Goal: Task Accomplishment & Management: Manage account settings

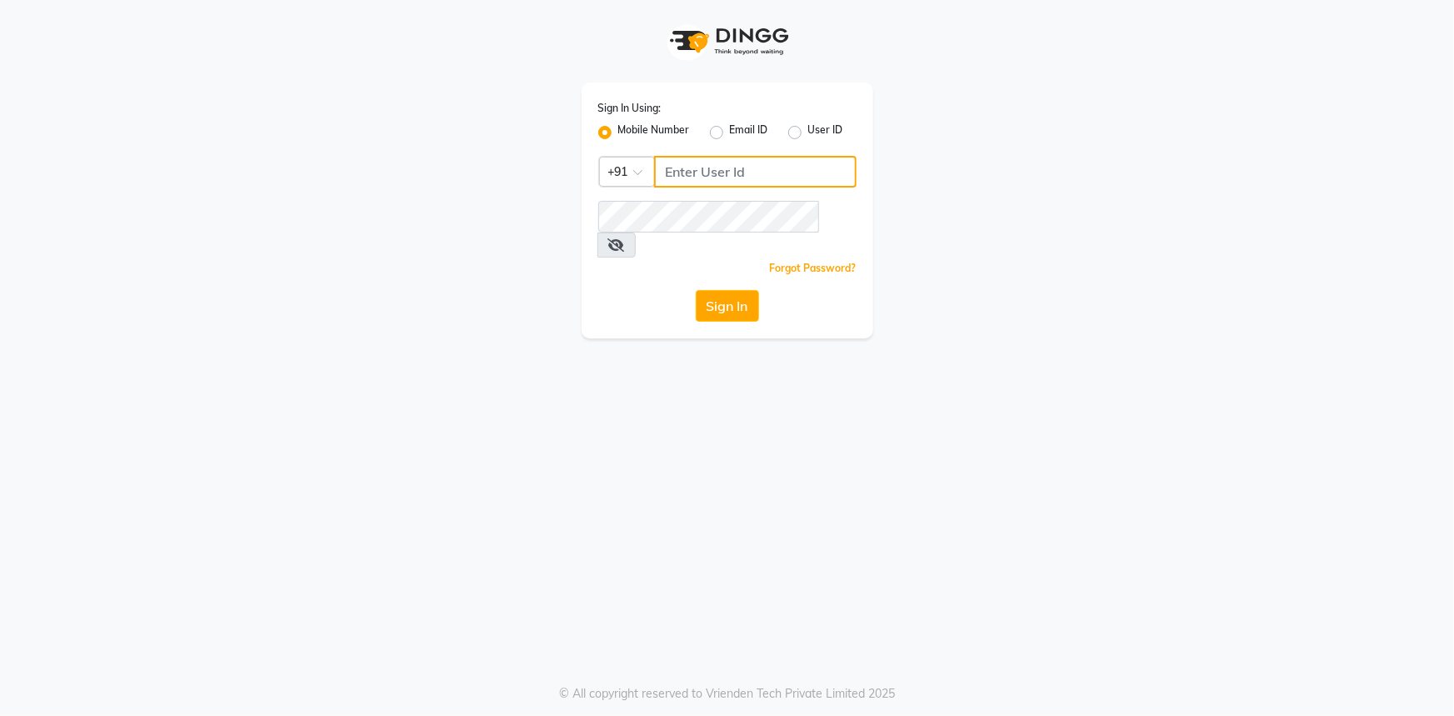
click at [707, 158] on input "Username" at bounding box center [755, 172] width 202 height 32
type input "9815033077"
click at [625, 238] on icon at bounding box center [616, 244] width 17 height 13
click at [719, 290] on button "Sign In" at bounding box center [727, 306] width 63 height 32
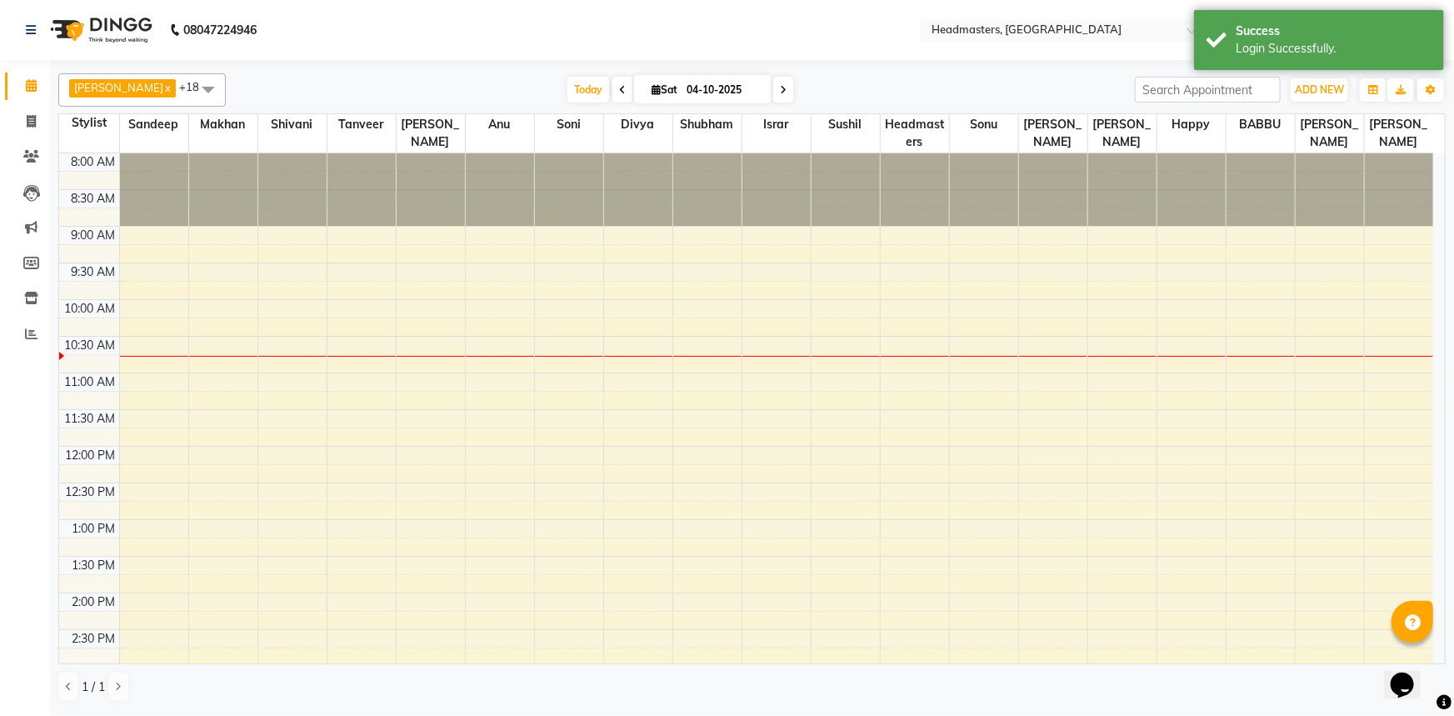
click at [701, 316] on div "8:00 AM 8:30 AM 9:00 AM 9:30 AM 10:00 AM 10:30 AM 11:00 AM 11:30 AM 12:00 PM 12…" at bounding box center [746, 629] width 1374 height 952
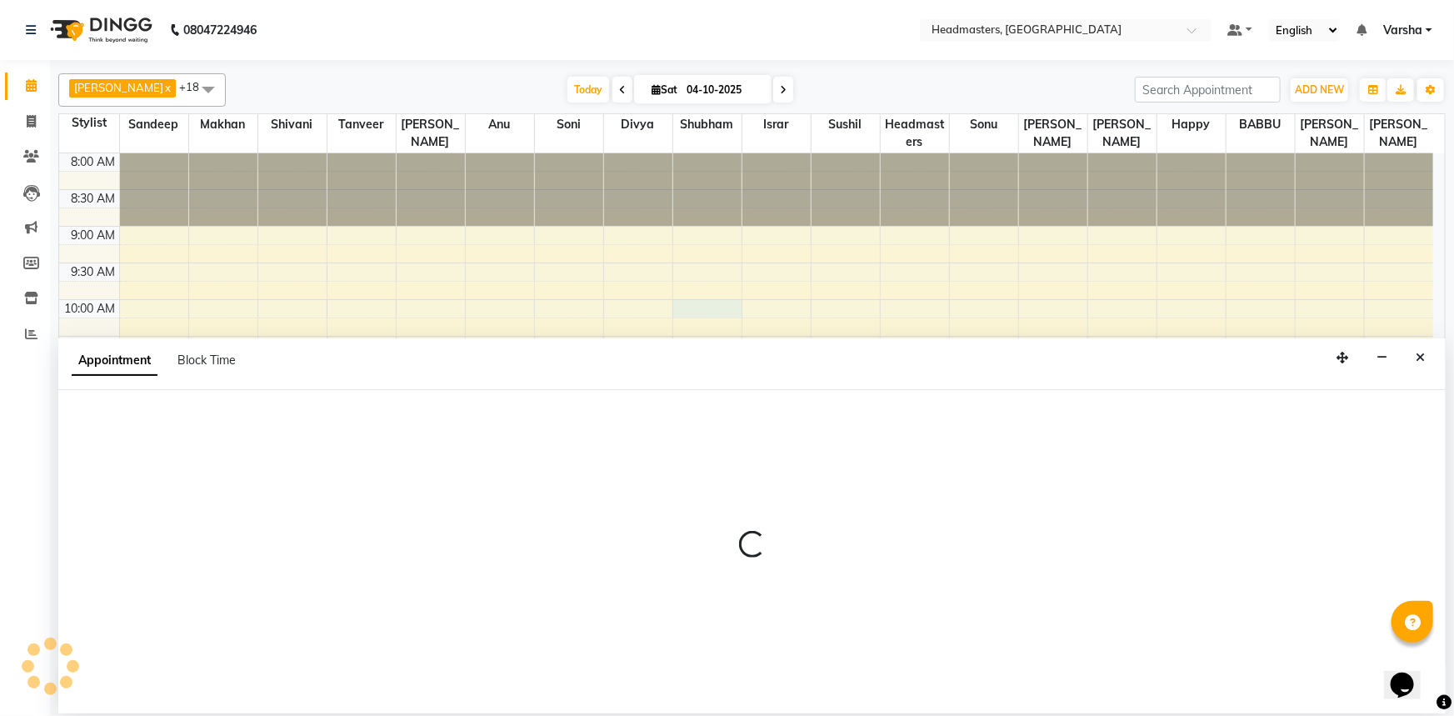
select select "60885"
select select "tentative"
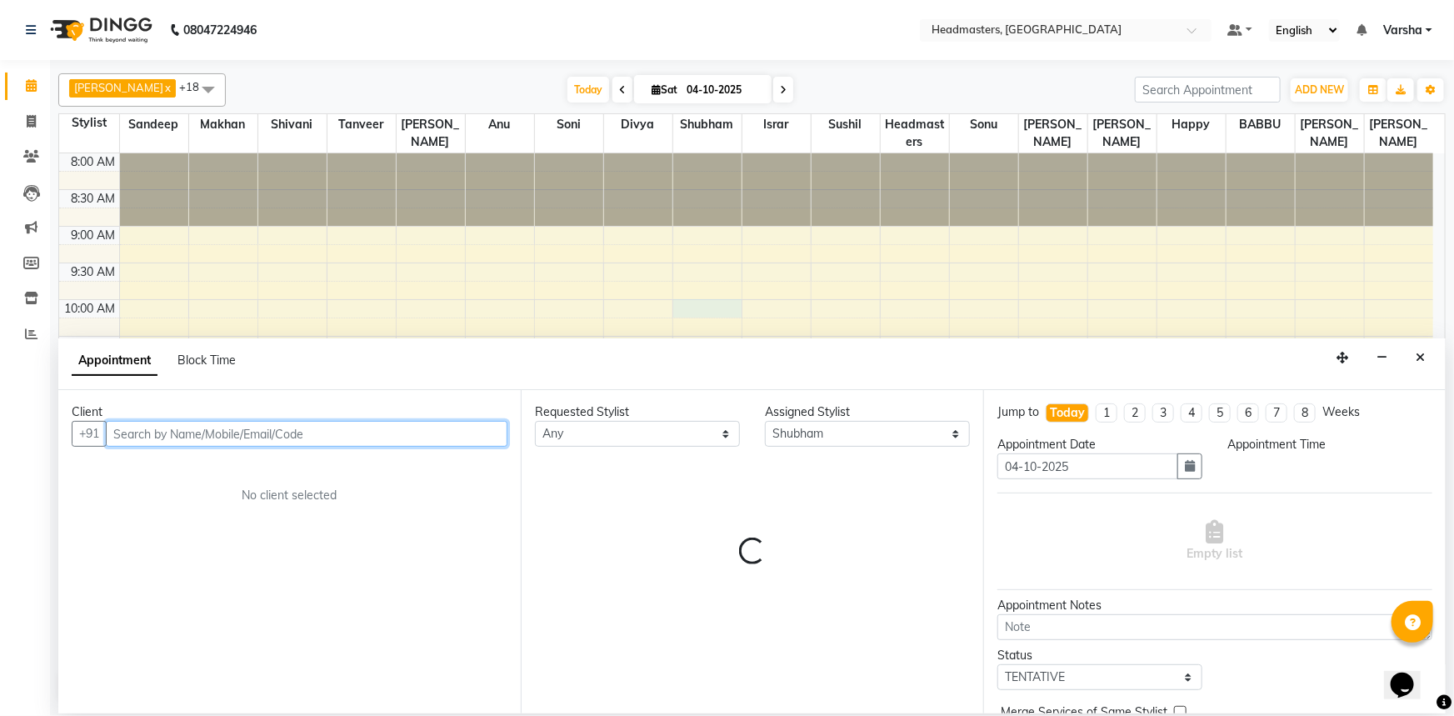
select select "600"
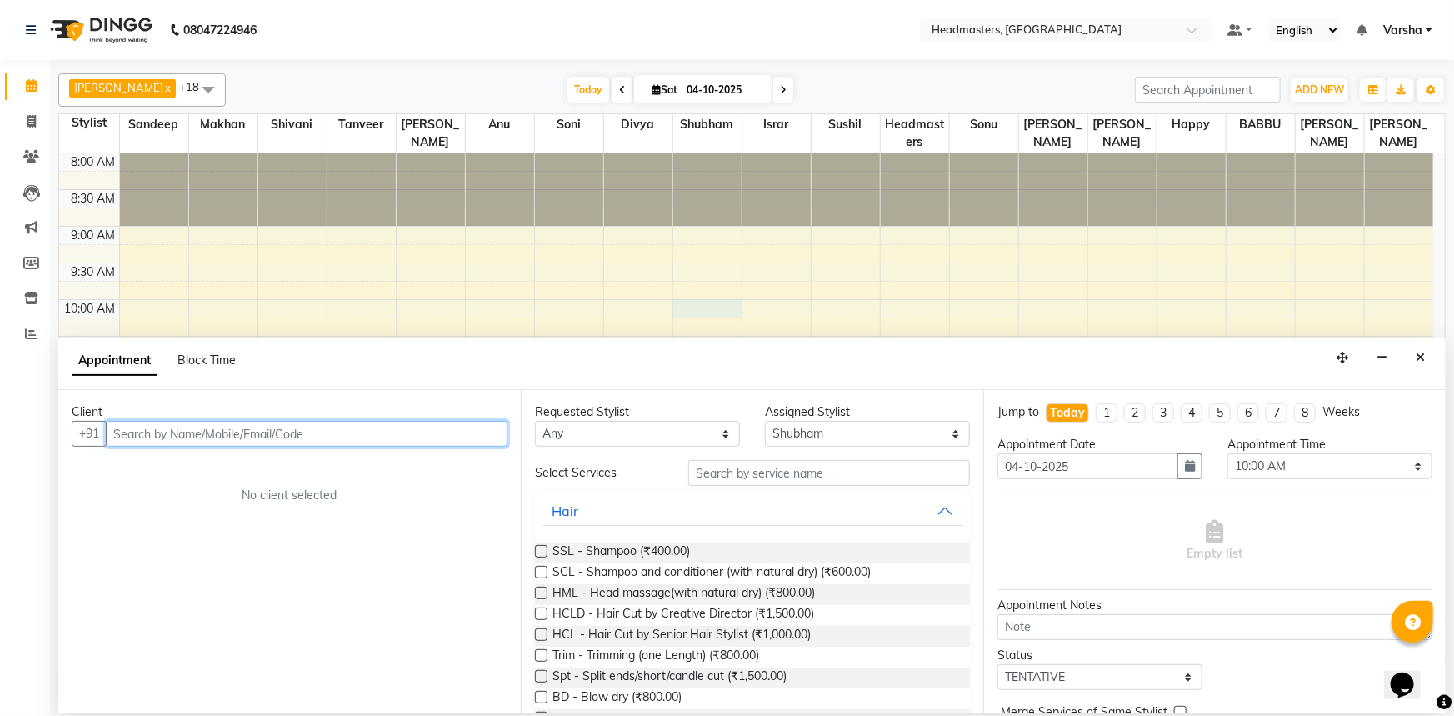
click at [197, 431] on input "text" at bounding box center [307, 434] width 402 height 26
type input "9041974500"
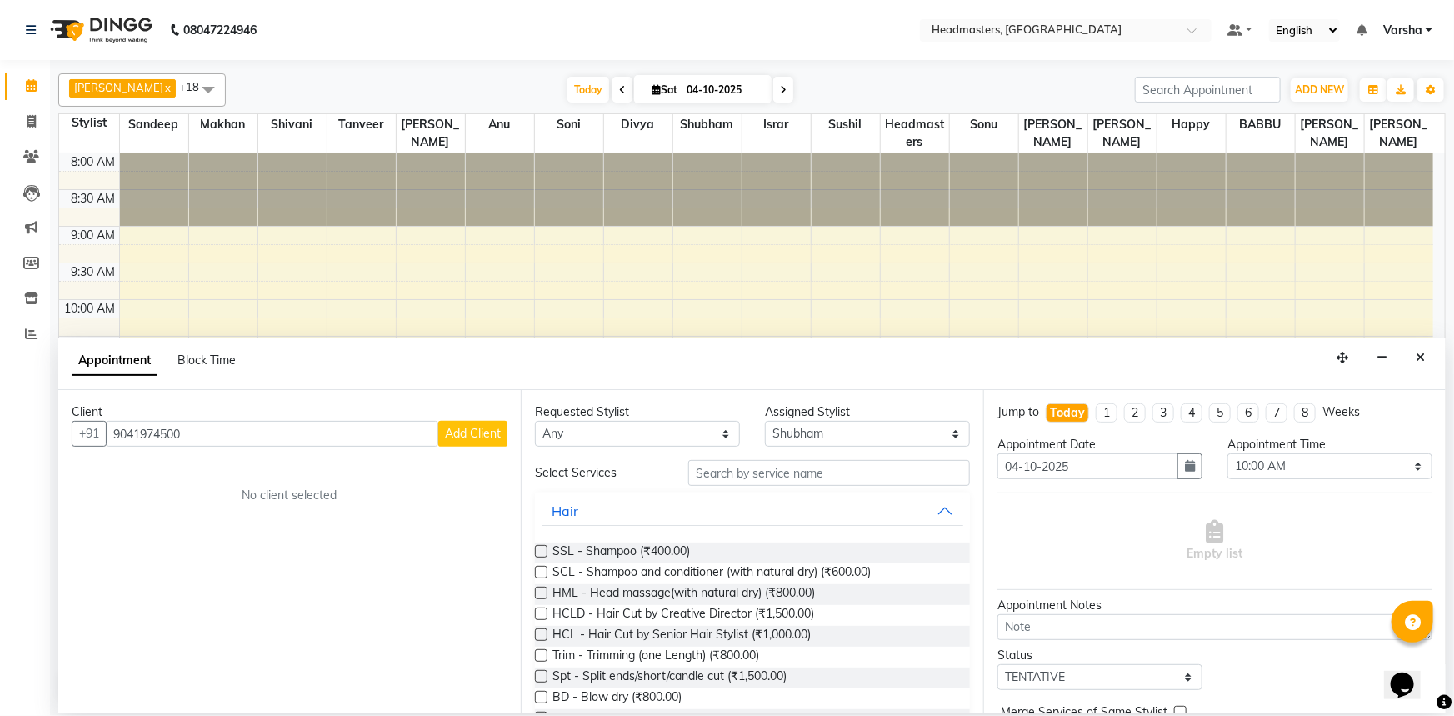
click at [454, 433] on span "Add Client" at bounding box center [473, 433] width 56 height 15
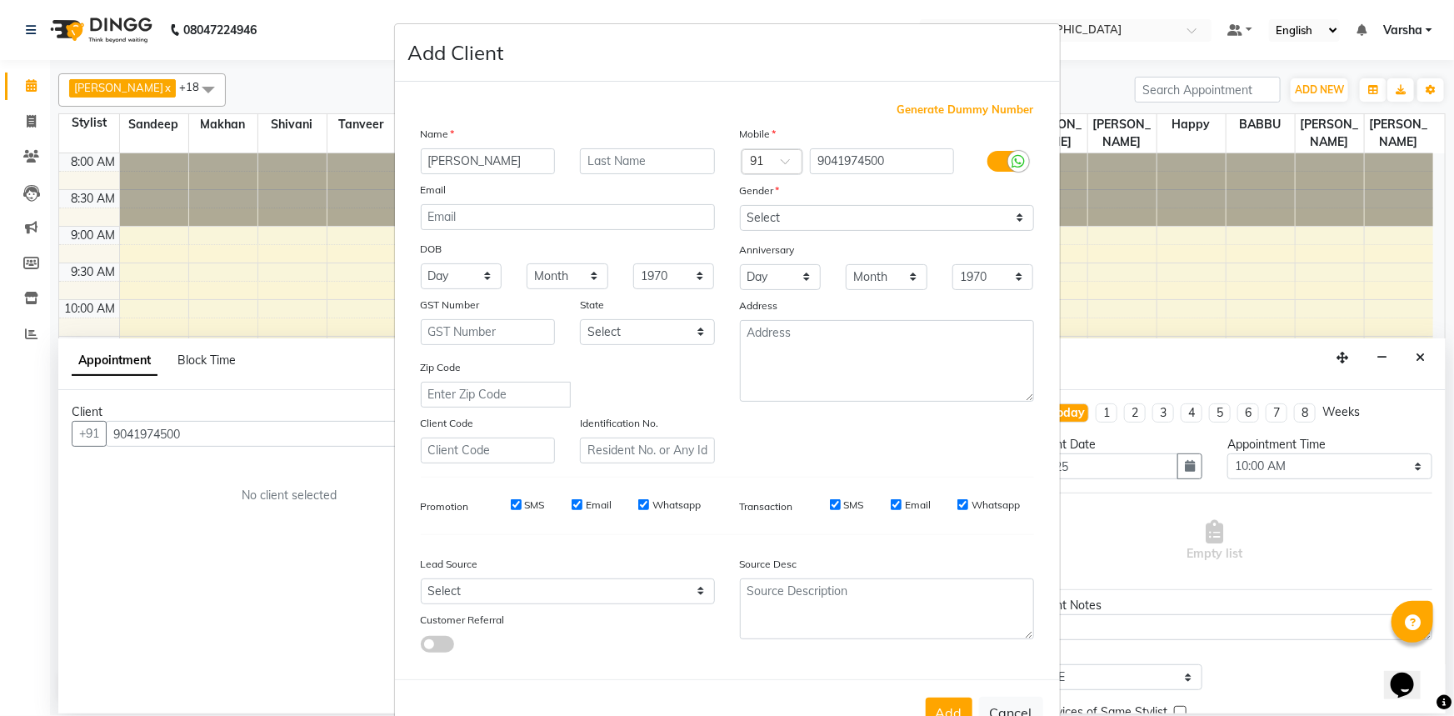
type input "[PERSON_NAME]"
drag, startPoint x: 820, startPoint y: 199, endPoint x: 808, endPoint y: 207, distance: 14.3
click at [819, 199] on div "Gender" at bounding box center [886, 193] width 319 height 23
click at [806, 212] on select "Select [DEMOGRAPHIC_DATA] [DEMOGRAPHIC_DATA] Other Prefer Not To Say" at bounding box center [887, 218] width 294 height 26
select select "female"
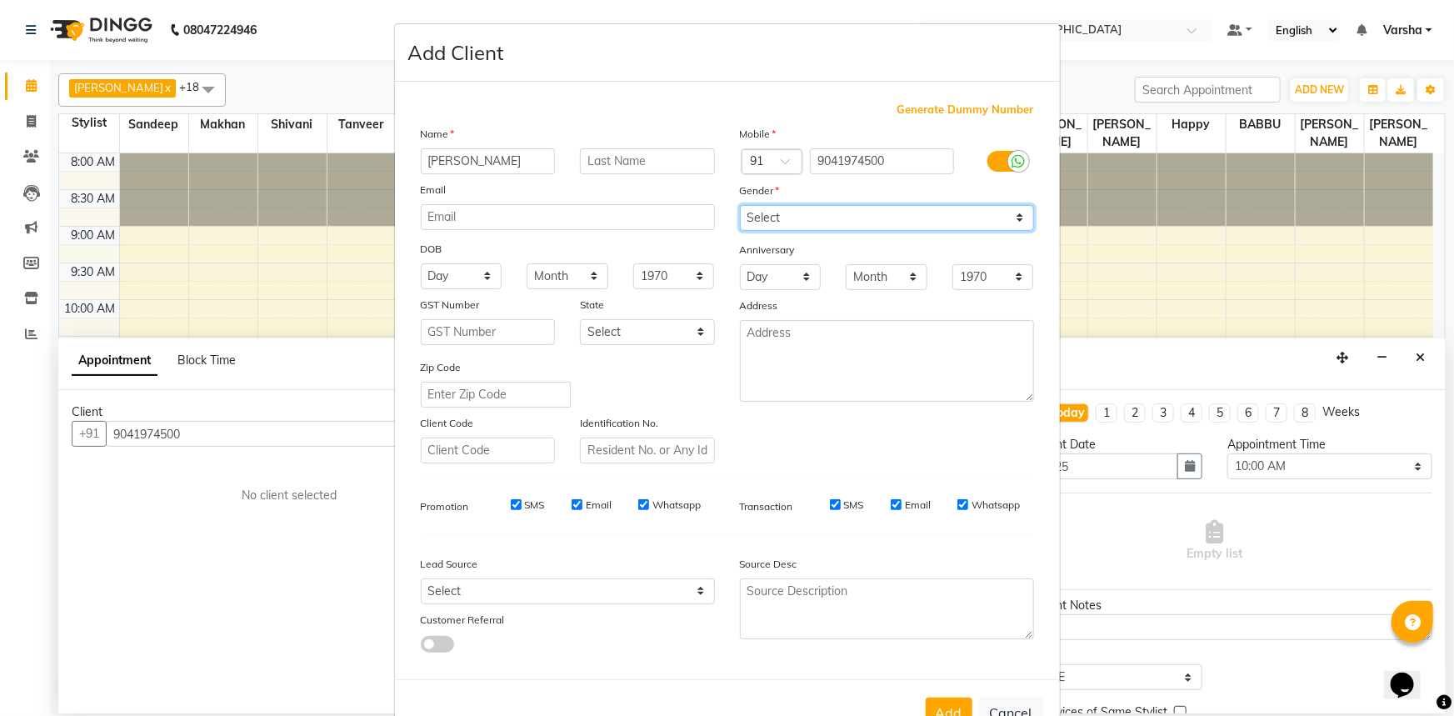
click at [740, 205] on select "Select [DEMOGRAPHIC_DATA] [DEMOGRAPHIC_DATA] Other Prefer Not To Say" at bounding box center [887, 218] width 294 height 26
click at [946, 712] on button "Add" at bounding box center [949, 712] width 47 height 30
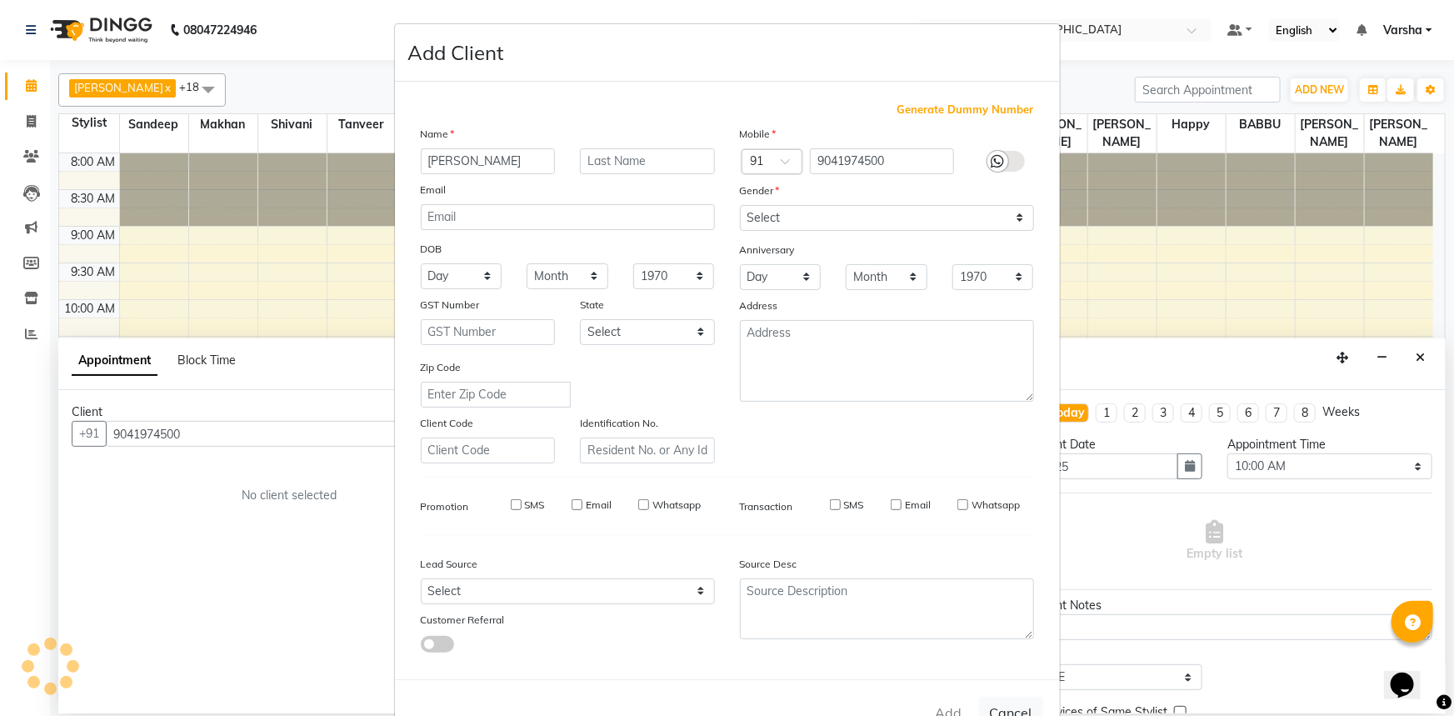
select select
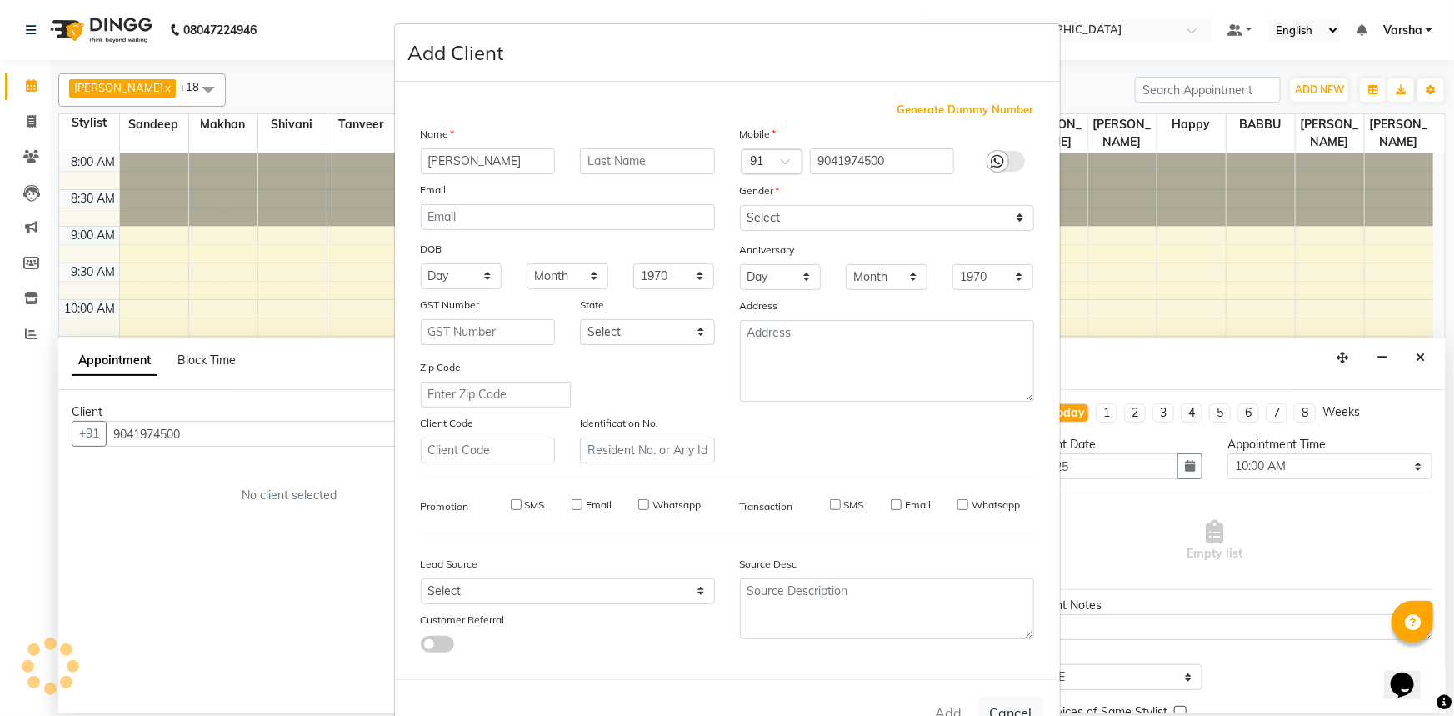
select select
checkbox input "false"
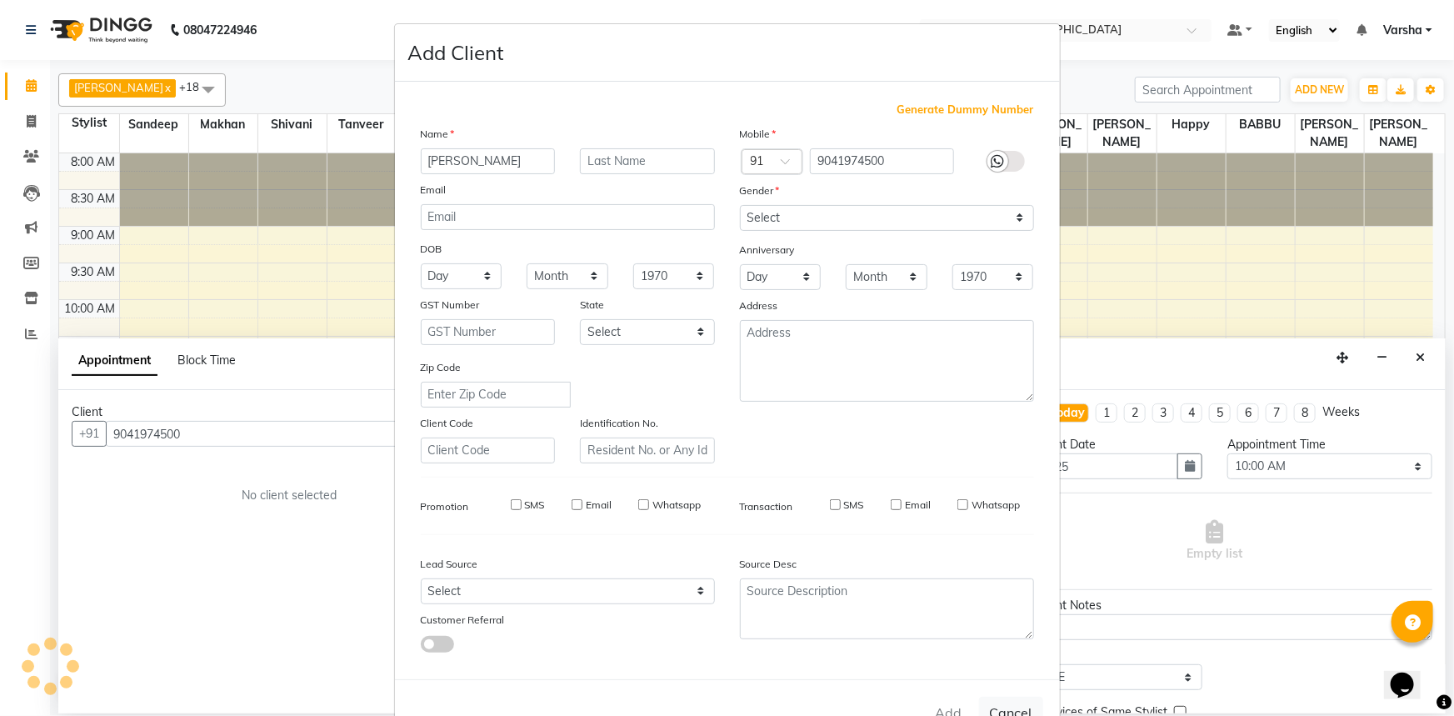
checkbox input "false"
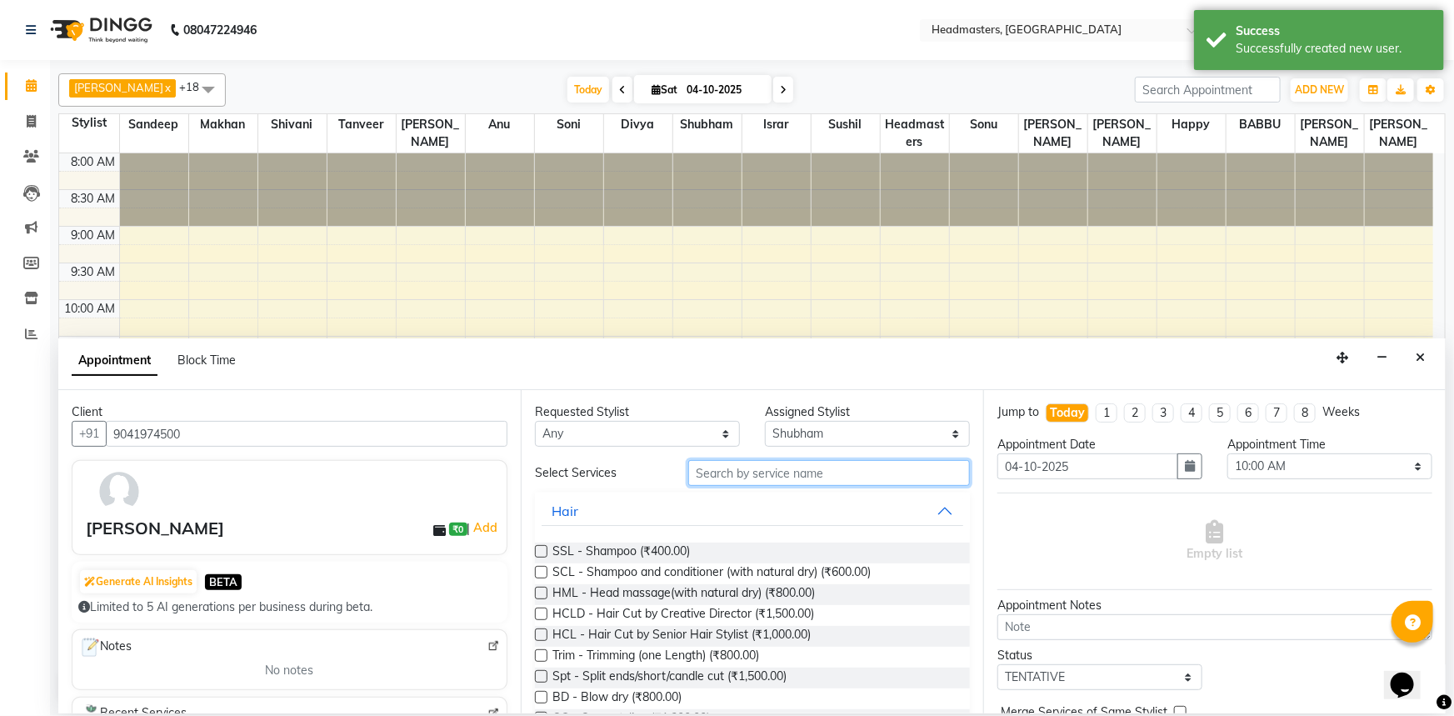
click at [783, 472] on input "text" at bounding box center [829, 473] width 282 height 26
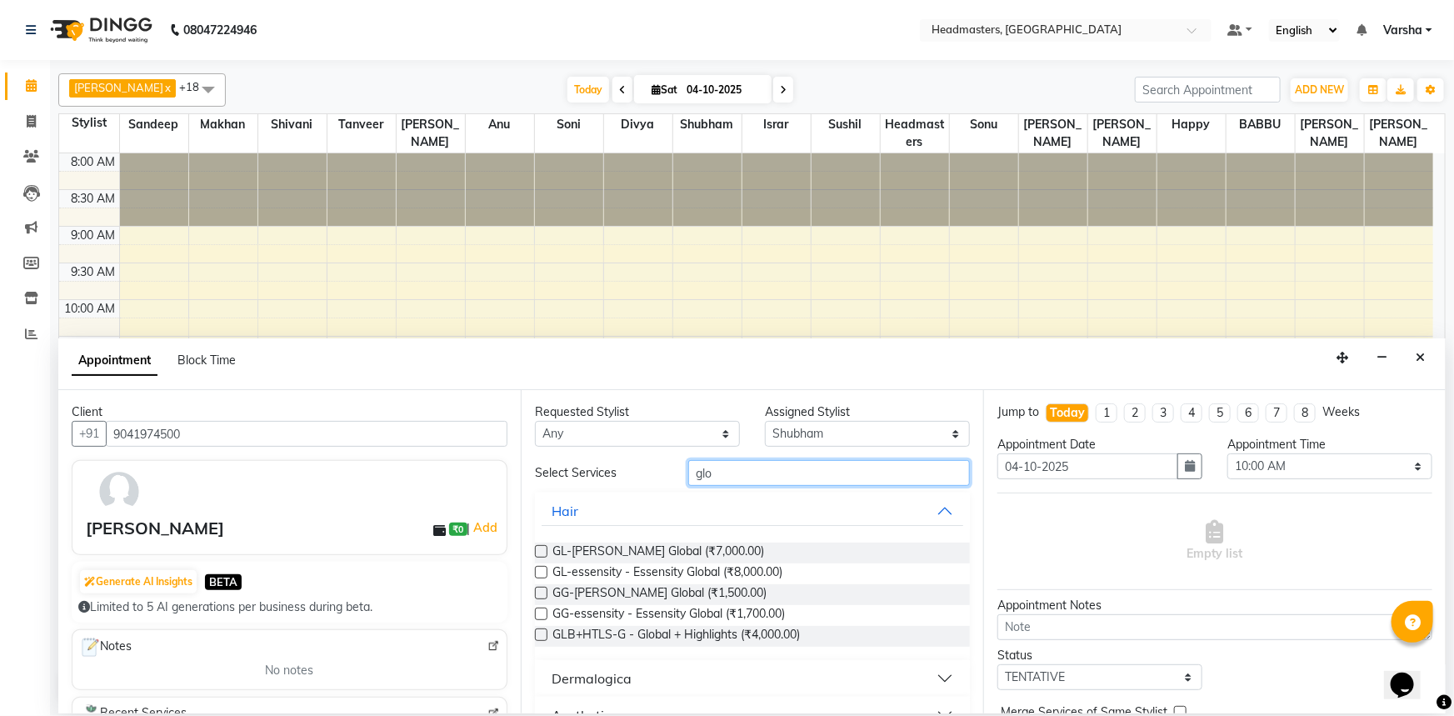
type input "glo"
click at [542, 550] on label at bounding box center [541, 551] width 12 height 12
click at [542, 550] on input "checkbox" at bounding box center [540, 552] width 11 height 11
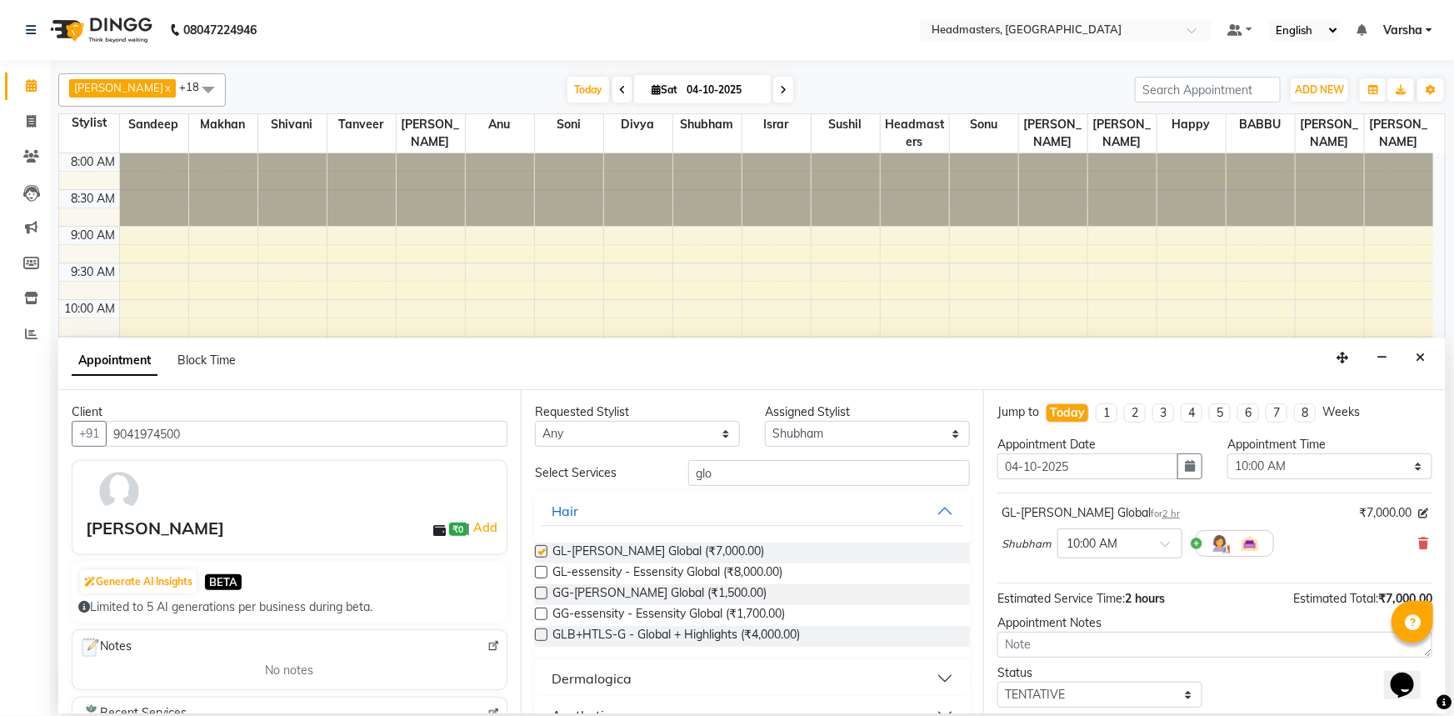
checkbox input "false"
click at [762, 477] on input "glo" at bounding box center [829, 473] width 282 height 26
type input "g"
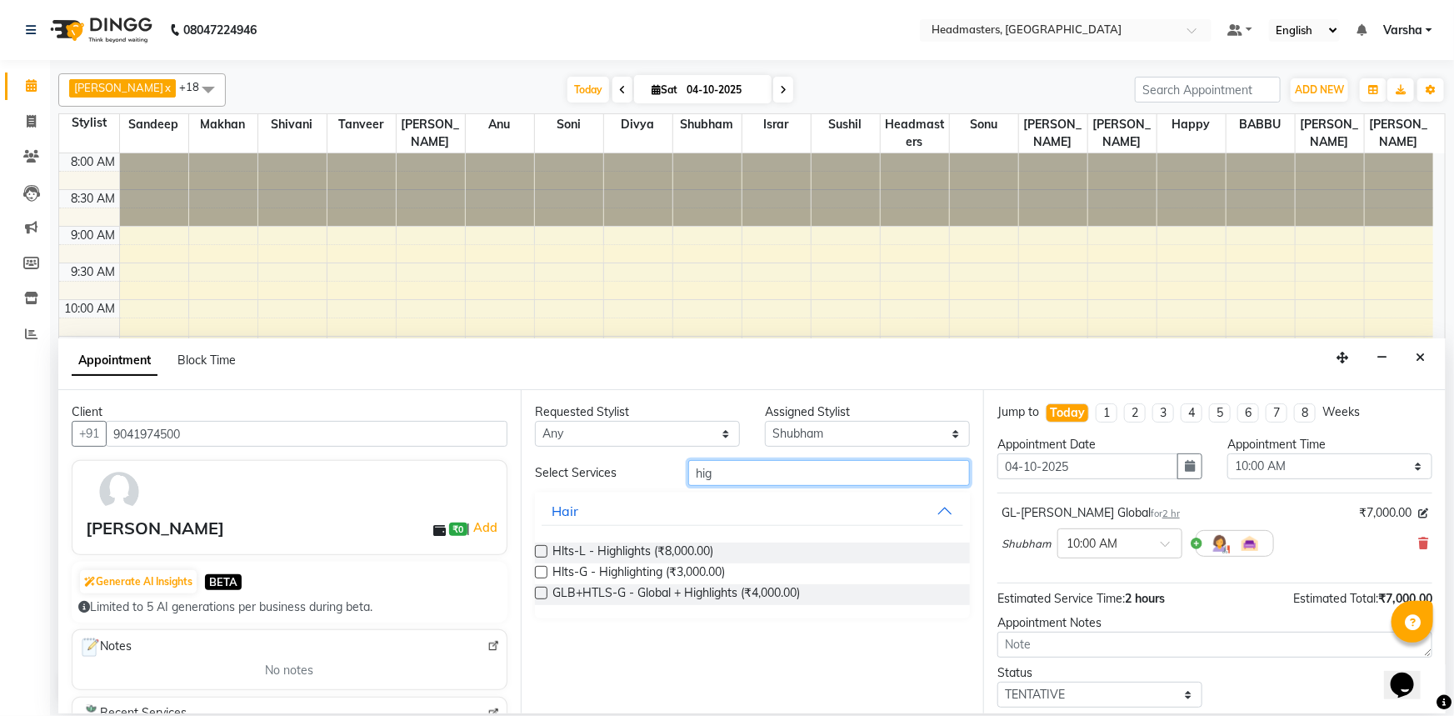
type input "hig"
click at [546, 548] on label at bounding box center [541, 551] width 12 height 12
click at [546, 548] on input "checkbox" at bounding box center [540, 552] width 11 height 11
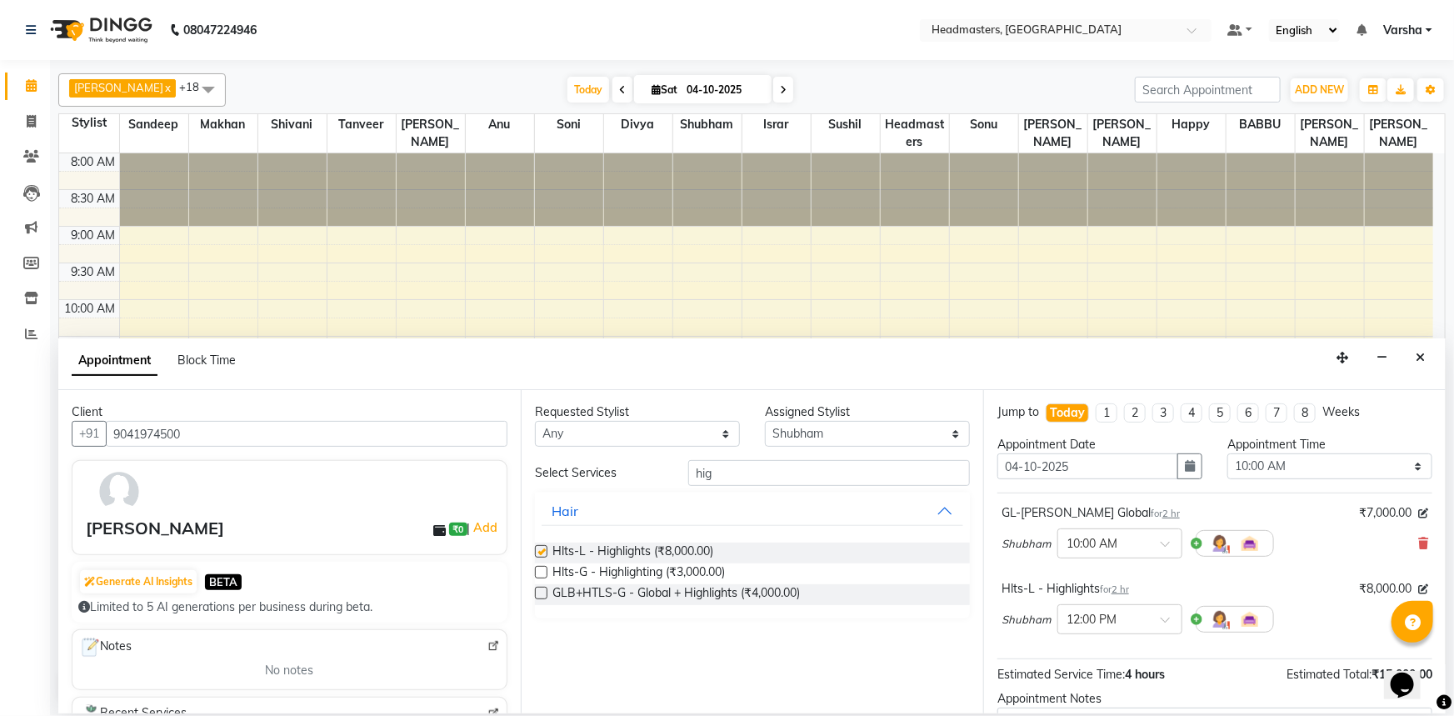
checkbox input "false"
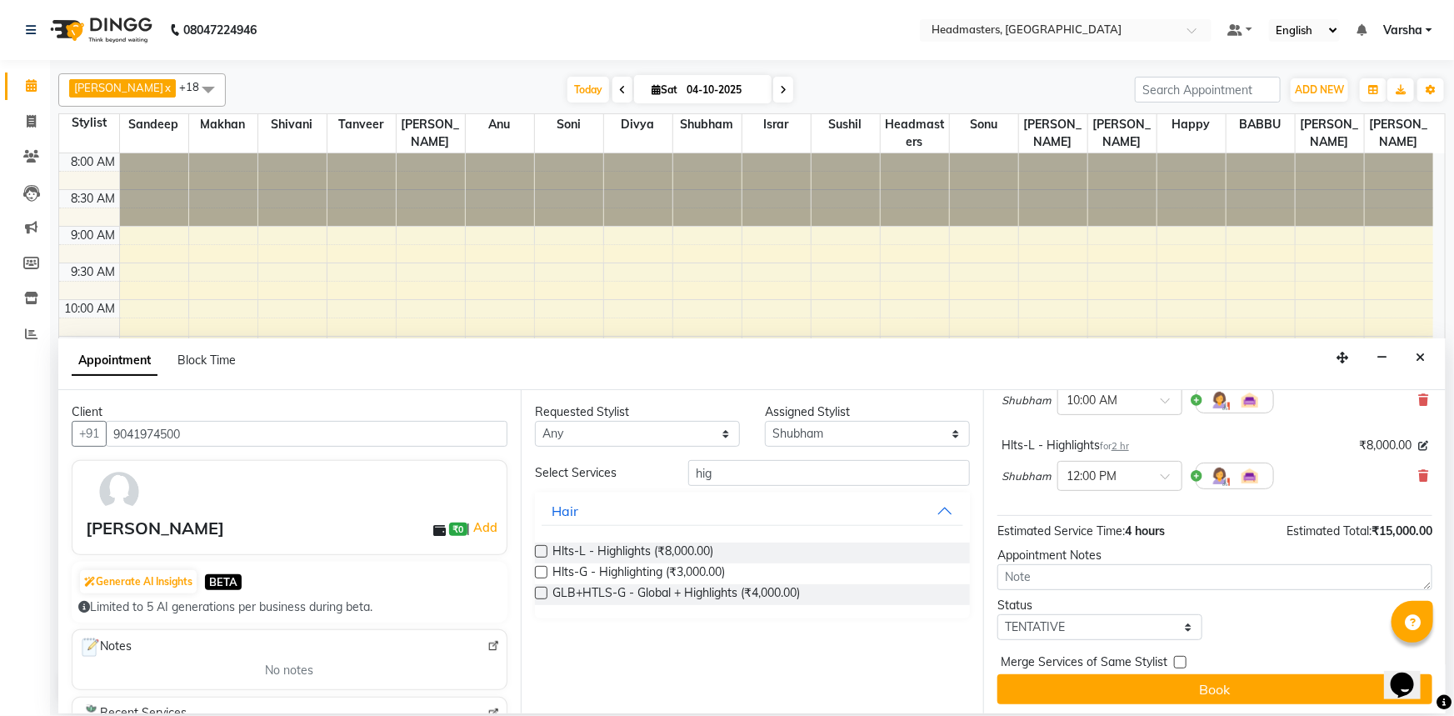
scroll to position [147, 0]
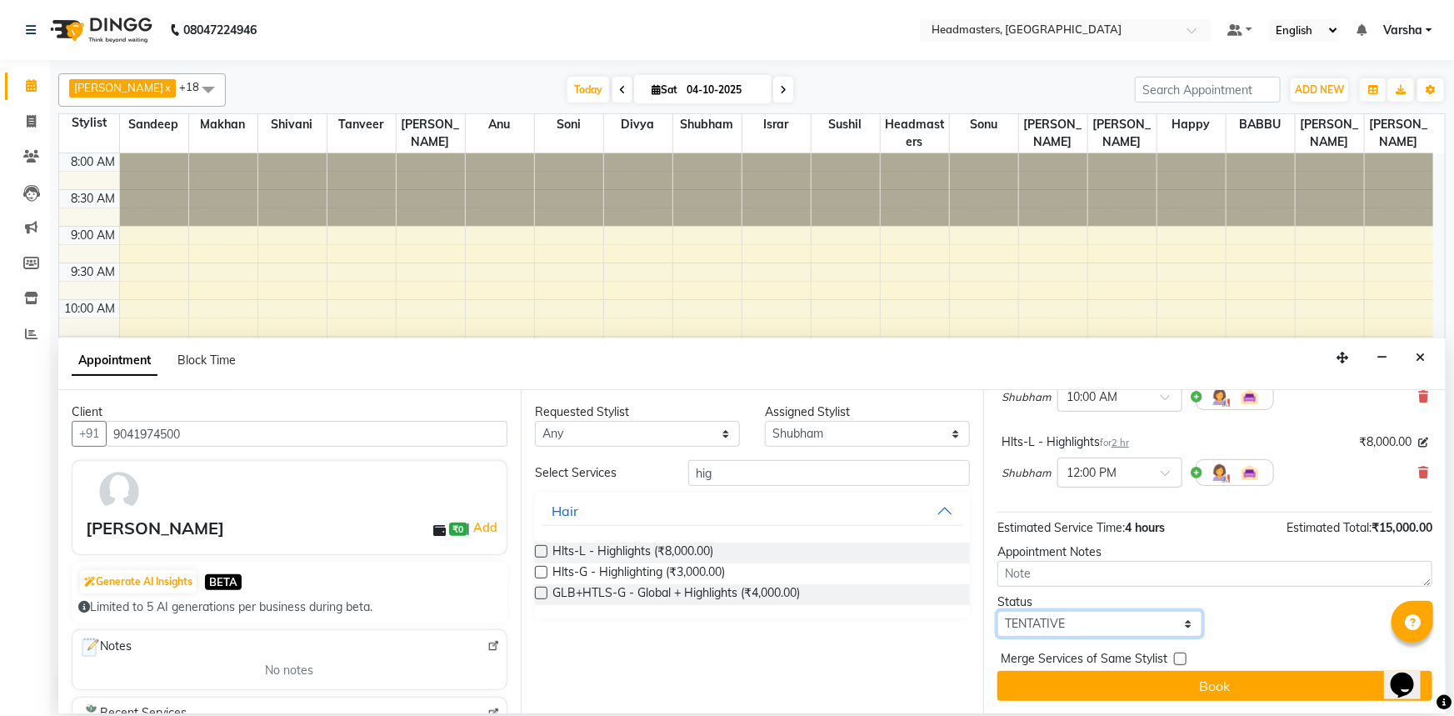
click at [1075, 630] on select "Select TENTATIVE CONFIRM CHECK-IN UPCOMING" at bounding box center [1099, 624] width 205 height 26
click at [1071, 618] on select "Select TENTATIVE CONFIRM CHECK-IN UPCOMING" at bounding box center [1099, 624] width 205 height 26
select select "confirm booking"
click at [997, 611] on select "Select TENTATIVE CONFIRM CHECK-IN UPCOMING" at bounding box center [1099, 624] width 205 height 26
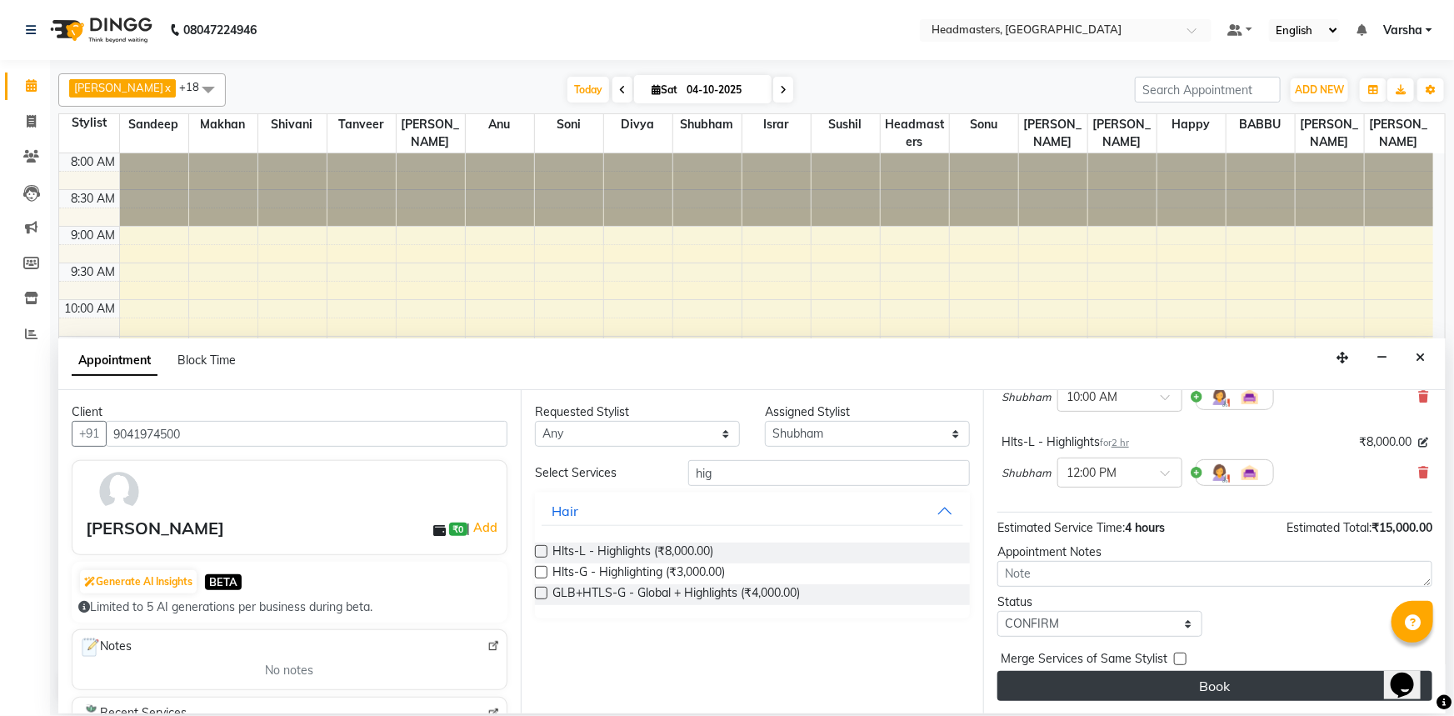
click at [1081, 692] on button "Book" at bounding box center [1214, 686] width 435 height 30
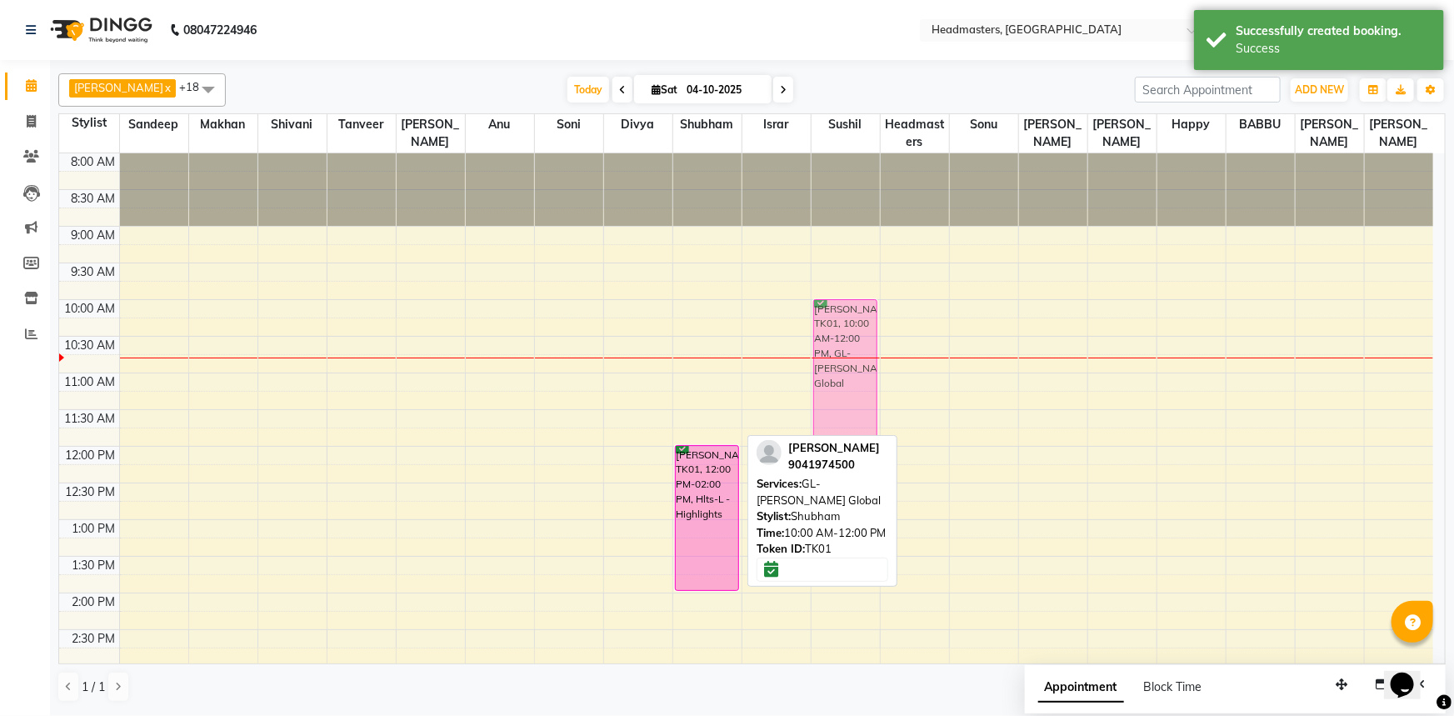
drag, startPoint x: 717, startPoint y: 393, endPoint x: 847, endPoint y: 391, distance: 130.8
click at [847, 391] on tr "sandeep kaur, TK01, 10:00 AM-12:00 PM, GL-igora - Igora Global sandeep kaur, TK…" at bounding box center [746, 629] width 1374 height 952
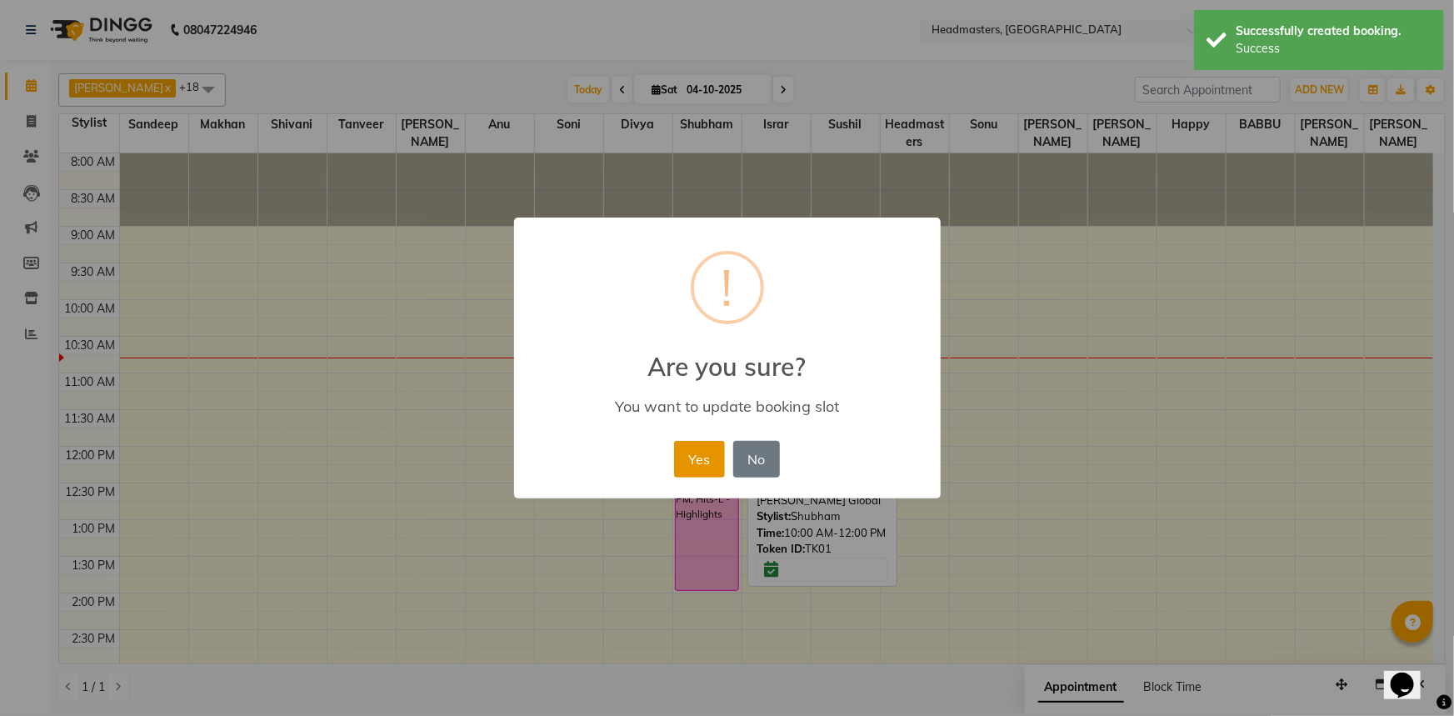
click at [712, 462] on button "Yes" at bounding box center [699, 459] width 51 height 37
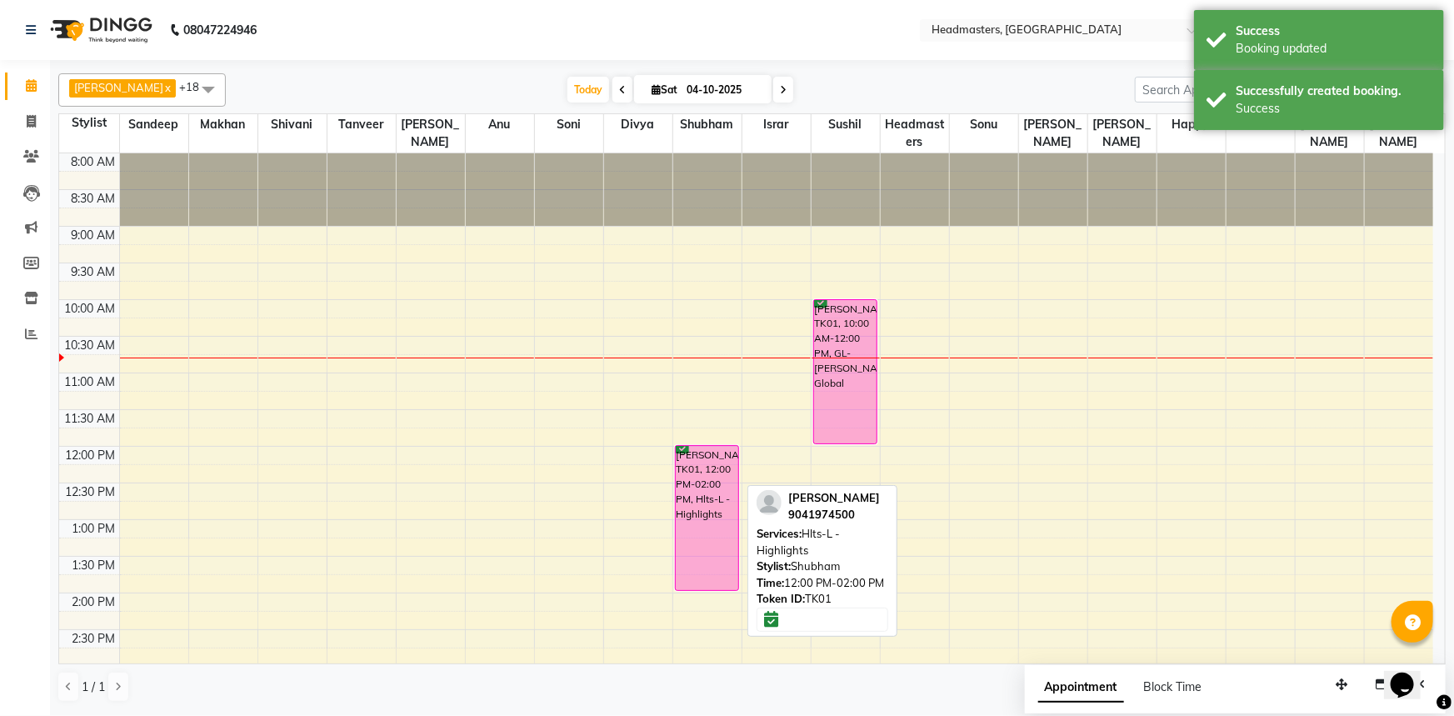
click at [734, 492] on div "sandeep kaur, TK01, 12:00 PM-02:00 PM, Hlts-L - Highlights" at bounding box center [707, 629] width 68 height 952
click at [786, 482] on div "[PERSON_NAME]ur [PERSON_NAME]IR x Divya x Happy [PERSON_NAME]sh [PERSON_NAME]ar…" at bounding box center [751, 388] width 1387 height 642
drag, startPoint x: 834, startPoint y: 460, endPoint x: 834, endPoint y: 445, distance: 15.0
click at [837, 445] on div "8:00 AM 8:30 AM 9:00 AM 9:30 AM 10:00 AM 10:30 AM 11:00 AM 11:30 AM 12:00 PM 12…" at bounding box center [746, 629] width 1374 height 952
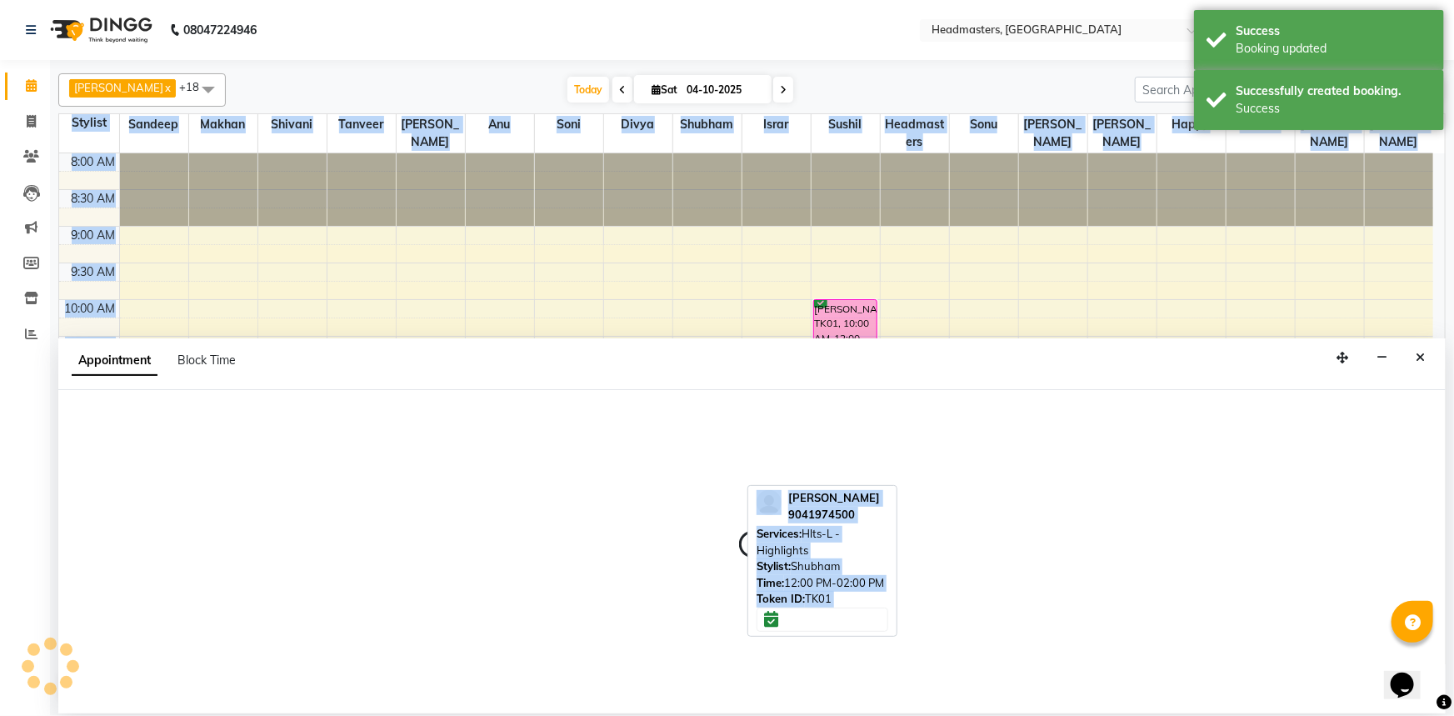
select select "60892"
select select "720"
select select "tentative"
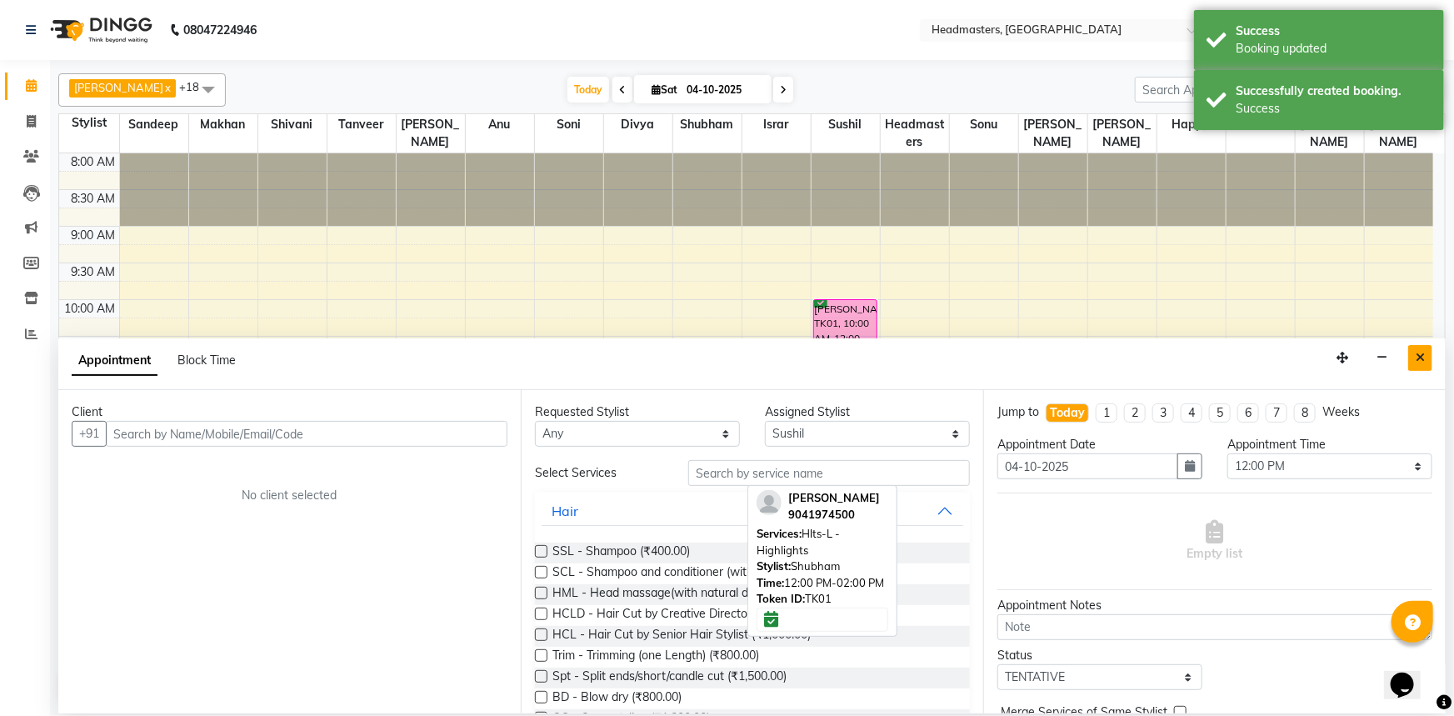
click at [1424, 357] on icon "Close" at bounding box center [1420, 358] width 9 height 12
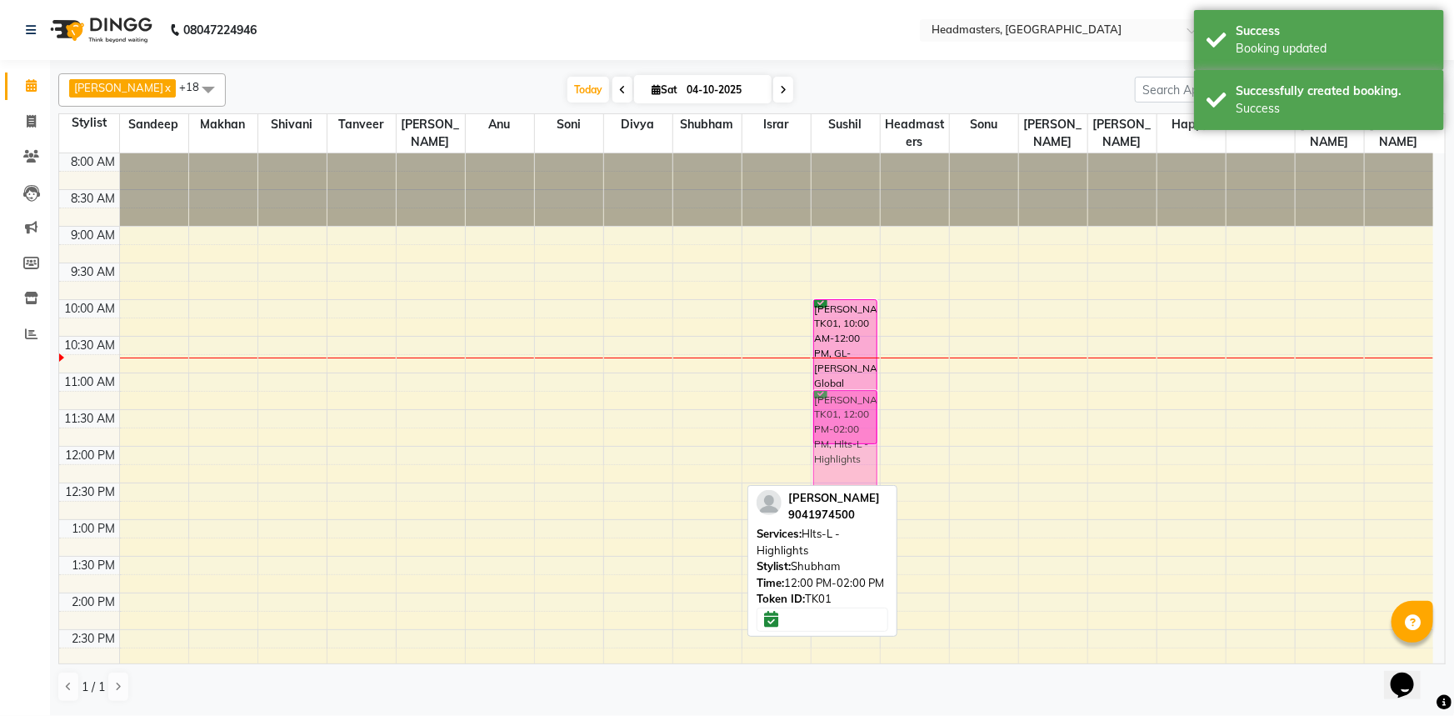
drag, startPoint x: 708, startPoint y: 462, endPoint x: 866, endPoint y: 403, distance: 167.9
click at [866, 403] on tr "sandeep kaur, TK01, 12:00 PM-02:00 PM, Hlts-L - Highlights sandeep kaur, TK01, …" at bounding box center [746, 629] width 1374 height 952
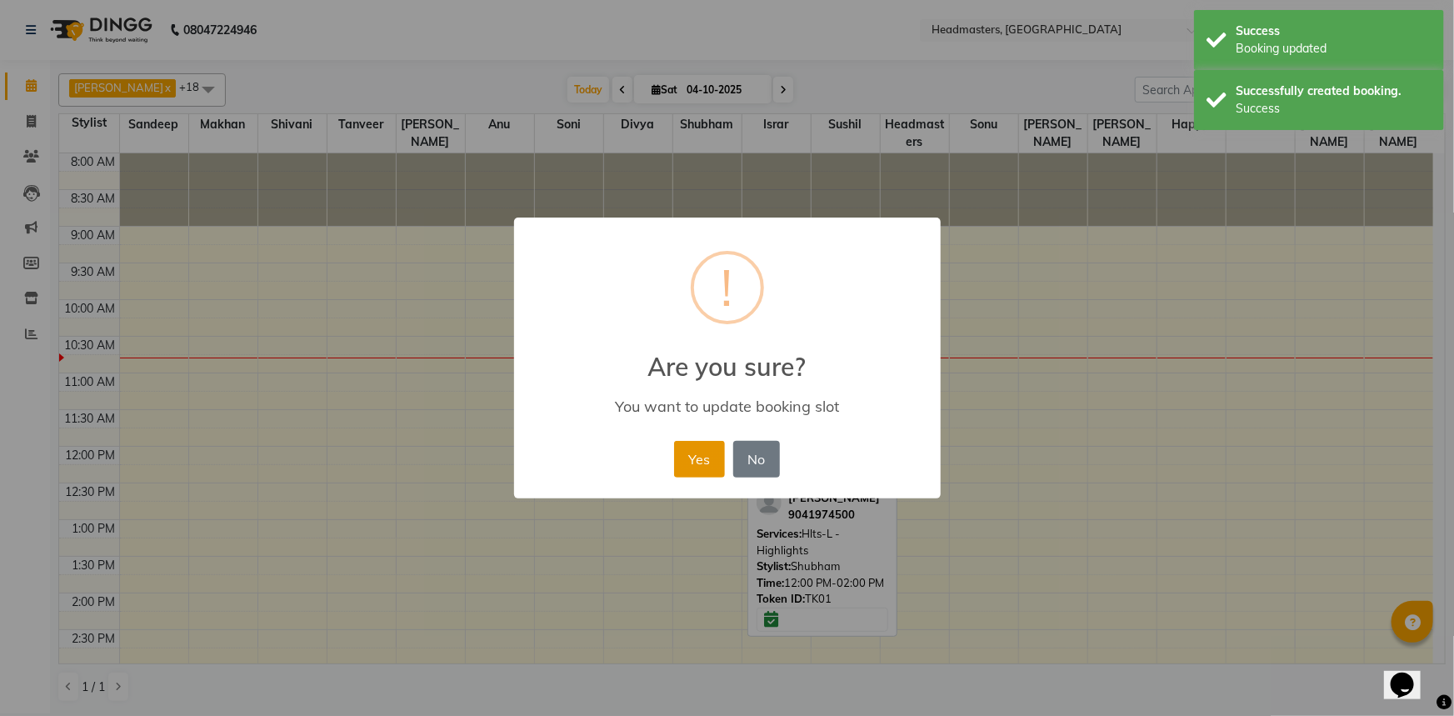
click at [696, 449] on button "Yes" at bounding box center [699, 459] width 51 height 37
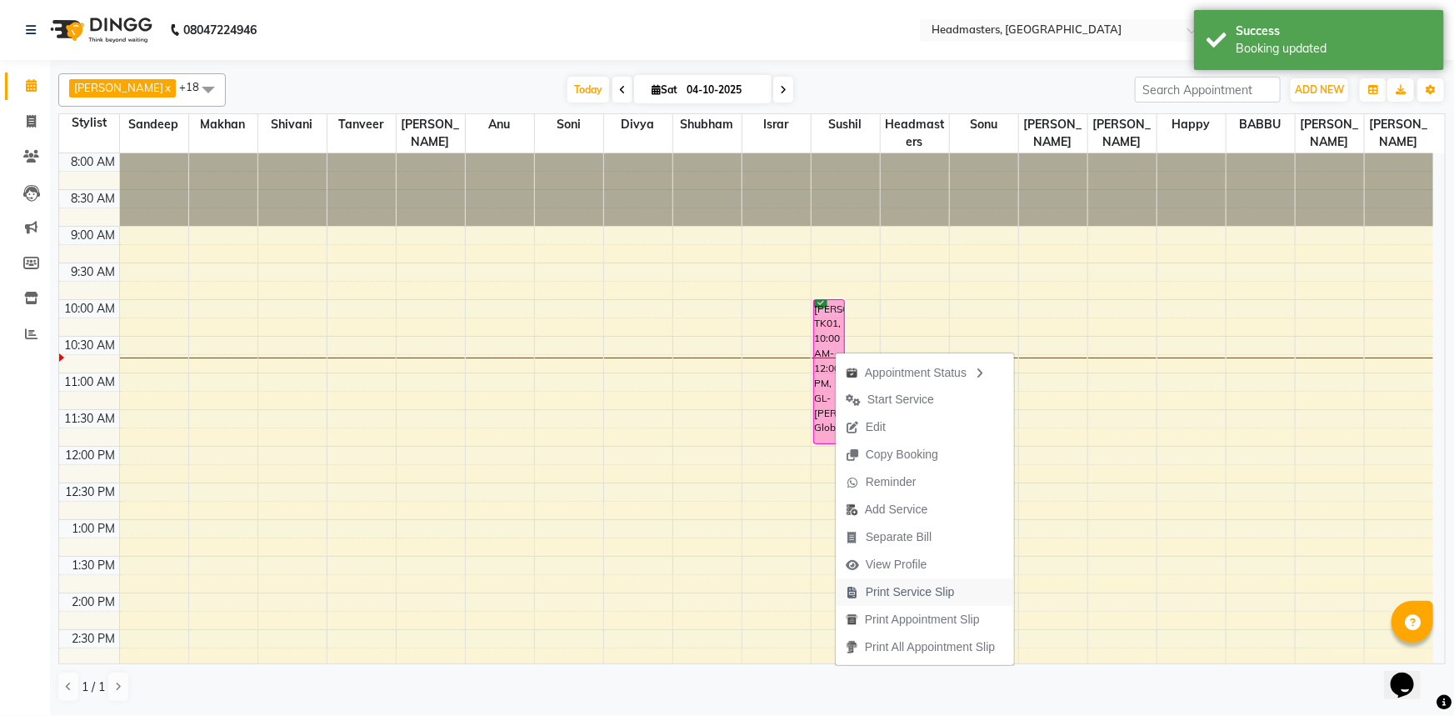
click at [892, 589] on span "Print Service Slip" at bounding box center [910, 591] width 89 height 17
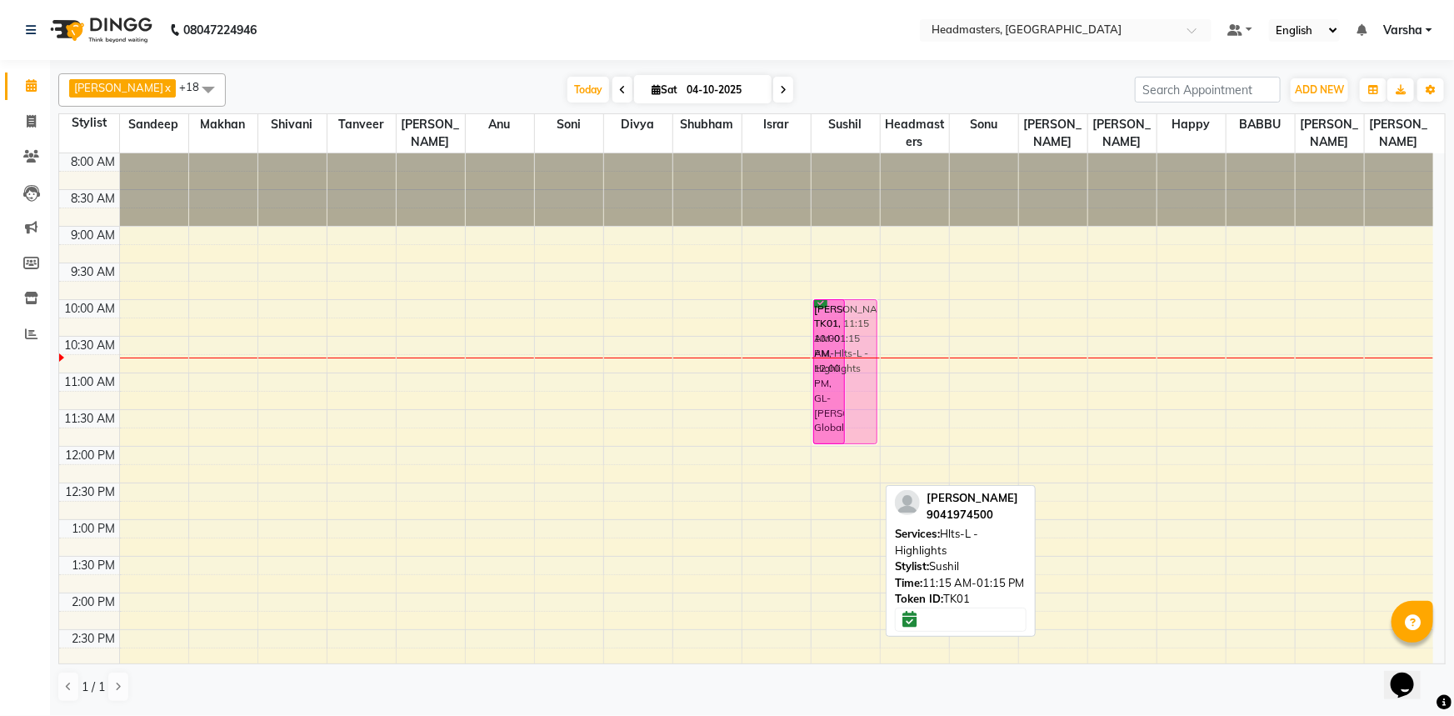
drag, startPoint x: 852, startPoint y: 492, endPoint x: 865, endPoint y: 405, distance: 87.5
click at [865, 405] on div "sandeep kaur, TK01, 10:00 AM-12:00 PM, GL-igora - Igora Global sandeep kaur, TK…" at bounding box center [846, 629] width 68 height 952
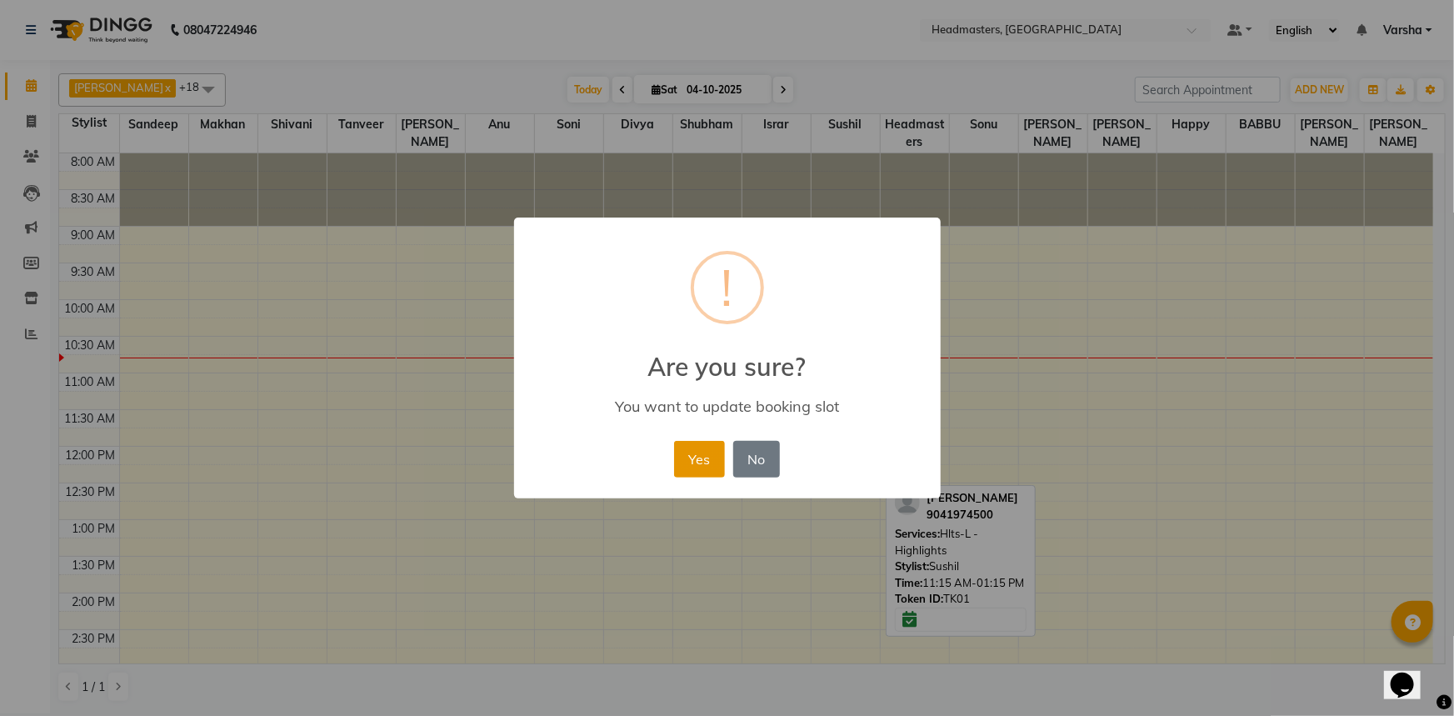
click at [700, 449] on button "Yes" at bounding box center [699, 459] width 51 height 37
click at [700, 449] on div "× ! Are you sure? You want to update booking slot Yes No No" at bounding box center [727, 358] width 1454 height 716
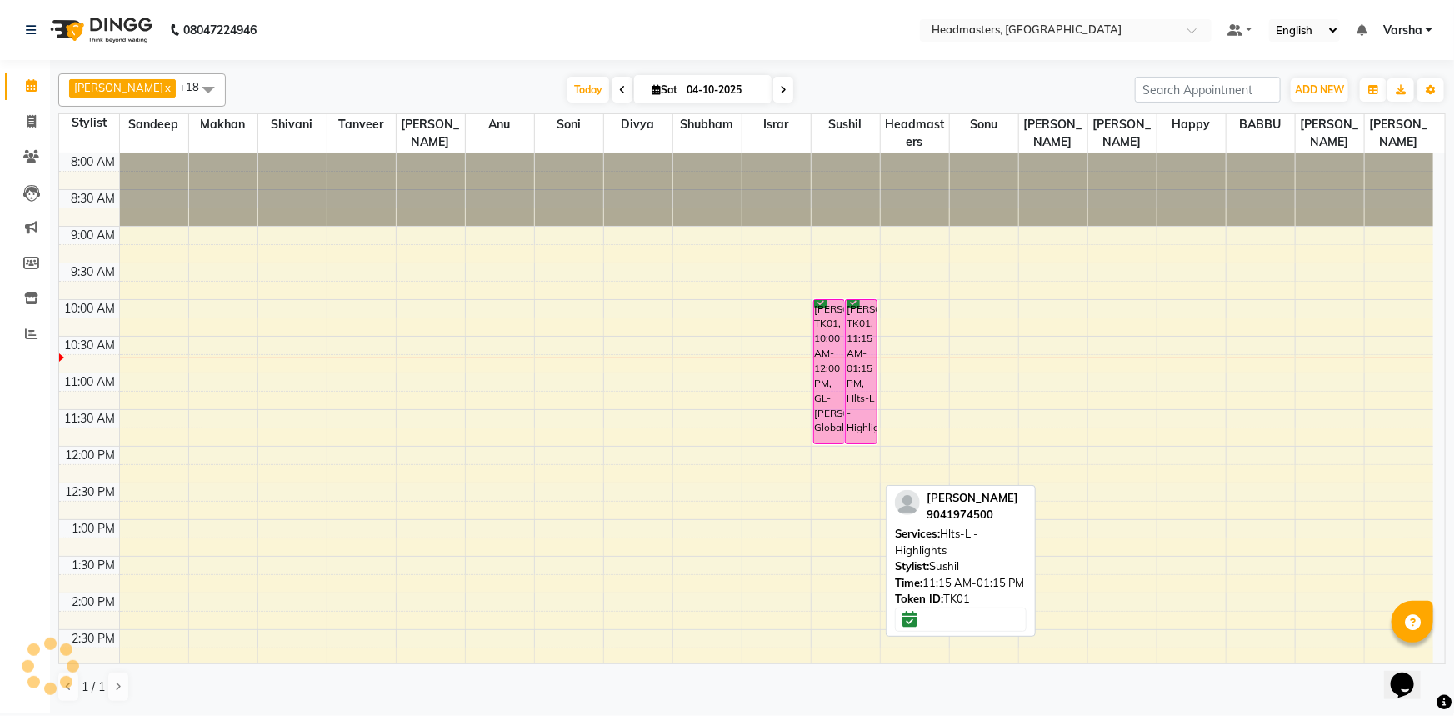
click at [700, 449] on div "× ! Are you sure? You want to update booking slot Yes No No" at bounding box center [727, 358] width 1454 height 716
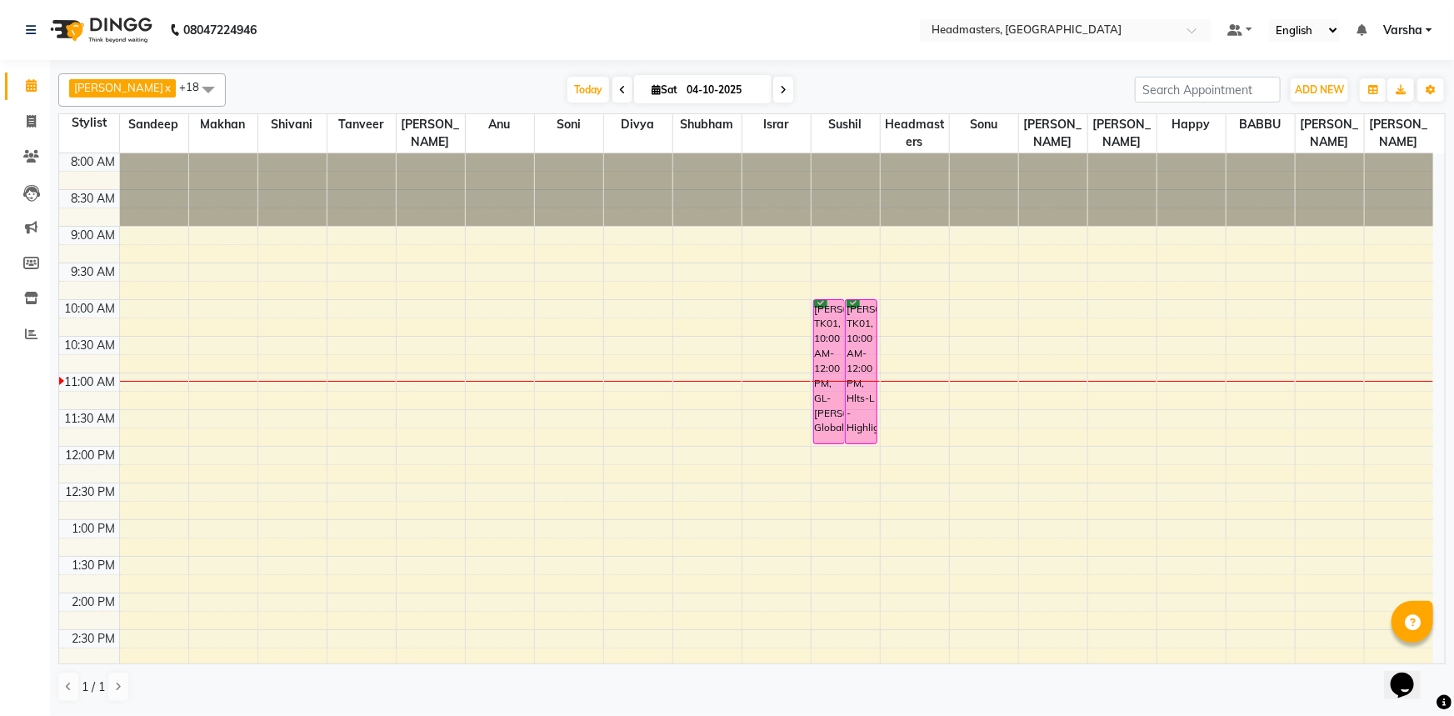
click at [944, 660] on div "8:00 AM 8:30 AM 9:00 AM 9:30 AM 10:00 AM 10:30 AM 11:00 AM 11:30 AM 12:00 PM 12…" at bounding box center [746, 629] width 1374 height 952
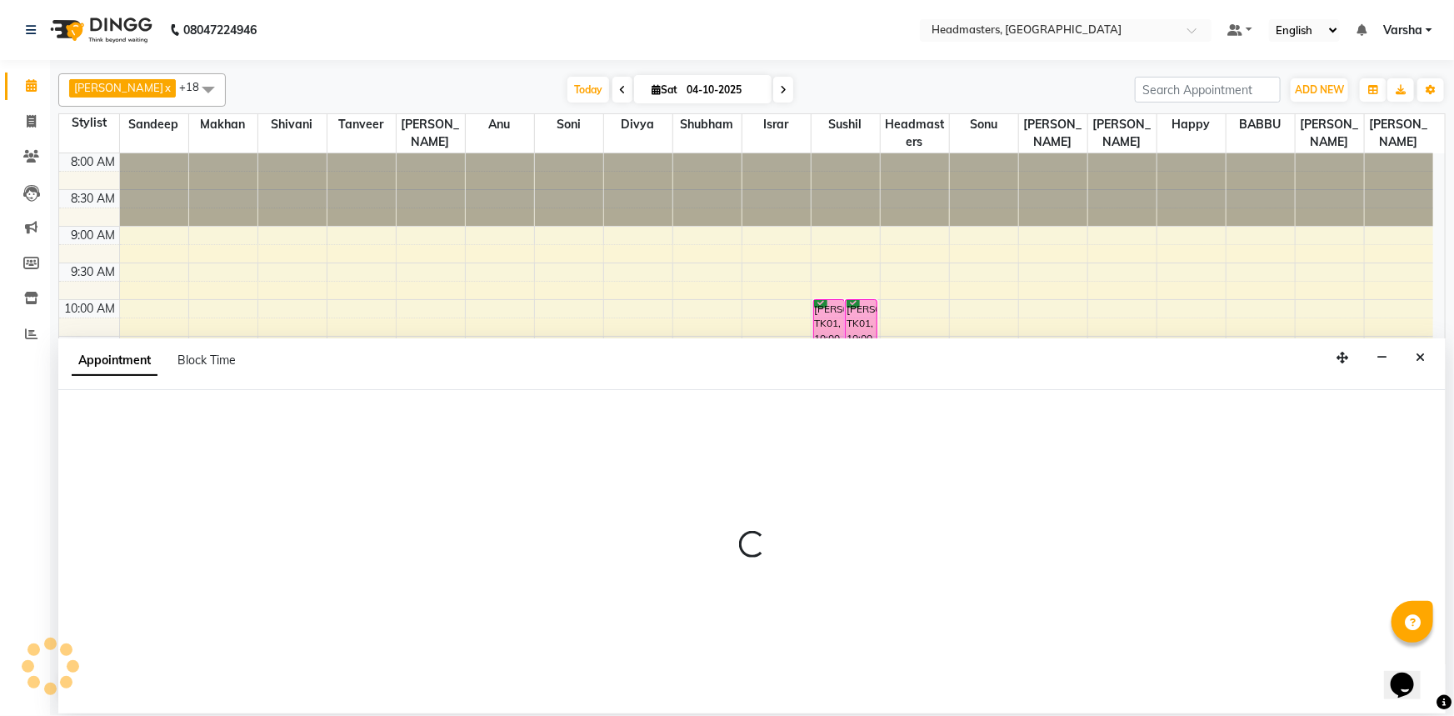
select select "60896"
select select "tentative"
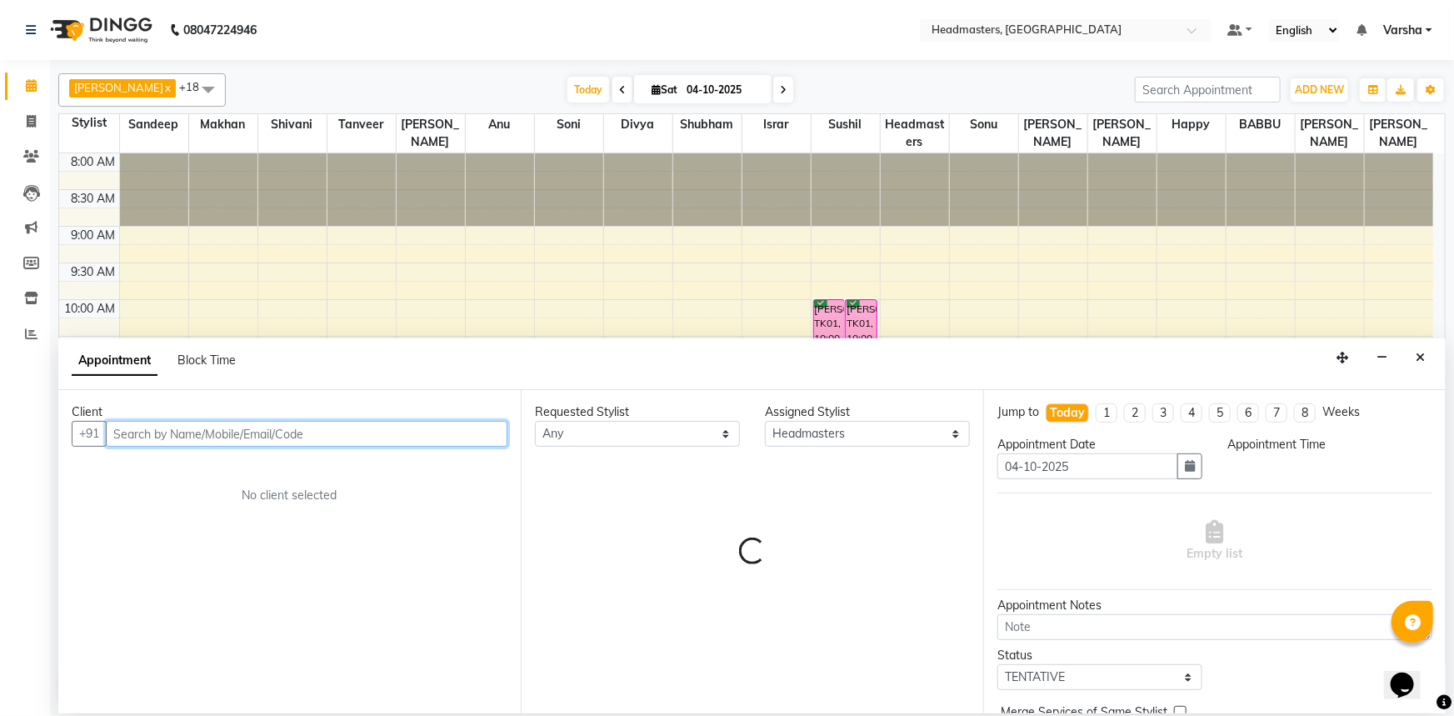
select select "885"
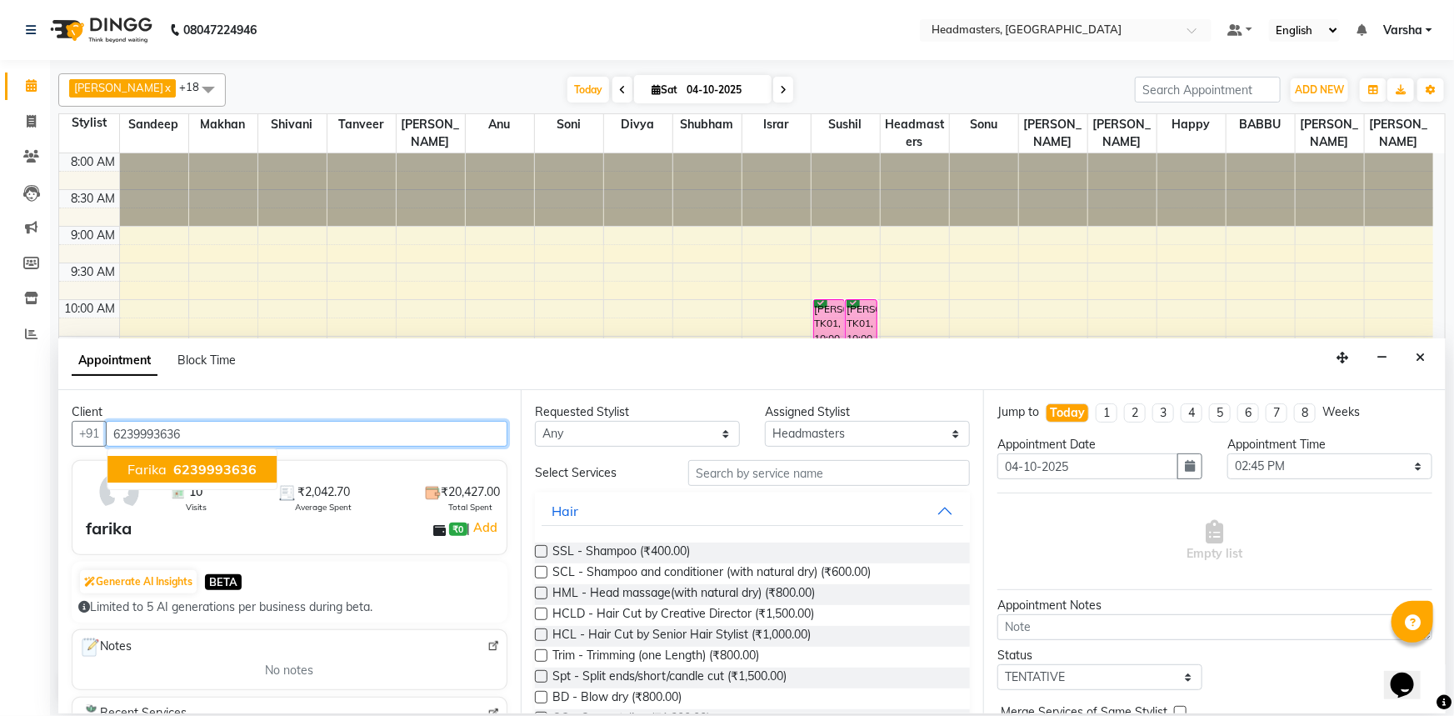
click at [191, 442] on input "6239993636" at bounding box center [307, 434] width 402 height 26
click at [190, 468] on span "6239993636" at bounding box center [214, 469] width 83 height 17
type input "6239993636"
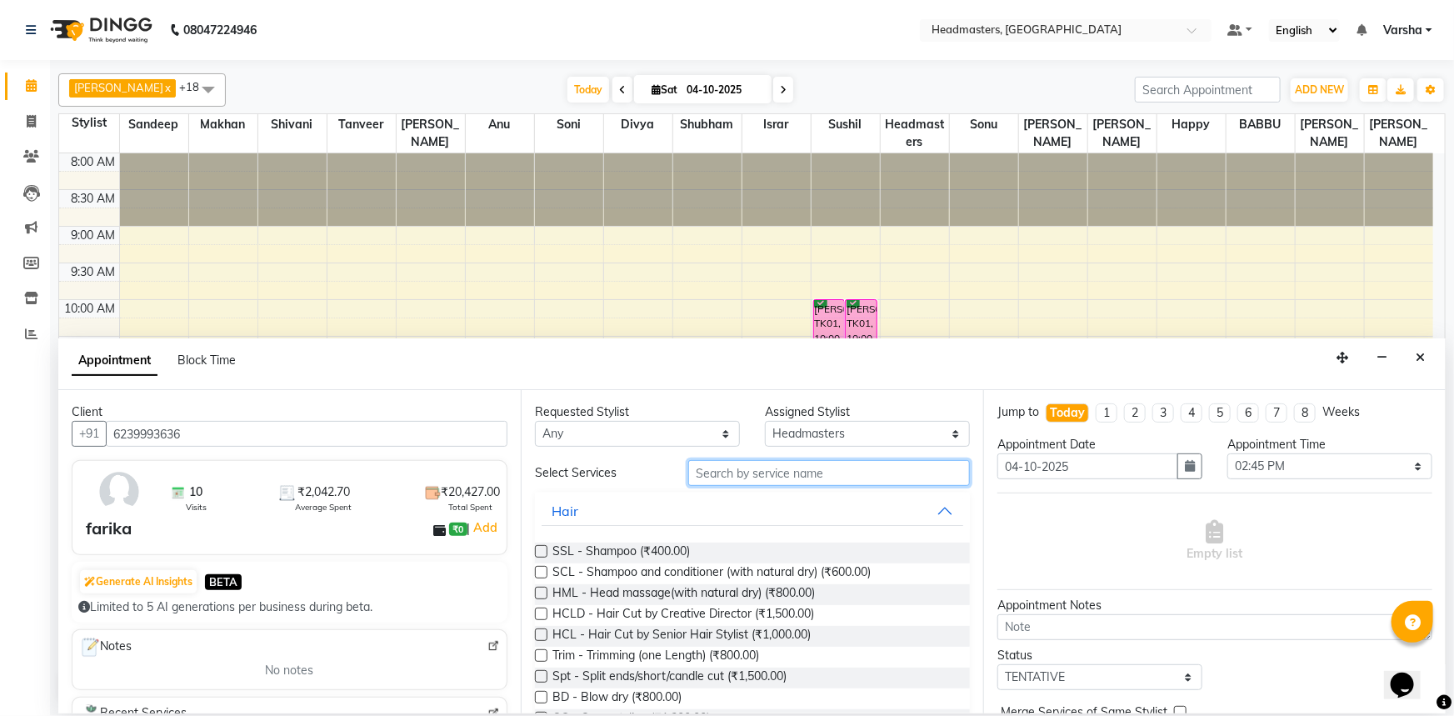
click at [705, 477] on input "text" at bounding box center [829, 473] width 282 height 26
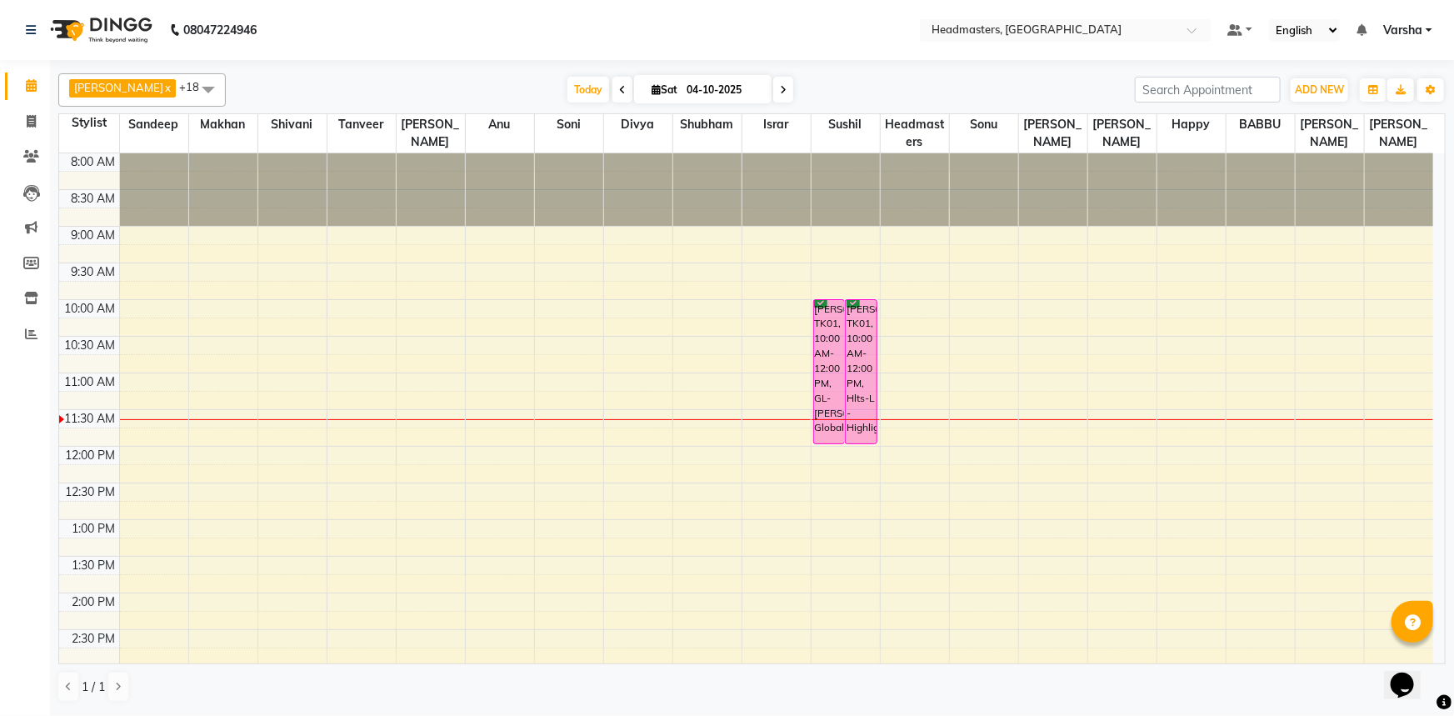
click at [437, 397] on div "8:00 AM 8:30 AM 9:00 AM 9:30 AM 10:00 AM 10:30 AM 11:00 AM 11:30 AM 12:00 PM 12…" at bounding box center [746, 629] width 1374 height 952
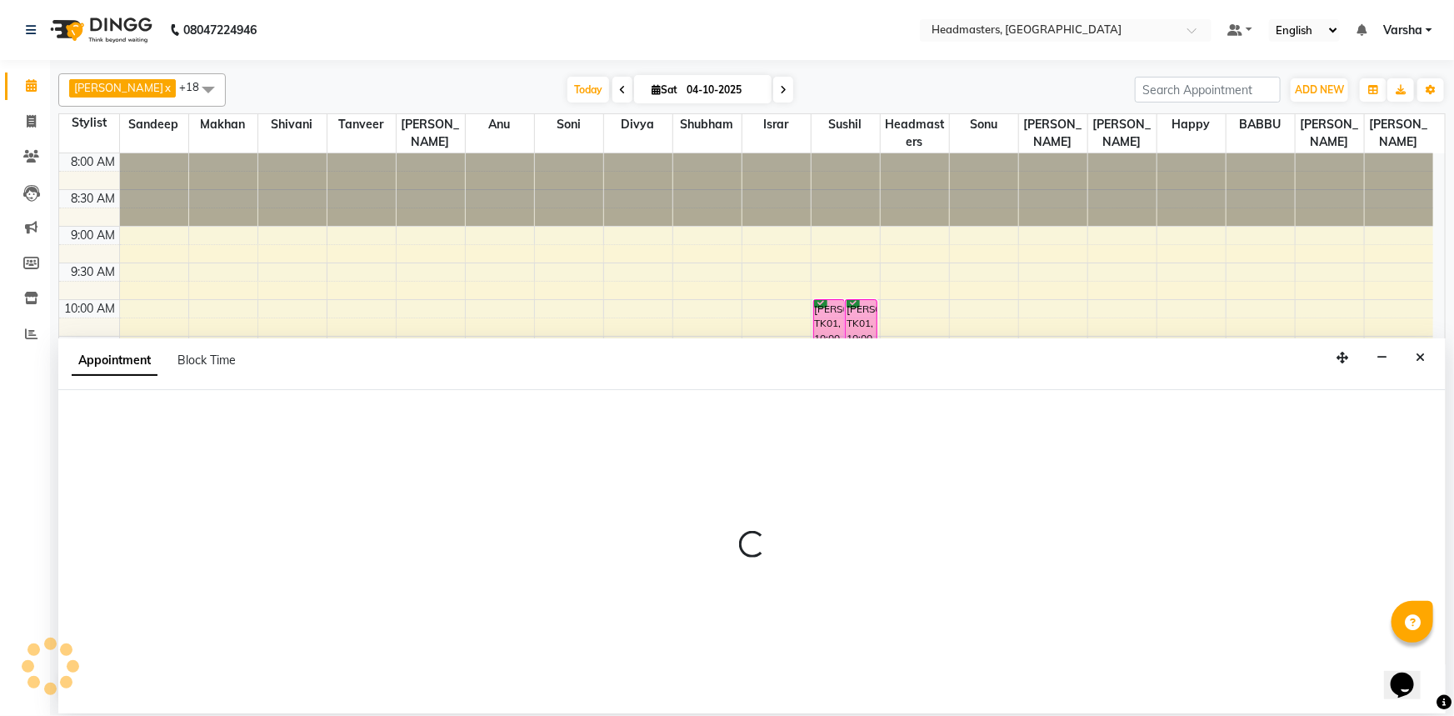
select select "60869"
select select "tentative"
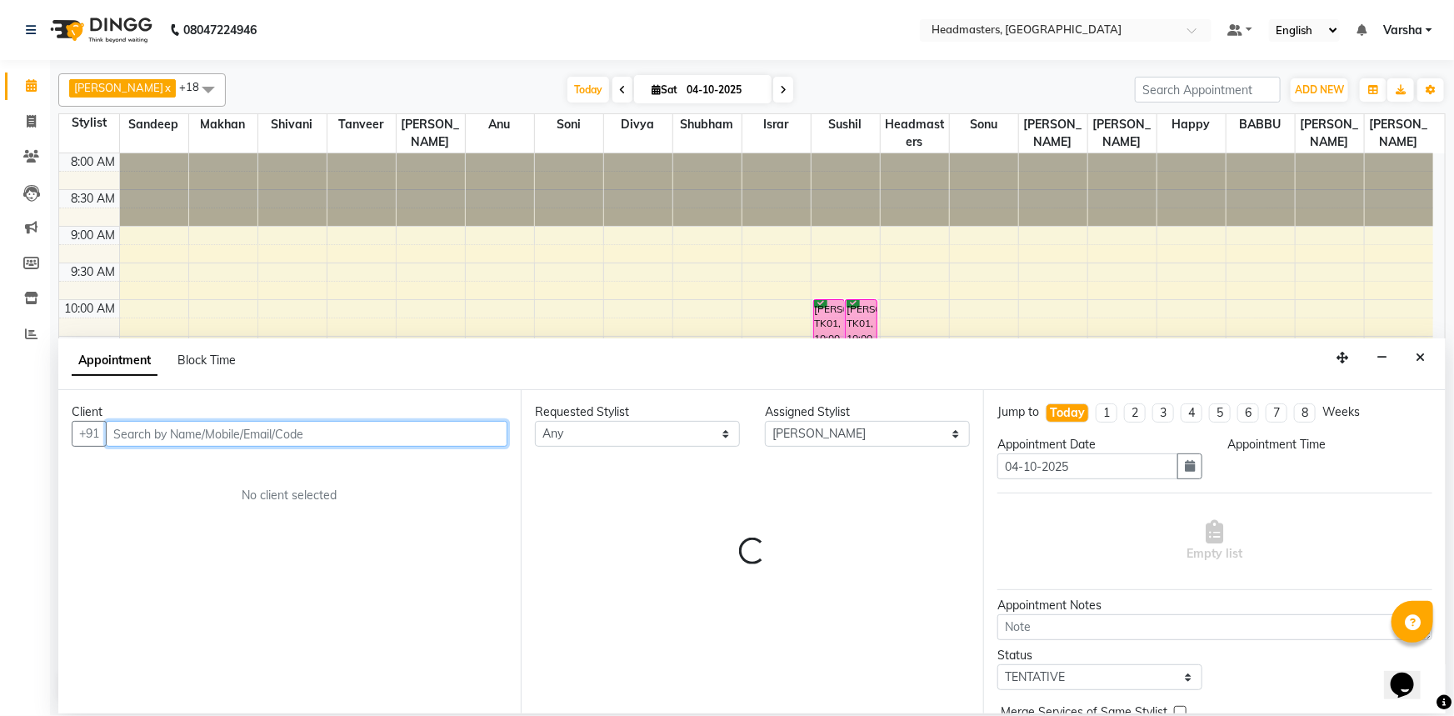
select select "675"
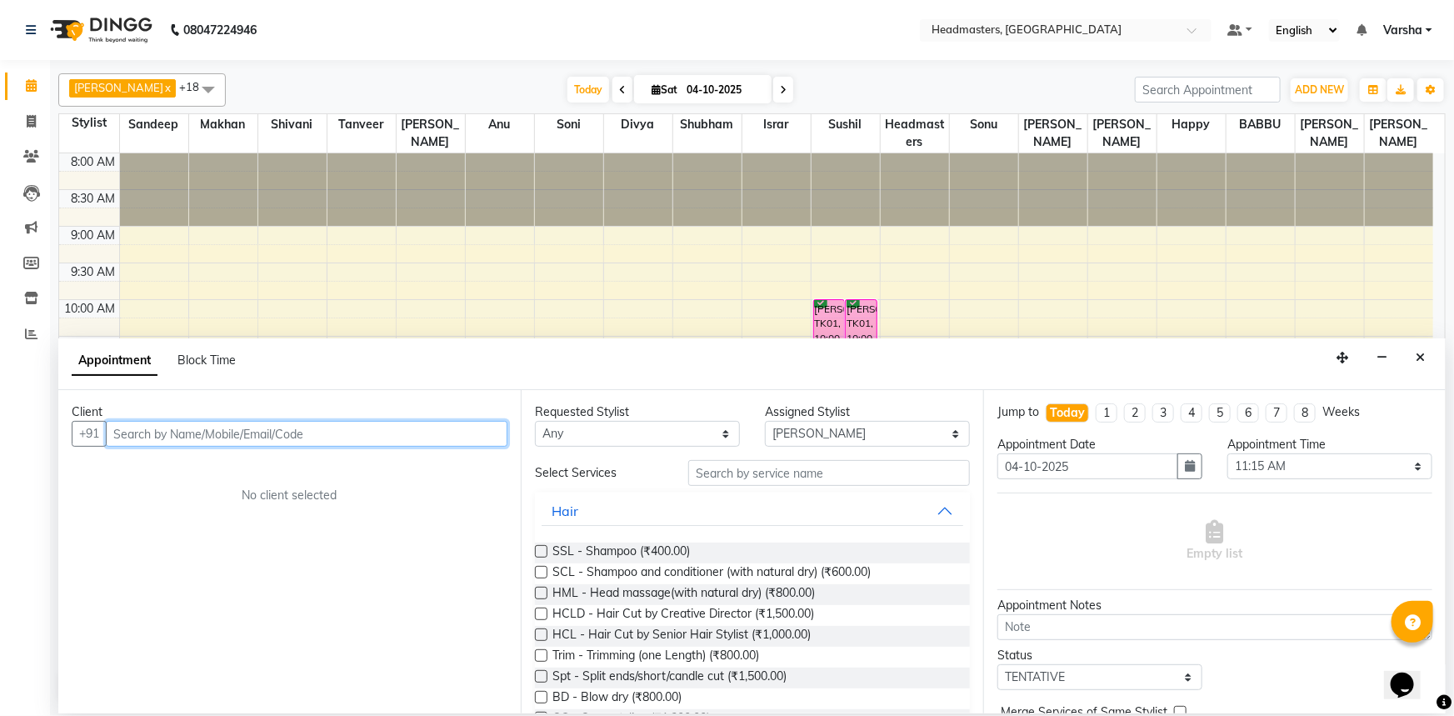
click at [173, 435] on input "text" at bounding box center [307, 434] width 402 height 26
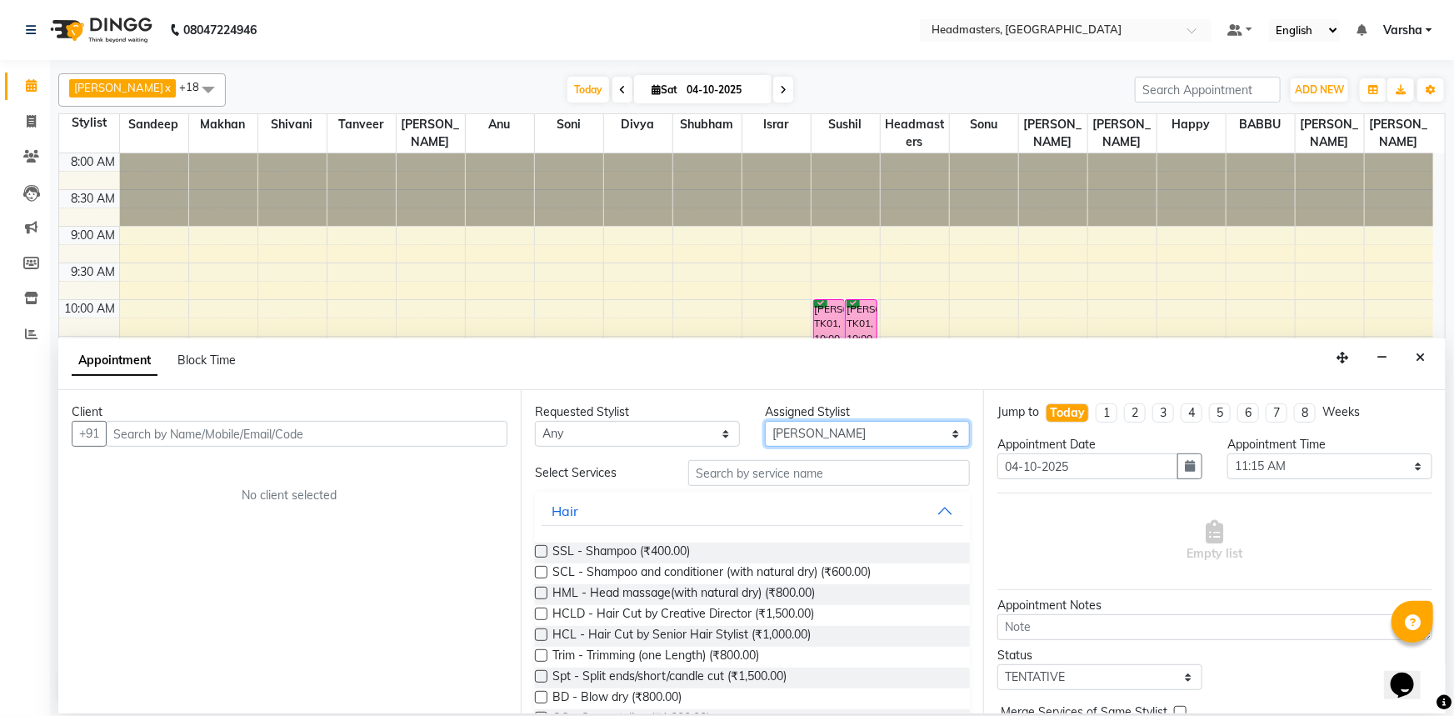
click at [786, 442] on select "Select Afia[PERSON_NAME]u[PERSON_NAME]n[PERSON_NAME]IR [PERSON_NAME] Headmaster…" at bounding box center [867, 434] width 205 height 26
select select "60900"
click at [765, 421] on select "Select Afia[PERSON_NAME]u[PERSON_NAME]n[PERSON_NAME]IR [PERSON_NAME] Headmaster…" at bounding box center [867, 434] width 205 height 26
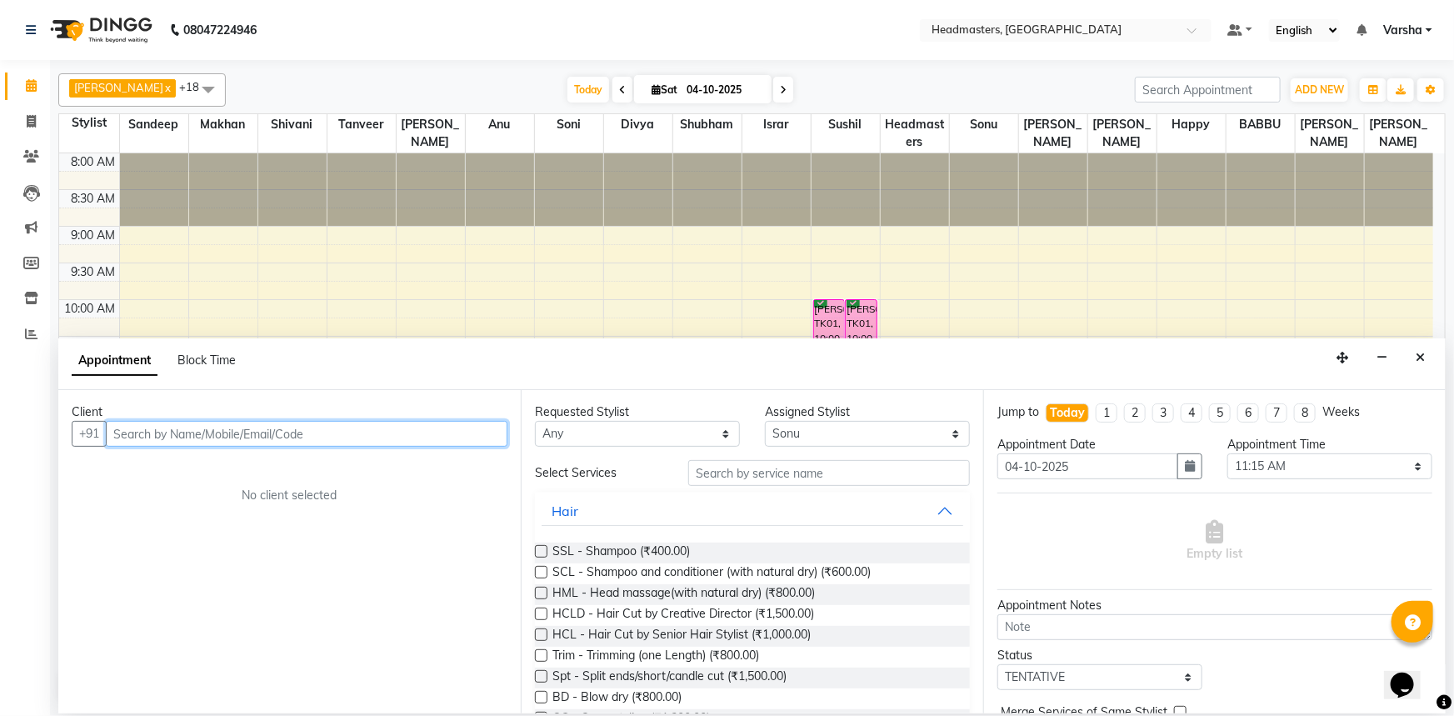
click at [236, 421] on input "text" at bounding box center [307, 434] width 402 height 26
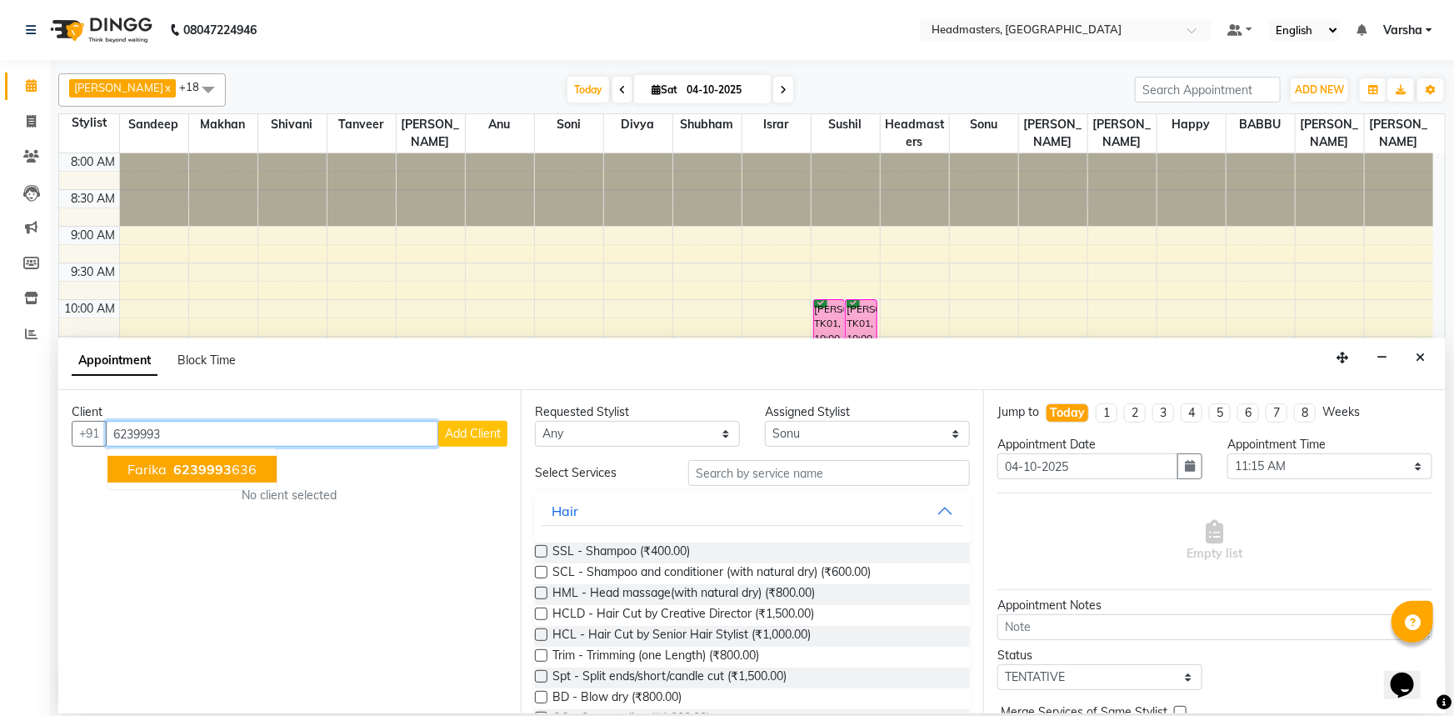
click at [168, 482] on button "farika 6239993 636" at bounding box center [191, 469] width 169 height 27
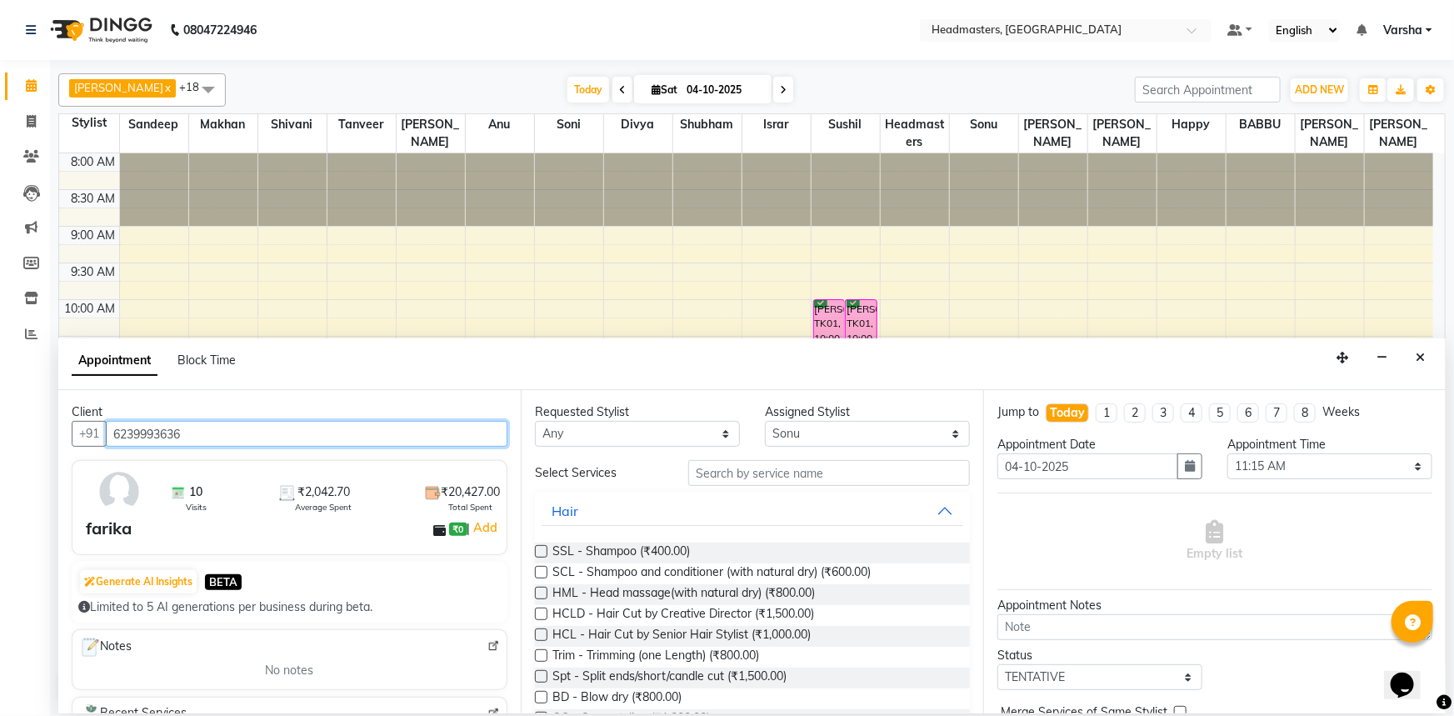
type input "6239993636"
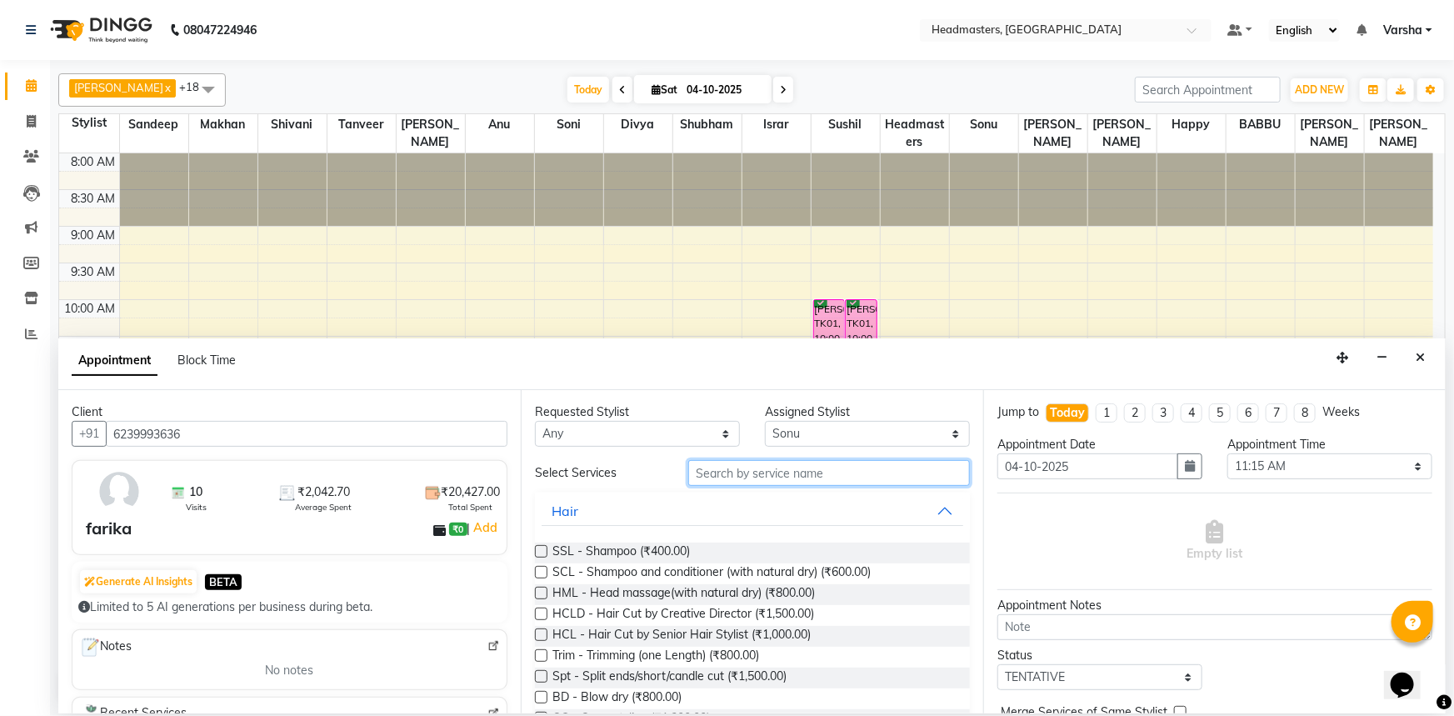
click at [732, 460] on input "text" at bounding box center [829, 473] width 282 height 26
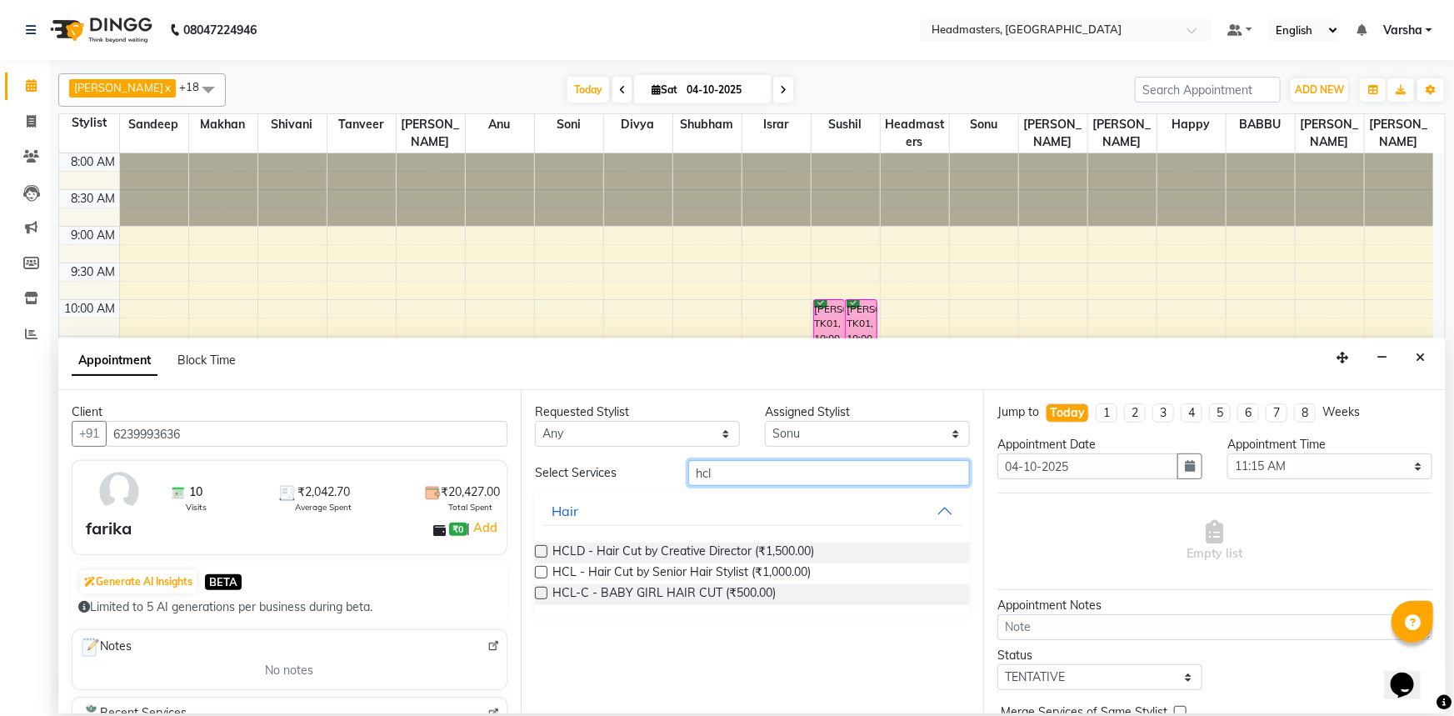
type input "hcl"
click at [542, 572] on label at bounding box center [541, 572] width 12 height 12
click at [542, 572] on input "checkbox" at bounding box center [540, 573] width 11 height 11
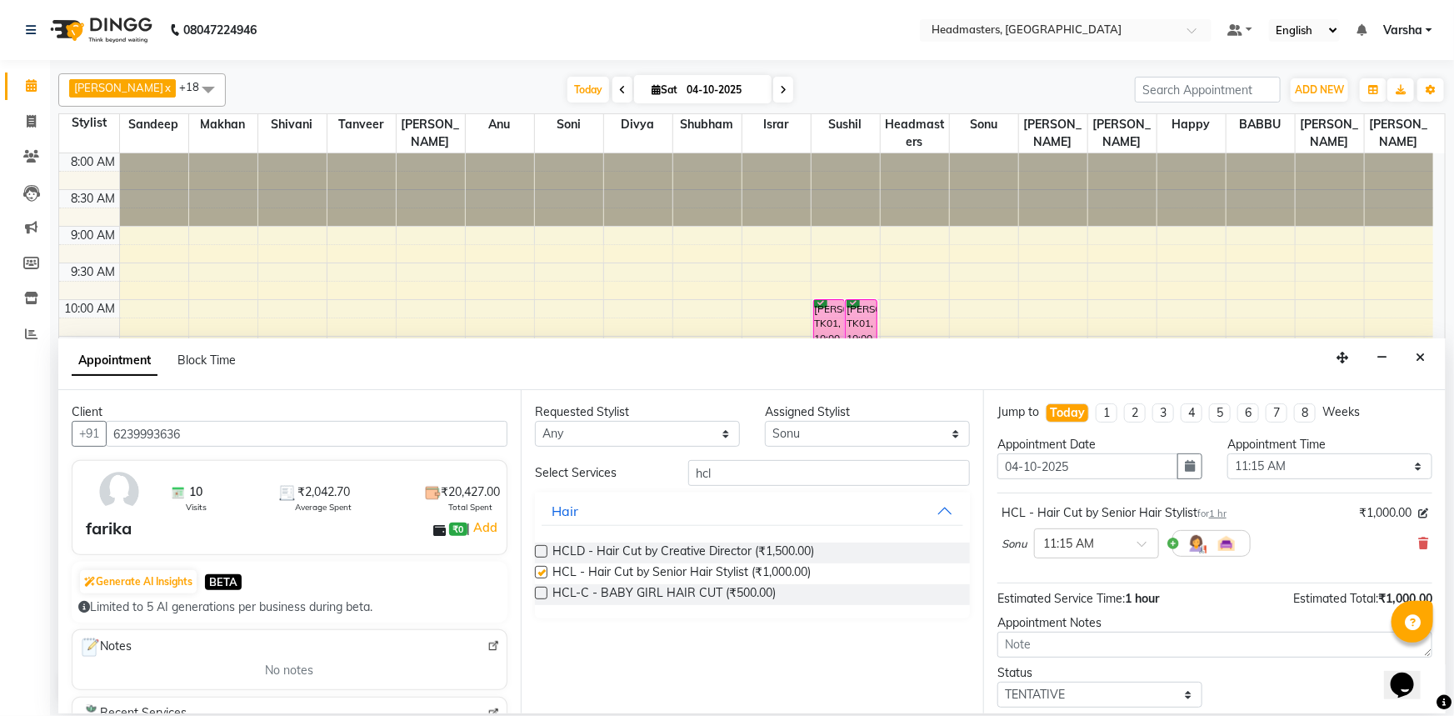
checkbox input "false"
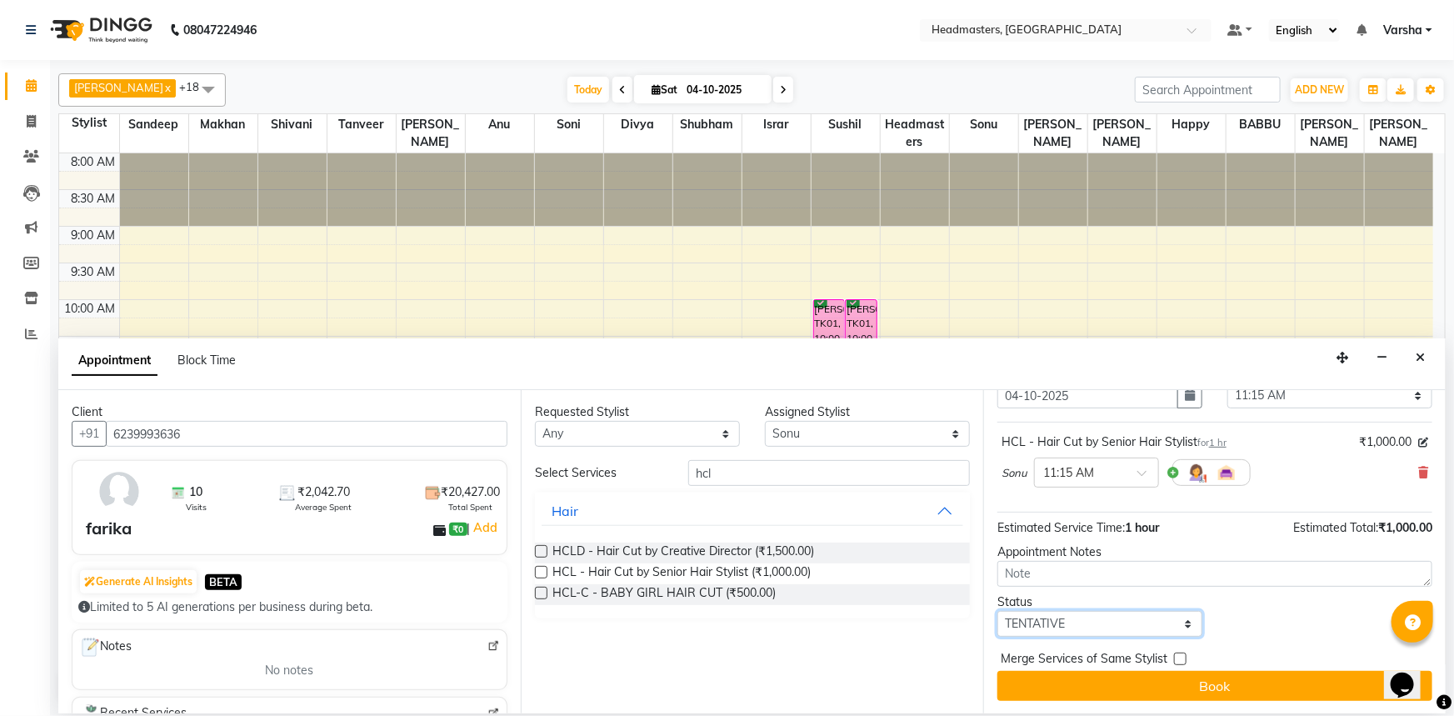
click at [1074, 635] on select "Select TENTATIVE CONFIRM CHECK-IN UPCOMING" at bounding box center [1099, 624] width 205 height 26
click at [1074, 632] on select "Select TENTATIVE CONFIRM CHECK-IN UPCOMING" at bounding box center [1099, 624] width 205 height 26
drag, startPoint x: 1059, startPoint y: 627, endPoint x: 1060, endPoint y: 617, distance: 10.0
click at [1059, 627] on select "Select TENTATIVE CONFIRM CHECK-IN UPCOMING" at bounding box center [1099, 624] width 205 height 26
select select "confirm booking"
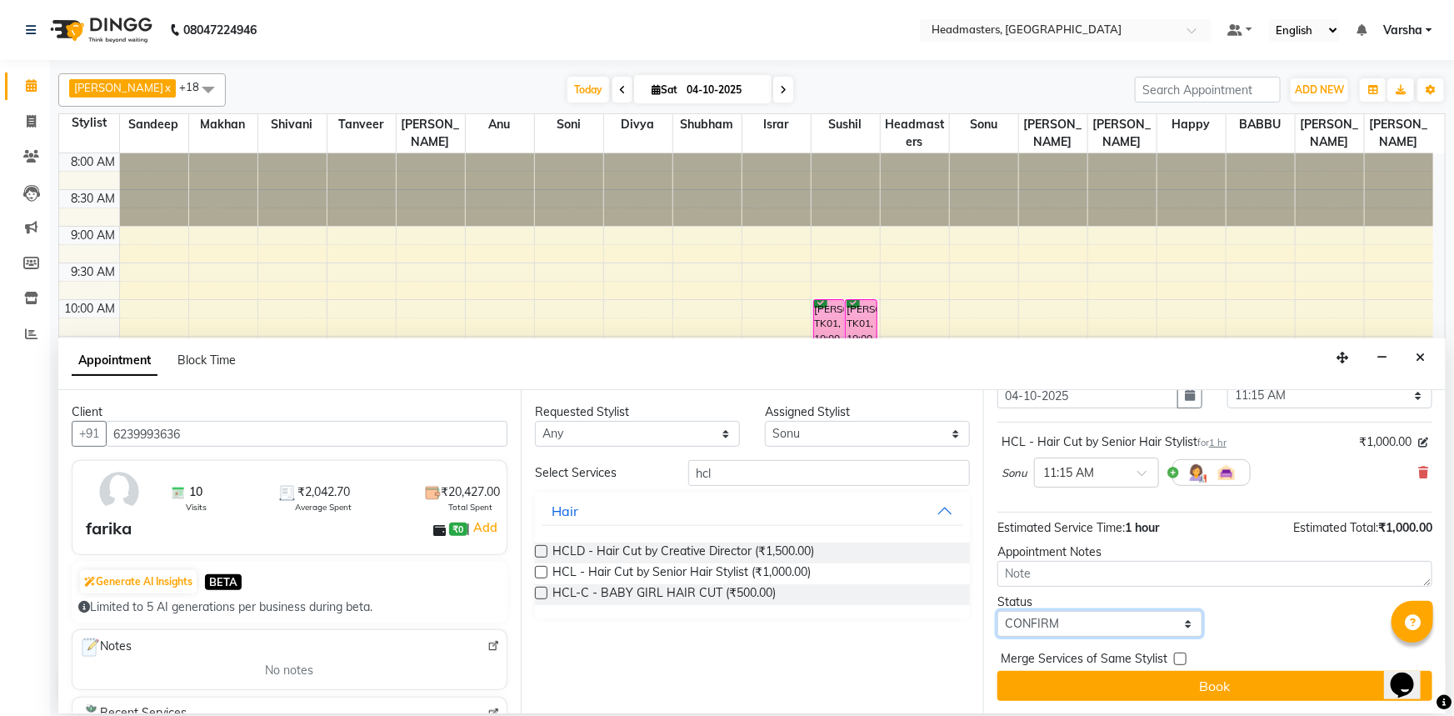
click at [997, 611] on select "Select TENTATIVE CONFIRM CHECK-IN UPCOMING" at bounding box center [1099, 624] width 205 height 26
click at [1115, 684] on button "Book" at bounding box center [1214, 686] width 435 height 30
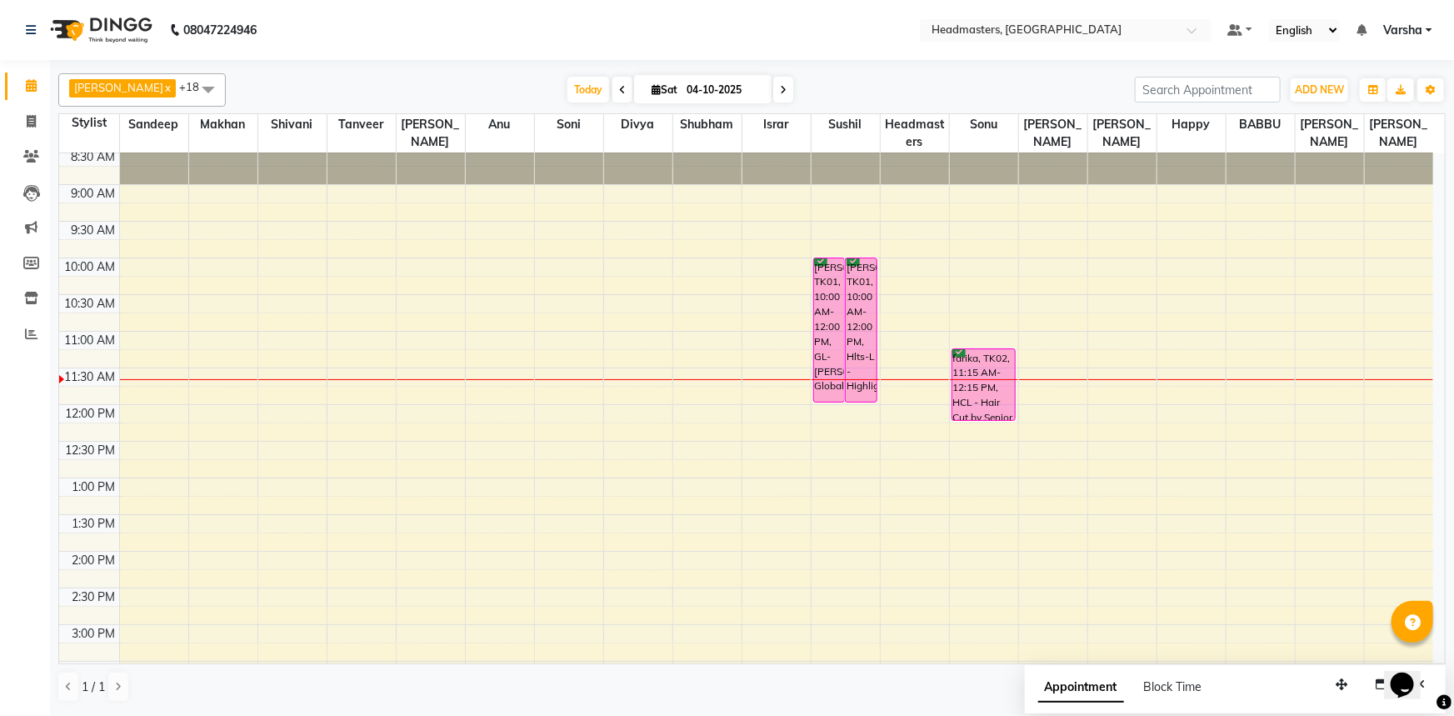
scroll to position [75, 0]
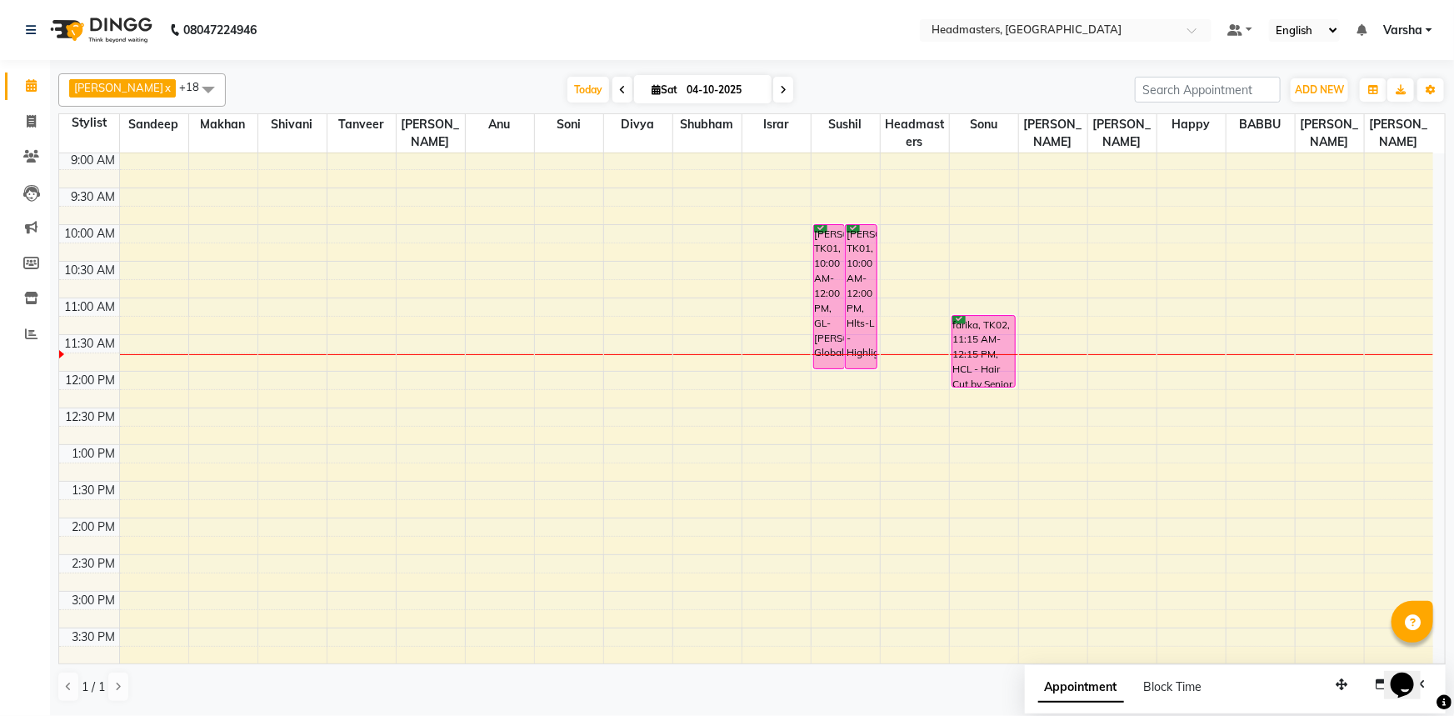
click at [919, 674] on div "1 / 1" at bounding box center [751, 687] width 1387 height 32
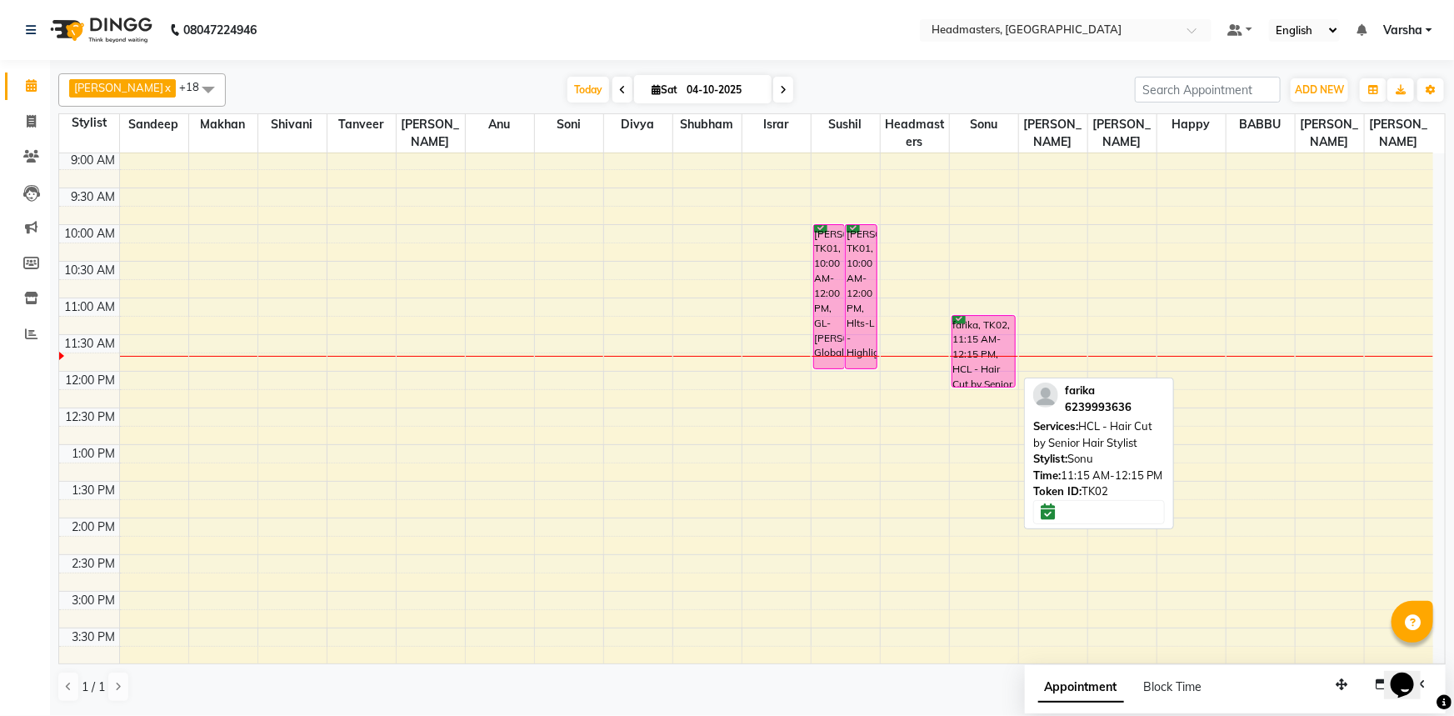
click at [964, 352] on div "farika, TK02, 11:15 AM-12:15 PM, HCL - Hair Cut by Senior Hair Stylist" at bounding box center [983, 351] width 63 height 71
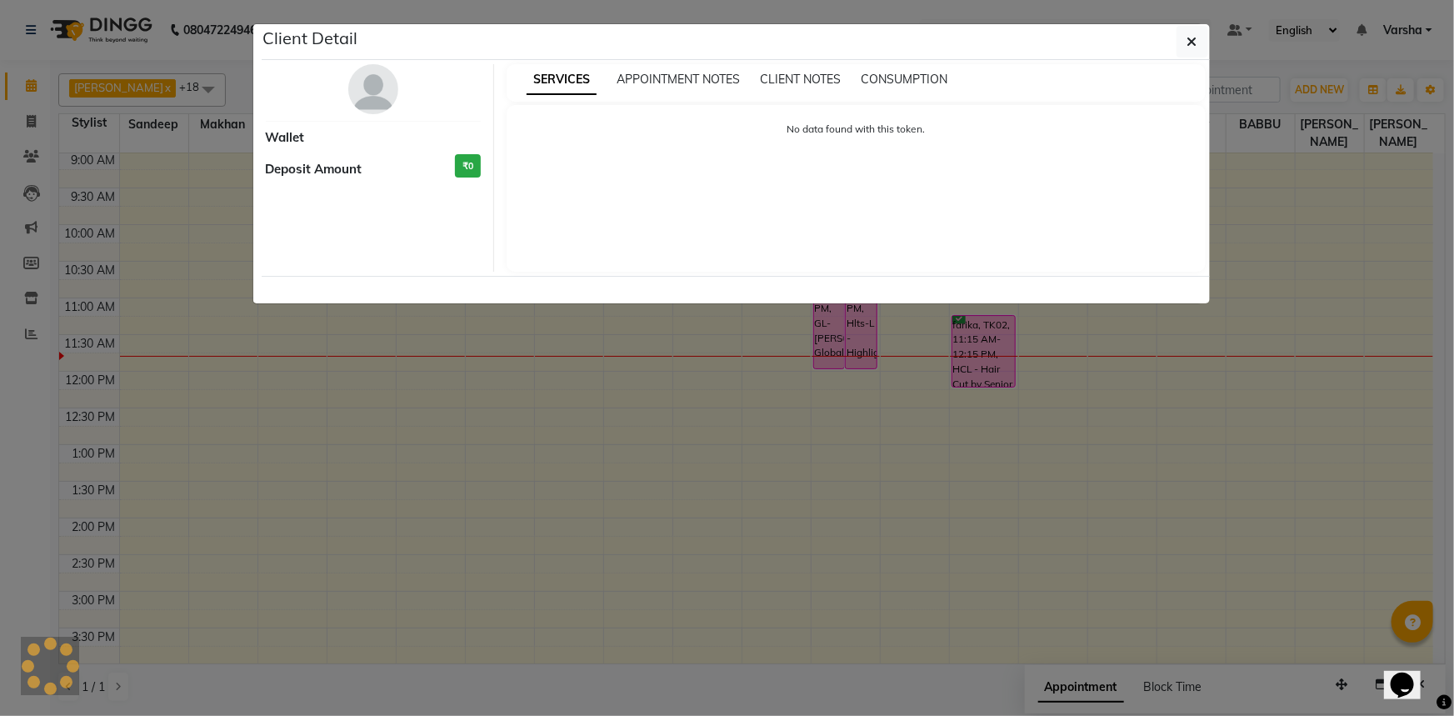
select select "6"
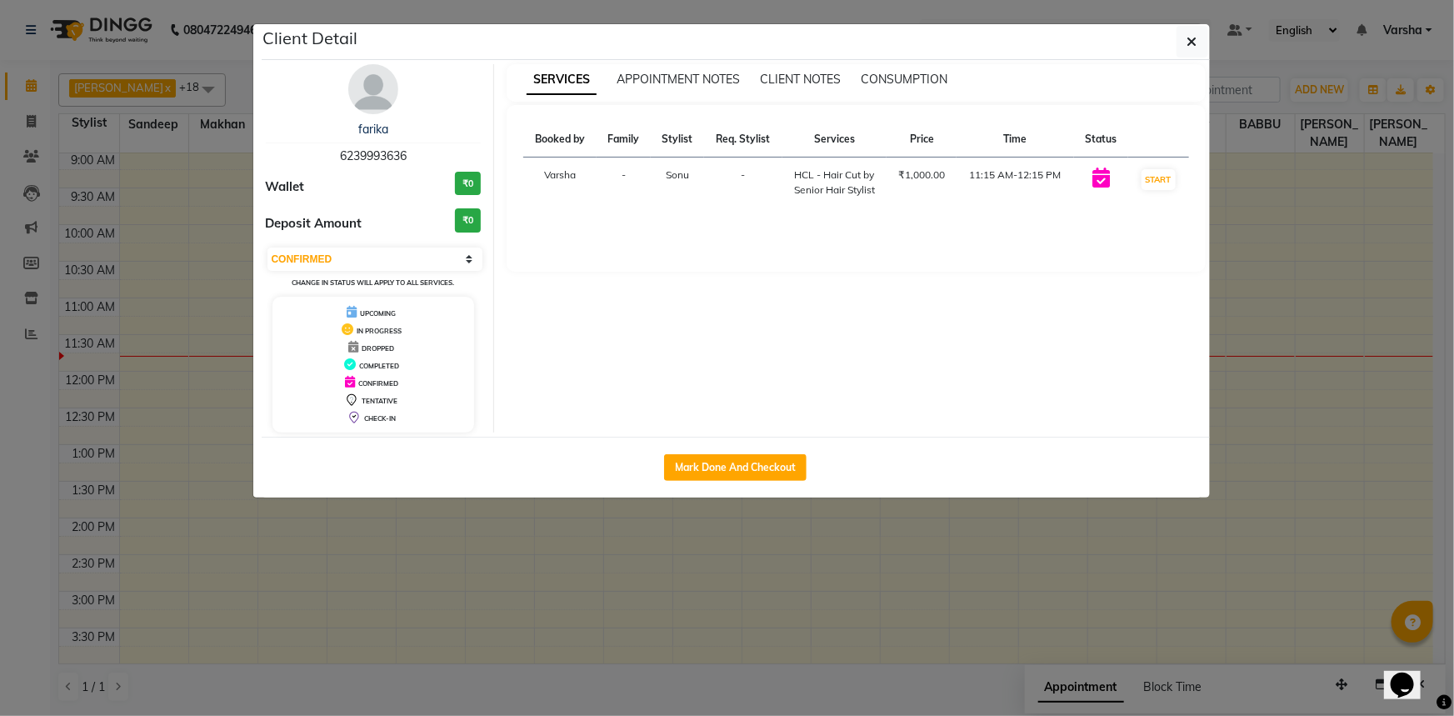
click at [777, 447] on div "Mark Done And Checkout" at bounding box center [736, 467] width 948 height 61
click at [777, 451] on div "Mark Done And Checkout" at bounding box center [736, 467] width 948 height 61
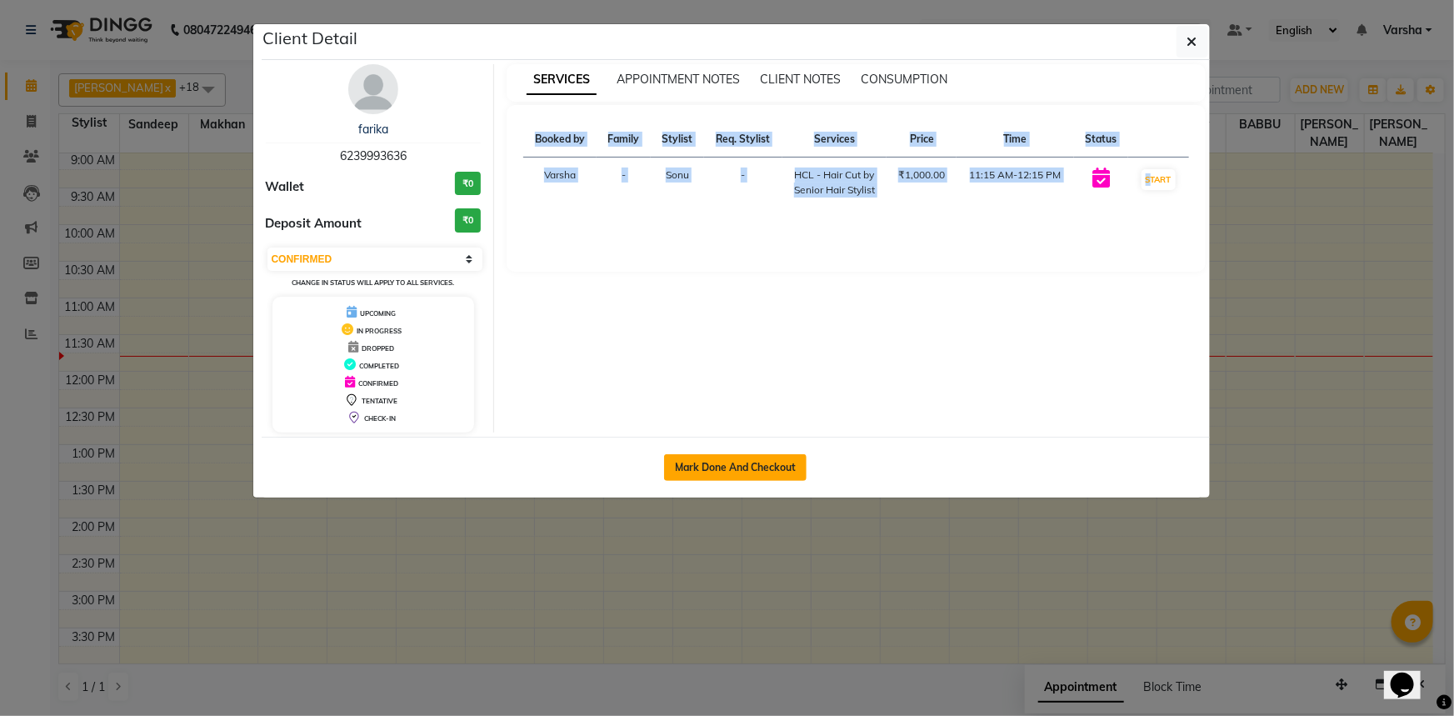
drag, startPoint x: 777, startPoint y: 451, endPoint x: 775, endPoint y: 459, distance: 8.5
click at [777, 452] on div "Mark Done And Checkout" at bounding box center [736, 467] width 948 height 61
click at [776, 457] on button "Mark Done And Checkout" at bounding box center [735, 467] width 142 height 27
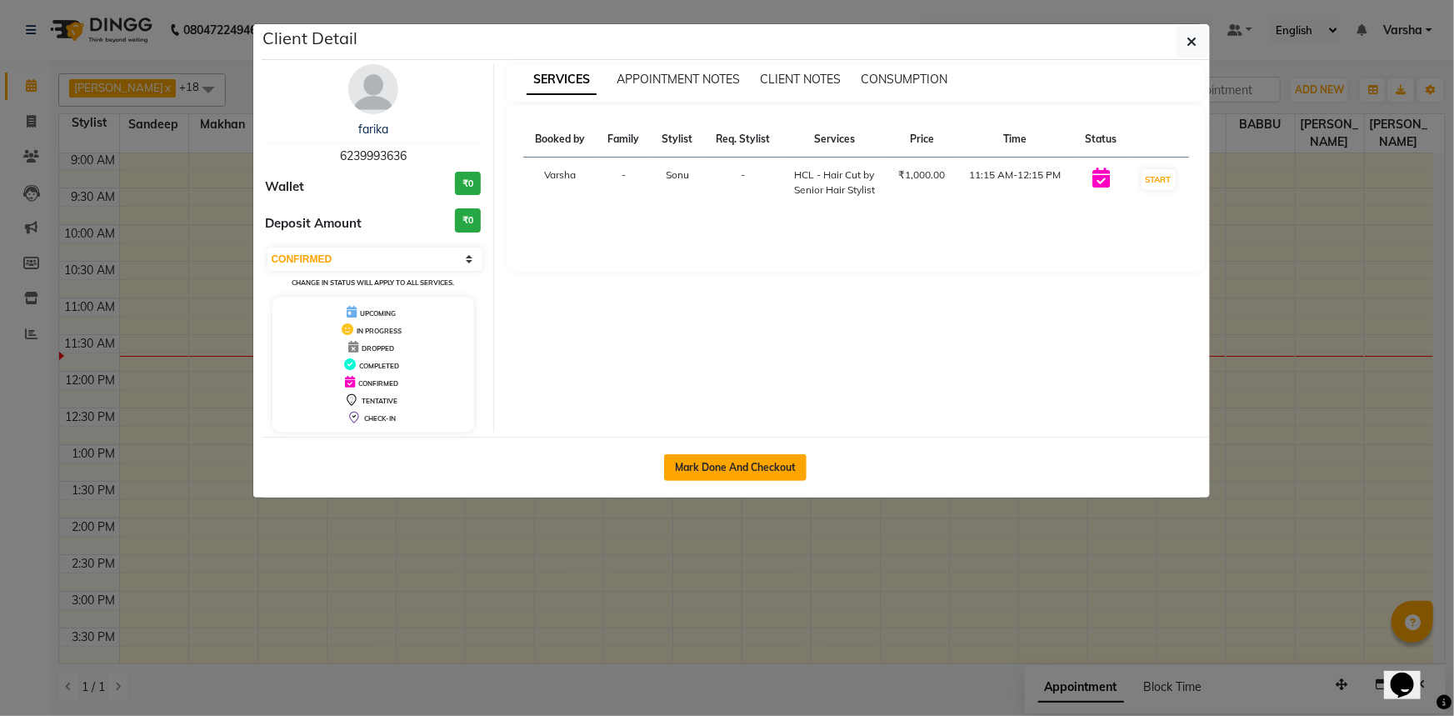
select select "7140"
select select "service"
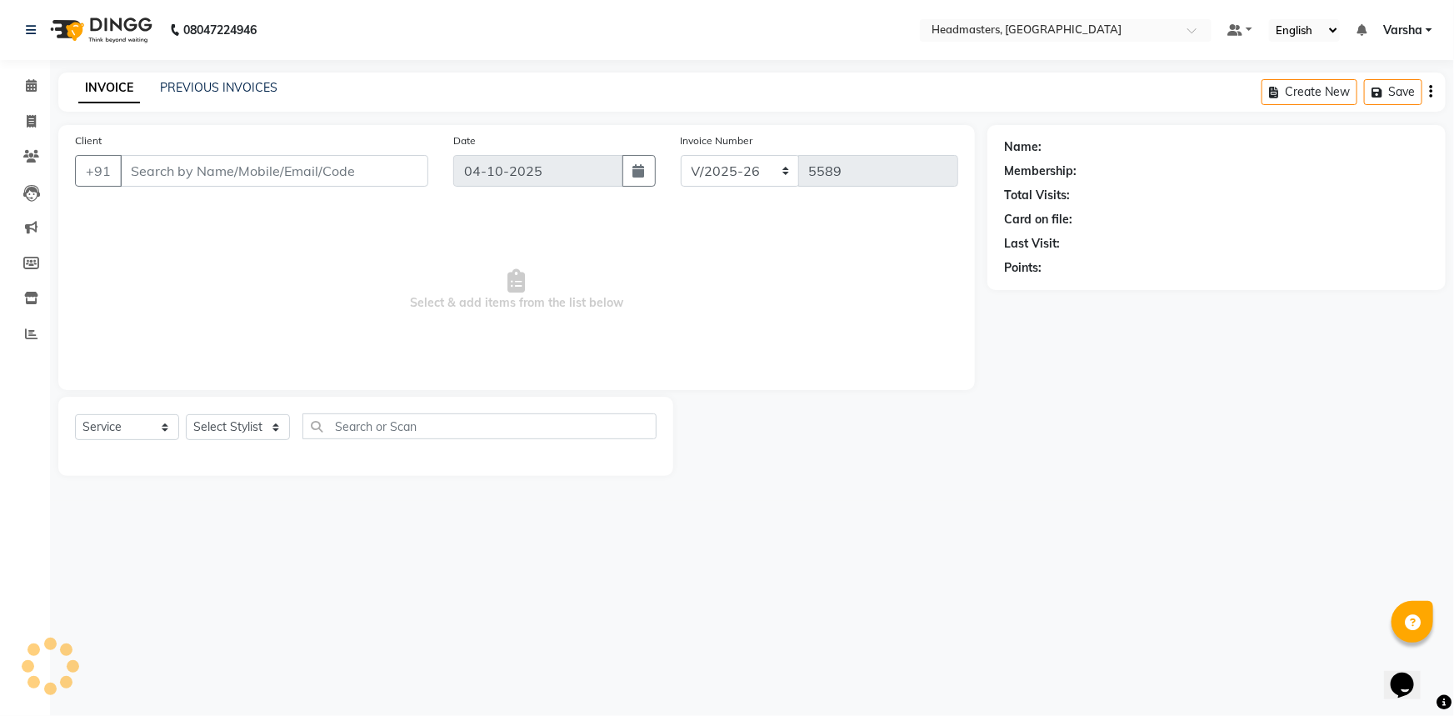
select select "3"
type input "6239993636"
select select "60900"
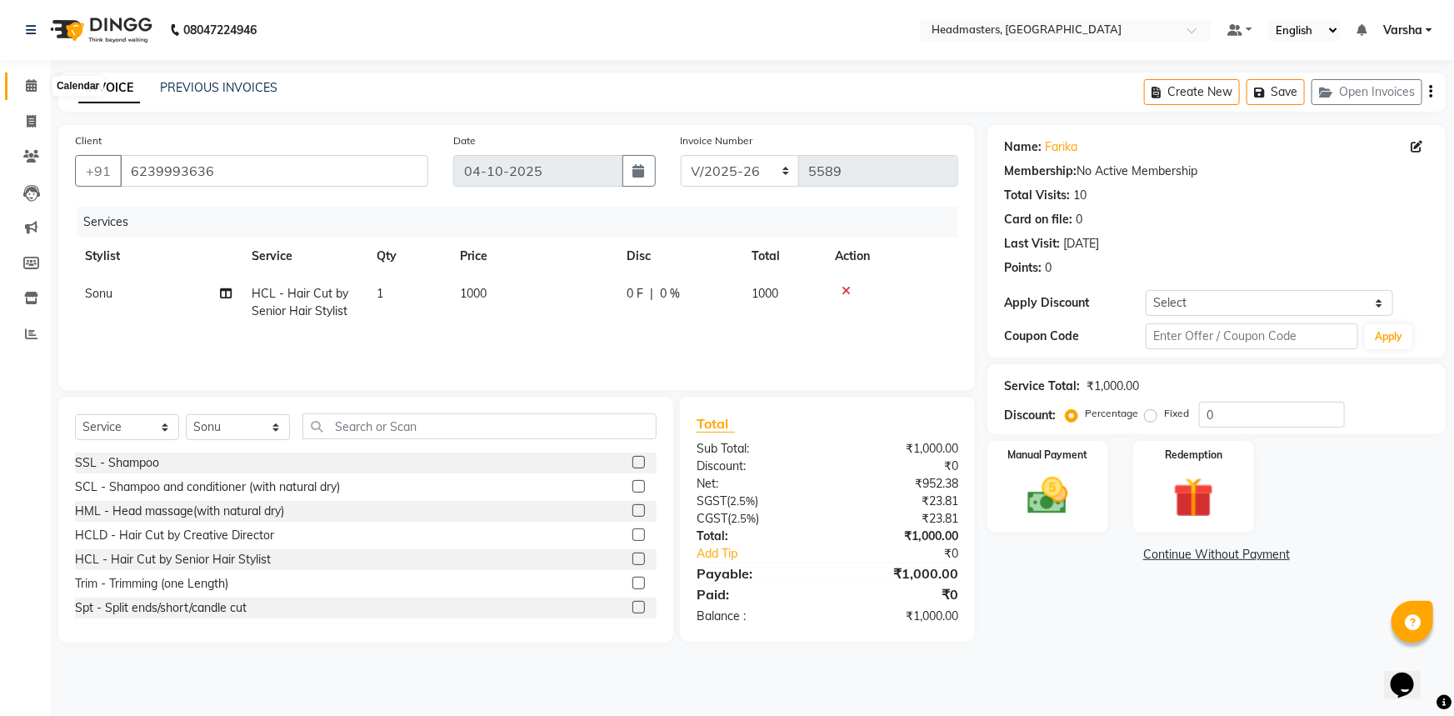
click at [23, 82] on span at bounding box center [31, 86] width 29 height 19
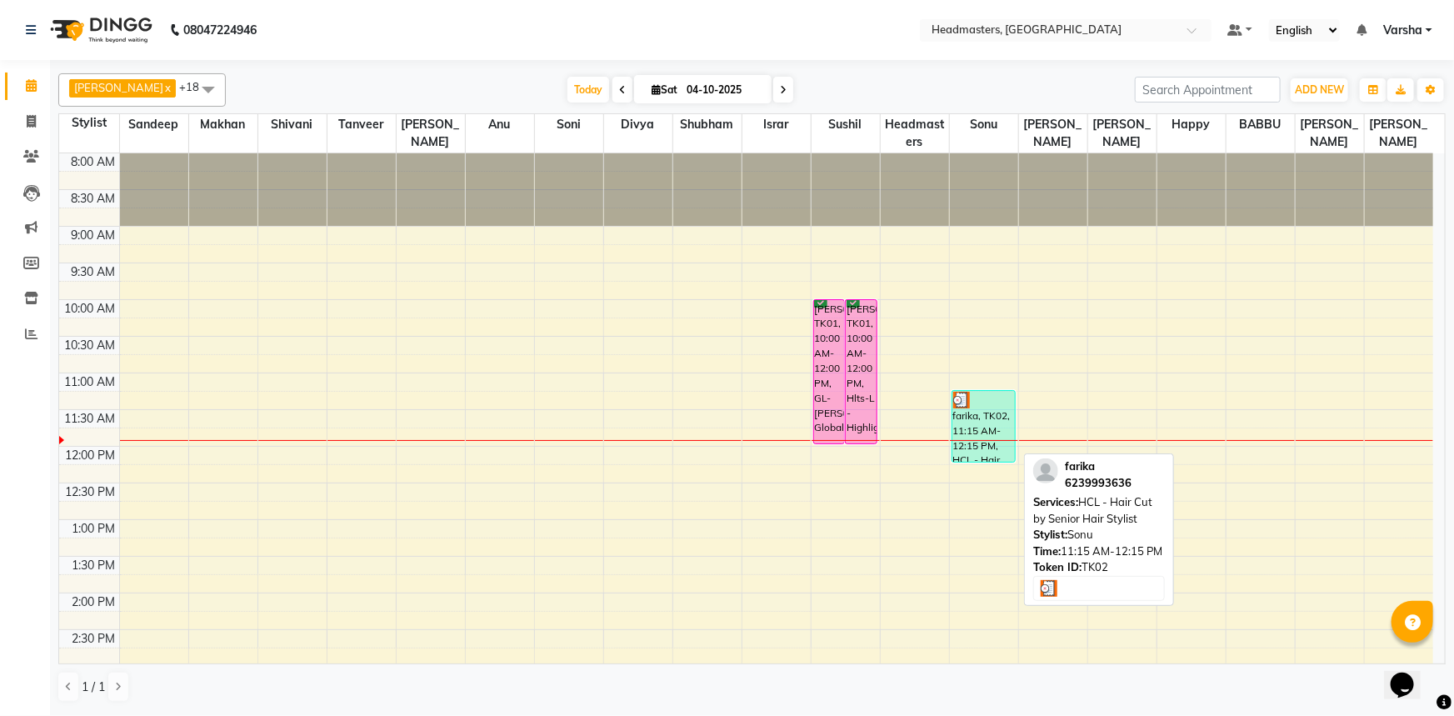
click at [971, 402] on div at bounding box center [984, 400] width 62 height 17
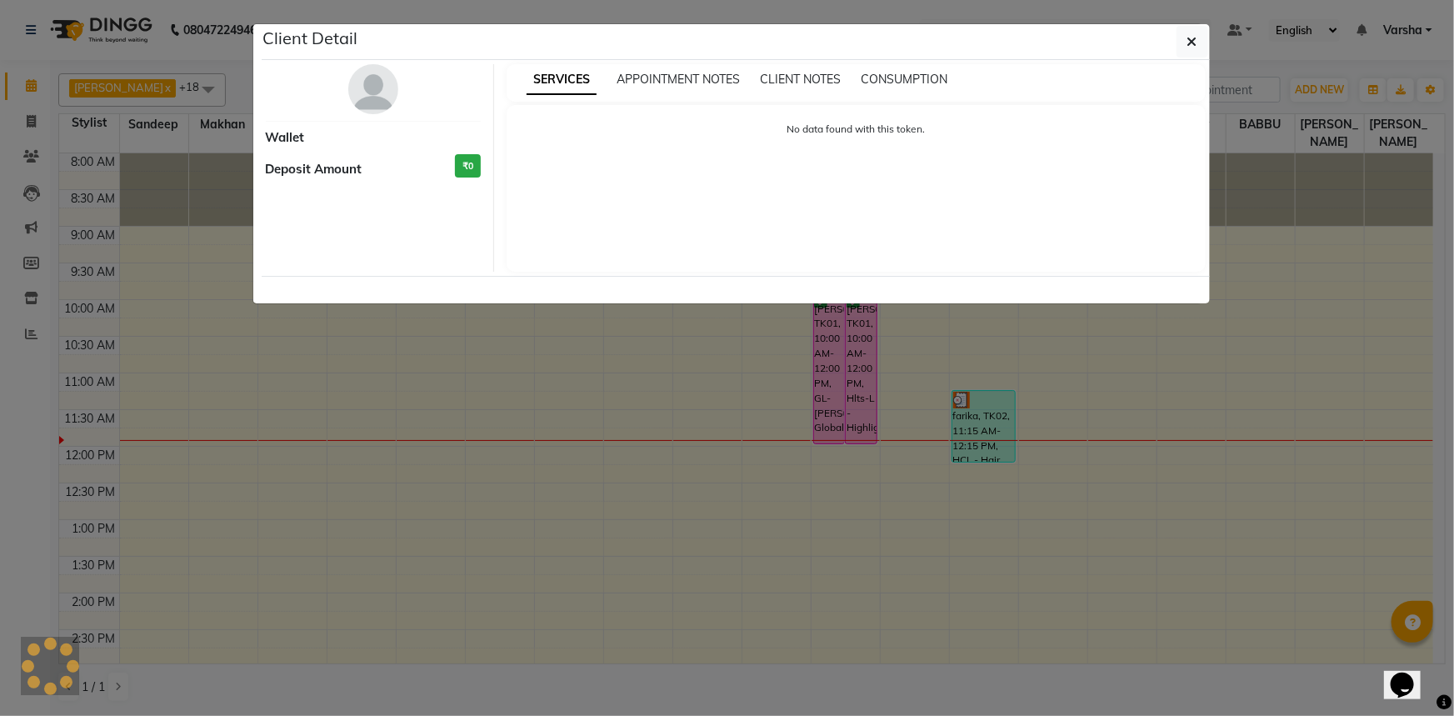
select select "3"
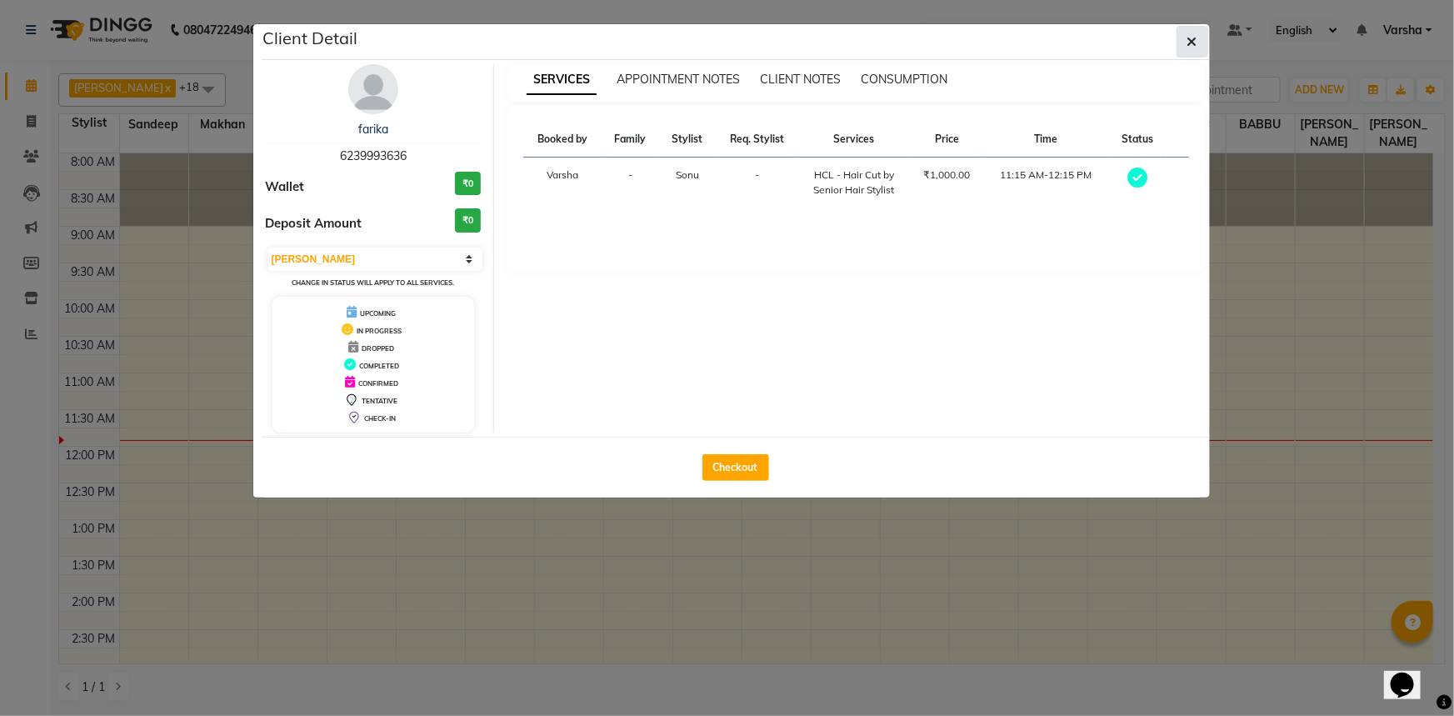
click at [1196, 47] on icon "button" at bounding box center [1192, 41] width 10 height 13
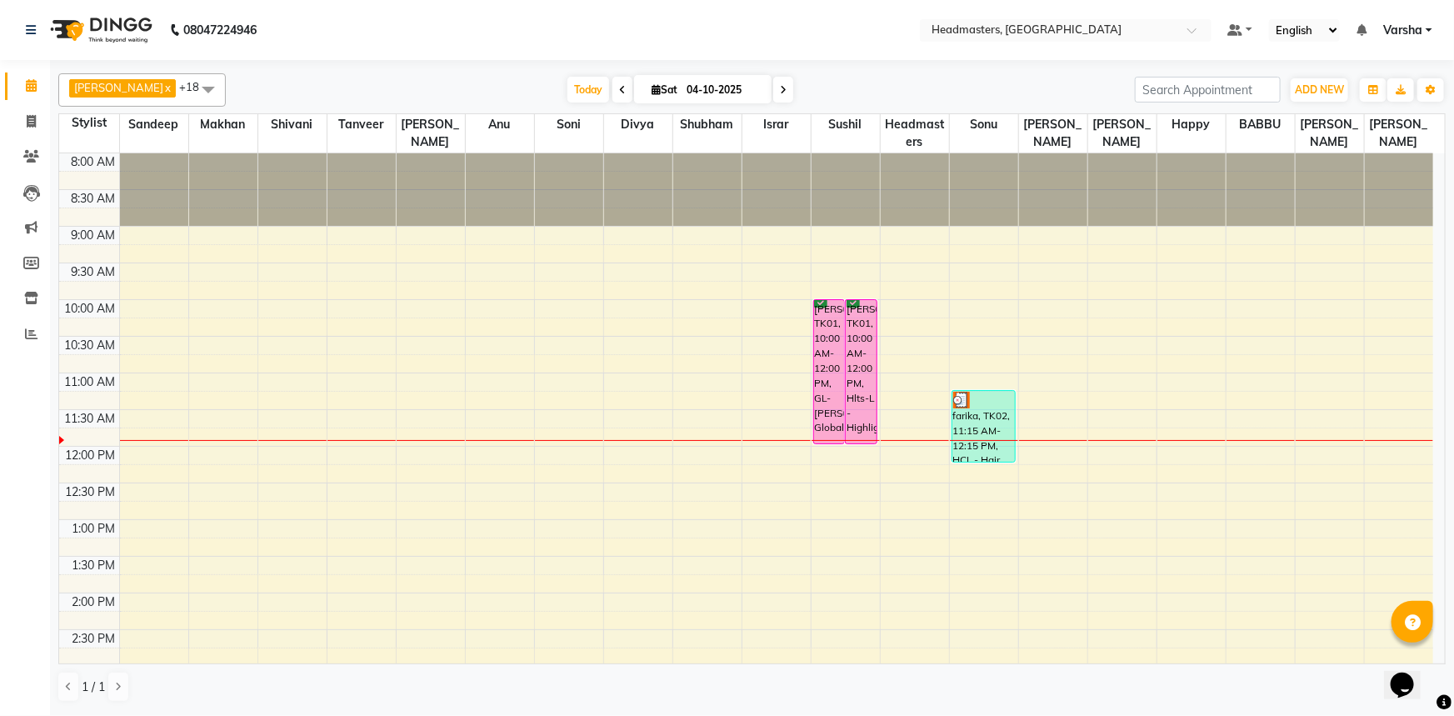
click at [421, 406] on div "8:00 AM 8:30 AM 9:00 AM 9:30 AM 10:00 AM 10:30 AM 11:00 AM 11:30 AM 12:00 PM 12…" at bounding box center [746, 629] width 1374 height 952
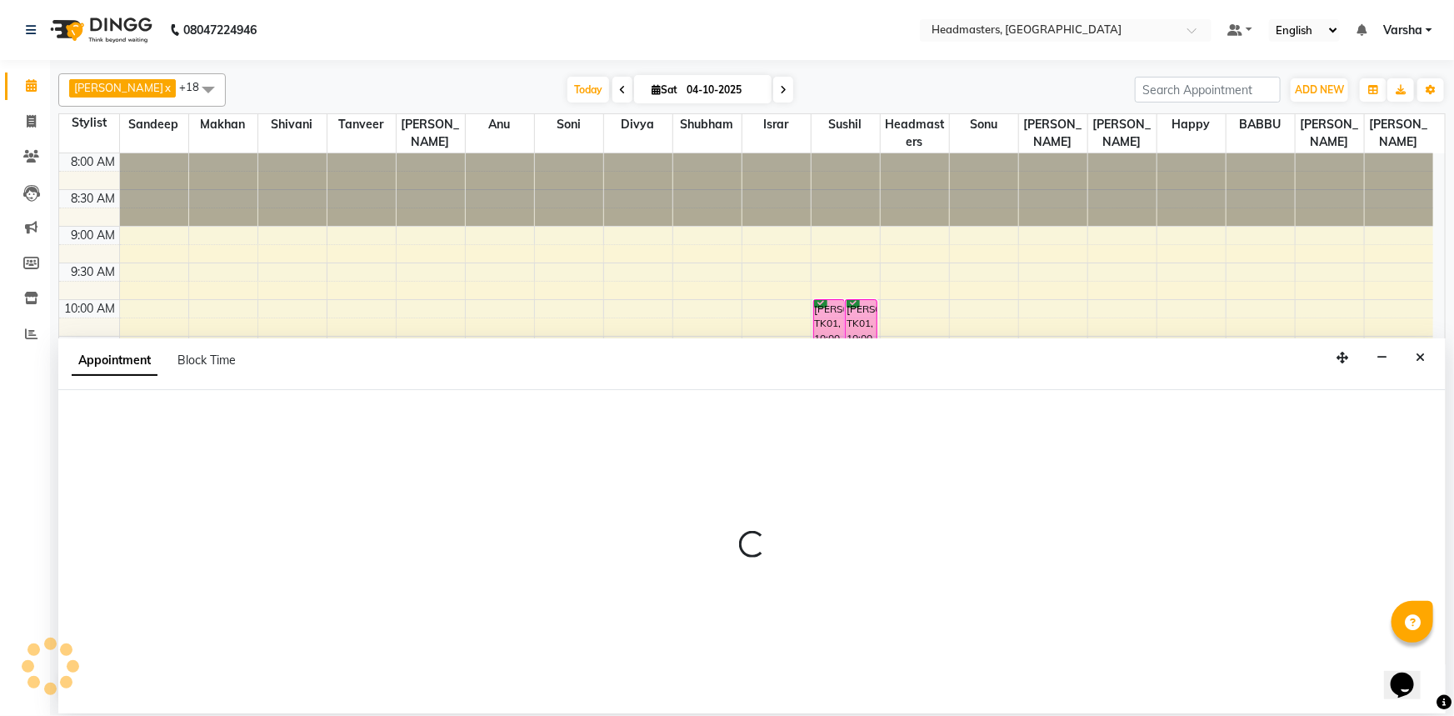
select select "60869"
select select "675"
select select "tentative"
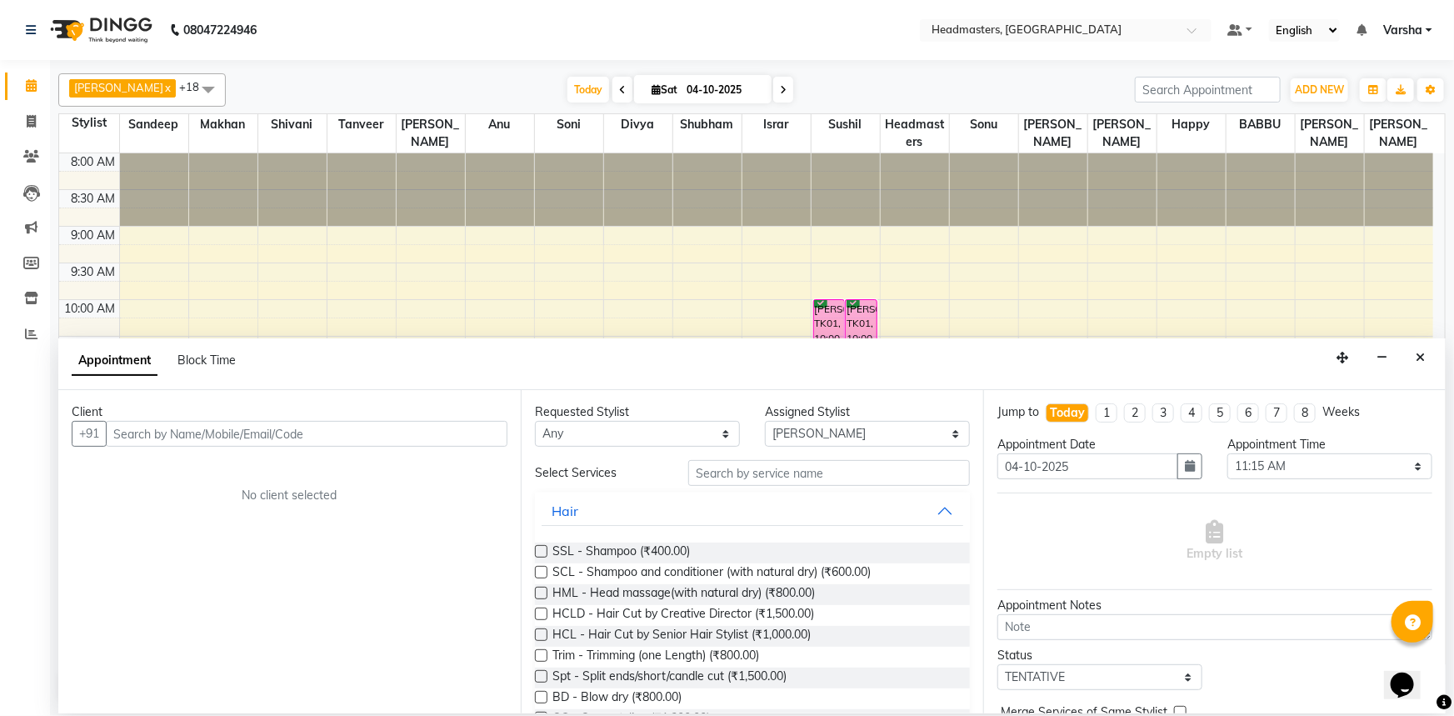
click at [148, 435] on input "text" at bounding box center [307, 434] width 402 height 26
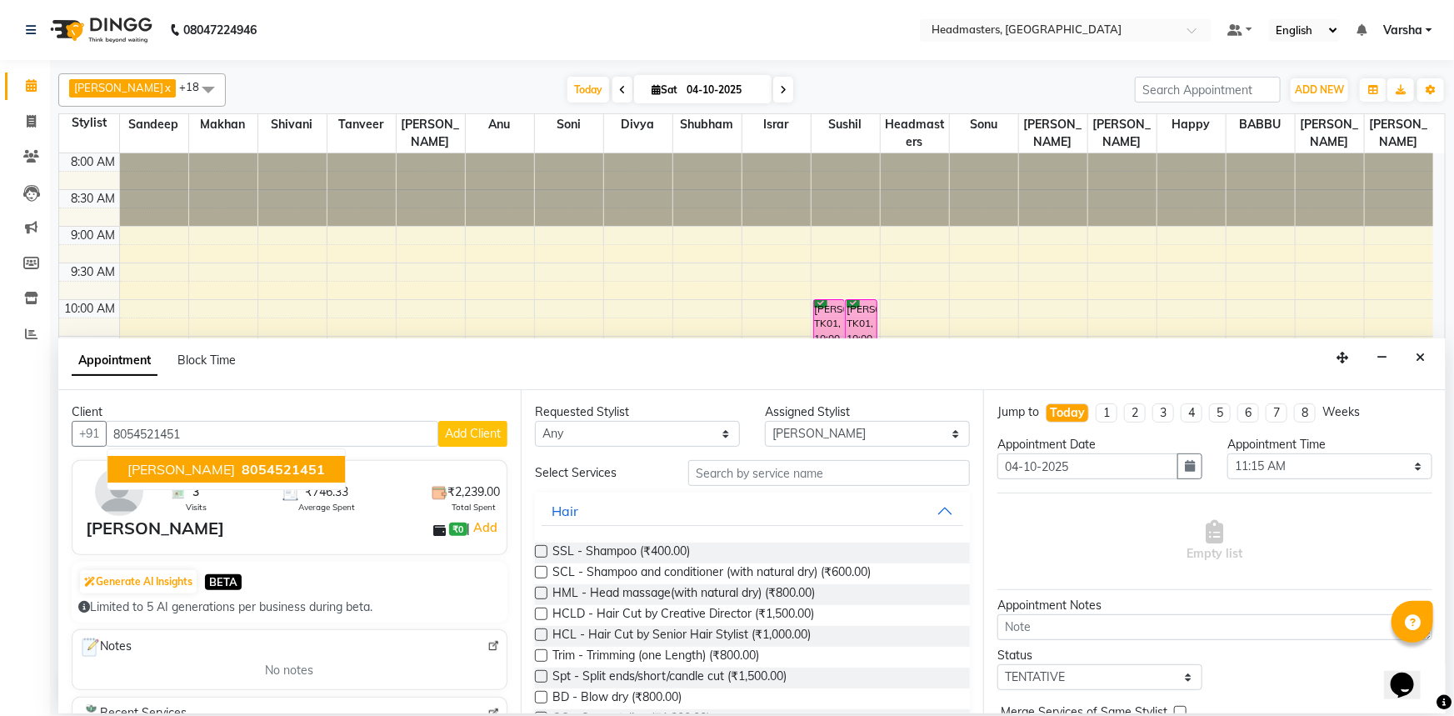
click at [242, 467] on span "8054521451" at bounding box center [283, 469] width 83 height 17
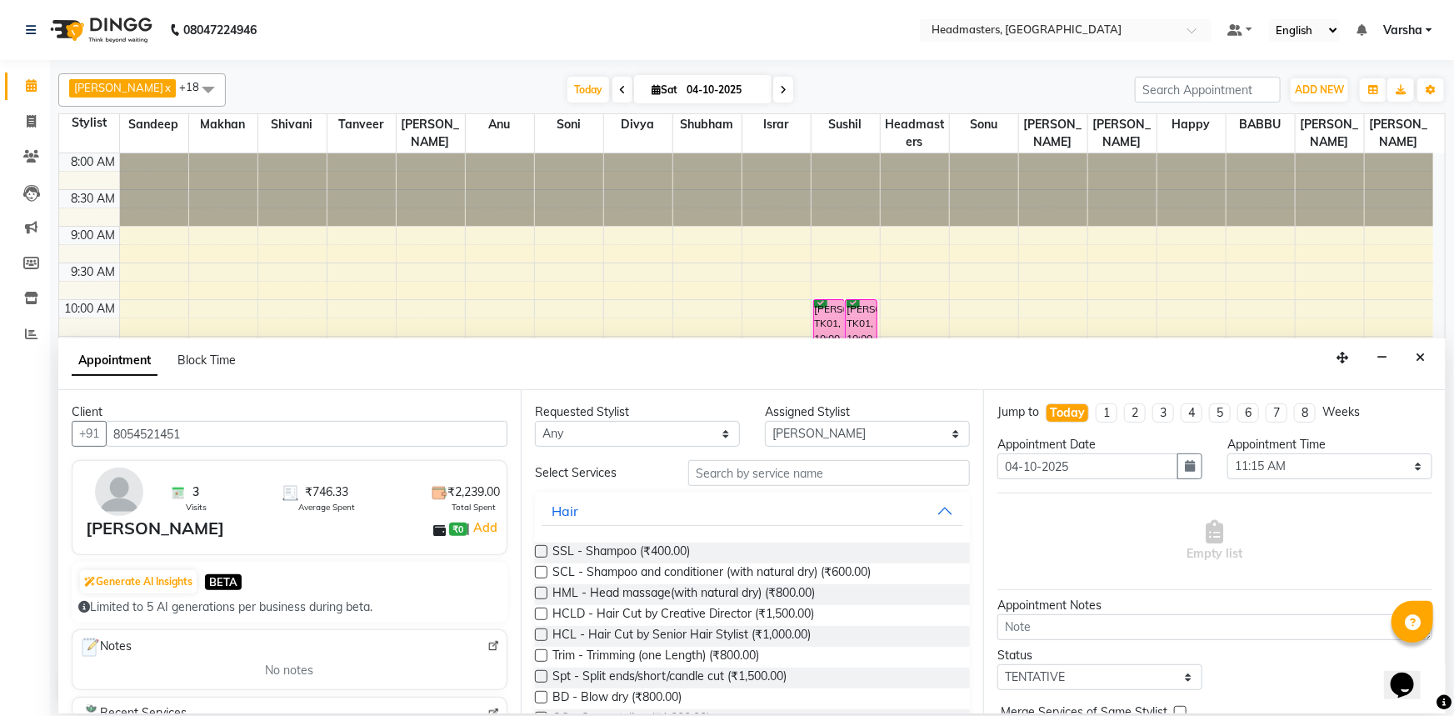
type input "8054521451"
click at [725, 475] on input "text" at bounding box center [829, 473] width 282 height 26
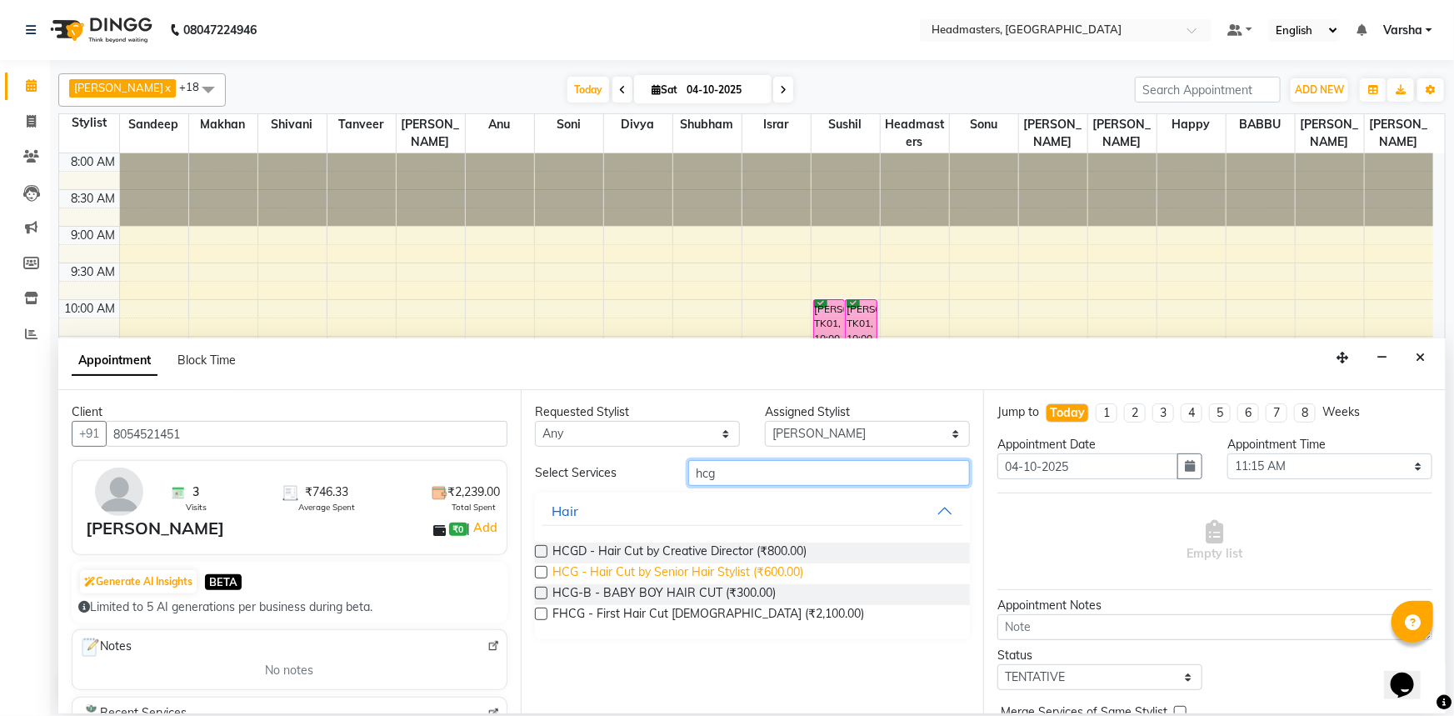
type input "hcg"
click at [650, 569] on span "HCG - Hair Cut by Senior Hair Stylist (₹600.00)" at bounding box center [677, 573] width 251 height 21
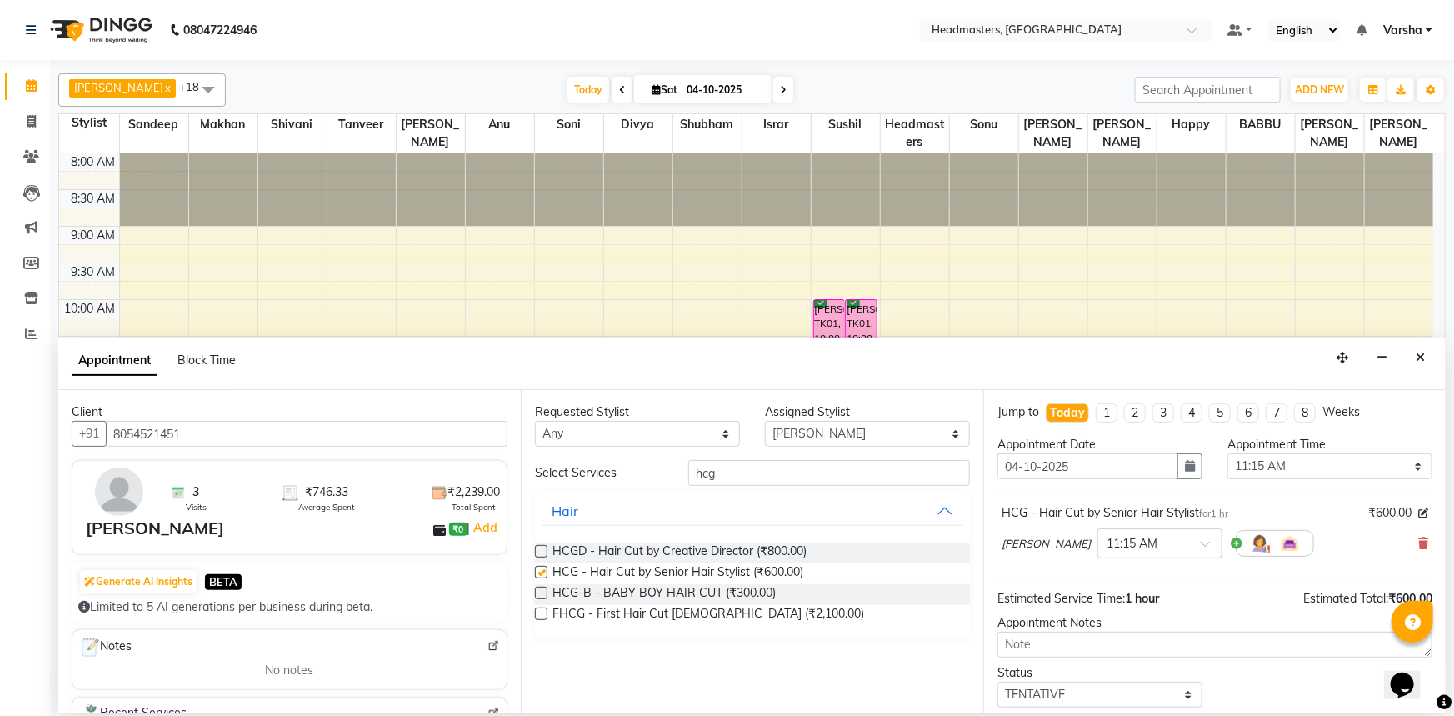
checkbox input "false"
click at [771, 477] on input "hcg" at bounding box center [829, 473] width 282 height 26
type input "h"
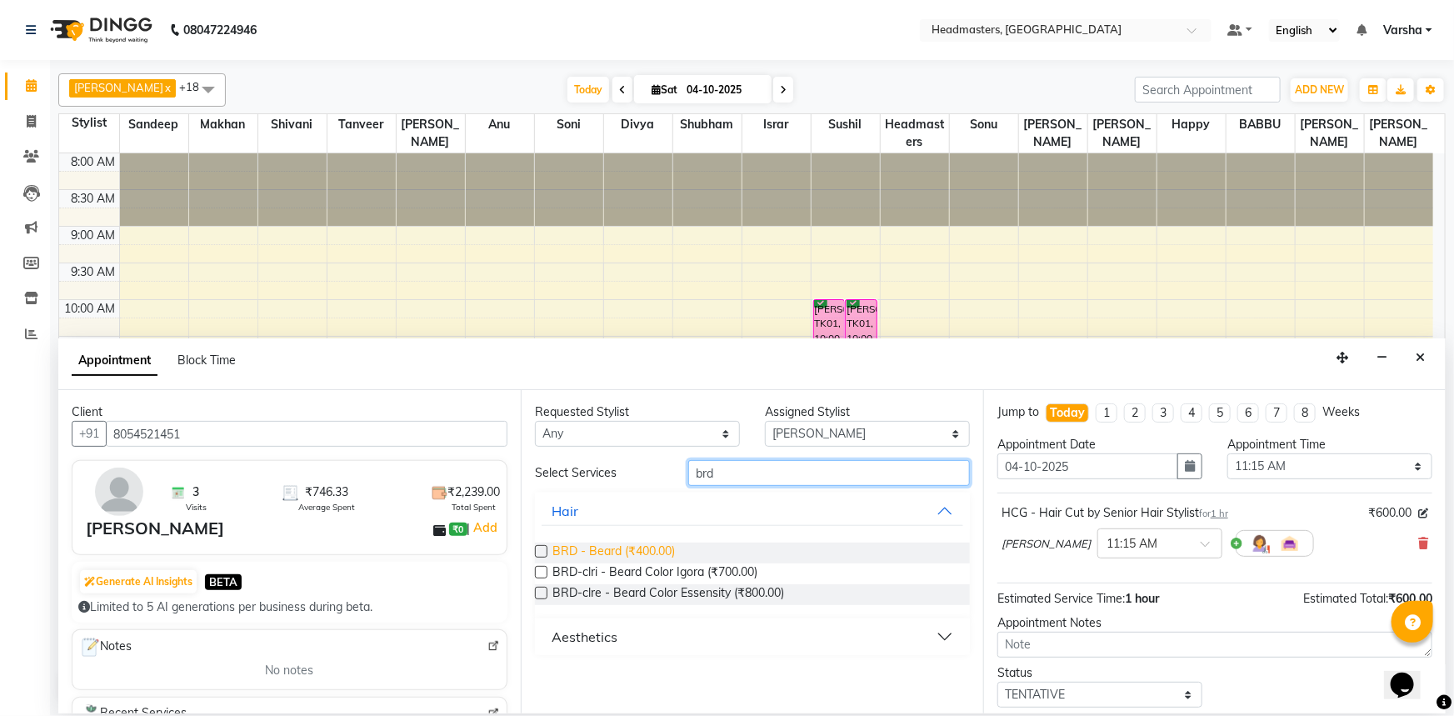
type input "brd"
click at [583, 556] on span "BRD - Beard (₹400.00)" at bounding box center [613, 552] width 122 height 21
checkbox input "false"
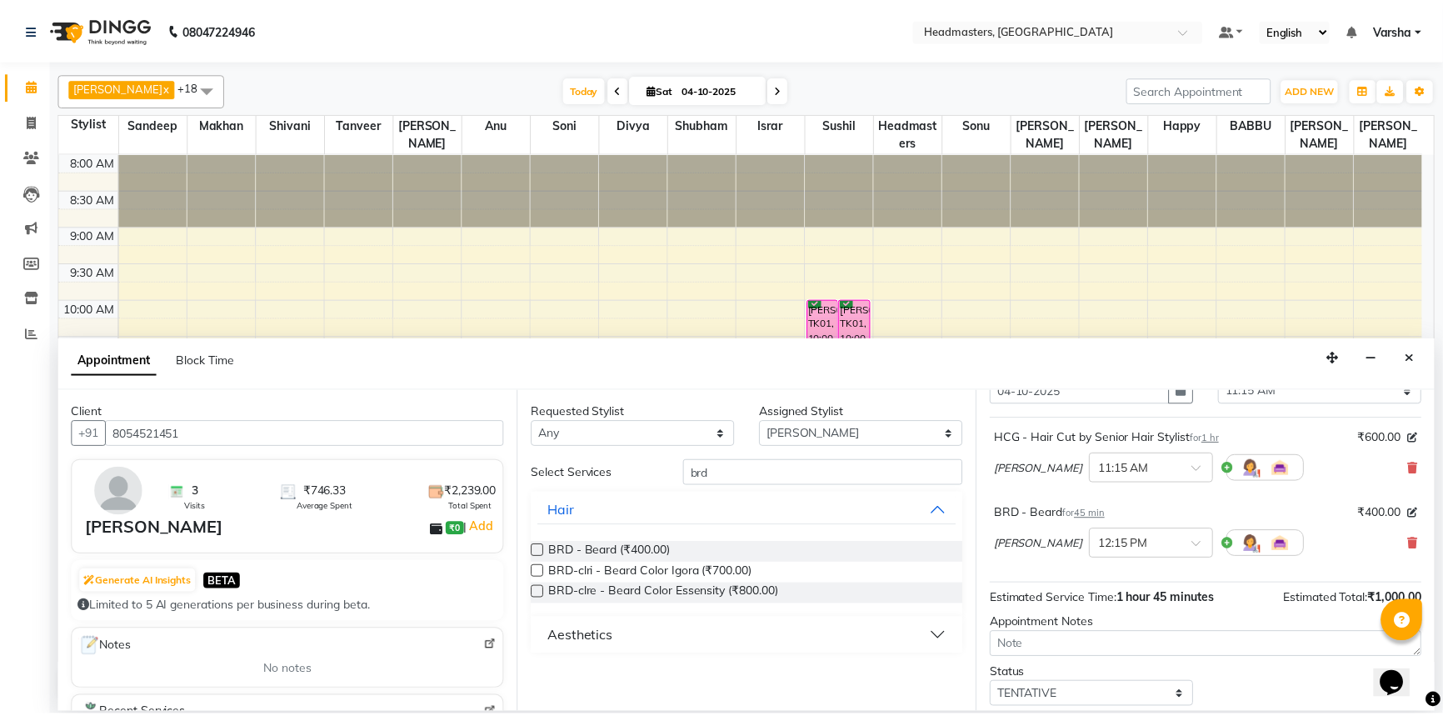
scroll to position [147, 0]
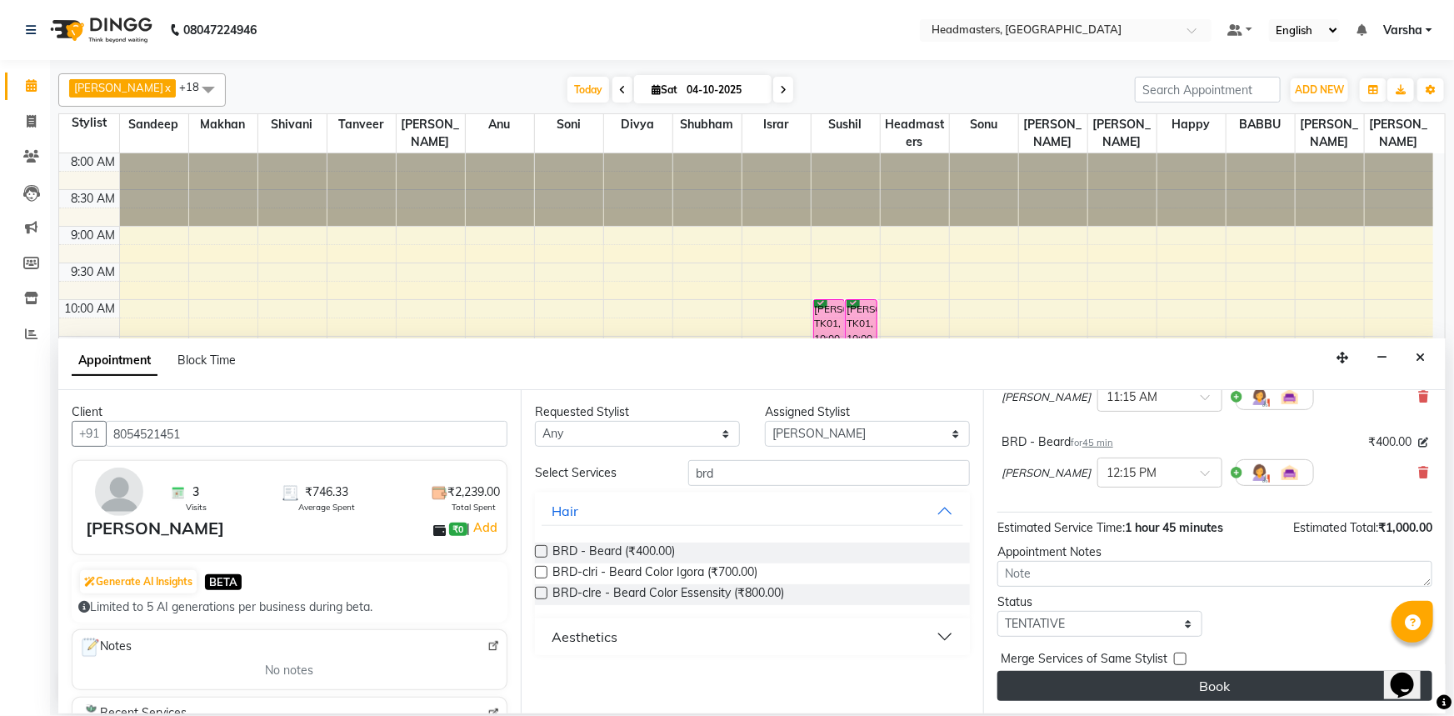
click at [1180, 692] on button "Book" at bounding box center [1214, 686] width 435 height 30
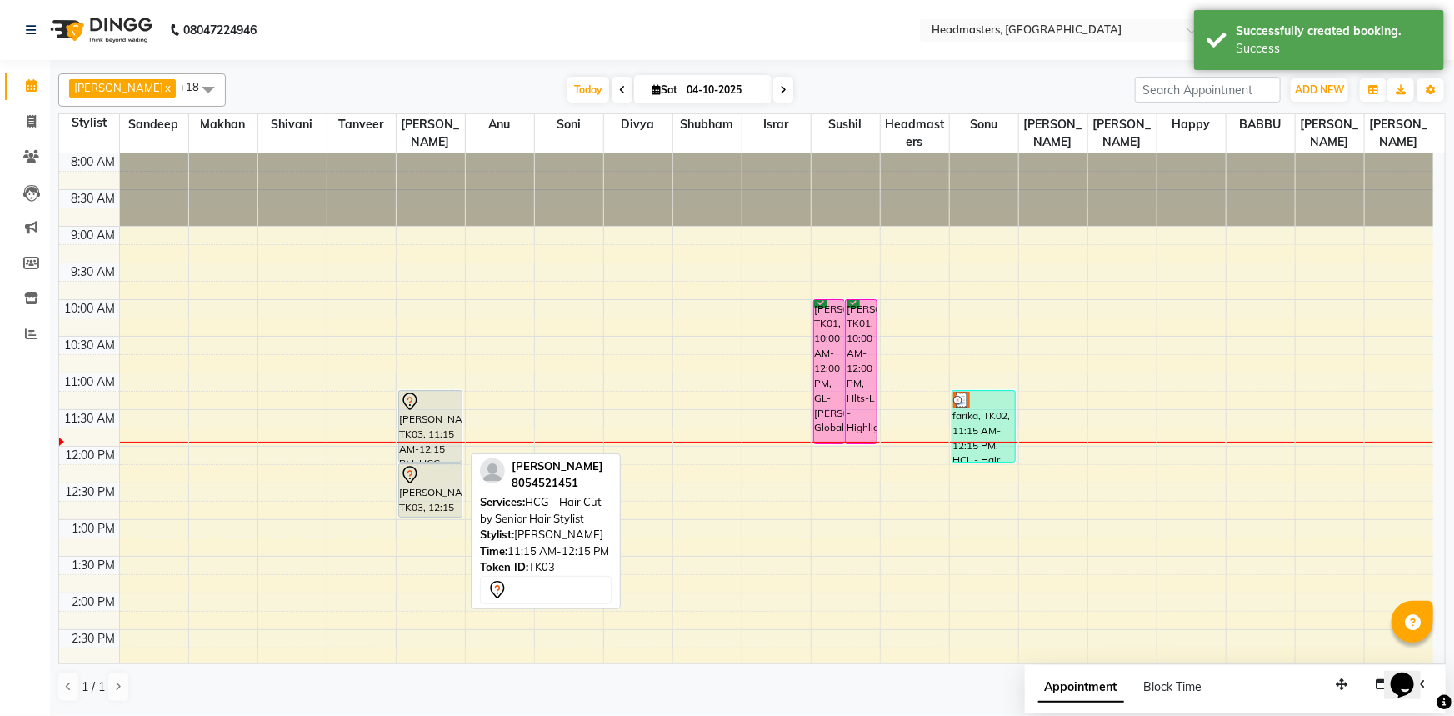
click at [442, 414] on div "[PERSON_NAME]ur, TK03, 11:15 AM-12:15 PM, HCG - Hair Cut by Senior Hair Stylist" at bounding box center [430, 426] width 63 height 71
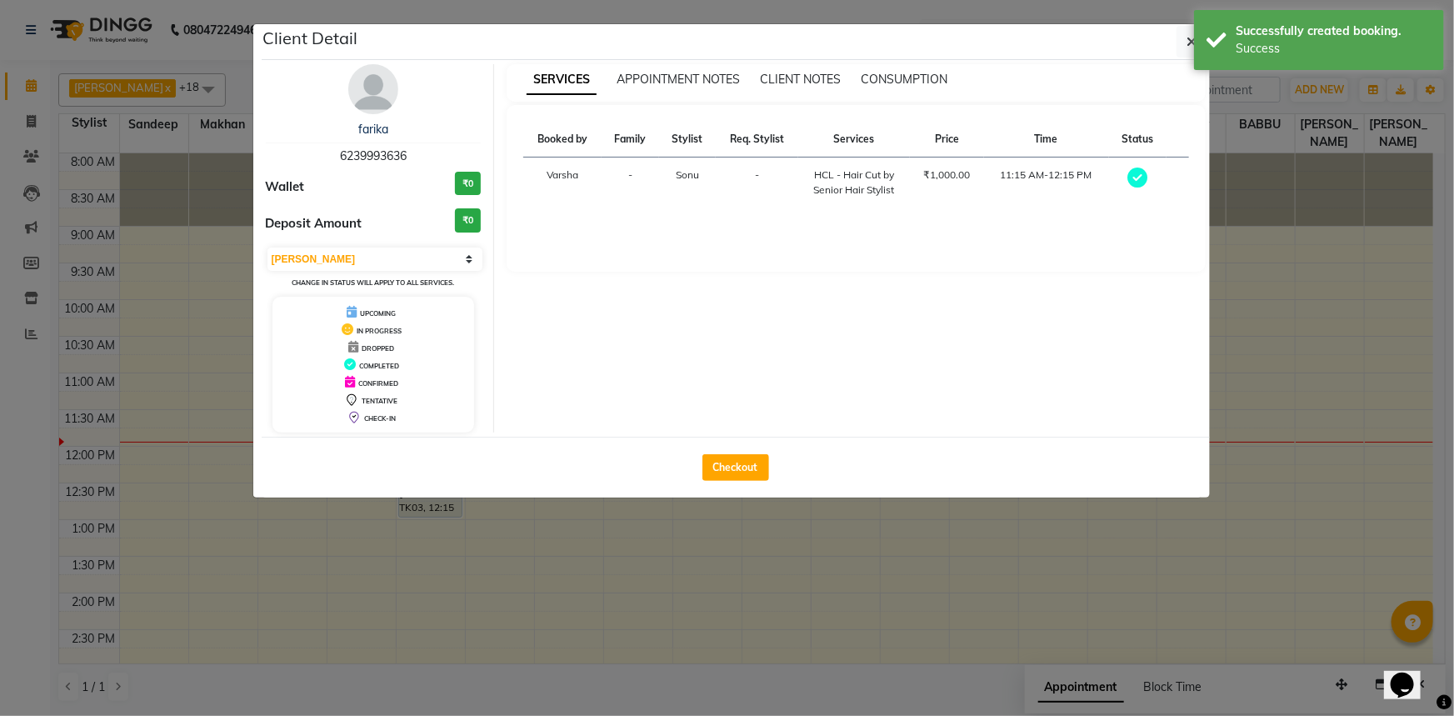
select select "7"
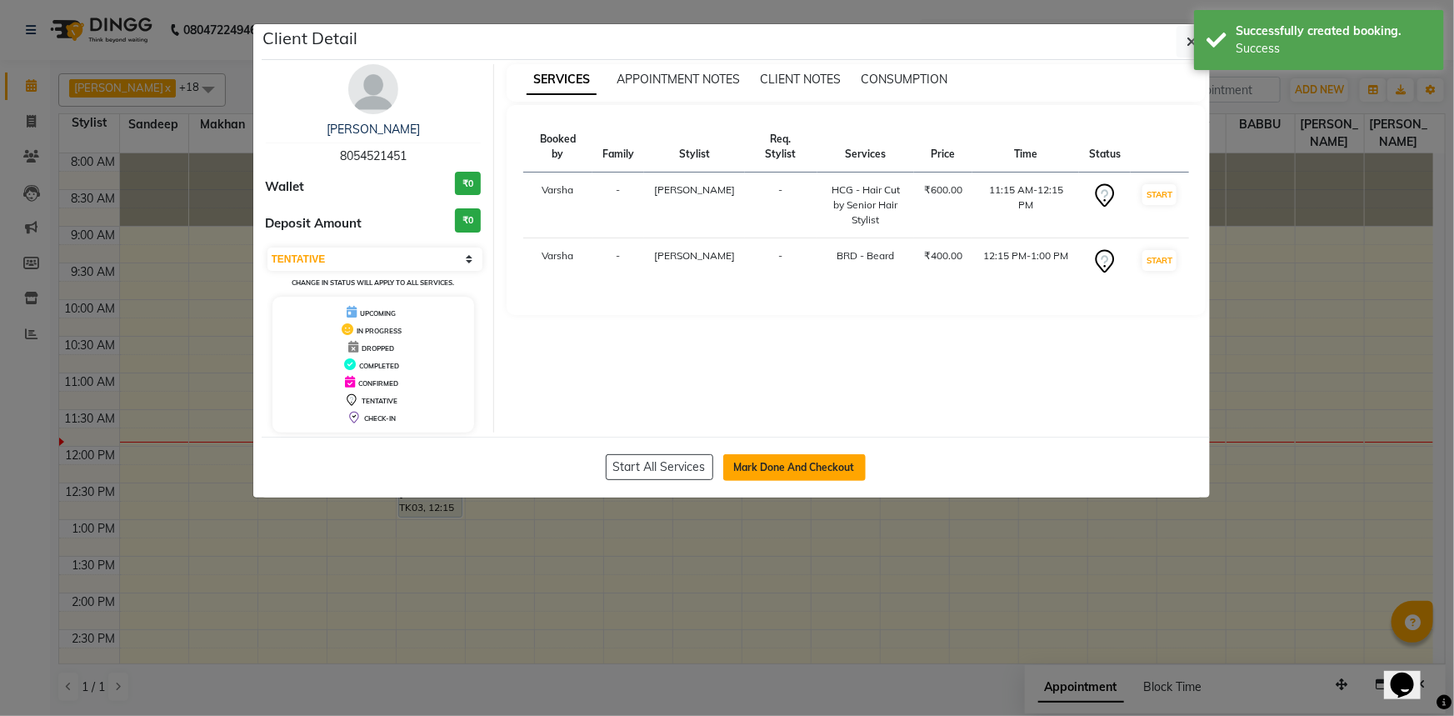
click at [812, 454] on button "Mark Done And Checkout" at bounding box center [794, 467] width 142 height 27
select select "service"
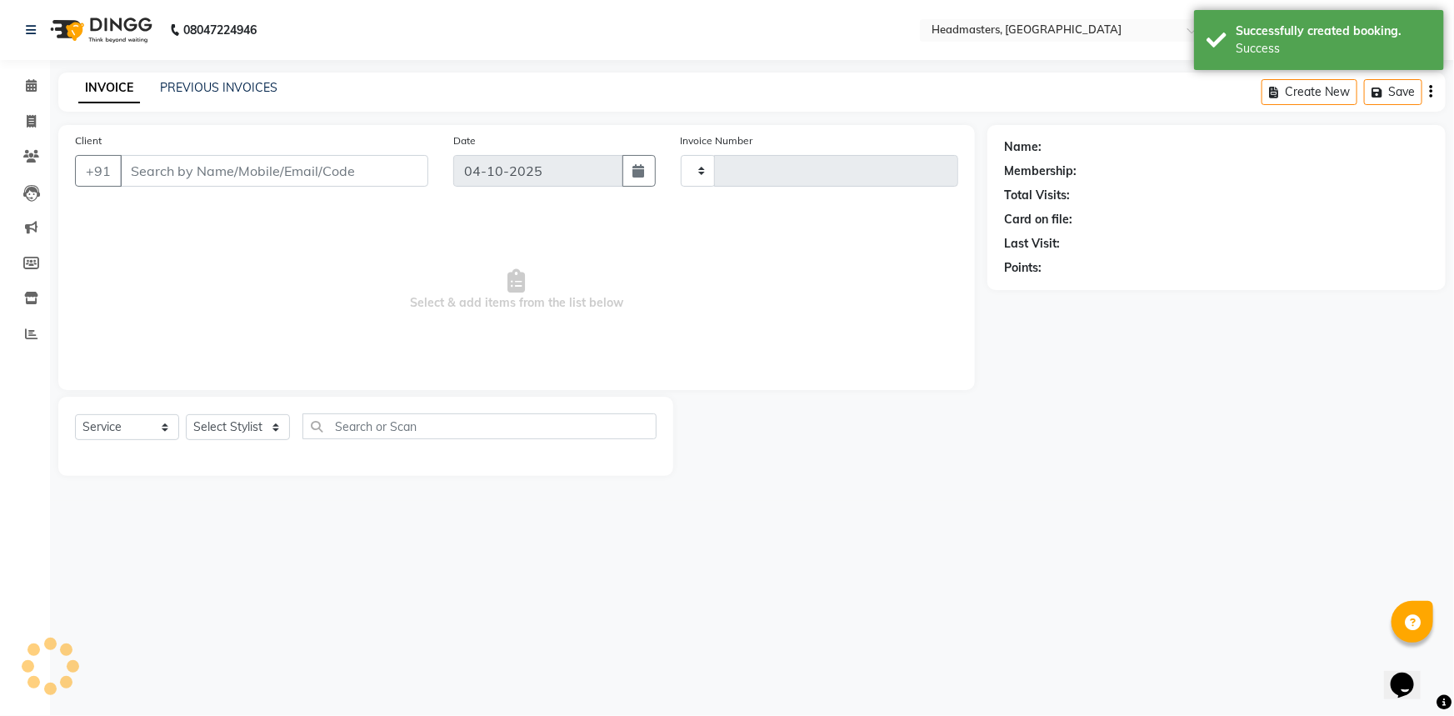
type input "5589"
select select "7140"
type input "8054521451"
select select "60869"
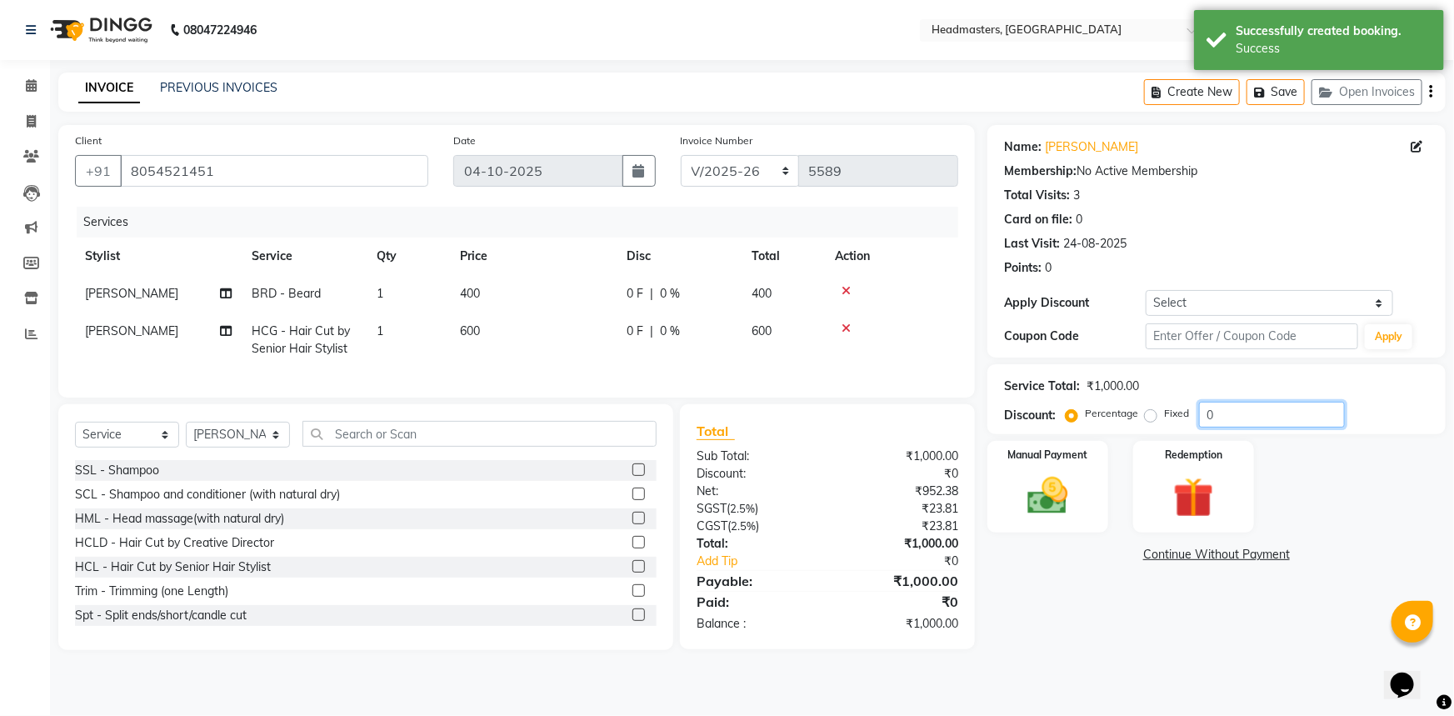
click at [1204, 404] on input "0" at bounding box center [1272, 415] width 146 height 26
type input "50"
click at [1104, 608] on div "Name: Mayur Membership: No Active Membership Total Visits: 3 Card on file: 0 La…" at bounding box center [1222, 387] width 471 height 525
click at [1050, 511] on img at bounding box center [1048, 496] width 68 height 48
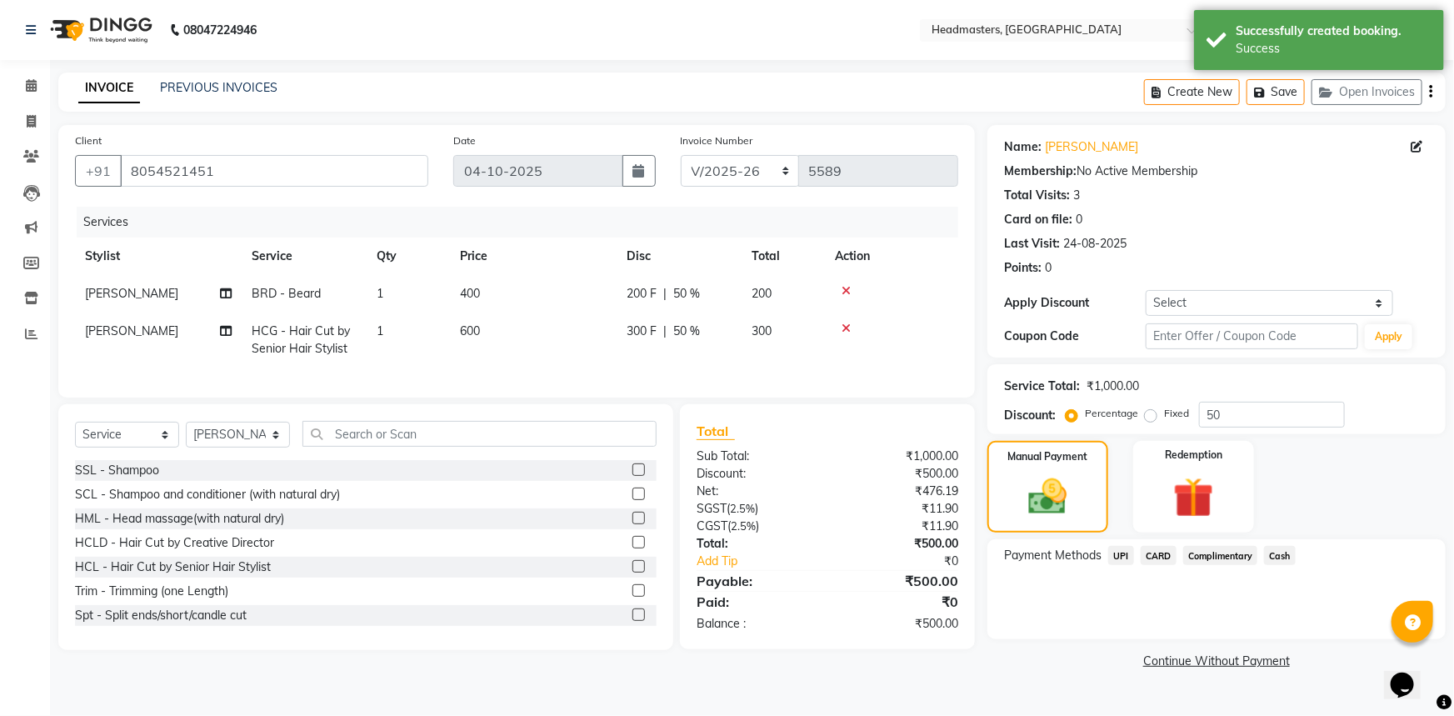
click at [1125, 561] on span "UPI" at bounding box center [1121, 555] width 26 height 19
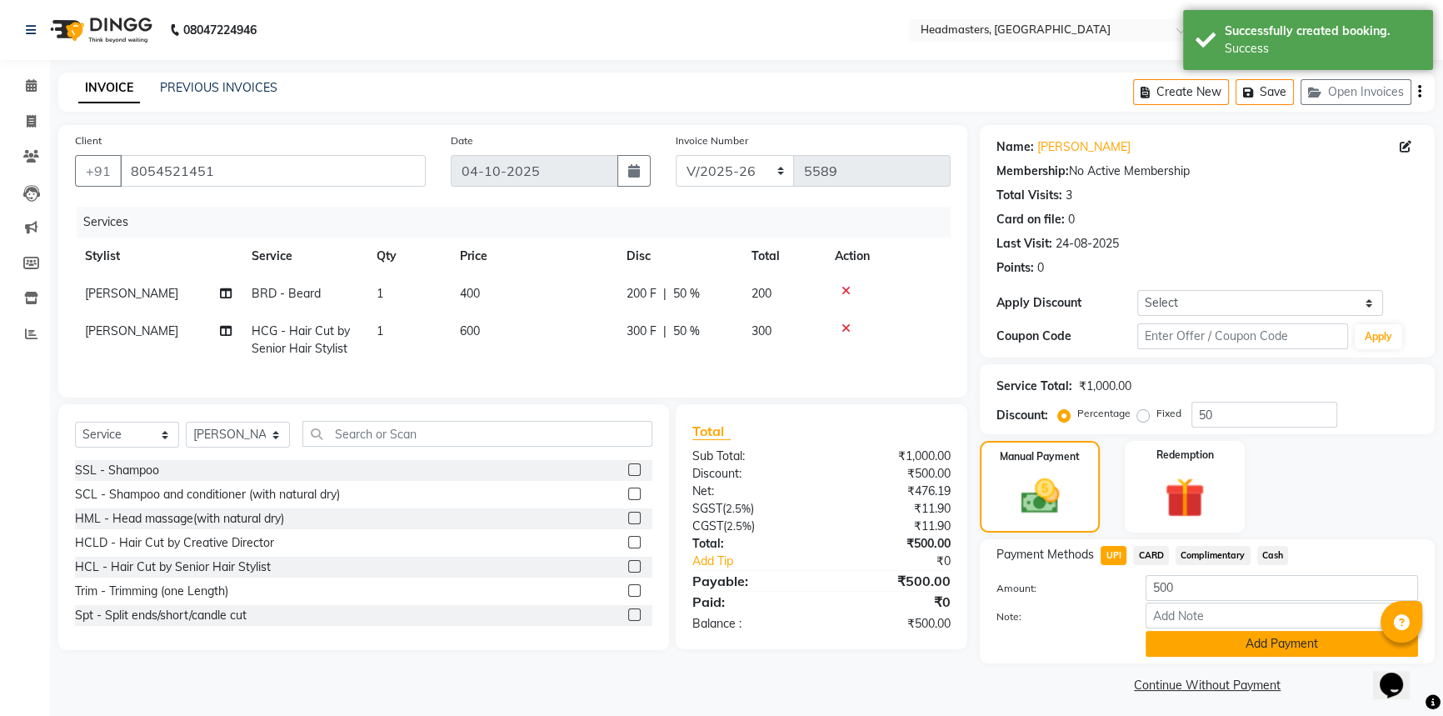
click at [1255, 643] on button "Add Payment" at bounding box center [1282, 644] width 272 height 26
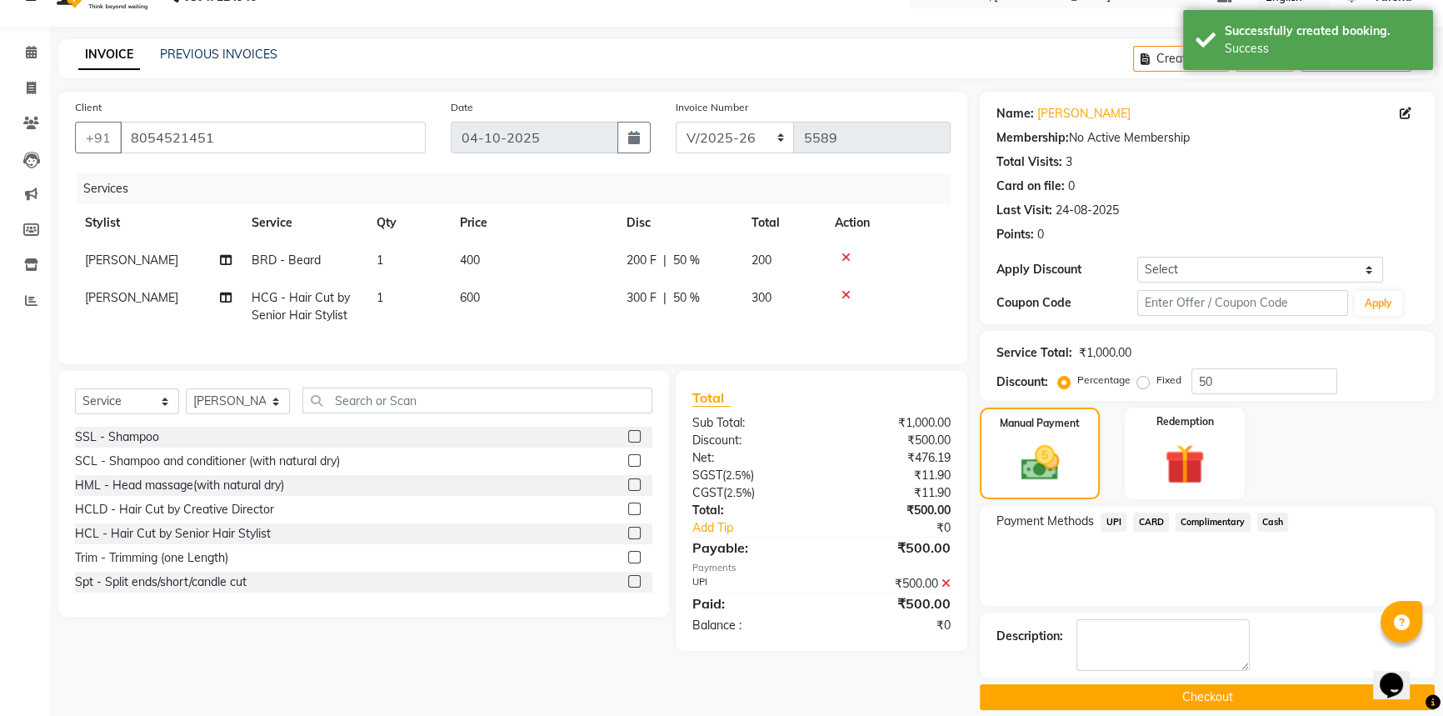
scroll to position [51, 0]
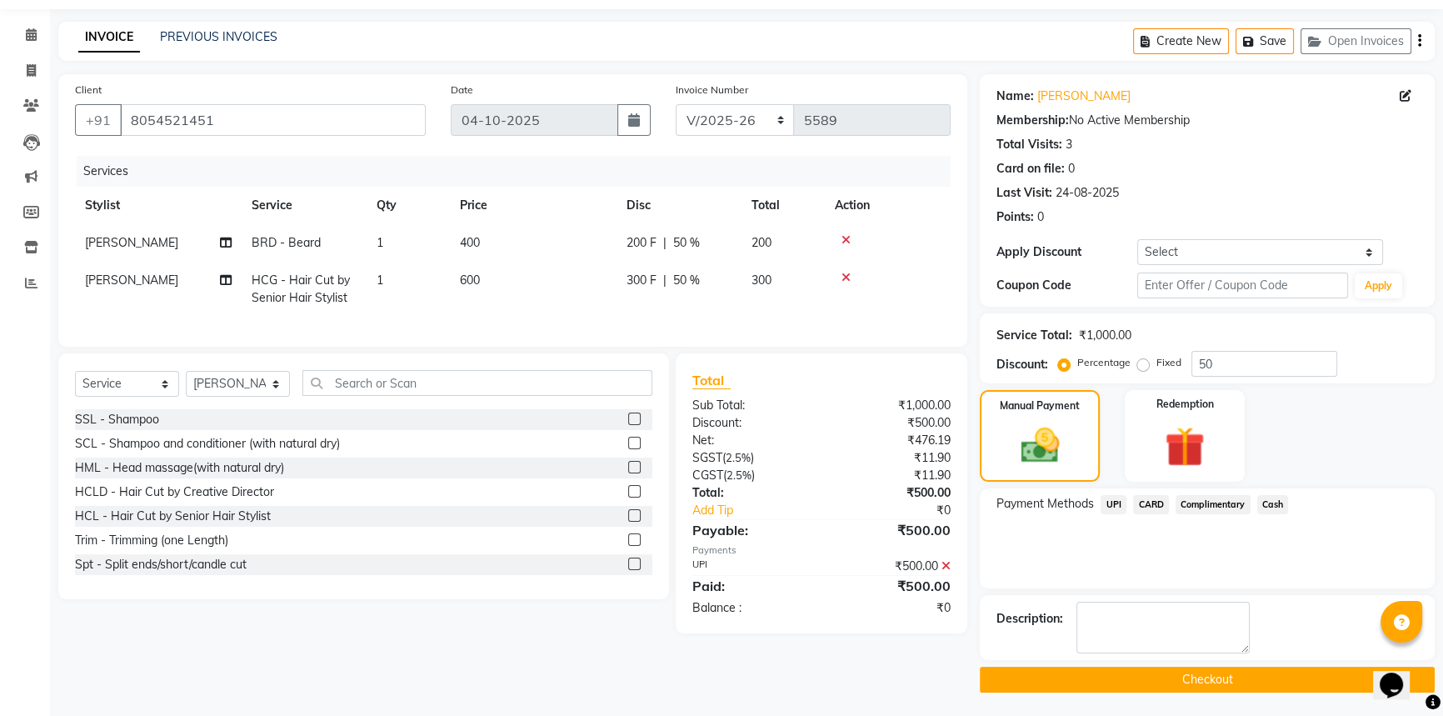
click at [1227, 682] on button "Checkout" at bounding box center [1207, 680] width 455 height 26
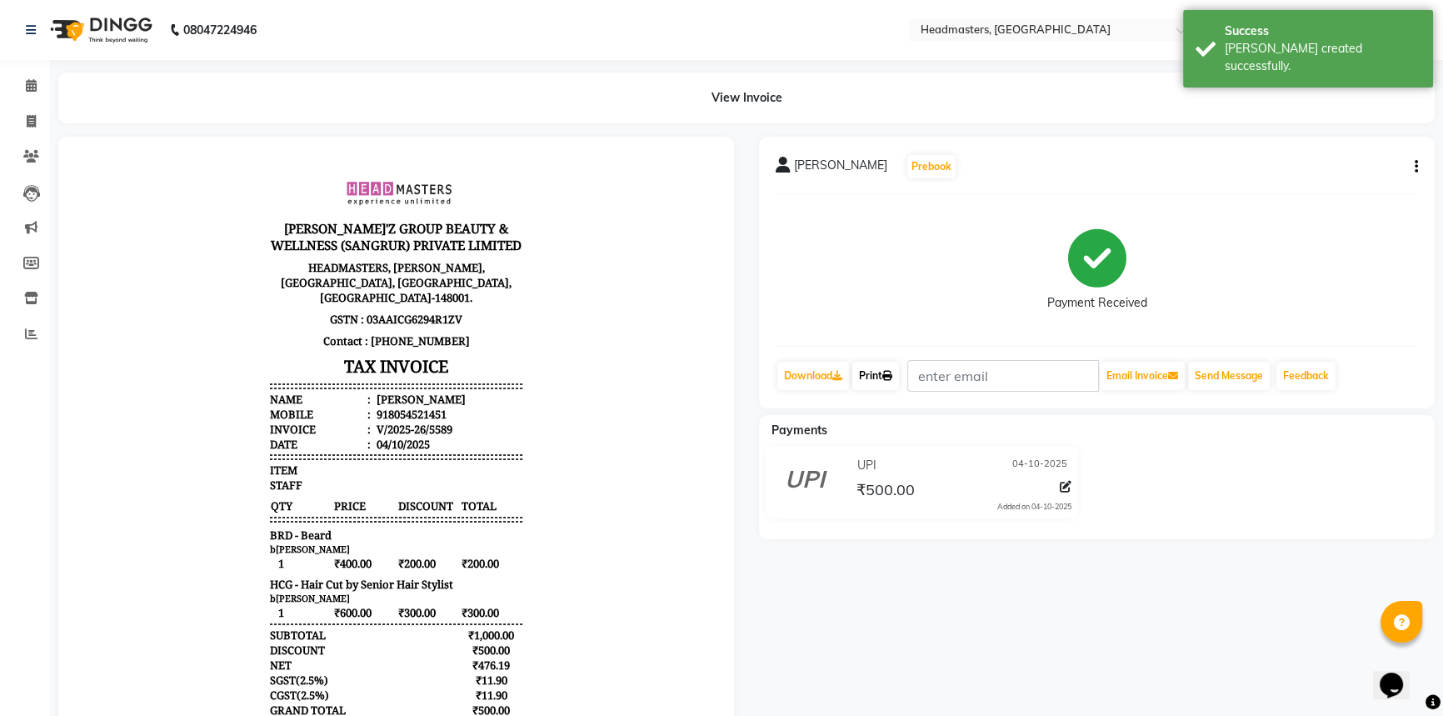
click at [895, 367] on link "Print" at bounding box center [875, 376] width 47 height 28
click at [884, 382] on link "Print" at bounding box center [875, 376] width 47 height 28
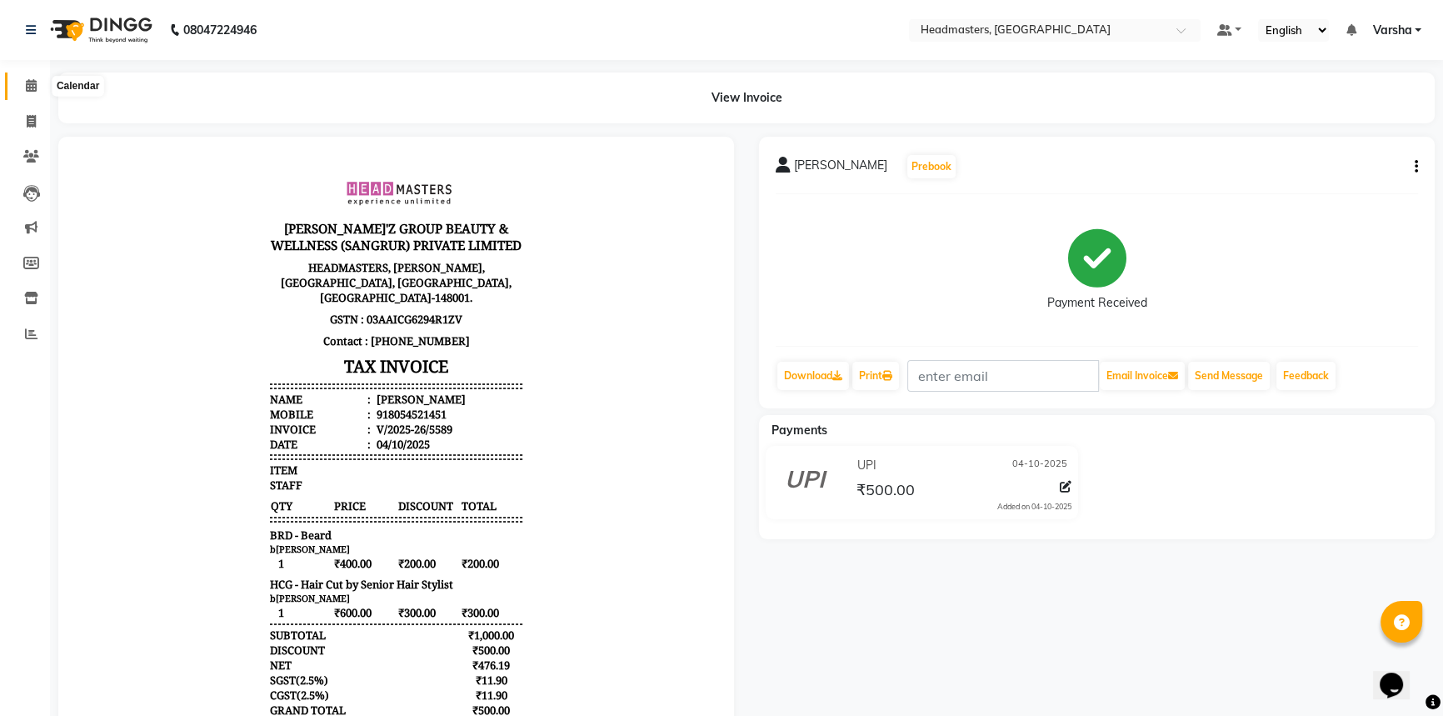
drag, startPoint x: 27, startPoint y: 91, endPoint x: 54, endPoint y: 89, distance: 27.5
click at [27, 91] on icon at bounding box center [31, 85] width 11 height 12
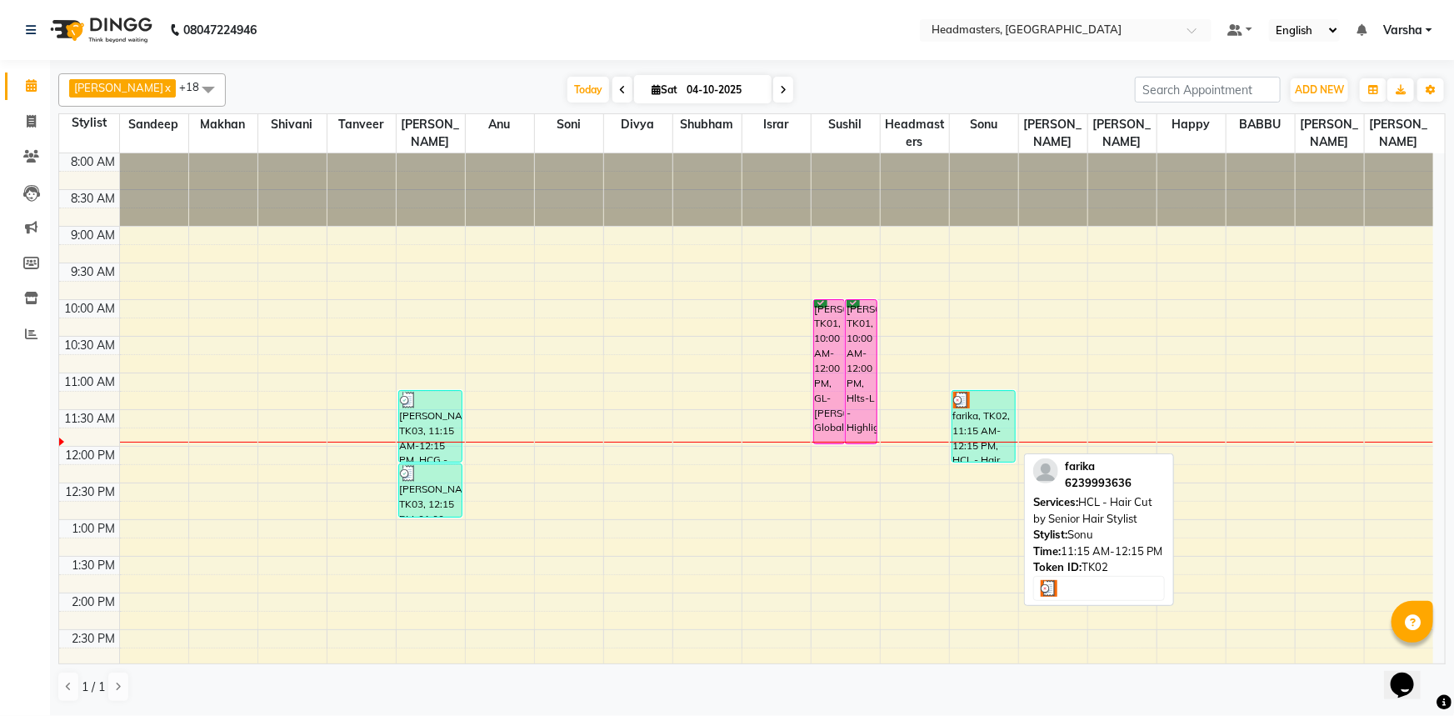
click at [970, 412] on div "farika, TK02, 11:15 AM-12:15 PM, HCL - Hair Cut by Senior Hair Stylist" at bounding box center [983, 426] width 63 height 71
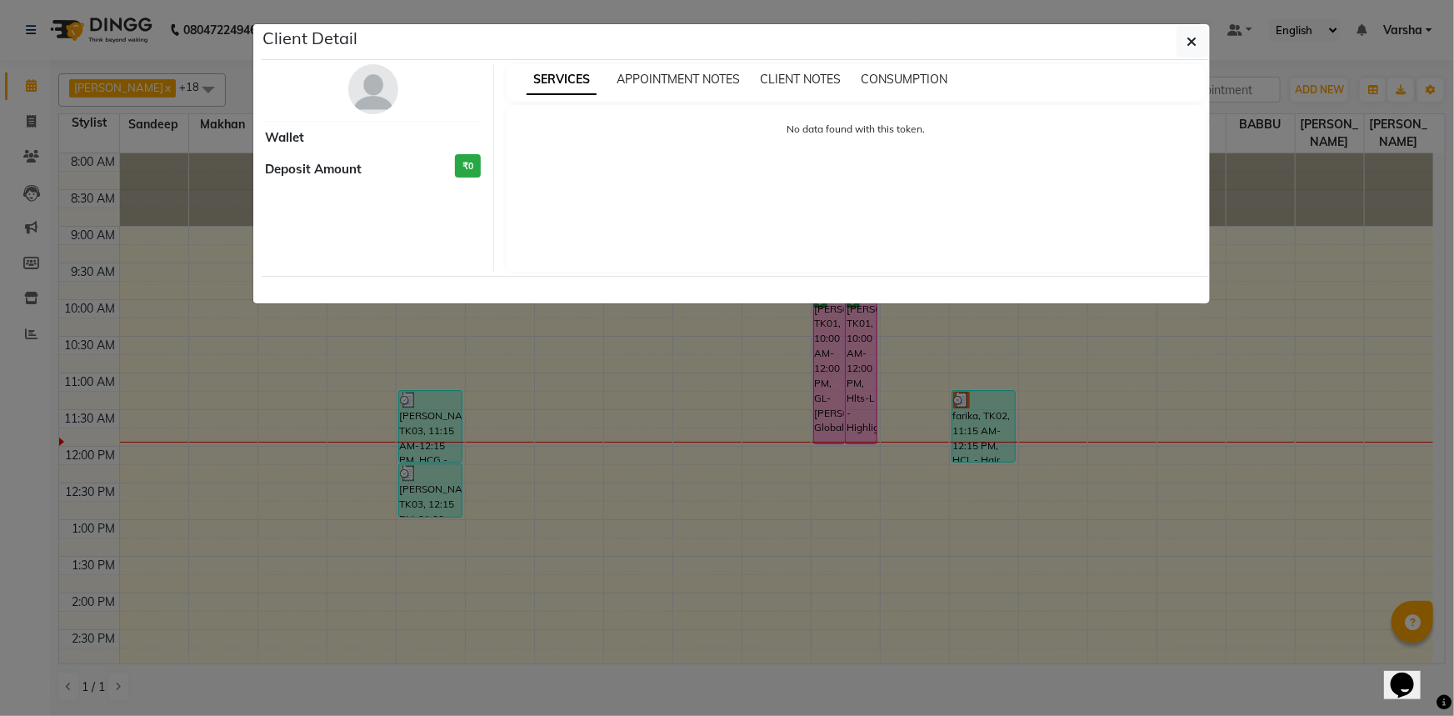
select select "3"
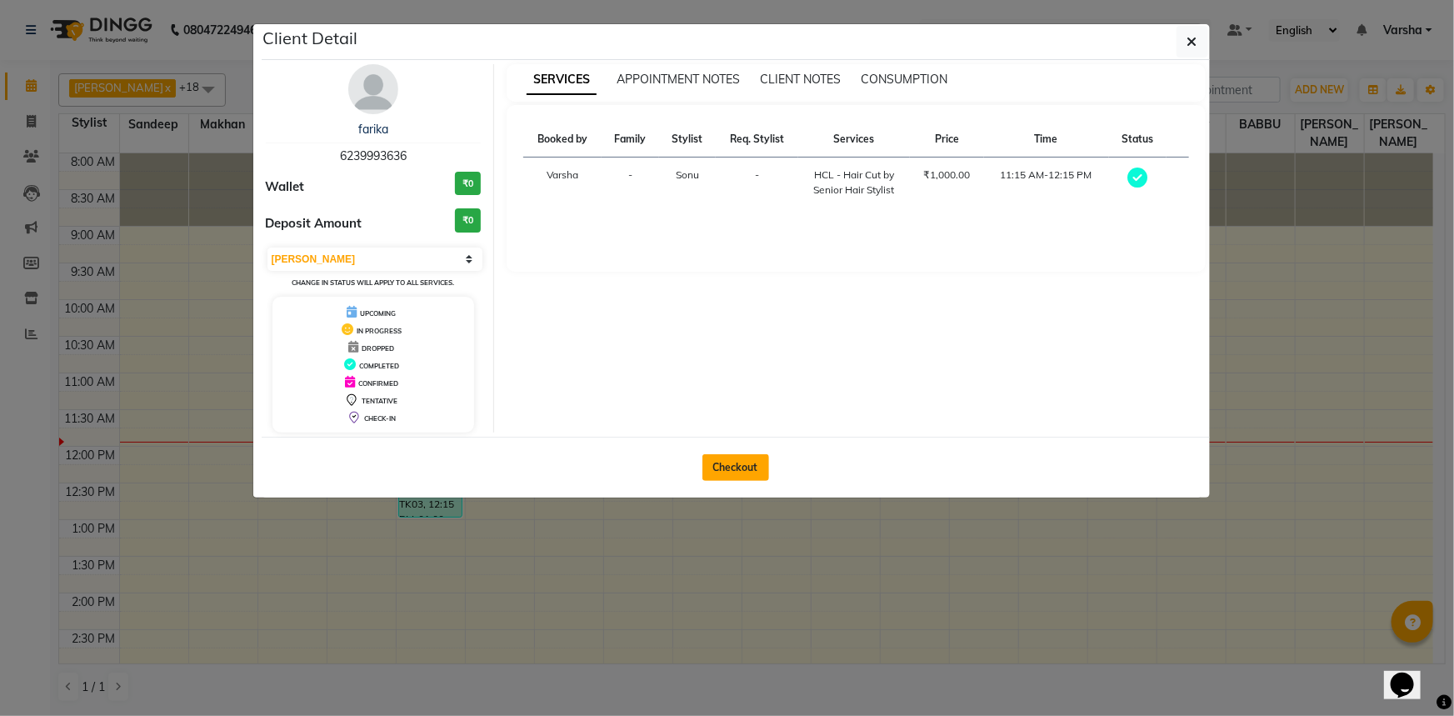
click at [727, 464] on button "Checkout" at bounding box center [735, 467] width 67 height 27
select select "service"
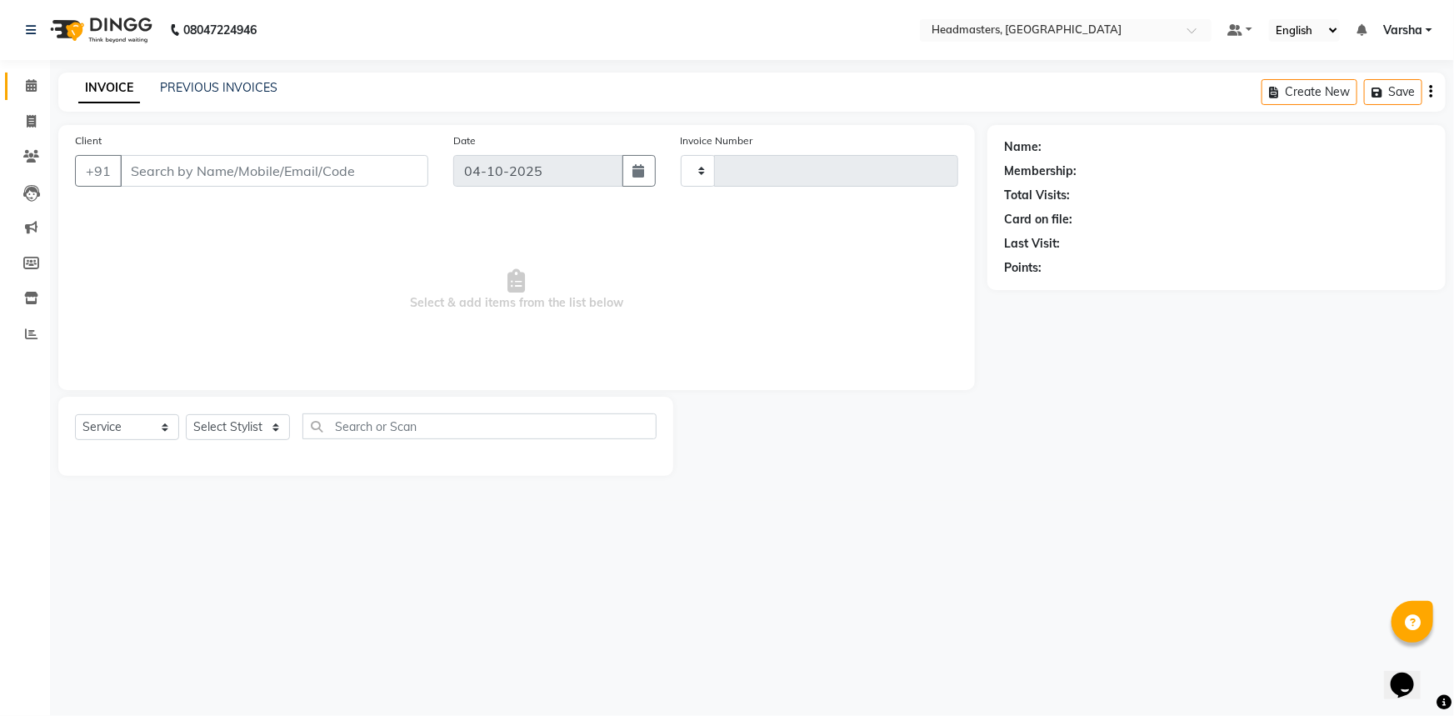
type input "5590"
select select "7140"
type input "6239993636"
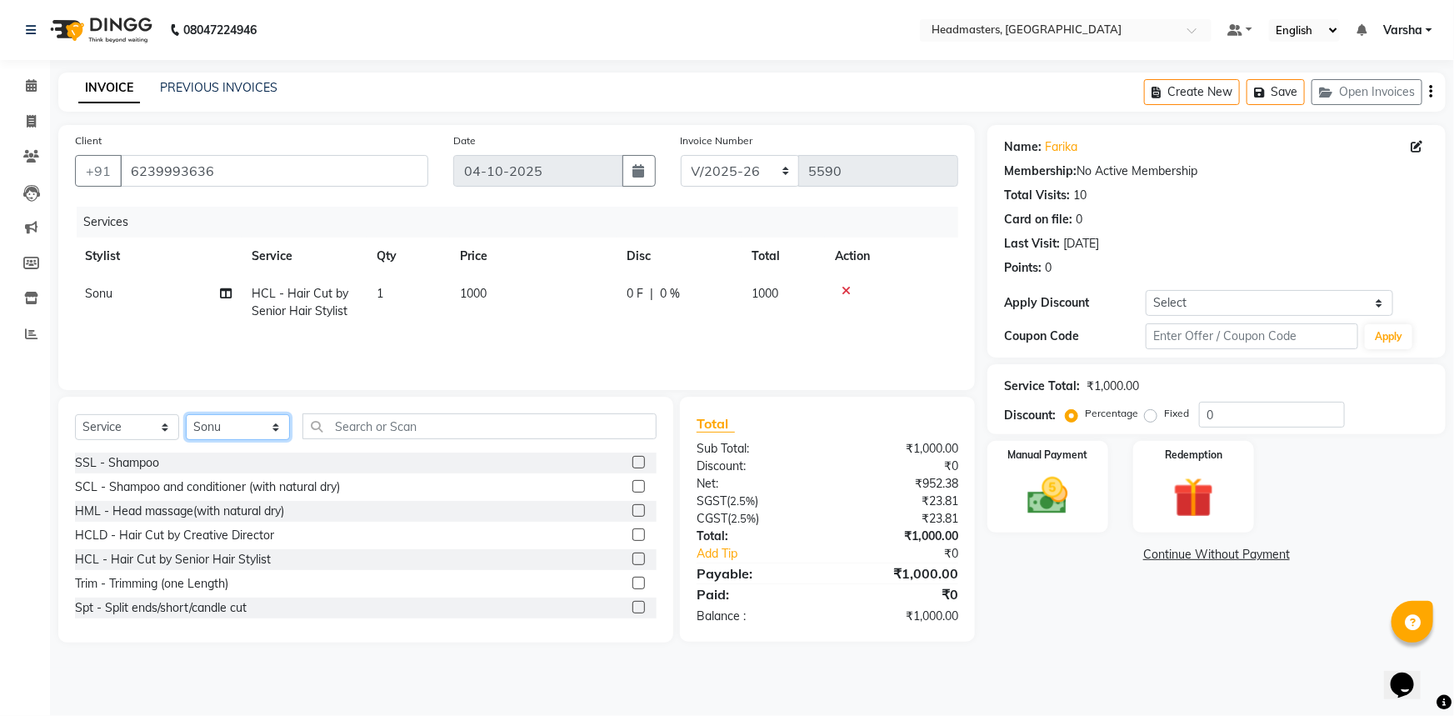
click at [247, 415] on select "Select Stylist Afia [PERSON_NAME]r[PERSON_NAME]u[PERSON_NAME]R [PERSON_NAME] He…" at bounding box center [238, 427] width 104 height 26
select select "60877"
click at [186, 414] on select "Select Stylist Afia [PERSON_NAME]r[PERSON_NAME]u[PERSON_NAME]R [PERSON_NAME] He…" at bounding box center [238, 427] width 104 height 26
click at [383, 428] on input "text" at bounding box center [479, 426] width 354 height 26
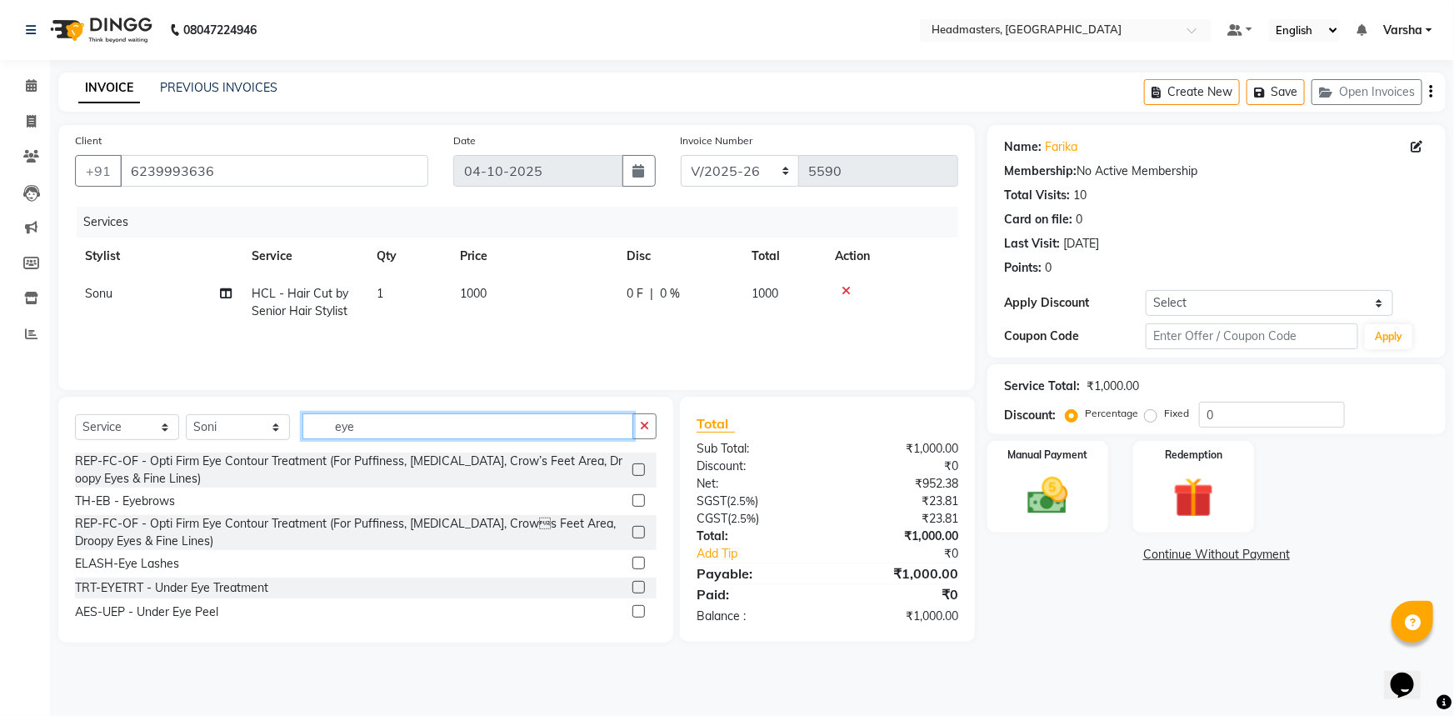
type input "eye"
click at [632, 500] on label at bounding box center [638, 500] width 12 height 12
click at [632, 500] on input "checkbox" at bounding box center [637, 501] width 11 height 11
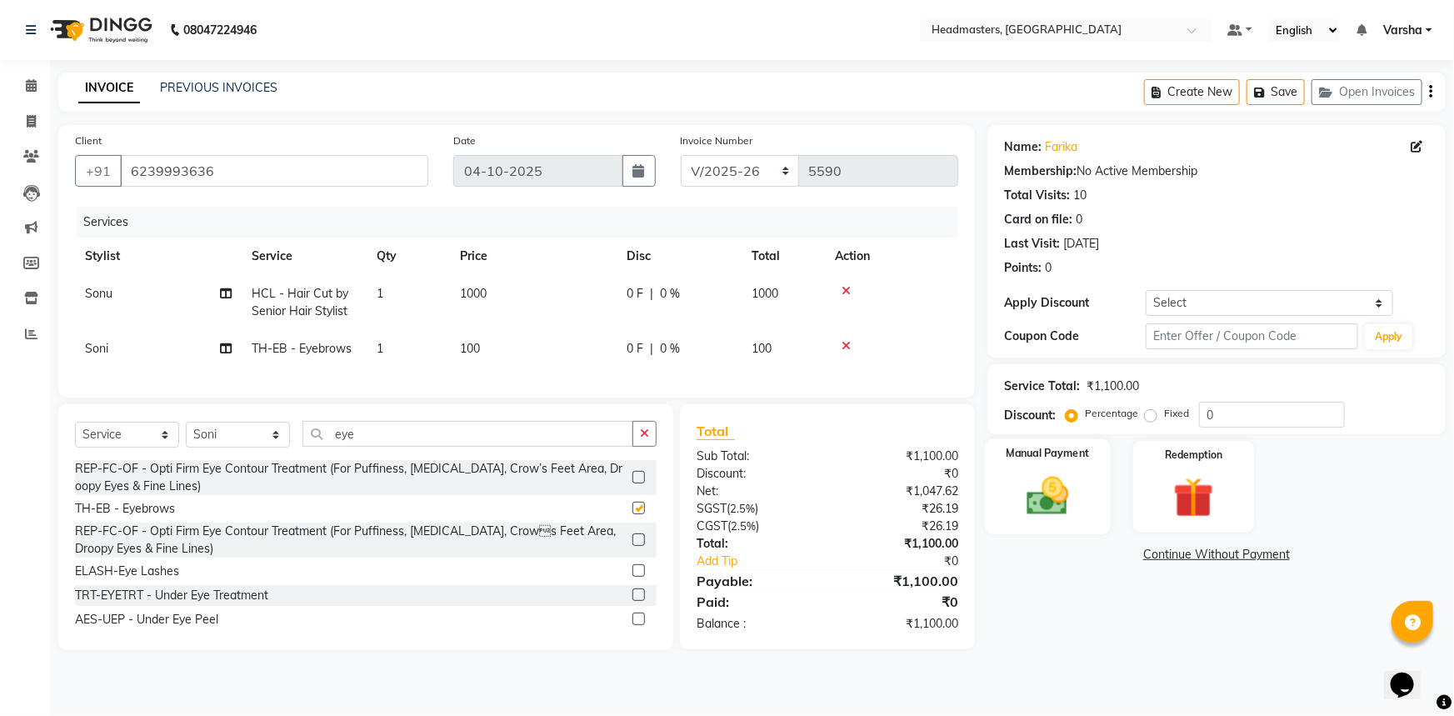
checkbox input "false"
click at [1041, 501] on img at bounding box center [1048, 496] width 68 height 48
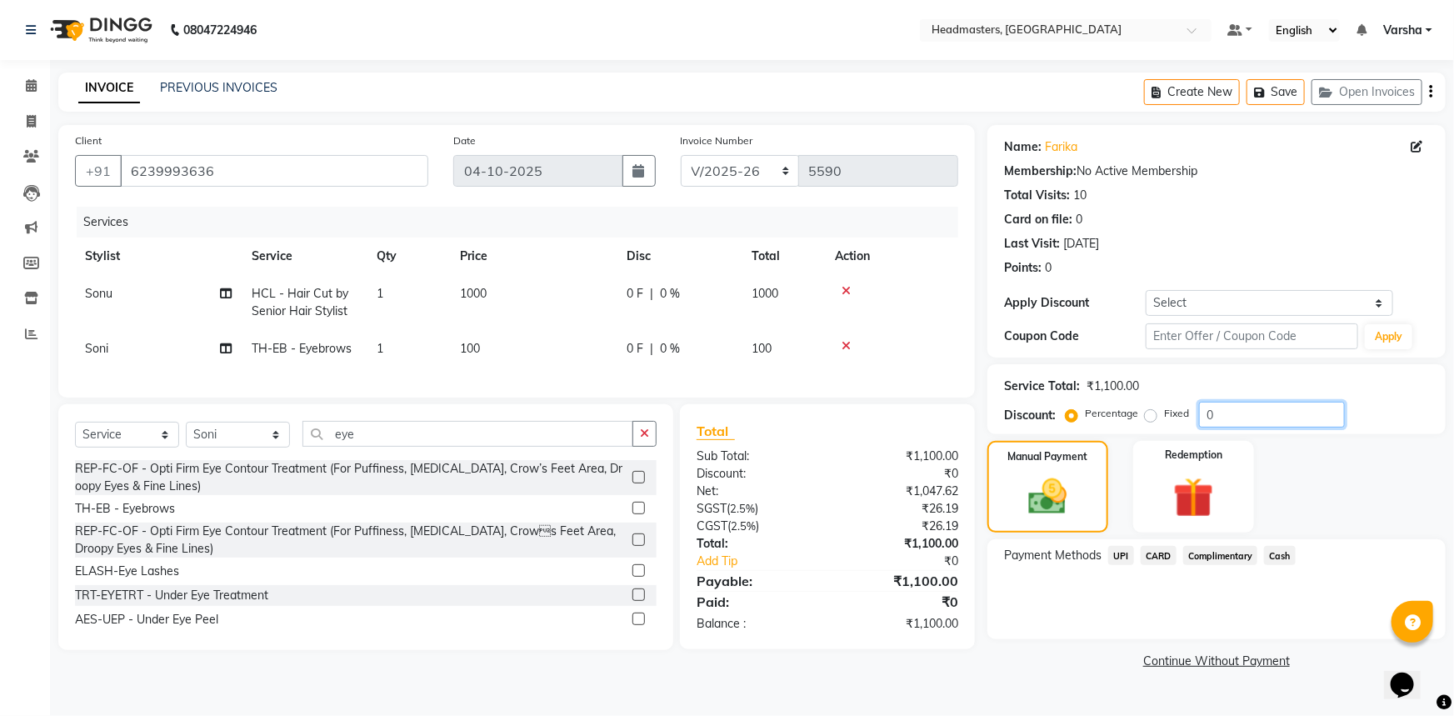
drag, startPoint x: 1233, startPoint y: 412, endPoint x: 1224, endPoint y: 417, distance: 10.4
click at [1232, 412] on input "0" at bounding box center [1272, 415] width 146 height 26
click at [1206, 413] on input "0" at bounding box center [1272, 415] width 146 height 26
type input "50"
click at [1050, 603] on div "Payment Methods UPI CARD Complimentary Cash" at bounding box center [1216, 589] width 458 height 100
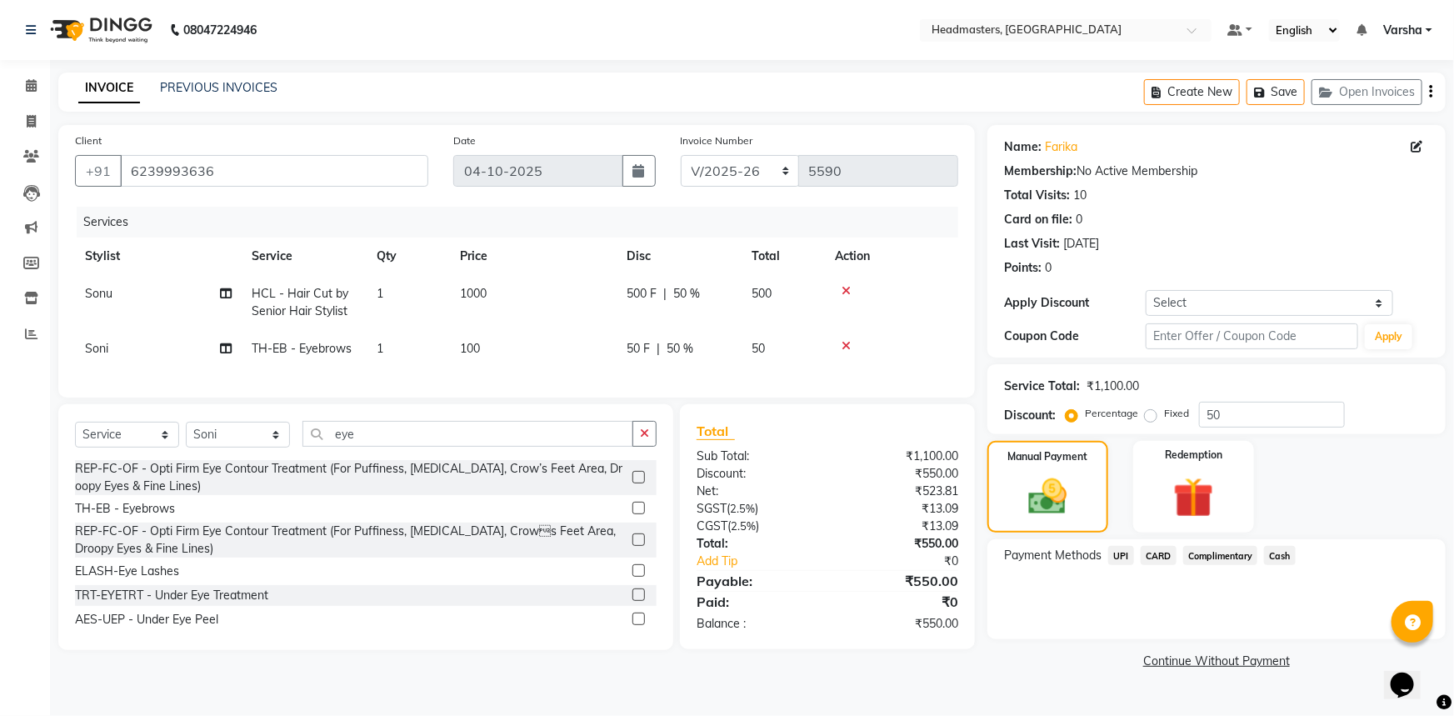
click at [1117, 547] on span "UPI" at bounding box center [1121, 555] width 26 height 19
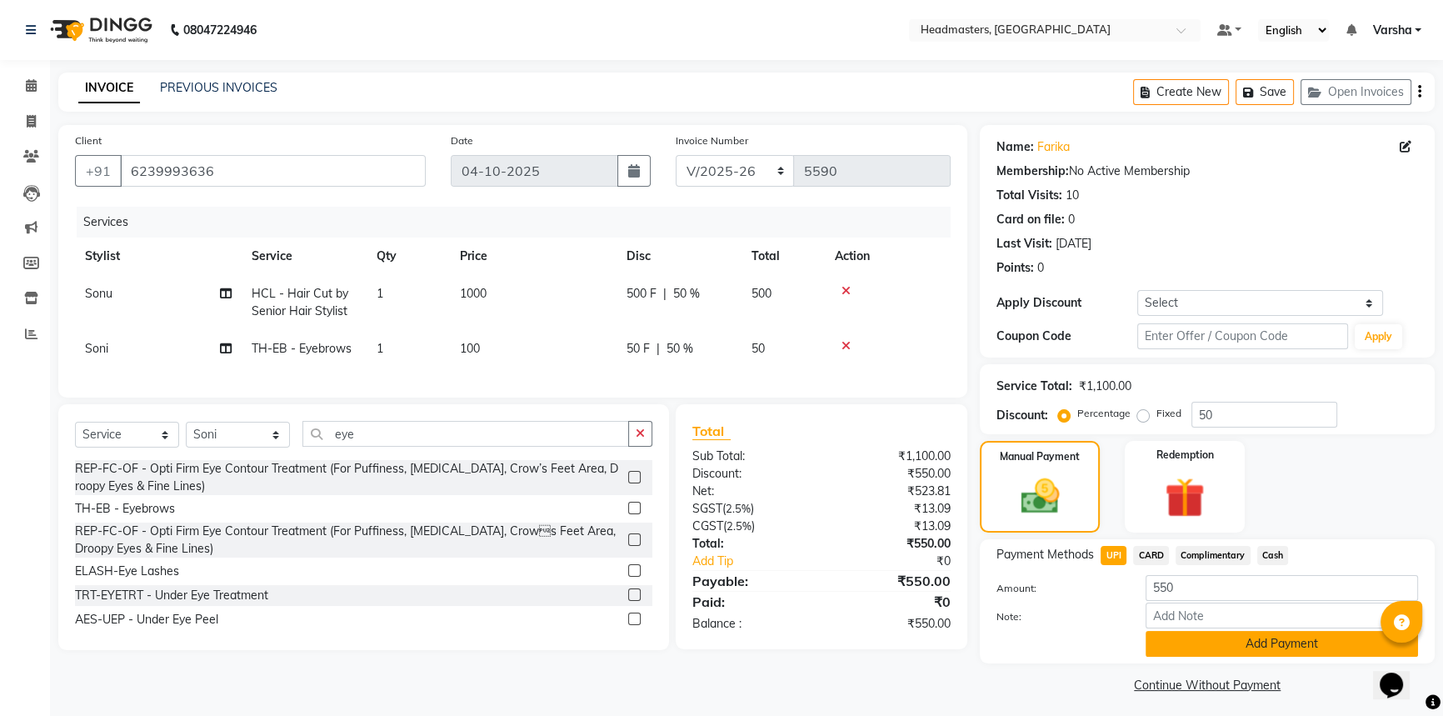
click at [1244, 651] on button "Add Payment" at bounding box center [1282, 644] width 272 height 26
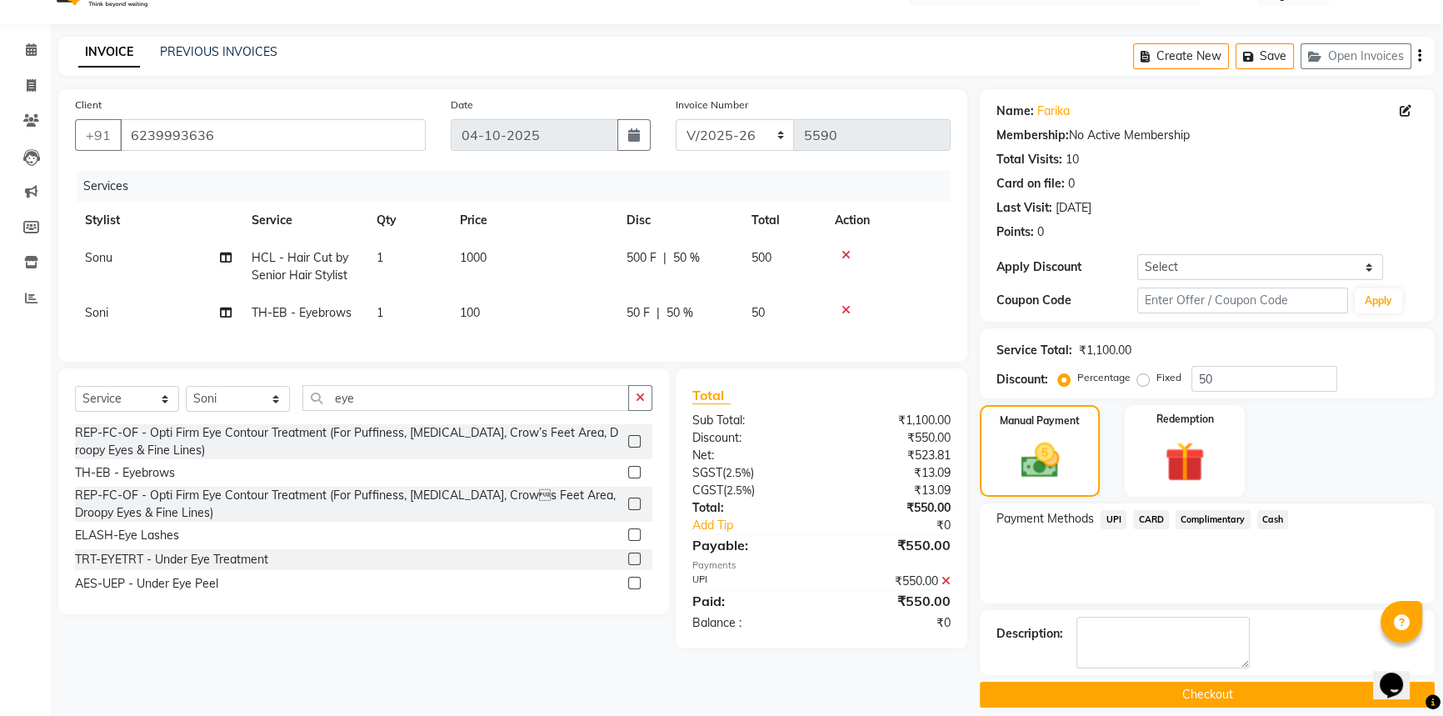
scroll to position [51, 0]
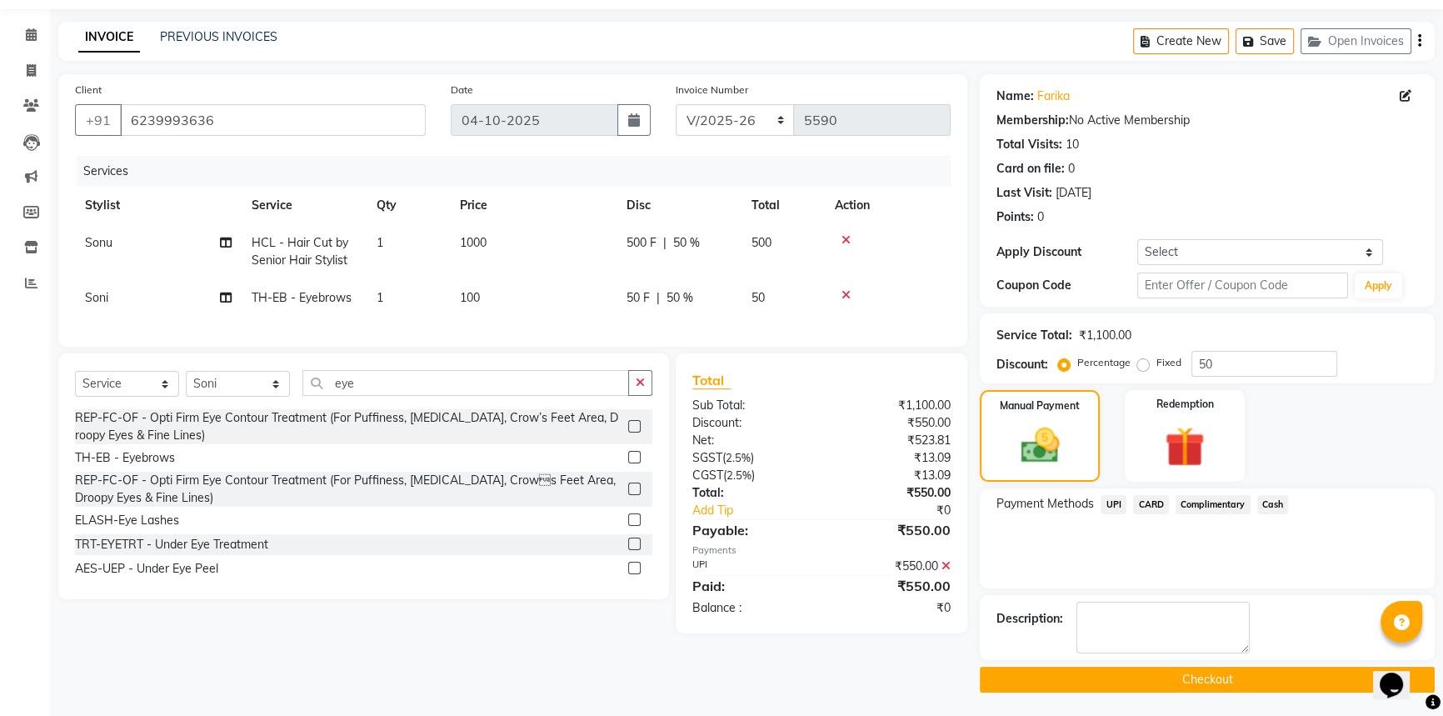
click at [1145, 677] on button "Checkout" at bounding box center [1207, 680] width 455 height 26
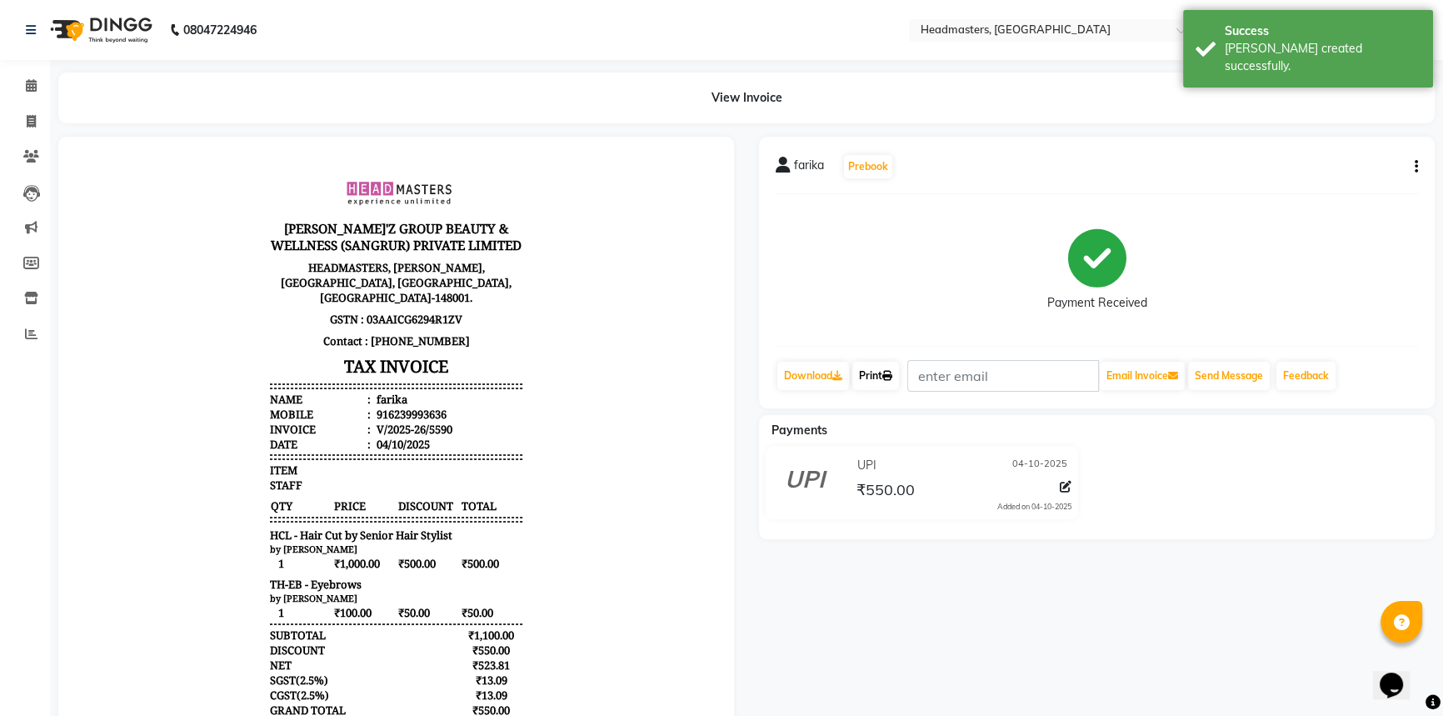
click at [882, 377] on link "Print" at bounding box center [875, 376] width 47 height 28
click at [33, 82] on icon at bounding box center [31, 85] width 11 height 12
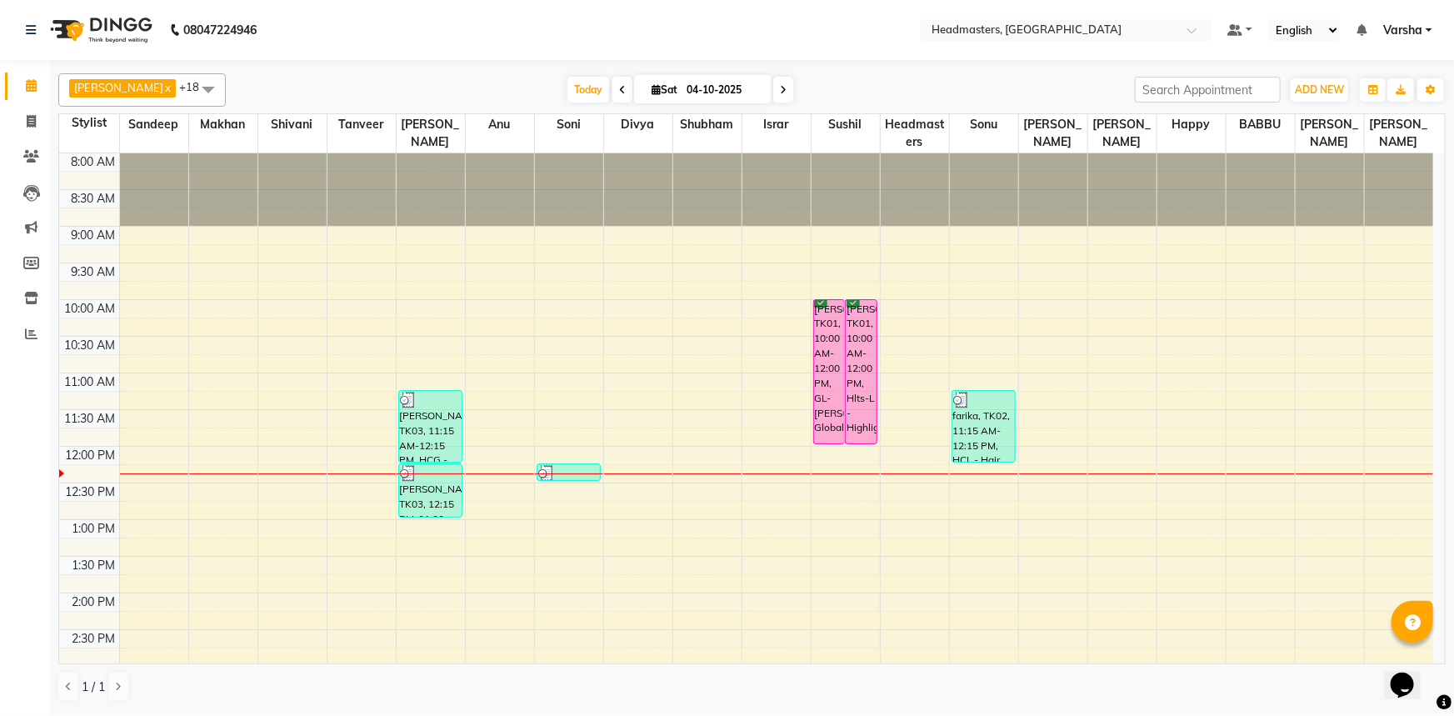
click at [913, 437] on div "8:00 AM 8:30 AM 9:00 AM 9:30 AM 10:00 AM 10:30 AM 11:00 AM 11:30 AM 12:00 PM 12…" at bounding box center [746, 629] width 1374 height 952
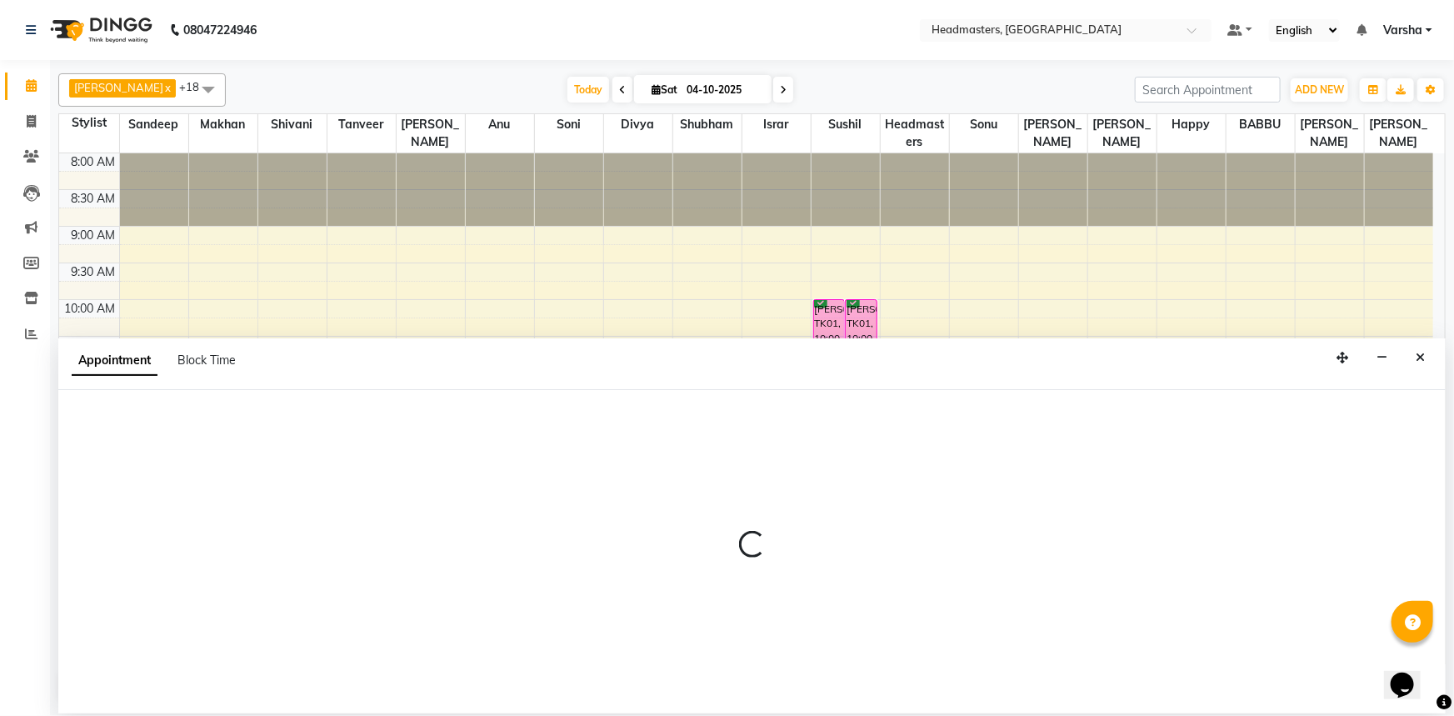
select select "60896"
select select "tentative"
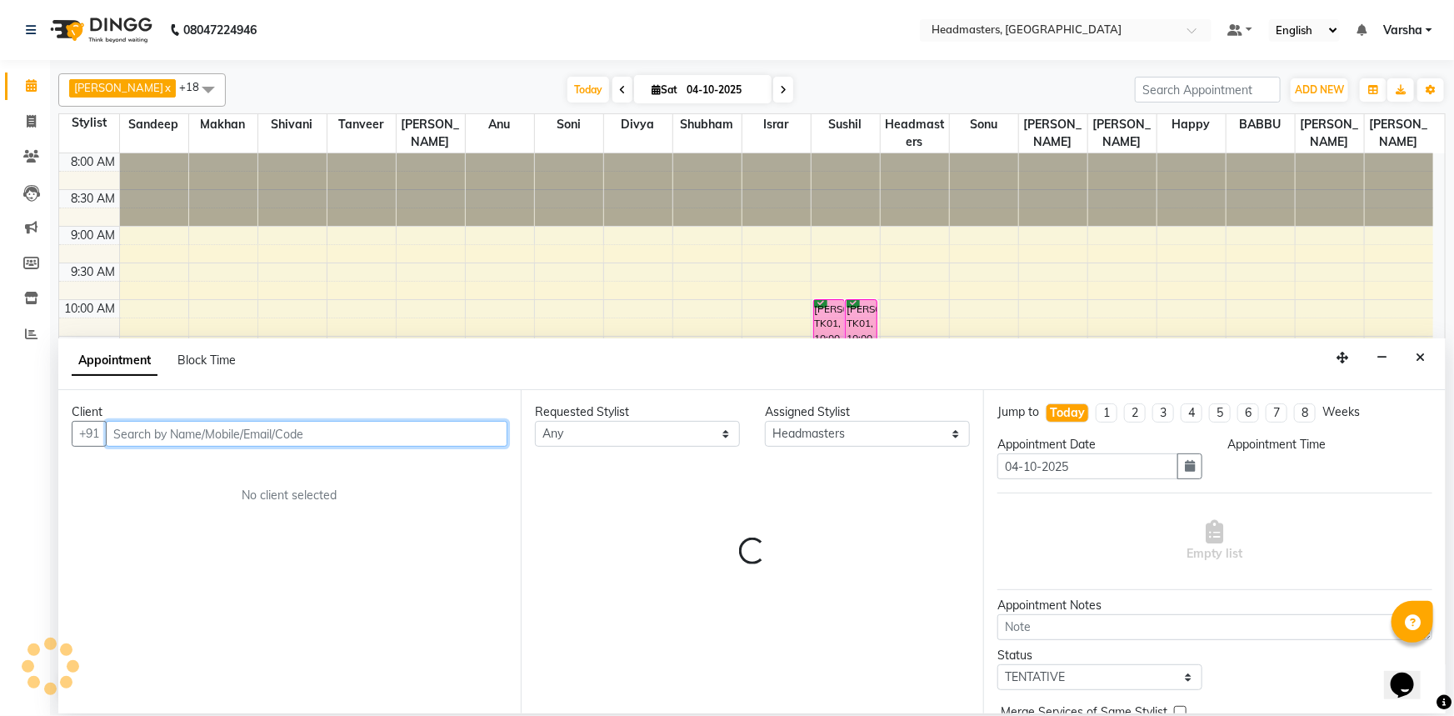
select select "705"
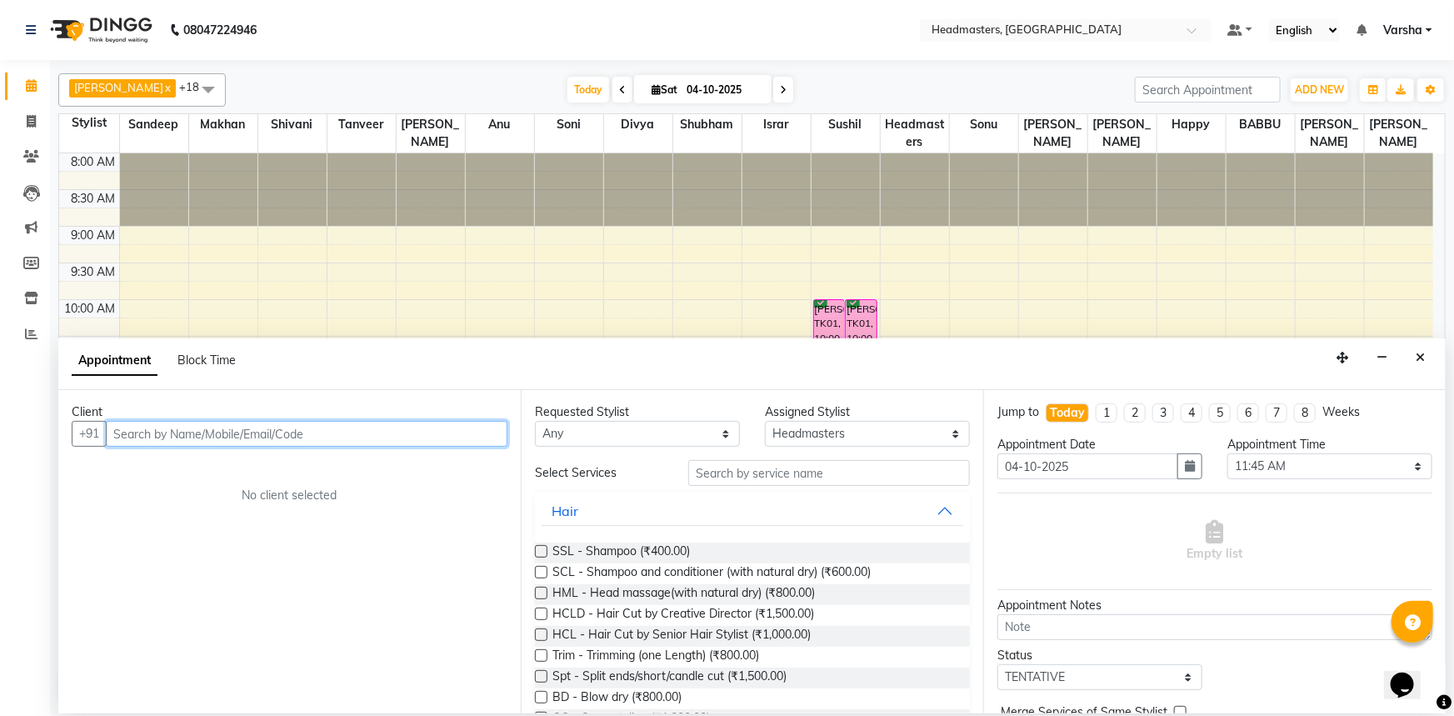
click at [340, 433] on input "text" at bounding box center [307, 434] width 402 height 26
type input "9779559760"
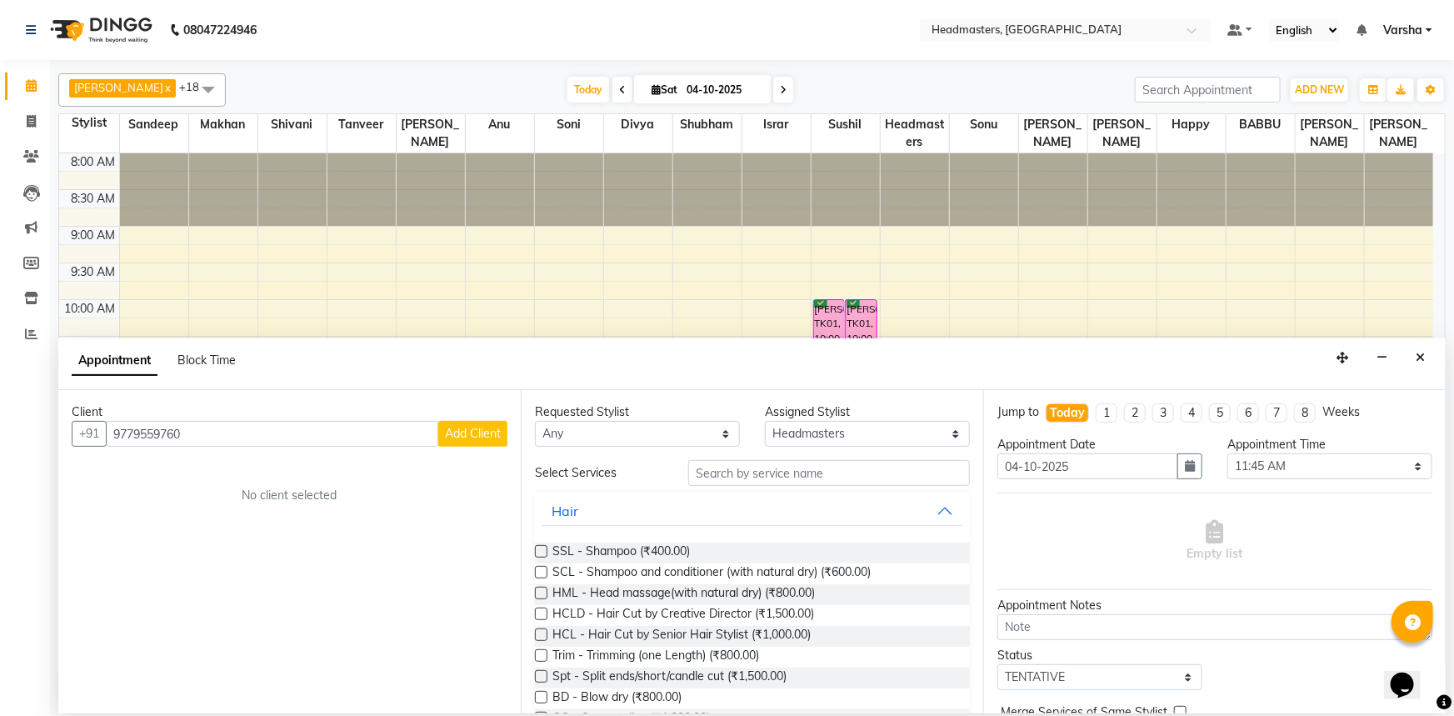
click at [500, 430] on span "Add Client" at bounding box center [473, 433] width 56 height 15
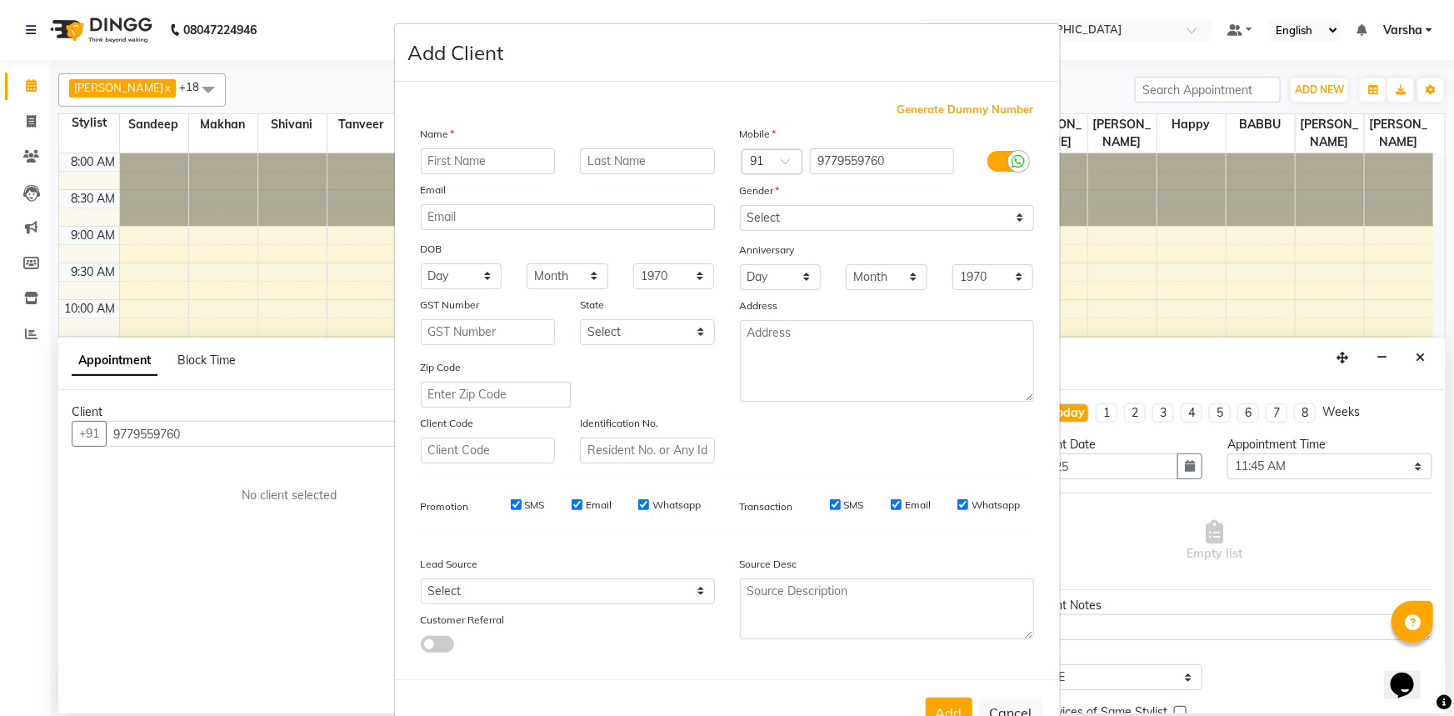
click at [445, 157] on input "text" at bounding box center [488, 161] width 135 height 26
type input "[PERSON_NAME]"
click at [800, 225] on select "Select [DEMOGRAPHIC_DATA] [DEMOGRAPHIC_DATA] Other Prefer Not To Say" at bounding box center [887, 218] width 294 height 26
click at [740, 205] on select "Select [DEMOGRAPHIC_DATA] [DEMOGRAPHIC_DATA] Other Prefer Not To Say" at bounding box center [887, 218] width 294 height 26
click at [767, 270] on select "Day 01 02 03 04 05 06 07 08 09 10 11 12 13 14 15 16 17 18 19 20 21 22 23 24 25 …" at bounding box center [781, 277] width 82 height 26
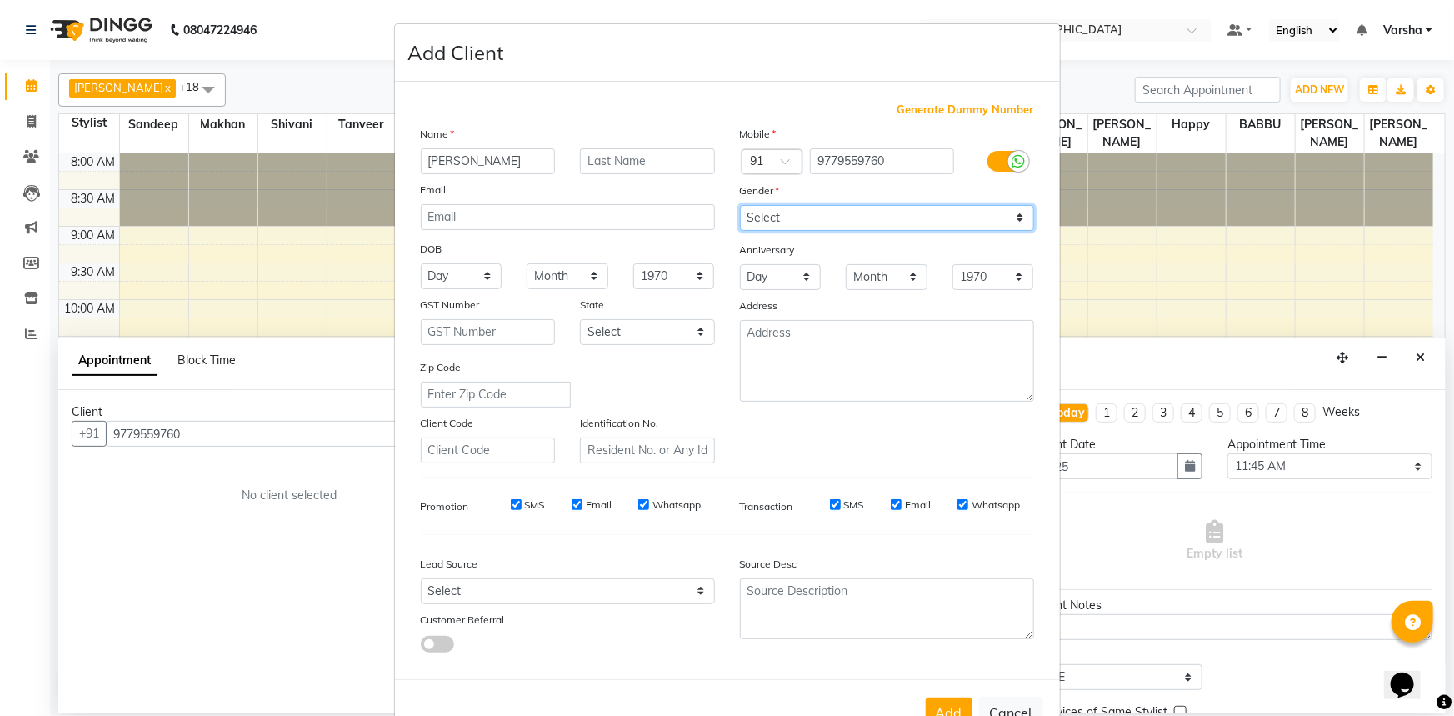
click at [782, 219] on select "Select [DEMOGRAPHIC_DATA] [DEMOGRAPHIC_DATA] Other Prefer Not To Say" at bounding box center [887, 218] width 294 height 26
select select "female"
click at [740, 205] on select "Select [DEMOGRAPHIC_DATA] [DEMOGRAPHIC_DATA] Other Prefer Not To Say" at bounding box center [887, 218] width 294 height 26
click at [942, 712] on button "Add" at bounding box center [949, 712] width 47 height 30
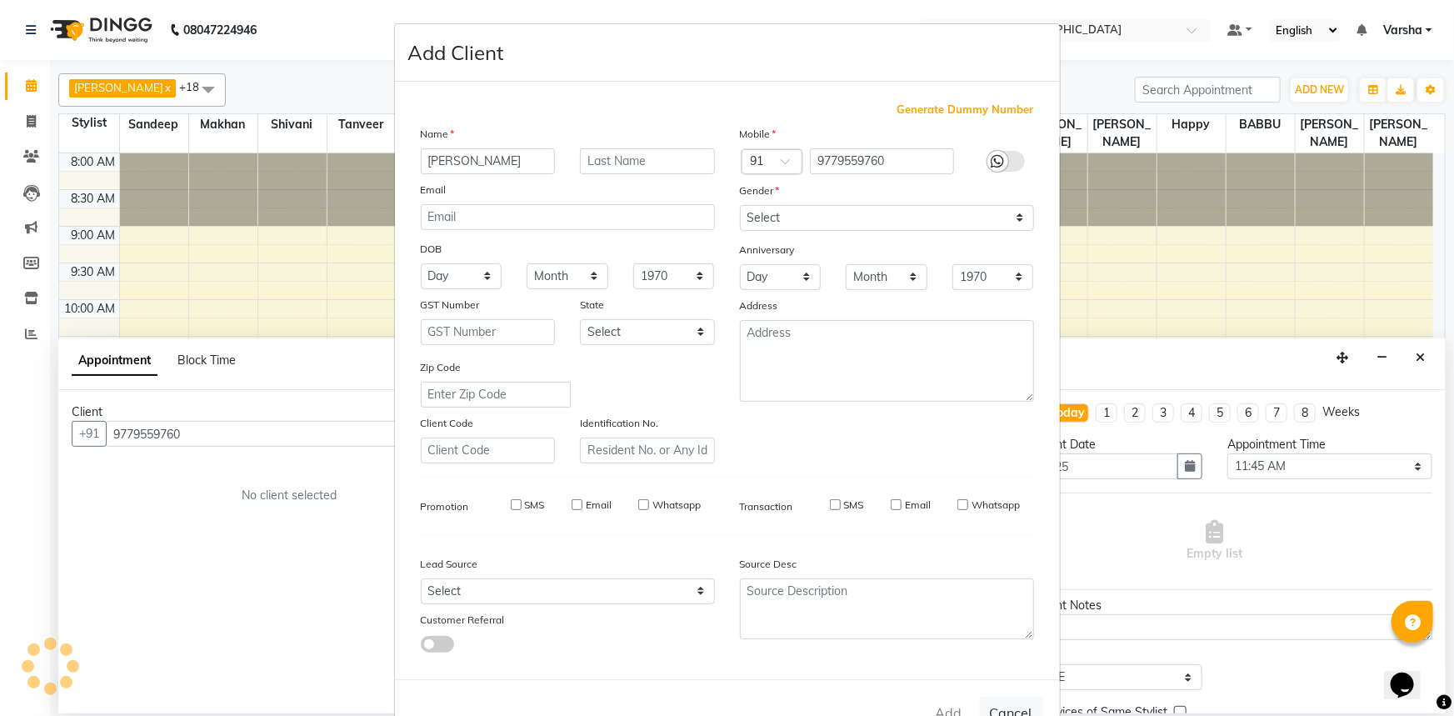
select select
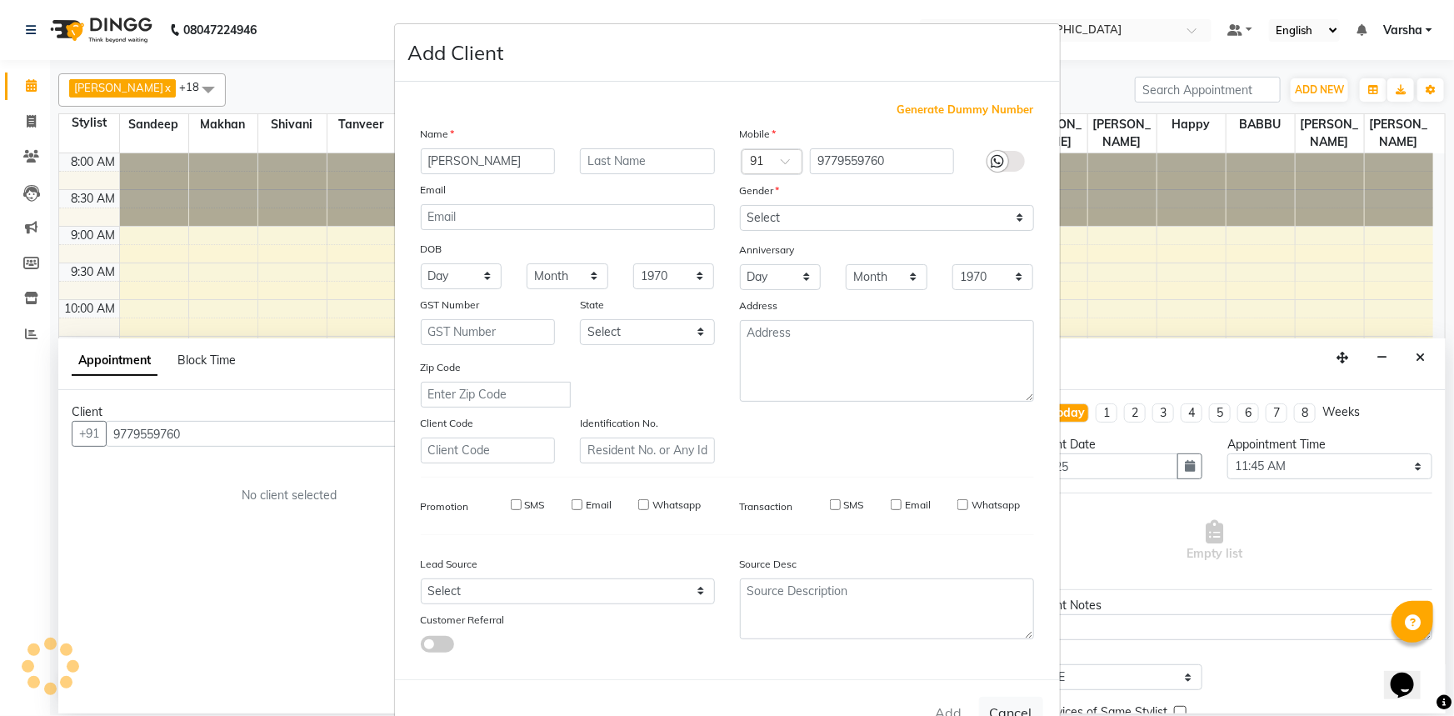
select select
checkbox input "false"
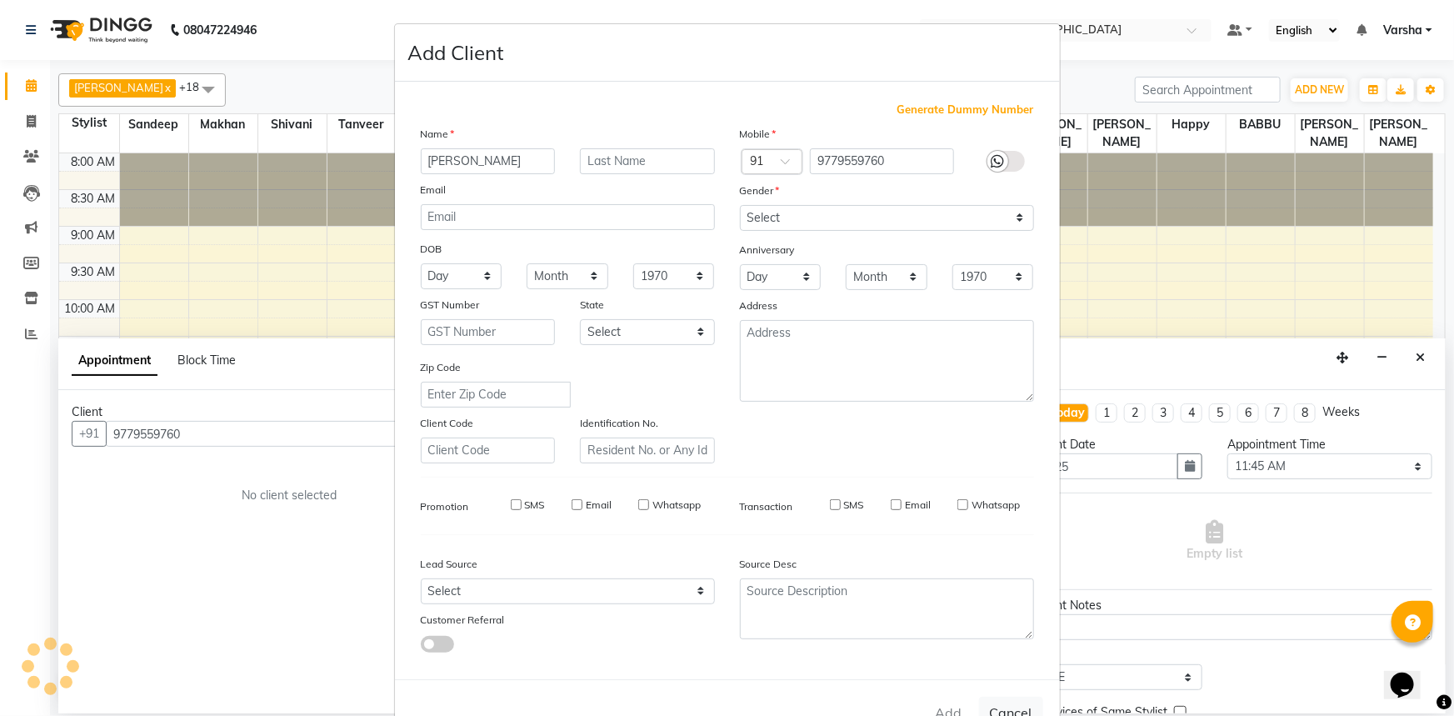
checkbox input "false"
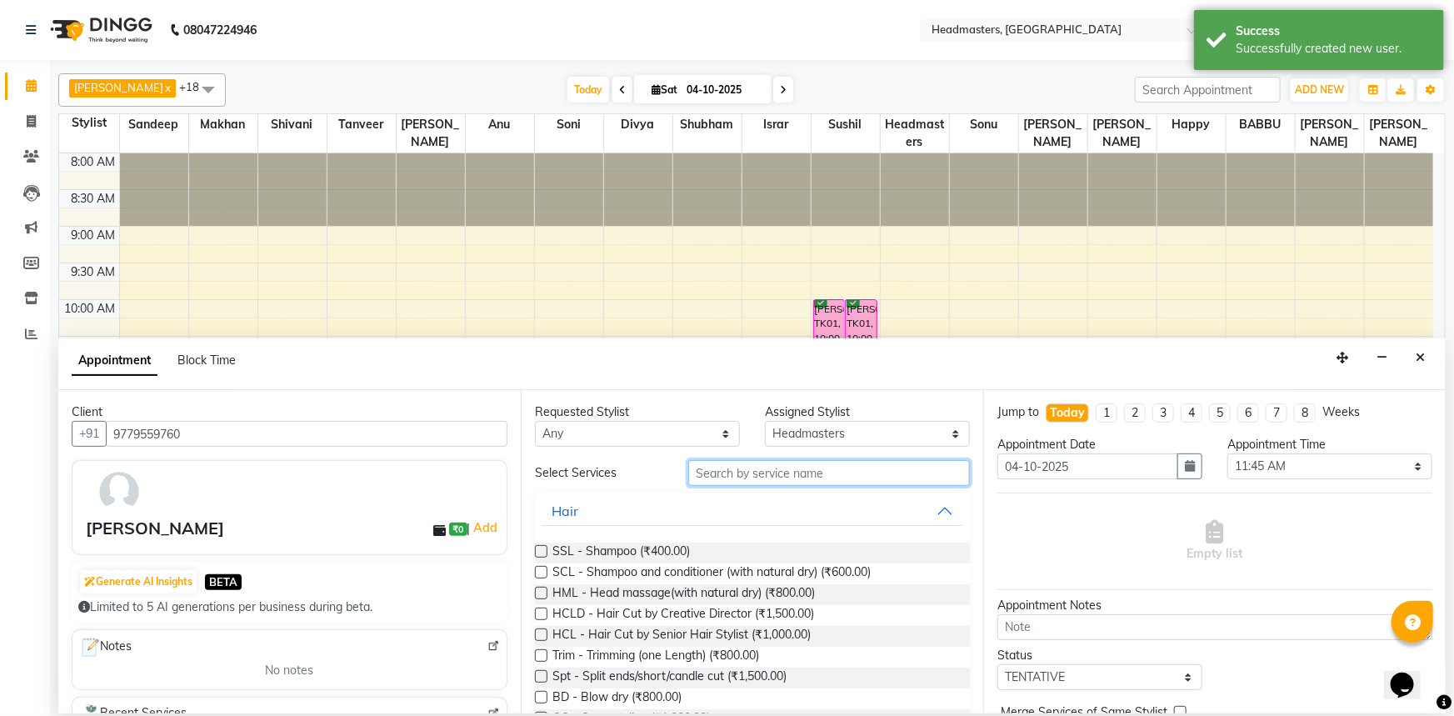
click at [787, 476] on input "text" at bounding box center [829, 473] width 282 height 26
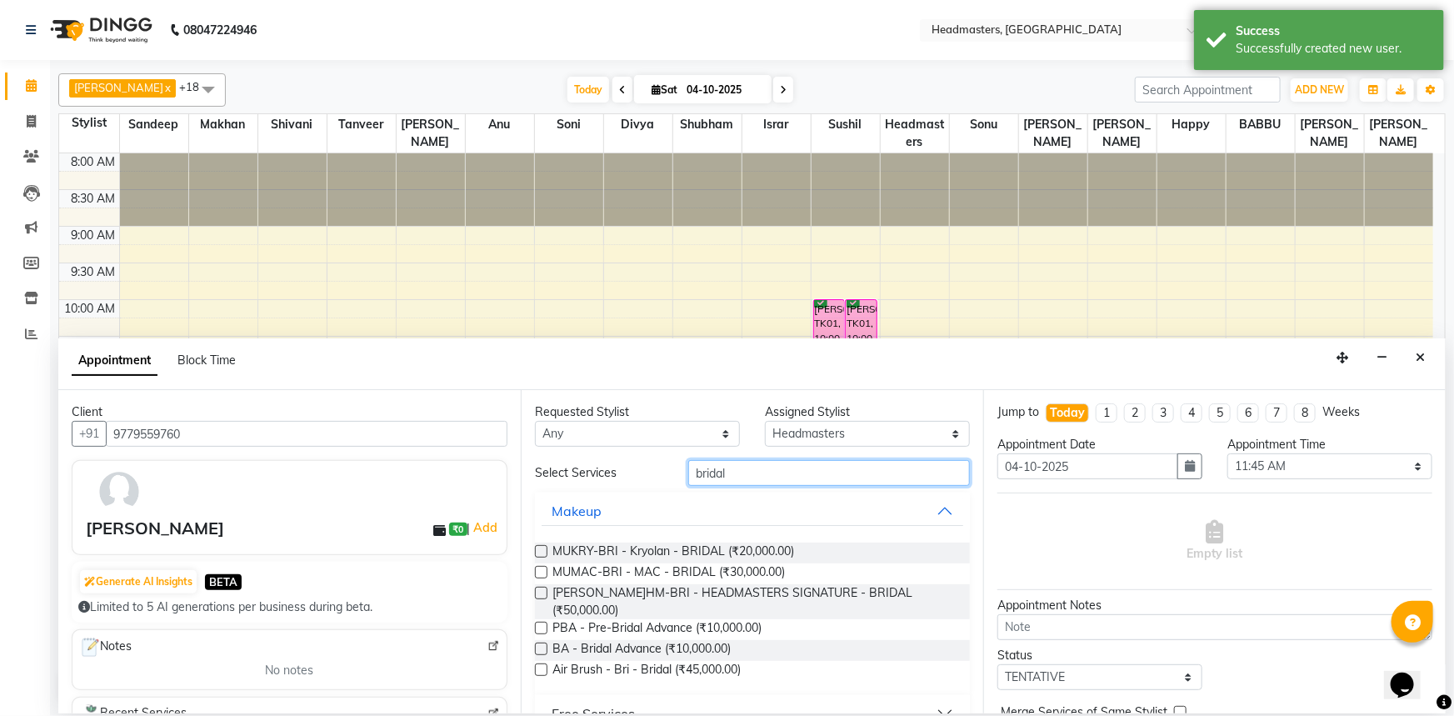
type input "bridal"
click at [541, 642] on label at bounding box center [541, 648] width 12 height 12
click at [541, 645] on input "checkbox" at bounding box center [540, 650] width 11 height 11
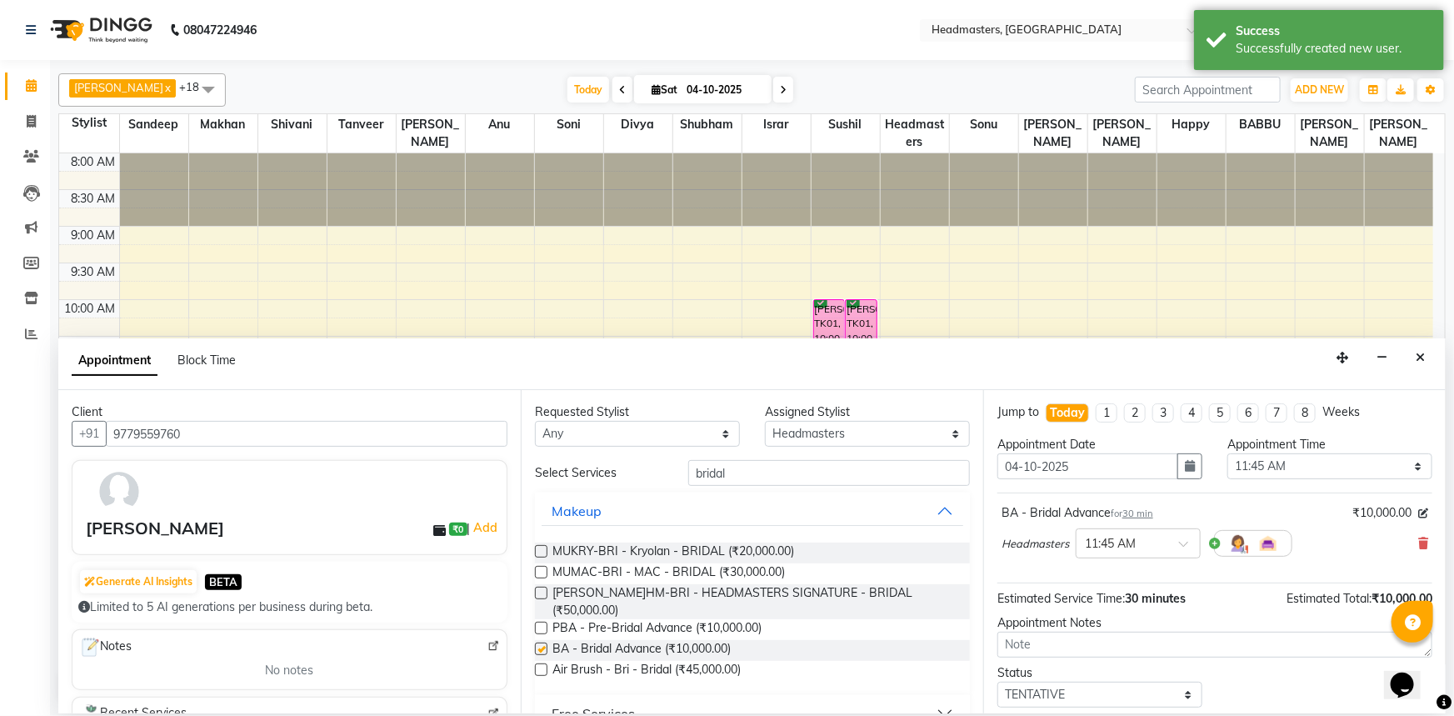
checkbox input "false"
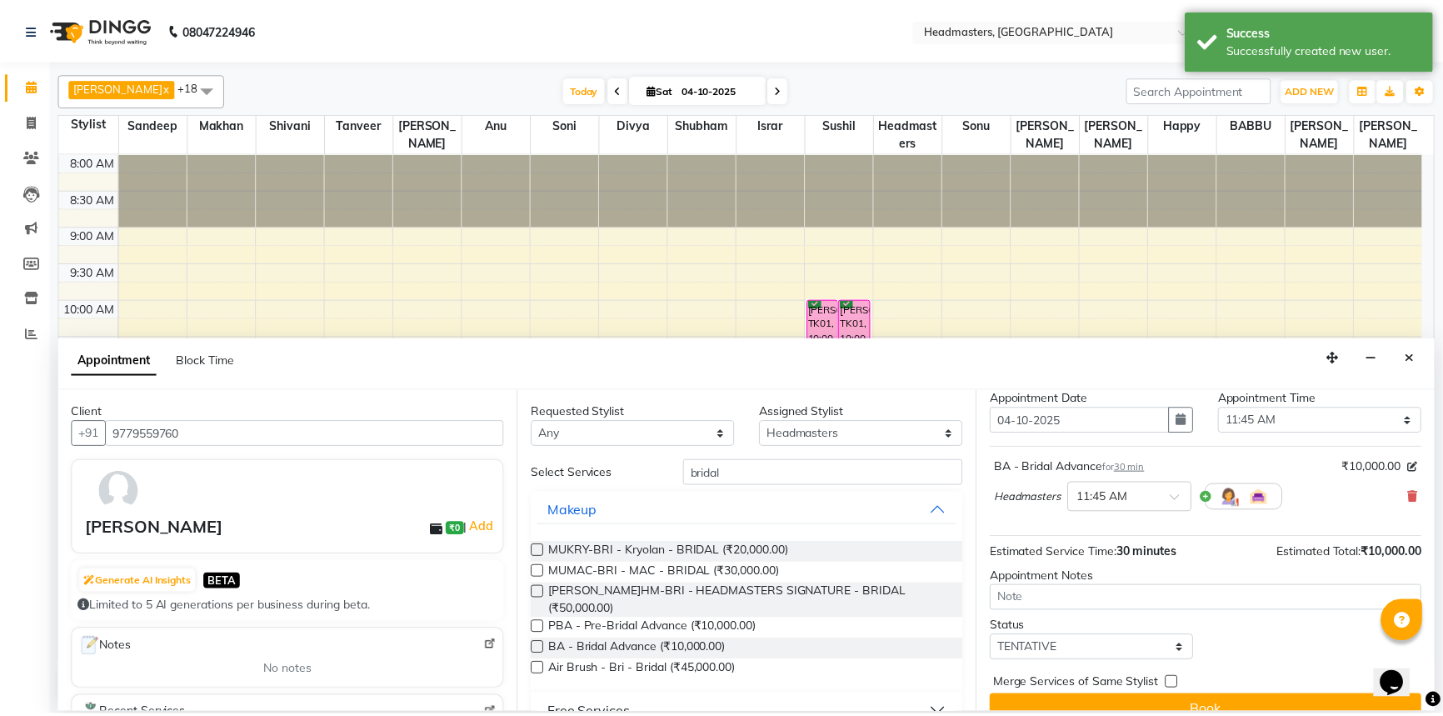
scroll to position [71, 0]
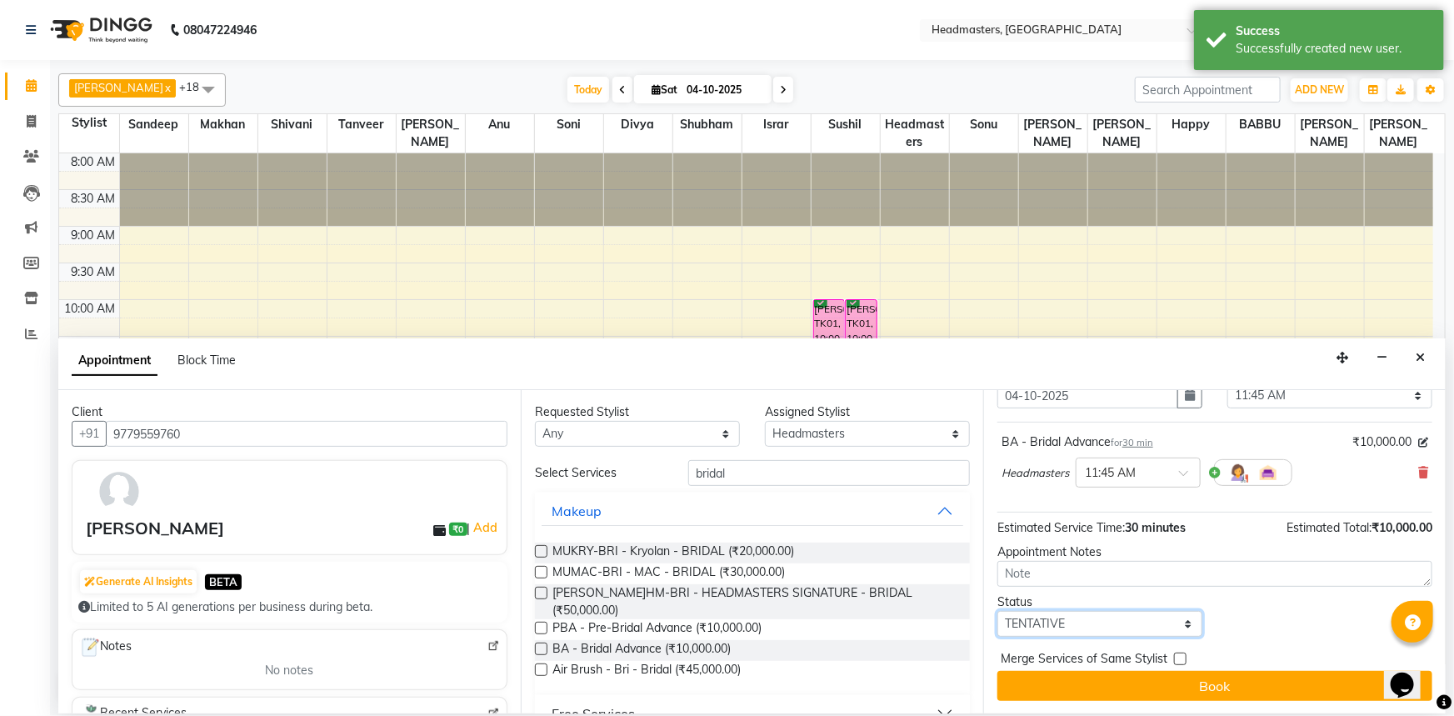
click at [1013, 611] on select "Select TENTATIVE CONFIRM CHECK-IN UPCOMING" at bounding box center [1099, 624] width 205 height 26
select select "confirm booking"
click at [997, 611] on select "Select TENTATIVE CONFIRM CHECK-IN UPCOMING" at bounding box center [1099, 624] width 205 height 26
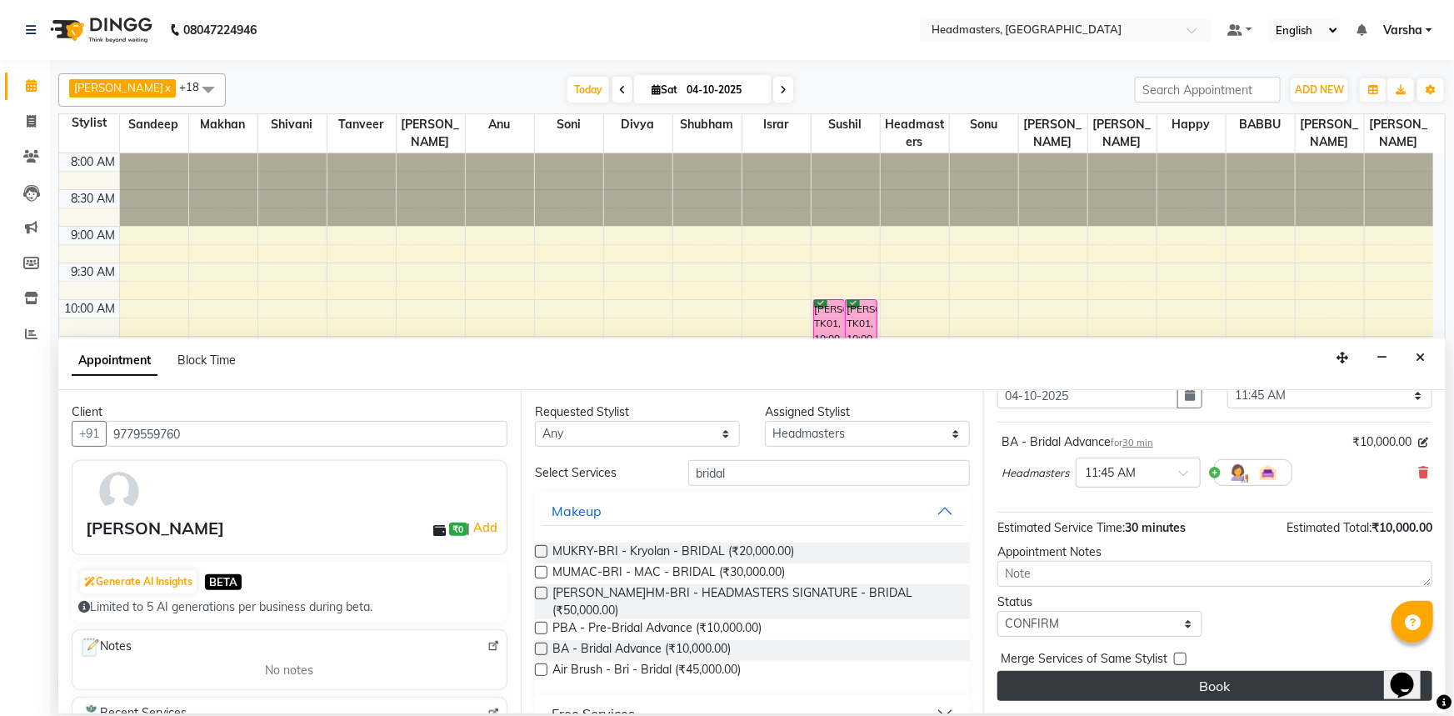
click at [1046, 678] on button "Book" at bounding box center [1214, 686] width 435 height 30
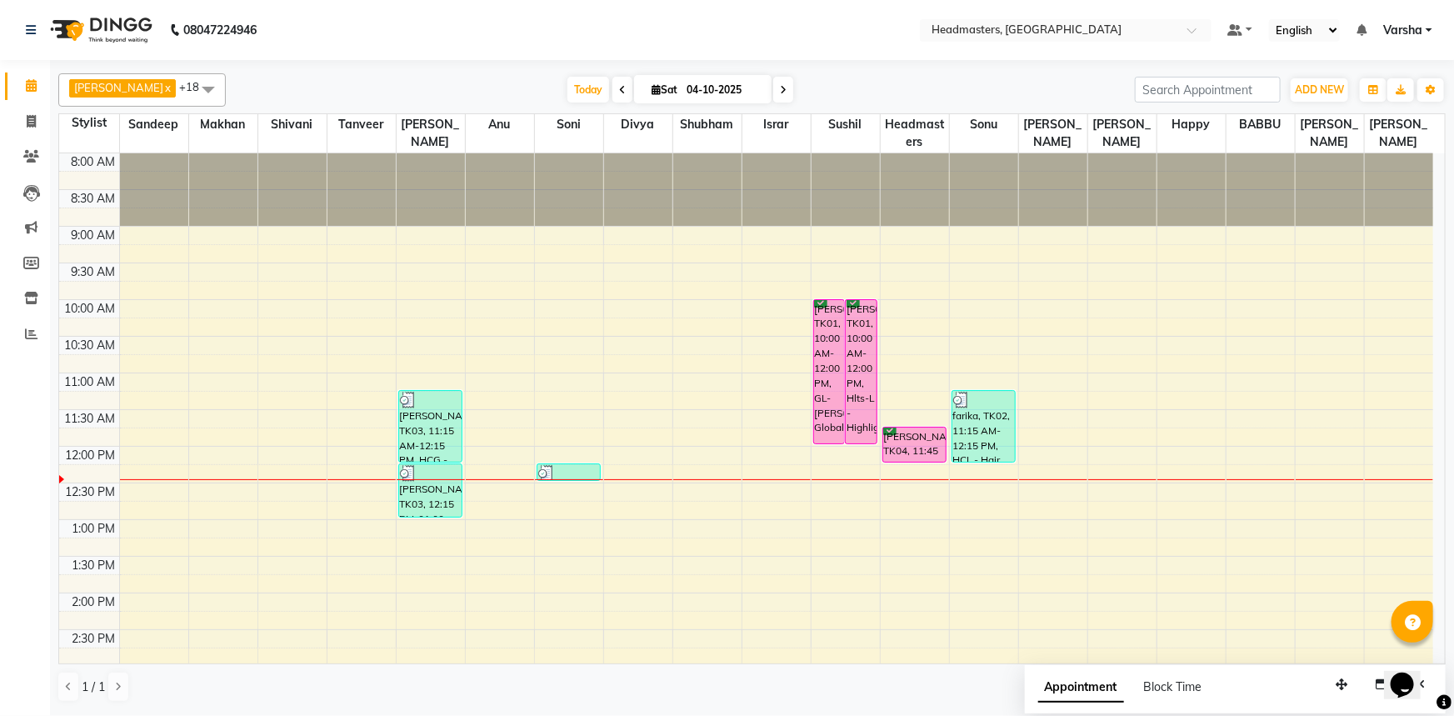
click at [898, 447] on div "[PERSON_NAME]r, TK04, 11:45 AM-12:15 PM, BA - Bridal Advance" at bounding box center [914, 444] width 63 height 34
select select "6"
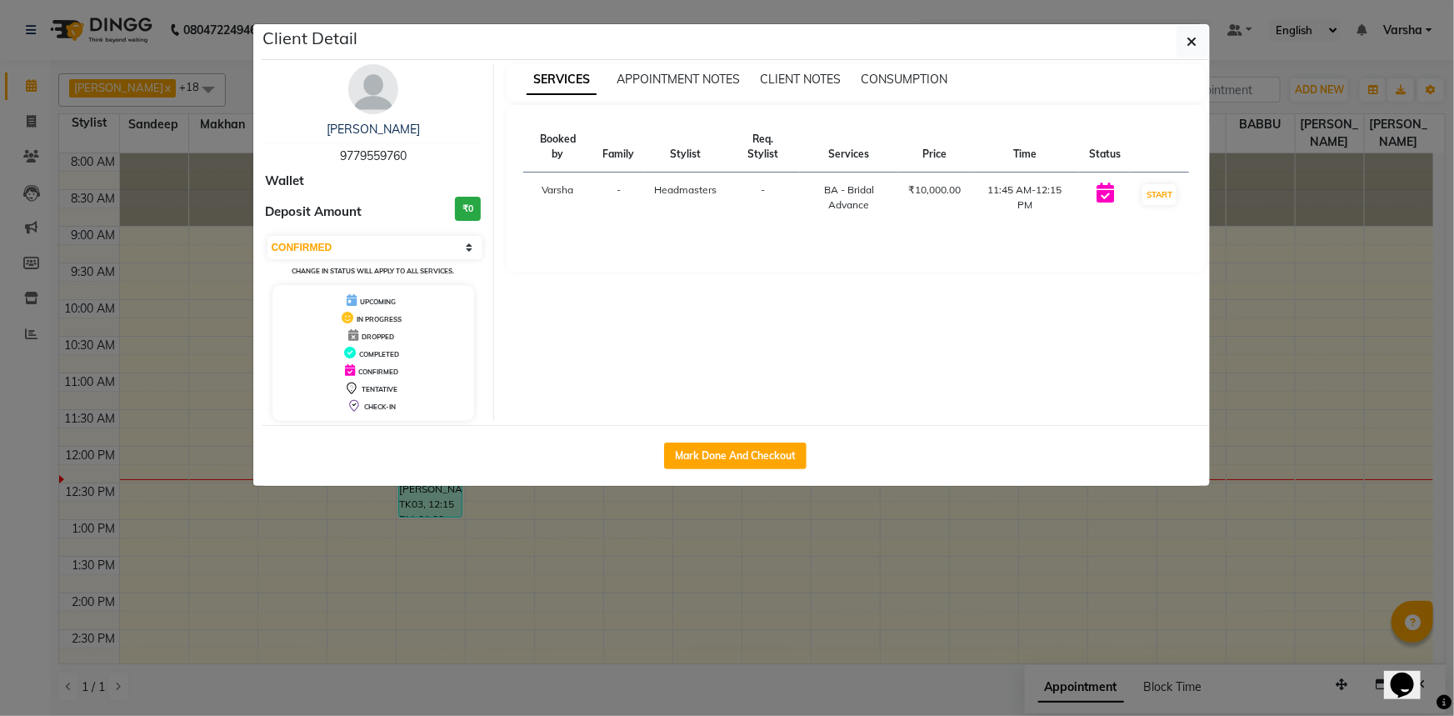
click at [733, 436] on div "Mark Done And Checkout" at bounding box center [736, 455] width 948 height 61
click at [722, 458] on button "Mark Done And Checkout" at bounding box center [735, 455] width 142 height 27
select select "service"
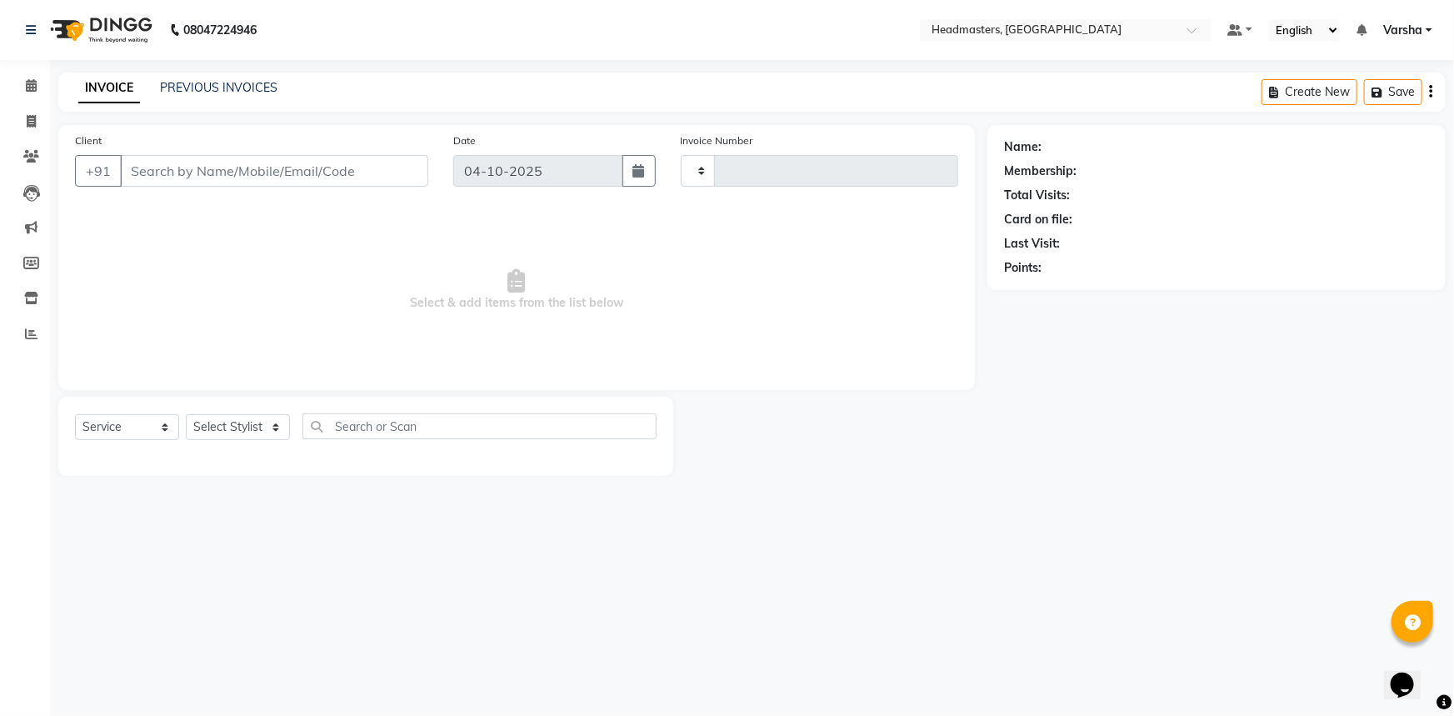
type input "5591"
select select "7140"
type input "9779559760"
select select "60896"
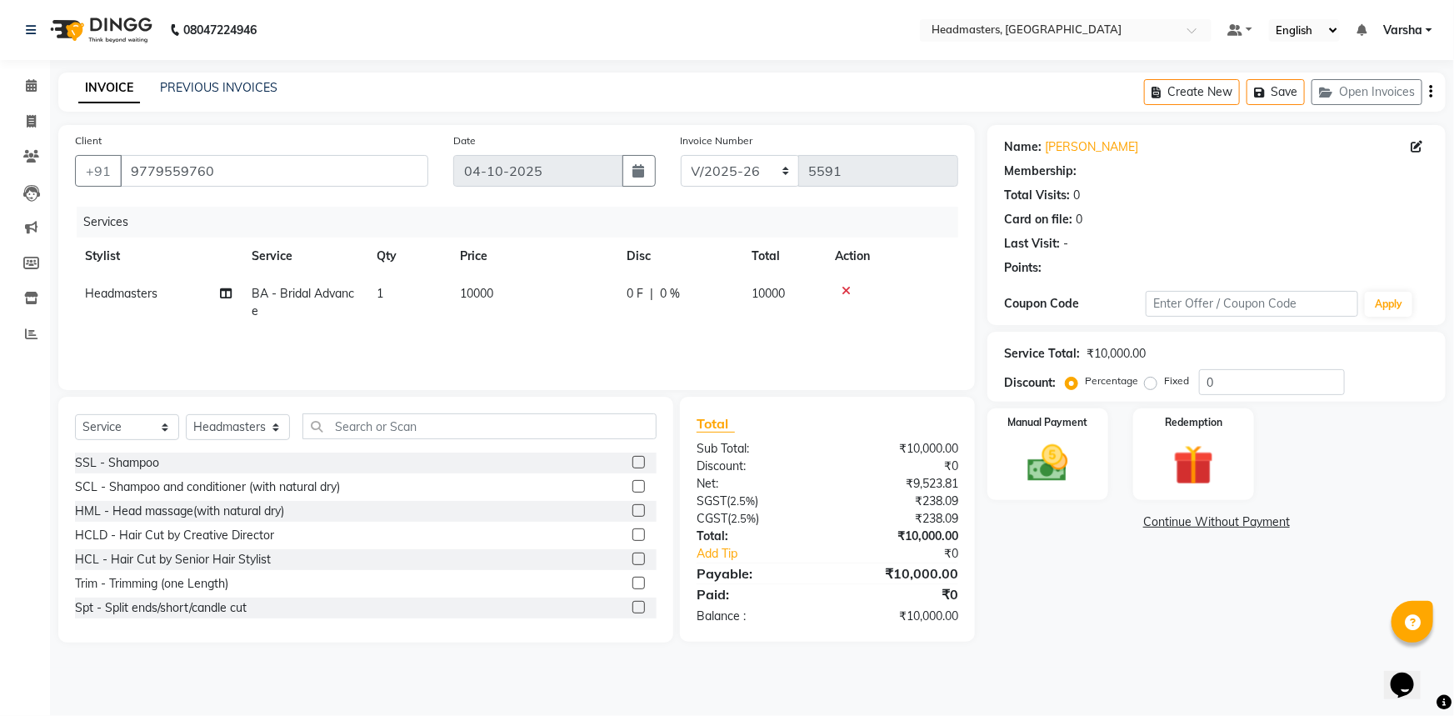
click at [647, 289] on div "0 F | 0 %" at bounding box center [679, 293] width 105 height 17
select select "60896"
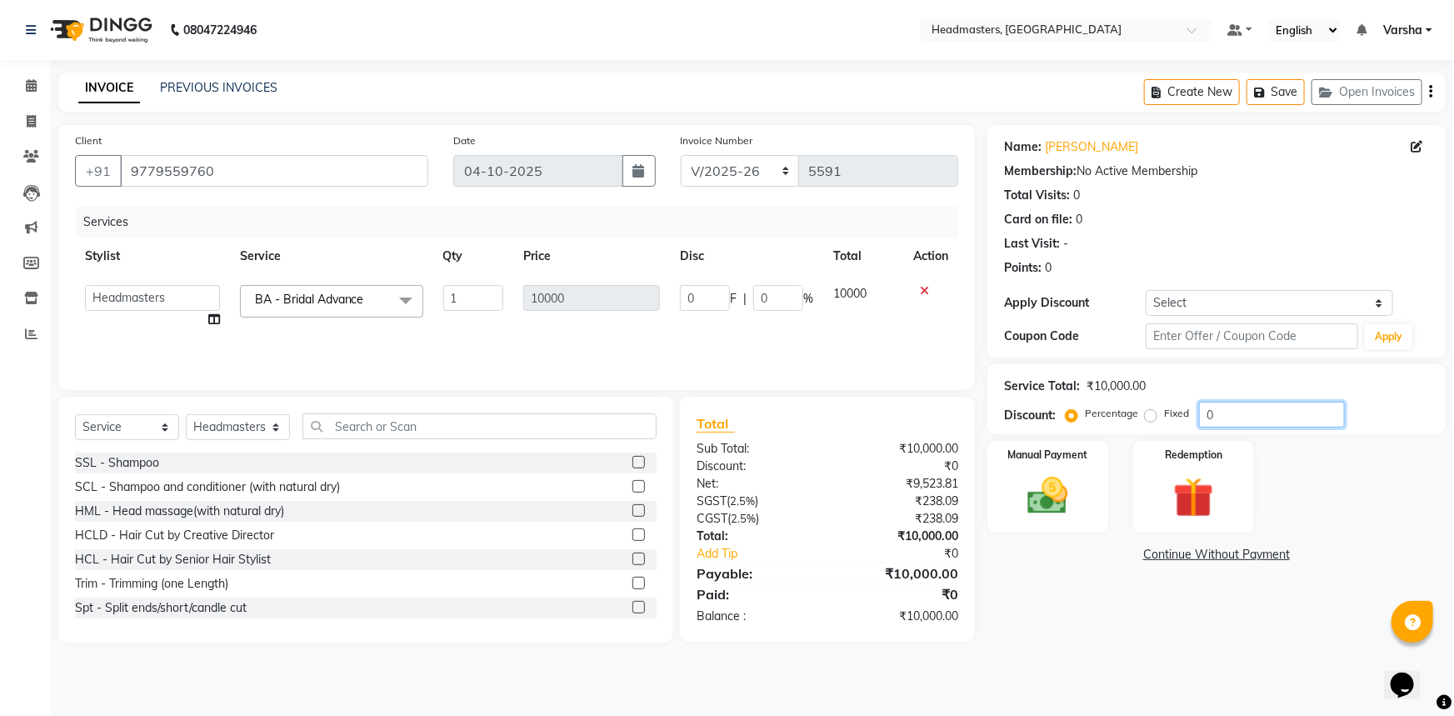
click at [1225, 407] on input "0" at bounding box center [1272, 415] width 146 height 26
type input "05"
type input "500"
type input "5"
type input "050"
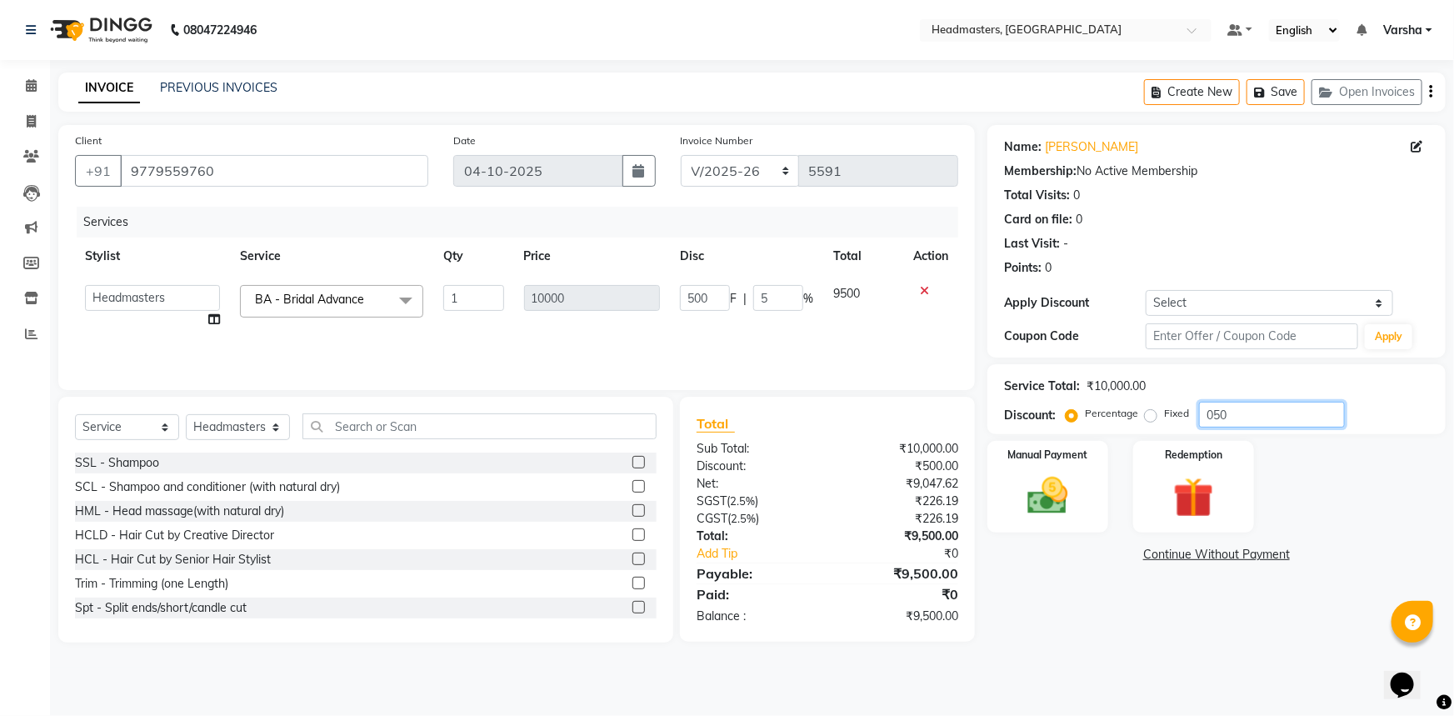
type input "5000"
type input "50"
type input "050"
click at [1041, 486] on img at bounding box center [1048, 496] width 68 height 48
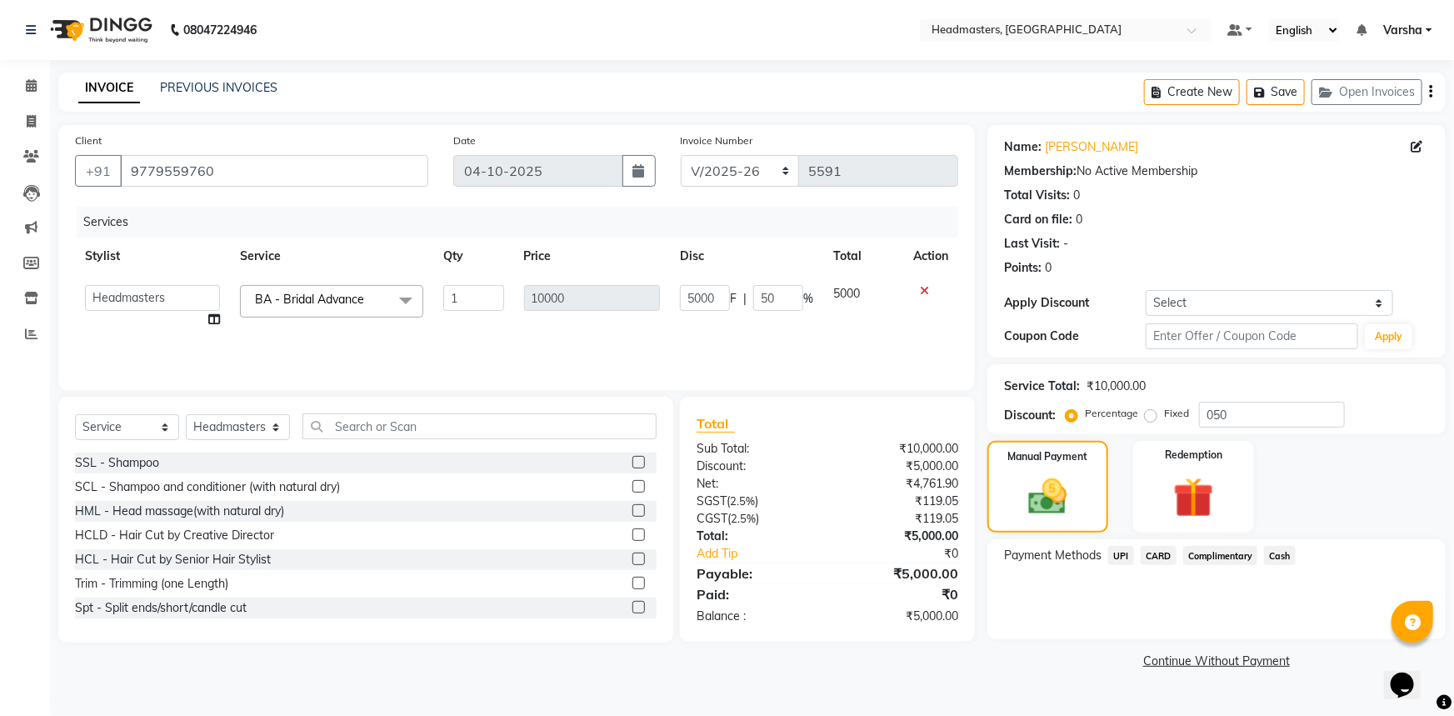
click at [1125, 563] on span "UPI" at bounding box center [1121, 555] width 26 height 19
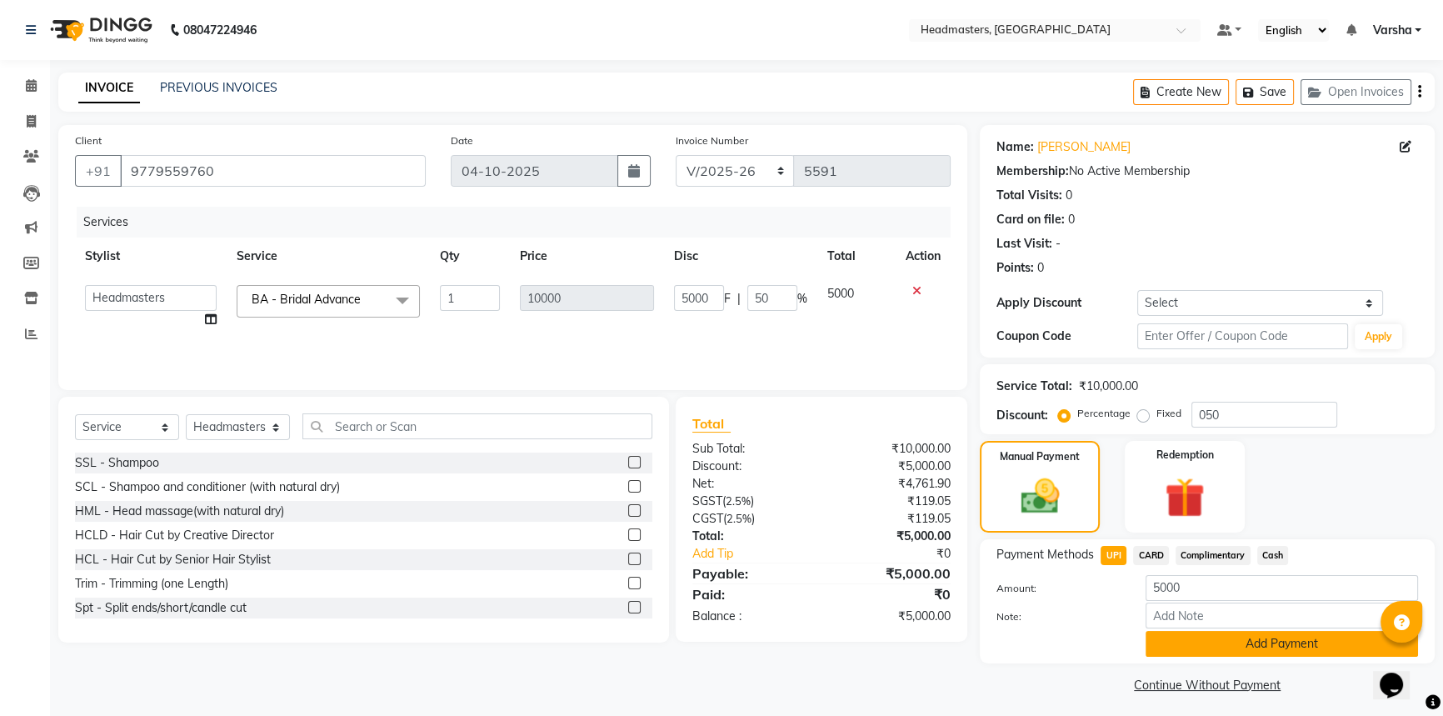
click at [1206, 647] on button "Add Payment" at bounding box center [1282, 644] width 272 height 26
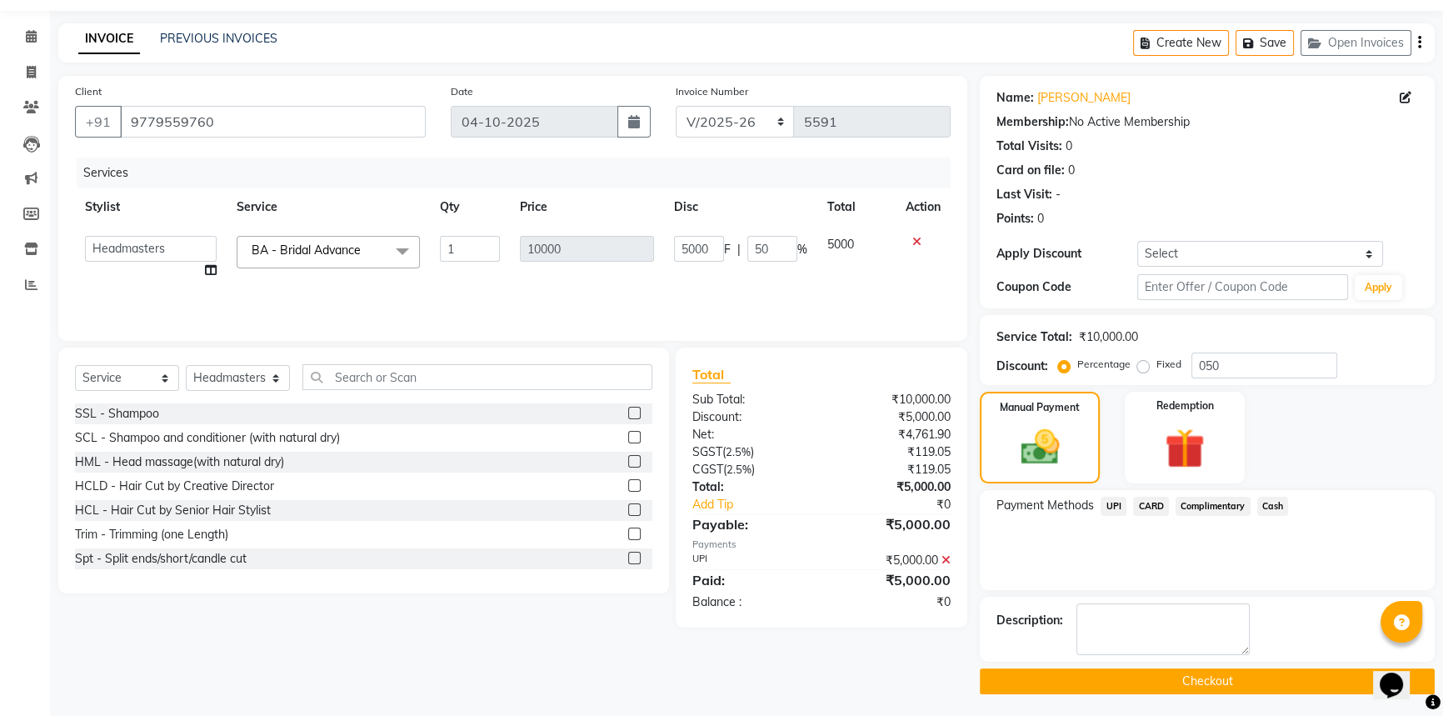
scroll to position [51, 0]
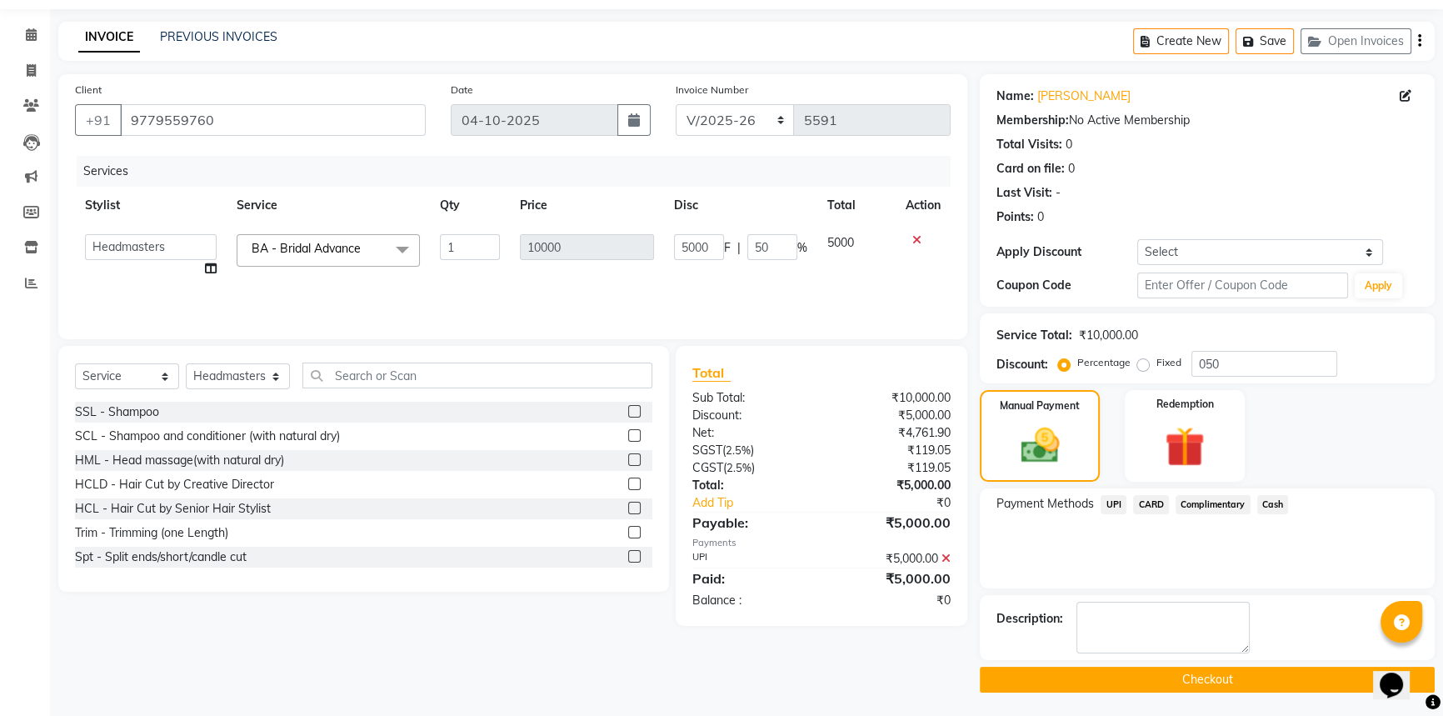
click at [1216, 675] on button "Checkout" at bounding box center [1207, 680] width 455 height 26
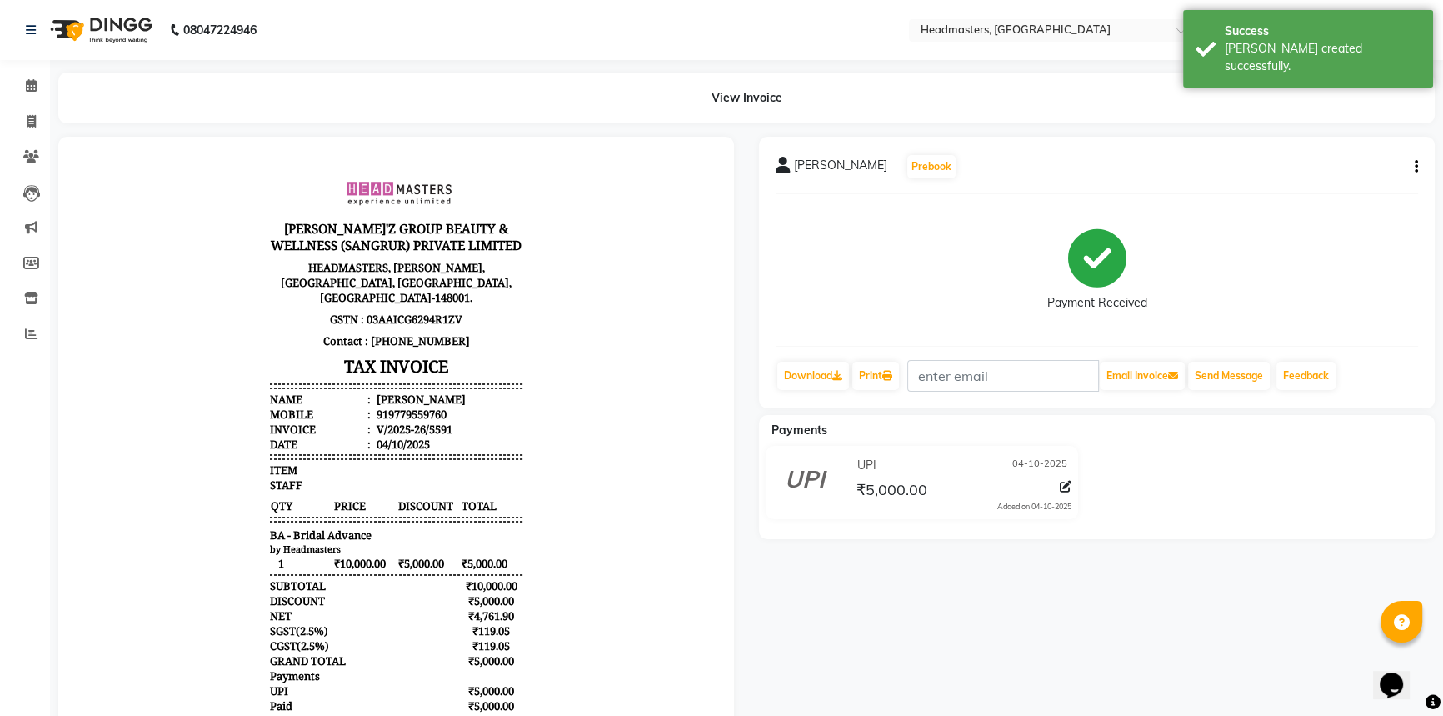
scroll to position [65, 0]
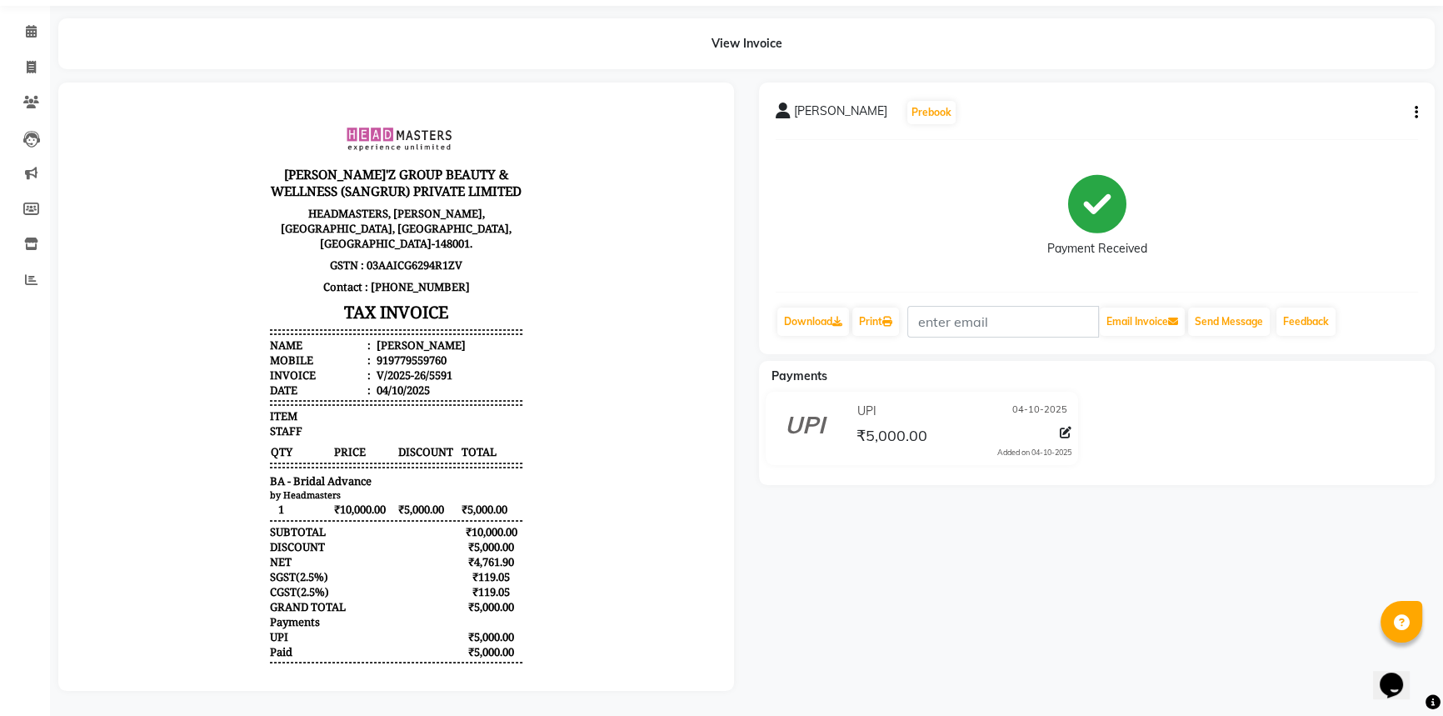
click at [789, 673] on div "lovepreet kaur Prebook Payment Received Download Print Email Invoice Send Messa…" at bounding box center [1097, 386] width 701 height 608
click at [32, 14] on li "Calendar" at bounding box center [25, 32] width 50 height 36
click at [30, 25] on icon at bounding box center [31, 31] width 11 height 12
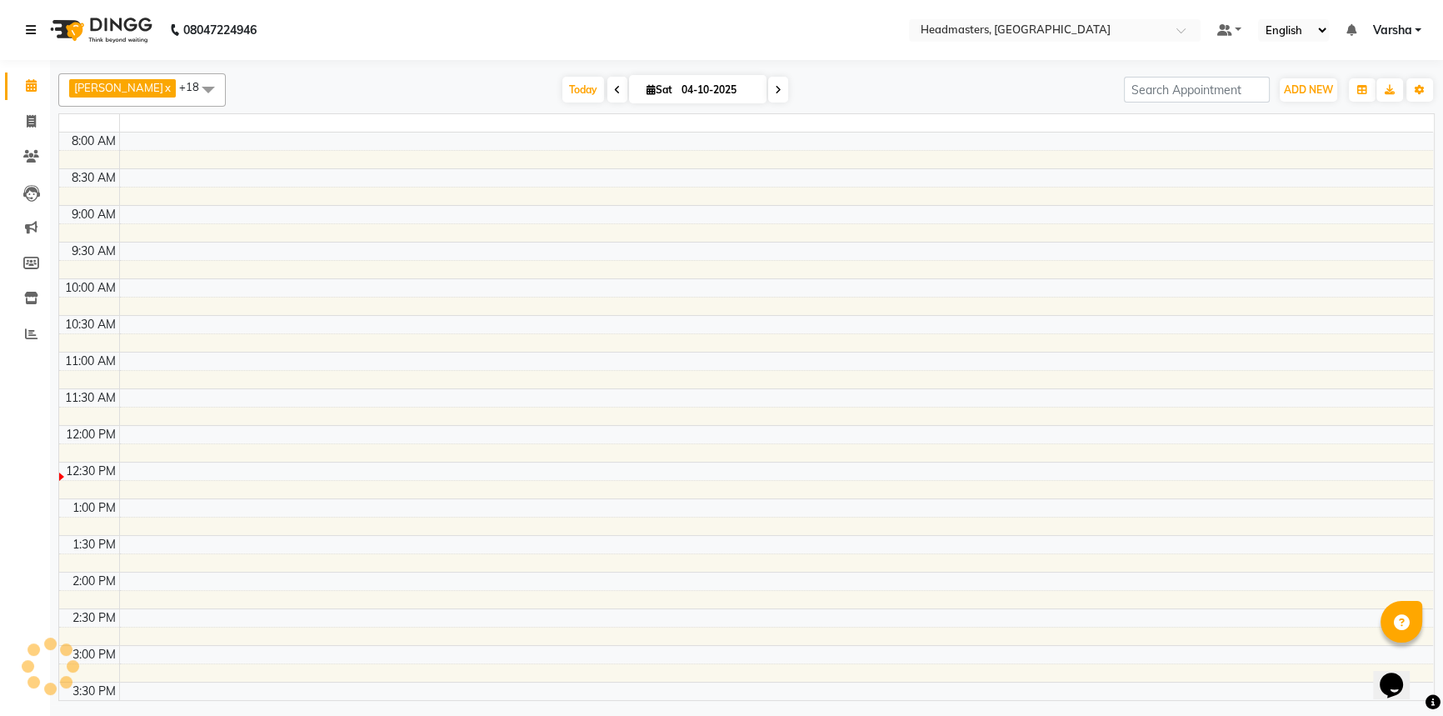
drag, startPoint x: 30, startPoint y: 15, endPoint x: 80, endPoint y: 152, distance: 145.5
click at [30, 15] on link at bounding box center [34, 30] width 17 height 47
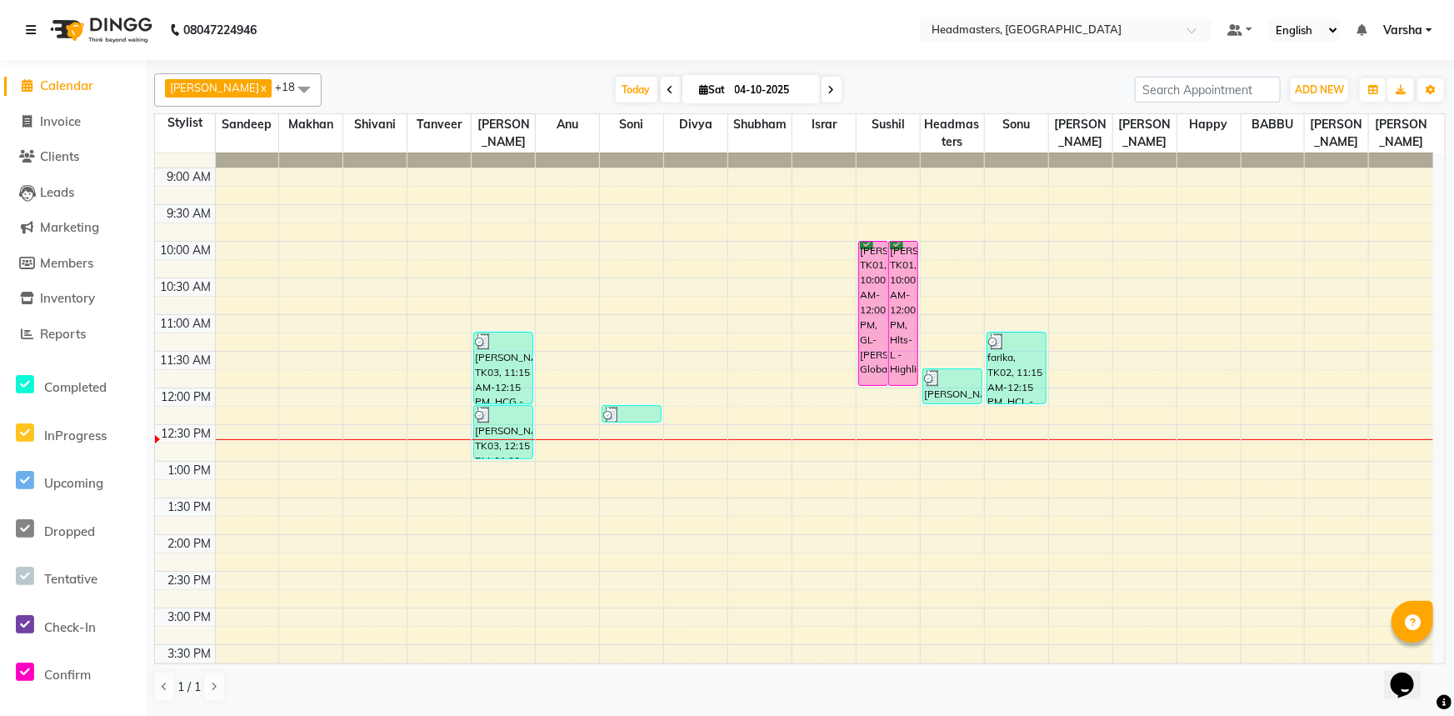
scroll to position [75, 0]
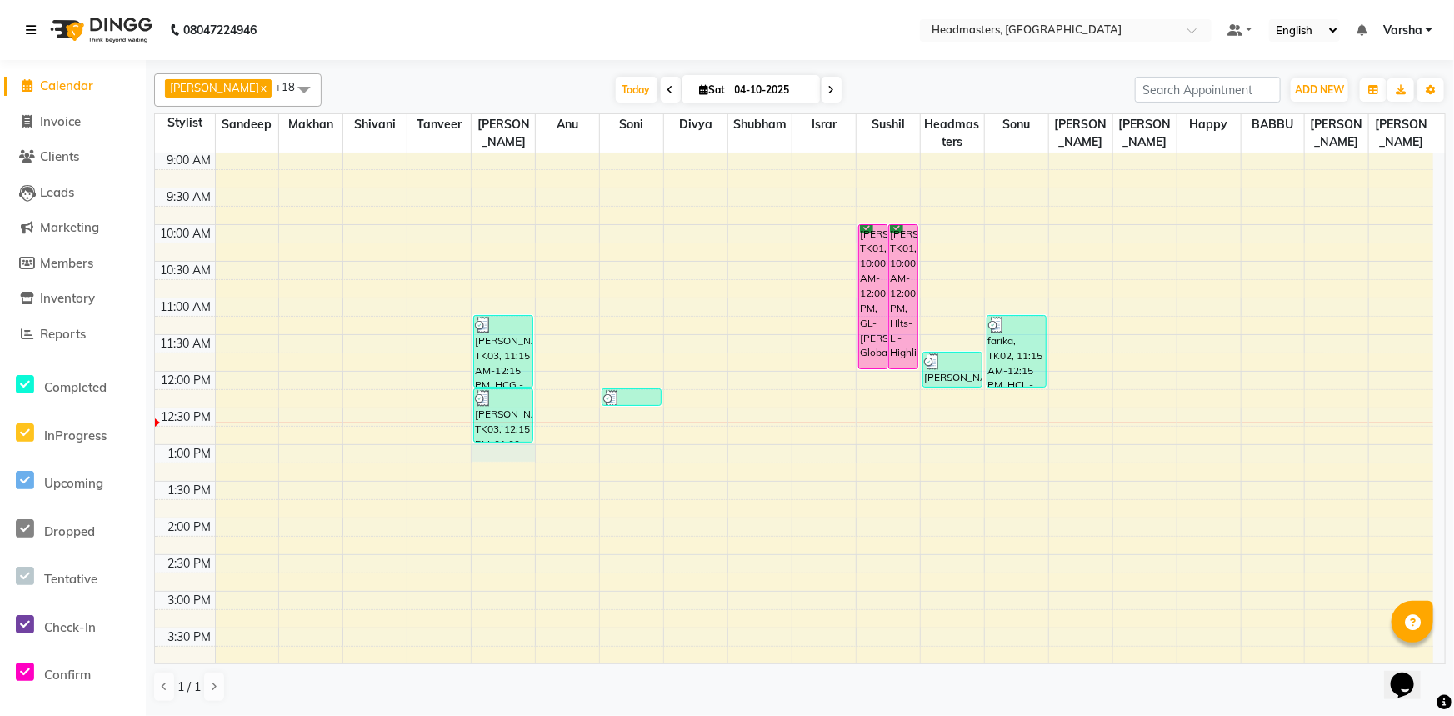
click at [497, 450] on div "8:00 AM 8:30 AM 9:00 AM 9:30 AM 10:00 AM 10:30 AM 11:00 AM 11:30 AM 12:00 PM 12…" at bounding box center [794, 554] width 1278 height 952
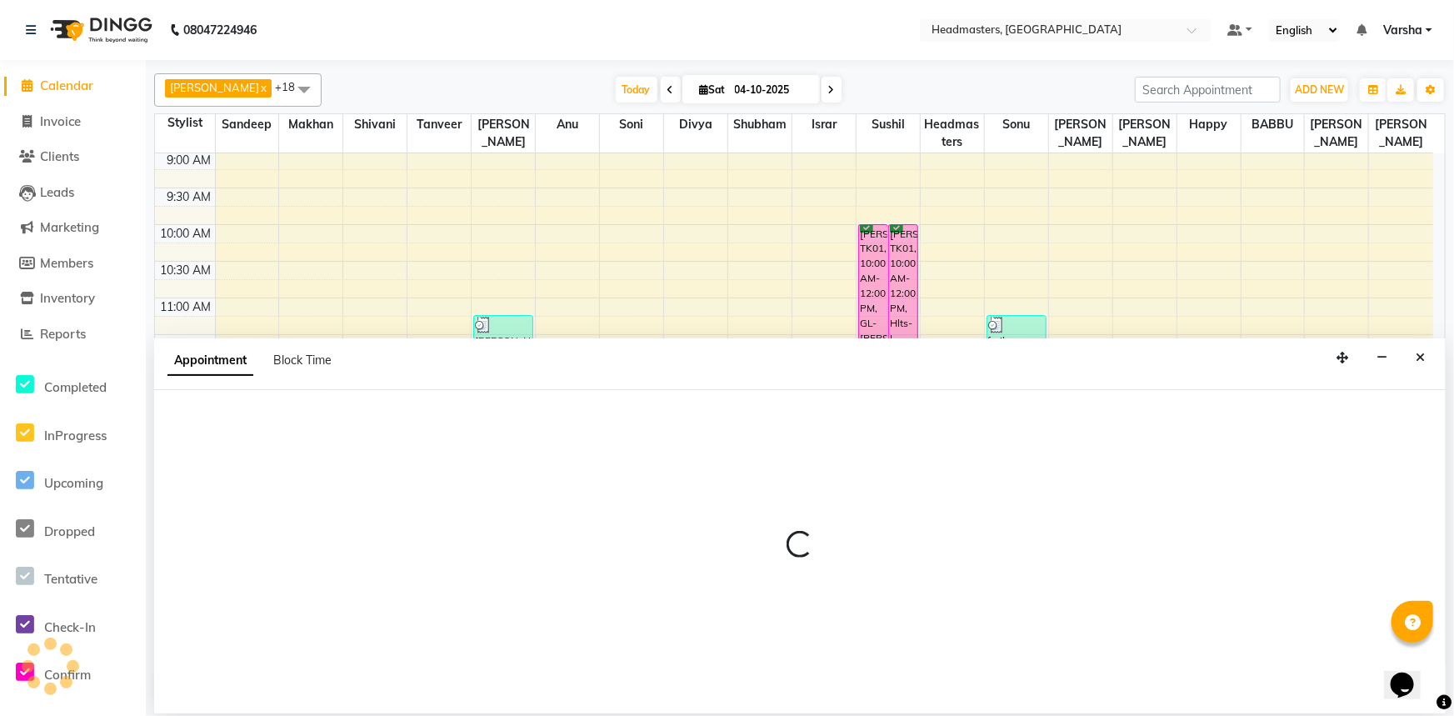
select select "60869"
select select "tentative"
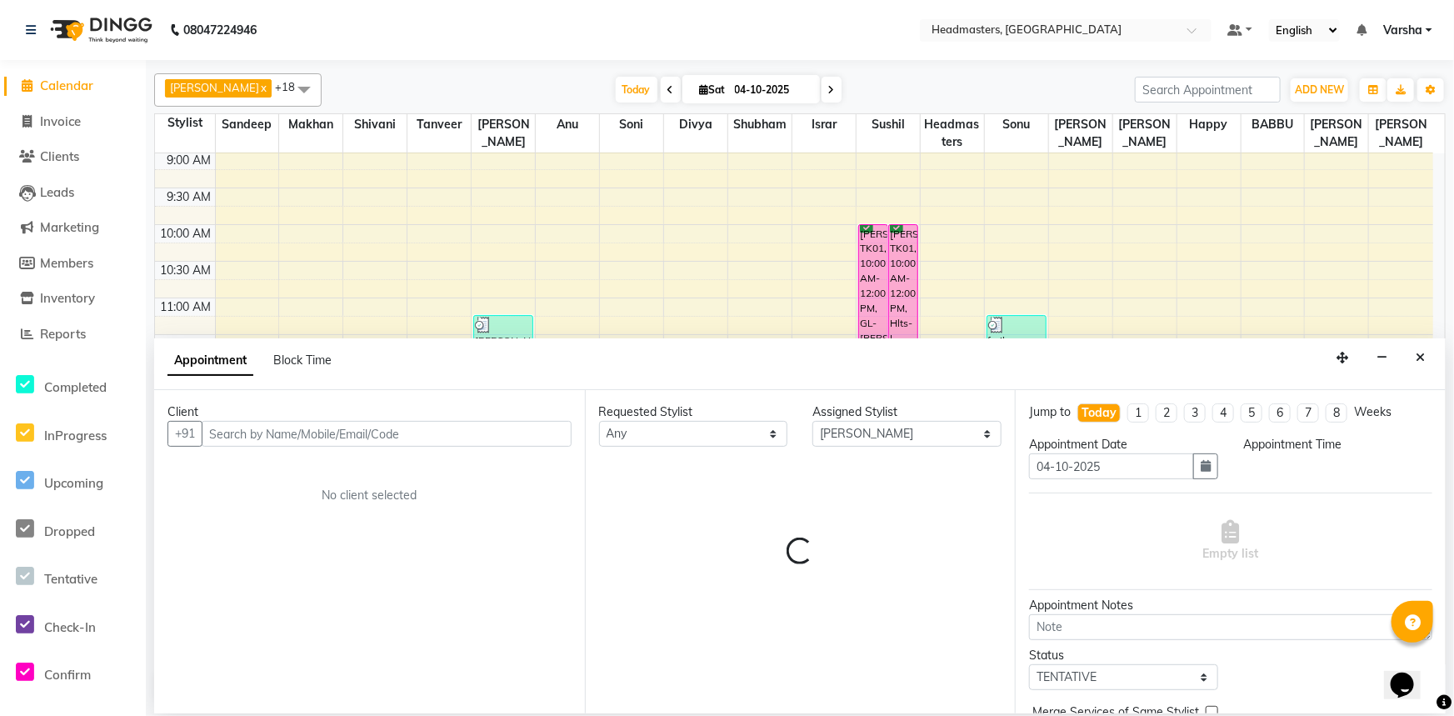
click at [207, 431] on input "text" at bounding box center [387, 434] width 370 height 26
select select "780"
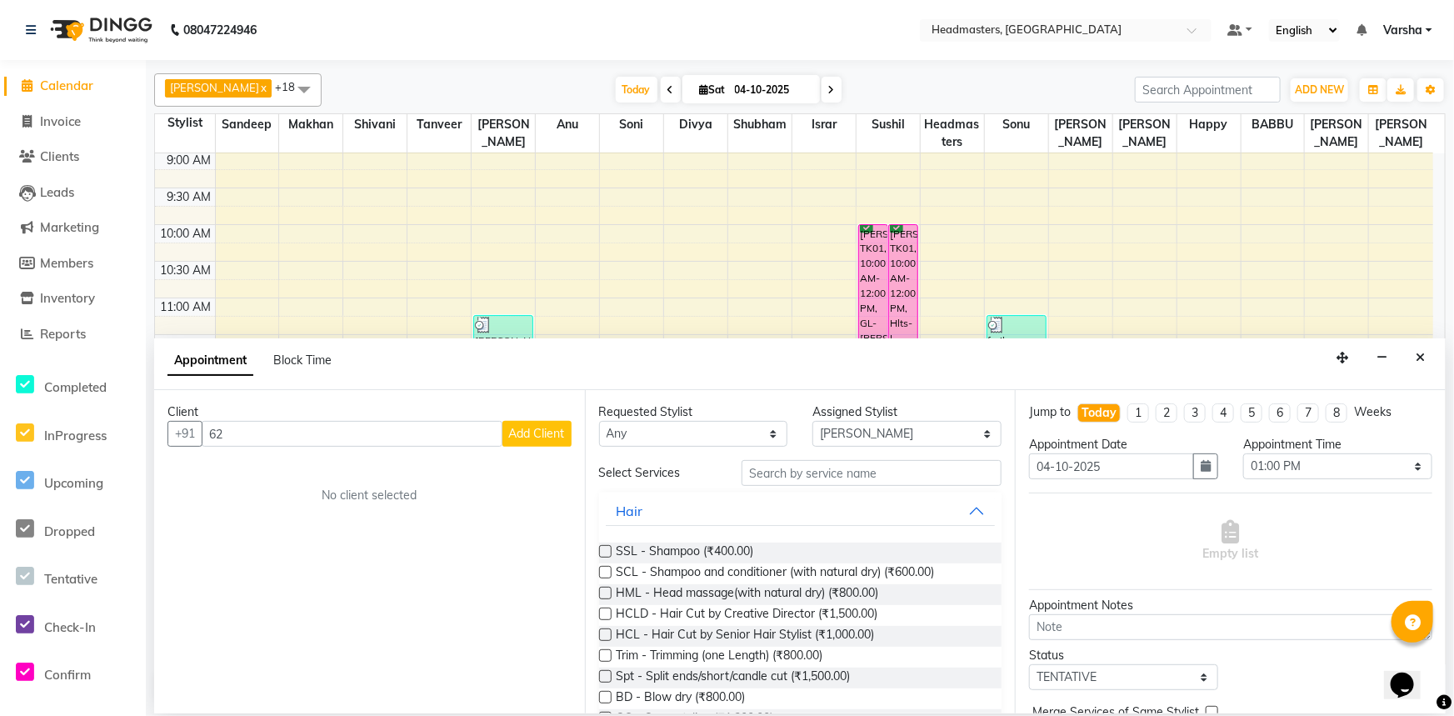
type input "6"
click at [253, 475] on span "ARJAN" at bounding box center [244, 469] width 43 height 17
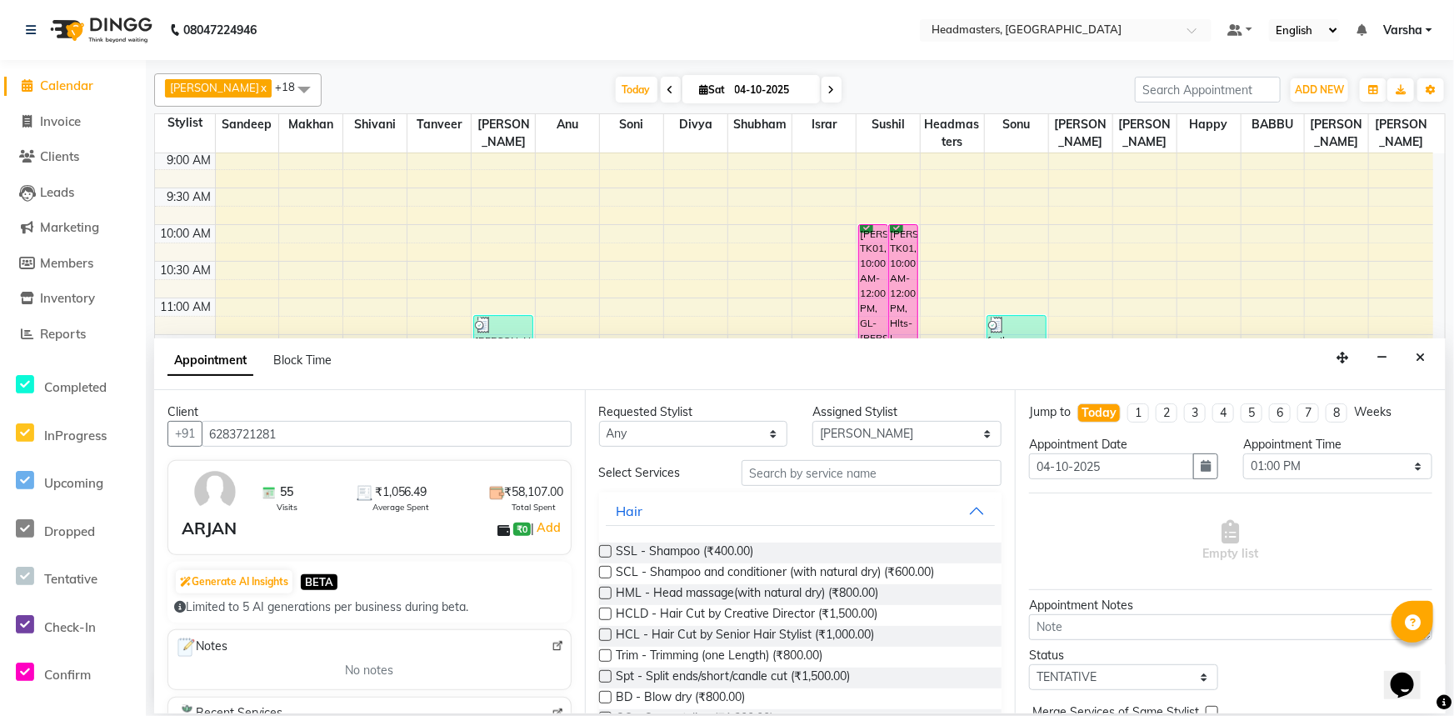
type input "6283721281"
click at [752, 467] on input "text" at bounding box center [872, 473] width 260 height 26
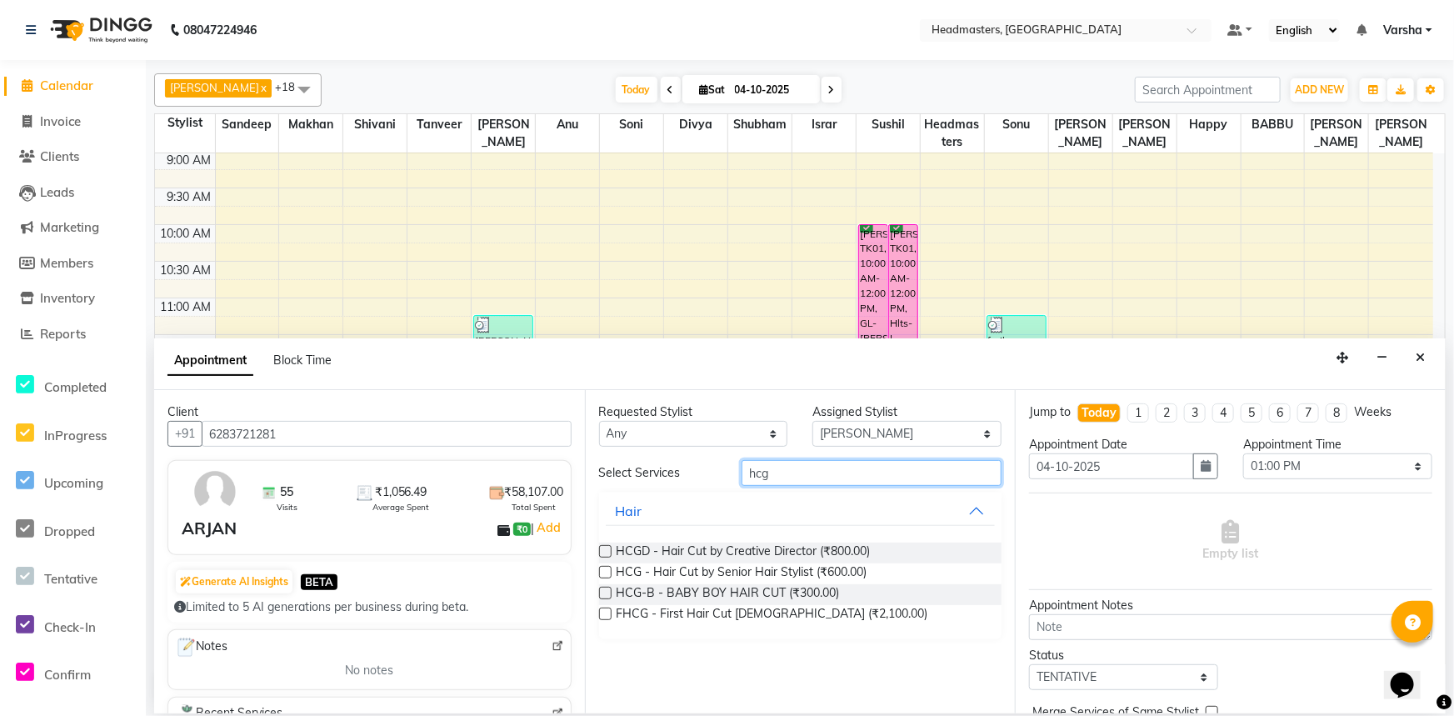
type input "hcg"
click at [602, 572] on label at bounding box center [605, 572] width 12 height 12
click at [602, 572] on input "checkbox" at bounding box center [604, 573] width 11 height 11
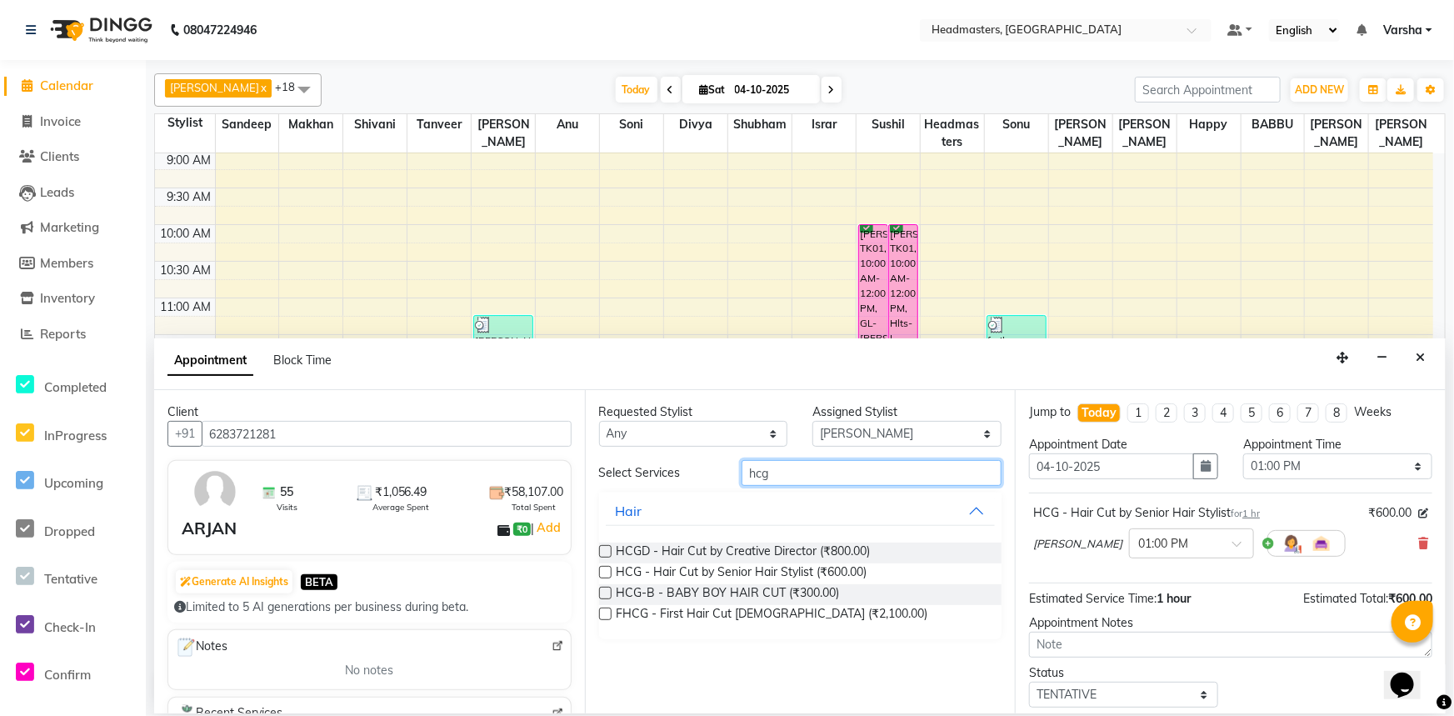
click at [842, 479] on input "hcg" at bounding box center [872, 473] width 260 height 26
checkbox input "false"
type input "h"
type input "brd"
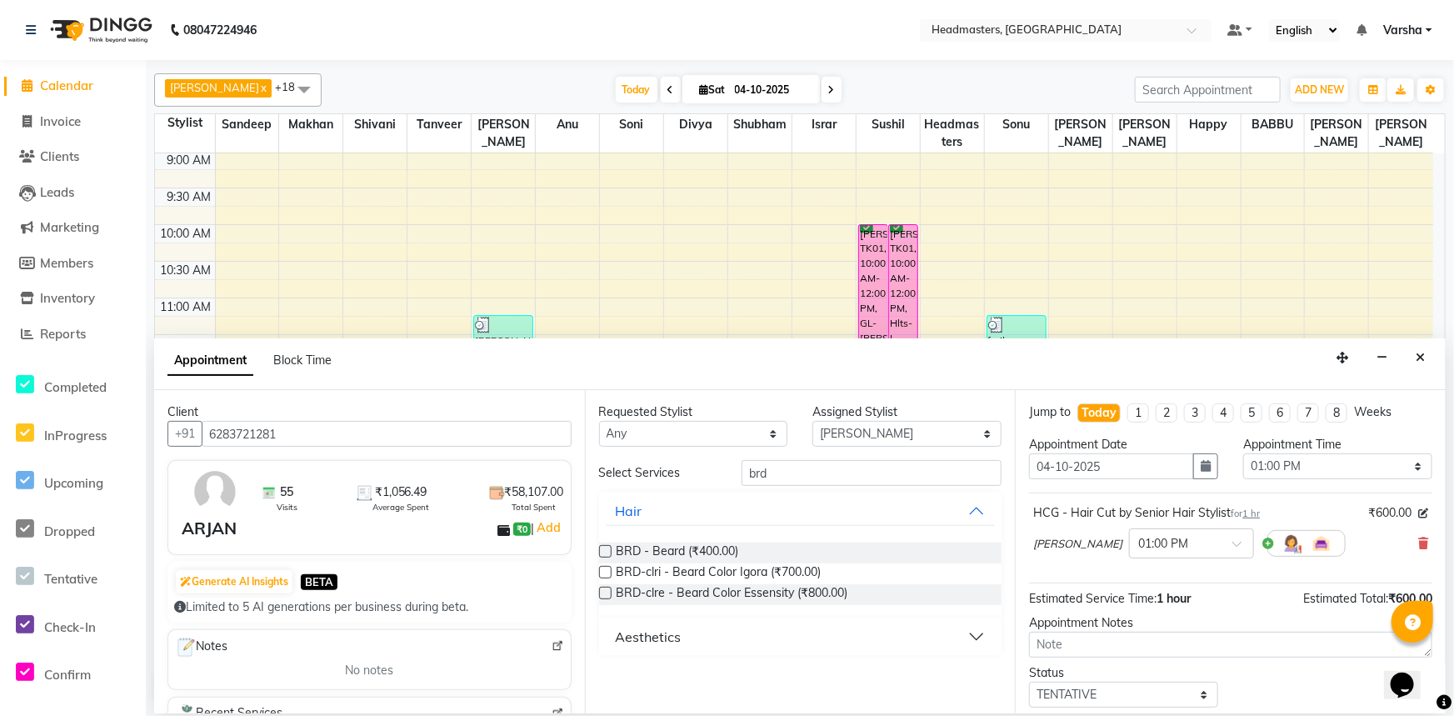
click at [606, 547] on label at bounding box center [605, 551] width 12 height 12
click at [606, 547] on input "checkbox" at bounding box center [604, 552] width 11 height 11
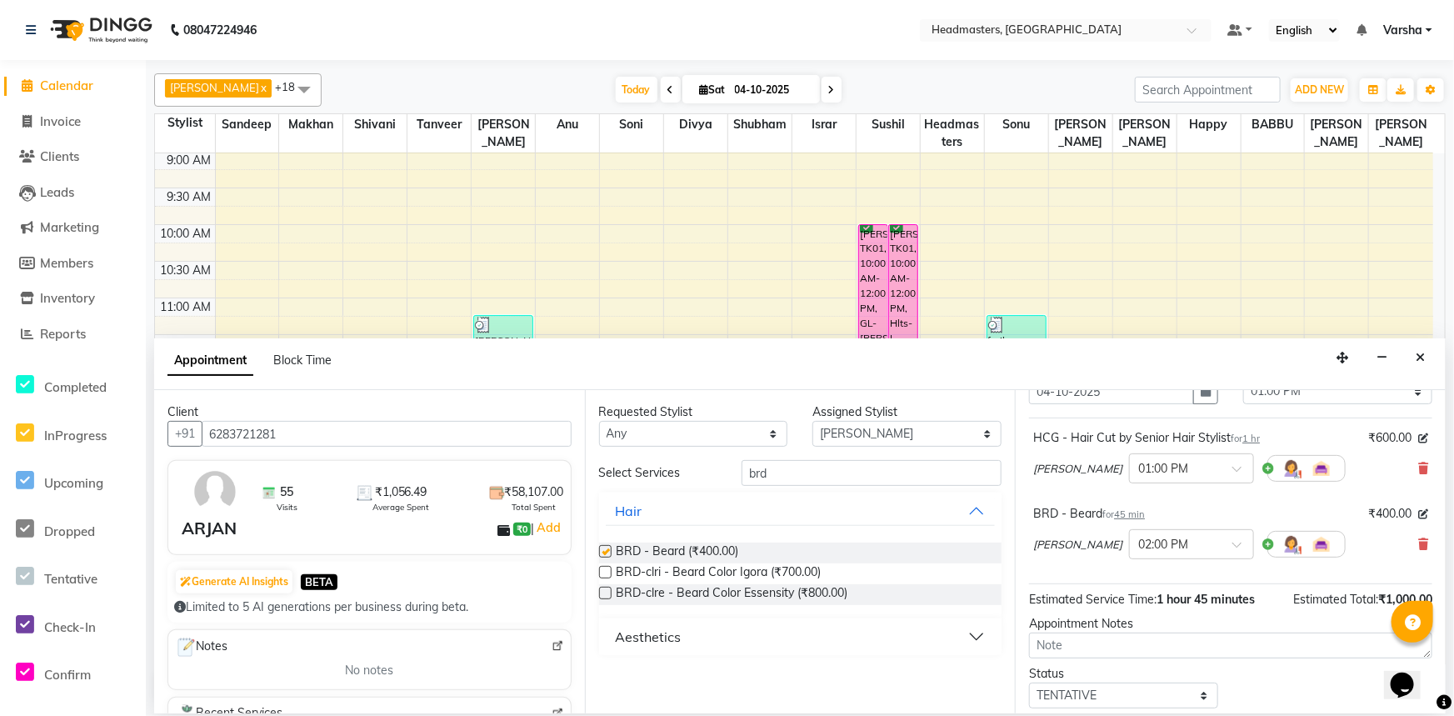
checkbox input "false"
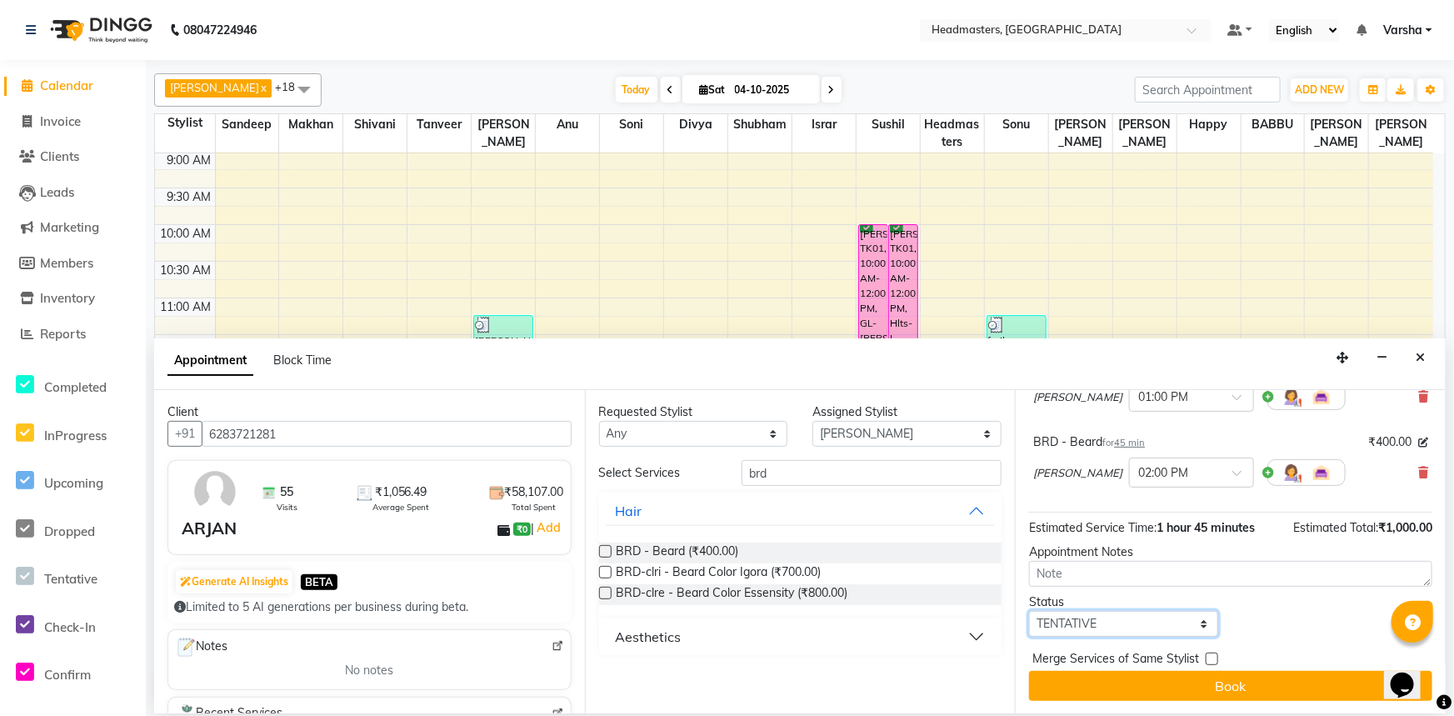
click at [1066, 611] on select "Select TENTATIVE CONFIRM CHECK-IN UPCOMING" at bounding box center [1123, 624] width 189 height 26
select select "confirm booking"
click at [1029, 611] on select "Select TENTATIVE CONFIRM CHECK-IN UPCOMING" at bounding box center [1123, 624] width 189 height 26
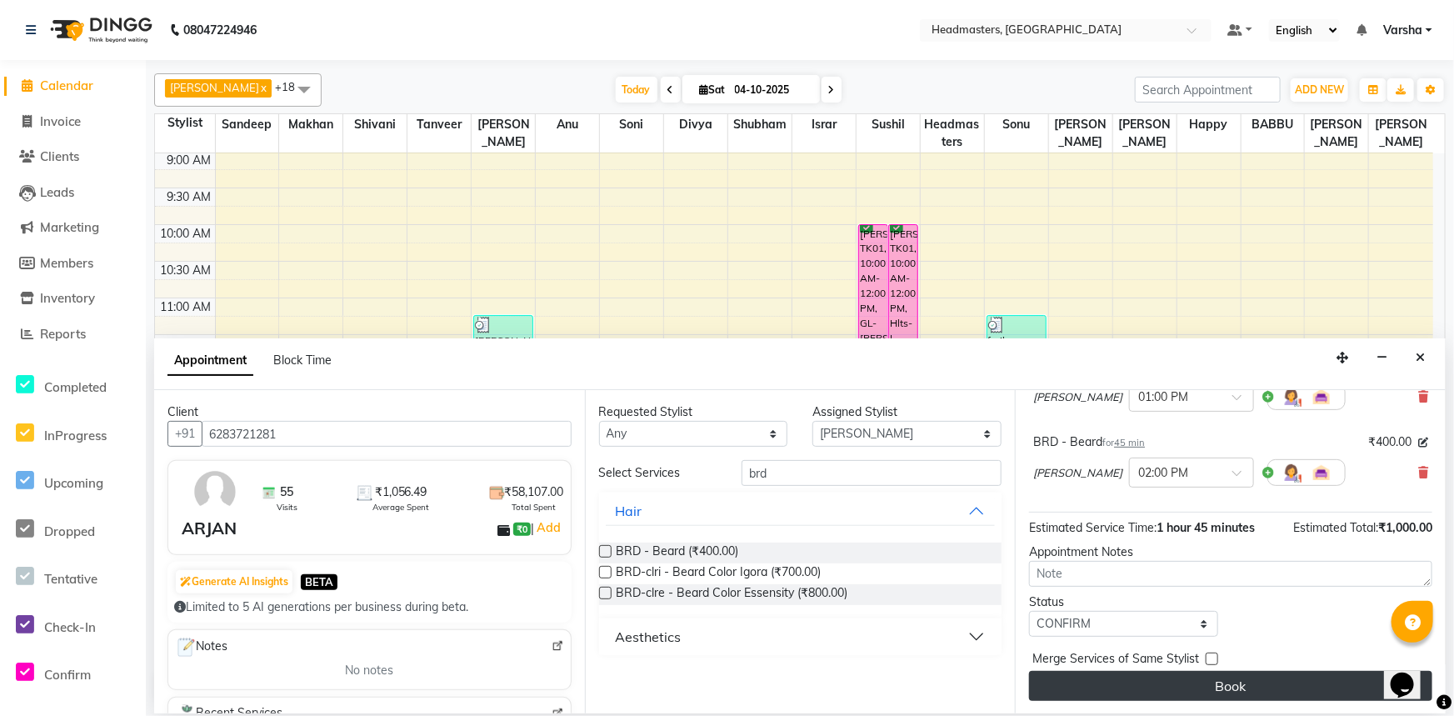
click at [1037, 691] on button "Book" at bounding box center [1230, 686] width 403 height 30
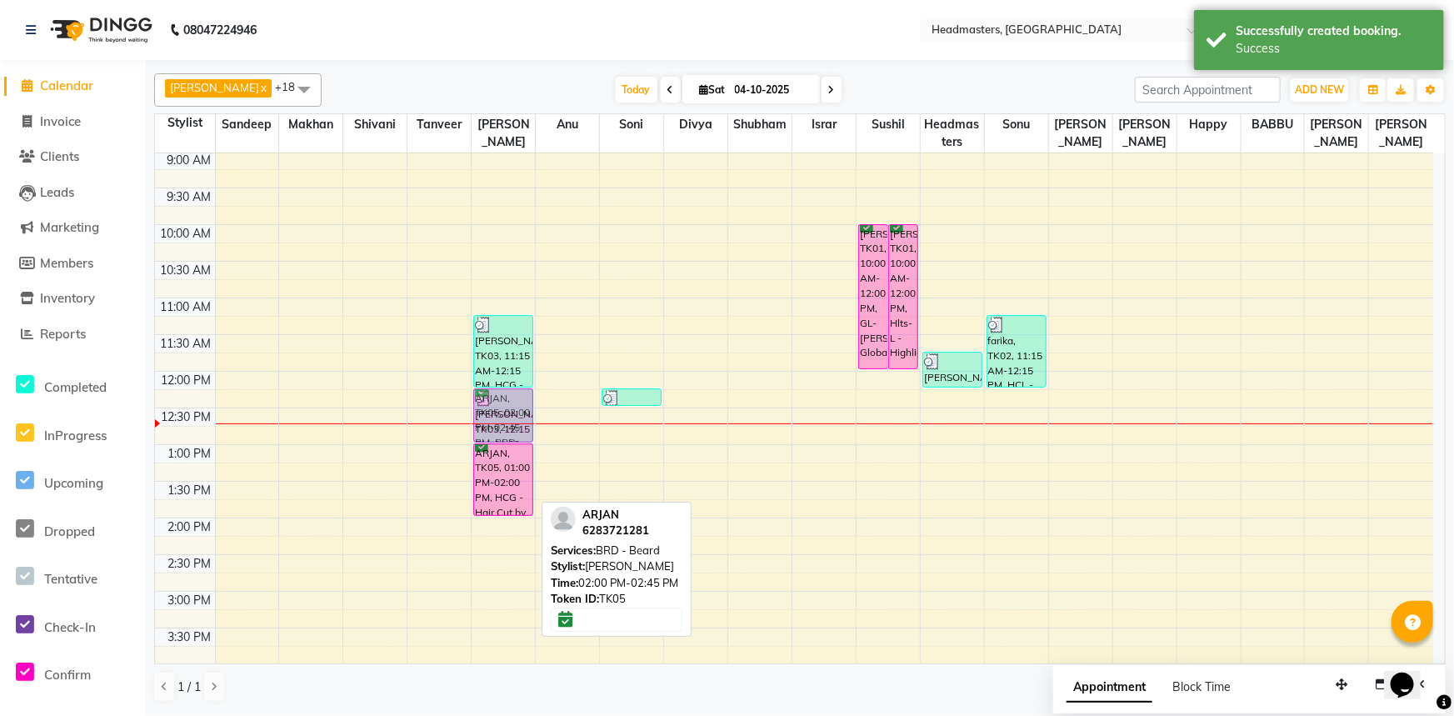
drag, startPoint x: 495, startPoint y: 535, endPoint x: 493, endPoint y: 362, distance: 173.3
click at [493, 362] on div "mayur, TK03, 11:15 AM-12:15 PM, HCG - Hair Cut by Senior Hair Stylist mayur, TK…" at bounding box center [503, 554] width 63 height 952
drag, startPoint x: 504, startPoint y: 526, endPoint x: 507, endPoint y: 376, distance: 150.0
click at [507, 376] on div "mayur, TK03, 11:15 AM-12:15 PM, HCG - Hair Cut by Senior Hair Stylist mayur, TK…" at bounding box center [503, 554] width 63 height 952
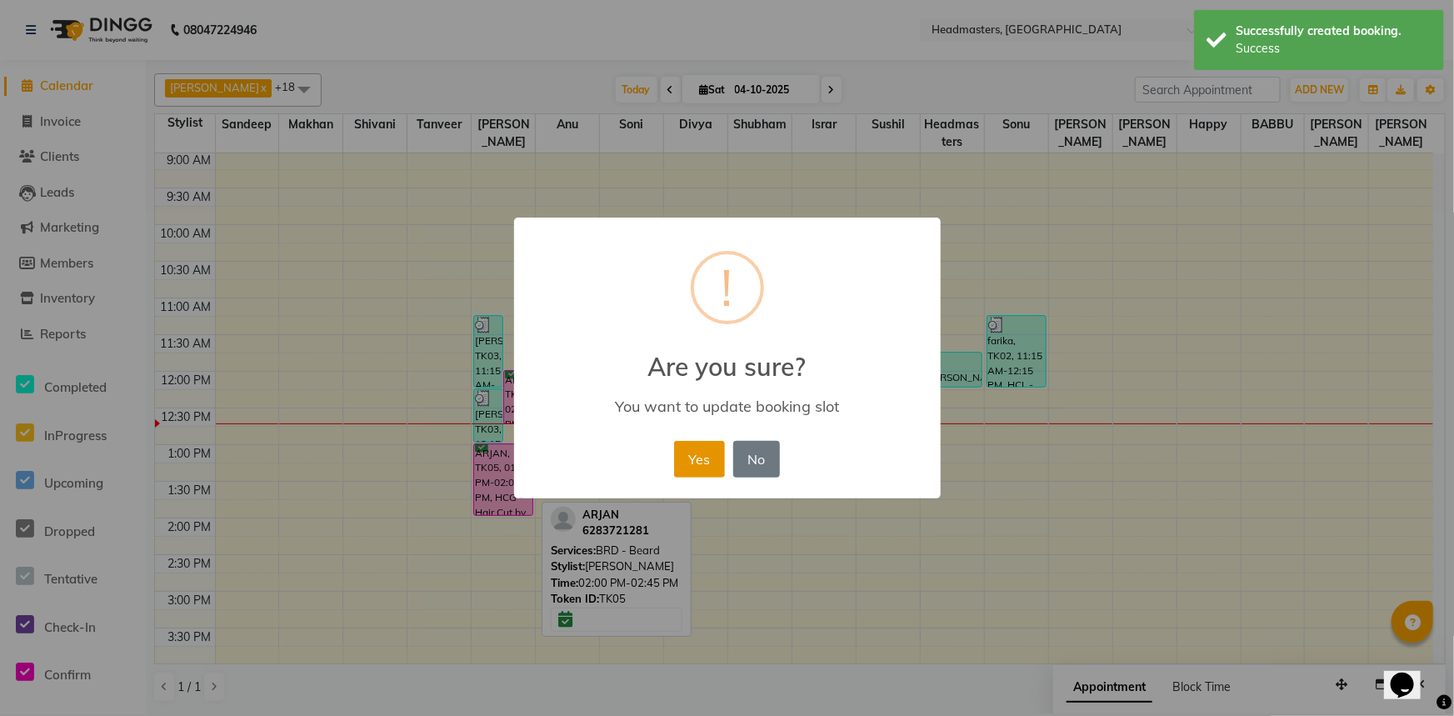
click at [696, 451] on button "Yes" at bounding box center [699, 459] width 51 height 37
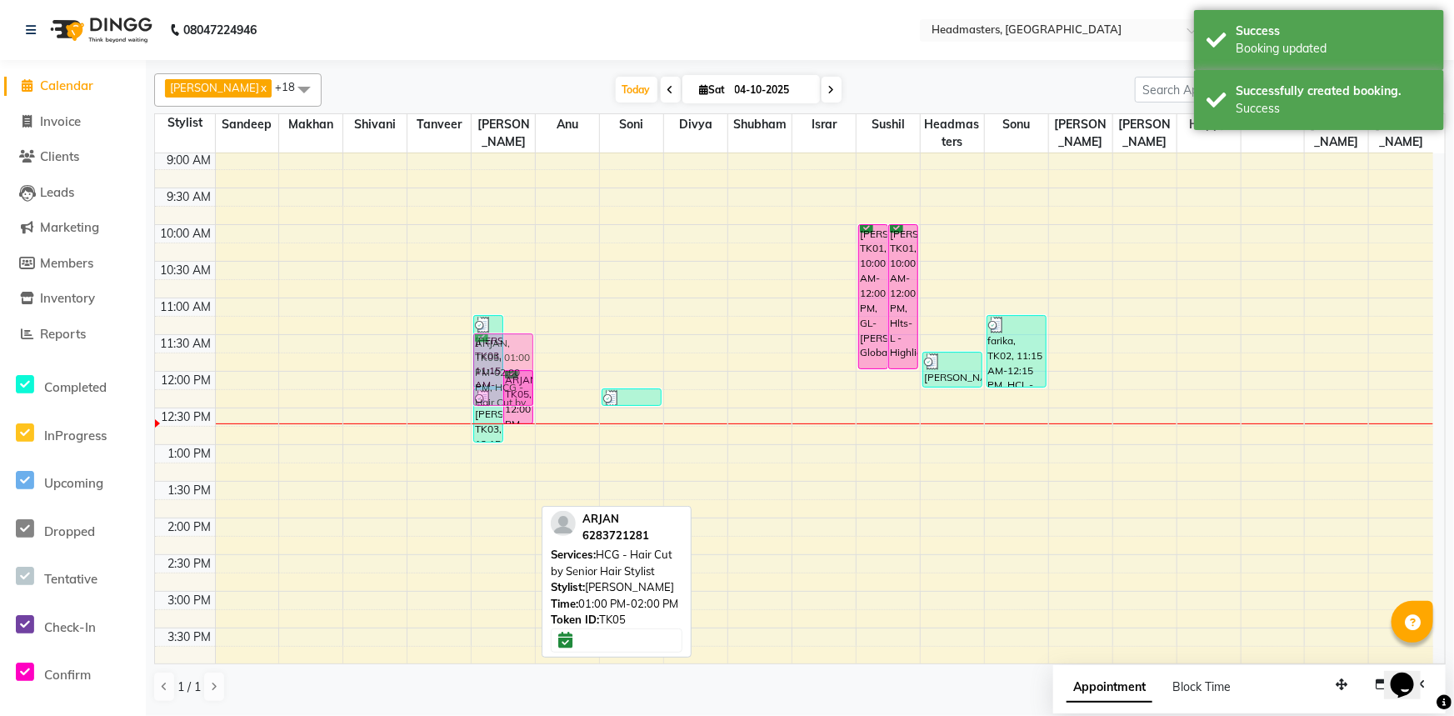
drag, startPoint x: 504, startPoint y: 473, endPoint x: 502, endPoint y: 362, distance: 110.8
click at [501, 365] on div "mayur, TK03, 11:15 AM-12:15 PM, HCG - Hair Cut by Senior Hair Stylist ARJAN, TK…" at bounding box center [503, 554] width 63 height 952
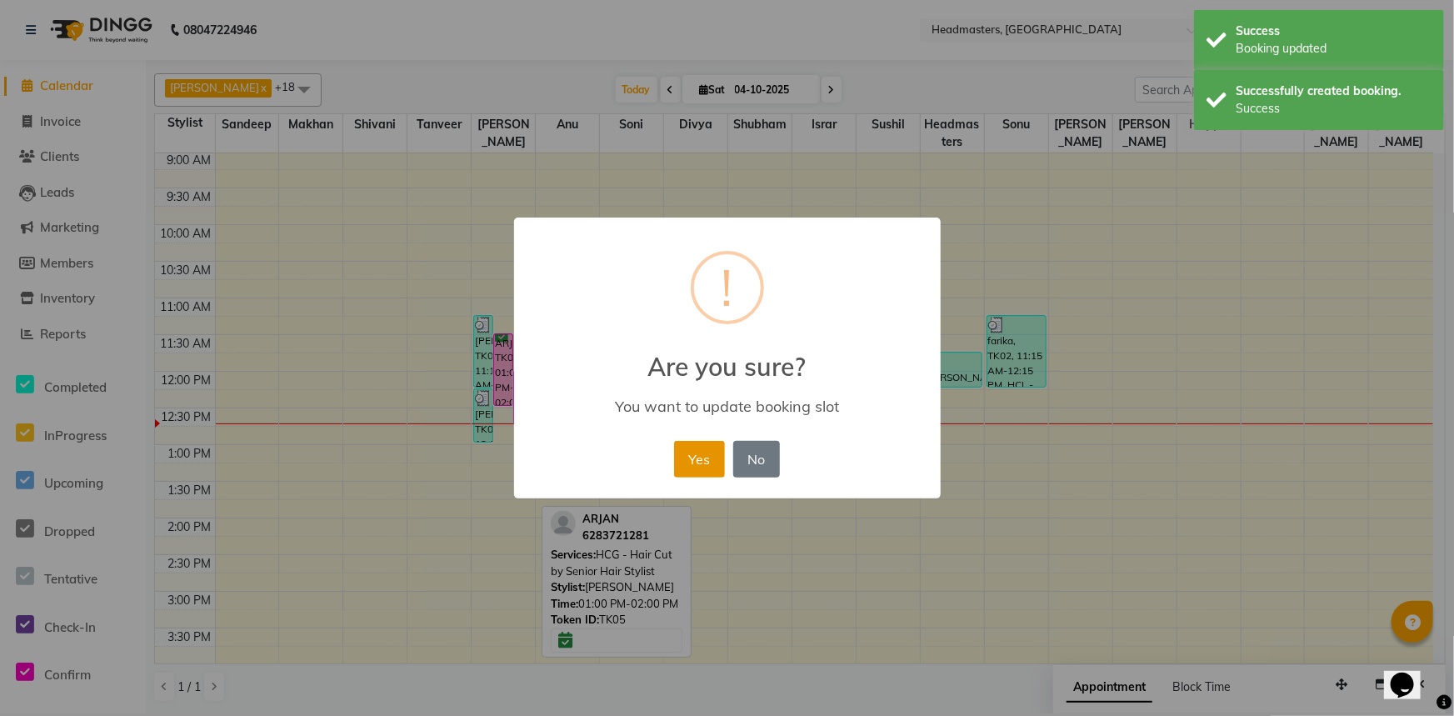
click at [707, 453] on button "Yes" at bounding box center [699, 459] width 51 height 37
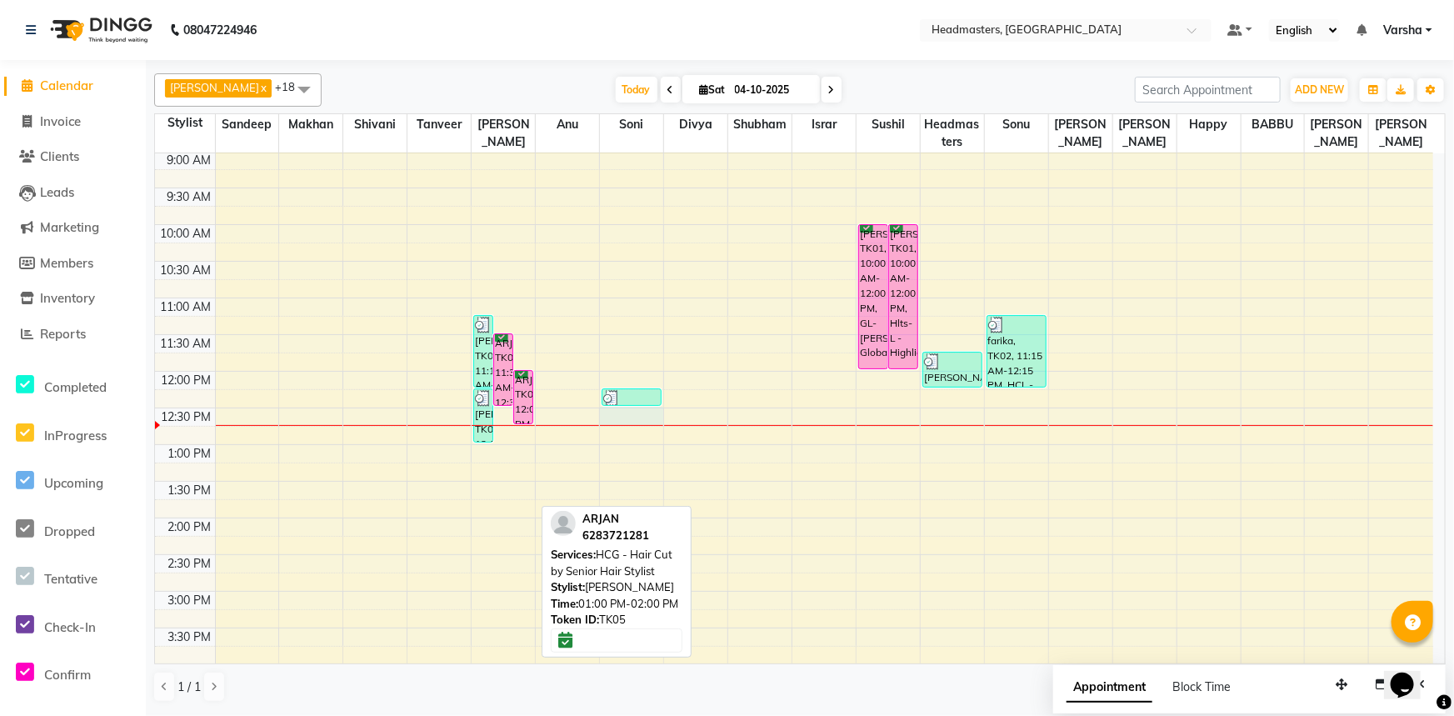
click at [623, 414] on div "8:00 AM 8:30 AM 9:00 AM 9:30 AM 10:00 AM 10:30 AM 11:00 AM 11:30 AM 12:00 PM 12…" at bounding box center [794, 554] width 1278 height 952
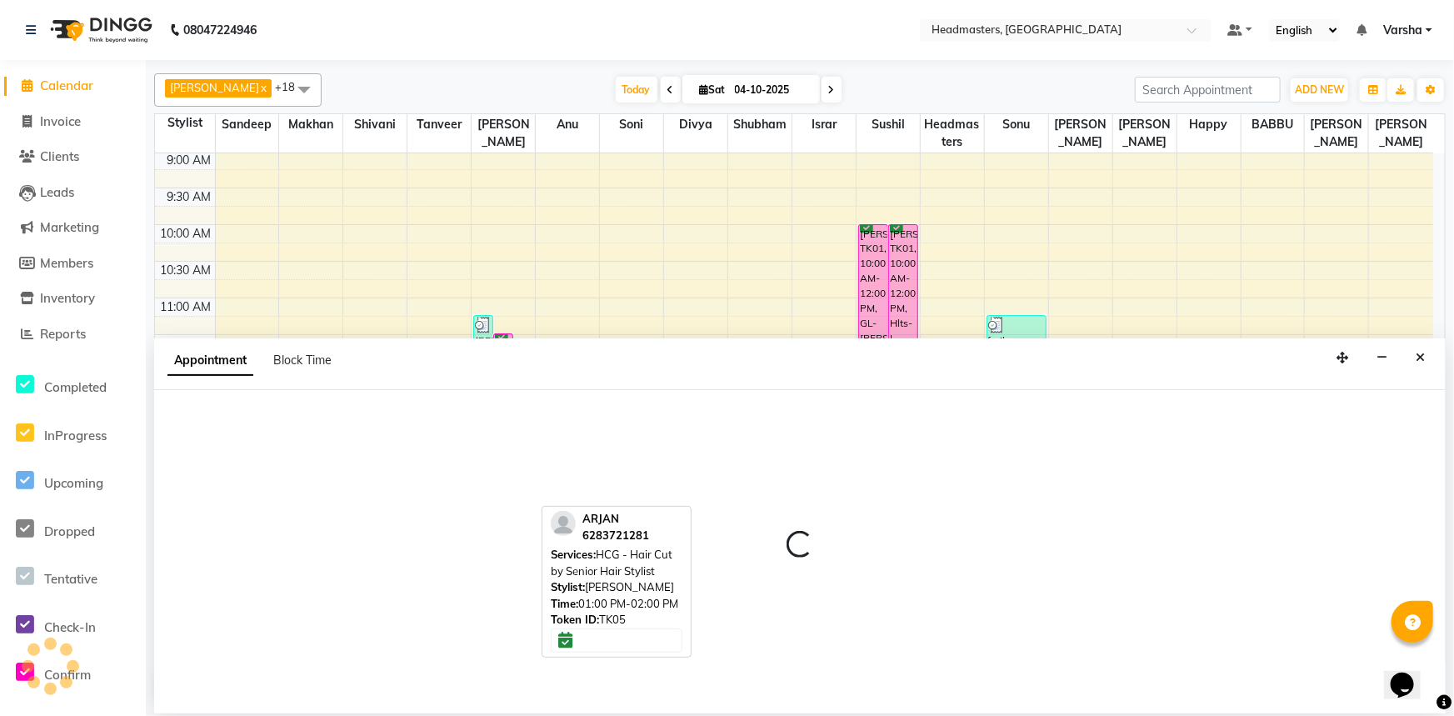
select select "60877"
select select "750"
select select "tentative"
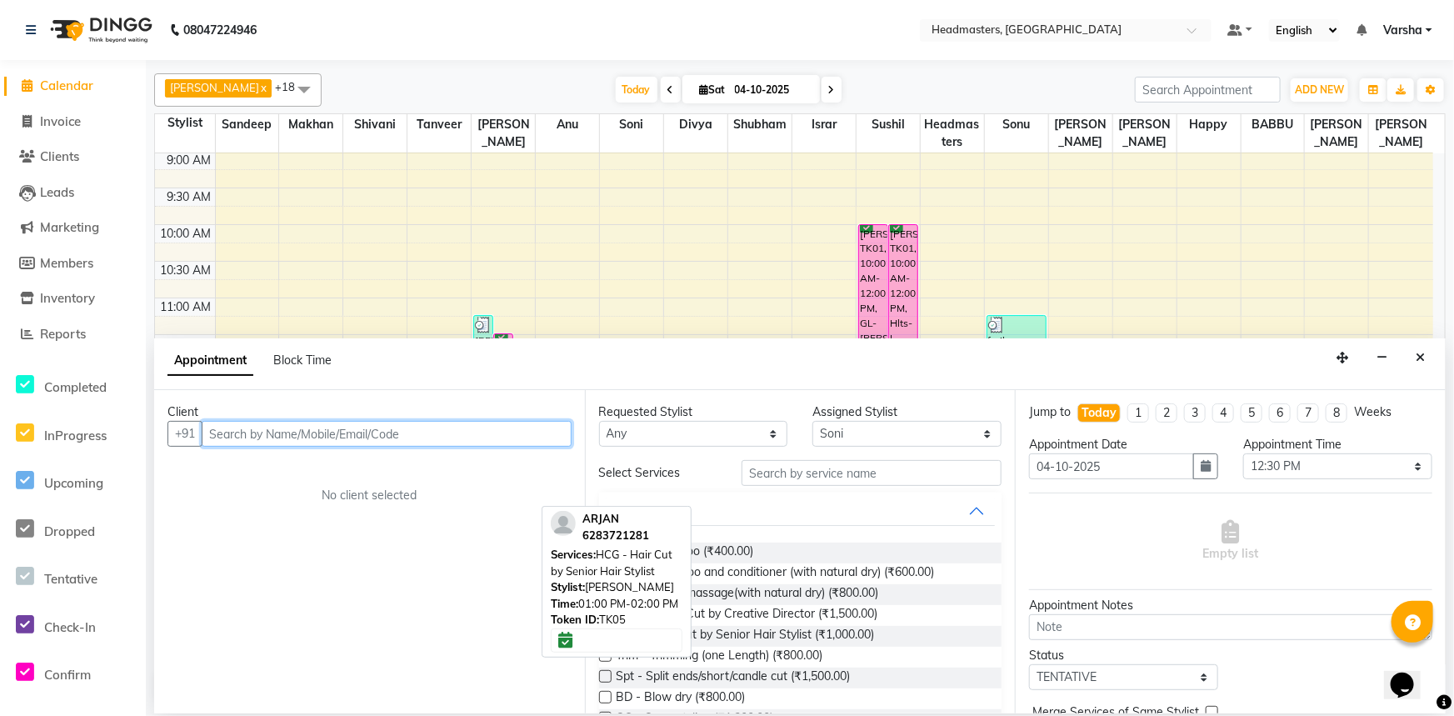
click at [270, 437] on input "text" at bounding box center [387, 434] width 370 height 26
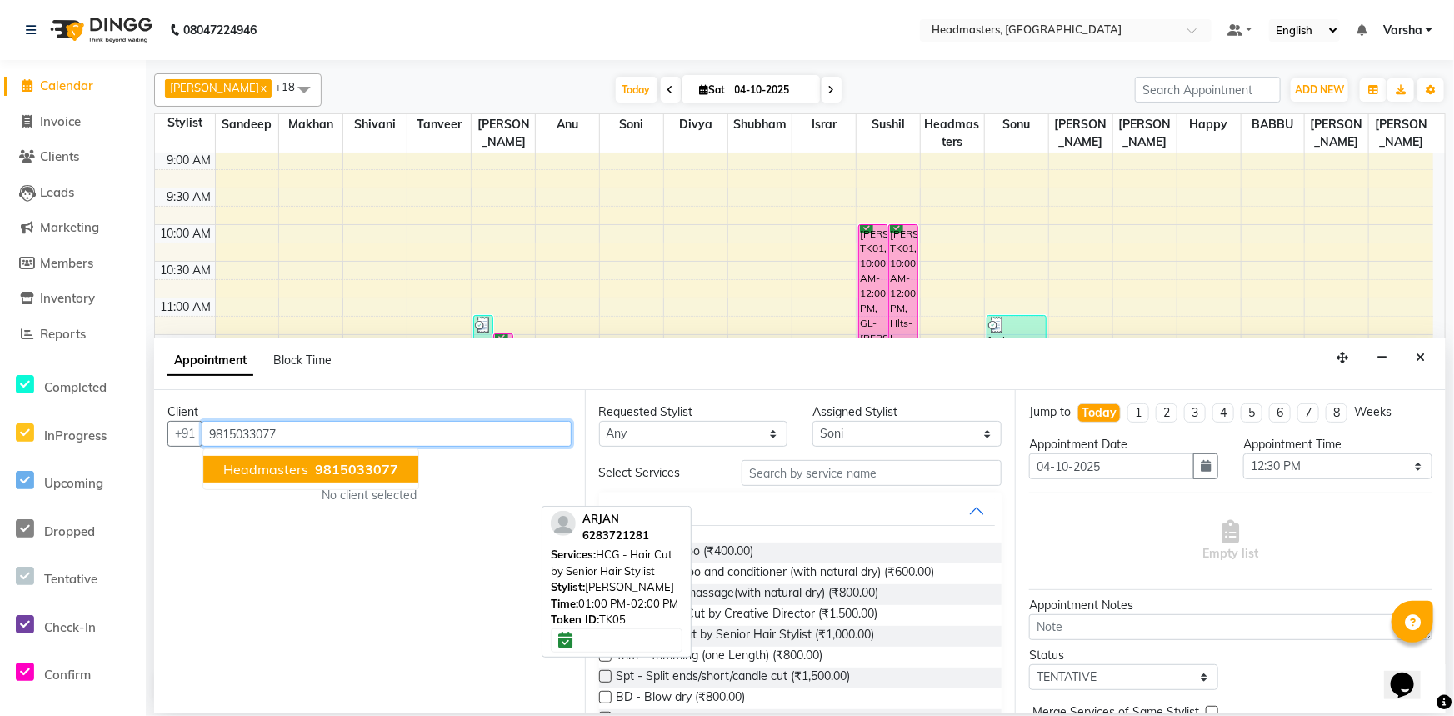
click at [289, 476] on span "Headmasters" at bounding box center [265, 469] width 85 height 17
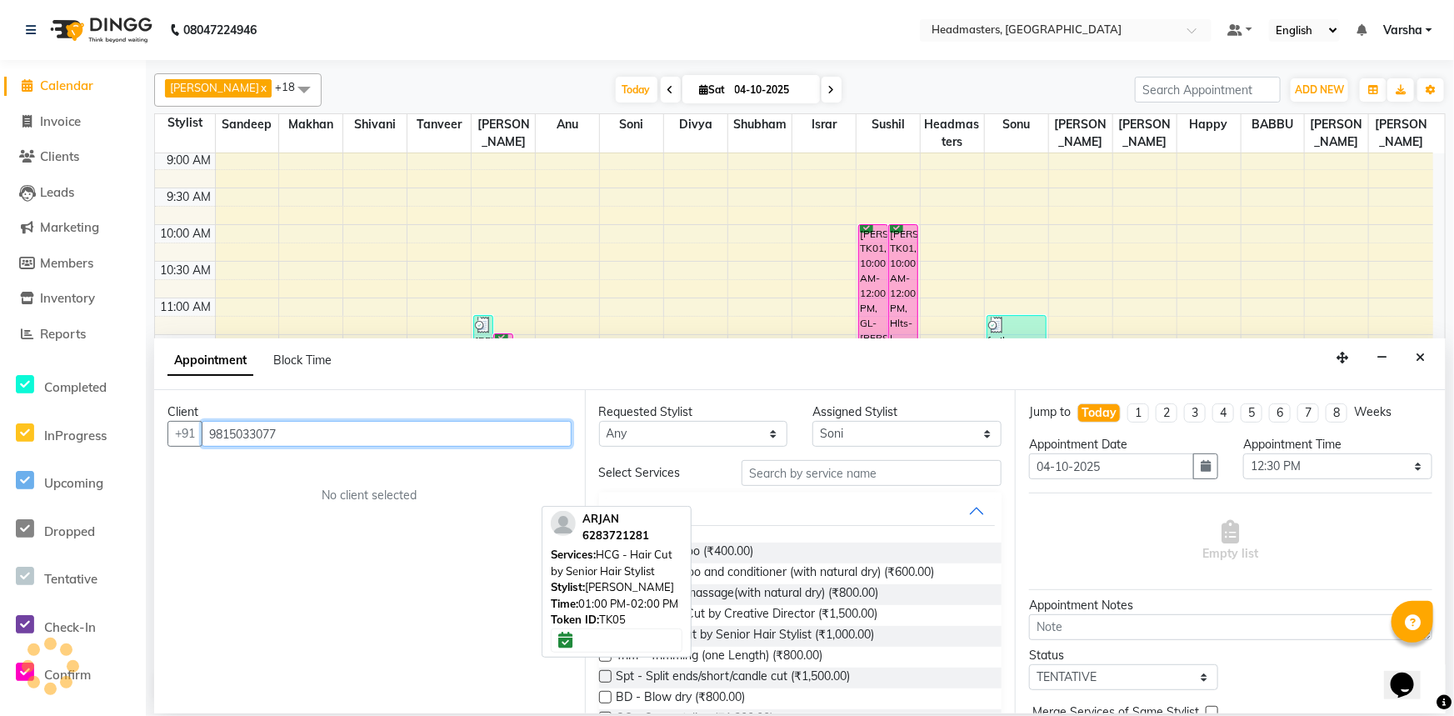
type input "9815033077"
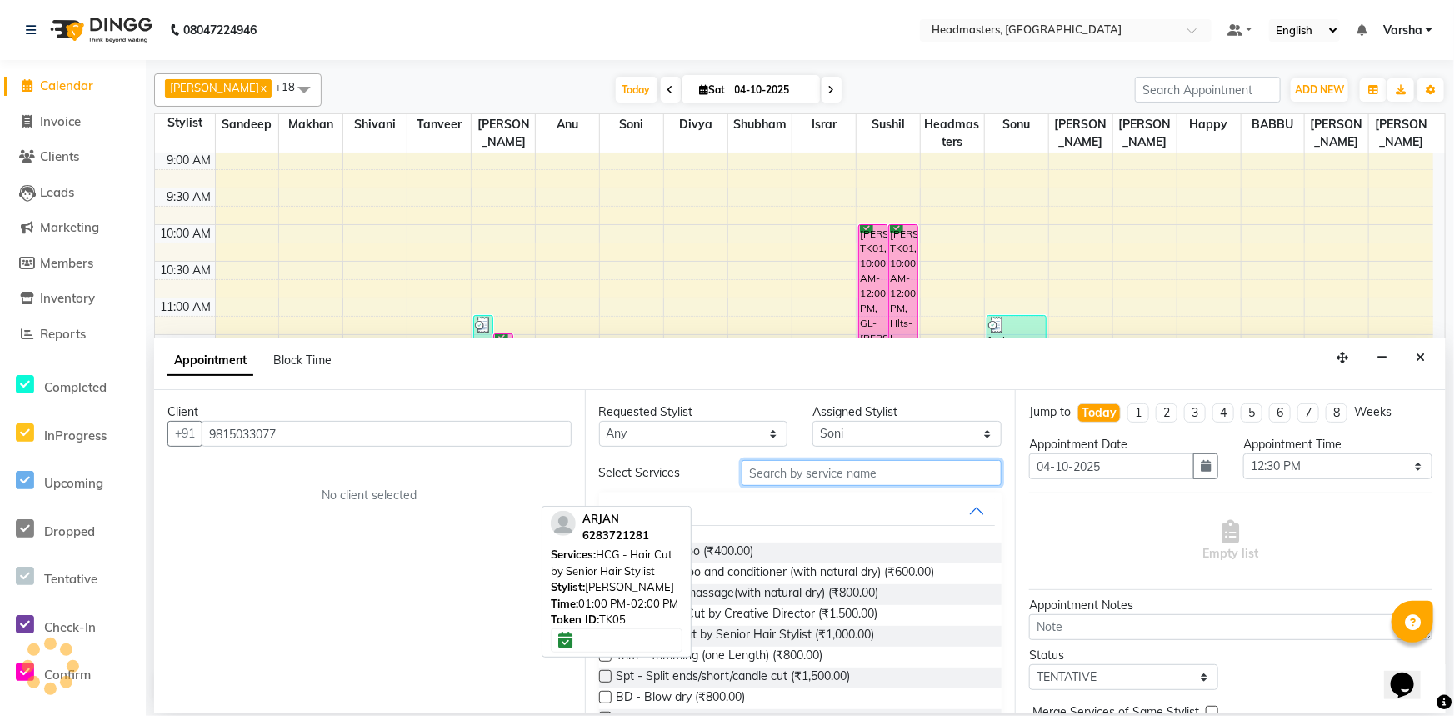
click at [747, 468] on input "text" at bounding box center [872, 473] width 260 height 26
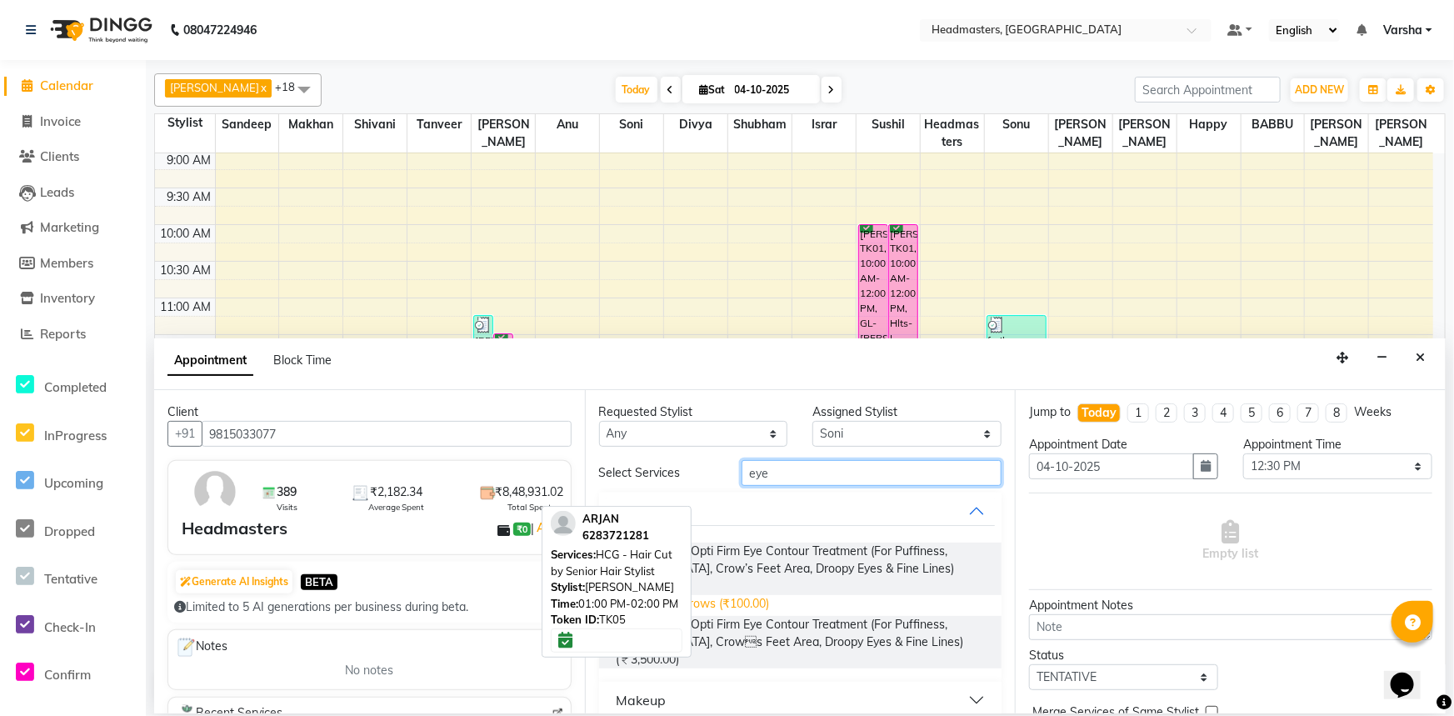
type input "eye"
click at [736, 595] on span "TH-EB - Eyebrows (₹100.00)" at bounding box center [693, 605] width 153 height 21
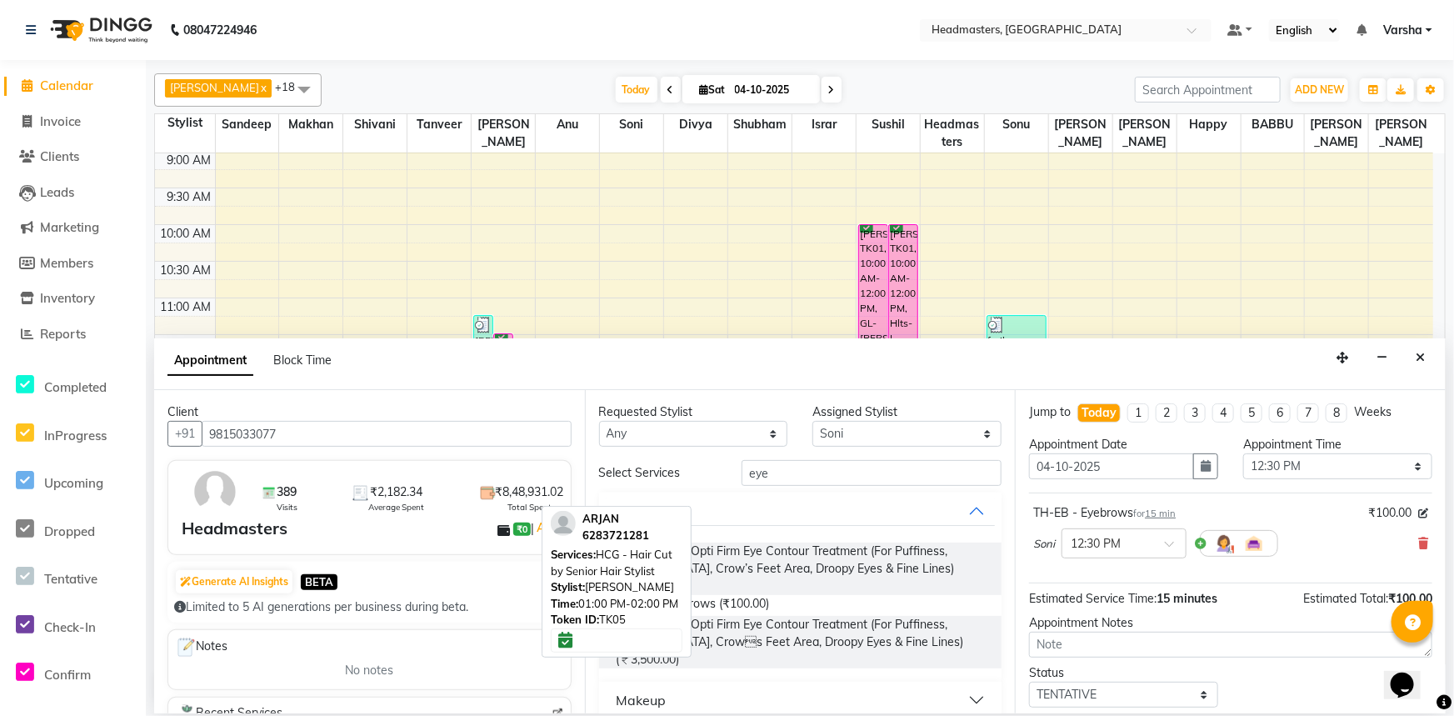
checkbox input "false"
click at [762, 467] on input "eye" at bounding box center [872, 473] width 260 height 26
type input "e"
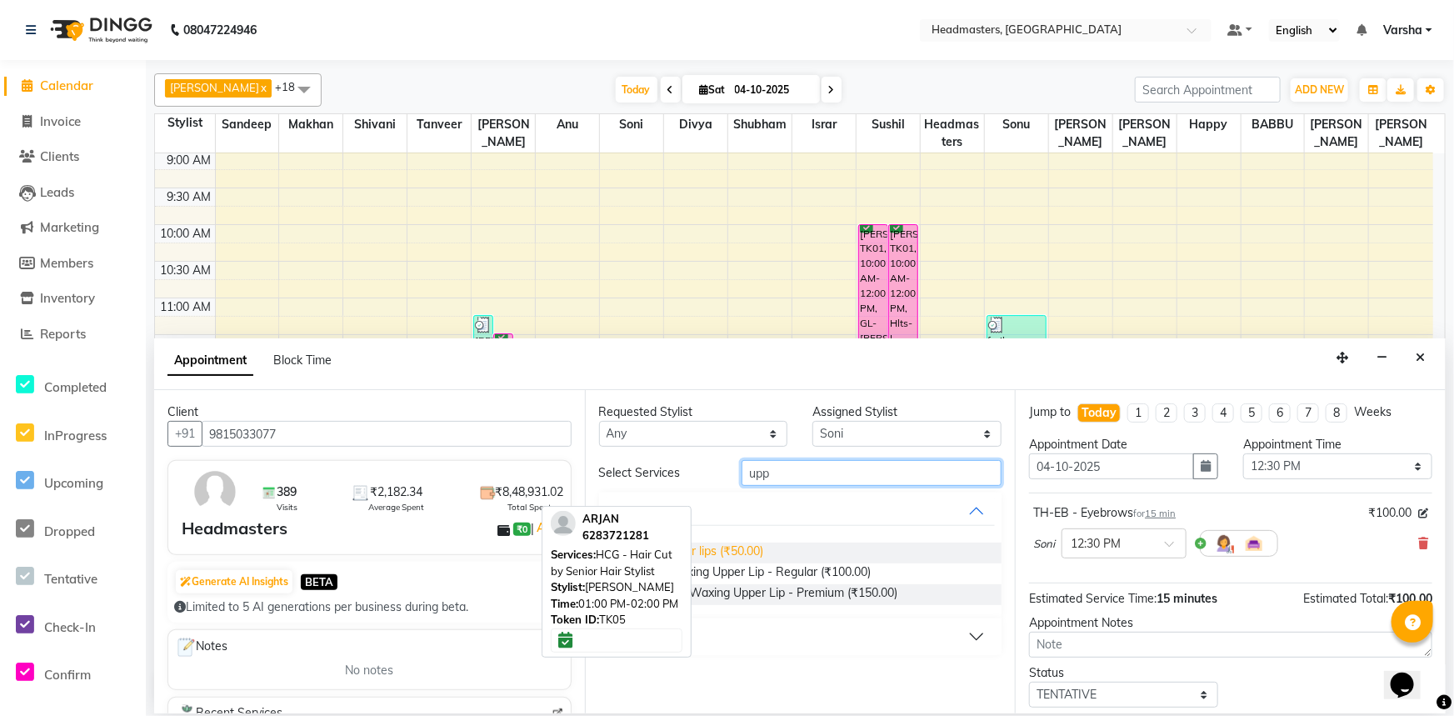
type input "upp"
click at [727, 552] on span "TH-UL - Upper lips (₹50.00)" at bounding box center [690, 552] width 147 height 21
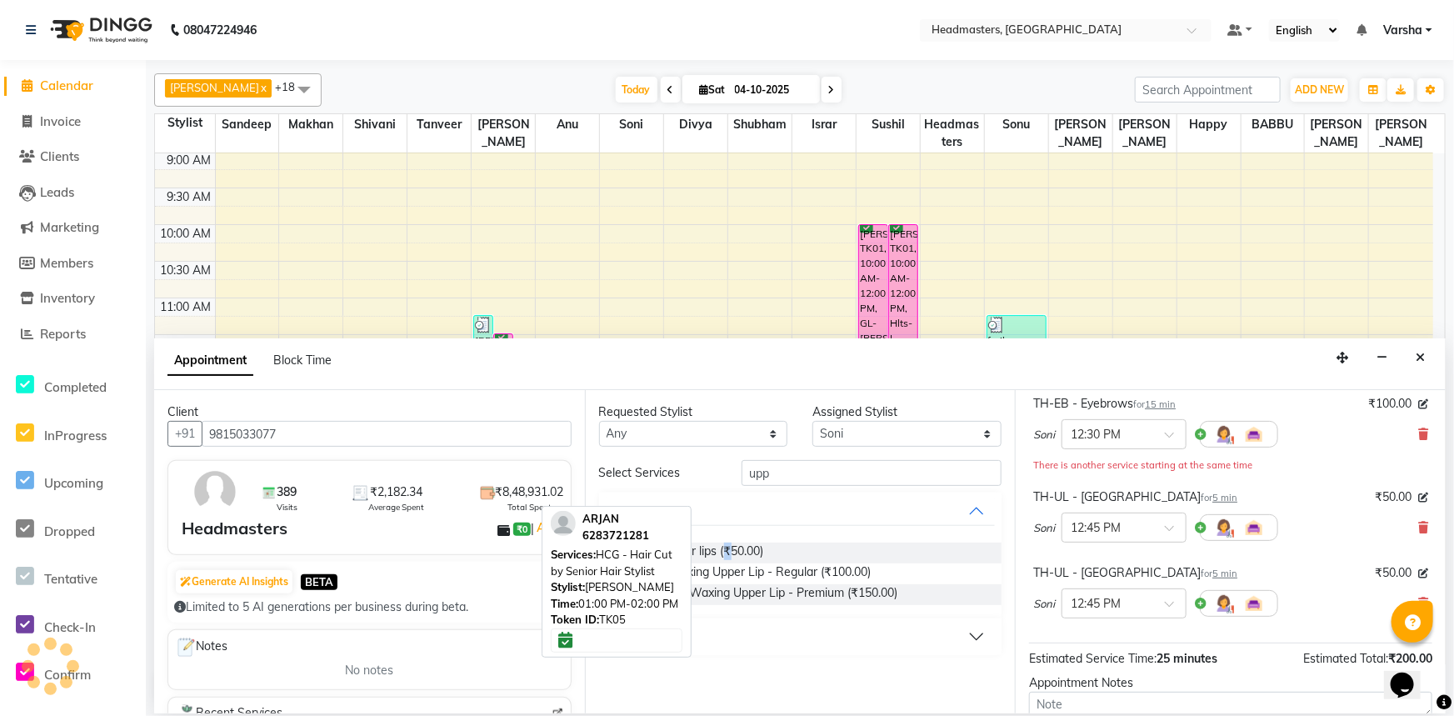
scroll to position [240, 0]
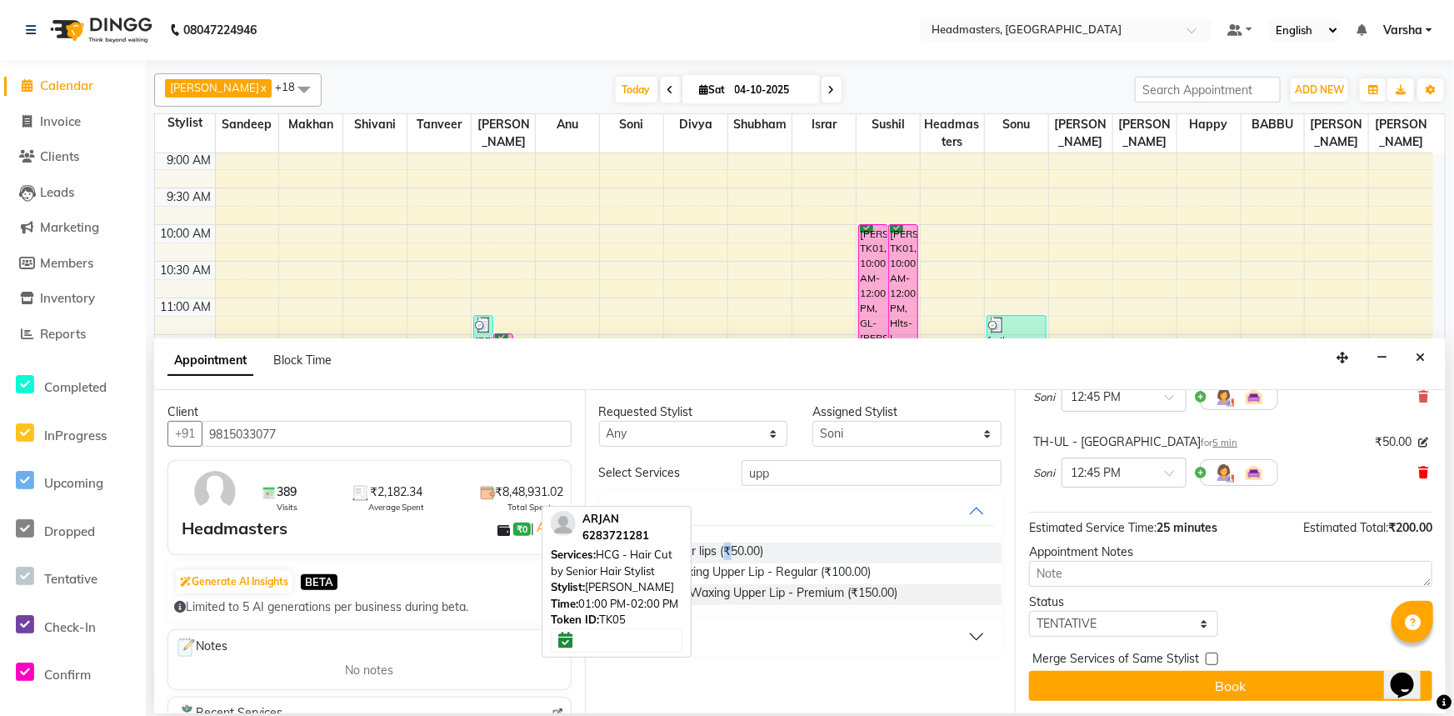
click at [1418, 470] on icon at bounding box center [1423, 473] width 10 height 12
click at [1418, 402] on icon at bounding box center [1423, 397] width 10 height 12
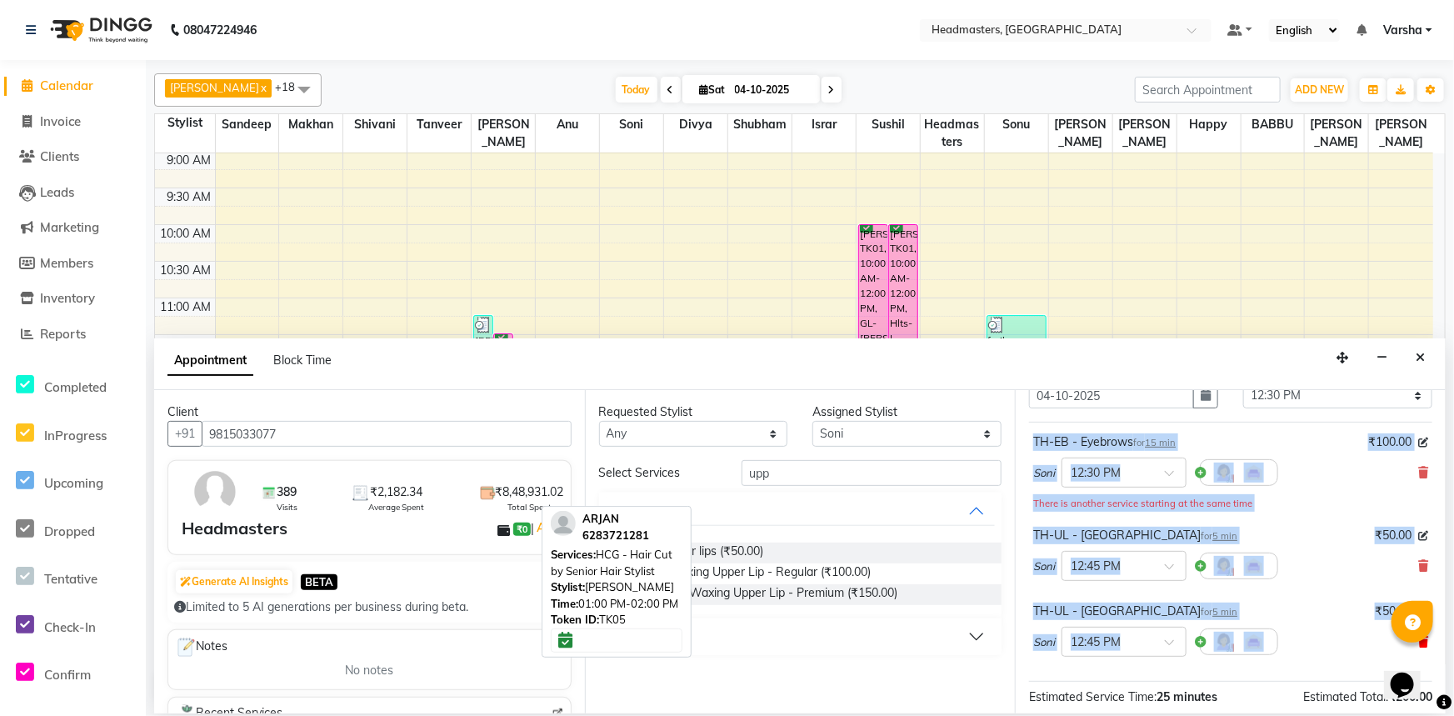
click at [1418, 470] on icon at bounding box center [1423, 473] width 10 height 12
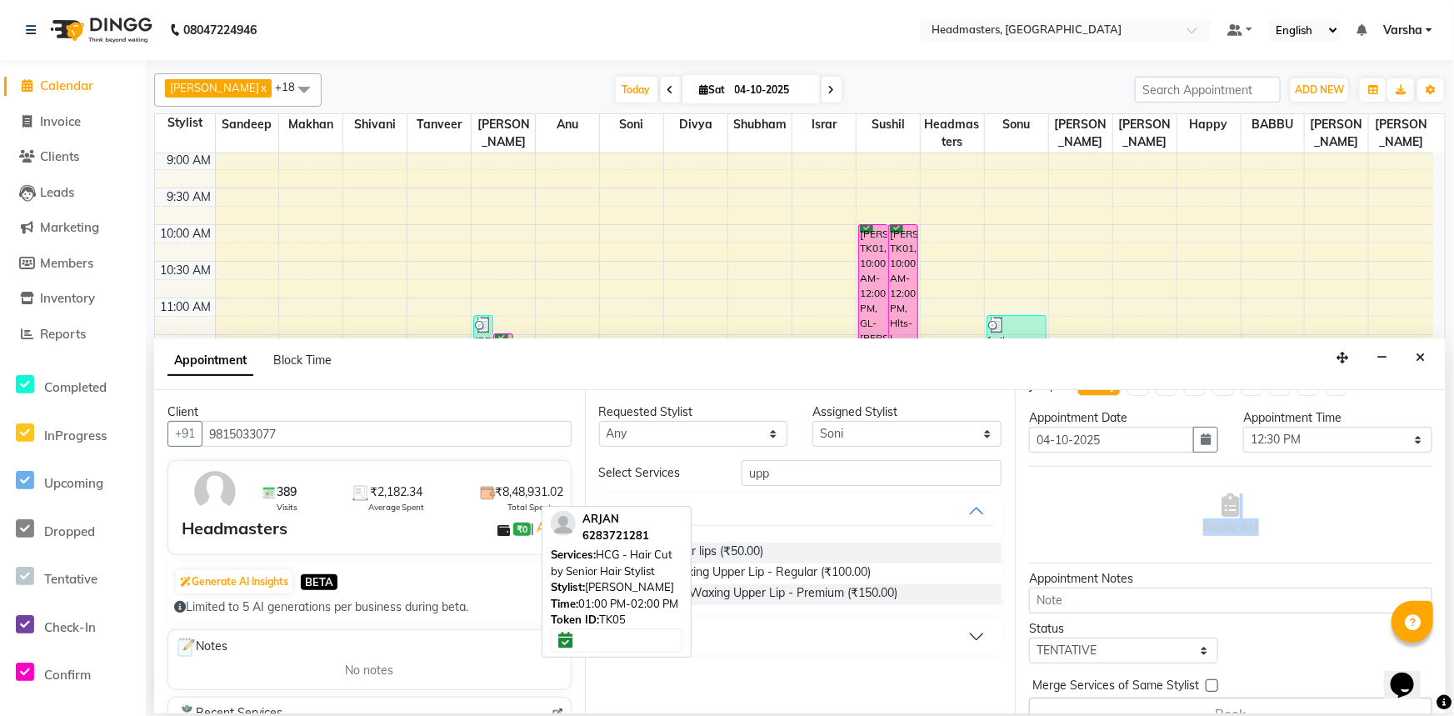
scroll to position [0, 0]
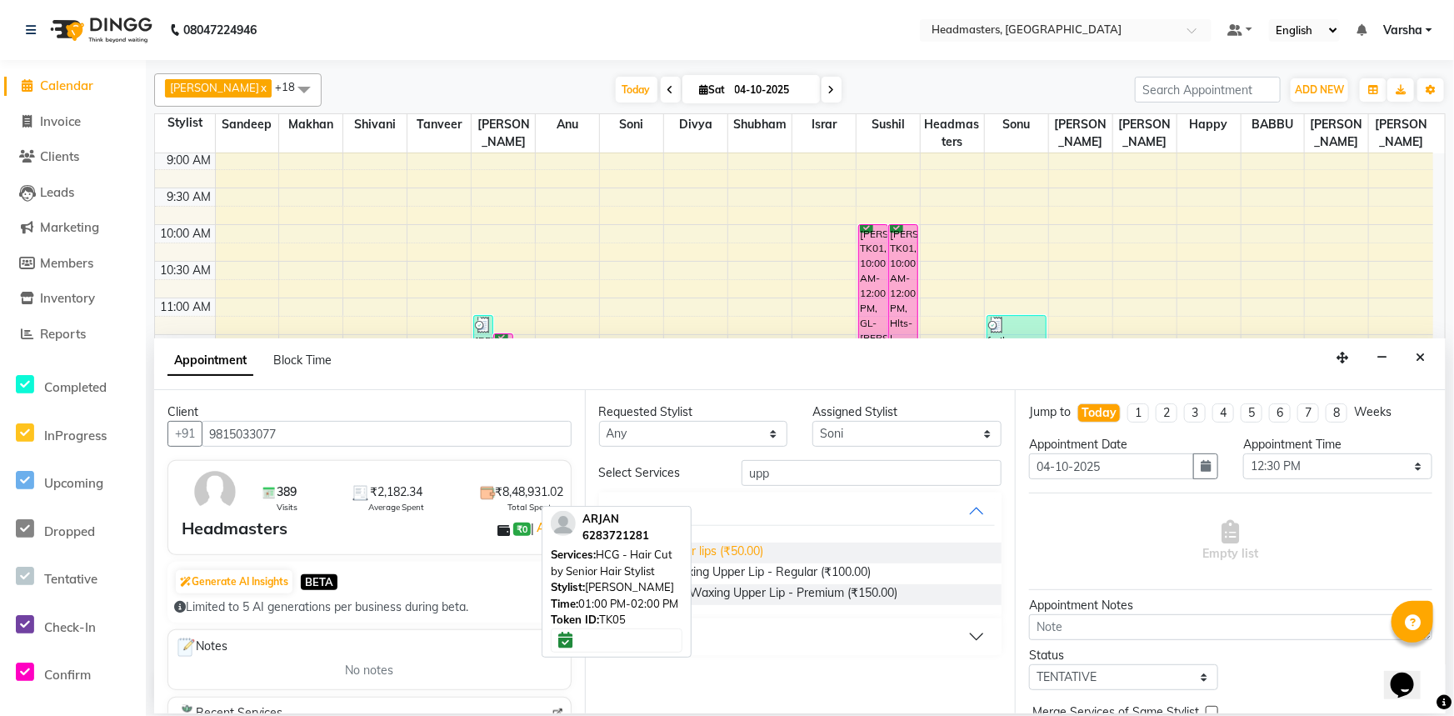
click at [751, 552] on span "TH-UL - Upper lips (₹50.00)" at bounding box center [690, 552] width 147 height 21
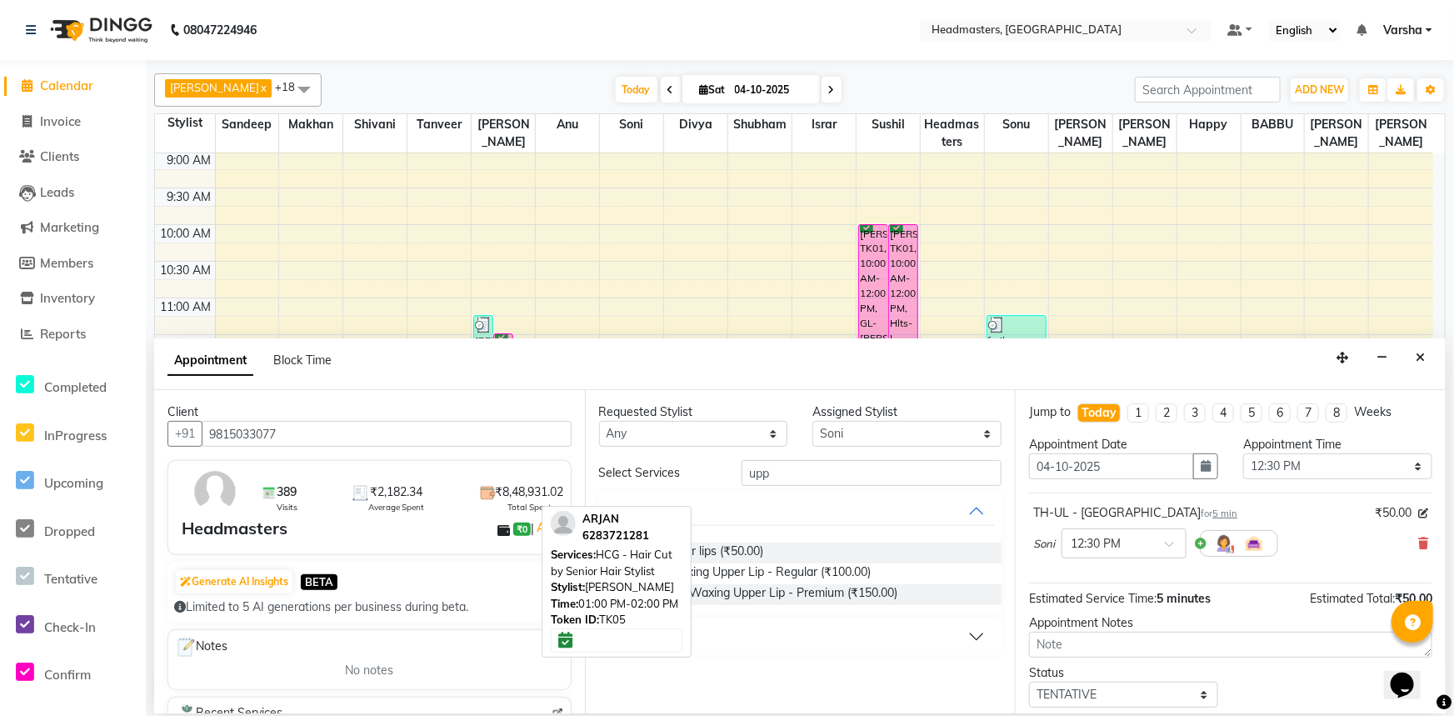
checkbox input "false"
click at [792, 484] on input "upp" at bounding box center [872, 473] width 260 height 26
type input "u"
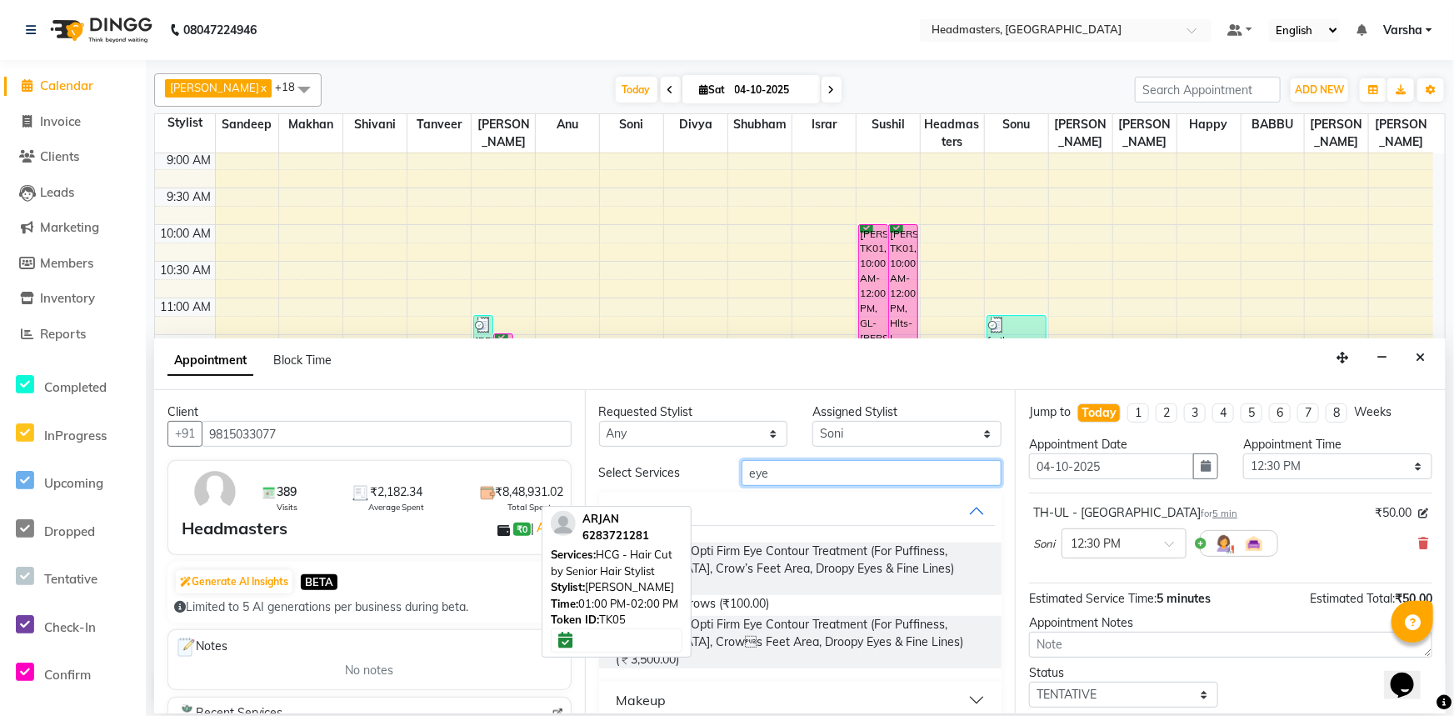
type input "eye"
drag, startPoint x: 772, startPoint y: 582, endPoint x: 1189, endPoint y: 582, distance: 416.6
click at [772, 595] on div "TH-EB - Eyebrows (₹100.00)" at bounding box center [800, 605] width 403 height 21
click at [852, 595] on div "TH-EB - Eyebrows (₹100.00)" at bounding box center [800, 605] width 403 height 21
click at [719, 595] on span "TH-EB - Eyebrows (₹100.00)" at bounding box center [693, 605] width 153 height 21
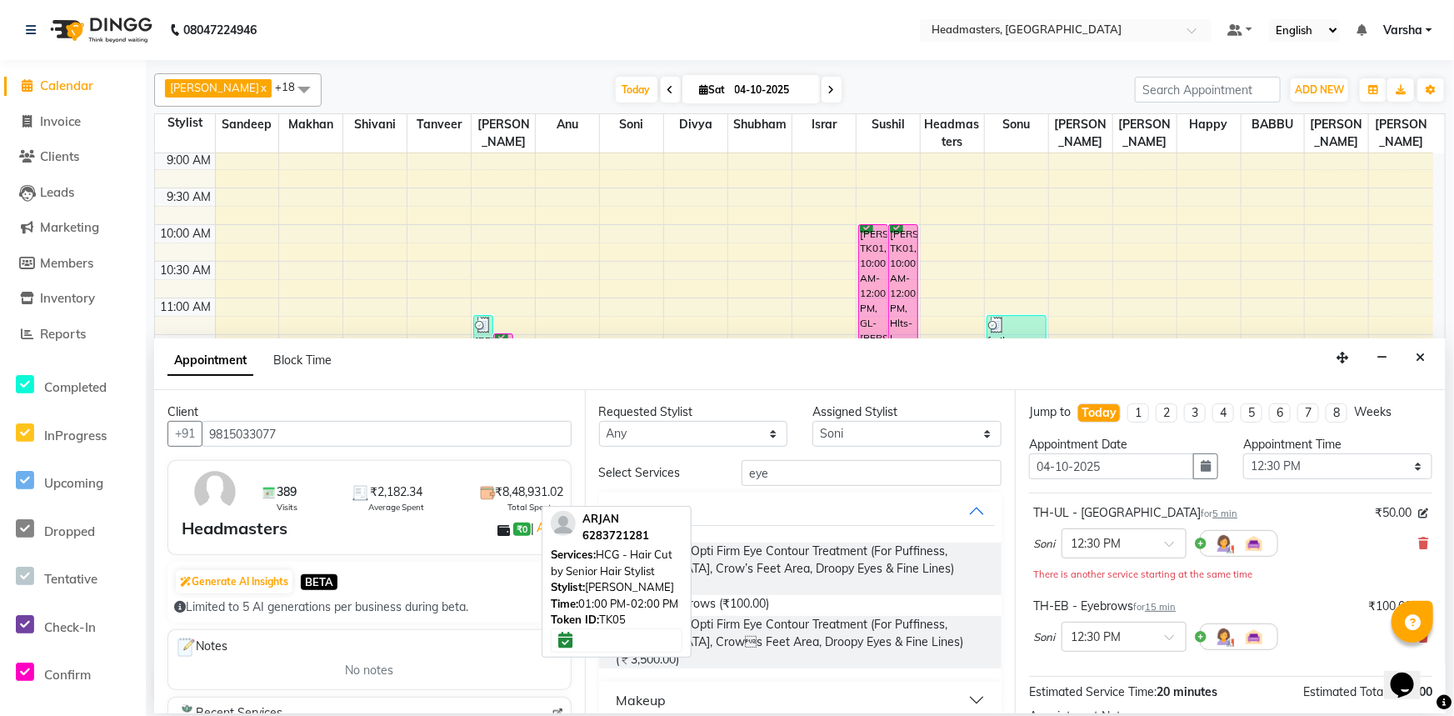
checkbox input "false"
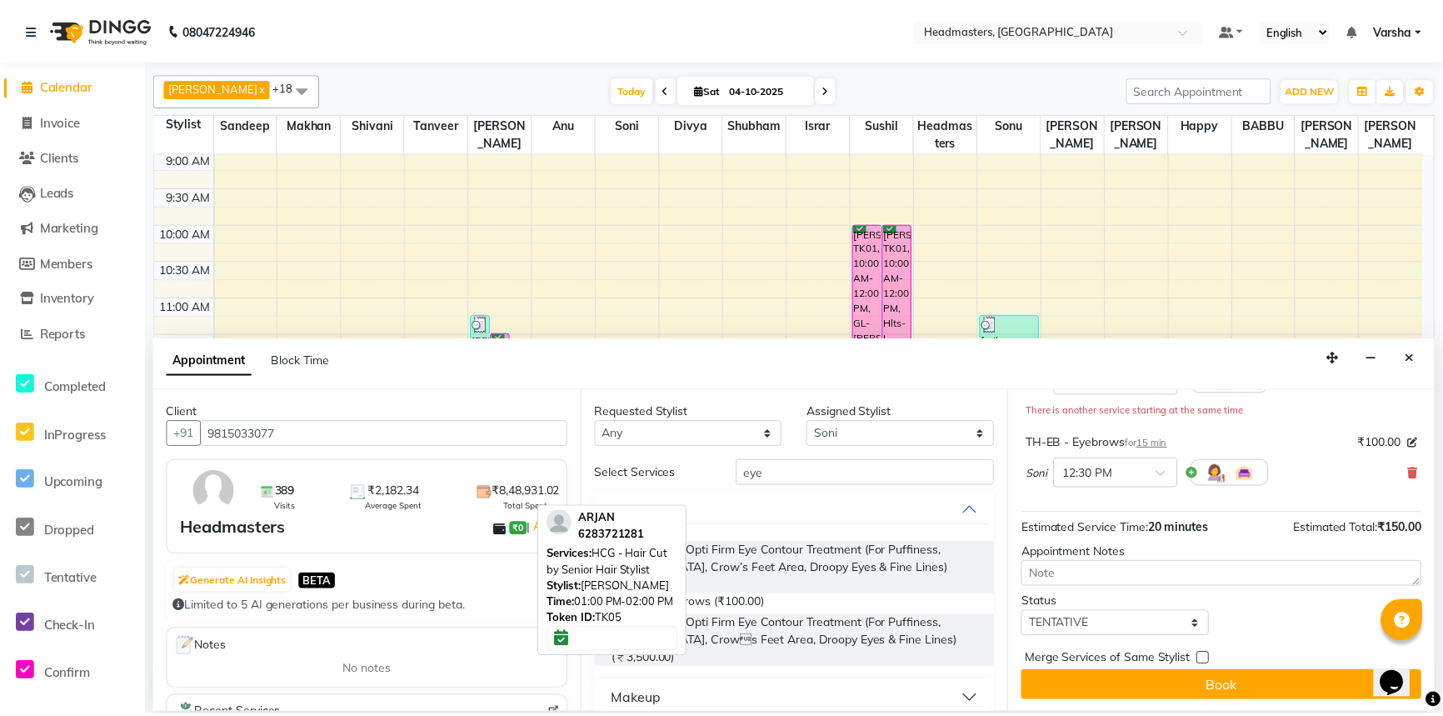
scroll to position [164, 0]
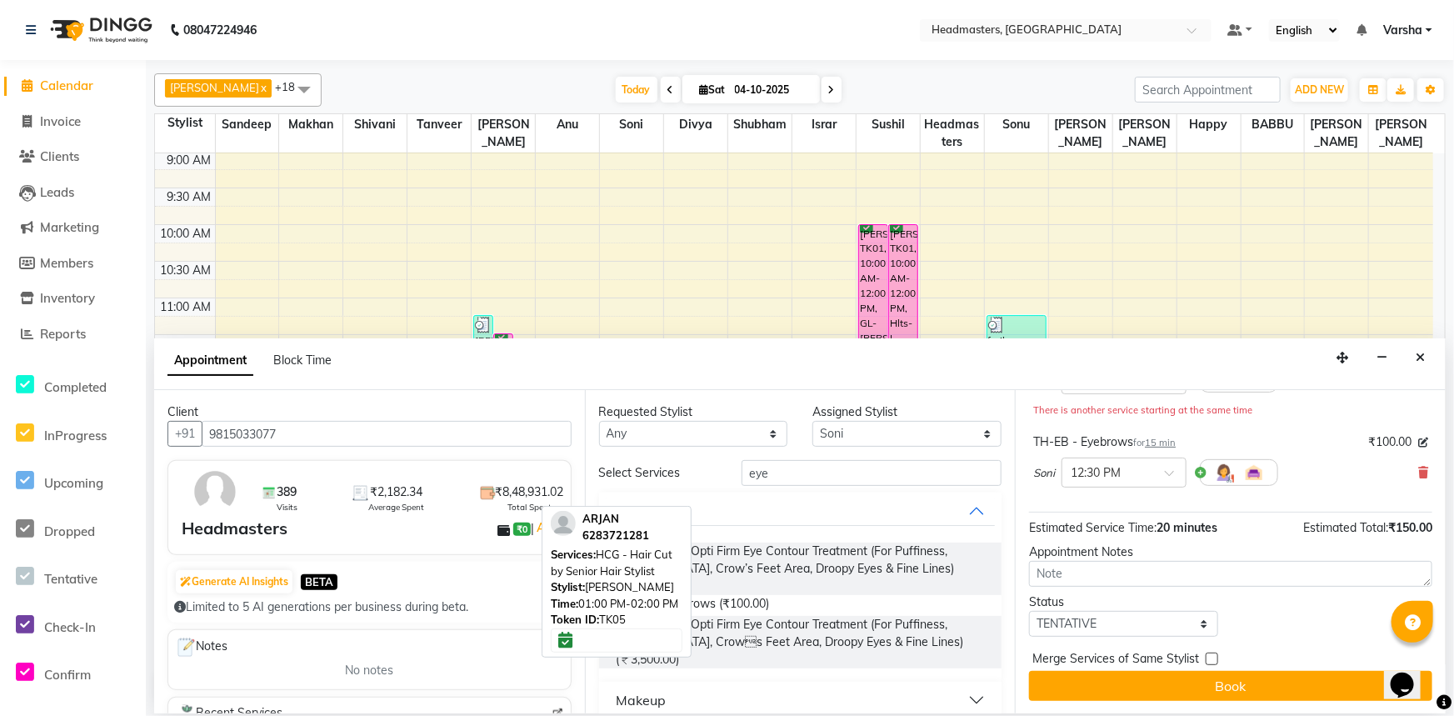
click at [1195, 682] on button "Book" at bounding box center [1230, 686] width 403 height 30
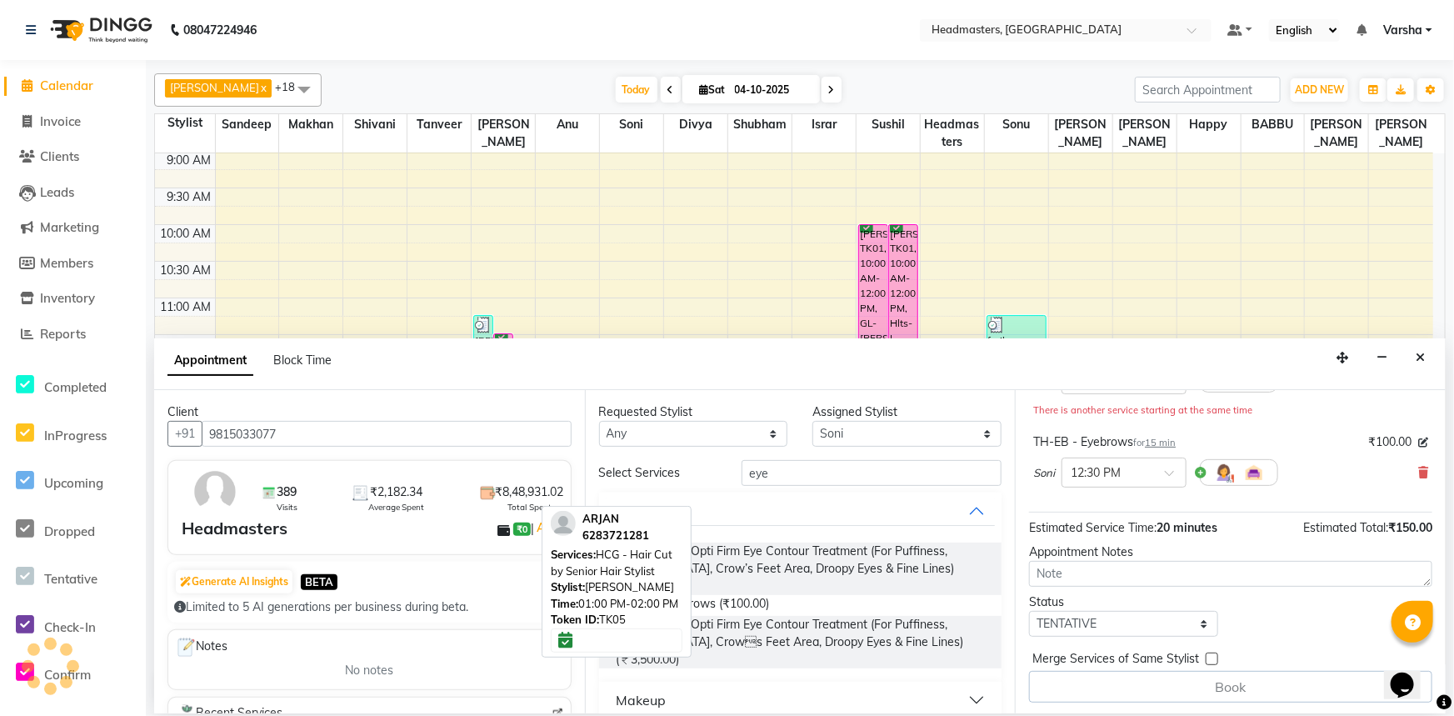
click at [1195, 682] on div "Book" at bounding box center [1230, 687] width 403 height 32
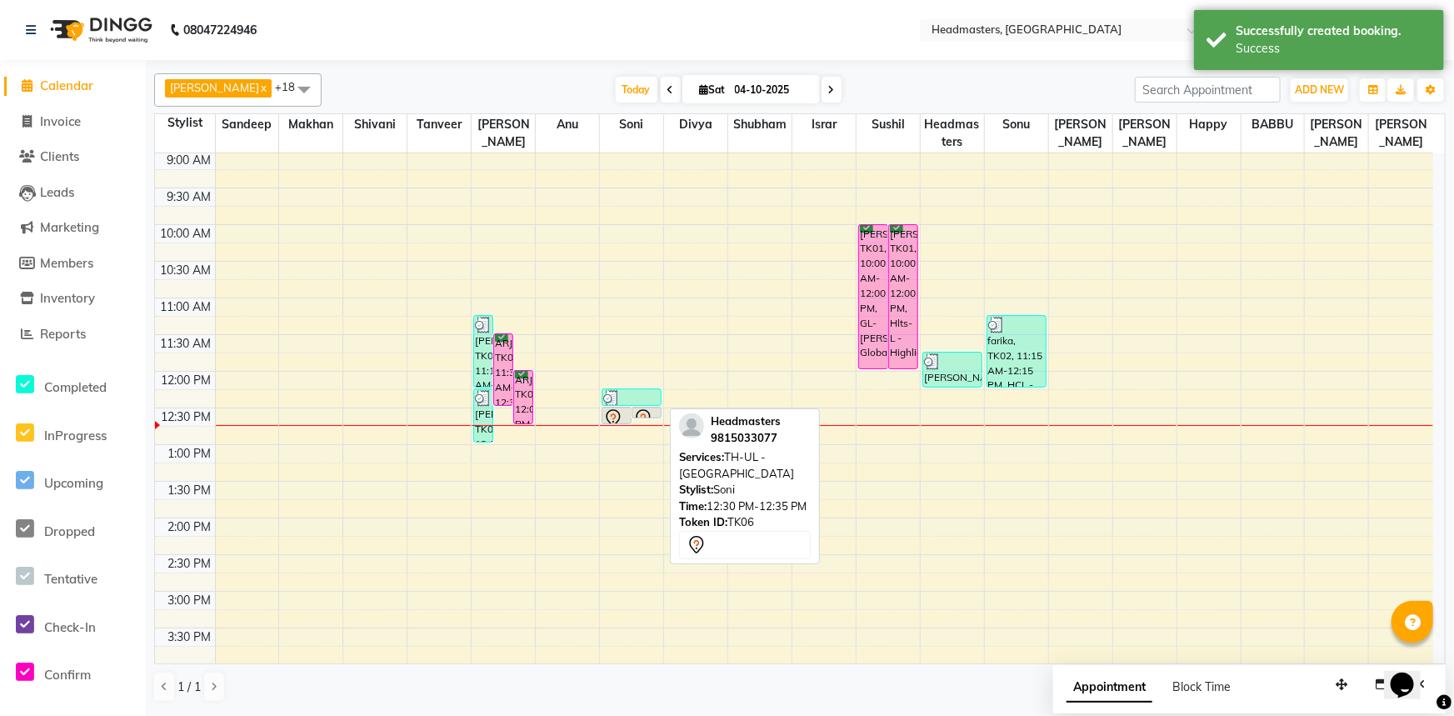
click at [633, 408] on icon at bounding box center [643, 418] width 20 height 20
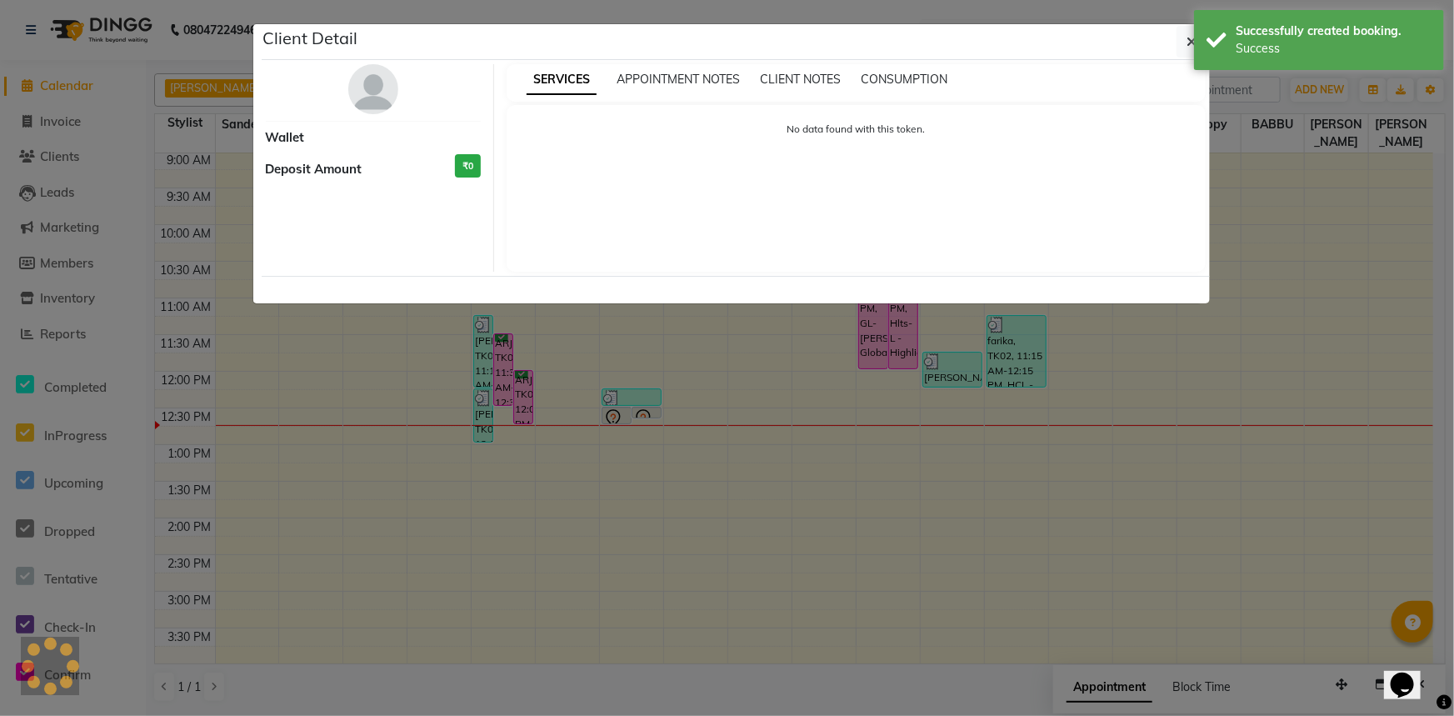
select select "7"
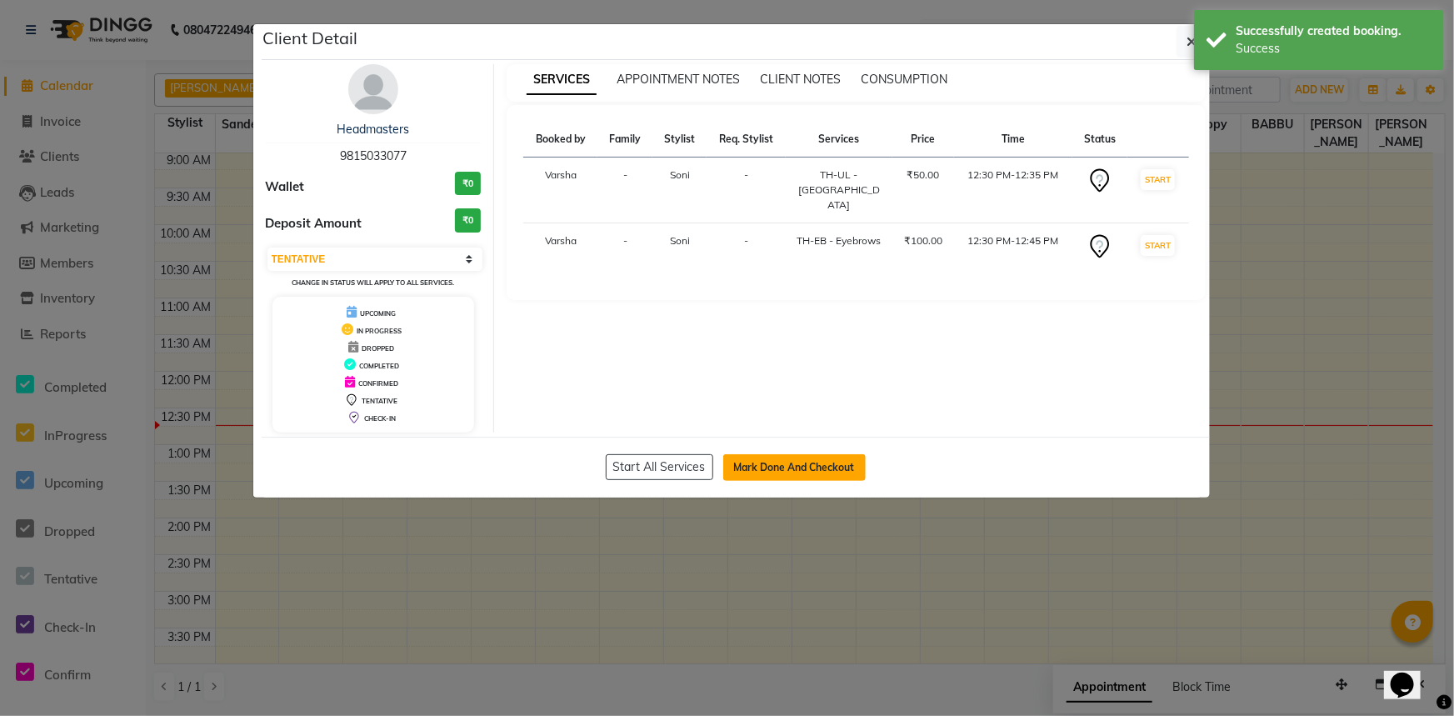
click at [814, 457] on button "Mark Done And Checkout" at bounding box center [794, 467] width 142 height 27
select select "service"
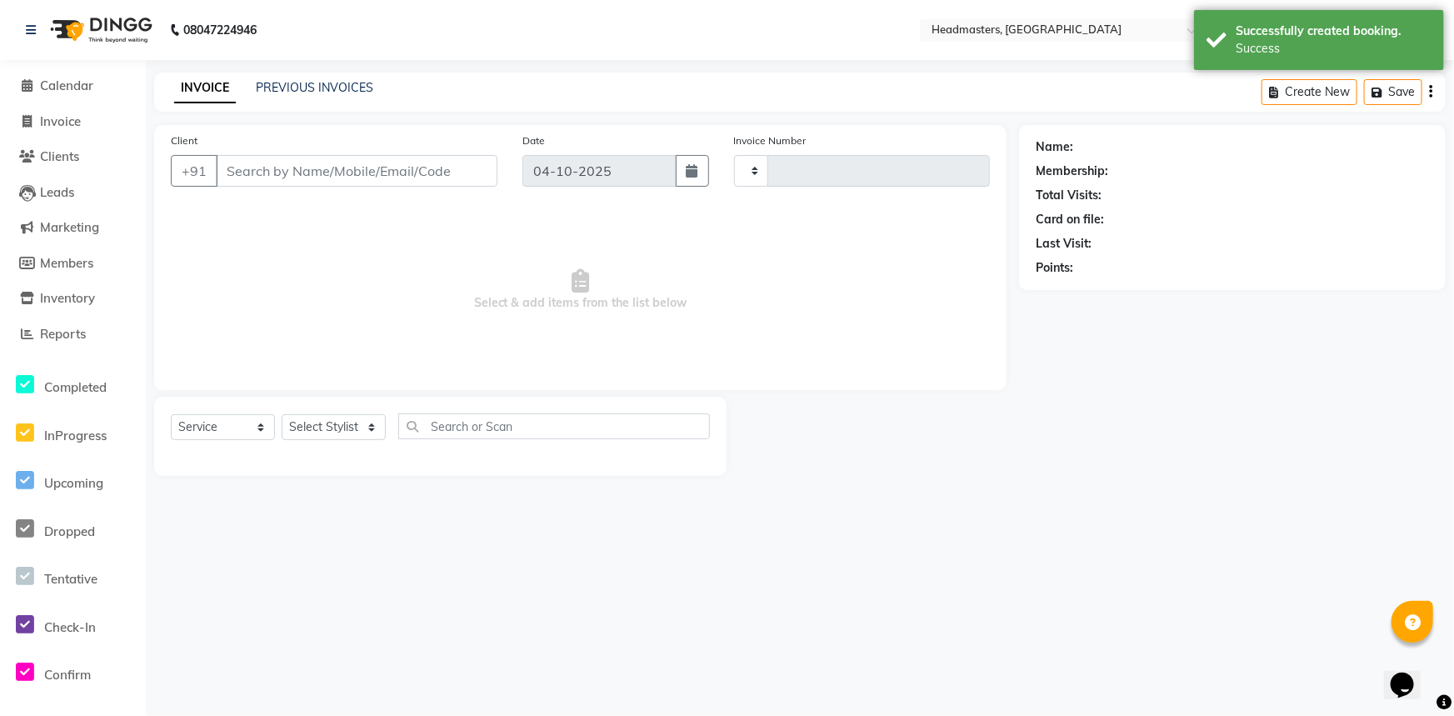
type input "5592"
select select "7140"
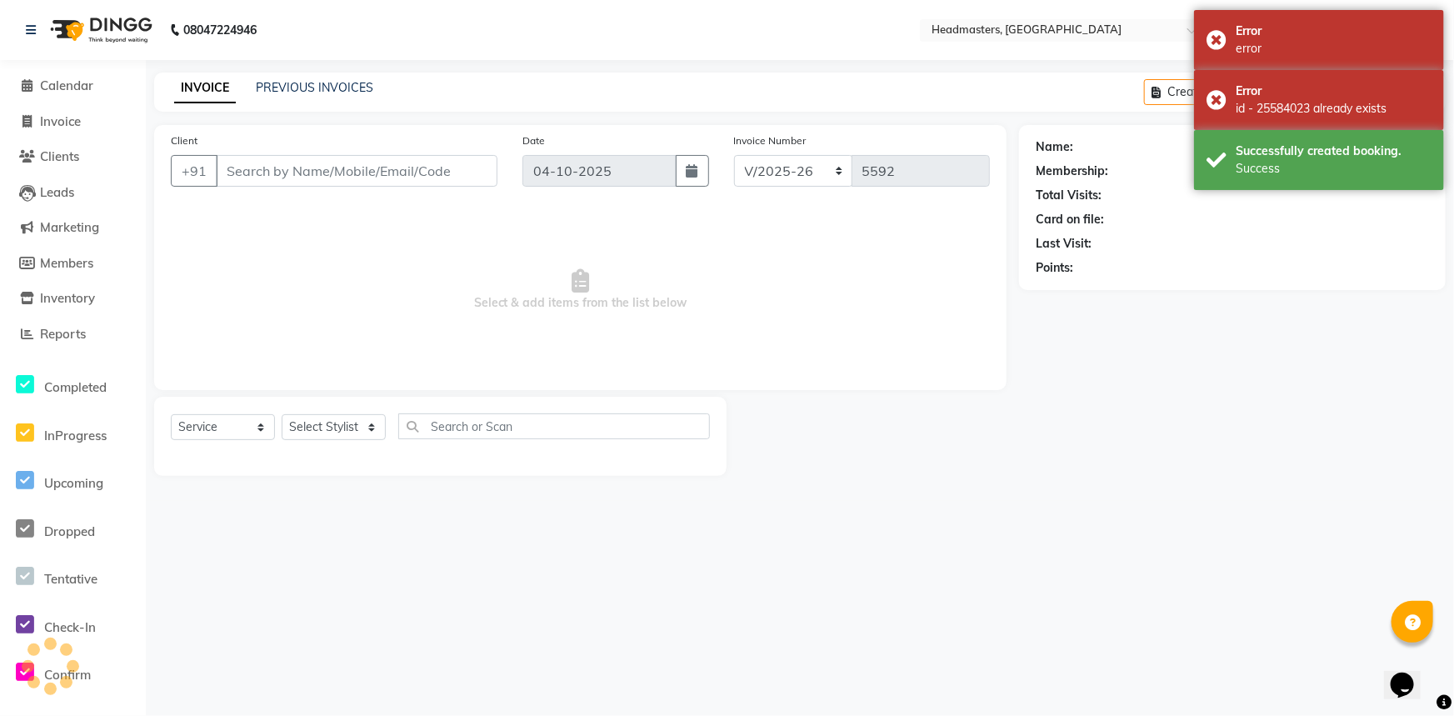
type input "9815033077"
select select "60877"
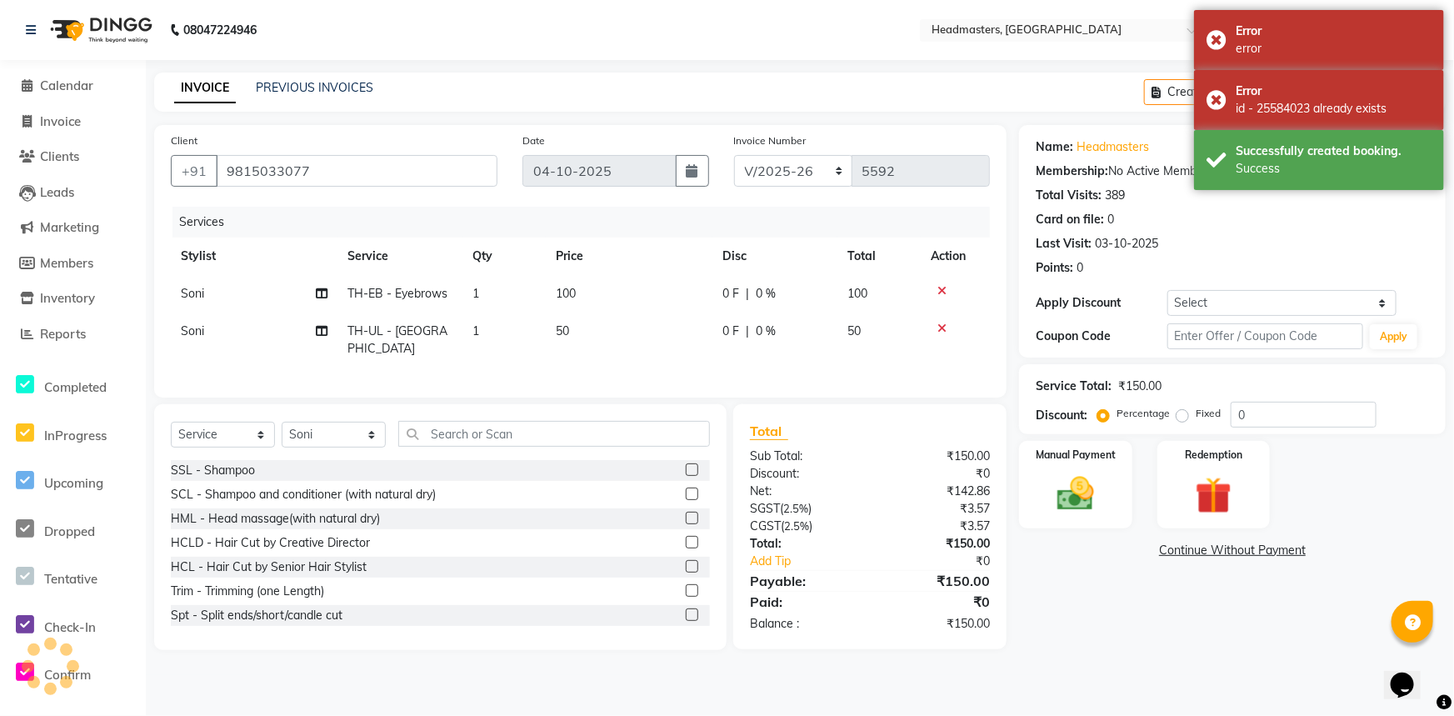
click at [1196, 414] on label "Fixed" at bounding box center [1208, 413] width 25 height 15
click at [1187, 414] on input "Fixed" at bounding box center [1186, 413] width 12 height 12
radio input "true"
click at [1286, 397] on div "Service Total: ₹150.00 Discount: Percentage Fixed 0" at bounding box center [1232, 399] width 393 height 57
click at [1283, 408] on input "0" at bounding box center [1304, 415] width 146 height 26
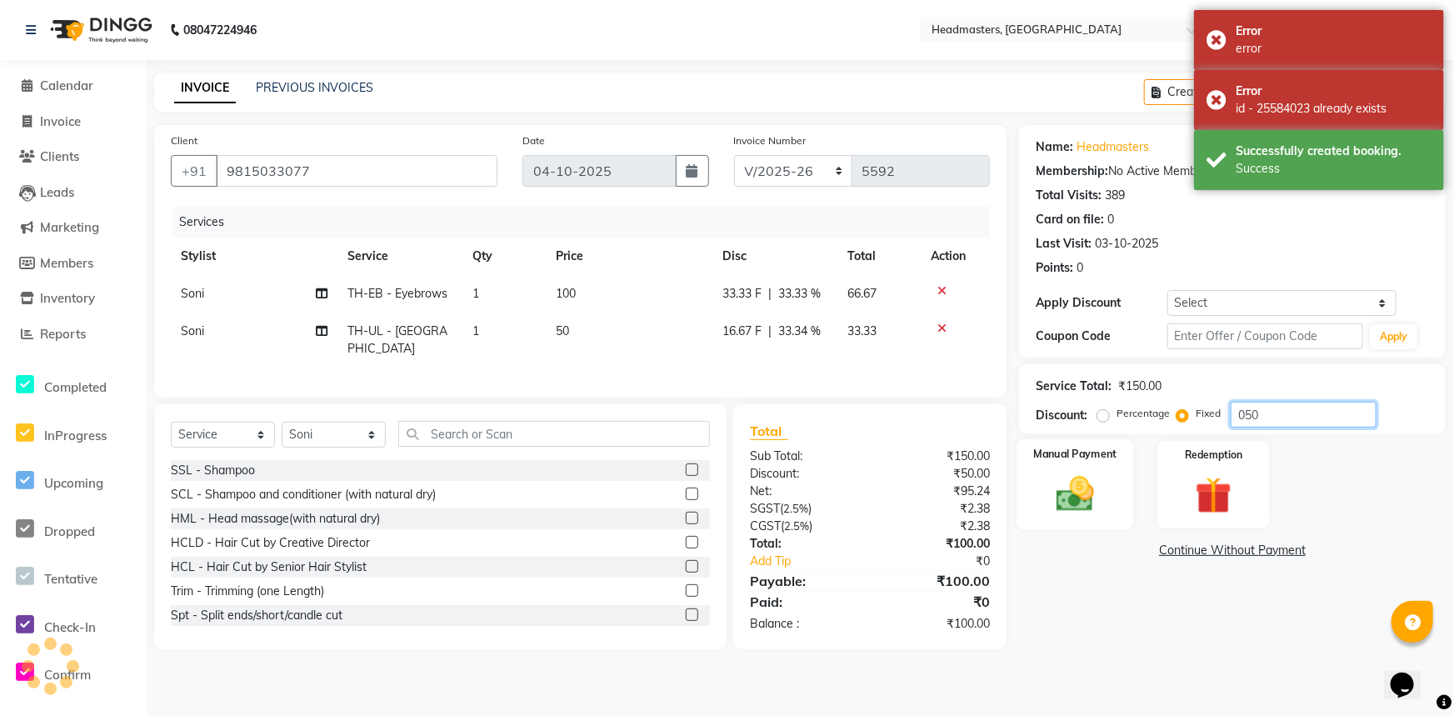
type input "050"
click at [1095, 521] on div "Manual Payment" at bounding box center [1075, 484] width 117 height 91
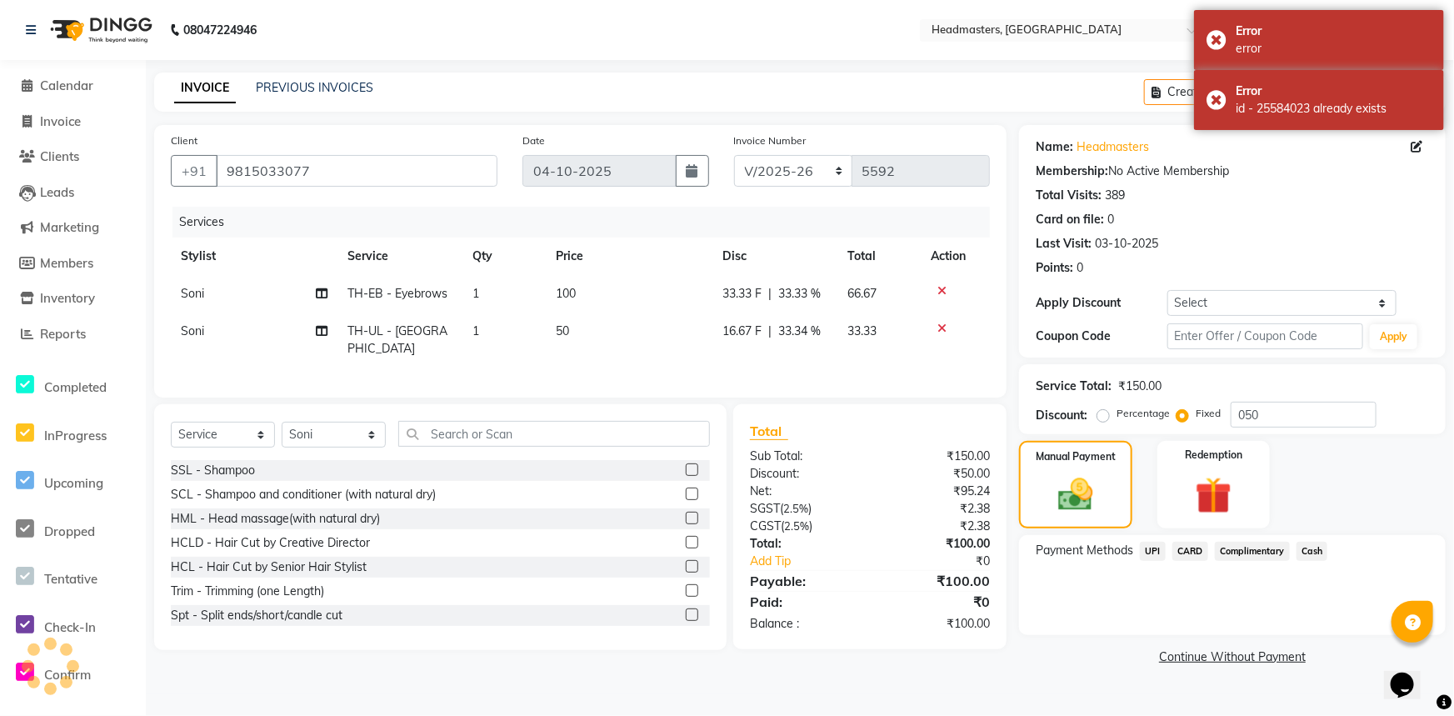
click at [1308, 555] on span "Cash" at bounding box center [1312, 551] width 32 height 19
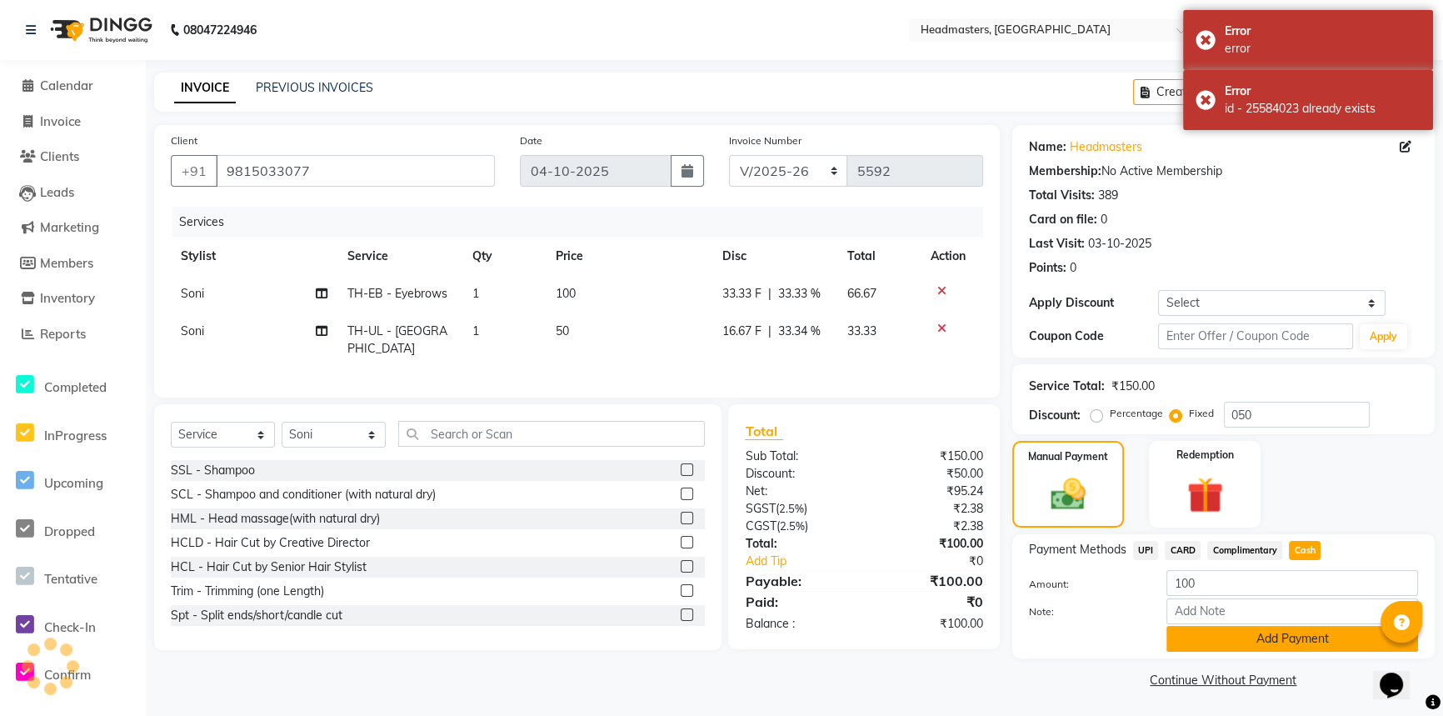
click at [1310, 634] on button "Add Payment" at bounding box center [1292, 639] width 252 height 26
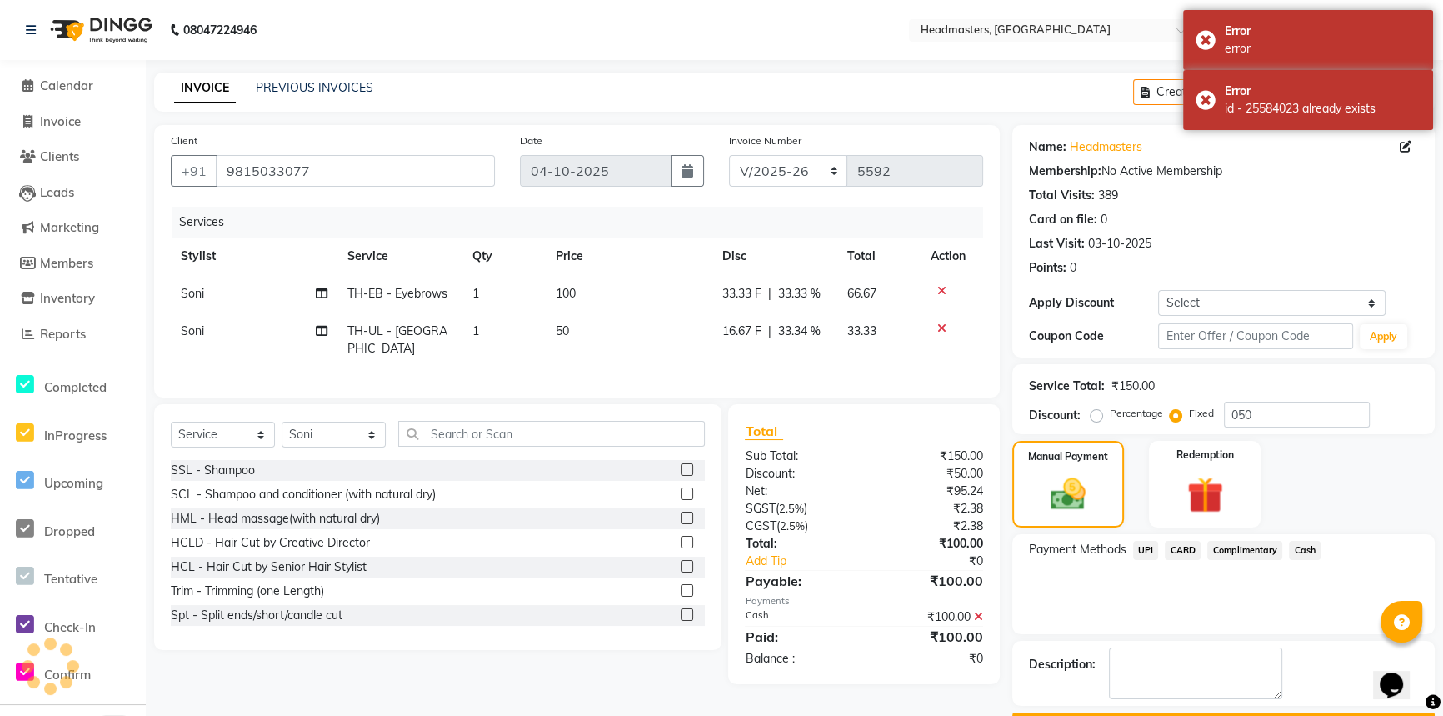
click at [1310, 634] on div "Name: Headmasters Membership: No Active Membership Total Visits: 389 Card on fi…" at bounding box center [1229, 431] width 435 height 613
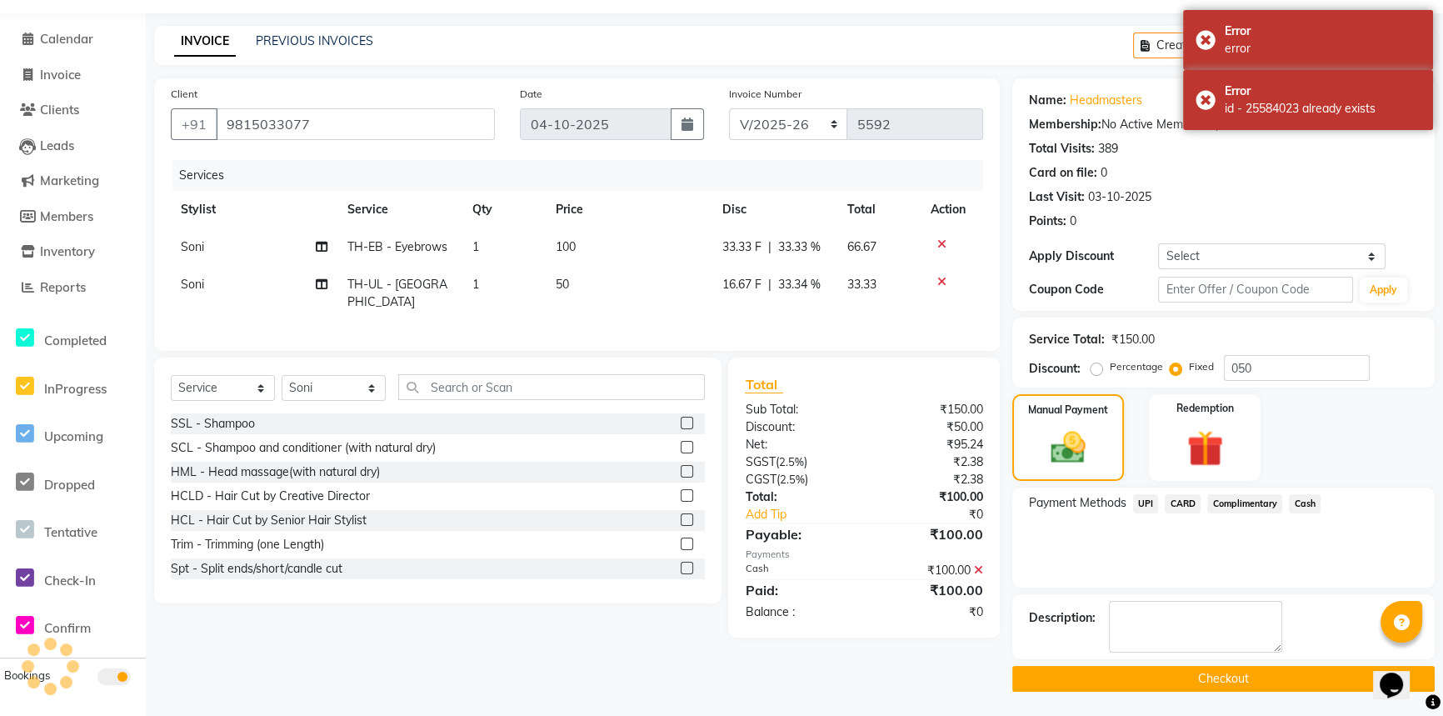
click at [1306, 672] on button "Checkout" at bounding box center [1223, 679] width 422 height 26
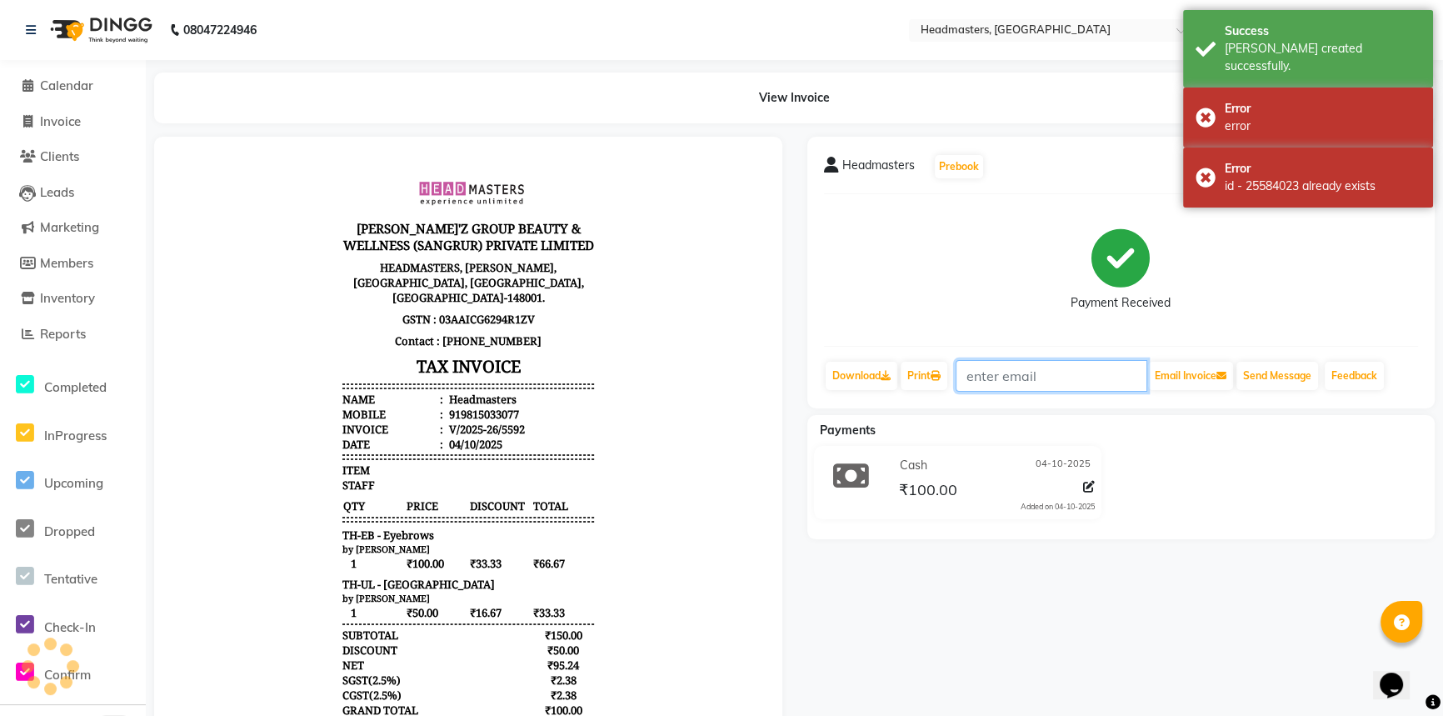
click at [984, 367] on input "text" at bounding box center [1052, 376] width 192 height 32
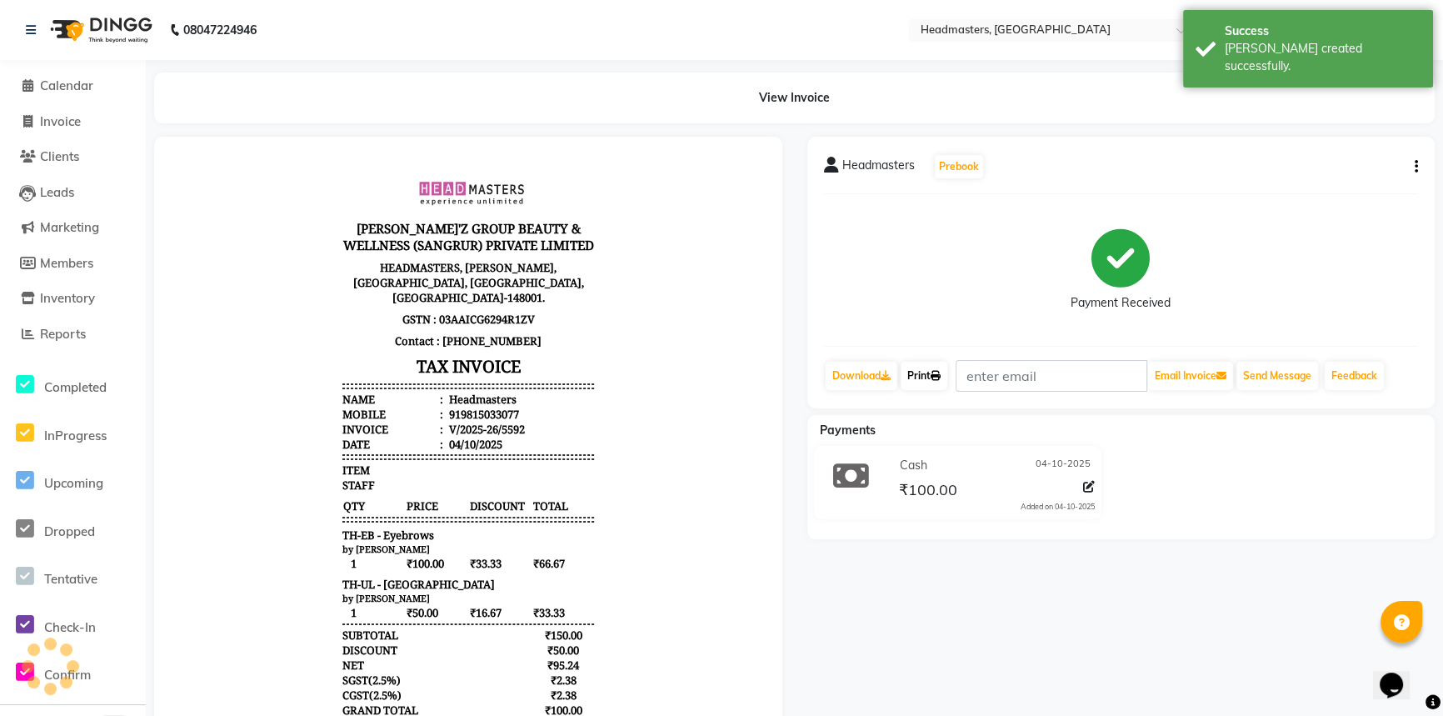
click at [940, 378] on icon at bounding box center [936, 376] width 10 height 10
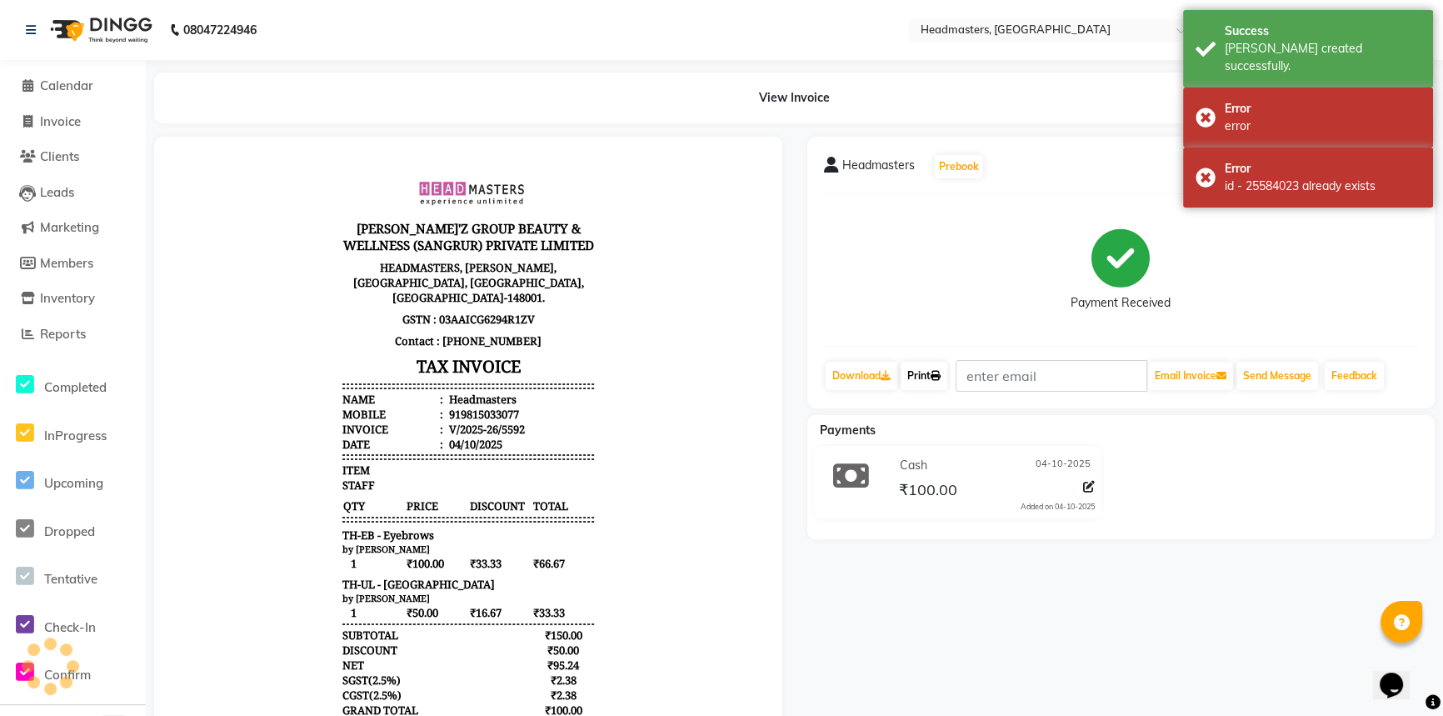
click at [940, 378] on icon at bounding box center [936, 376] width 10 height 10
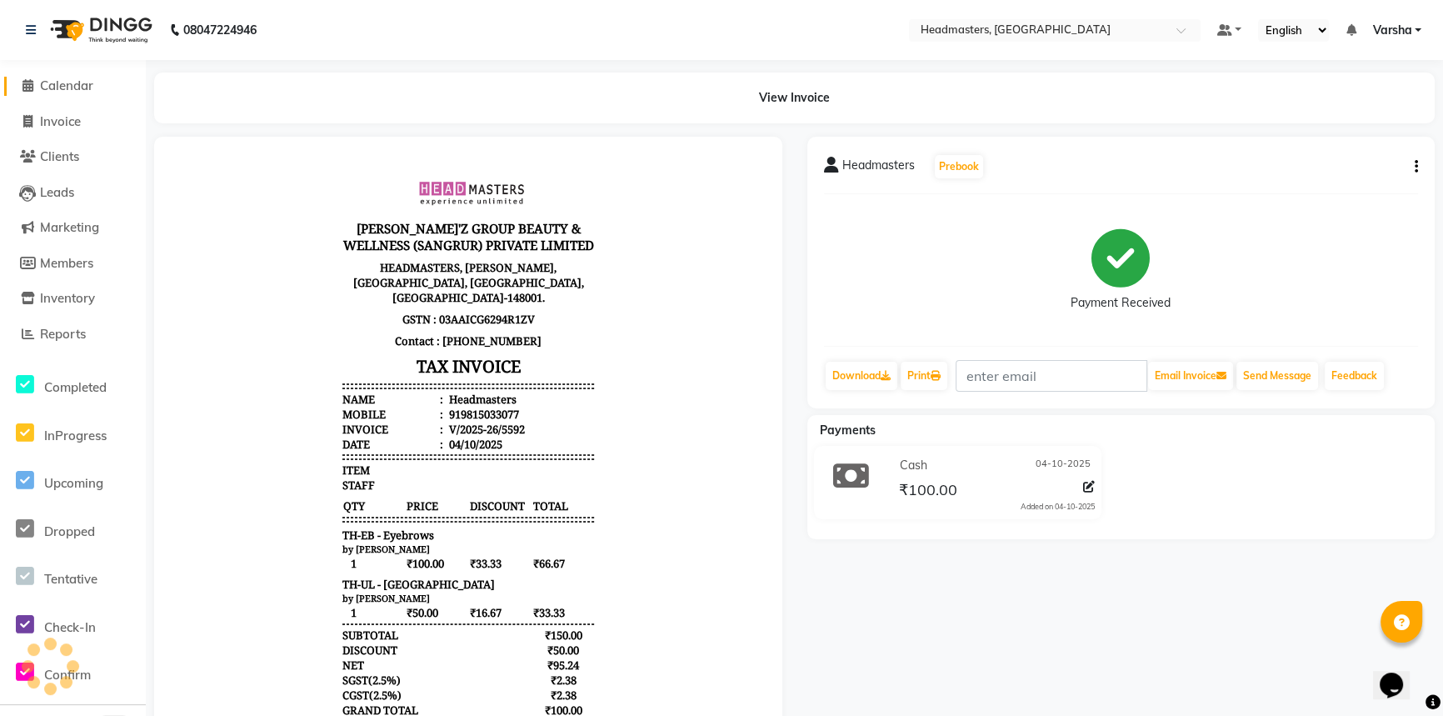
click at [38, 91] on span at bounding box center [27, 86] width 25 height 19
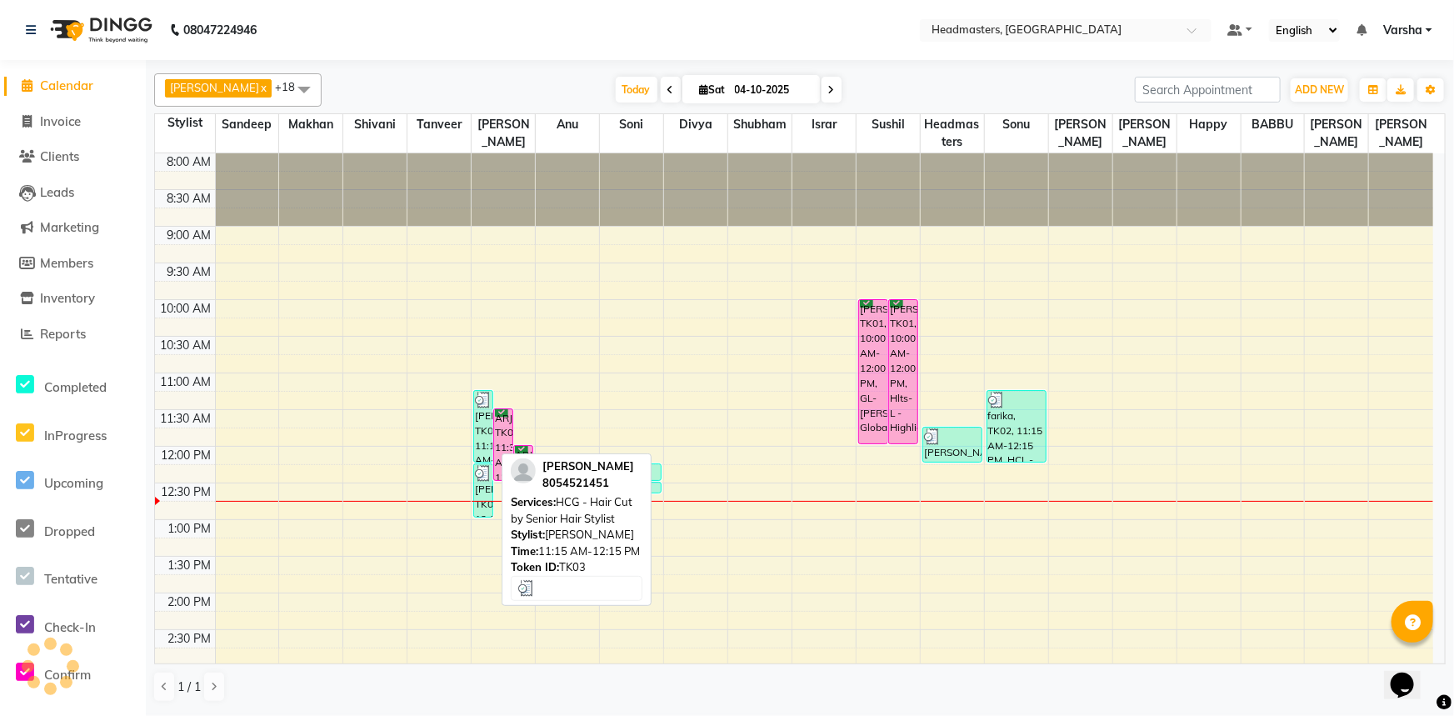
click at [482, 432] on div "[PERSON_NAME]ur, TK03, 11:15 AM-12:15 PM, HCG - Hair Cut by Senior Hair Stylist" at bounding box center [483, 426] width 18 height 71
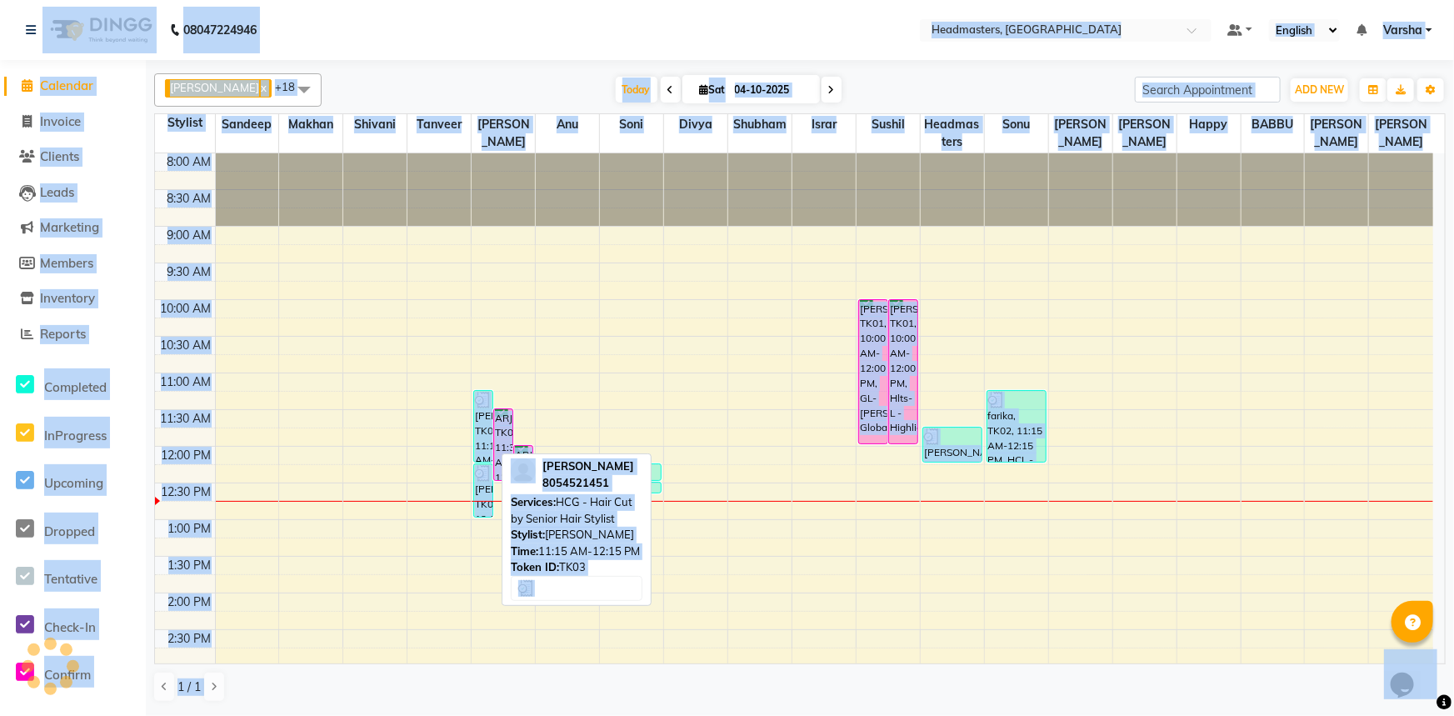
click at [482, 432] on div "[PERSON_NAME]ur, TK03, 11:15 AM-12:15 PM, HCG - Hair Cut by Senior Hair Stylist" at bounding box center [483, 426] width 18 height 71
select select "3"
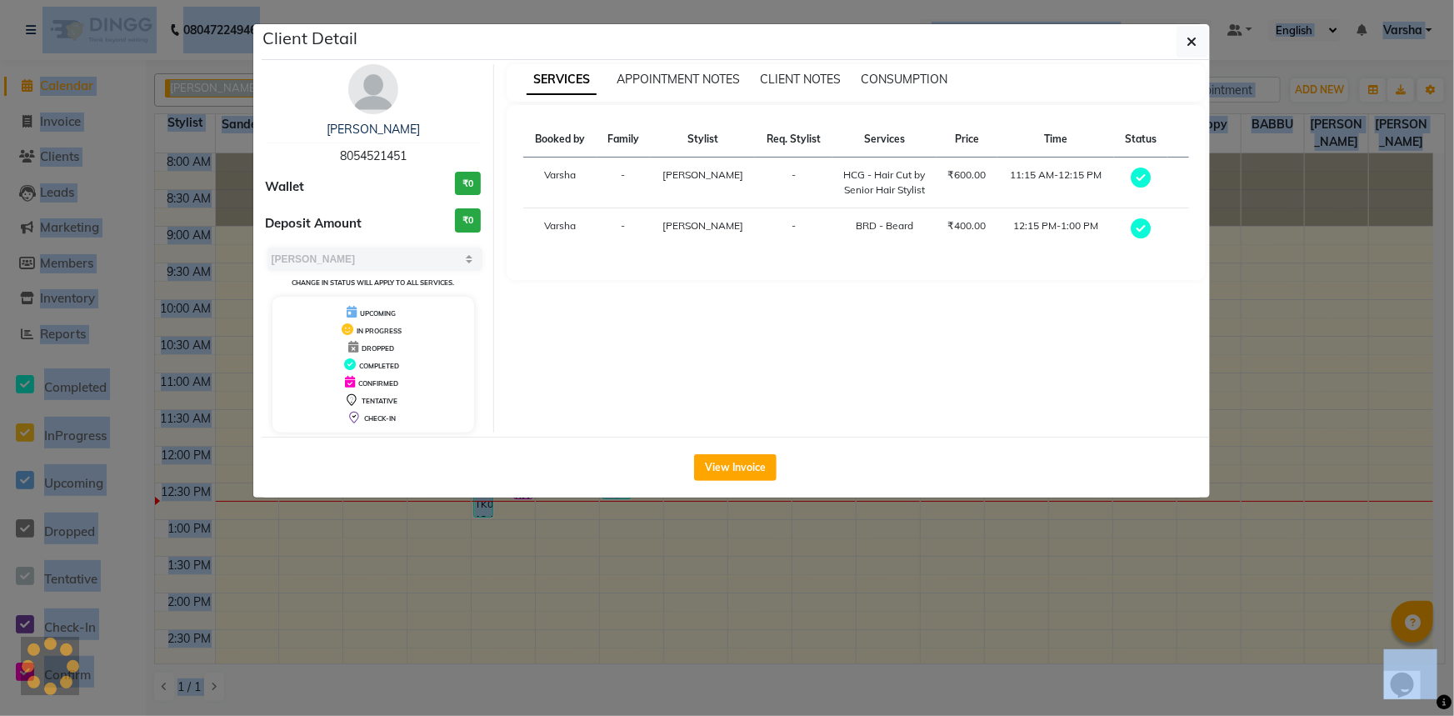
click at [482, 432] on div "Client Detail mayur 8054521451 Wallet ₹0 Deposit Amount ₹0 Select MARK DONE UPC…" at bounding box center [727, 260] width 950 height 475
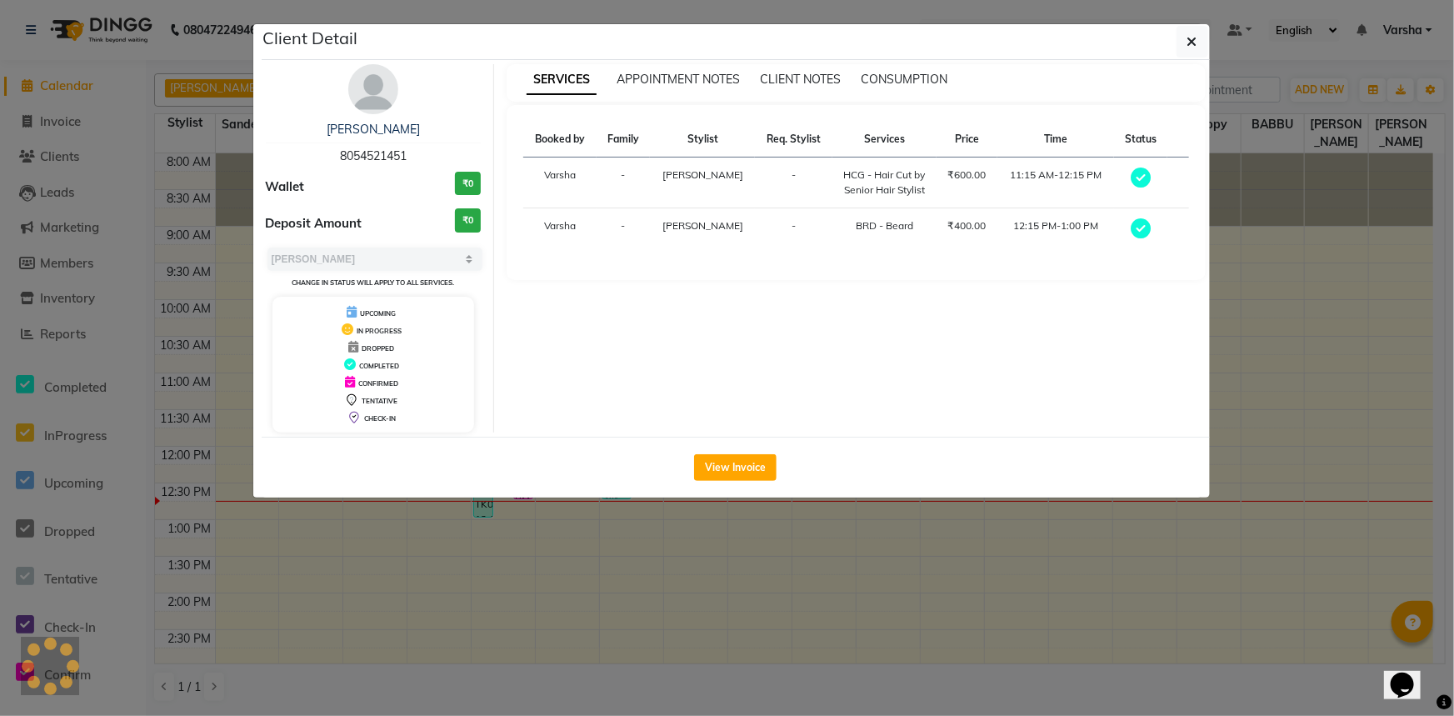
click at [110, 162] on ngb-modal-window "Client Detail mayur 8054521451 Wallet ₹0 Deposit Amount ₹0 Select MARK DONE UPC…" at bounding box center [727, 358] width 1454 height 716
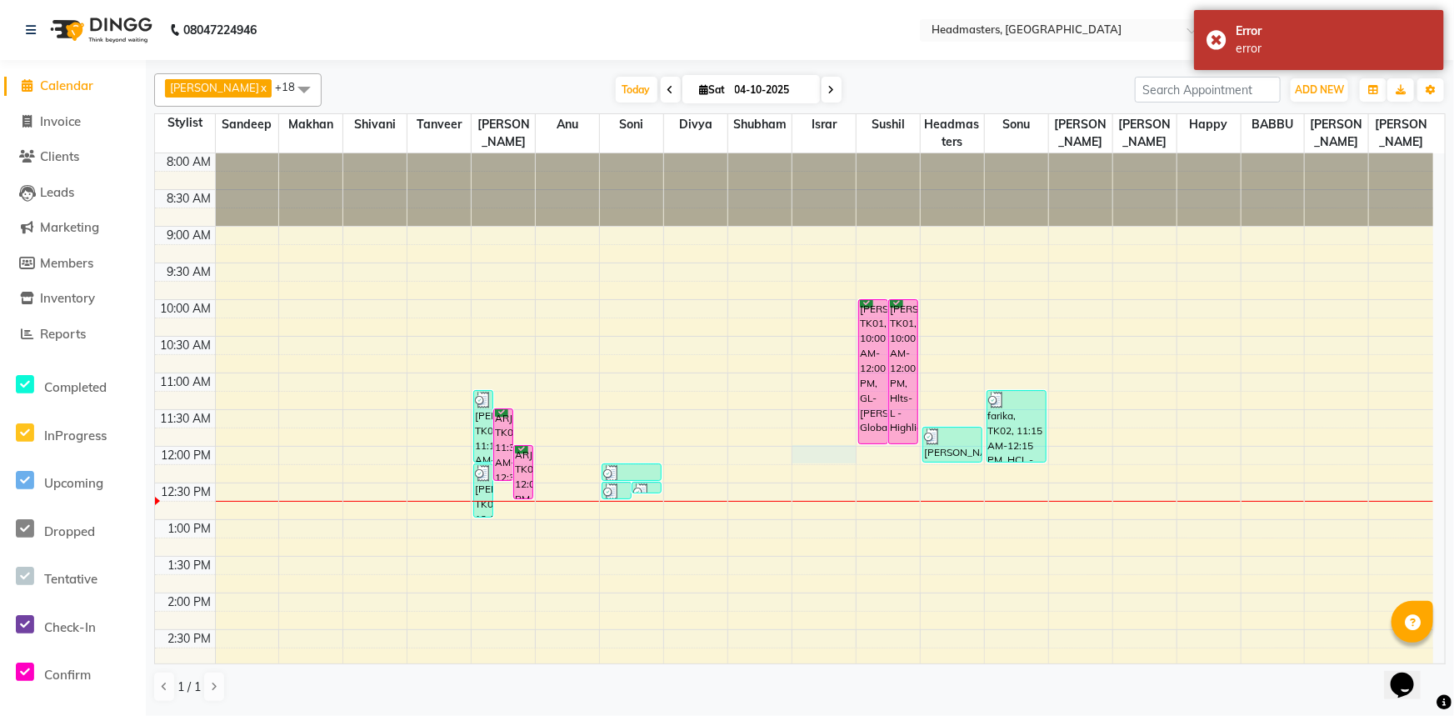
click at [814, 451] on div "8:00 AM 8:30 AM 9:00 AM 9:30 AM 10:00 AM 10:30 AM 11:00 AM 11:30 AM 12:00 PM 12…" at bounding box center [794, 629] width 1278 height 952
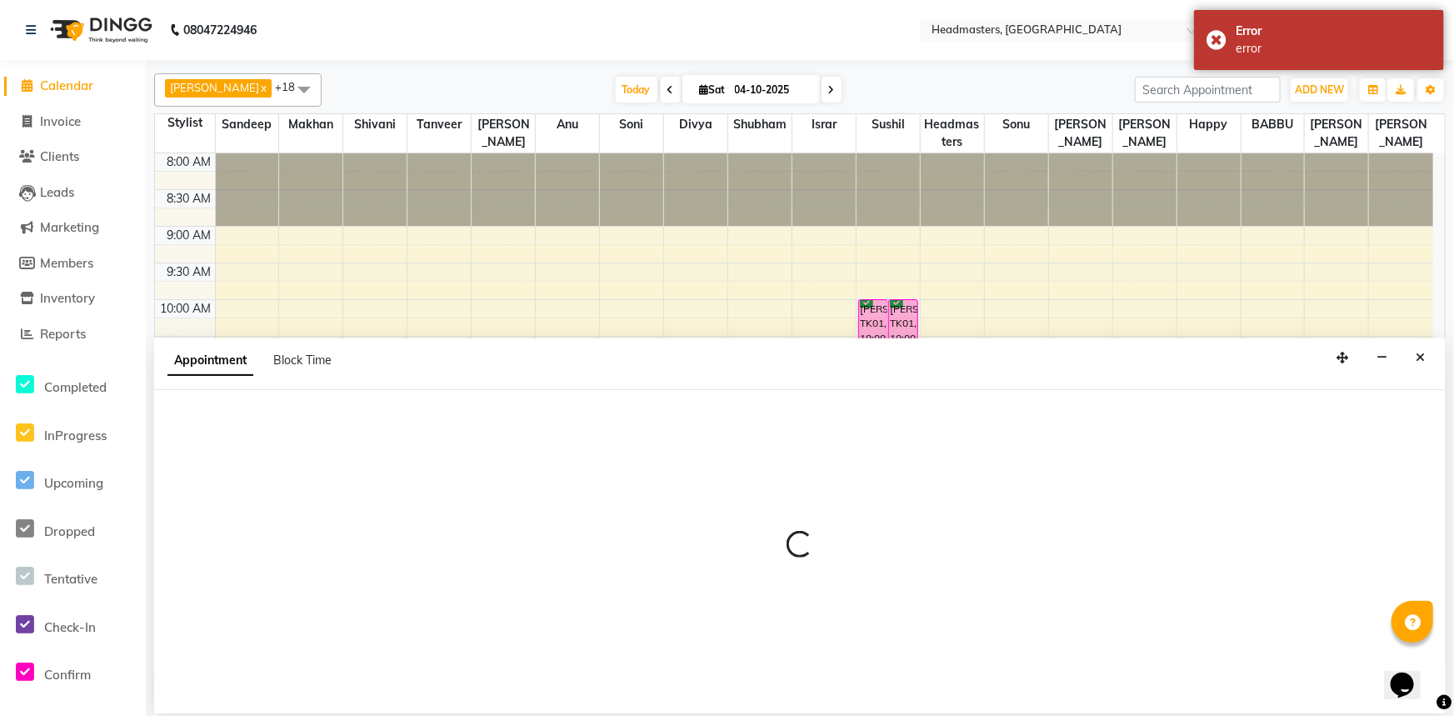
select select "60887"
select select "720"
select select "tentative"
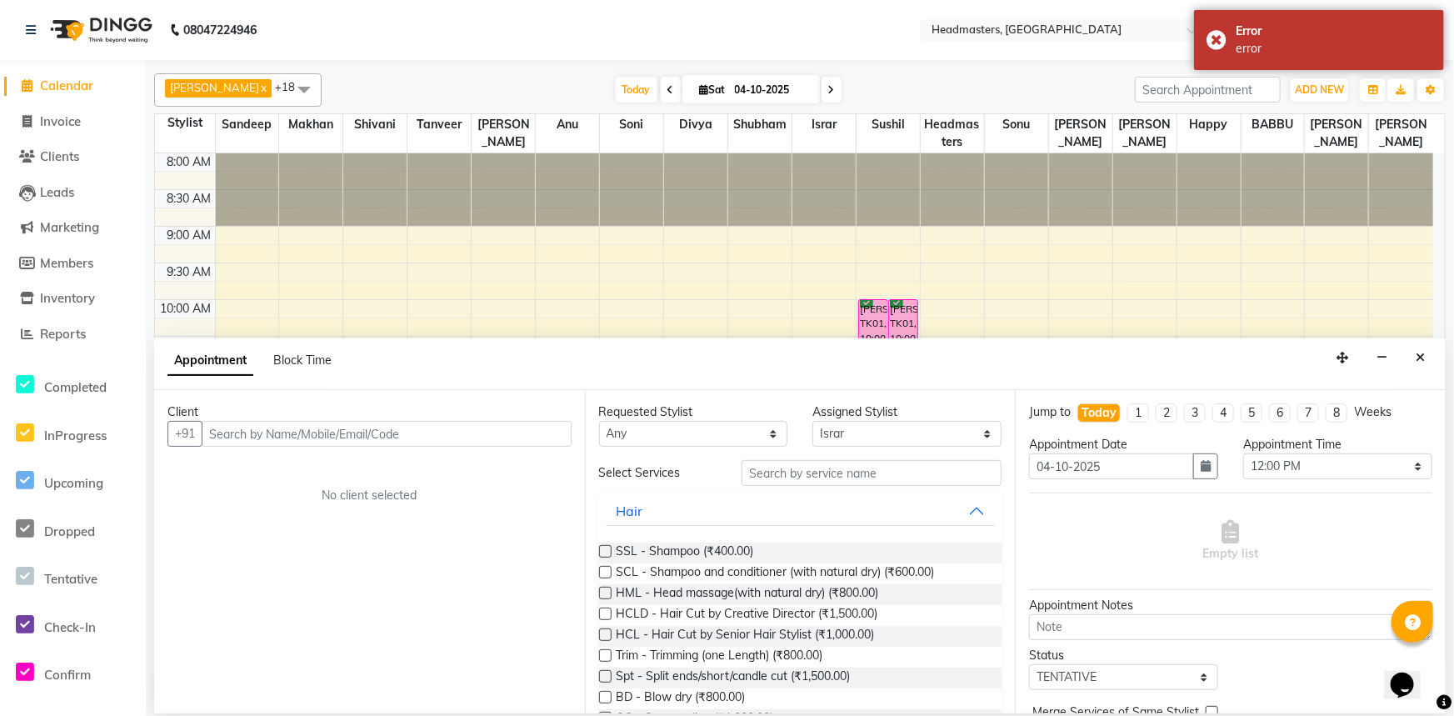
click at [284, 438] on input "text" at bounding box center [387, 434] width 370 height 26
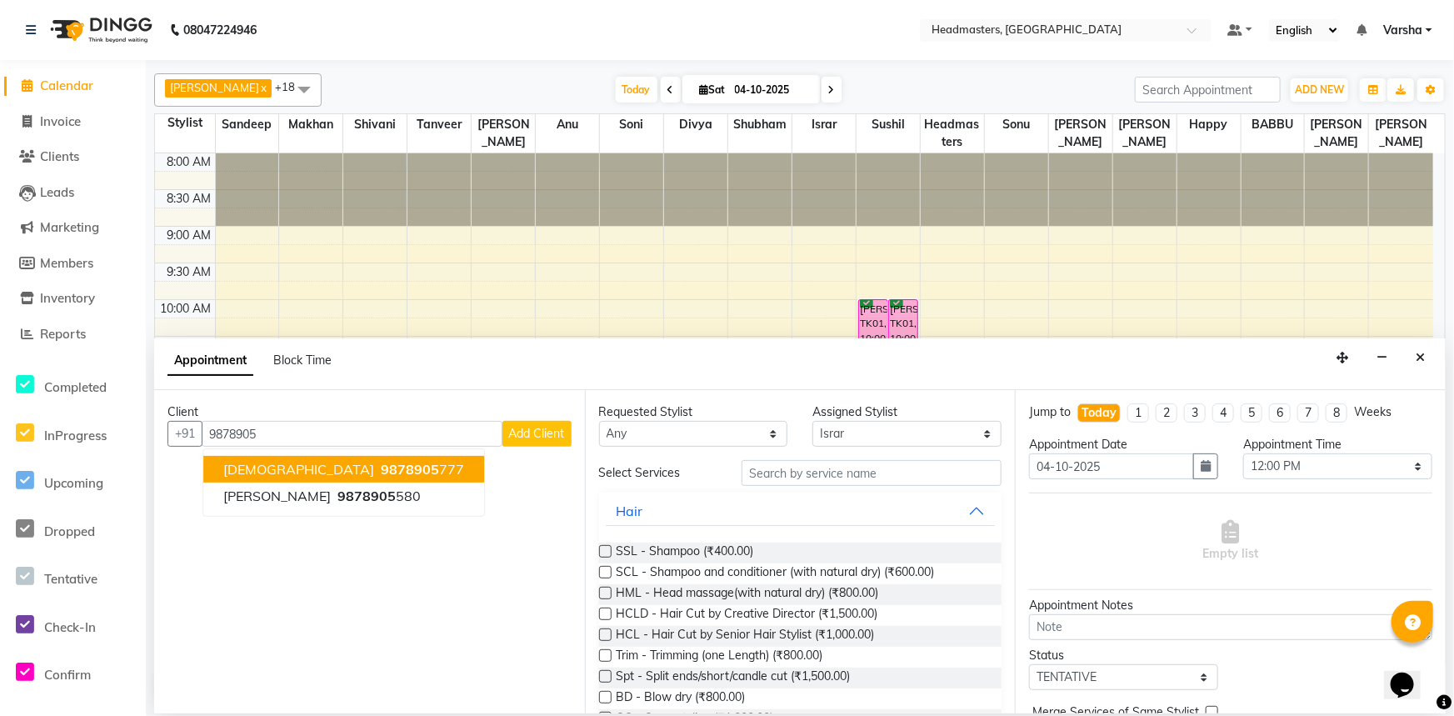
click at [265, 468] on span "[DEMOGRAPHIC_DATA]" at bounding box center [298, 469] width 151 height 17
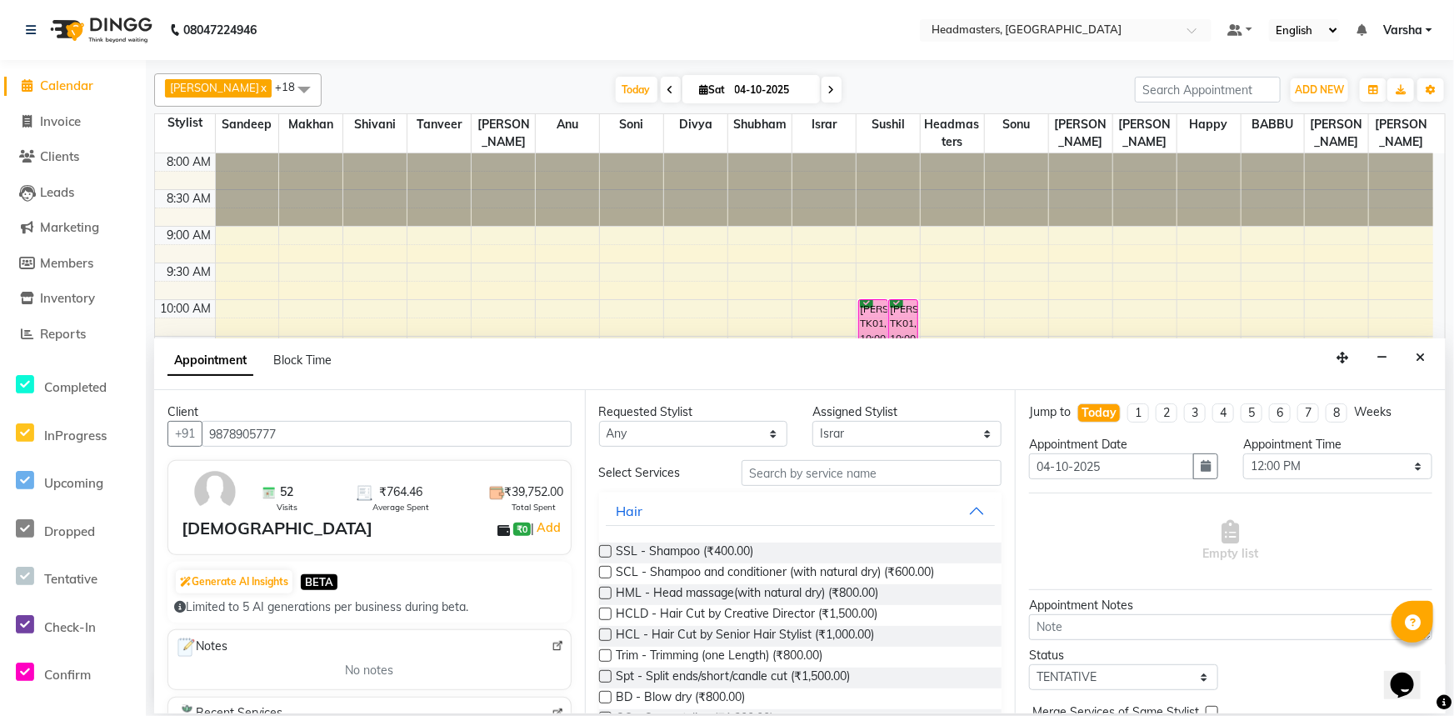
type input "9878905777"
click at [747, 474] on input "text" at bounding box center [872, 473] width 260 height 26
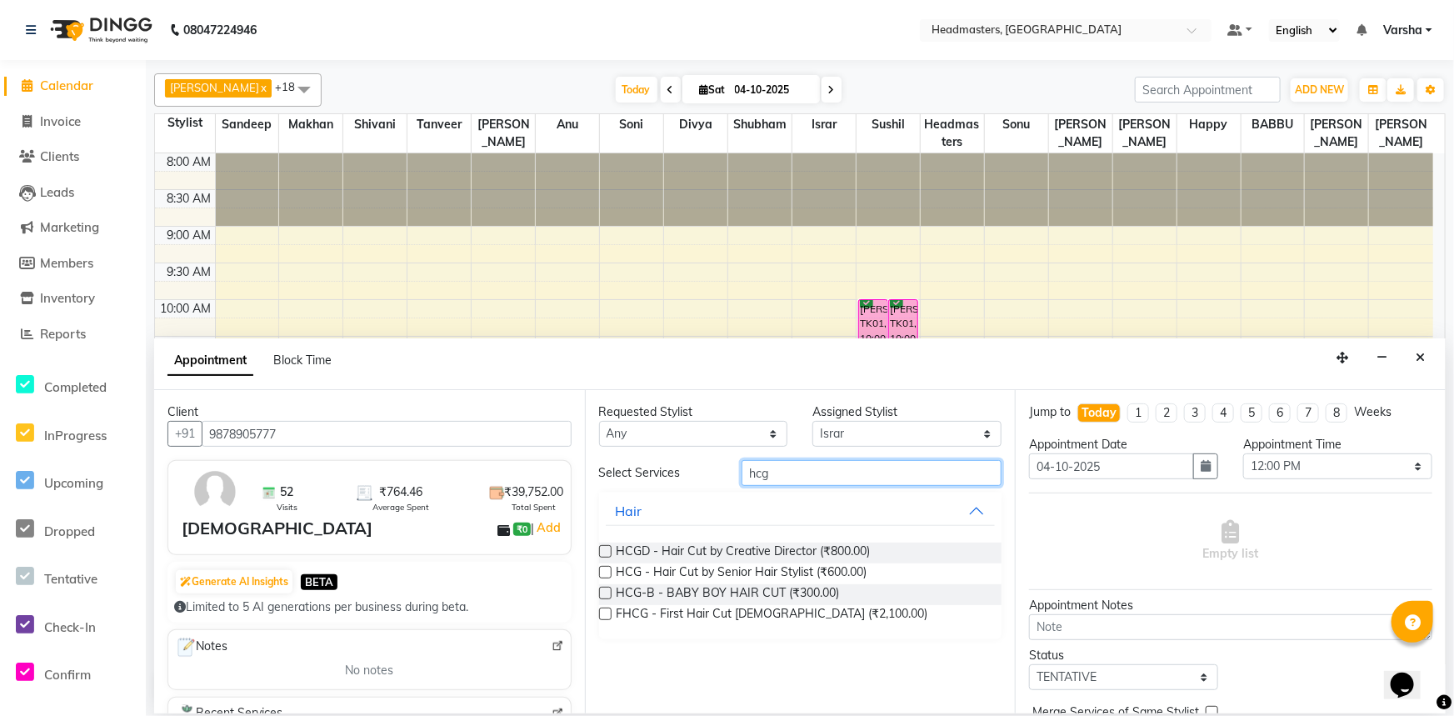
type input "hcg"
click at [607, 572] on label at bounding box center [605, 572] width 12 height 12
click at [607, 572] on input "checkbox" at bounding box center [604, 573] width 11 height 11
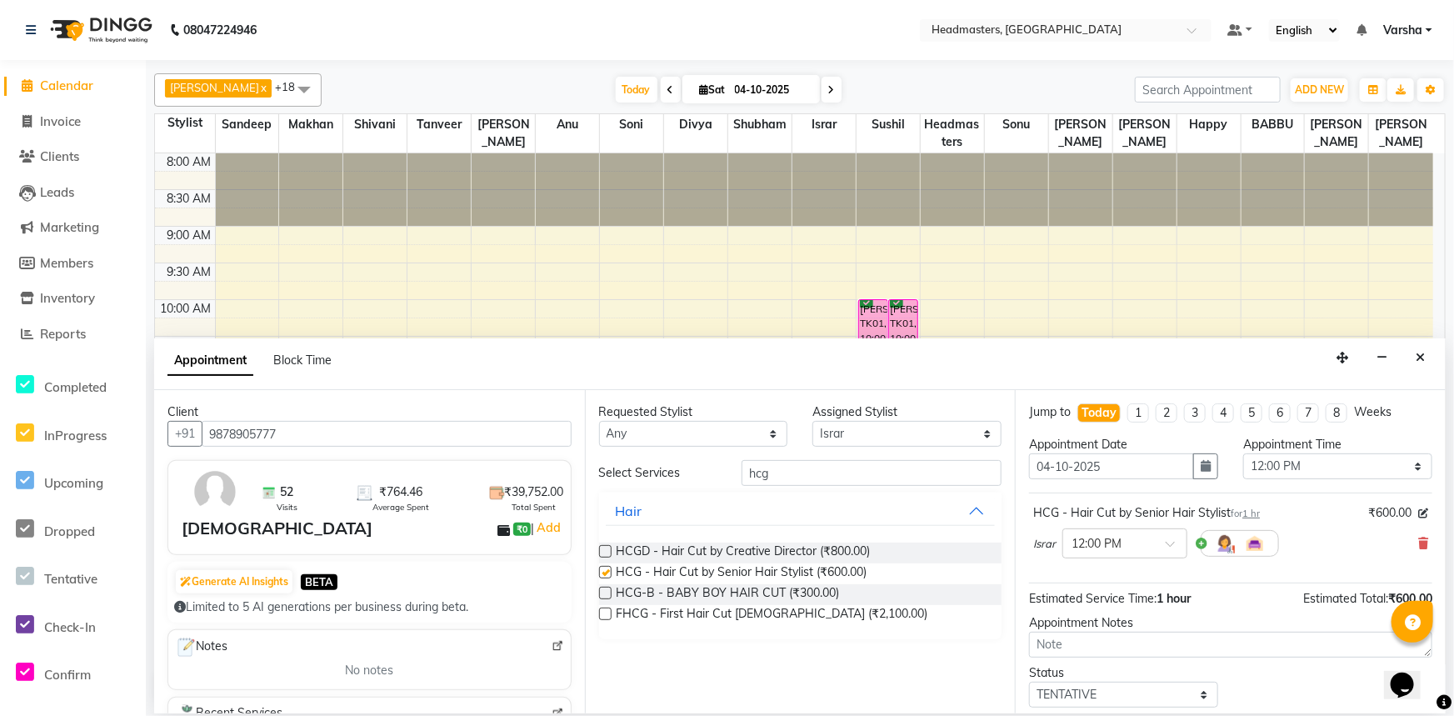
checkbox input "false"
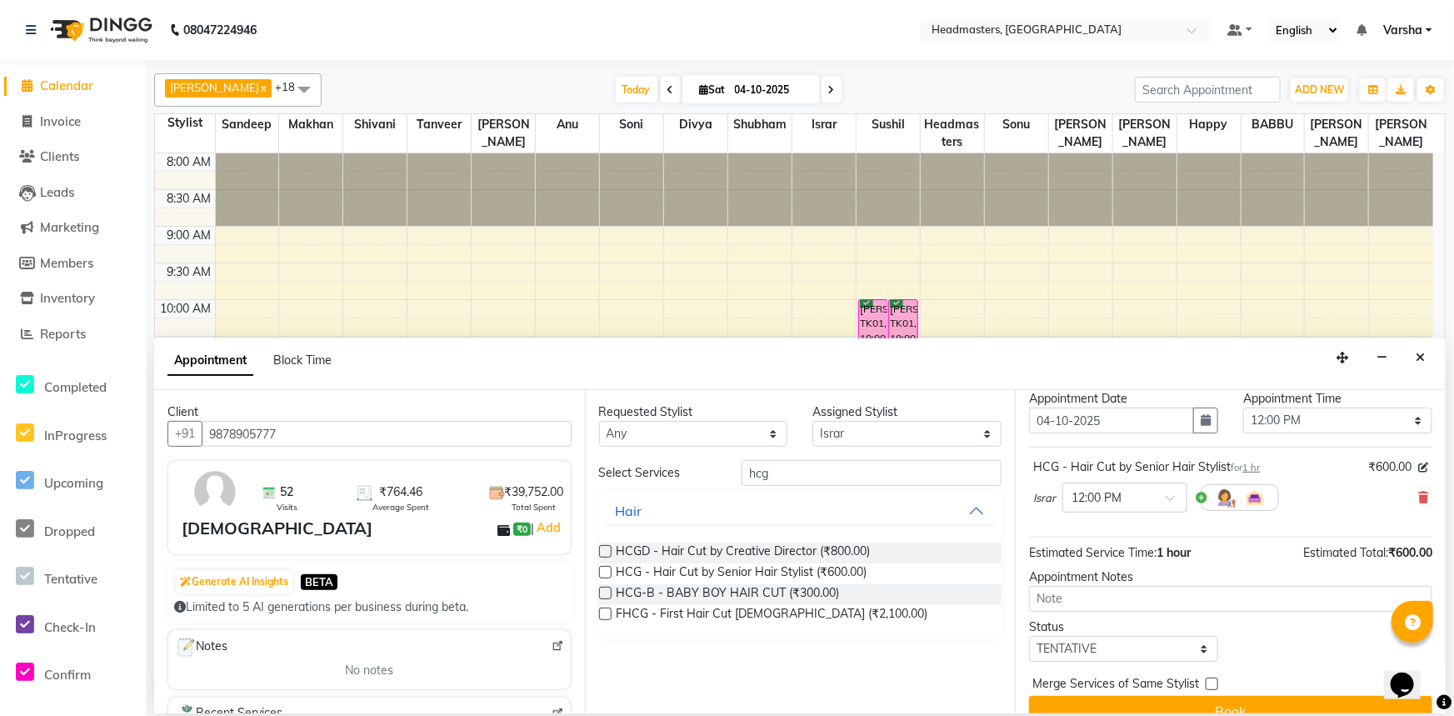
scroll to position [71, 0]
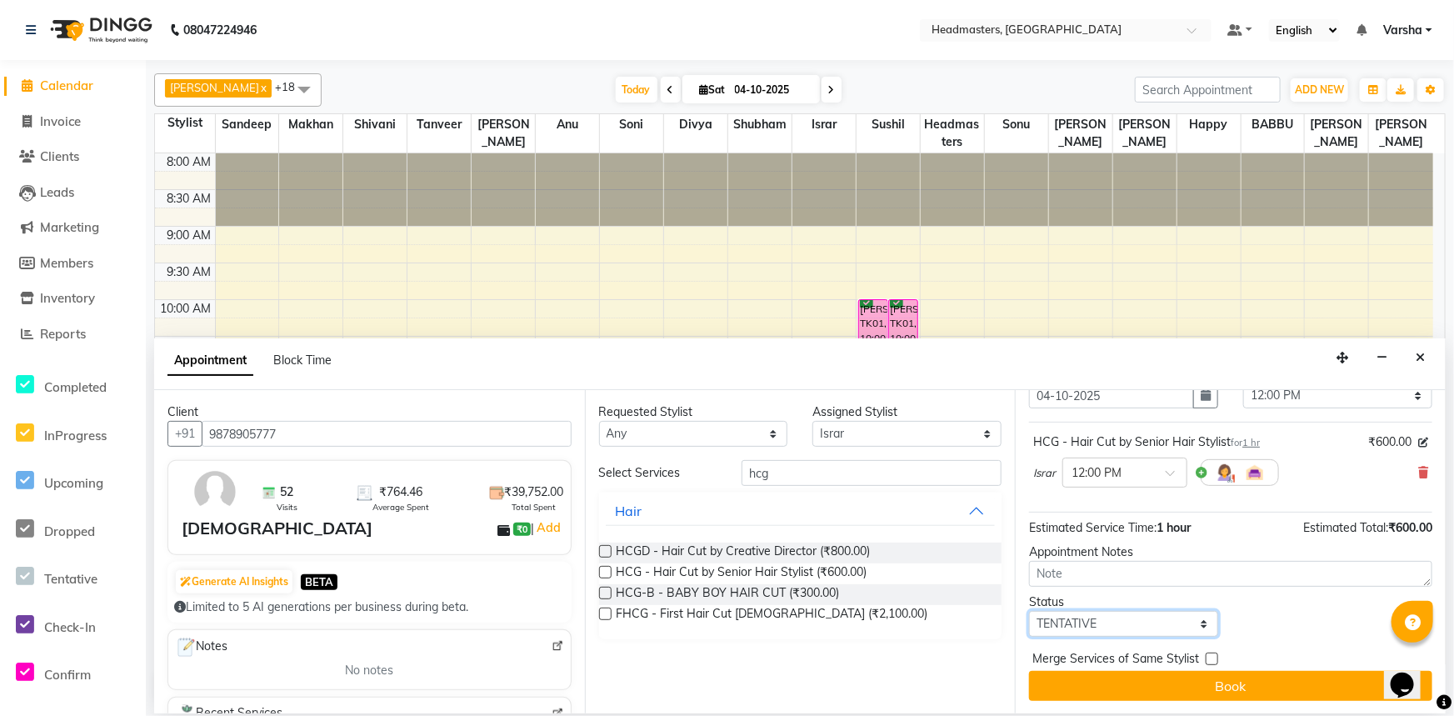
click at [1086, 612] on select "Select TENTATIVE CONFIRM CHECK-IN UPCOMING" at bounding box center [1123, 624] width 189 height 26
select select "confirm booking"
click at [1029, 611] on select "Select TENTATIVE CONFIRM CHECK-IN UPCOMING" at bounding box center [1123, 624] width 189 height 26
click at [1104, 708] on div "Jump to Today 1 2 3 4 5 6 7 8 Weeks Appointment Date 04-10-2025 Appointment Tim…" at bounding box center [1230, 551] width 431 height 323
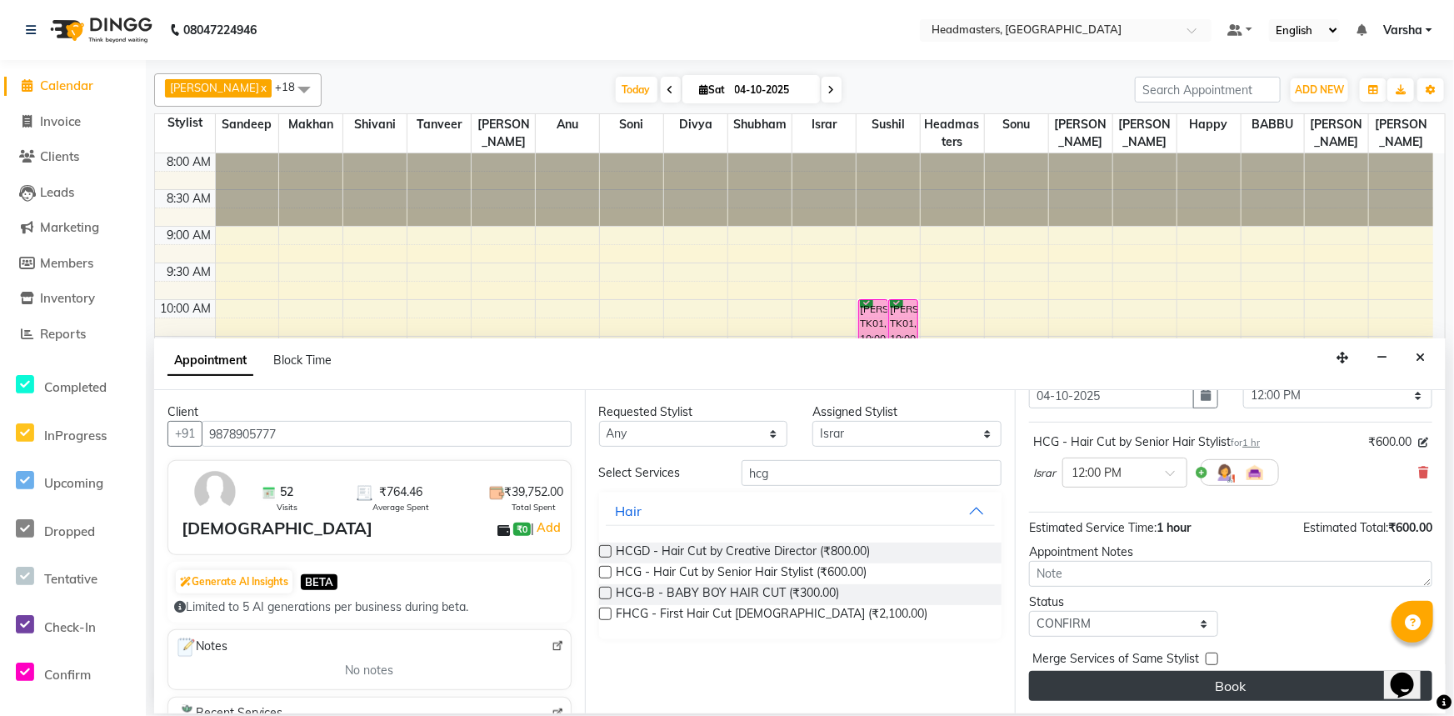
click at [1096, 680] on button "Book" at bounding box center [1230, 686] width 403 height 30
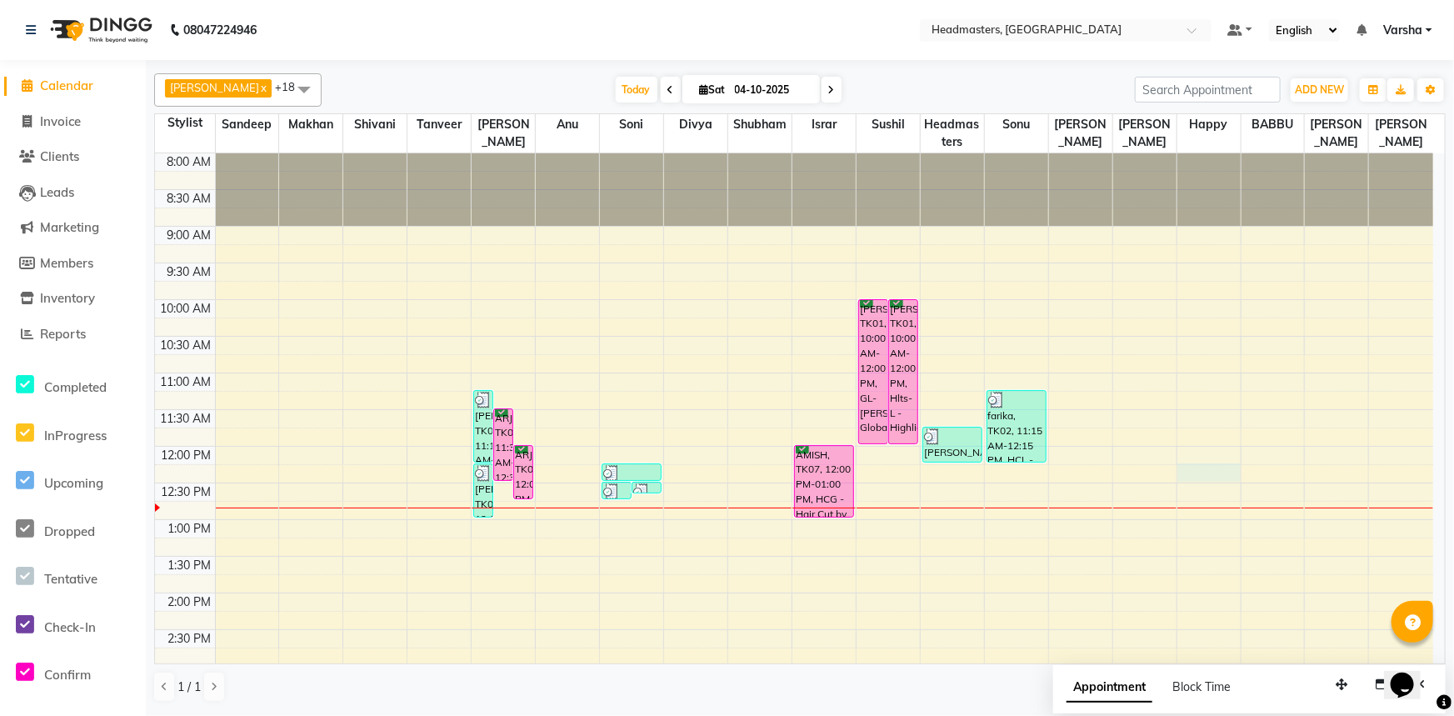
click at [1196, 469] on div "8:00 AM 8:30 AM 9:00 AM 9:30 AM 10:00 AM 10:30 AM 11:00 AM 11:30 AM 12:00 PM 12…" at bounding box center [794, 629] width 1278 height 952
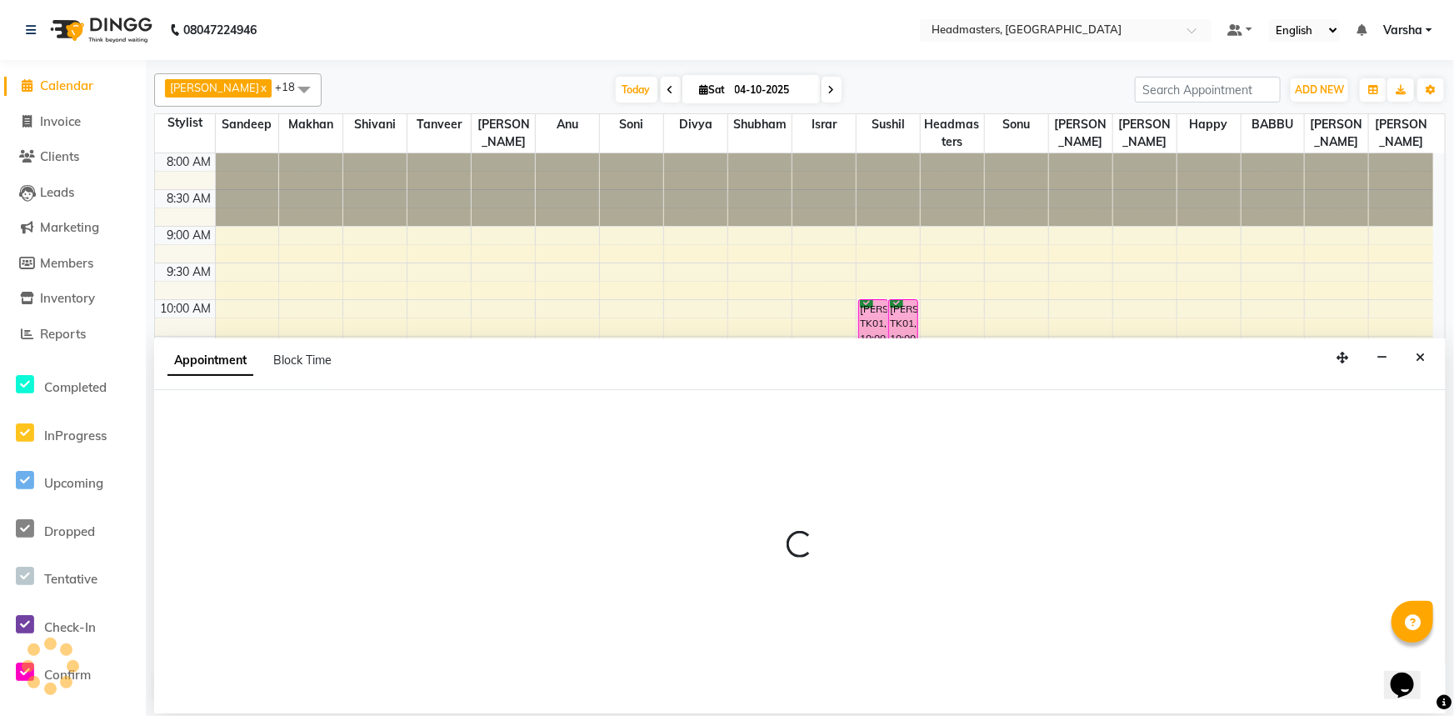
select select "62924"
select select "735"
select select "tentative"
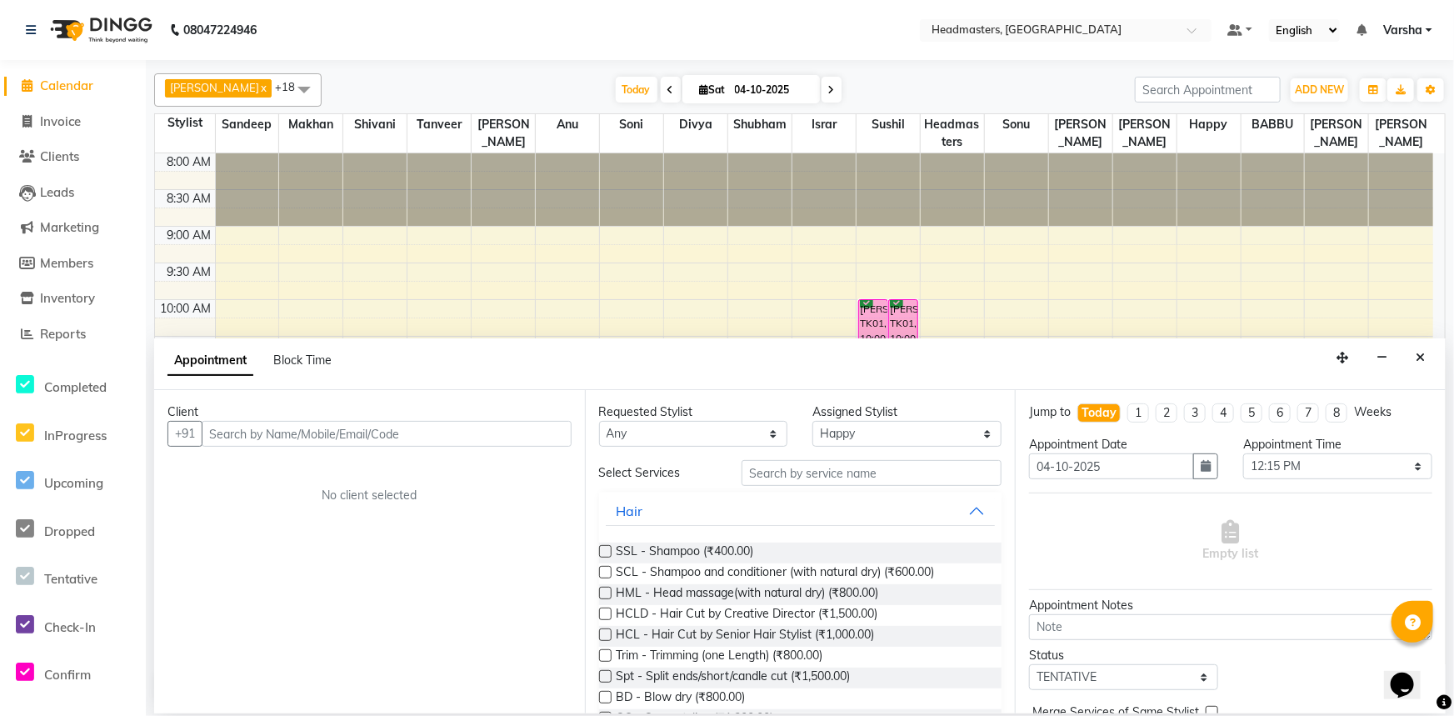
click at [317, 438] on input "text" at bounding box center [387, 434] width 370 height 26
type input "6284545849"
click at [516, 432] on span "Add Client" at bounding box center [537, 433] width 56 height 15
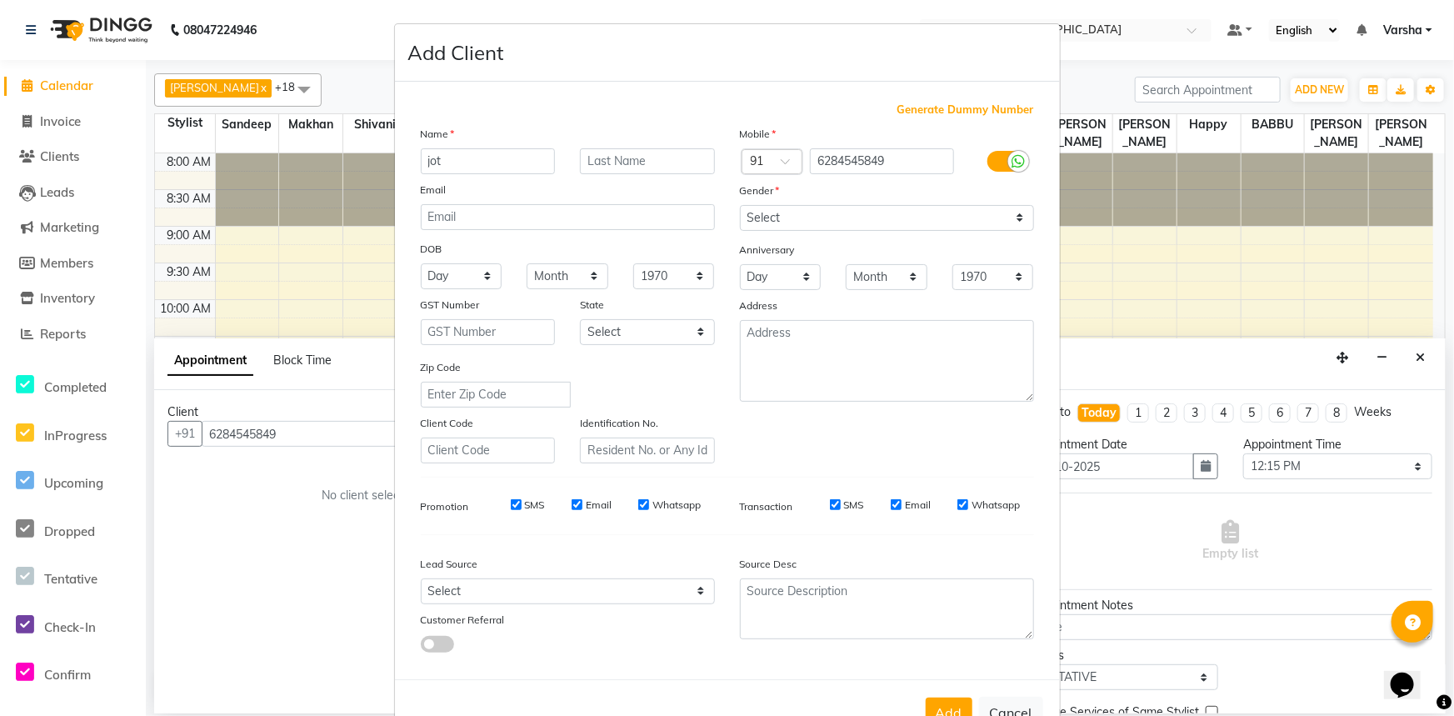
type input "jot"
click at [766, 219] on select "Select [DEMOGRAPHIC_DATA] [DEMOGRAPHIC_DATA] Other Prefer Not To Say" at bounding box center [887, 218] width 294 height 26
select select "[DEMOGRAPHIC_DATA]"
click at [740, 205] on select "Select [DEMOGRAPHIC_DATA] [DEMOGRAPHIC_DATA] Other Prefer Not To Say" at bounding box center [887, 218] width 294 height 26
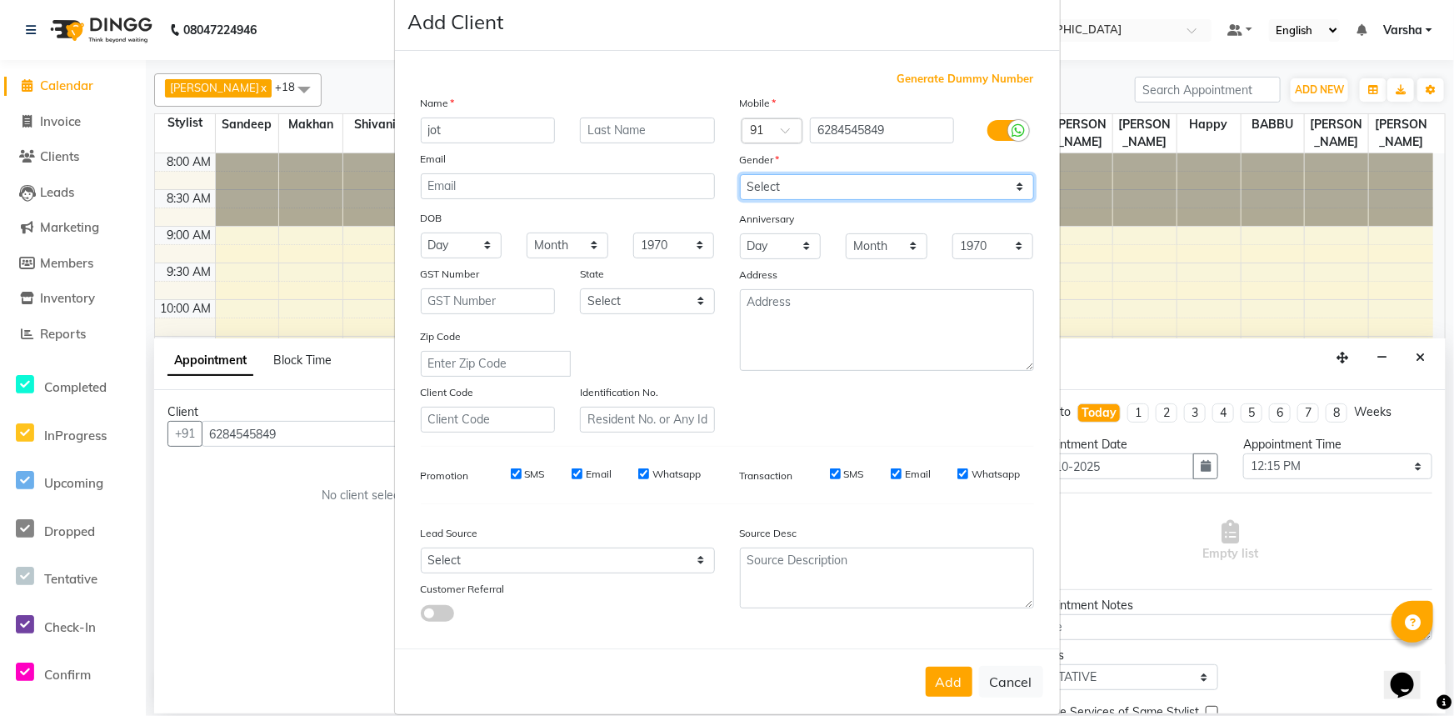
scroll to position [58, 0]
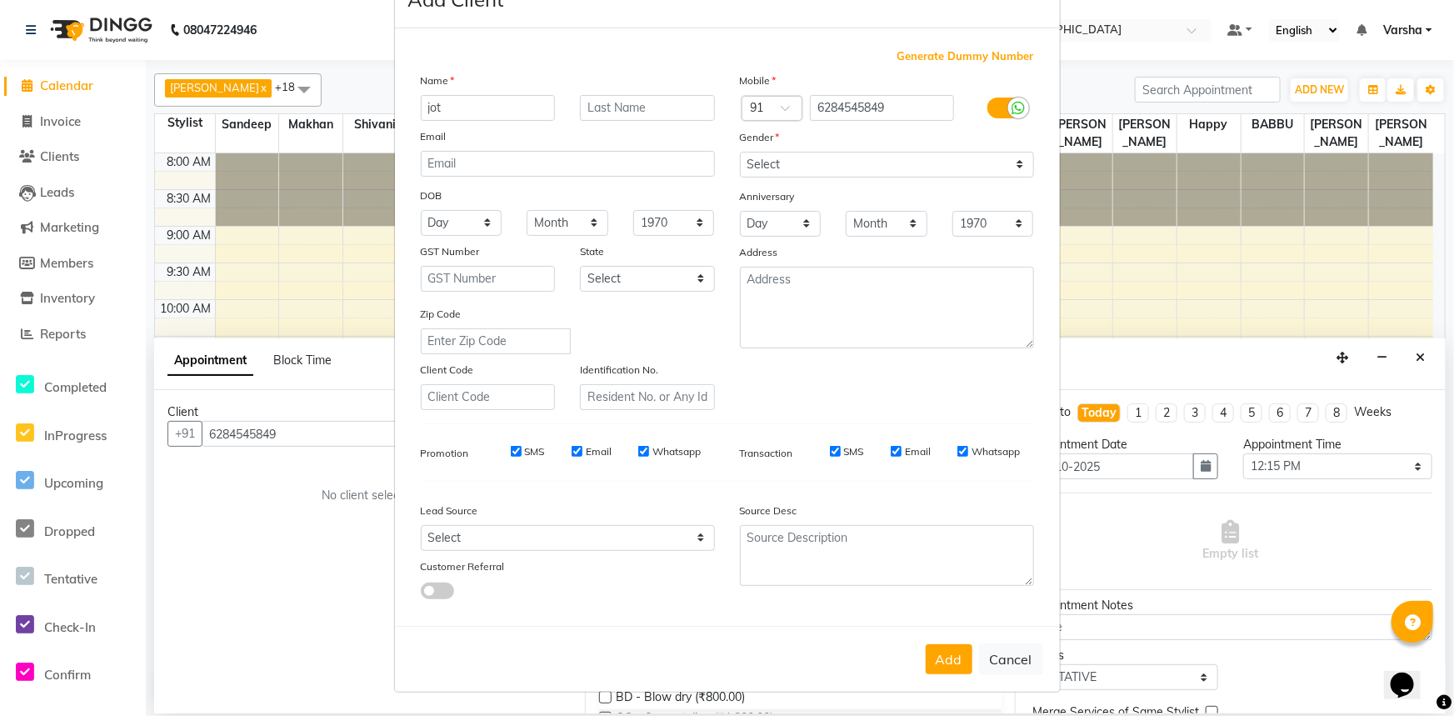
click at [940, 639] on div "Add Cancel" at bounding box center [727, 659] width 665 height 66
click at [941, 640] on div "Add Cancel" at bounding box center [727, 659] width 665 height 66
click at [941, 650] on button "Add" at bounding box center [949, 659] width 47 height 30
select select
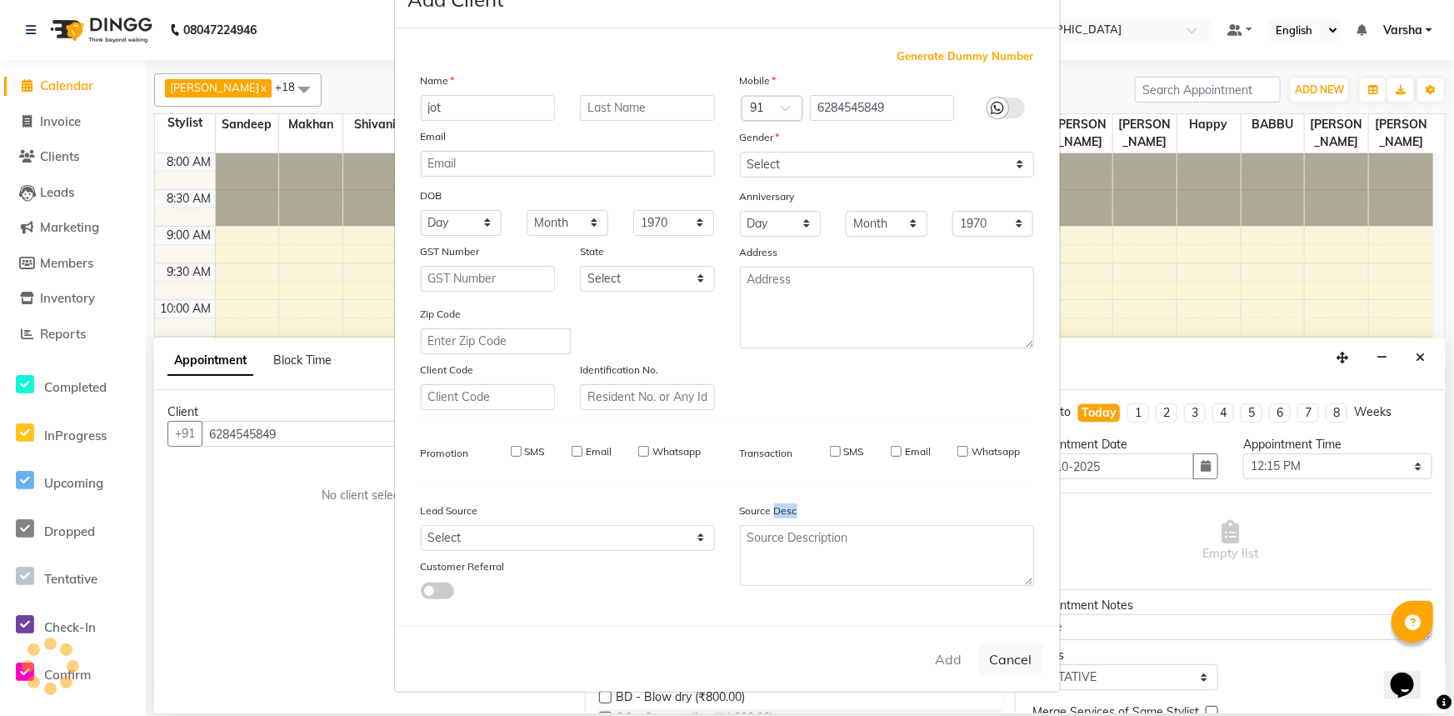
select select
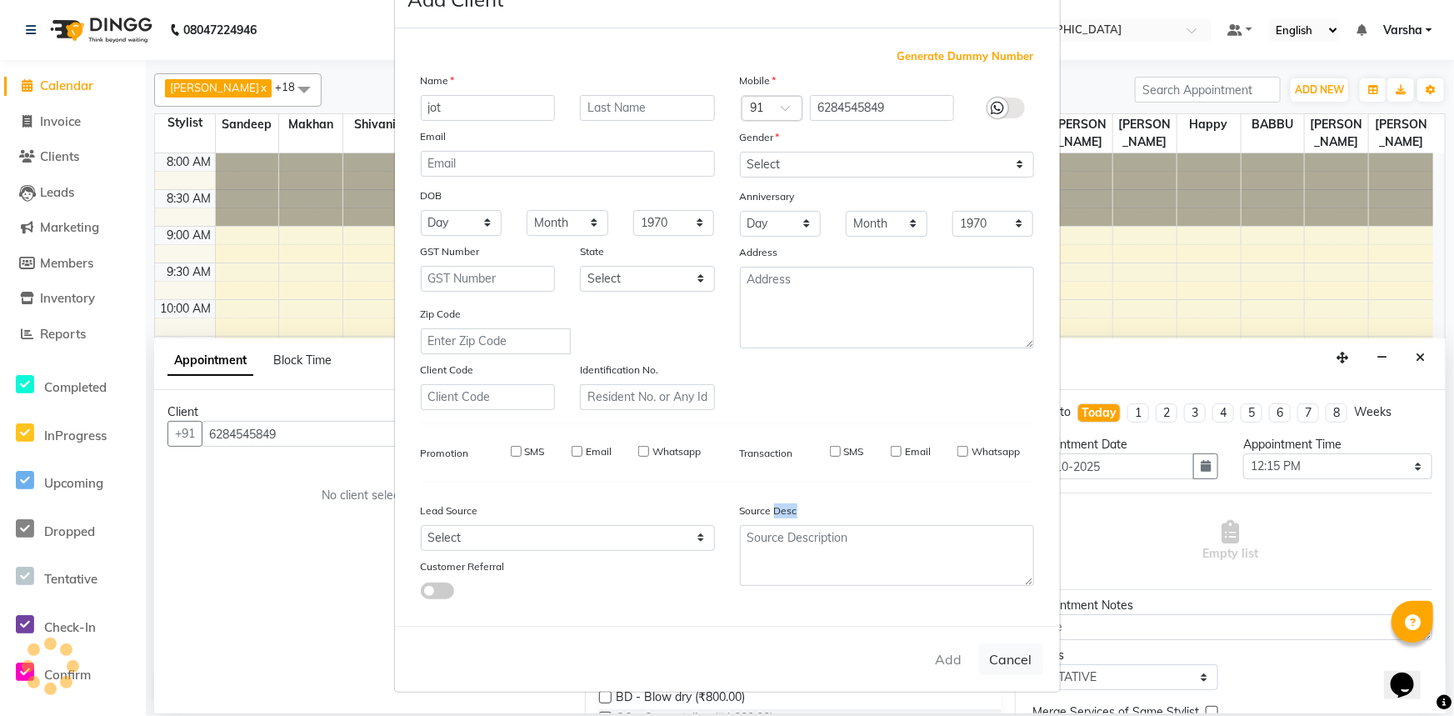
checkbox input "false"
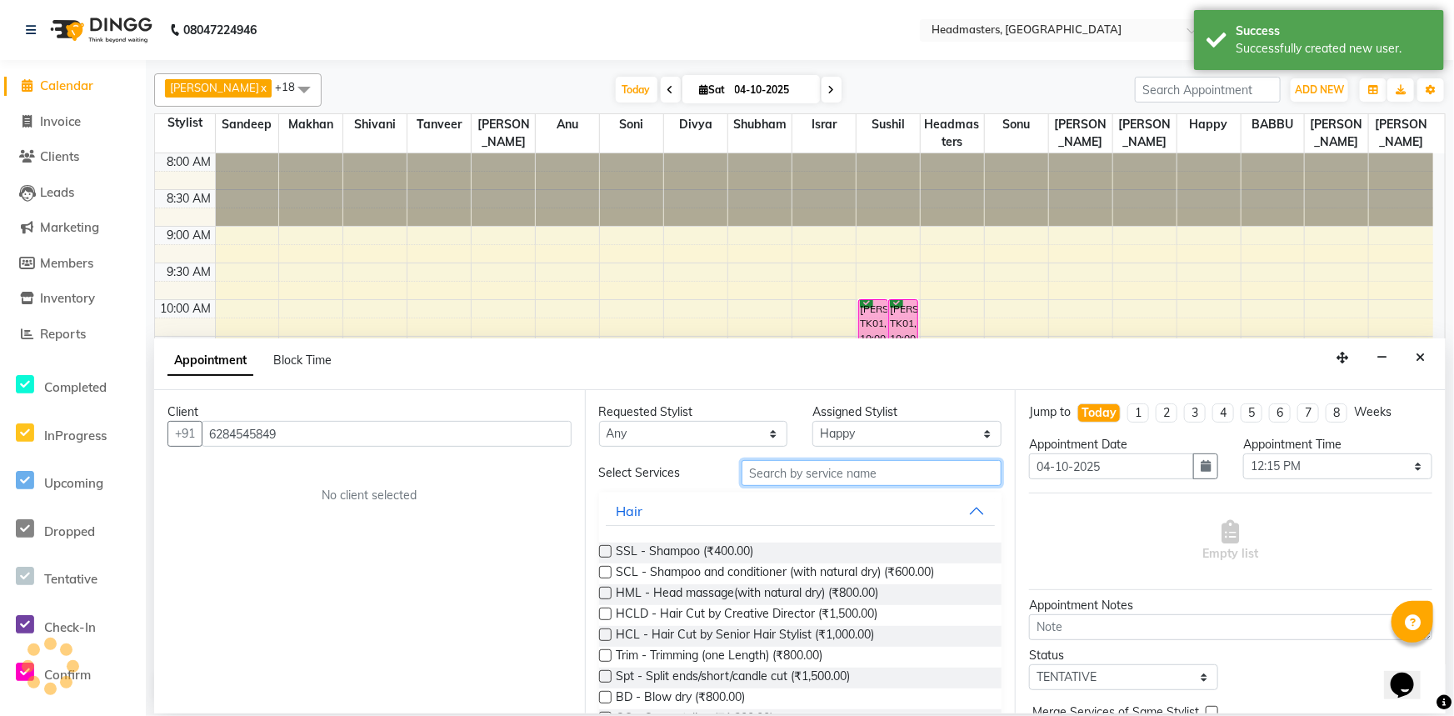
drag, startPoint x: 777, startPoint y: 485, endPoint x: 774, endPoint y: 477, distance: 9.0
click at [774, 477] on input "text" at bounding box center [872, 473] width 260 height 26
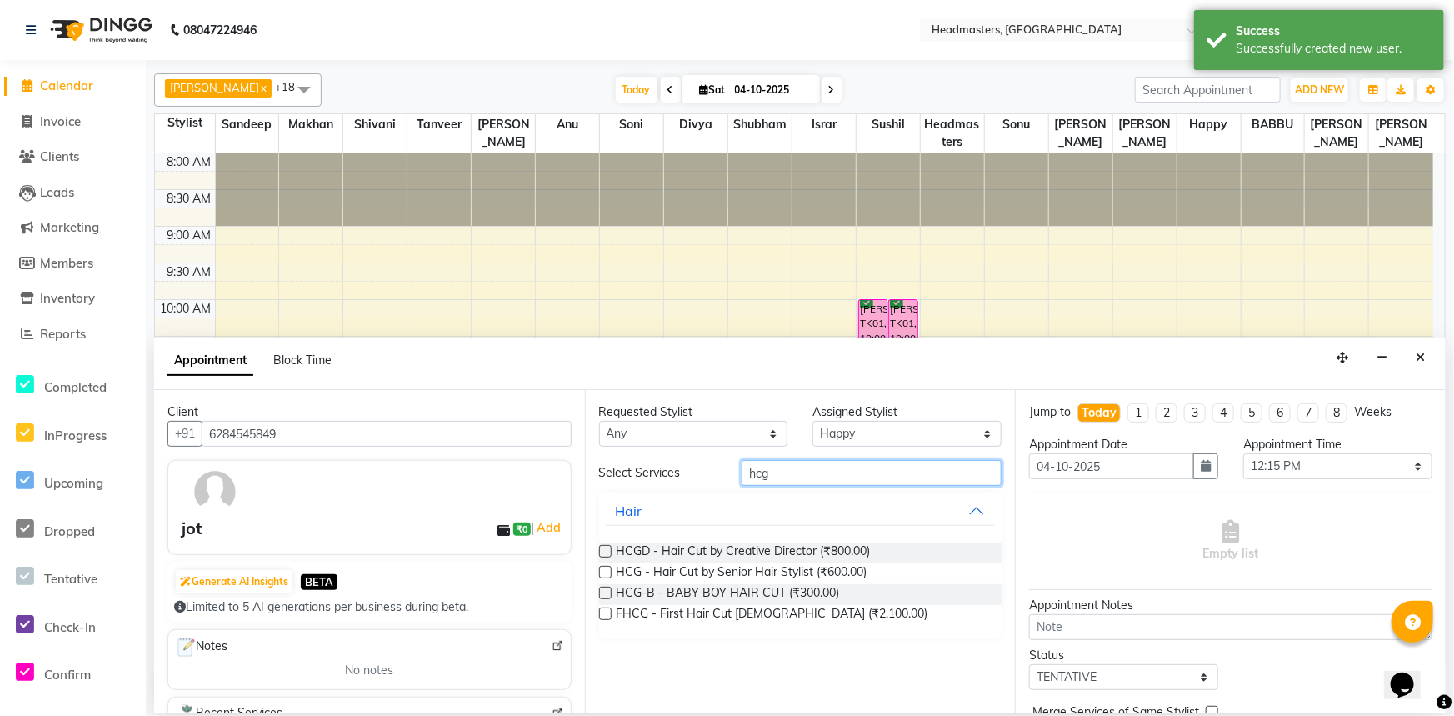
type input "hcg"
click at [604, 547] on label at bounding box center [605, 551] width 12 height 12
click at [604, 547] on input "checkbox" at bounding box center [604, 552] width 11 height 11
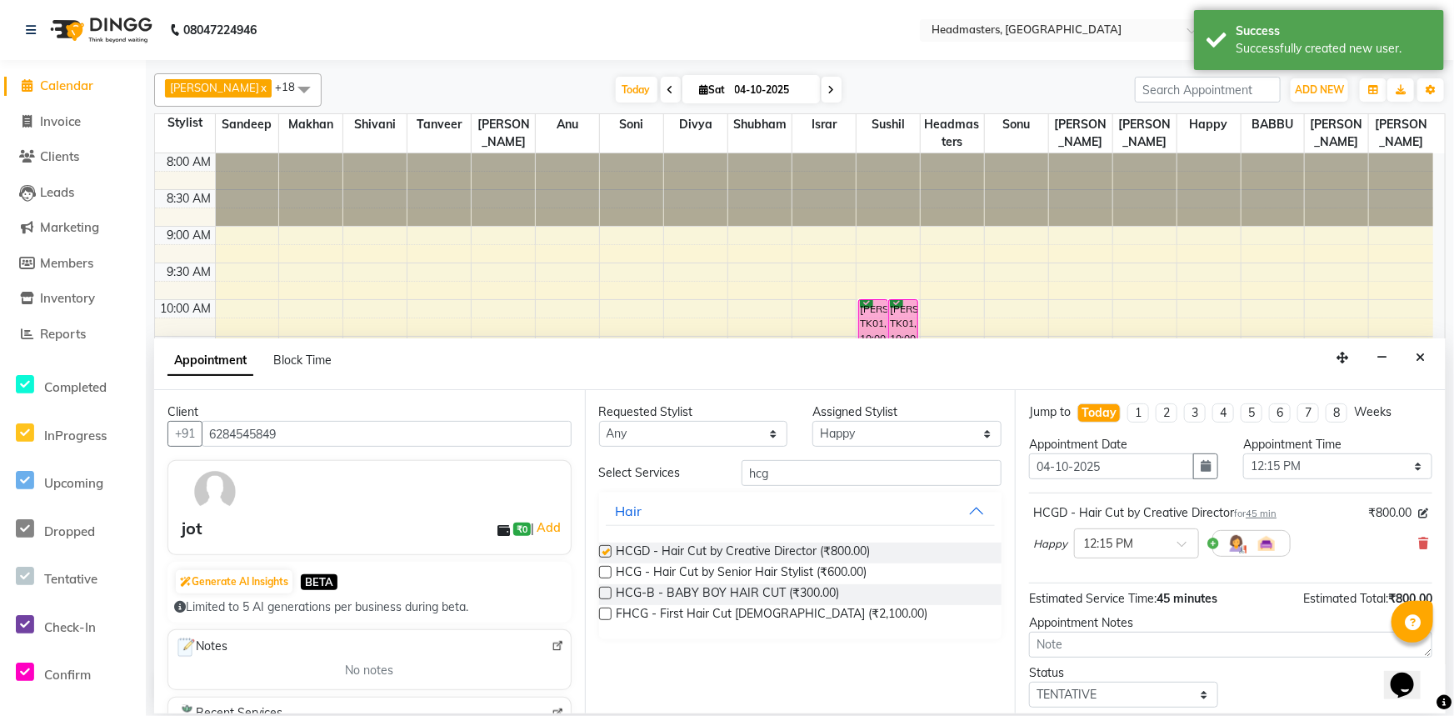
checkbox input "false"
click at [767, 477] on input "hcg" at bounding box center [872, 473] width 260 height 26
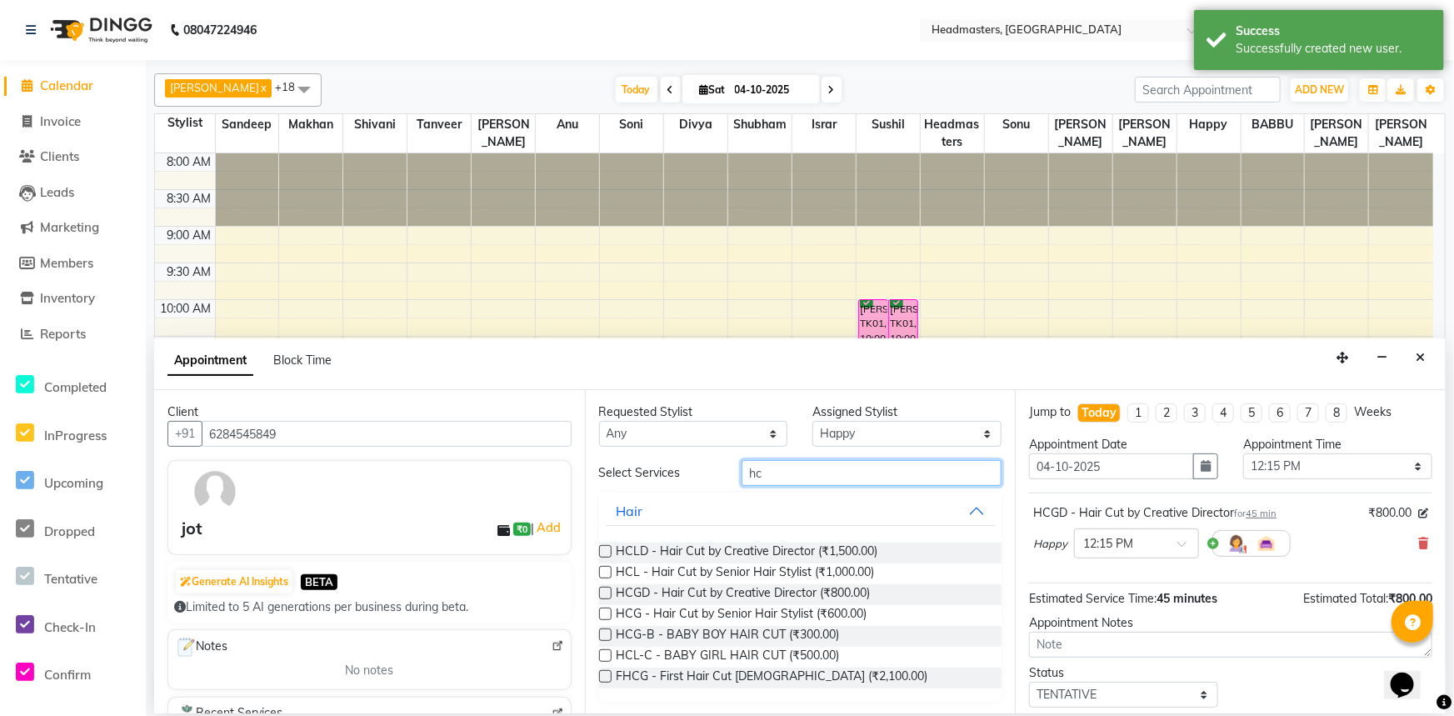
type input "h"
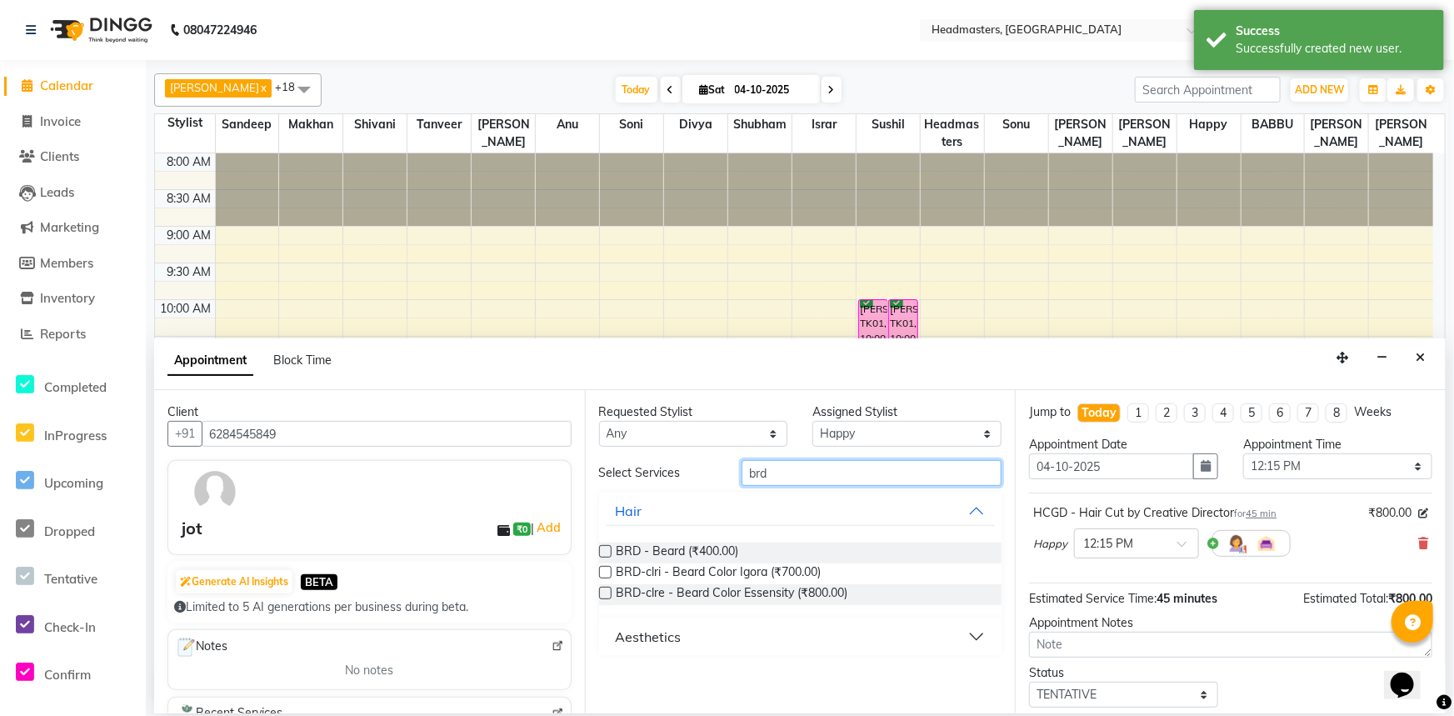
type input "brd"
click at [609, 548] on label at bounding box center [605, 551] width 12 height 12
click at [609, 548] on input "checkbox" at bounding box center [604, 552] width 11 height 11
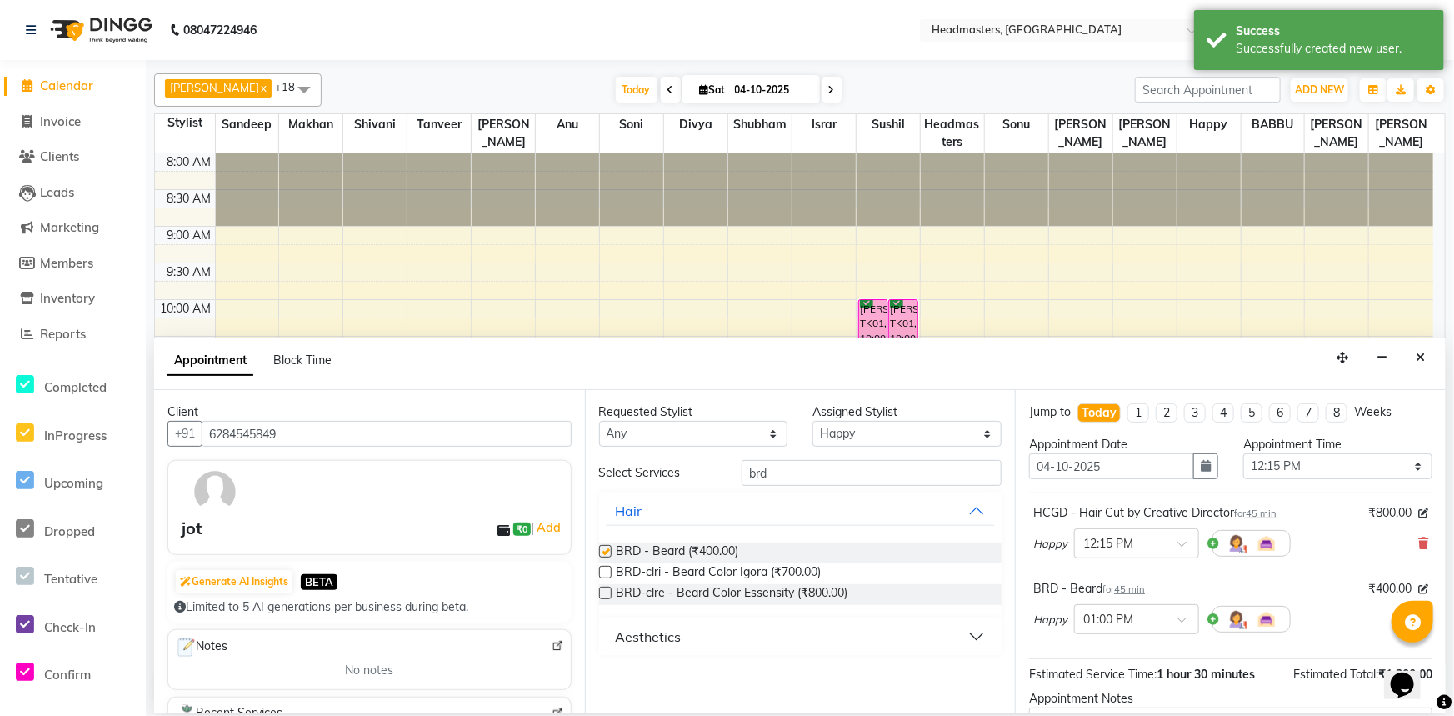
checkbox input "false"
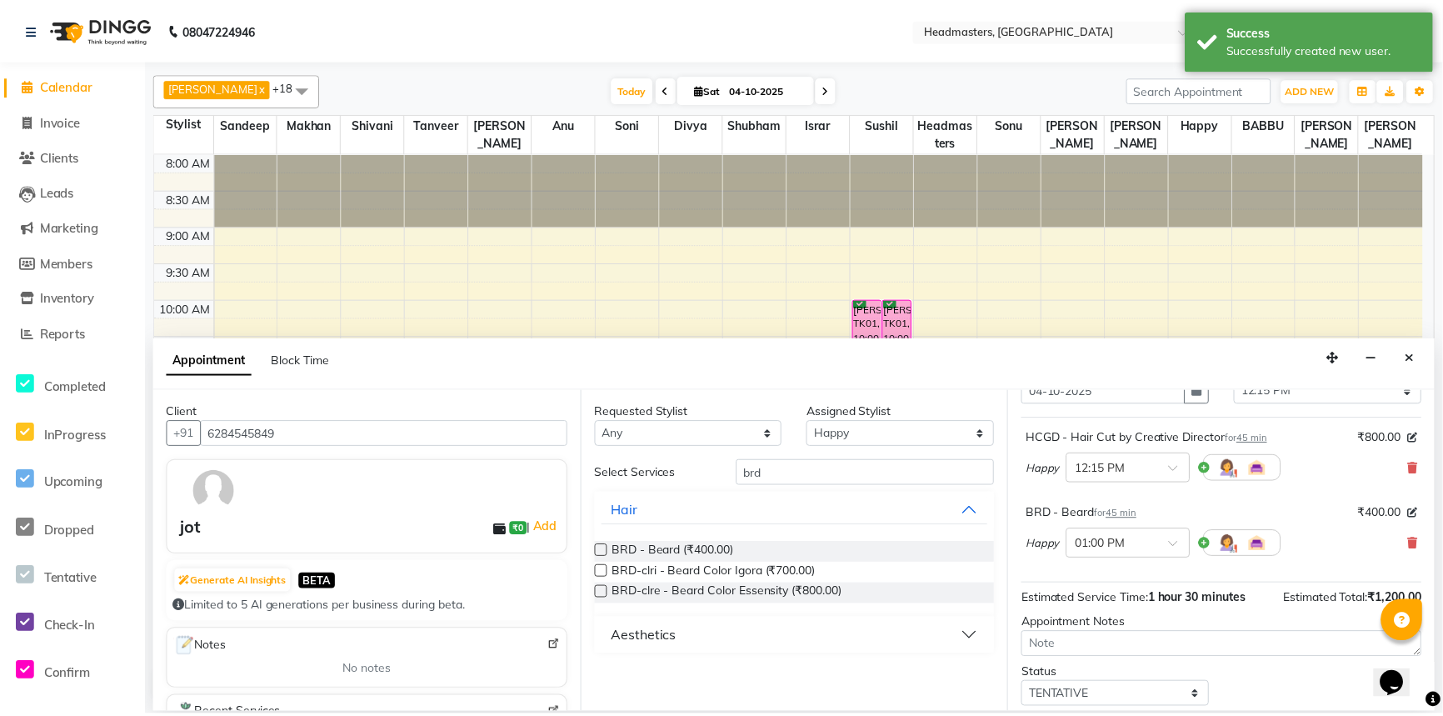
scroll to position [147, 0]
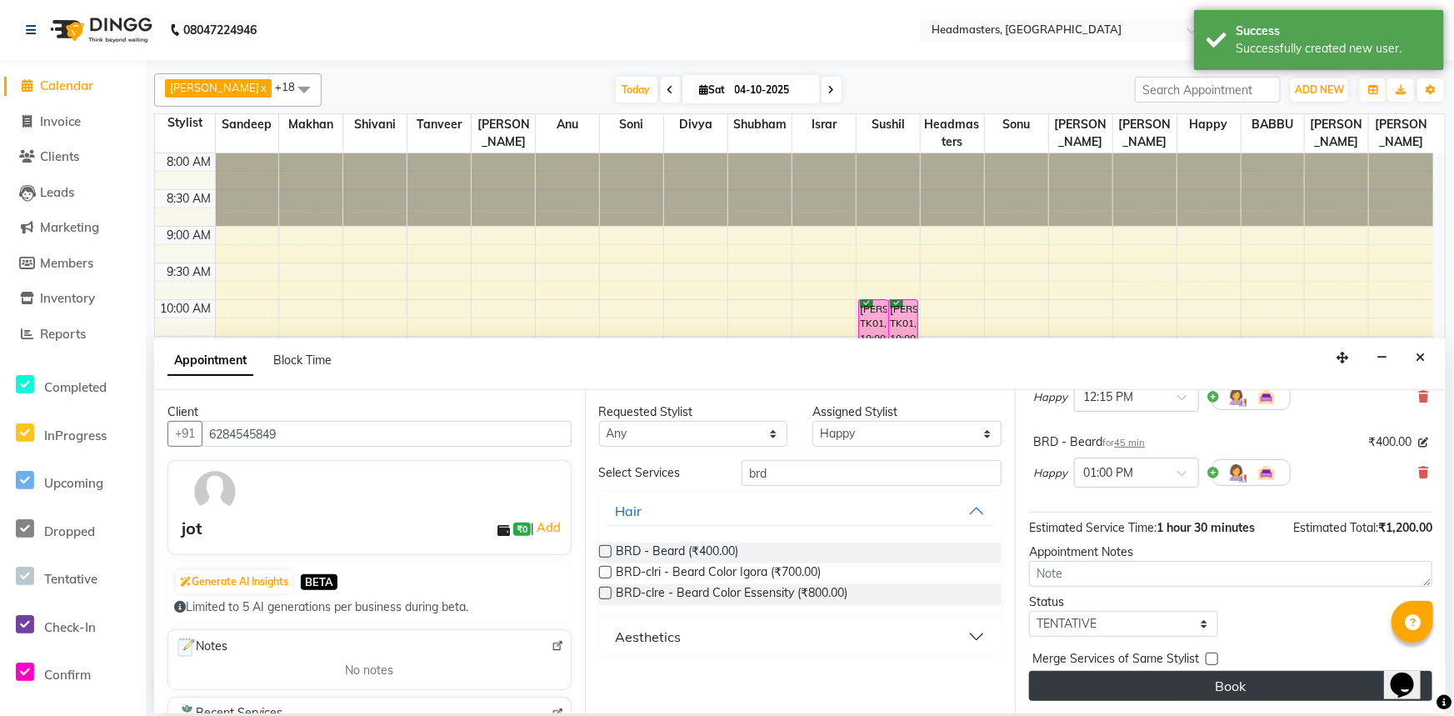
click at [1110, 682] on button "Book" at bounding box center [1230, 686] width 403 height 30
click at [1110, 682] on div "Book" at bounding box center [1230, 686] width 403 height 30
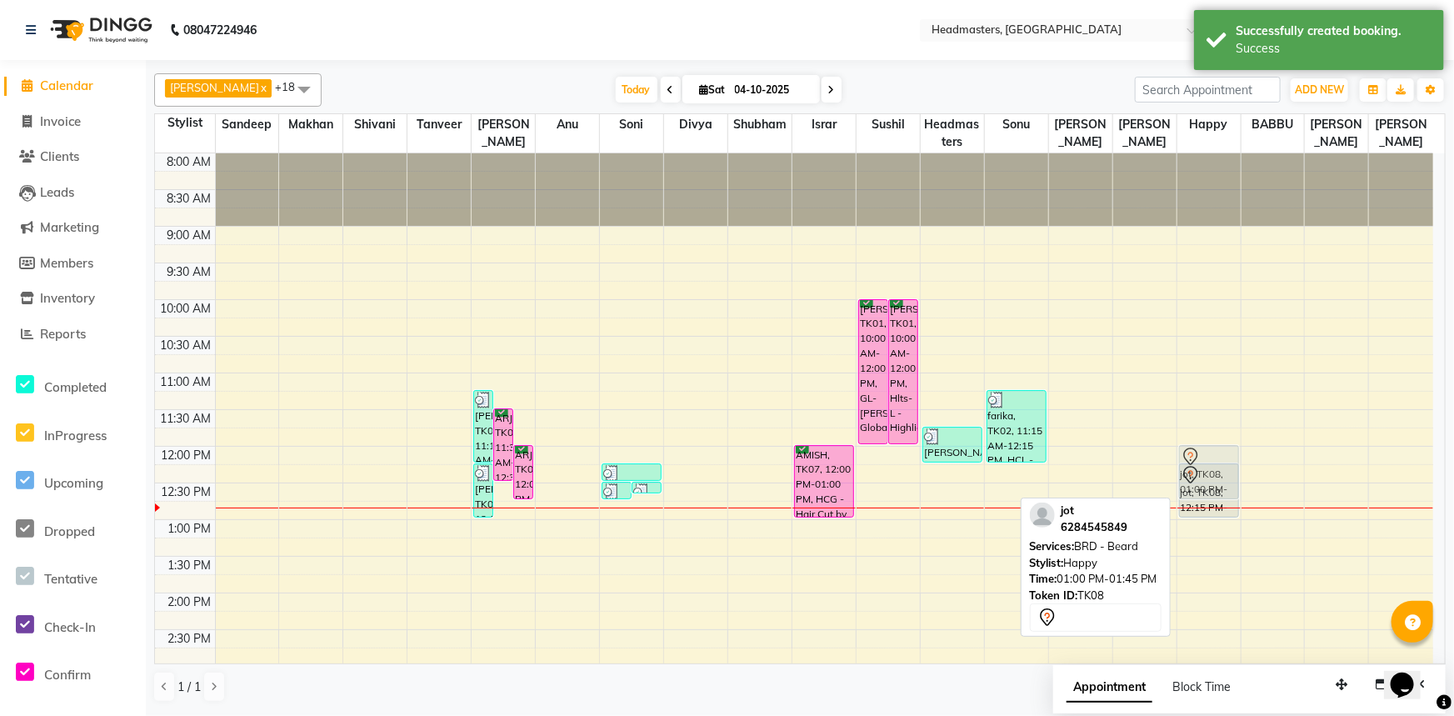
drag, startPoint x: 1213, startPoint y: 536, endPoint x: 1201, endPoint y: 489, distance: 48.3
click at [1202, 463] on div "jot, TK08, 12:15 PM-01:00 PM, HCGD - Hair Cut by Creative Director jot, TK08, 0…" at bounding box center [1208, 629] width 63 height 952
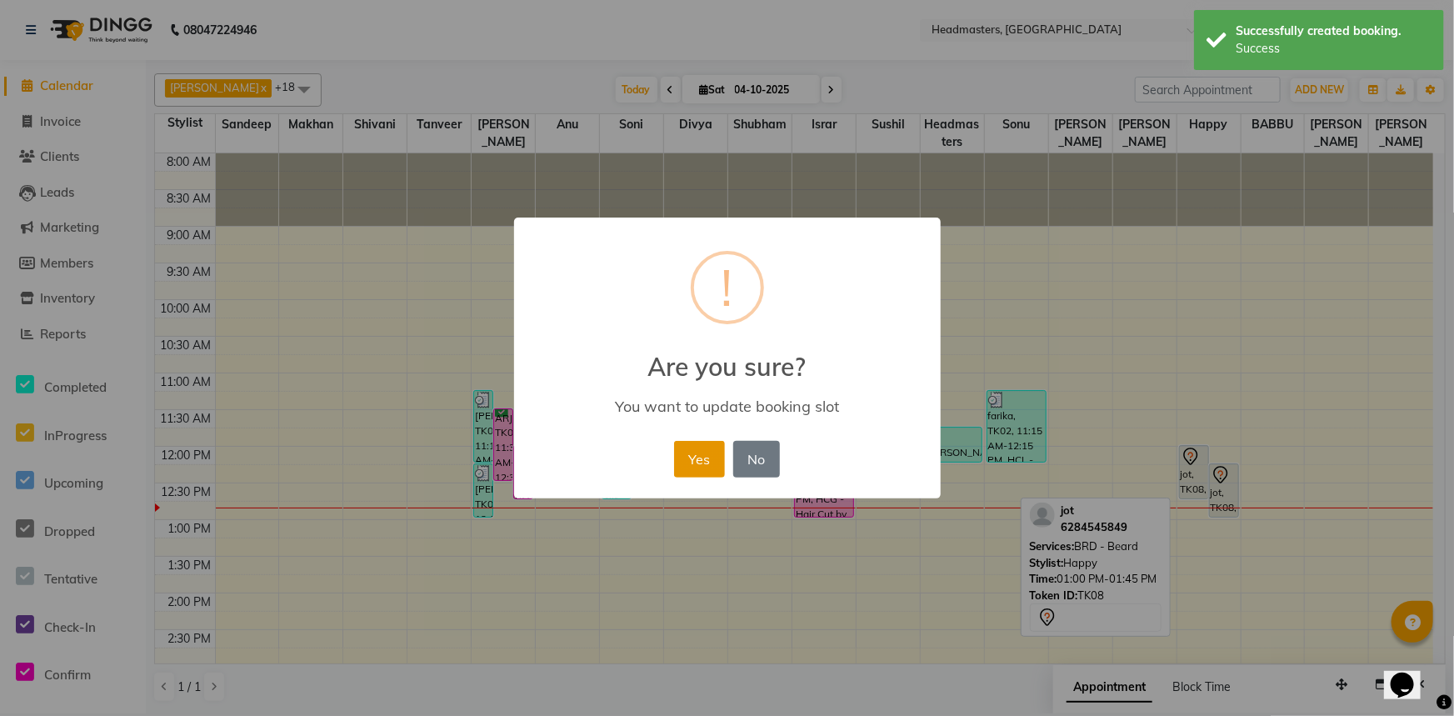
click at [705, 460] on button "Yes" at bounding box center [699, 459] width 51 height 37
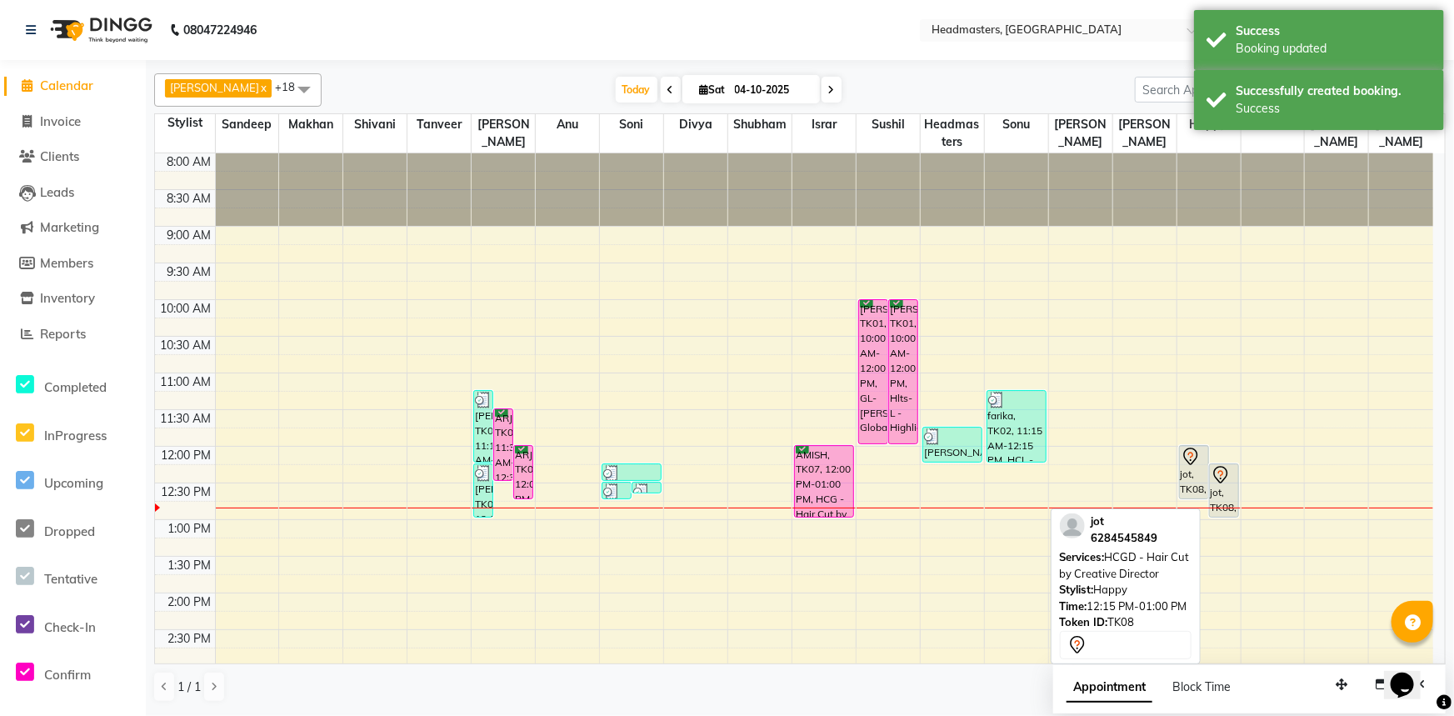
click at [1224, 474] on icon at bounding box center [1221, 475] width 20 height 20
select select "7"
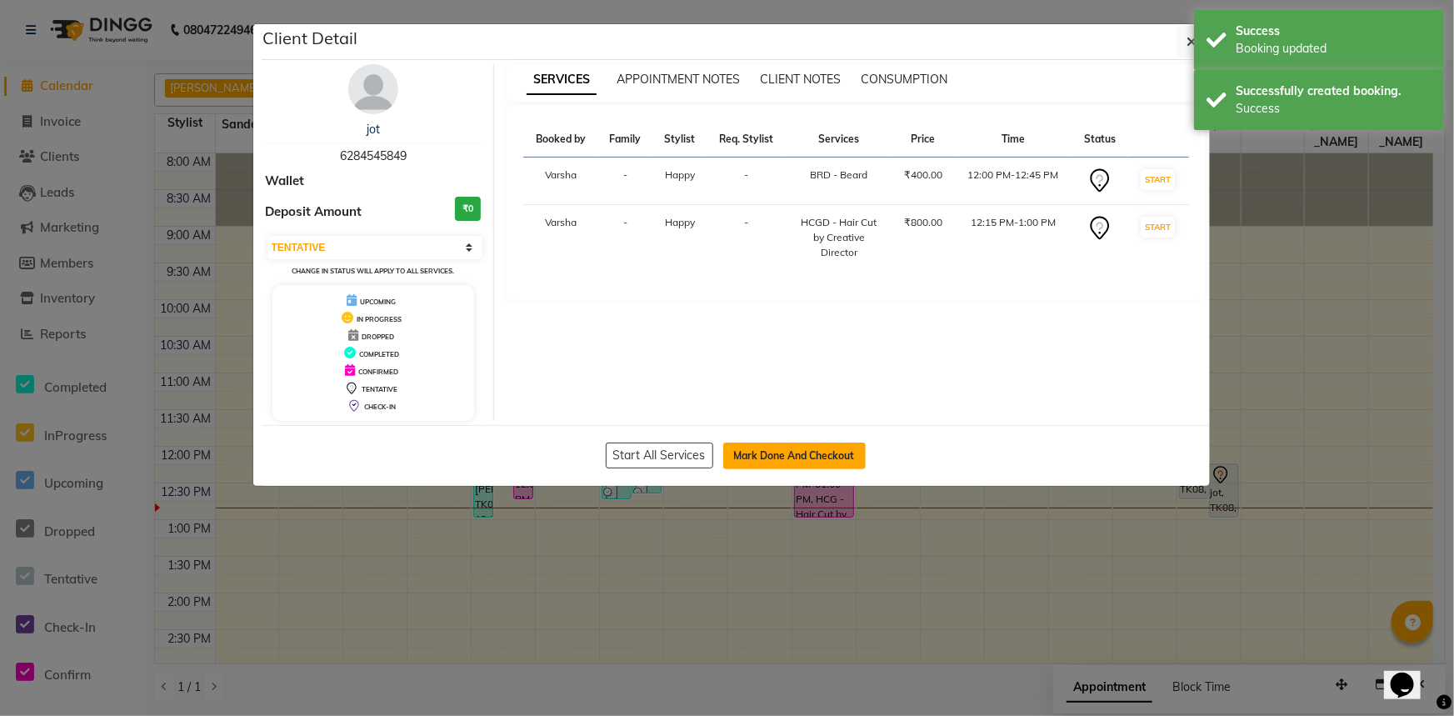
click at [797, 451] on button "Mark Done And Checkout" at bounding box center [794, 455] width 142 height 27
select select "7140"
select select "service"
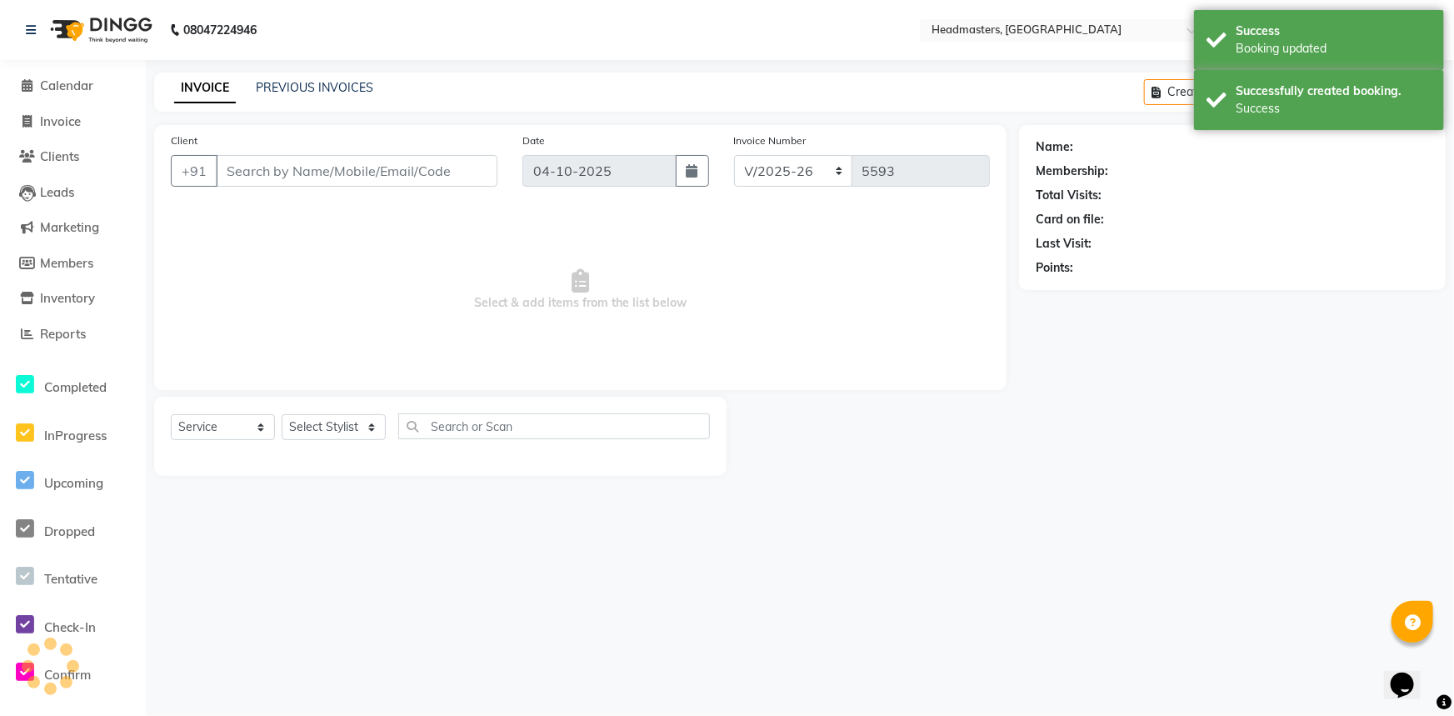
type input "6284545849"
select select "62924"
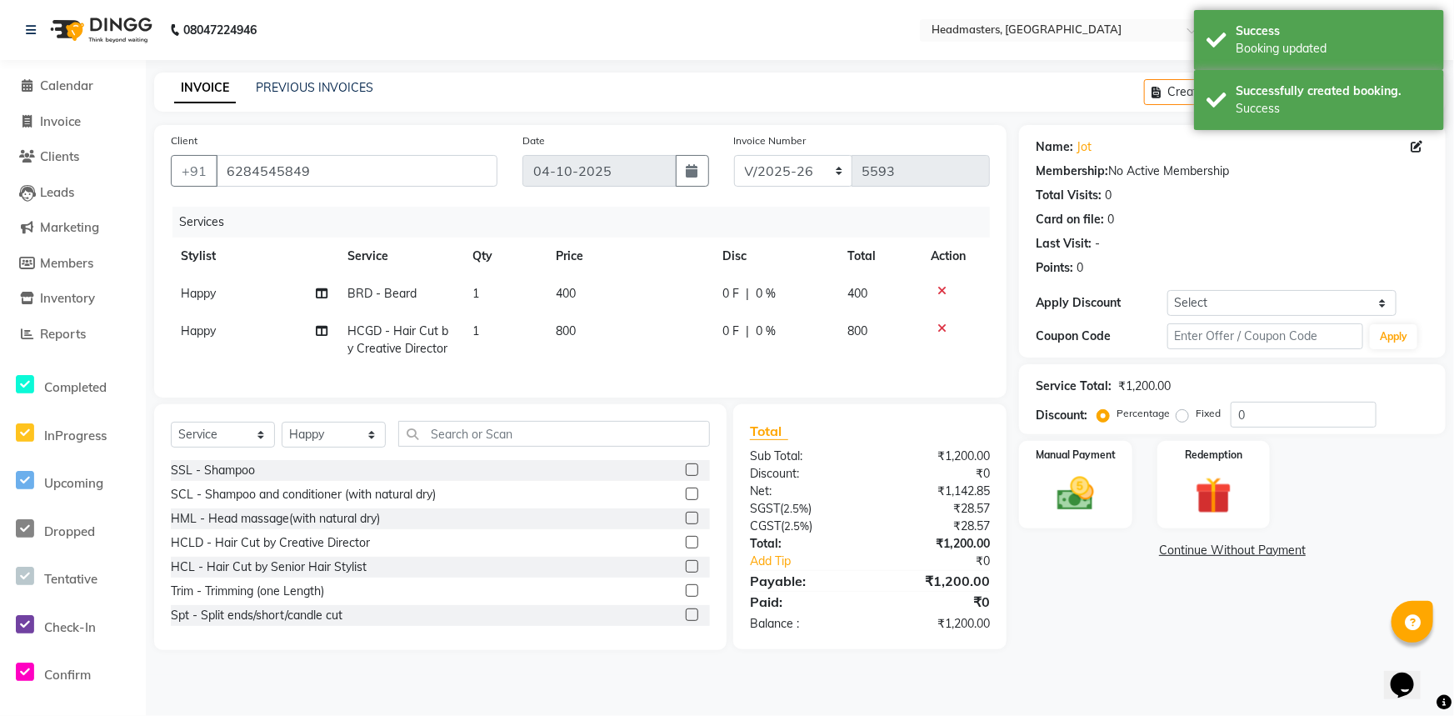
drag, startPoint x: 1272, startPoint y: 439, endPoint x: 1269, endPoint y: 424, distance: 15.4
click at [1271, 439] on div "Name: Jot Membership: No Active Membership Total Visits: 0 Card on file: 0 Last…" at bounding box center [1238, 387] width 439 height 525
click at [1269, 422] on input "0" at bounding box center [1304, 415] width 146 height 26
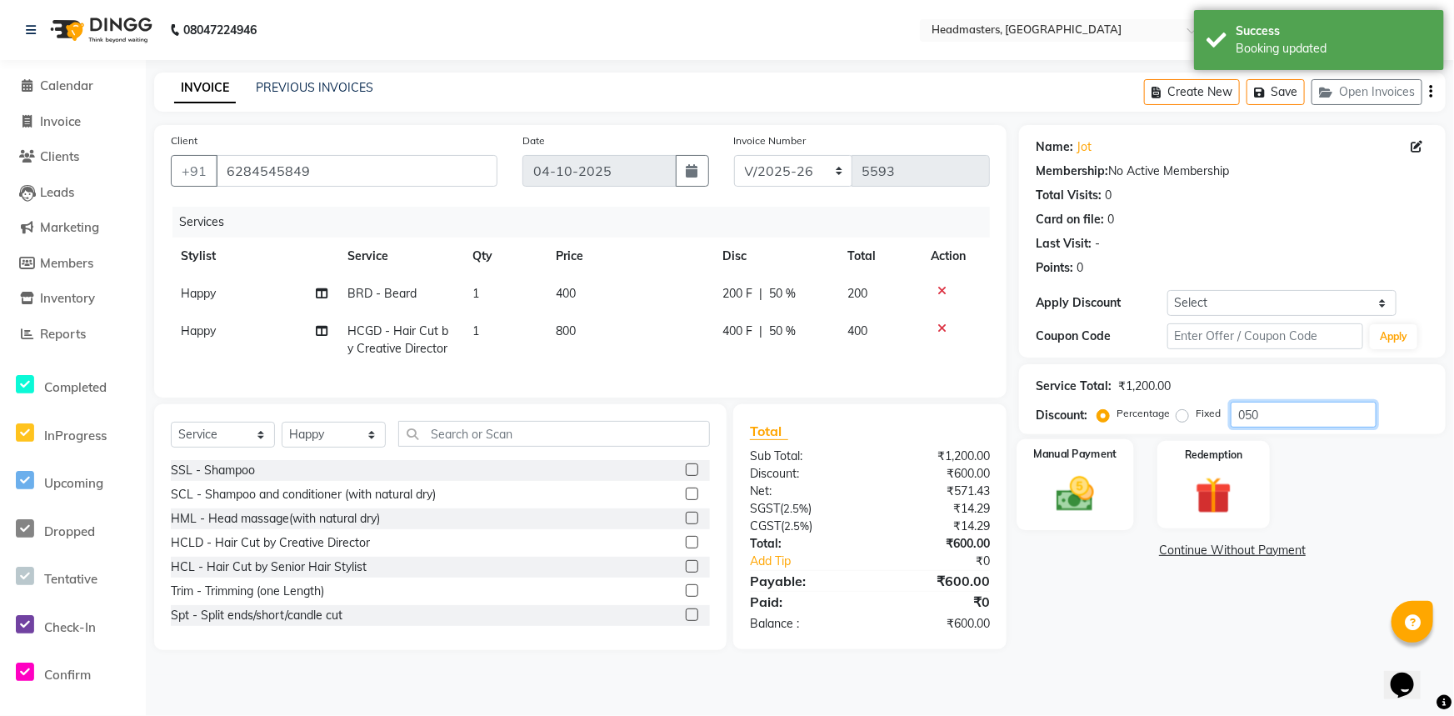
type input "050"
click at [1075, 502] on img at bounding box center [1076, 494] width 62 height 44
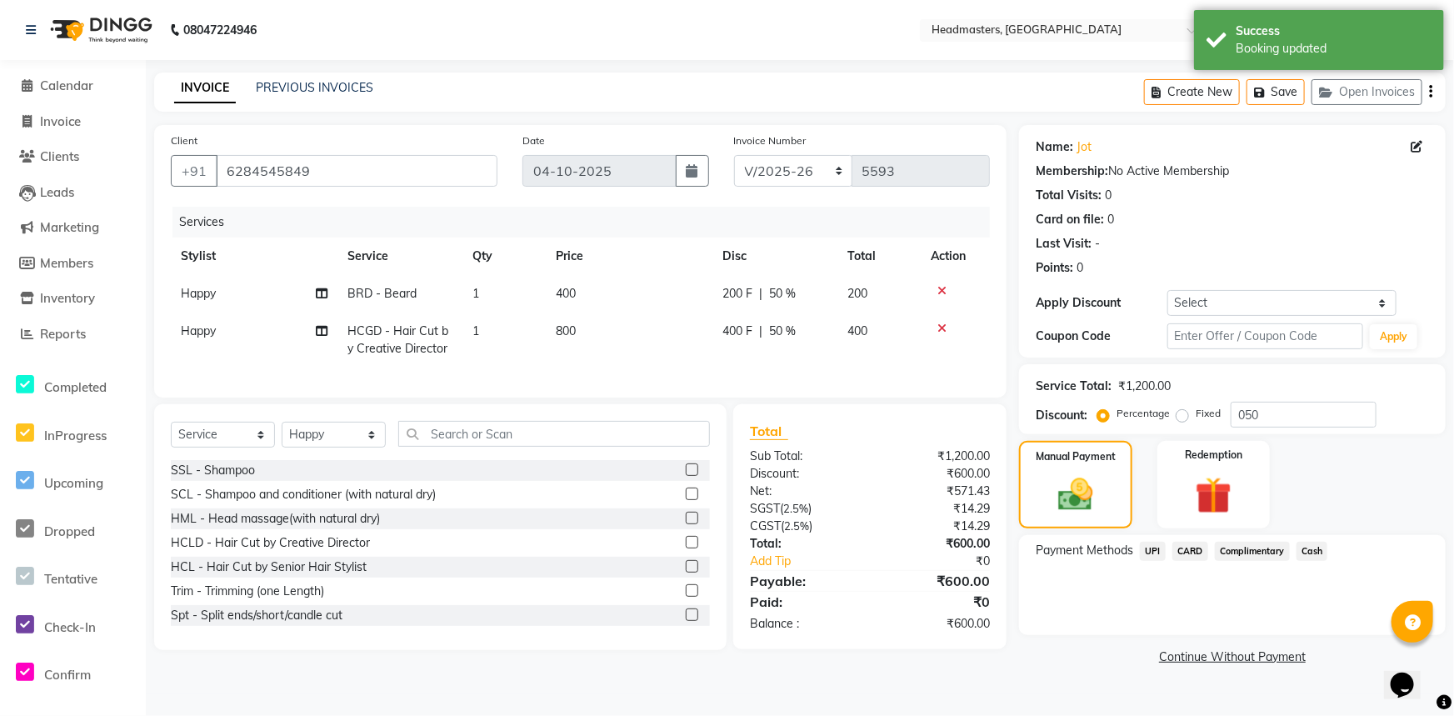
drag, startPoint x: 1150, startPoint y: 545, endPoint x: 1176, endPoint y: 568, distance: 35.4
click at [1151, 546] on span "UPI" at bounding box center [1153, 551] width 26 height 19
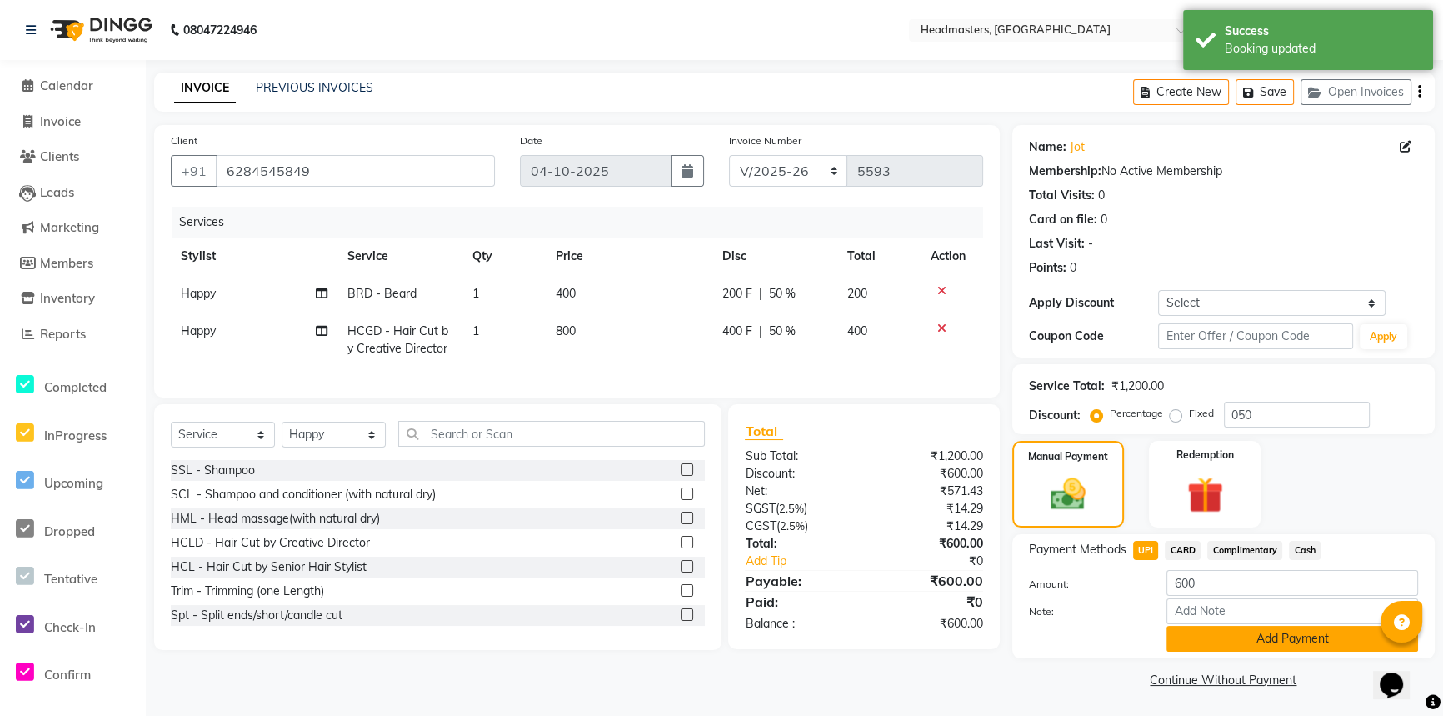
click at [1233, 641] on button "Add Payment" at bounding box center [1292, 639] width 252 height 26
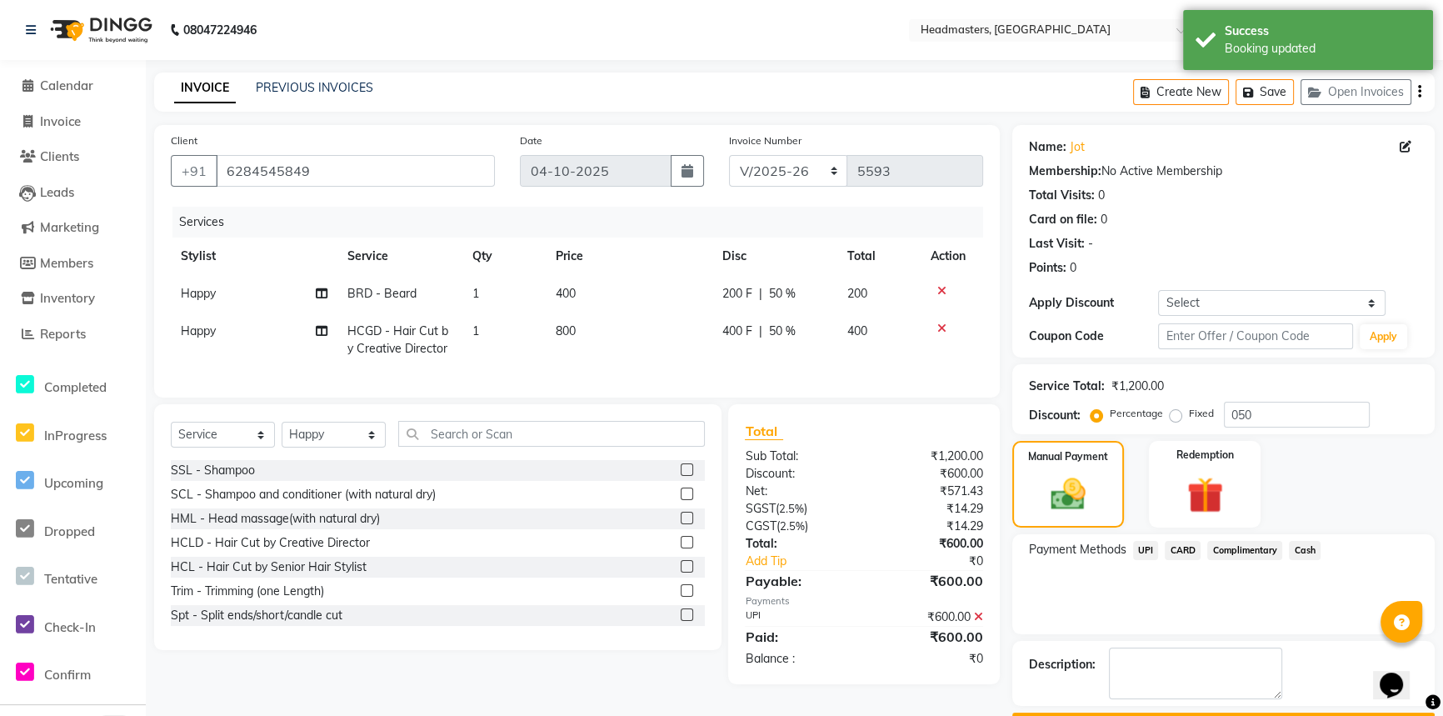
scroll to position [47, 0]
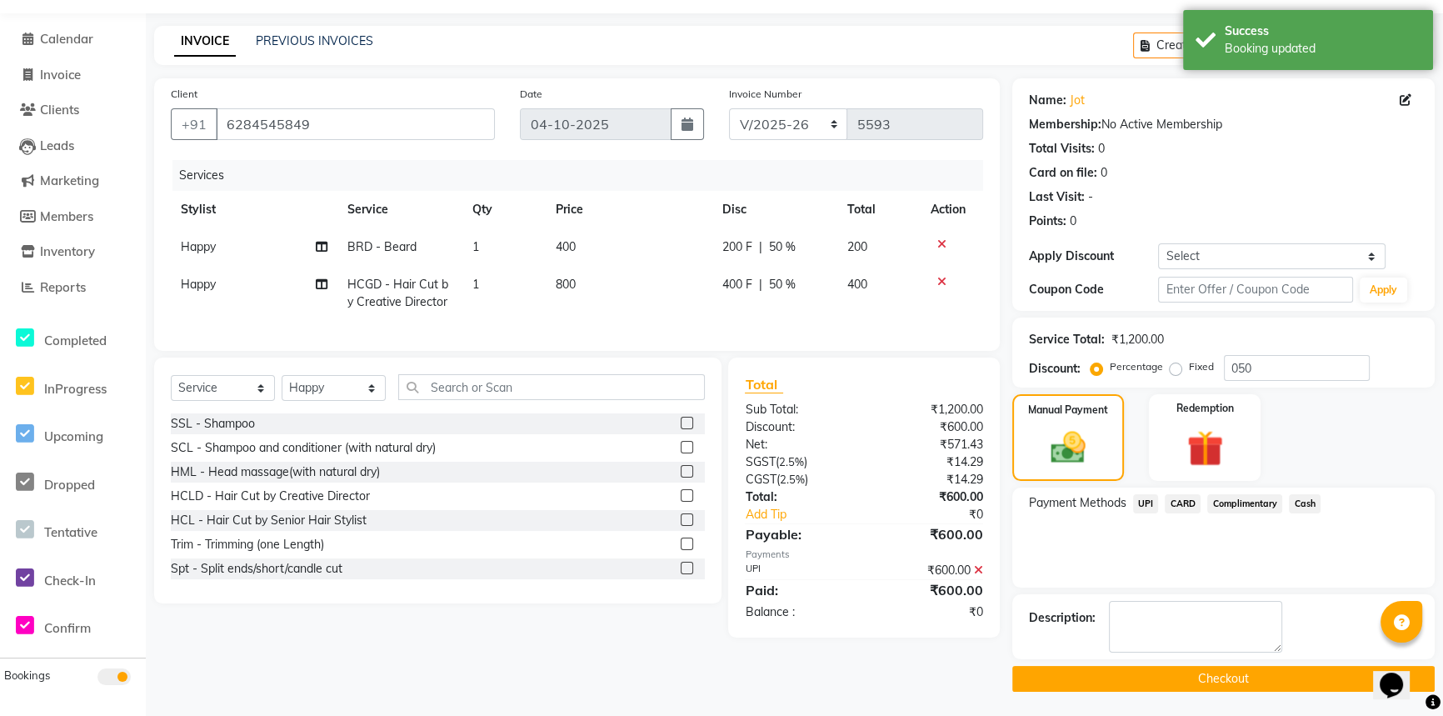
click at [1251, 680] on button "Checkout" at bounding box center [1223, 679] width 422 height 26
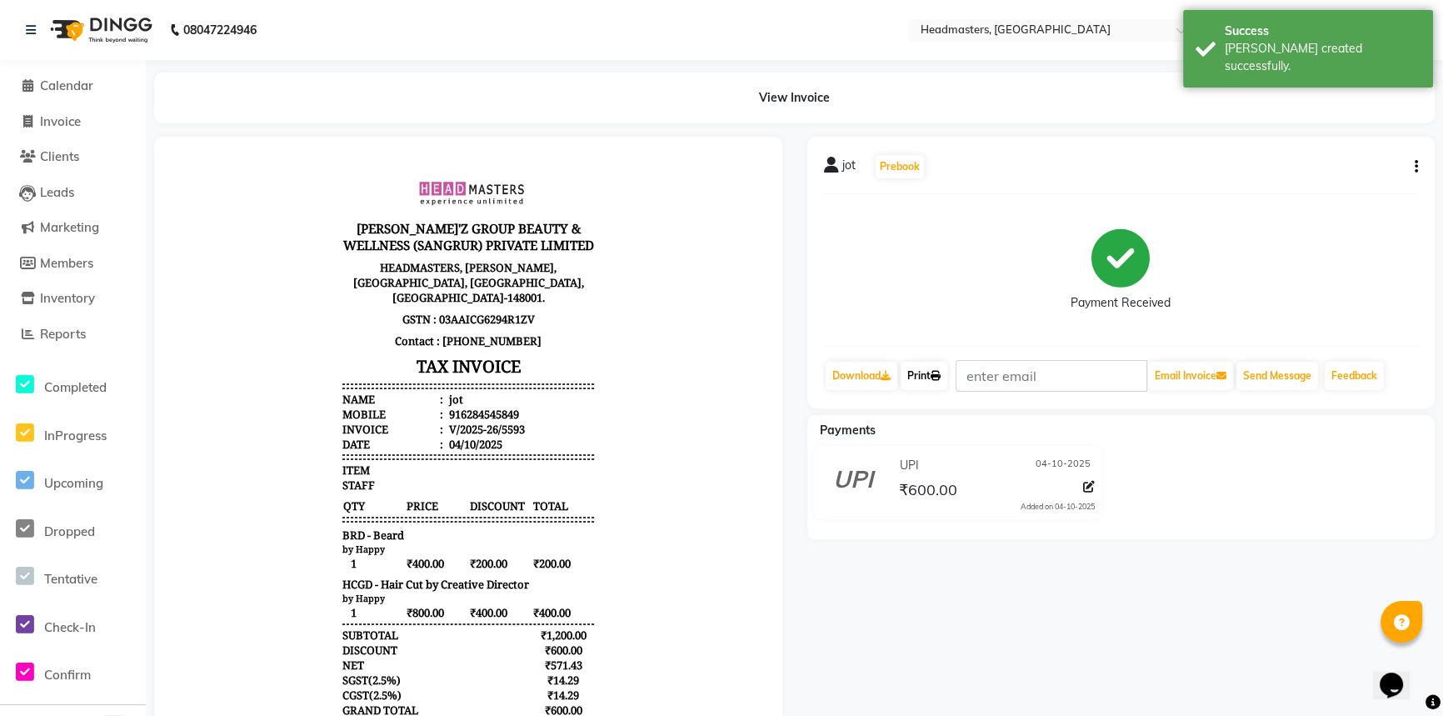
click at [918, 380] on link "Print" at bounding box center [924, 376] width 47 height 28
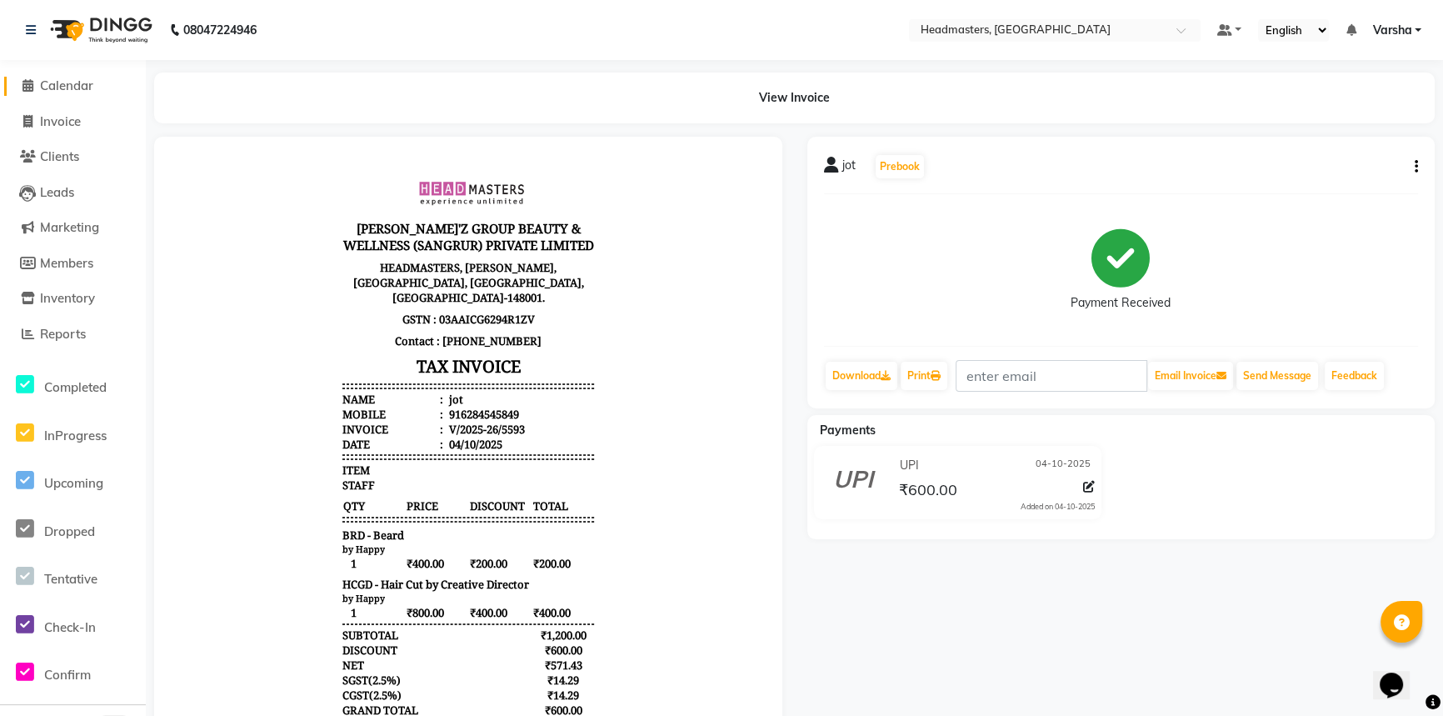
drag, startPoint x: 20, startPoint y: 82, endPoint x: 84, endPoint y: 146, distance: 90.7
click at [20, 82] on span at bounding box center [27, 86] width 25 height 19
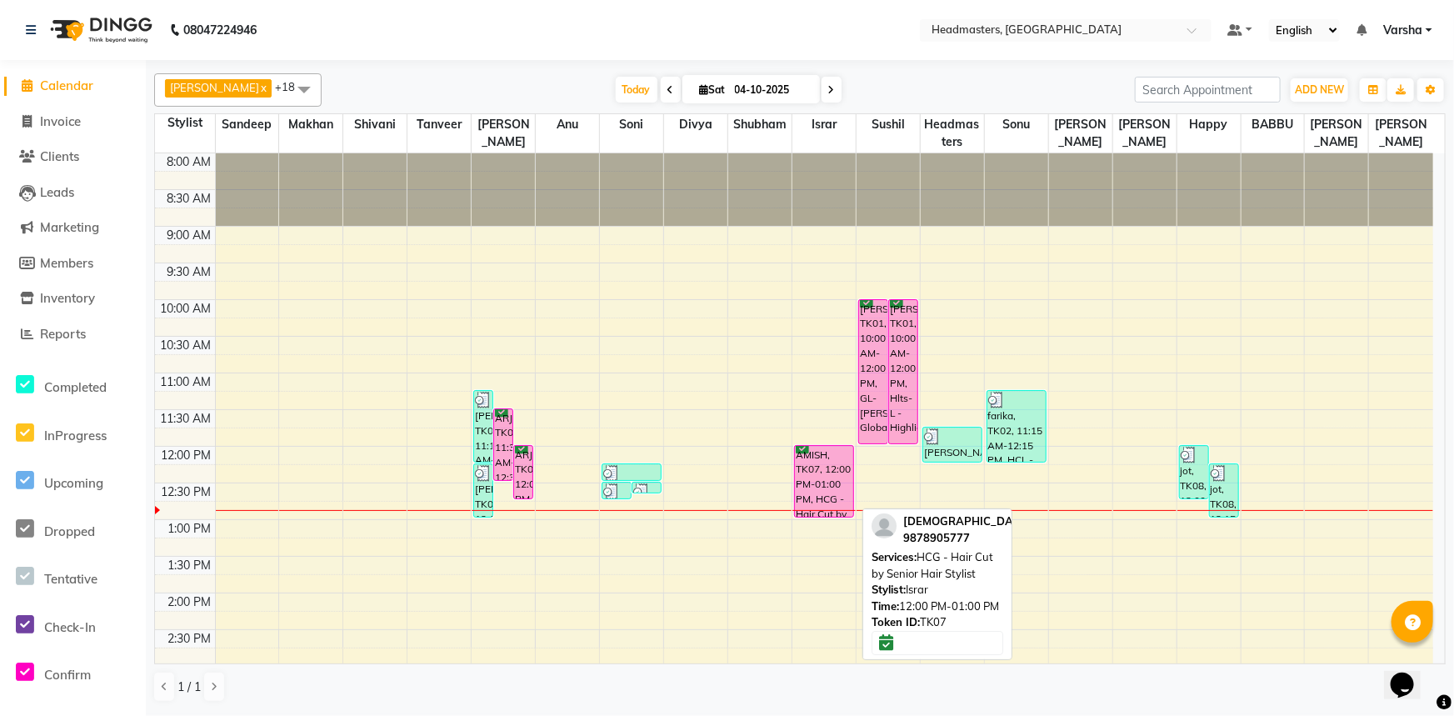
click at [837, 462] on div "AMISH, TK07, 12:00 PM-01:00 PM, HCG - Hair Cut by Senior Hair Stylist" at bounding box center [824, 481] width 58 height 71
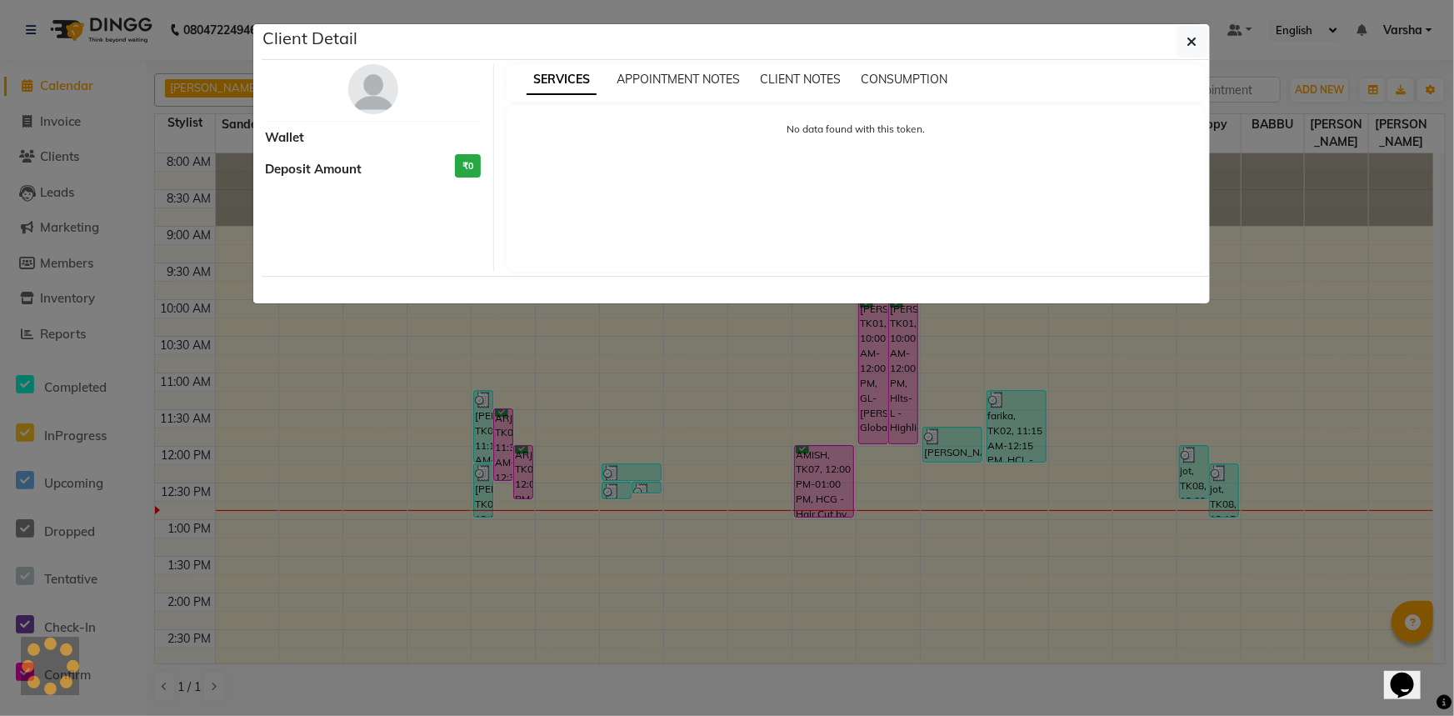
select select "6"
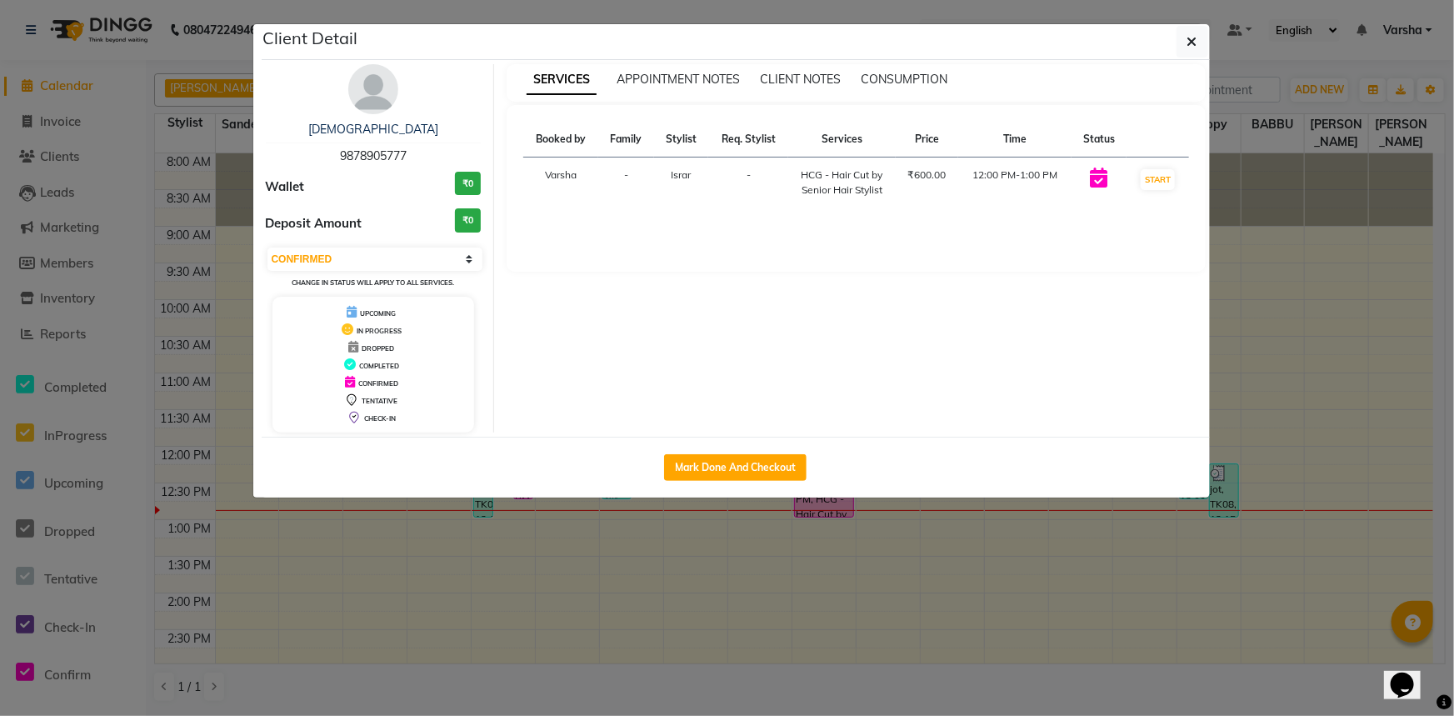
click at [742, 439] on div "Mark Done And Checkout" at bounding box center [736, 467] width 948 height 61
click at [751, 470] on button "Mark Done And Checkout" at bounding box center [735, 467] width 142 height 27
select select "service"
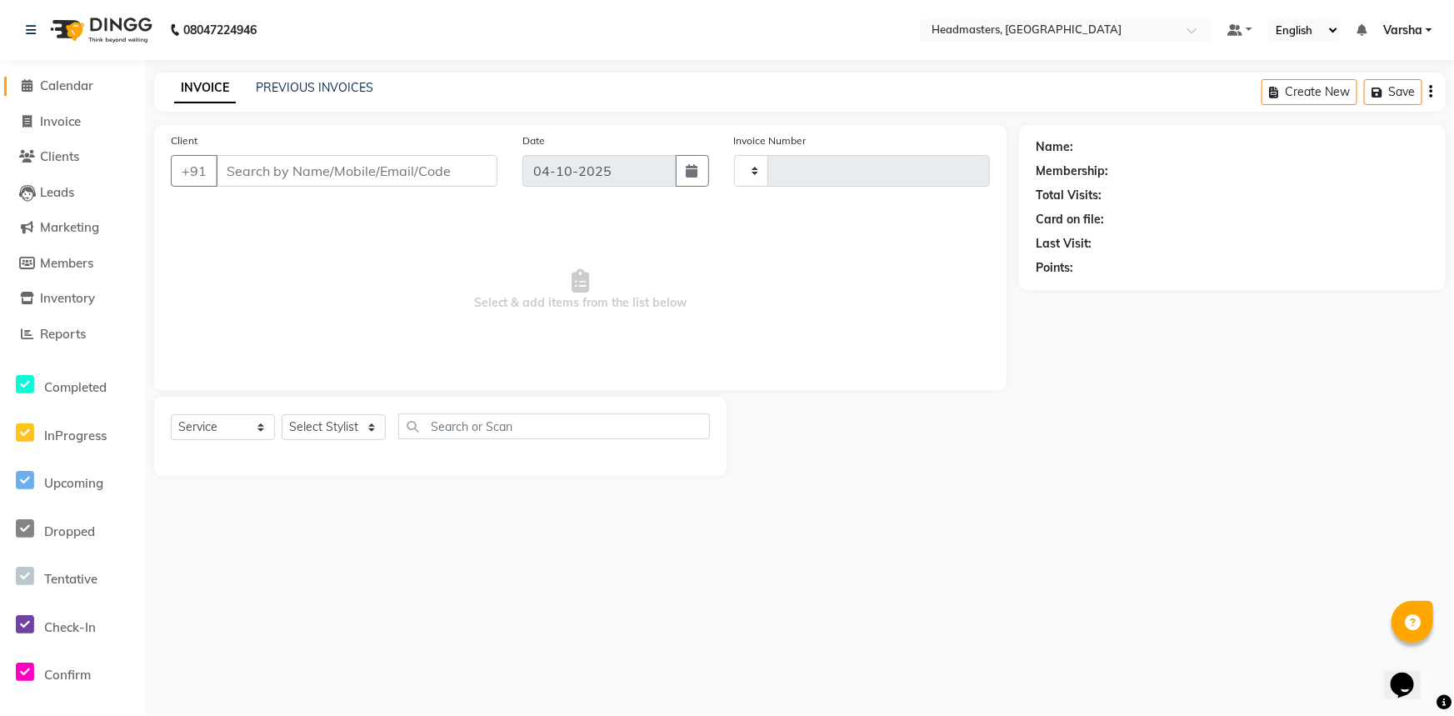
type input "5594"
select select "7140"
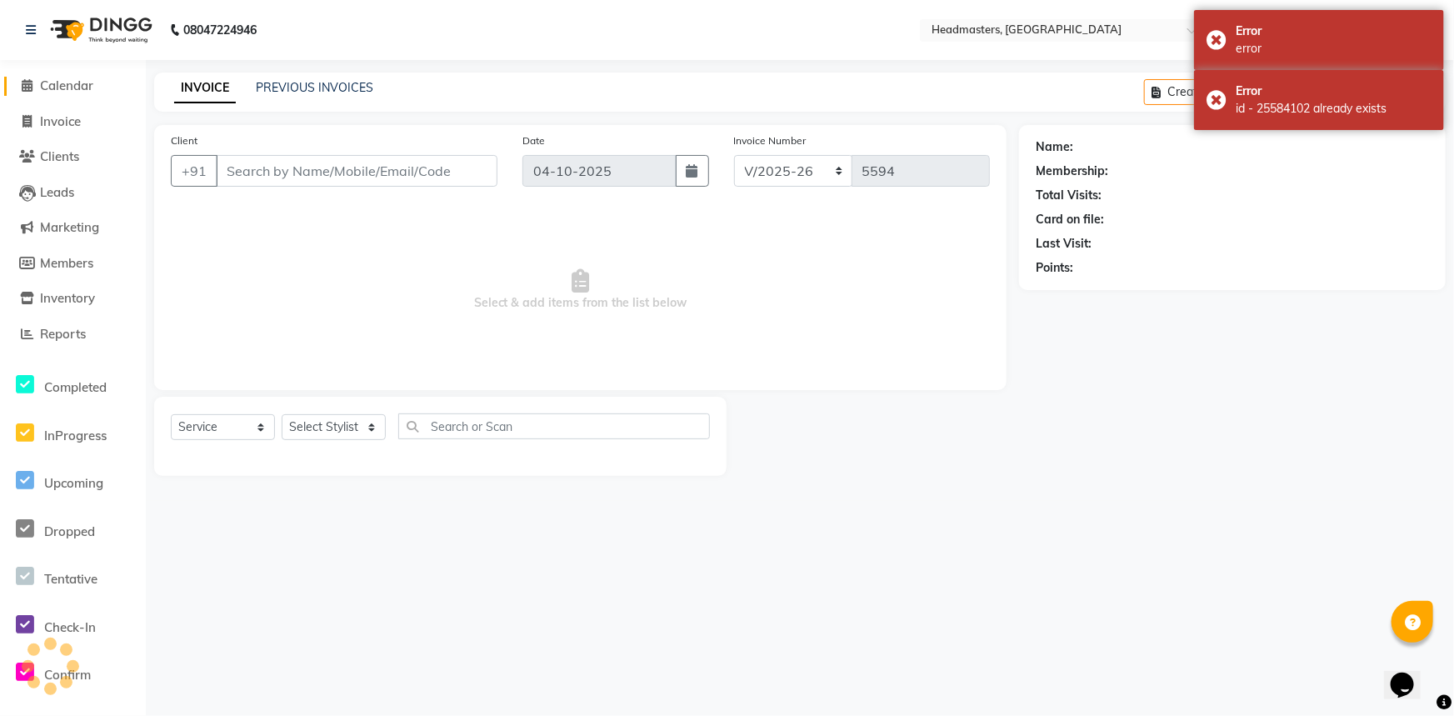
type input "9878905777"
select select "60887"
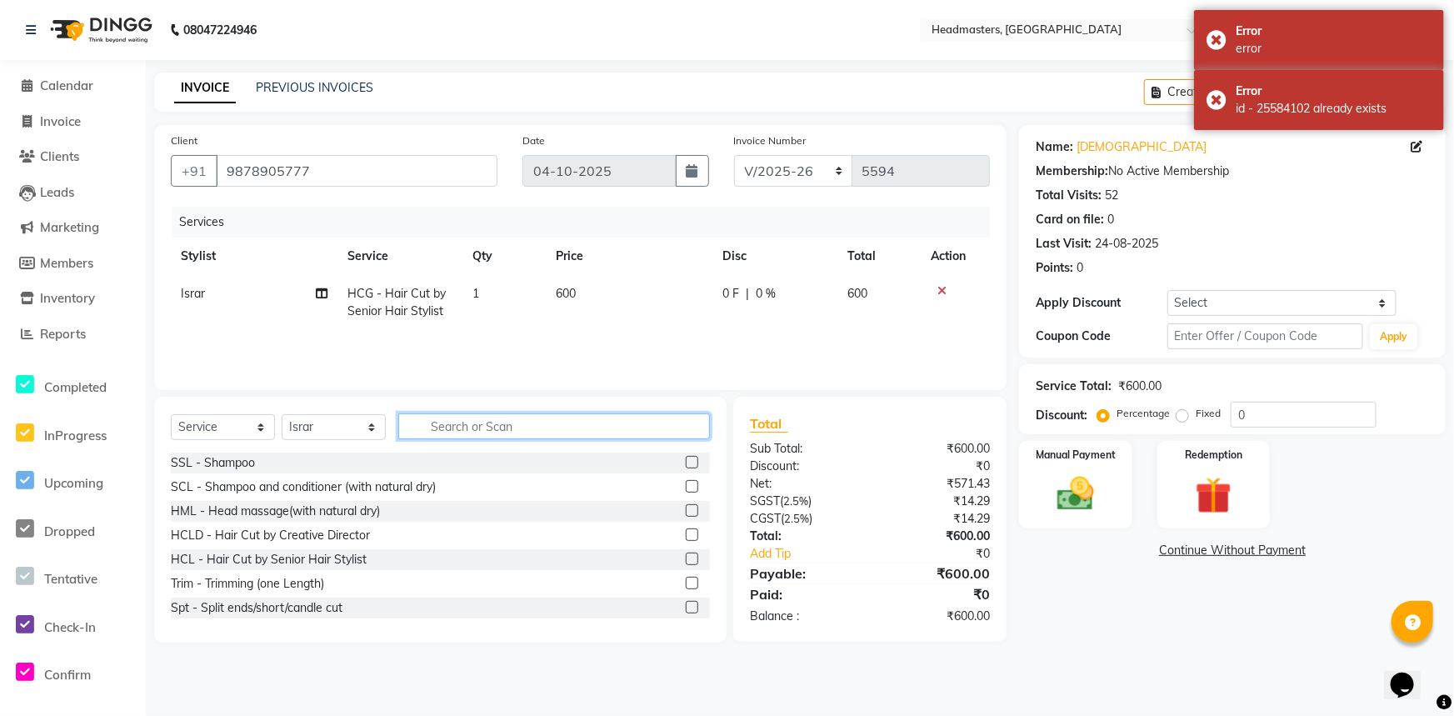
click at [493, 425] on input "text" at bounding box center [554, 426] width 312 height 26
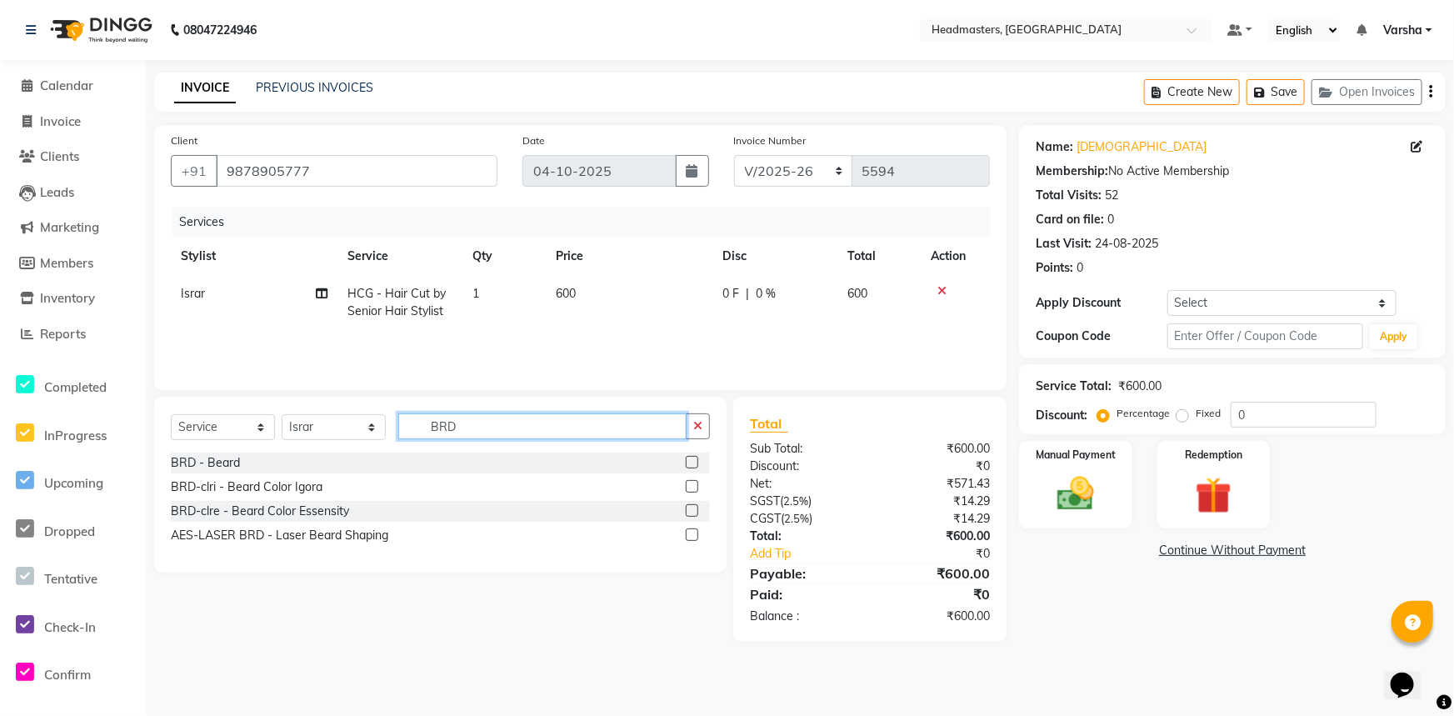
type input "BRD"
click at [696, 459] on label at bounding box center [692, 462] width 12 height 12
click at [696, 459] on input "checkbox" at bounding box center [691, 462] width 11 height 11
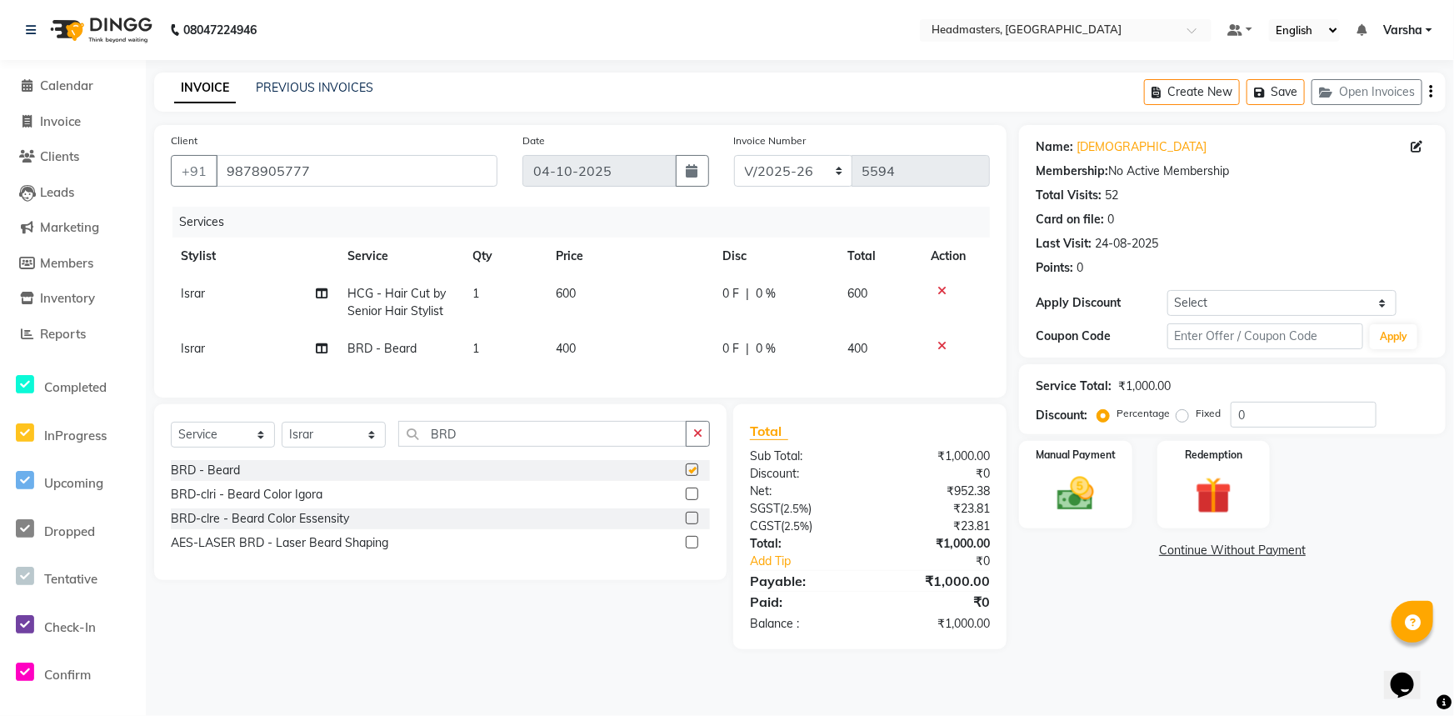
checkbox input "false"
click at [1246, 416] on input "0" at bounding box center [1304, 415] width 146 height 26
type input "050"
click at [1072, 504] on img at bounding box center [1076, 494] width 62 height 44
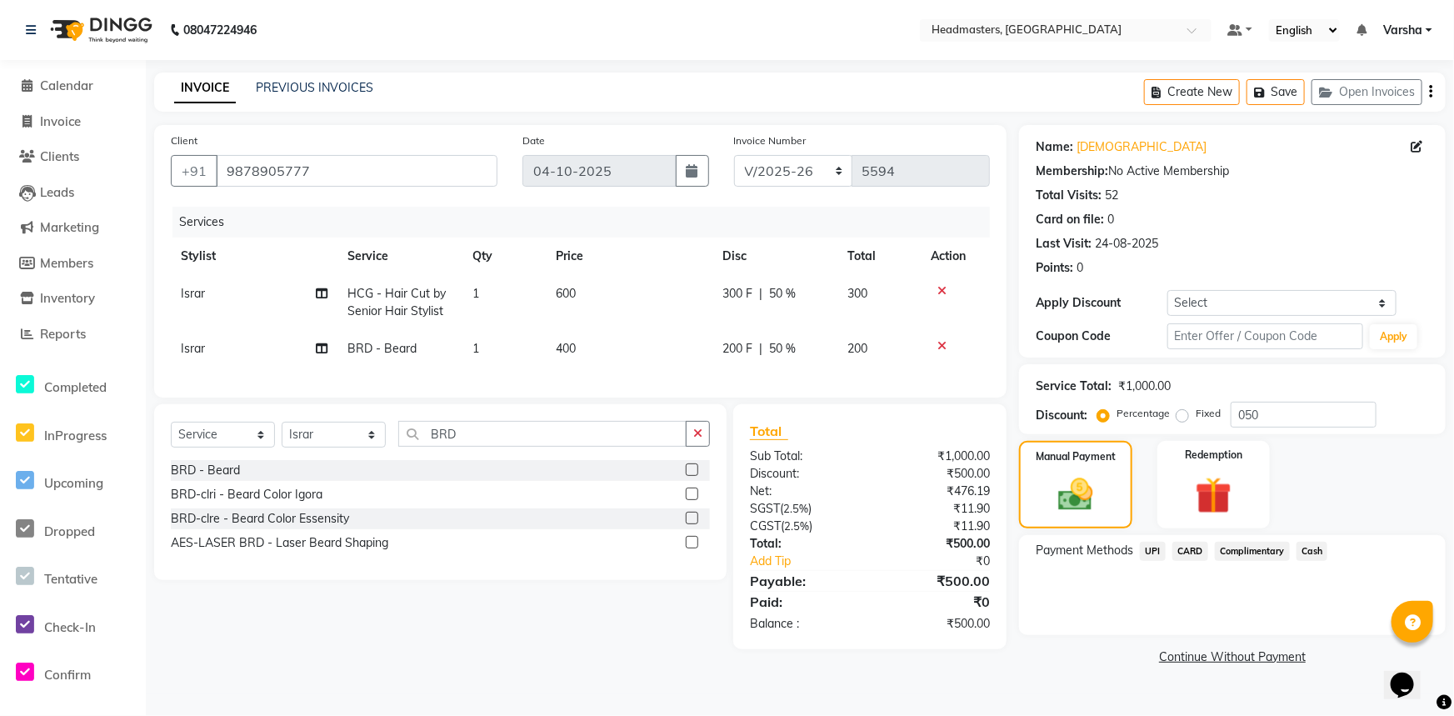
click at [1316, 537] on div "Payment Methods UPI CARD Complimentary Cash" at bounding box center [1232, 585] width 427 height 100
click at [1316, 543] on span "Cash" at bounding box center [1312, 551] width 32 height 19
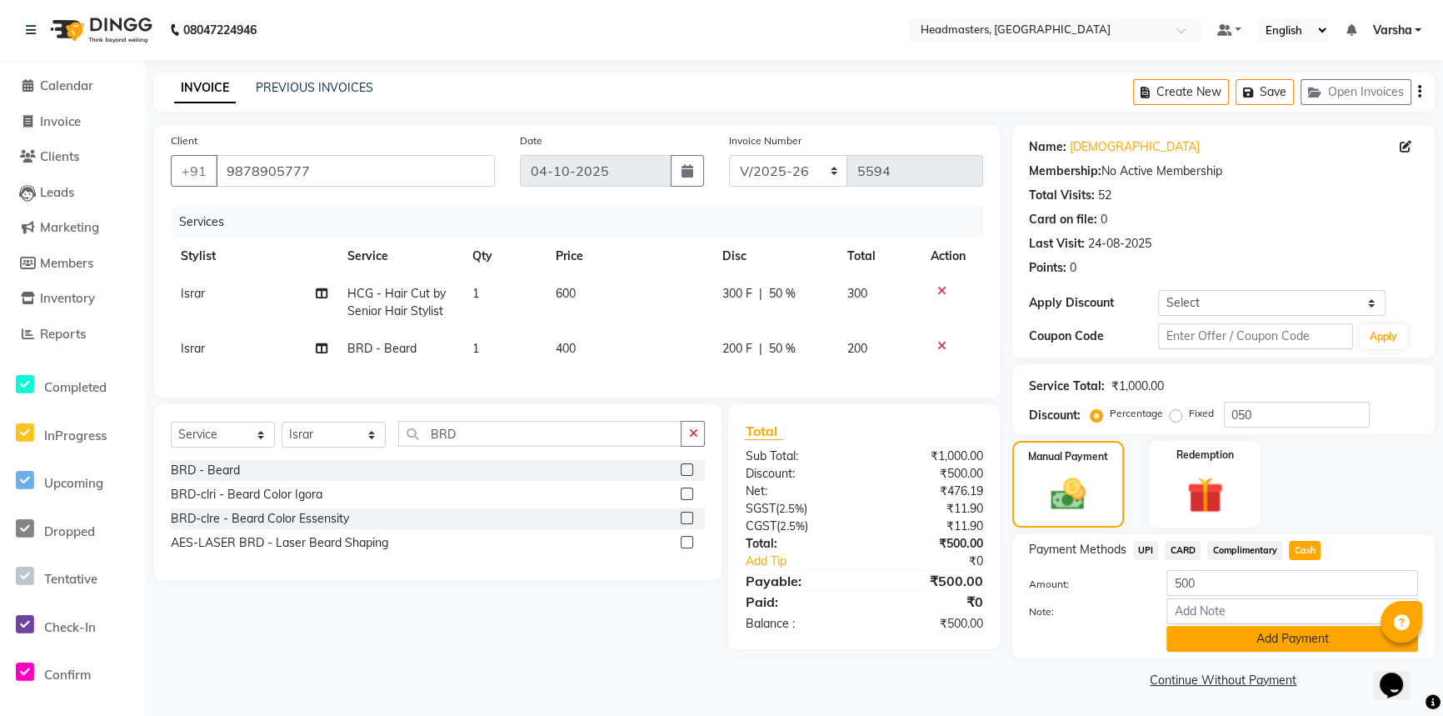
click at [1276, 644] on button "Add Payment" at bounding box center [1292, 639] width 252 height 26
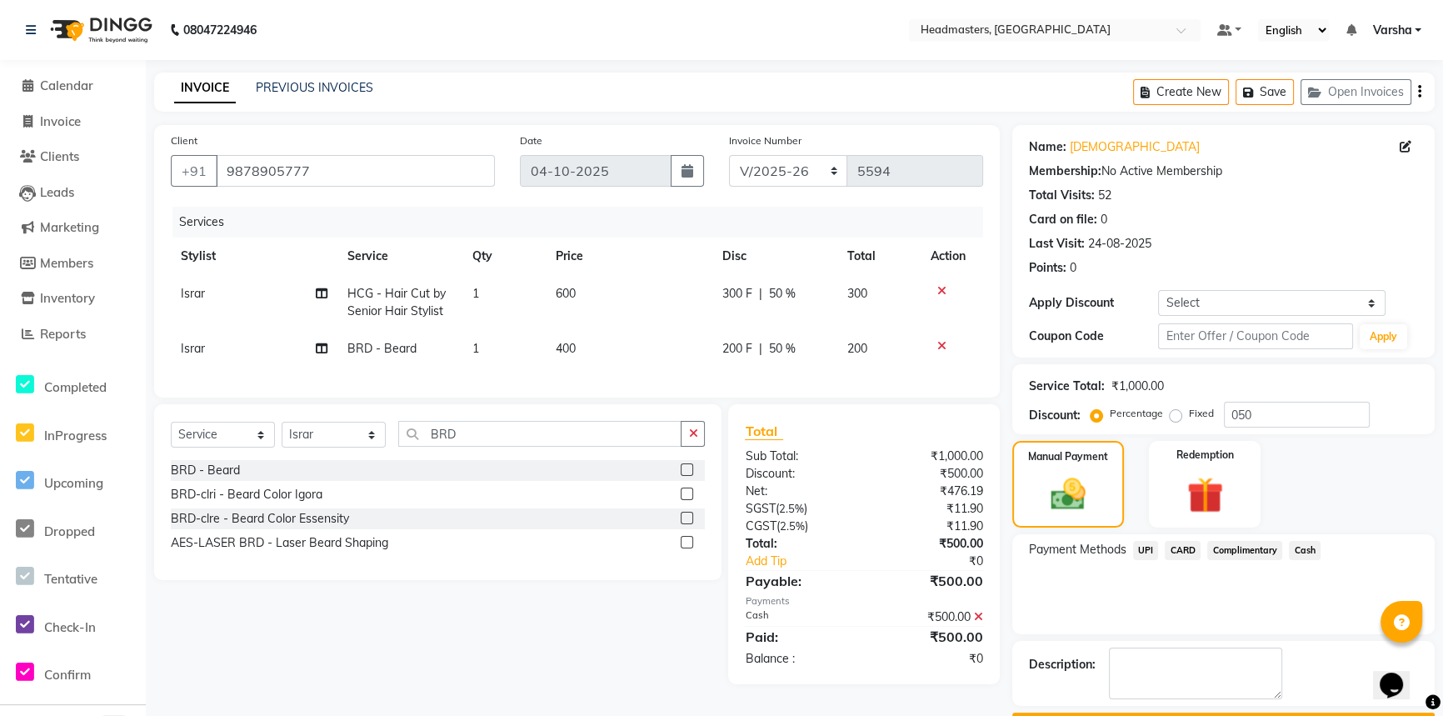
click at [1275, 650] on div "Description:" at bounding box center [1223, 673] width 422 height 65
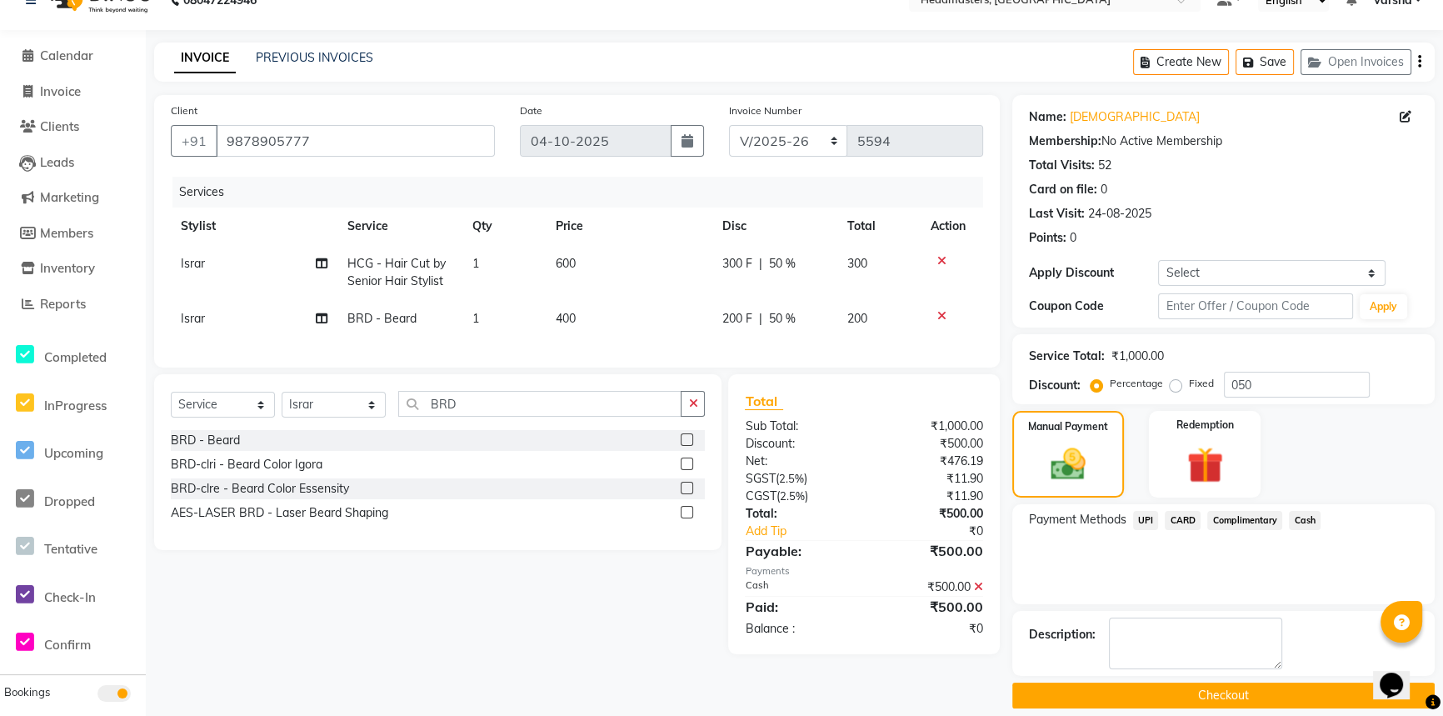
scroll to position [47, 0]
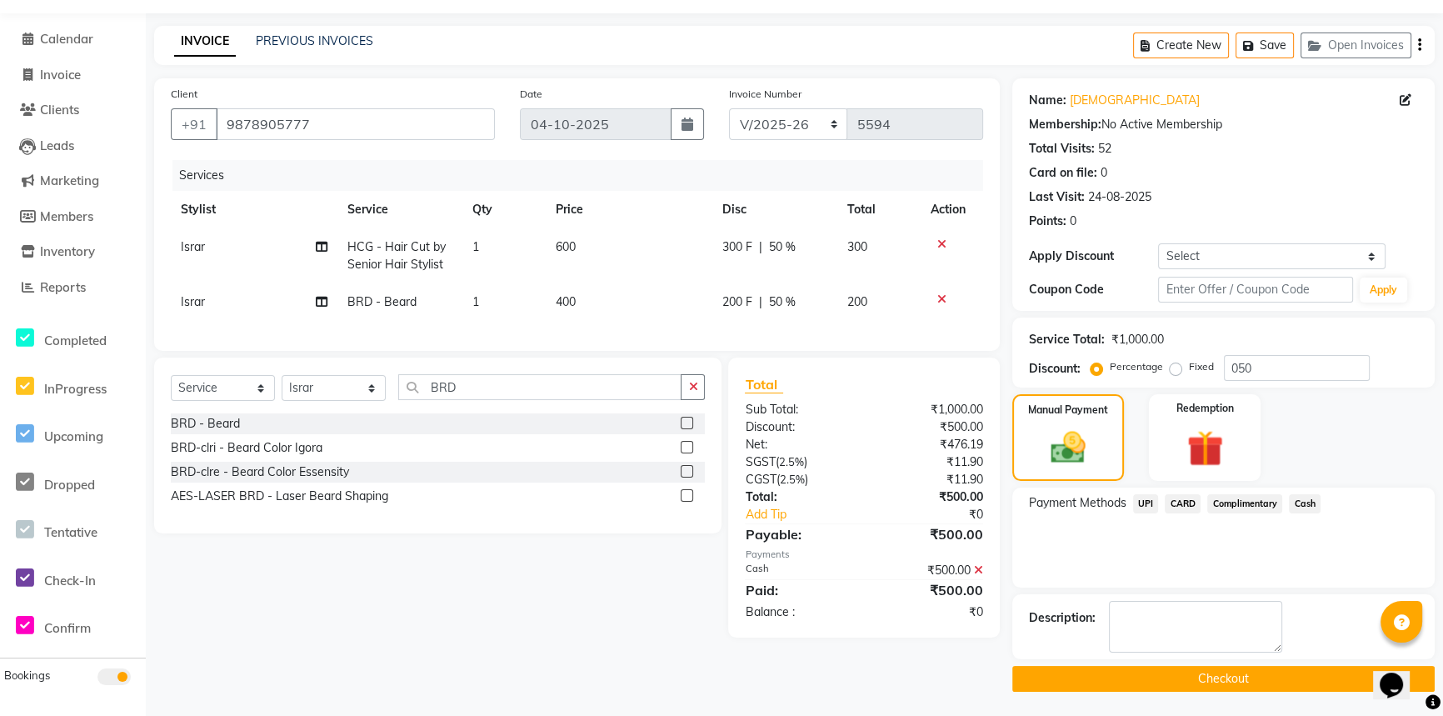
click at [1249, 674] on button "Checkout" at bounding box center [1223, 679] width 422 height 26
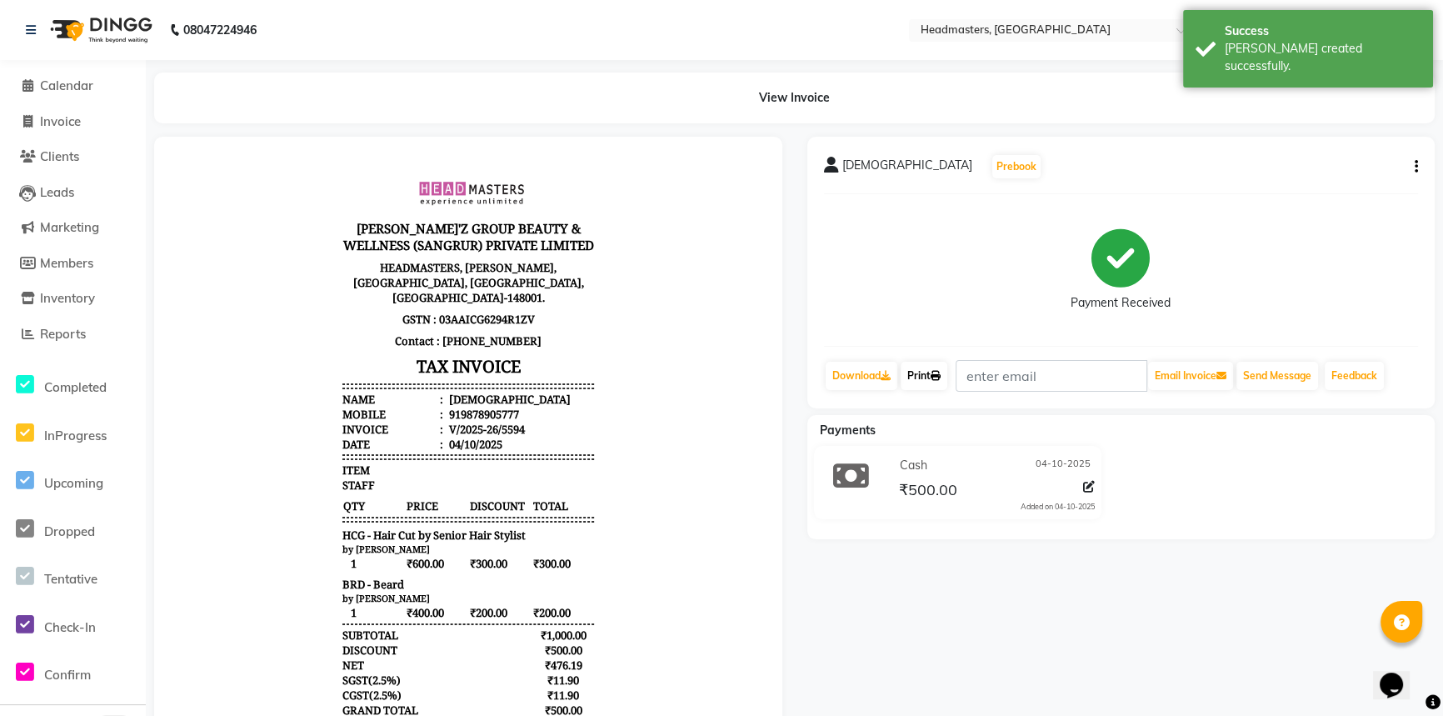
click at [919, 366] on link "Print" at bounding box center [924, 376] width 47 height 28
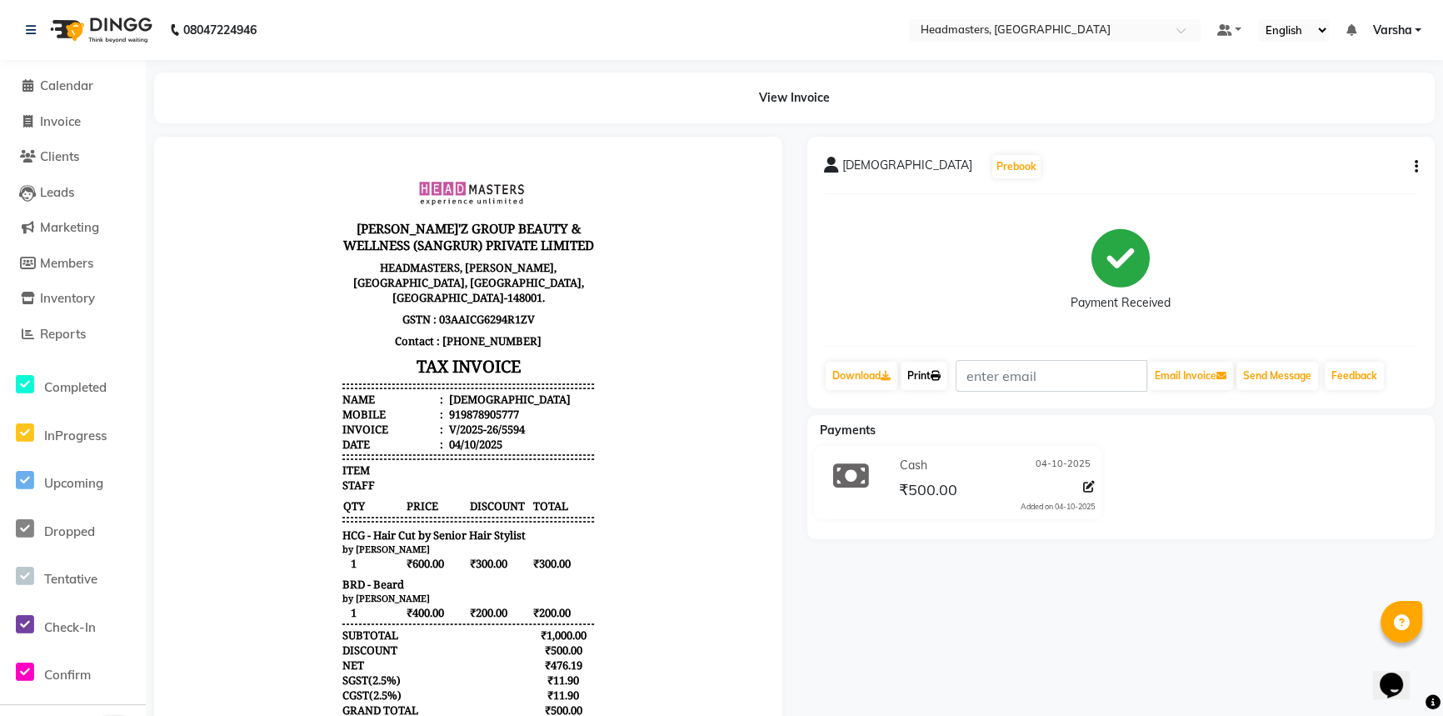
click at [931, 383] on link "Print" at bounding box center [924, 376] width 47 height 28
drag, startPoint x: 35, startPoint y: 82, endPoint x: 33, endPoint y: 95, distance: 12.6
click at [35, 82] on span at bounding box center [27, 86] width 25 height 19
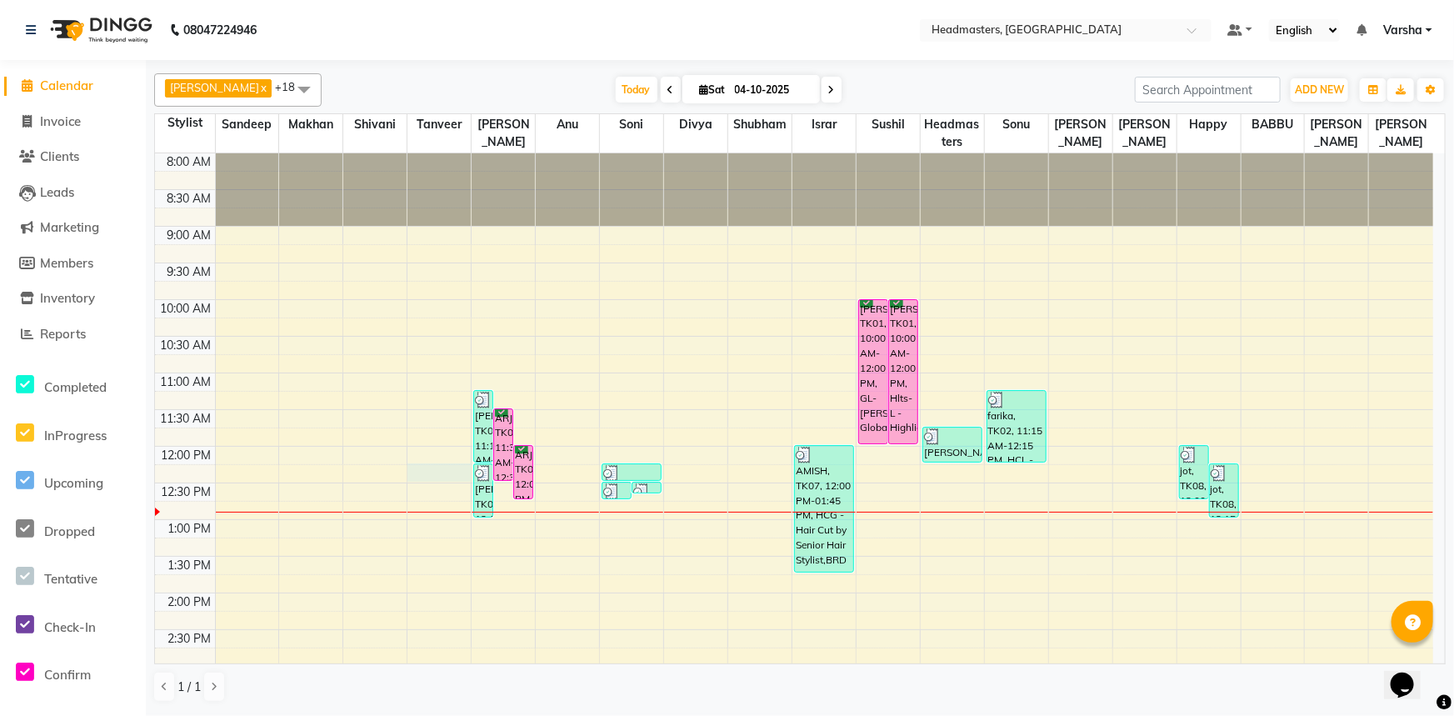
click at [426, 469] on div "8:00 AM 8:30 AM 9:00 AM 9:30 AM 10:00 AM 10:30 AM 11:00 AM 11:30 AM 12:00 PM 12…" at bounding box center [794, 629] width 1278 height 952
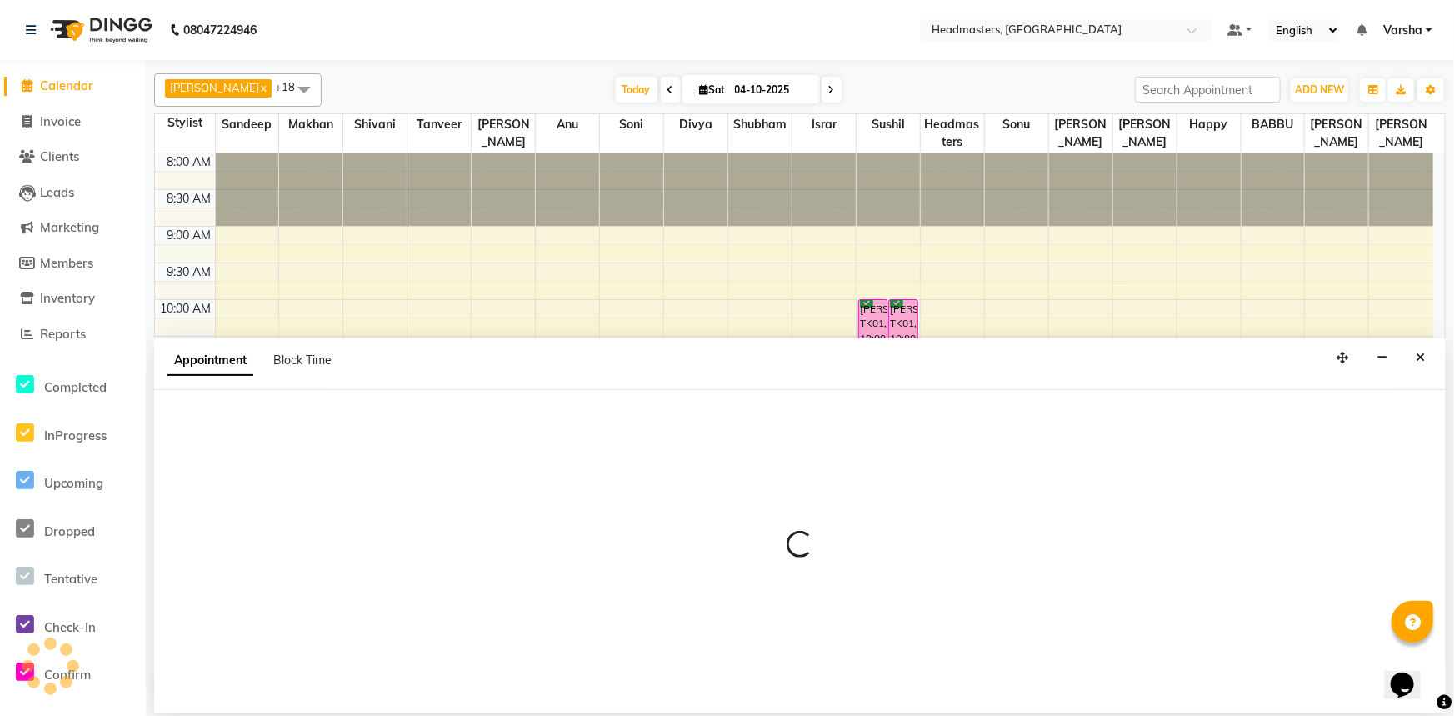
select select "60866"
select select "735"
select select "tentative"
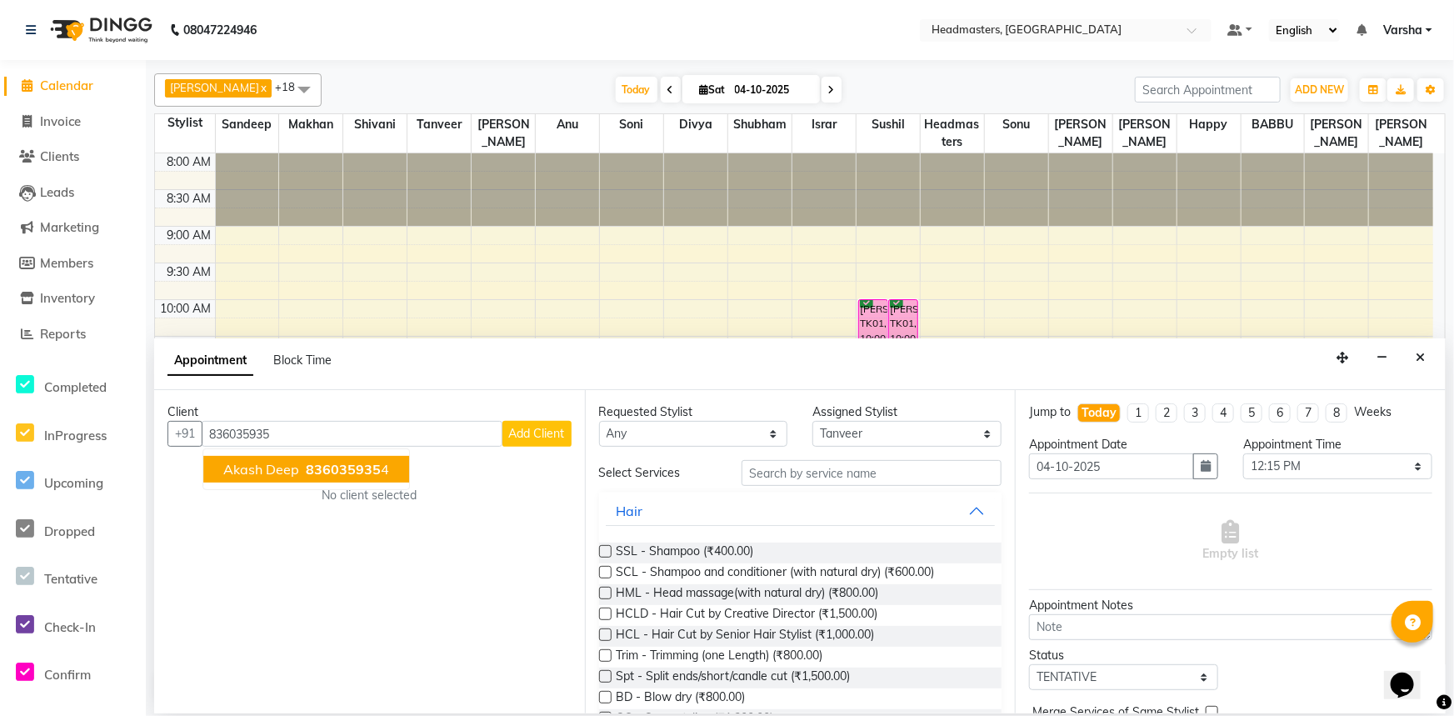
click at [307, 450] on ngb-typeahead-window "akash deep 836035935 4" at bounding box center [305, 469] width 207 height 42
click at [306, 462] on span "836035935" at bounding box center [343, 469] width 75 height 17
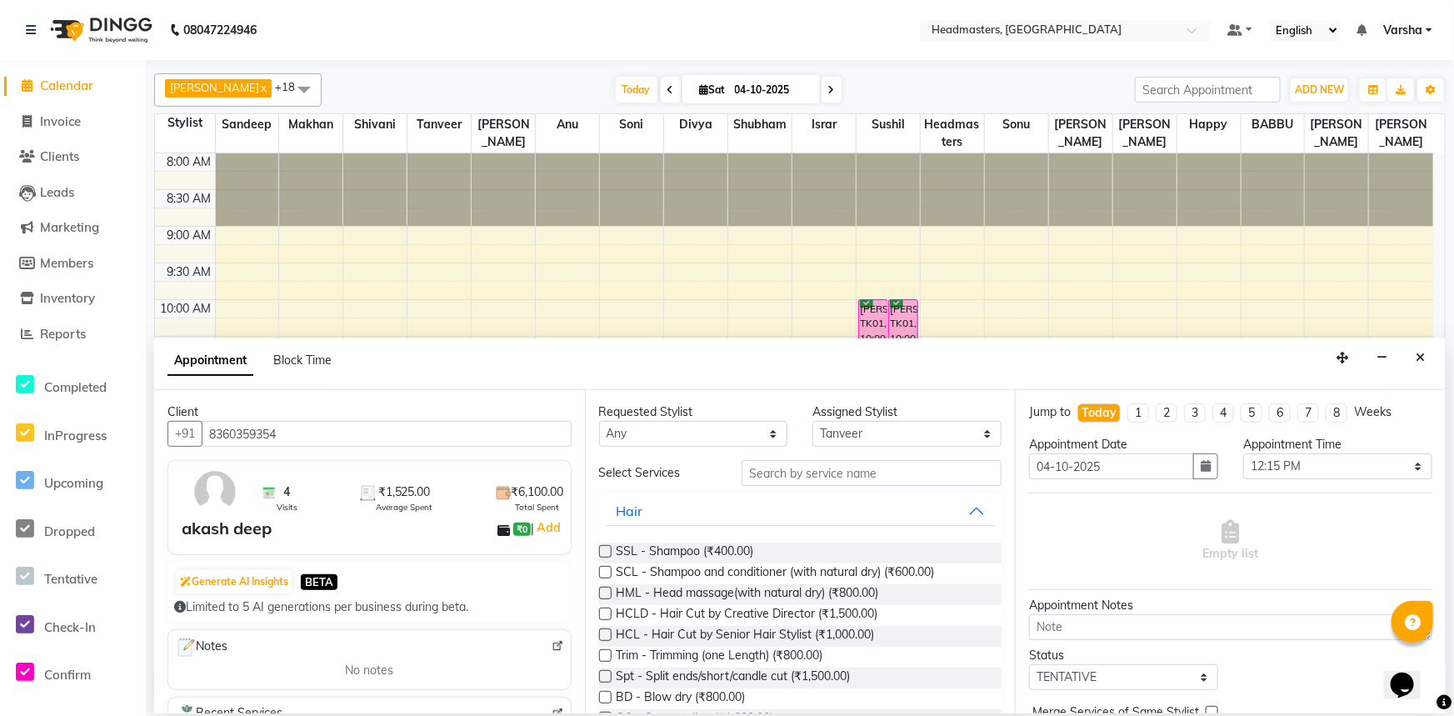
type input "8360359354"
click at [760, 475] on input "text" at bounding box center [872, 473] width 260 height 26
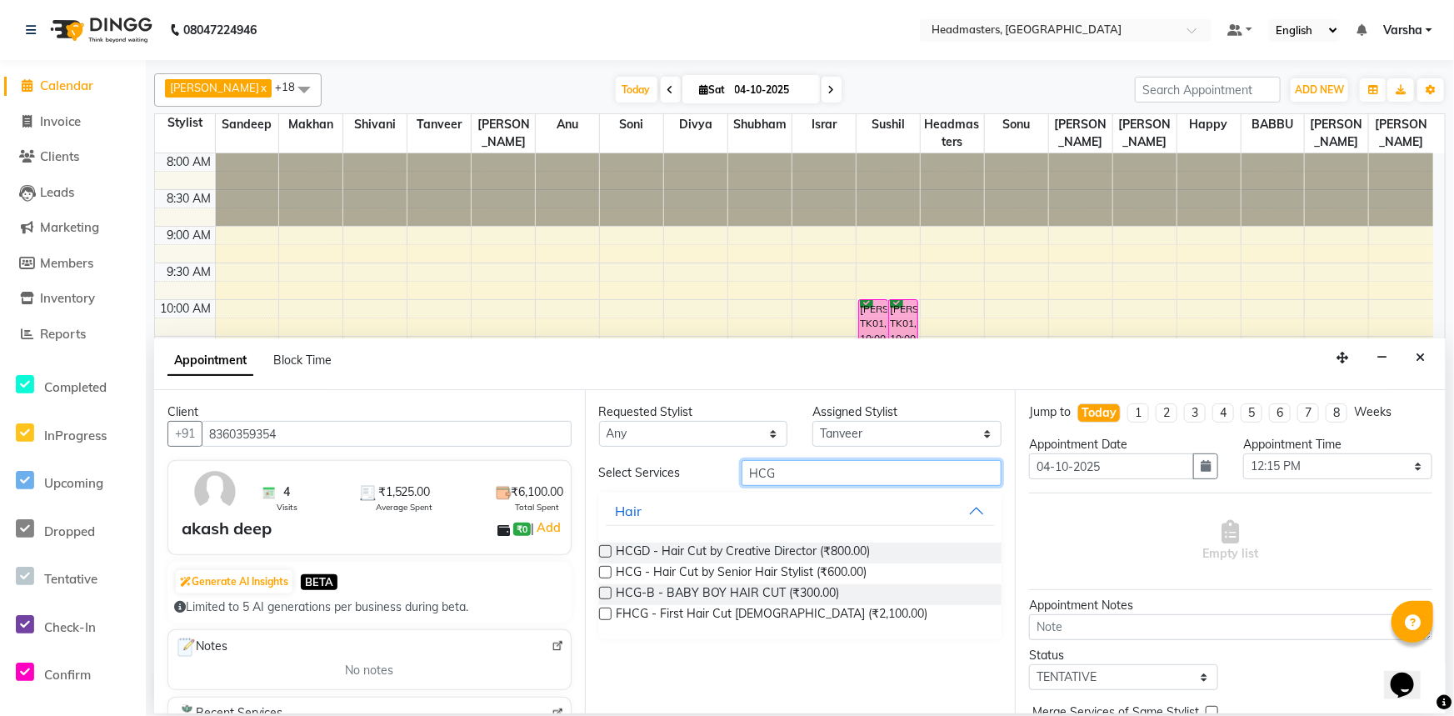
type input "HCG"
click at [595, 567] on div "Requested Stylist Any Afia Amandeep Kaur Anu BABBU DHIR Divya Happy Harmesh Har…" at bounding box center [800, 551] width 431 height 323
drag, startPoint x: 595, startPoint y: 567, endPoint x: 608, endPoint y: 575, distance: 15.3
click at [596, 568] on div "Requested Stylist Any Afia Amandeep Kaur Anu BABBU DHIR Divya Happy Harmesh Har…" at bounding box center [800, 551] width 431 height 323
click at [610, 577] on label at bounding box center [605, 572] width 12 height 12
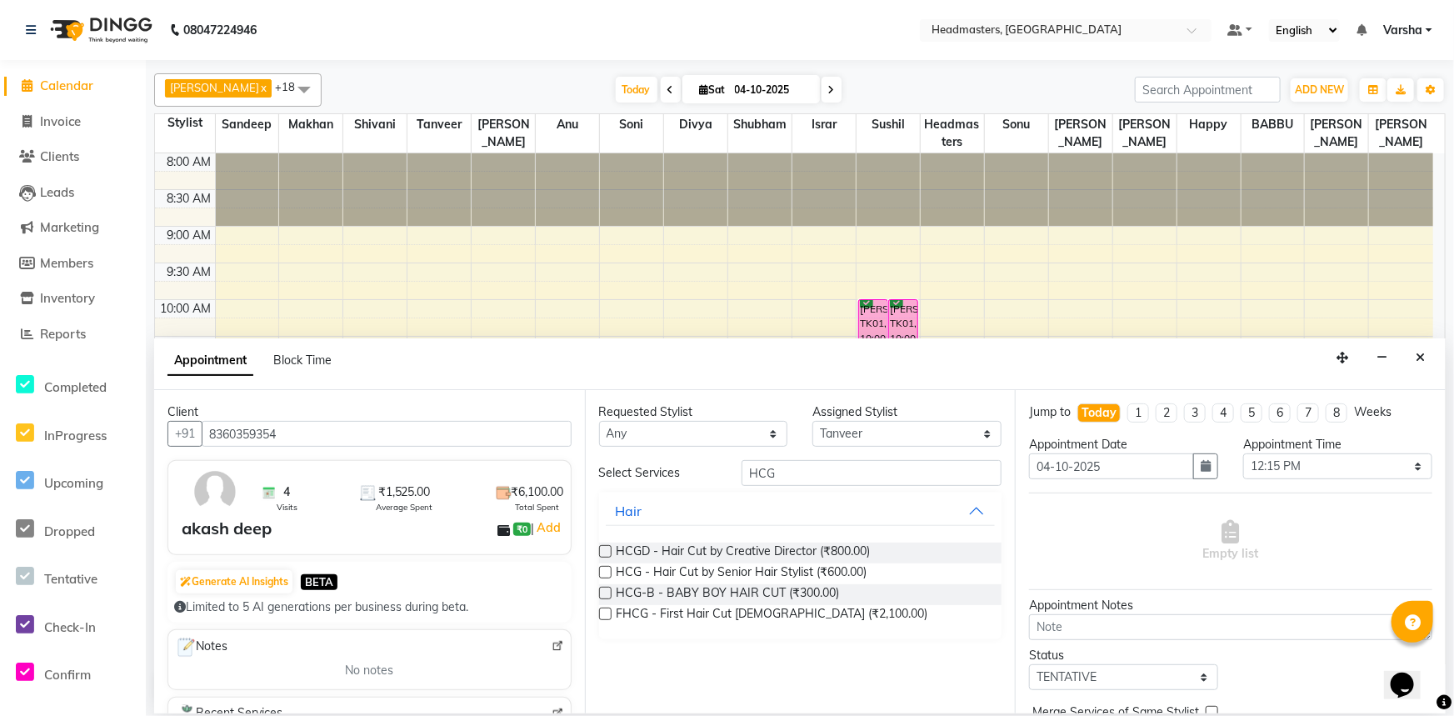
click at [610, 577] on input "checkbox" at bounding box center [604, 573] width 11 height 11
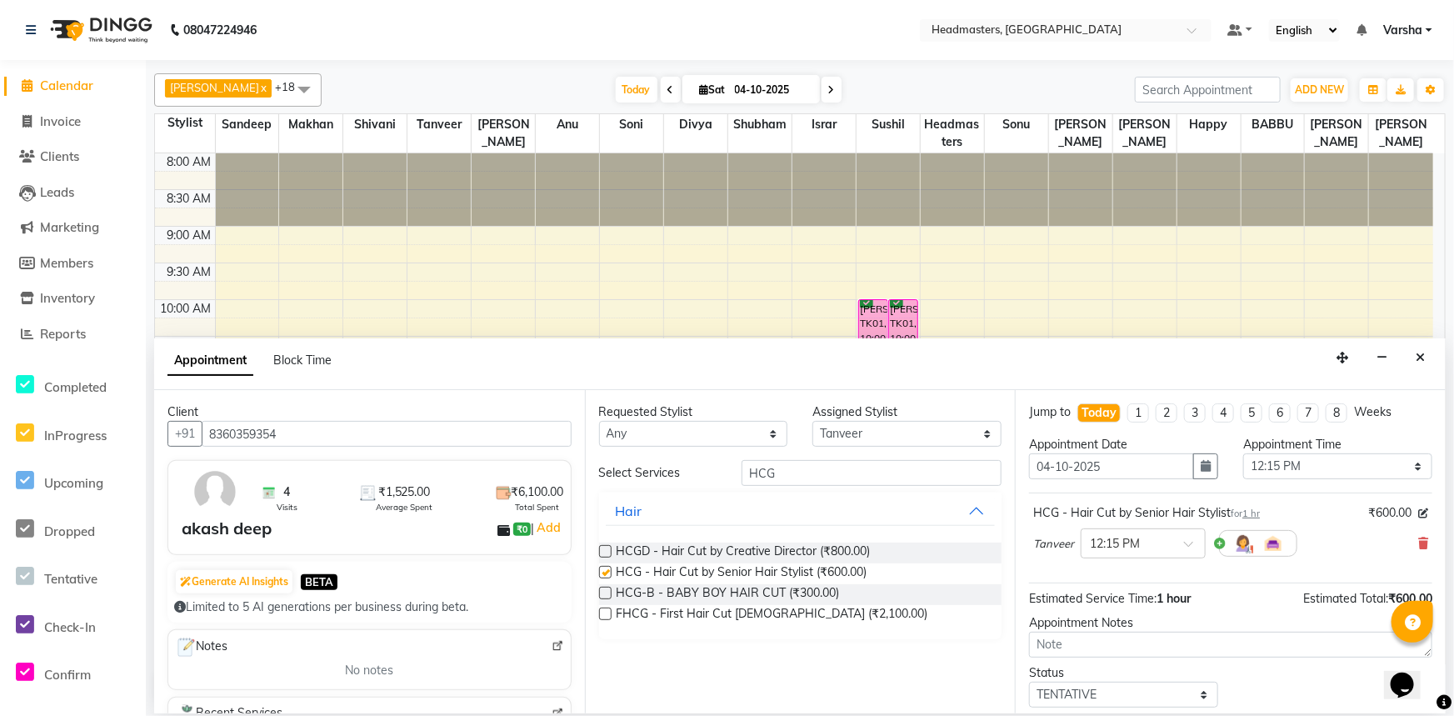
checkbox input "false"
click at [808, 476] on input "HCG" at bounding box center [872, 473] width 260 height 26
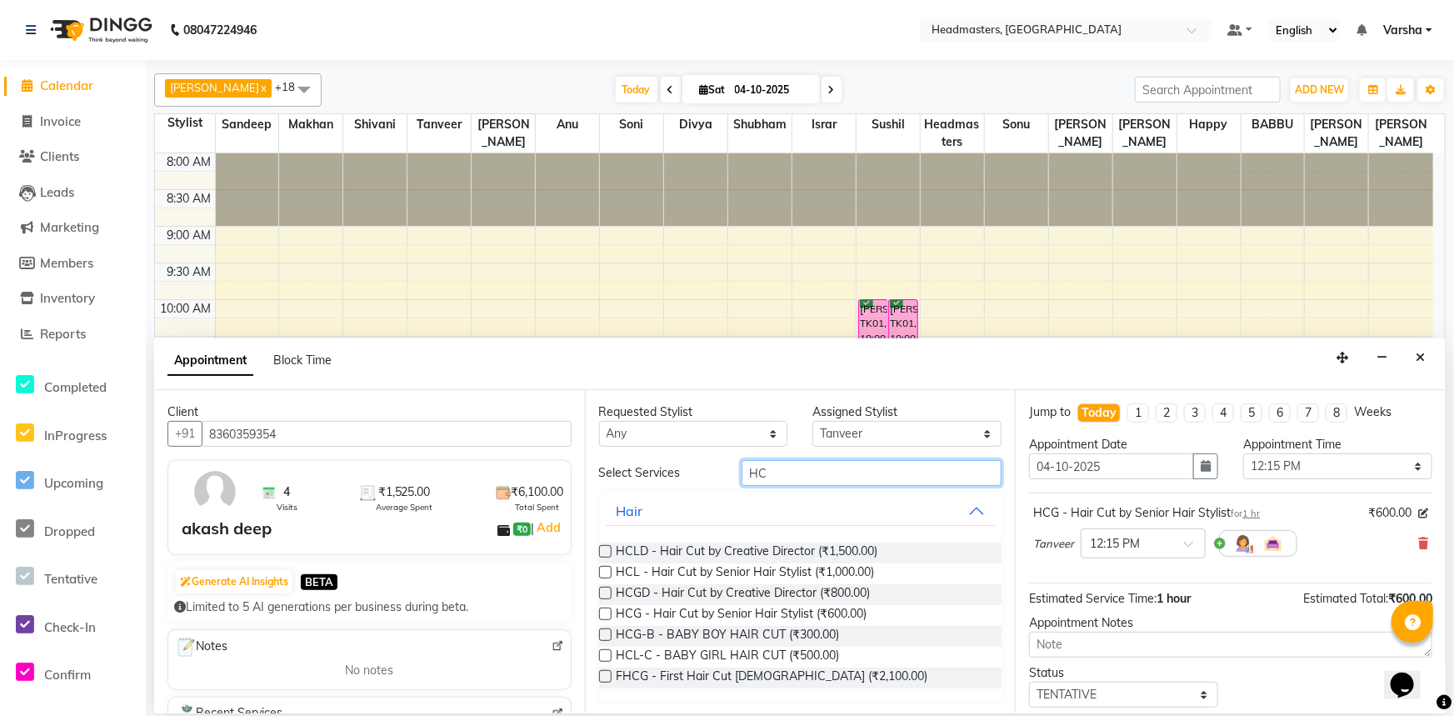
type input "H"
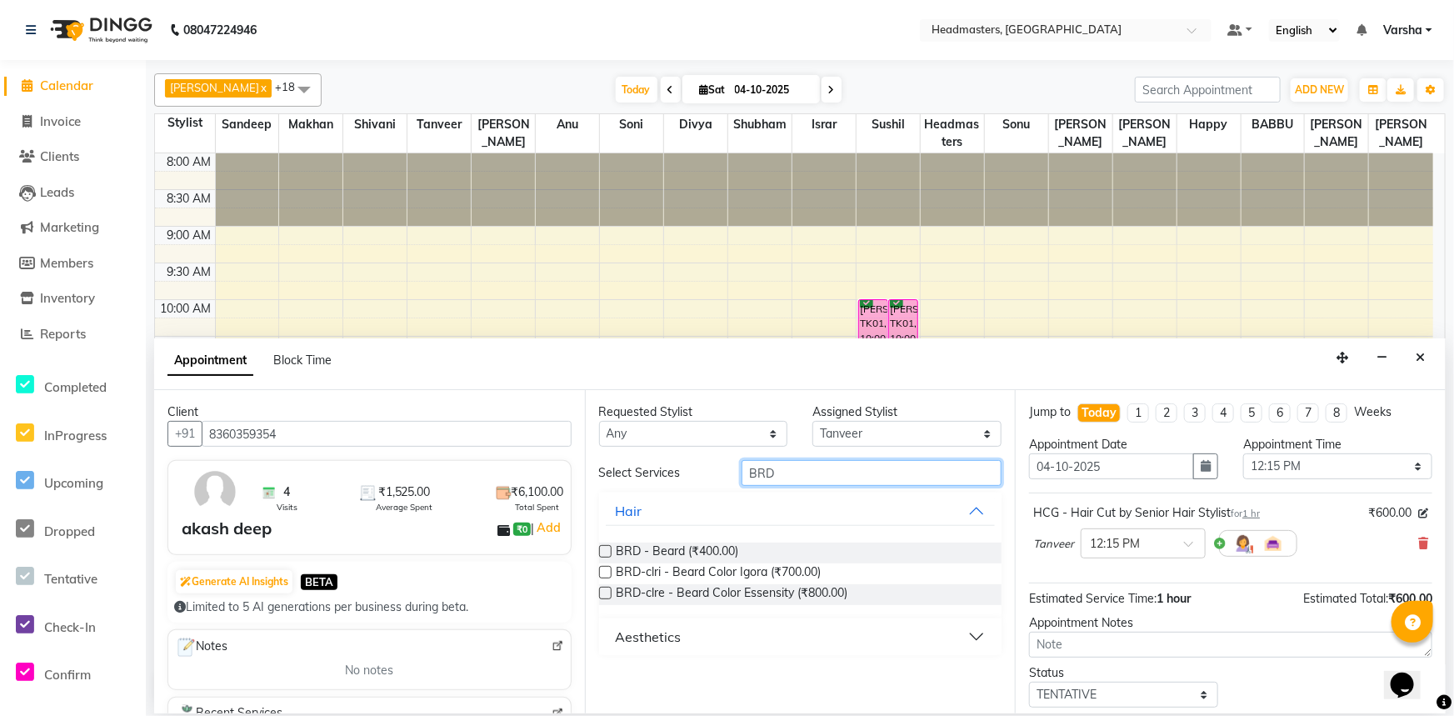
type input "BRD"
click at [602, 553] on label at bounding box center [605, 551] width 12 height 12
click at [602, 553] on input "checkbox" at bounding box center [604, 552] width 11 height 11
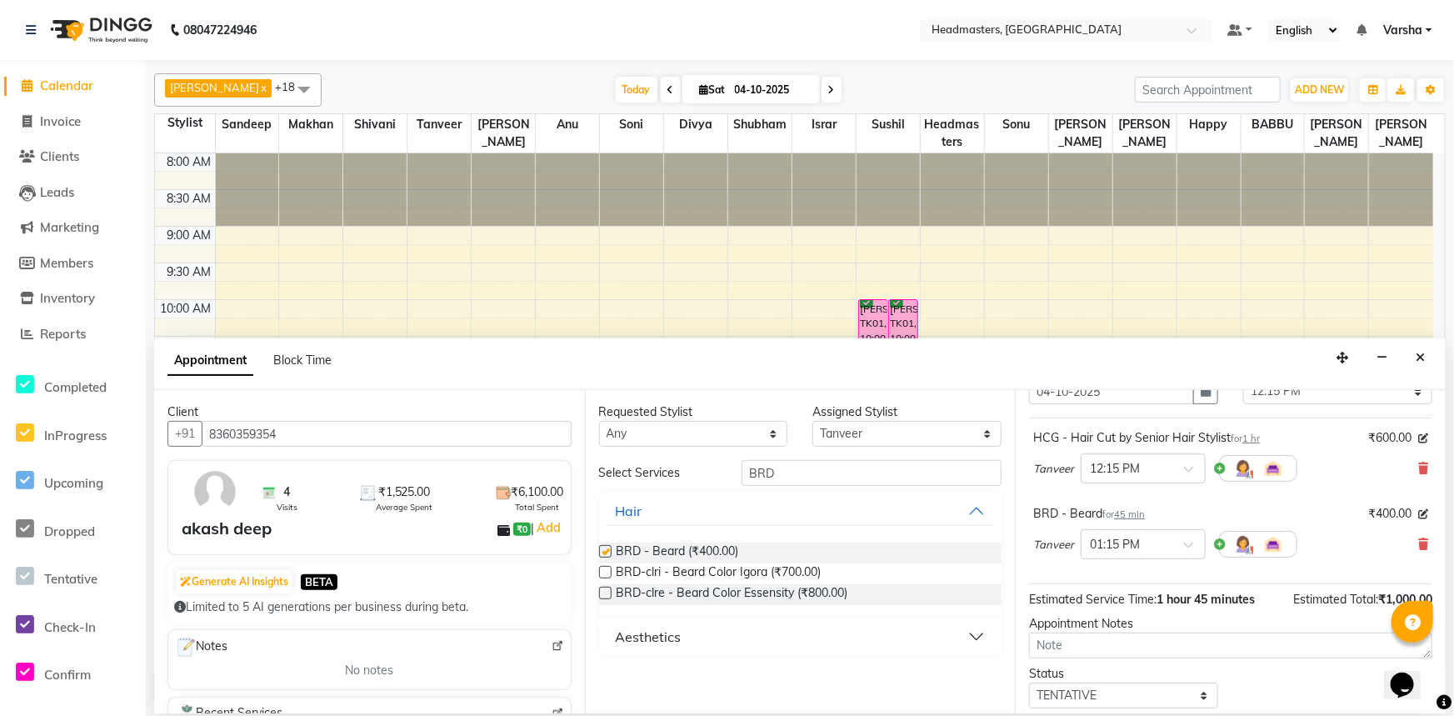
checkbox input "false"
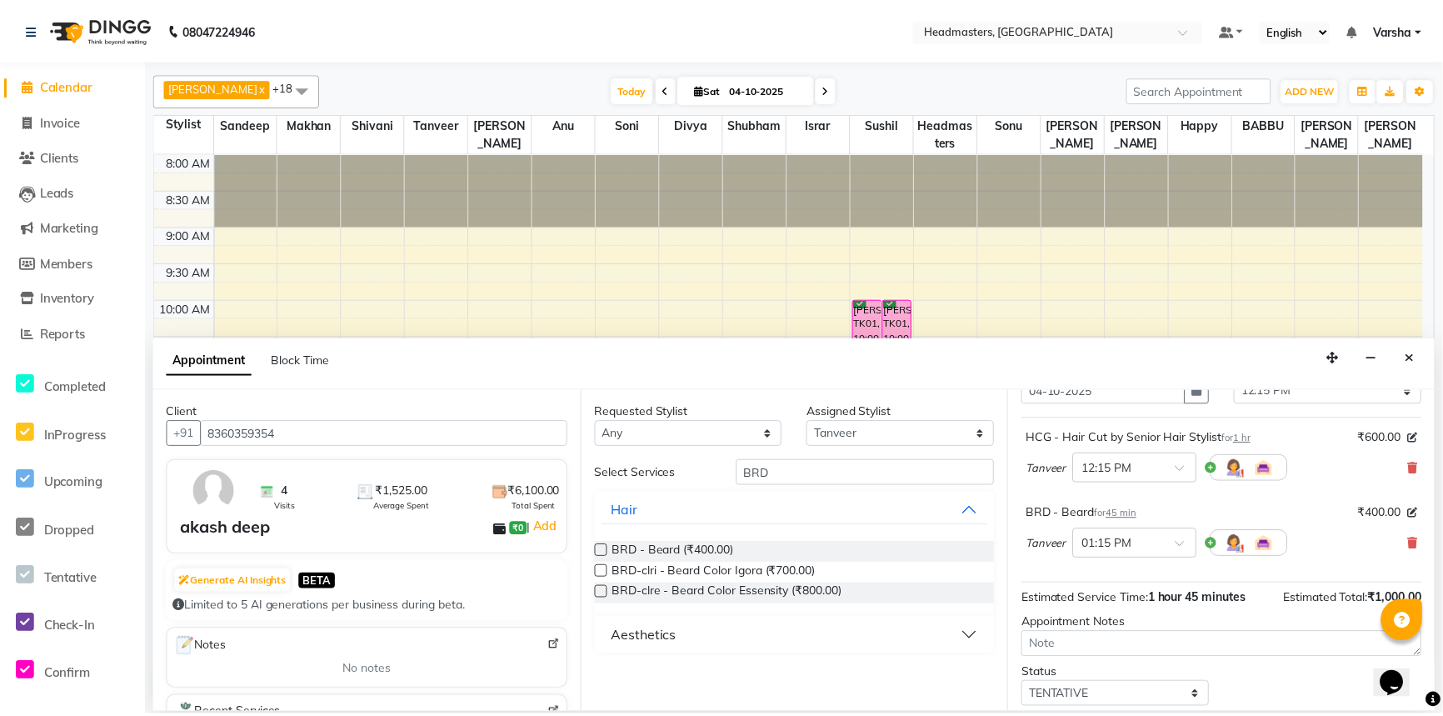
scroll to position [147, 0]
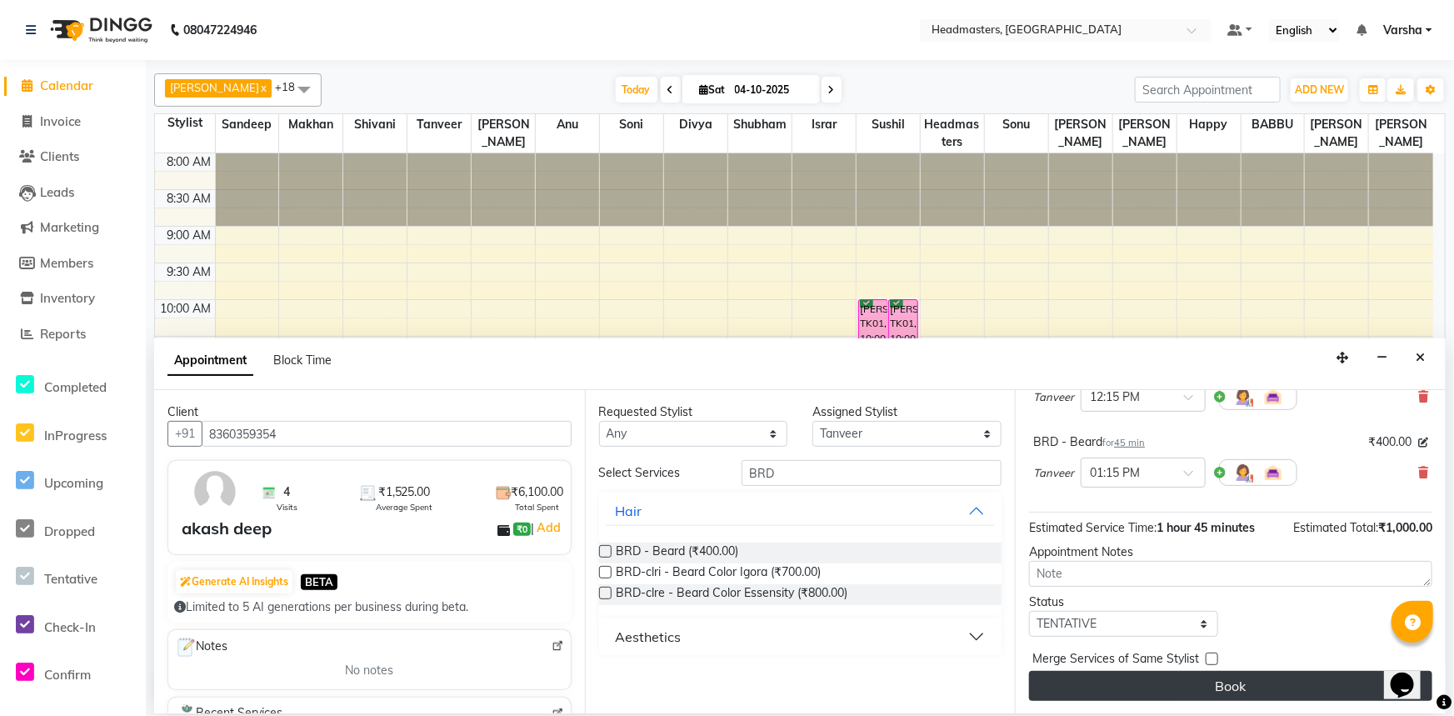
click at [1180, 700] on button "Book" at bounding box center [1230, 686] width 403 height 30
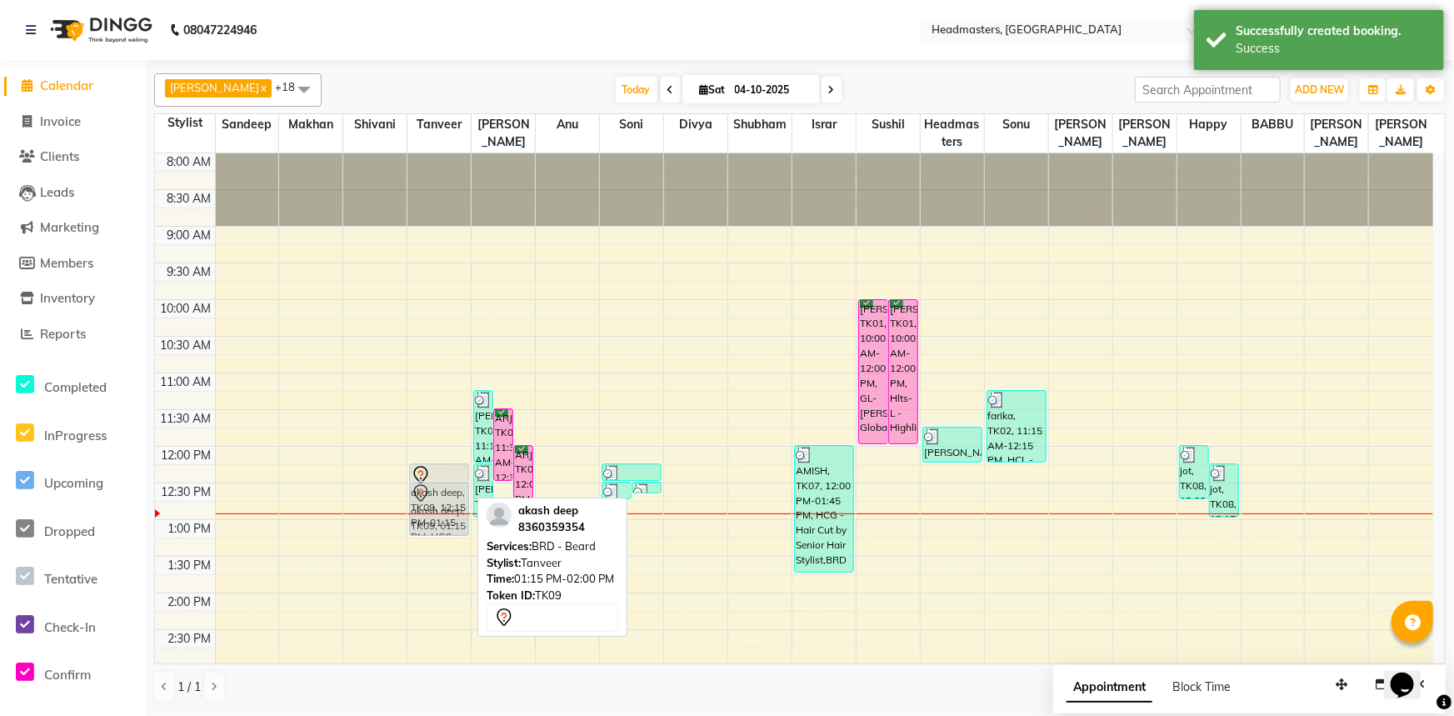
drag, startPoint x: 442, startPoint y: 547, endPoint x: 447, endPoint y: 487, distance: 60.2
click at [447, 487] on div "akash deep, TK09, 12:15 PM-01:15 PM, HCG - Hair Cut by Senior Hair Stylist akas…" at bounding box center [438, 629] width 63 height 952
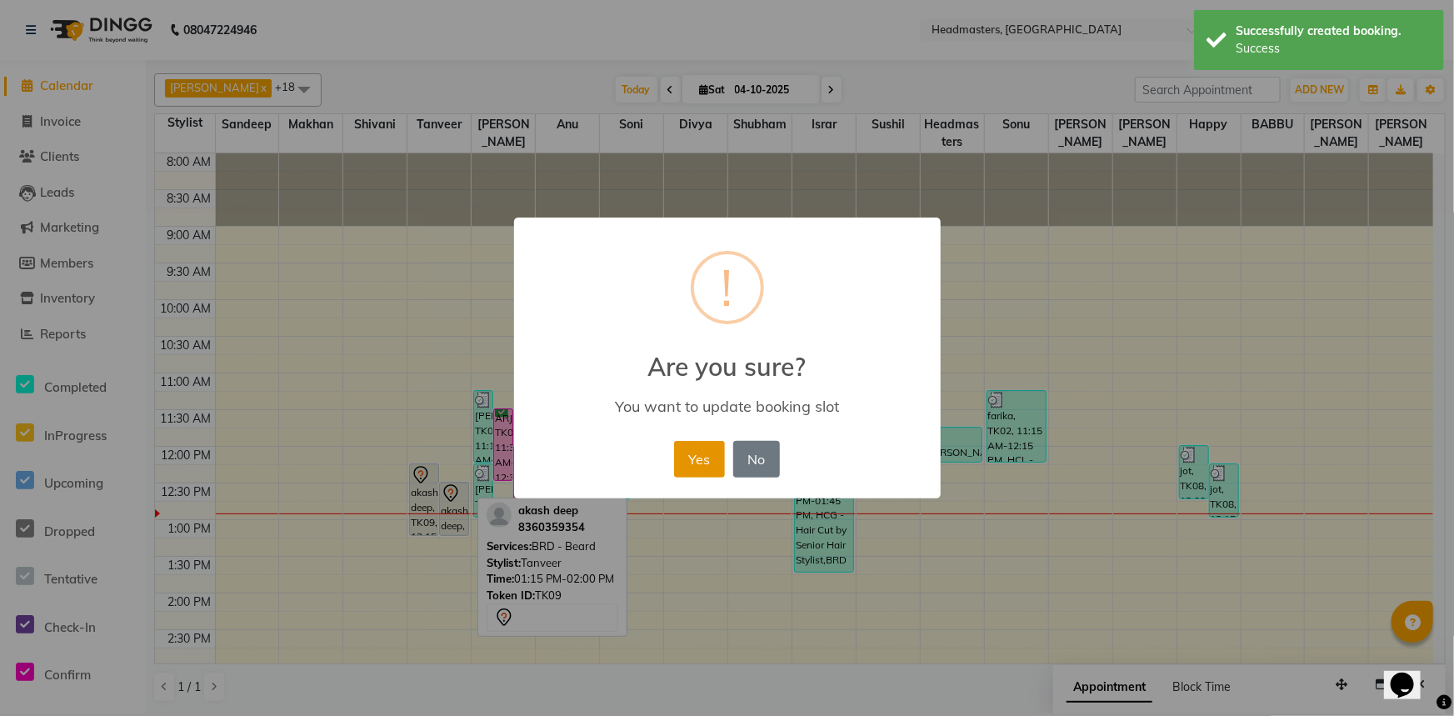
click at [682, 467] on button "Yes" at bounding box center [699, 459] width 51 height 37
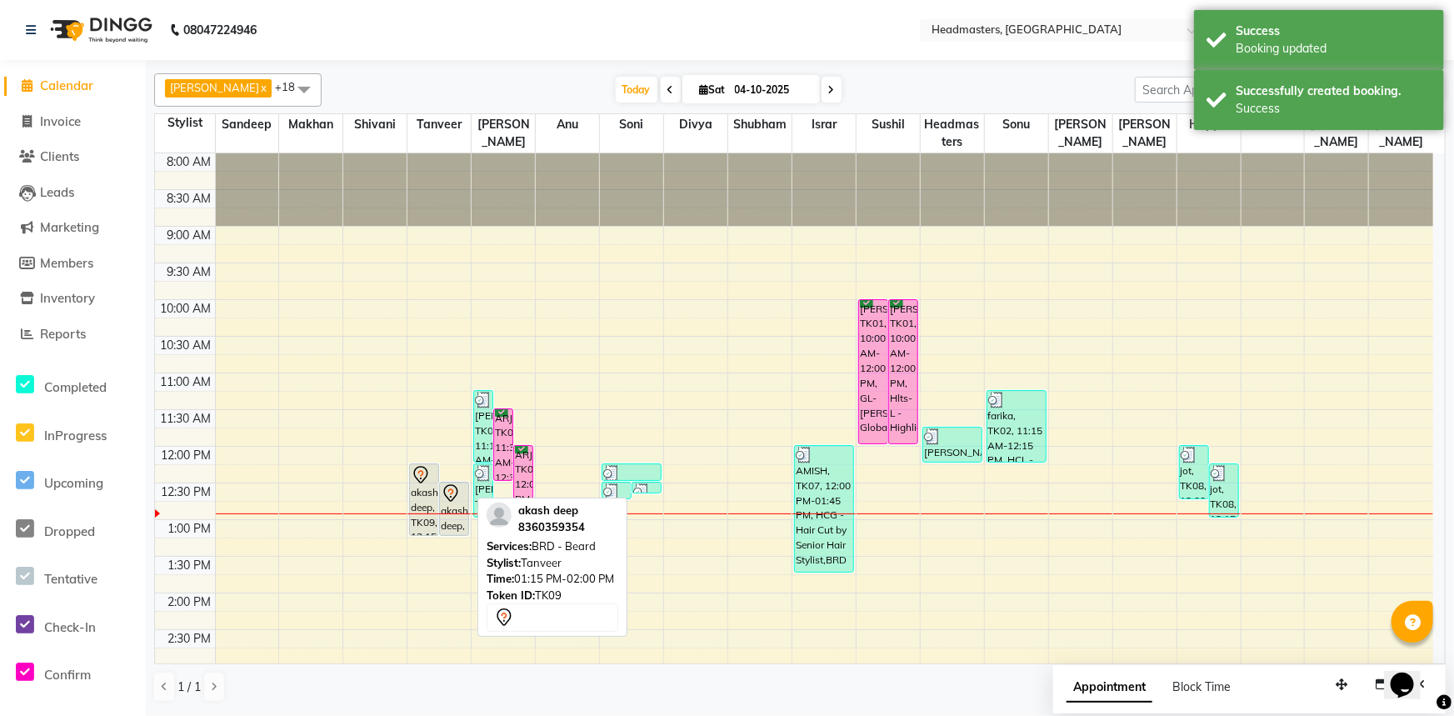
click at [454, 502] on div "akash deep, TK09, 01:15 PM-02:00 PM, BRD - Beard" at bounding box center [454, 508] width 28 height 52
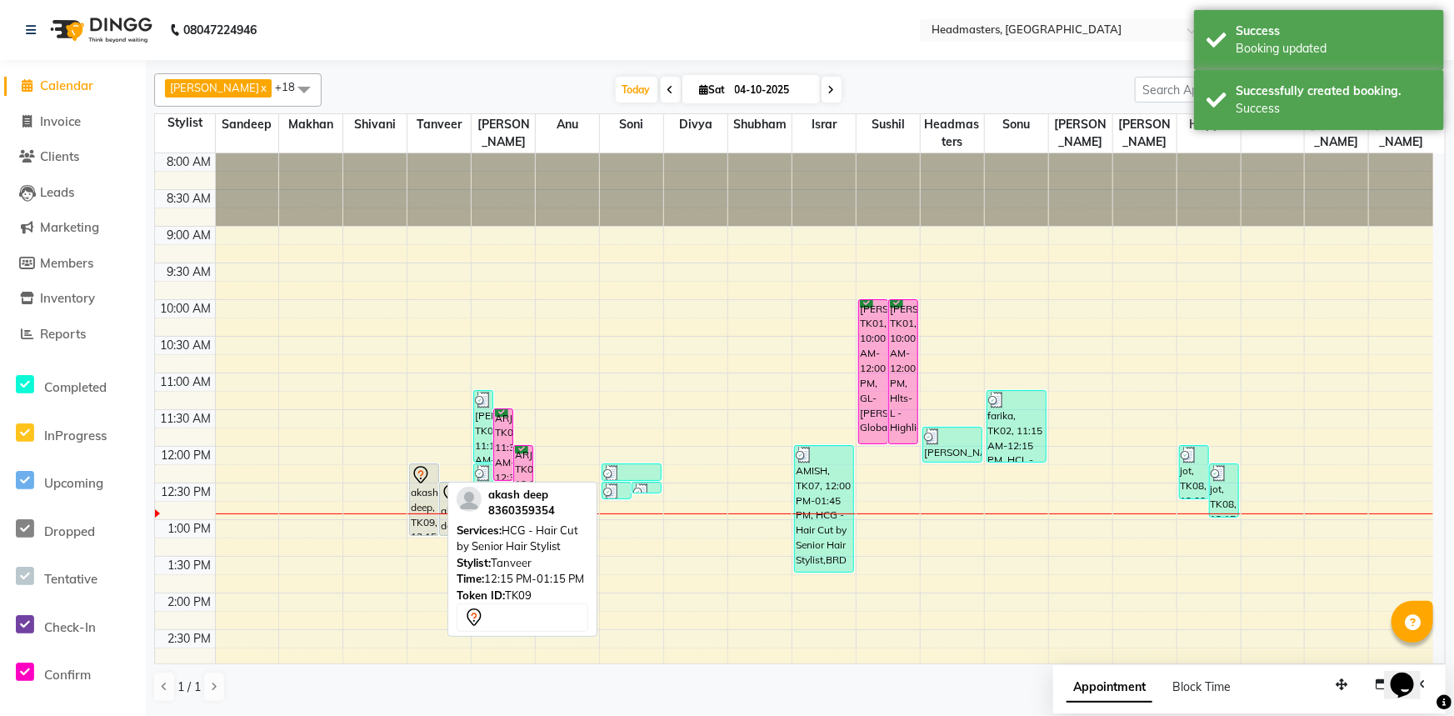
click at [422, 504] on div "akash deep, TK09, 12:15 PM-01:15 PM, HCG - Hair Cut by Senior Hair Stylist" at bounding box center [424, 499] width 28 height 71
select select "7"
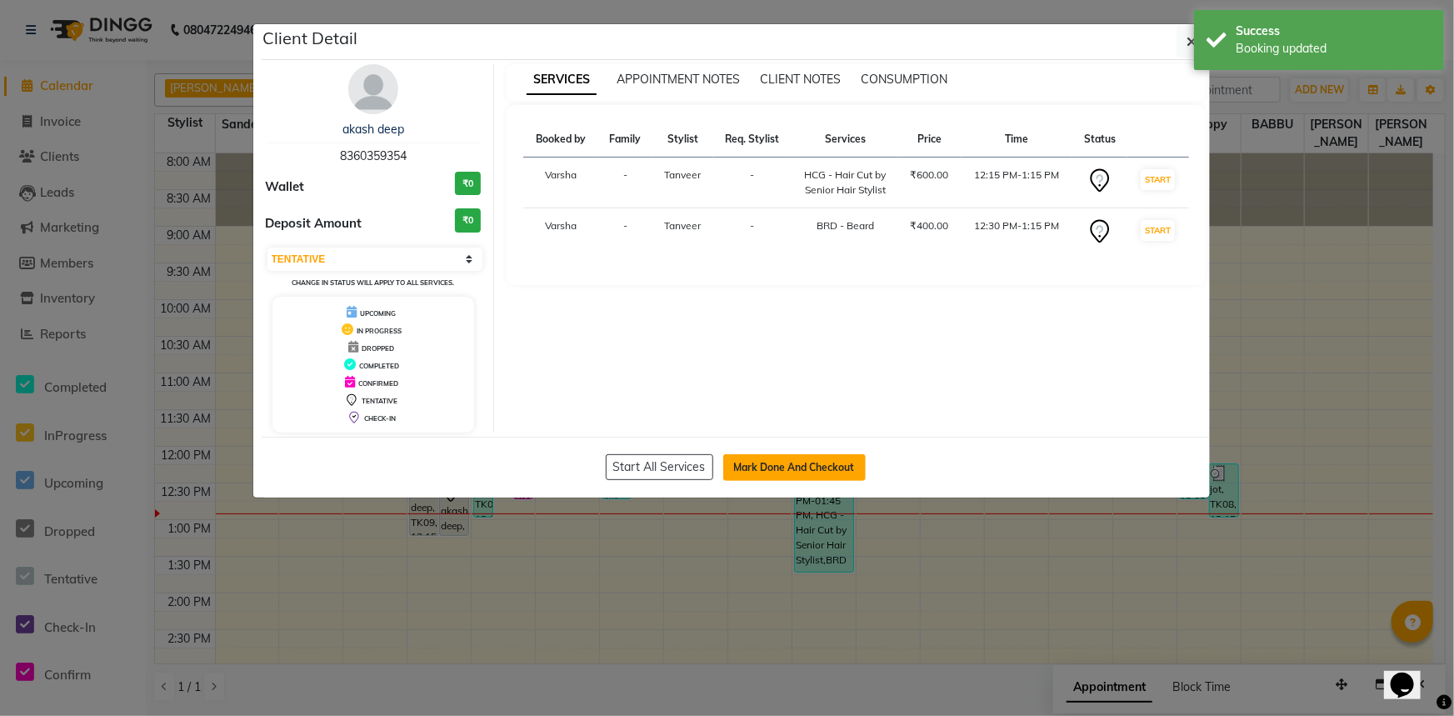
click at [768, 464] on button "Mark Done And Checkout" at bounding box center [794, 467] width 142 height 27
select select "service"
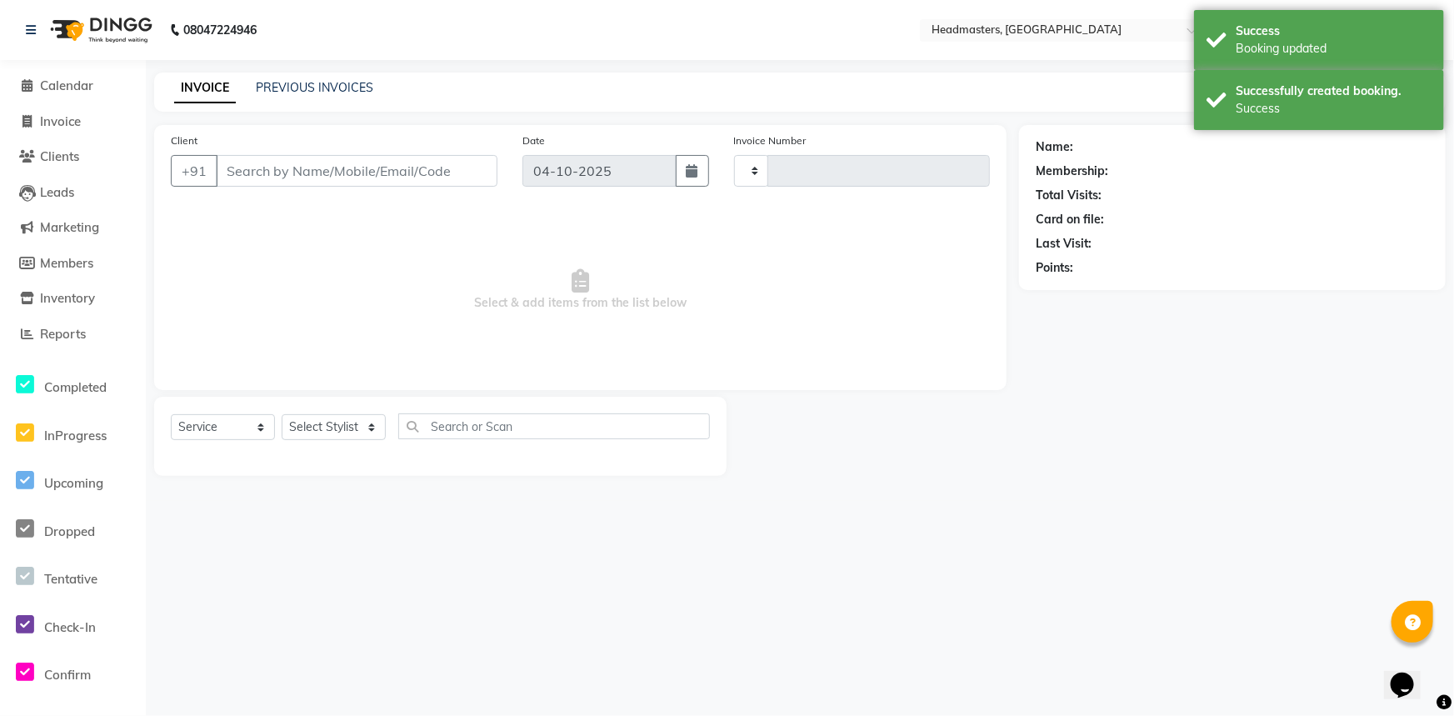
type input "5595"
select select "7140"
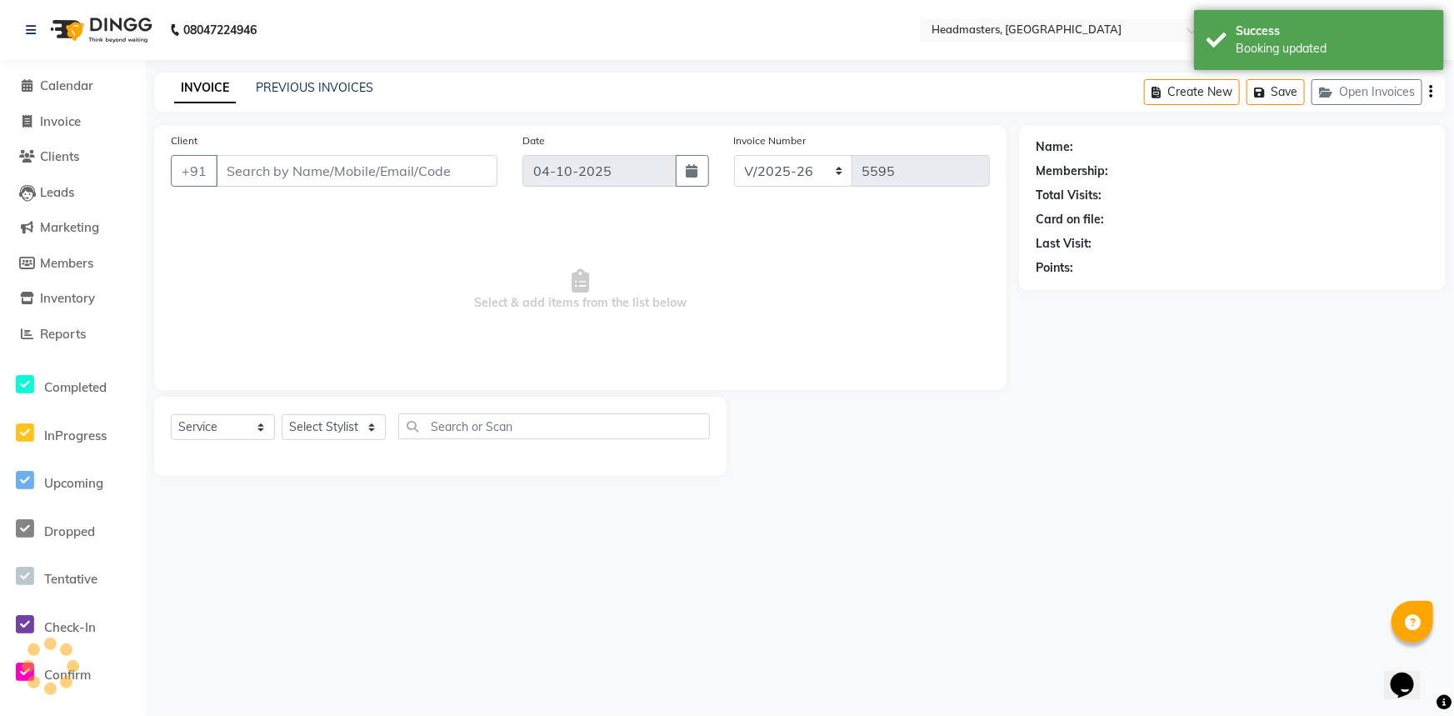
type input "8360359354"
select select "60866"
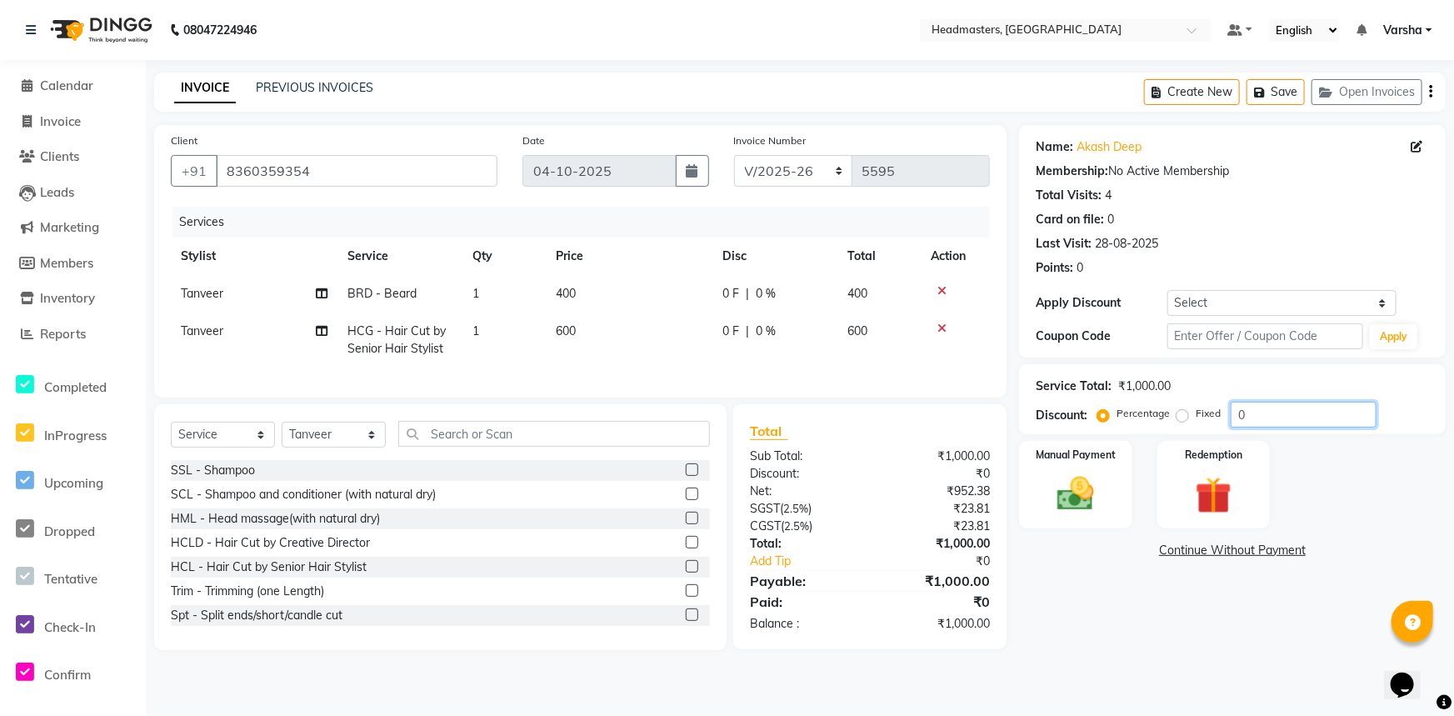
click at [1255, 421] on input "0" at bounding box center [1304, 415] width 146 height 26
type input "050"
click at [1081, 466] on div "Manual Payment" at bounding box center [1075, 484] width 117 height 91
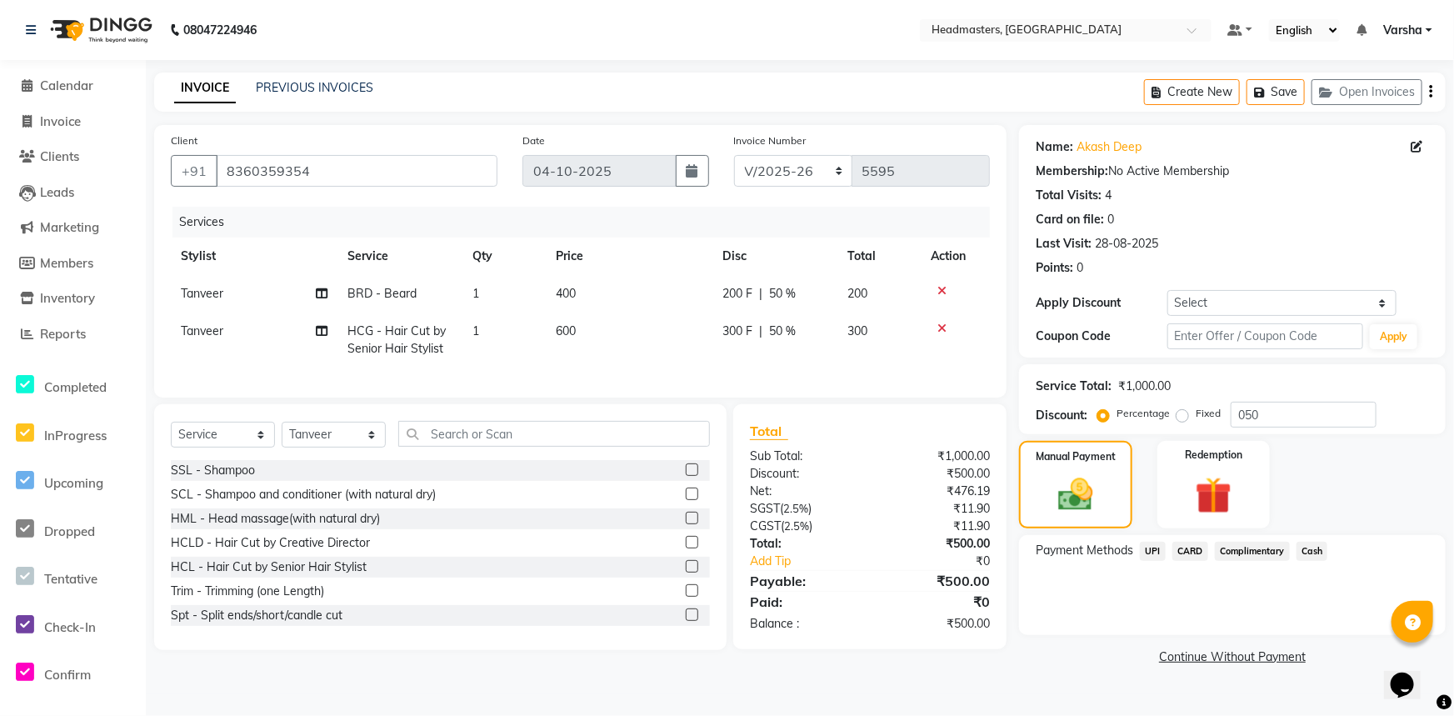
click at [1182, 547] on span "CARD" at bounding box center [1190, 551] width 36 height 19
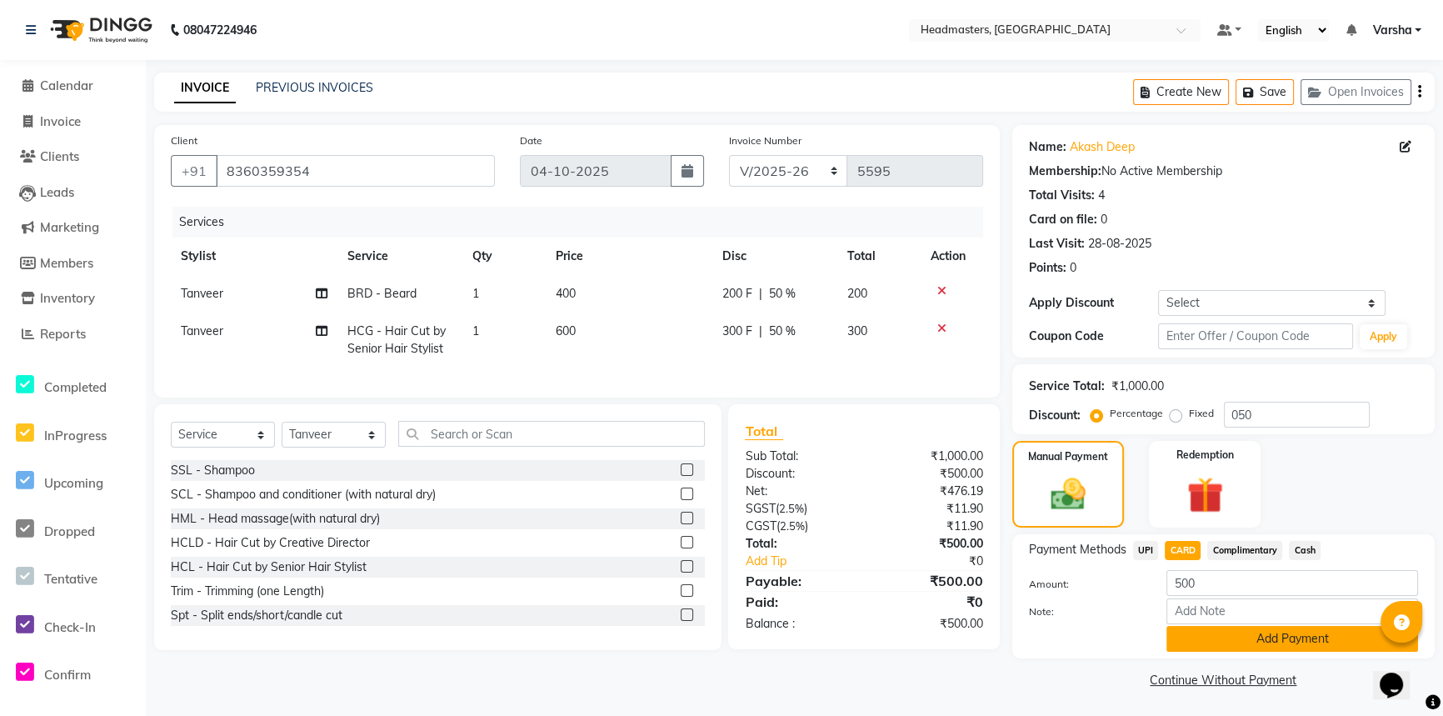
click at [1251, 640] on button "Add Payment" at bounding box center [1292, 639] width 252 height 26
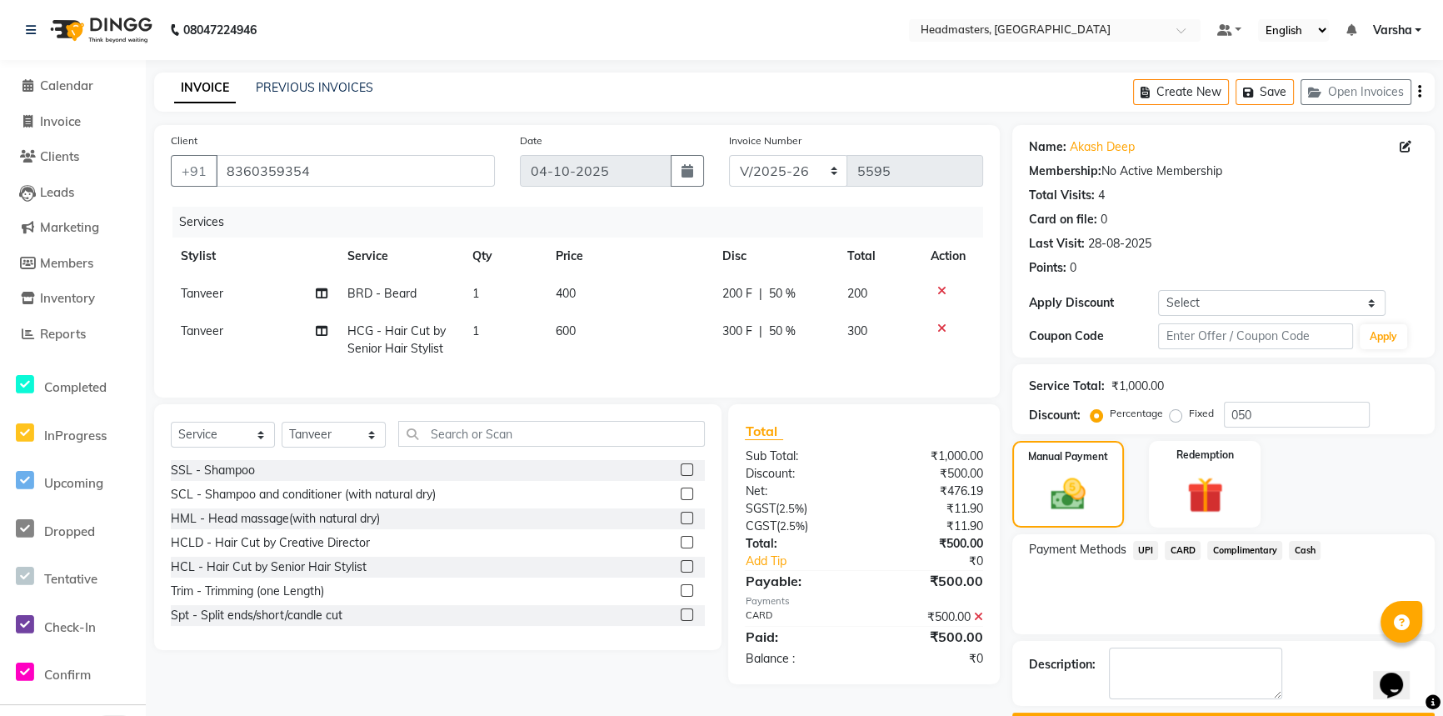
scroll to position [47, 0]
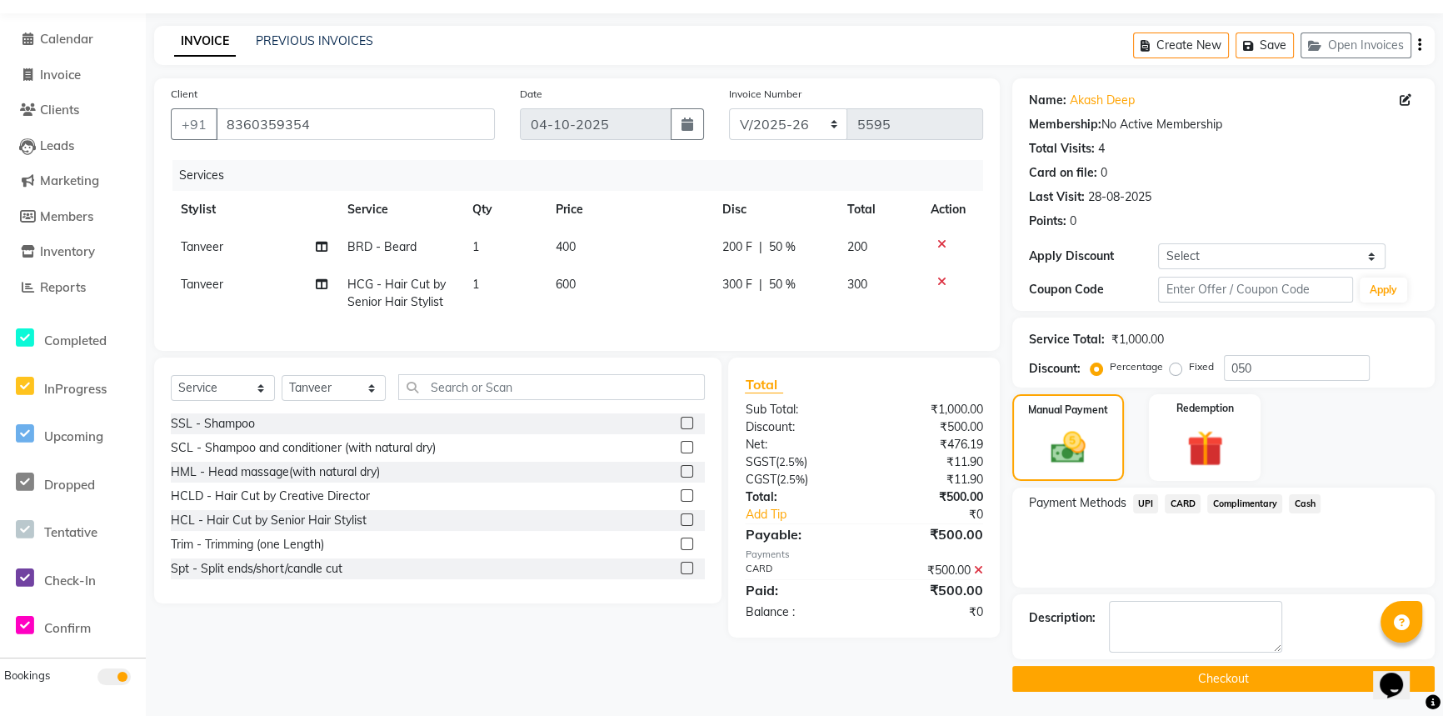
click at [1242, 669] on button "Checkout" at bounding box center [1223, 679] width 422 height 26
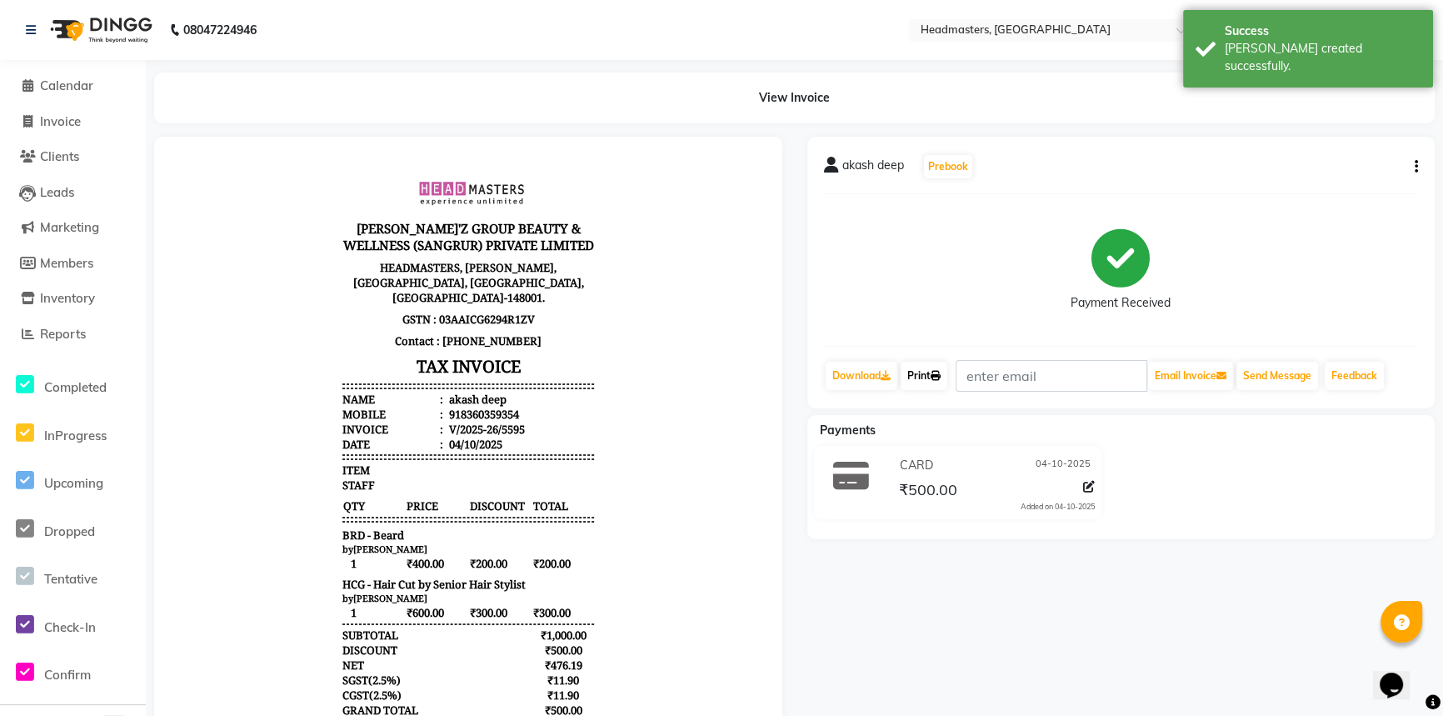
click at [931, 383] on link "Print" at bounding box center [924, 376] width 47 height 28
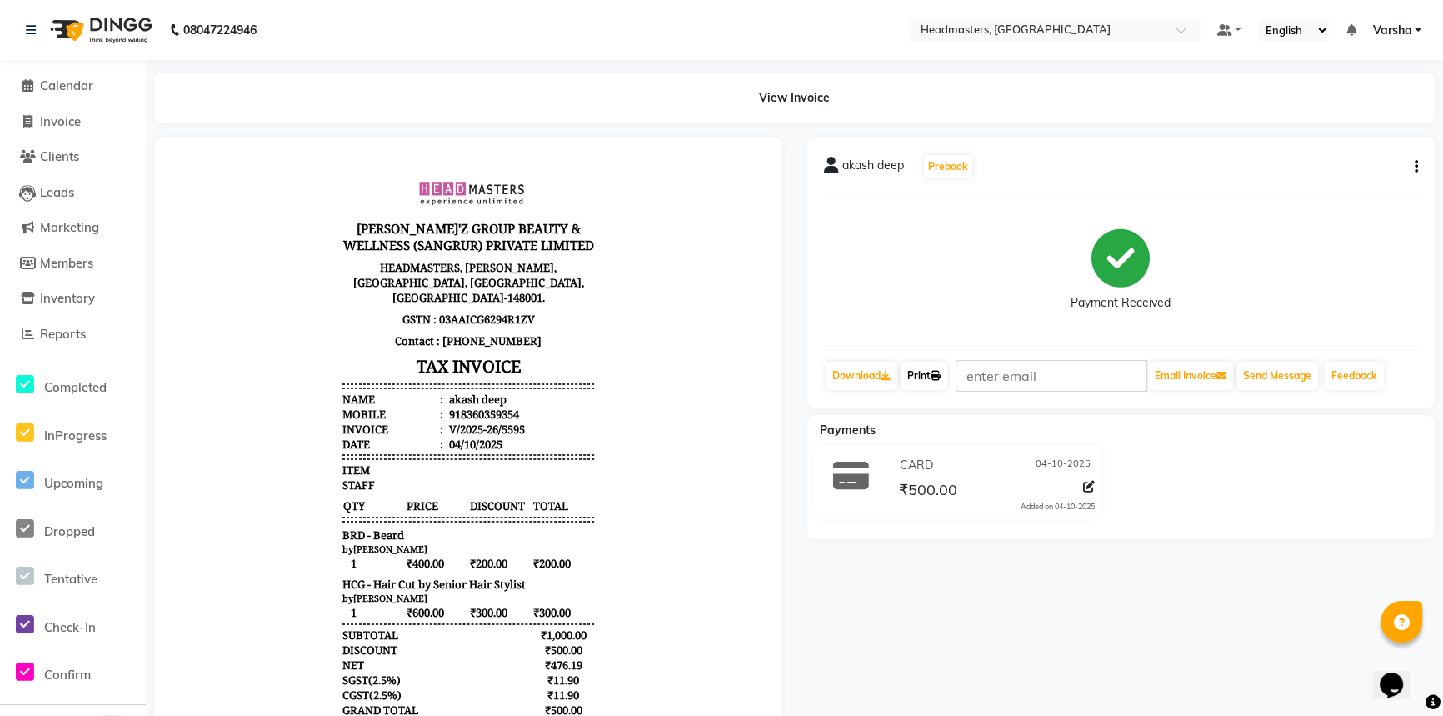
scroll to position [112, 0]
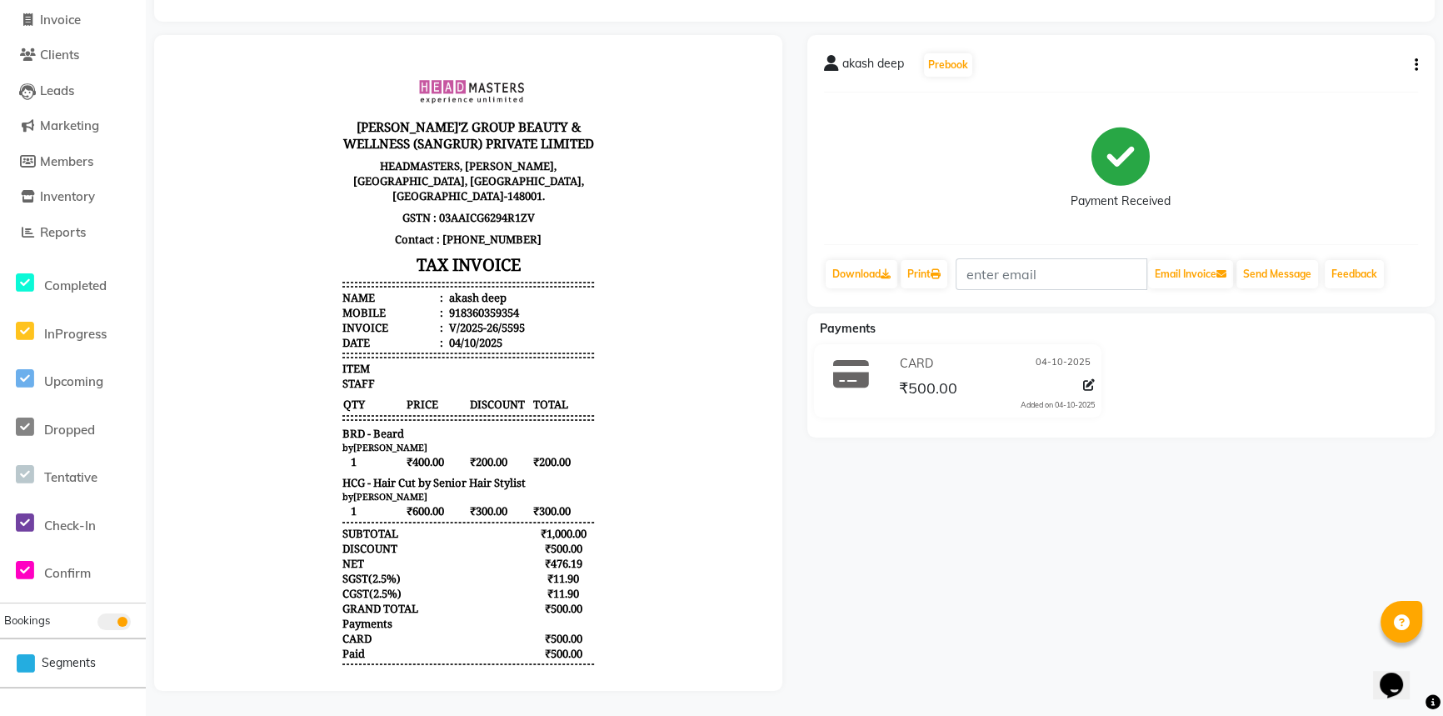
click at [991, 633] on div "akash deep Prebook Payment Received Download Print Email Invoice Send Message F…" at bounding box center [1121, 363] width 653 height 656
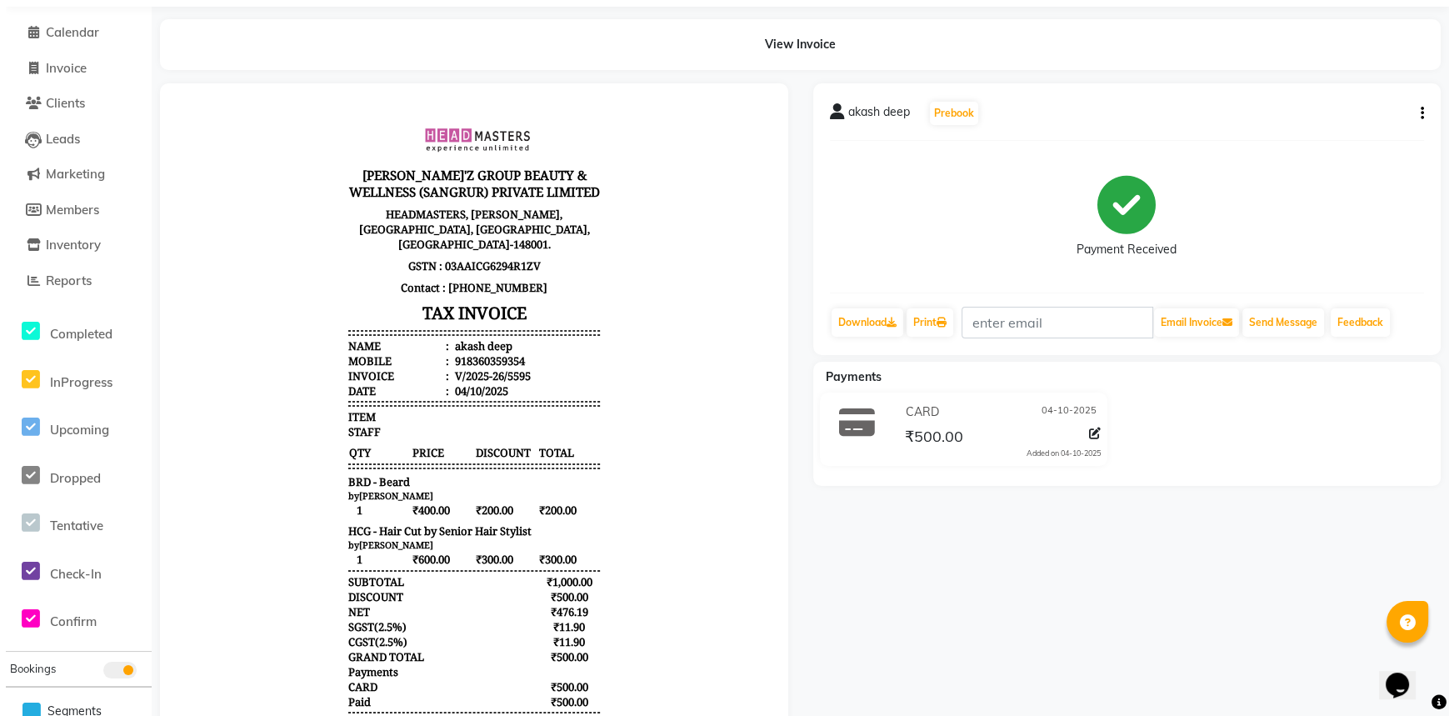
scroll to position [0, 0]
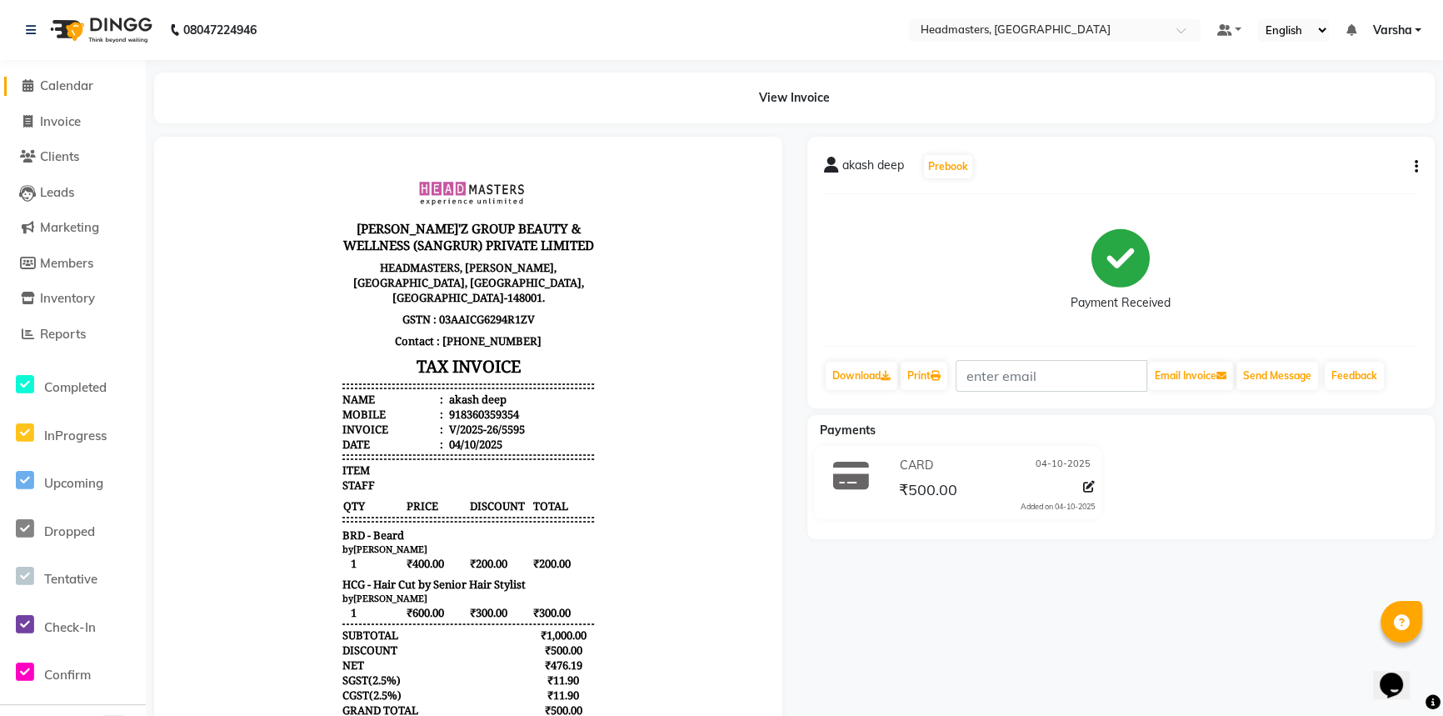
click at [53, 83] on span "Calendar" at bounding box center [66, 85] width 53 height 16
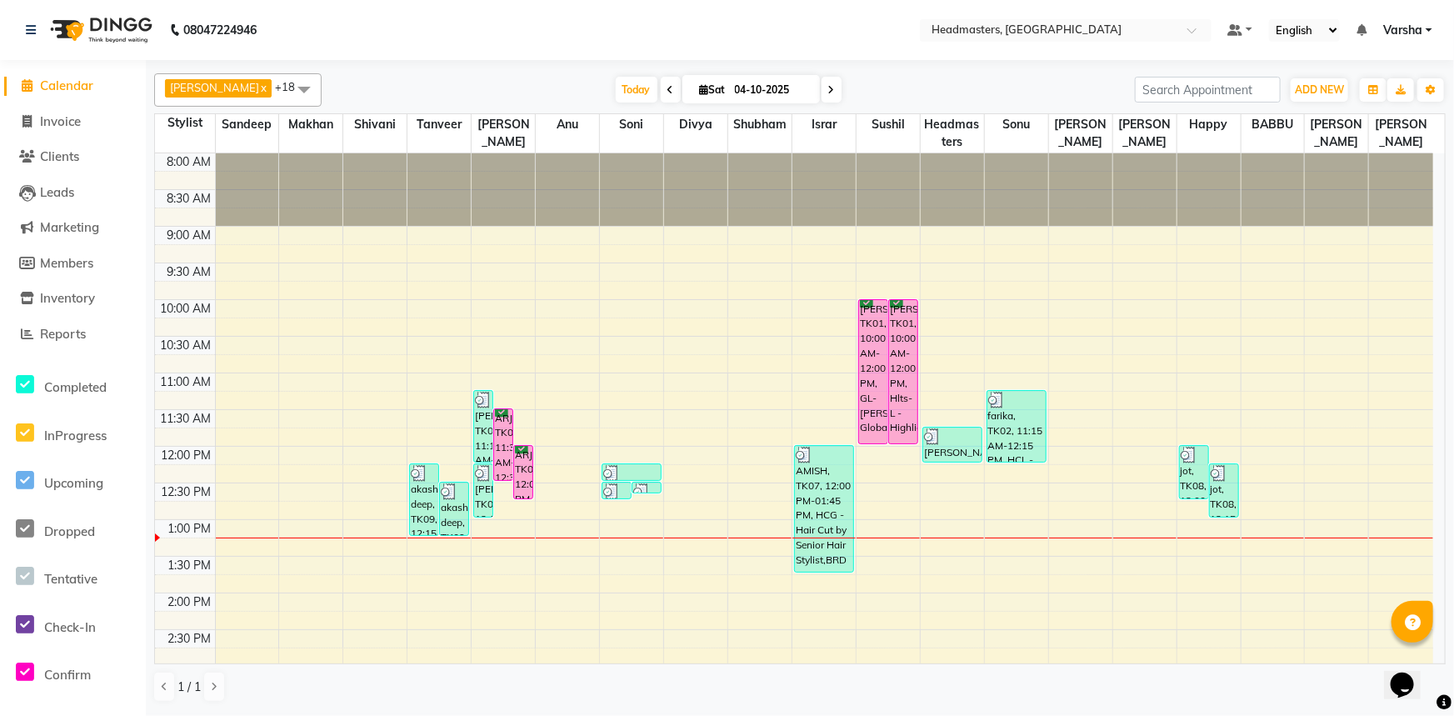
click at [771, 464] on div "8:00 AM 8:30 AM 9:00 AM 9:30 AM 10:00 AM 10:30 AM 11:00 AM 11:30 AM 12:00 PM 12…" at bounding box center [794, 629] width 1278 height 952
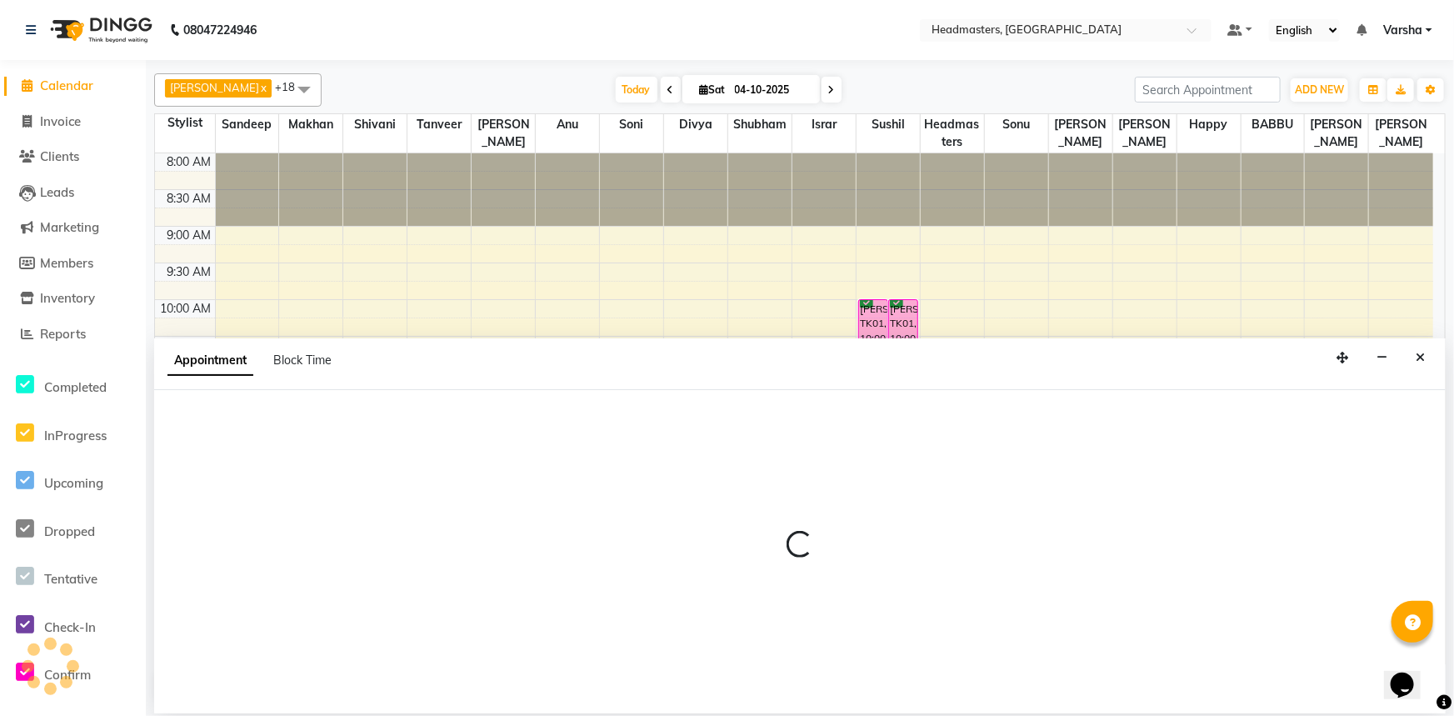
select select "60885"
select select "735"
select select "tentative"
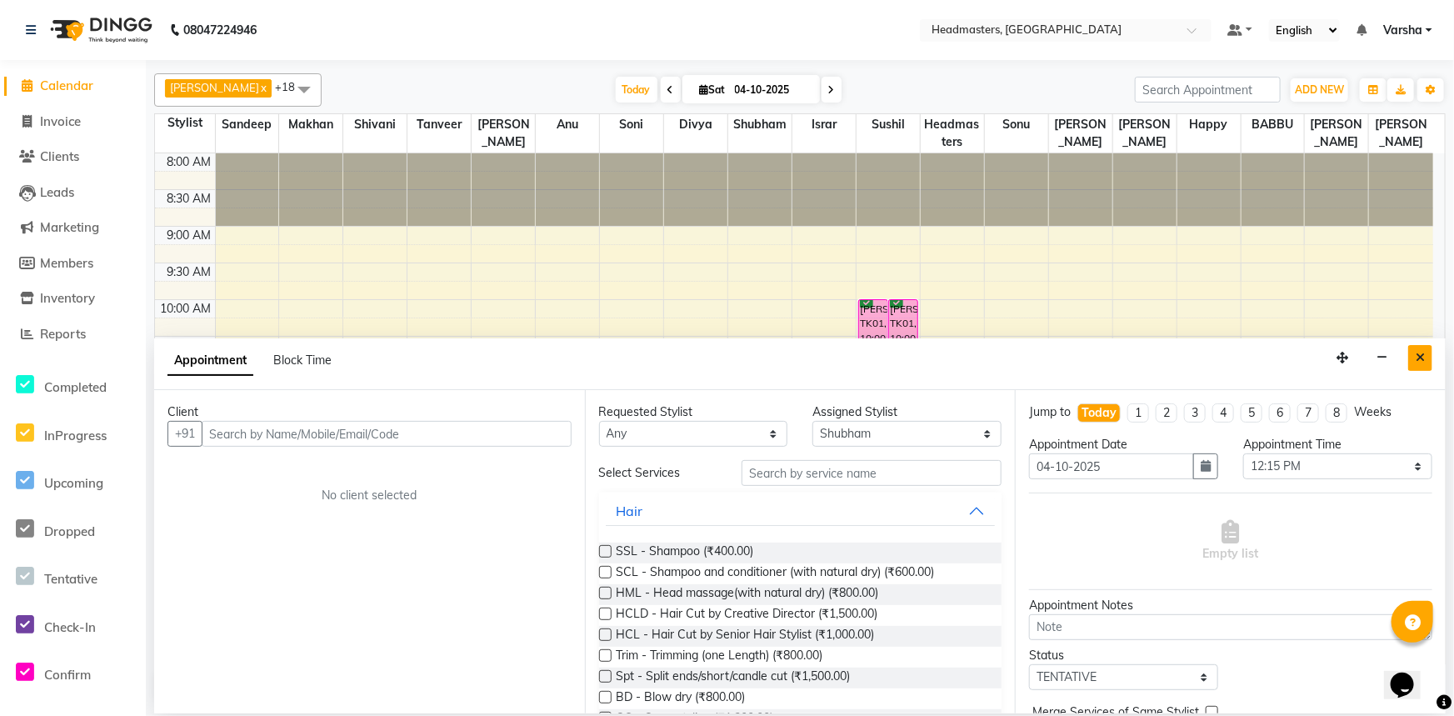
click at [1416, 358] on button "Close" at bounding box center [1420, 358] width 24 height 26
click at [1416, 358] on div "8:00 AM 8:30 AM 9:00 AM 9:30 AM 10:00 AM 10:30 AM 11:00 AM 11:30 AM 12:00 PM 12…" at bounding box center [794, 629] width 1278 height 952
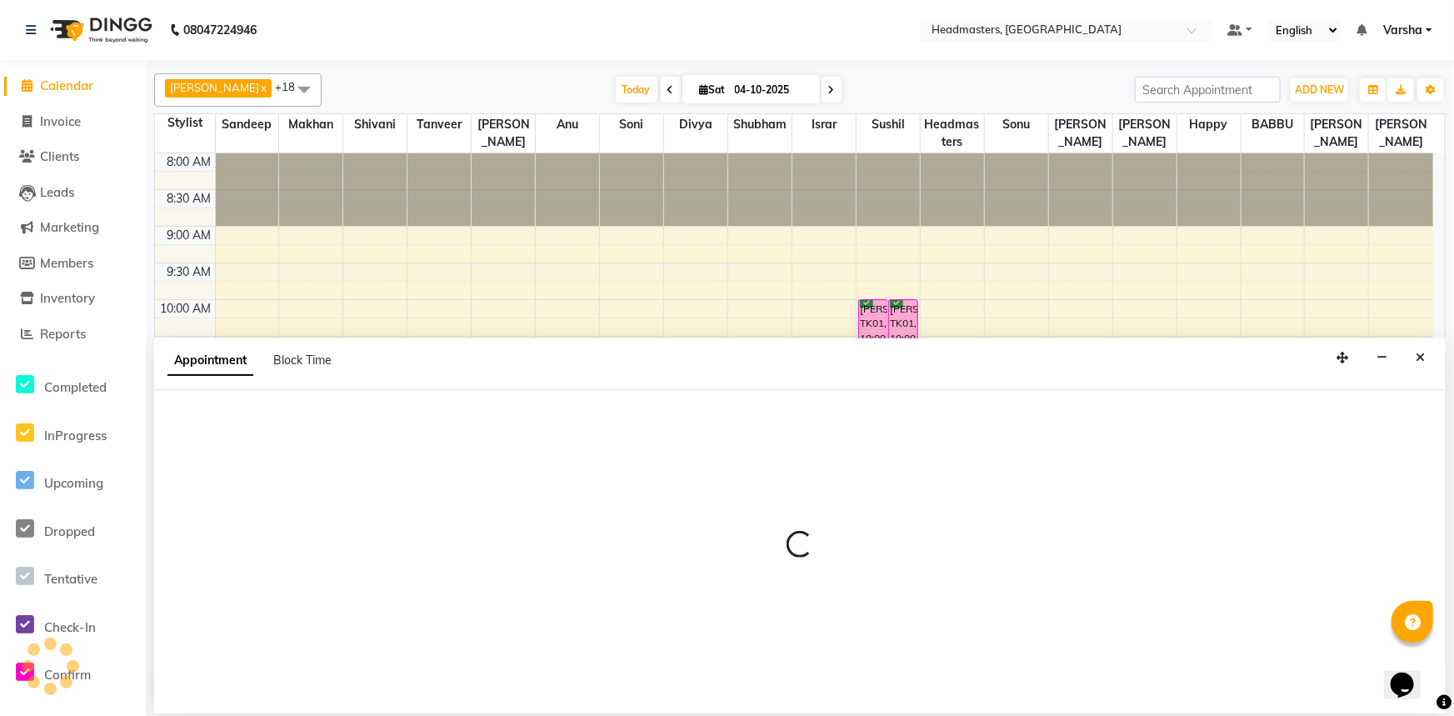
select select "69685"
select select "645"
select select "tentative"
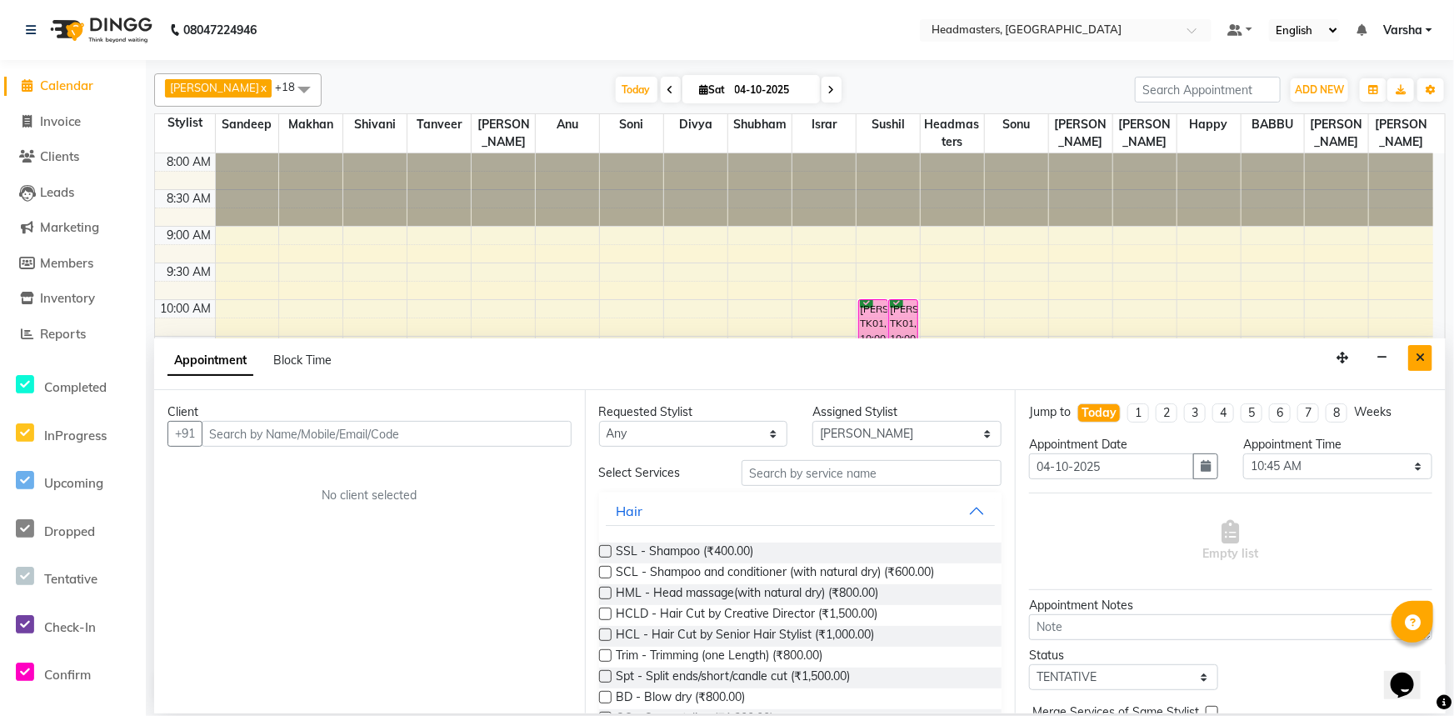
click at [1429, 359] on button "Close" at bounding box center [1420, 358] width 24 height 26
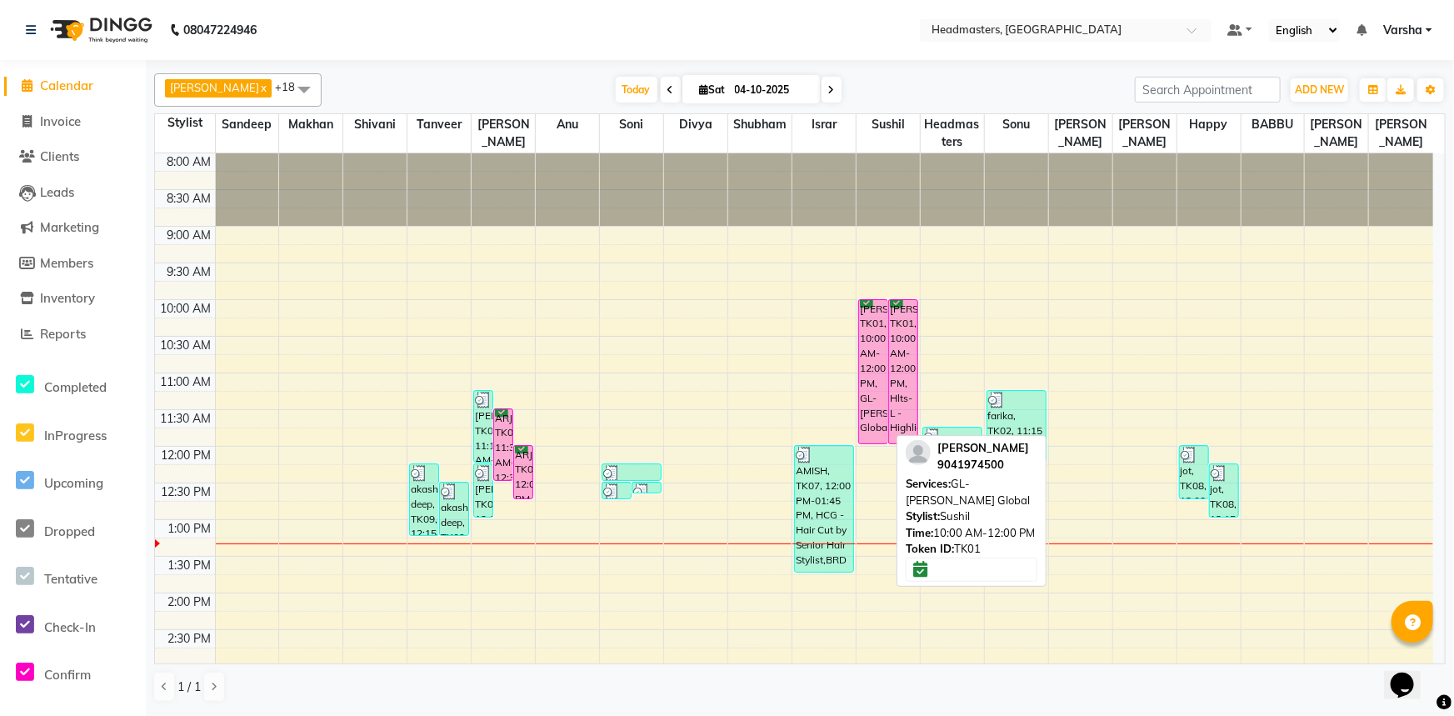
click at [884, 373] on div "[PERSON_NAME], TK01, 10:00 AM-12:00 PM, GL-[PERSON_NAME] Global" at bounding box center [873, 371] width 28 height 143
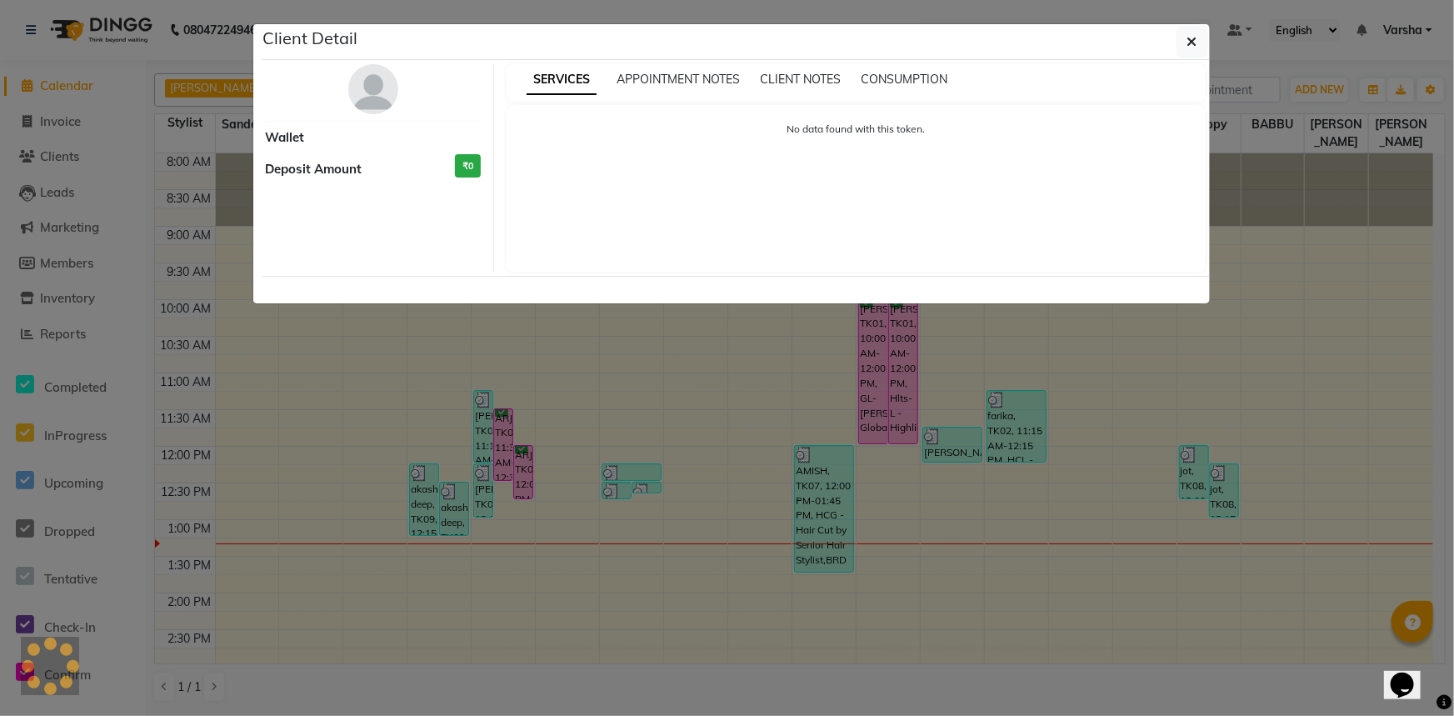
select select "6"
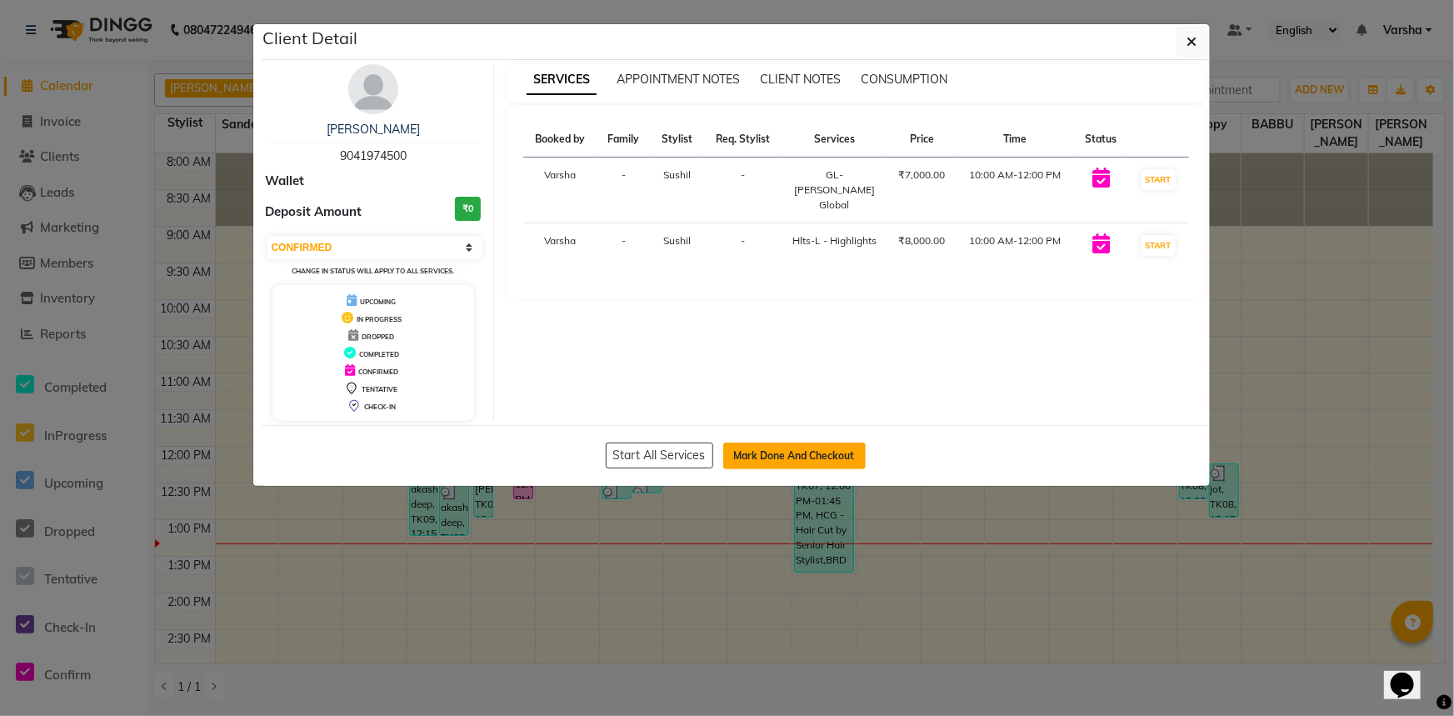
click at [813, 455] on button "Mark Done And Checkout" at bounding box center [794, 455] width 142 height 27
select select "service"
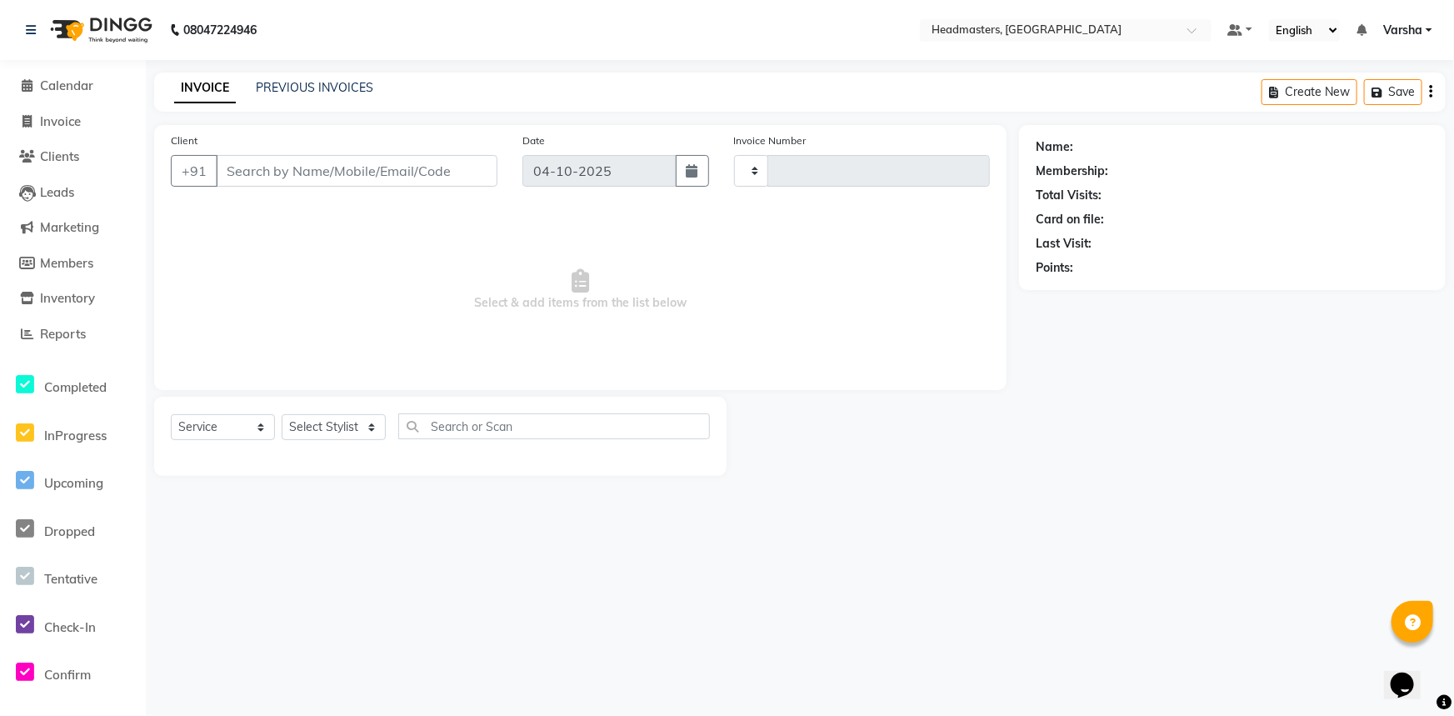
type input "5596"
select select "7140"
type input "9041974500"
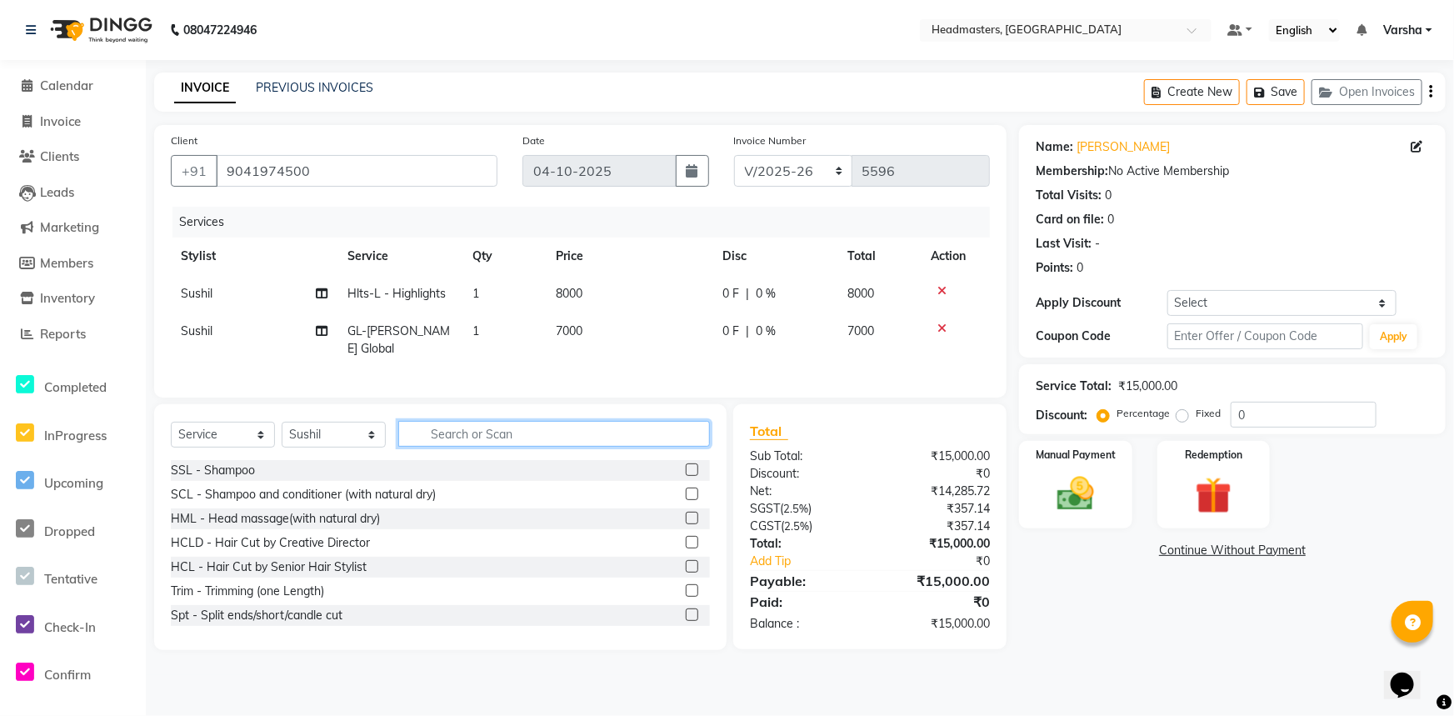
click at [459, 447] on input "text" at bounding box center [554, 434] width 312 height 26
click at [332, 447] on select "Select Stylist Afia [PERSON_NAME]r[PERSON_NAME]u[PERSON_NAME]R [PERSON_NAME] He…" at bounding box center [334, 435] width 104 height 26
select select "60862"
click at [340, 447] on select "Select Stylist Afia [PERSON_NAME]r[PERSON_NAME]u[PERSON_NAME]R [PERSON_NAME] He…" at bounding box center [334, 435] width 104 height 26
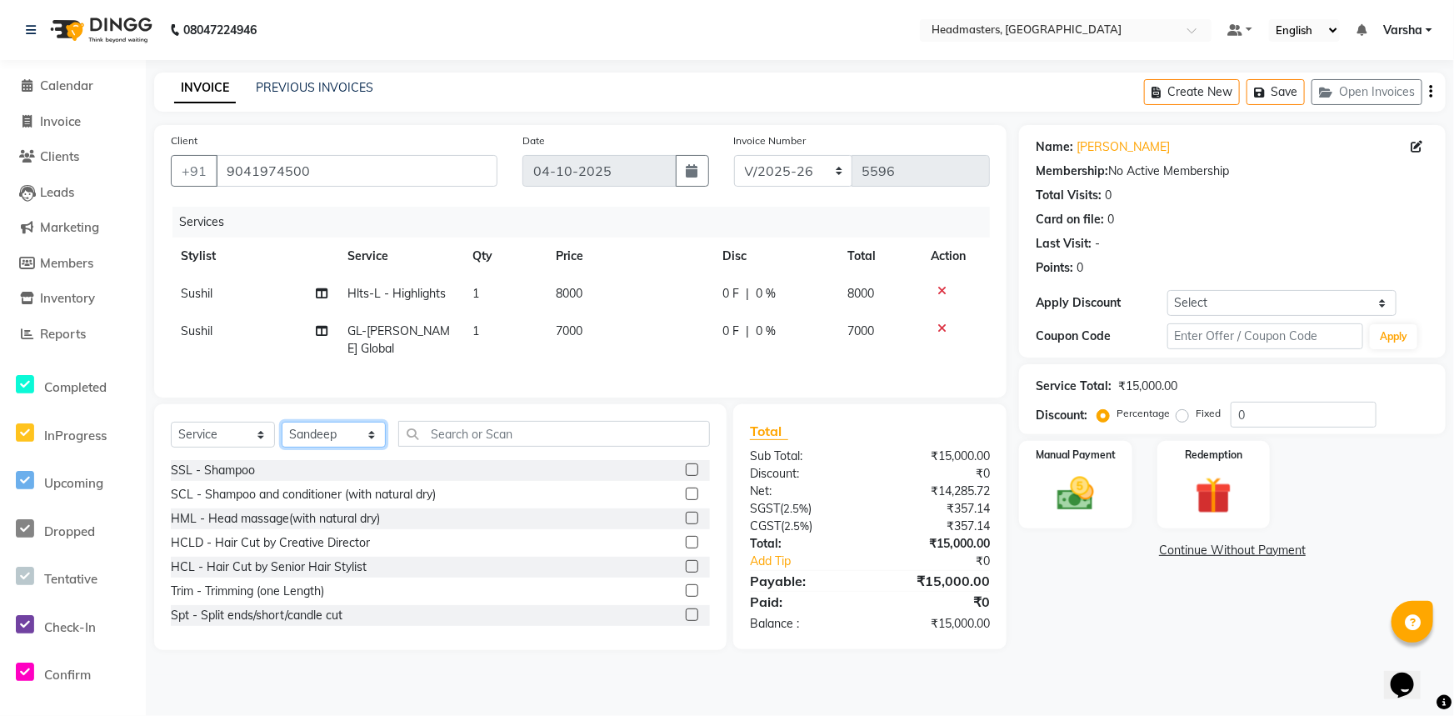
drag, startPoint x: 340, startPoint y: 452, endPoint x: 378, endPoint y: 466, distance: 40.9
click at [340, 447] on select "Select Stylist Afia [PERSON_NAME]r[PERSON_NAME]u[PERSON_NAME]R [PERSON_NAME] He…" at bounding box center [334, 435] width 104 height 26
click at [467, 447] on input "text" at bounding box center [554, 434] width 312 height 26
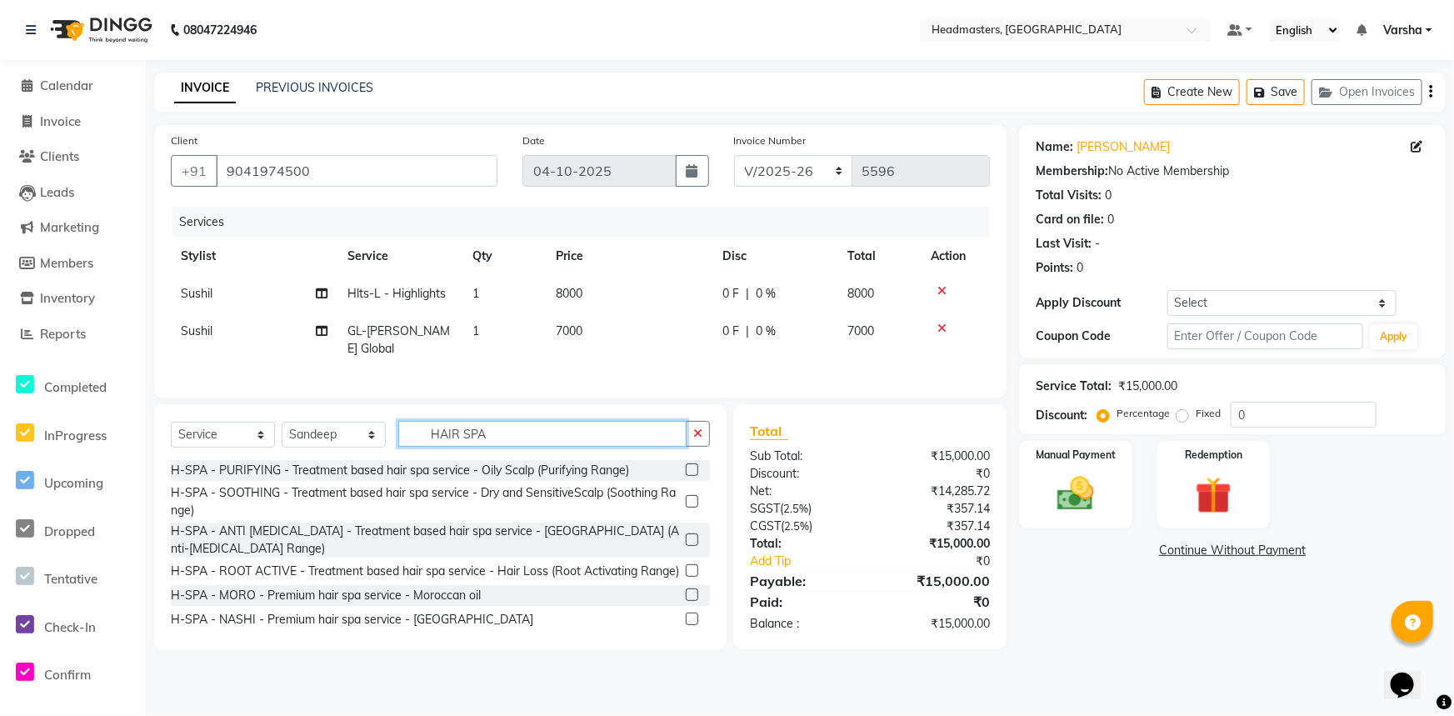
type input "HAIR SPA"
click at [686, 507] on label at bounding box center [692, 501] width 12 height 12
click at [686, 507] on input "checkbox" at bounding box center [691, 502] width 11 height 11
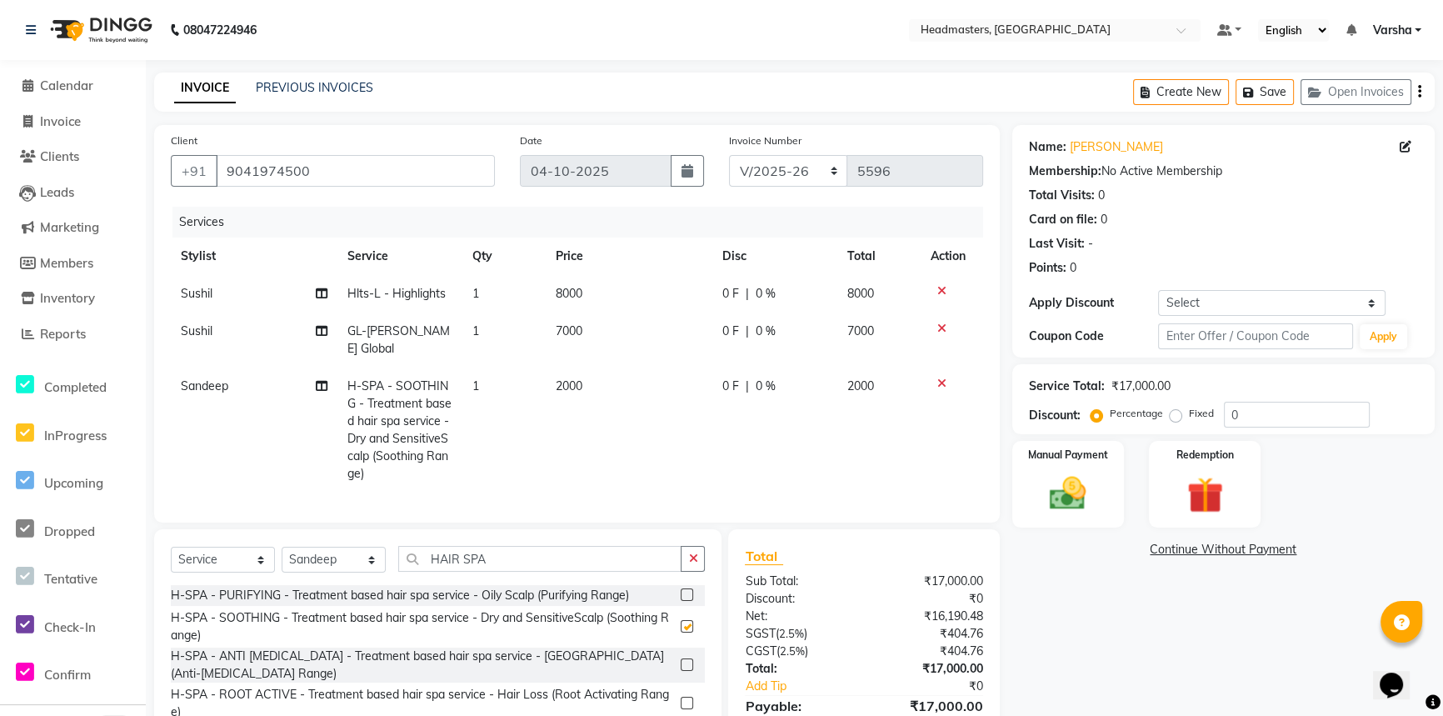
checkbox input "false"
click at [730, 393] on span "0 F" at bounding box center [730, 385] width 17 height 17
drag, startPoint x: 730, startPoint y: 393, endPoint x: 739, endPoint y: 387, distance: 11.3
click at [732, 392] on td "0 F | 0 %" at bounding box center [774, 429] width 125 height 125
select select "60862"
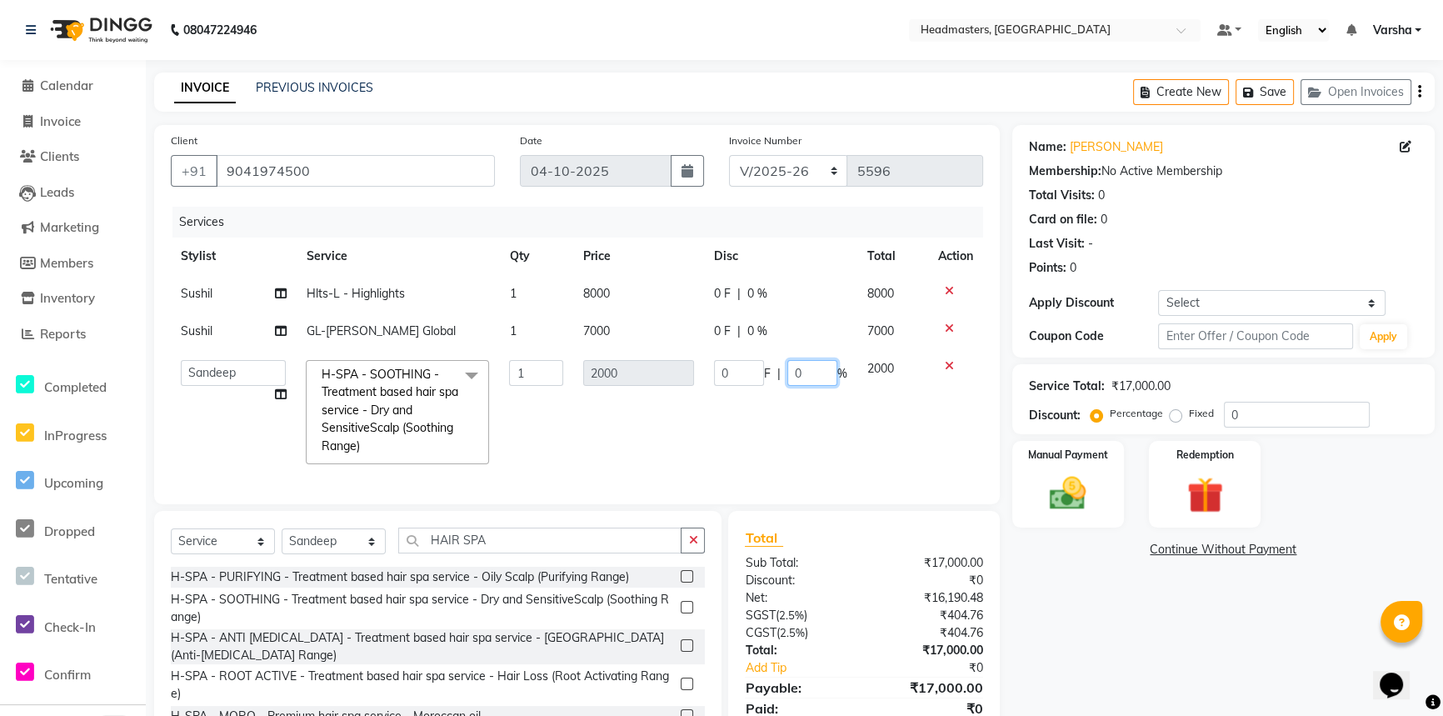
click at [812, 376] on input "0" at bounding box center [812, 373] width 50 height 26
type input "050"
click at [717, 333] on td "0 F | 0 %" at bounding box center [780, 330] width 153 height 37
select select "60892"
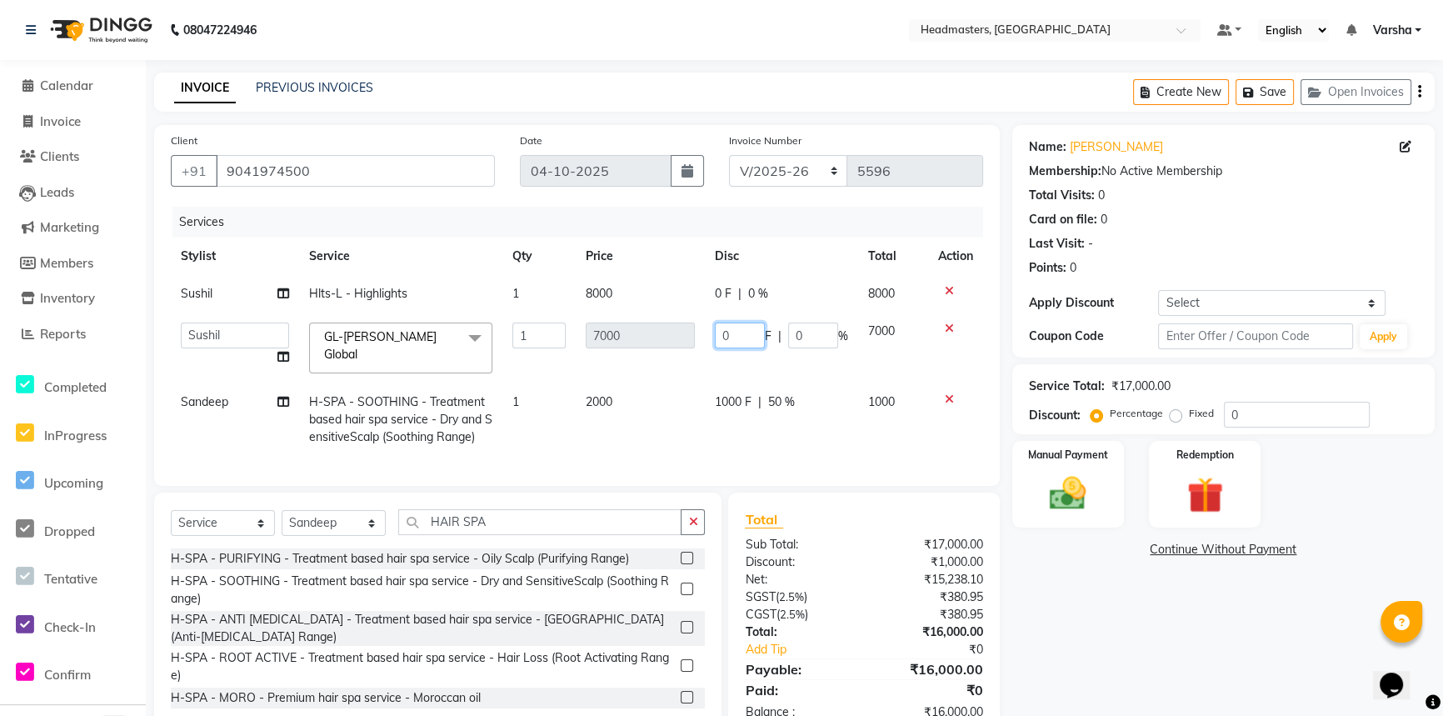
click at [747, 324] on input "0" at bounding box center [740, 335] width 50 height 26
type input "03500"
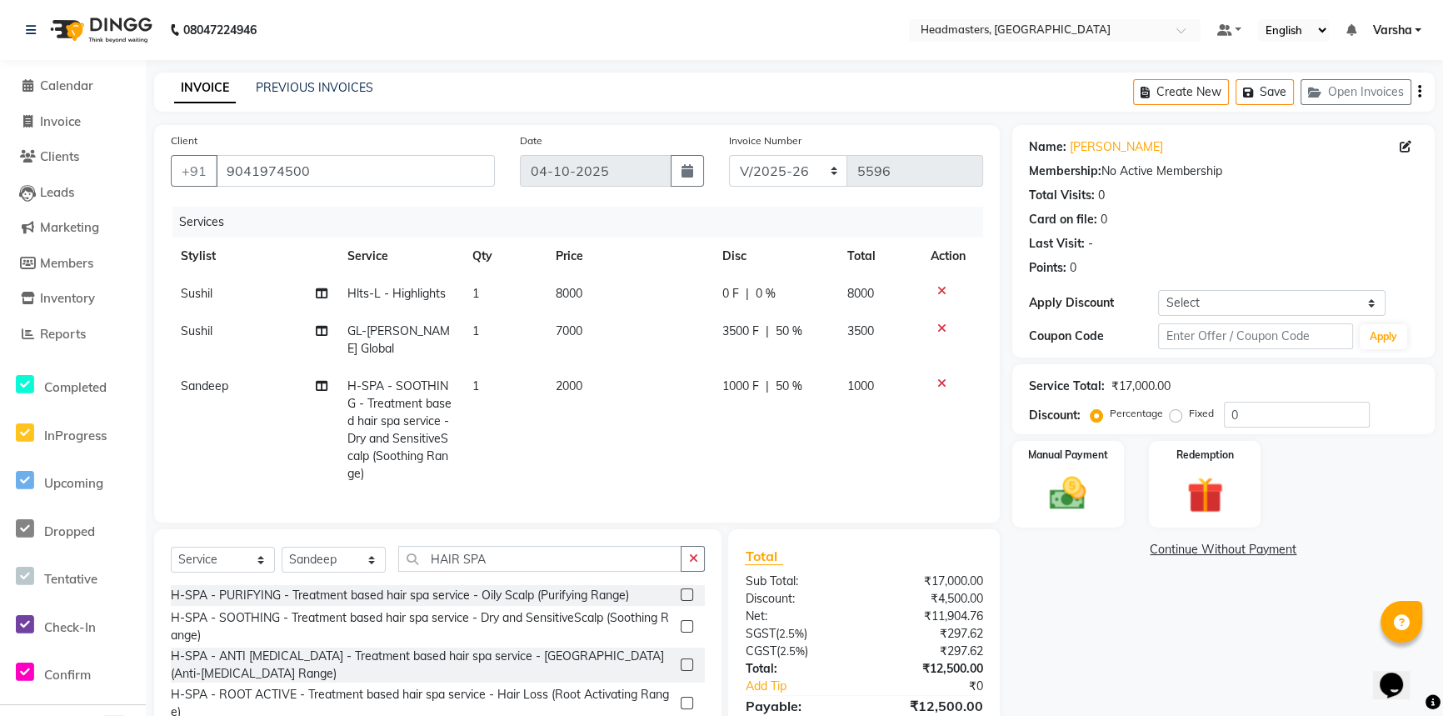
click at [730, 311] on td "0 F | 0 %" at bounding box center [774, 293] width 125 height 37
select select "60892"
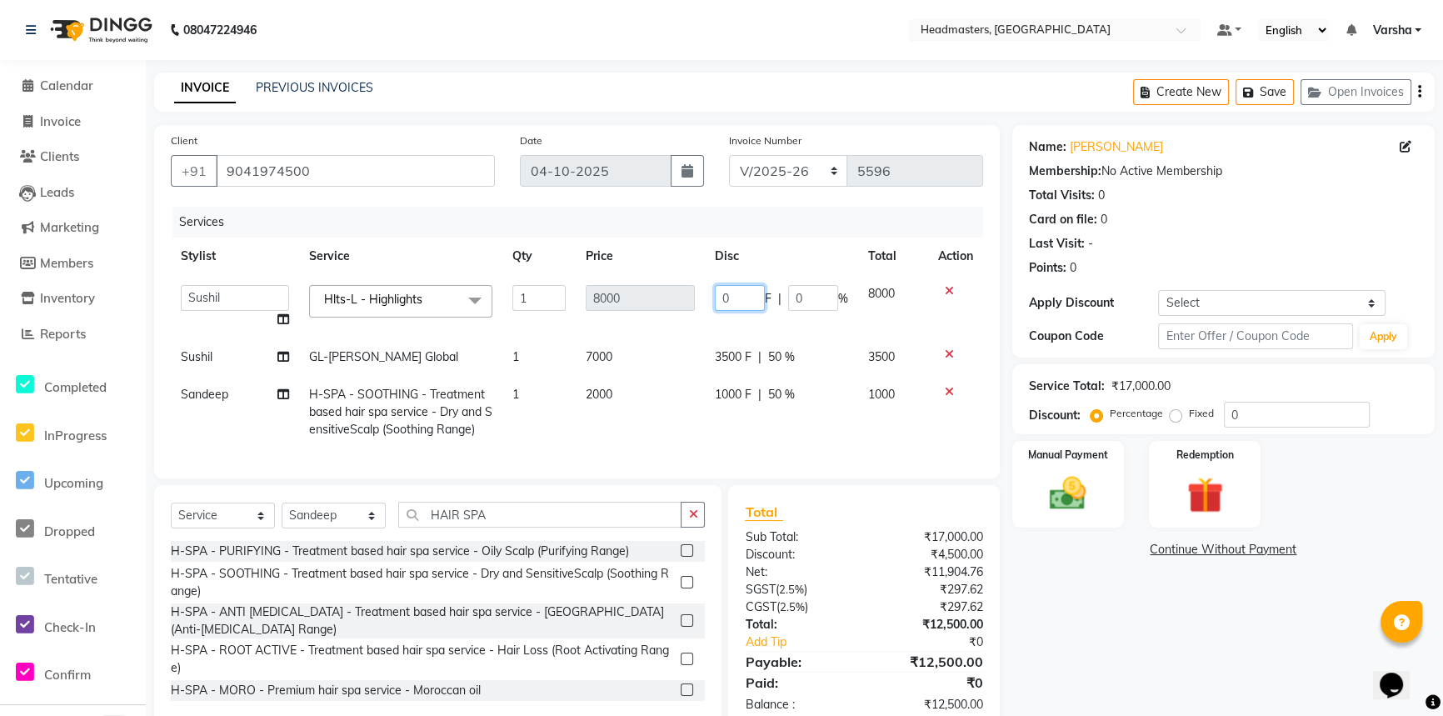
click at [724, 293] on input "0" at bounding box center [740, 298] width 50 height 26
type input "4000"
click at [703, 366] on tr "Sushil GL-igora - Igora Global 1 7000 3500 F | 50 % 3500" at bounding box center [577, 356] width 812 height 37
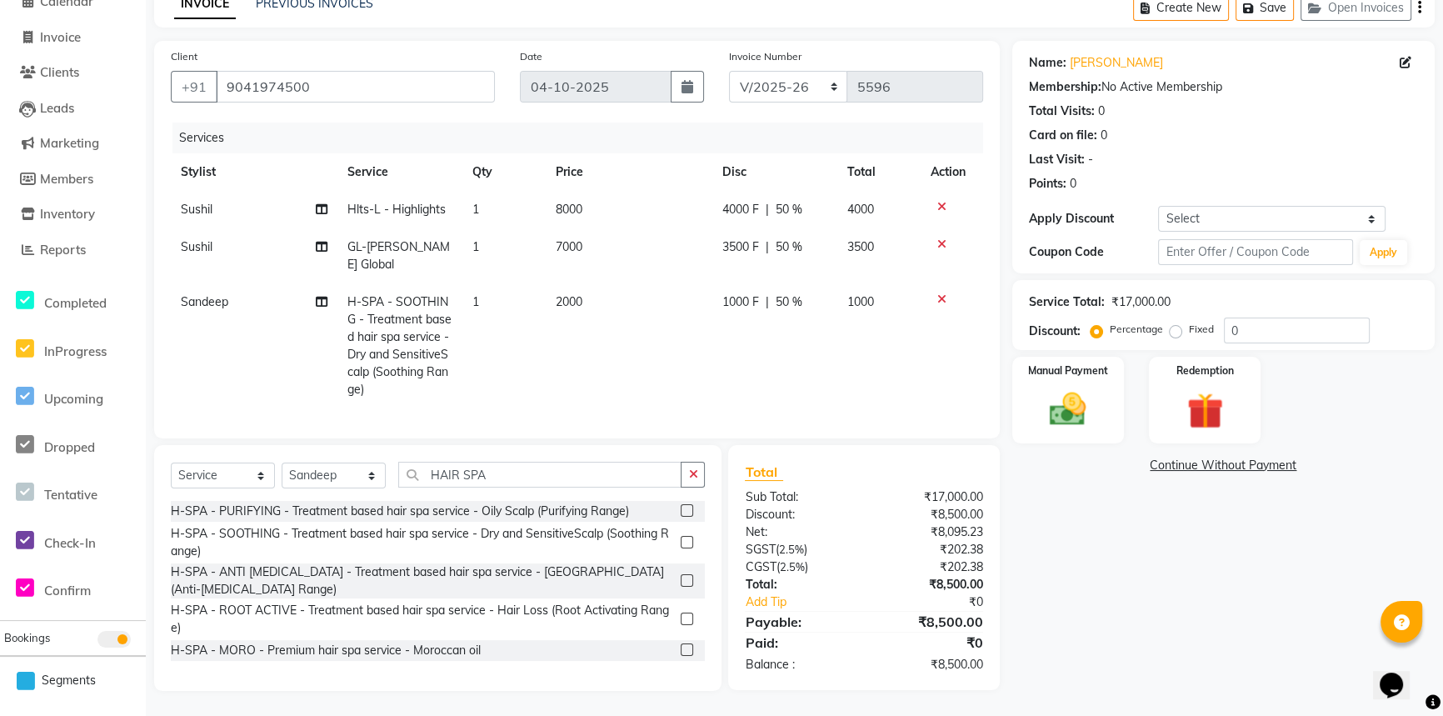
scroll to position [96, 0]
click at [1070, 370] on div "Manual Payment" at bounding box center [1068, 400] width 117 height 90
drag, startPoint x: 1319, startPoint y: 450, endPoint x: 1310, endPoint y: 453, distance: 9.8
click at [1316, 457] on span "Cash" at bounding box center [1305, 466] width 32 height 19
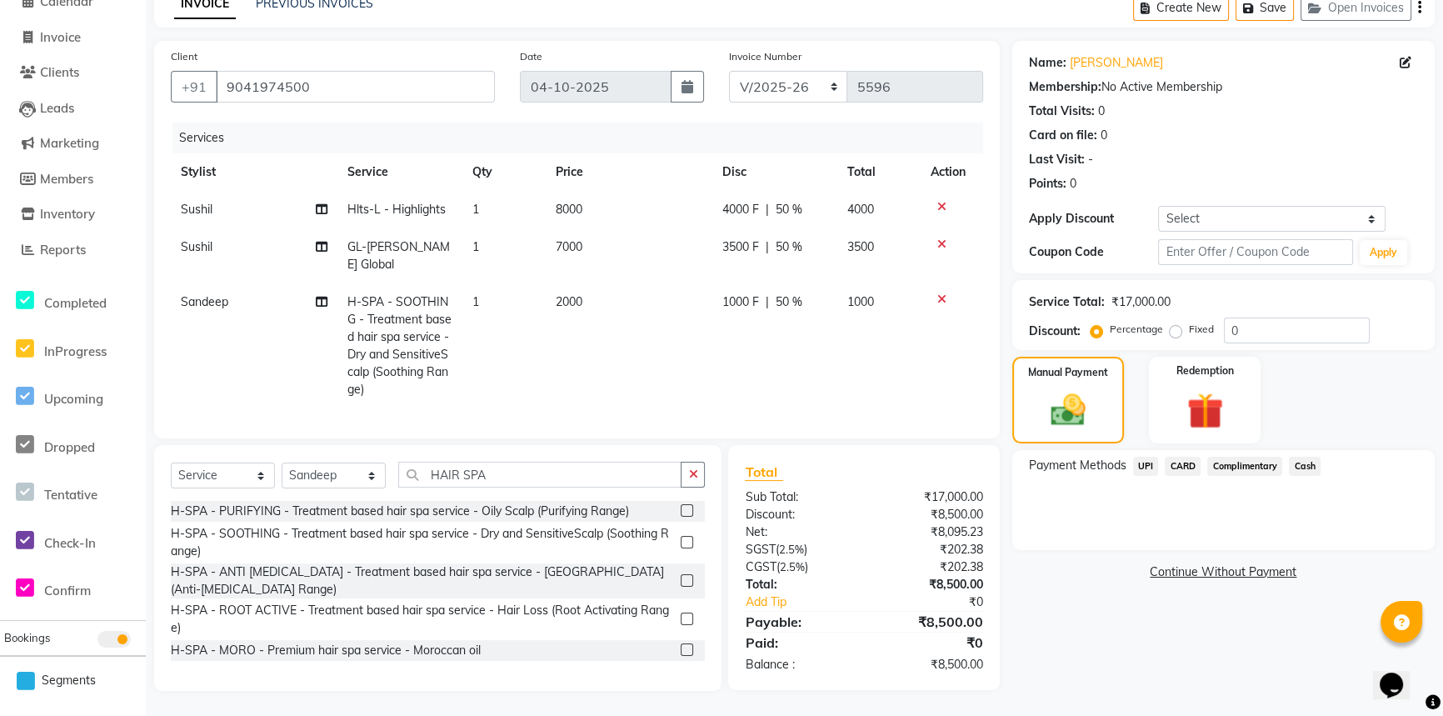
click at [1314, 457] on span "Cash" at bounding box center [1305, 466] width 32 height 19
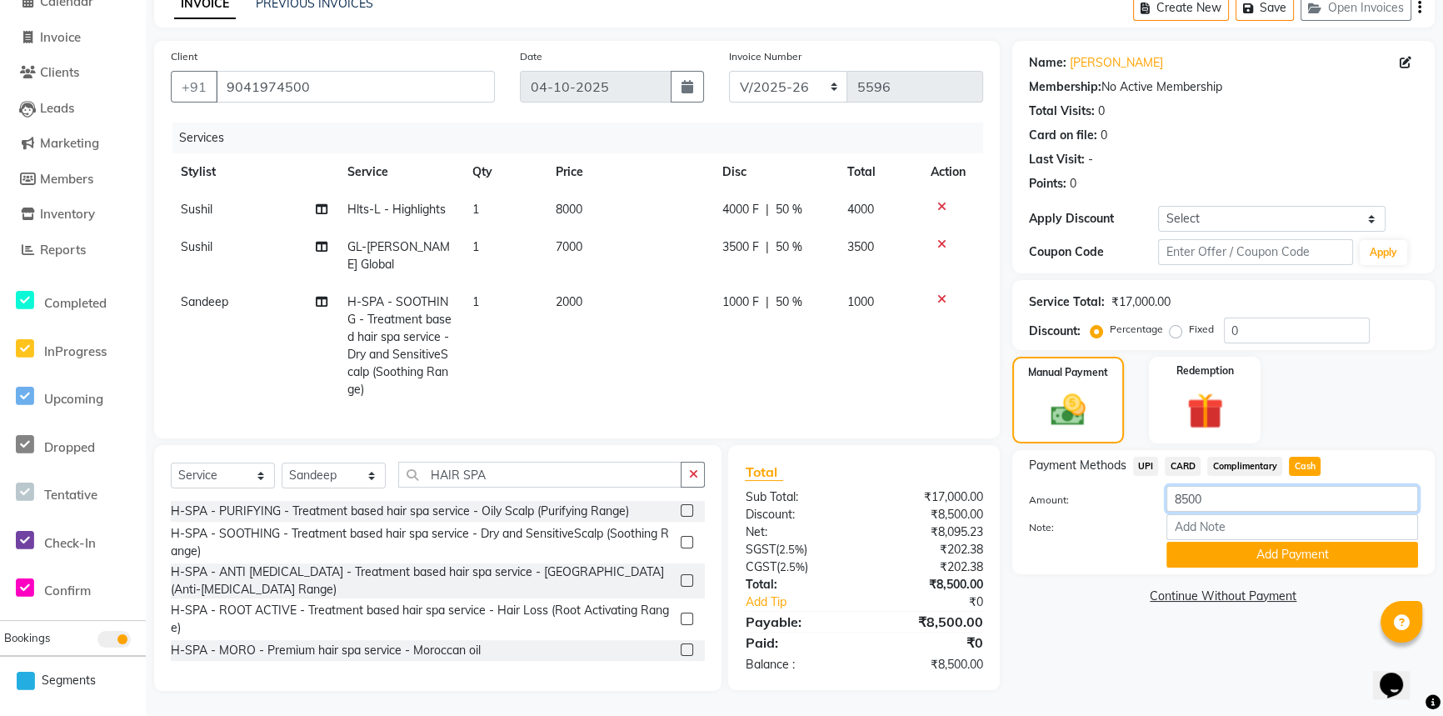
click at [1231, 490] on input "8500" at bounding box center [1292, 499] width 252 height 26
type input "8"
type input "5000"
click at [1200, 542] on button "Add Payment" at bounding box center [1292, 555] width 252 height 26
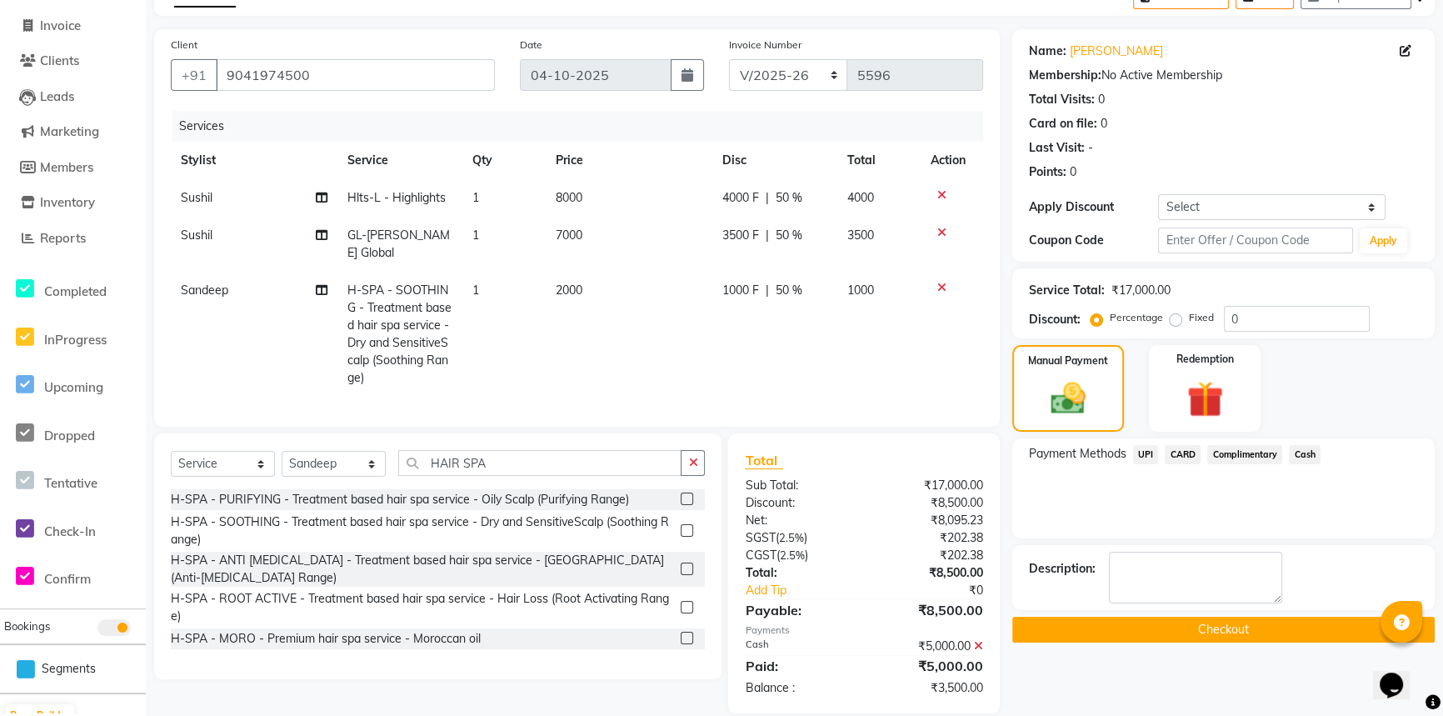
click at [1135, 458] on span "UPI" at bounding box center [1146, 454] width 26 height 19
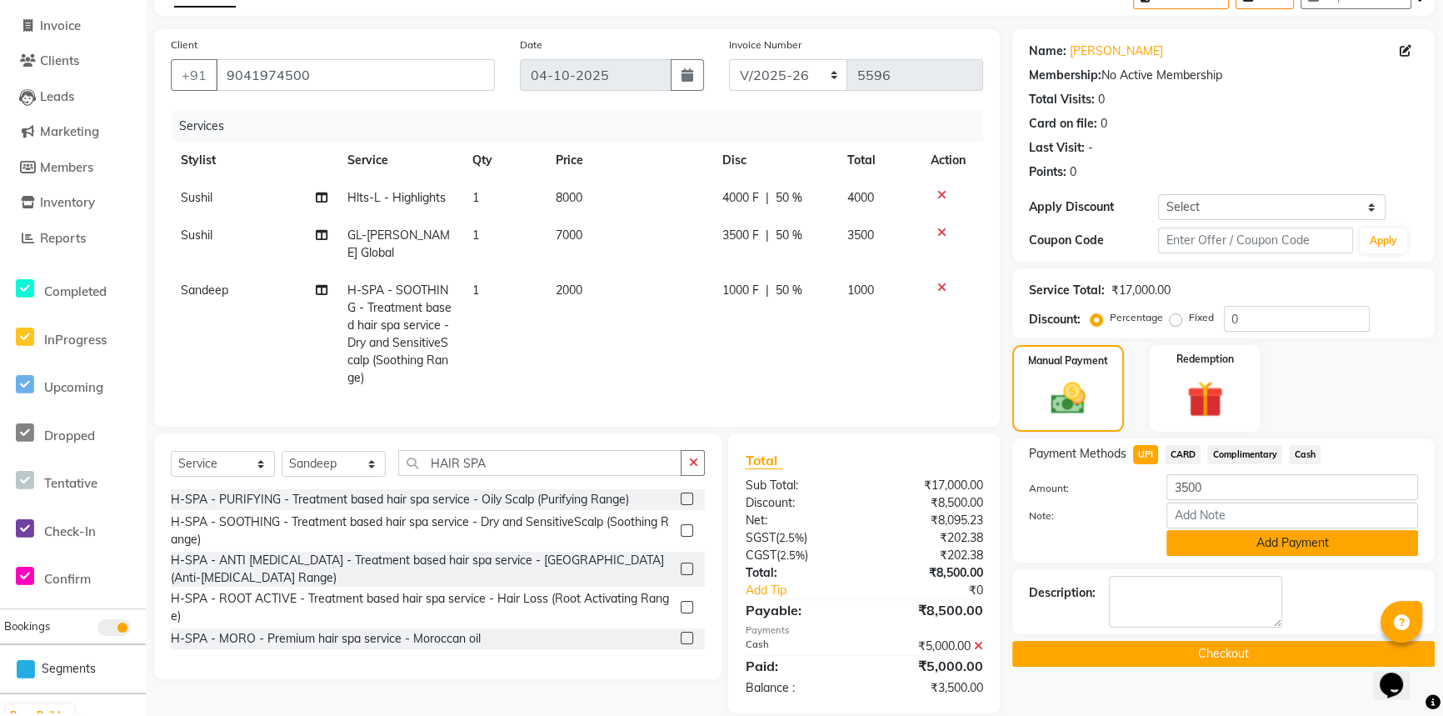
click at [1173, 542] on button "Add Payment" at bounding box center [1292, 543] width 252 height 26
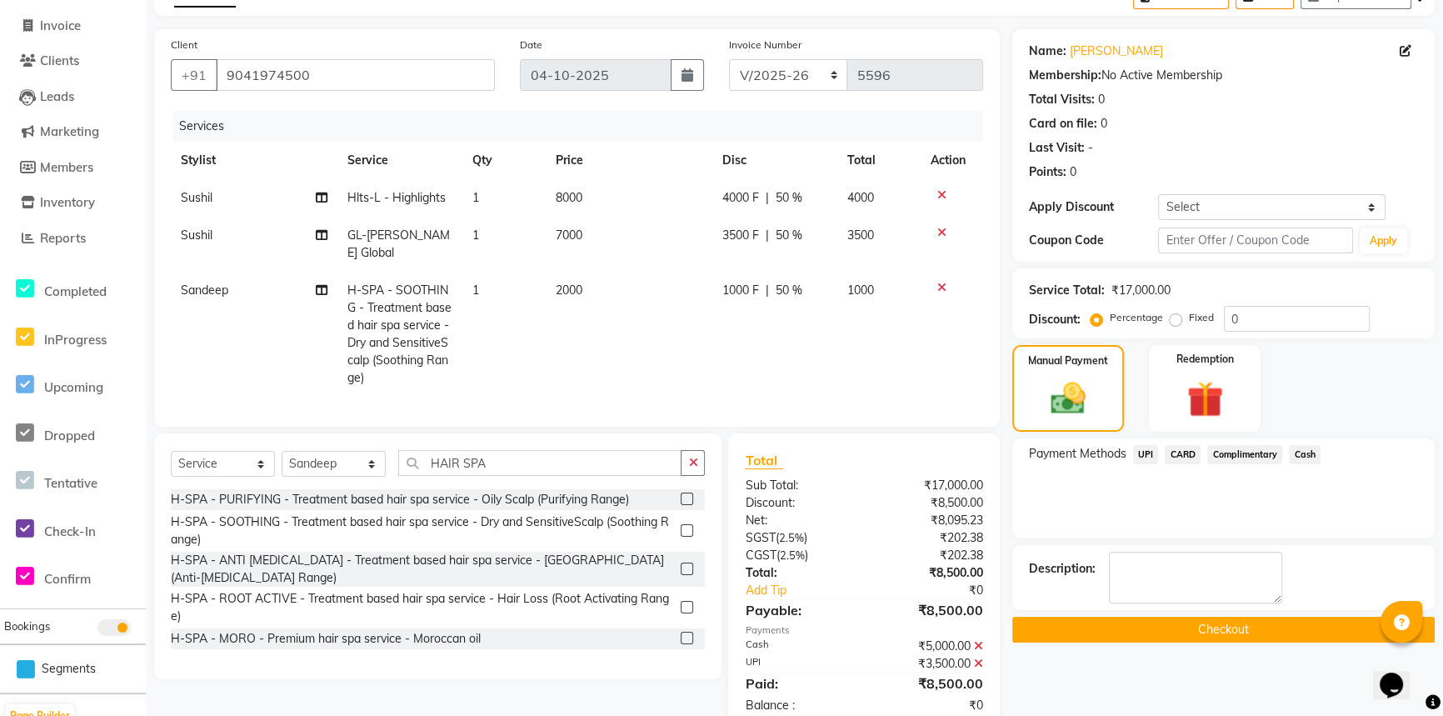
click at [1119, 626] on button "Checkout" at bounding box center [1223, 630] width 422 height 26
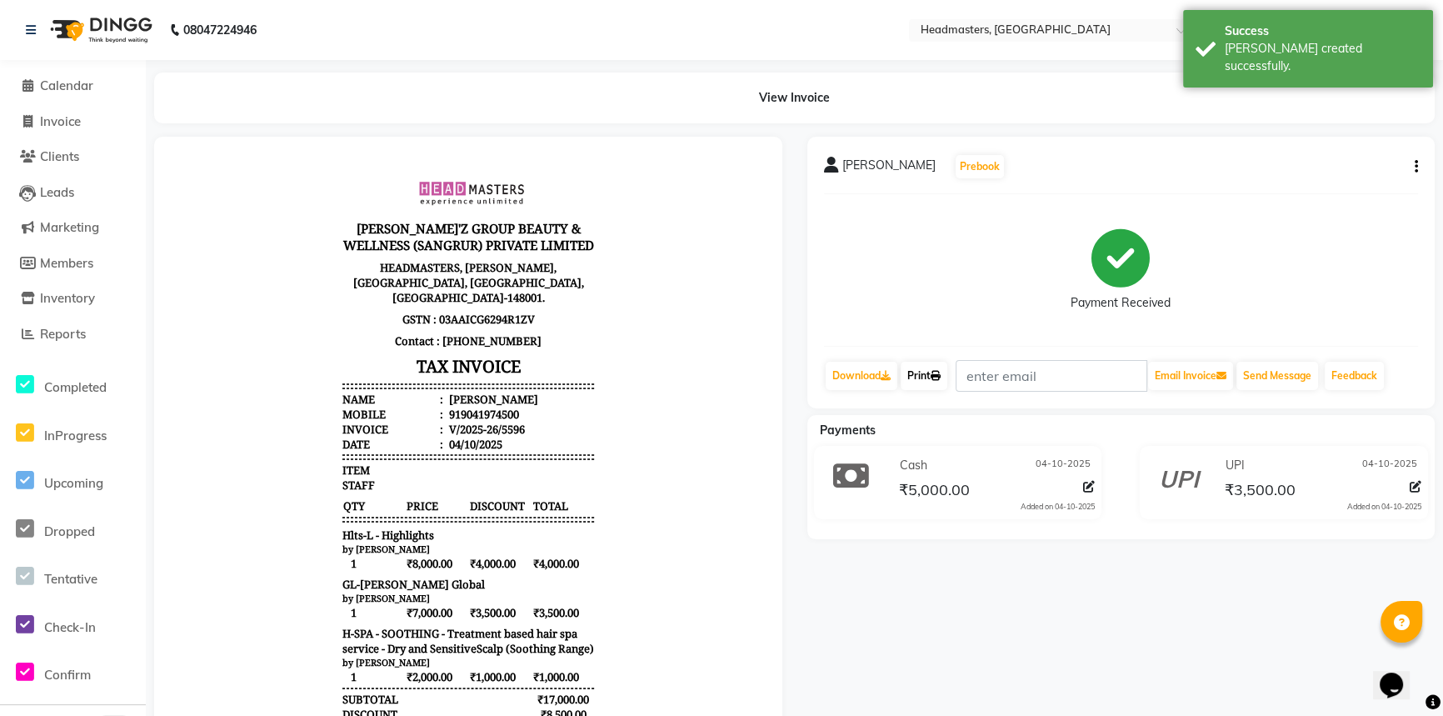
click at [930, 380] on link "Print" at bounding box center [924, 376] width 47 height 28
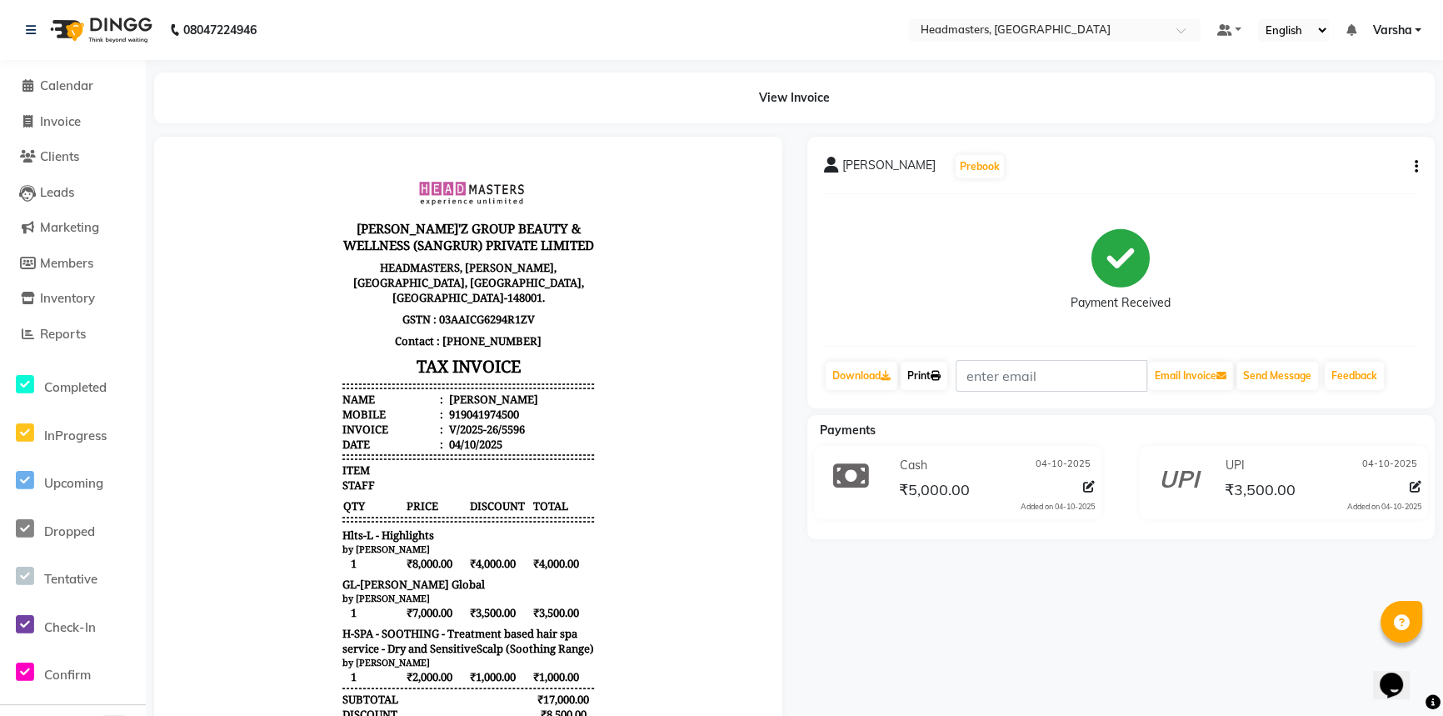
click at [926, 381] on link "Print" at bounding box center [924, 376] width 47 height 28
click at [42, 101] on li "Calendar" at bounding box center [73, 86] width 146 height 36
drag, startPoint x: 42, startPoint y: 101, endPoint x: 42, endPoint y: 92, distance: 8.4
click at [42, 99] on li "Calendar" at bounding box center [73, 86] width 146 height 36
click at [26, 82] on icon at bounding box center [27, 85] width 11 height 12
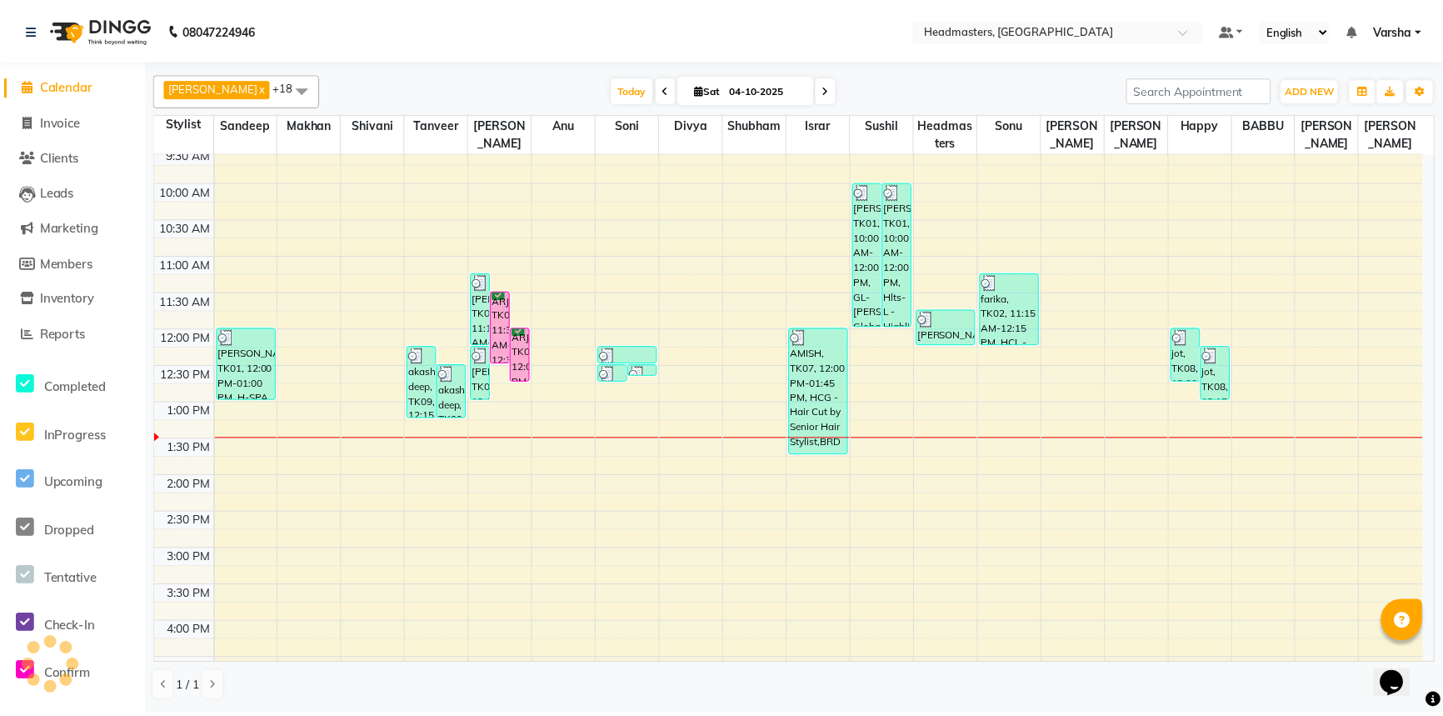
scroll to position [227, 0]
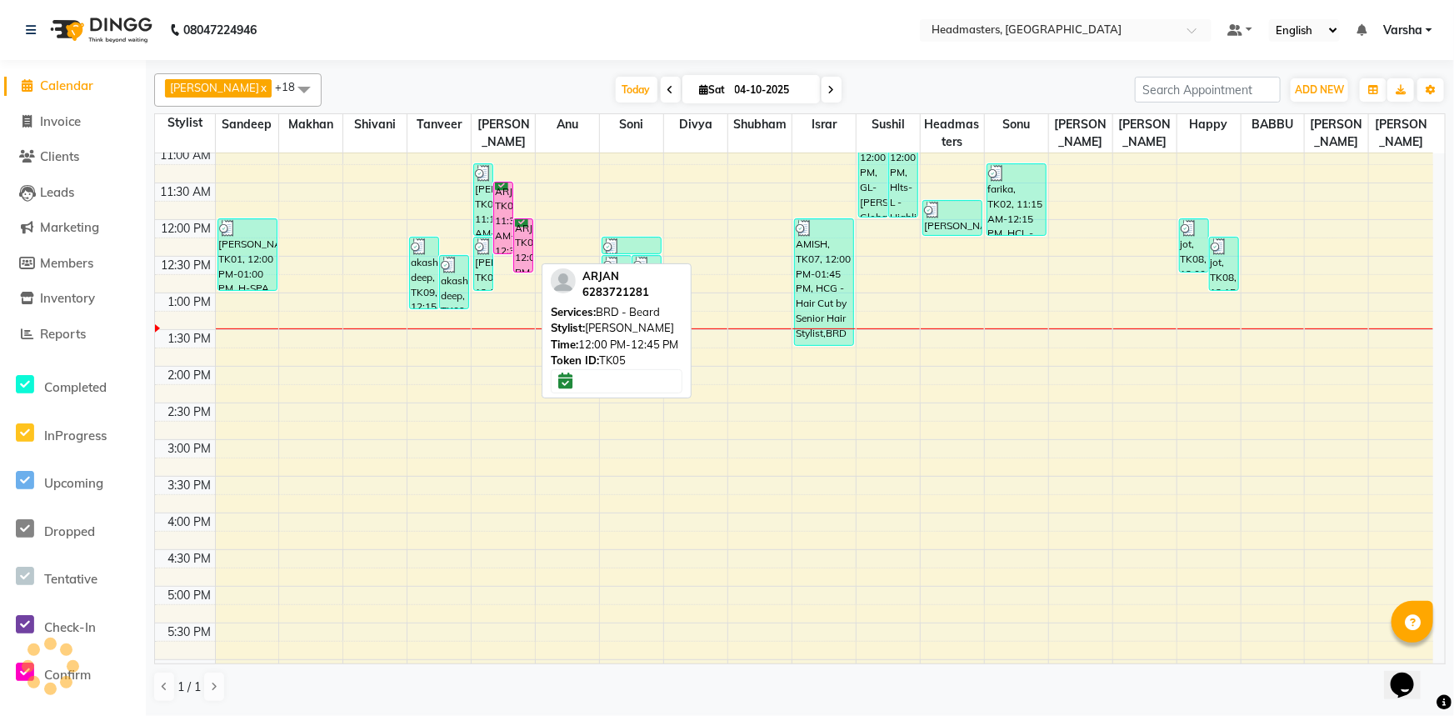
click at [525, 243] on div "ARJAN, TK05, 12:00 PM-12:45 PM, BRD -[PERSON_NAME]d" at bounding box center [523, 245] width 18 height 52
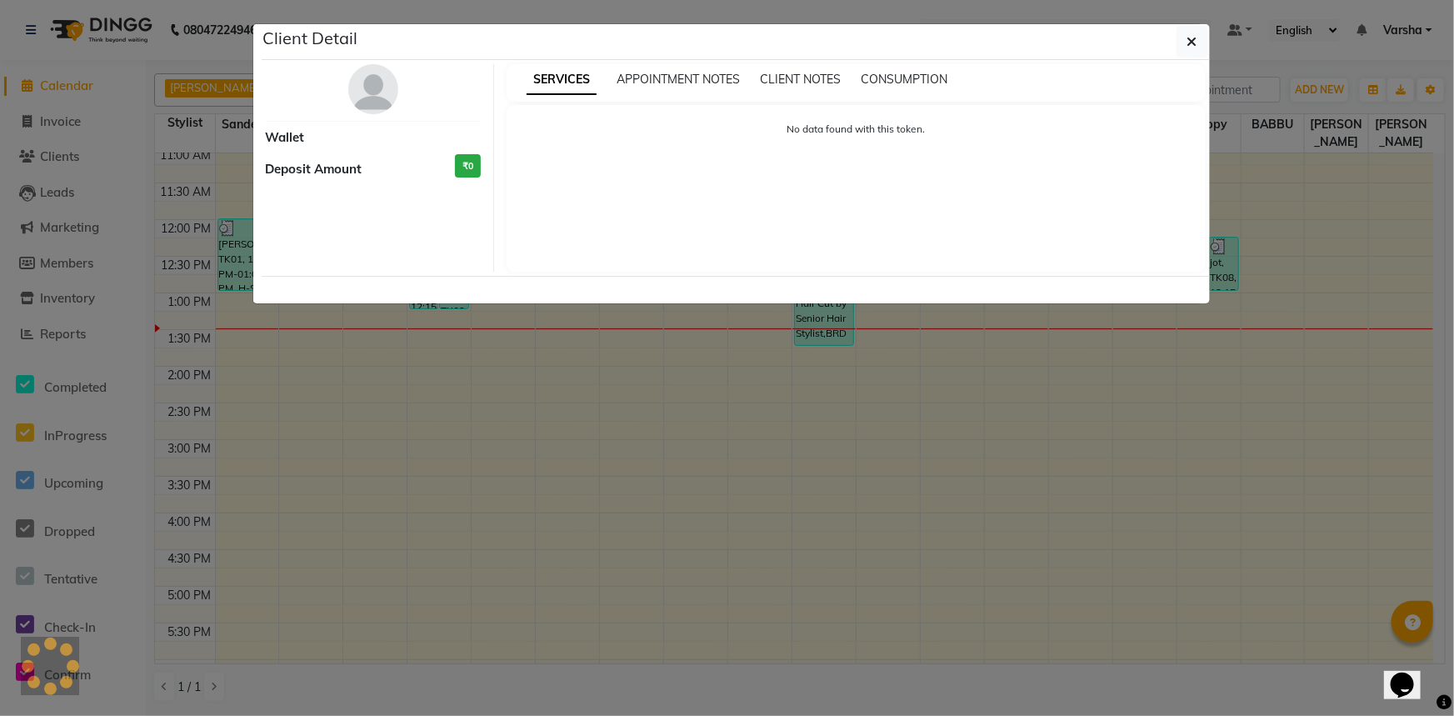
select select "6"
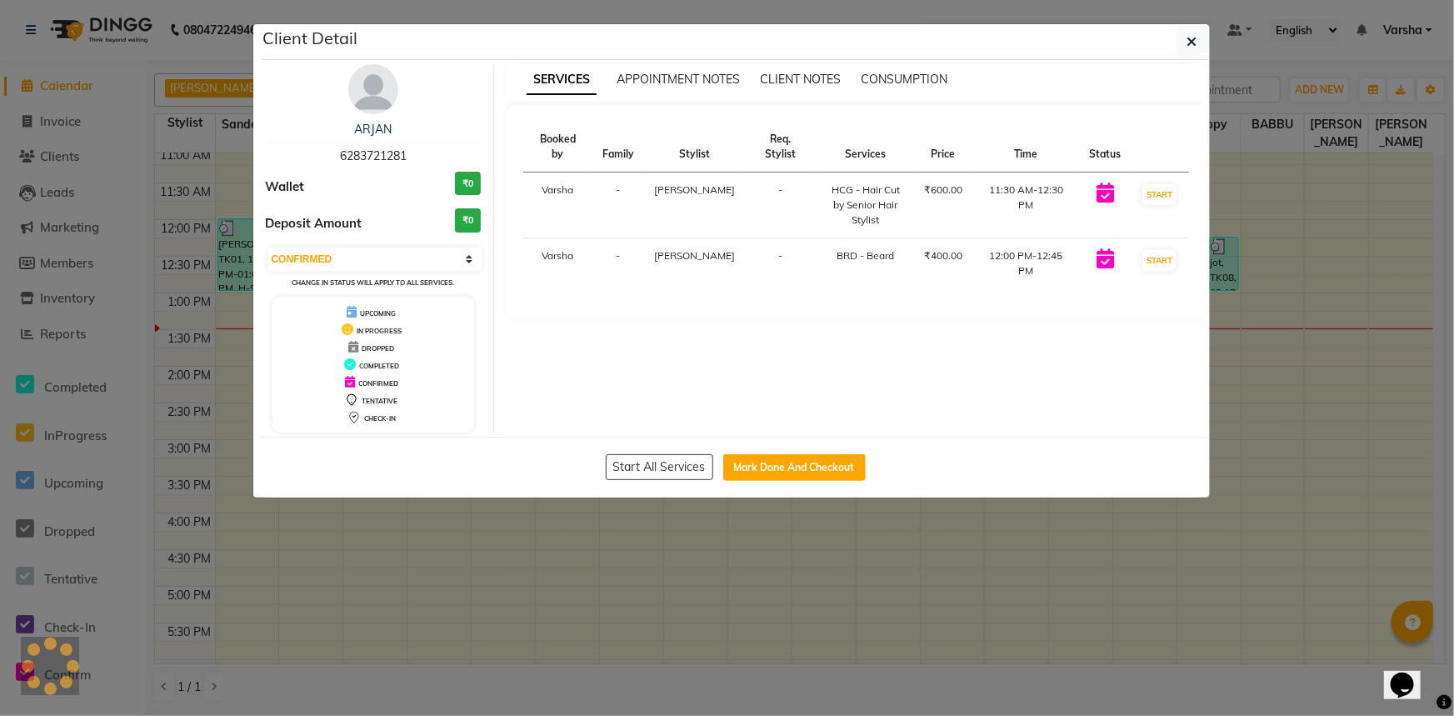
click at [719, 448] on div "Start All Services Mark Done And Checkout" at bounding box center [736, 467] width 948 height 61
click at [737, 461] on button "Mark Done And Checkout" at bounding box center [794, 467] width 142 height 27
select select "7140"
select select "service"
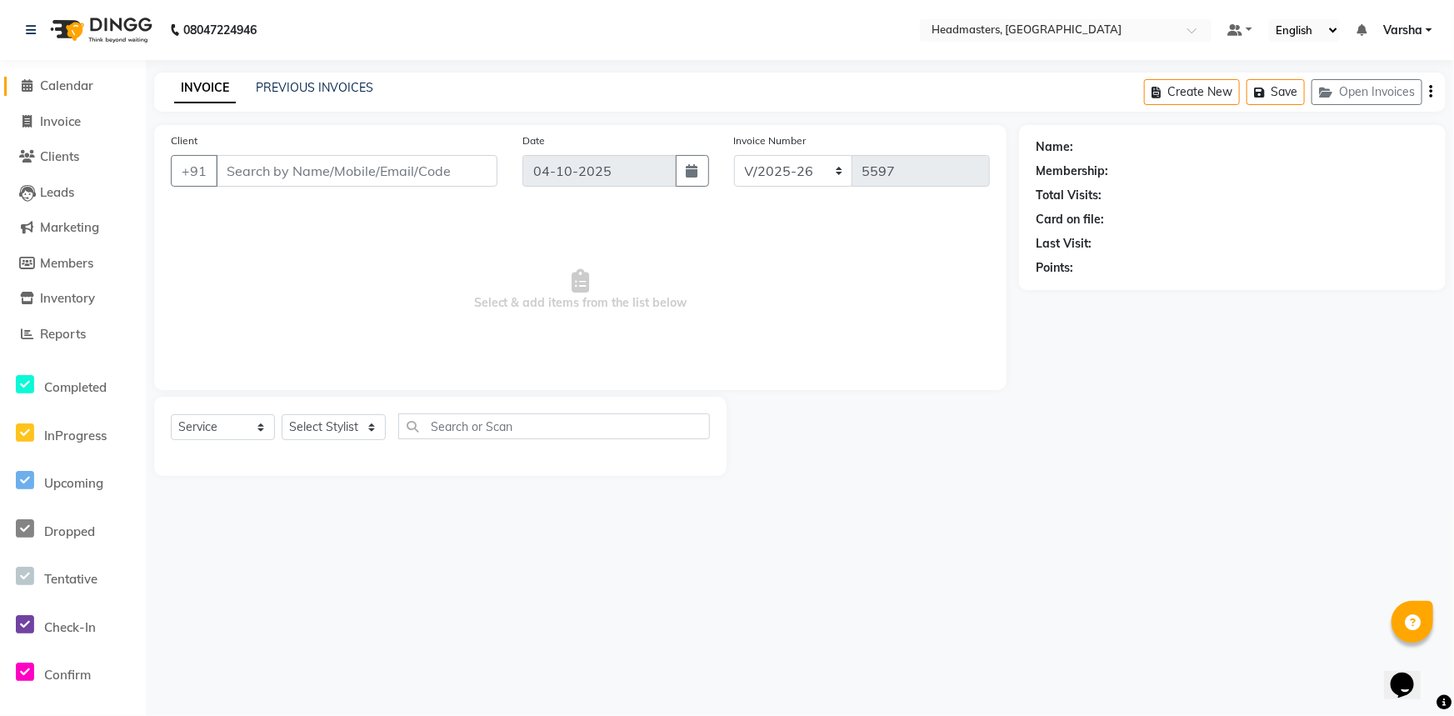
type input "6283721281"
select select "60869"
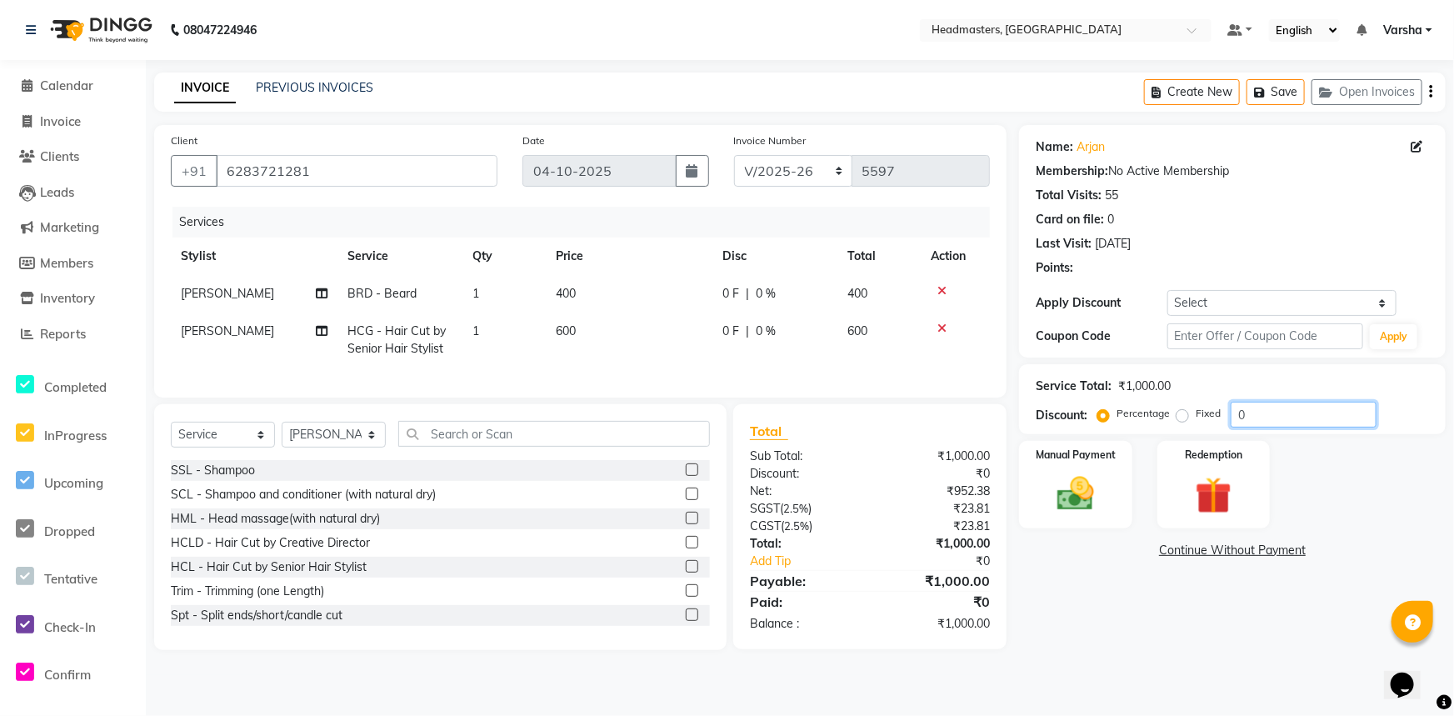
click at [1258, 412] on input "0" at bounding box center [1304, 415] width 146 height 26
type input "050"
click at [1043, 547] on link "Continue Without Payment" at bounding box center [1232, 550] width 420 height 17
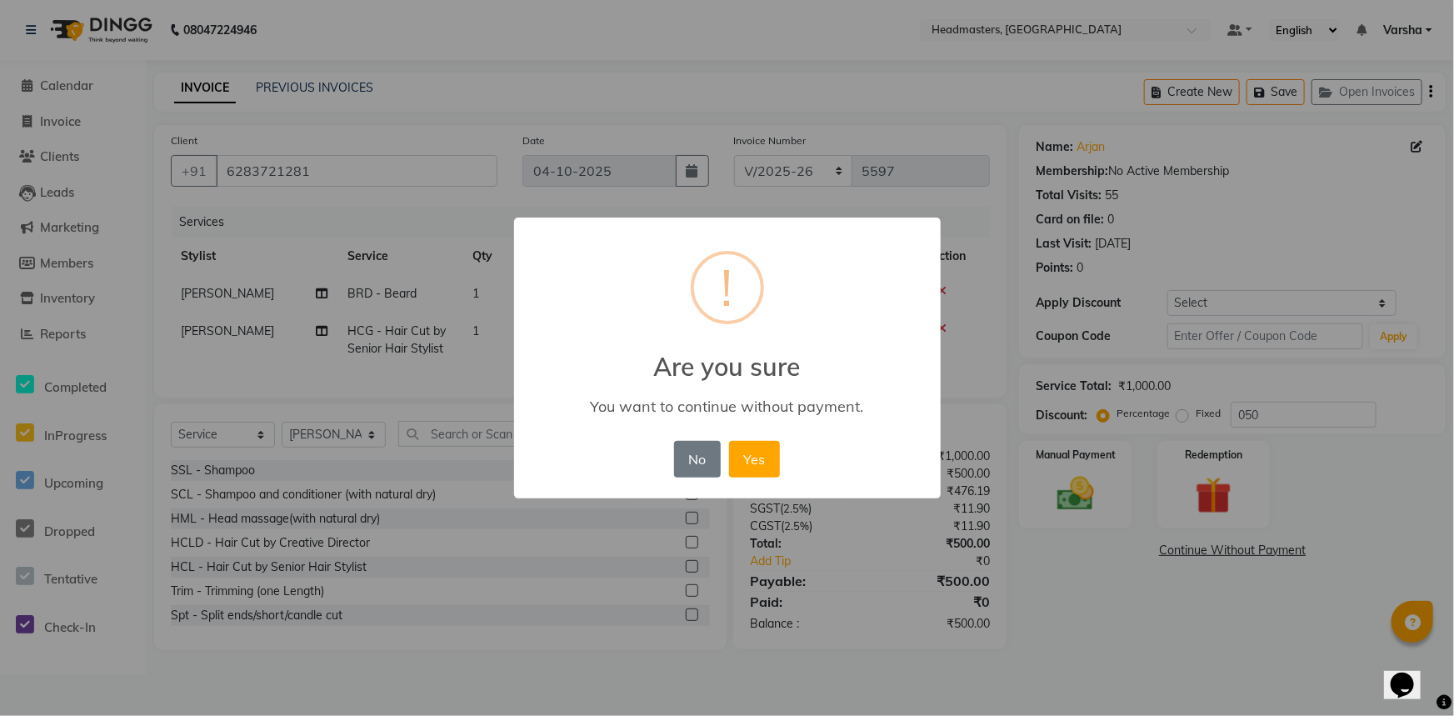
click at [1064, 509] on div "× ! Are you sure You want to continue without payment. No No Yes" at bounding box center [727, 358] width 1454 height 716
drag, startPoint x: 683, startPoint y: 454, endPoint x: 835, endPoint y: 471, distance: 152.6
click at [685, 454] on button "No" at bounding box center [697, 459] width 47 height 37
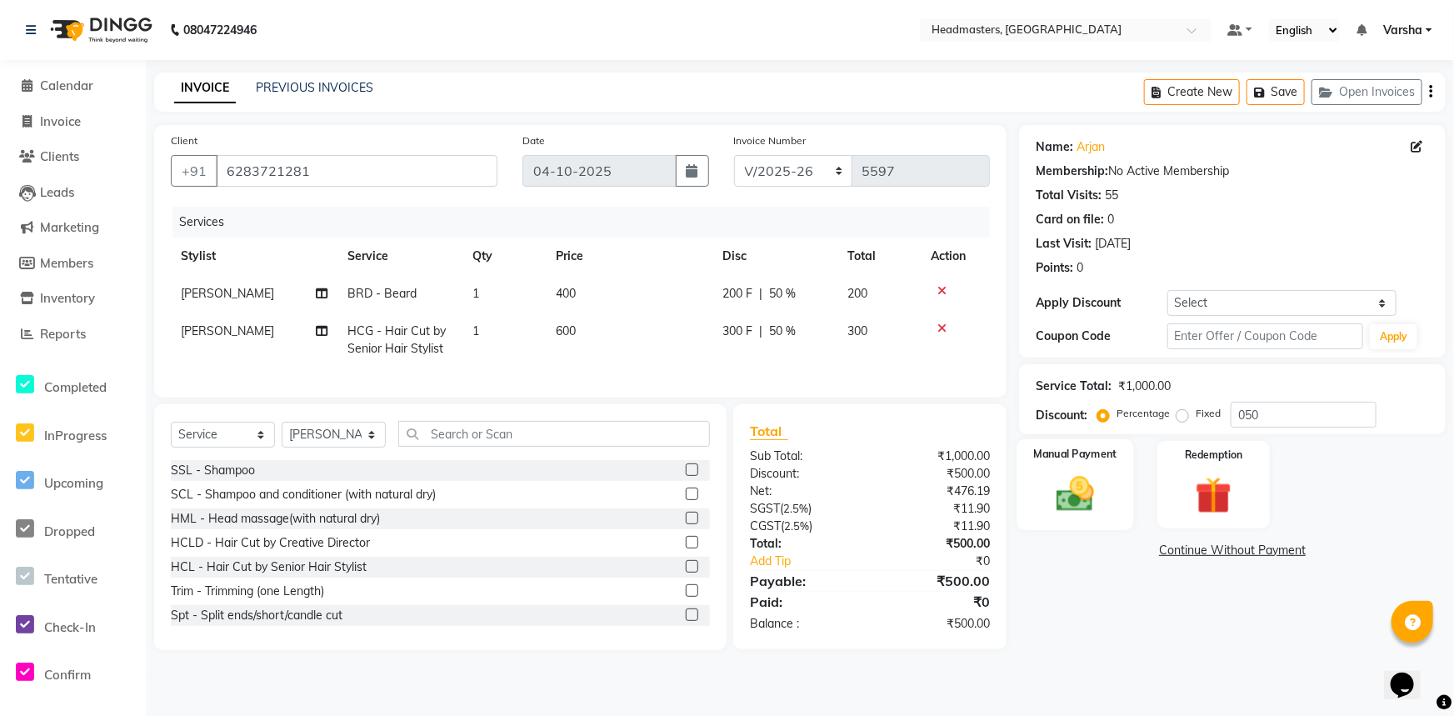
click at [1078, 472] on img at bounding box center [1076, 494] width 62 height 44
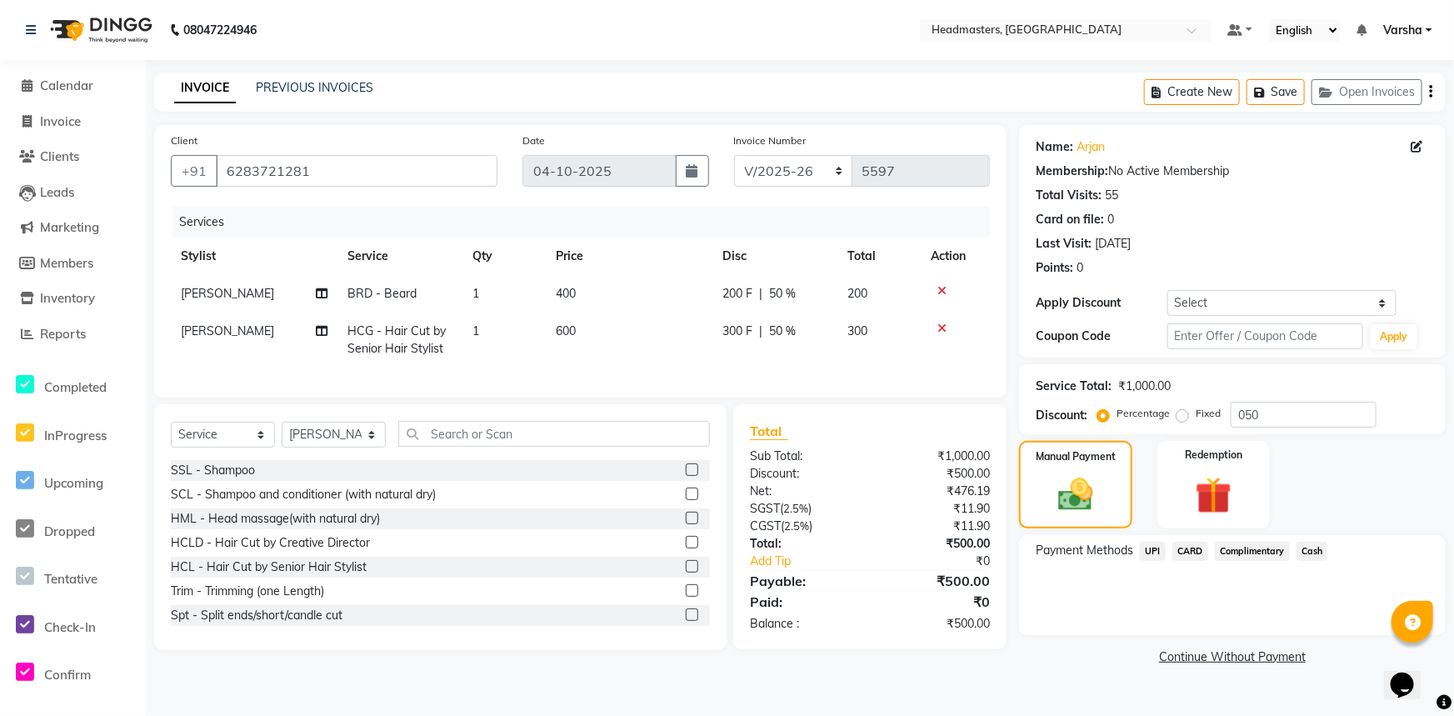
click at [1319, 558] on span "Cash" at bounding box center [1312, 551] width 32 height 19
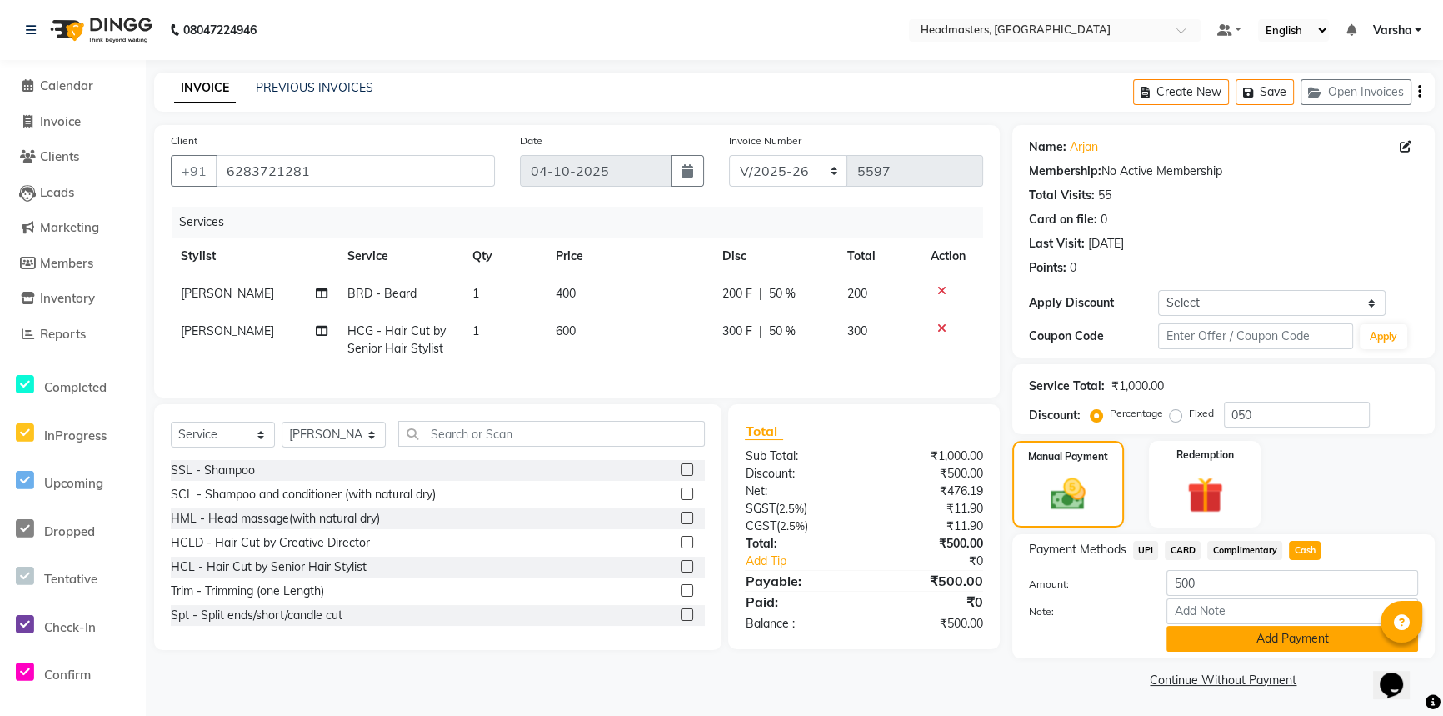
click at [1315, 633] on button "Add Payment" at bounding box center [1292, 639] width 252 height 26
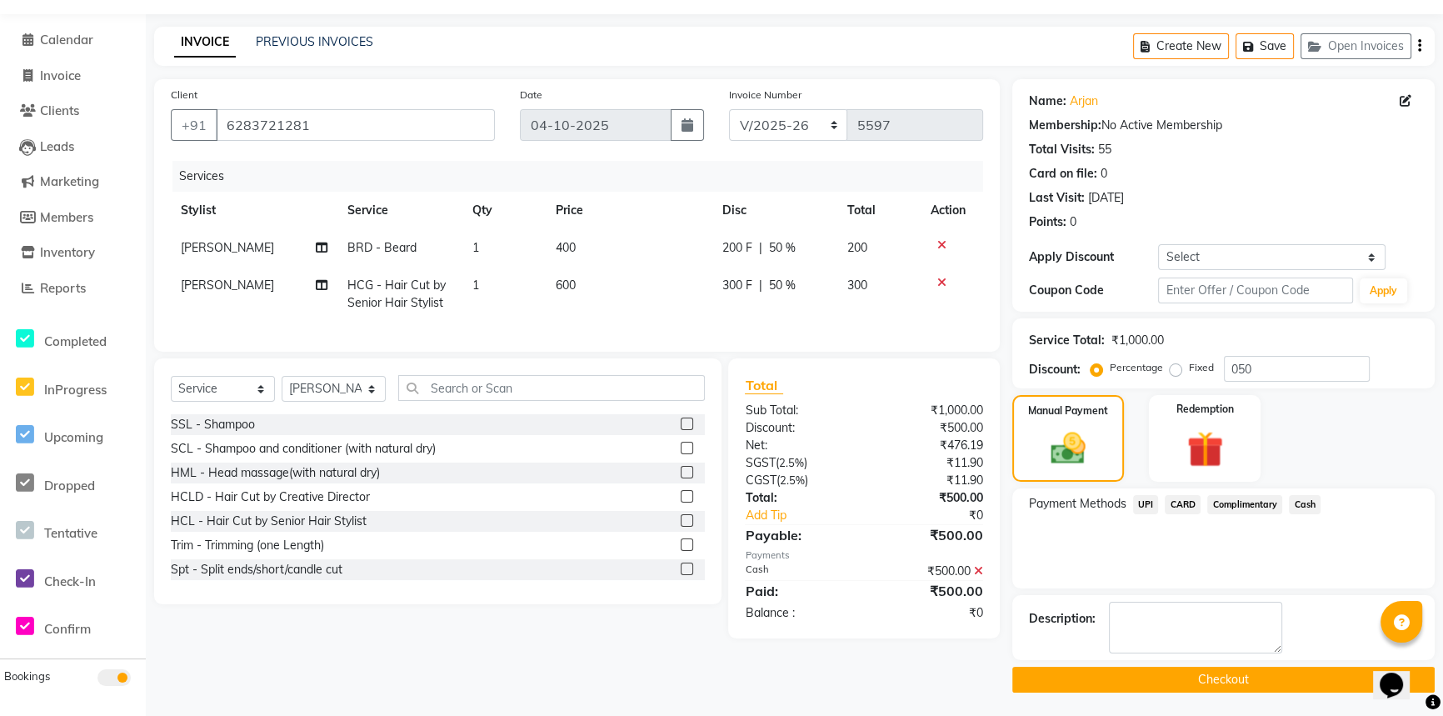
scroll to position [47, 0]
click at [1247, 670] on button "Checkout" at bounding box center [1223, 679] width 422 height 26
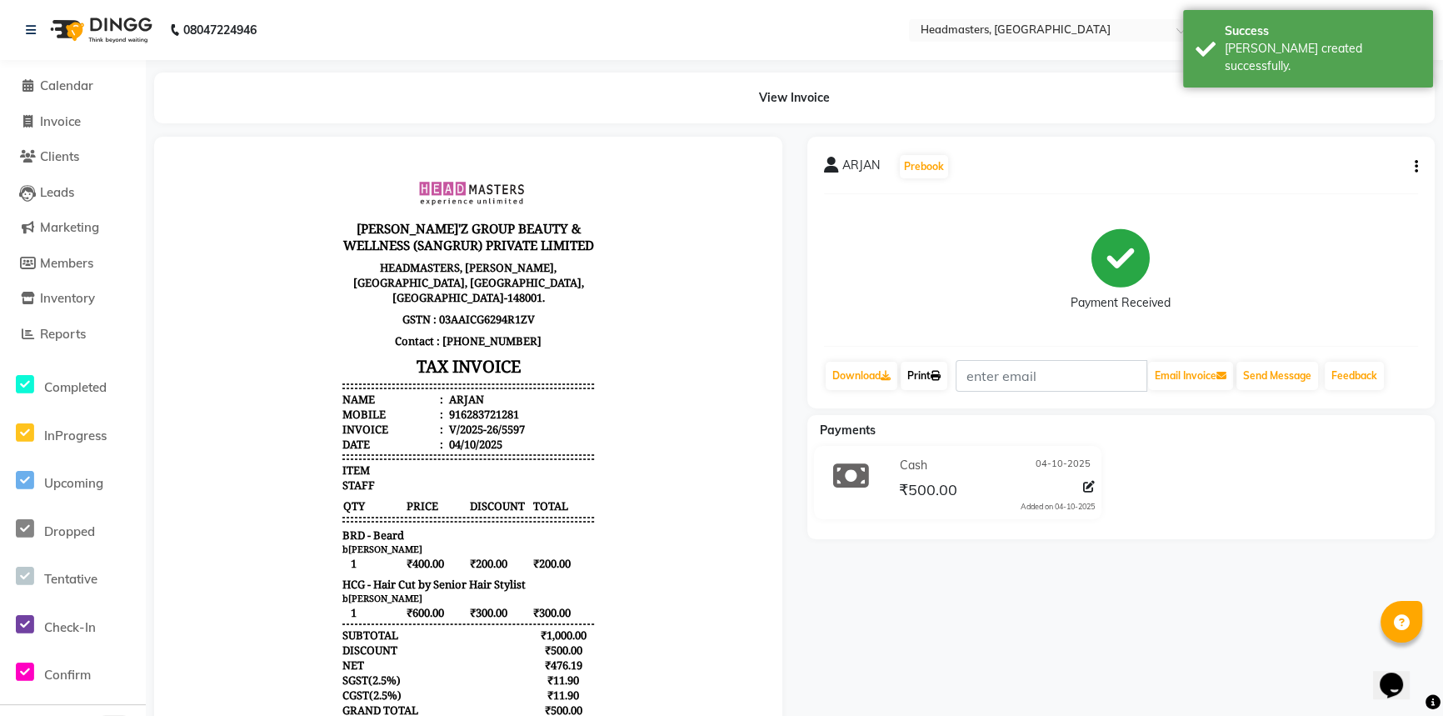
click at [917, 372] on link "Print" at bounding box center [924, 376] width 47 height 28
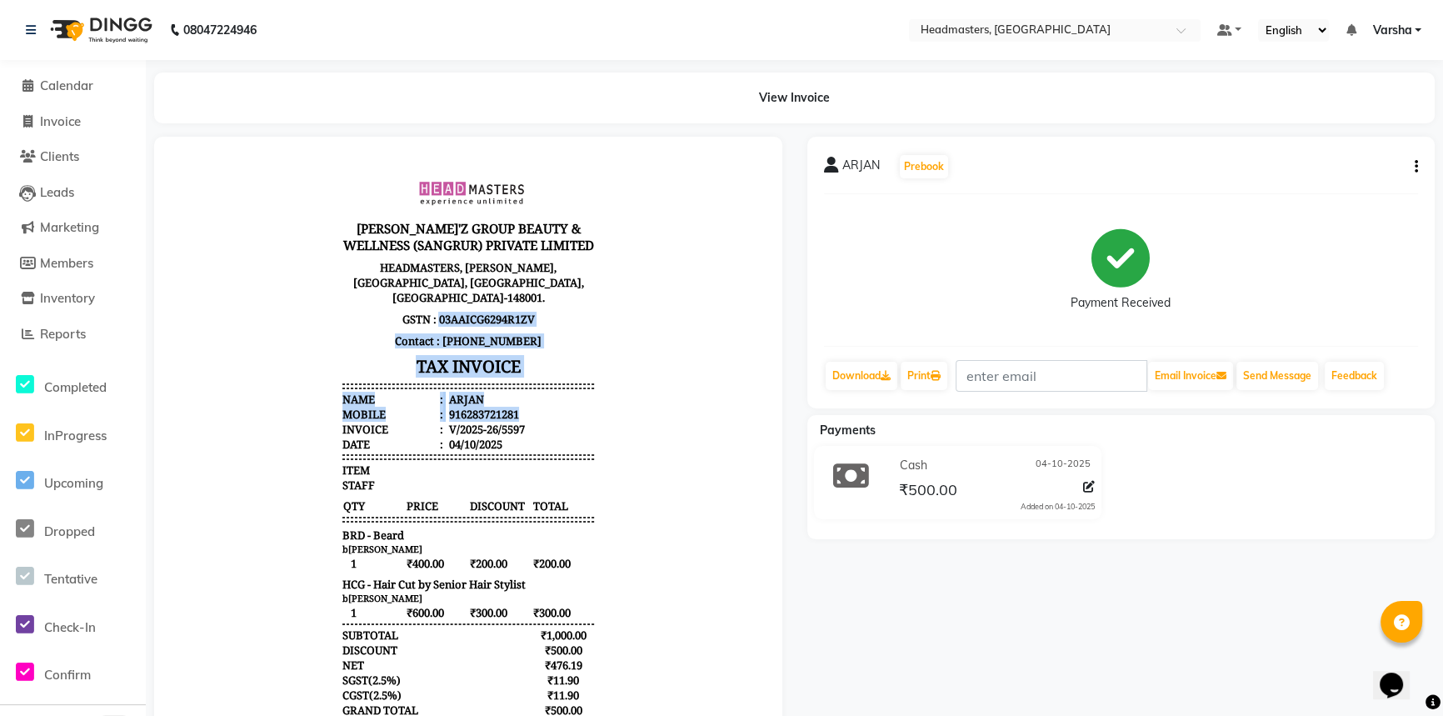
drag, startPoint x: 193, startPoint y: 402, endPoint x: 76, endPoint y: 414, distance: 118.1
click at [171, 414] on html "GILL'Z GROUP BEAUTY & WELLNESS (SANGRUR) PRIVATE LIMITED HEADMASTERS, CL TOWERS…" at bounding box center [468, 484] width 595 height 662
drag, startPoint x: 38, startPoint y: 83, endPoint x: 73, endPoint y: 100, distance: 38.8
click at [37, 84] on span at bounding box center [27, 86] width 25 height 19
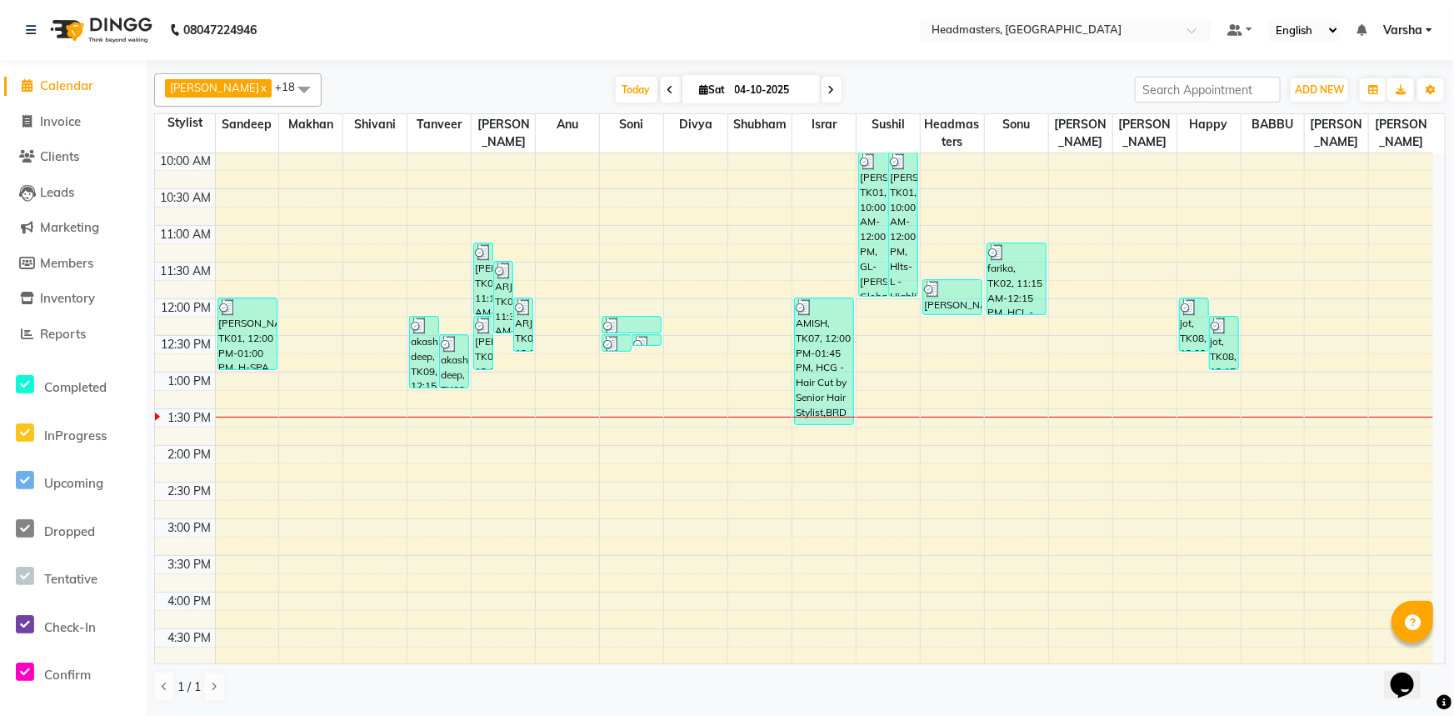
scroll to position [151, 0]
click at [884, 378] on div "8:00 AM 8:30 AM 9:00 AM 9:30 AM 10:00 AM 10:30 AM 11:00 AM 11:30 AM 12:00 PM 12…" at bounding box center [794, 478] width 1278 height 952
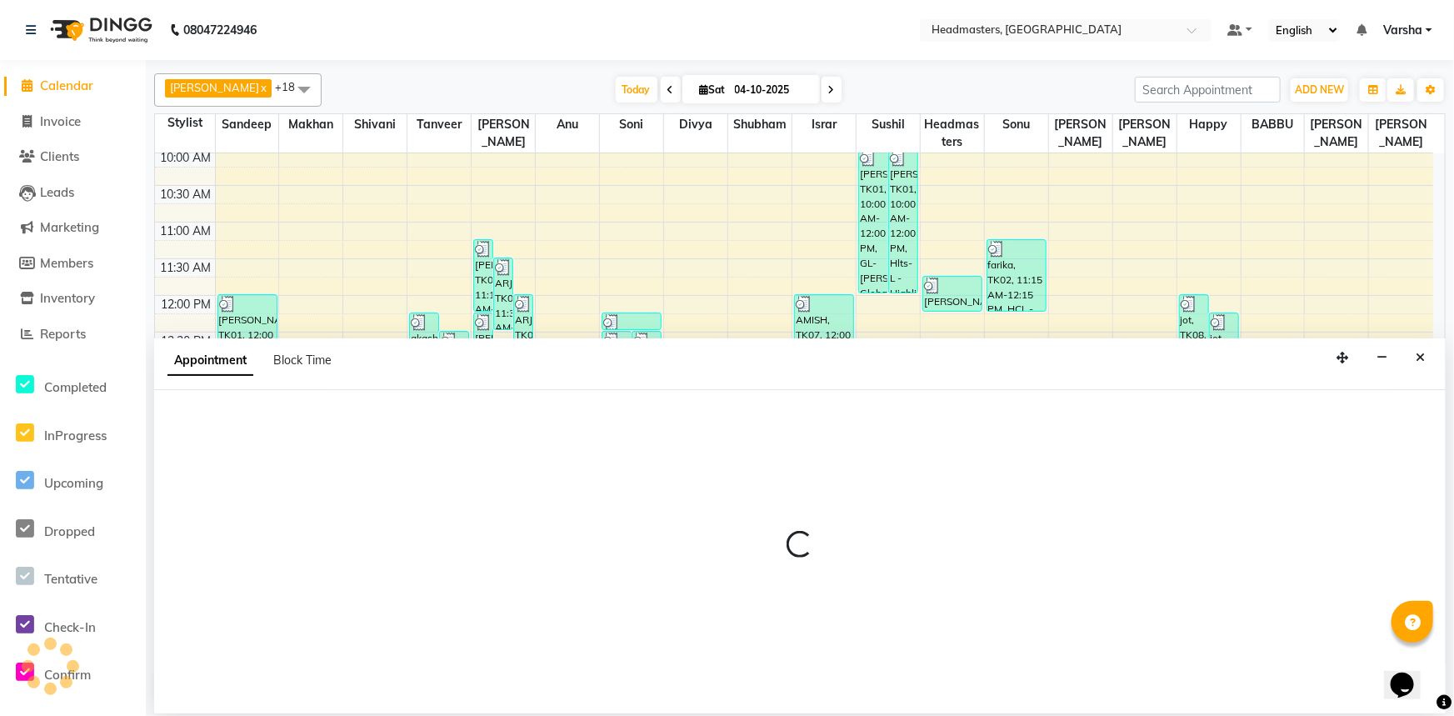
select select "60892"
select select "tentative"
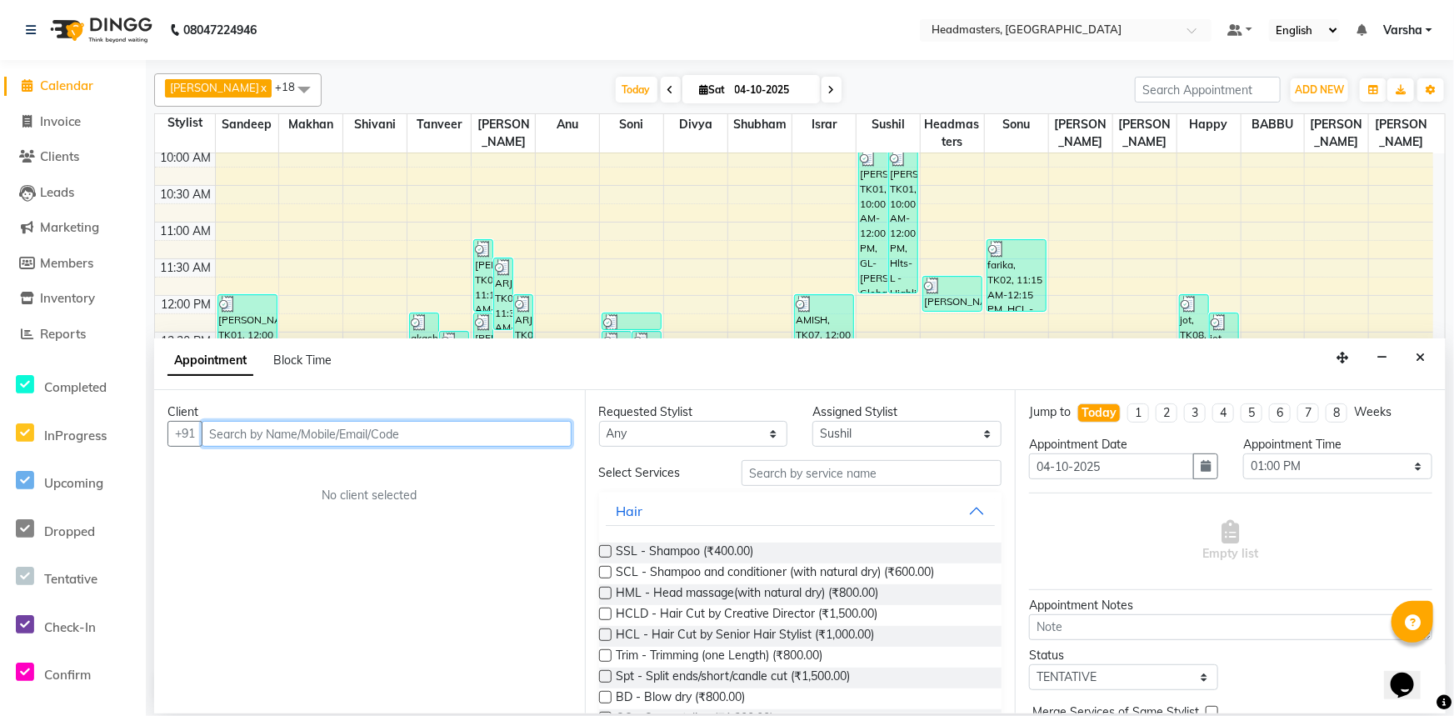
click at [366, 427] on input "text" at bounding box center [387, 434] width 370 height 26
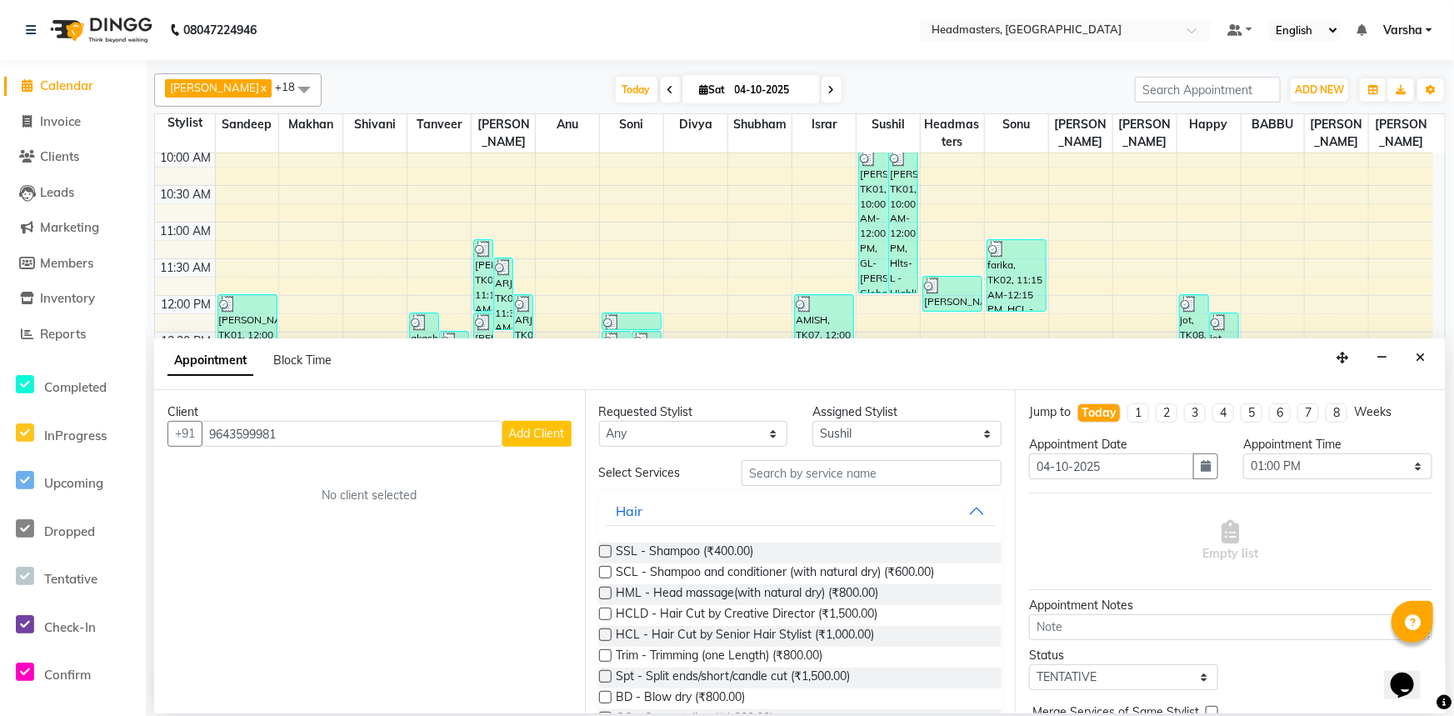
click at [536, 432] on span "Add Client" at bounding box center [537, 433] width 56 height 15
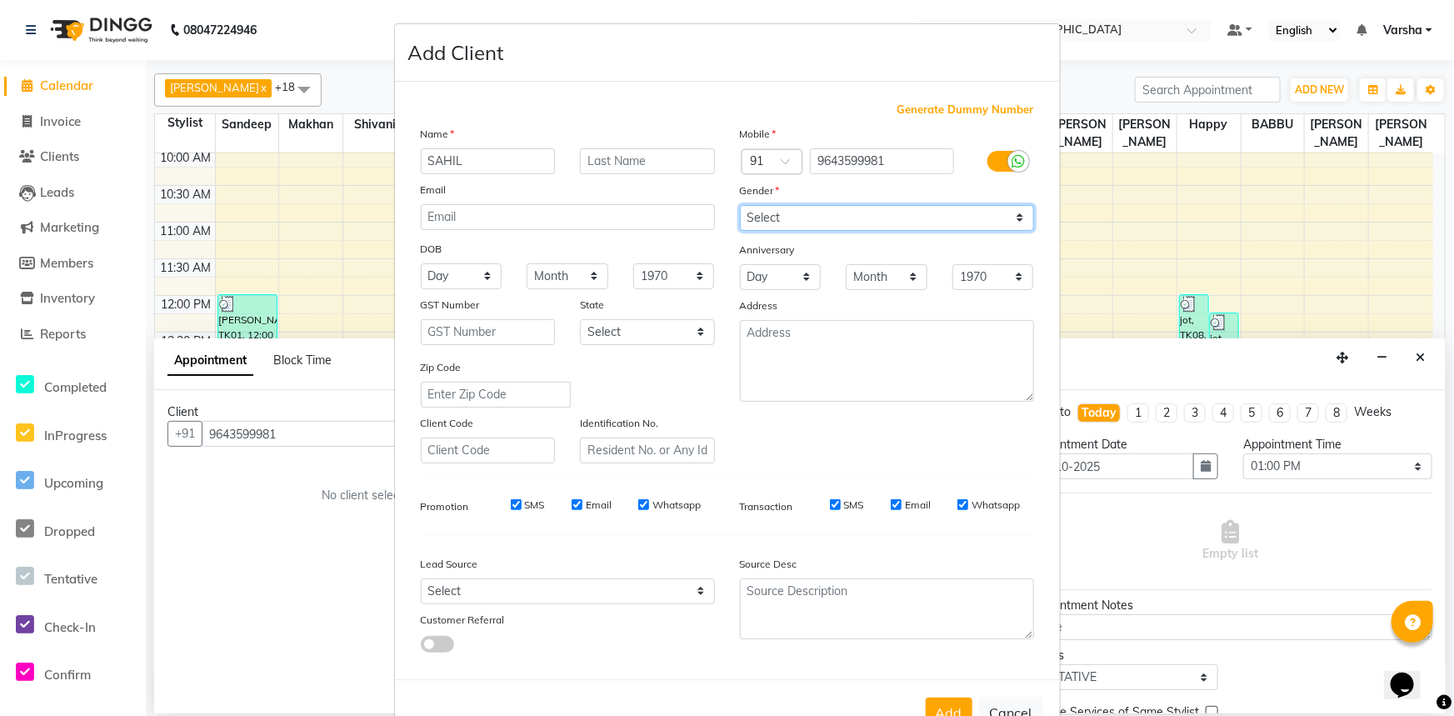
click at [823, 227] on select "Select [DEMOGRAPHIC_DATA] [DEMOGRAPHIC_DATA] Other Prefer Not To Say" at bounding box center [887, 218] width 294 height 26
click at [740, 205] on select "Select [DEMOGRAPHIC_DATA] [DEMOGRAPHIC_DATA] Other Prefer Not To Say" at bounding box center [887, 218] width 294 height 26
click at [932, 708] on button "Add" at bounding box center [949, 712] width 47 height 30
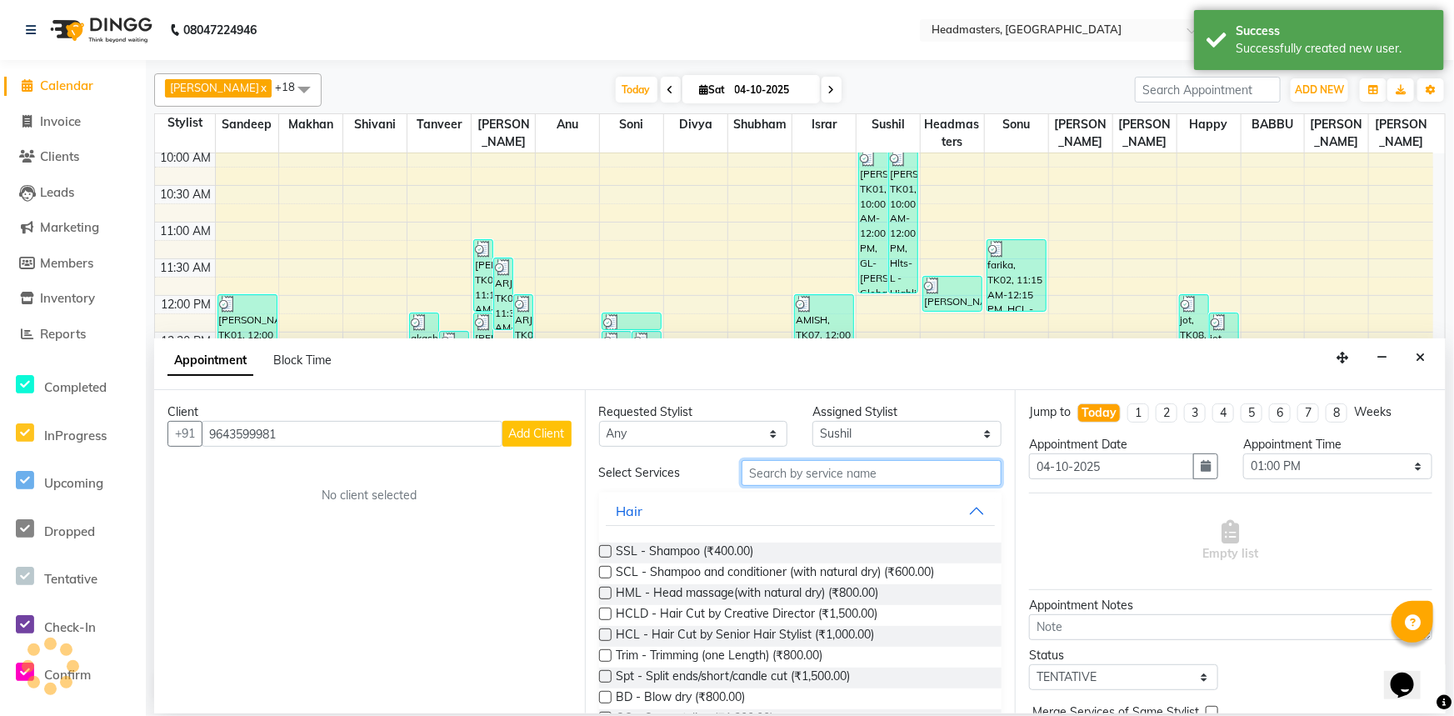
click at [759, 463] on input "text" at bounding box center [872, 473] width 260 height 26
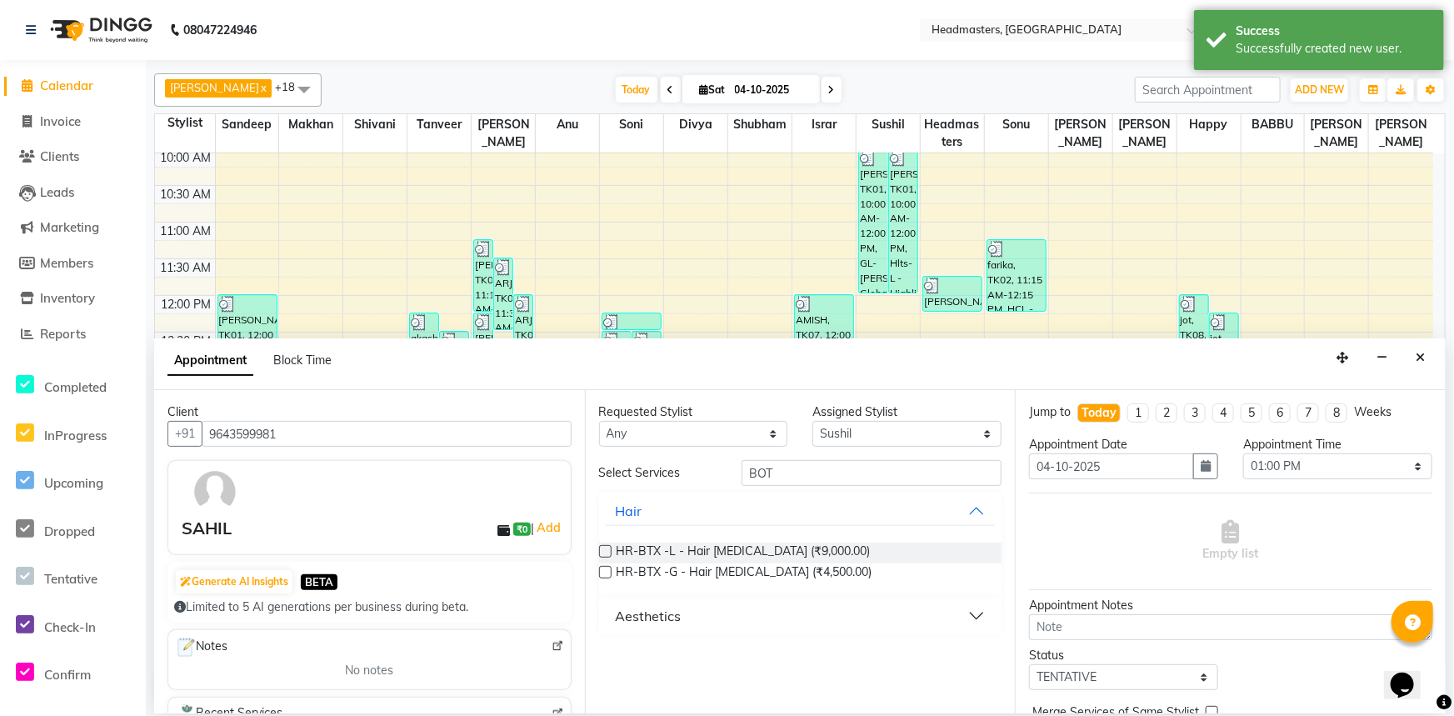
click at [603, 557] on div at bounding box center [604, 554] width 11 height 17
click at [603, 545] on label at bounding box center [605, 551] width 12 height 12
click at [603, 547] on input "checkbox" at bounding box center [604, 552] width 11 height 11
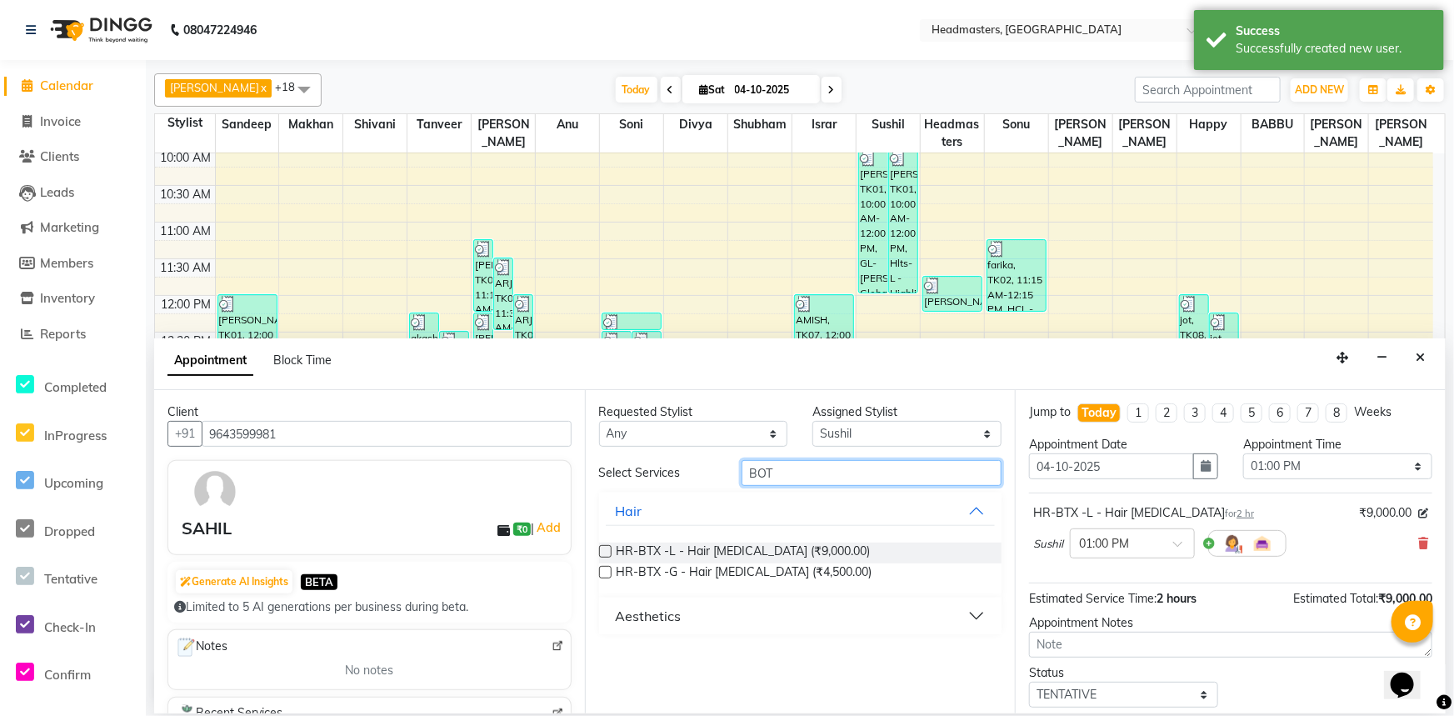
click at [791, 477] on input "BOT" at bounding box center [872, 473] width 260 height 26
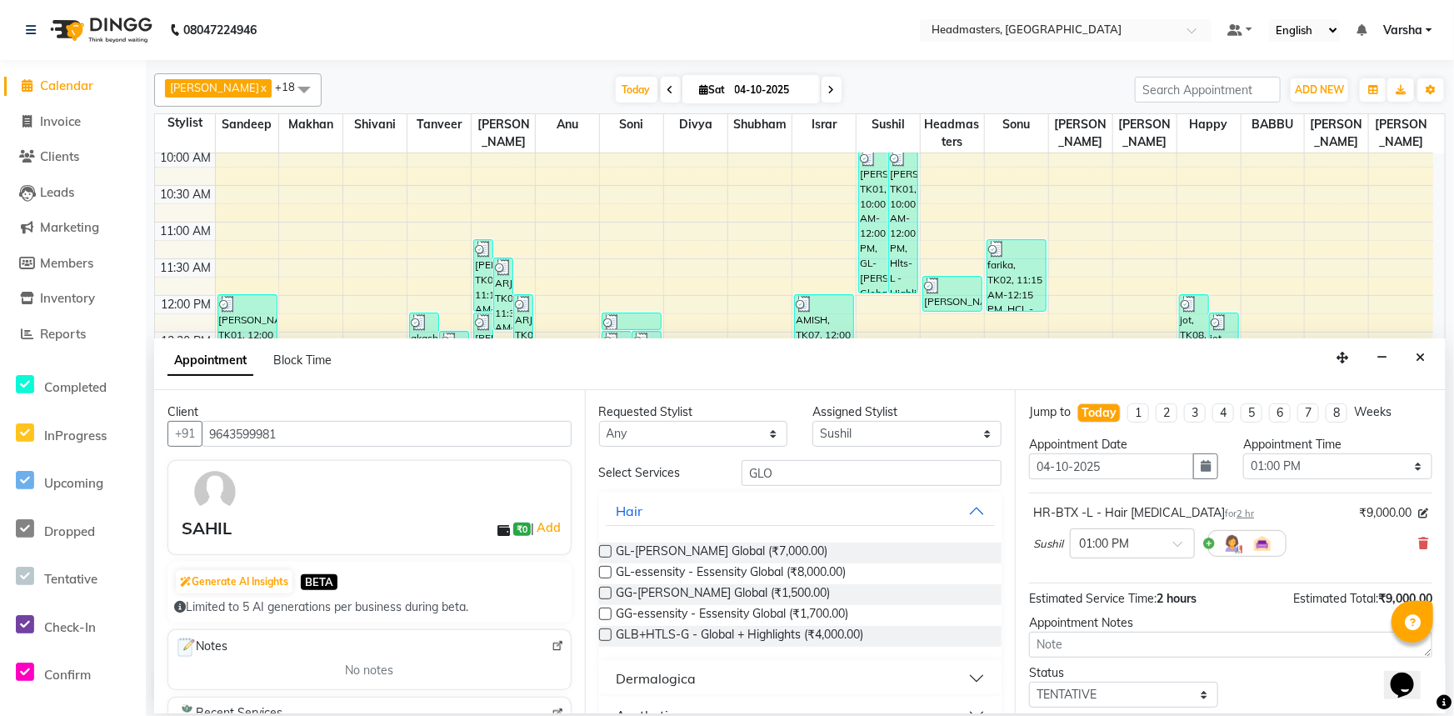
click at [608, 548] on label at bounding box center [605, 551] width 12 height 12
click at [608, 548] on input "checkbox" at bounding box center [604, 552] width 11 height 11
click at [608, 548] on label at bounding box center [605, 551] width 12 height 12
click at [608, 548] on input "checkbox" at bounding box center [604, 552] width 11 height 11
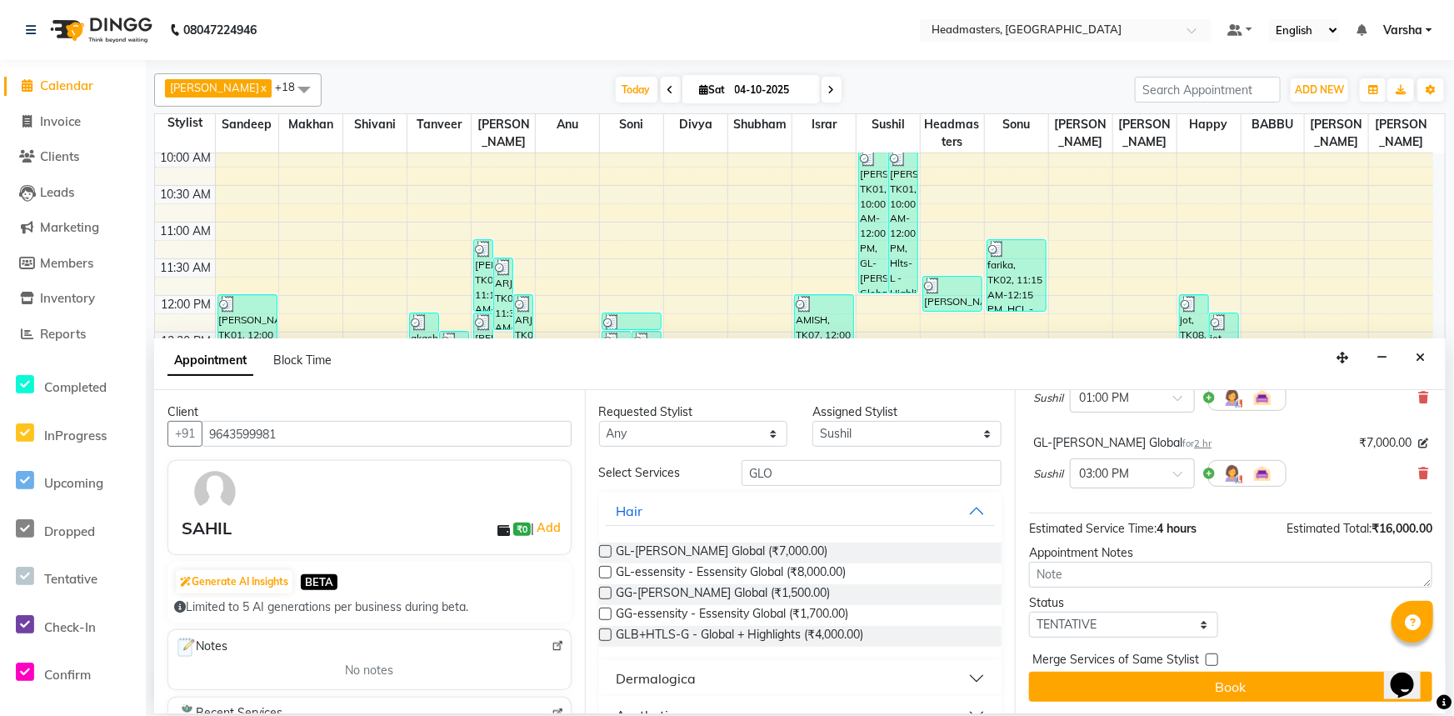
scroll to position [147, 0]
click at [1073, 625] on select "Select TENTATIVE CONFIRM CHECK-IN UPCOMING" at bounding box center [1123, 624] width 189 height 26
click at [1029, 611] on select "Select TENTATIVE CONFIRM CHECK-IN UPCOMING" at bounding box center [1123, 624] width 189 height 26
drag, startPoint x: 772, startPoint y: 464, endPoint x: 777, endPoint y: 451, distance: 14.0
click at [776, 463] on input "GLO" at bounding box center [872, 473] width 260 height 26
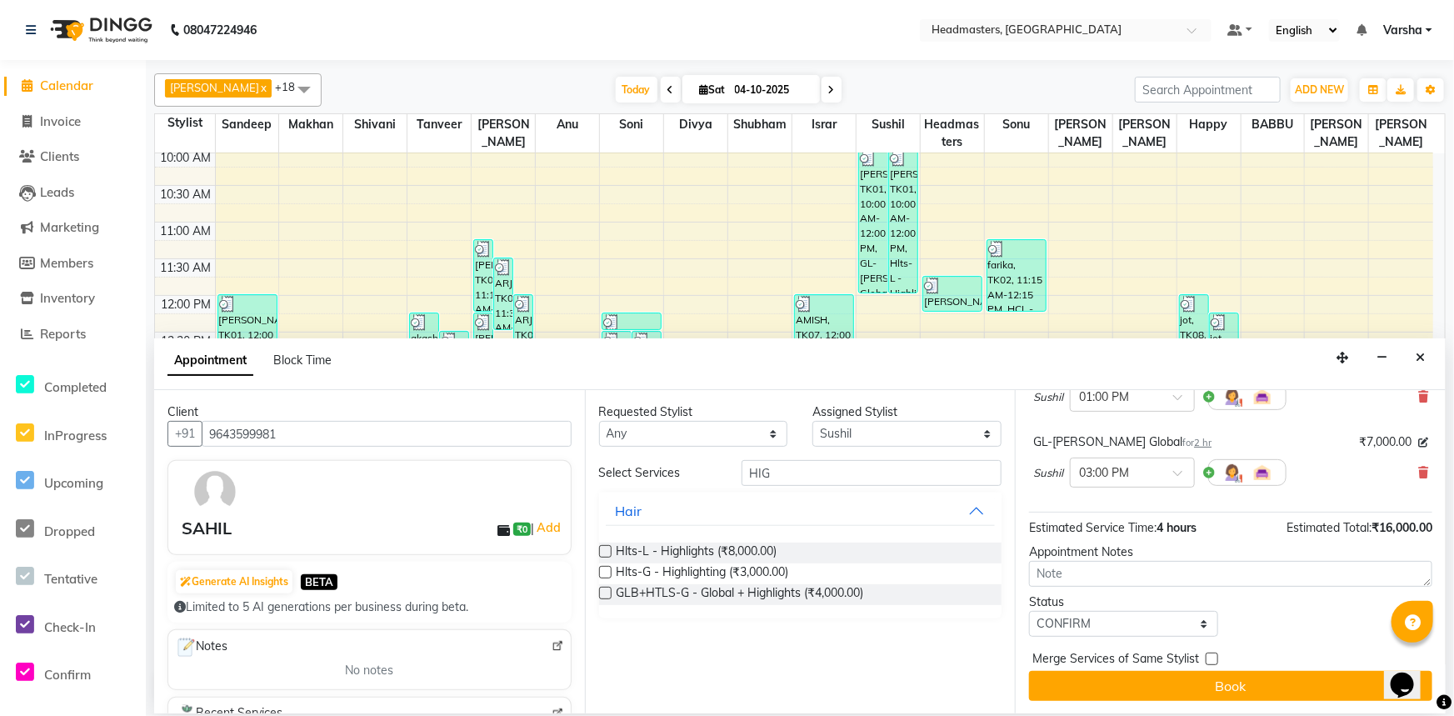
click at [599, 550] on label at bounding box center [605, 551] width 12 height 12
click at [599, 550] on input "checkbox" at bounding box center [604, 552] width 11 height 11
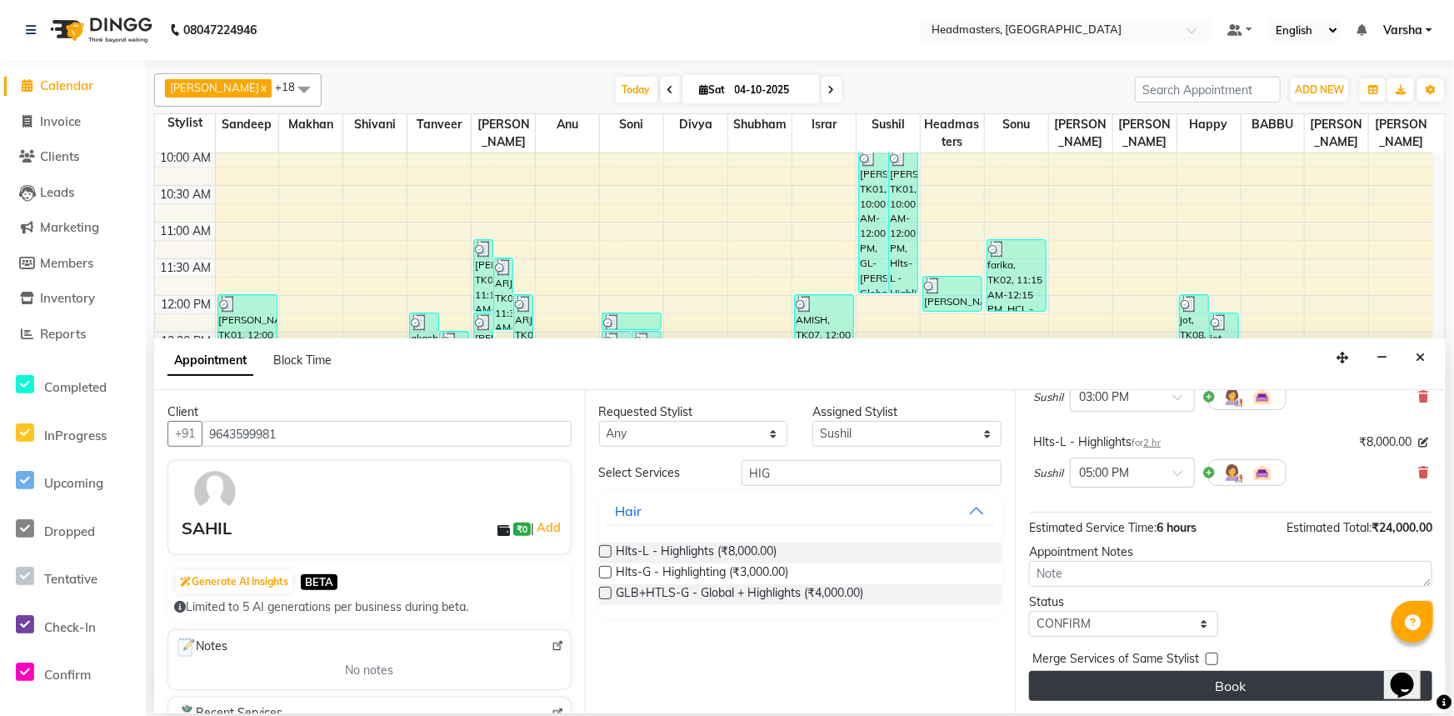
click at [1097, 677] on button "Book" at bounding box center [1230, 686] width 403 height 30
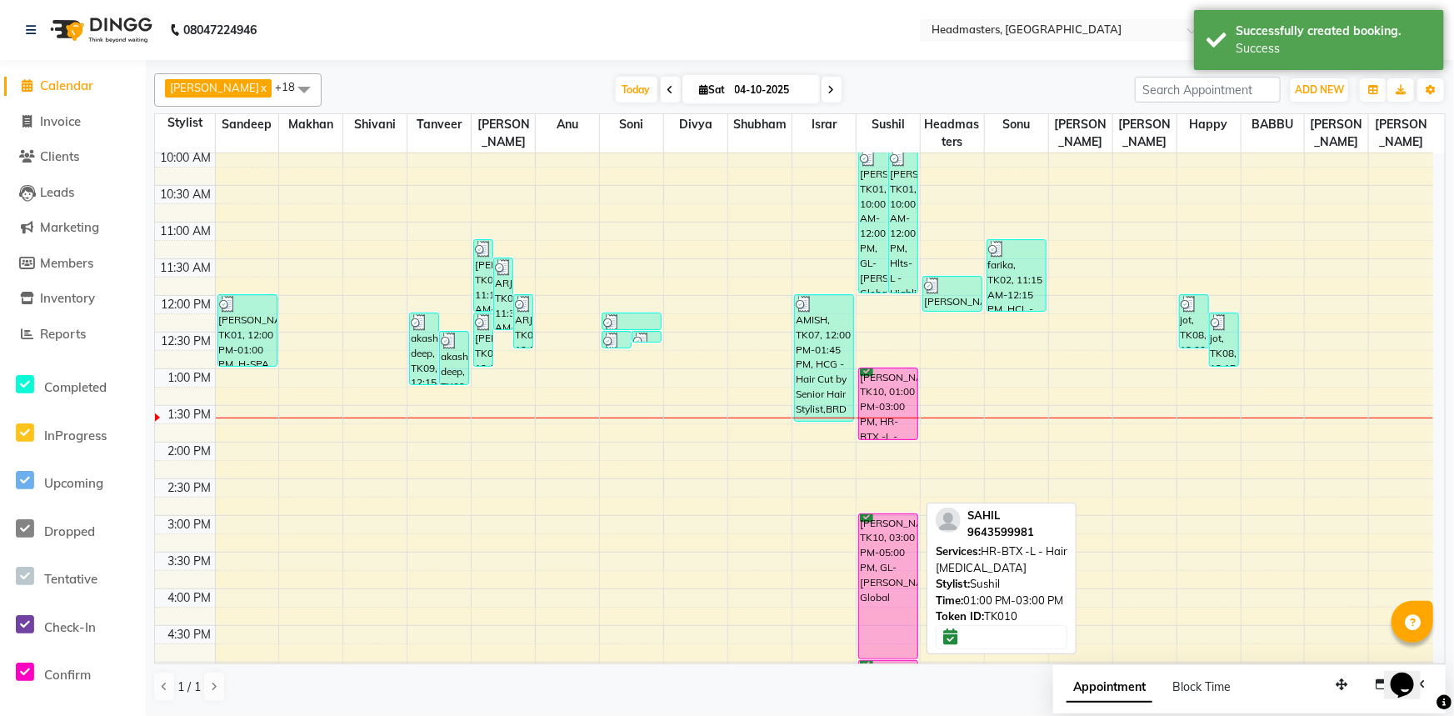
drag, startPoint x: 878, startPoint y: 510, endPoint x: 878, endPoint y: 407, distance: 102.5
click at [876, 414] on div "sandeep kaur, TK01, 10:00 AM-12:00 PM, GL-igora - Igora Global sandeep kaur, TK…" at bounding box center [888, 478] width 63 height 952
click at [877, 408] on div "[PERSON_NAME], TK10, 01:00 PM-03:00 PM, HR-BTX -L - Hair [MEDICAL_DATA]" at bounding box center [888, 403] width 58 height 71
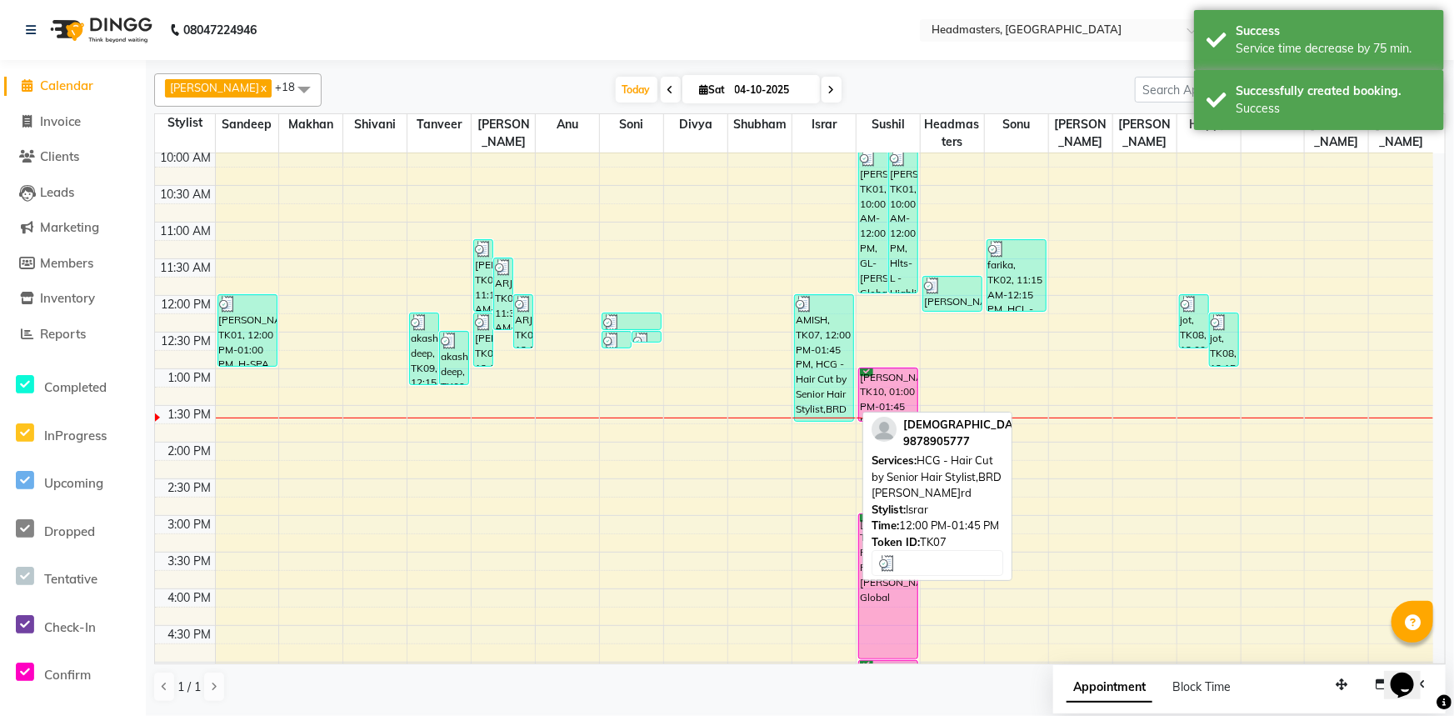
click at [805, 358] on div "AMISH, TK07, 12:00 PM-01:45 PM, HCG - Hair Cut by Senior Hair Stylist,BRD - [PE…" at bounding box center [824, 358] width 58 height 126
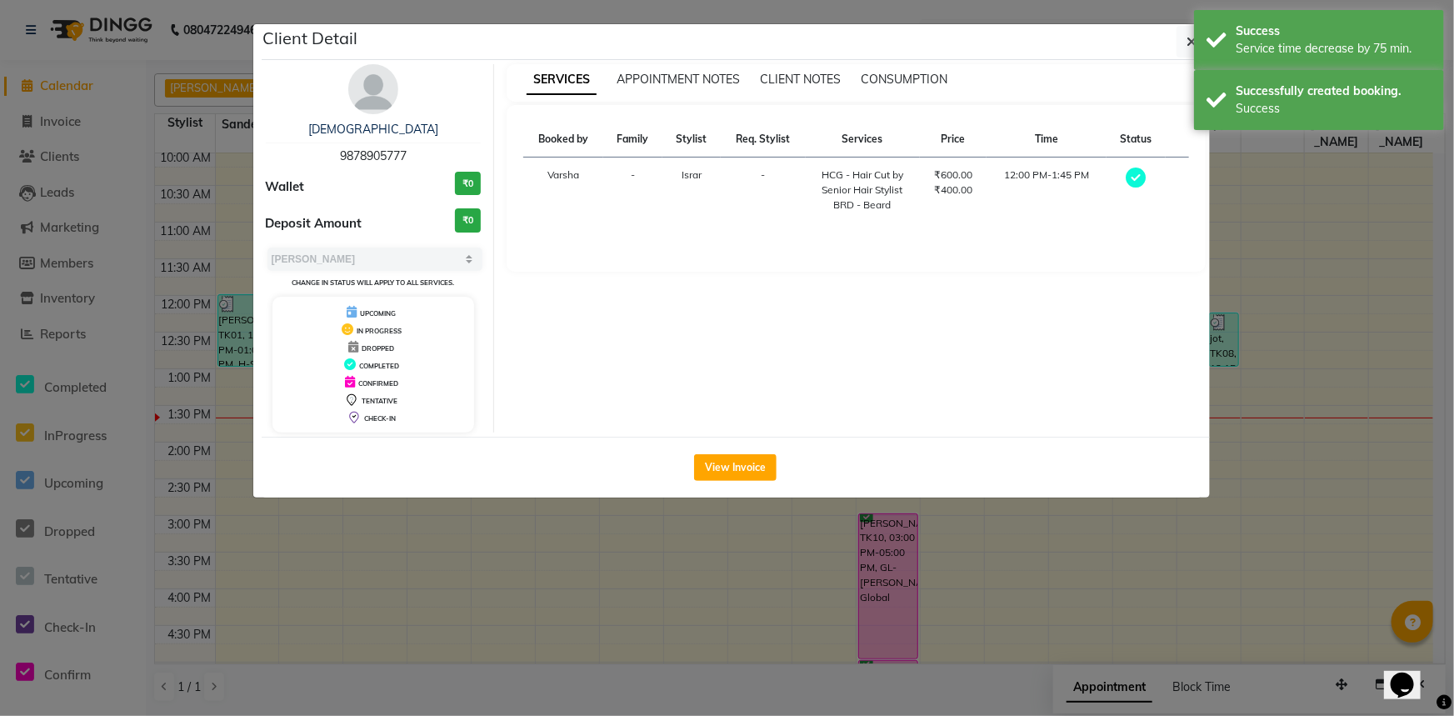
drag, startPoint x: 420, startPoint y: 153, endPoint x: 326, endPoint y: 157, distance: 94.2
click at [326, 157] on div "AMISH 9878905777" at bounding box center [374, 143] width 216 height 44
copy span "9878905777"
click at [530, 554] on ngb-modal-window "Client Detail AMISH 9878905777 Wallet ₹0 Deposit Amount ₹0 Select MARK DONE UPC…" at bounding box center [727, 358] width 1454 height 716
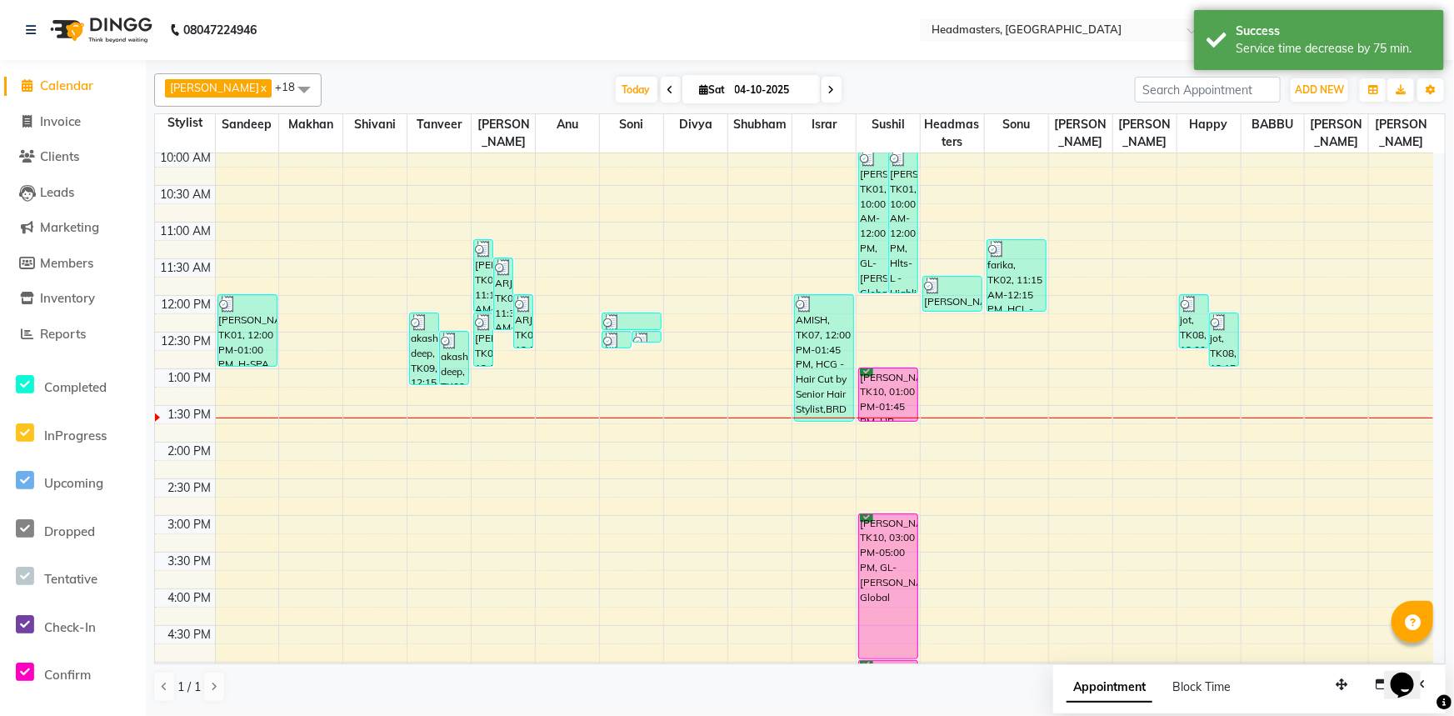
click at [819, 430] on div "8:00 AM 8:30 AM 9:00 AM 9:30 AM 10:00 AM 10:30 AM 11:00 AM 11:30 AM 12:00 PM 12…" at bounding box center [794, 478] width 1278 height 952
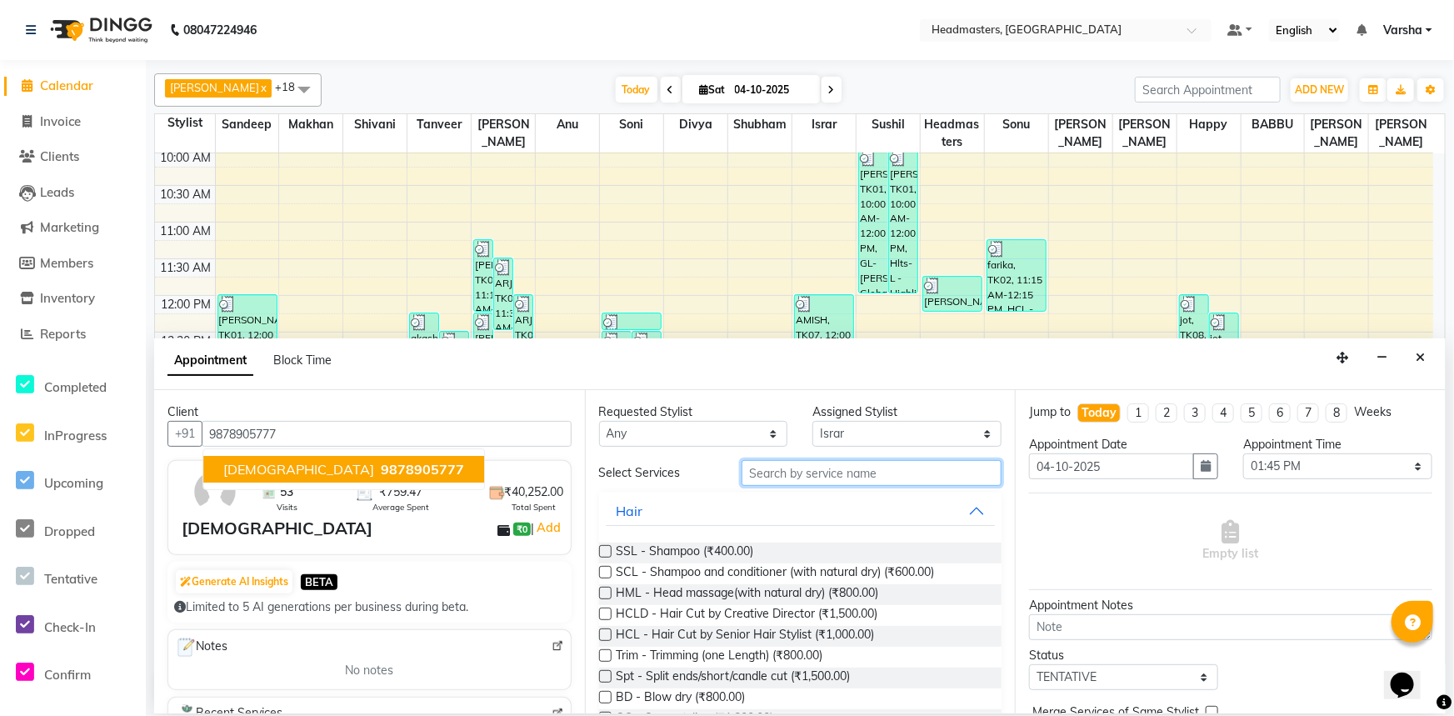
click at [780, 467] on input "text" at bounding box center [872, 473] width 260 height 26
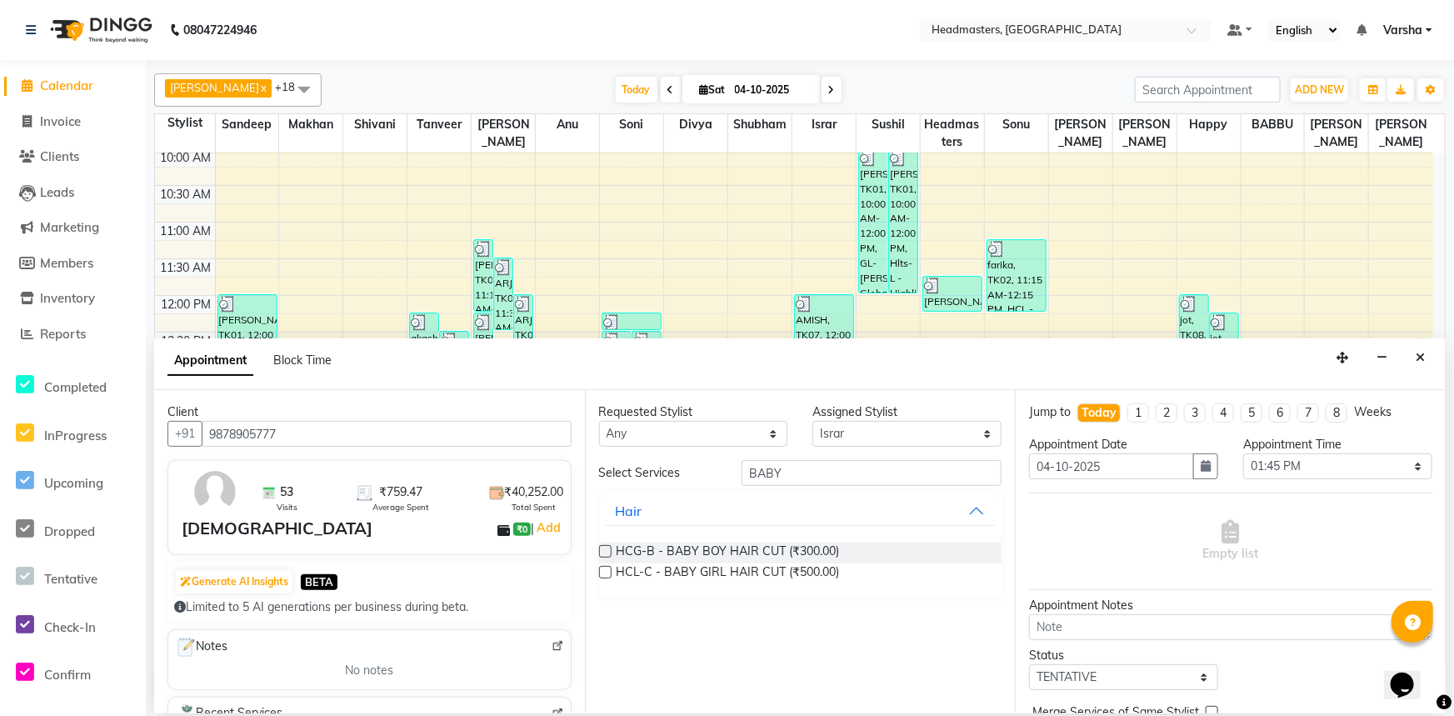
click at [596, 546] on div "Requested Stylist Any Afia Amandeep Kaur Anu BABBU DHIR Divya Happy Harmesh Har…" at bounding box center [800, 551] width 431 height 323
click at [607, 552] on label at bounding box center [605, 551] width 12 height 12
click at [607, 552] on input "checkbox" at bounding box center [604, 552] width 11 height 11
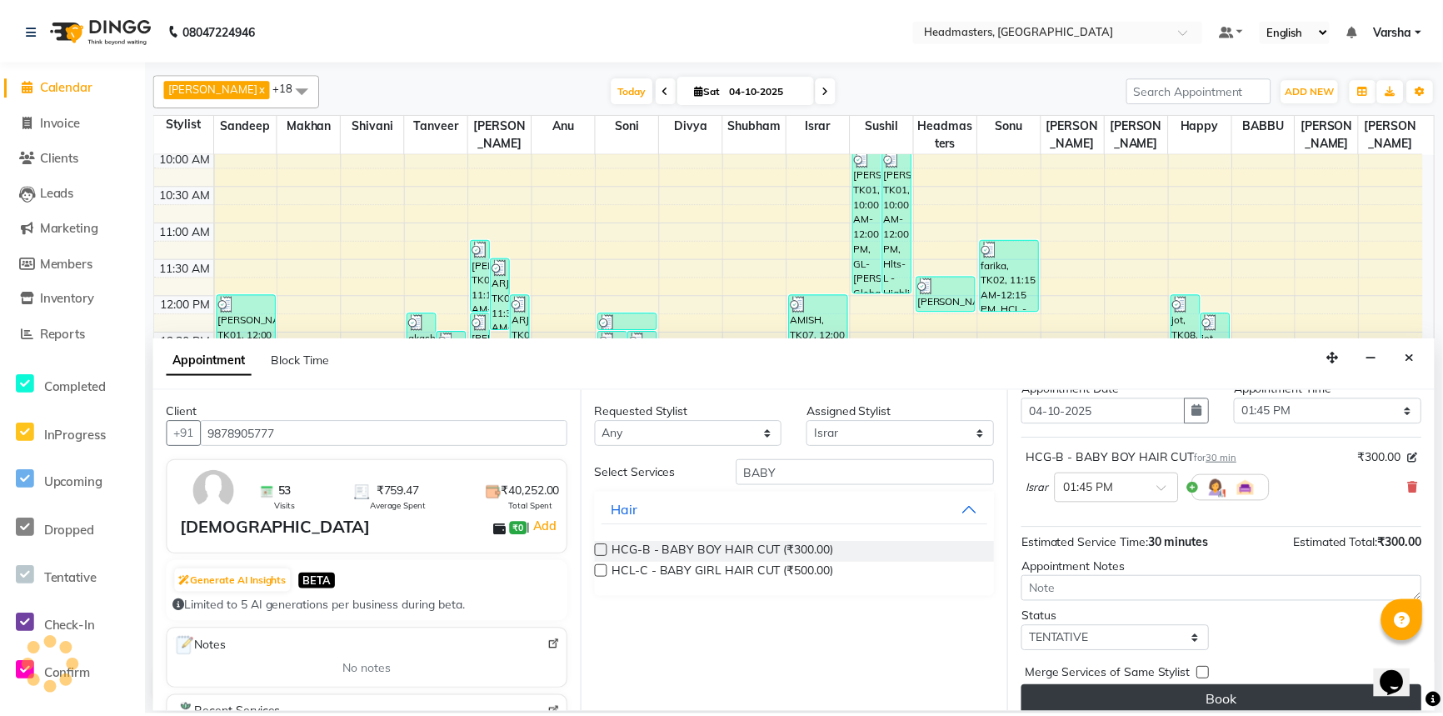
scroll to position [71, 0]
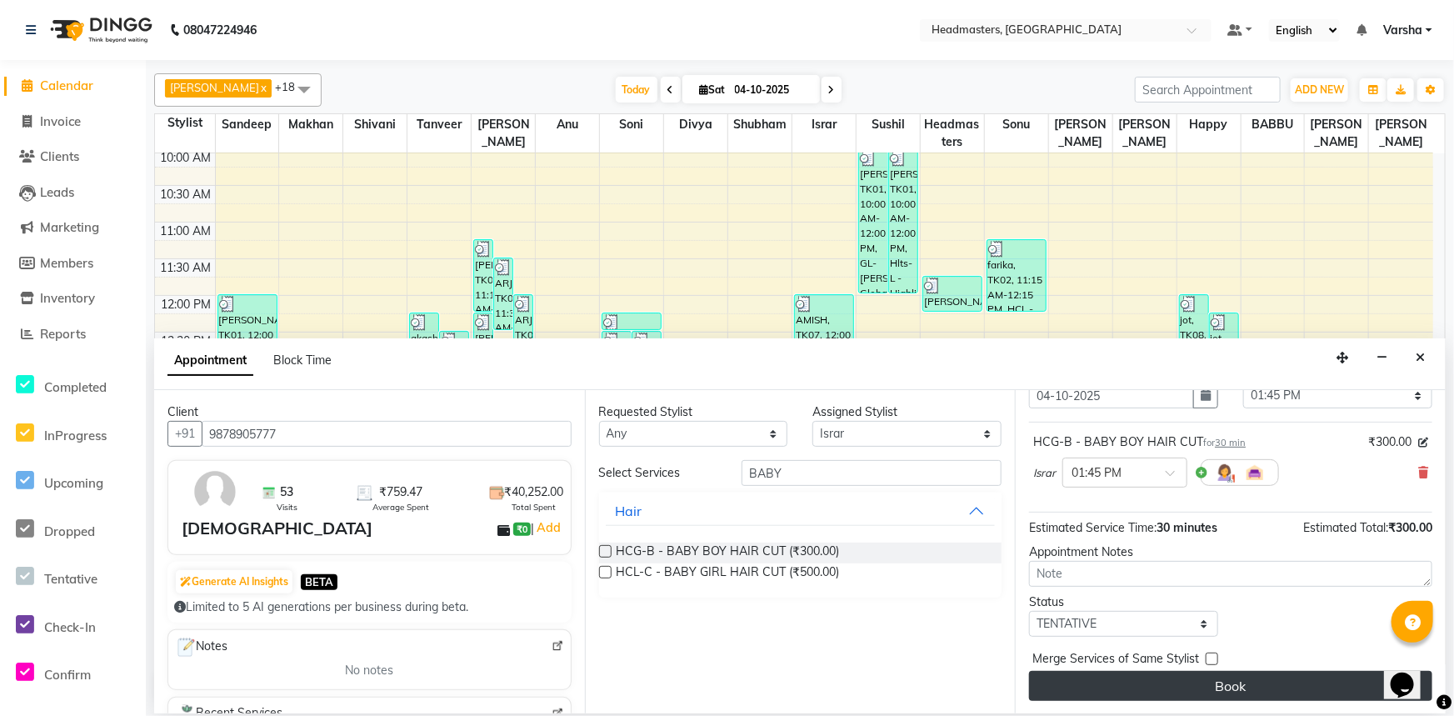
click at [1119, 682] on button "Book" at bounding box center [1230, 686] width 403 height 30
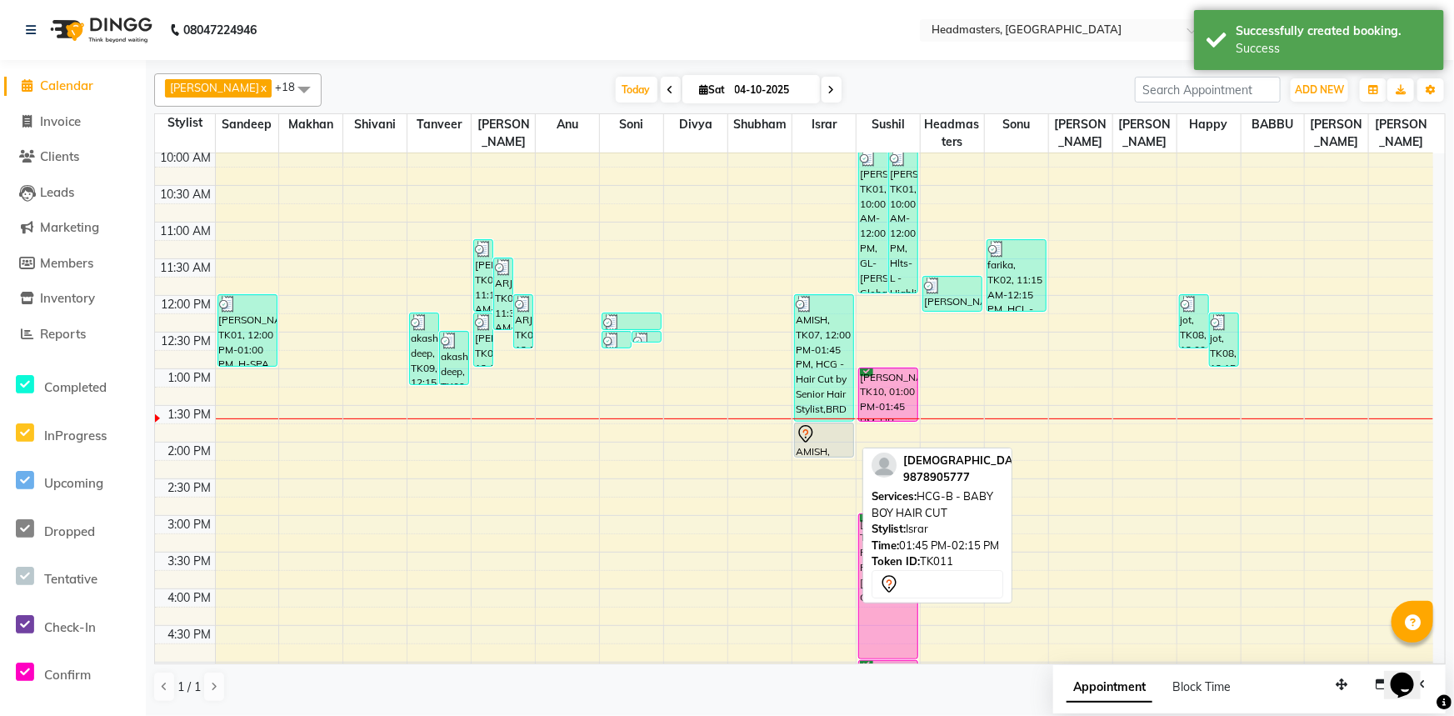
click at [811, 443] on div "AMISH, TK11, 01:45 PM-02:15 PM, HCG-B - BABY BOY HAIR CUT" at bounding box center [824, 439] width 58 height 33
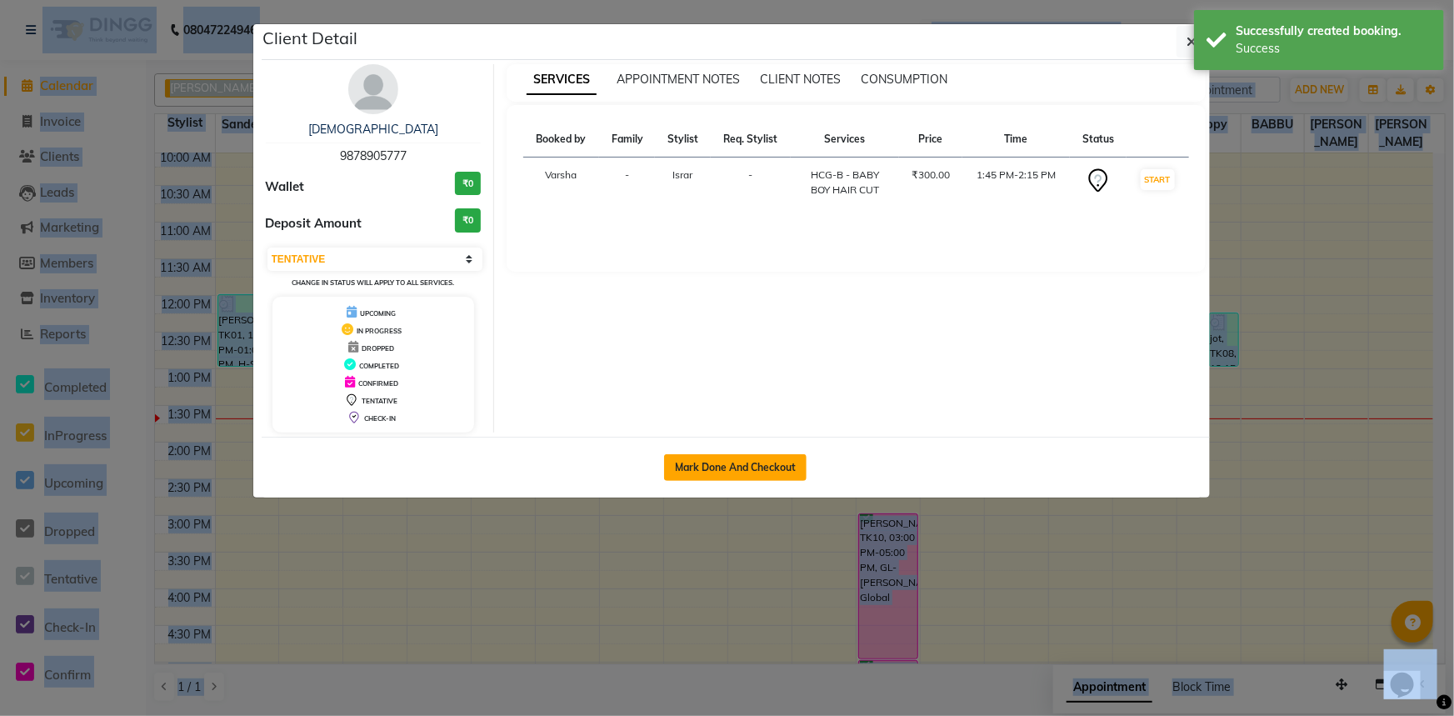
click at [757, 467] on button "Mark Done And Checkout" at bounding box center [735, 467] width 142 height 27
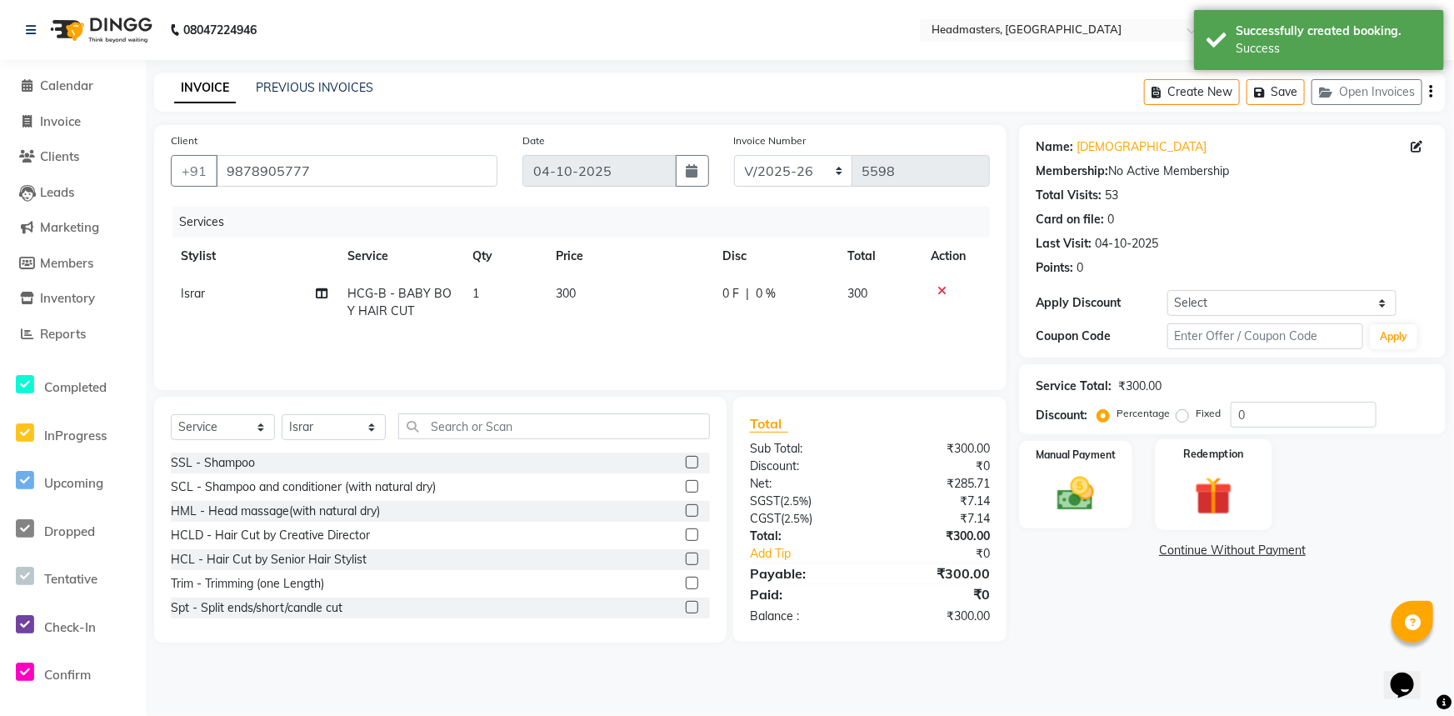
click at [1231, 455] on label "Redemption" at bounding box center [1214, 454] width 60 height 16
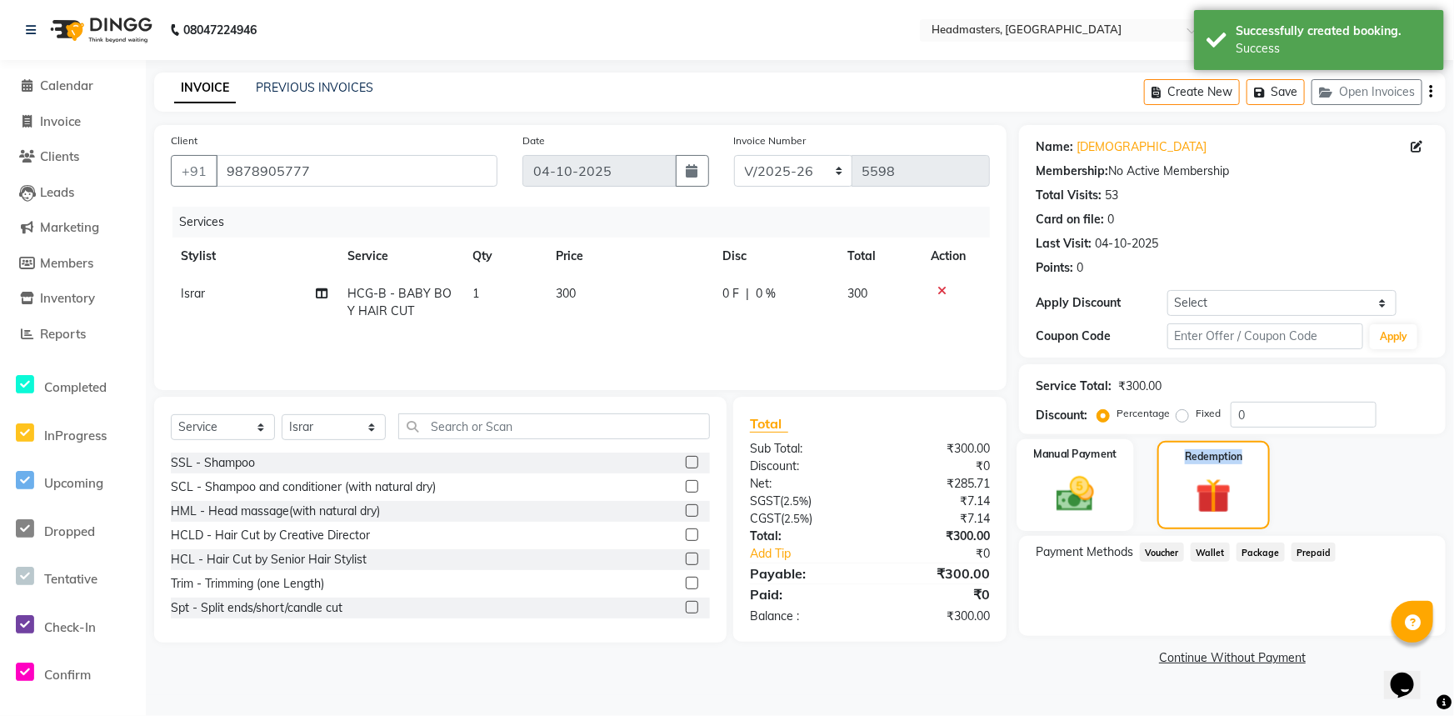
click at [1064, 492] on img at bounding box center [1076, 494] width 62 height 44
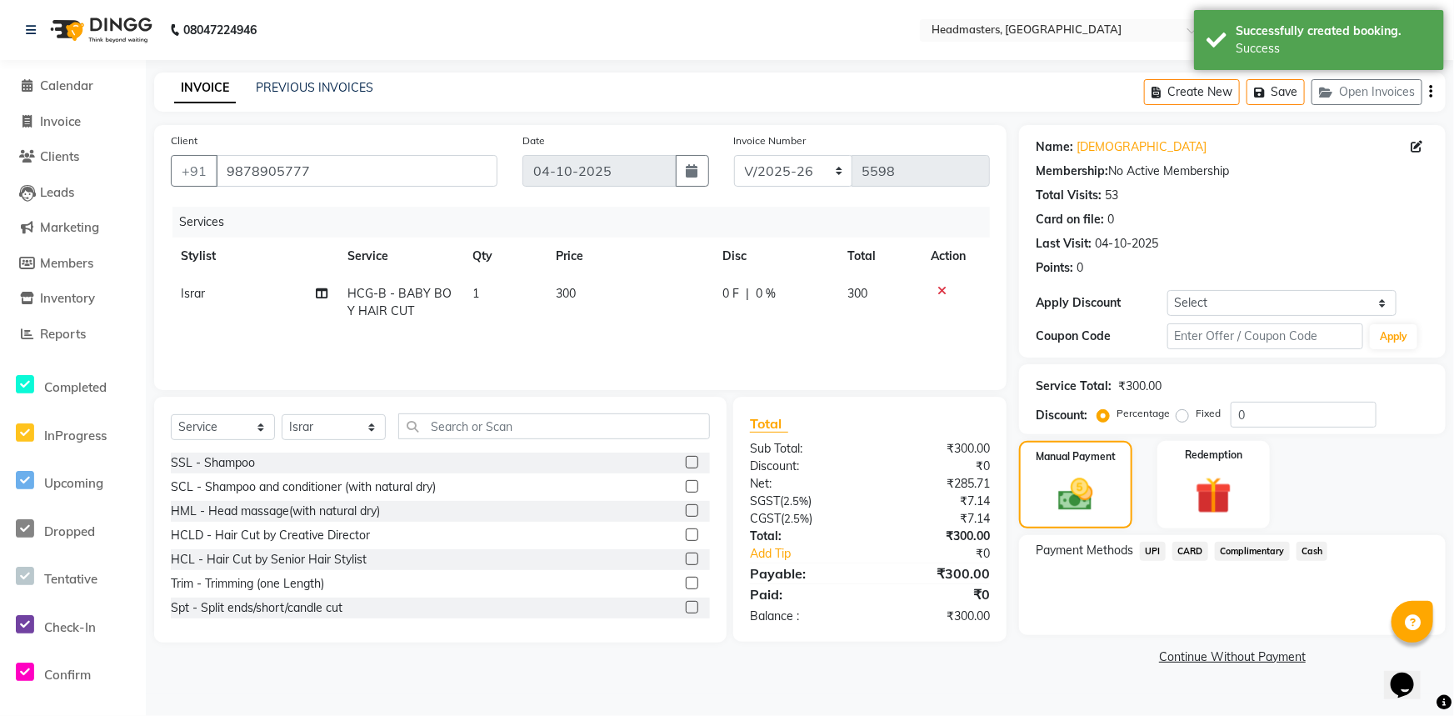
click at [1318, 552] on span "Cash" at bounding box center [1312, 551] width 32 height 19
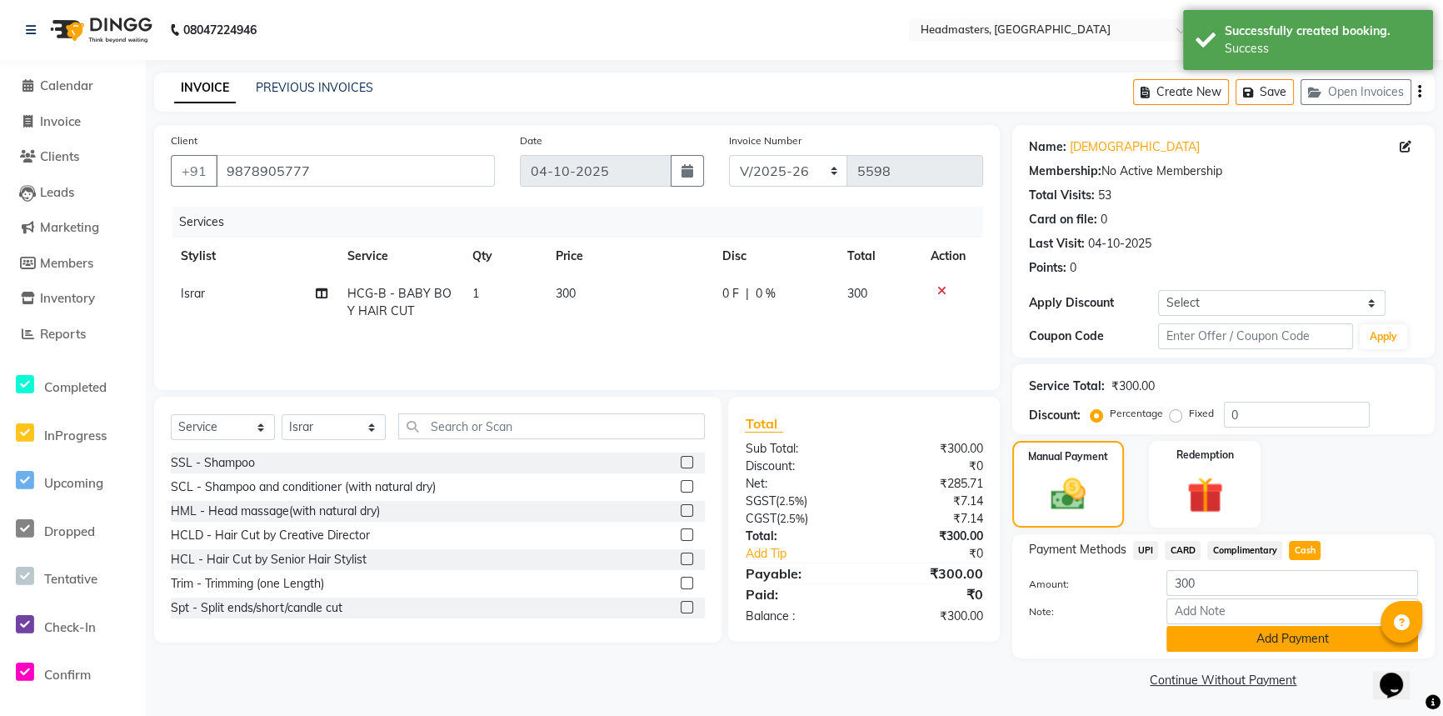
click at [1302, 638] on button "Add Payment" at bounding box center [1292, 639] width 252 height 26
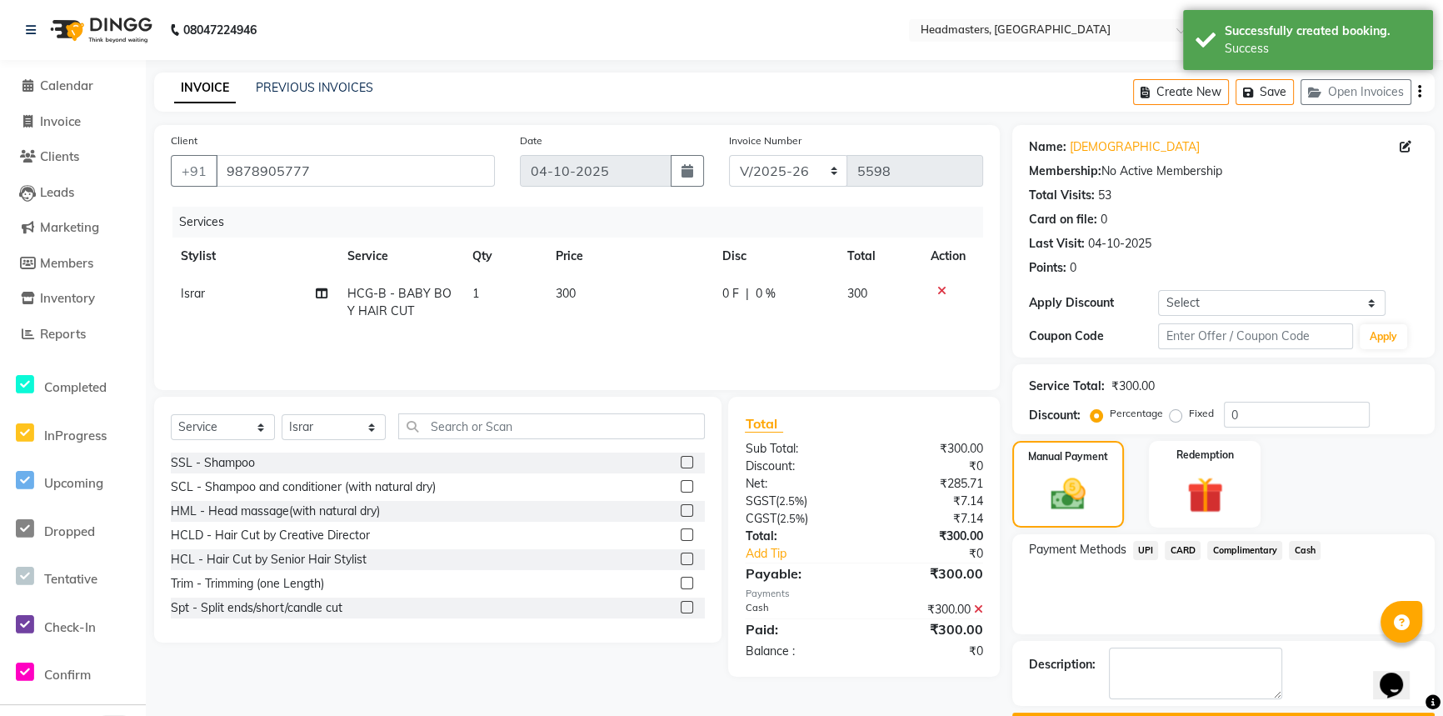
scroll to position [47, 0]
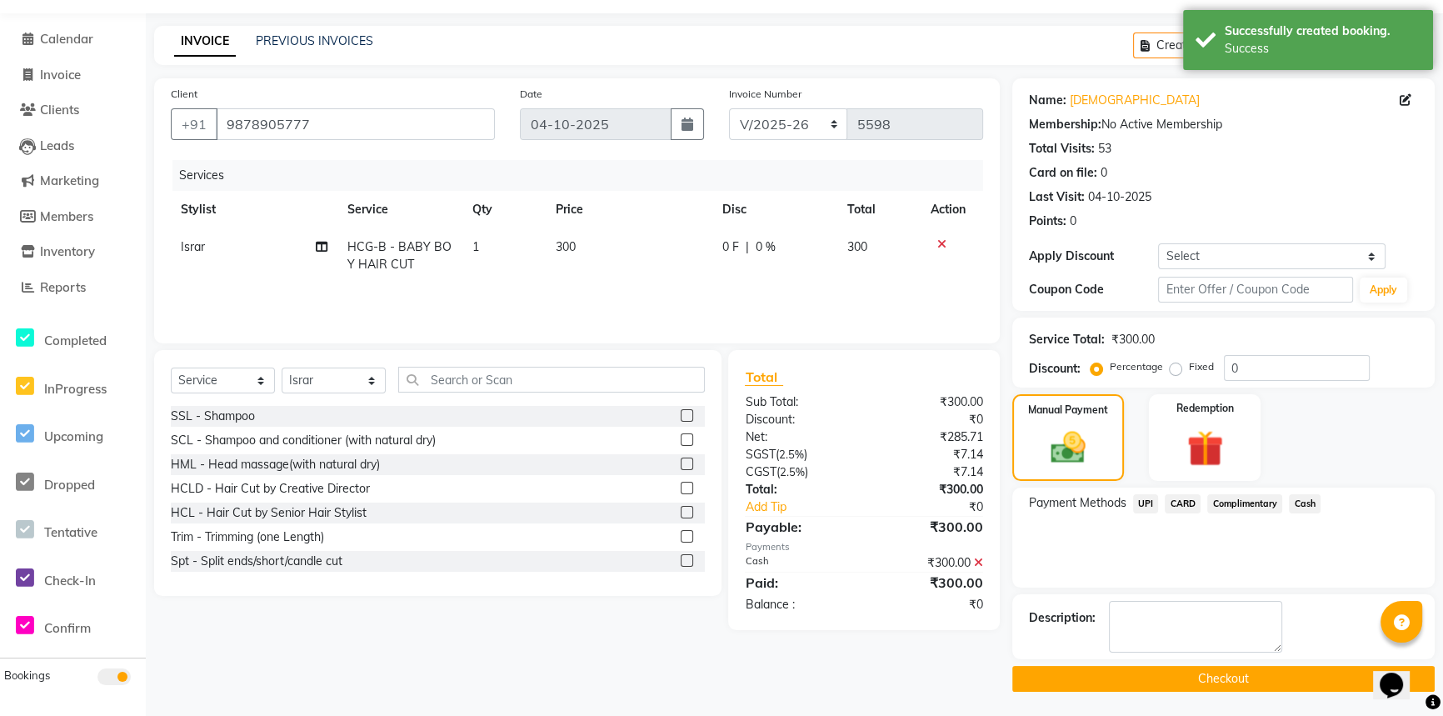
click at [1282, 682] on button "Checkout" at bounding box center [1223, 679] width 422 height 26
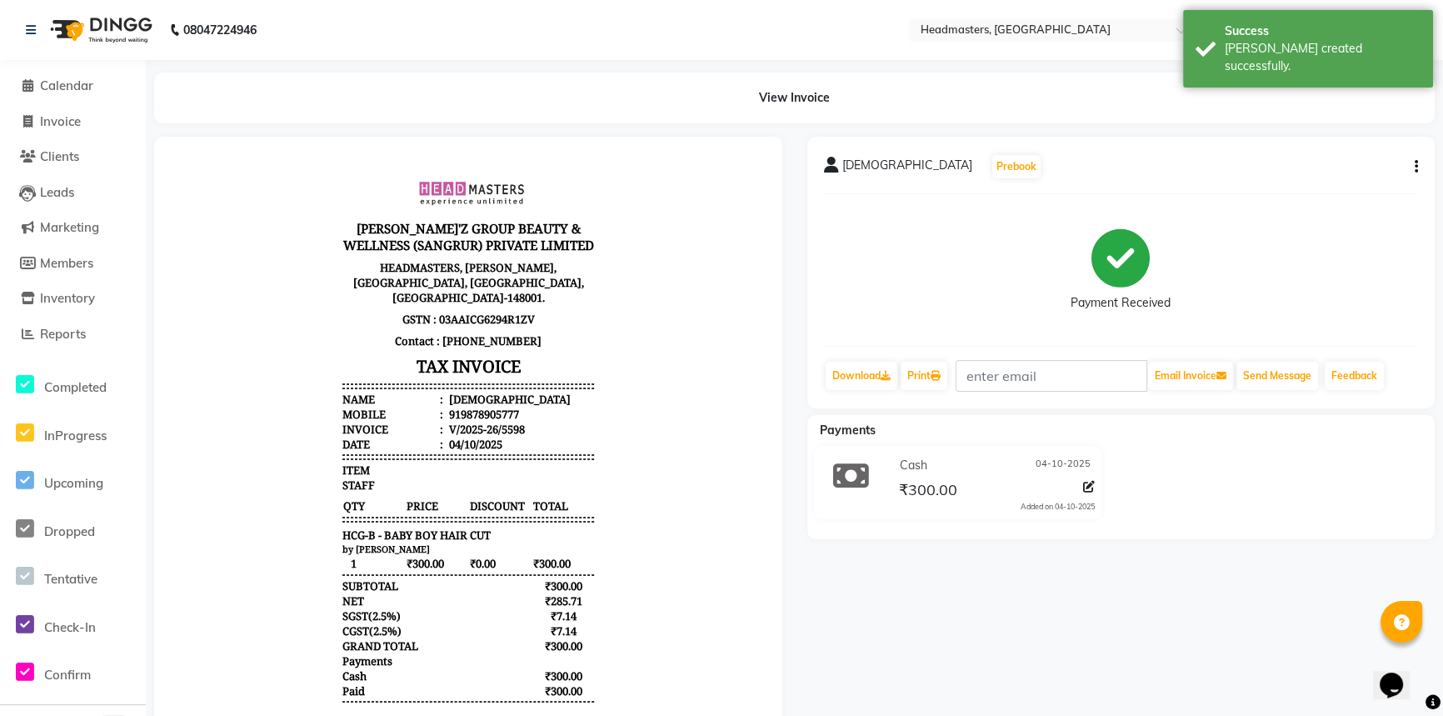
click at [955, 374] on div "Download Print Email Invoice Send Message Feedback" at bounding box center [1121, 376] width 595 height 32
click at [947, 375] on link "Print" at bounding box center [924, 376] width 47 height 28
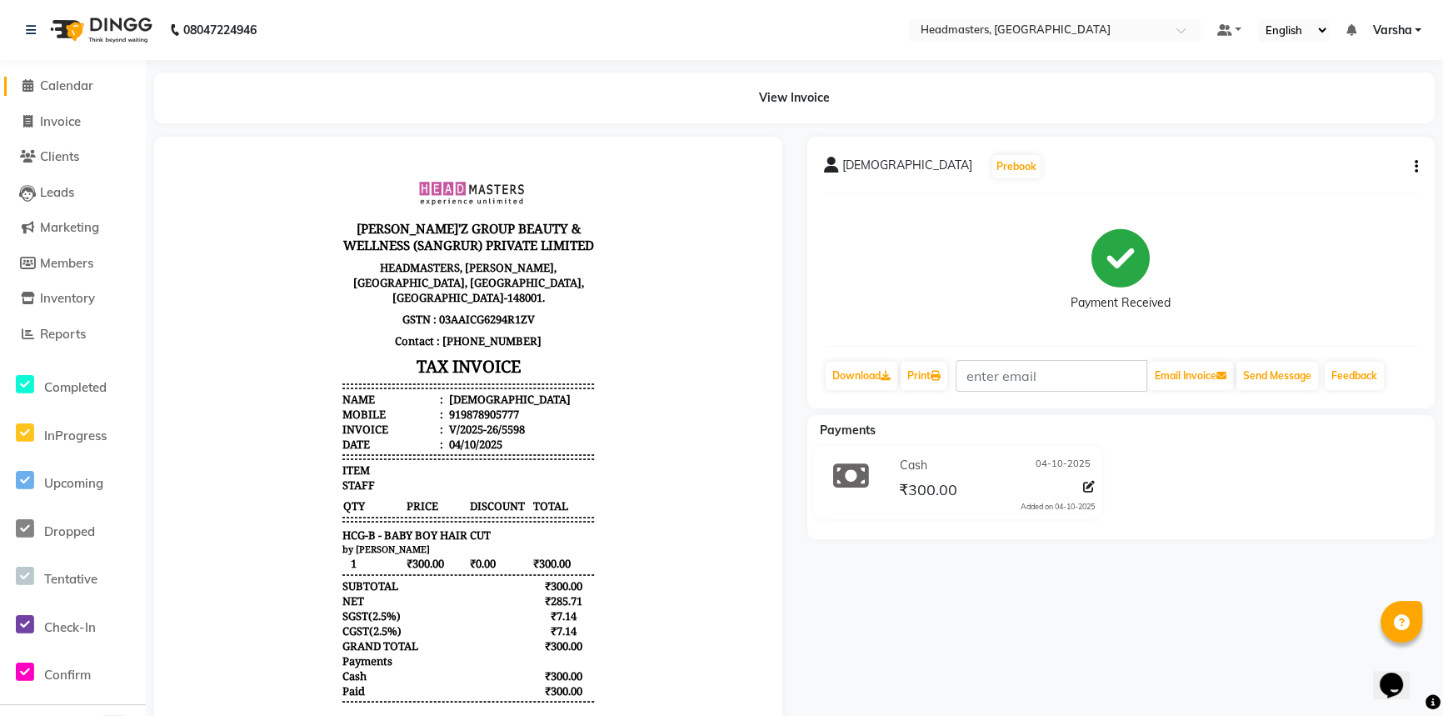
click at [45, 82] on span "Calendar" at bounding box center [66, 85] width 53 height 16
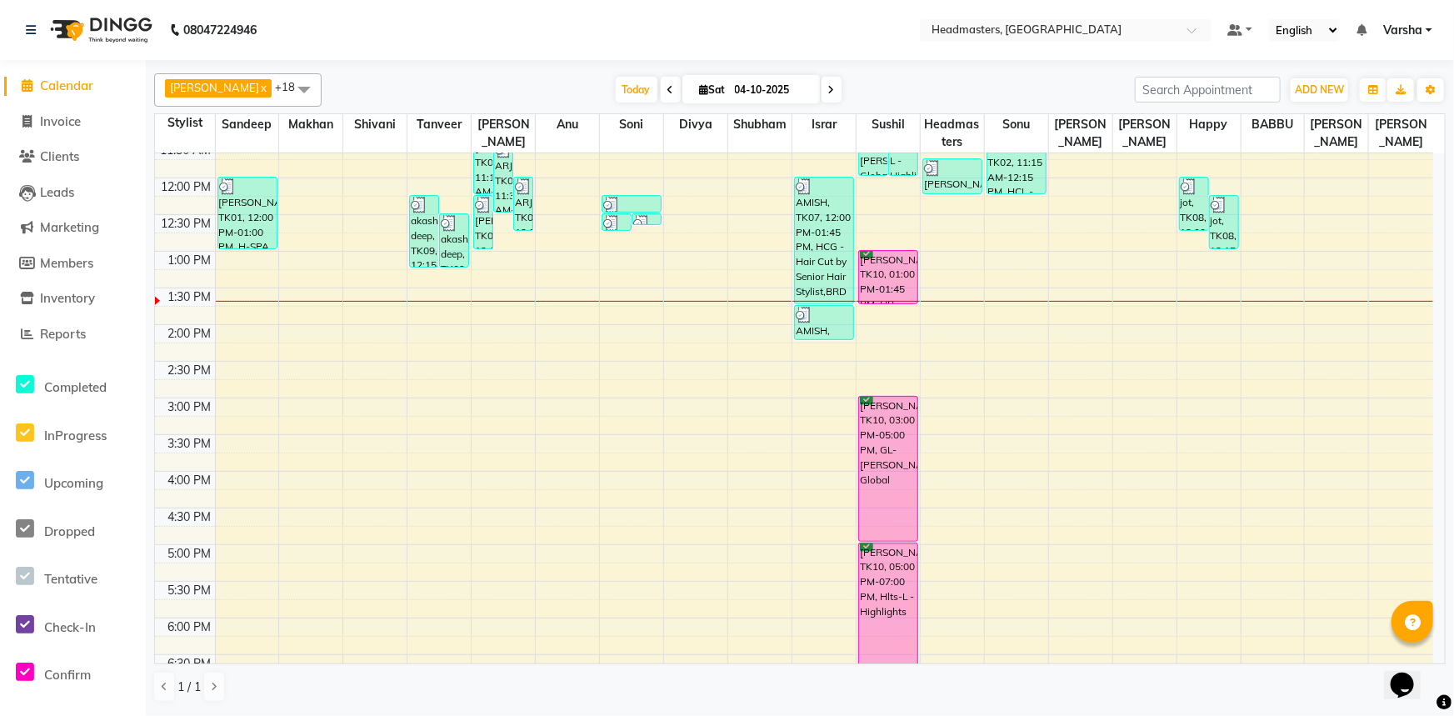
scroll to position [302, 0]
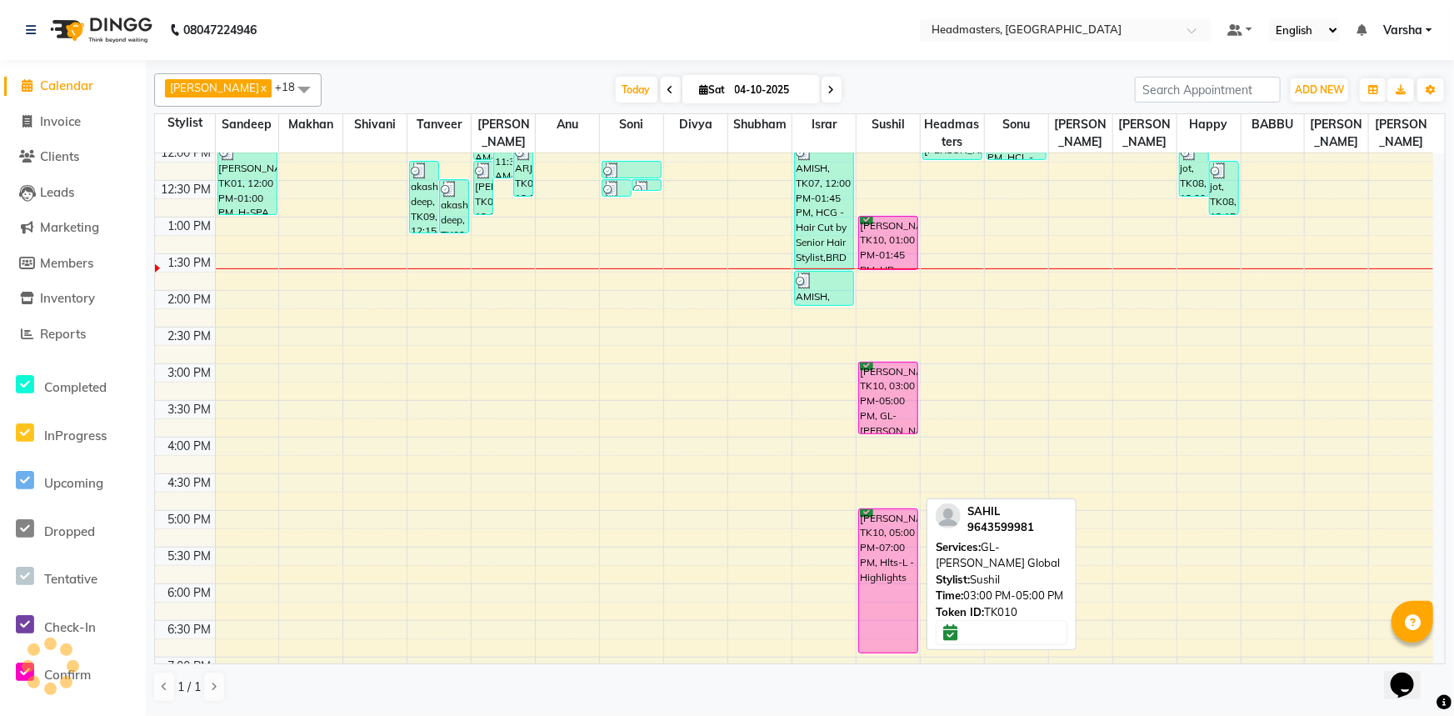
drag, startPoint x: 897, startPoint y: 504, endPoint x: 886, endPoint y: 405, distance: 99.8
click at [886, 411] on div "sandeep kaur, TK01, 10:00 AM-12:00 PM, GL-igora - Igora Global sandeep kaur, TK…" at bounding box center [888, 327] width 63 height 952
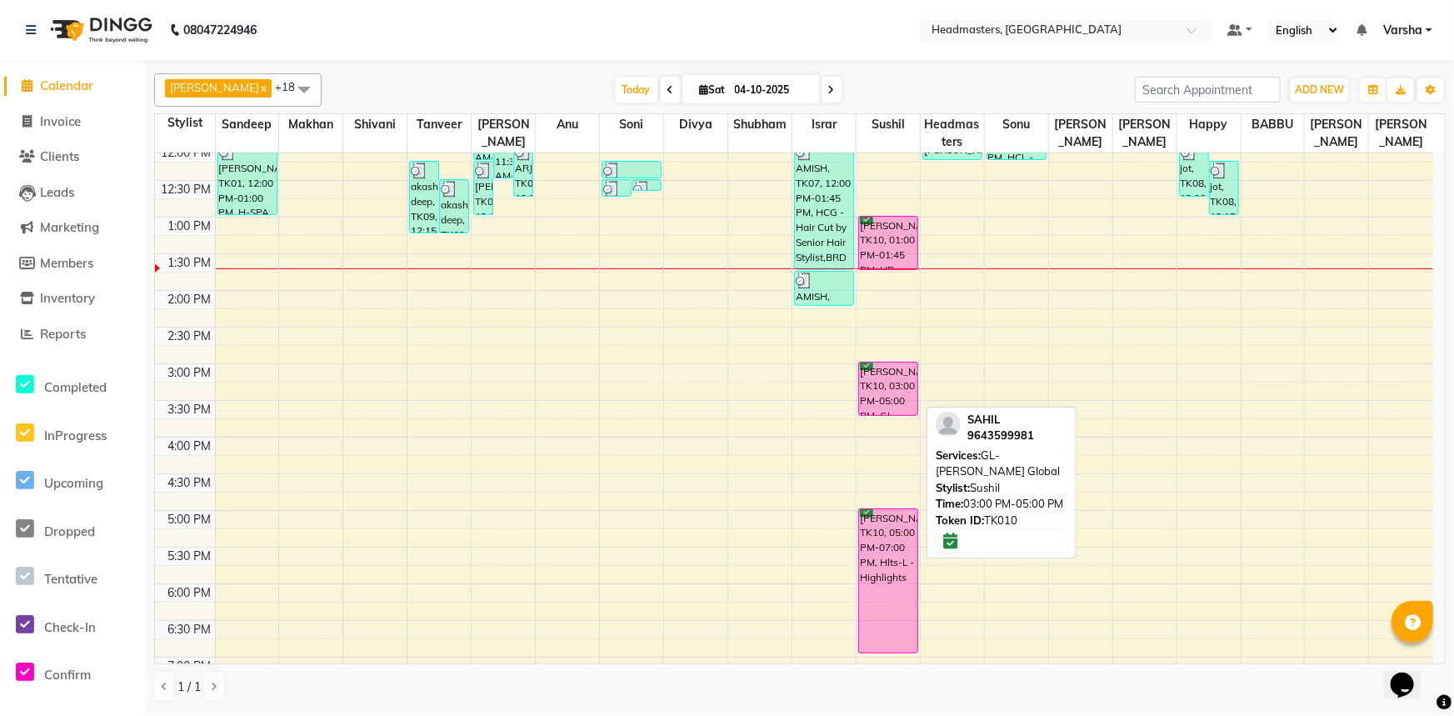
click at [886, 400] on div "SAHIL, TK10, 03:00 PM-05:00 PM, GL-igora - Igora Global" at bounding box center [888, 388] width 58 height 52
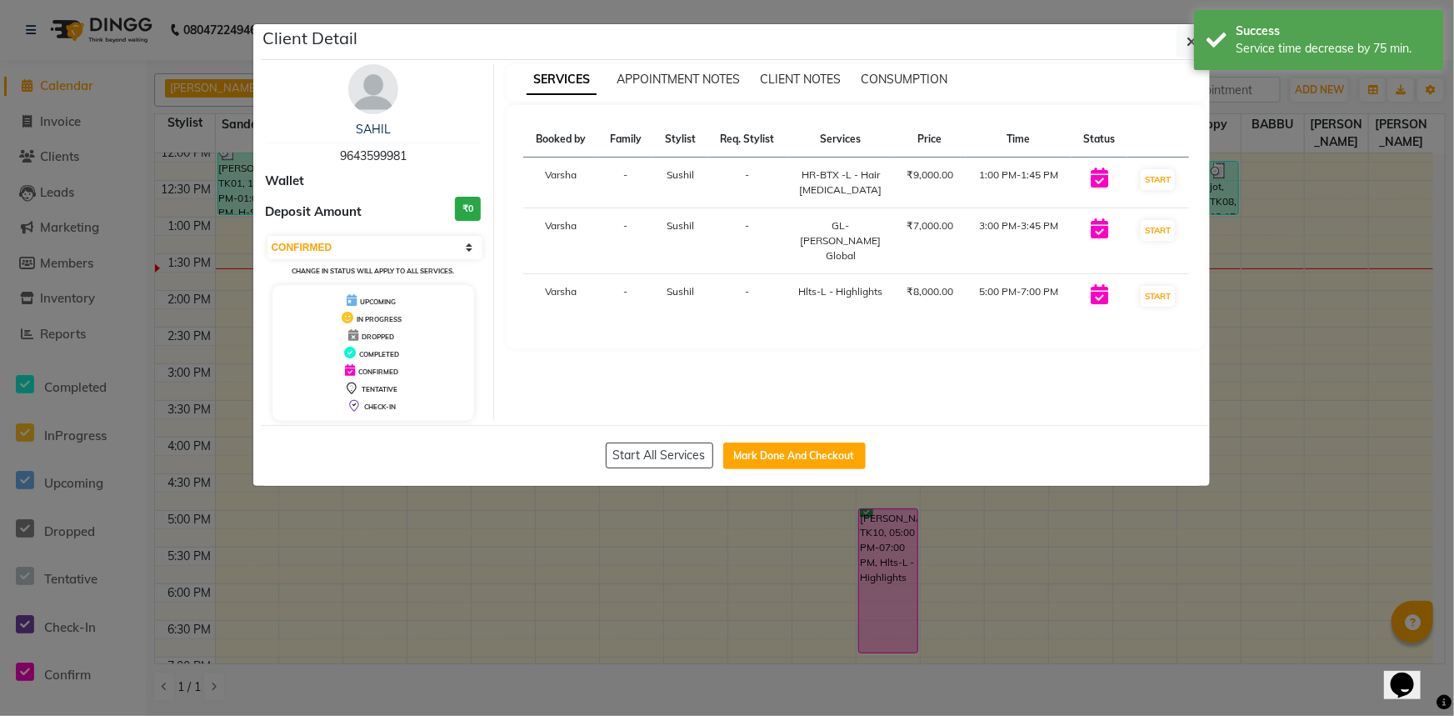
click at [984, 485] on ngb-modal-window "Client Detail SAHIL 9643599981 Wallet Deposit Amount ₹0 Select IN SERVICE CONFI…" at bounding box center [727, 358] width 1454 height 716
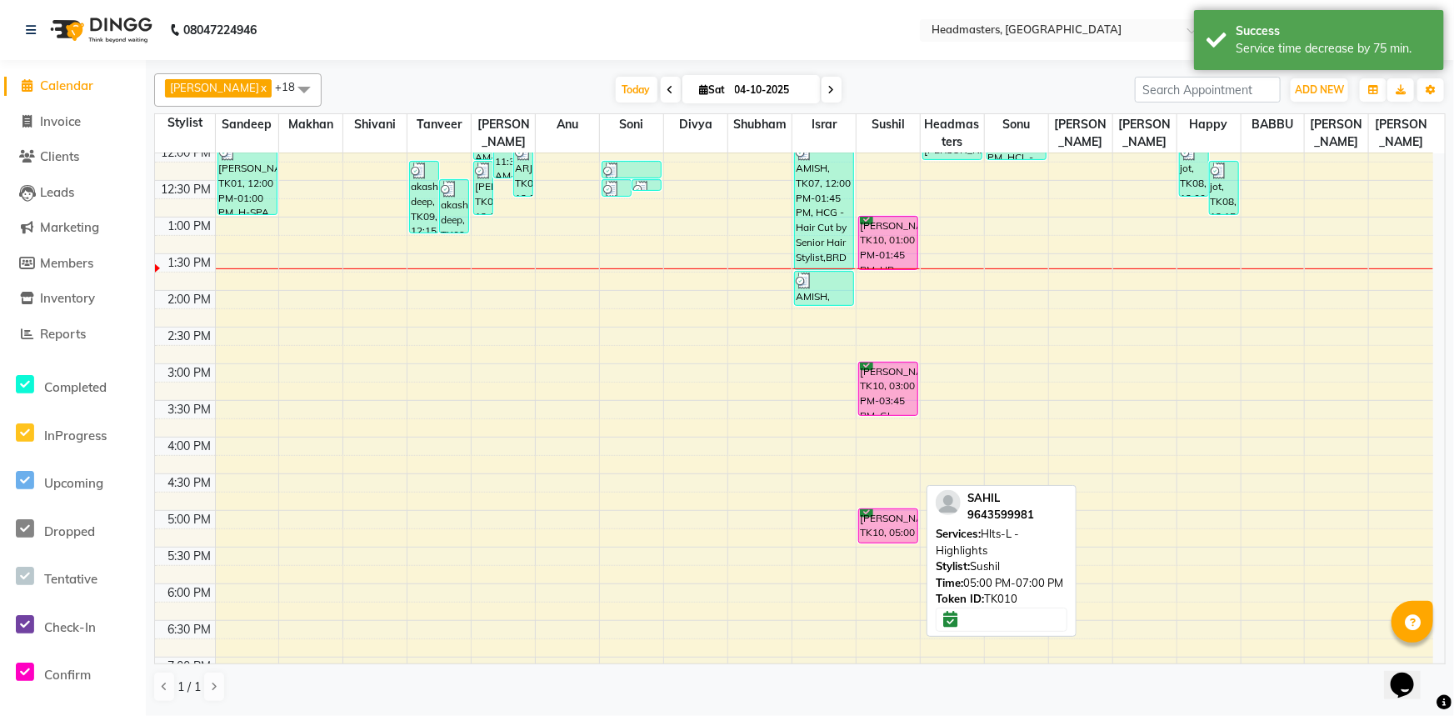
drag, startPoint x: 880, startPoint y: 651, endPoint x: 898, endPoint y: 527, distance: 124.7
click at [898, 530] on div "sandeep kaur, TK01, 10:00 AM-12:00 PM, GL-igora - Igora Global sandeep kaur, TK…" at bounding box center [888, 327] width 63 height 952
click at [898, 527] on div "SAHIL, TK10, 05:00 PM-07:00 PM, Hlts-L - Highlights" at bounding box center [888, 581] width 60 height 146
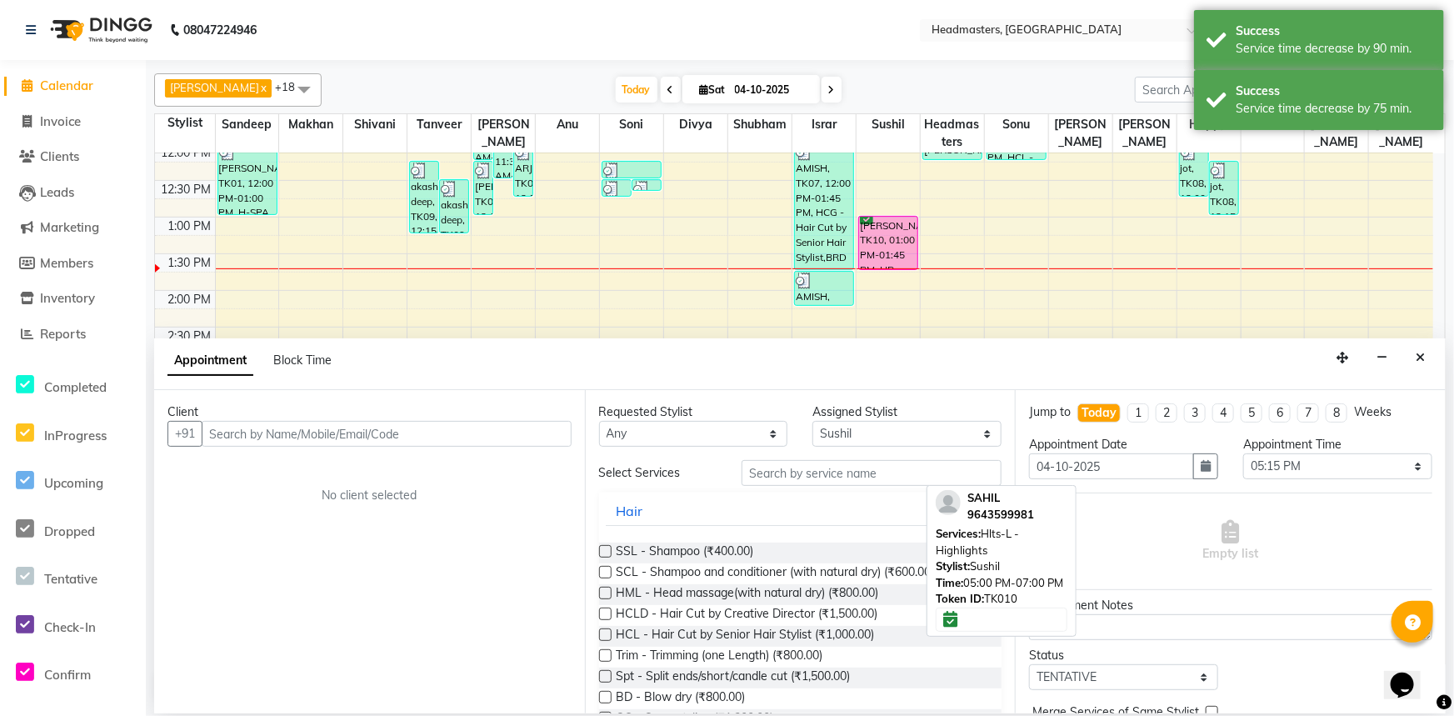
click at [1414, 359] on button "Close" at bounding box center [1420, 358] width 24 height 26
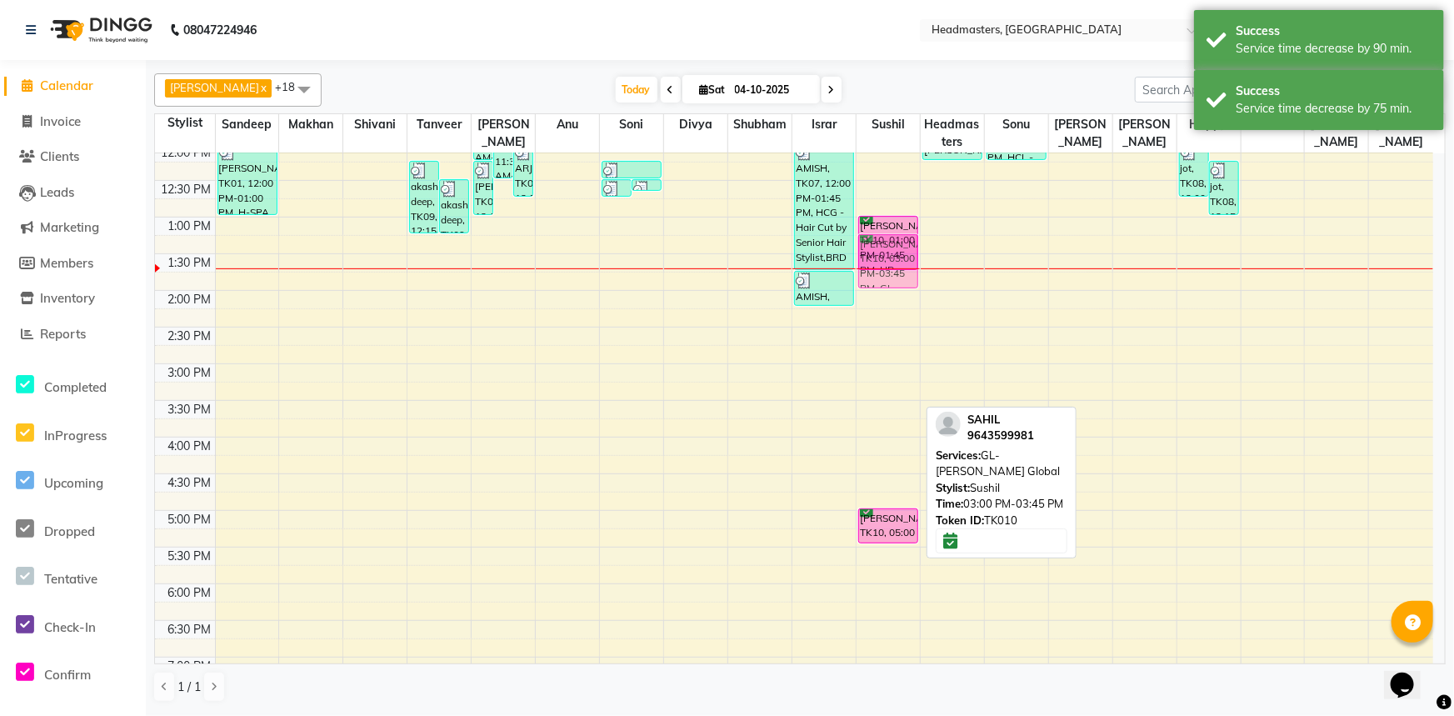
drag, startPoint x: 893, startPoint y: 377, endPoint x: 909, endPoint y: 241, distance: 137.6
click at [908, 244] on div "sandeep kaur, TK01, 10:00 AM-12:00 PM, GL-igora - Igora Global sandeep kaur, TK…" at bounding box center [888, 327] width 63 height 952
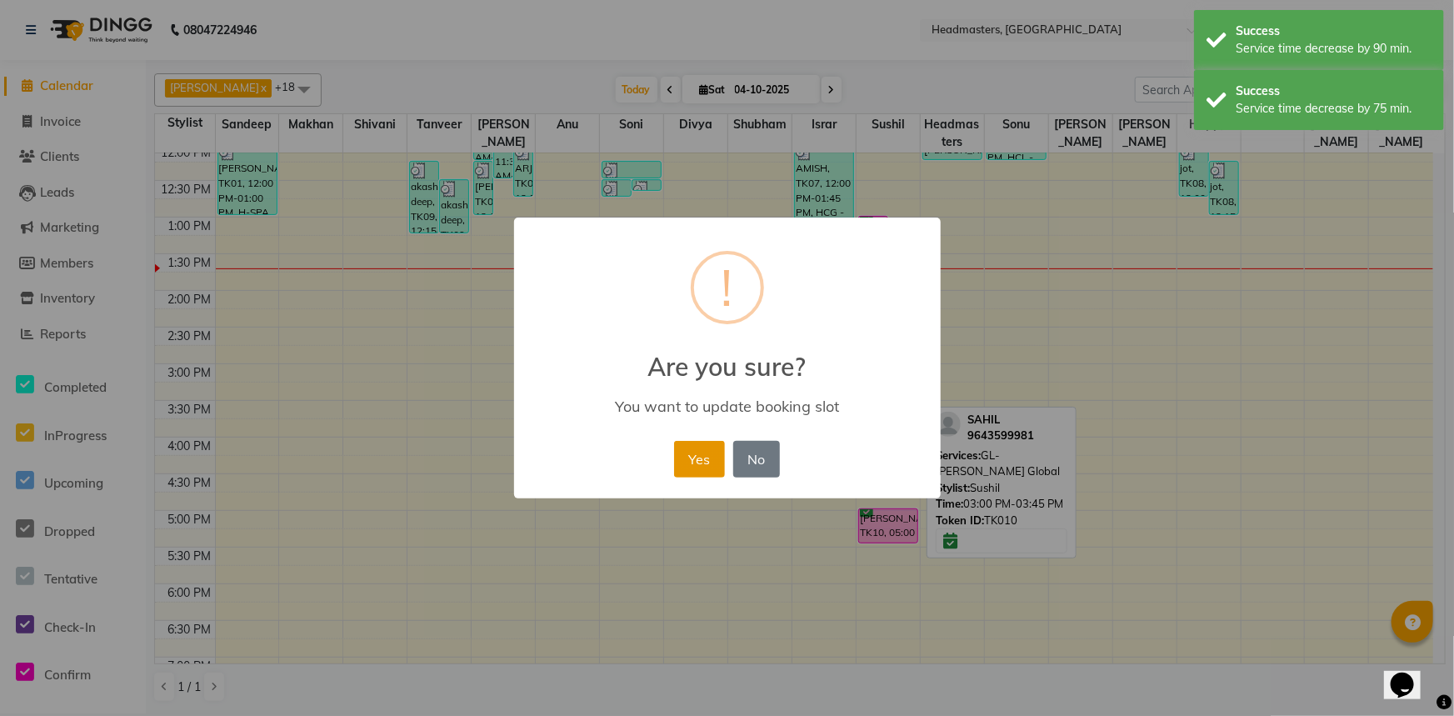
click at [707, 458] on button "Yes" at bounding box center [699, 459] width 51 height 37
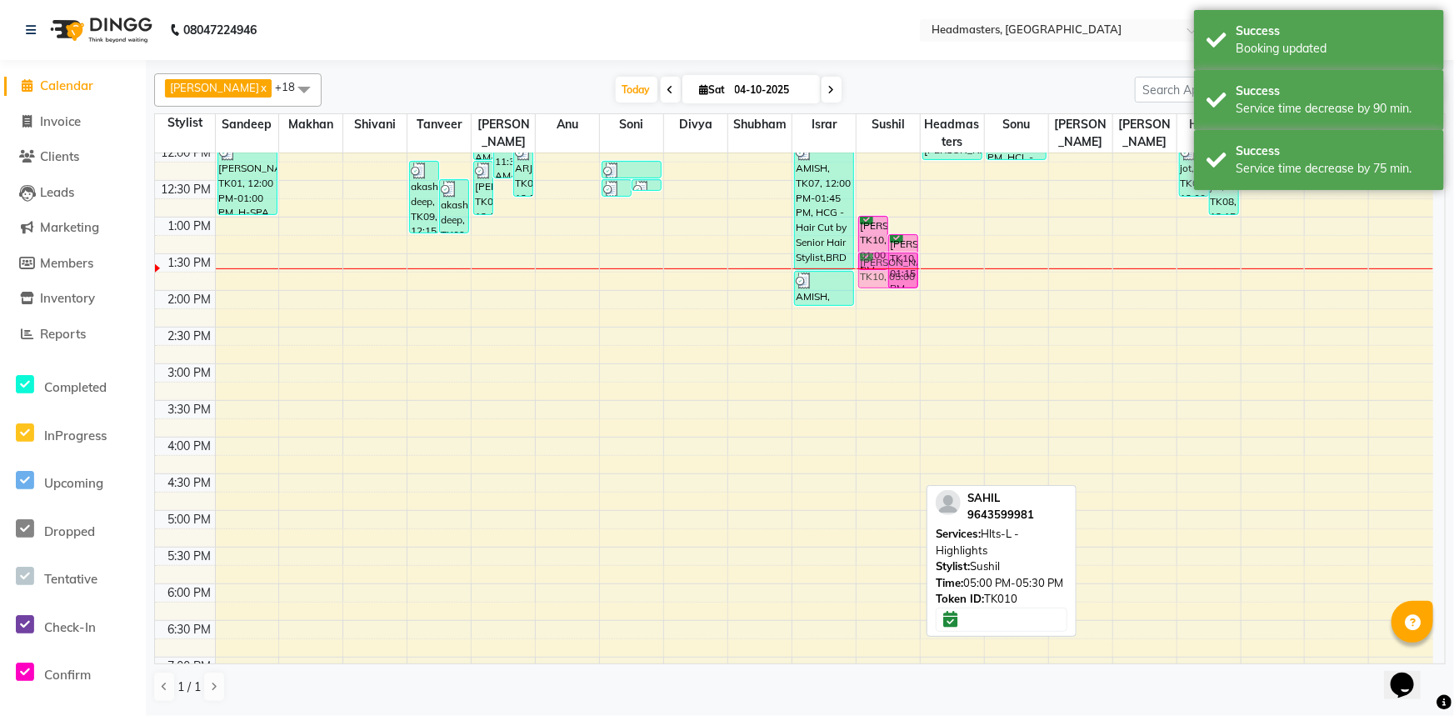
drag, startPoint x: 885, startPoint y: 521, endPoint x: 899, endPoint y: 261, distance: 260.3
click at [899, 262] on div "sandeep kaur, TK01, 10:00 AM-12:00 PM, GL-igora - Igora Global sandeep kaur, TK…" at bounding box center [888, 327] width 63 height 952
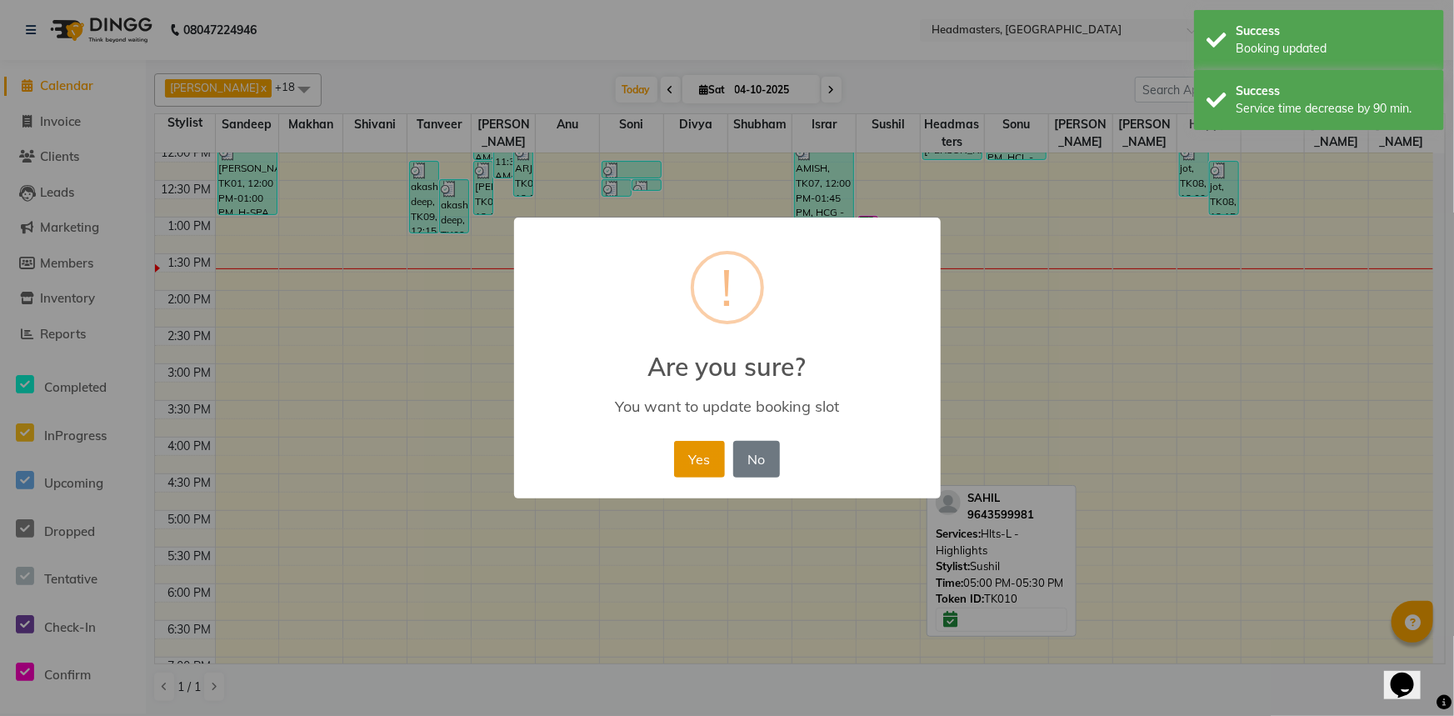
click at [695, 467] on button "Yes" at bounding box center [699, 459] width 51 height 37
click at [695, 467] on div "× ! Are you sure? You want to update booking slot Yes No No" at bounding box center [727, 358] width 427 height 282
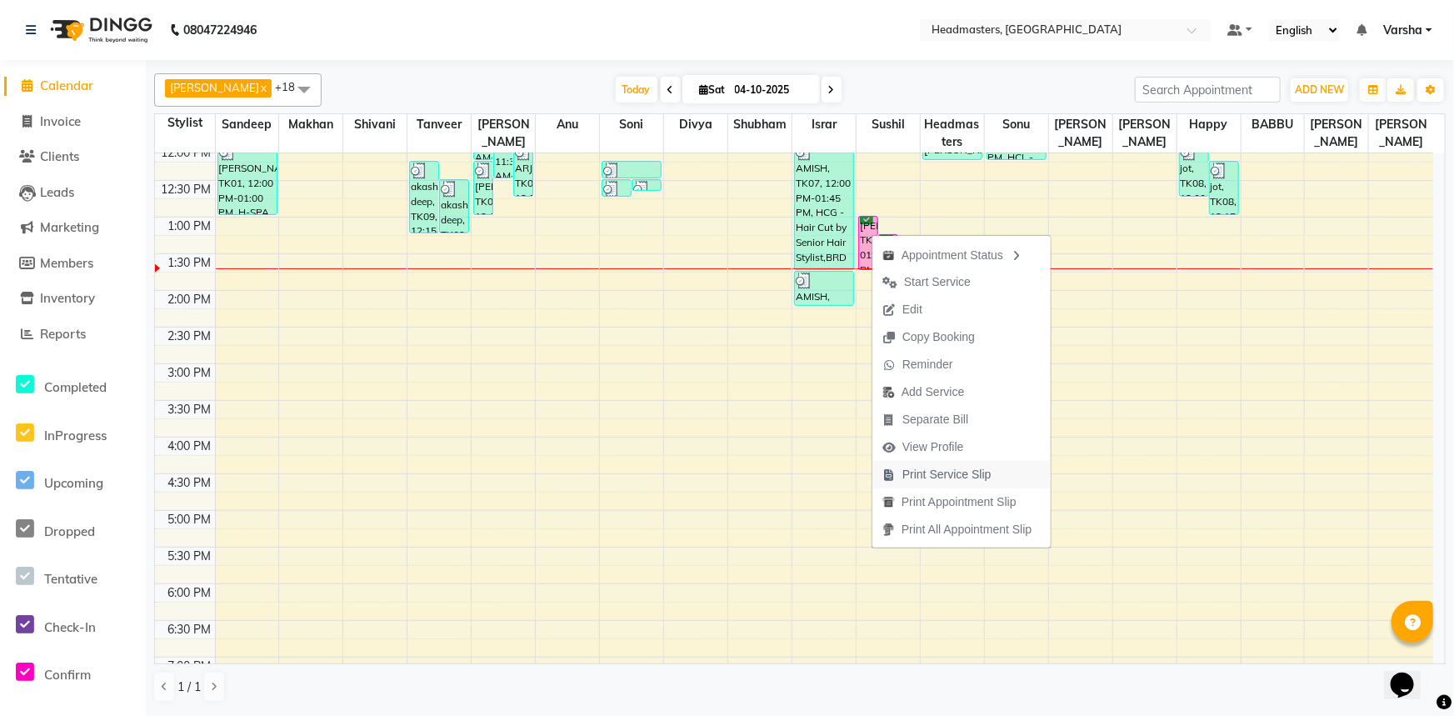
click at [936, 471] on span "Print Service Slip" at bounding box center [946, 474] width 89 height 17
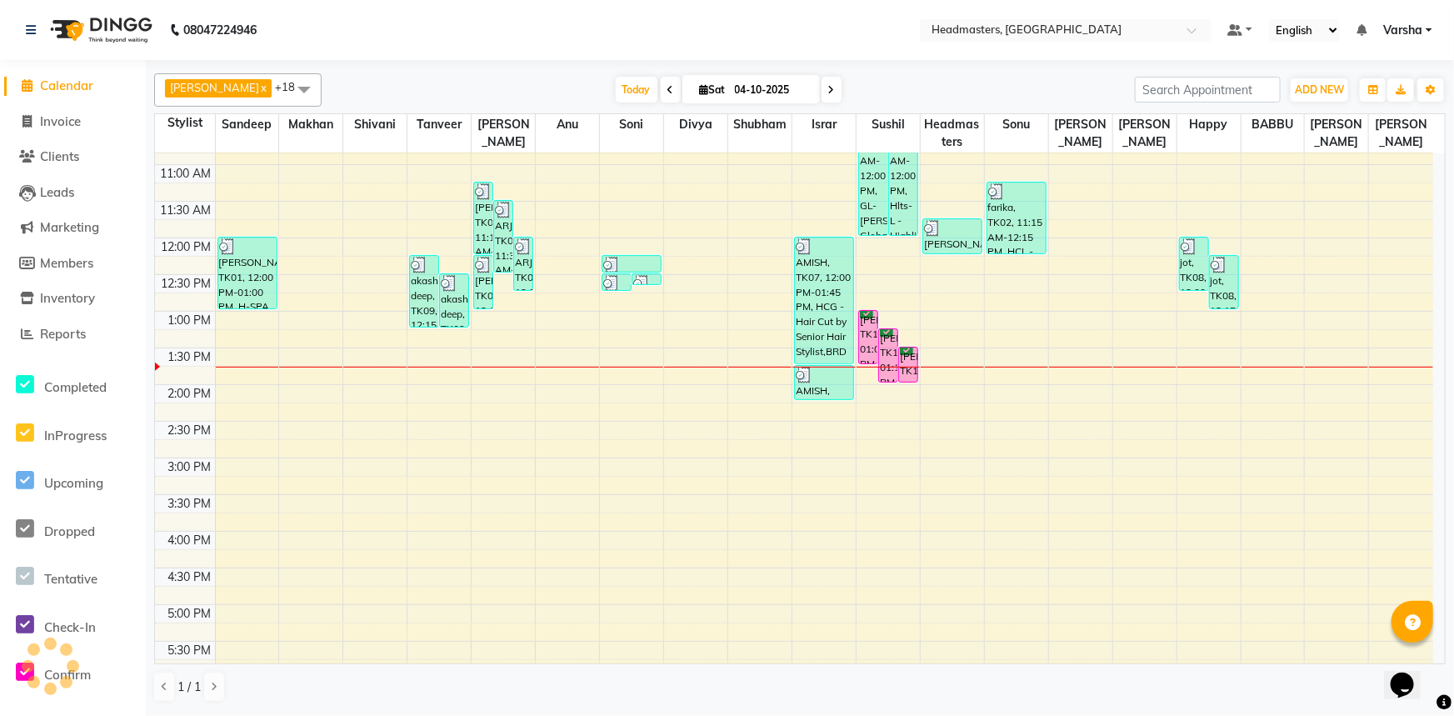
scroll to position [75, 0]
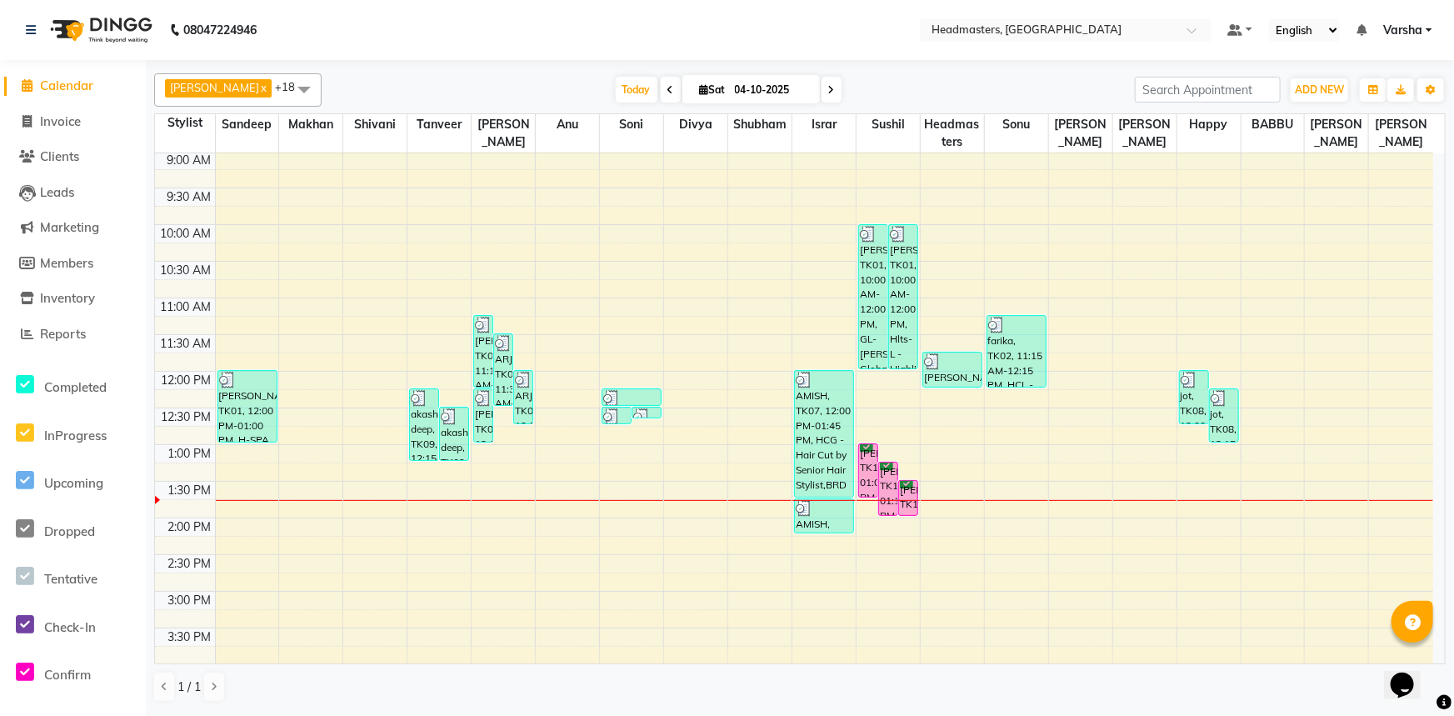
click at [1010, 474] on div "8:00 AM 8:30 AM 9:00 AM 9:30 AM 10:00 AM 10:30 AM 11:00 AM 11:30 AM 12:00 PM 12…" at bounding box center [794, 554] width 1278 height 952
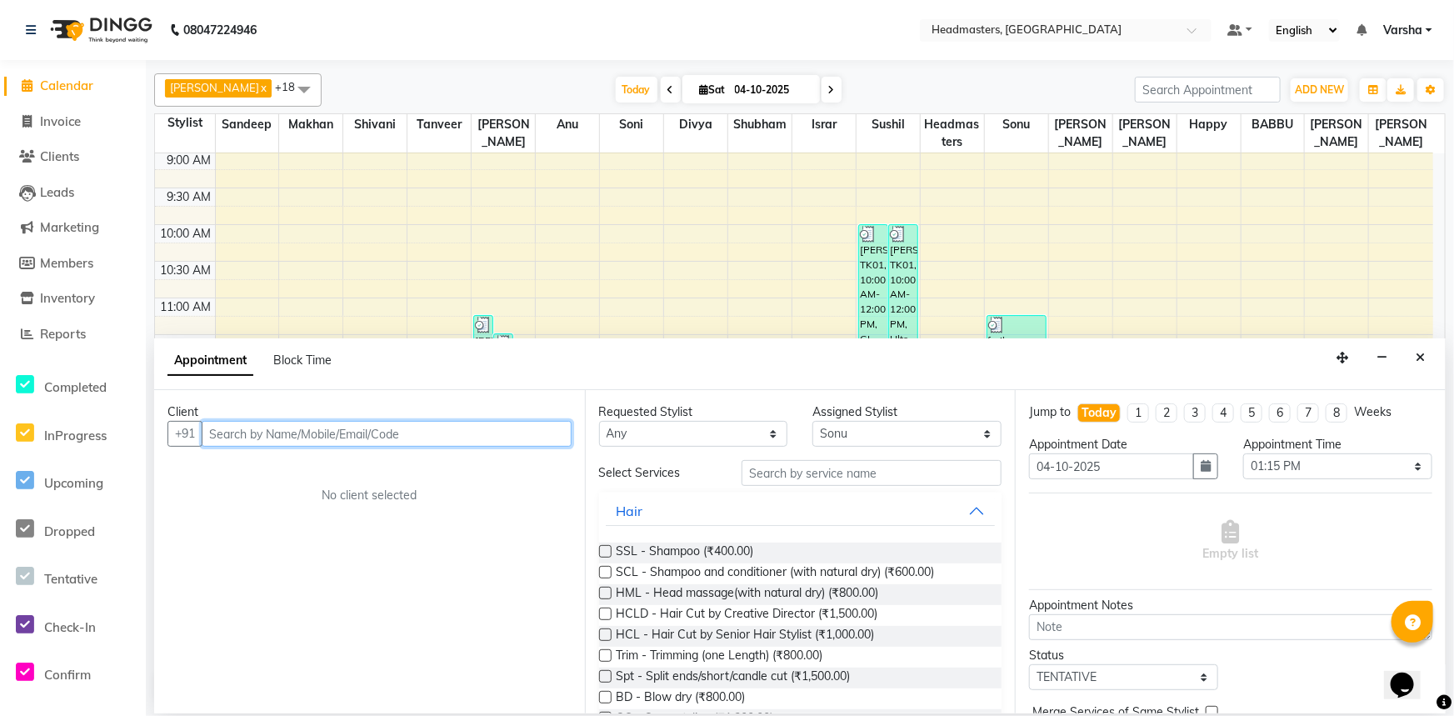
click at [235, 429] on input "text" at bounding box center [387, 434] width 370 height 26
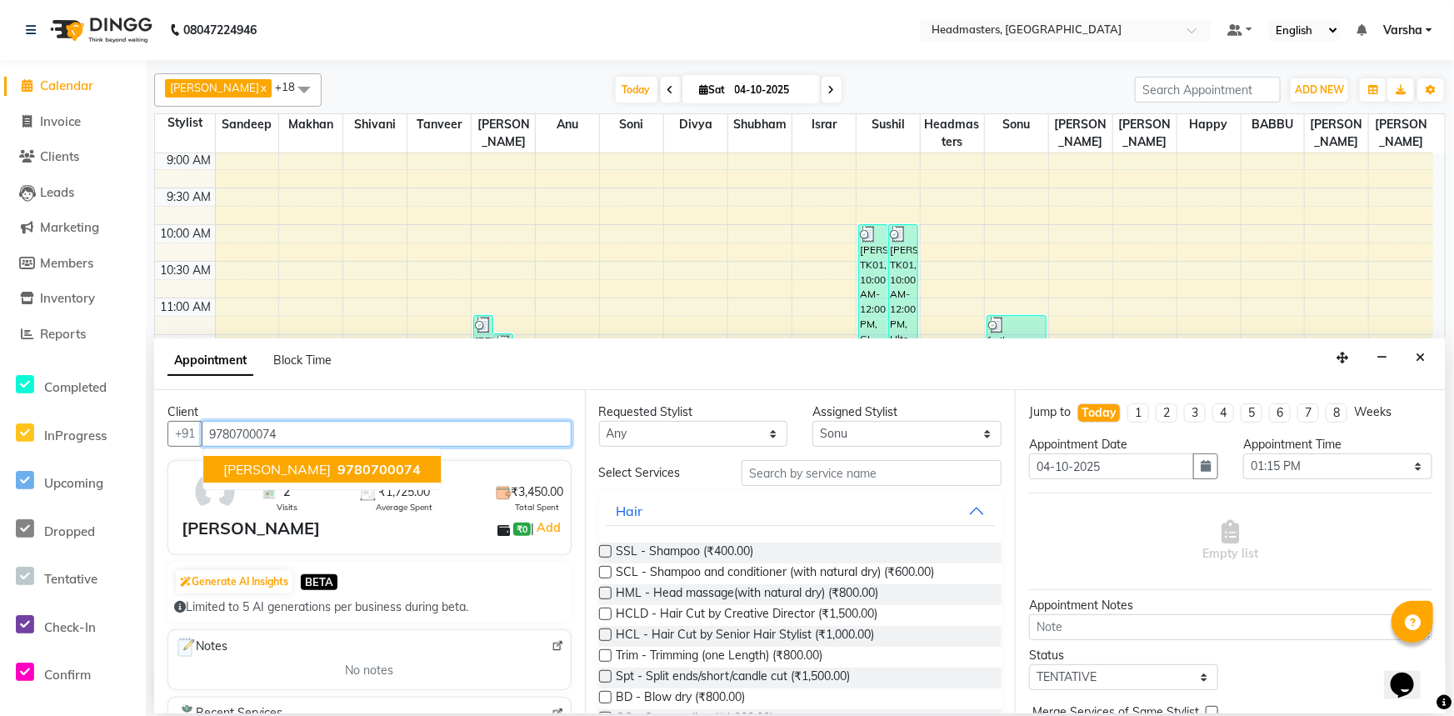
click at [229, 467] on span "[PERSON_NAME]" at bounding box center [276, 469] width 107 height 17
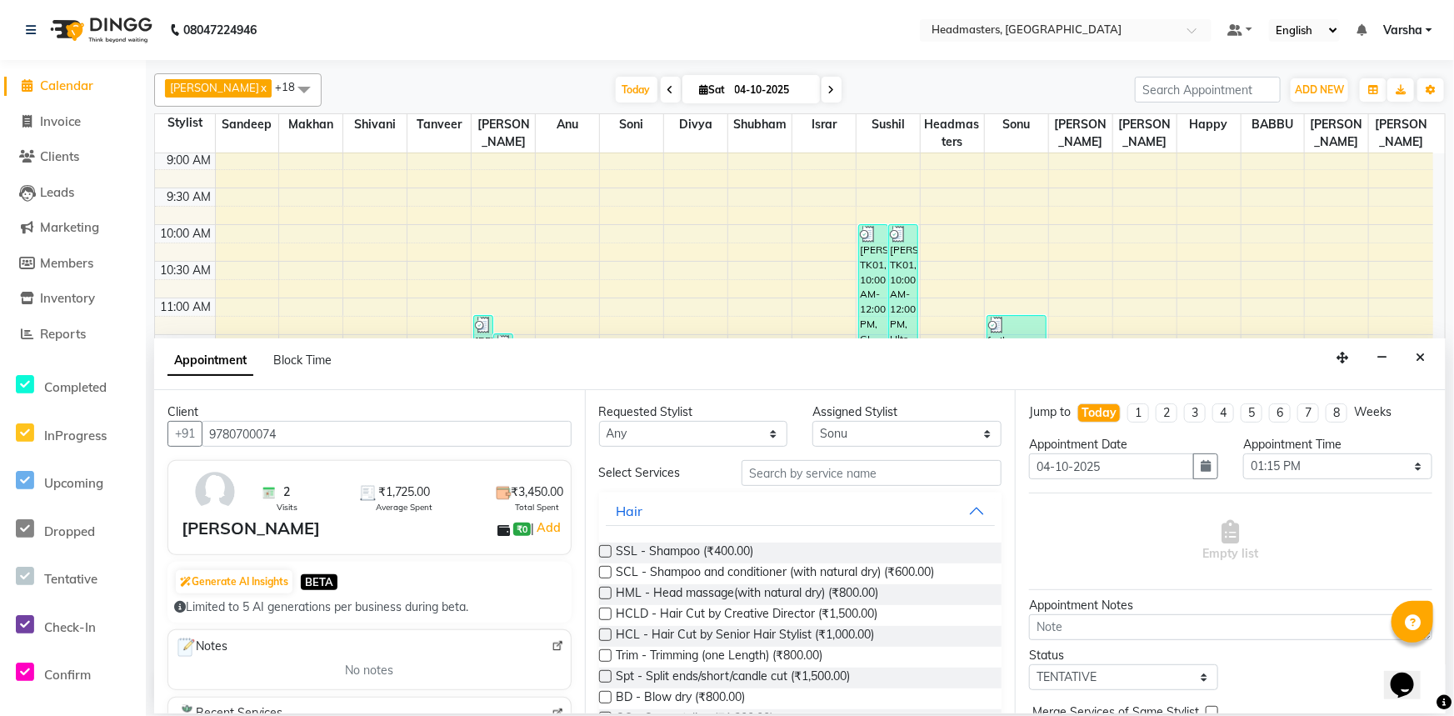
click at [810, 457] on div "Requested Stylist Any Afia Amandeep Kaur Anu BABBU DHIR Divya Happy Harmesh Har…" at bounding box center [800, 551] width 431 height 323
click at [807, 457] on div "Requested Stylist Any Afia Amandeep Kaur Anu BABBU DHIR Divya Happy Harmesh Har…" at bounding box center [800, 551] width 431 height 323
click at [767, 480] on input "text" at bounding box center [872, 473] width 260 height 26
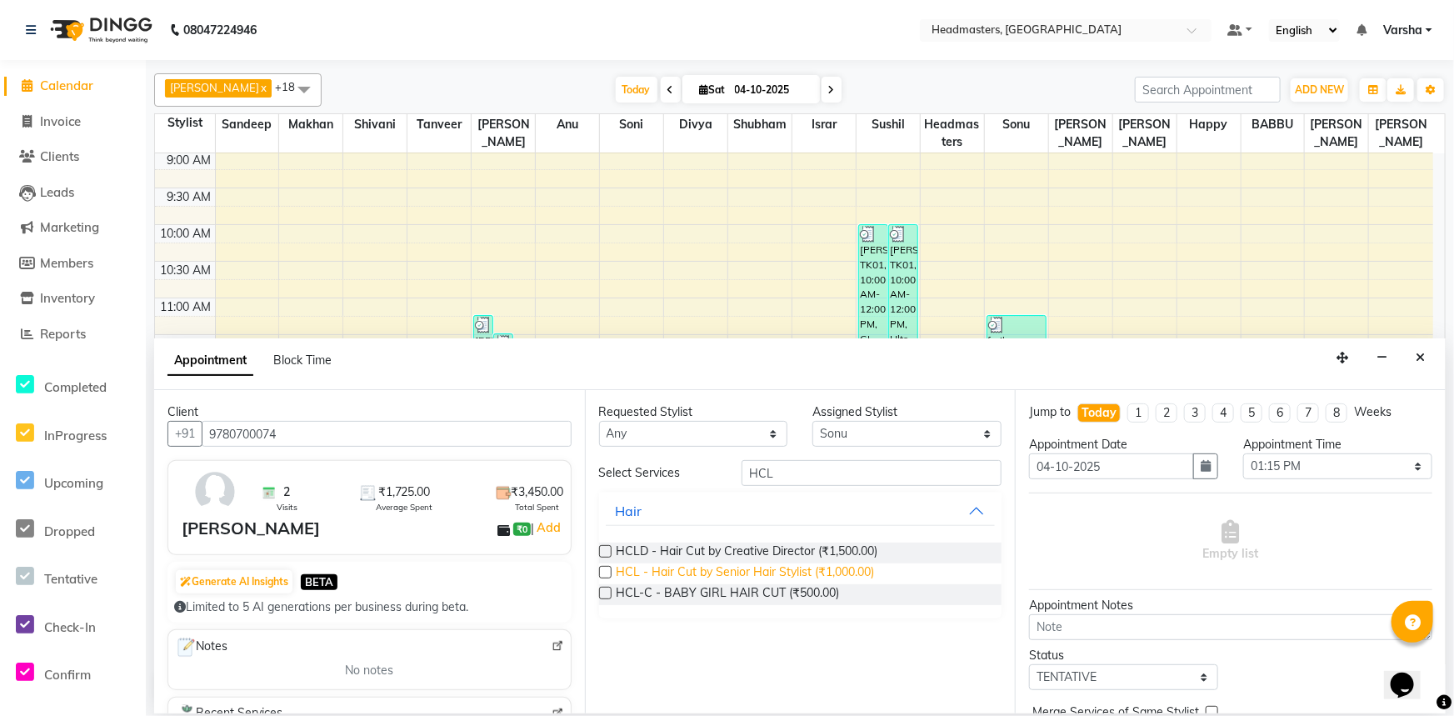
click at [724, 569] on span "HCL - Hair Cut by Senior Hair Stylist (₹1,000.00)" at bounding box center [746, 573] width 258 height 21
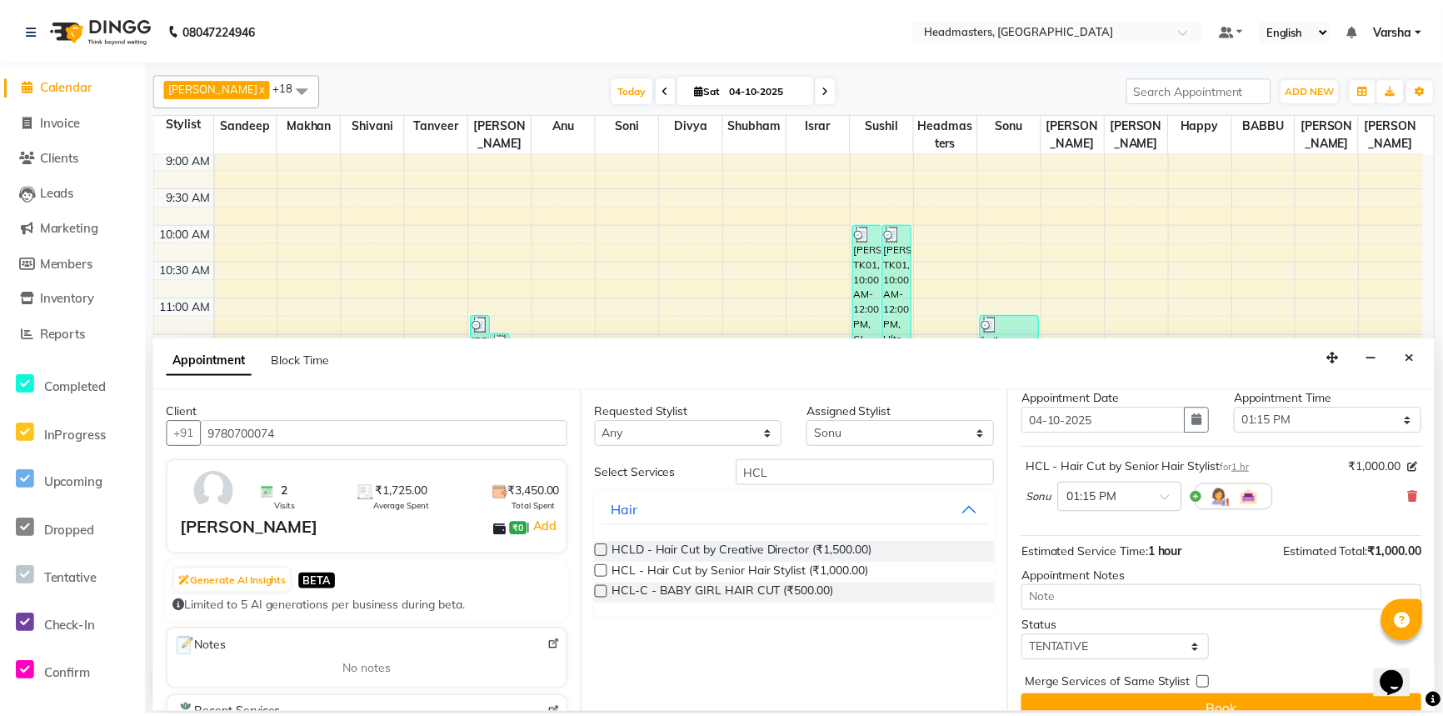
scroll to position [71, 0]
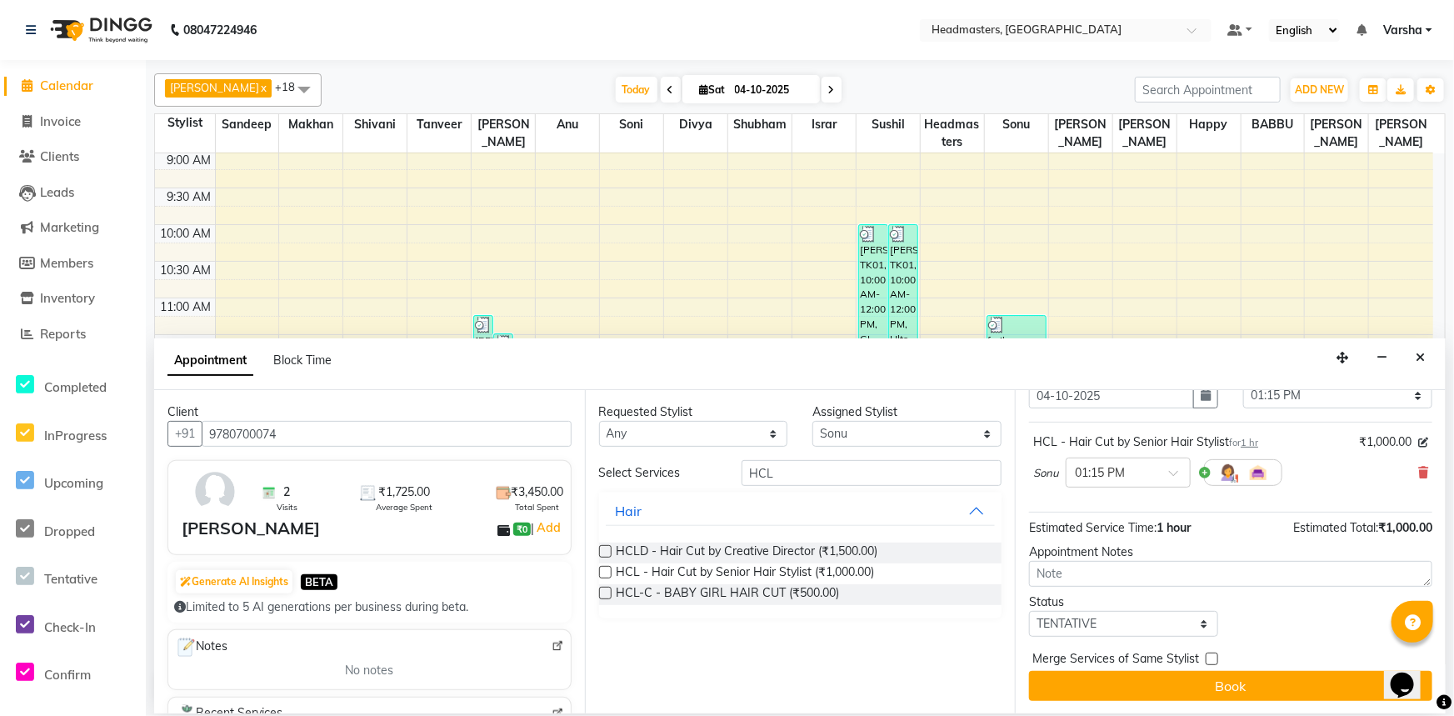
click at [1136, 682] on button "Book" at bounding box center [1230, 686] width 403 height 30
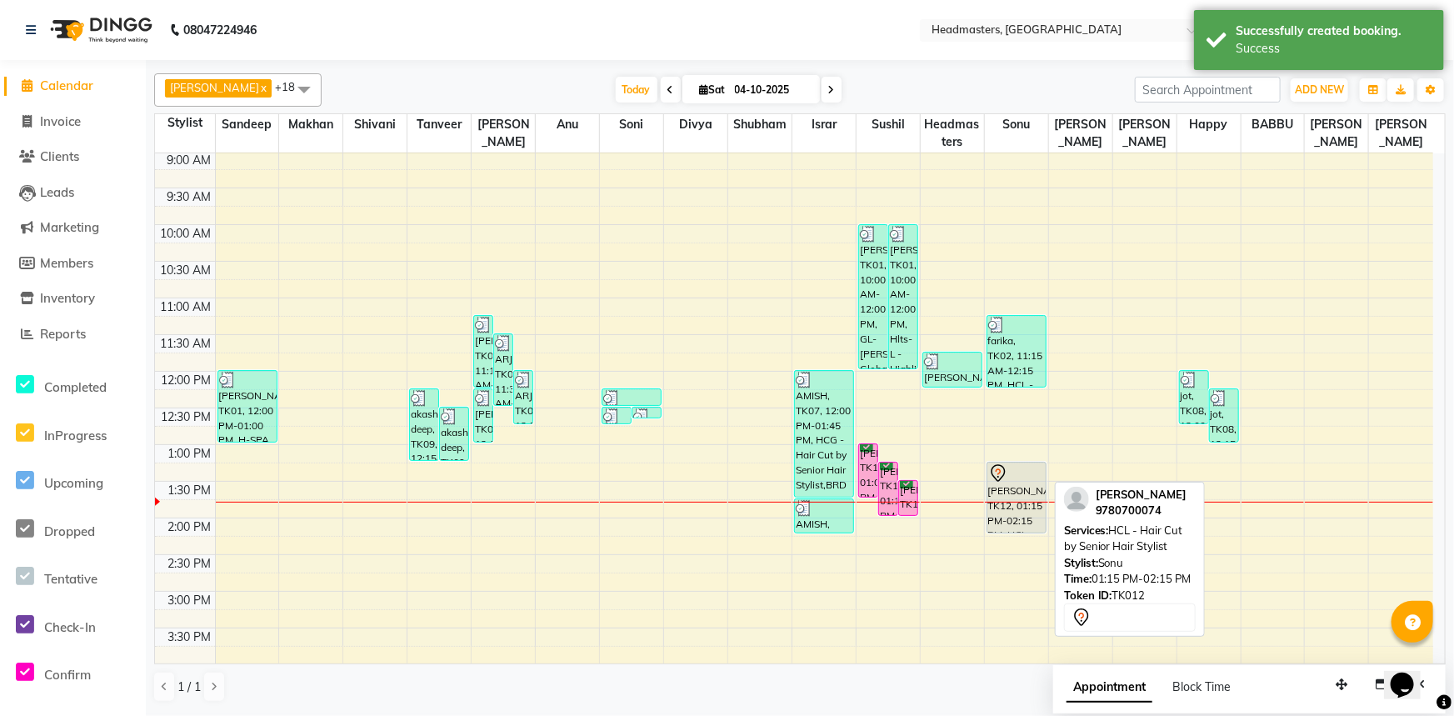
click at [1016, 469] on div at bounding box center [1016, 473] width 57 height 20
click at [1009, 476] on div at bounding box center [1016, 473] width 57 height 20
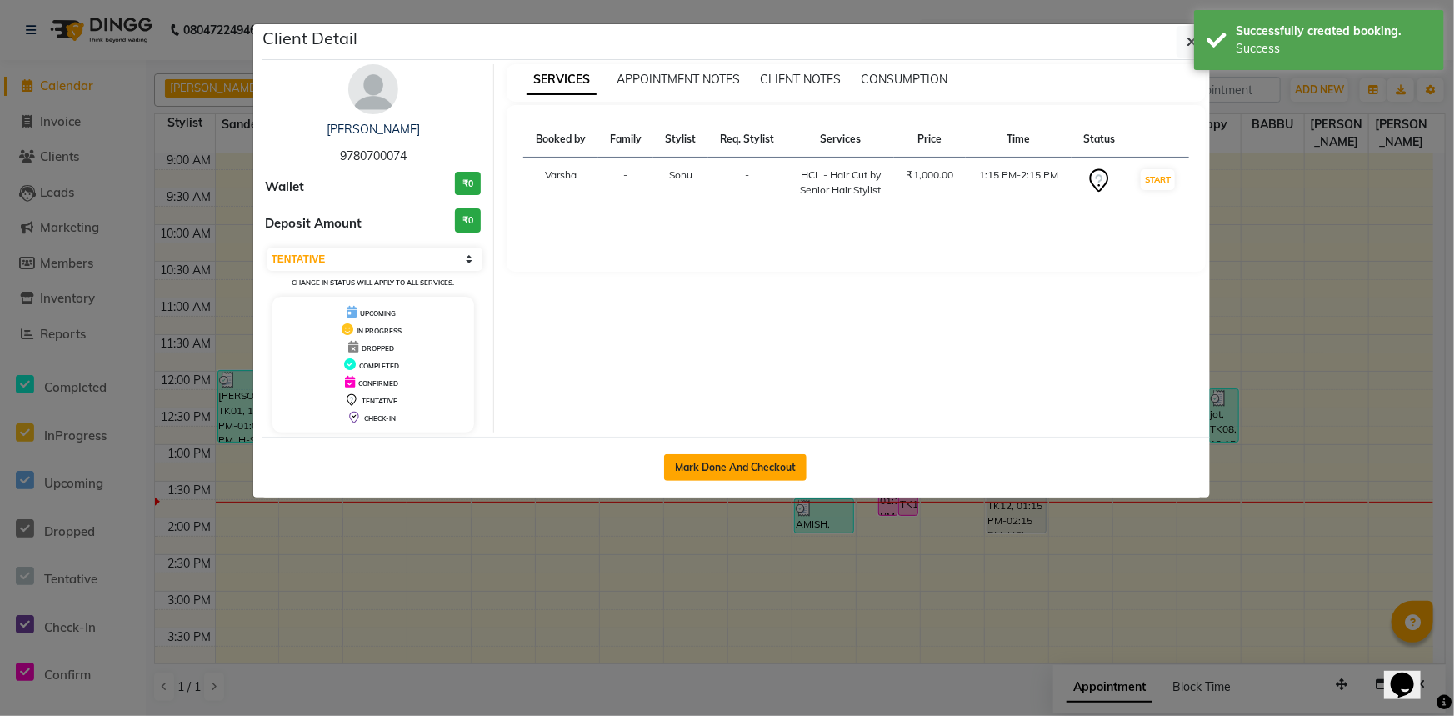
click at [702, 456] on button "Mark Done And Checkout" at bounding box center [735, 467] width 142 height 27
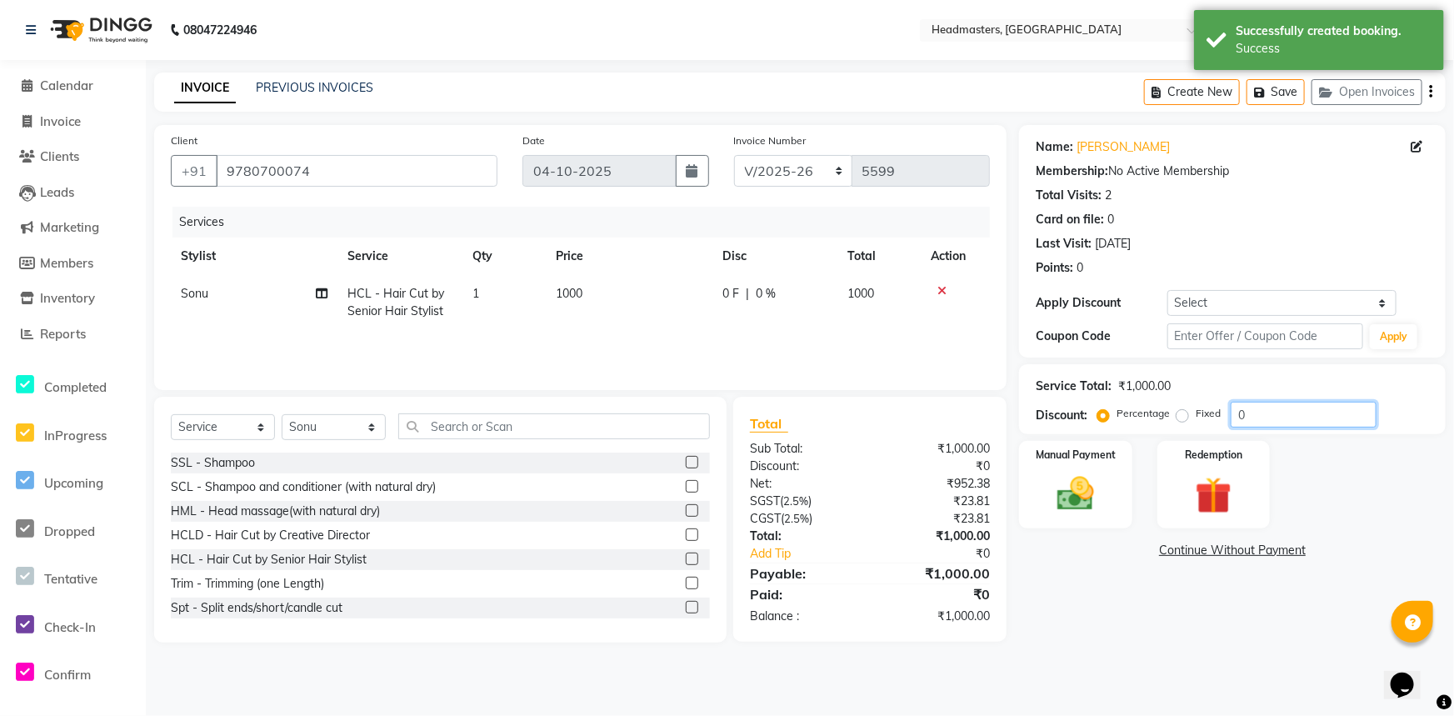
click at [1231, 416] on input "0" at bounding box center [1304, 415] width 146 height 26
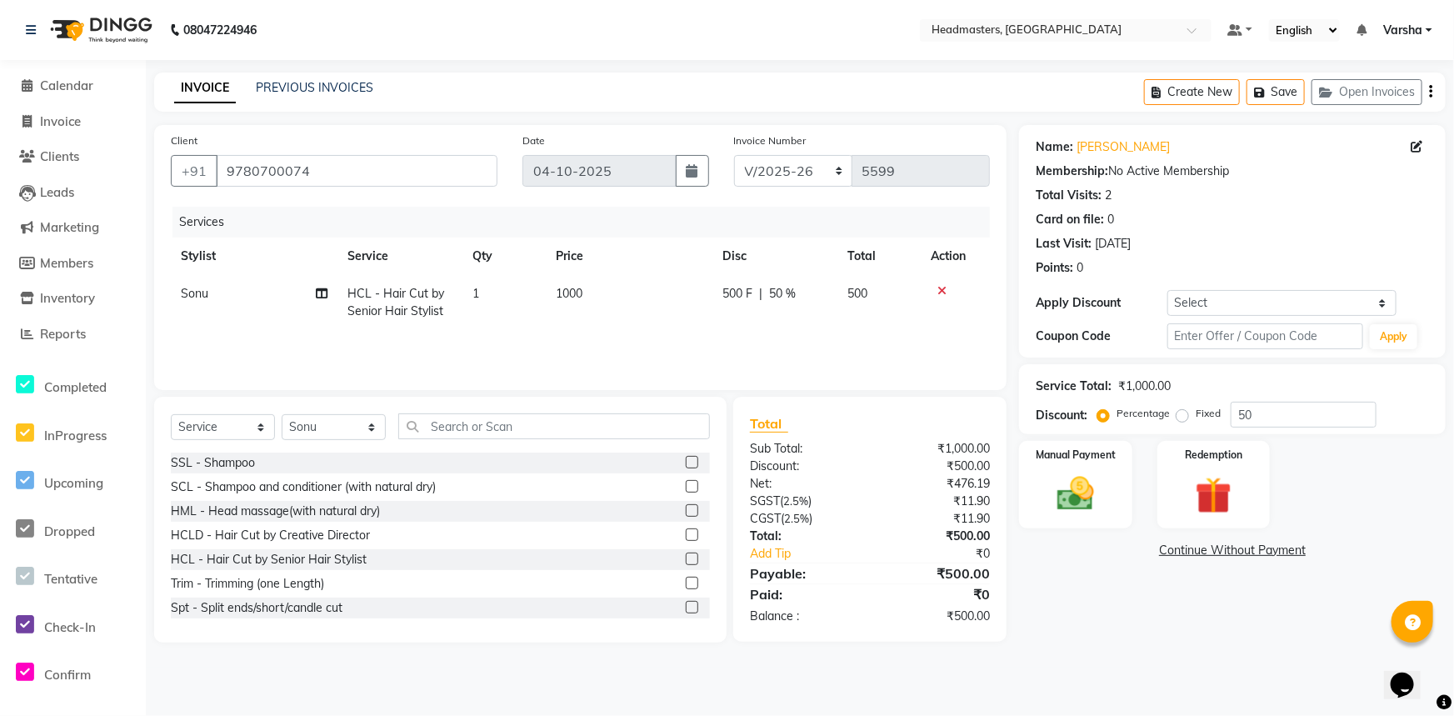
click at [1083, 590] on div "Name: Kashika Membership: No Active Membership Total Visits: 2 Card on file: 0 …" at bounding box center [1238, 383] width 439 height 517
drag, startPoint x: 1056, startPoint y: 514, endPoint x: 1061, endPoint y: 506, distance: 9.7
click at [1060, 507] on div "Manual Payment" at bounding box center [1075, 484] width 117 height 91
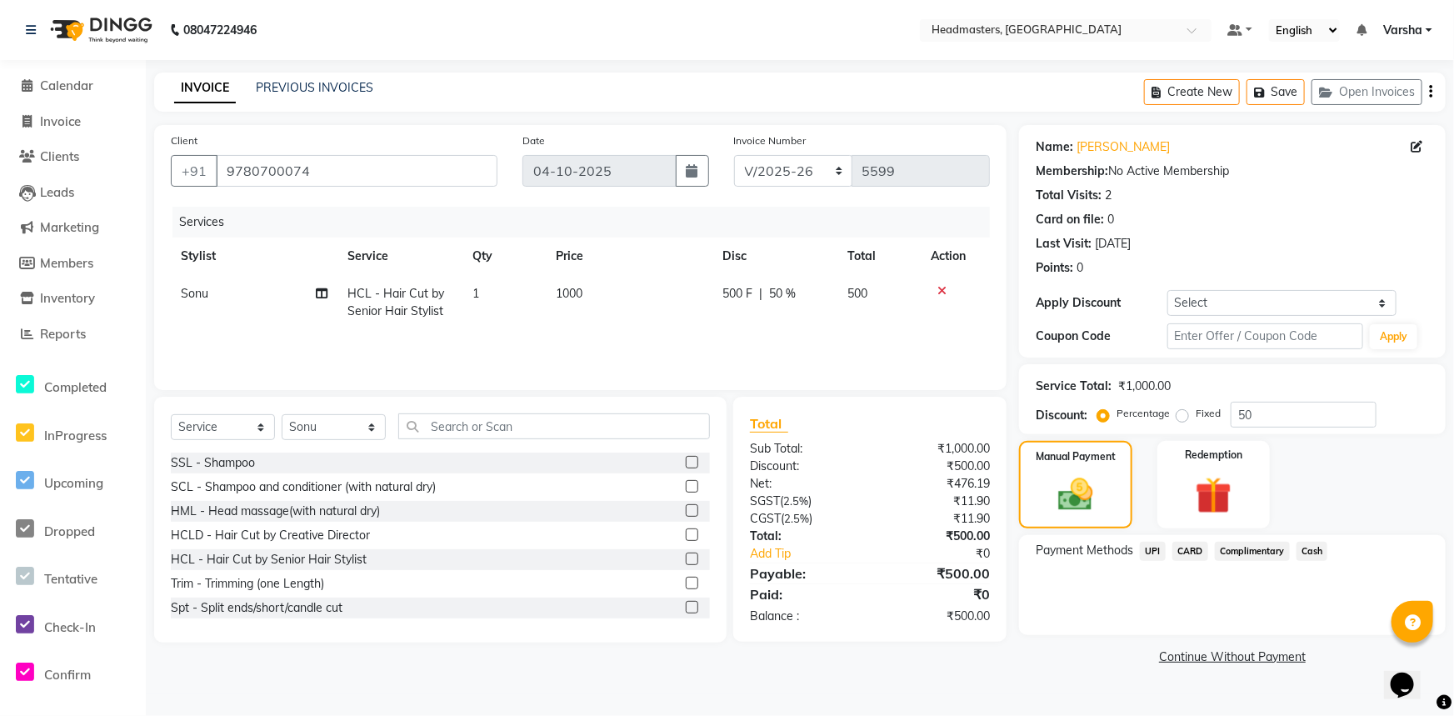
drag, startPoint x: 1147, startPoint y: 556, endPoint x: 1192, endPoint y: 567, distance: 46.5
click at [1148, 555] on span "UPI" at bounding box center [1153, 551] width 26 height 19
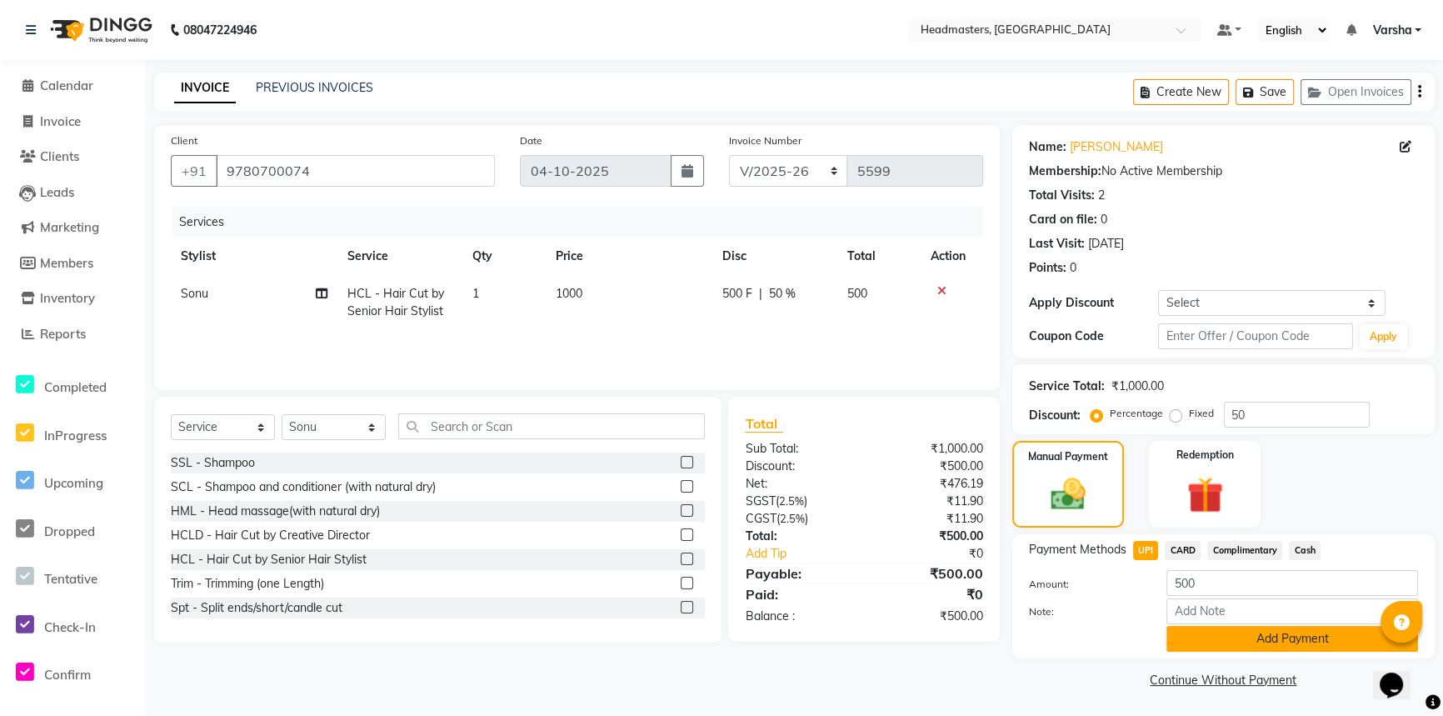
click at [1217, 634] on button "Add Payment" at bounding box center [1292, 639] width 252 height 26
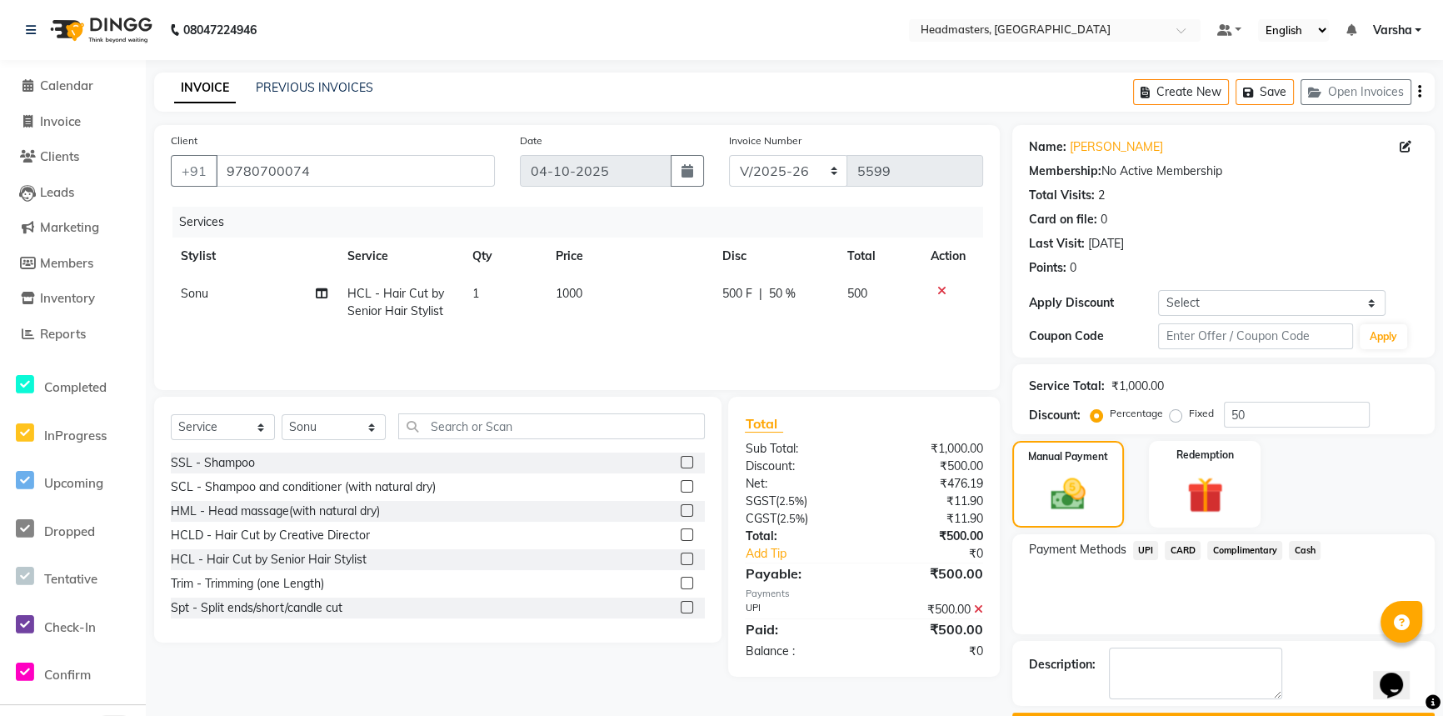
scroll to position [47, 0]
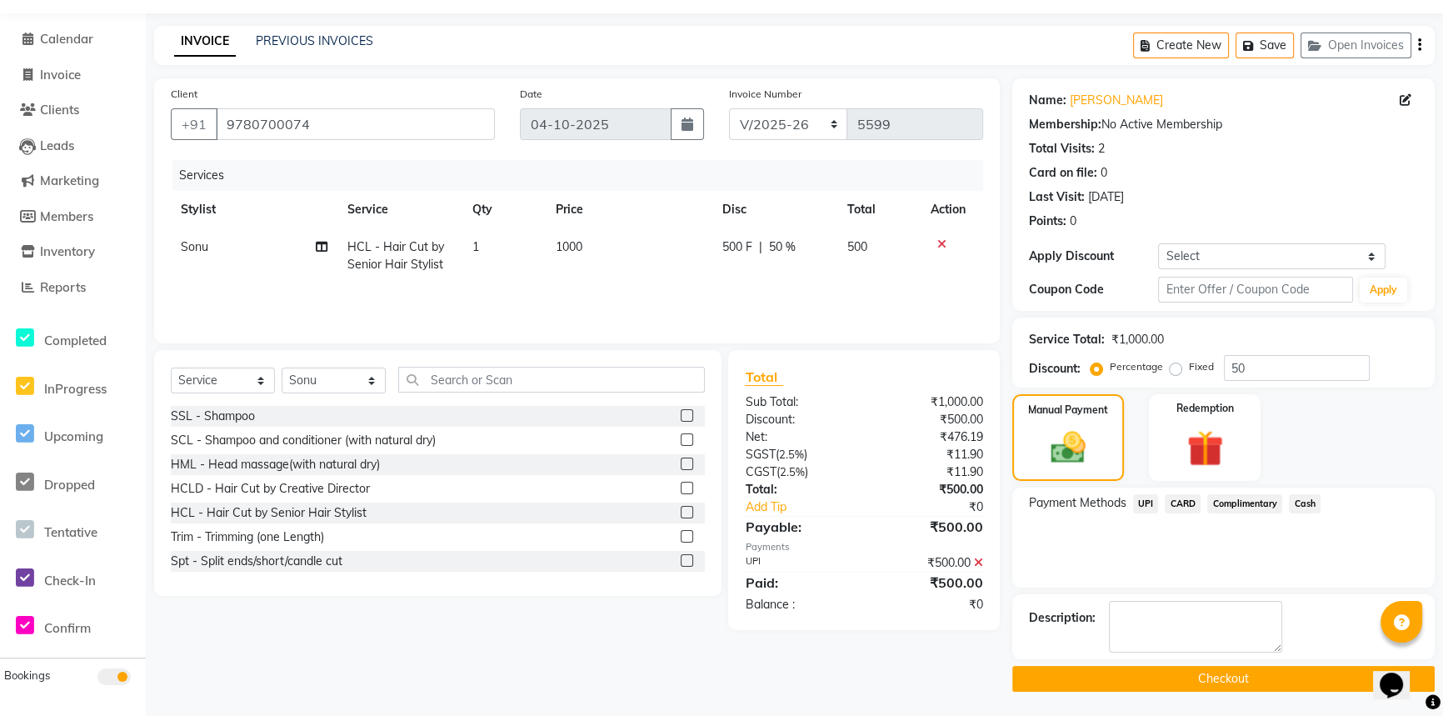
click at [1141, 687] on button "Checkout" at bounding box center [1223, 679] width 422 height 26
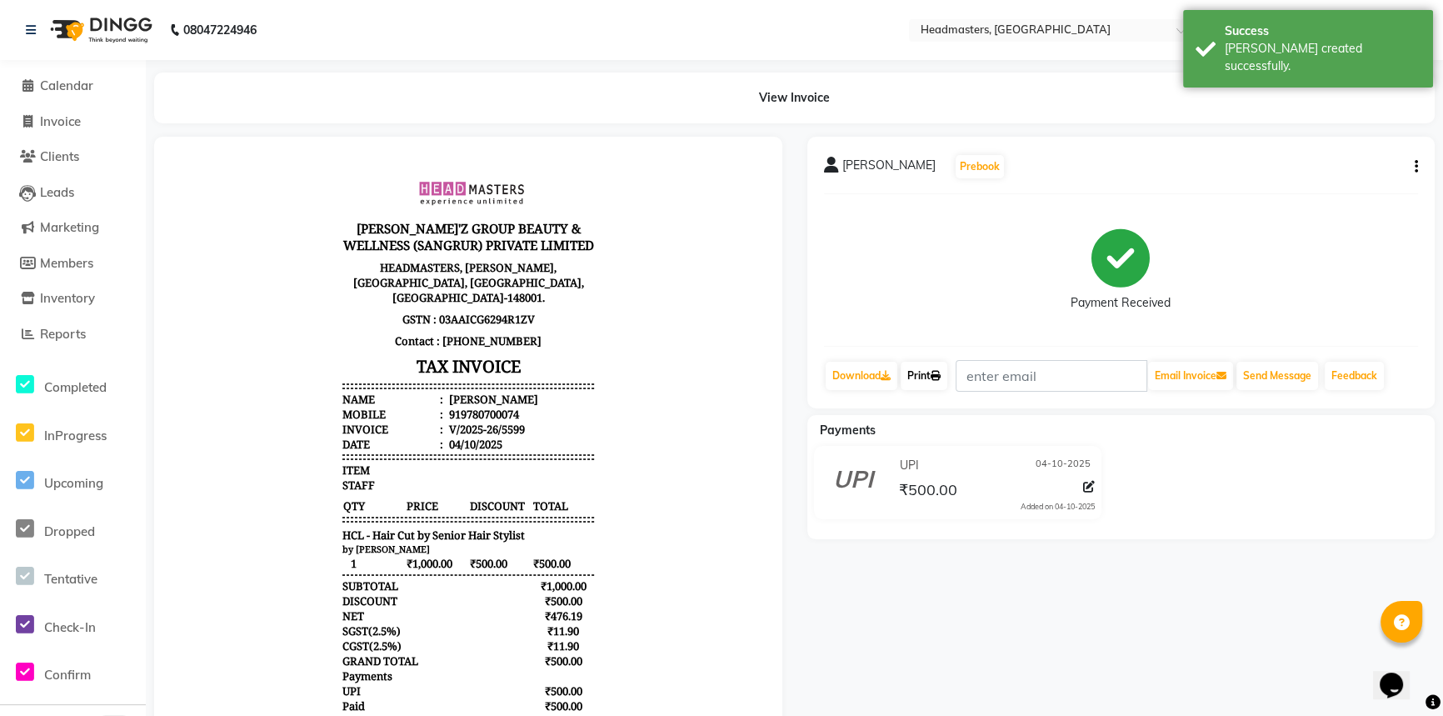
click at [916, 368] on link "Print" at bounding box center [924, 376] width 47 height 28
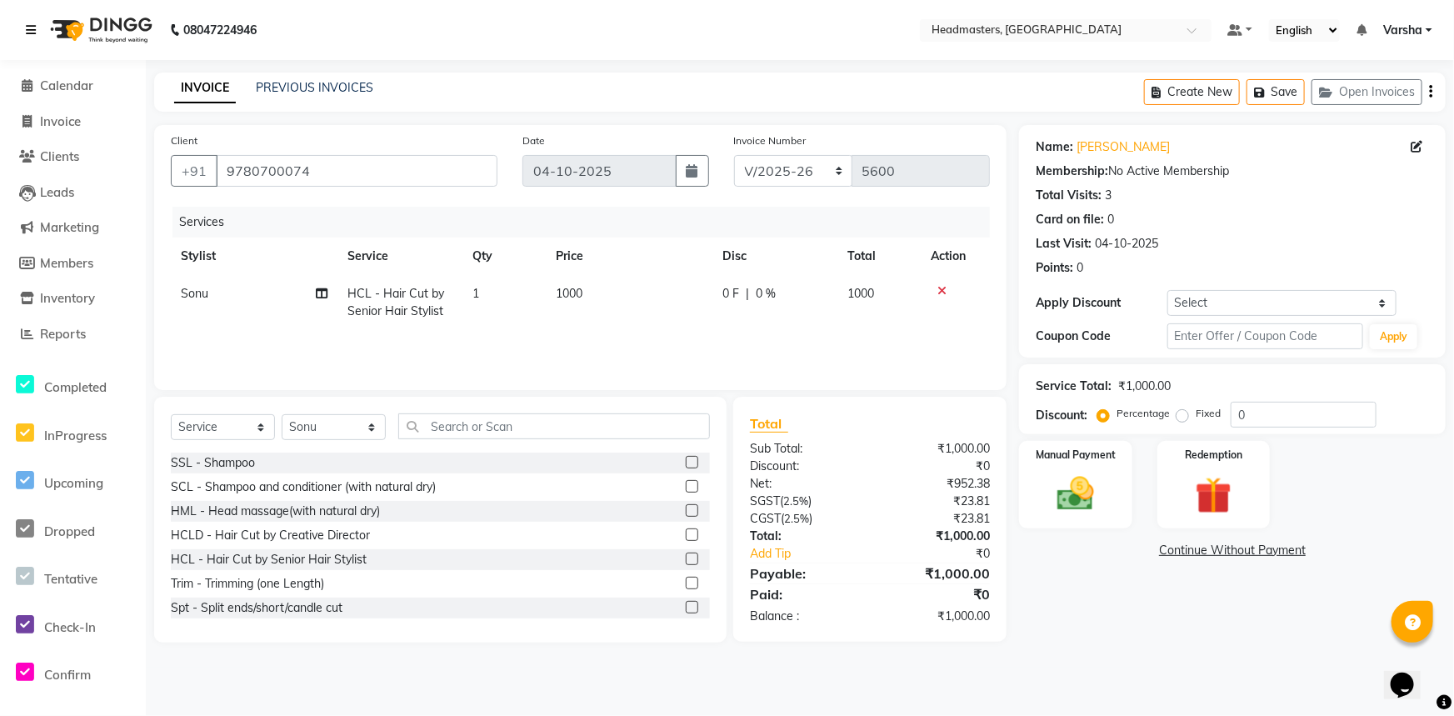
drag, startPoint x: 28, startPoint y: 27, endPoint x: 42, endPoint y: 39, distance: 17.7
click at [28, 27] on icon at bounding box center [31, 30] width 10 height 12
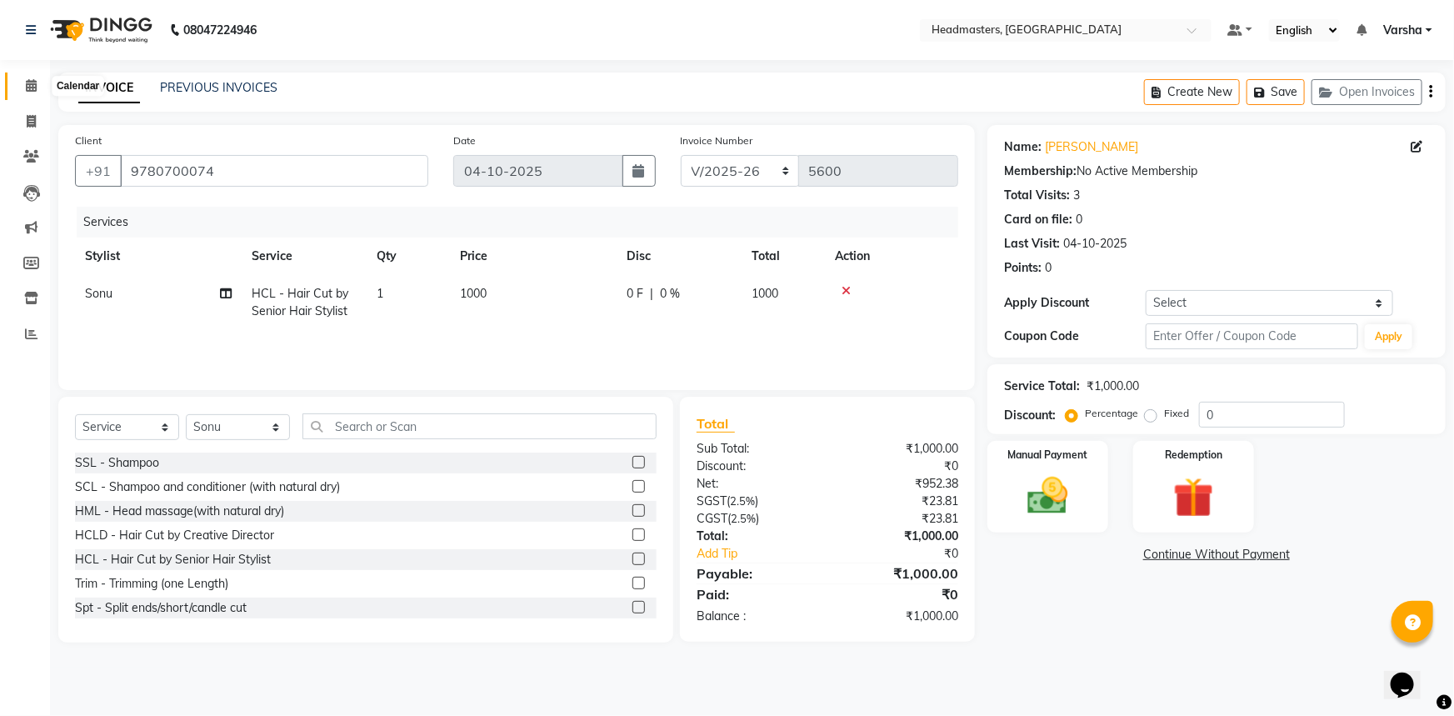
click at [30, 79] on icon at bounding box center [31, 85] width 11 height 12
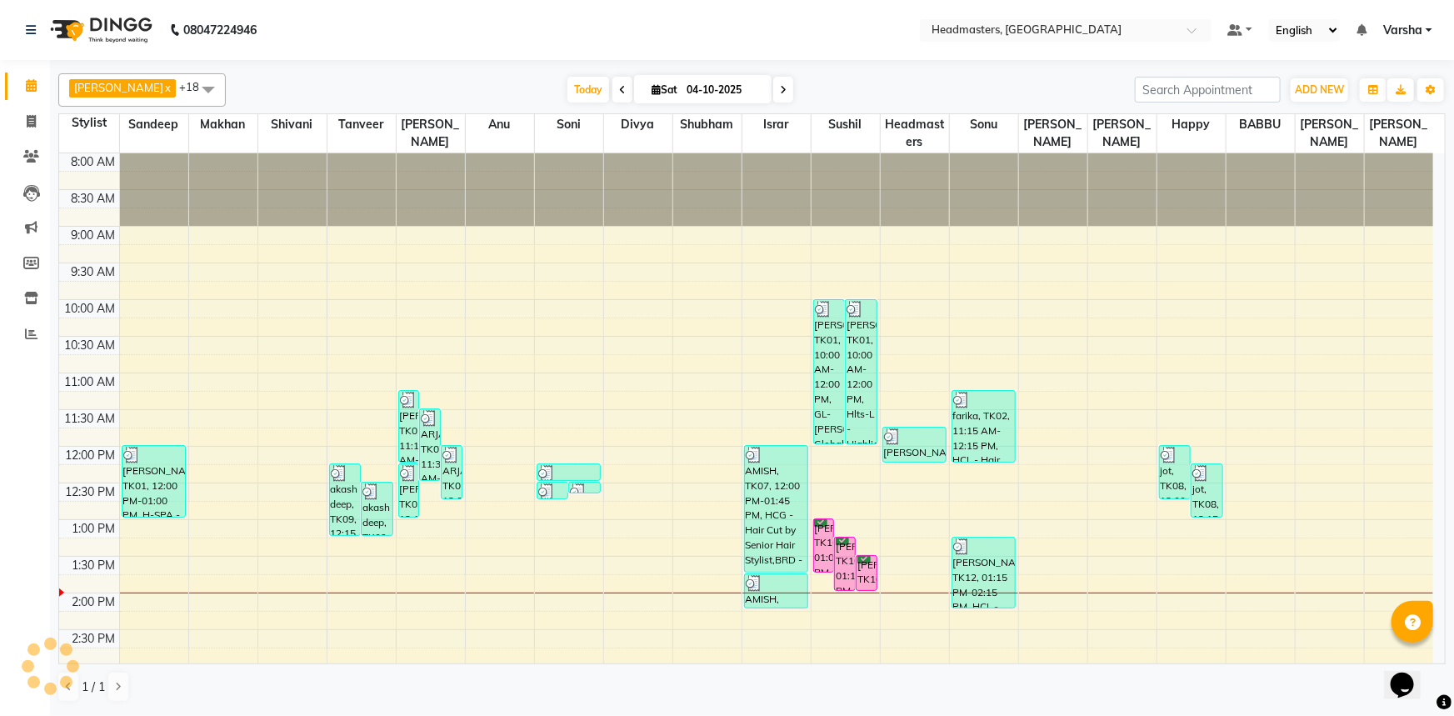
scroll to position [75, 0]
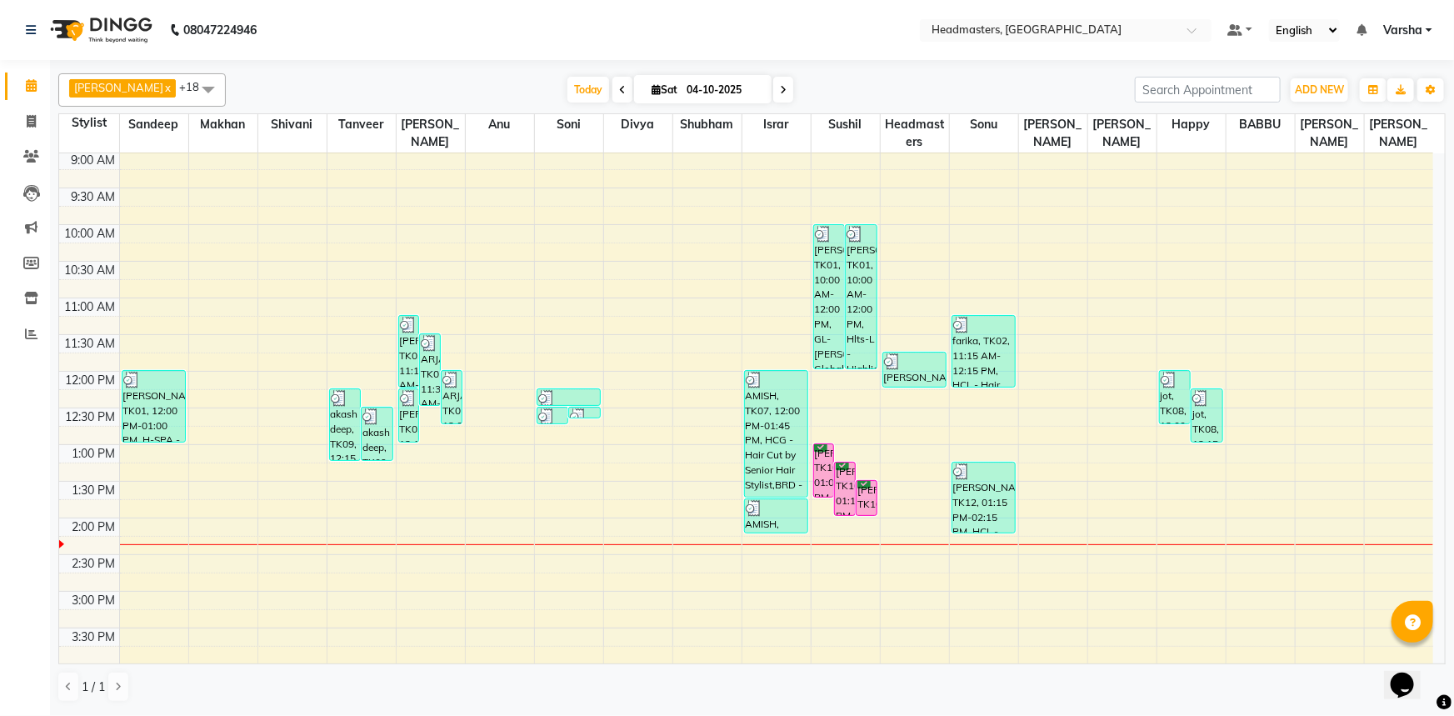
click at [741, 650] on td at bounding box center [776, 655] width 1314 height 18
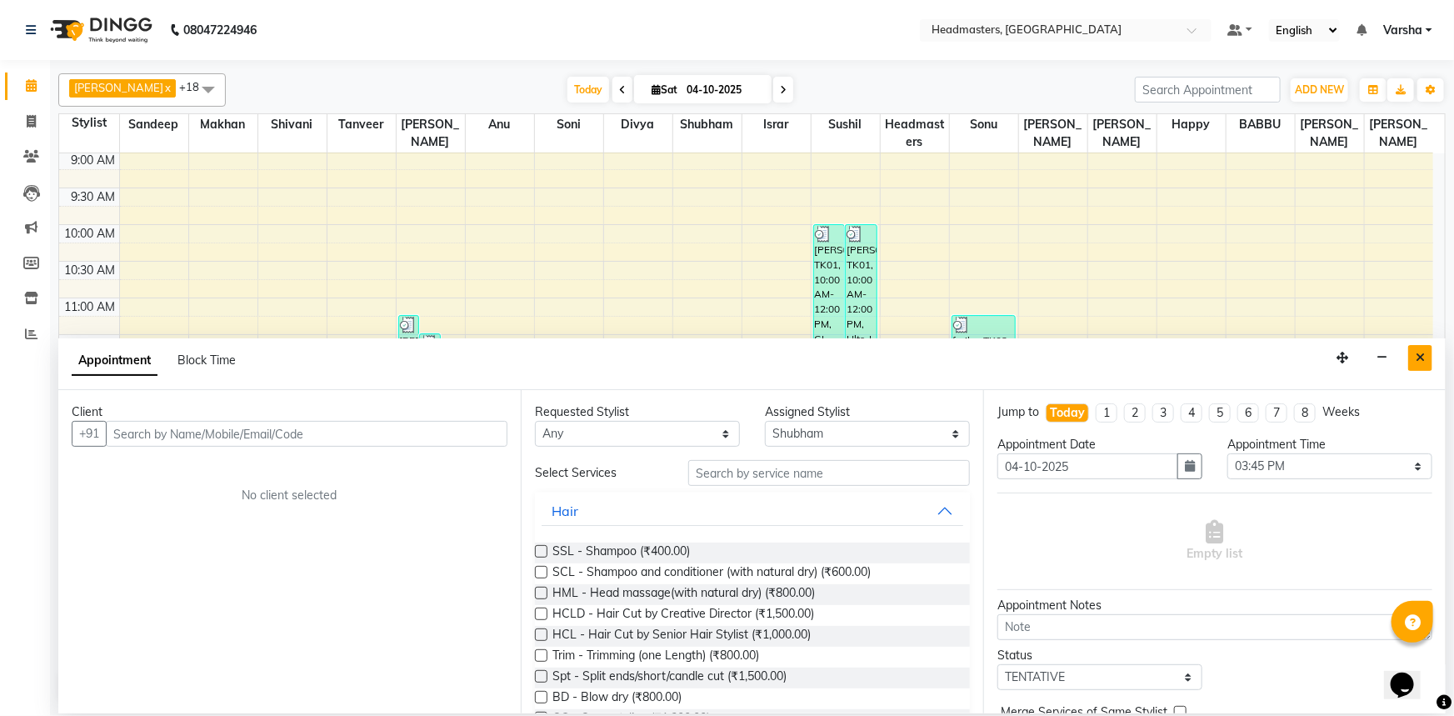
drag, startPoint x: 1431, startPoint y: 348, endPoint x: 1389, endPoint y: 409, distance: 74.2
click at [1431, 348] on button "Close" at bounding box center [1420, 358] width 24 height 26
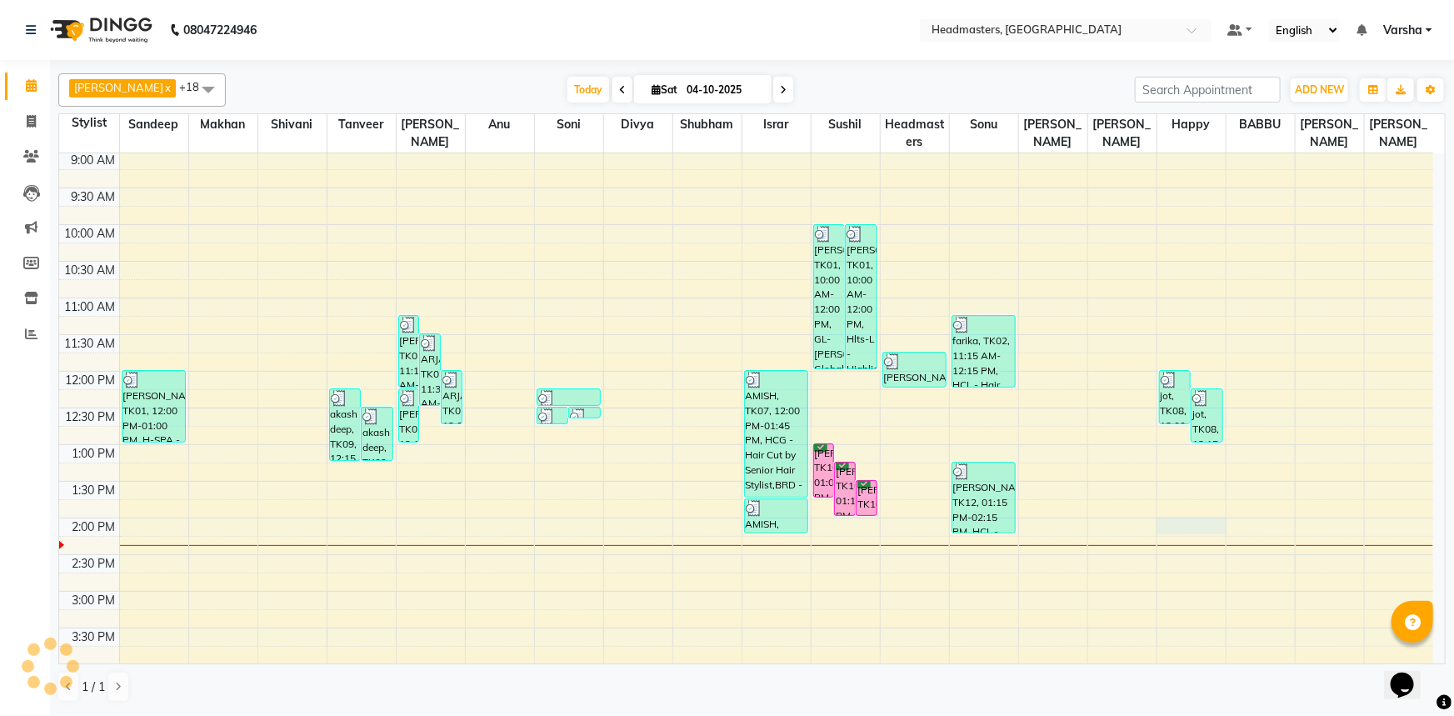
click at [1187, 522] on div "8:00 AM 8:30 AM 9:00 AM 9:30 AM 10:00 AM 10:30 AM 11:00 AM 11:30 AM 12:00 PM 12…" at bounding box center [746, 554] width 1374 height 952
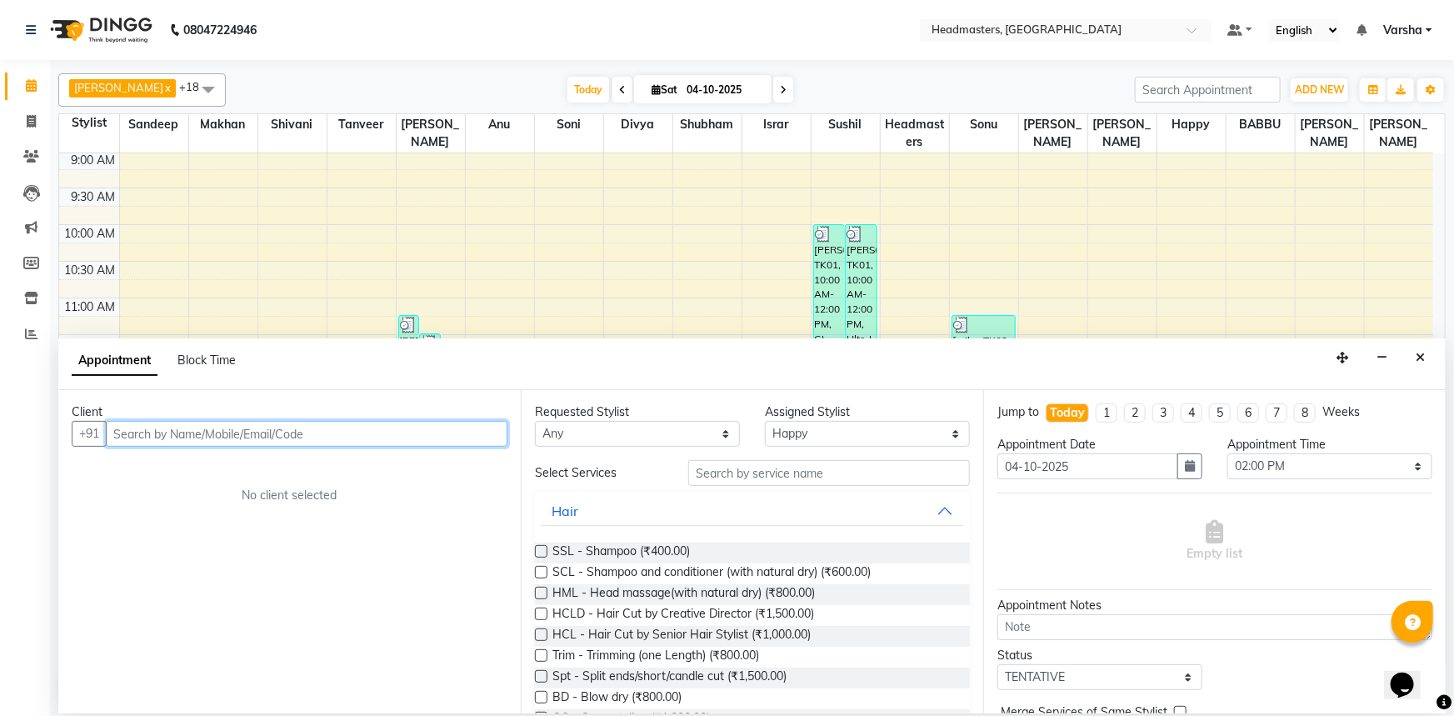
click at [210, 439] on input "text" at bounding box center [307, 434] width 402 height 26
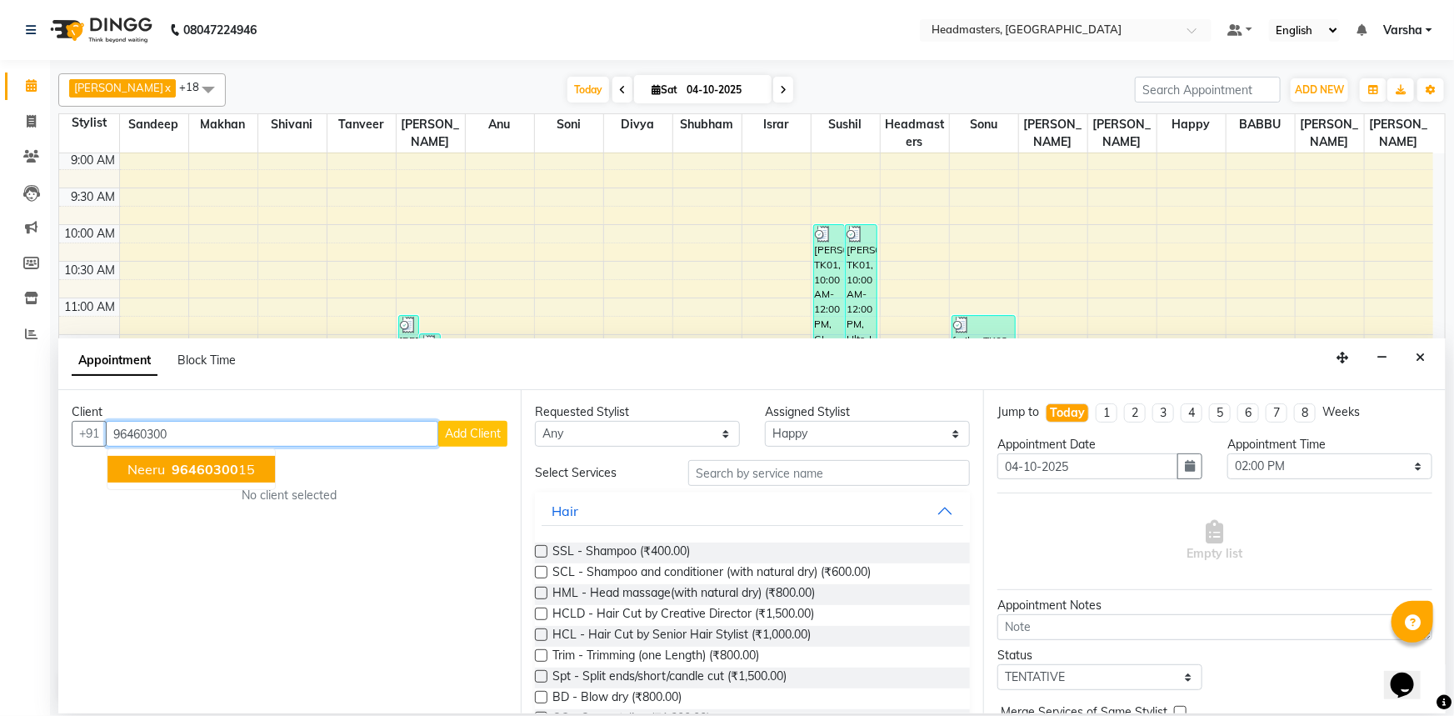
click at [148, 467] on span "Neeru" at bounding box center [145, 469] width 37 height 17
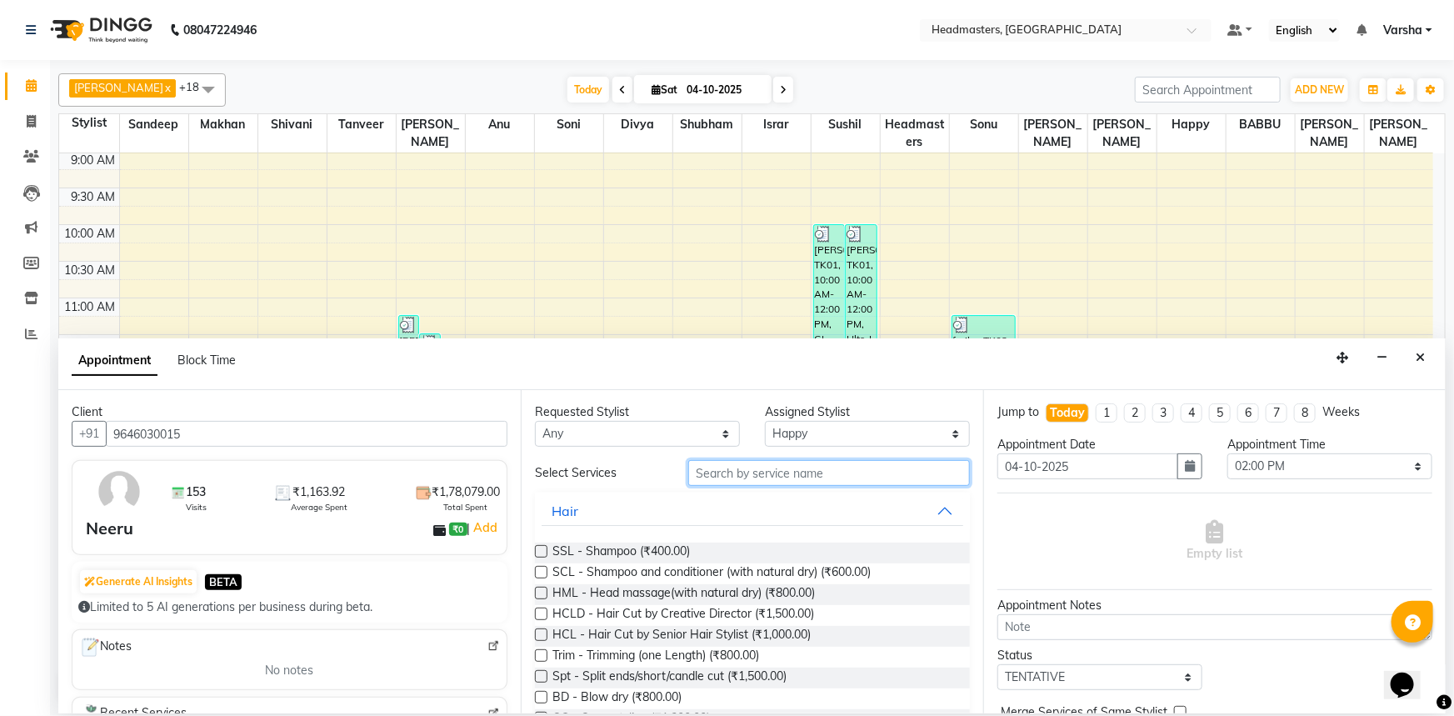
click at [720, 474] on input "text" at bounding box center [829, 473] width 282 height 26
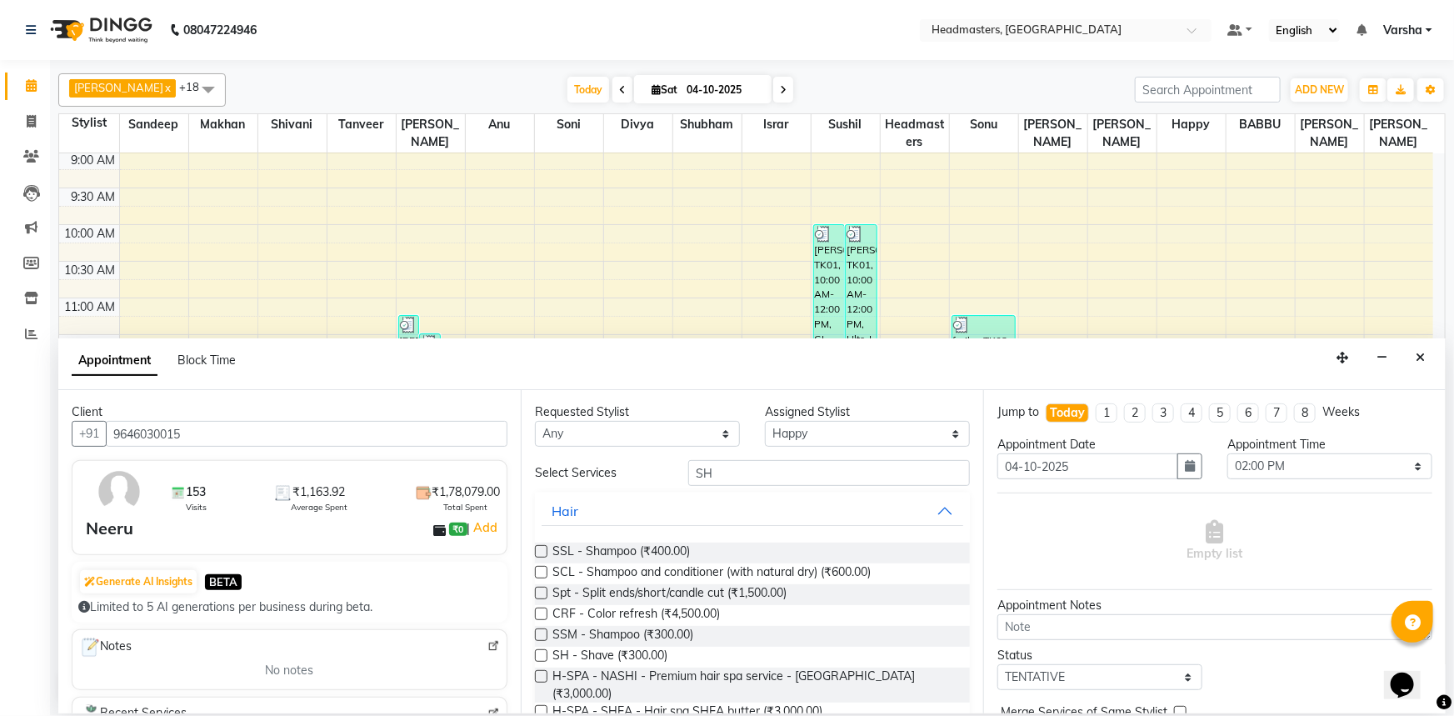
click at [539, 550] on label at bounding box center [541, 551] width 12 height 12
click at [539, 550] on input "checkbox" at bounding box center [540, 552] width 11 height 11
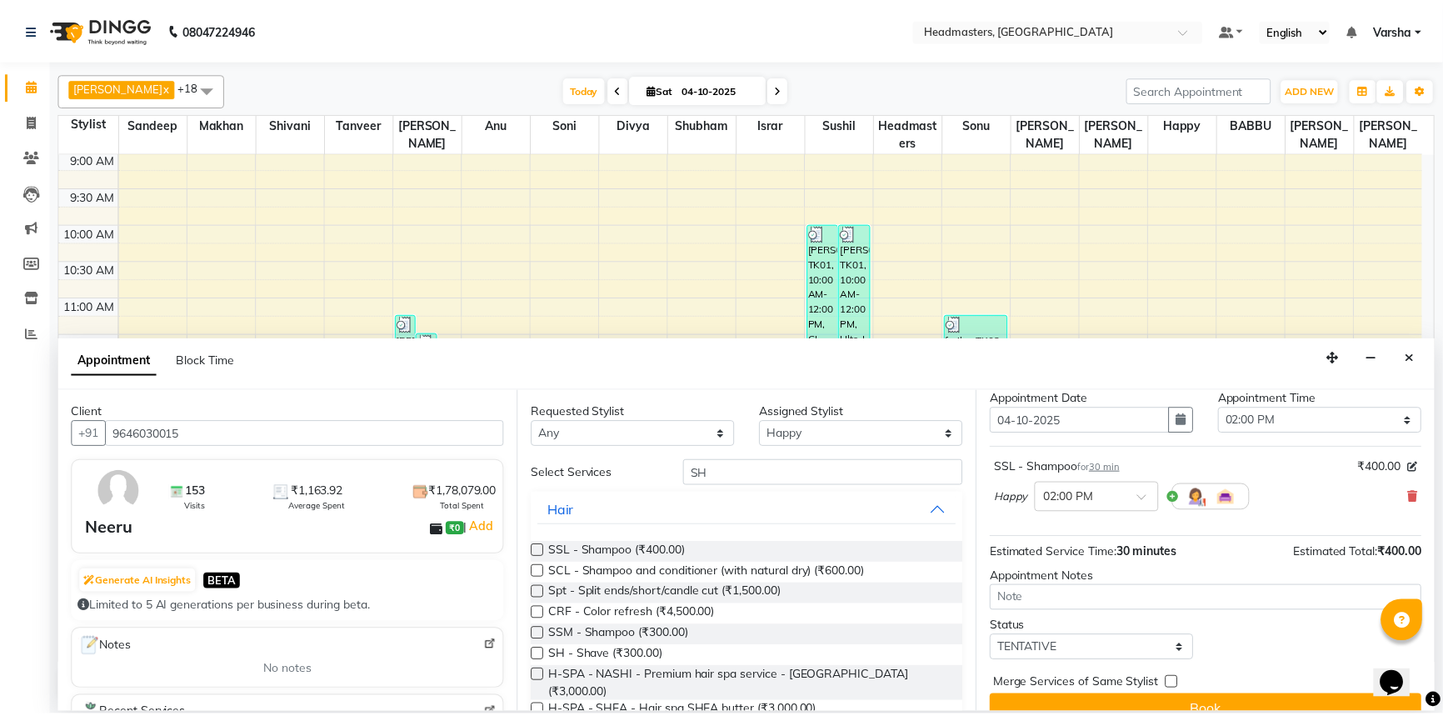
scroll to position [71, 0]
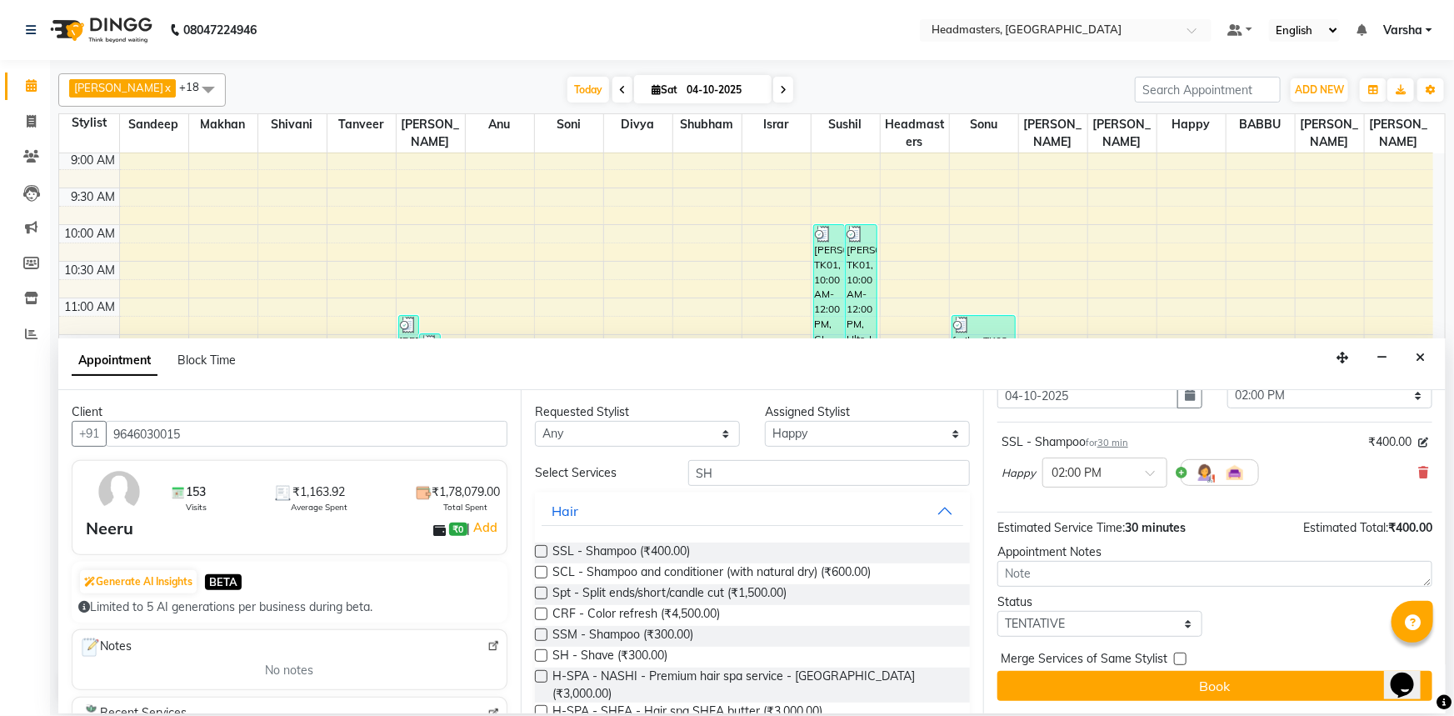
click at [1084, 703] on div "Jump to Today 1 2 3 4 5 6 7 8 Weeks Appointment Date 04-10-2025 Appointment Tim…" at bounding box center [1214, 551] width 462 height 323
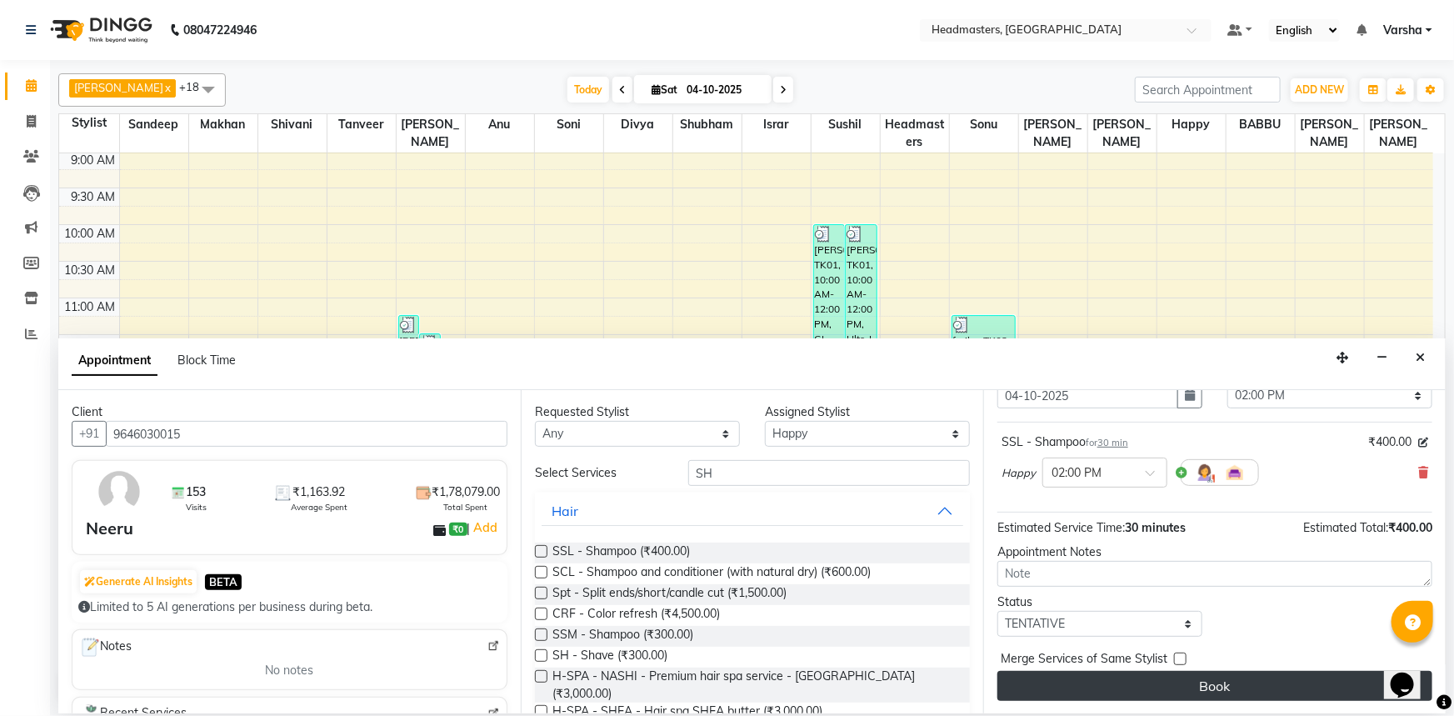
click at [1084, 697] on div "Jump to Today 1 2 3 4 5 6 7 8 Weeks Appointment Date 04-10-2025 Appointment Tim…" at bounding box center [1214, 551] width 462 height 323
click at [1084, 687] on button "Book" at bounding box center [1214, 686] width 435 height 30
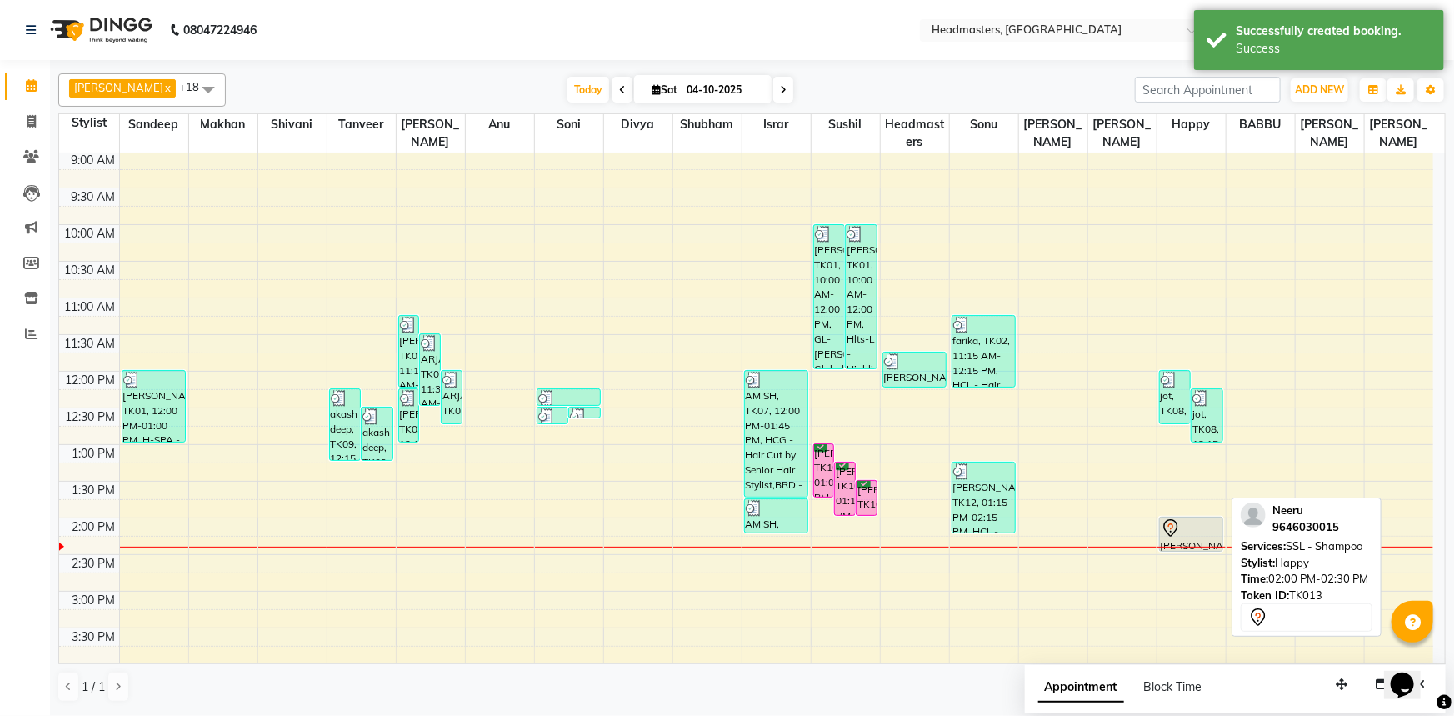
click at [1198, 531] on div at bounding box center [1192, 528] width 62 height 20
click at [1191, 528] on div at bounding box center [1192, 528] width 62 height 20
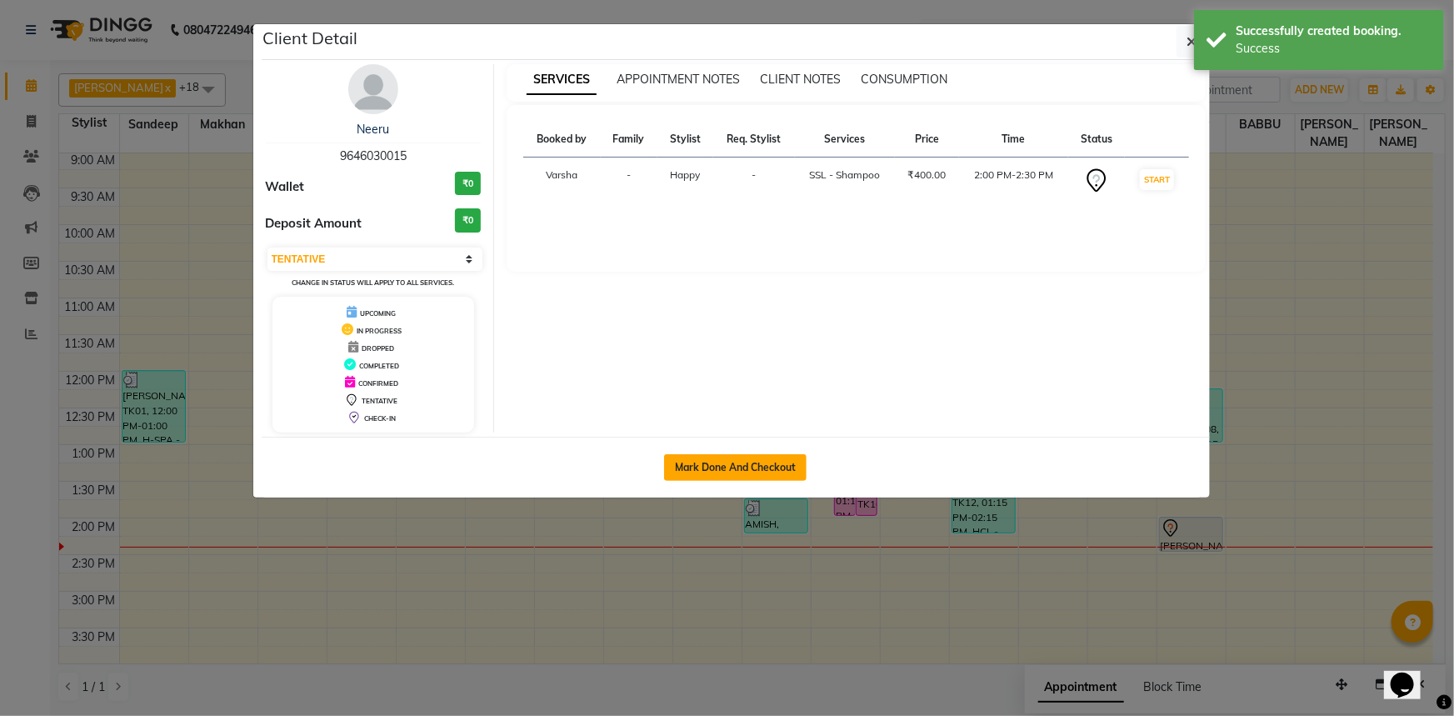
click at [746, 462] on button "Mark Done And Checkout" at bounding box center [735, 467] width 142 height 27
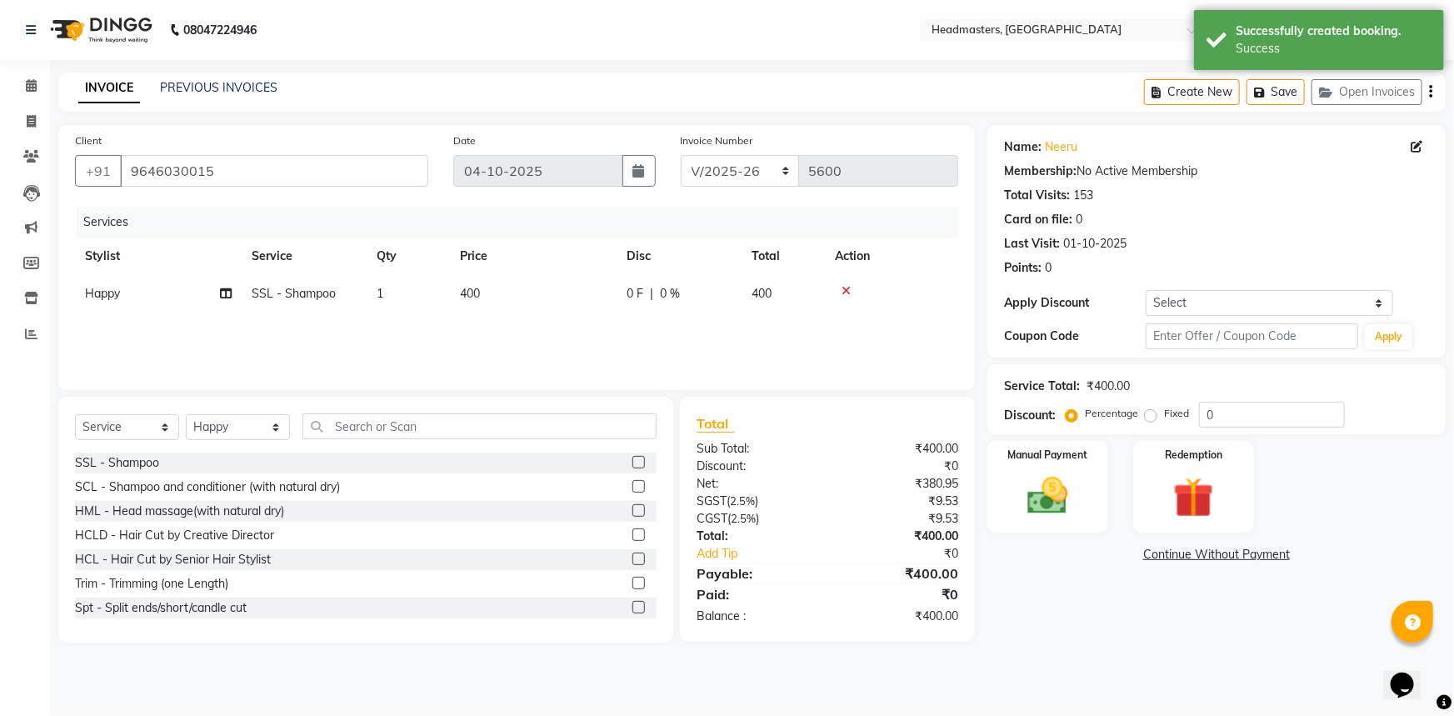
click at [604, 303] on td "400" at bounding box center [533, 293] width 167 height 37
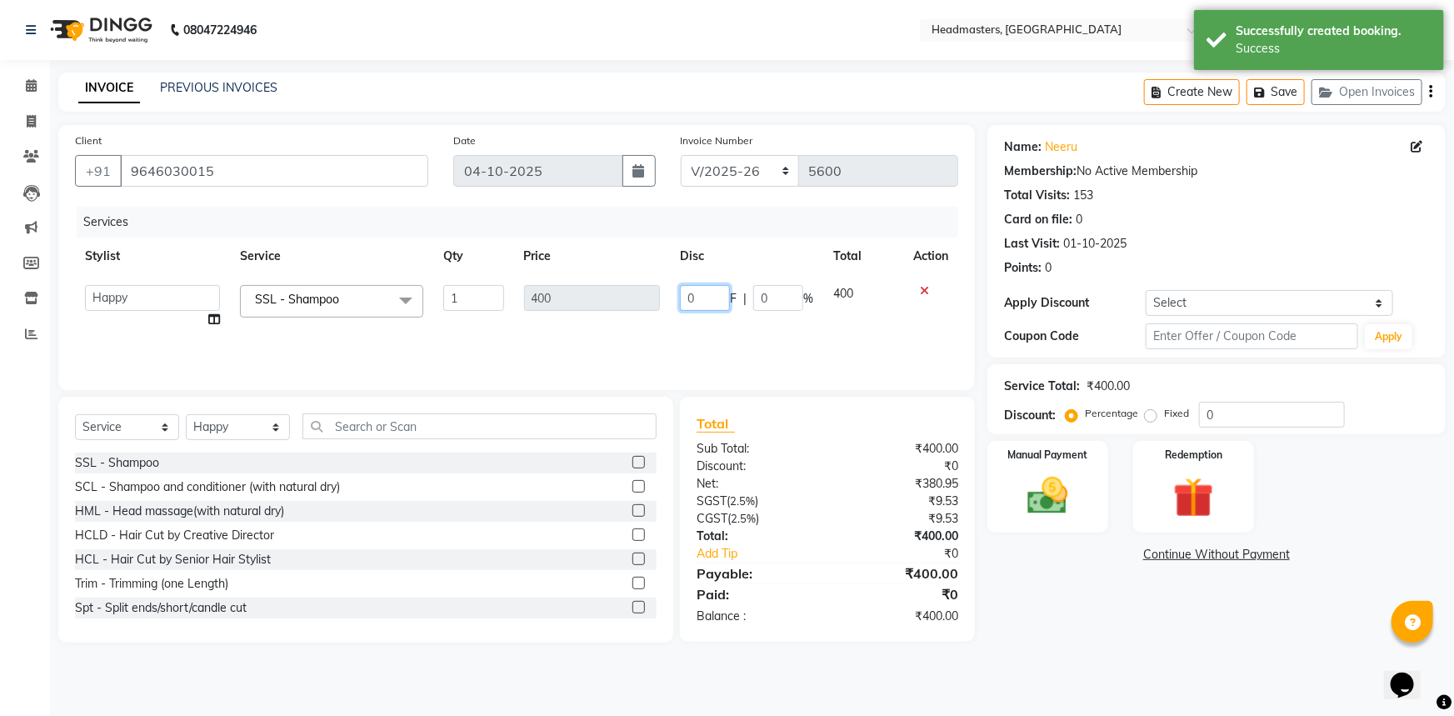
click at [717, 305] on input "0" at bounding box center [705, 298] width 50 height 26
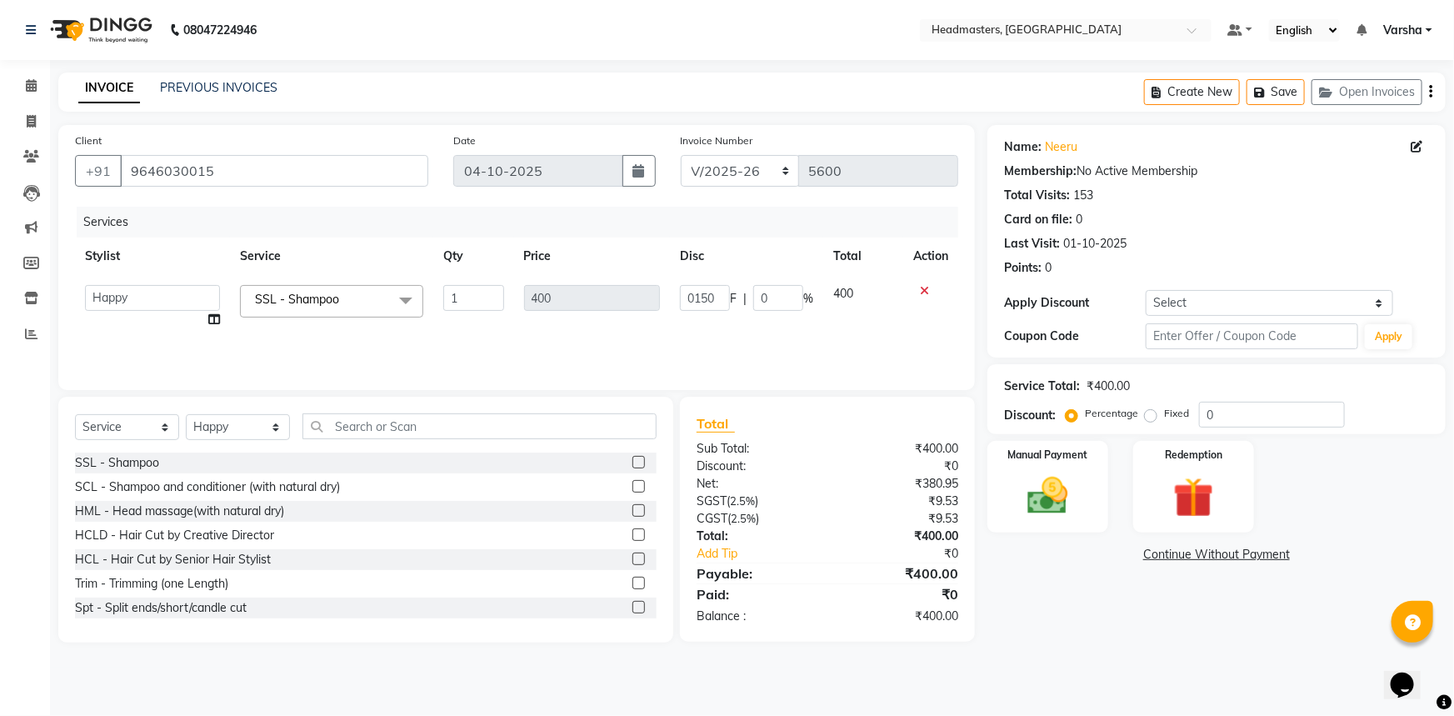
click at [1047, 599] on div "Name: Neeru Membership: No Active Membership Total Visits: 153 Card on file: 0 …" at bounding box center [1222, 383] width 471 height 517
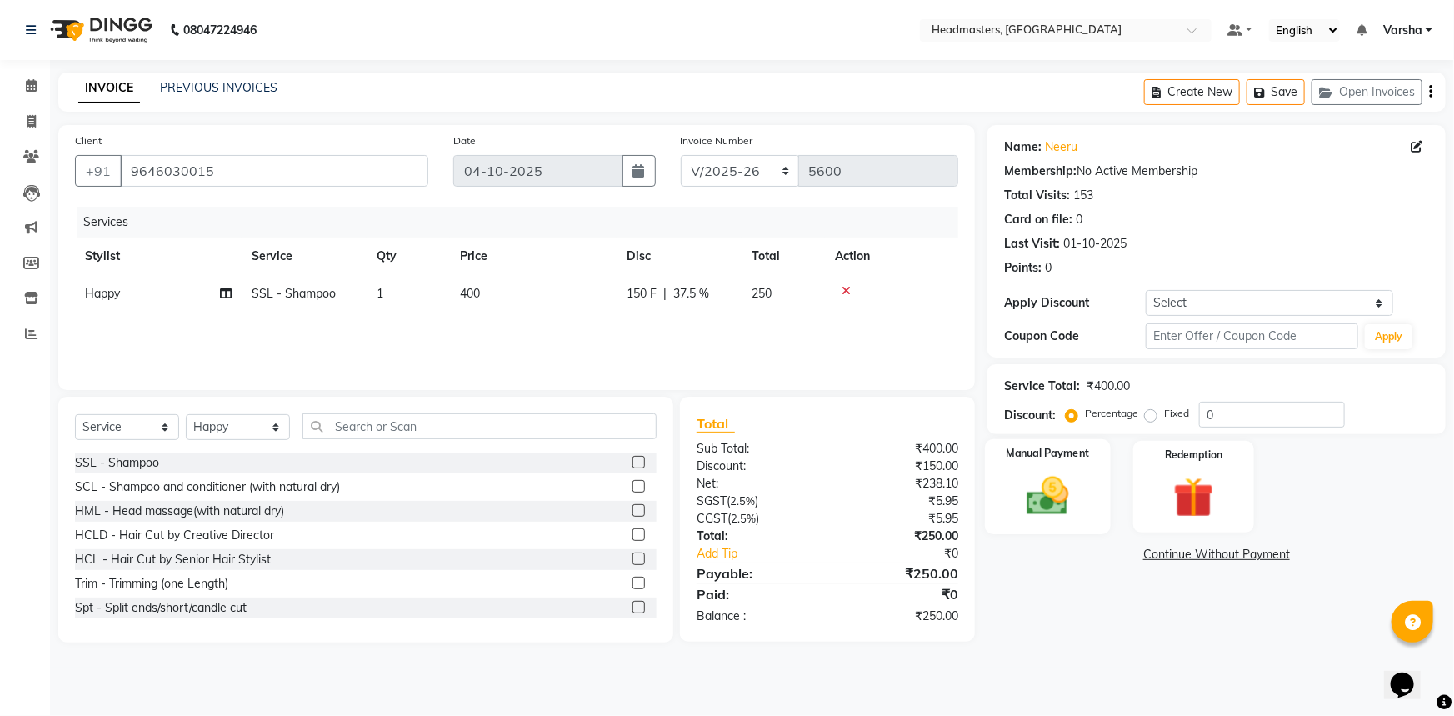
click at [1025, 505] on img at bounding box center [1048, 496] width 68 height 48
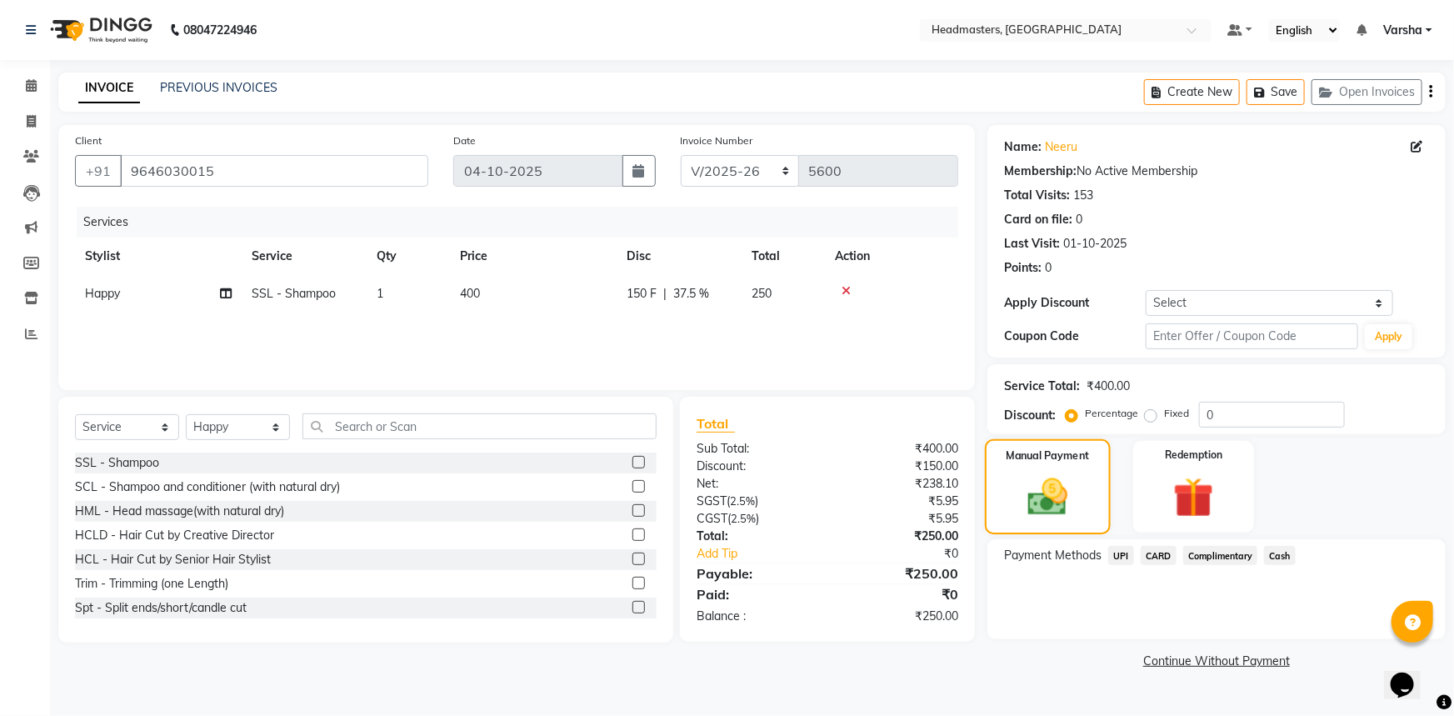
click at [1025, 505] on img at bounding box center [1048, 496] width 66 height 47
click at [1126, 557] on span "UPI" at bounding box center [1121, 555] width 26 height 19
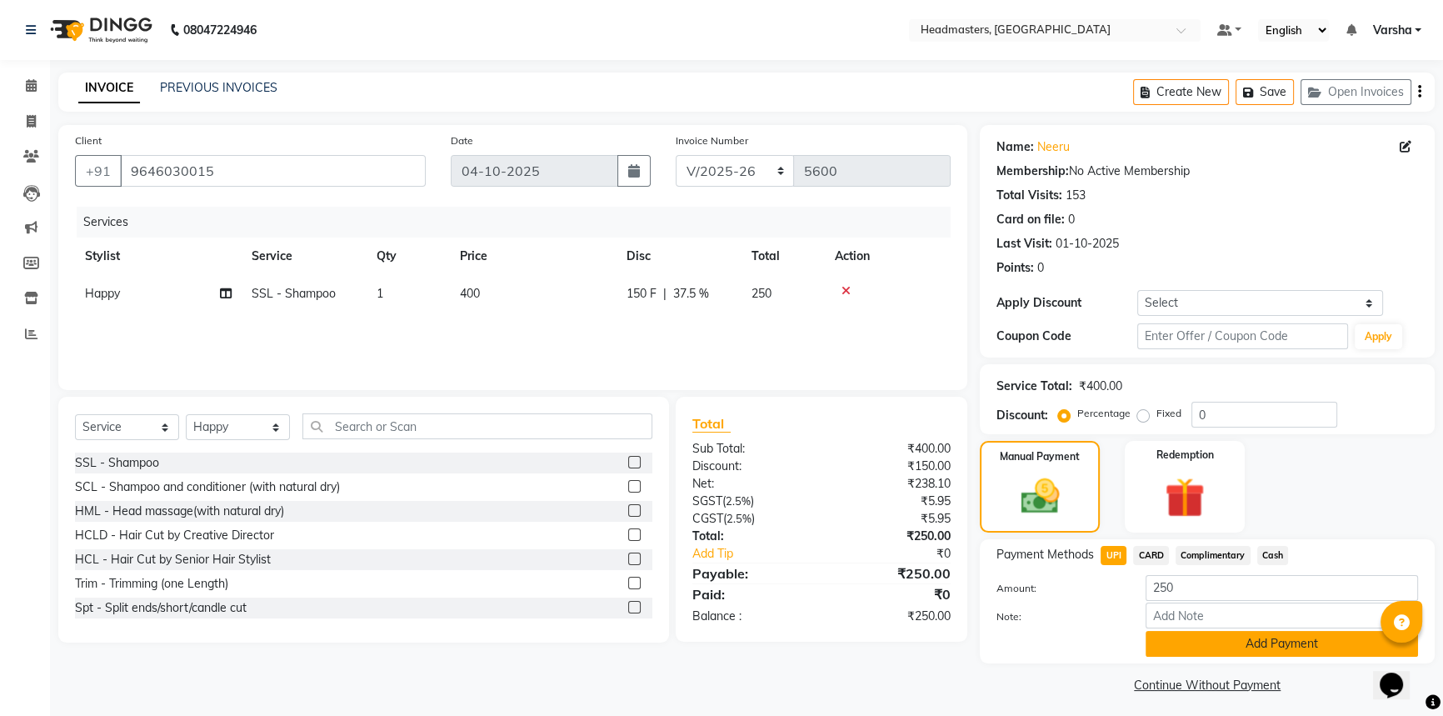
click at [1176, 633] on button "Add Payment" at bounding box center [1282, 644] width 272 height 26
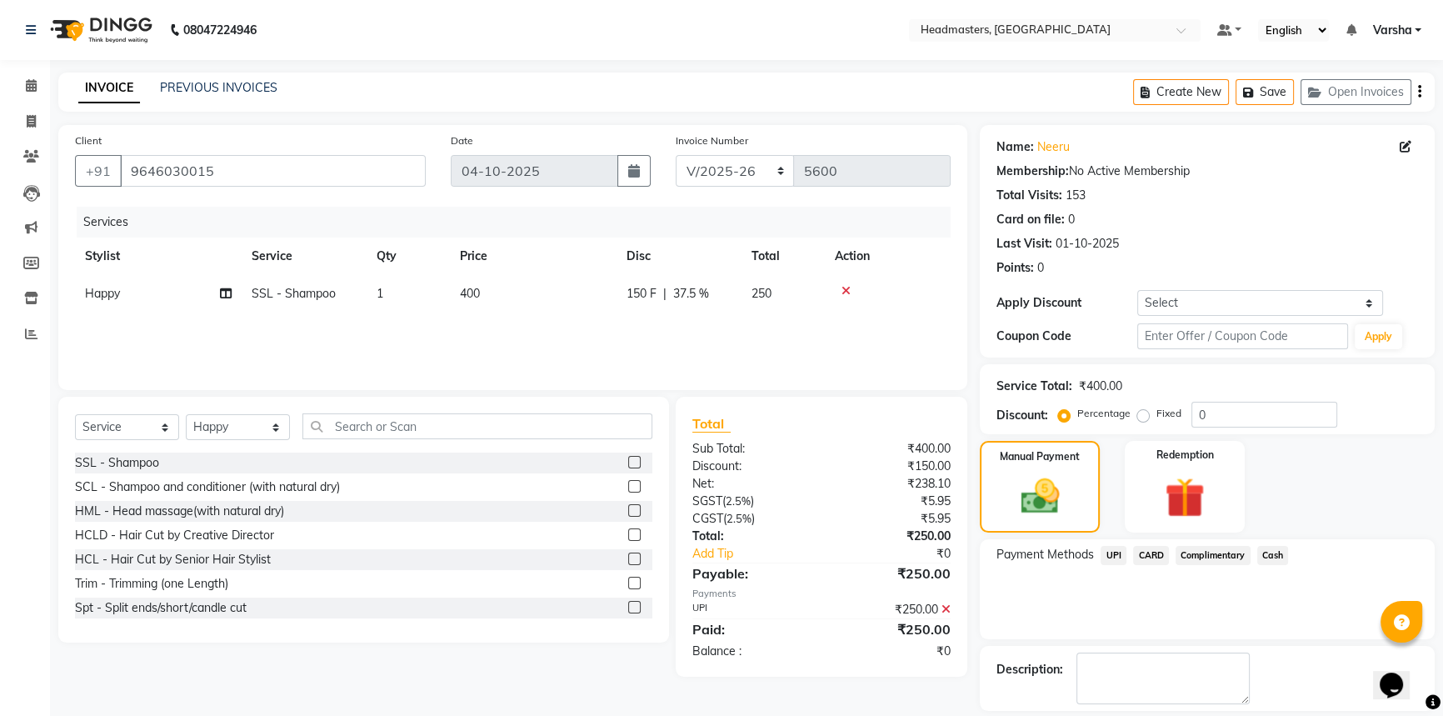
scroll to position [51, 0]
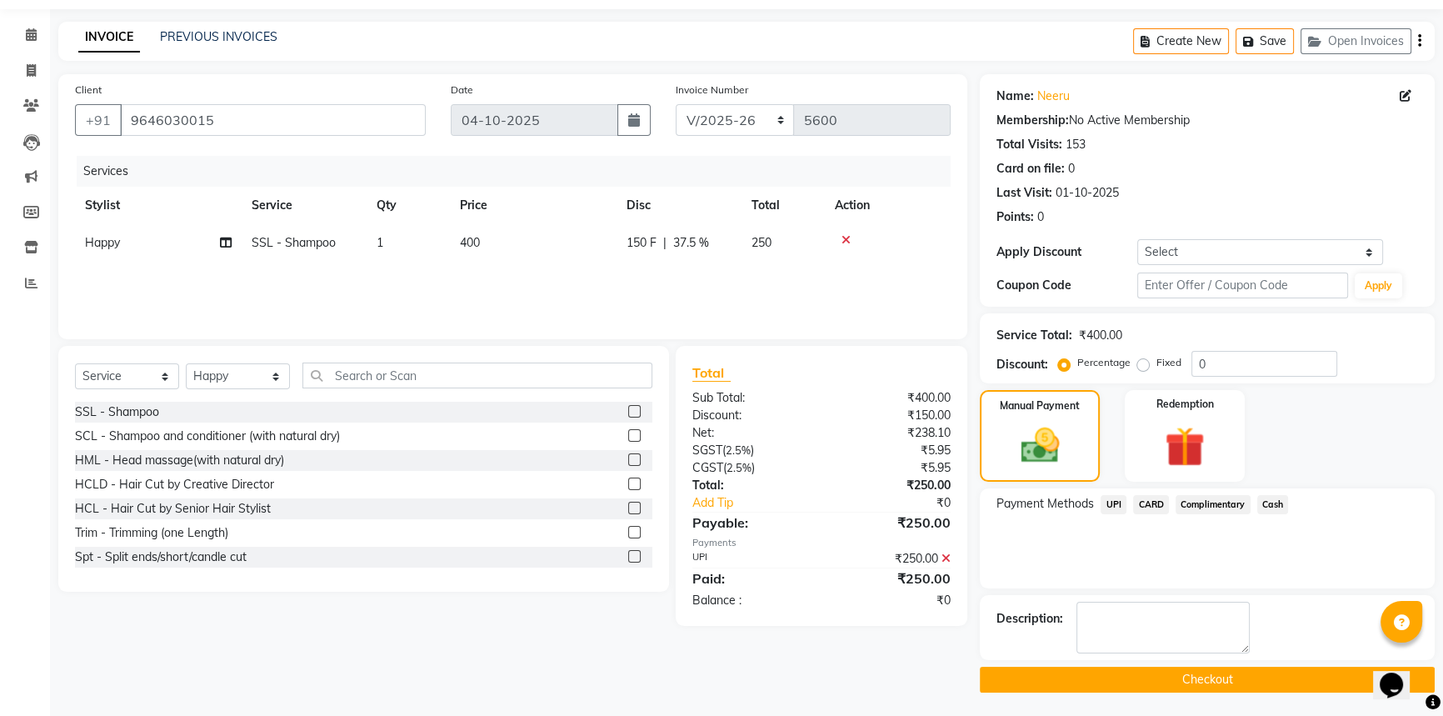
click at [1171, 683] on button "Checkout" at bounding box center [1207, 680] width 455 height 26
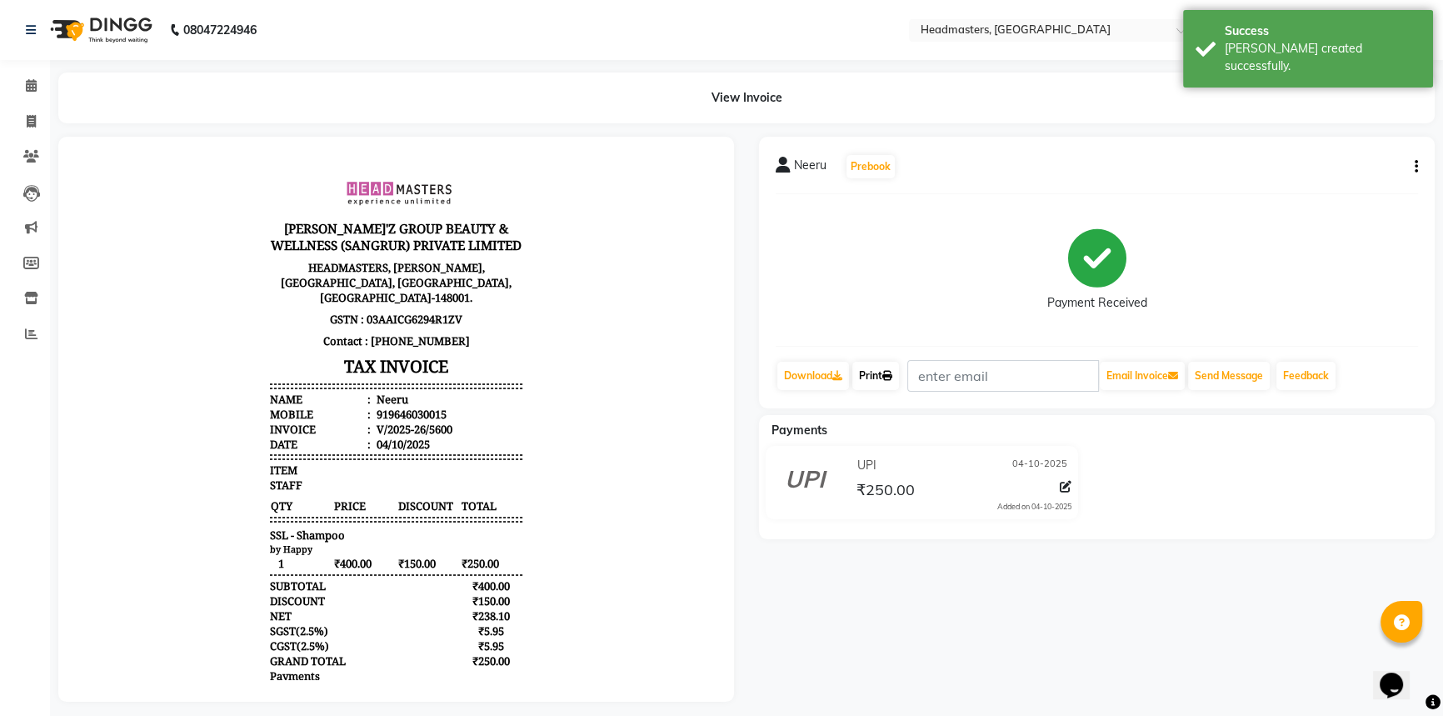
click at [872, 371] on link "Print" at bounding box center [875, 376] width 47 height 28
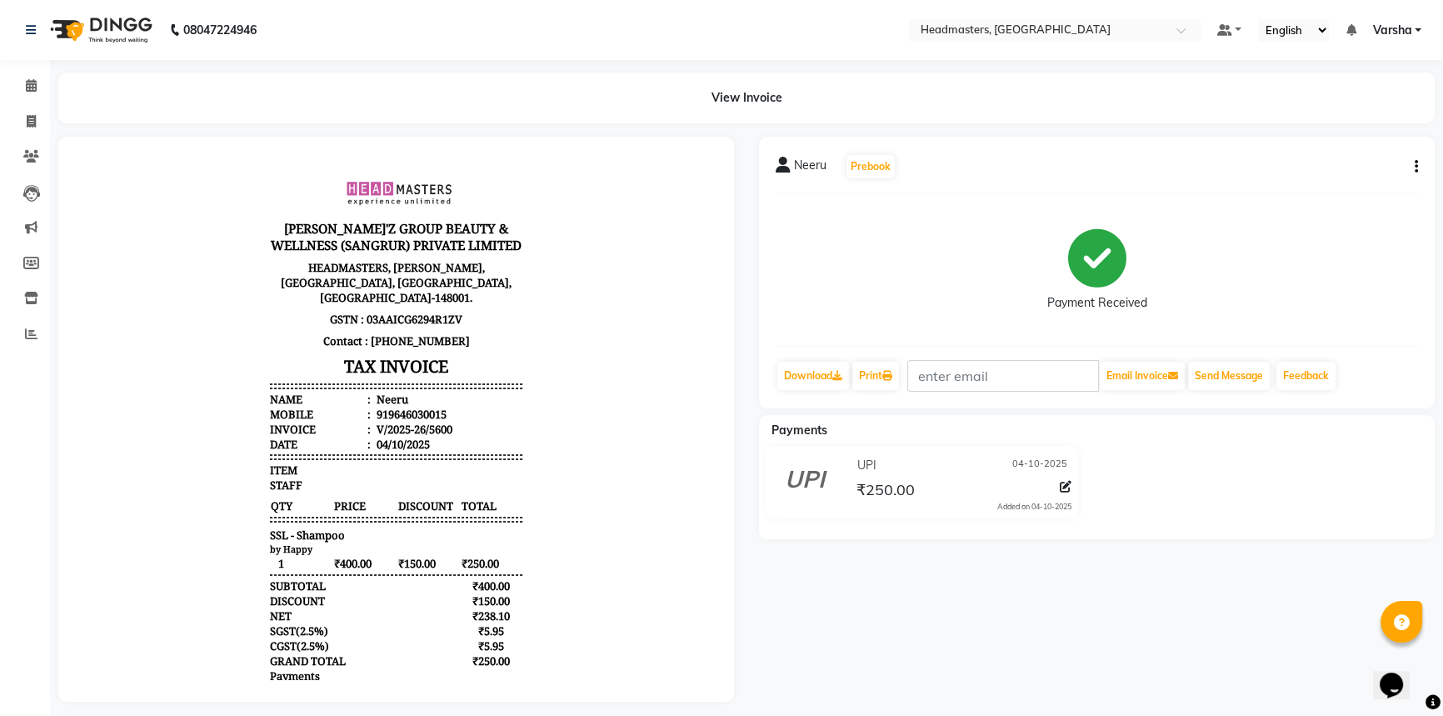
click at [46, 86] on div "View Invoice" at bounding box center [746, 97] width 1401 height 51
click at [28, 82] on icon at bounding box center [31, 85] width 11 height 12
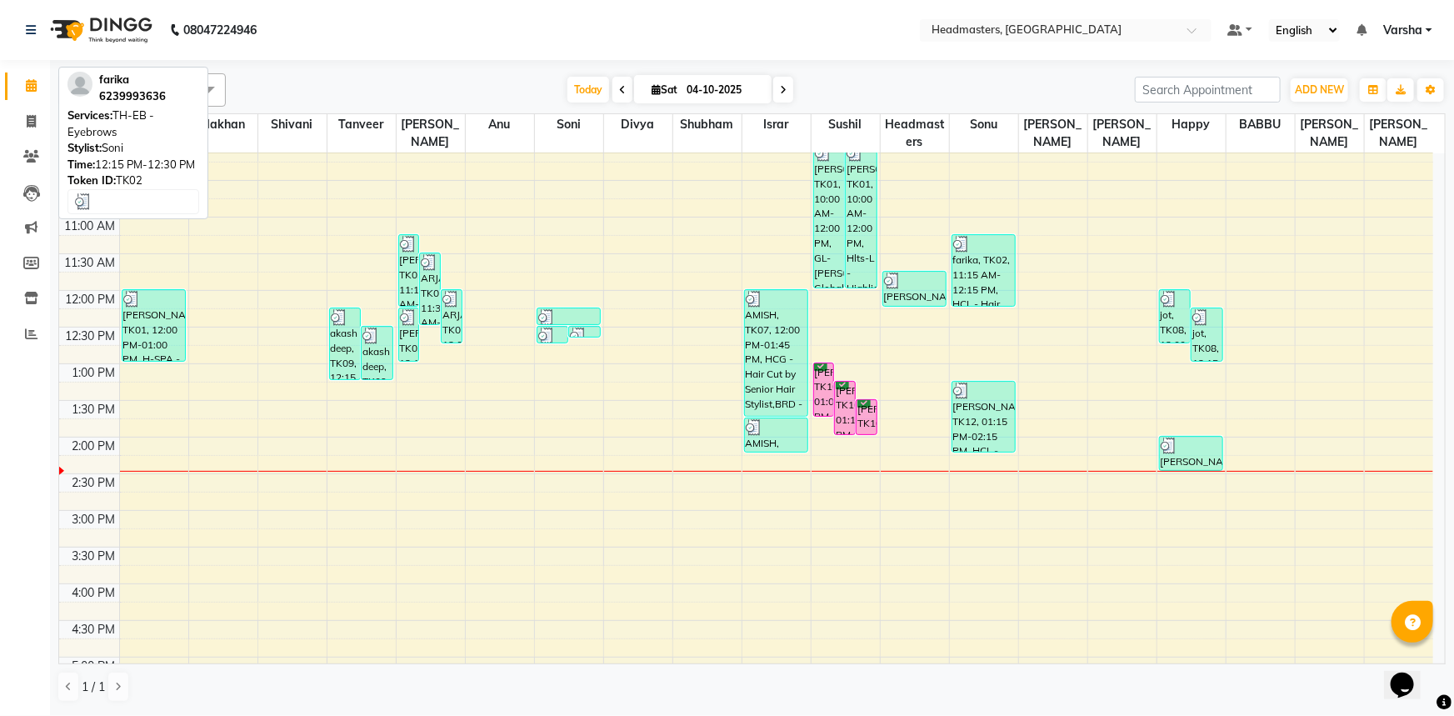
scroll to position [227, 0]
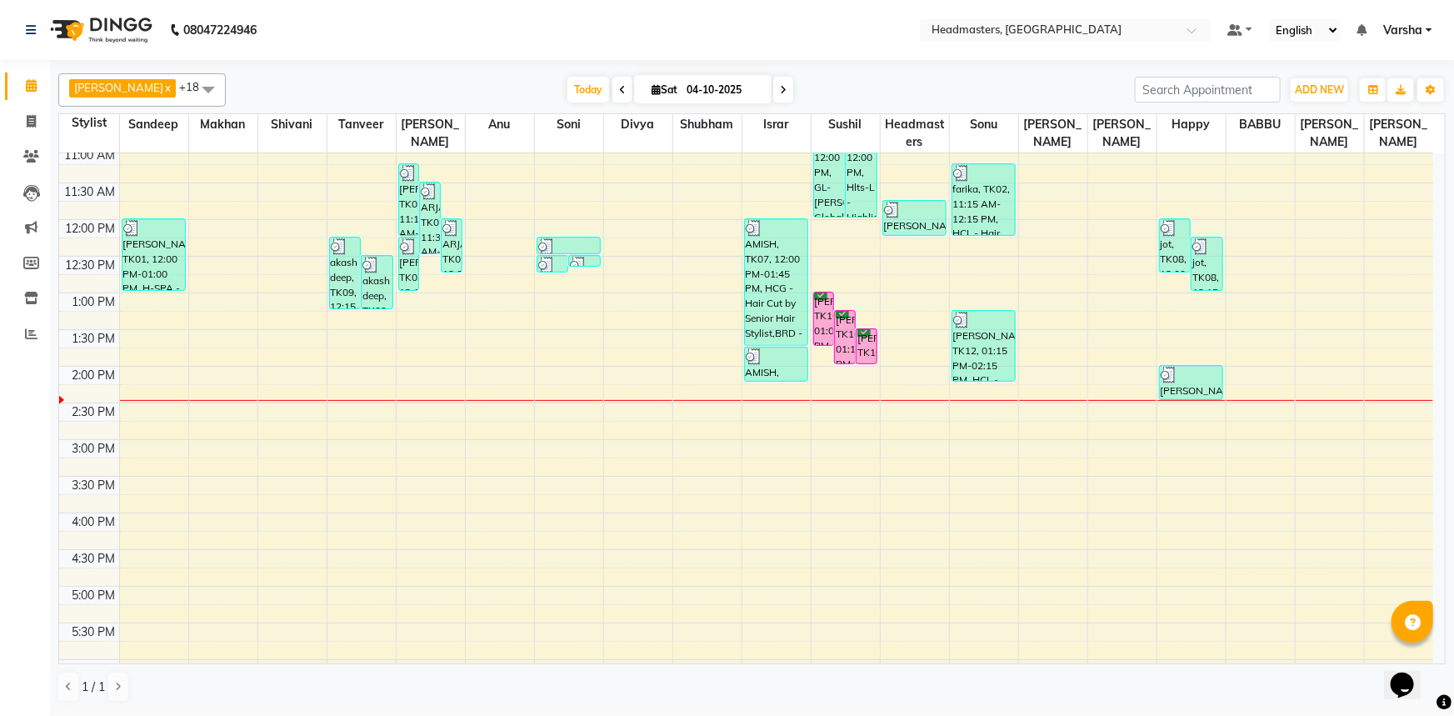
click at [282, 344] on div "8:00 AM 8:30 AM 9:00 AM 9:30 AM 10:00 AM 10:30 AM 11:00 AM 11:30 AM 12:00 PM 12…" at bounding box center [746, 403] width 1374 height 952
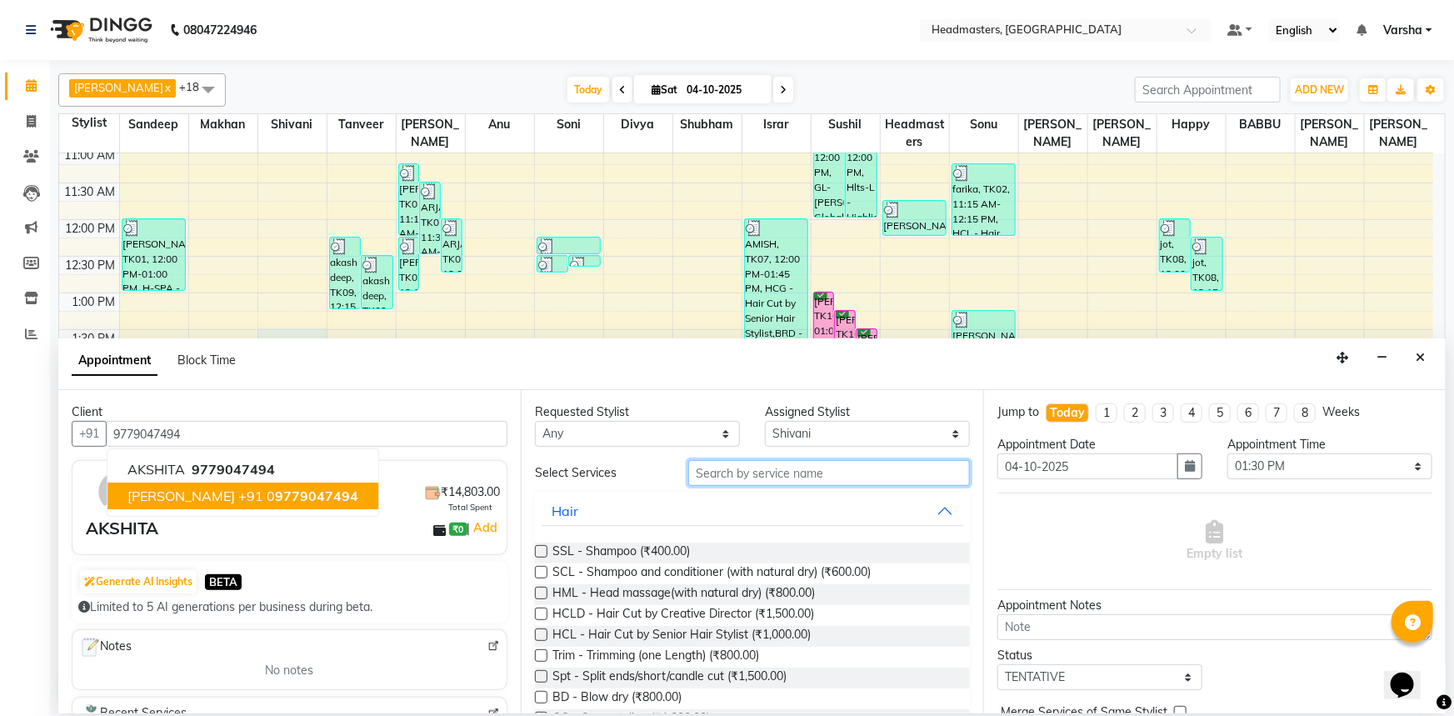
click at [708, 478] on input "text" at bounding box center [829, 473] width 282 height 26
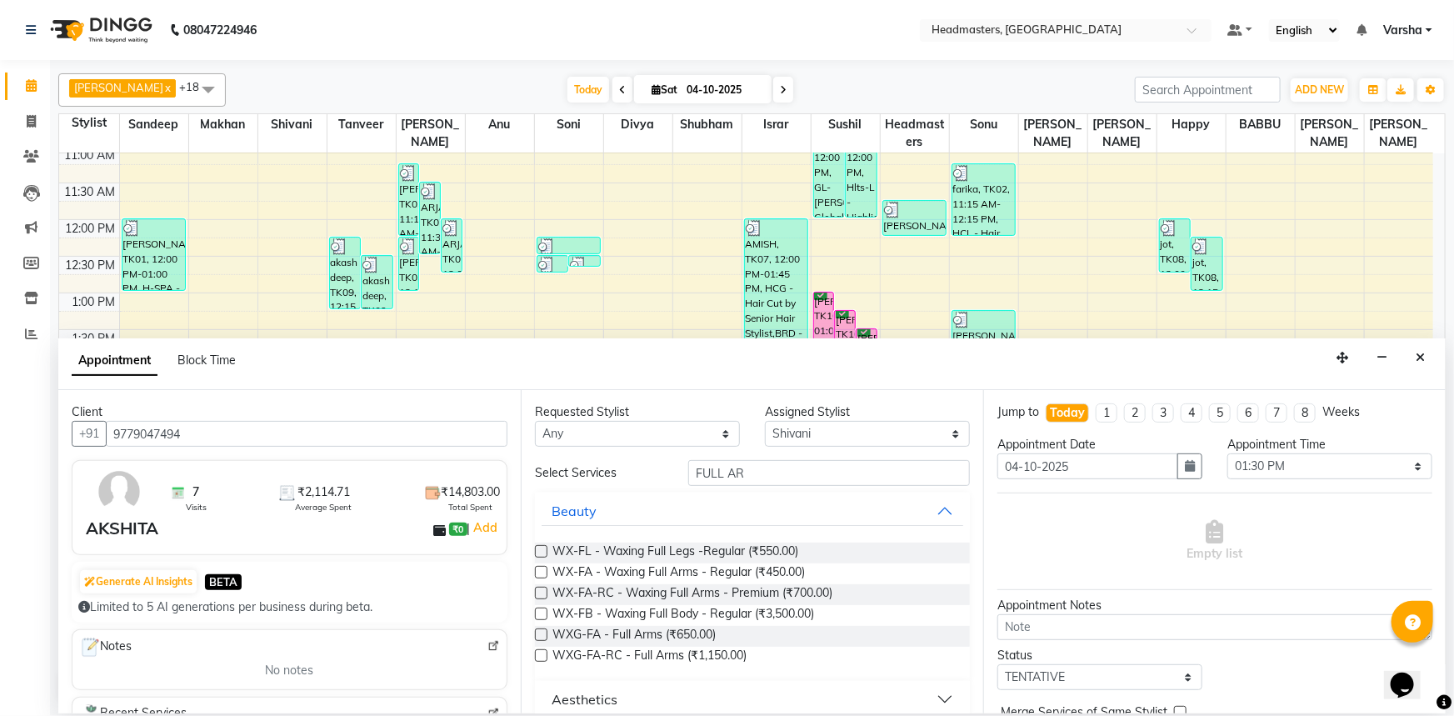
click at [542, 591] on label at bounding box center [541, 593] width 12 height 12
click at [542, 591] on input "checkbox" at bounding box center [540, 594] width 11 height 11
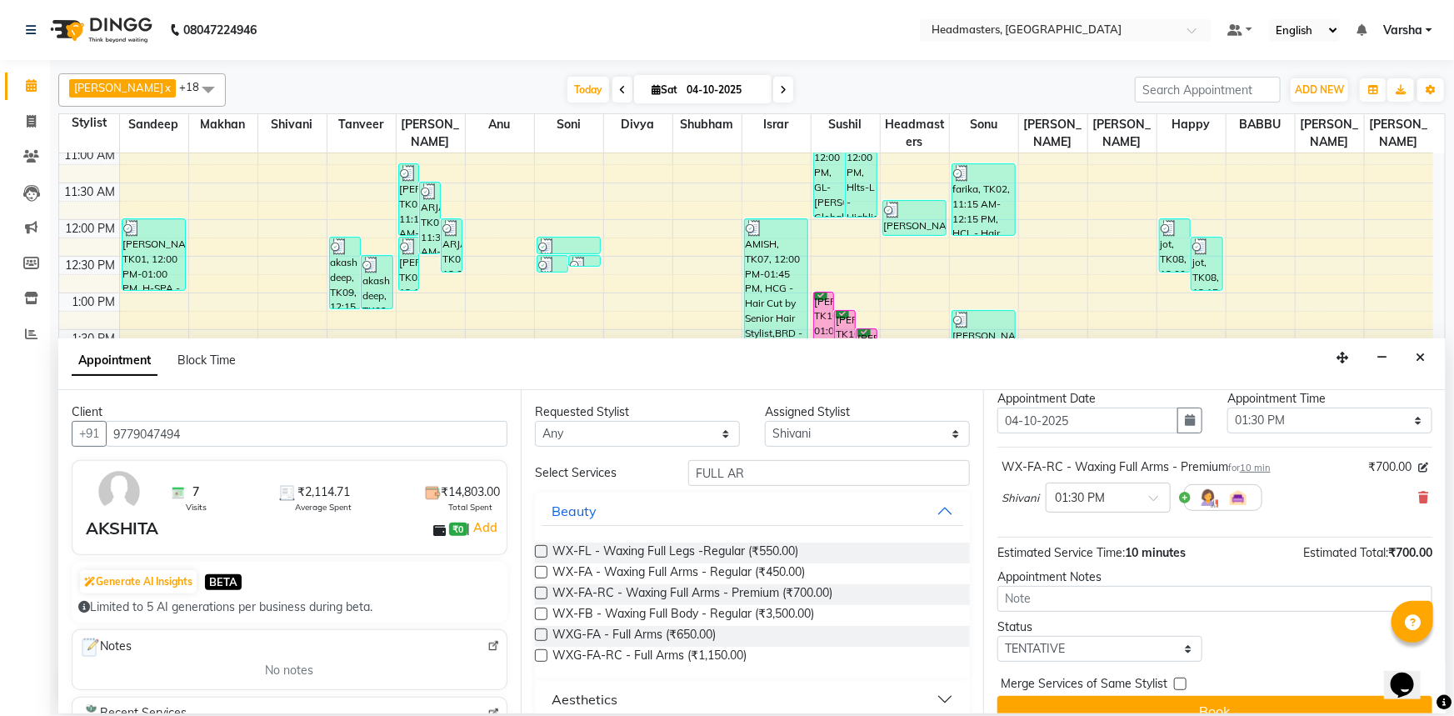
scroll to position [71, 0]
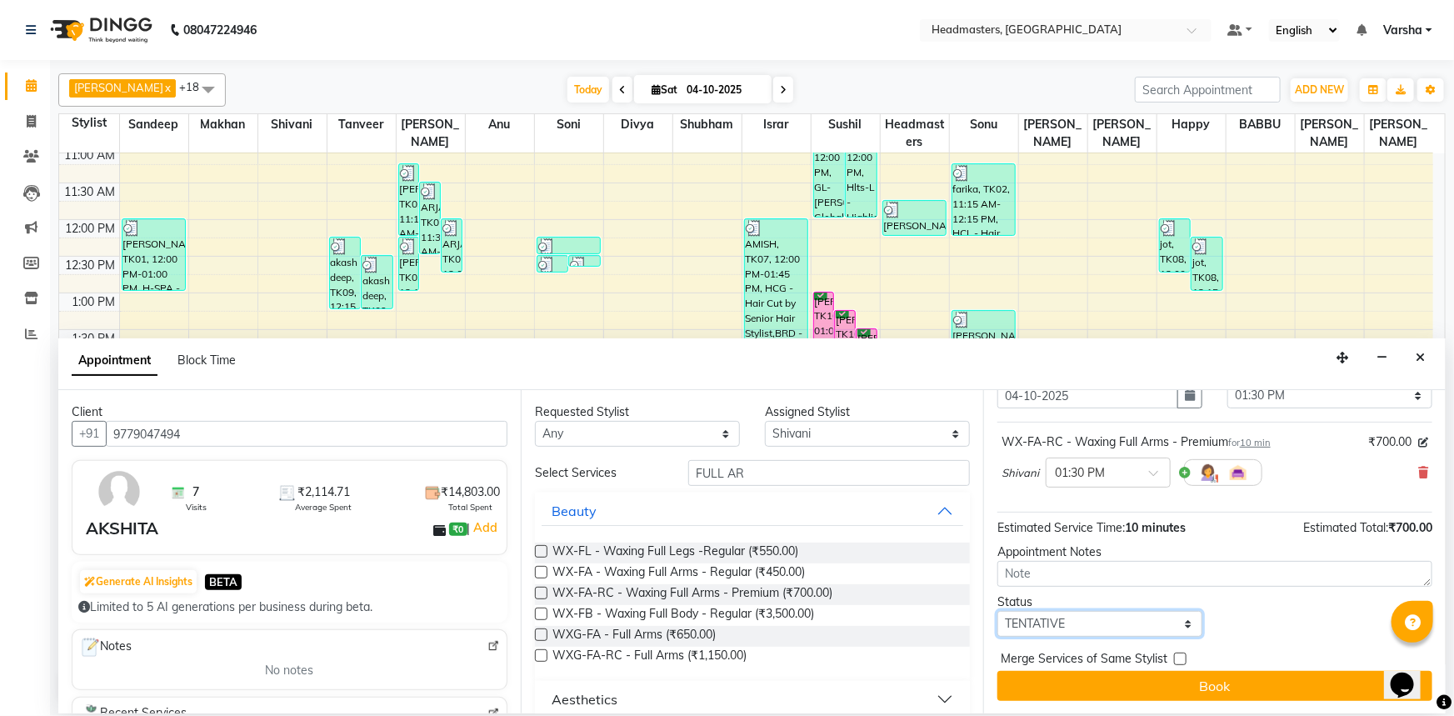
click at [1075, 622] on select "Select TENTATIVE CONFIRM CHECK-IN UPCOMING" at bounding box center [1099, 624] width 205 height 26
click at [997, 611] on select "Select TENTATIVE CONFIRM CHECK-IN UPCOMING" at bounding box center [1099, 624] width 205 height 26
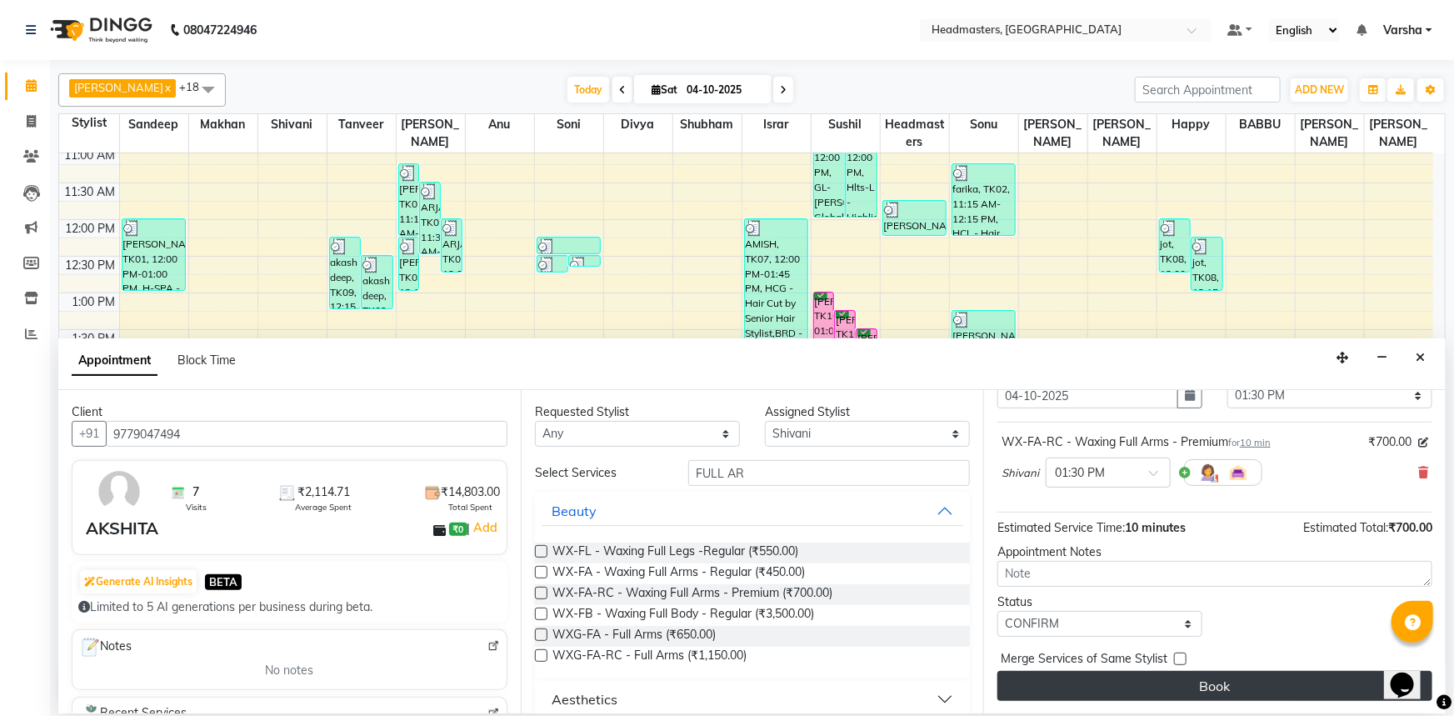
click at [1047, 687] on button "Book" at bounding box center [1214, 686] width 435 height 30
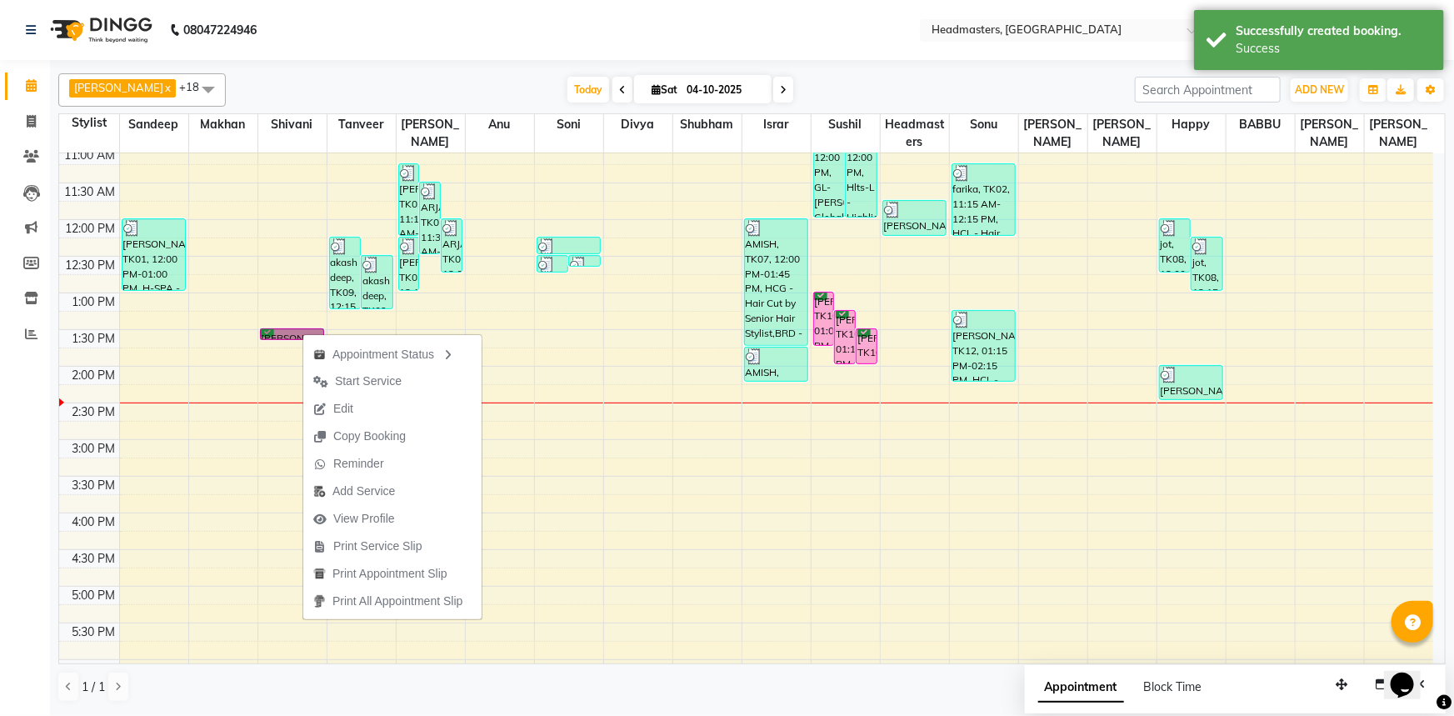
drag, startPoint x: 302, startPoint y: 332, endPoint x: 282, endPoint y: 337, distance: 21.2
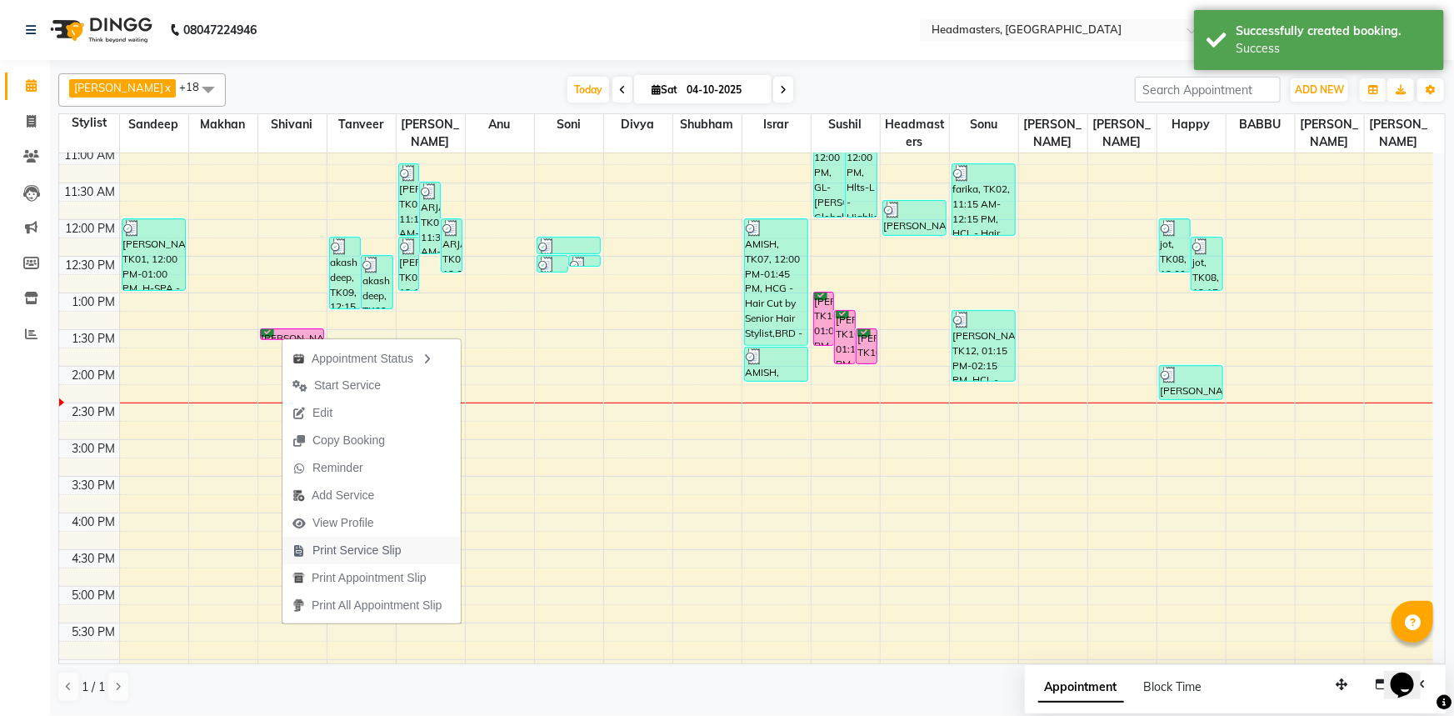
click at [354, 546] on span "Print Service Slip" at bounding box center [356, 550] width 89 height 17
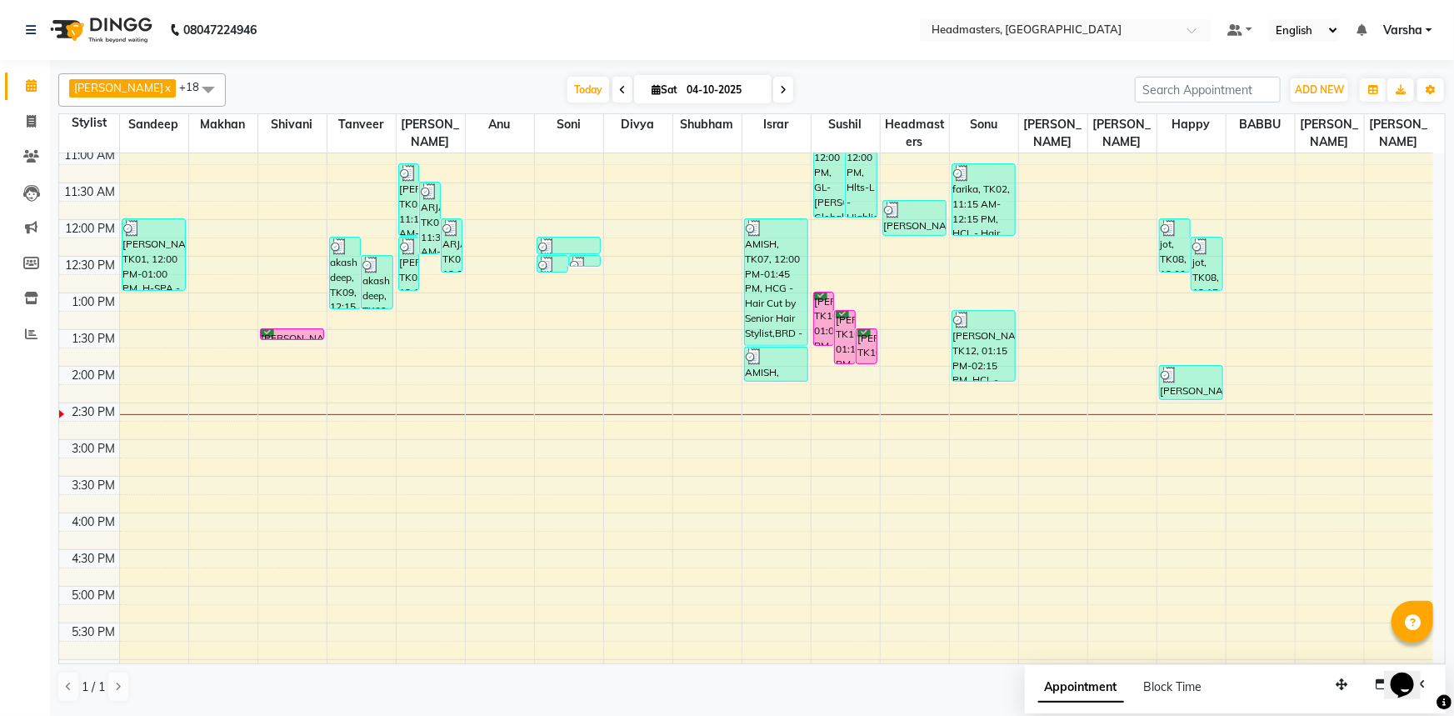
click at [796, 522] on div "8:00 AM 8:30 AM 9:00 AM 9:30 AM 10:00 AM 10:30 AM 11:00 AM 11:30 AM 12:00 PM 12…" at bounding box center [746, 403] width 1374 height 952
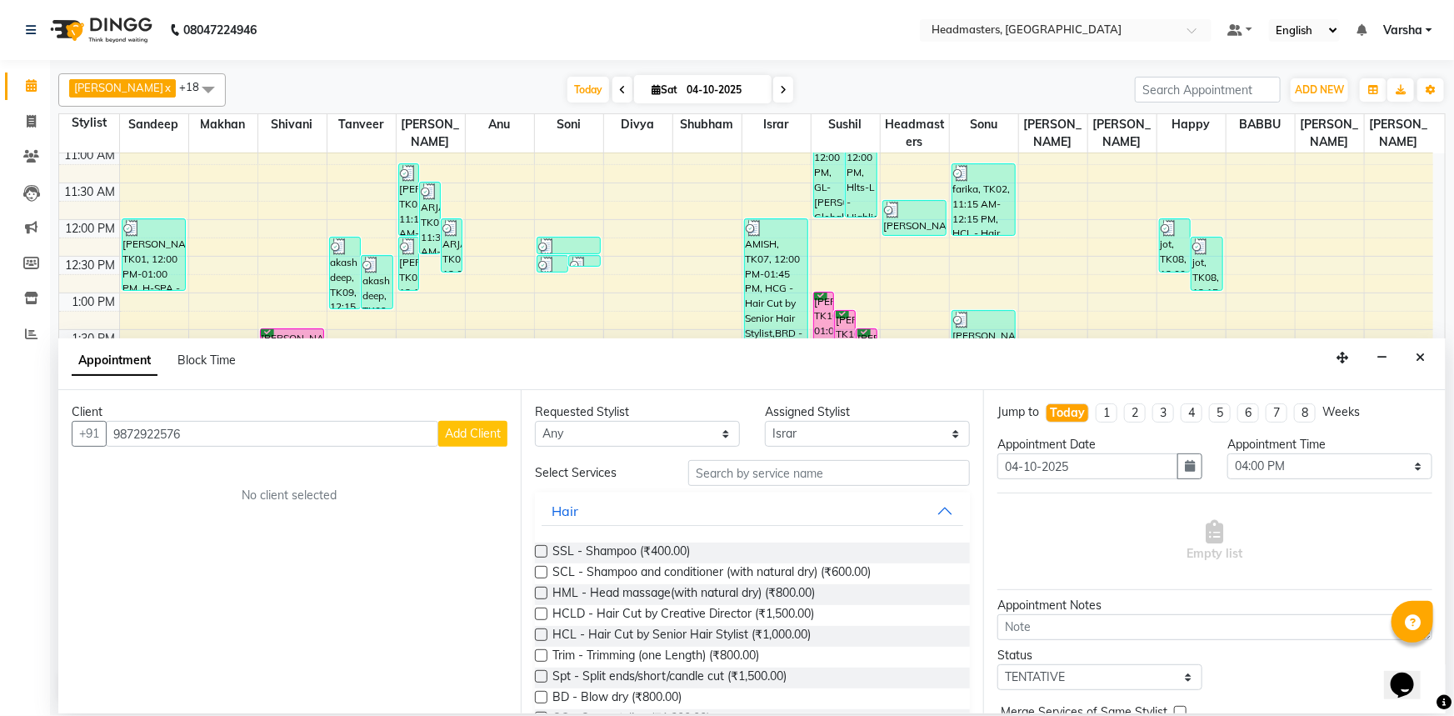
click at [450, 434] on span "Add Client" at bounding box center [473, 433] width 56 height 15
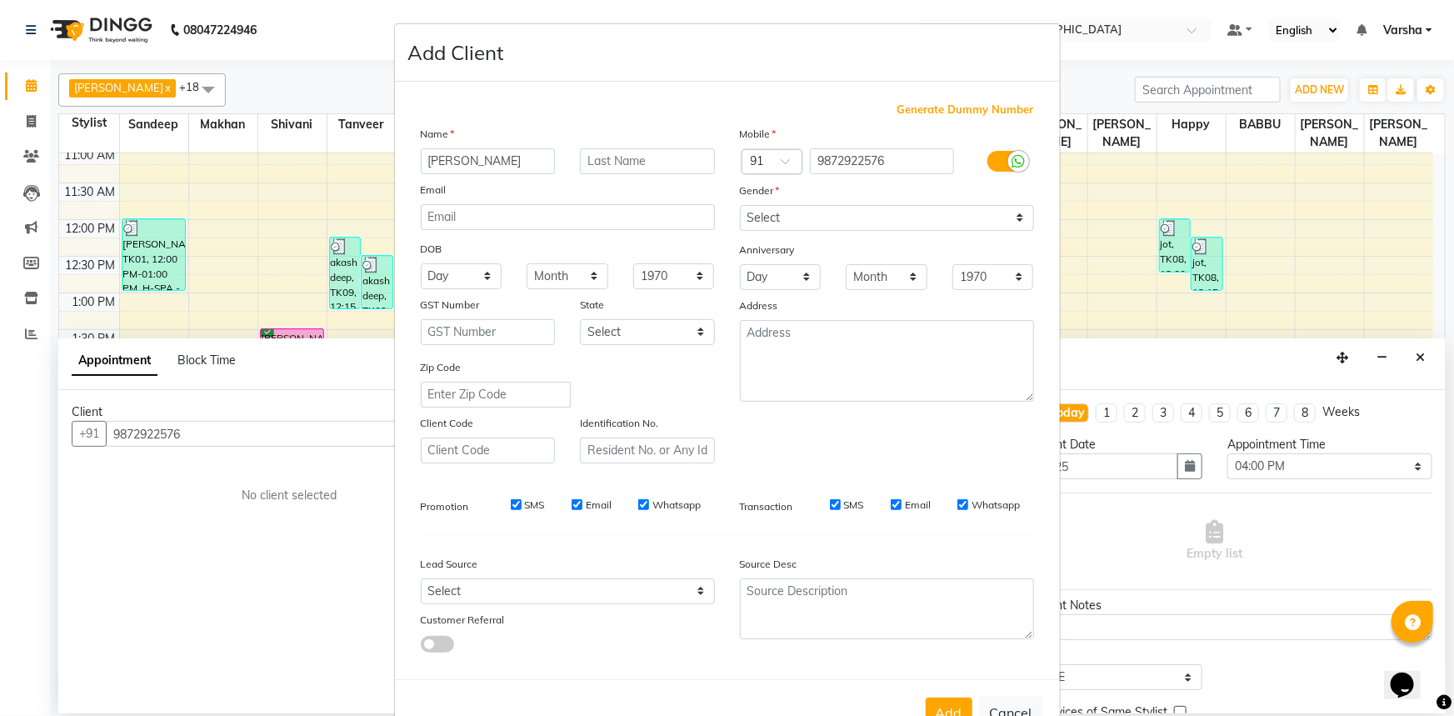
click at [847, 232] on div "Mobile Country Code × 91 9872922576 Gender Select Male Female Other Prefer Not …" at bounding box center [886, 294] width 319 height 338
click at [802, 225] on select "Select [DEMOGRAPHIC_DATA] [DEMOGRAPHIC_DATA] Other Prefer Not To Say" at bounding box center [887, 218] width 294 height 26
click at [740, 205] on select "Select [DEMOGRAPHIC_DATA] [DEMOGRAPHIC_DATA] Other Prefer Not To Say" at bounding box center [887, 218] width 294 height 26
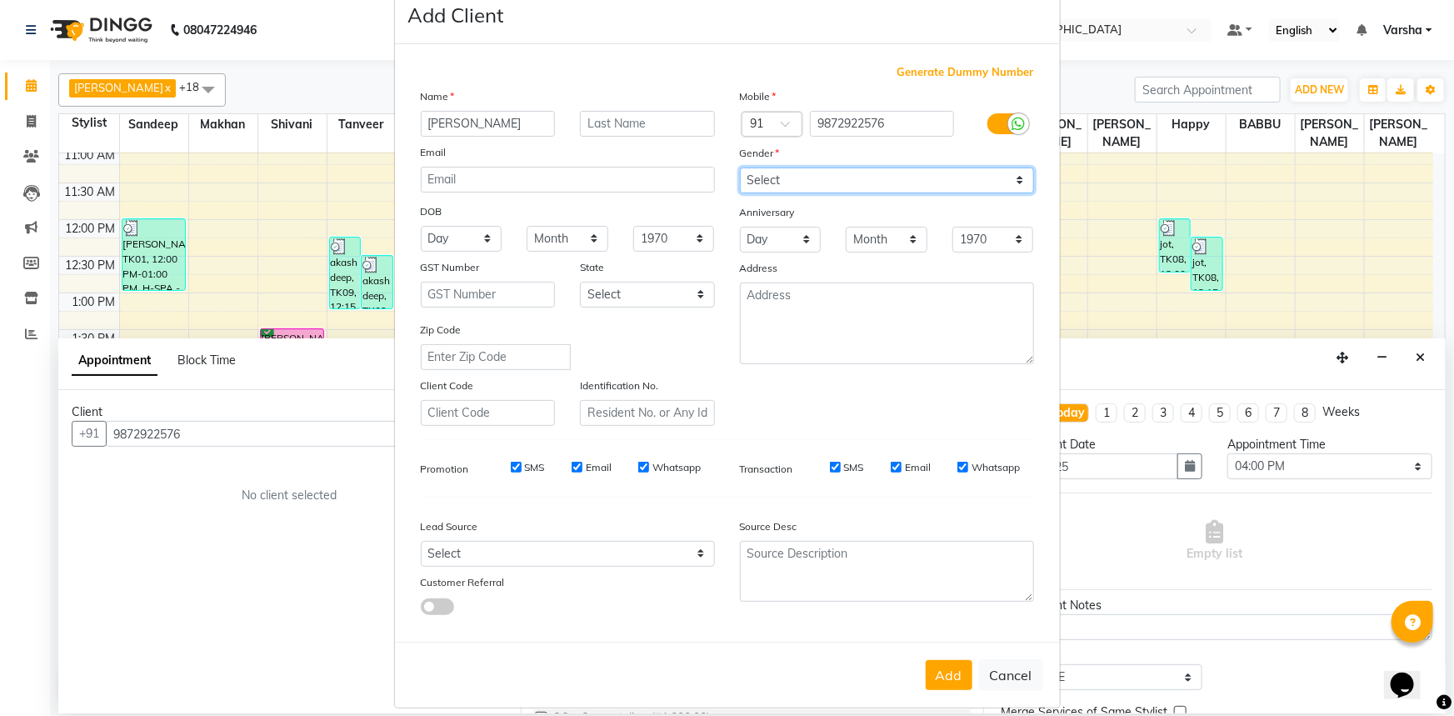
scroll to position [58, 0]
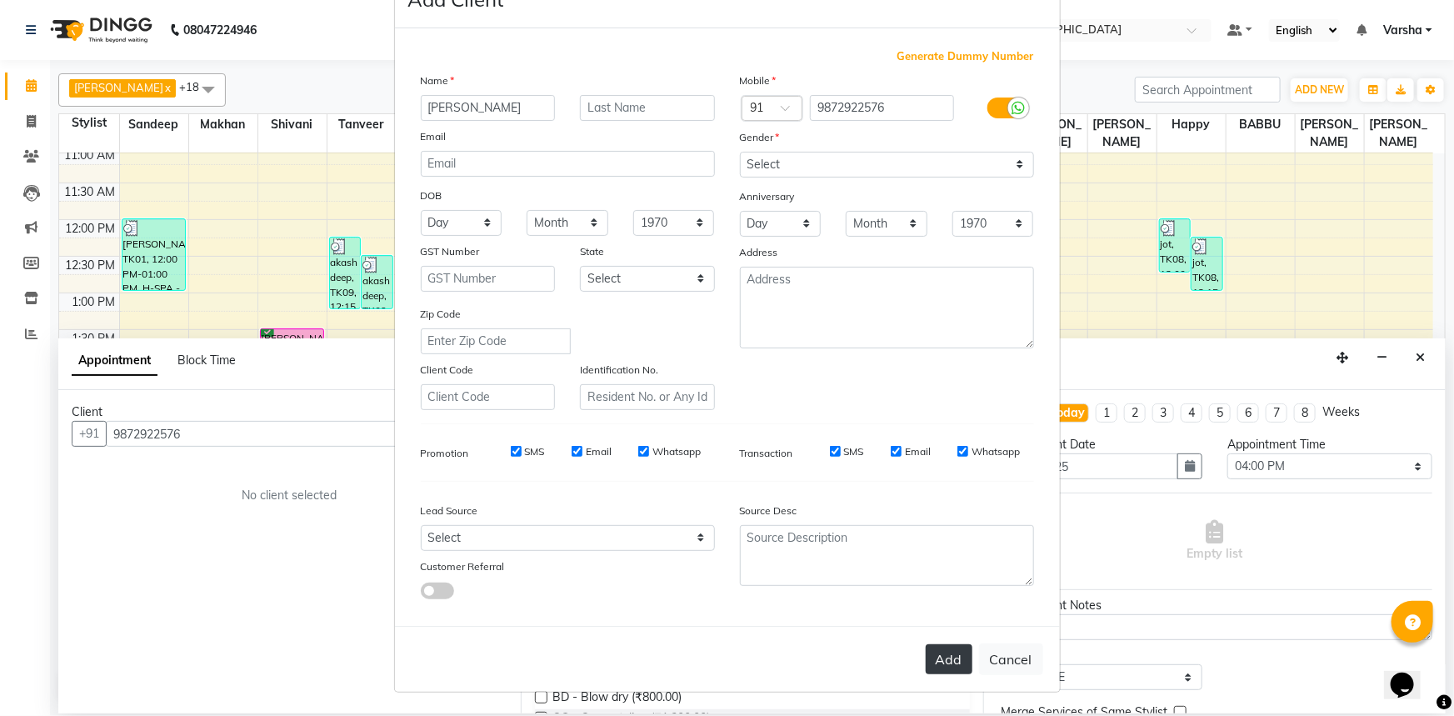
click at [955, 659] on button "Add" at bounding box center [949, 659] width 47 height 30
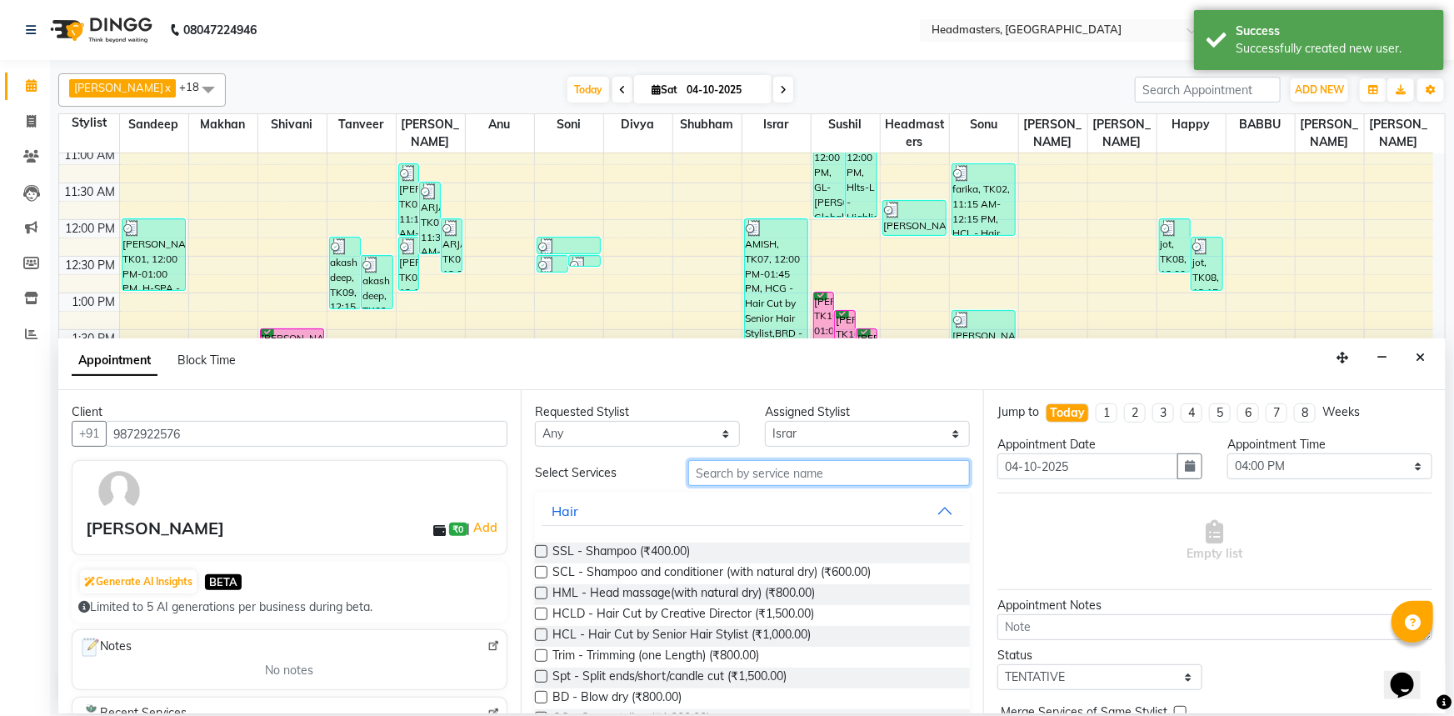
click at [728, 473] on input "text" at bounding box center [829, 473] width 282 height 26
click at [856, 433] on select "Select Afia[PERSON_NAME]u[PERSON_NAME]n[PERSON_NAME]IR [PERSON_NAME] Headmaster…" at bounding box center [867, 434] width 205 height 26
click at [852, 433] on select "Select Afia[PERSON_NAME]u[PERSON_NAME]n[PERSON_NAME]IR [PERSON_NAME] Headmaster…" at bounding box center [867, 434] width 205 height 26
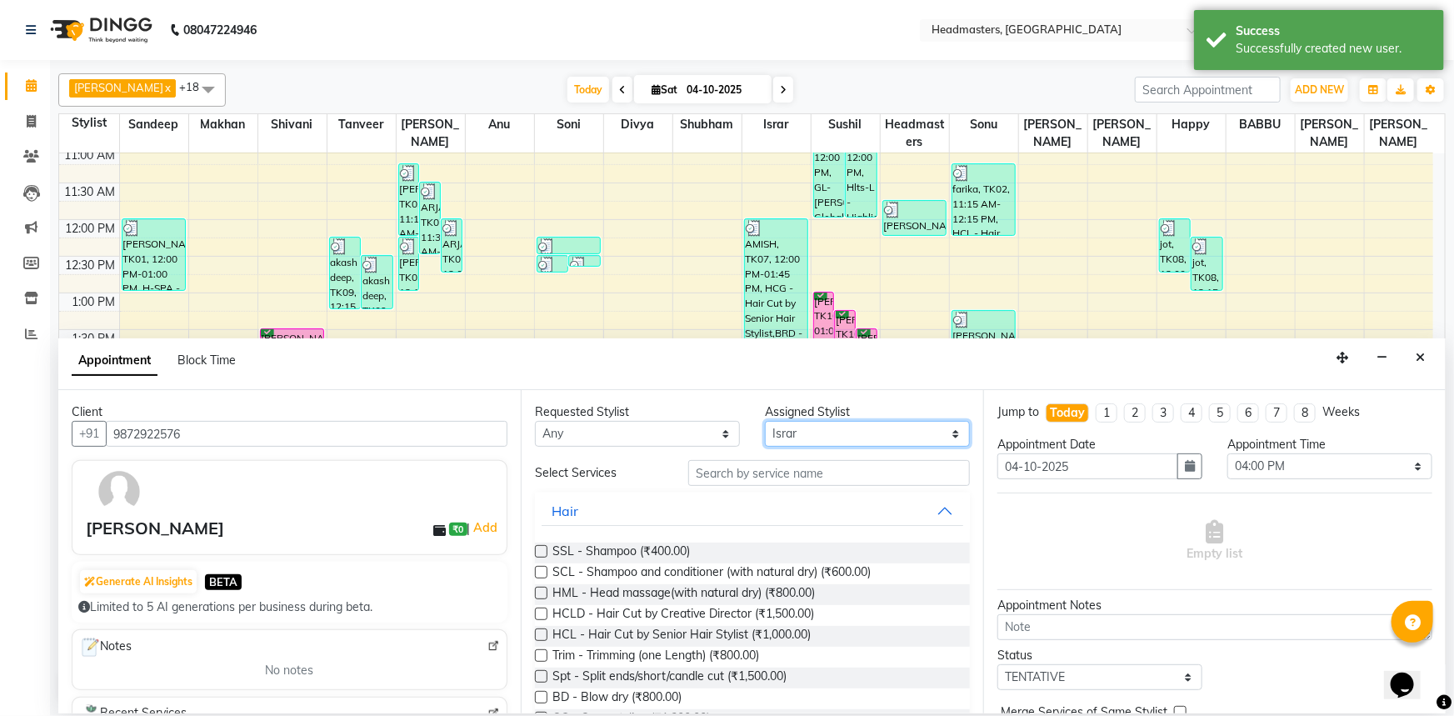
click at [847, 429] on select "Select Afia[PERSON_NAME]u[PERSON_NAME]n[PERSON_NAME]IR [PERSON_NAME] Headmaster…" at bounding box center [867, 434] width 205 height 26
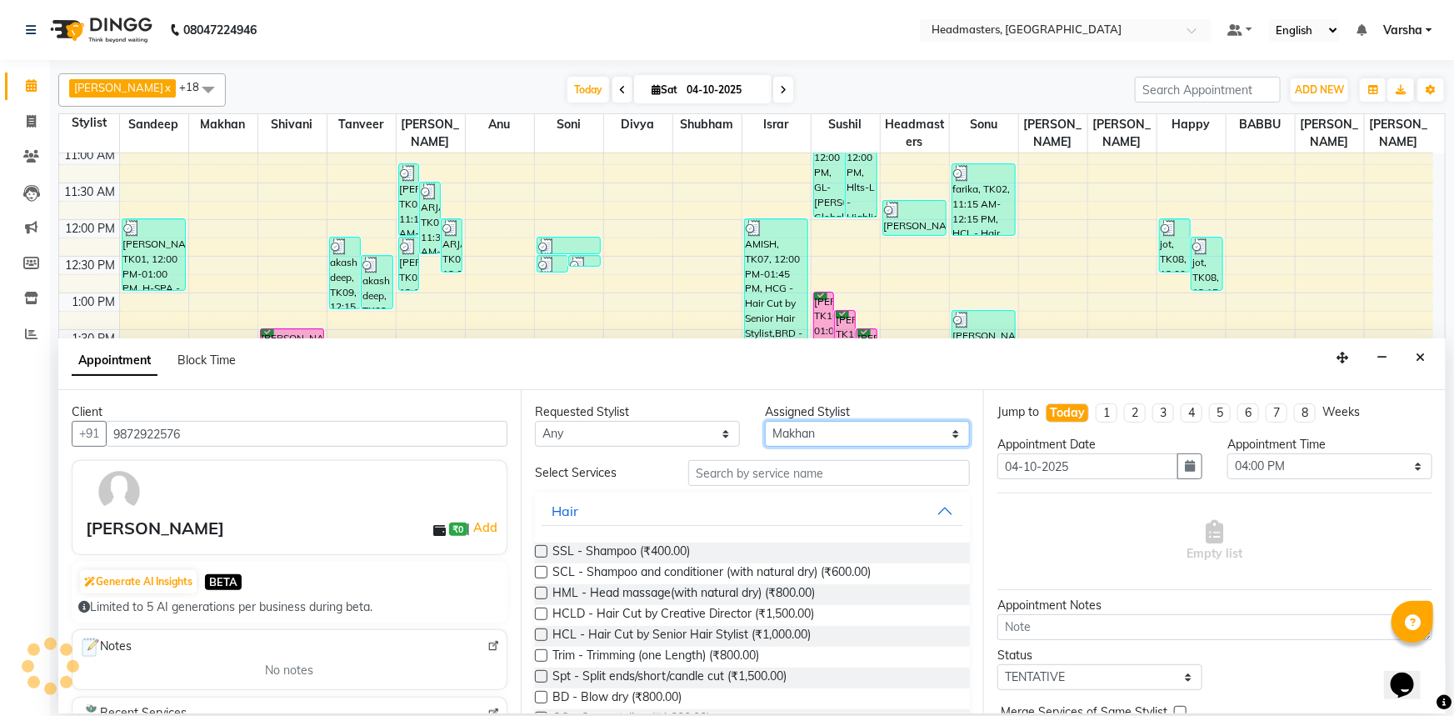
click at [765, 421] on select "Select Afia[PERSON_NAME]u[PERSON_NAME]n[PERSON_NAME]IR [PERSON_NAME] Headmaster…" at bounding box center [867, 434] width 205 height 26
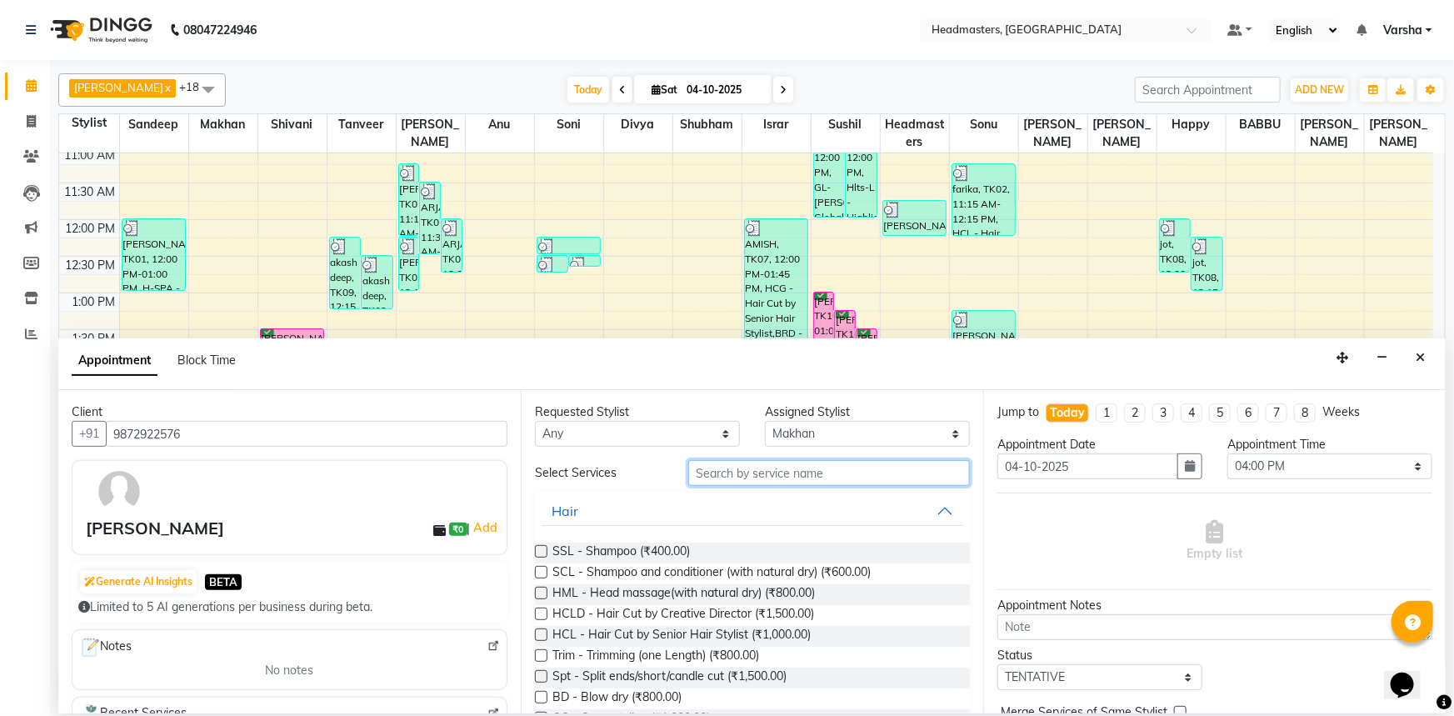
click at [717, 477] on input "text" at bounding box center [829, 473] width 282 height 26
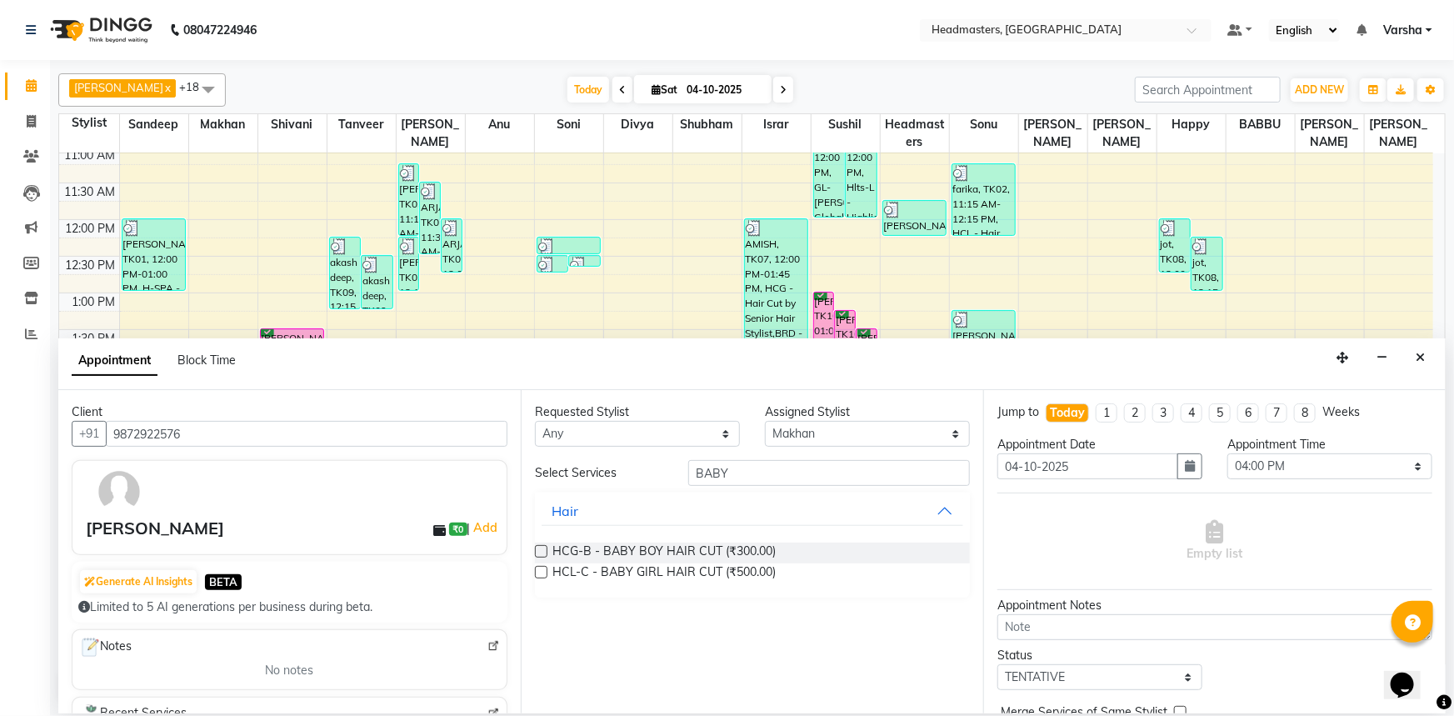
click at [544, 555] on label at bounding box center [541, 551] width 12 height 12
click at [544, 555] on input "checkbox" at bounding box center [540, 552] width 11 height 11
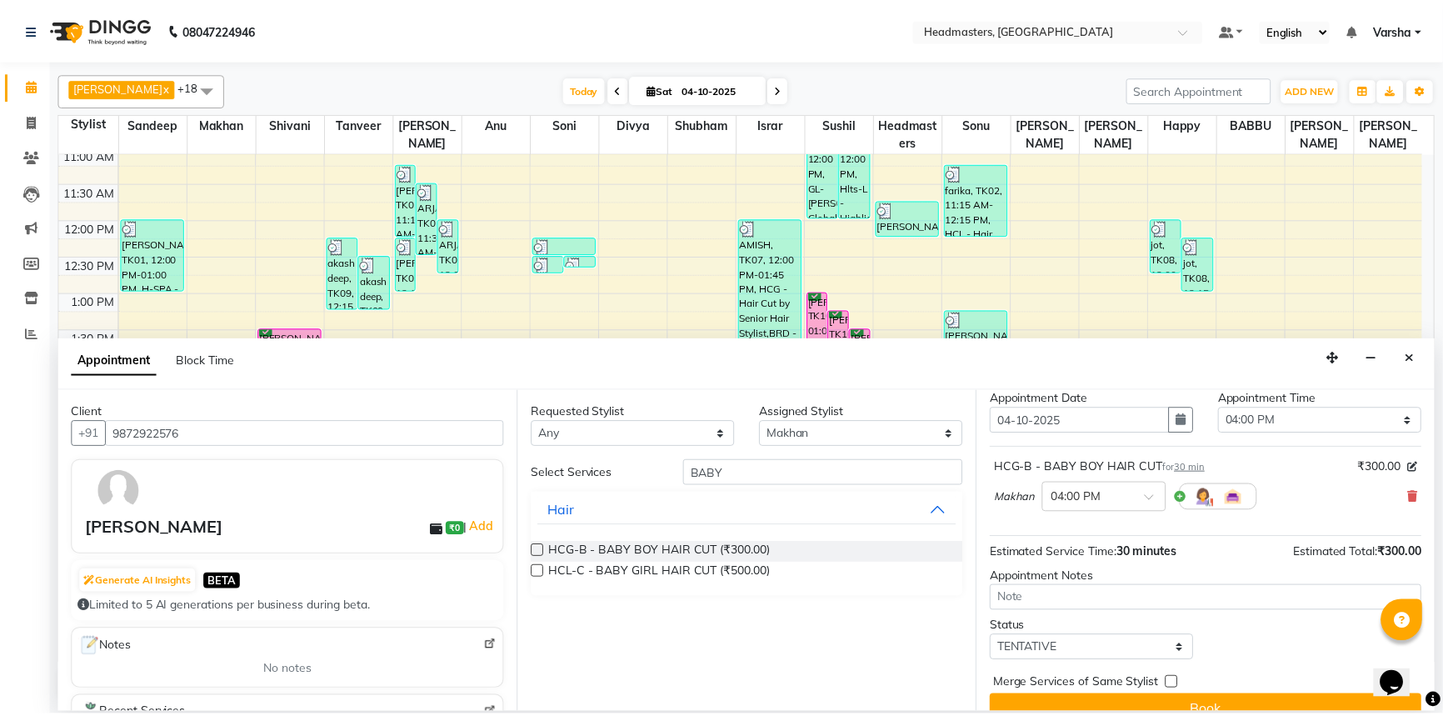
scroll to position [71, 0]
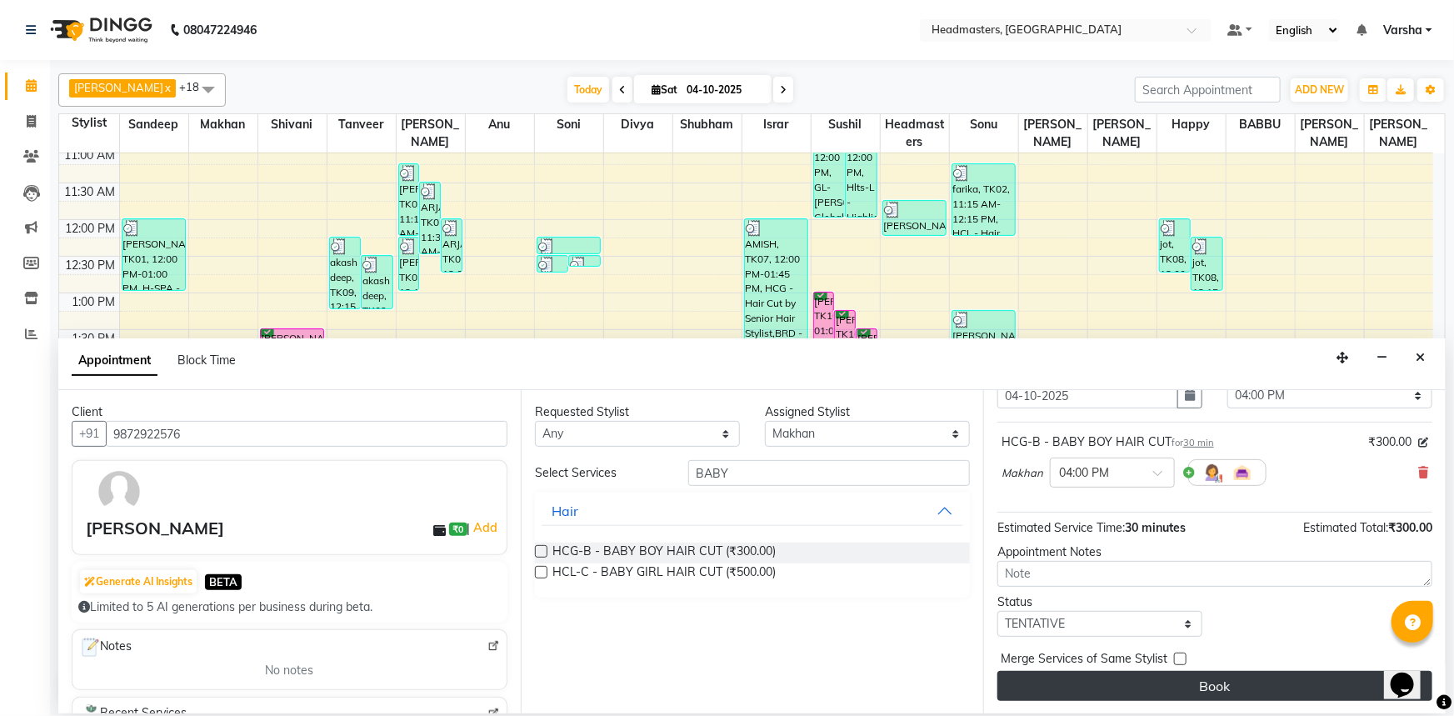
click at [1107, 673] on button "Book" at bounding box center [1214, 686] width 435 height 30
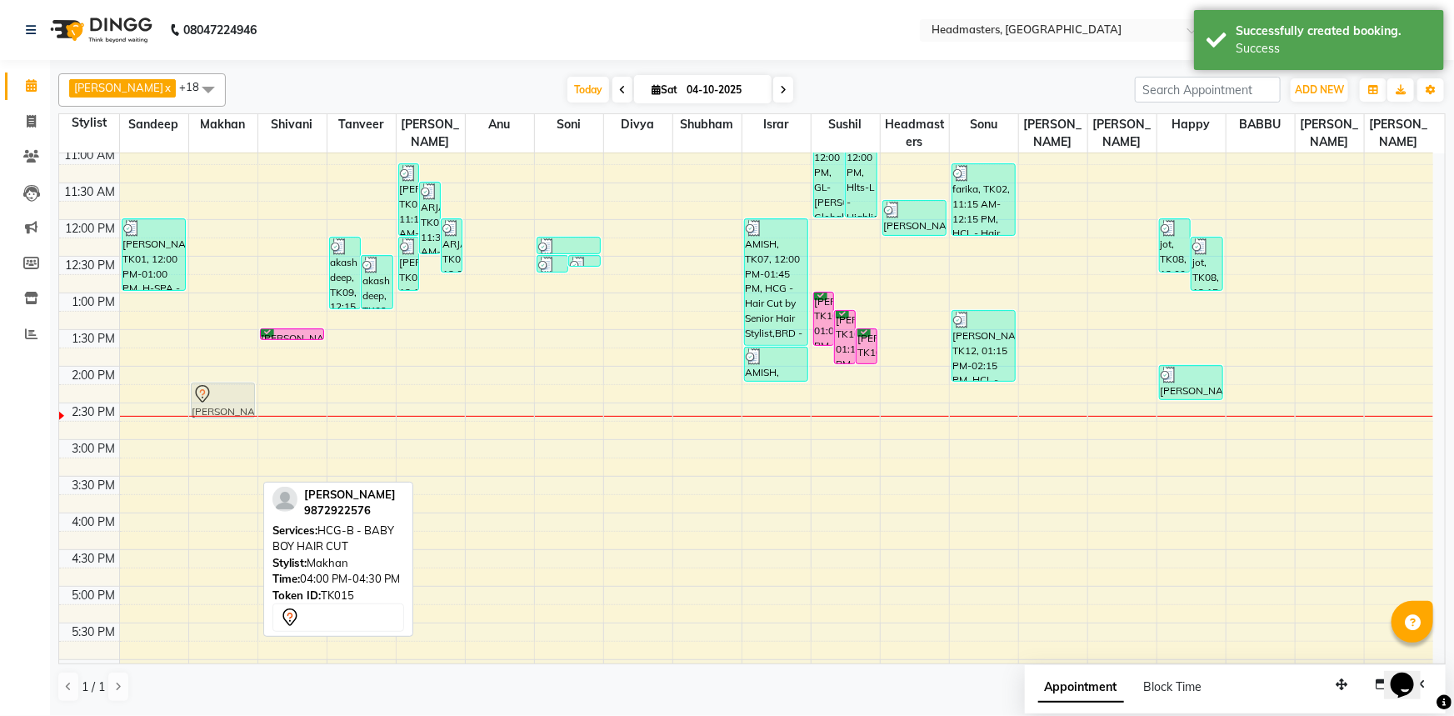
drag, startPoint x: 205, startPoint y: 531, endPoint x: 230, endPoint y: 386, distance: 147.1
click at [230, 386] on div "GURPREET SINGH, TK15, 04:00 PM-04:30 PM, HCG-B - BABY BOY HAIR CUT GURPREET SIN…" at bounding box center [223, 403] width 68 height 952
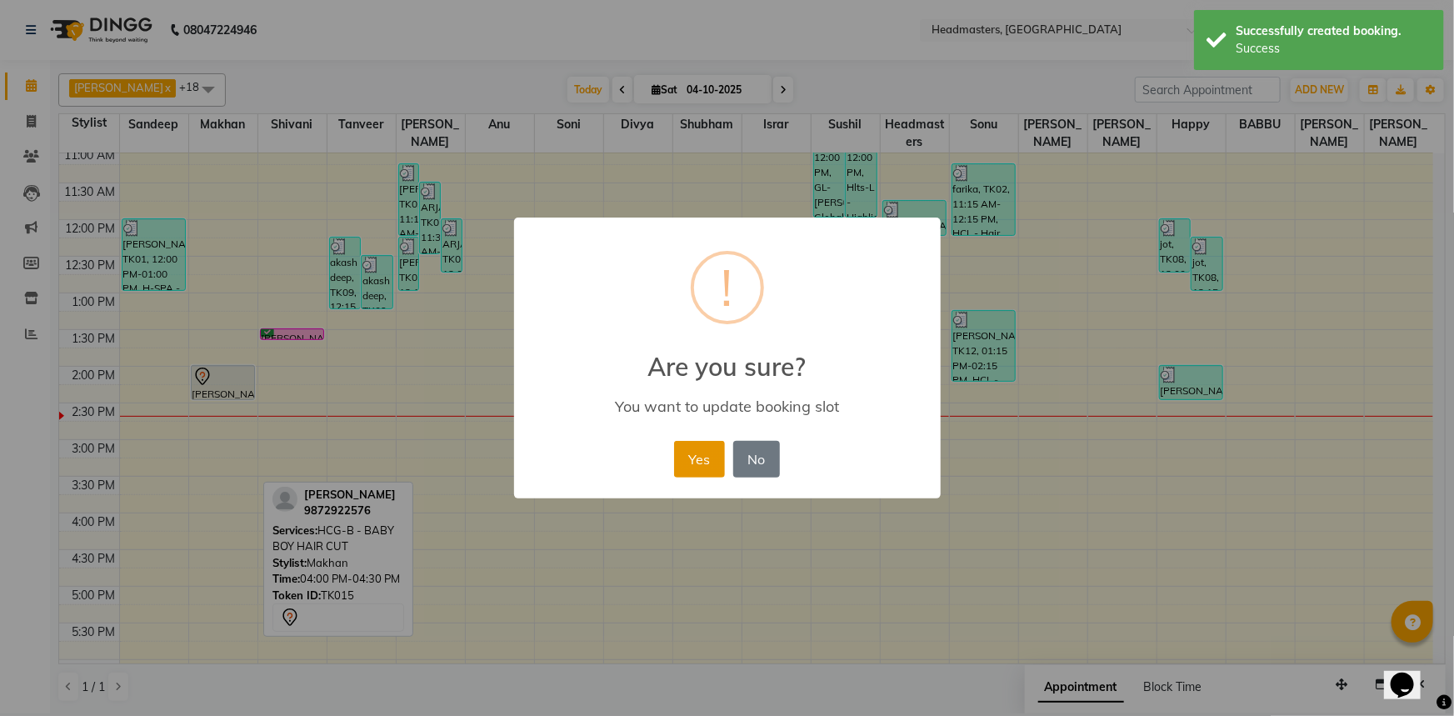
click at [683, 444] on button "Yes" at bounding box center [699, 459] width 51 height 37
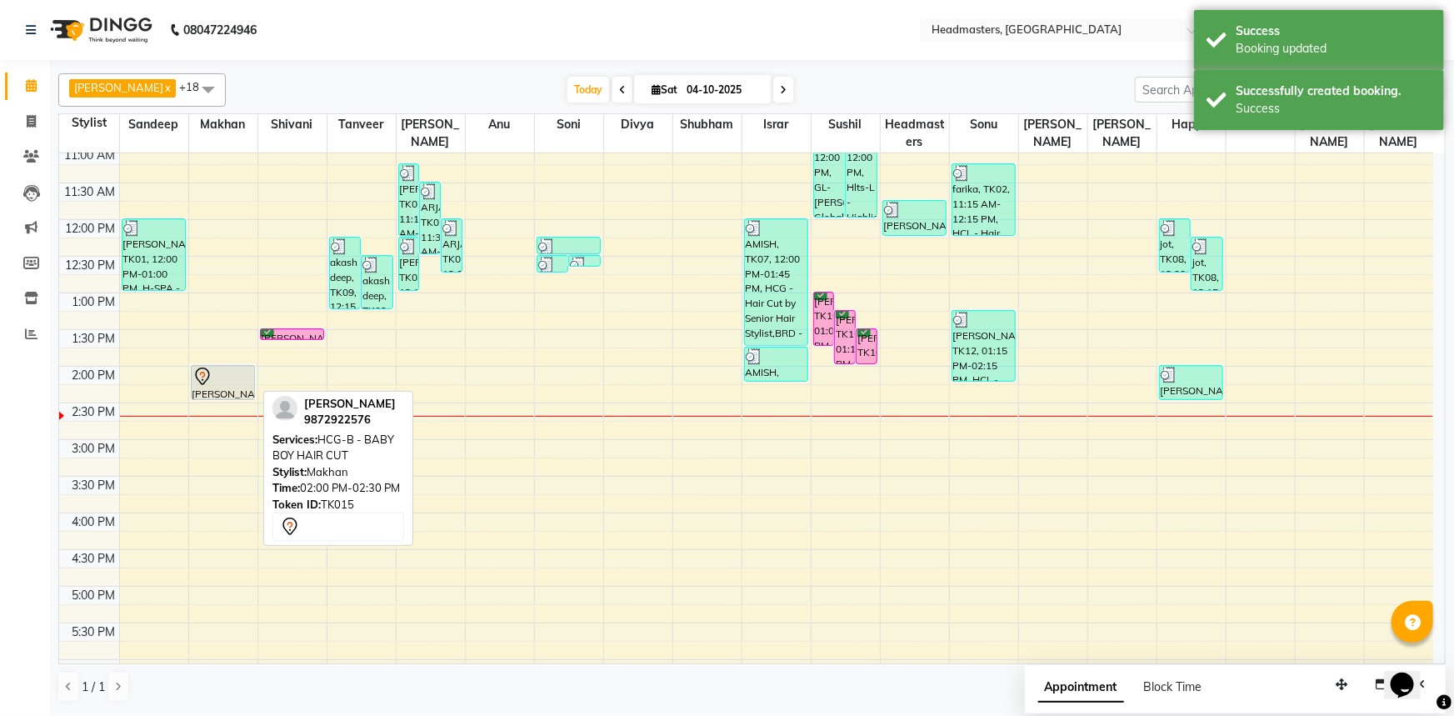
click at [210, 382] on icon at bounding box center [202, 377] width 20 height 20
click at [232, 380] on div at bounding box center [223, 377] width 62 height 20
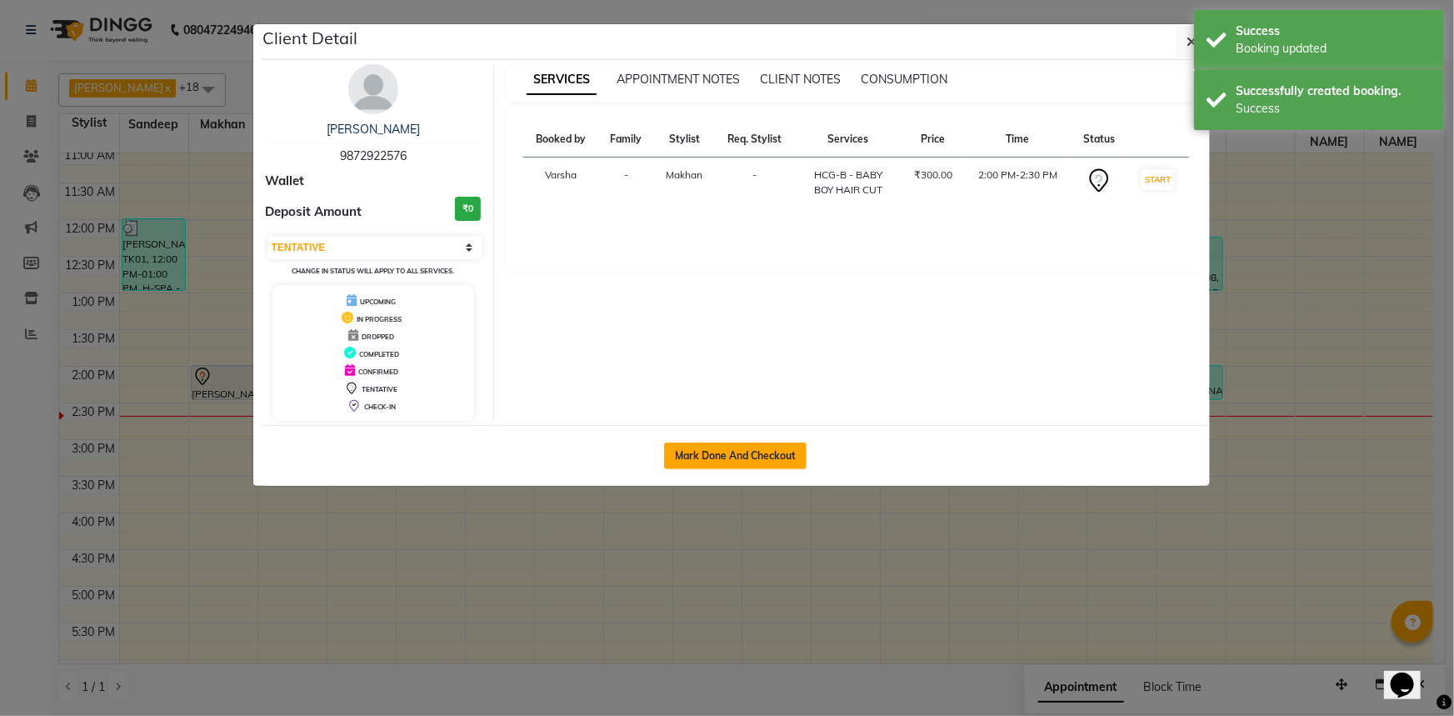
click at [712, 456] on button "Mark Done And Checkout" at bounding box center [735, 455] width 142 height 27
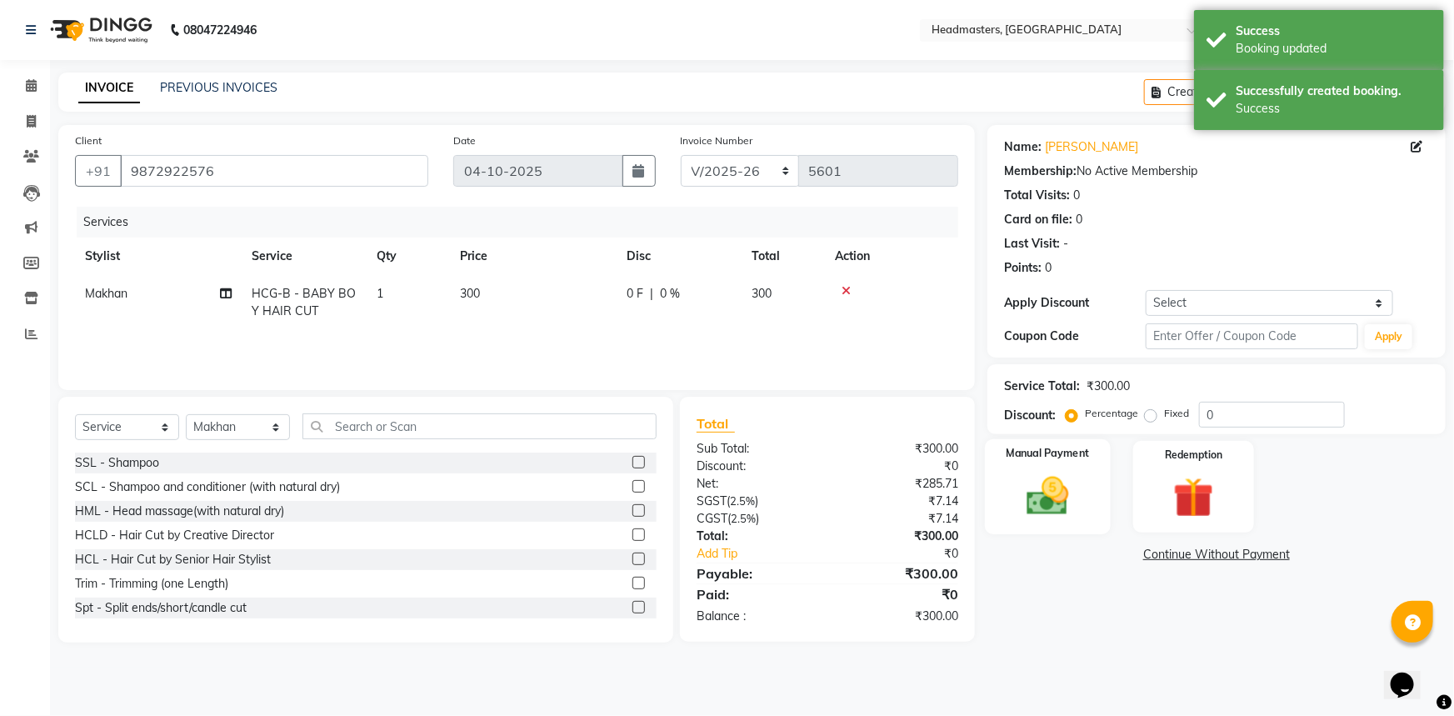
click at [1043, 483] on img at bounding box center [1048, 496] width 68 height 48
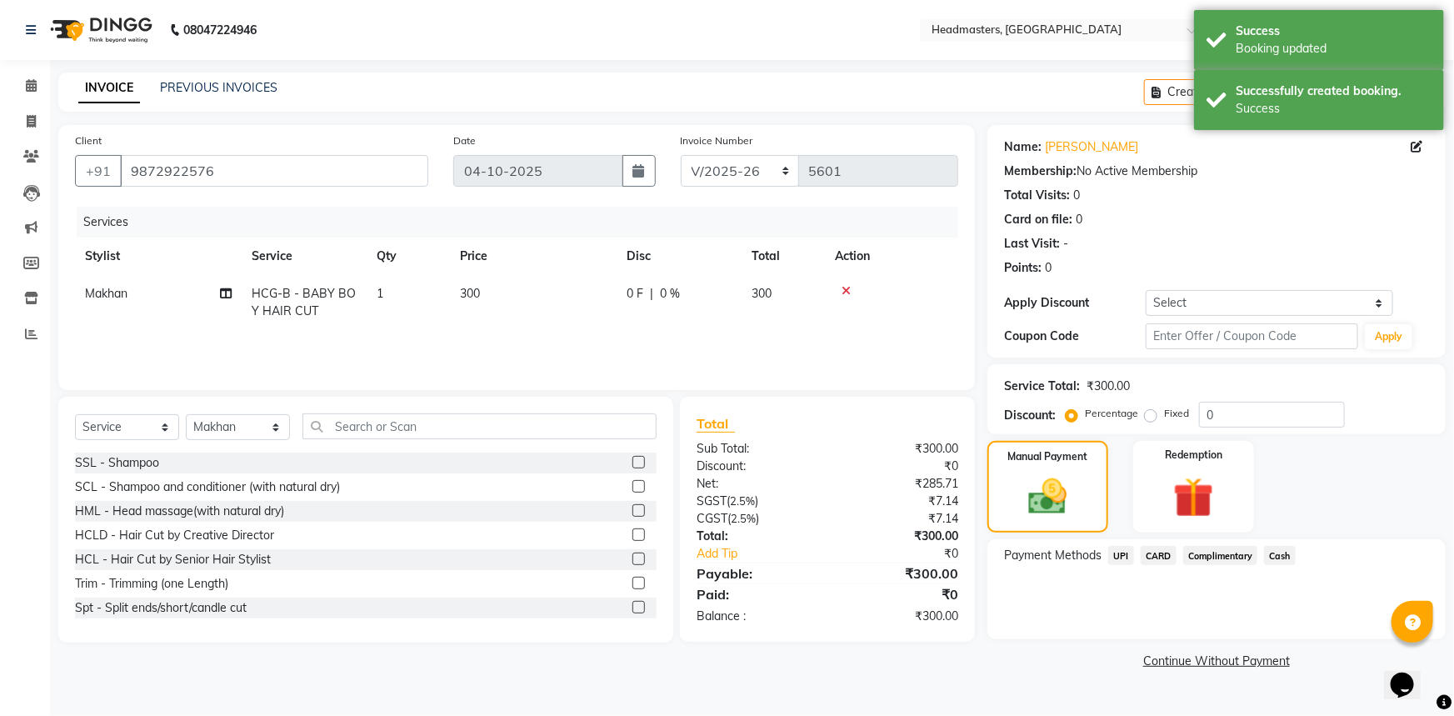
click at [1261, 552] on div "Cash" at bounding box center [1276, 557] width 38 height 22
click at [1272, 556] on span "Cash" at bounding box center [1280, 555] width 32 height 19
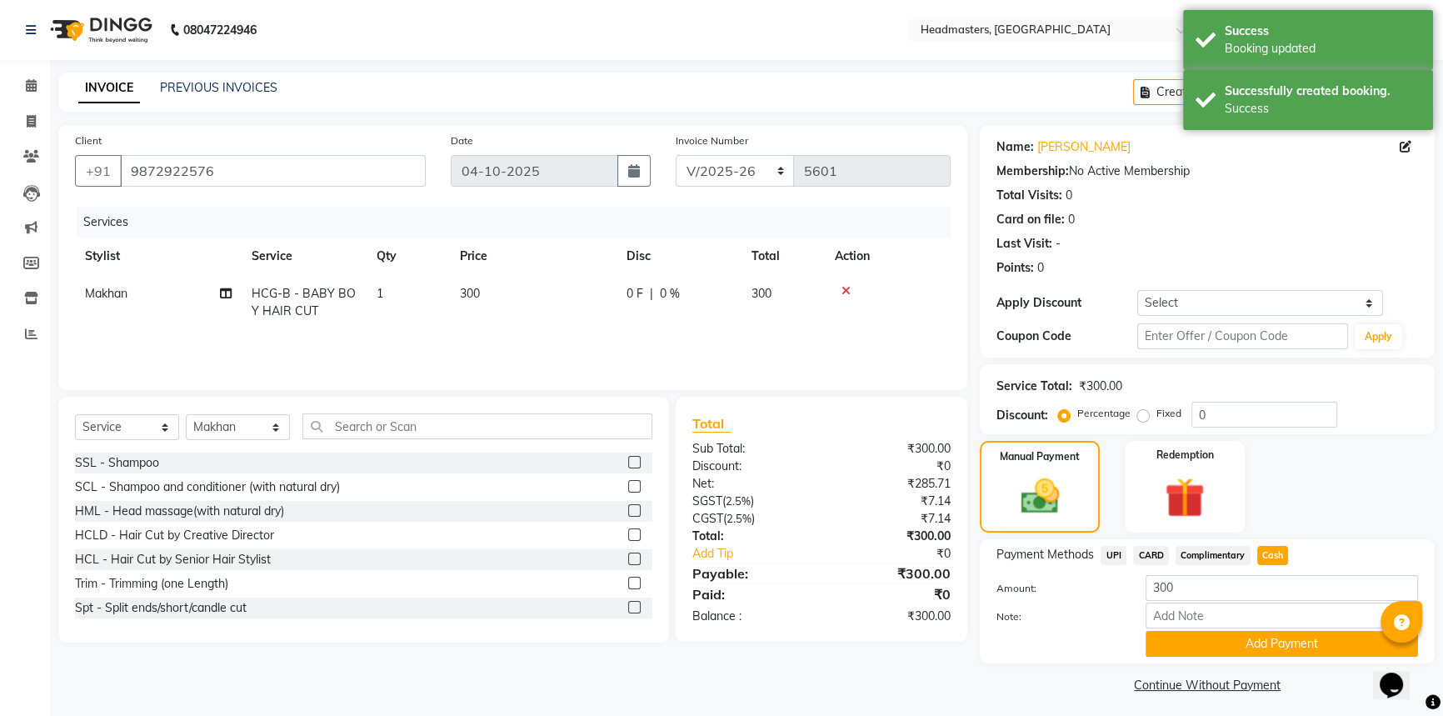
click at [1300, 628] on div "Note:" at bounding box center [1207, 616] width 447 height 28
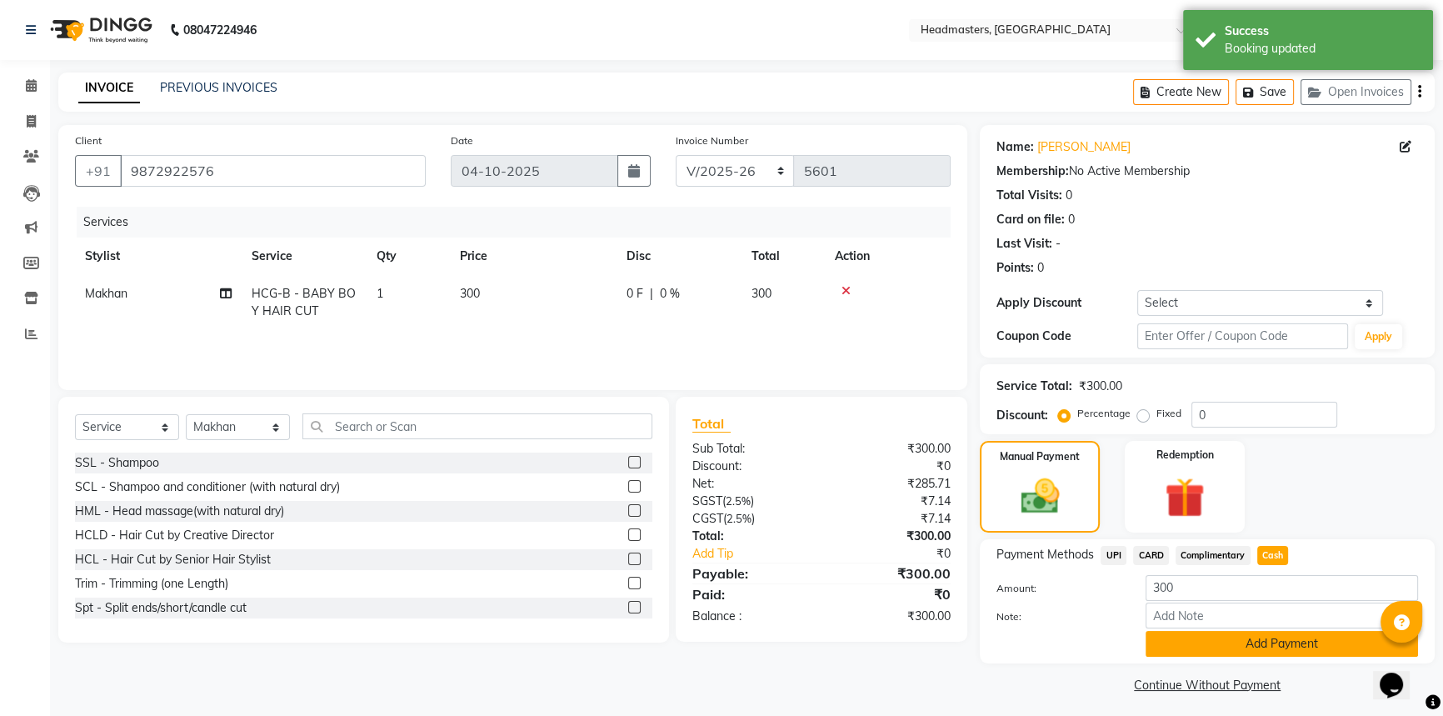
click at [1294, 650] on button "Add Payment" at bounding box center [1282, 644] width 272 height 26
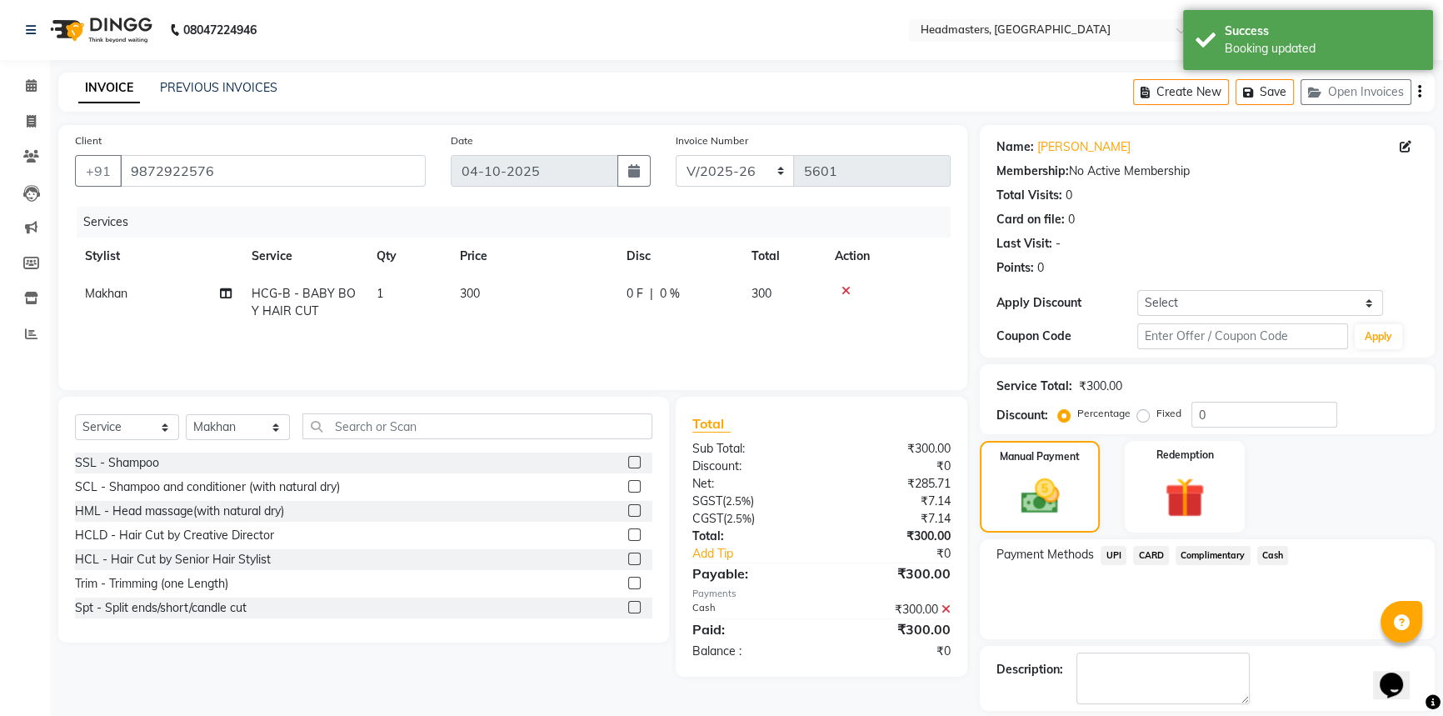
scroll to position [51, 0]
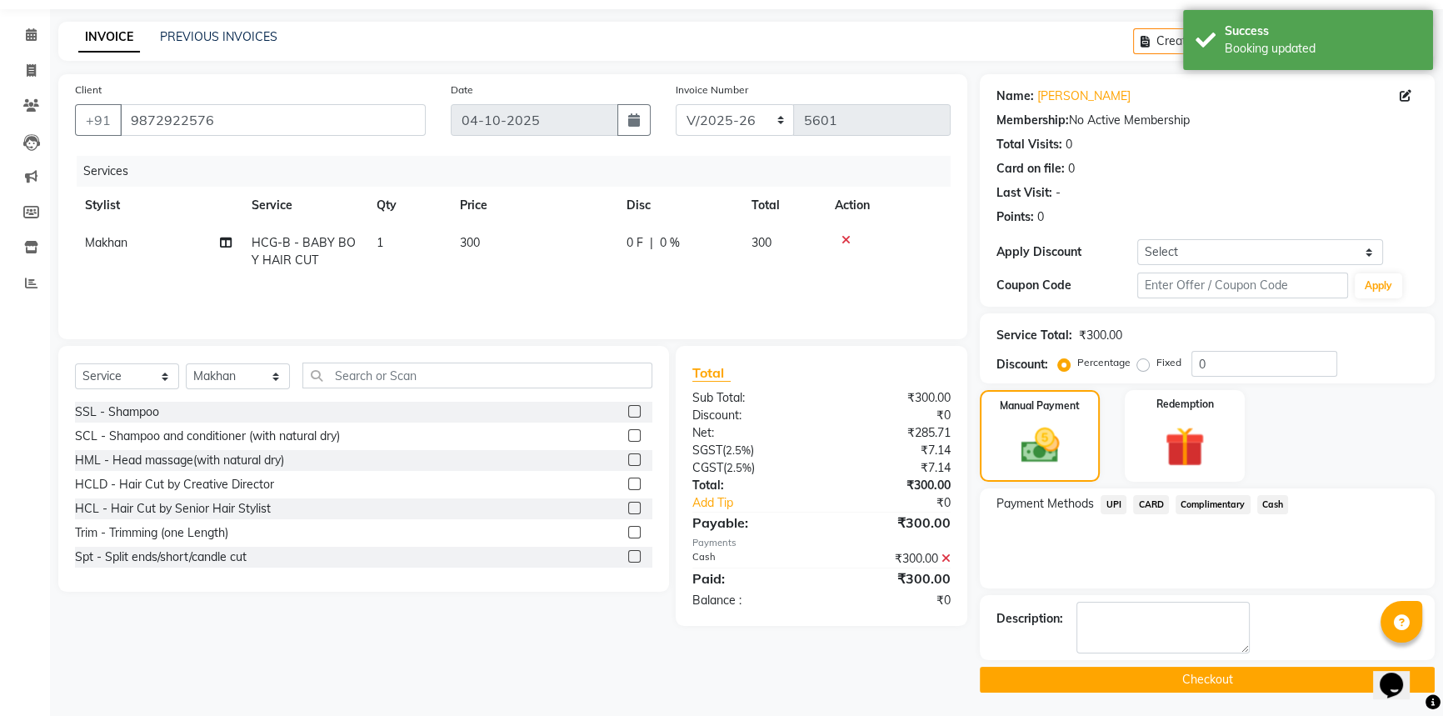
click at [1269, 681] on button "Checkout" at bounding box center [1207, 680] width 455 height 26
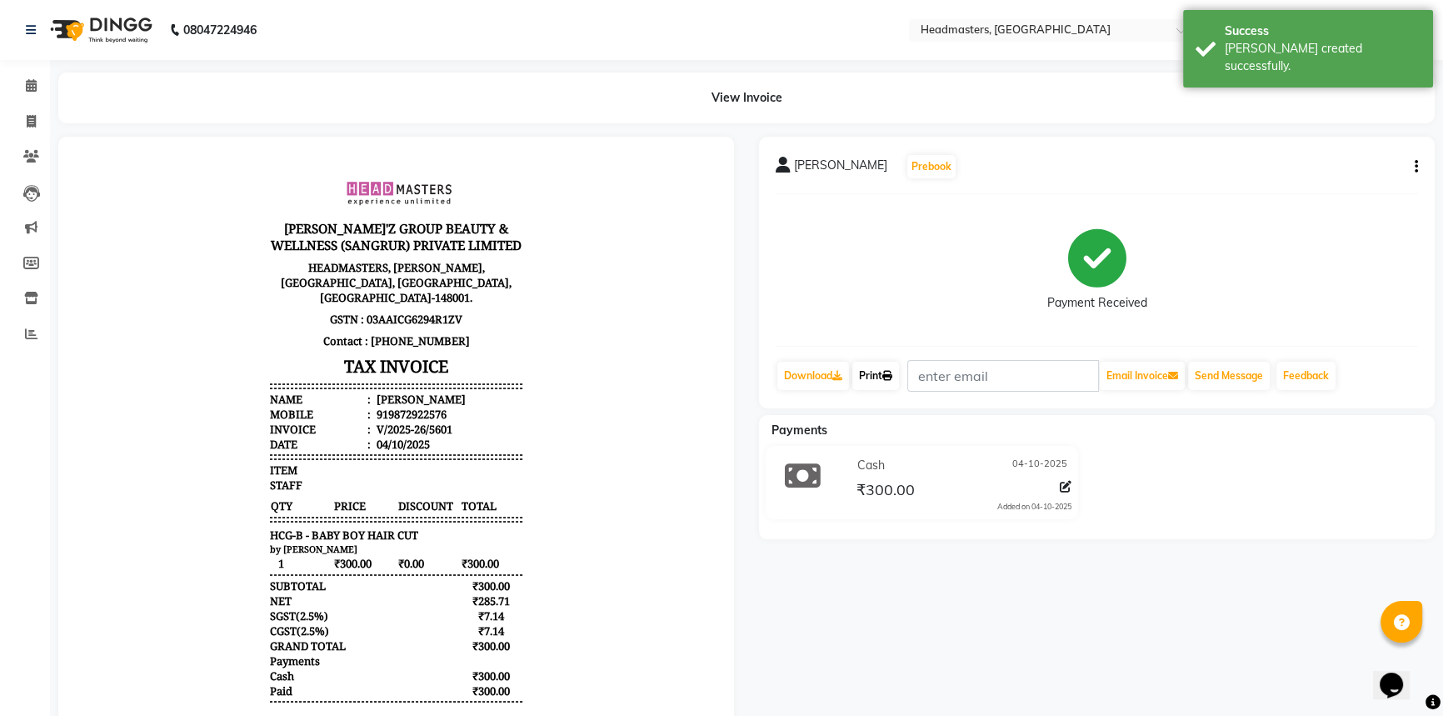
click at [899, 372] on link "Print" at bounding box center [875, 376] width 47 height 28
click at [39, 83] on span at bounding box center [31, 86] width 29 height 19
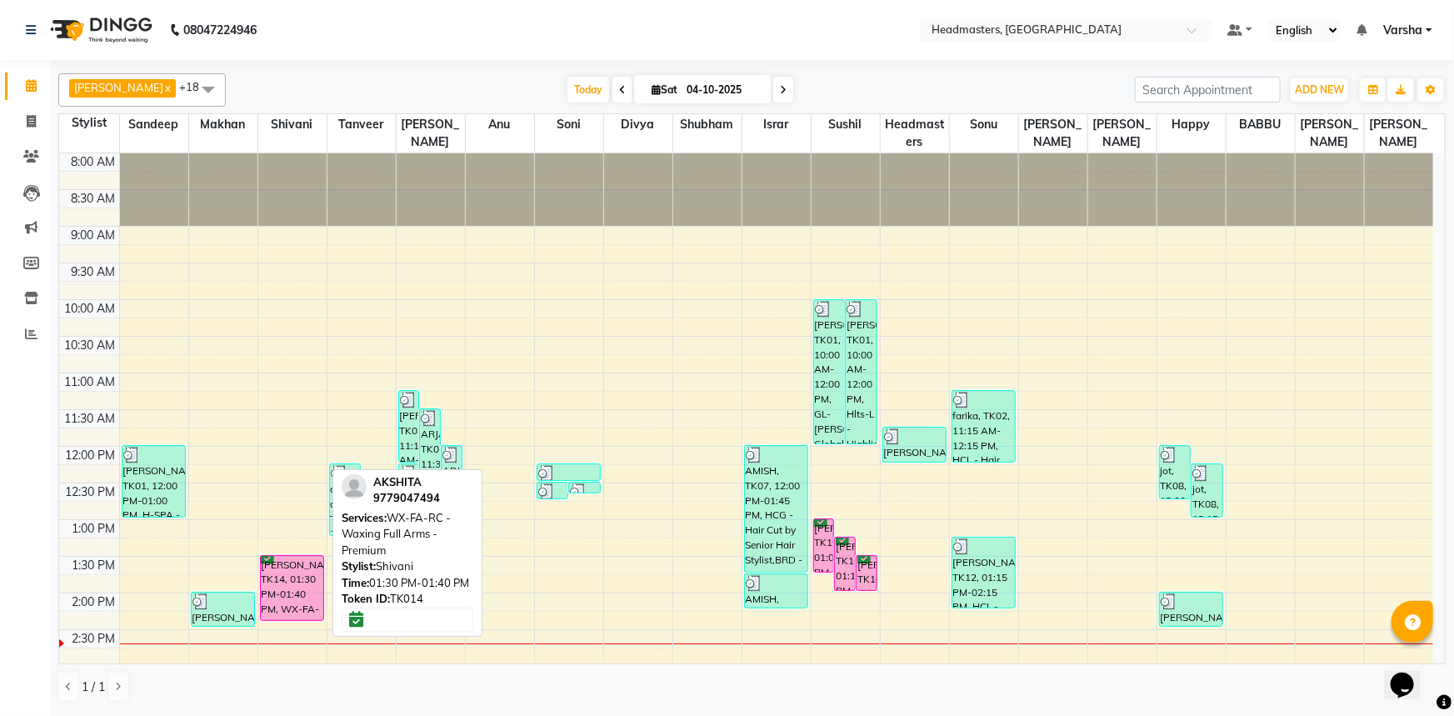
drag, startPoint x: 281, startPoint y: 562, endPoint x: 283, endPoint y: 610, distance: 48.4
click at [283, 610] on div "AKSHITA, TK14, 01:30 PM-01:40 PM, WX-FA-RC - Waxing Full Arms - Premium AKSHITA…" at bounding box center [292, 629] width 68 height 952
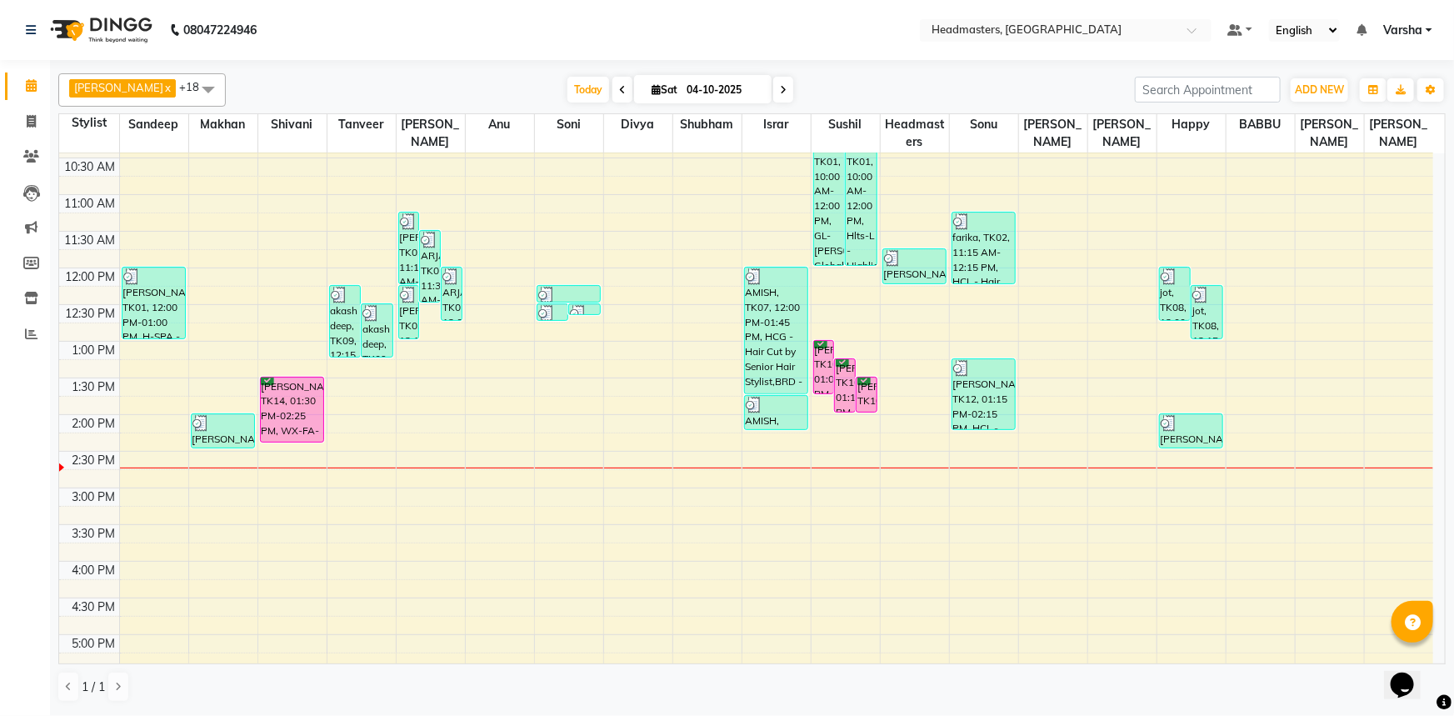
scroll to position [227, 0]
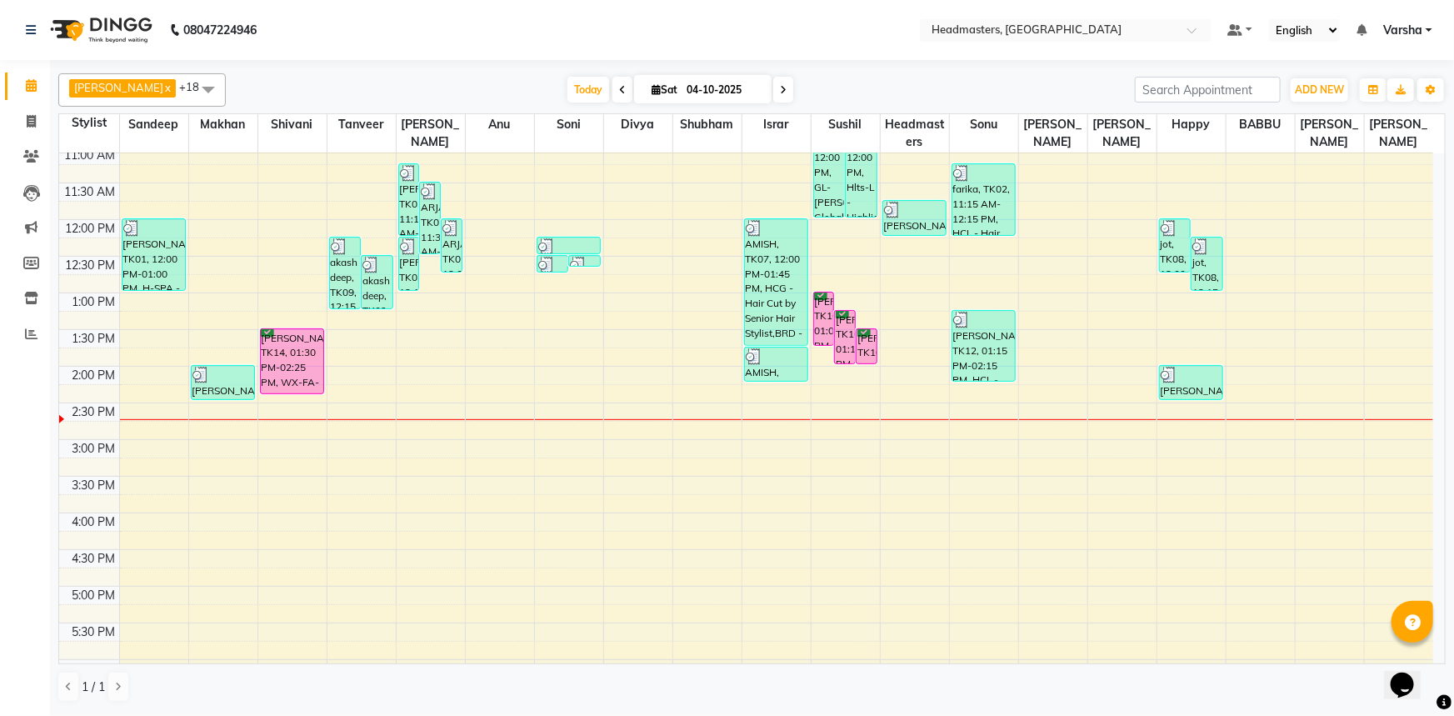
click at [424, 362] on div "8:00 AM 8:30 AM 9:00 AM 9:30 AM 10:00 AM 10:30 AM 11:00 AM 11:30 AM 12:00 PM 12…" at bounding box center [746, 403] width 1374 height 952
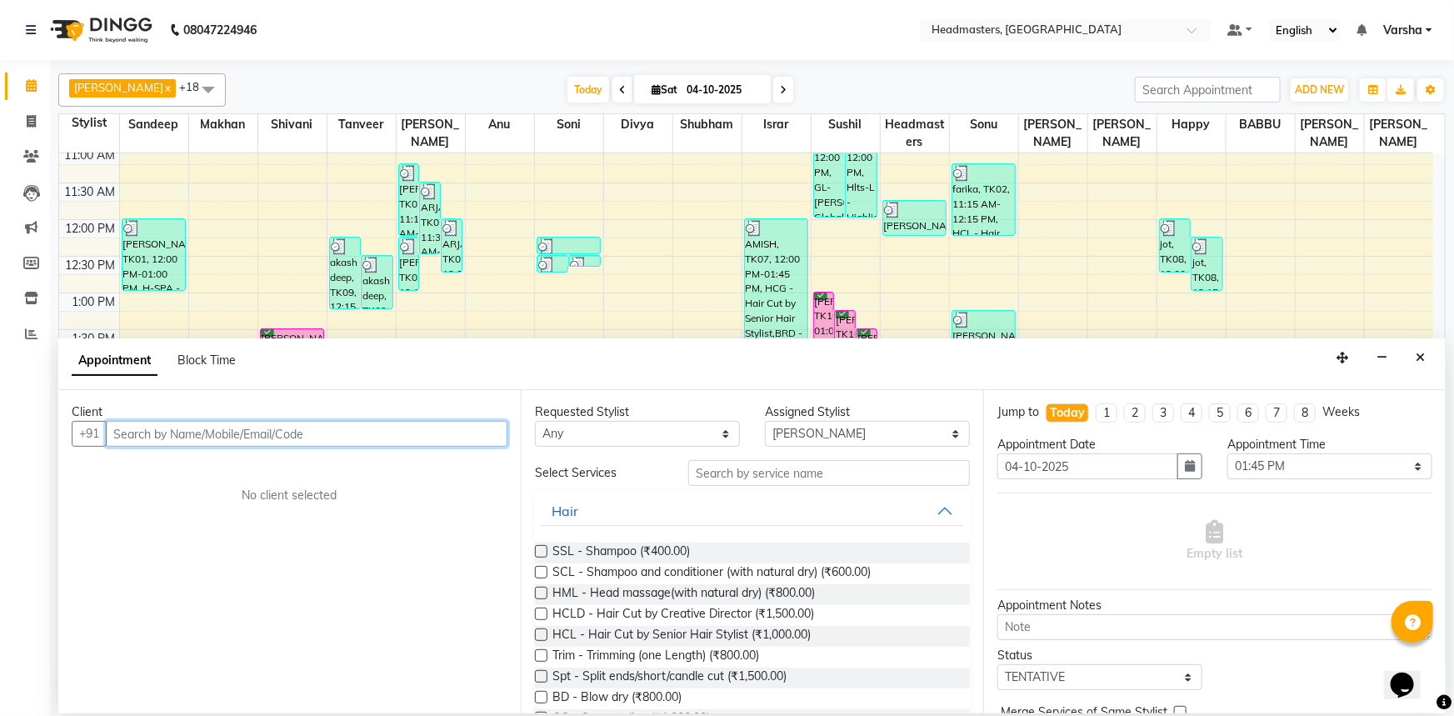
click at [131, 436] on input "text" at bounding box center [307, 434] width 402 height 26
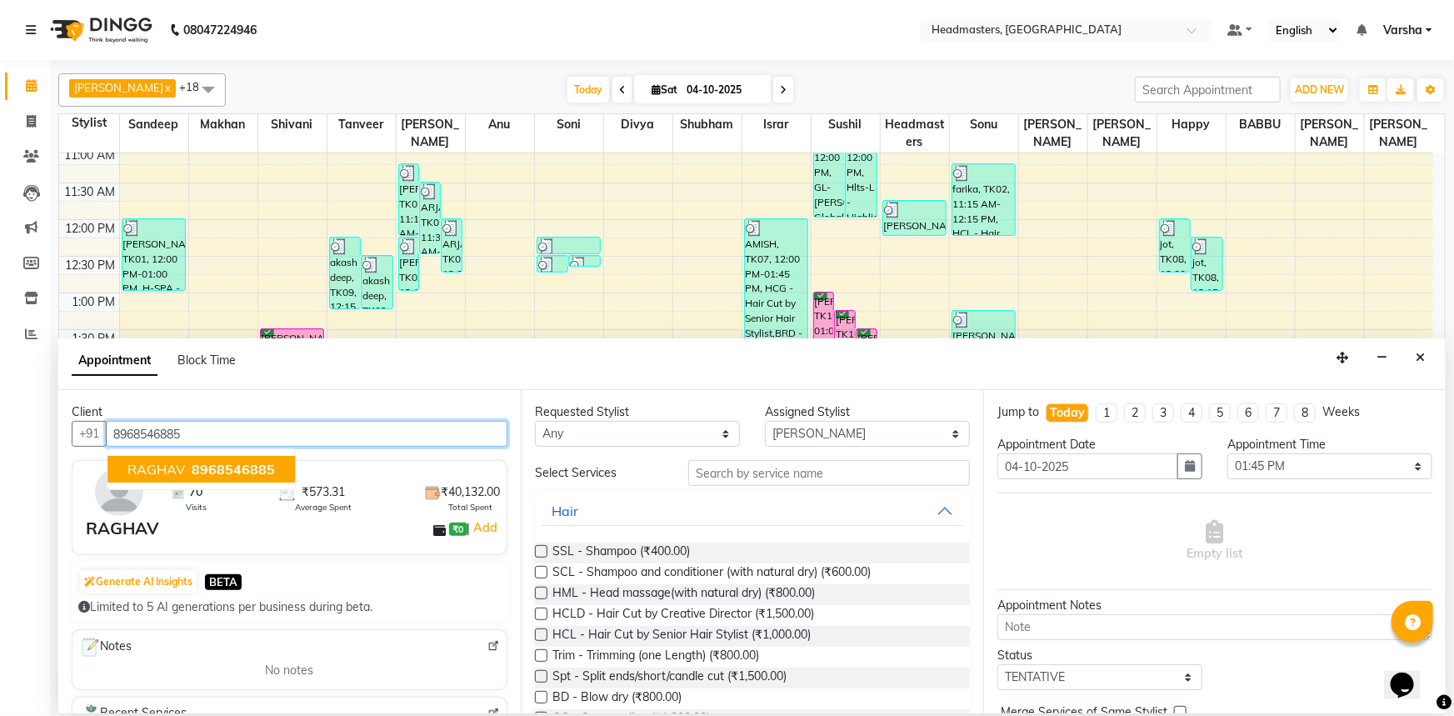
click at [154, 468] on span "RAGHAV" at bounding box center [155, 469] width 57 height 17
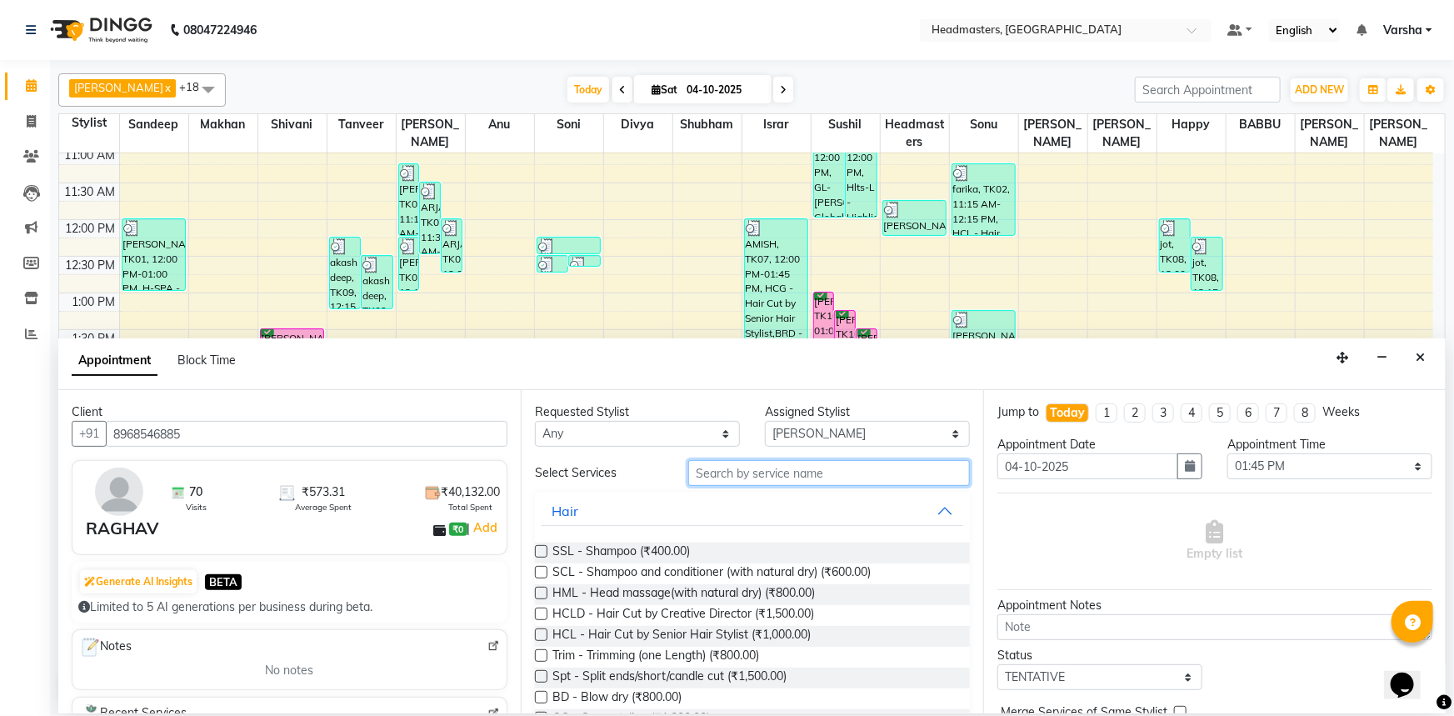
click at [740, 474] on input "text" at bounding box center [829, 473] width 282 height 26
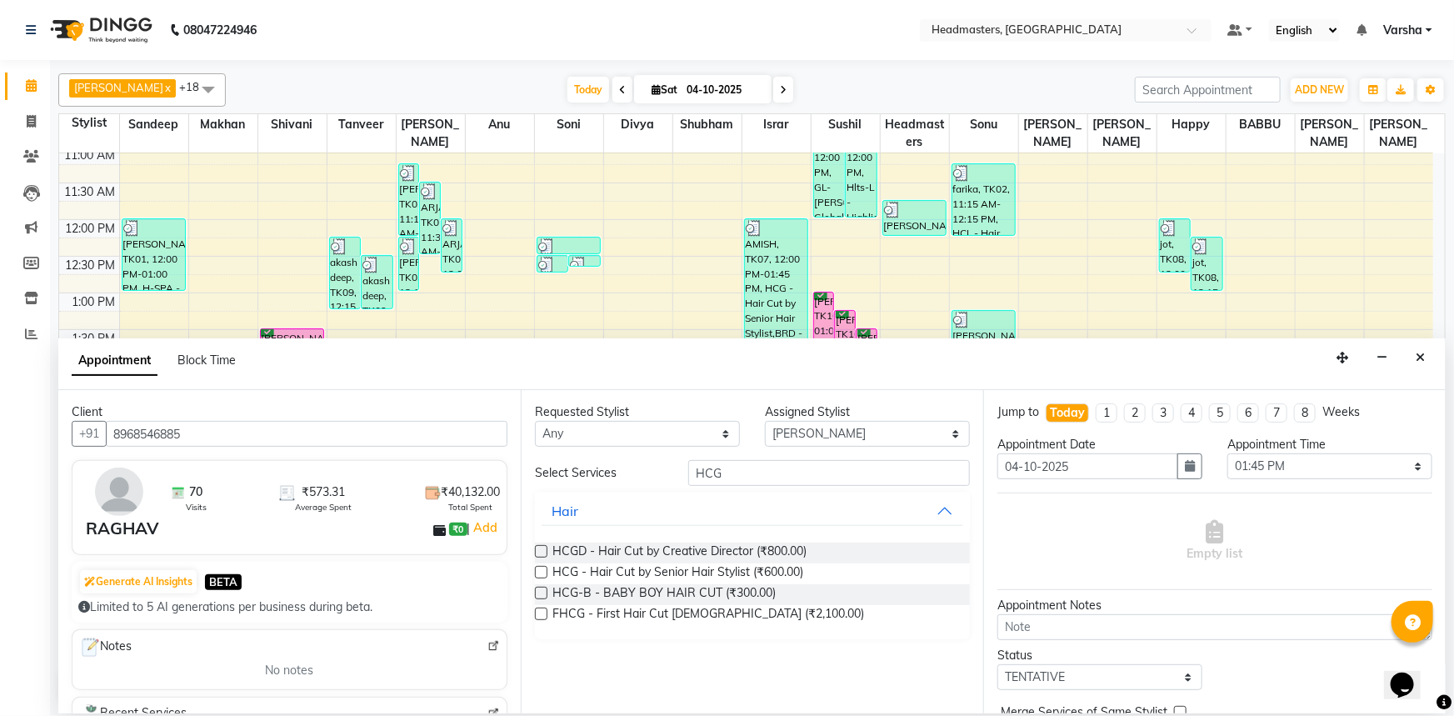
click at [547, 568] on div "HCG - Hair Cut by Senior Hair Stylist (₹600.00)" at bounding box center [752, 573] width 435 height 21
click at [539, 568] on label at bounding box center [541, 572] width 12 height 12
click at [539, 568] on input "checkbox" at bounding box center [540, 573] width 11 height 11
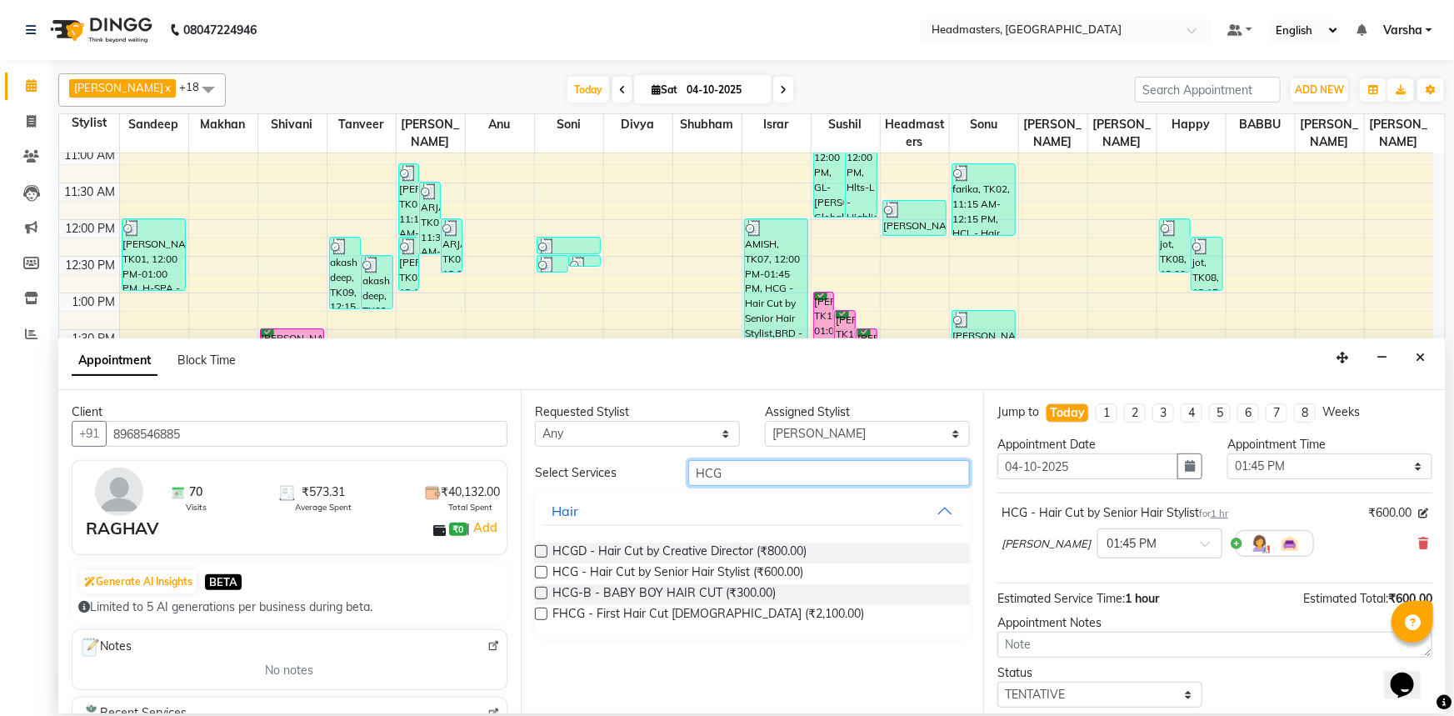
click at [730, 482] on input "HCG" at bounding box center [829, 473] width 282 height 26
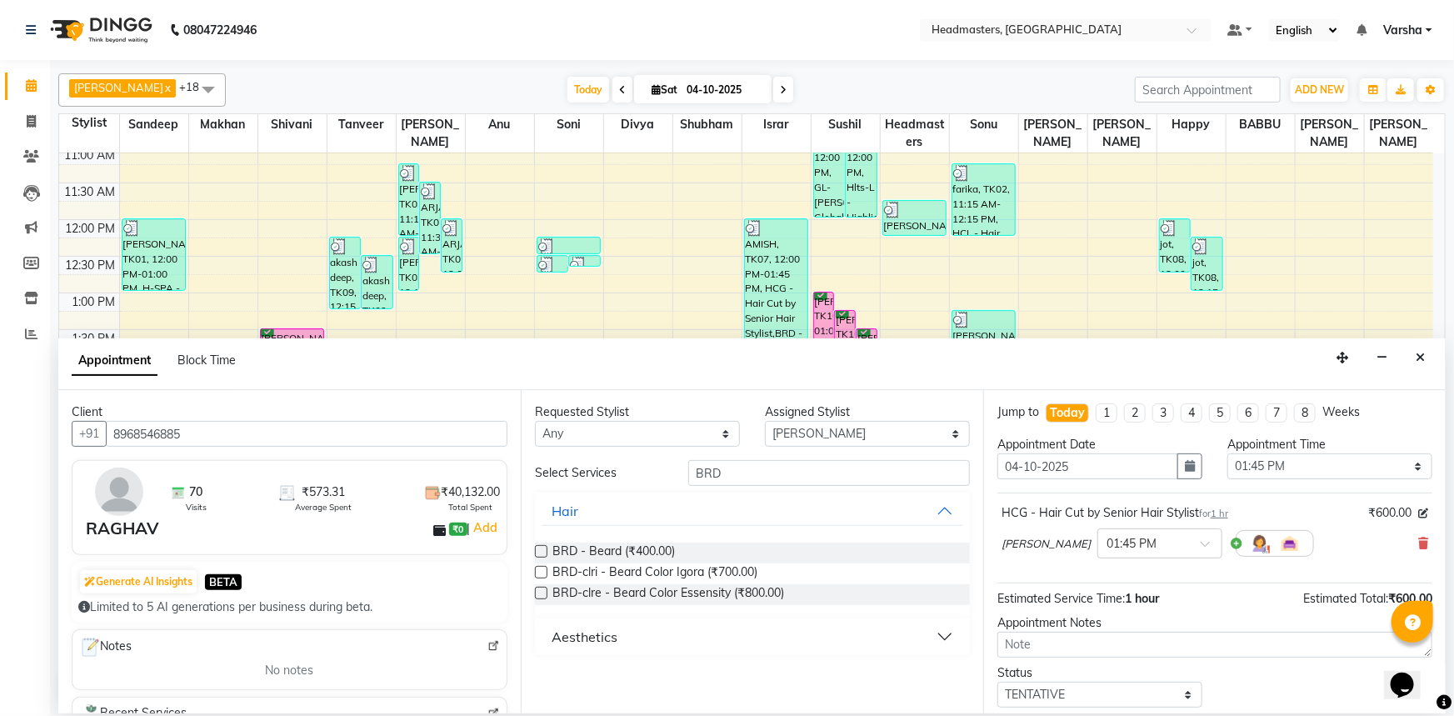
click at [542, 554] on label at bounding box center [541, 551] width 12 height 12
click at [542, 554] on input "checkbox" at bounding box center [540, 552] width 11 height 11
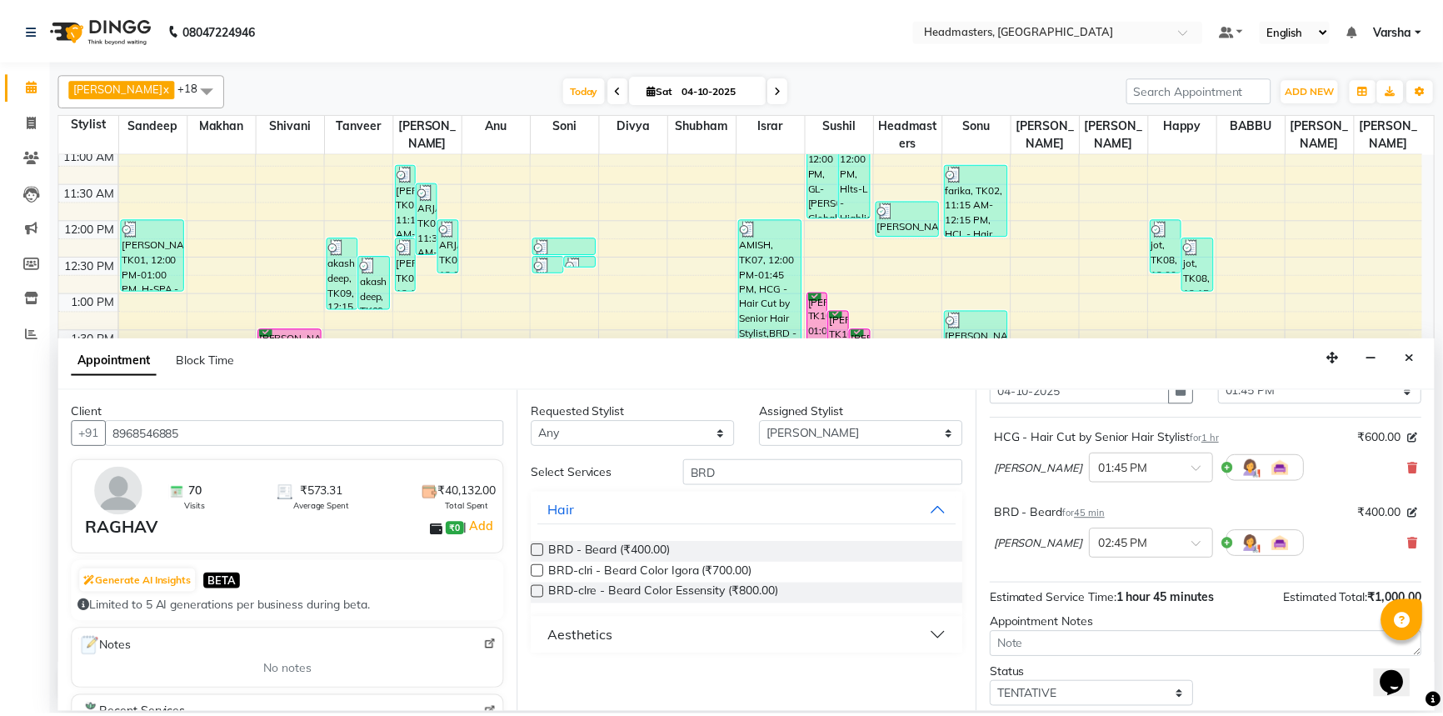
scroll to position [147, 0]
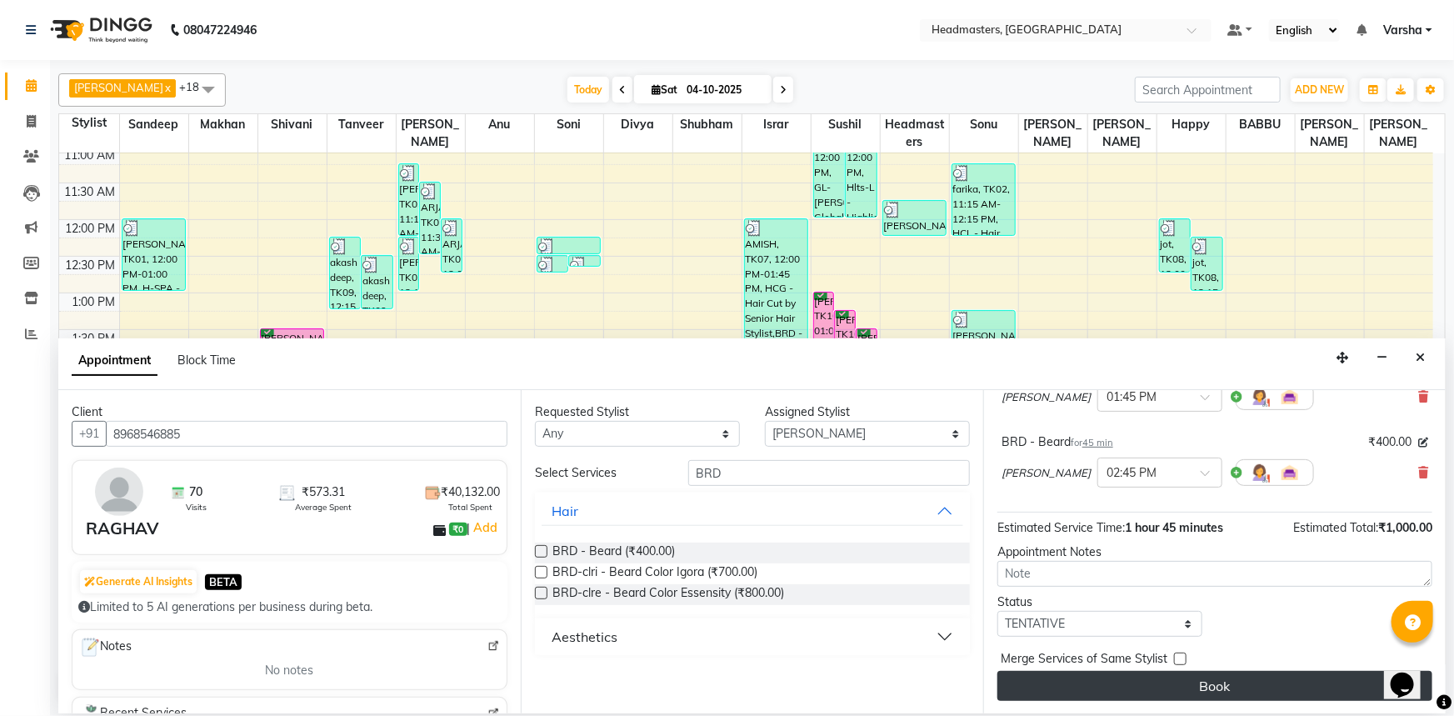
click at [1183, 687] on button "Book" at bounding box center [1214, 686] width 435 height 30
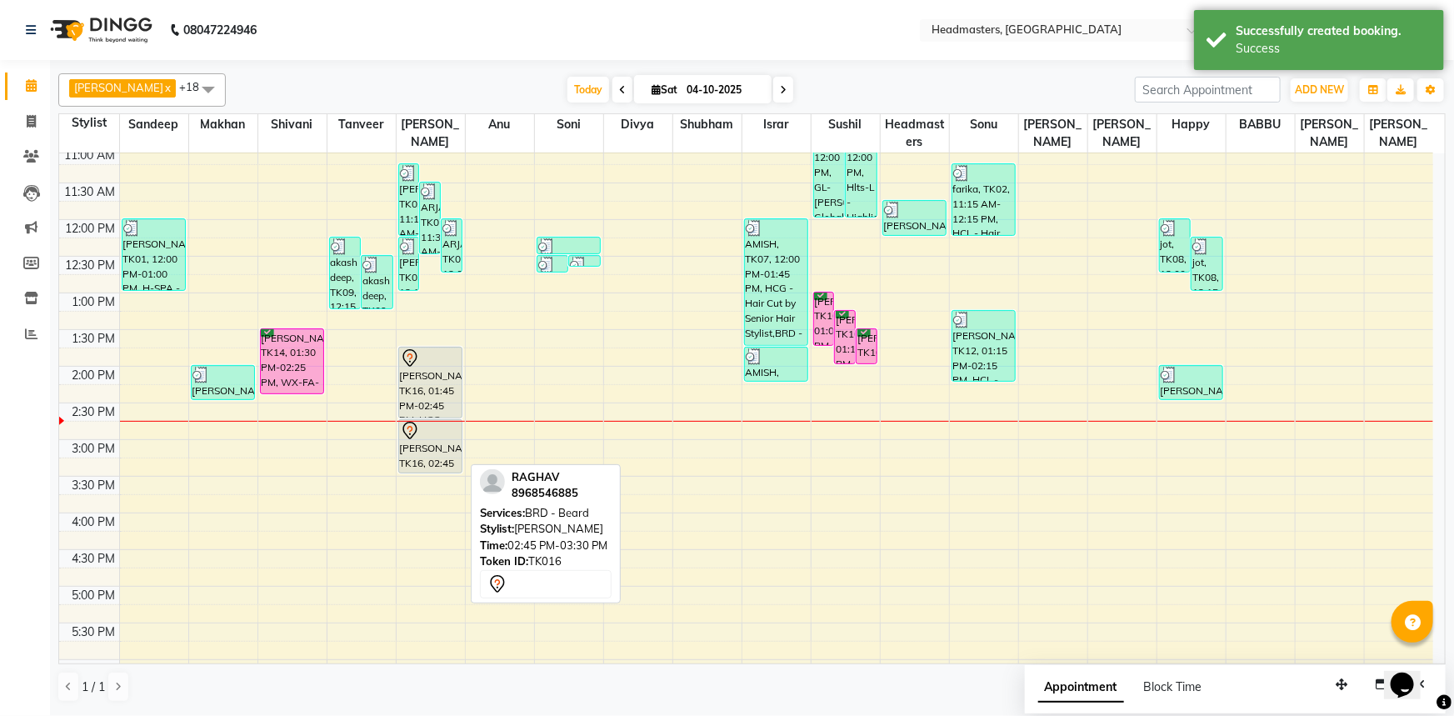
click at [422, 434] on div at bounding box center [431, 431] width 62 height 20
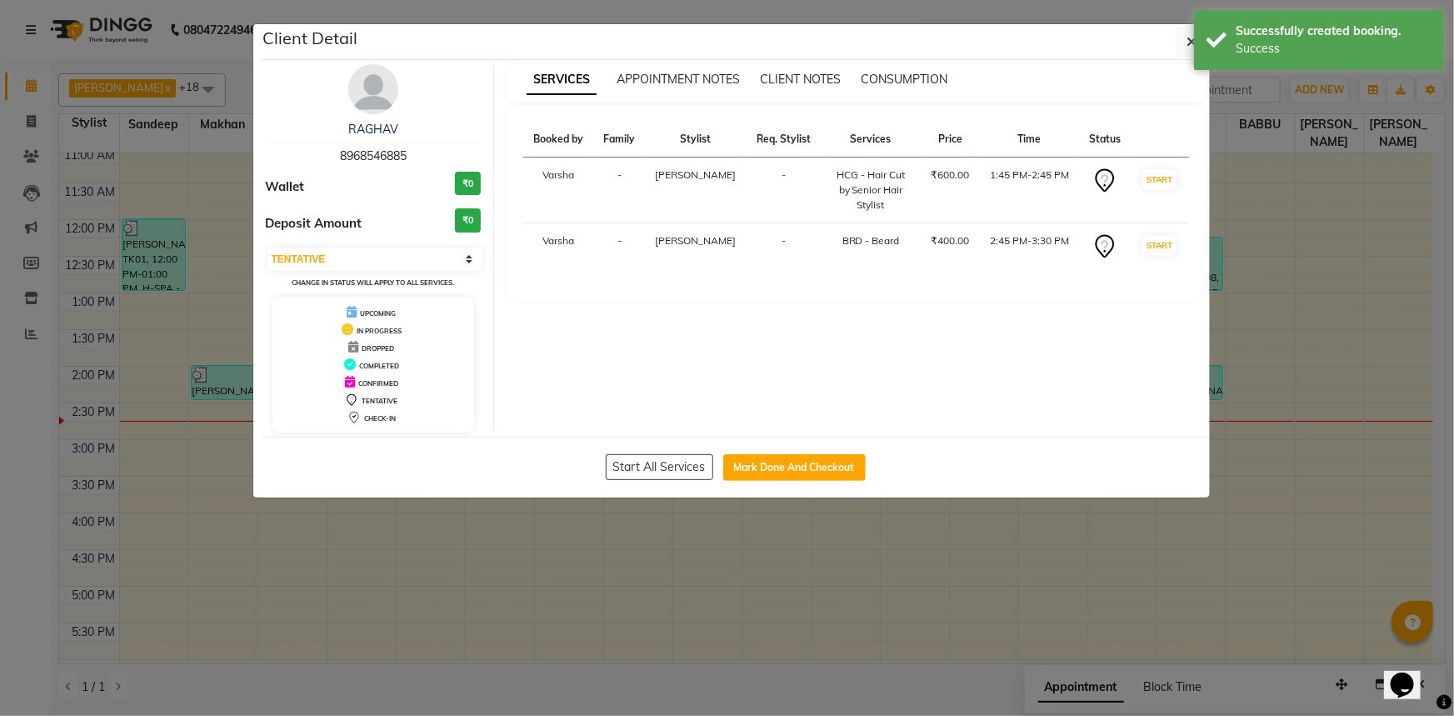
click at [797, 486] on div "Start All Services Mark Done And Checkout" at bounding box center [736, 467] width 948 height 61
click at [791, 474] on button "Mark Done And Checkout" at bounding box center [794, 467] width 142 height 27
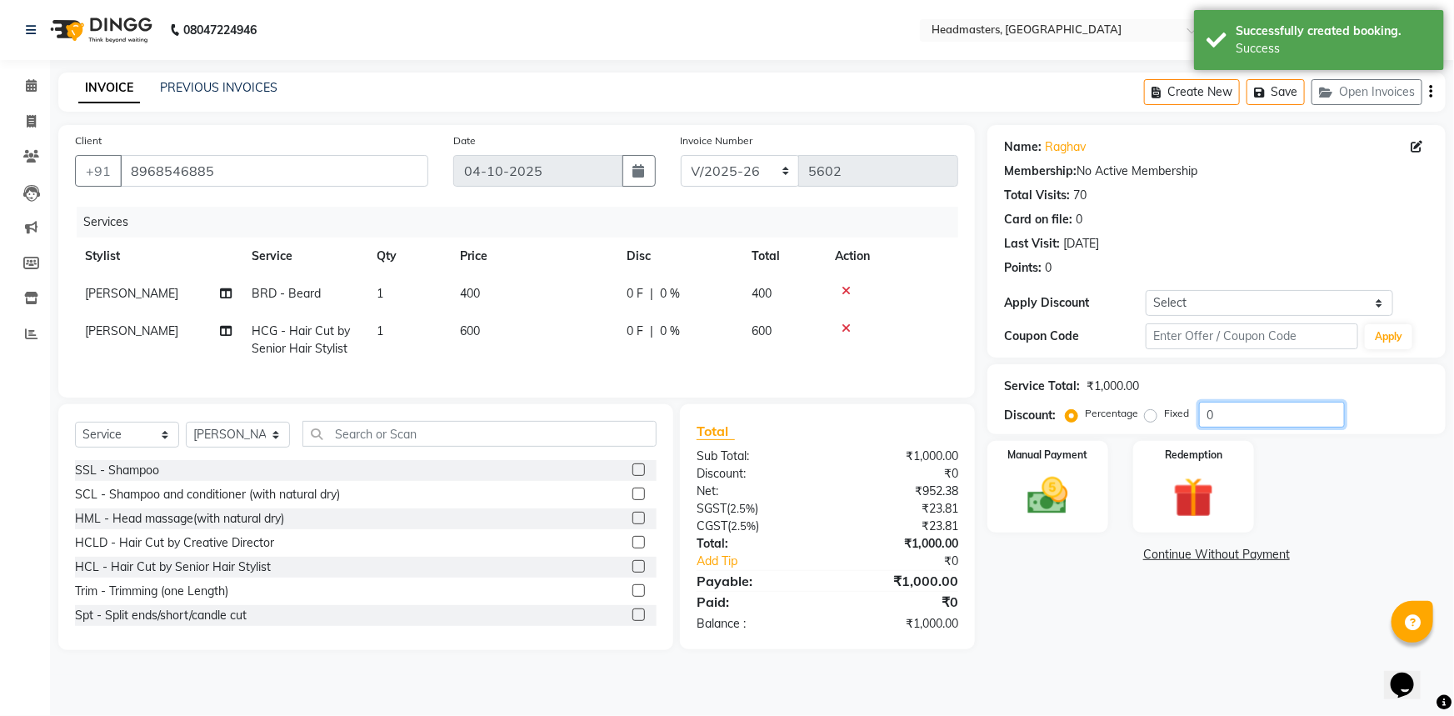
click at [1217, 410] on input "0" at bounding box center [1272, 415] width 146 height 26
click at [1075, 483] on img at bounding box center [1048, 496] width 68 height 48
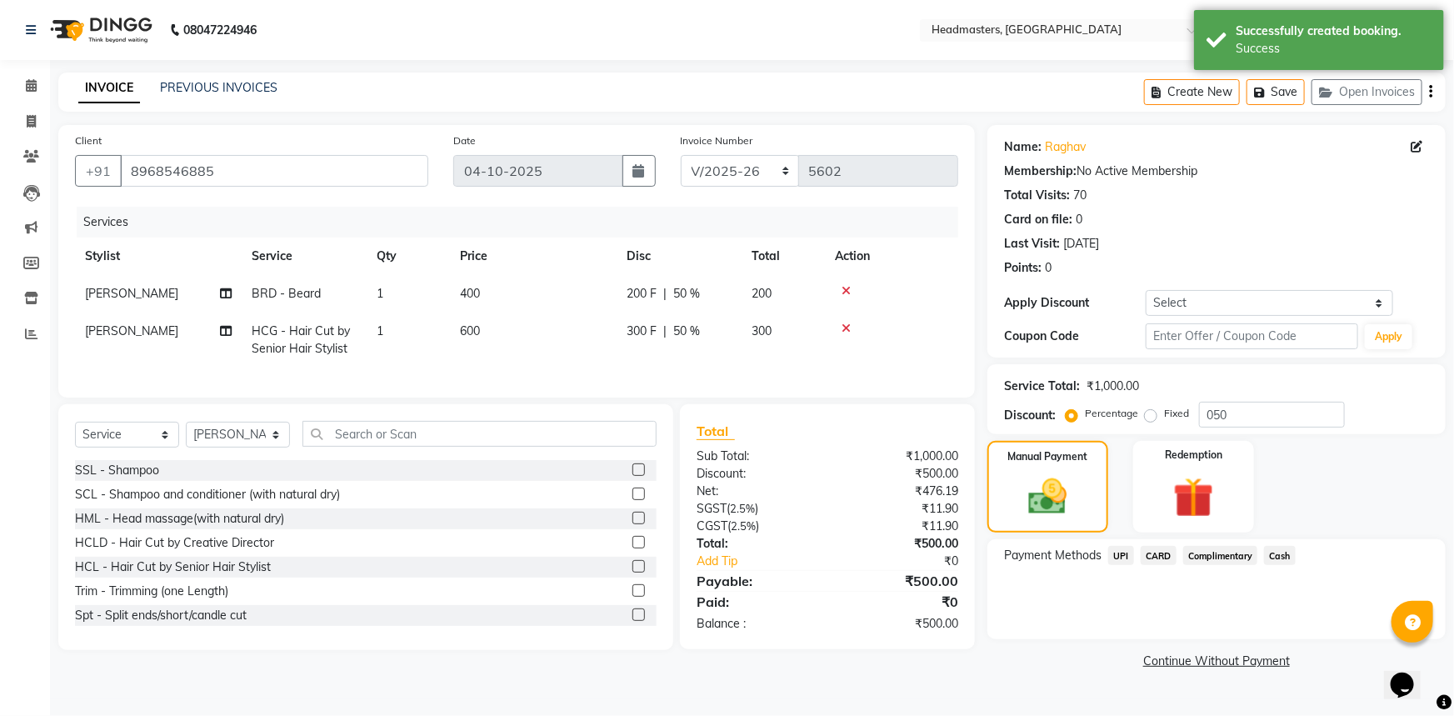
click at [1277, 558] on span "Cash" at bounding box center [1280, 555] width 32 height 19
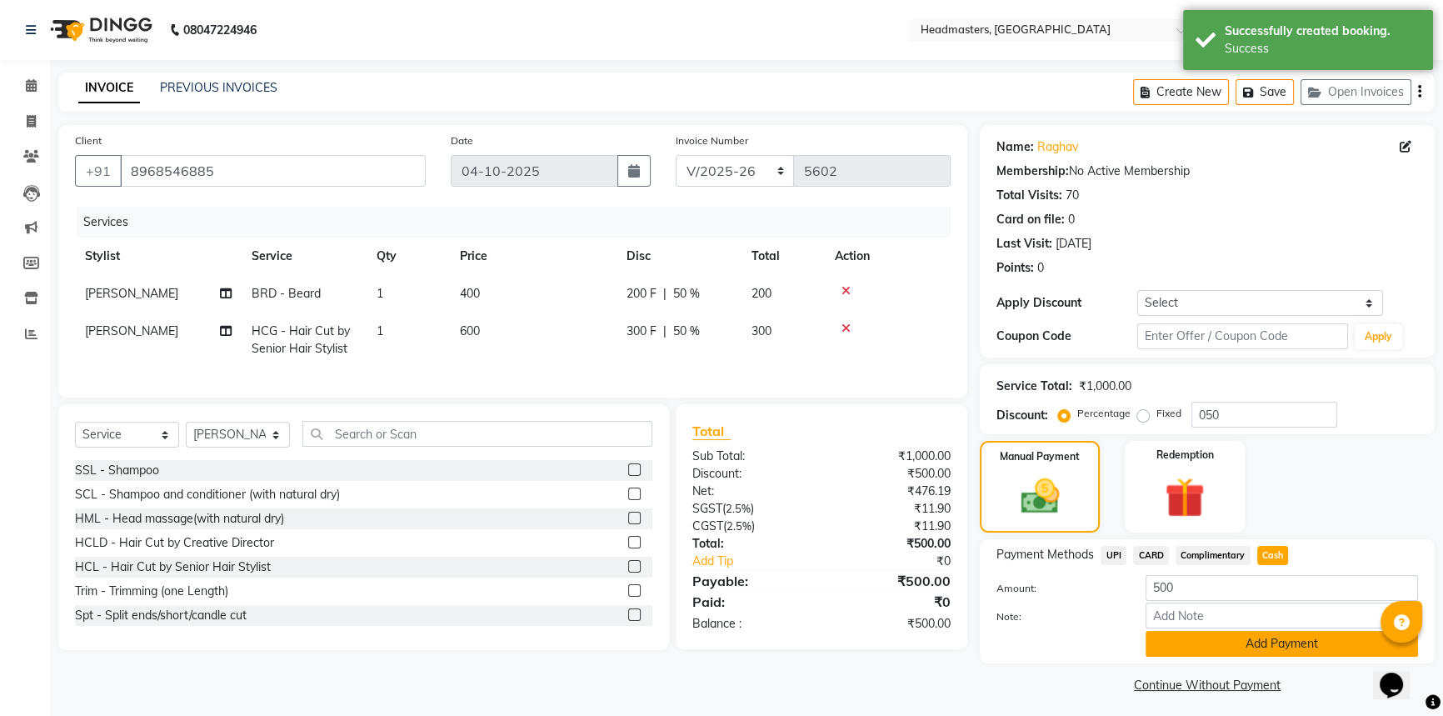
click at [1298, 633] on button "Add Payment" at bounding box center [1282, 644] width 272 height 26
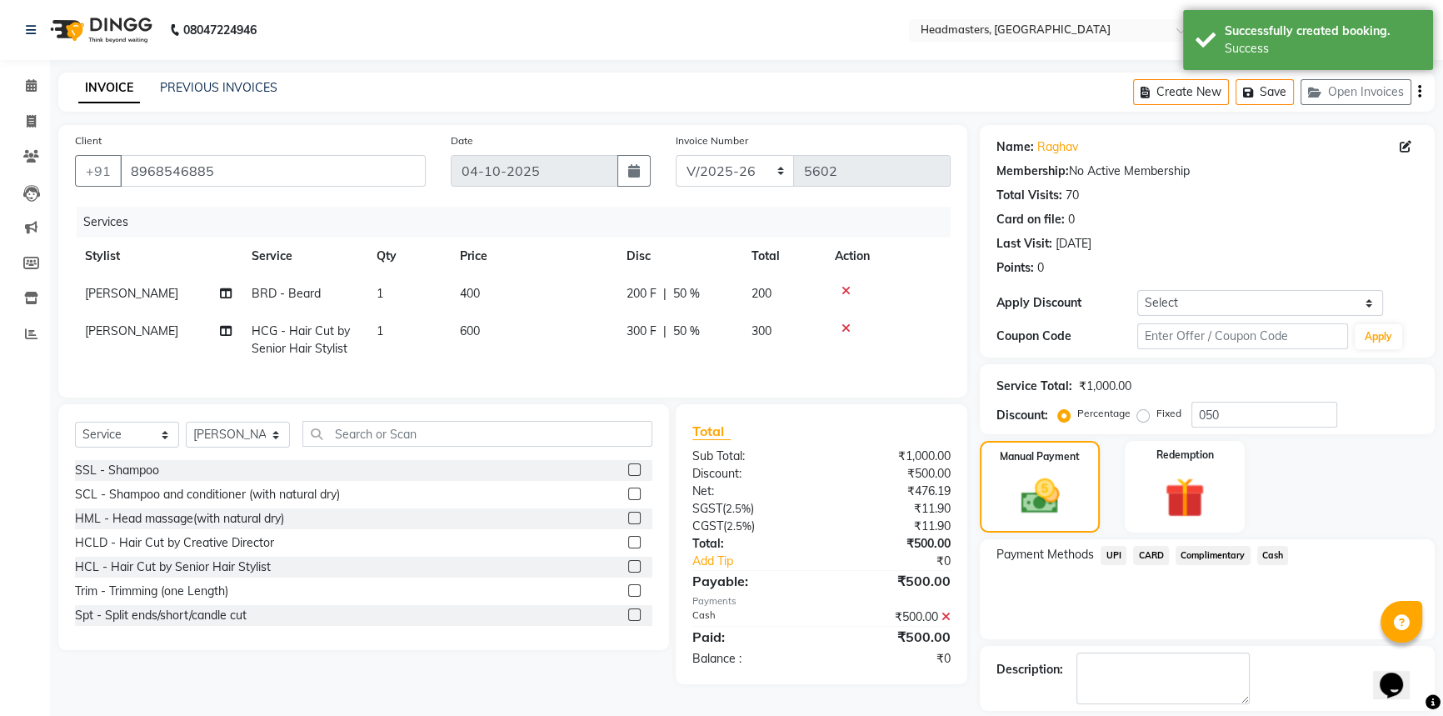
scroll to position [51, 0]
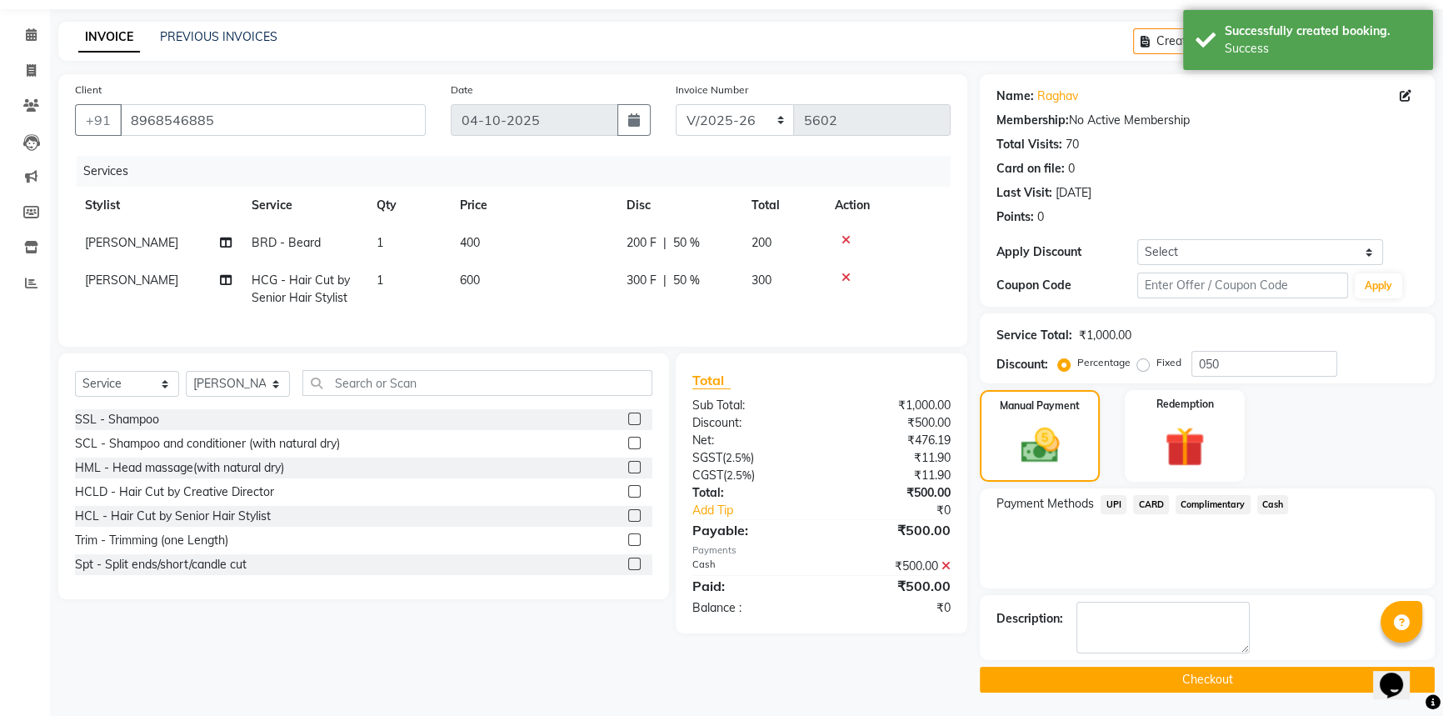
click at [1278, 663] on div "Name: Raghav Membership: No Active Membership Total Visits: 70 Card on file: 0 …" at bounding box center [1213, 383] width 467 height 618
click at [1278, 668] on button "Checkout" at bounding box center [1207, 680] width 455 height 26
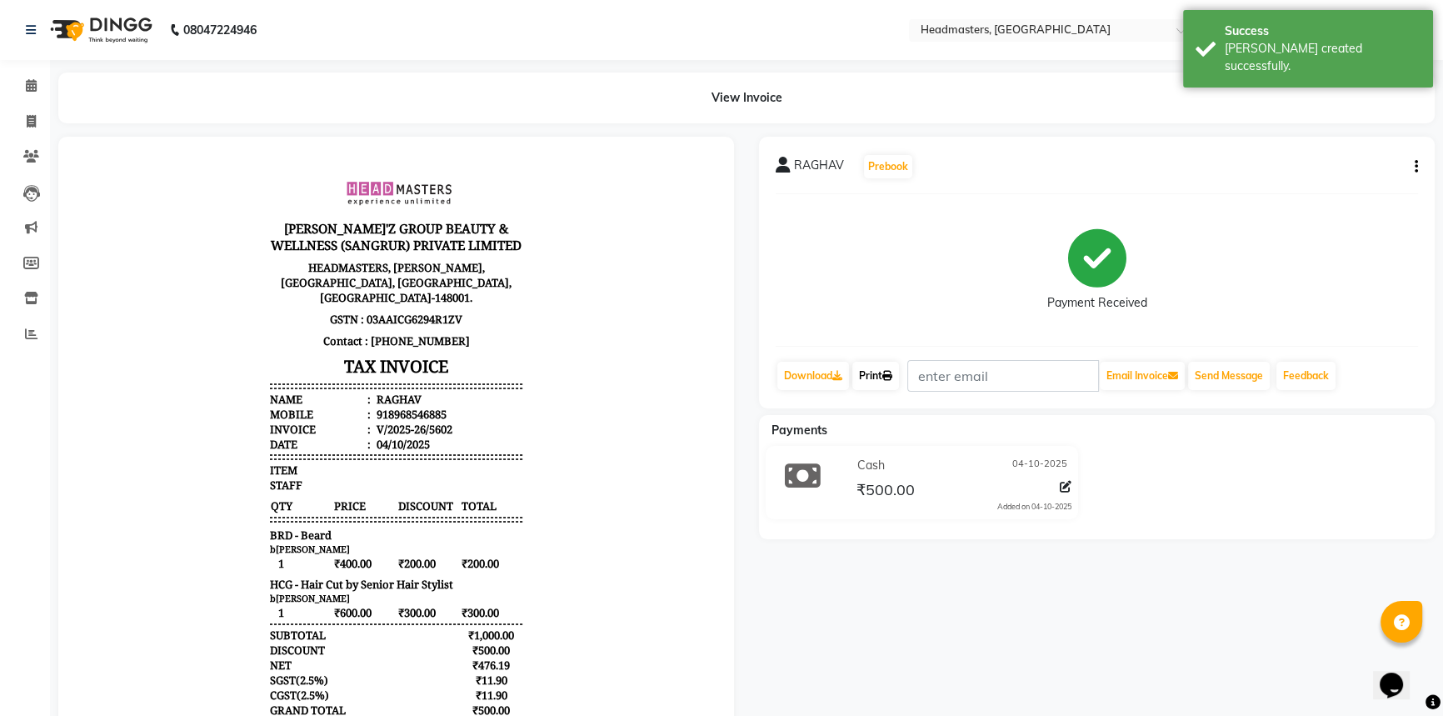
click at [892, 375] on icon at bounding box center [887, 376] width 10 height 10
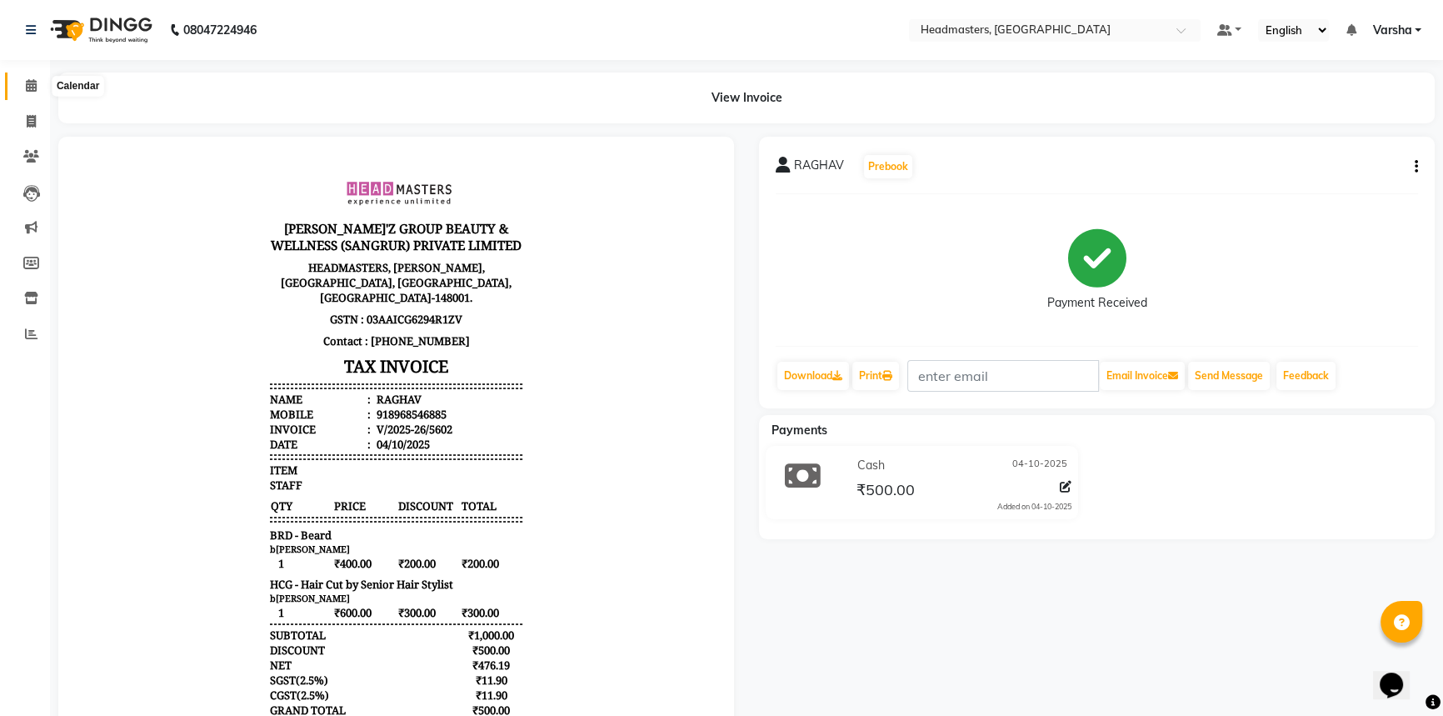
click at [32, 82] on icon at bounding box center [31, 85] width 11 height 12
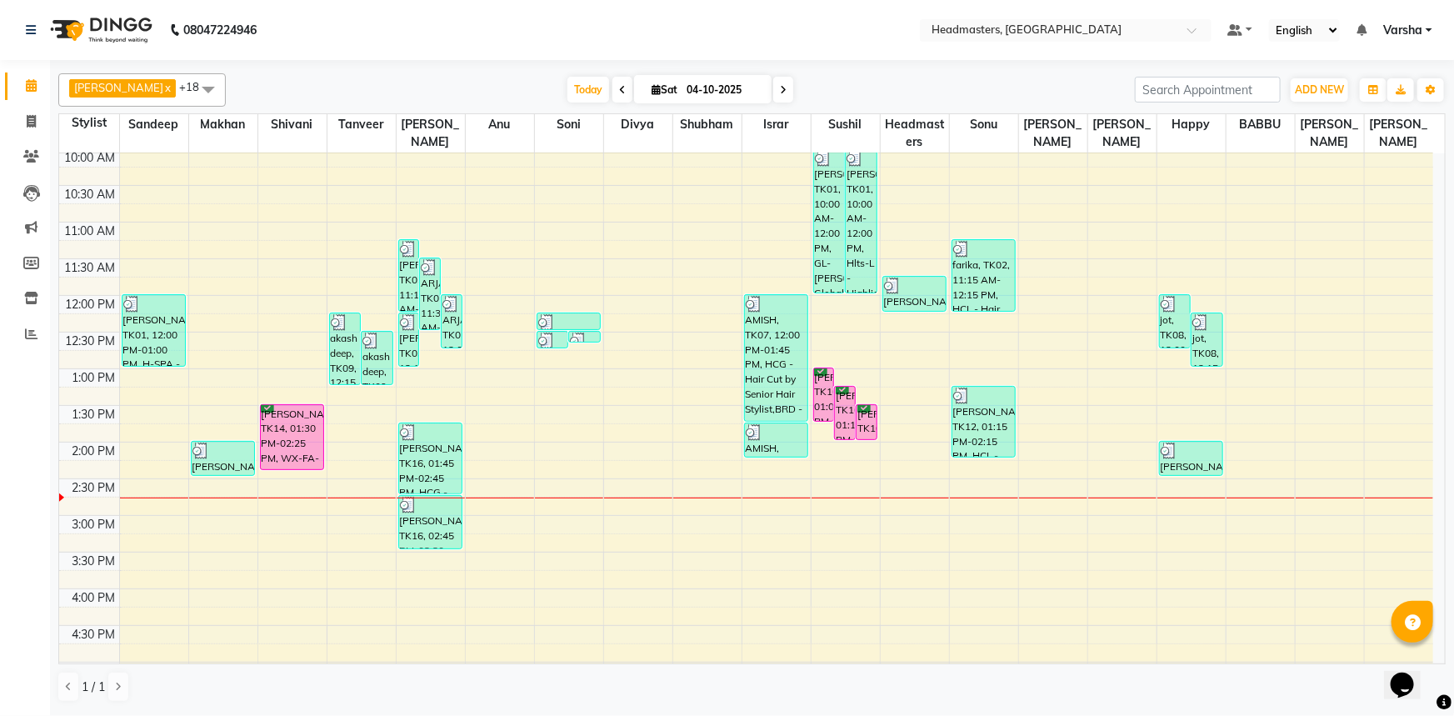
scroll to position [75, 0]
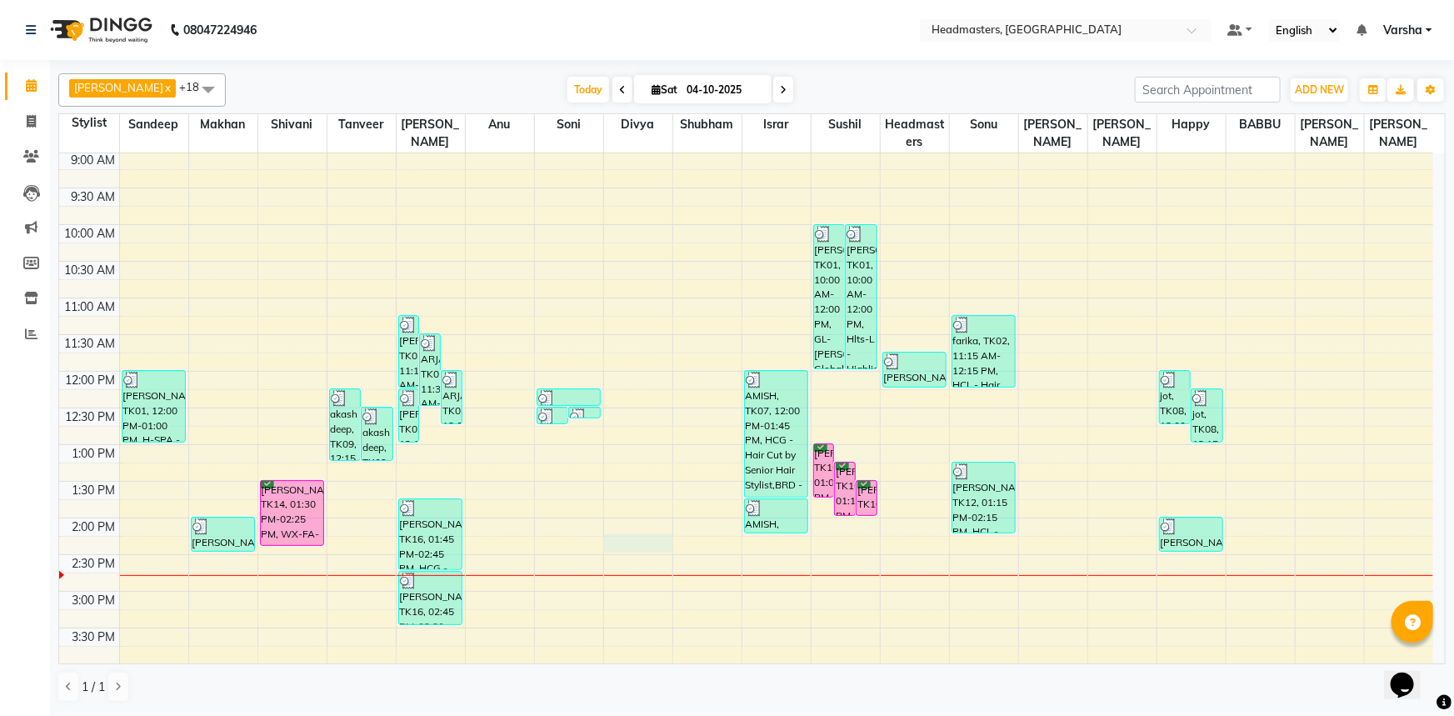
click at [622, 549] on div "8:00 AM 8:30 AM 9:00 AM 9:30 AM 10:00 AM 10:30 AM 11:00 AM 11:30 AM 12:00 PM 12…" at bounding box center [746, 554] width 1374 height 952
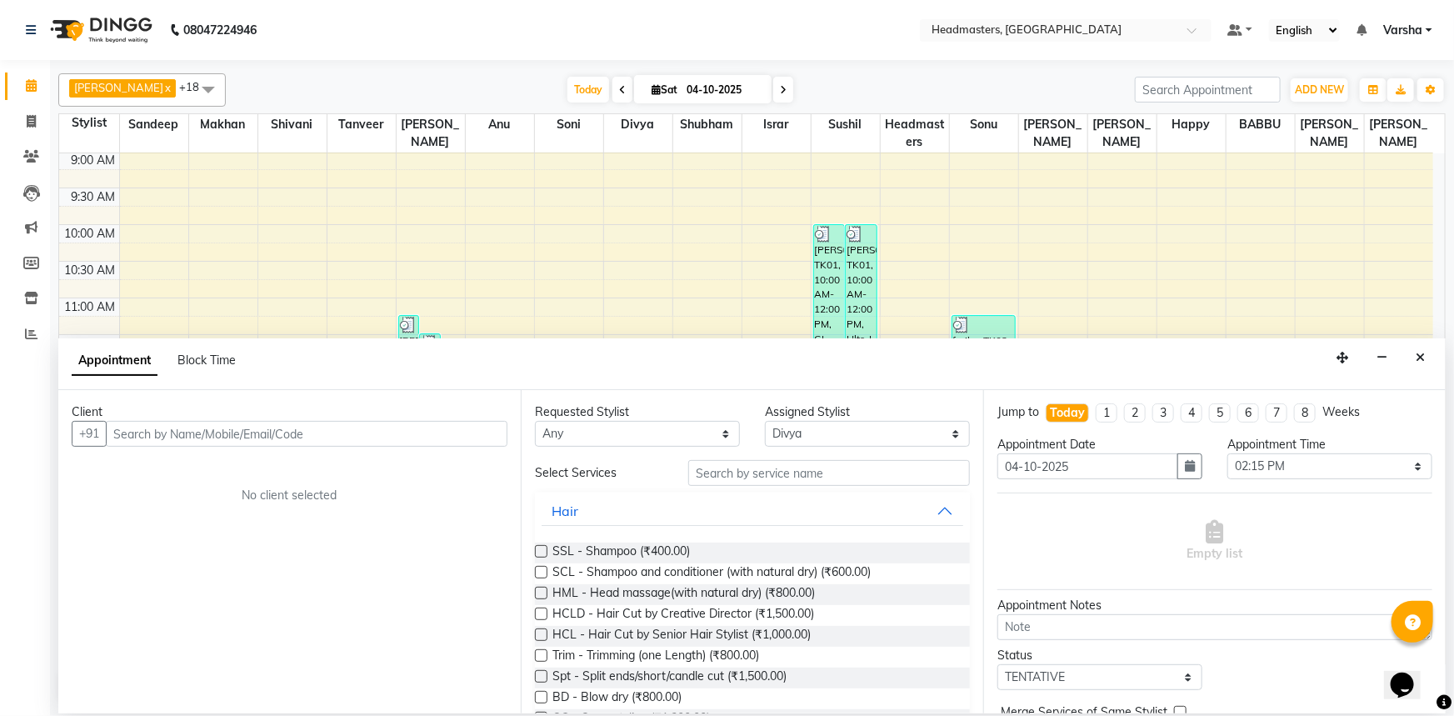
click at [234, 433] on input "text" at bounding box center [307, 434] width 402 height 26
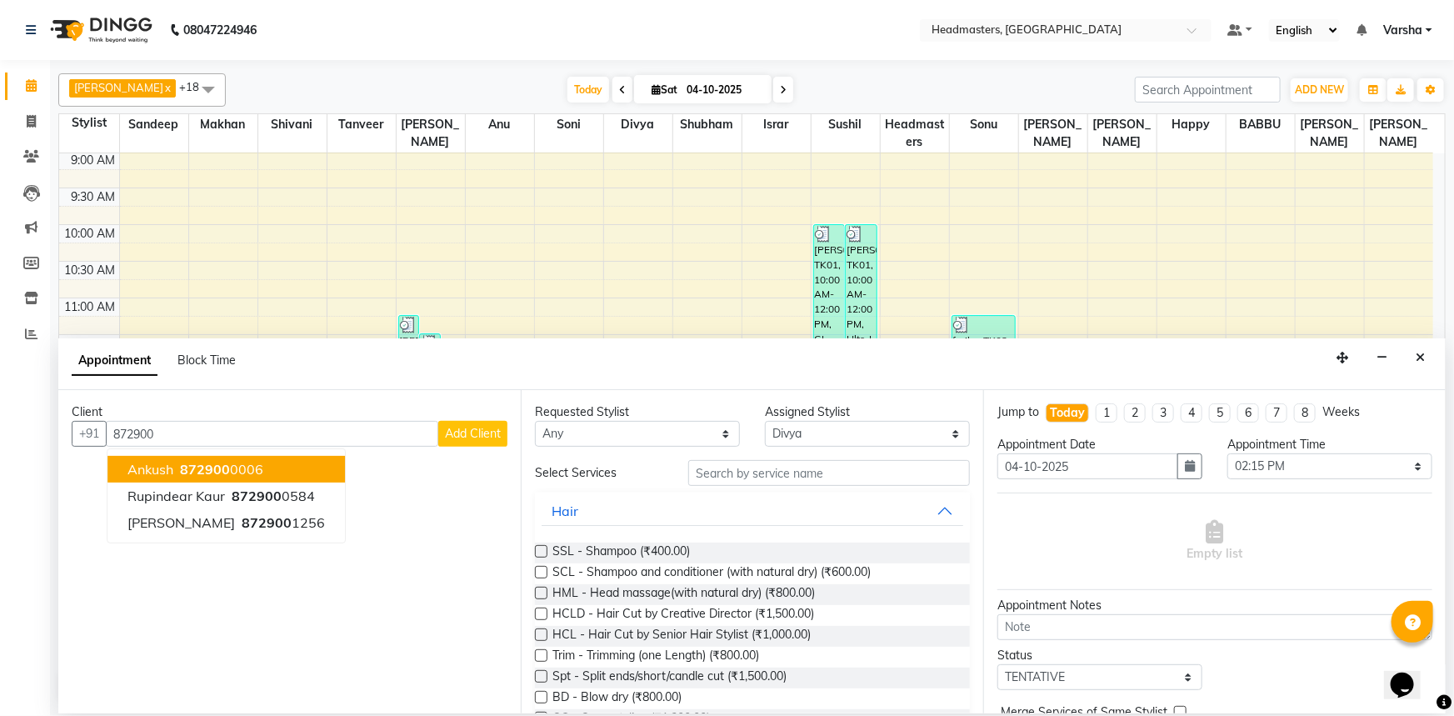
click at [207, 475] on span "872900" at bounding box center [205, 469] width 50 height 17
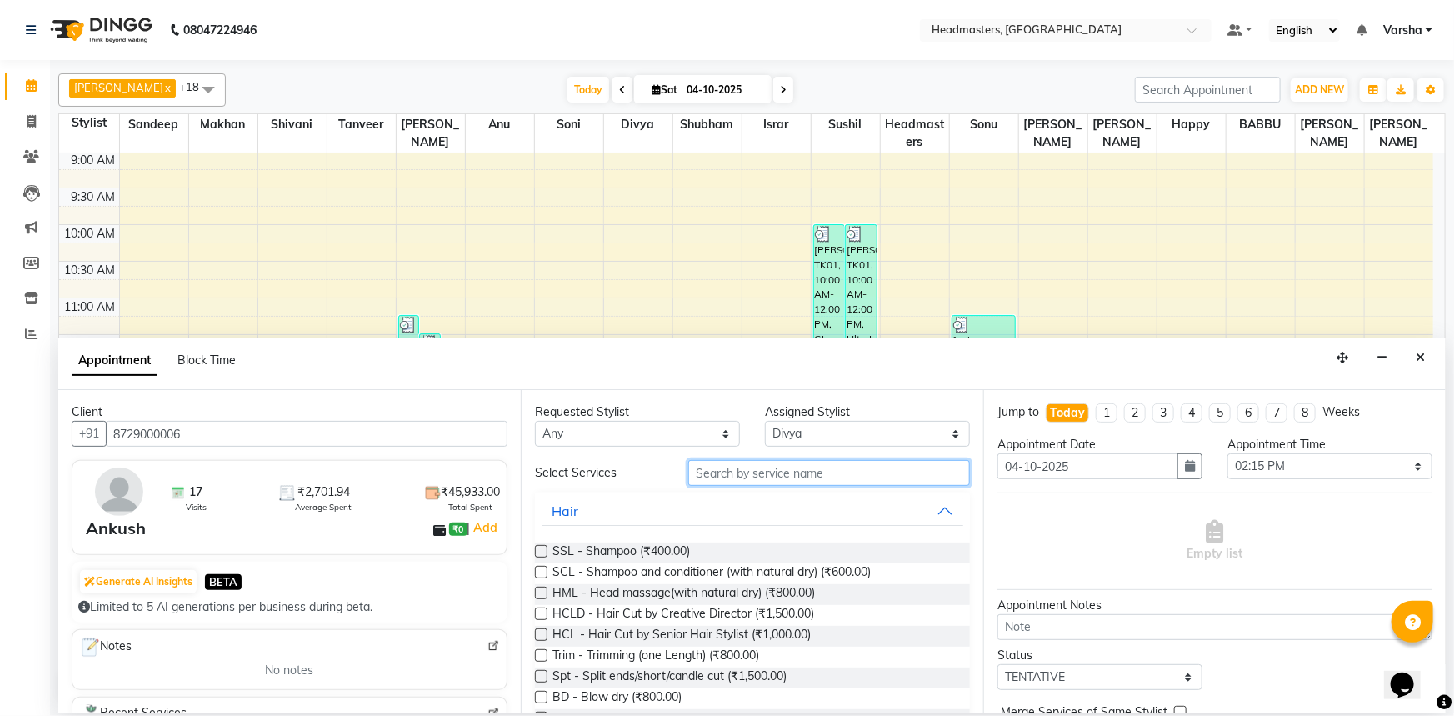
click at [704, 475] on input "text" at bounding box center [829, 473] width 282 height 26
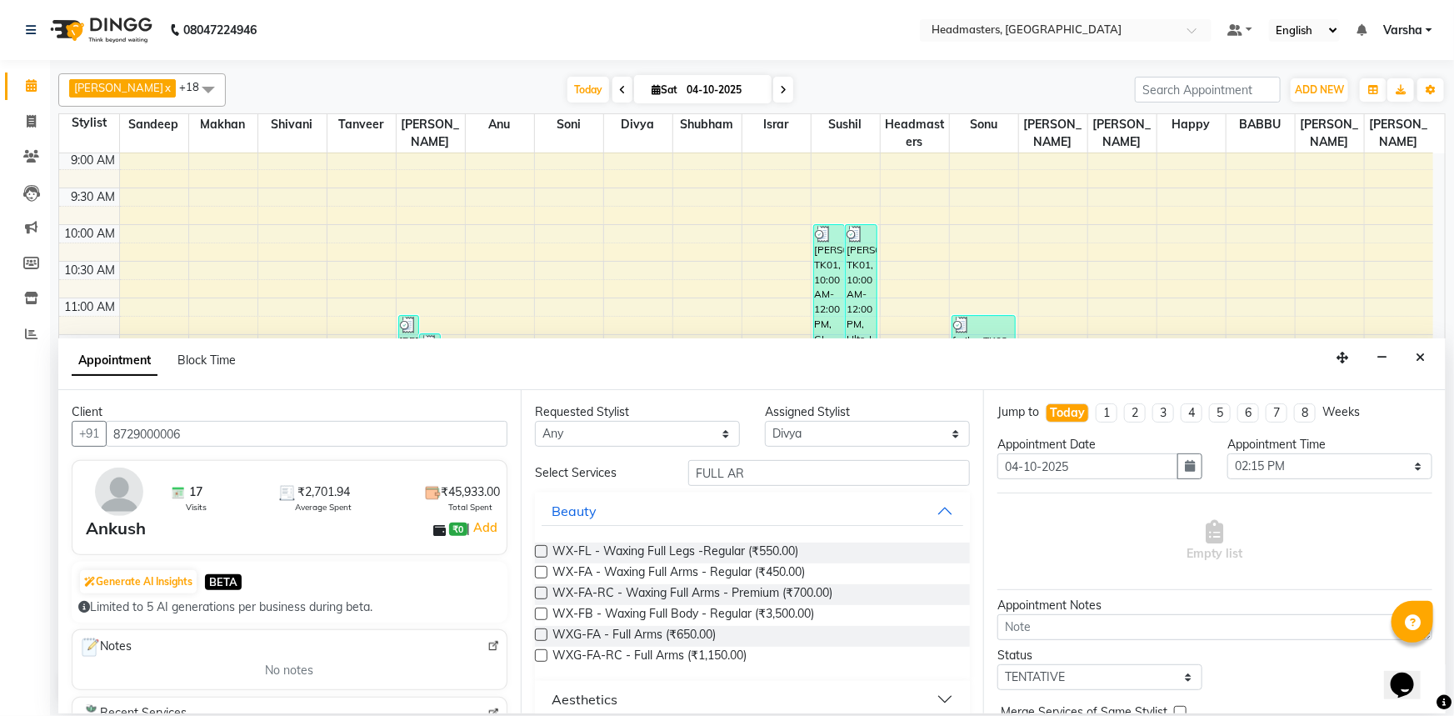
click at [544, 596] on label at bounding box center [541, 593] width 12 height 12
click at [544, 596] on input "checkbox" at bounding box center [540, 594] width 11 height 11
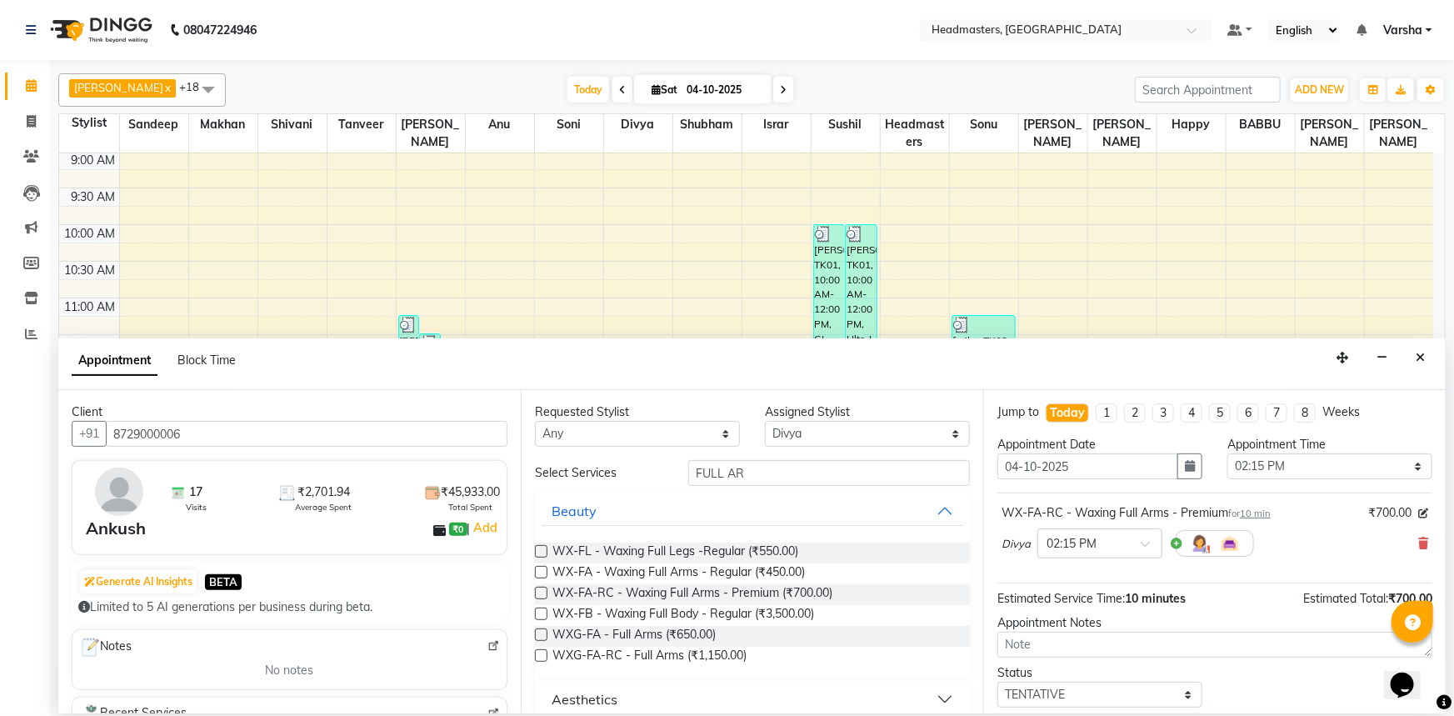
scroll to position [71, 0]
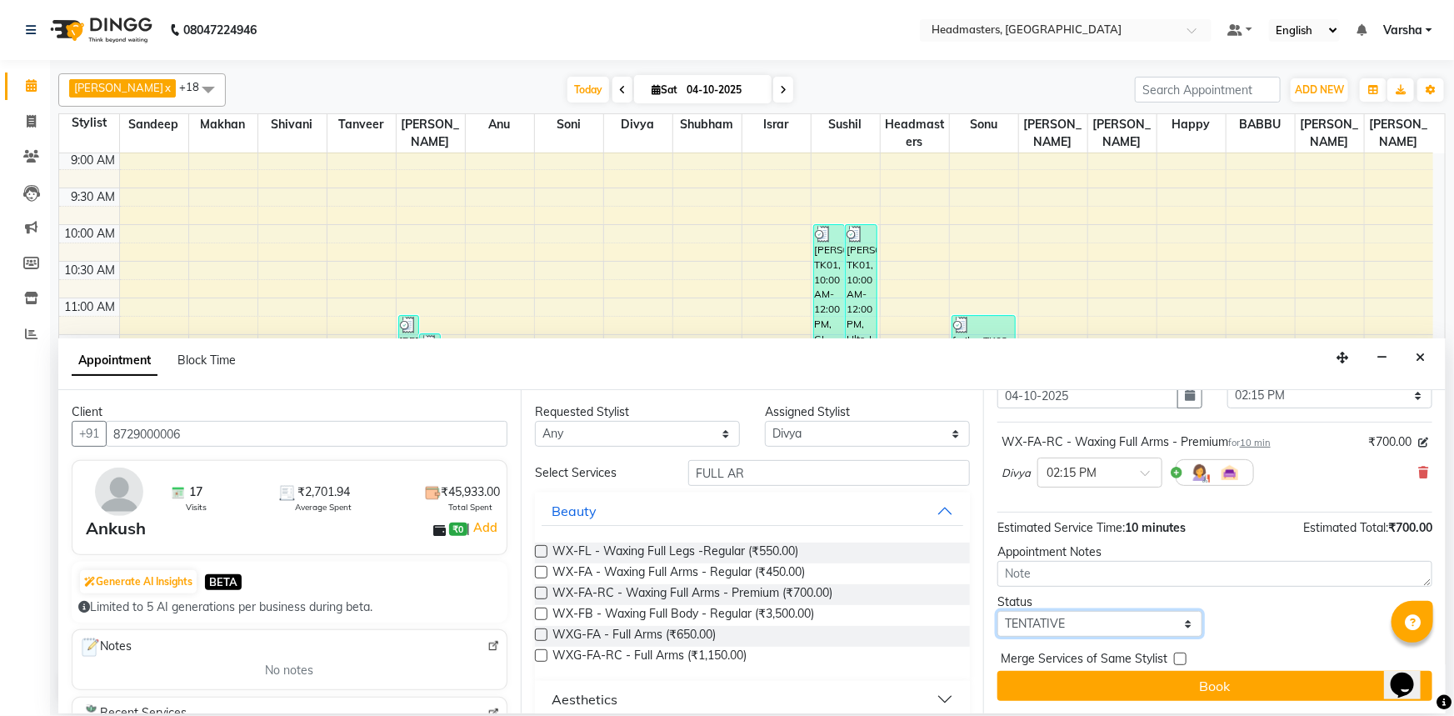
click at [1083, 619] on select "Select TENTATIVE CONFIRM CHECK-IN UPCOMING" at bounding box center [1099, 624] width 205 height 26
click at [1071, 622] on select "Select TENTATIVE CONFIRM CHECK-IN UPCOMING" at bounding box center [1099, 624] width 205 height 26
click at [997, 611] on select "Select TENTATIVE CONFIRM CHECK-IN UPCOMING" at bounding box center [1099, 624] width 205 height 26
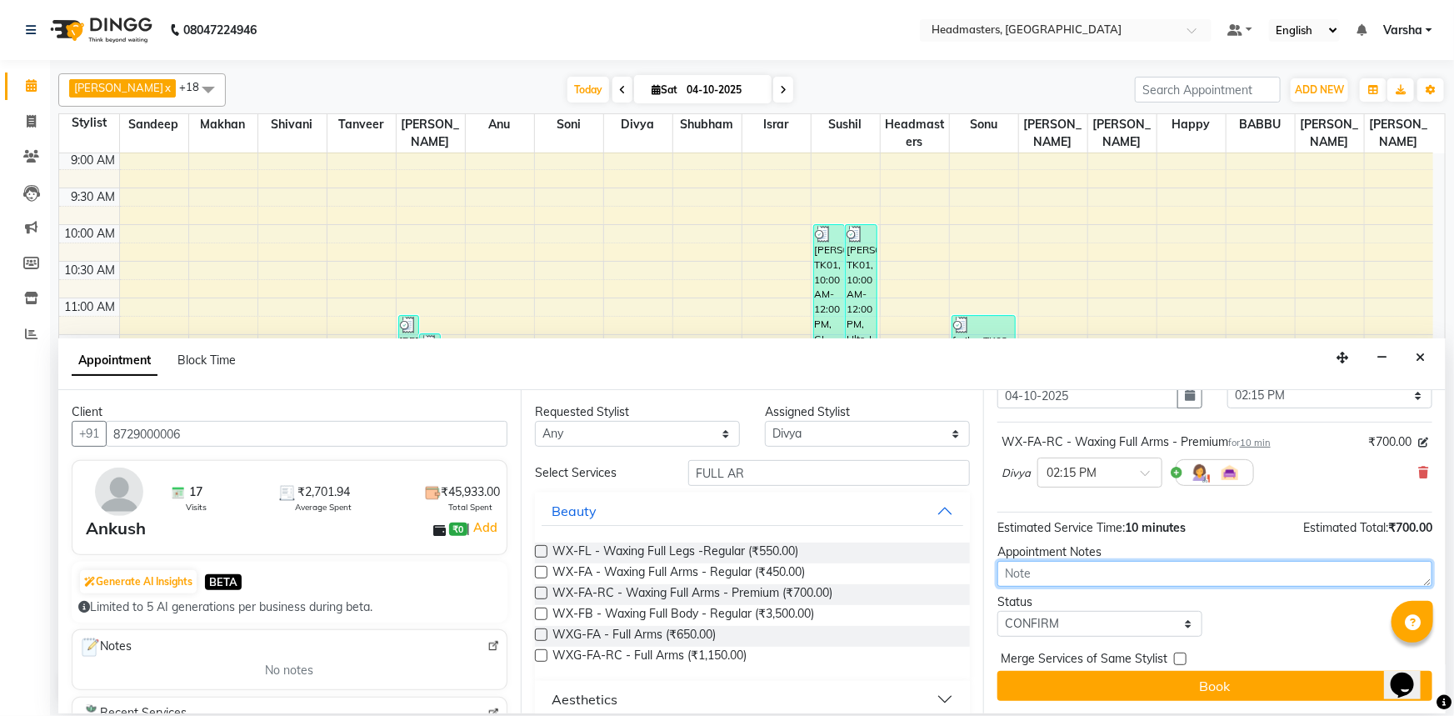
click at [1063, 567] on textarea at bounding box center [1214, 574] width 435 height 26
click at [1095, 680] on button "Book" at bounding box center [1214, 686] width 435 height 30
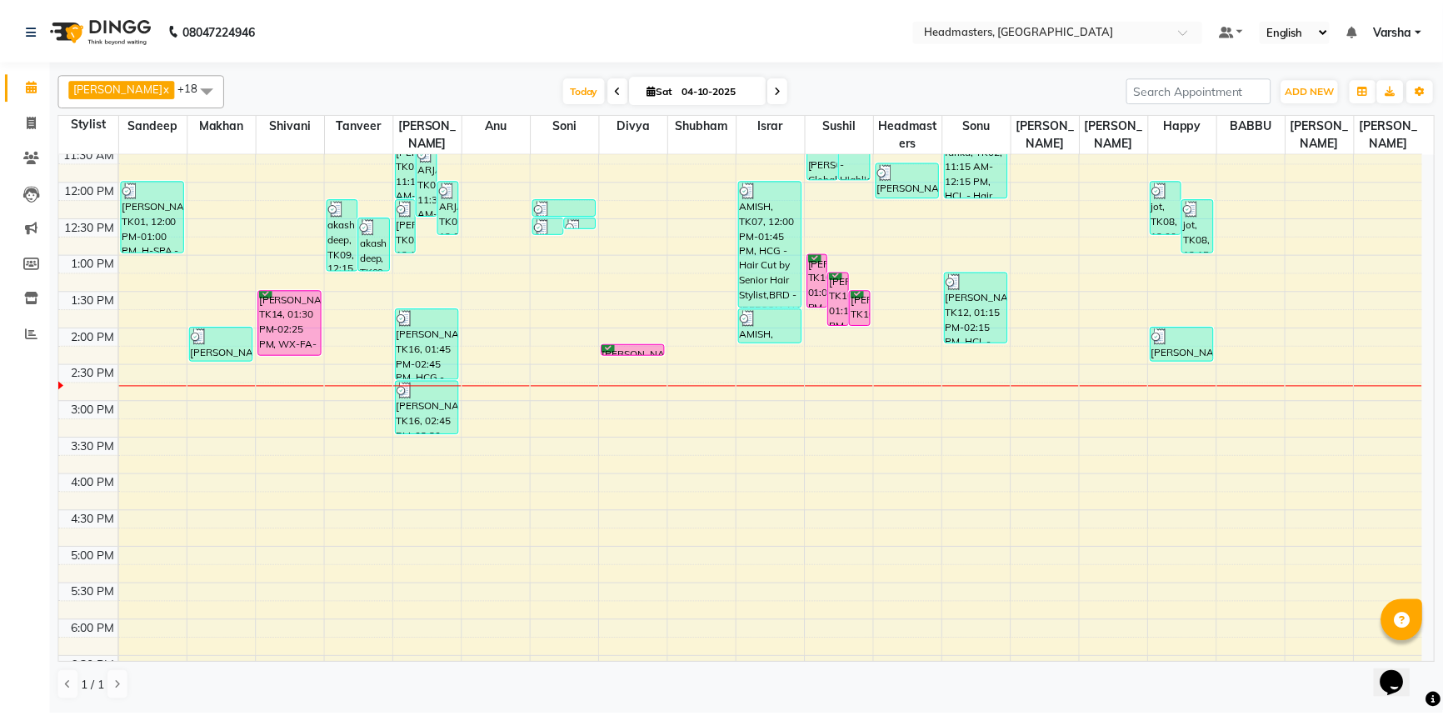
scroll to position [210, 0]
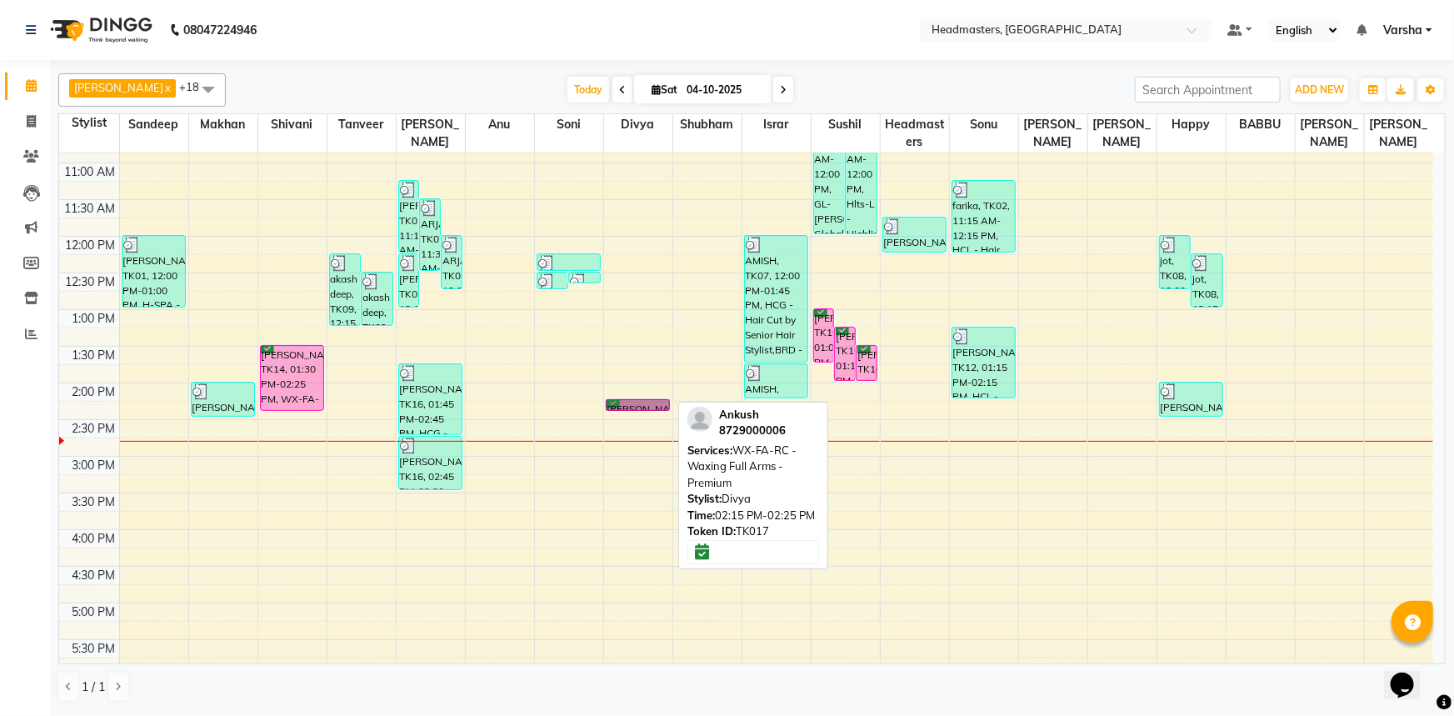
drag, startPoint x: 630, startPoint y: 419, endPoint x: 606, endPoint y: 400, distance: 30.8
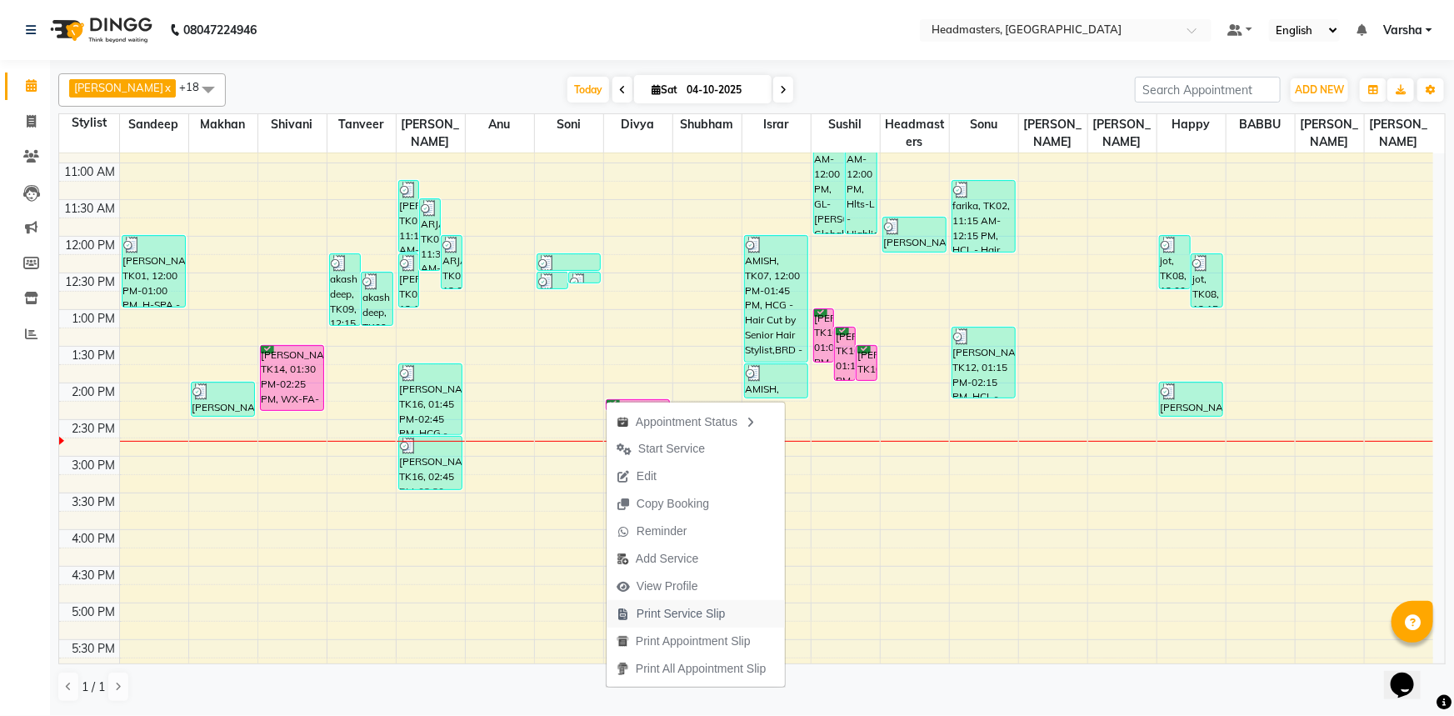
click at [653, 611] on span "Print Service Slip" at bounding box center [681, 613] width 89 height 17
click at [653, 611] on div "8:00 AM 8:30 AM 9:00 AM 9:30 AM 10:00 AM 10:30 AM 11:00 AM 11:30 AM 12:00 PM 12…" at bounding box center [746, 419] width 1374 height 952
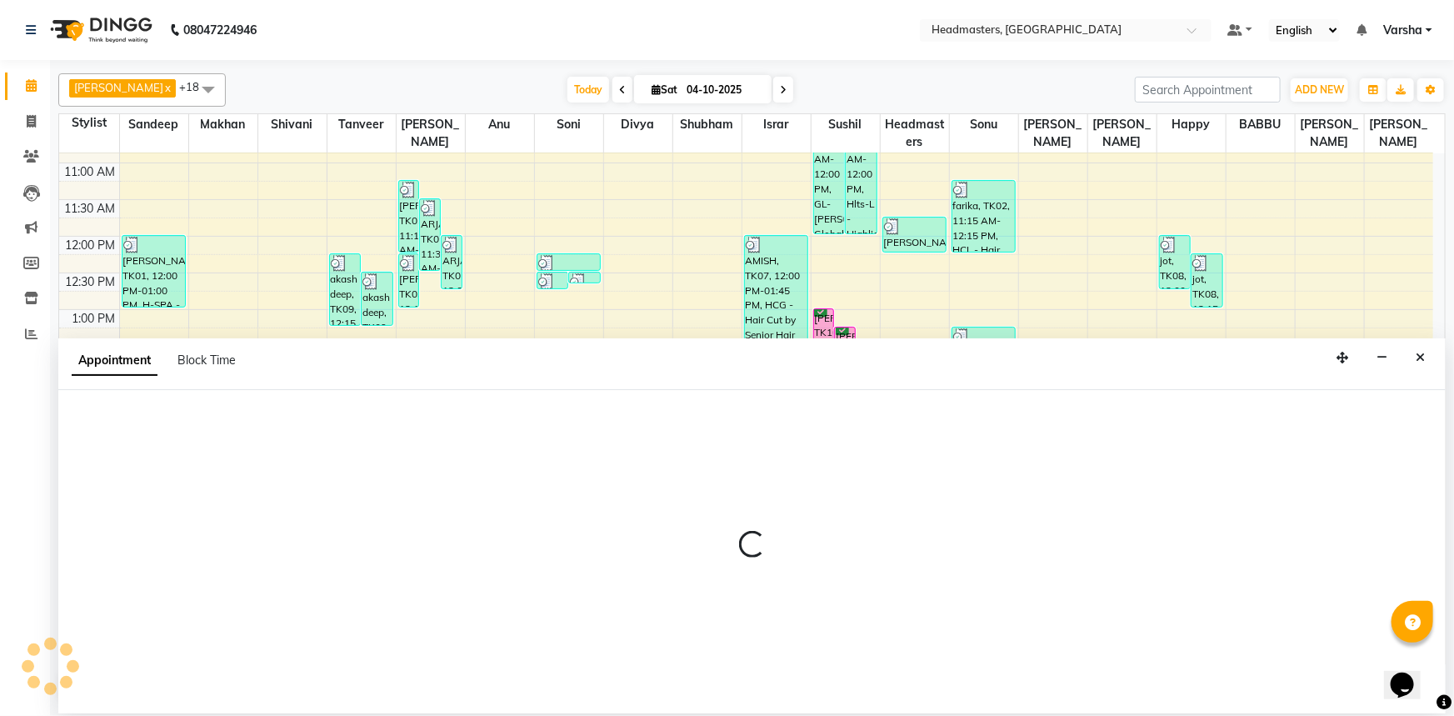
select select "60883"
select select "1020"
select select "tentative"
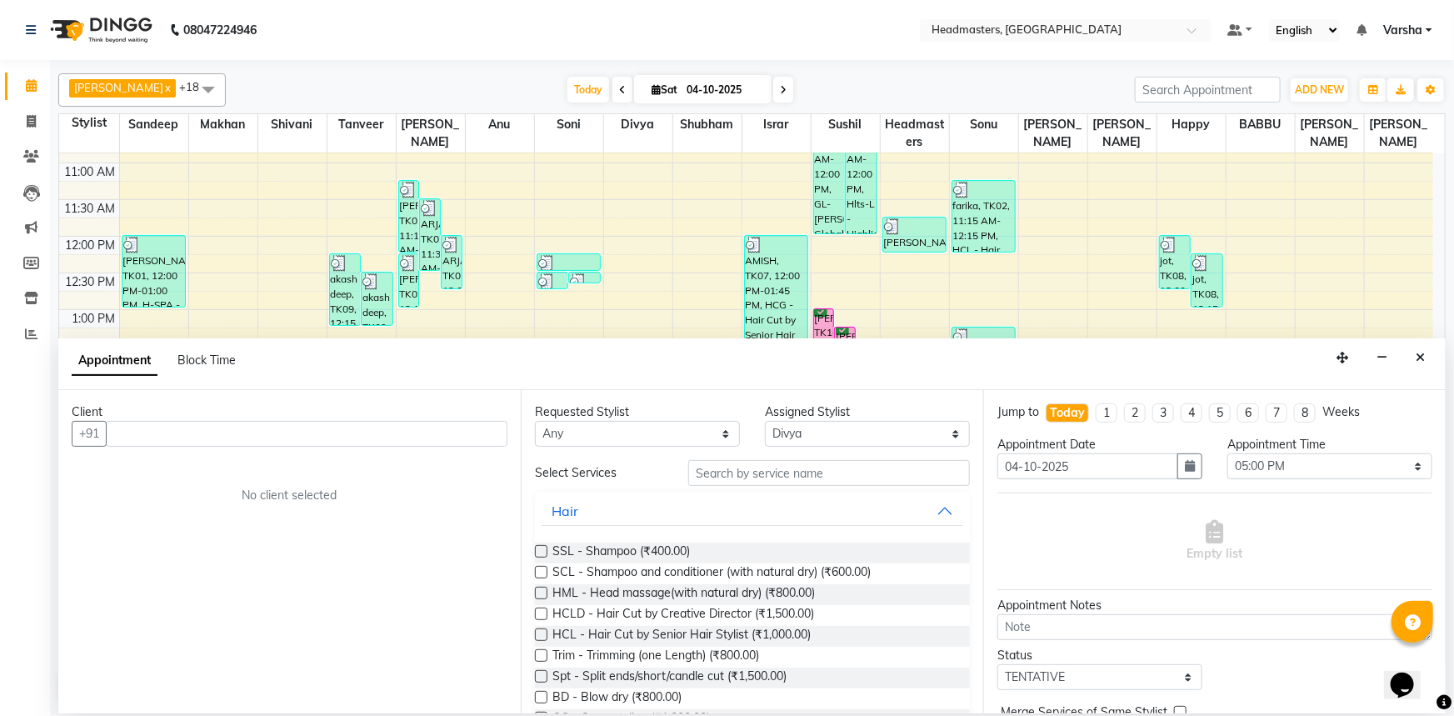
click at [1429, 381] on div "Appointment Block Time" at bounding box center [751, 364] width 1387 height 52
click at [1426, 364] on button "Close" at bounding box center [1420, 358] width 24 height 26
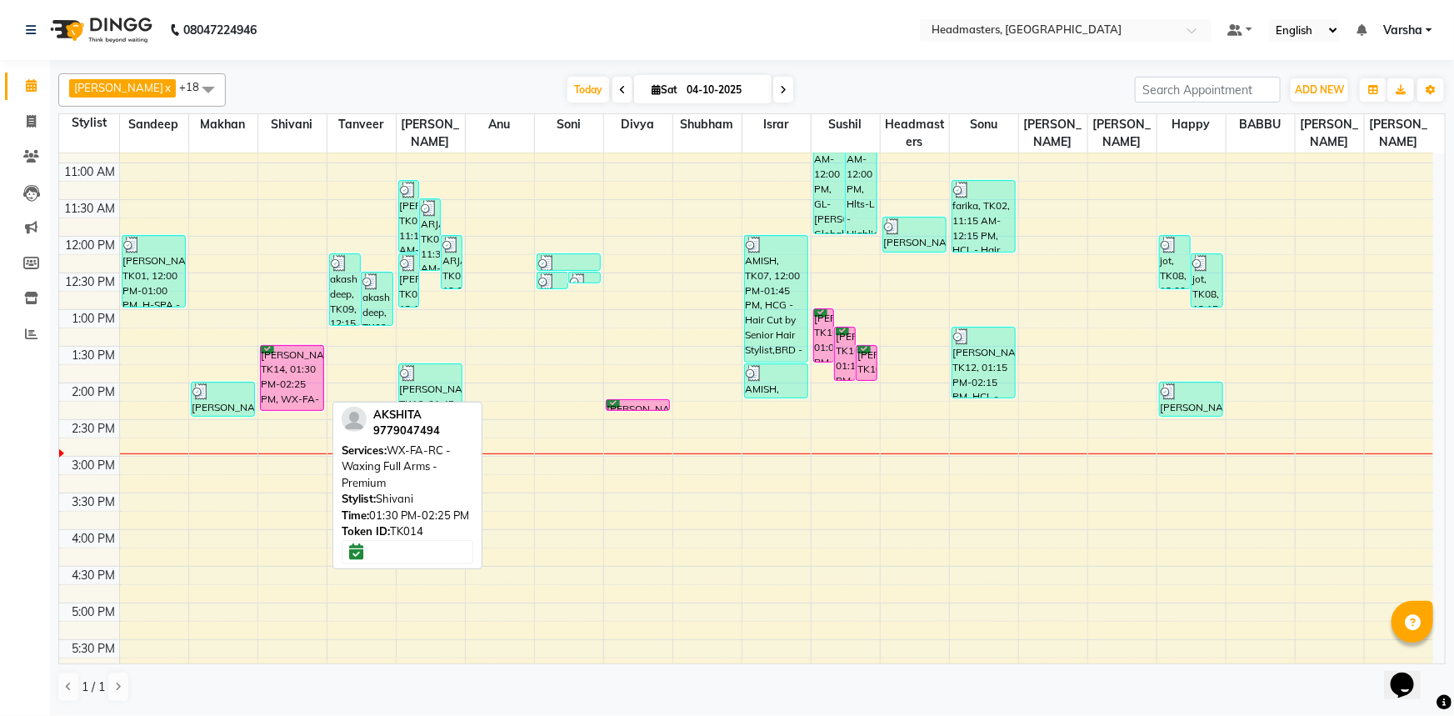
click at [278, 378] on div "AKSHITA, TK14, 01:30 PM-02:25 PM, WX-FA-RC - Waxing Full Arms - Premium" at bounding box center [292, 378] width 63 height 64
select select "6"
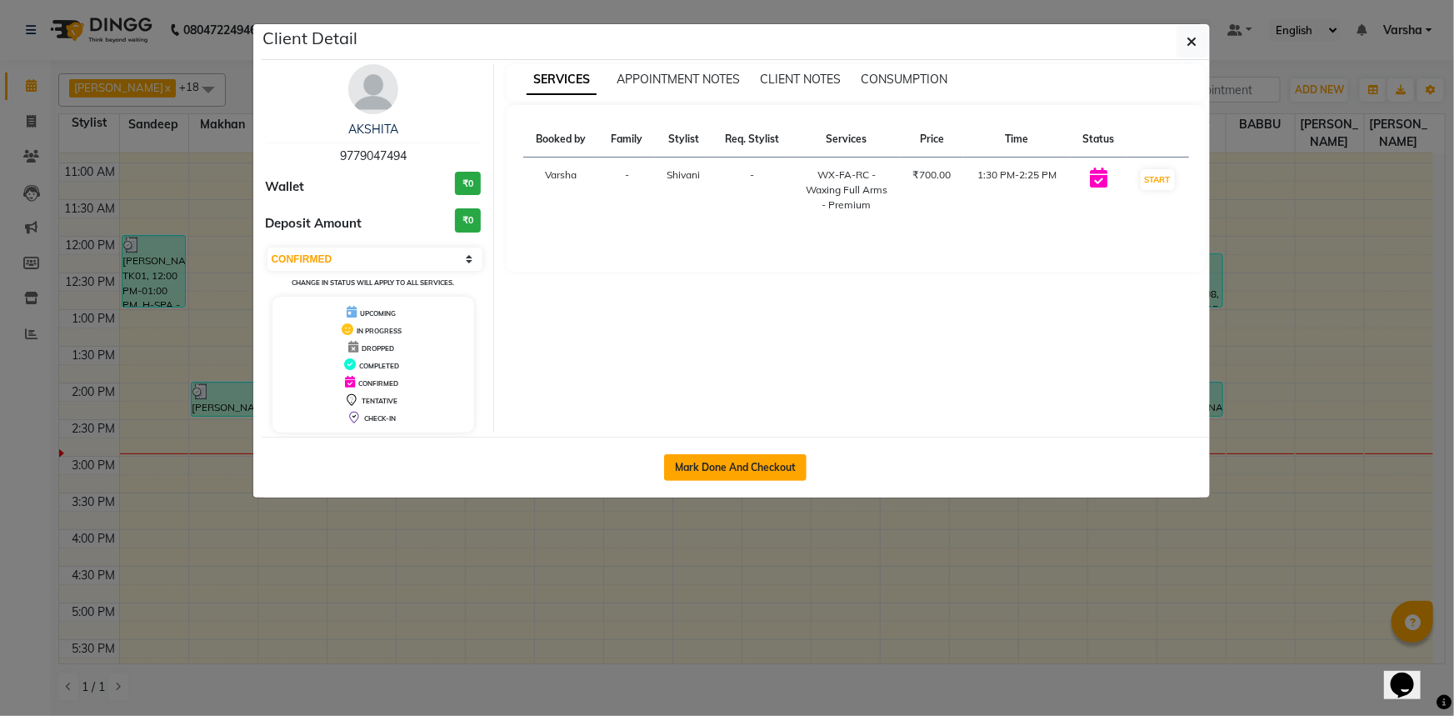
click at [781, 467] on button "Mark Done And Checkout" at bounding box center [735, 467] width 142 height 27
select select "service"
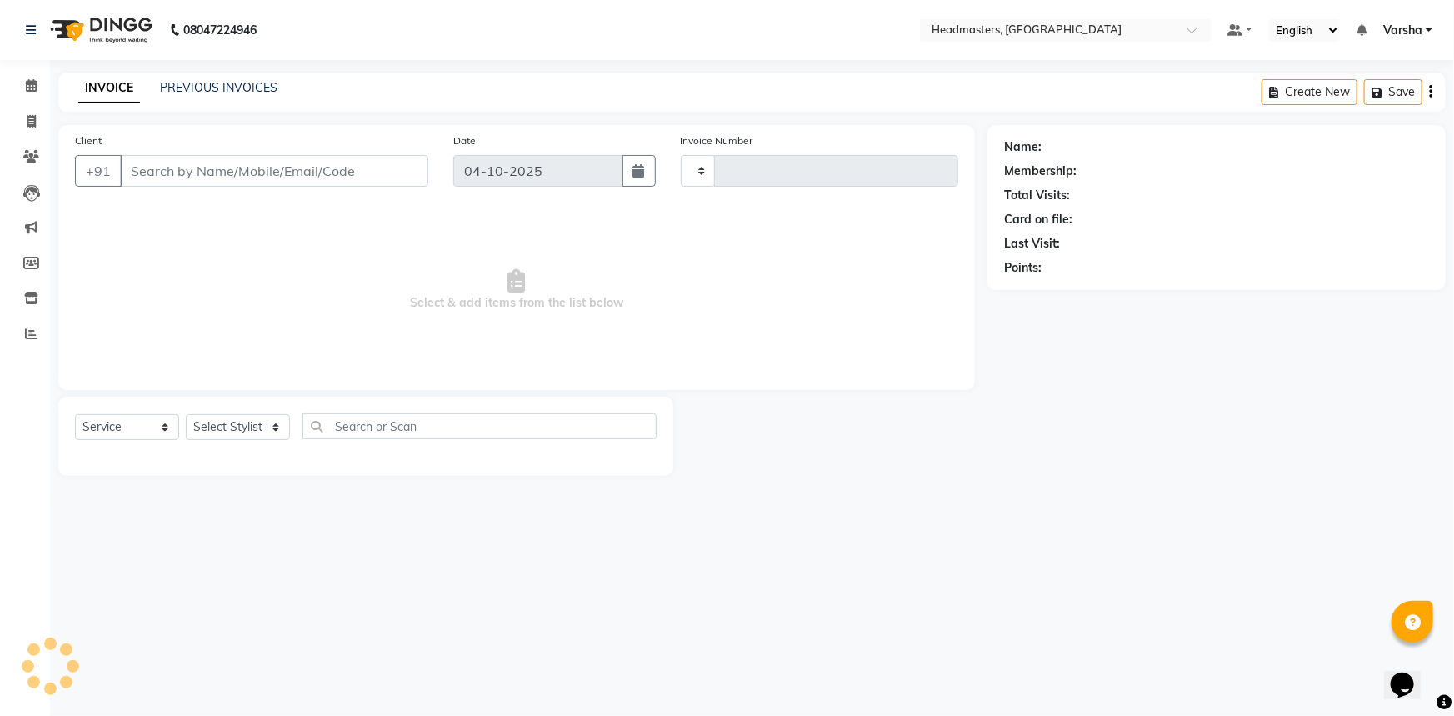
type input "5603"
select select "7140"
type input "9779047494"
select select "60865"
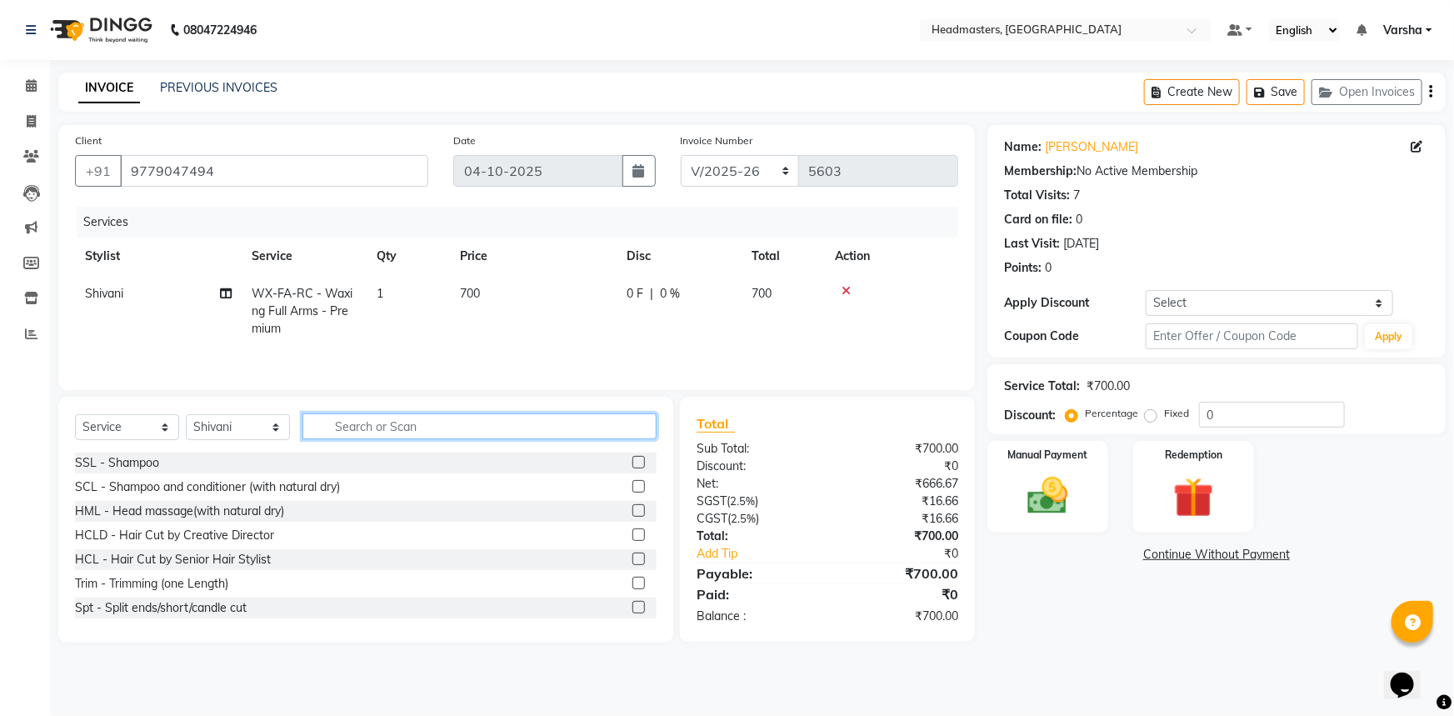
click at [371, 419] on input "text" at bounding box center [479, 426] width 354 height 26
type input "UND"
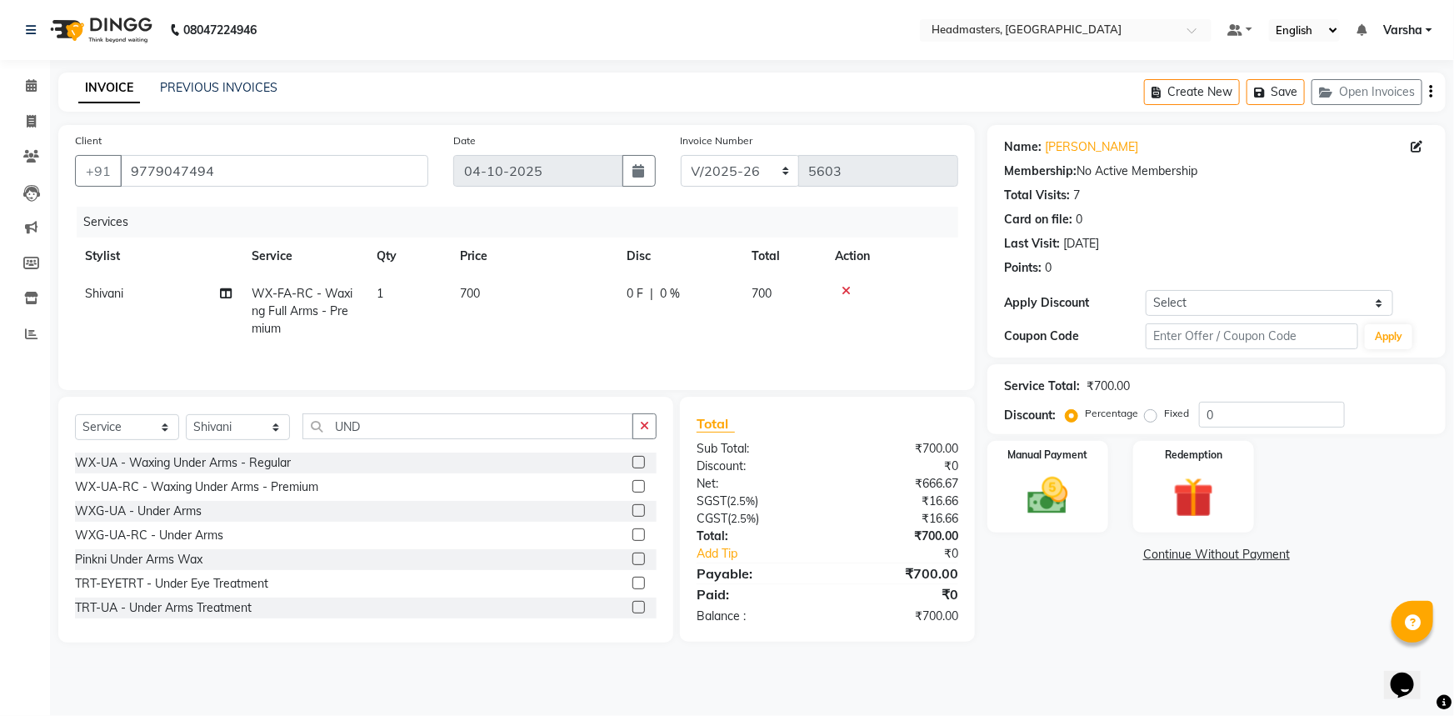
click at [632, 487] on label at bounding box center [638, 486] width 12 height 12
click at [632, 487] on input "checkbox" at bounding box center [637, 487] width 11 height 11
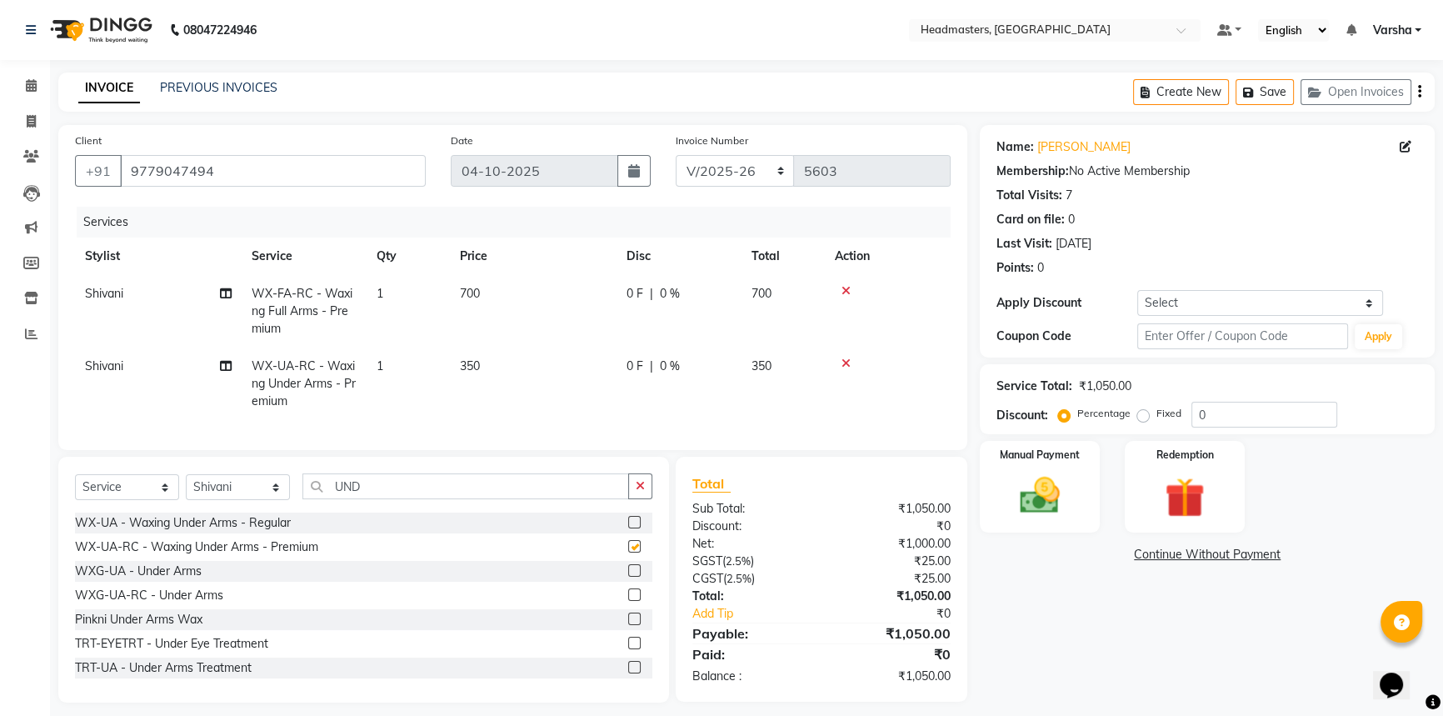
checkbox input "false"
click at [672, 358] on span "0 %" at bounding box center [670, 365] width 20 height 17
select select "60865"
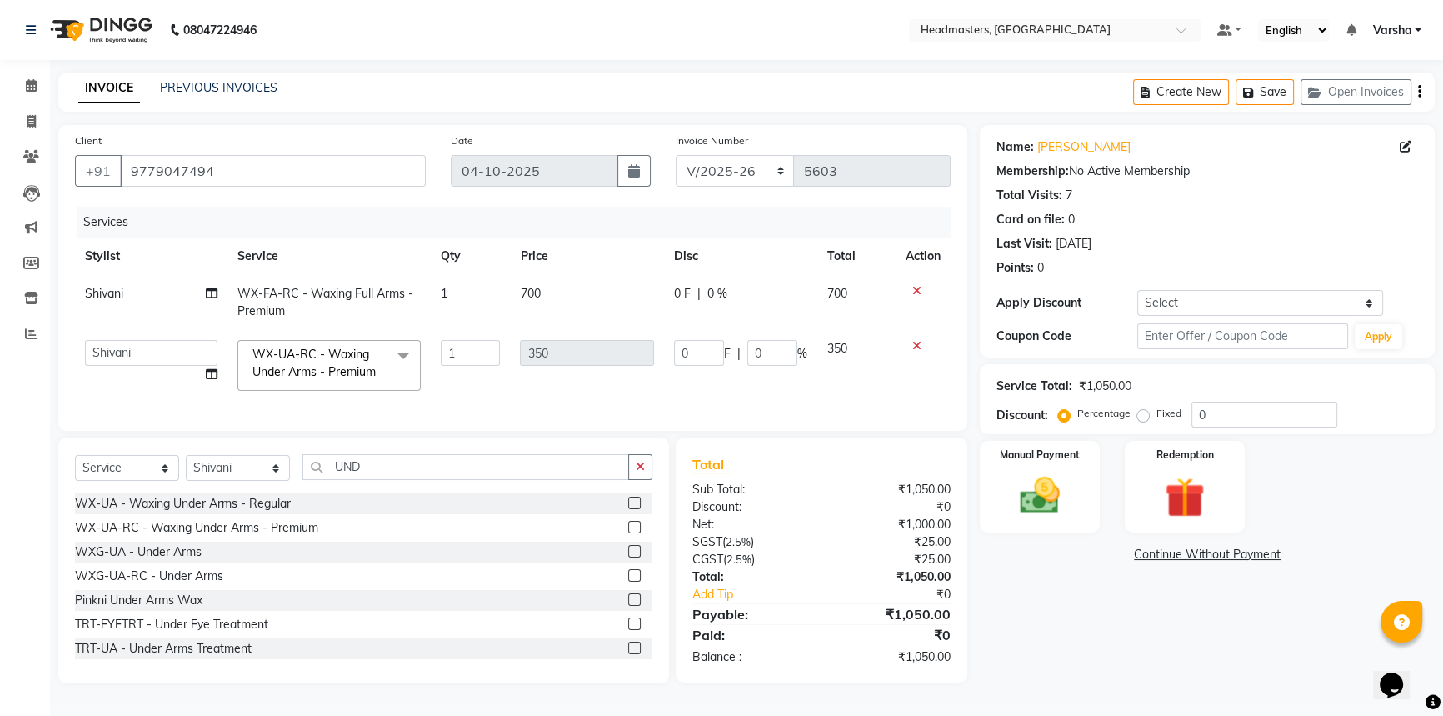
click at [672, 358] on td "0 F | 0 %" at bounding box center [740, 365] width 153 height 71
click at [701, 347] on input "0" at bounding box center [699, 353] width 50 height 26
type input "0150"
click at [692, 315] on td "0 F | 0 %" at bounding box center [740, 302] width 153 height 55
select select "60865"
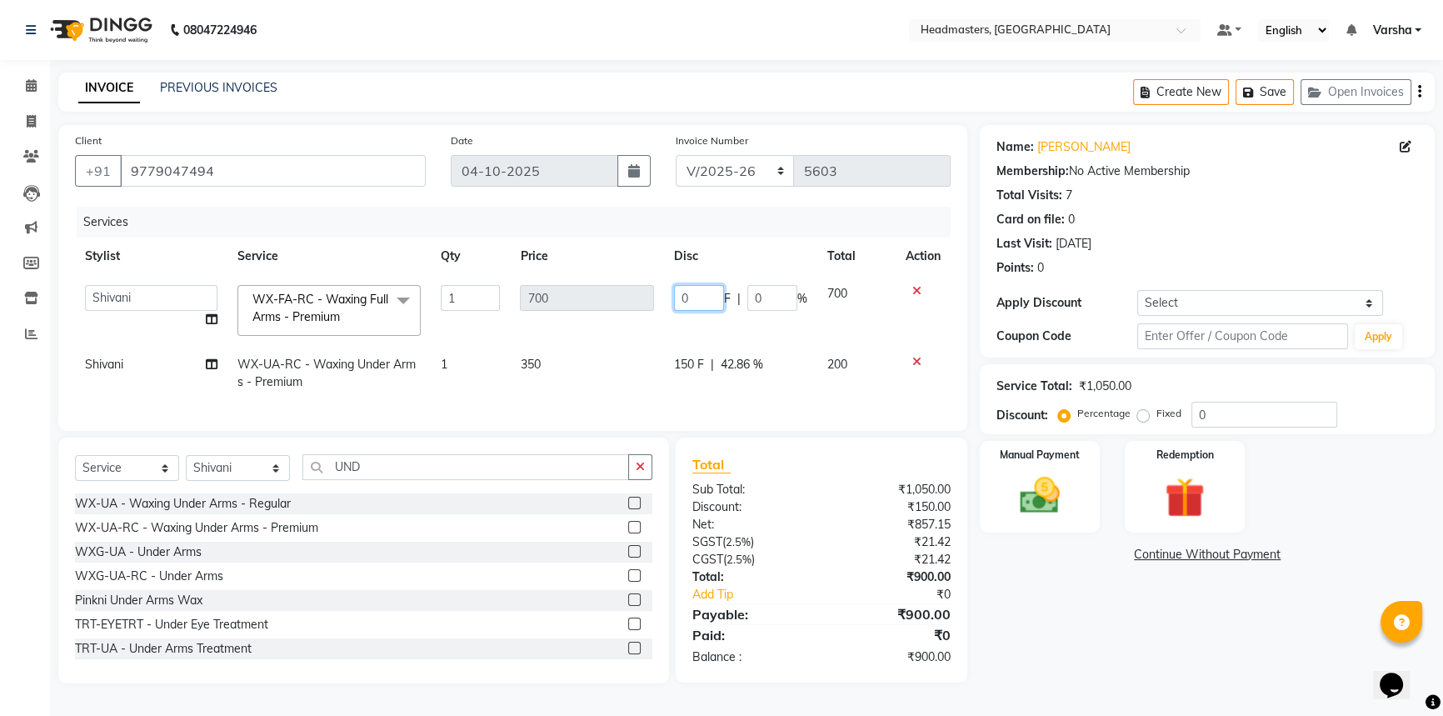
click at [687, 293] on input "0" at bounding box center [699, 298] width 50 height 26
type input "0300"
click at [589, 349] on td "350" at bounding box center [586, 373] width 153 height 55
select select "60865"
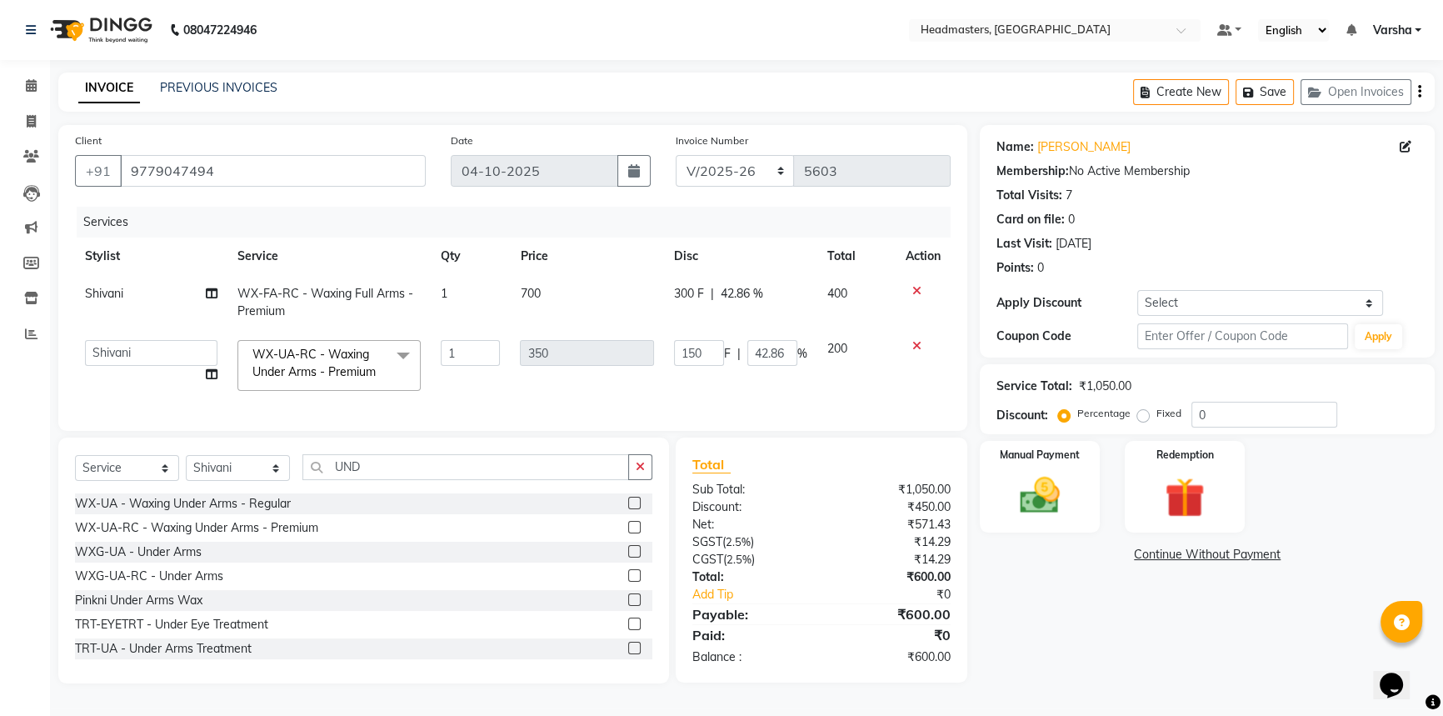
scroll to position [3, 0]
click at [362, 472] on input "UND" at bounding box center [465, 467] width 327 height 26
type input "U"
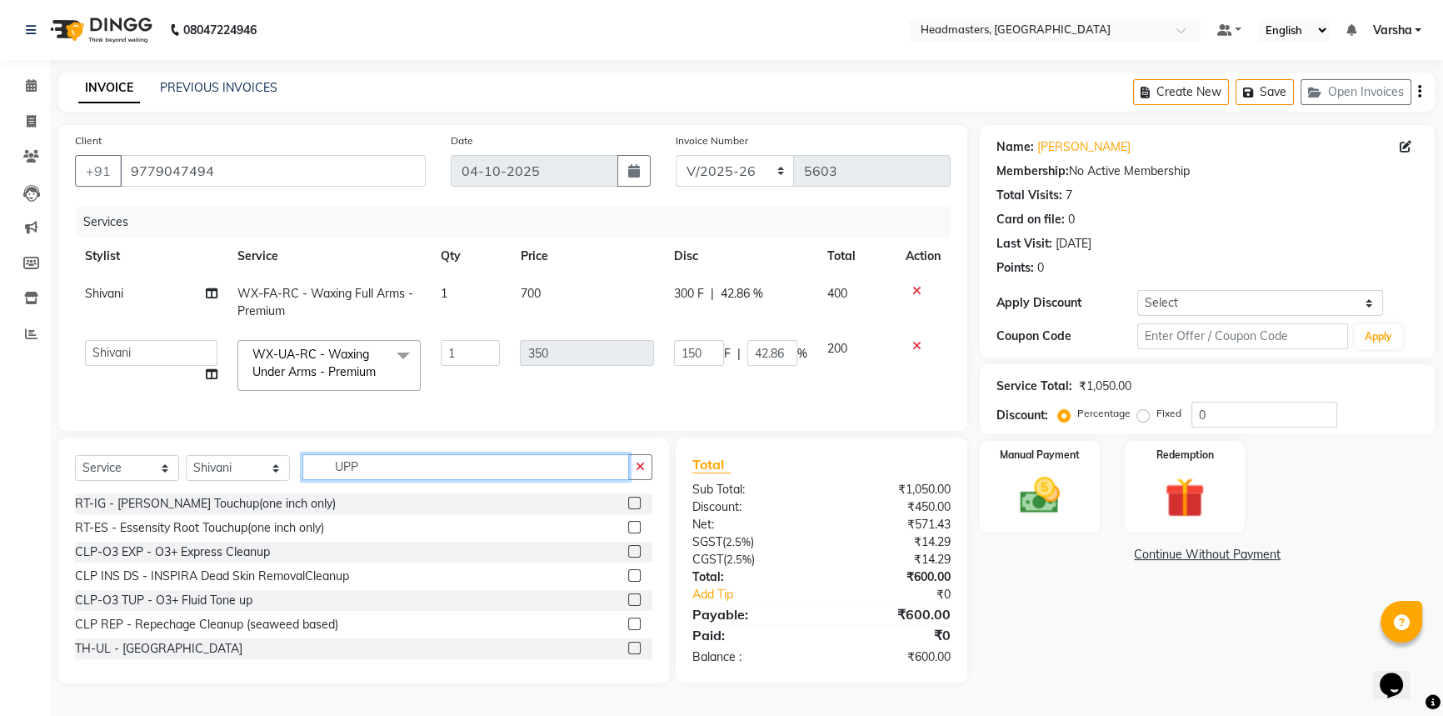
scroll to position [2, 0]
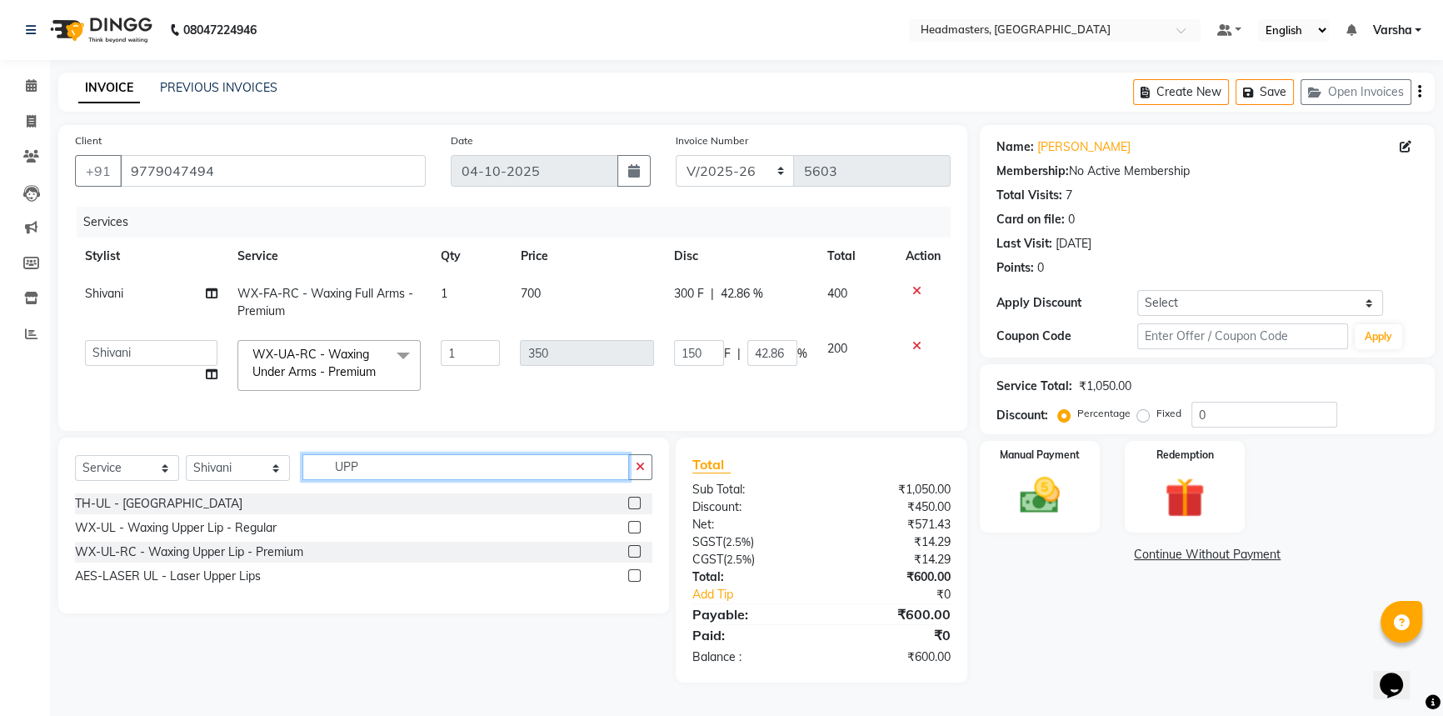
type input "UPP"
click at [630, 514] on div at bounding box center [633, 505] width 11 height 17
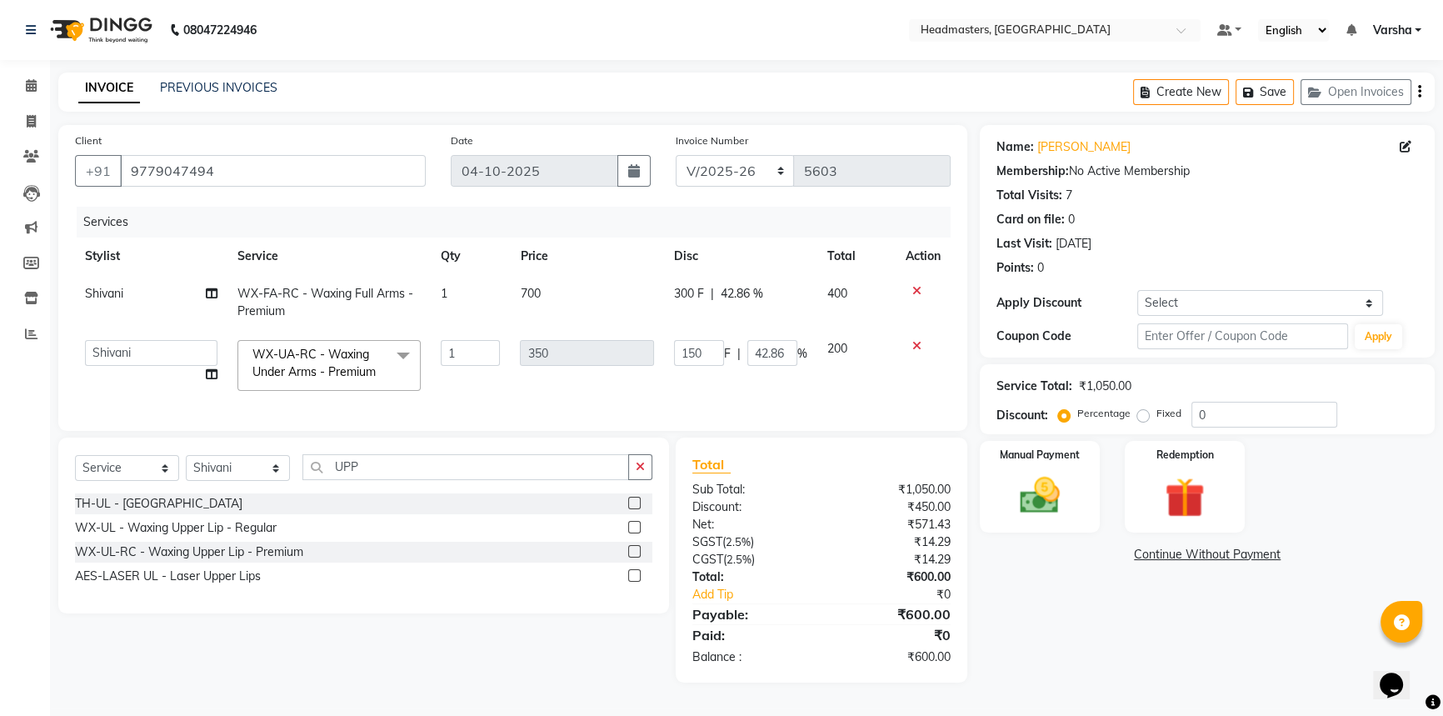
click at [634, 509] on label at bounding box center [634, 503] width 12 height 12
click at [634, 509] on input "checkbox" at bounding box center [633, 503] width 11 height 11
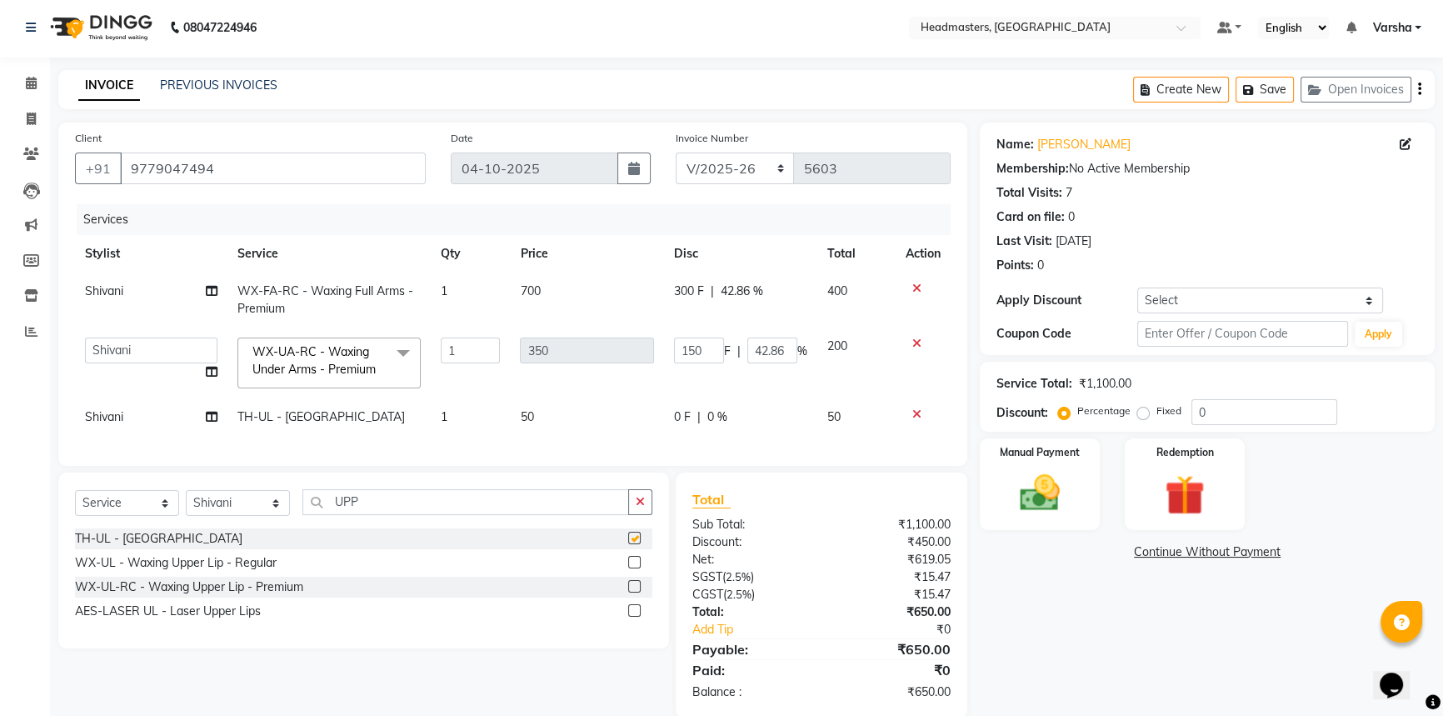
checkbox input "false"
click at [1006, 497] on img at bounding box center [1039, 492] width 67 height 47
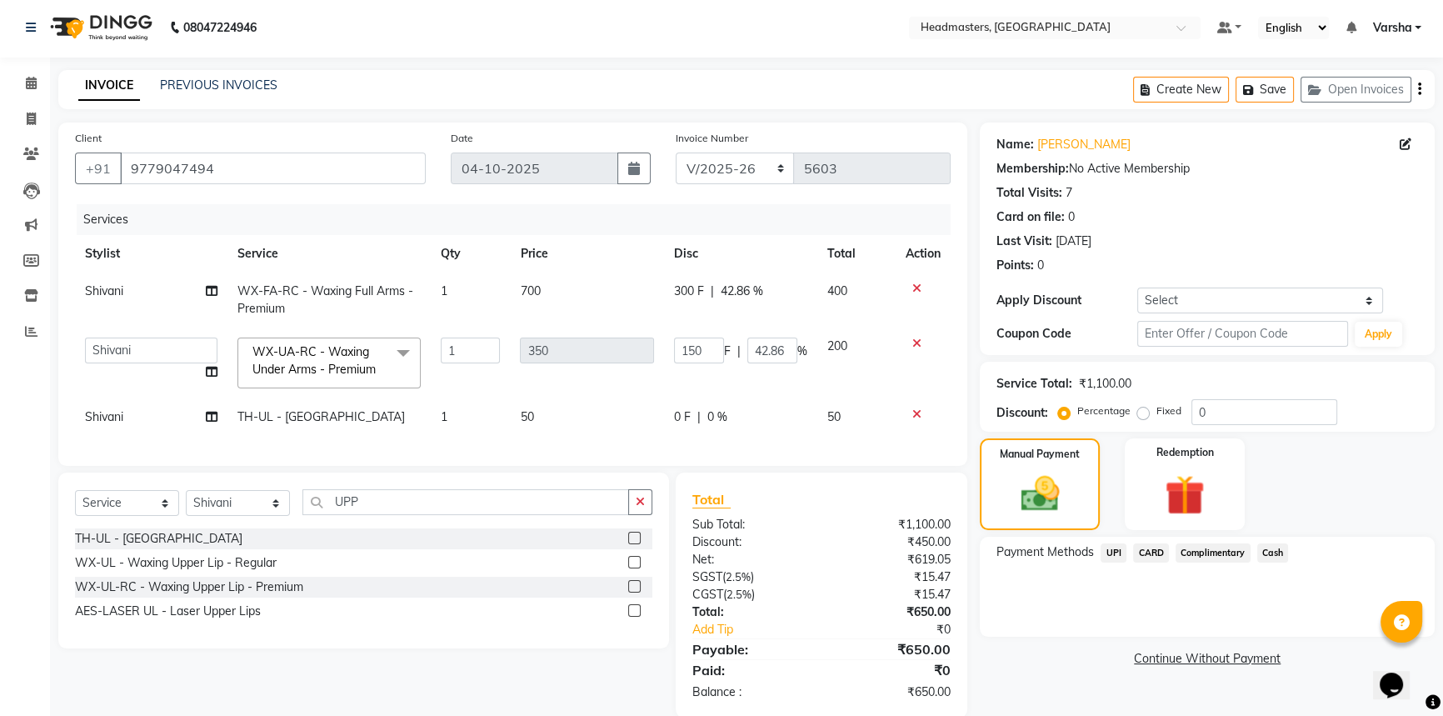
click at [1106, 554] on span "UPI" at bounding box center [1114, 552] width 26 height 19
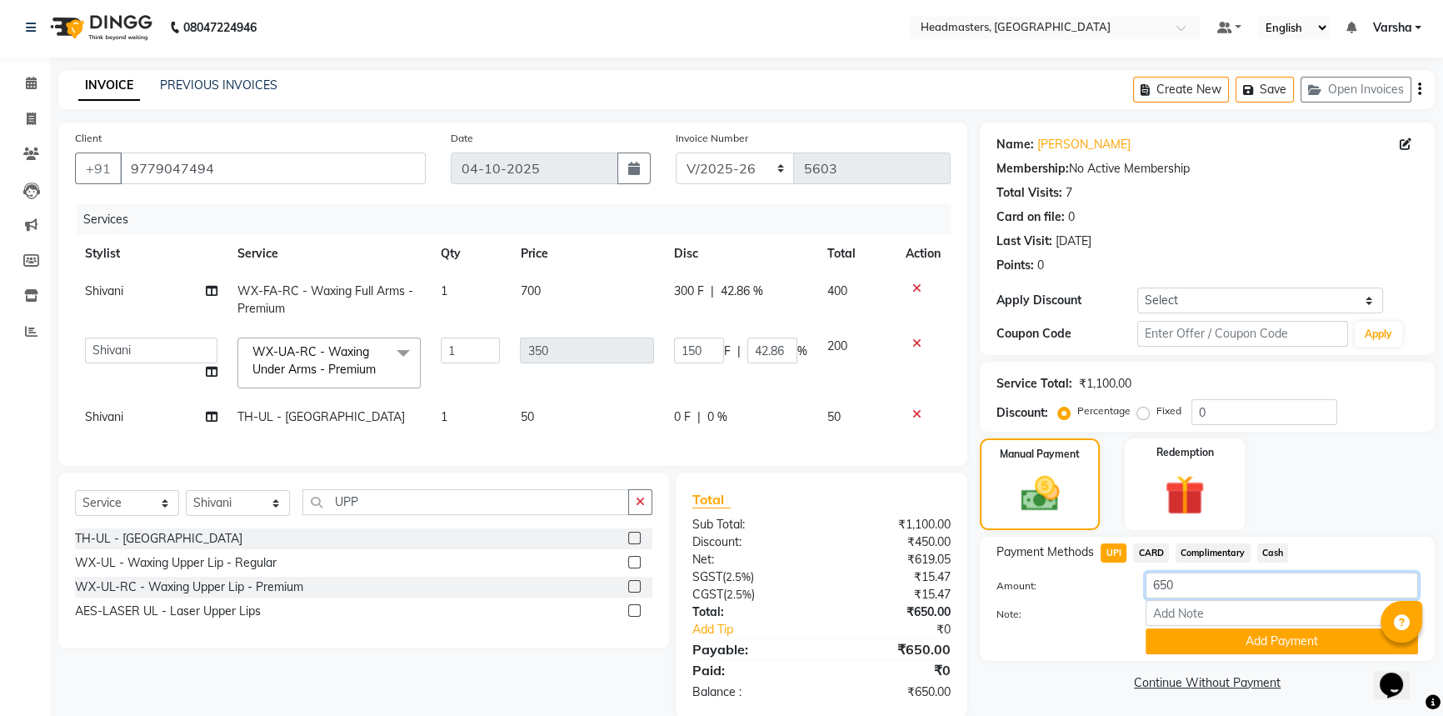
click at [1161, 584] on input "650" at bounding box center [1282, 585] width 272 height 26
type input "50"
click at [1191, 642] on button "Add Payment" at bounding box center [1282, 641] width 272 height 26
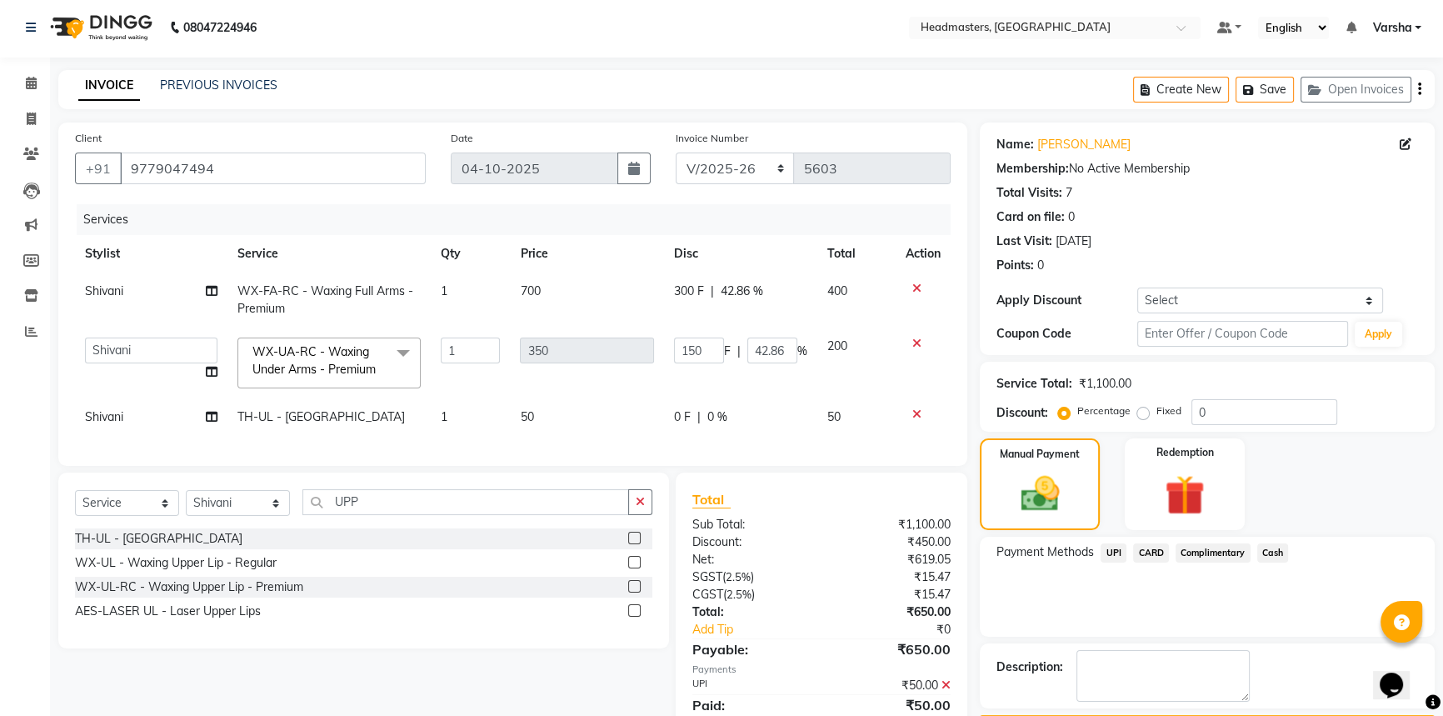
click at [1258, 552] on span "Cash" at bounding box center [1273, 552] width 32 height 19
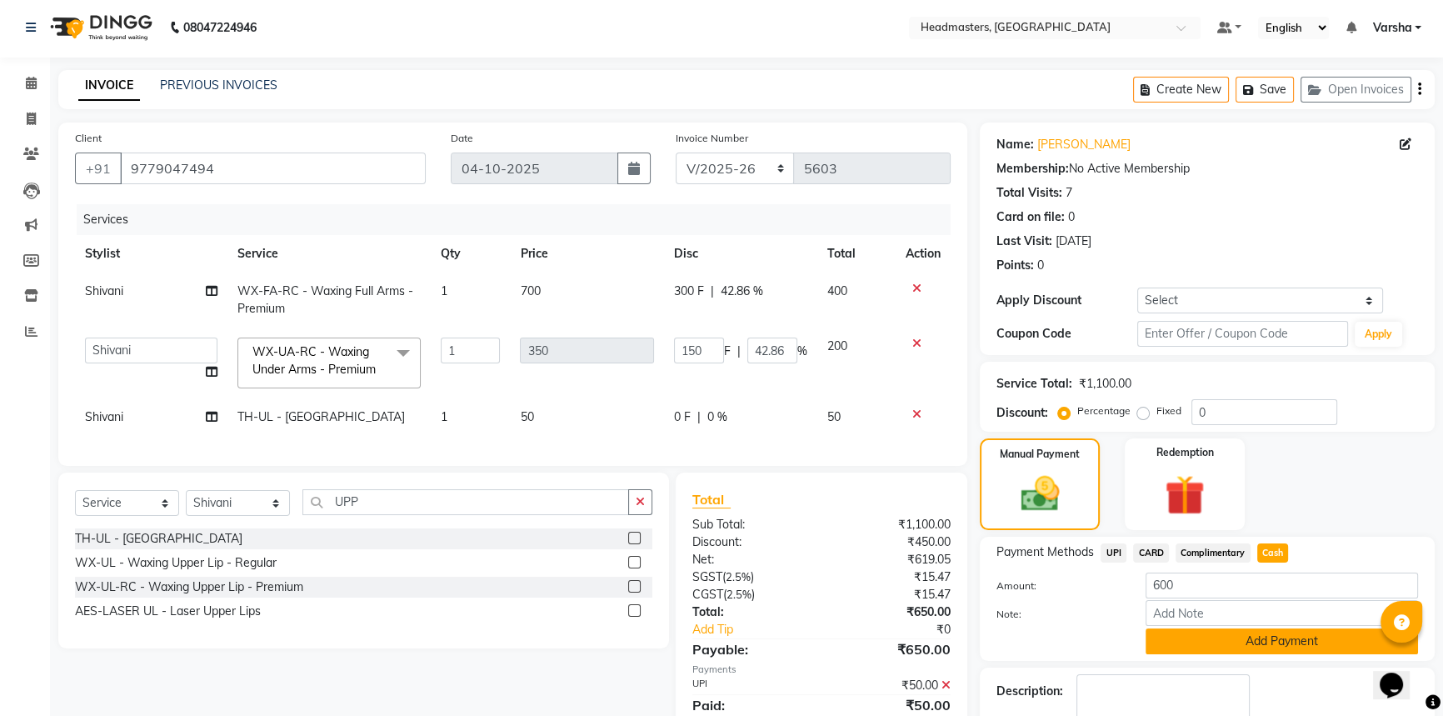
click at [1278, 630] on button "Add Payment" at bounding box center [1282, 641] width 272 height 26
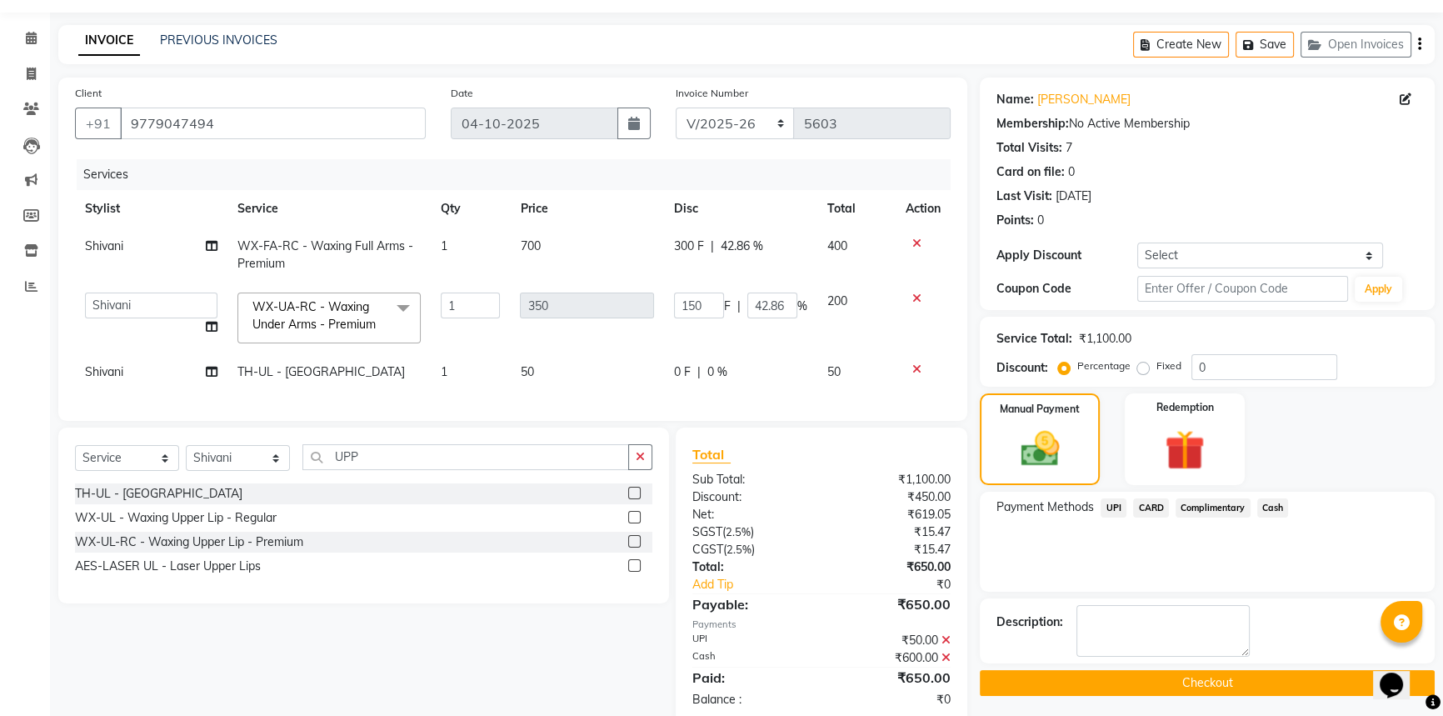
scroll to position [92, 0]
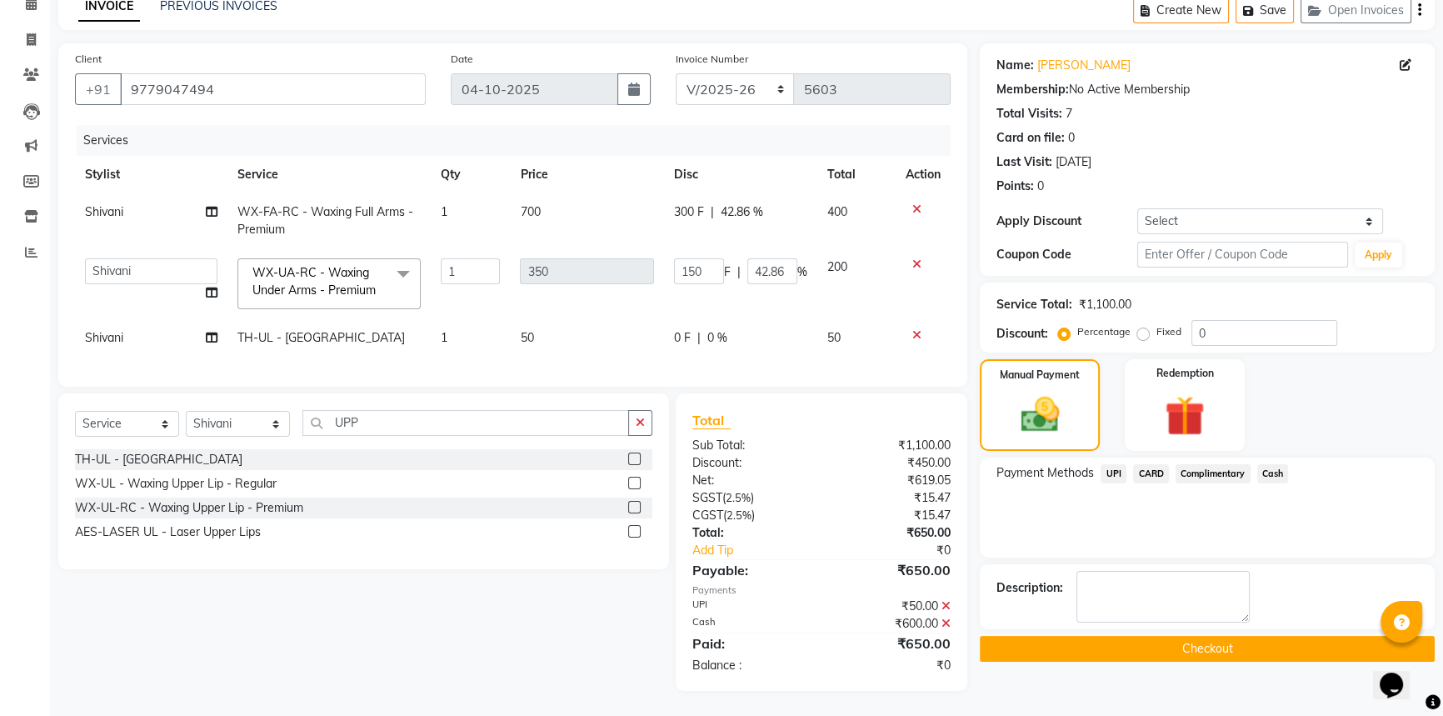
click at [1232, 636] on button "Checkout" at bounding box center [1207, 649] width 455 height 26
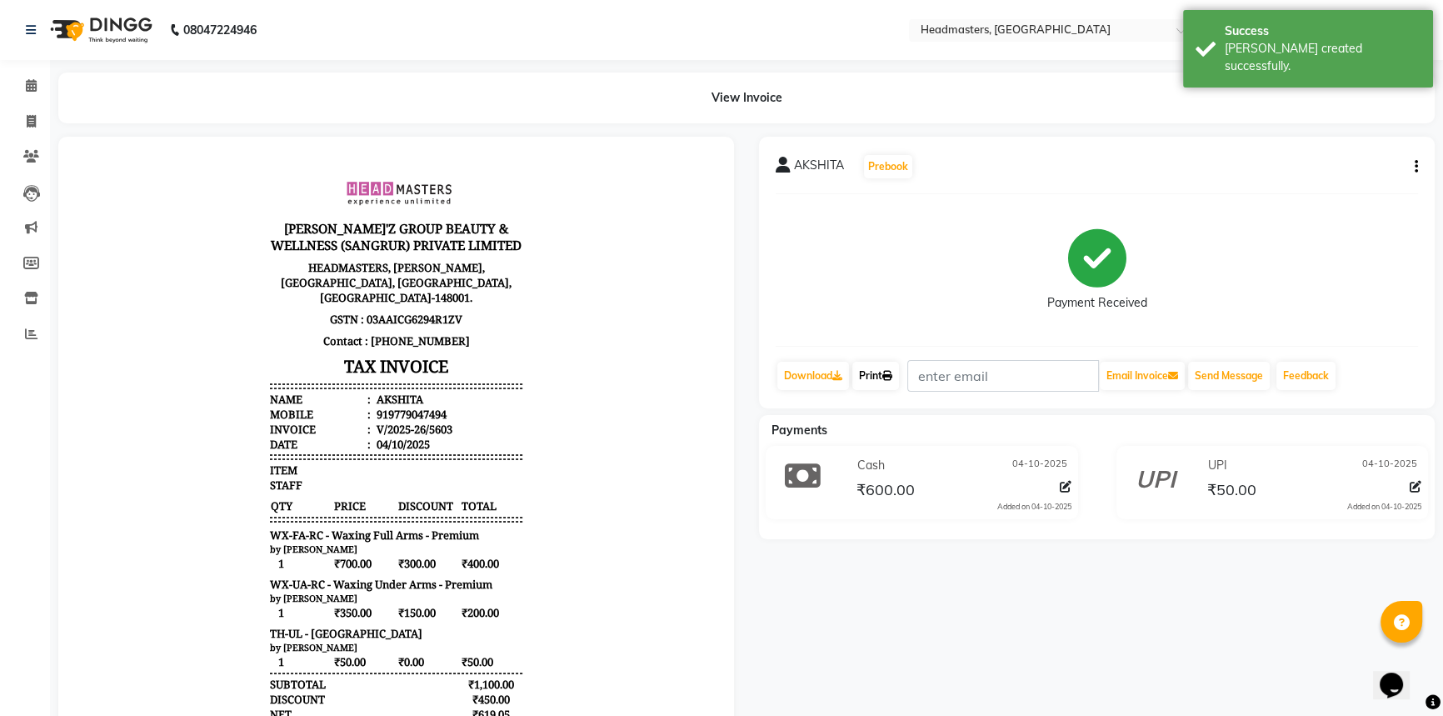
click at [882, 382] on link "Print" at bounding box center [875, 376] width 47 height 28
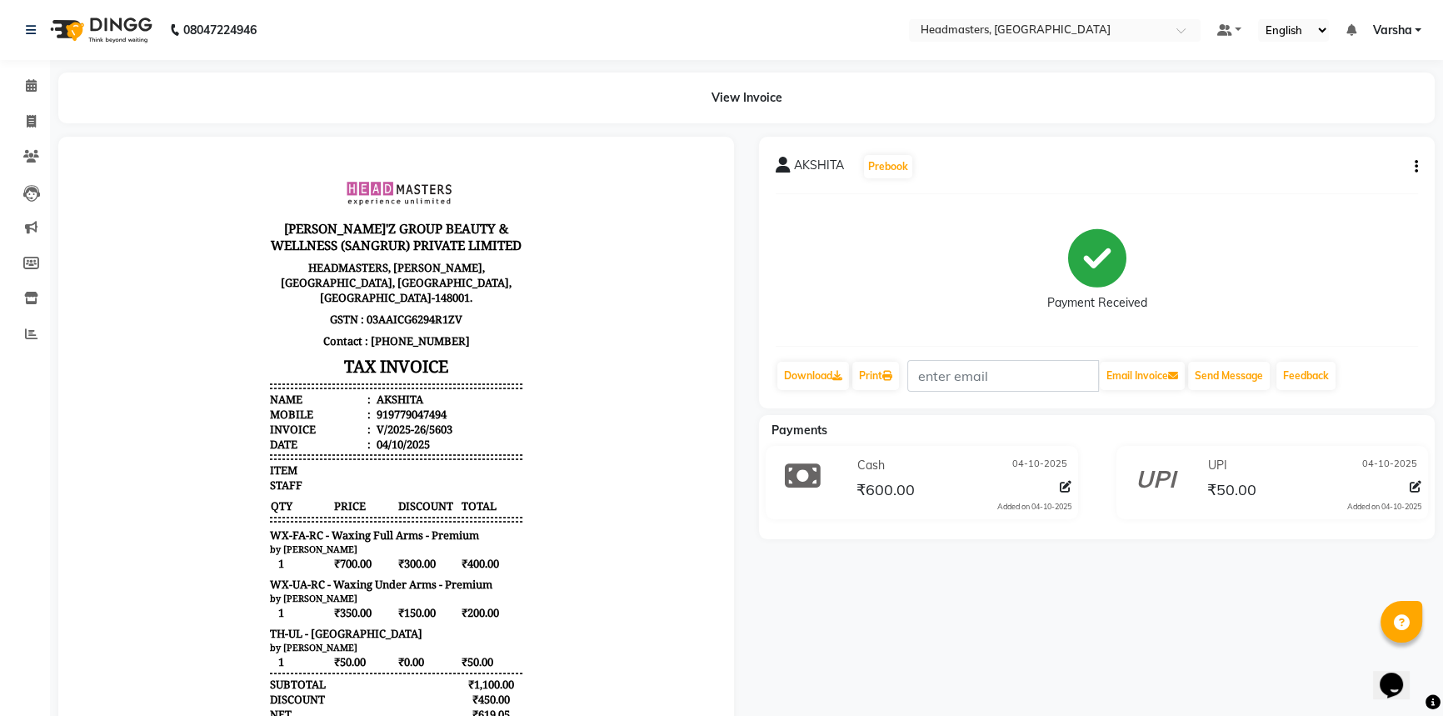
drag, startPoint x: 883, startPoint y: 710, endPoint x: 969, endPoint y: 646, distance: 107.1
click at [969, 646] on div "AKSHITA Prebook Payment Received Download Print Email Invoice Send Message Feed…" at bounding box center [1097, 469] width 701 height 665
drag, startPoint x: 24, startPoint y: 84, endPoint x: 47, endPoint y: 121, distance: 43.5
click at [26, 87] on icon at bounding box center [31, 85] width 11 height 12
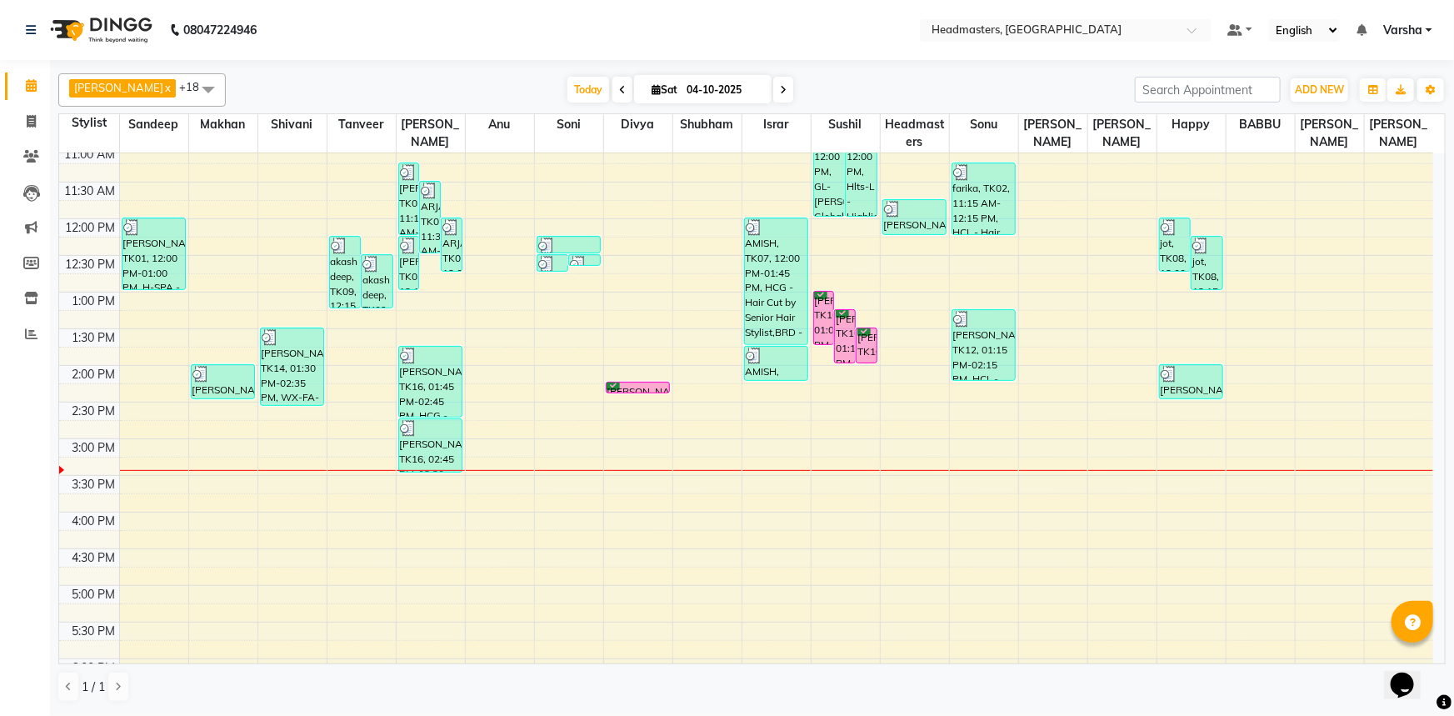
scroll to position [227, 0]
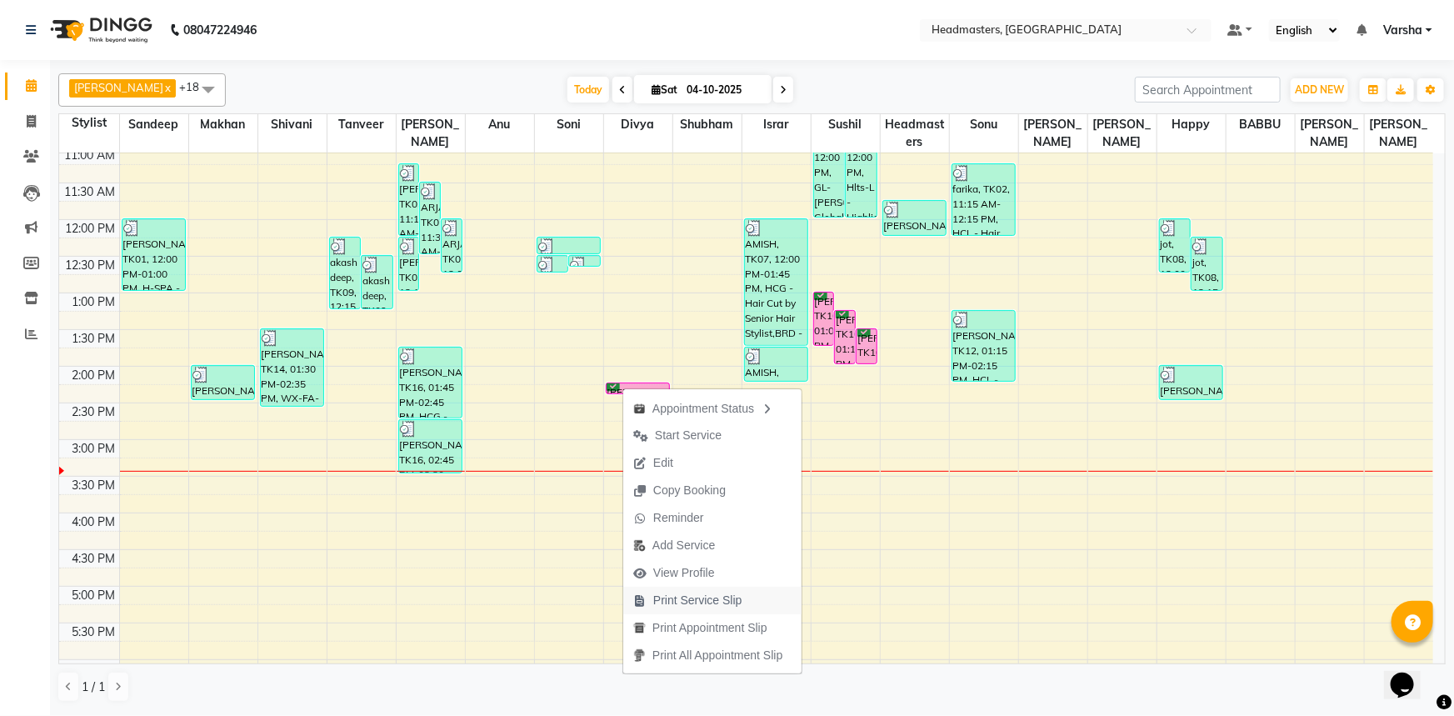
click at [708, 599] on span "Print Service Slip" at bounding box center [697, 600] width 89 height 17
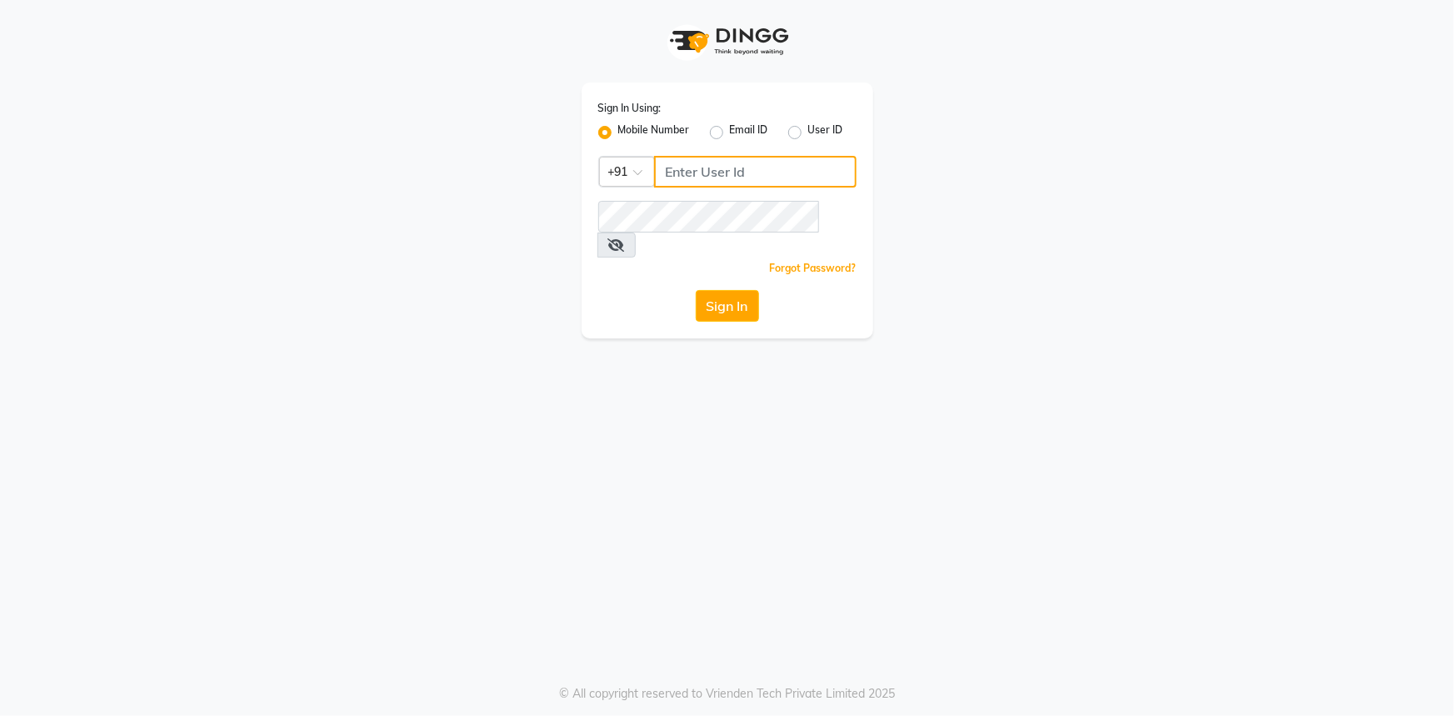
click at [690, 177] on input "Username" at bounding box center [755, 172] width 202 height 32
type input "9815033077"
click at [625, 238] on icon at bounding box center [616, 244] width 17 height 13
click at [703, 290] on button "Sign In" at bounding box center [727, 306] width 63 height 32
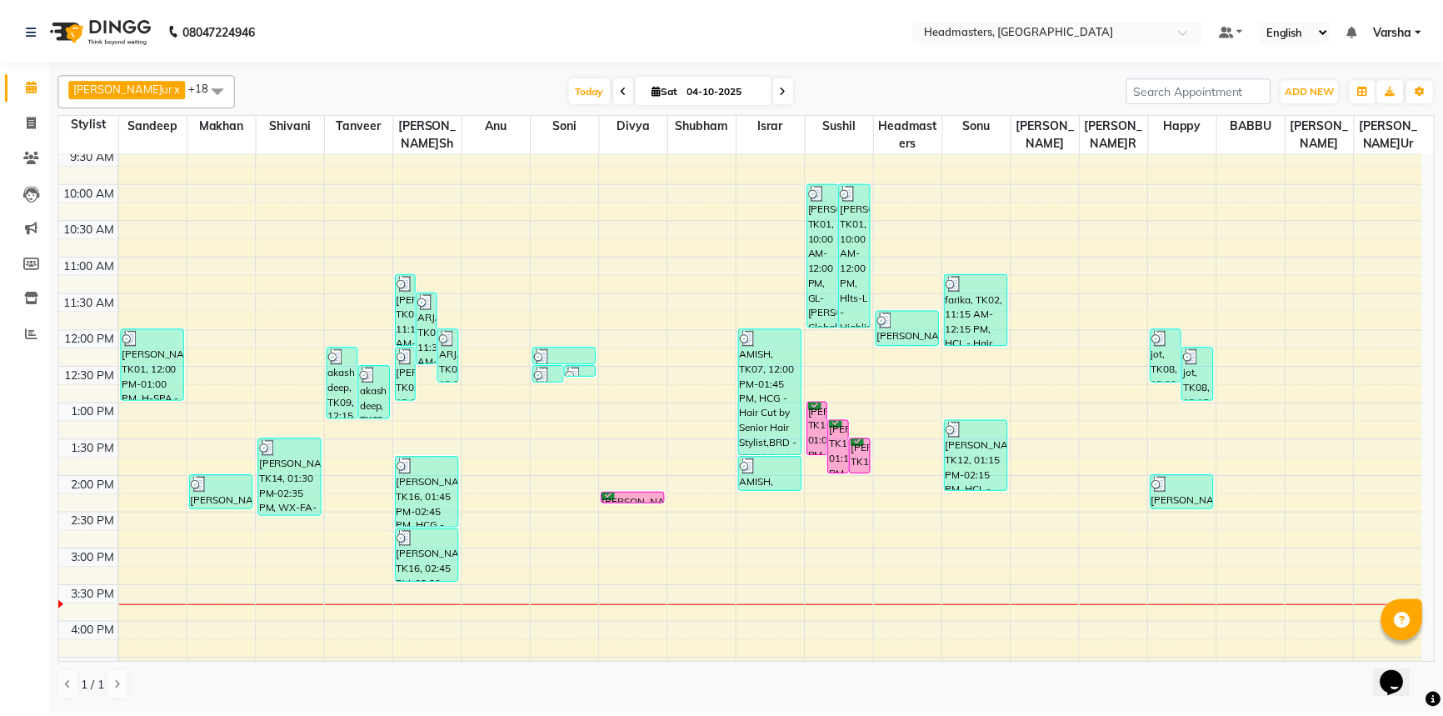
scroll to position [151, 0]
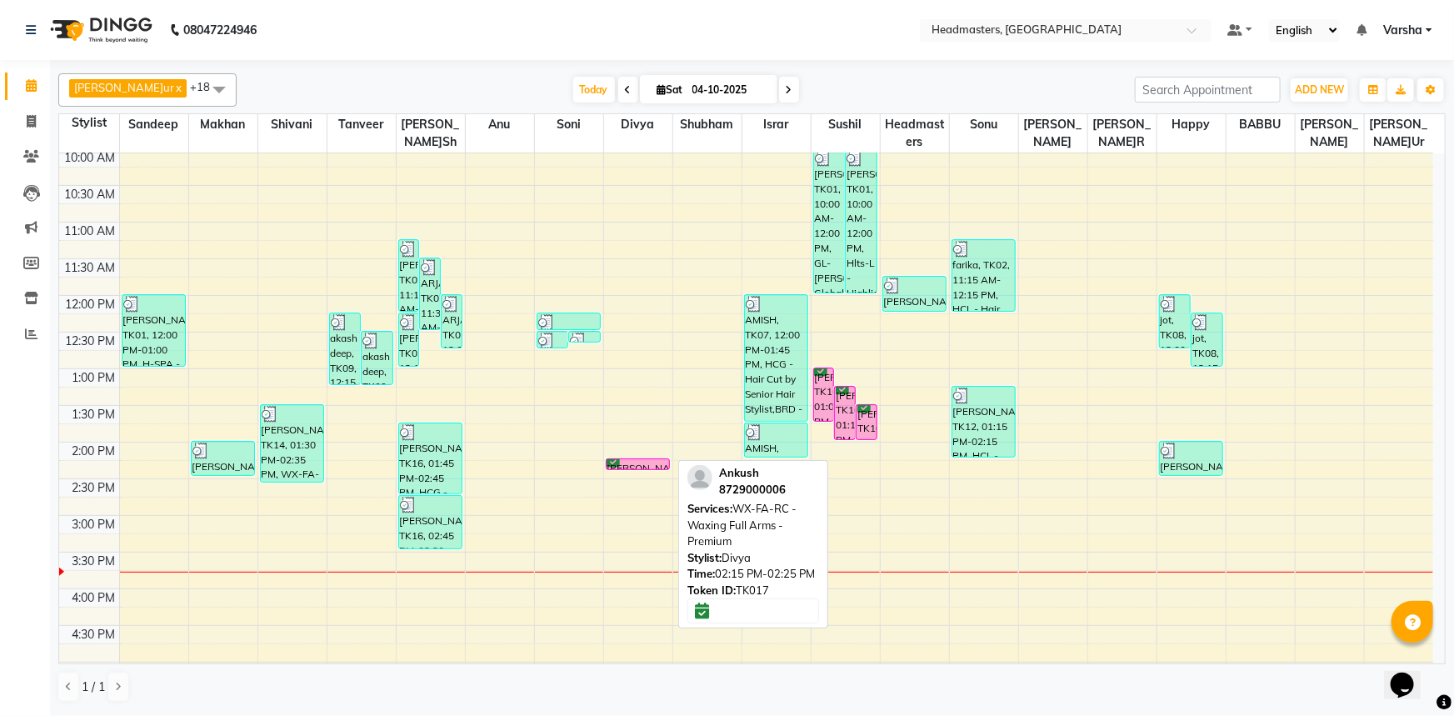
click at [635, 460] on div at bounding box center [638, 460] width 62 height 1
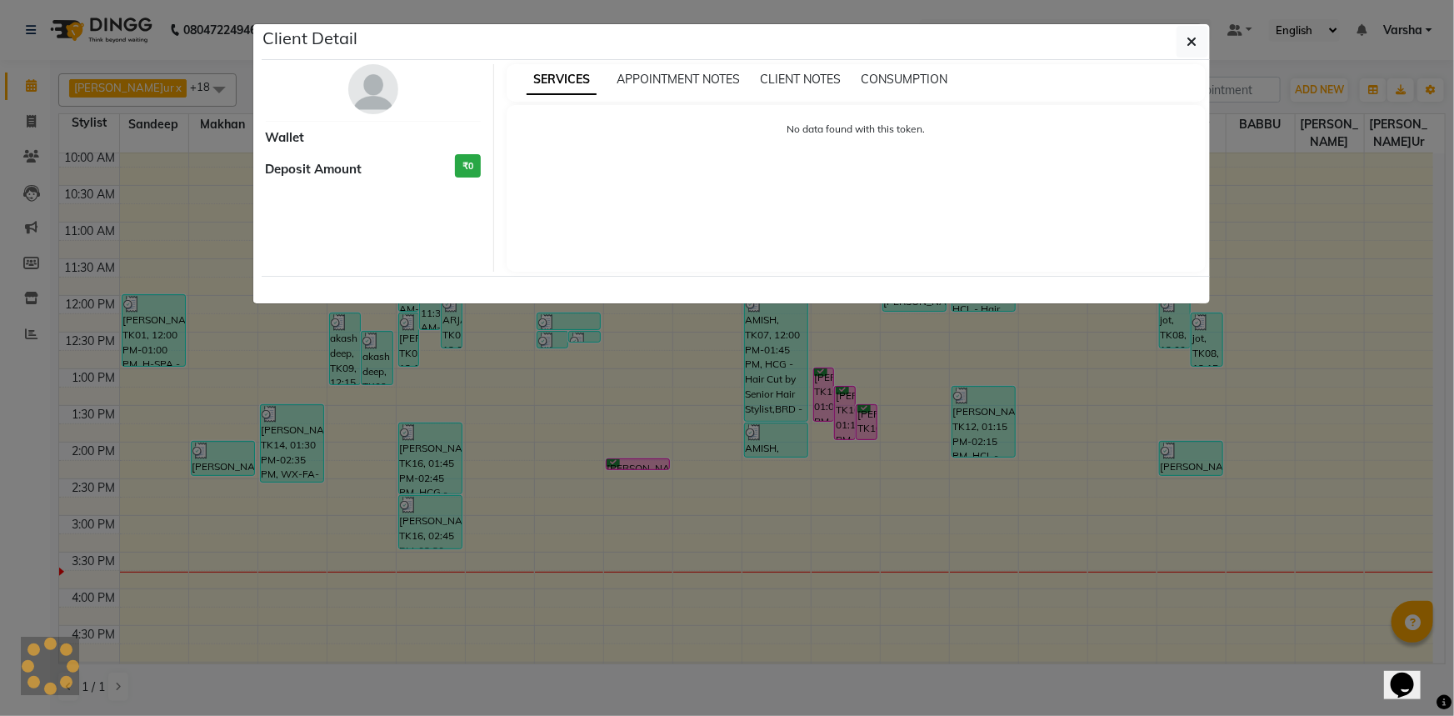
select select "6"
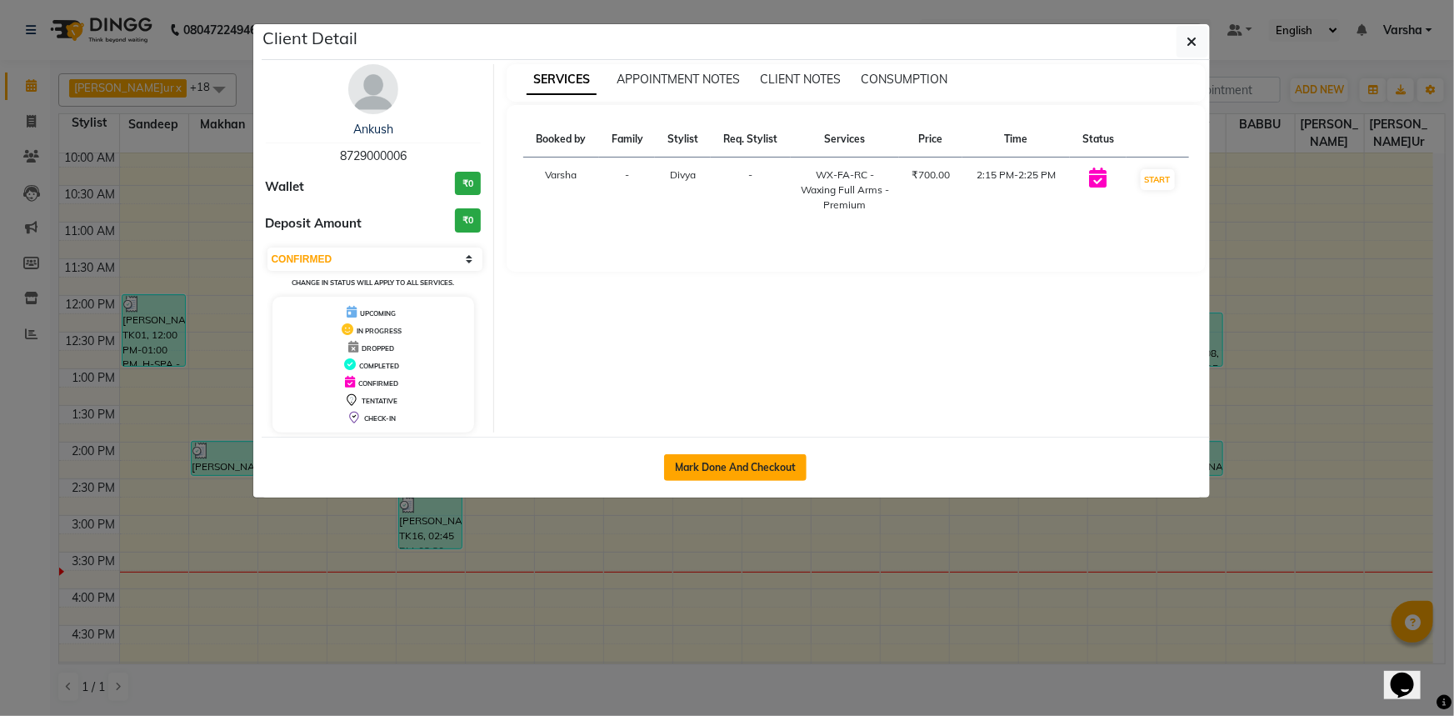
click at [743, 457] on button "Mark Done And Checkout" at bounding box center [735, 467] width 142 height 27
select select "7140"
select select "service"
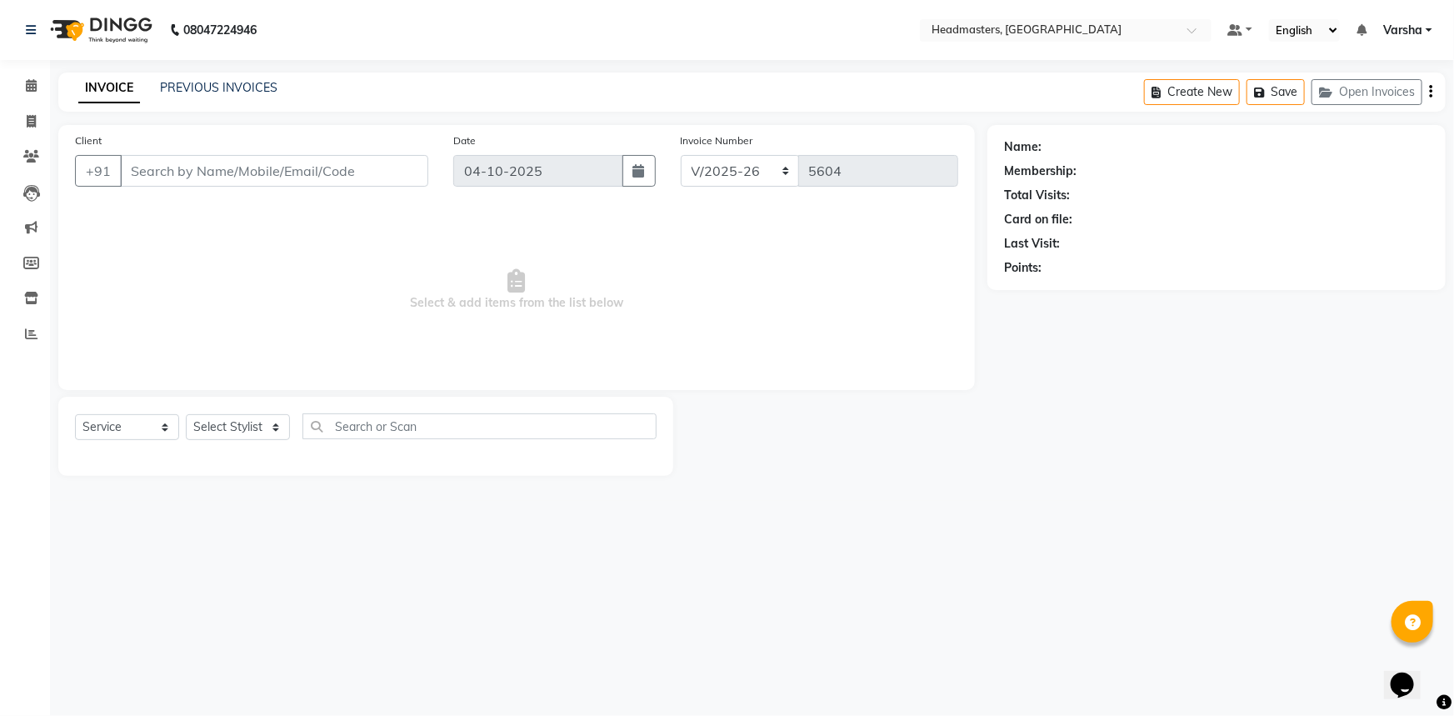
type input "8729000006"
select select "60883"
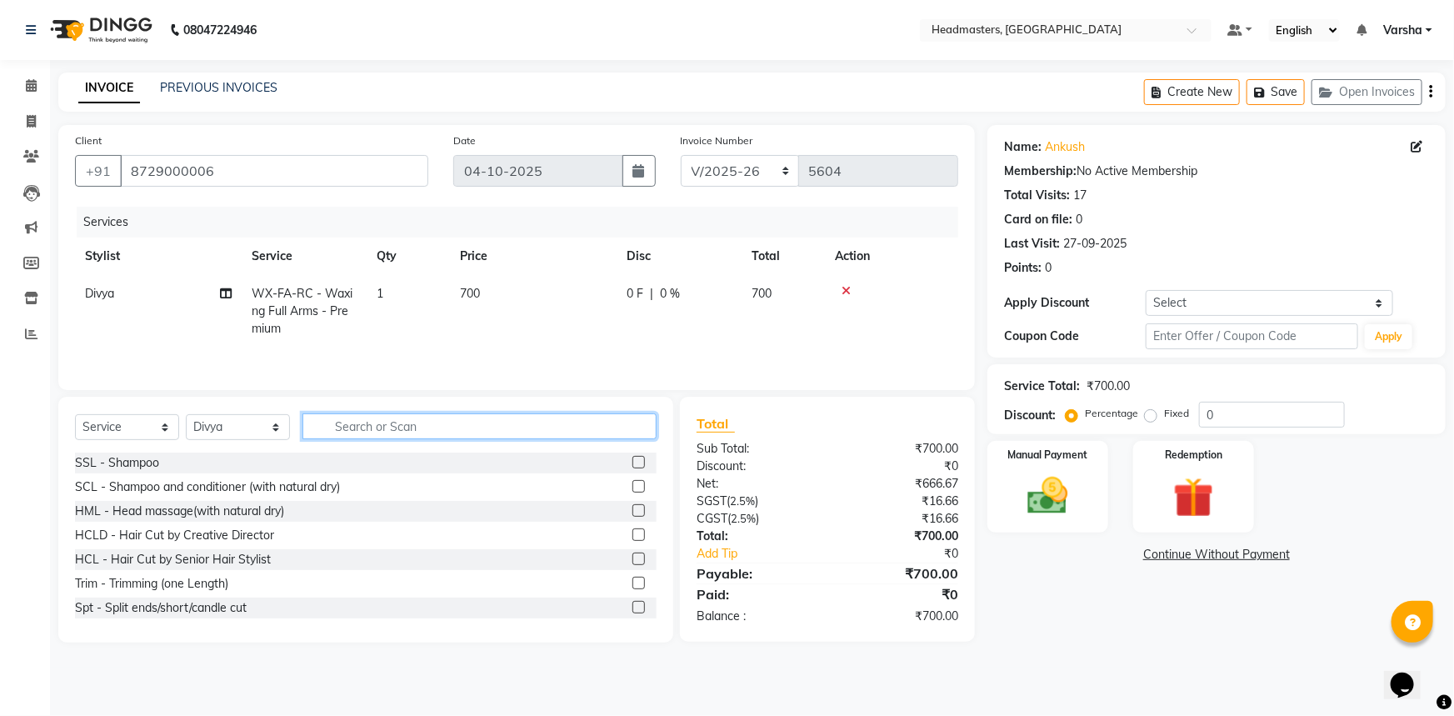
click at [350, 429] on input "text" at bounding box center [479, 426] width 354 height 26
type input "und"
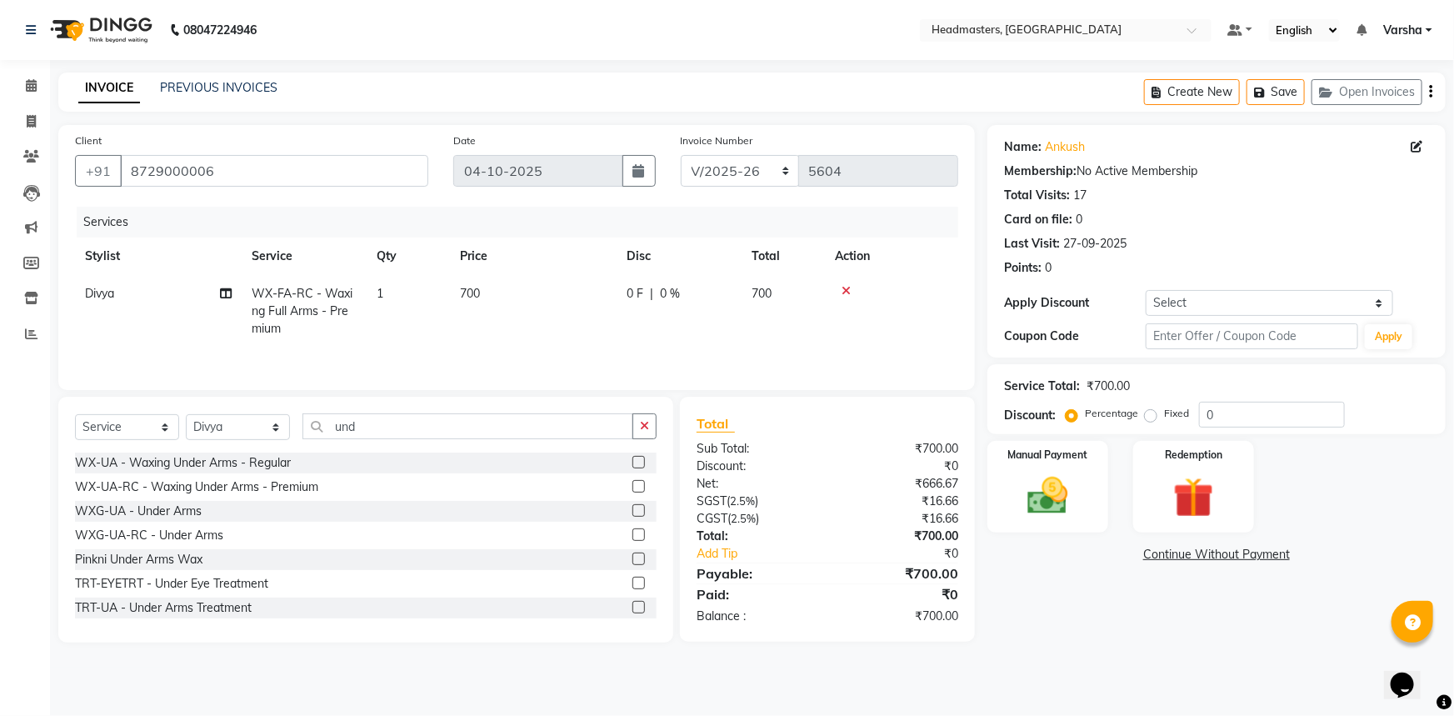
click at [632, 486] on label at bounding box center [638, 486] width 12 height 12
click at [632, 486] on input "checkbox" at bounding box center [637, 487] width 11 height 11
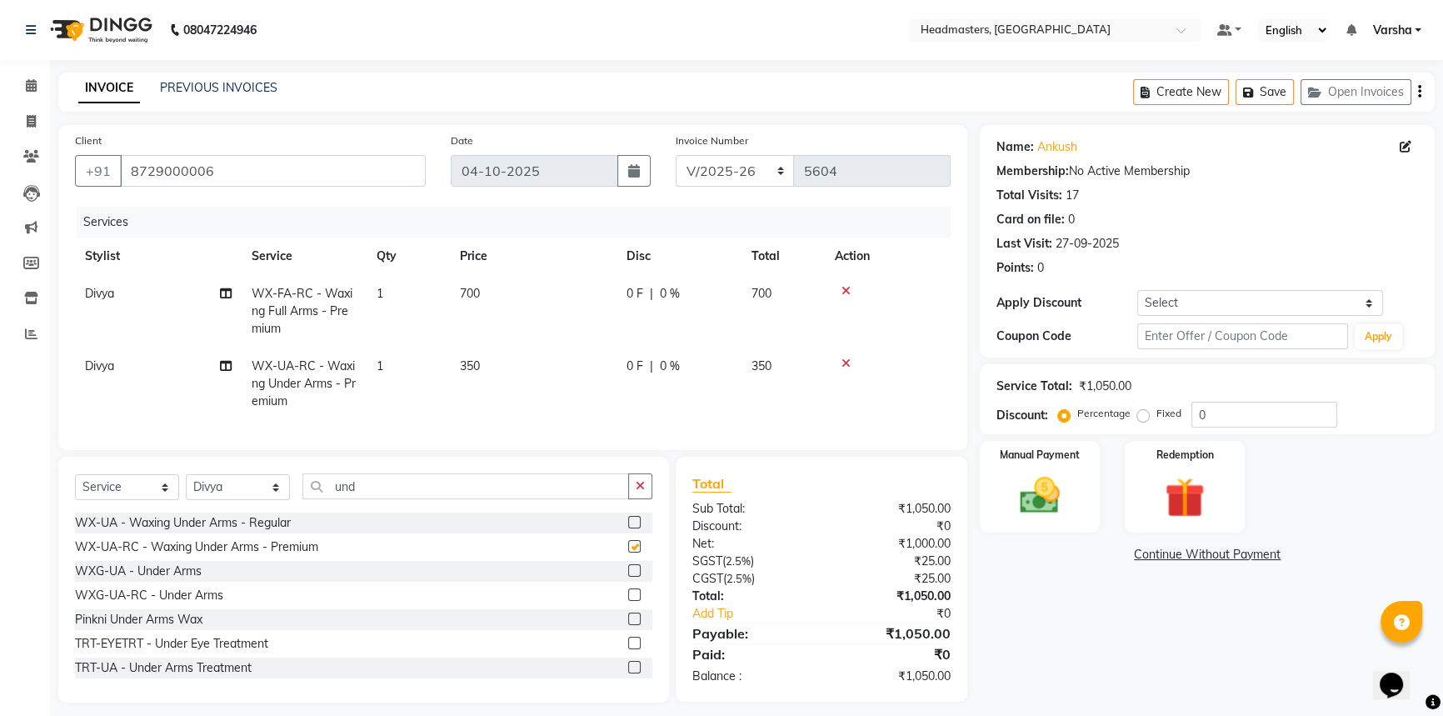
checkbox input "false"
click at [444, 493] on input "und" at bounding box center [465, 486] width 327 height 26
type input "u"
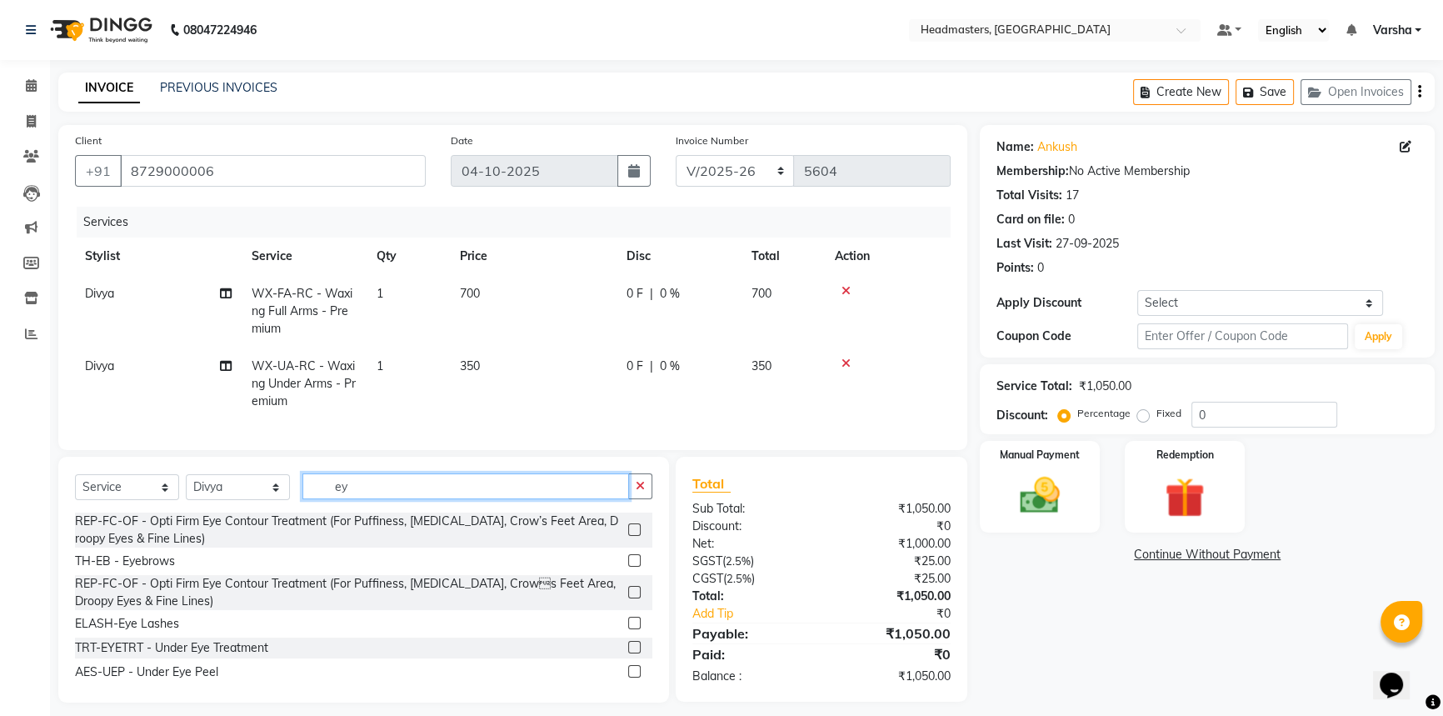
type input "ey"
click at [628, 567] on label at bounding box center [634, 560] width 12 height 12
click at [628, 567] on input "checkbox" at bounding box center [633, 561] width 11 height 11
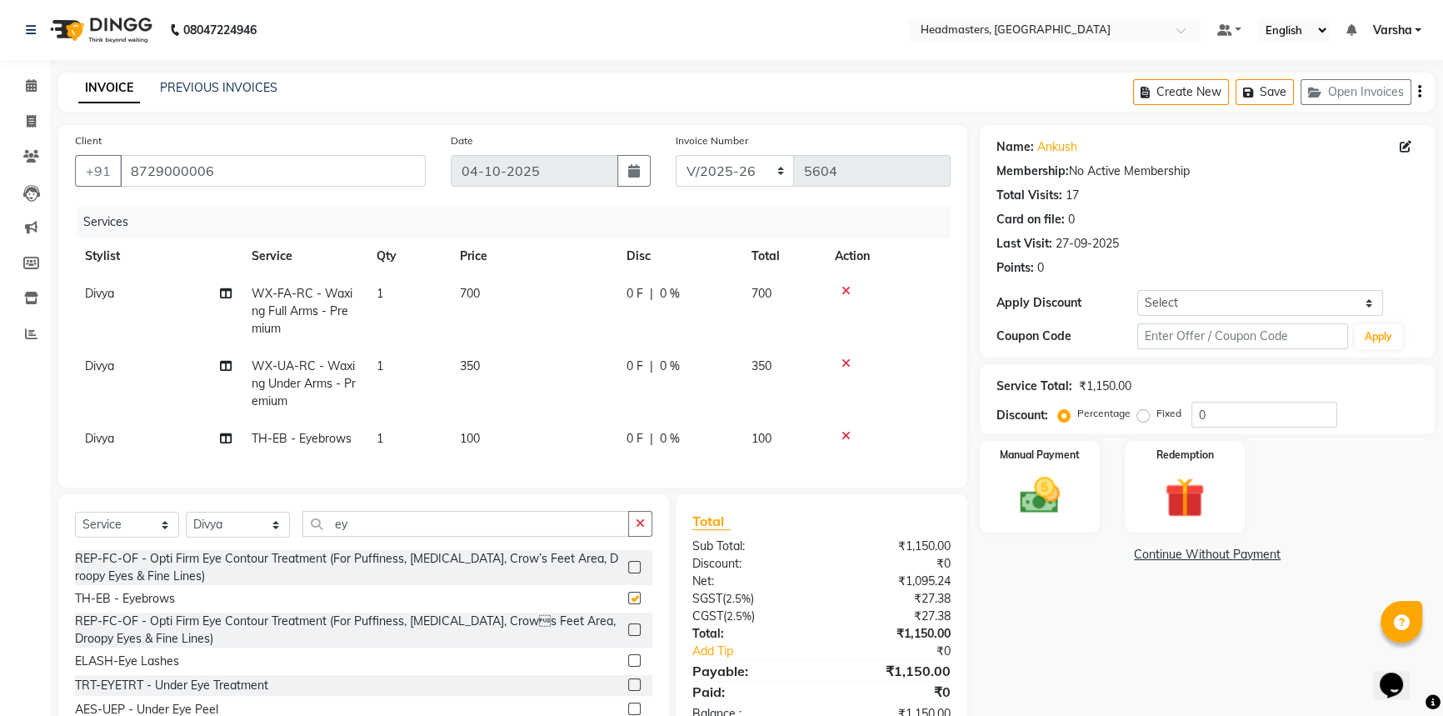
checkbox input "false"
click at [365, 533] on input "ey" at bounding box center [465, 524] width 327 height 26
type input "e"
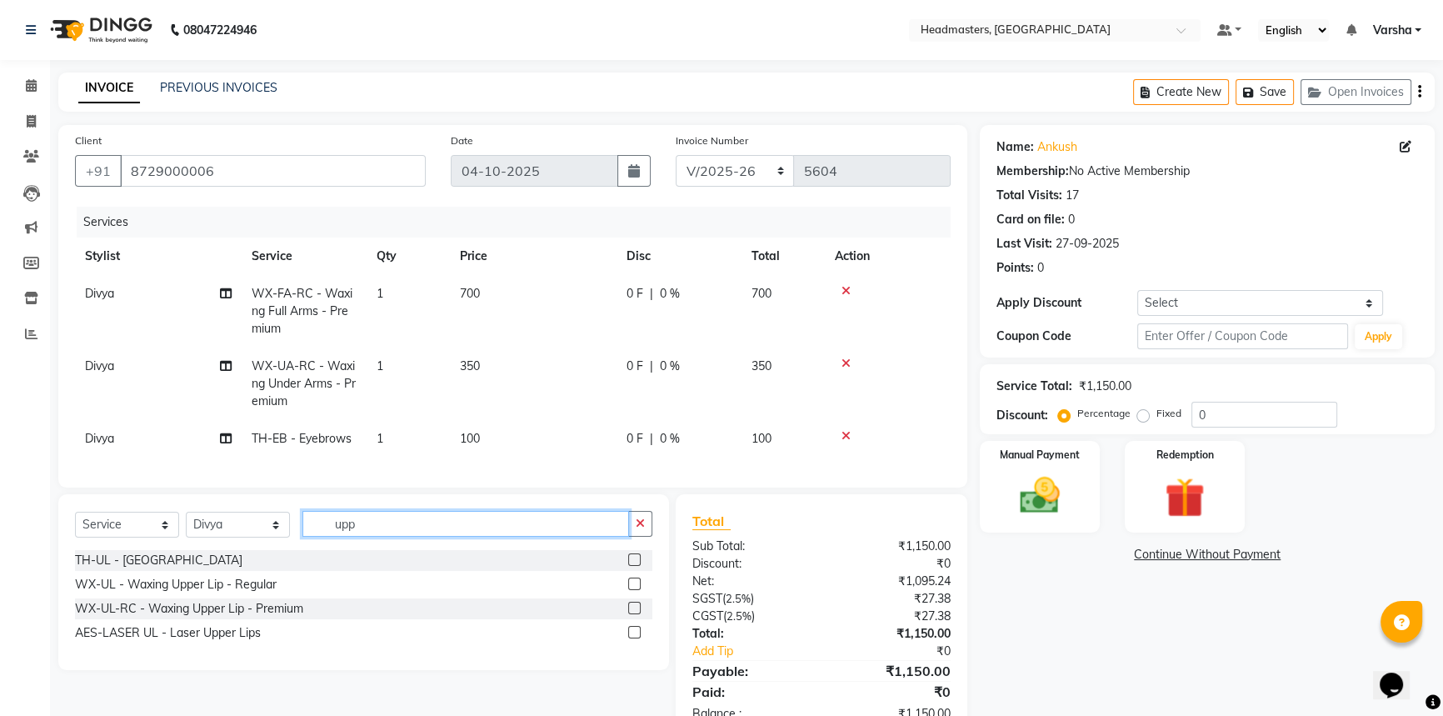
type input "upp"
click at [633, 566] on label at bounding box center [634, 559] width 12 height 12
click at [633, 566] on input "checkbox" at bounding box center [633, 560] width 11 height 11
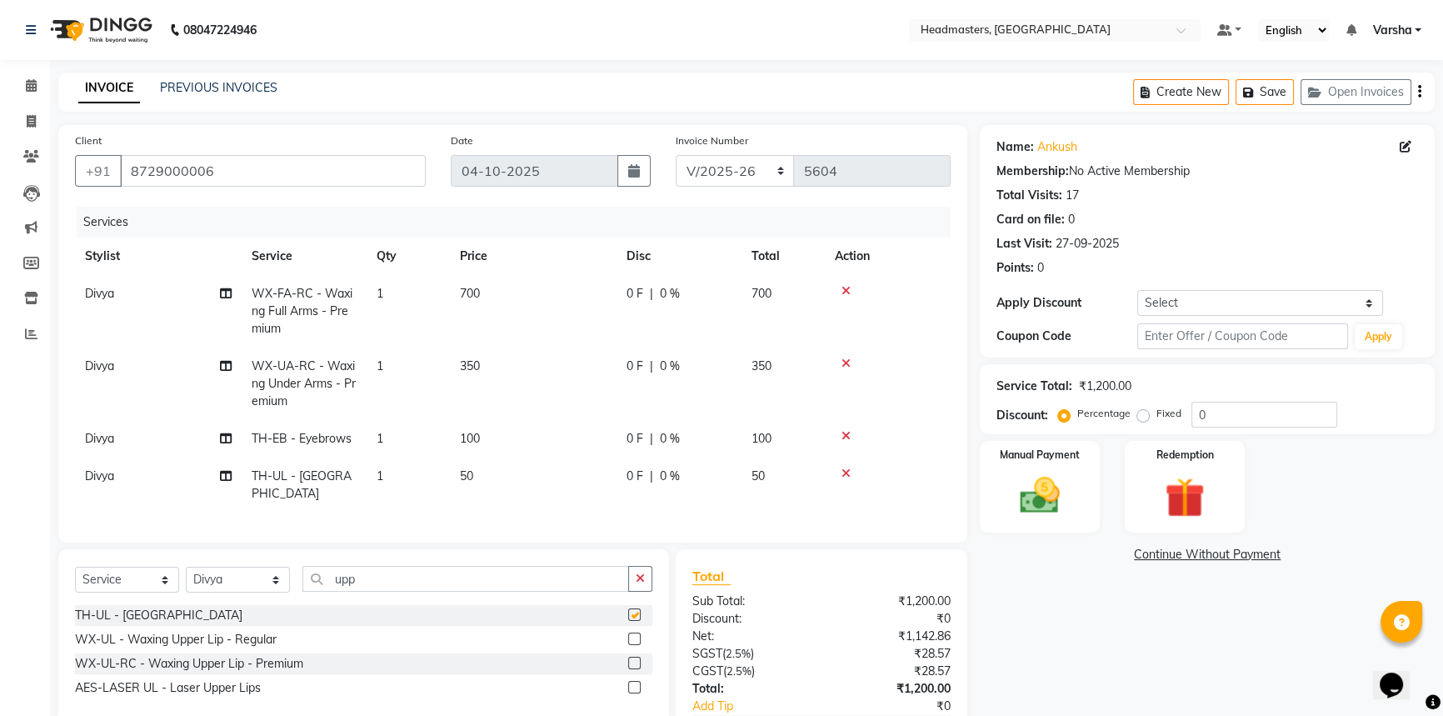
checkbox input "false"
click at [437, 582] on input "upp" at bounding box center [465, 579] width 327 height 26
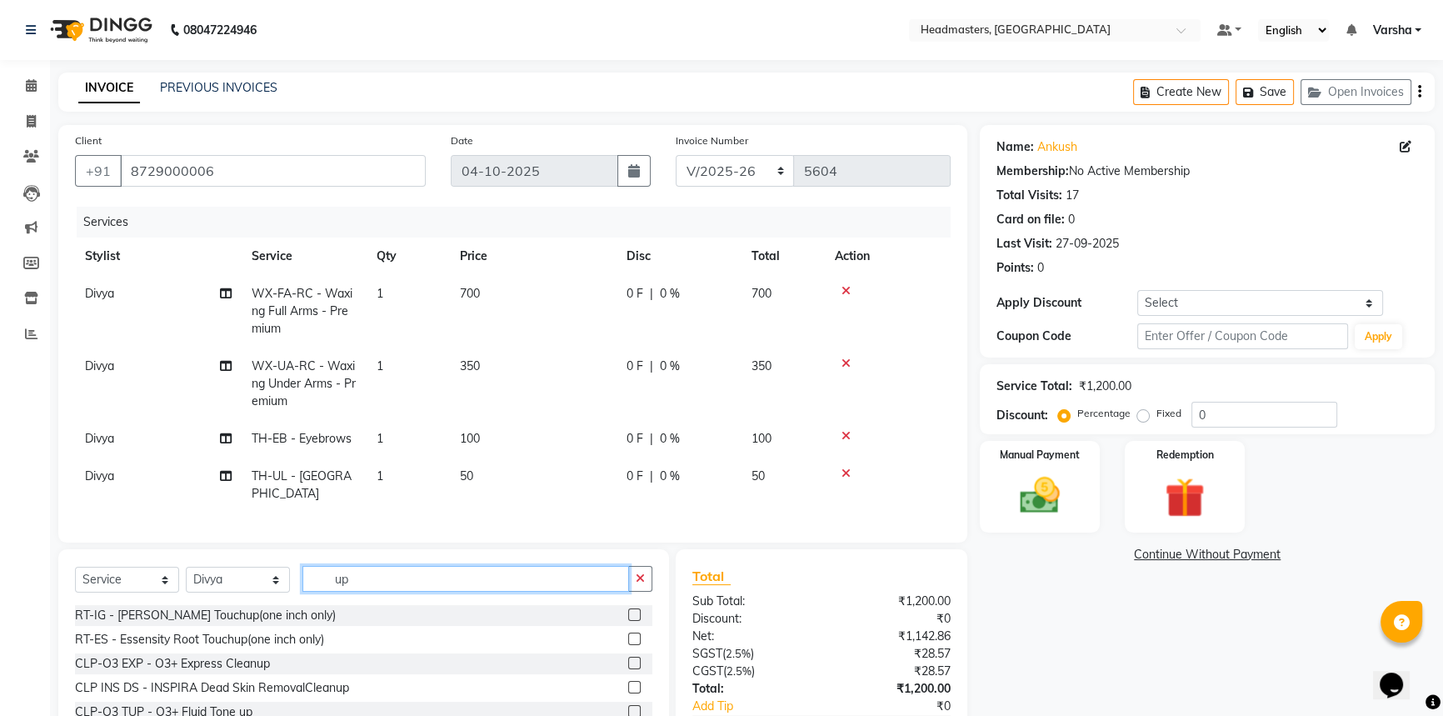
type input "u"
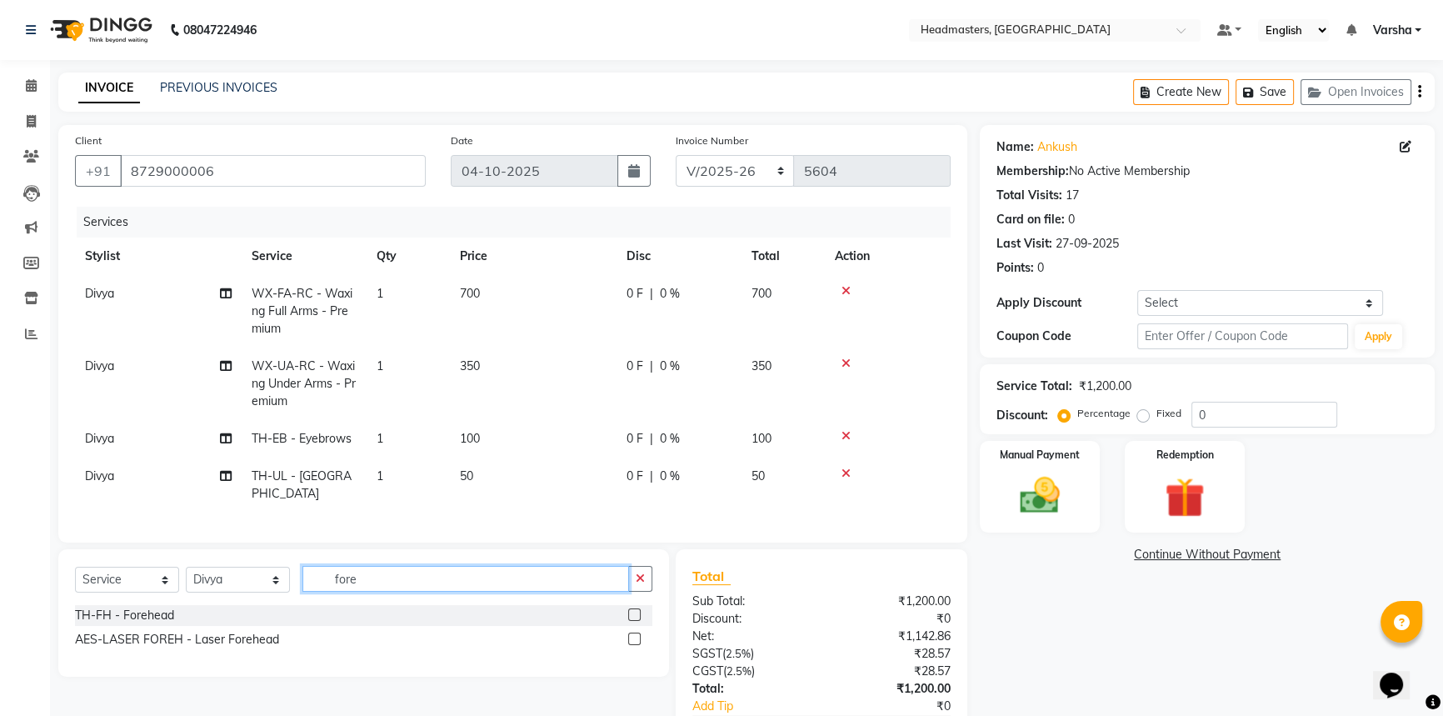
type input "fore"
click at [635, 608] on label at bounding box center [634, 614] width 12 height 12
click at [635, 610] on input "checkbox" at bounding box center [633, 615] width 11 height 11
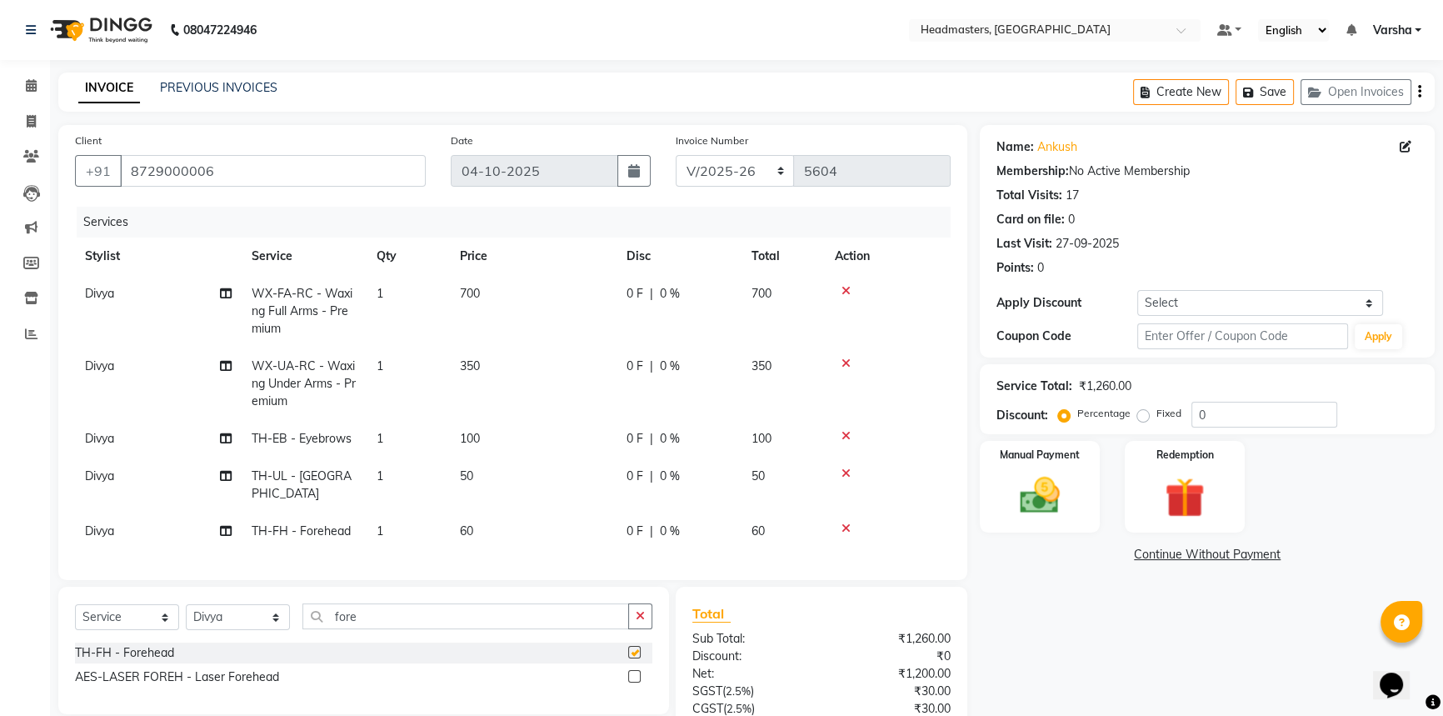
checkbox input "false"
click at [251, 616] on select "Select Stylist Afia [PERSON_NAME]r[PERSON_NAME]u[PERSON_NAME]R [PERSON_NAME] He…" at bounding box center [238, 617] width 104 height 26
select select "60862"
click at [186, 604] on select "Select Stylist Afia [PERSON_NAME]r[PERSON_NAME]u[PERSON_NAME]R [PERSON_NAME] He…" at bounding box center [238, 617] width 104 height 26
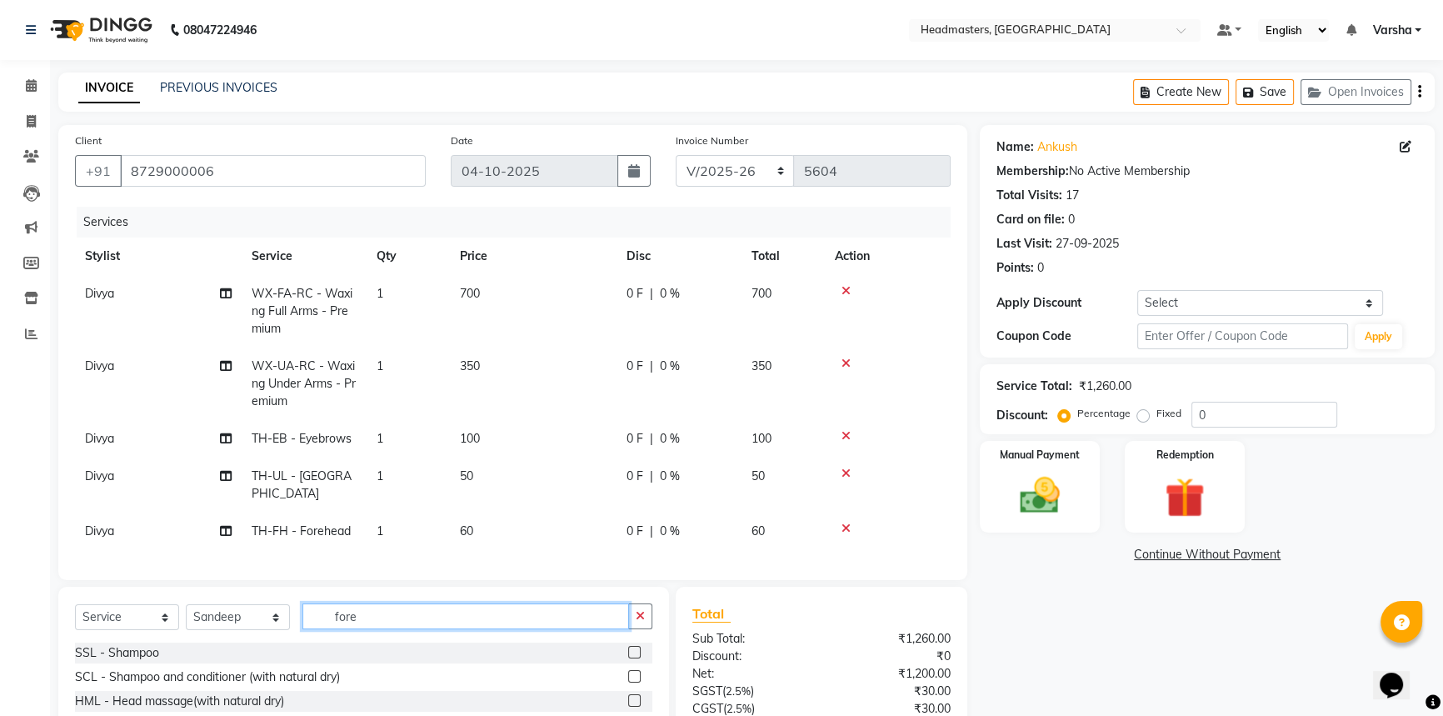
click at [369, 608] on input "fore" at bounding box center [465, 616] width 327 height 26
type input "f"
type input "ss"
click at [628, 646] on label at bounding box center [634, 652] width 12 height 12
click at [628, 647] on input "checkbox" at bounding box center [633, 652] width 11 height 11
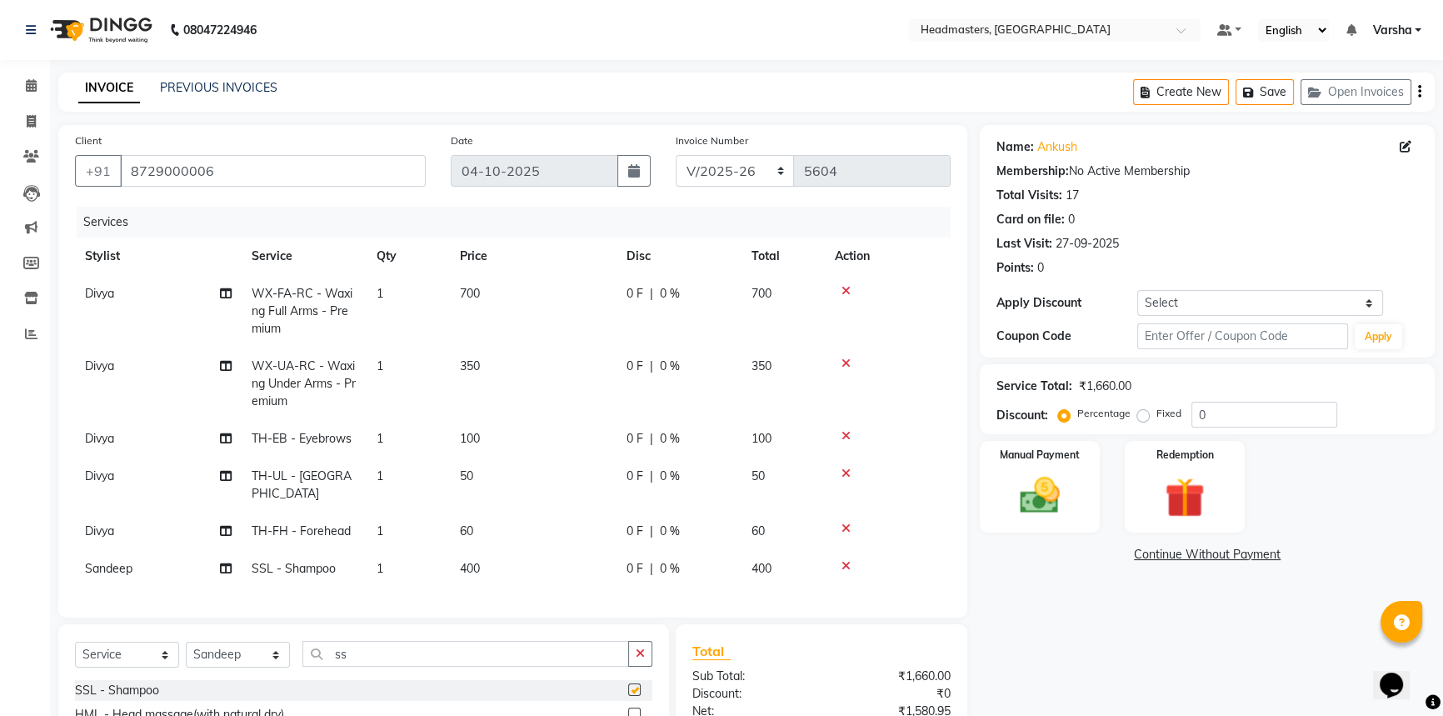
checkbox input "false"
click at [631, 287] on span "0 F" at bounding box center [635, 293] width 17 height 17
select select "60883"
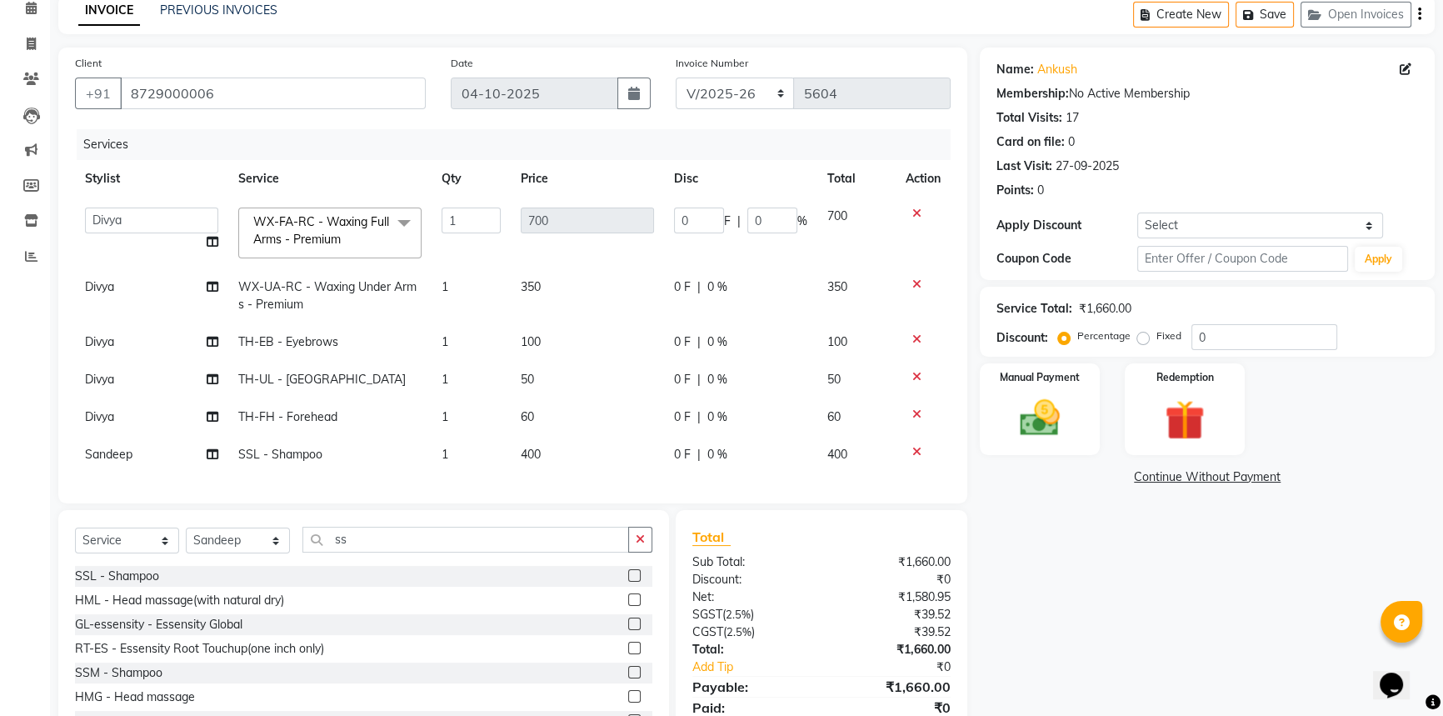
scroll to position [153, 0]
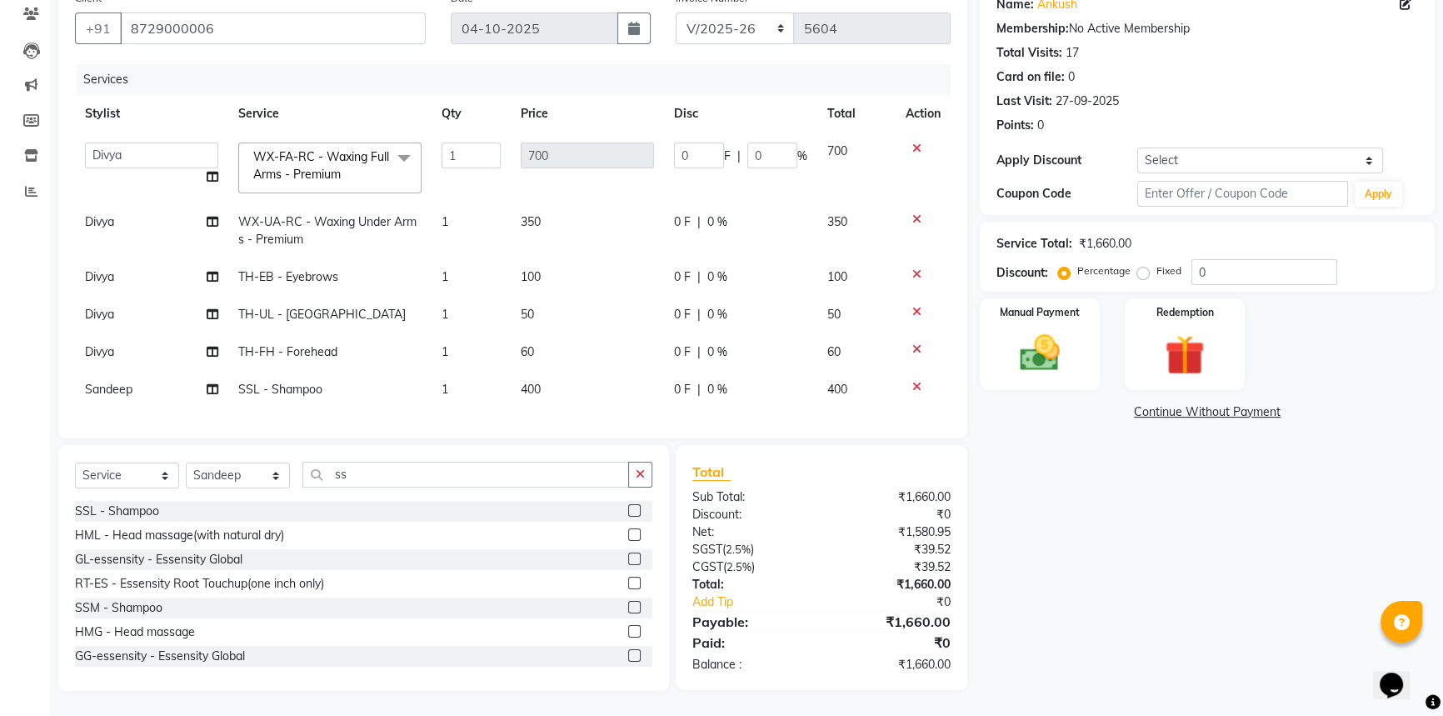
click at [679, 381] on span "0 F" at bounding box center [682, 389] width 17 height 17
select select "60862"
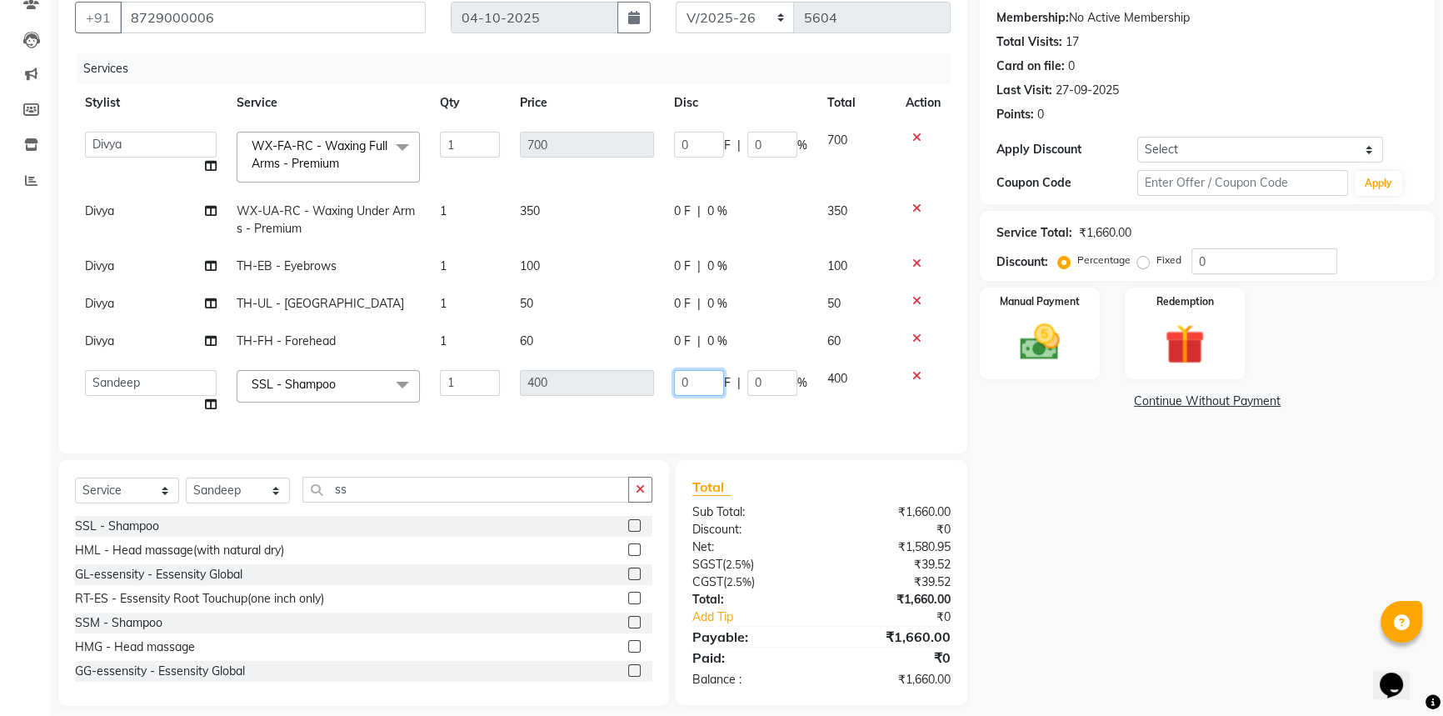
click at [692, 382] on input "0" at bounding box center [699, 383] width 50 height 26
type input "0100"
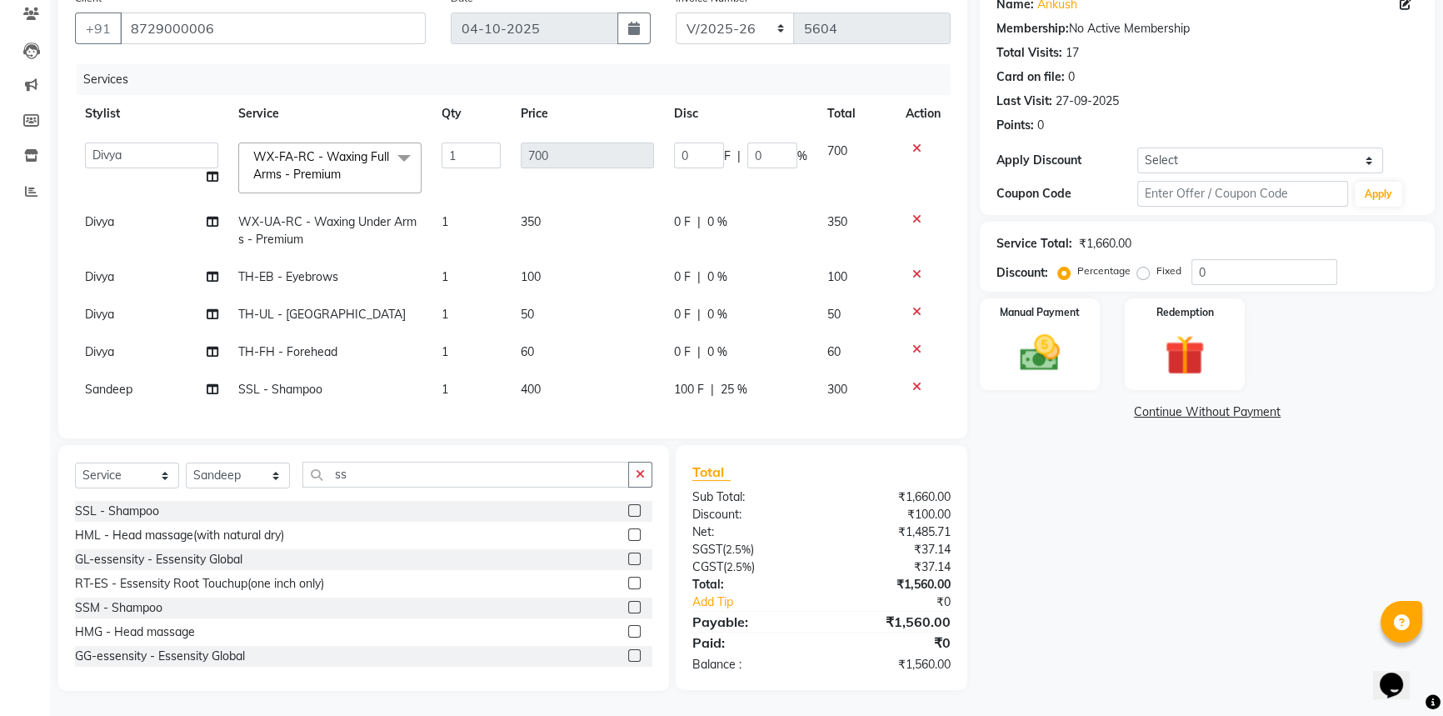
click at [571, 412] on div "Services Stylist Service Qty Price Disc Total Action Afia [PERSON_NAME] [PERSON…" at bounding box center [513, 242] width 876 height 357
click at [681, 333] on td "0 F | 0 %" at bounding box center [740, 351] width 153 height 37
select select "60883"
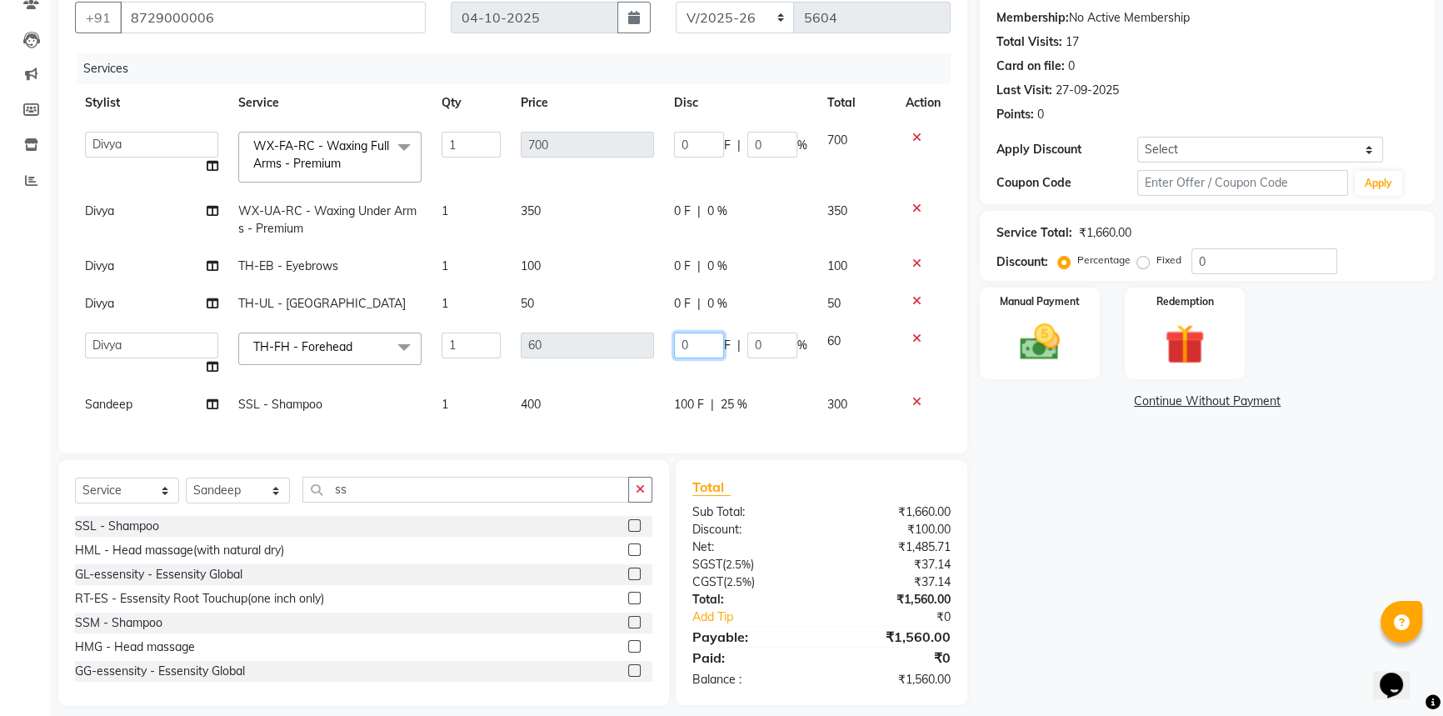
click at [699, 341] on input "0" at bounding box center [699, 345] width 50 height 26
type input "010"
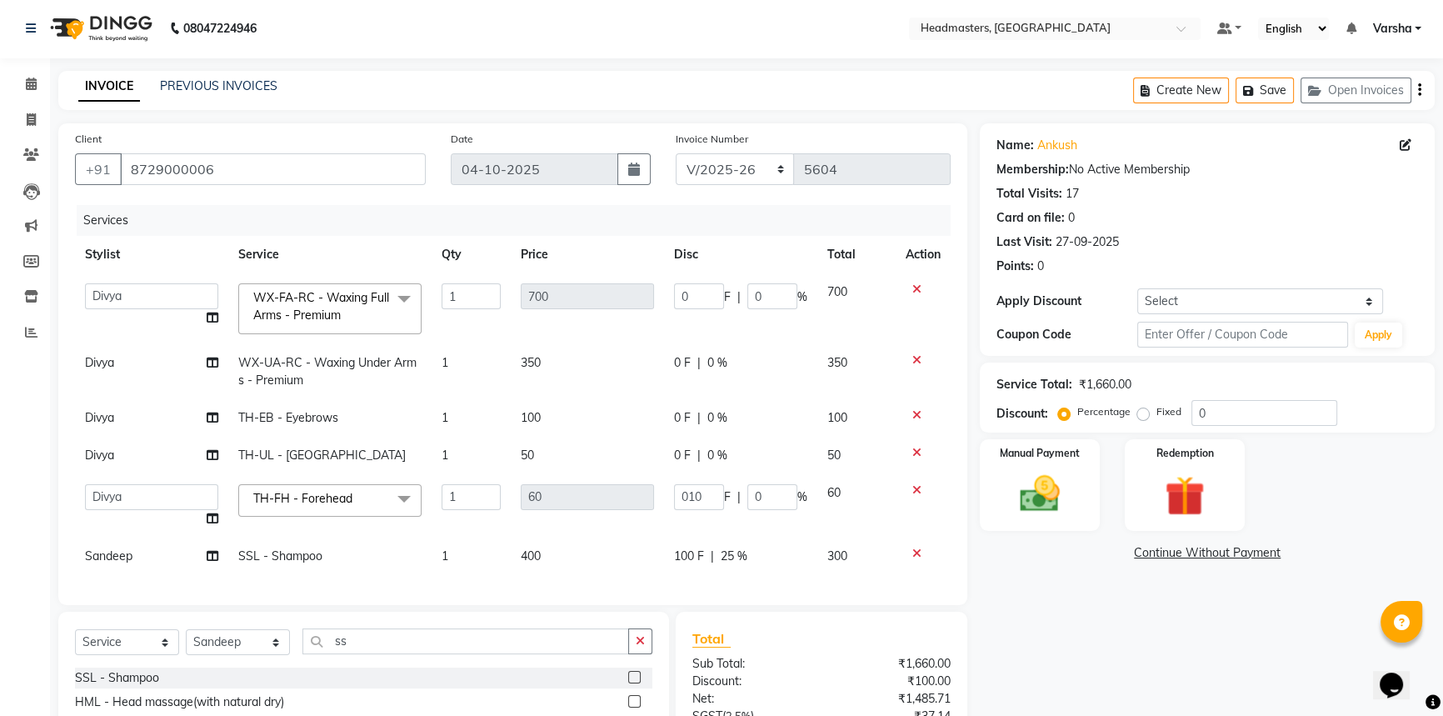
click at [608, 400] on td "100" at bounding box center [587, 417] width 153 height 37
select select "60883"
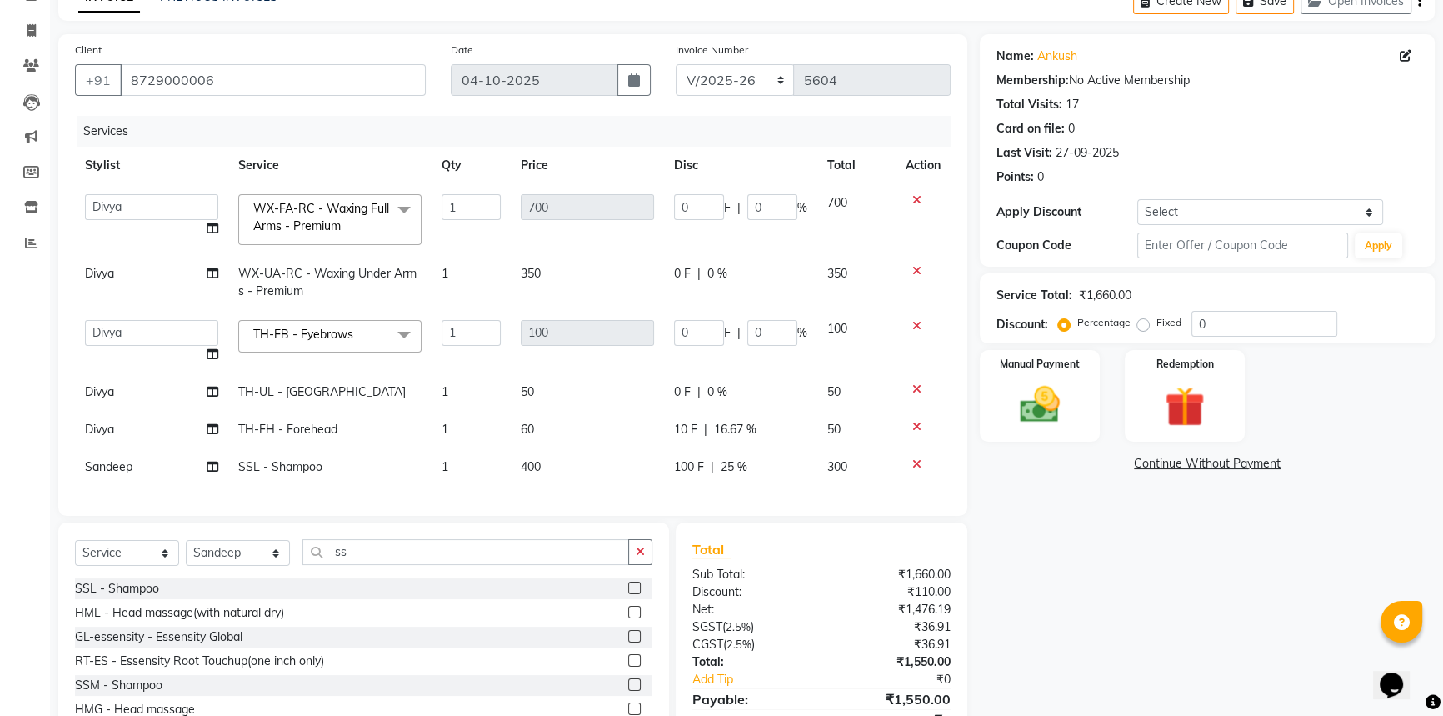
scroll to position [27, 0]
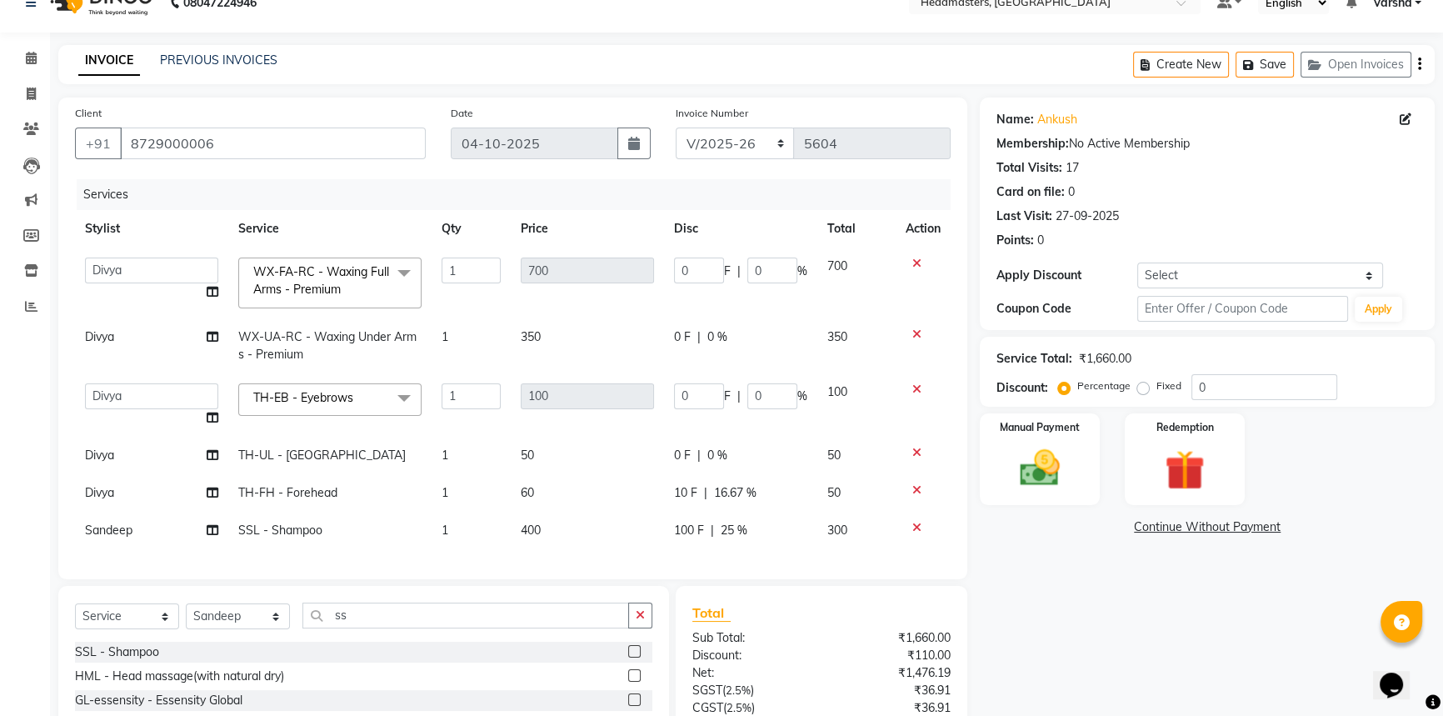
click at [678, 337] on span "0 F" at bounding box center [682, 336] width 17 height 17
select select "60883"
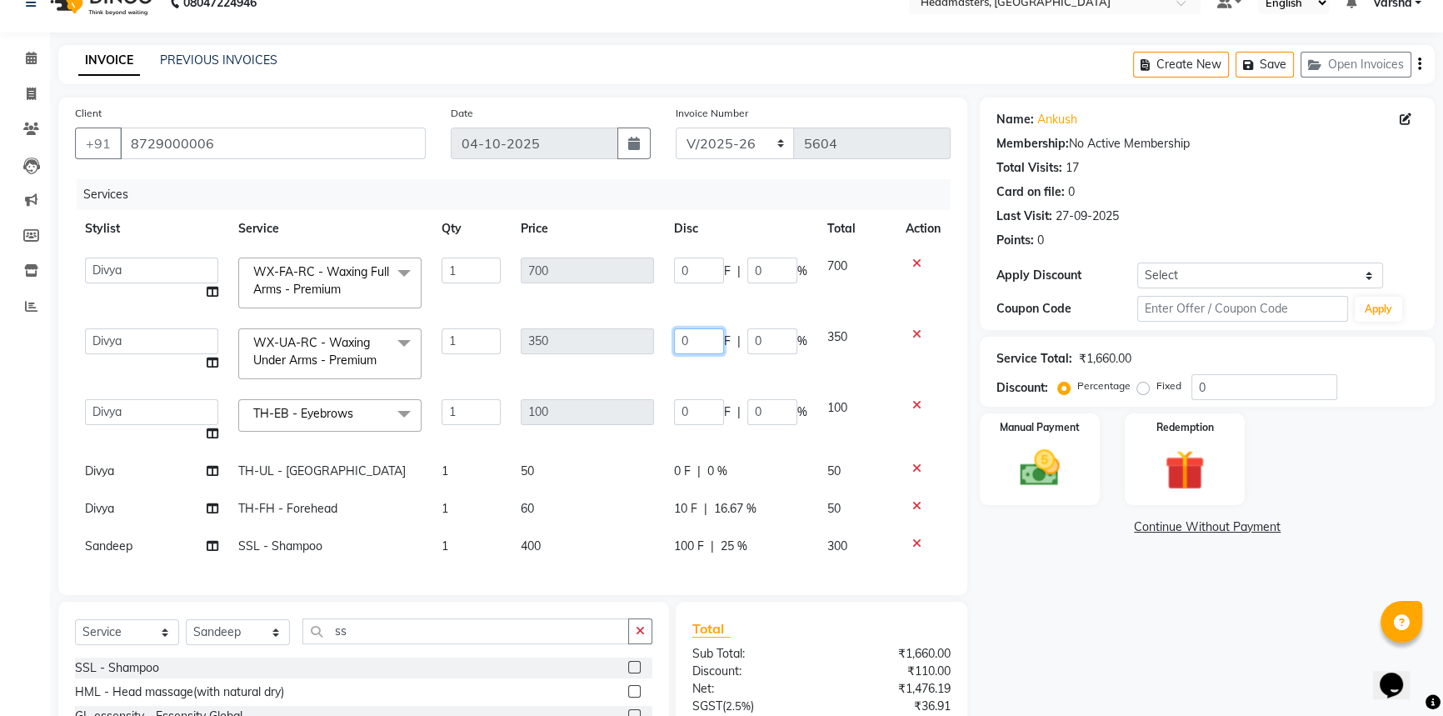
click at [709, 333] on input "0" at bounding box center [699, 341] width 50 height 26
type input "0150"
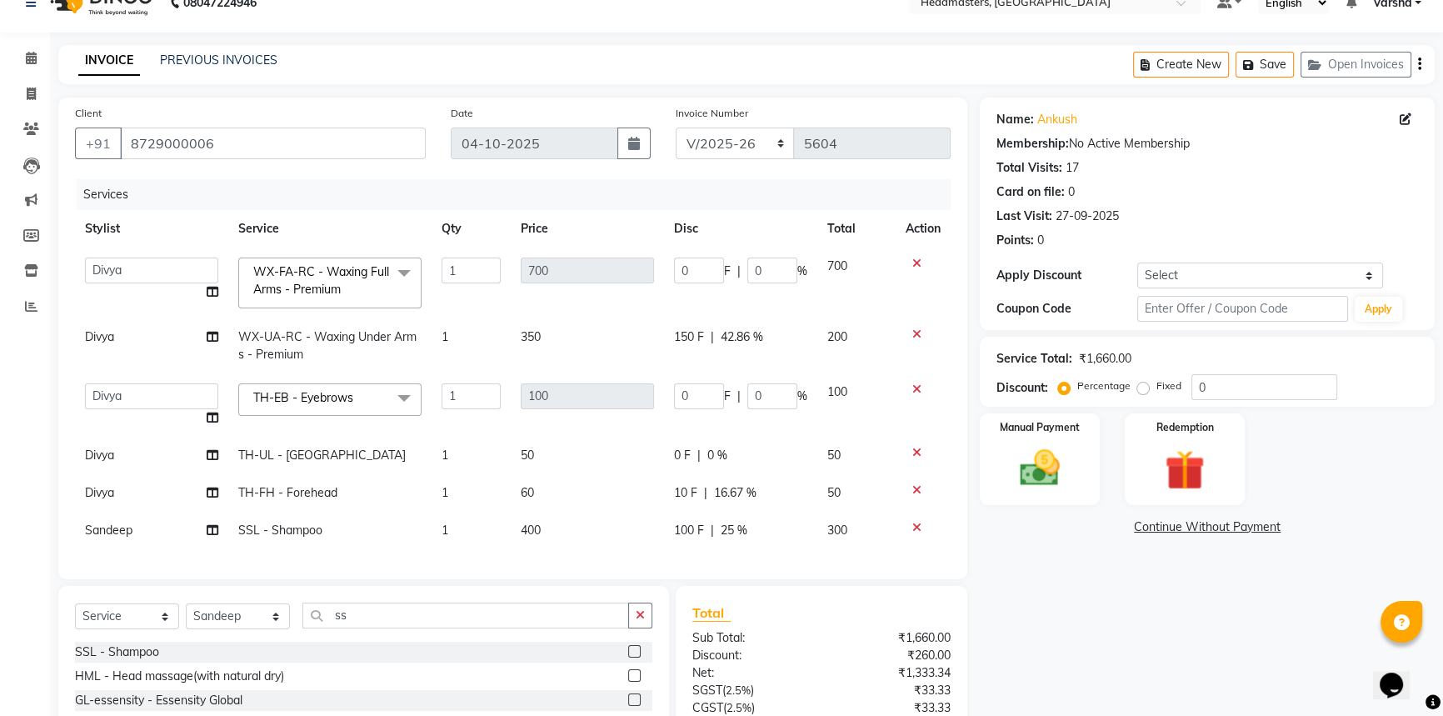
click at [651, 368] on td "350" at bounding box center [587, 345] width 153 height 55
select select "60883"
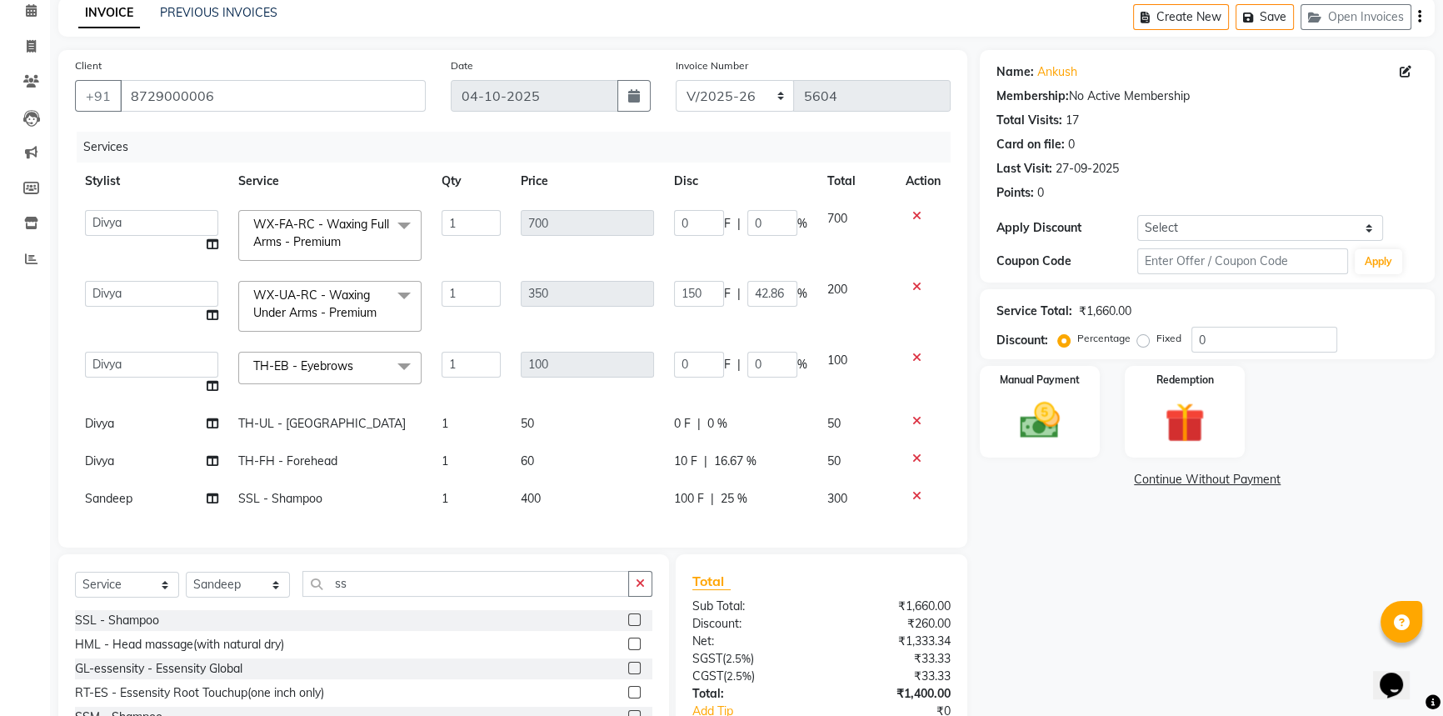
scroll to position [0, 0]
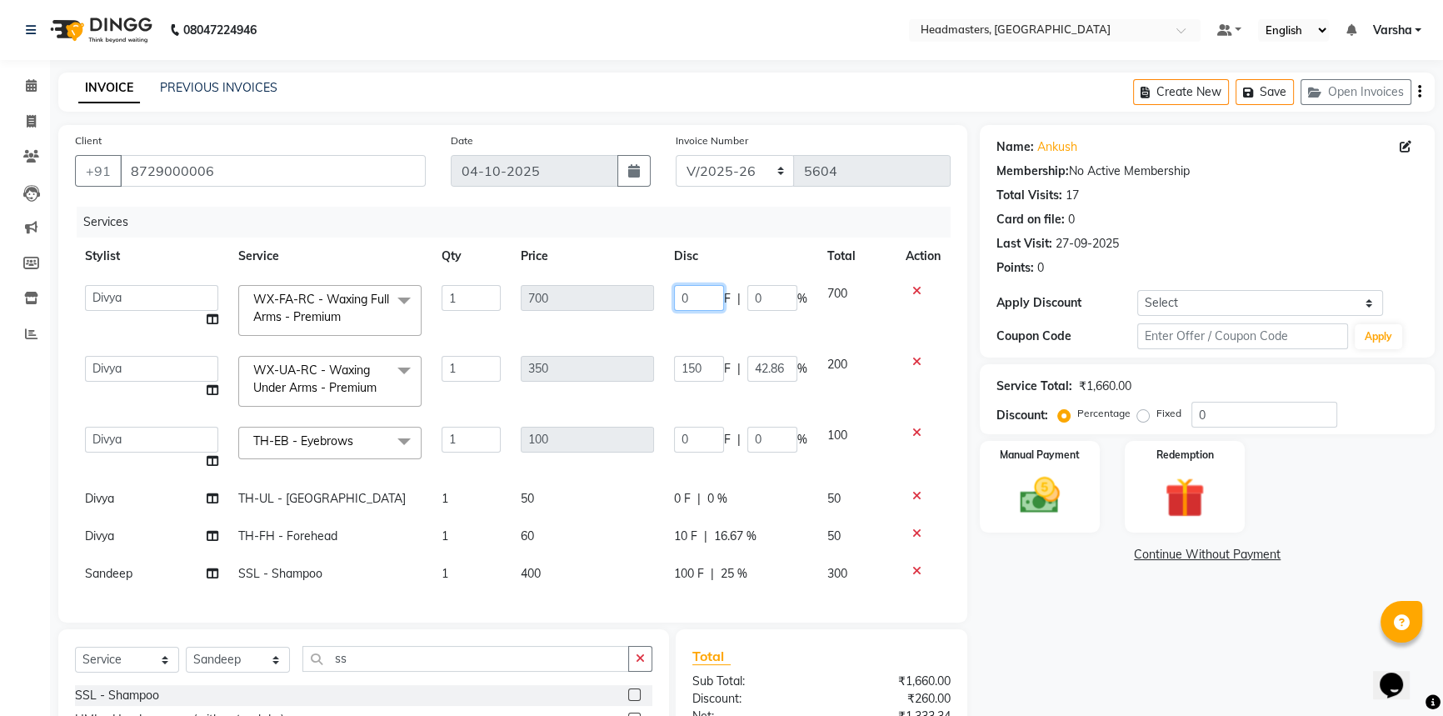
click at [697, 303] on input "0" at bounding box center [699, 298] width 50 height 26
type input "0300"
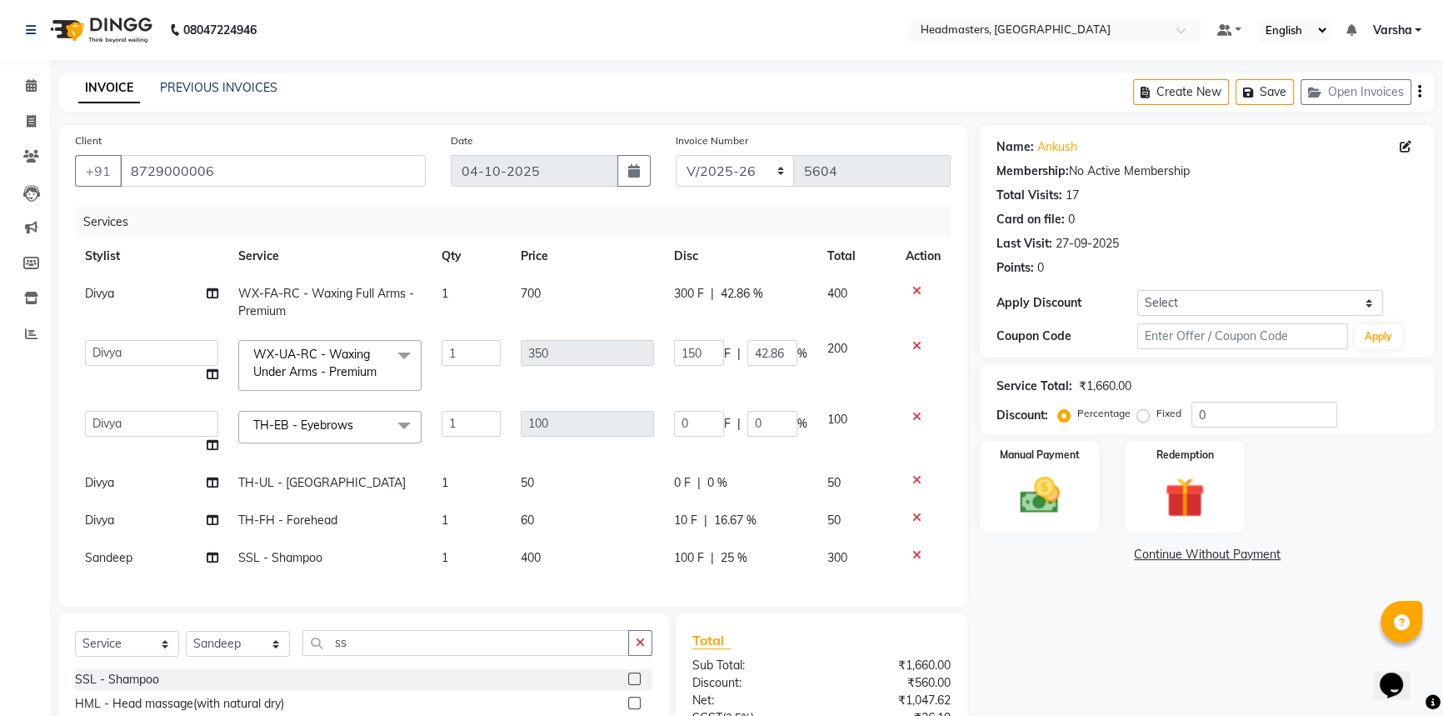
click at [1165, 633] on div "Name:[PERSON_NAME]h Membership: No Active Membership Total Visits: 17 Card on f…" at bounding box center [1213, 492] width 467 height 734
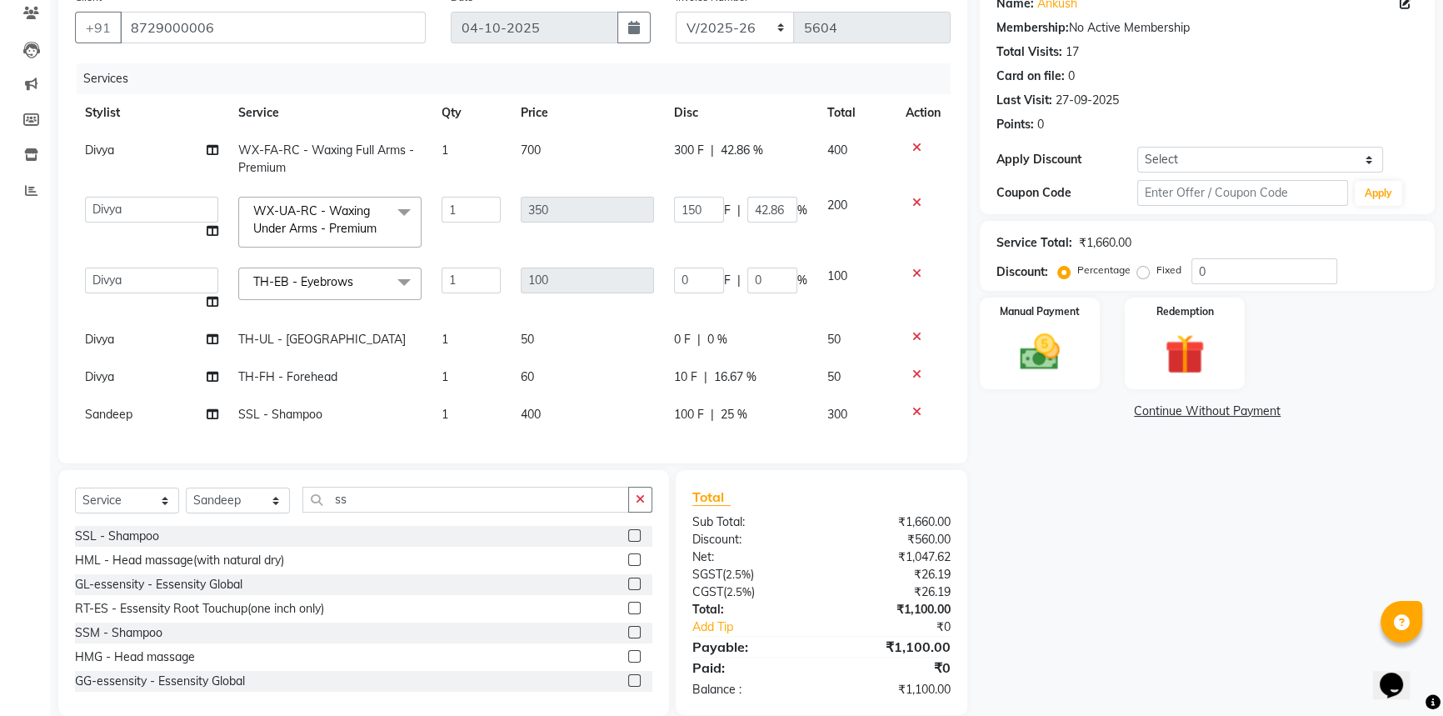
scroll to position [179, 0]
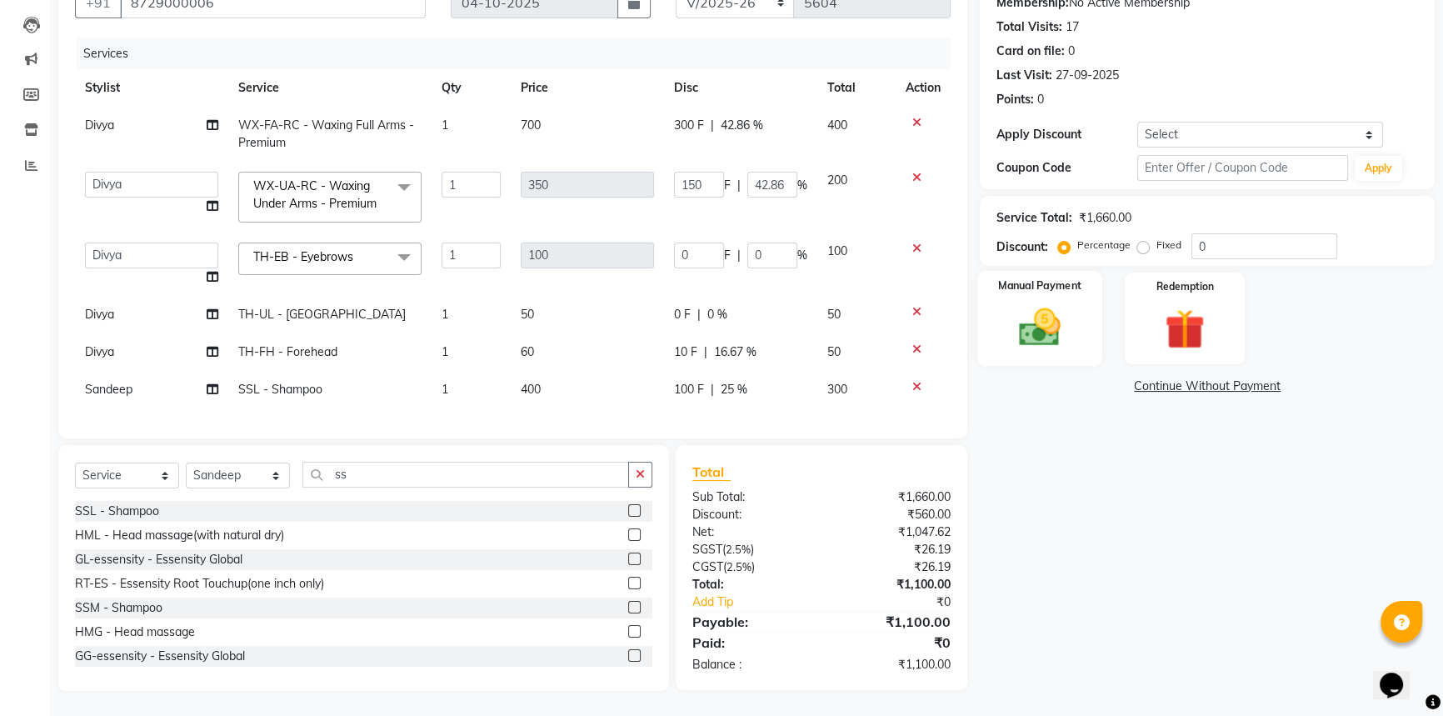
click at [1056, 329] on img at bounding box center [1039, 326] width 67 height 47
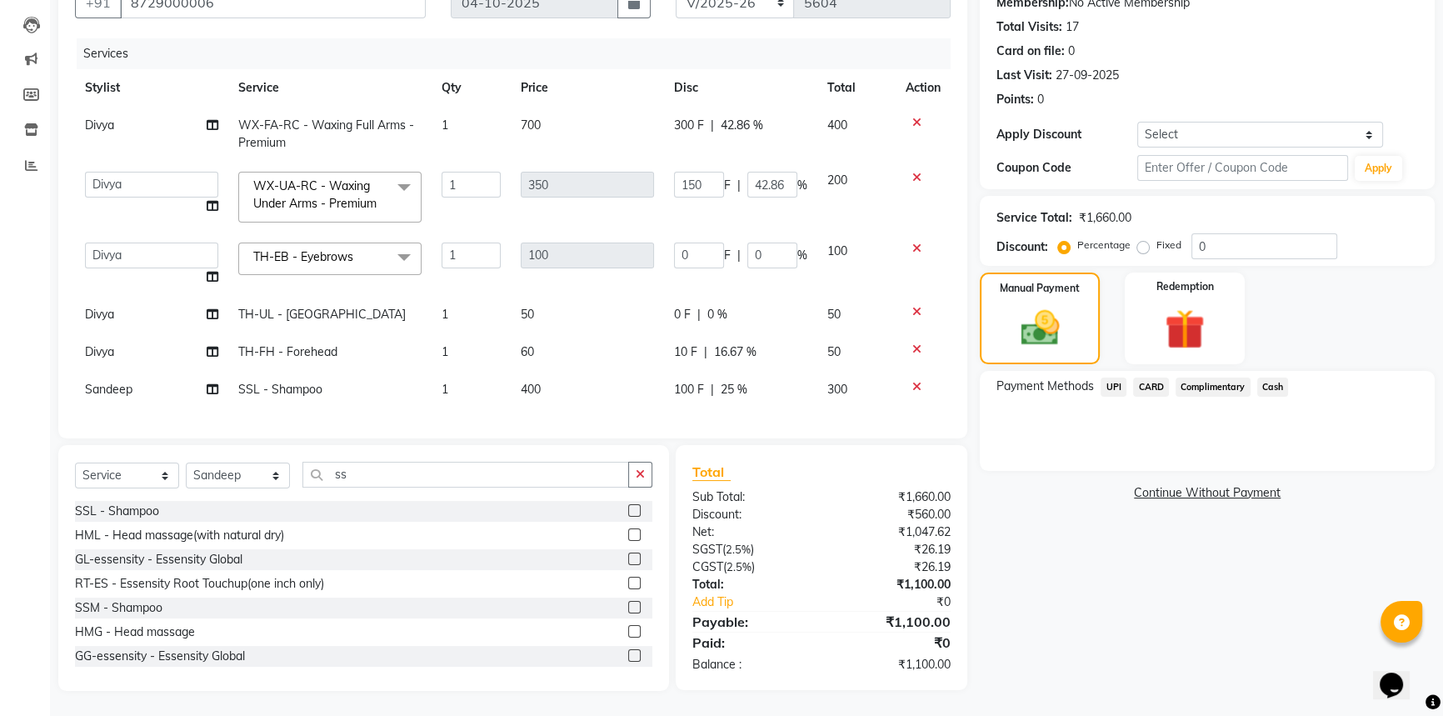
drag, startPoint x: 1111, startPoint y: 374, endPoint x: 1154, endPoint y: 389, distance: 45.8
click at [1111, 377] on span "UPI" at bounding box center [1114, 386] width 26 height 19
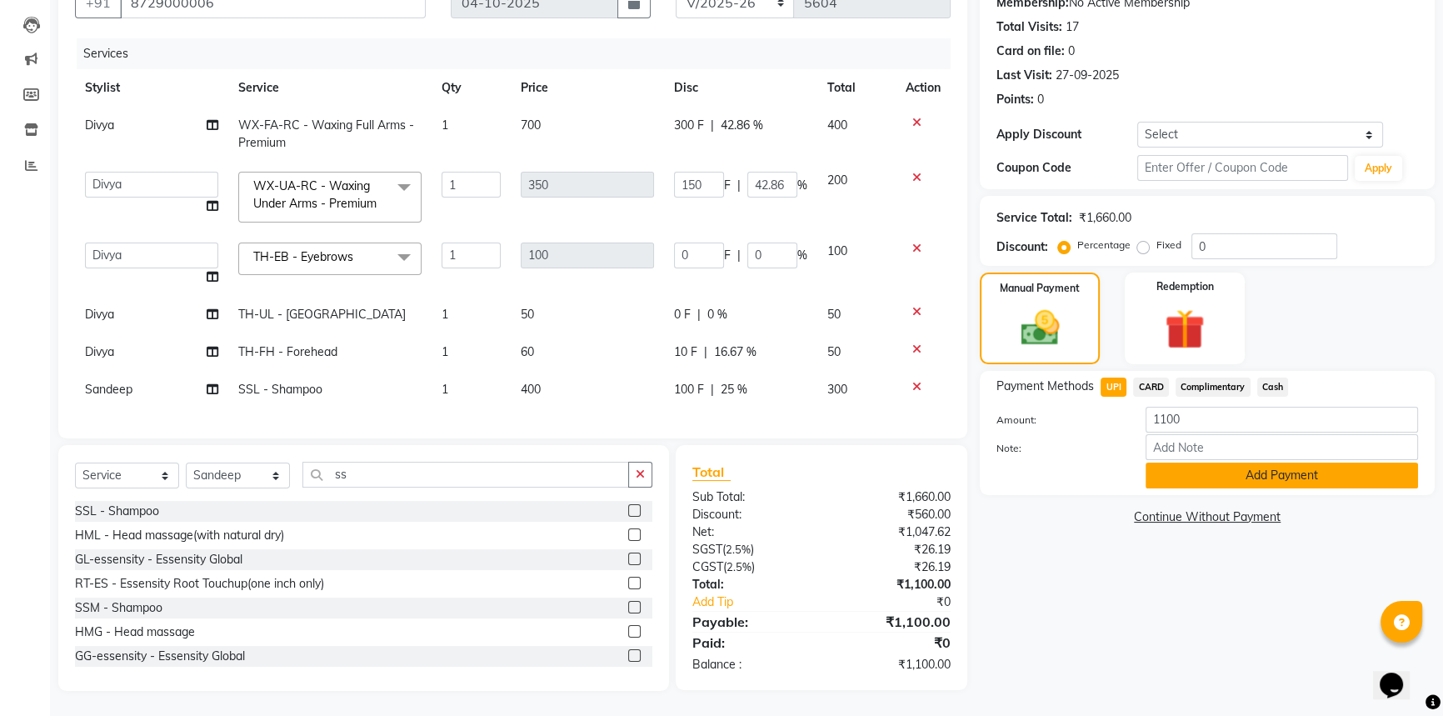
click at [1258, 464] on button "Add Payment" at bounding box center [1282, 475] width 272 height 26
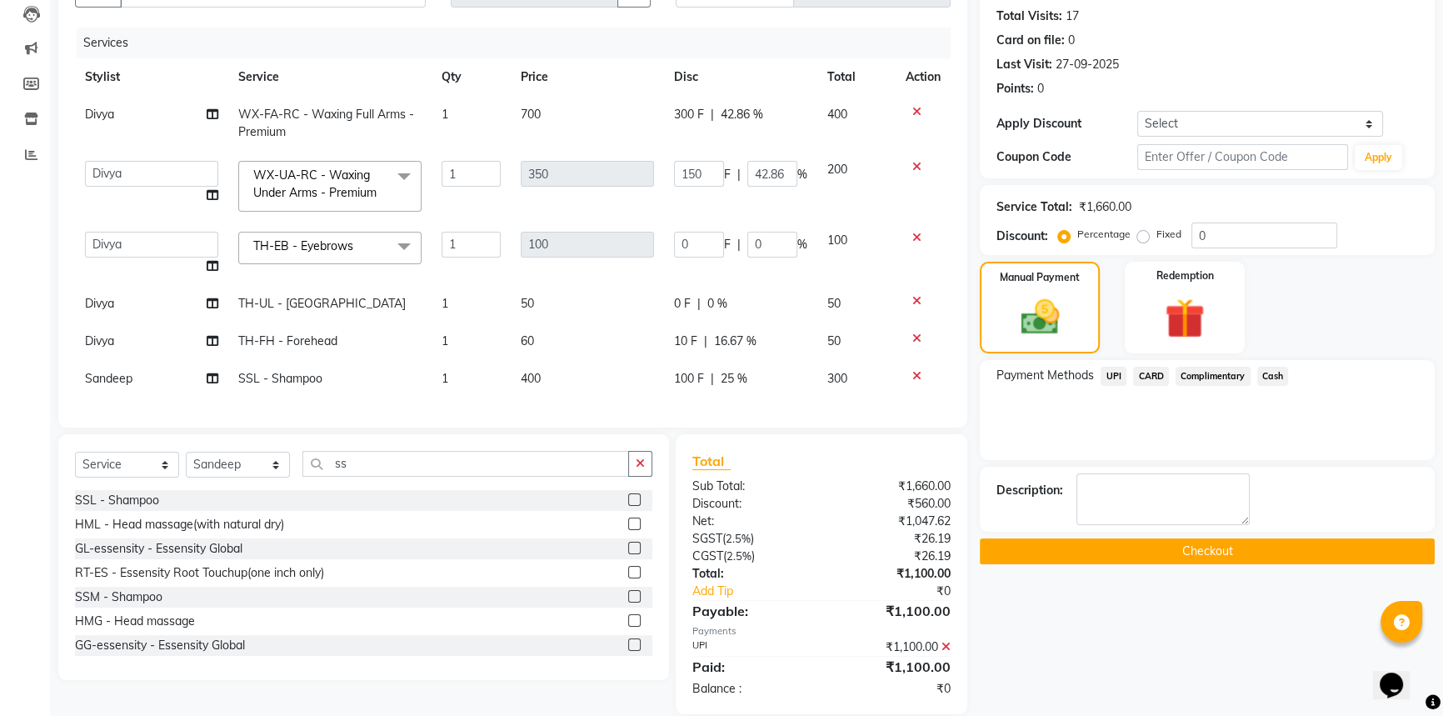
scroll to position [213, 0]
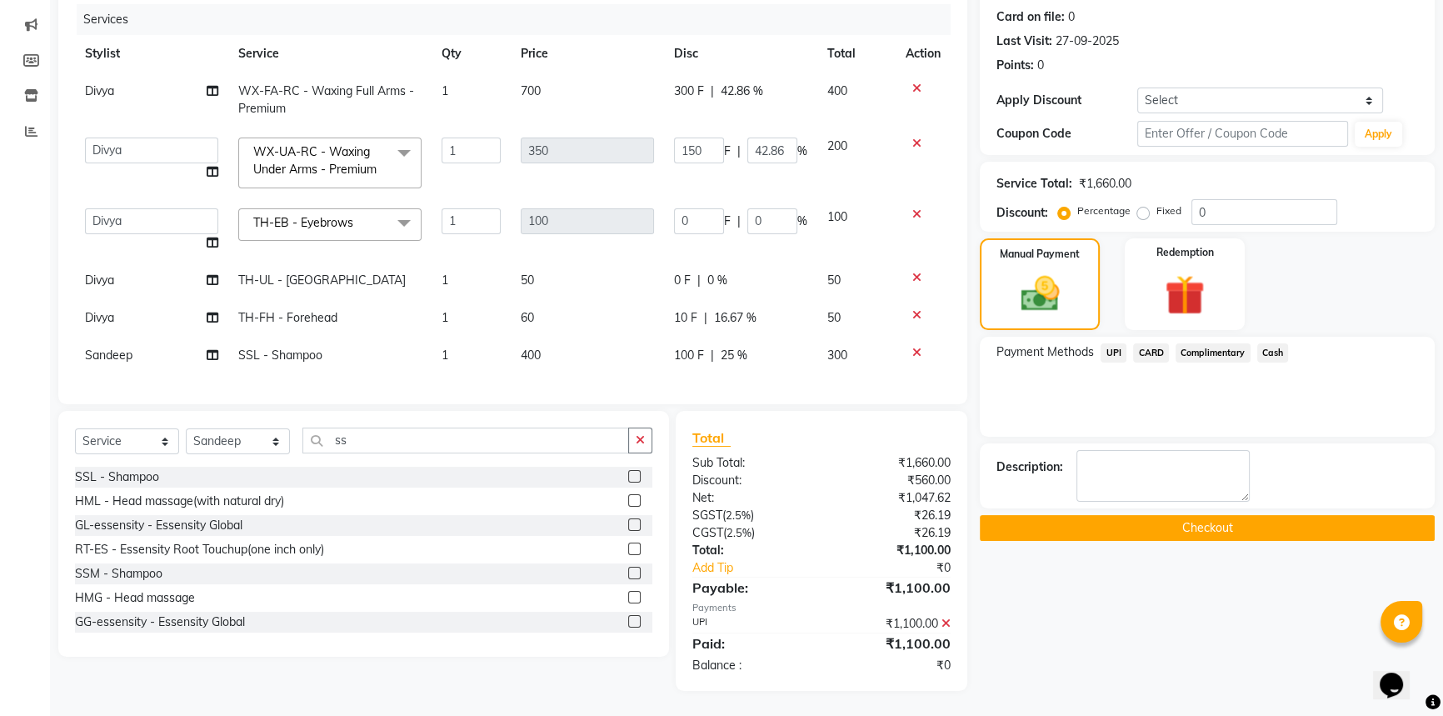
click at [1201, 517] on button "Checkout" at bounding box center [1207, 528] width 455 height 26
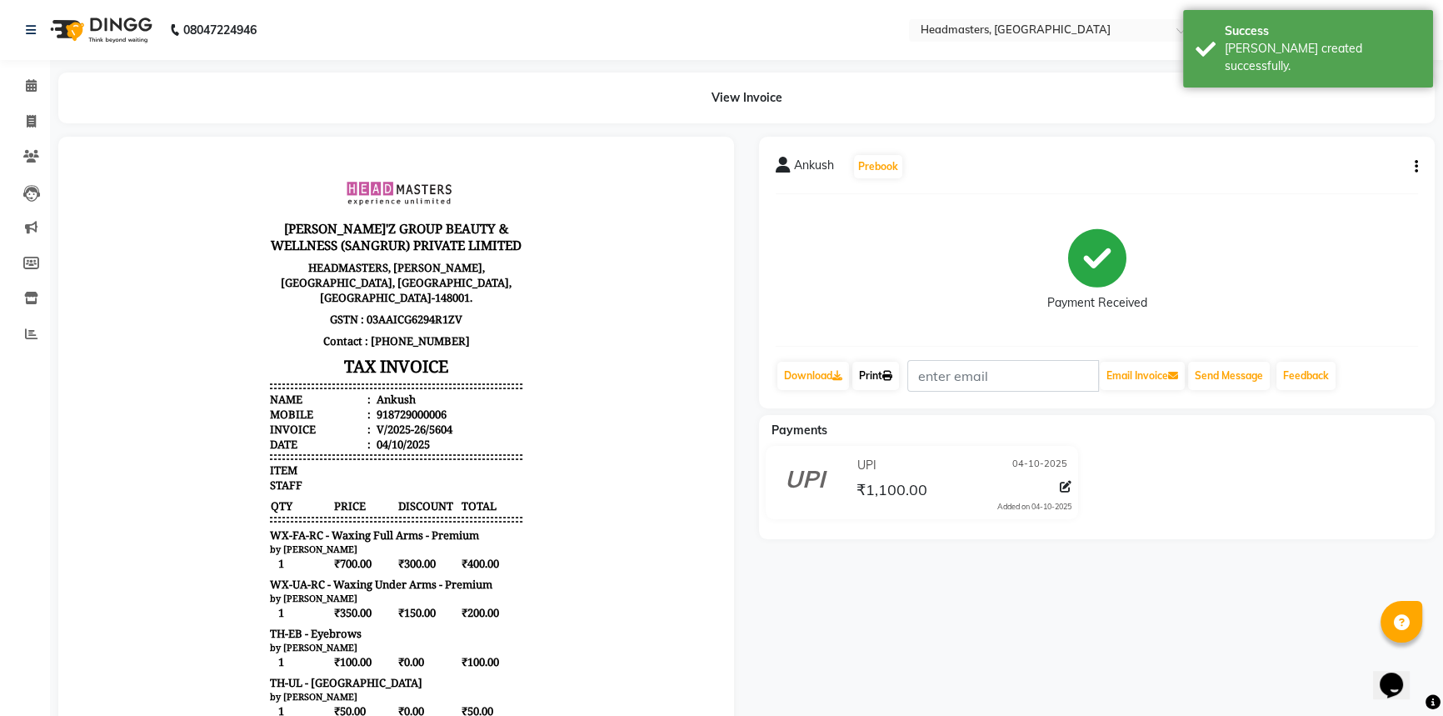
click at [890, 376] on icon at bounding box center [887, 376] width 10 height 10
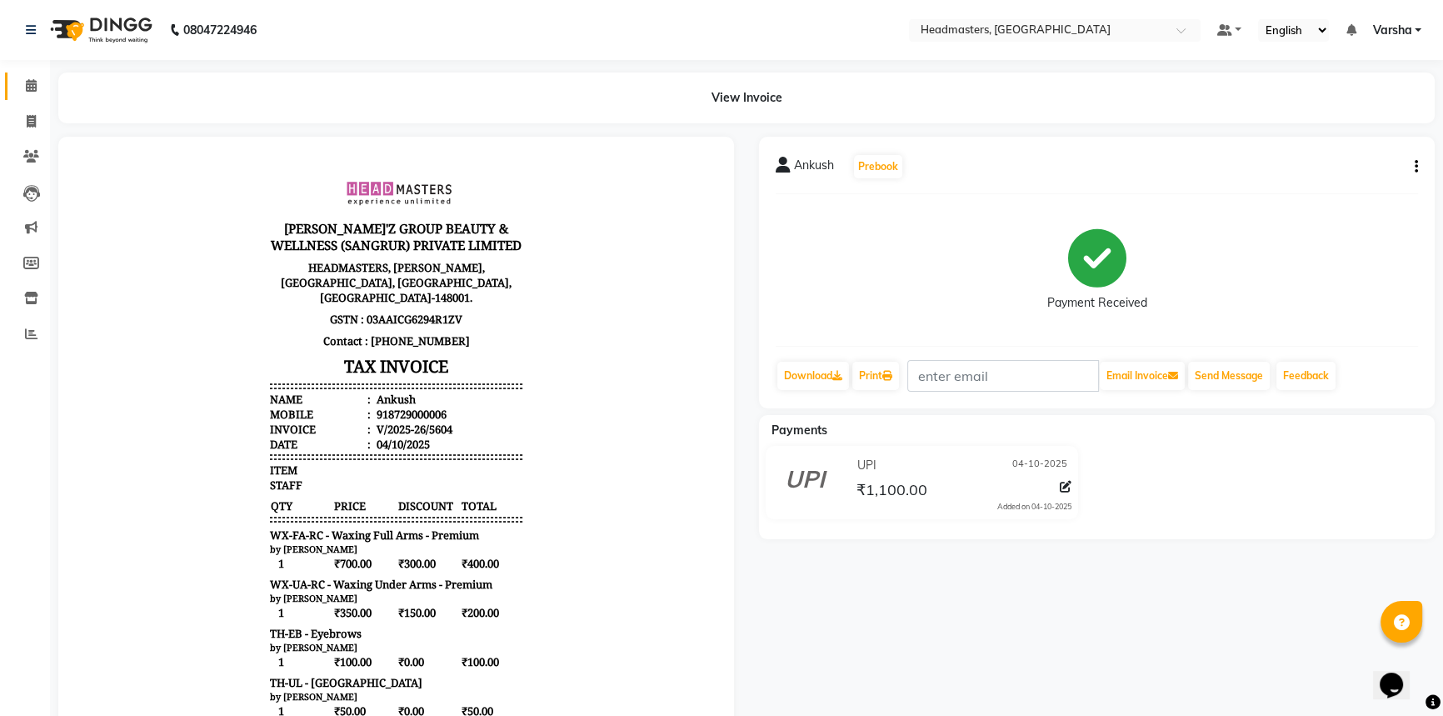
click at [27, 95] on link "Calendar" at bounding box center [25, 85] width 40 height 27
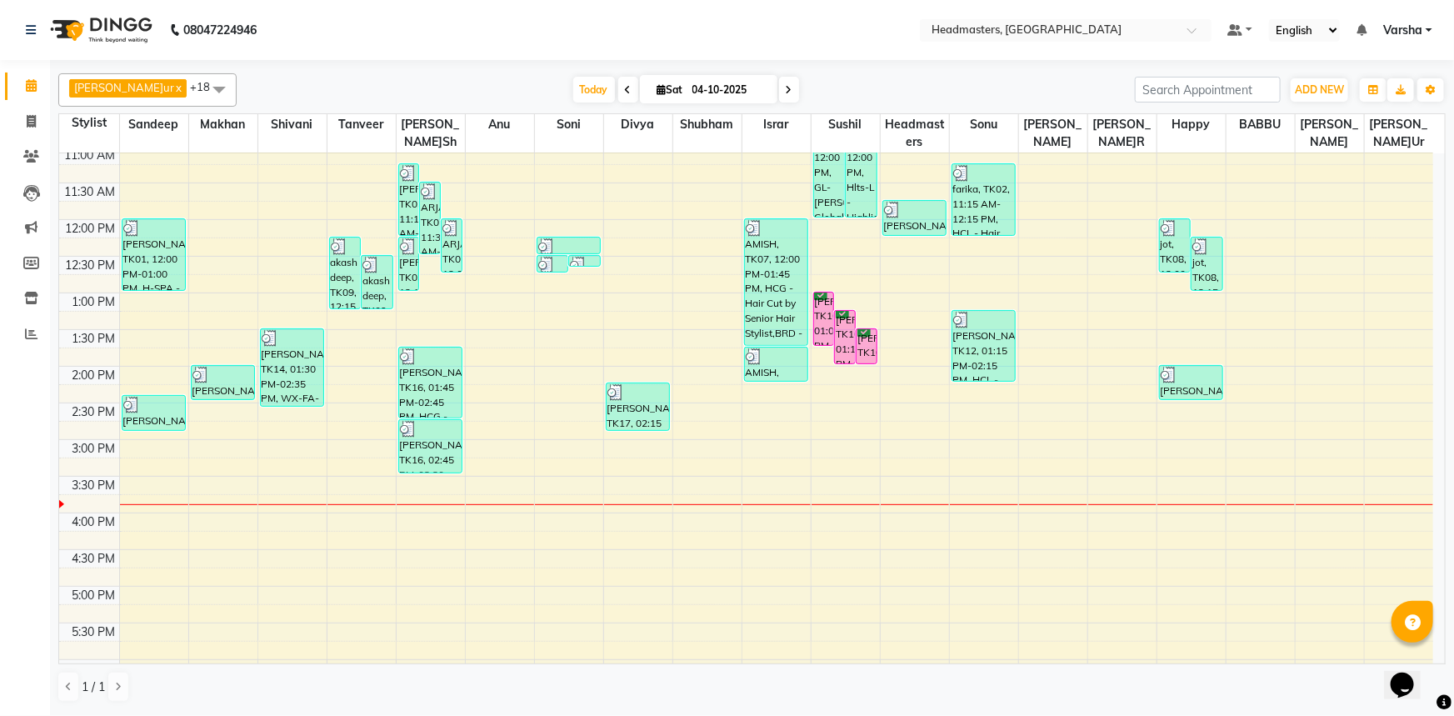
scroll to position [151, 0]
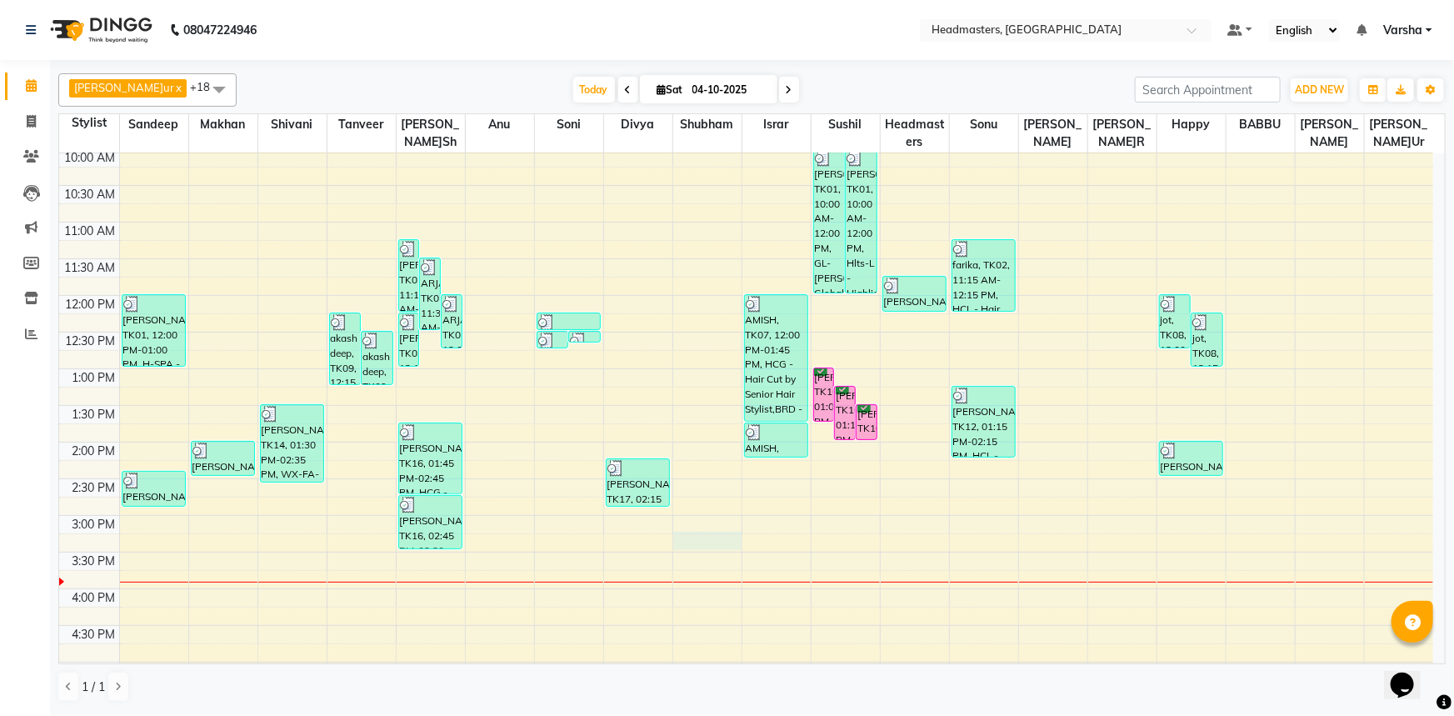
click at [704, 547] on div "8:00 AM 8:30 AM 9:00 AM 9:30 AM 10:00 AM 10:30 AM 11:00 AM 11:30 AM 12:00 PM 12…" at bounding box center [746, 478] width 1374 height 952
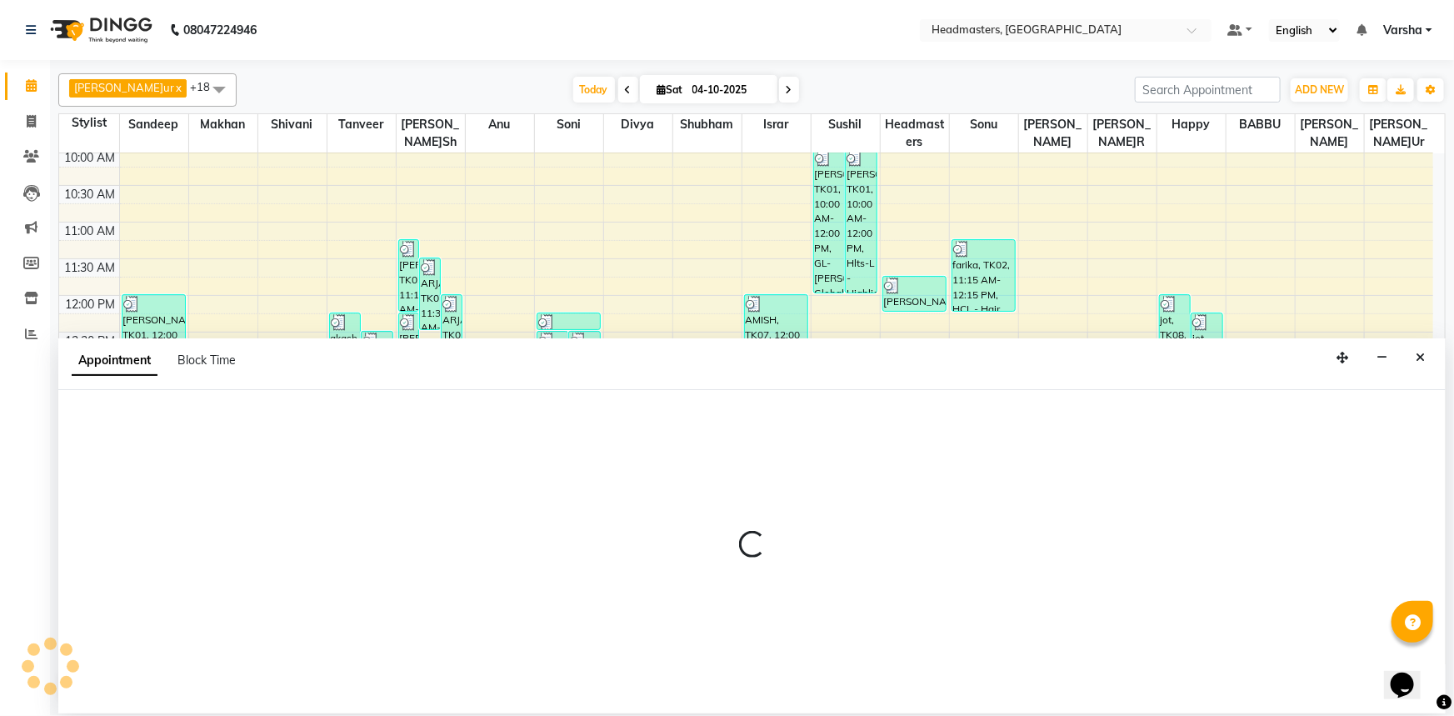
select select "60885"
select select "tentative"
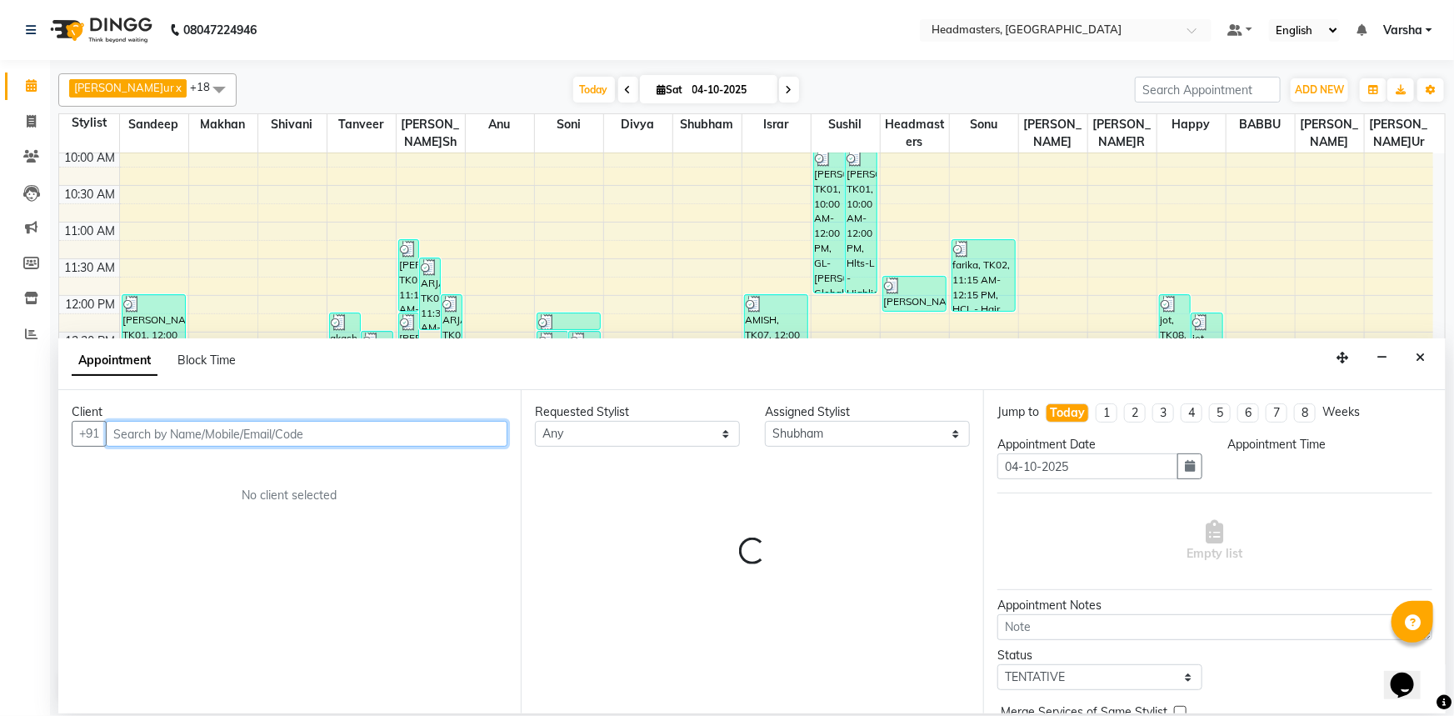
select select "915"
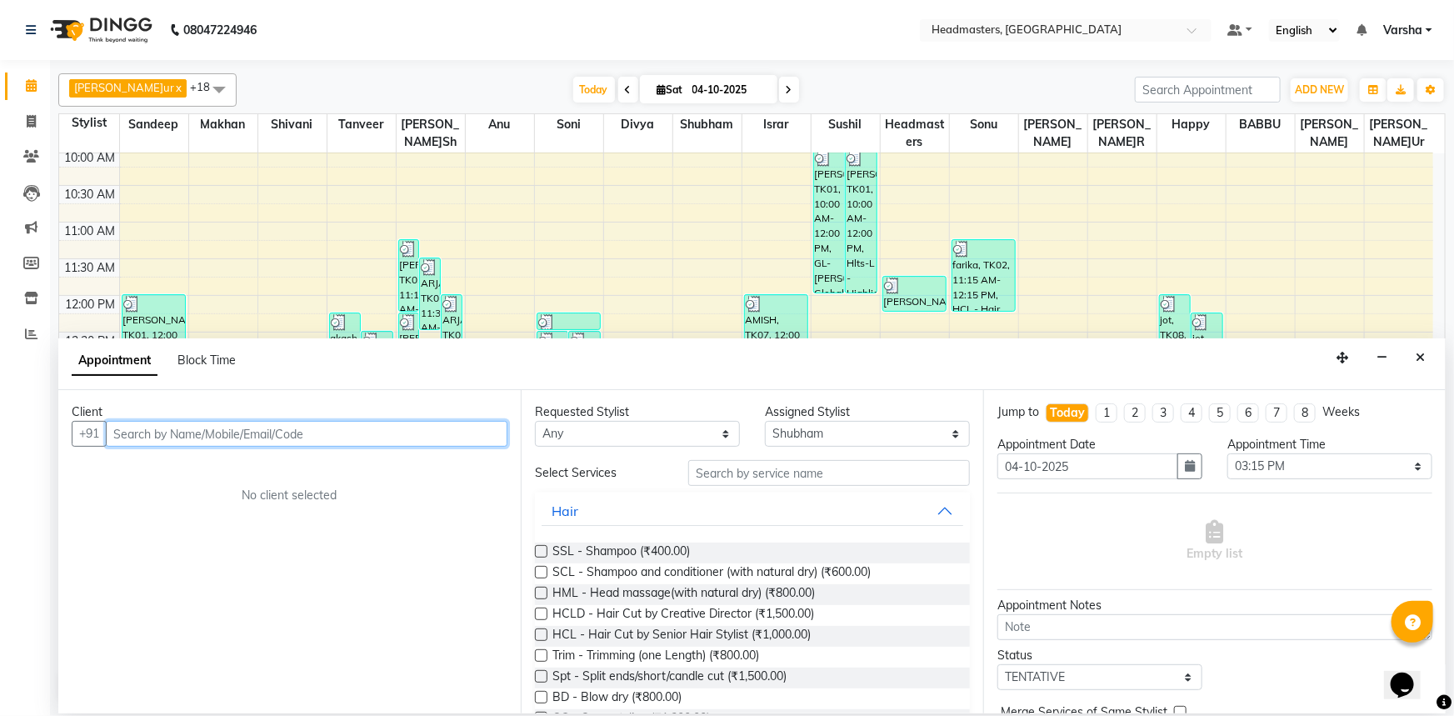
click at [147, 435] on input "text" at bounding box center [307, 434] width 402 height 26
click at [150, 432] on input "text" at bounding box center [307, 434] width 402 height 26
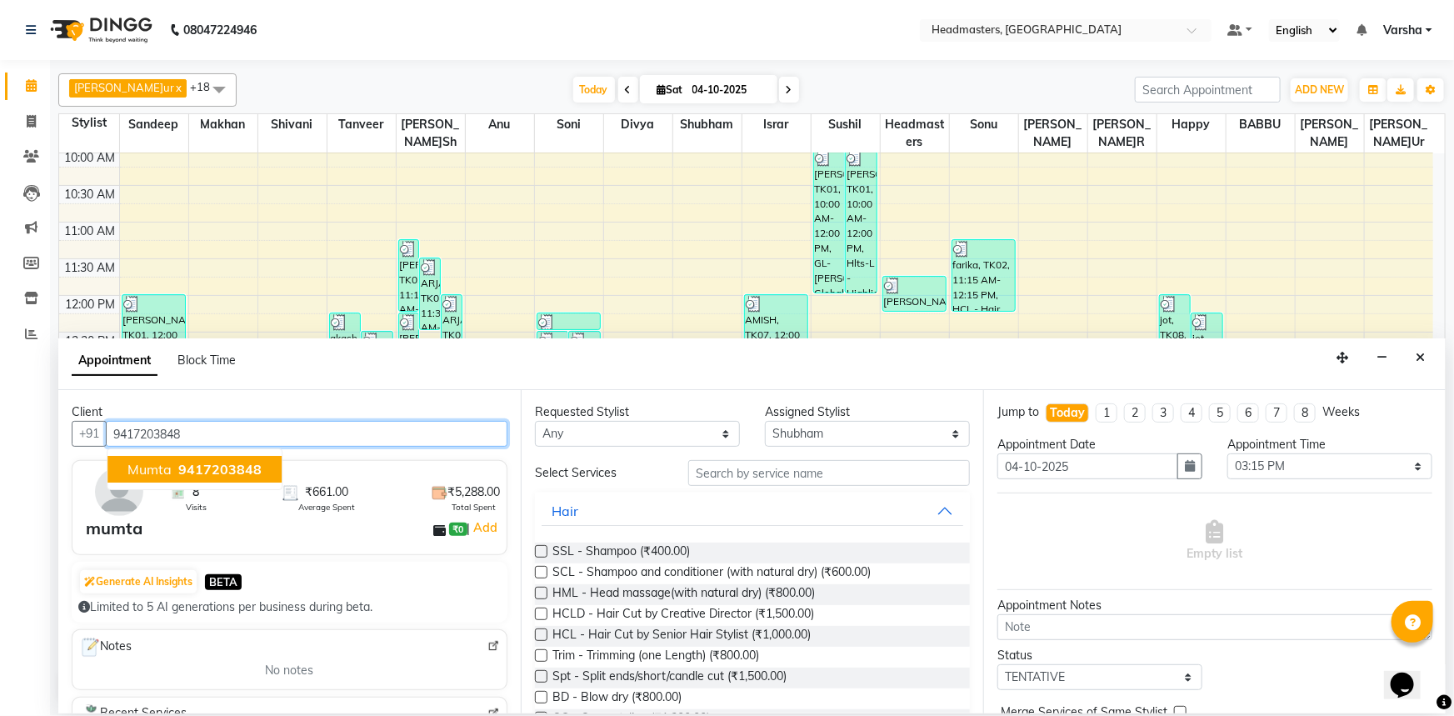
drag, startPoint x: 182, startPoint y: 472, endPoint x: 252, endPoint y: 462, distance: 70.8
click at [182, 471] on span "9417203848" at bounding box center [219, 469] width 83 height 17
type input "9417203848"
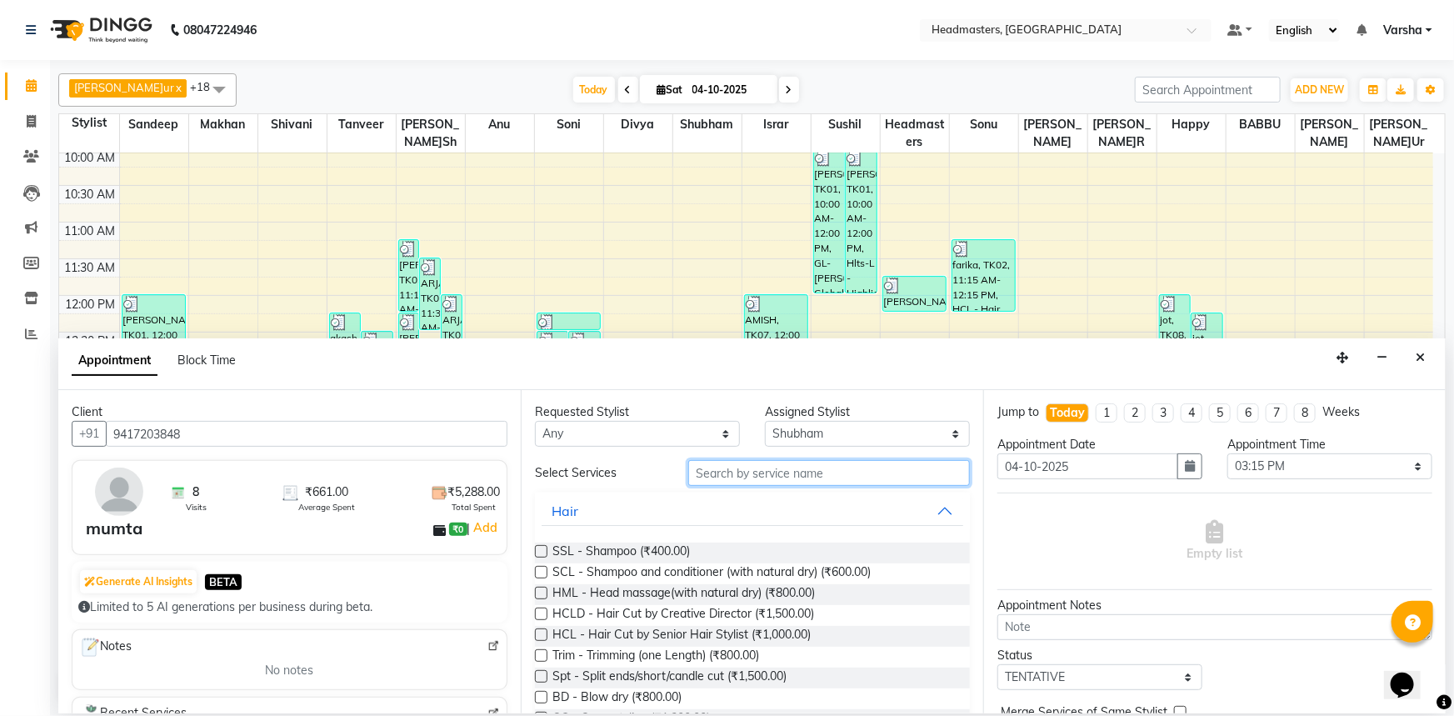
click at [752, 463] on input "text" at bounding box center [829, 473] width 282 height 26
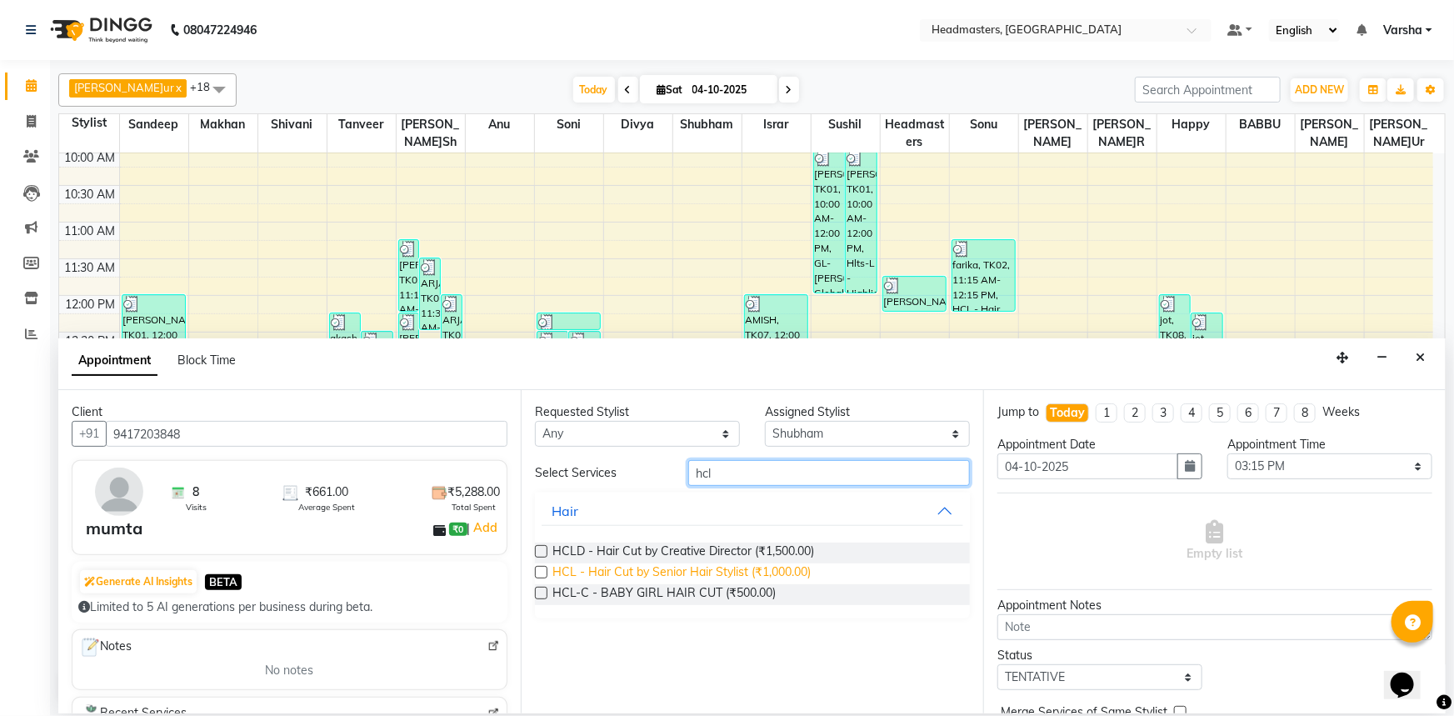
type input "hcl"
click at [564, 574] on span "HCL - Hair Cut by Senior Hair Stylist (₹1,000.00)" at bounding box center [681, 573] width 258 height 21
checkbox input "false"
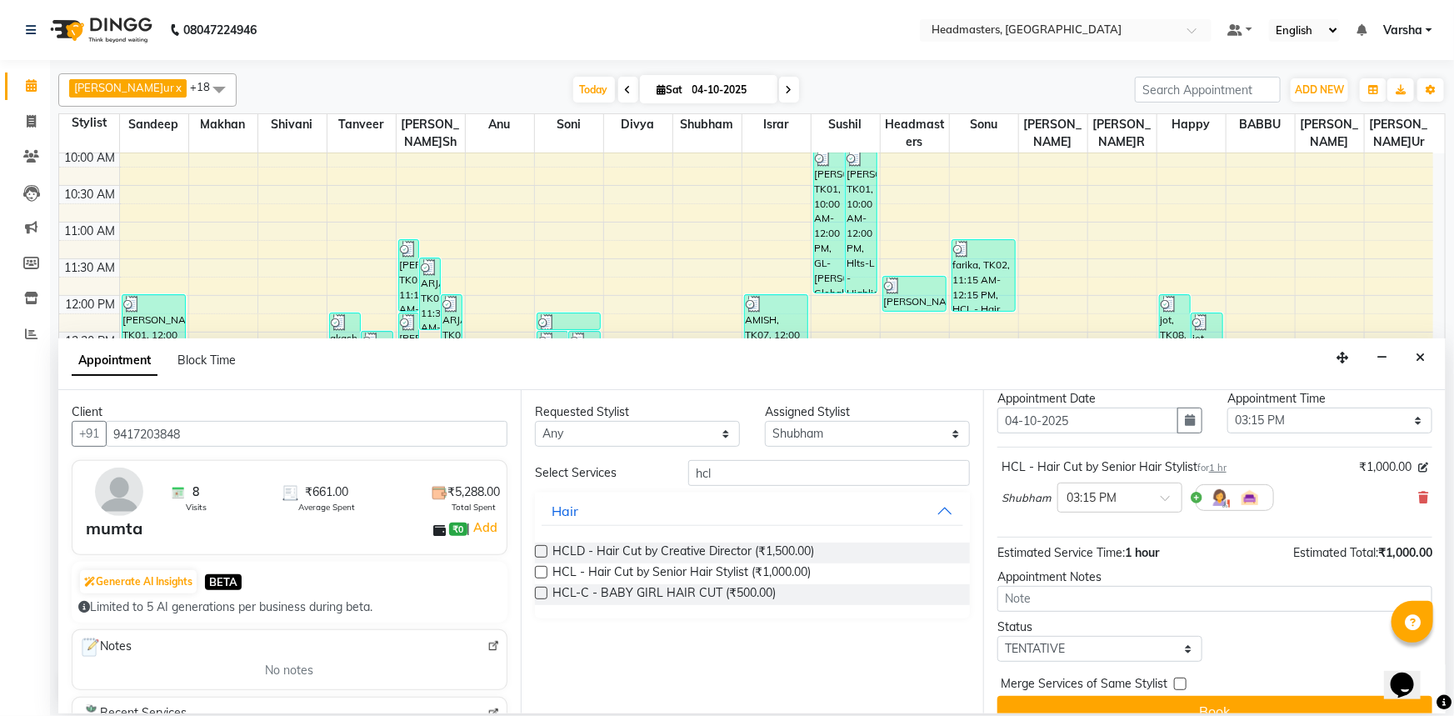
scroll to position [71, 0]
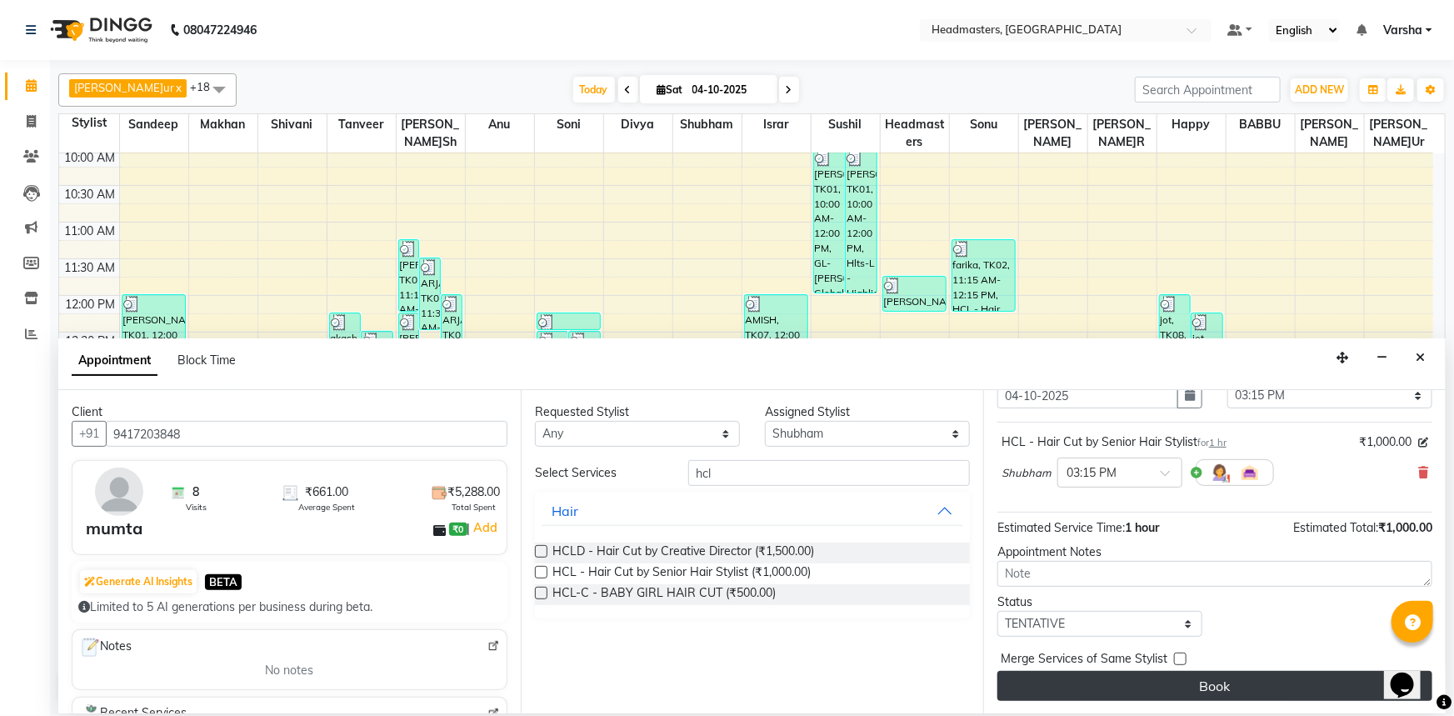
click at [1177, 677] on button "Book" at bounding box center [1214, 686] width 435 height 30
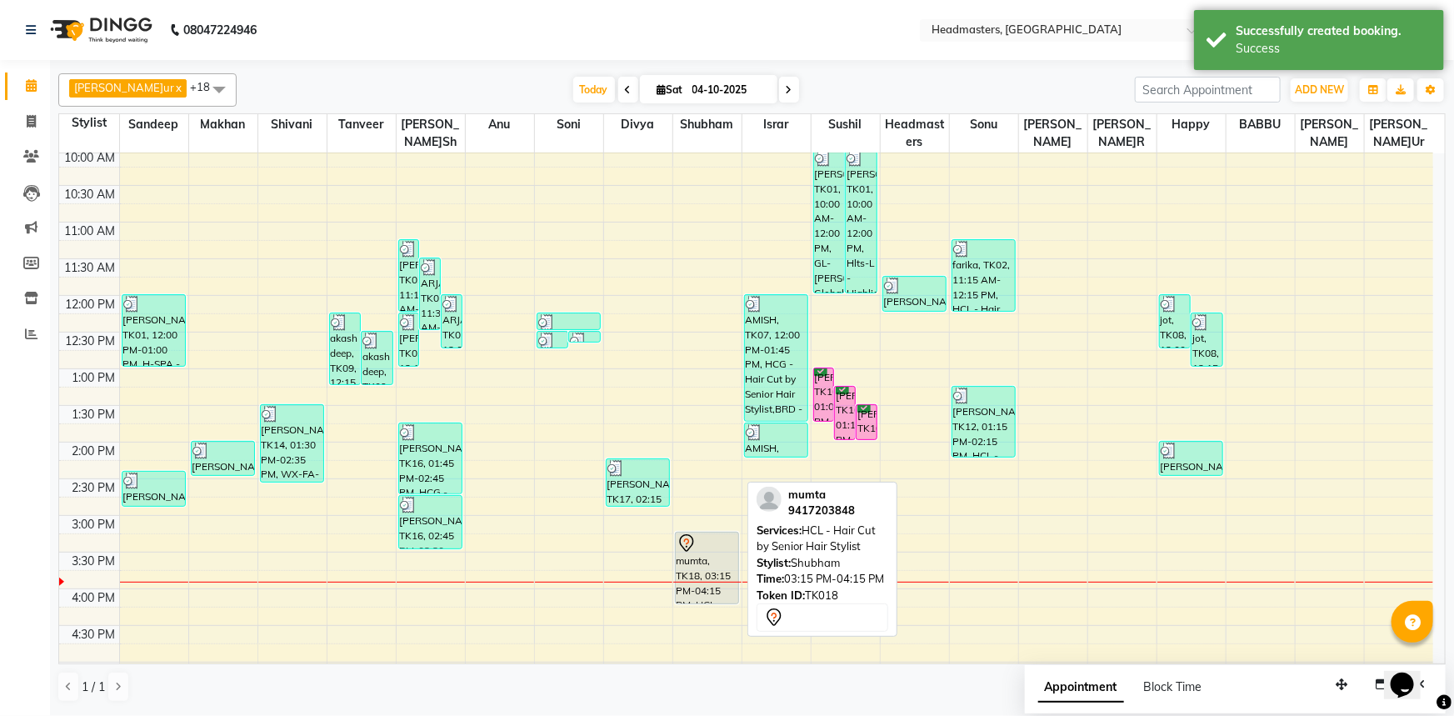
click at [695, 554] on div "mumta, TK18, 03:15 PM-04:15 PM, HCL - Hair Cut by Senior Hair Stylist" at bounding box center [707, 567] width 63 height 71
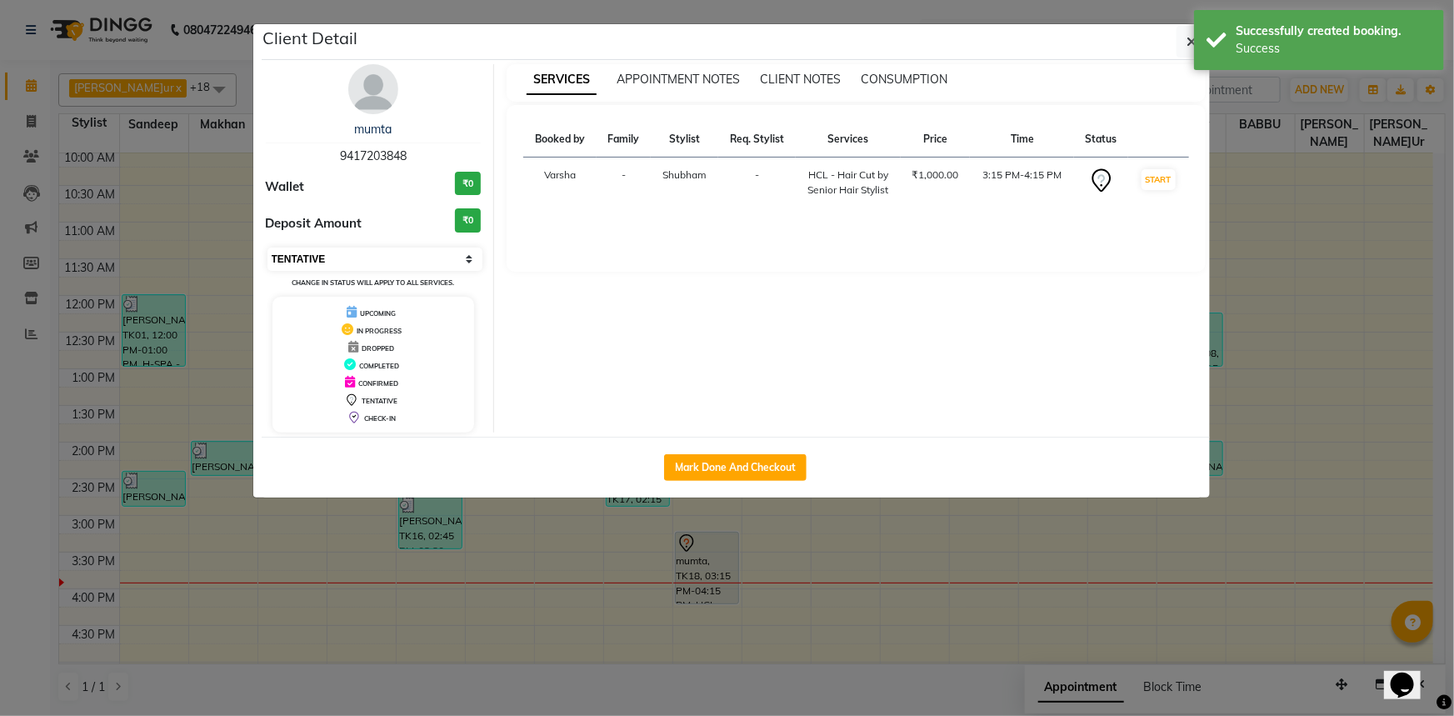
drag, startPoint x: 291, startPoint y: 261, endPoint x: 335, endPoint y: 268, distance: 44.8
click at [291, 261] on select "Select IN SERVICE CONFIRMED TENTATIVE CHECK IN MARK DONE UPCOMING" at bounding box center [375, 258] width 216 height 23
select select "6"
click at [267, 247] on select "Select IN SERVICE CONFIRMED TENTATIVE CHECK IN MARK DONE UPCOMING" at bounding box center [375, 258] width 216 height 23
click at [288, 317] on div "UPCOMING" at bounding box center [373, 311] width 189 height 17
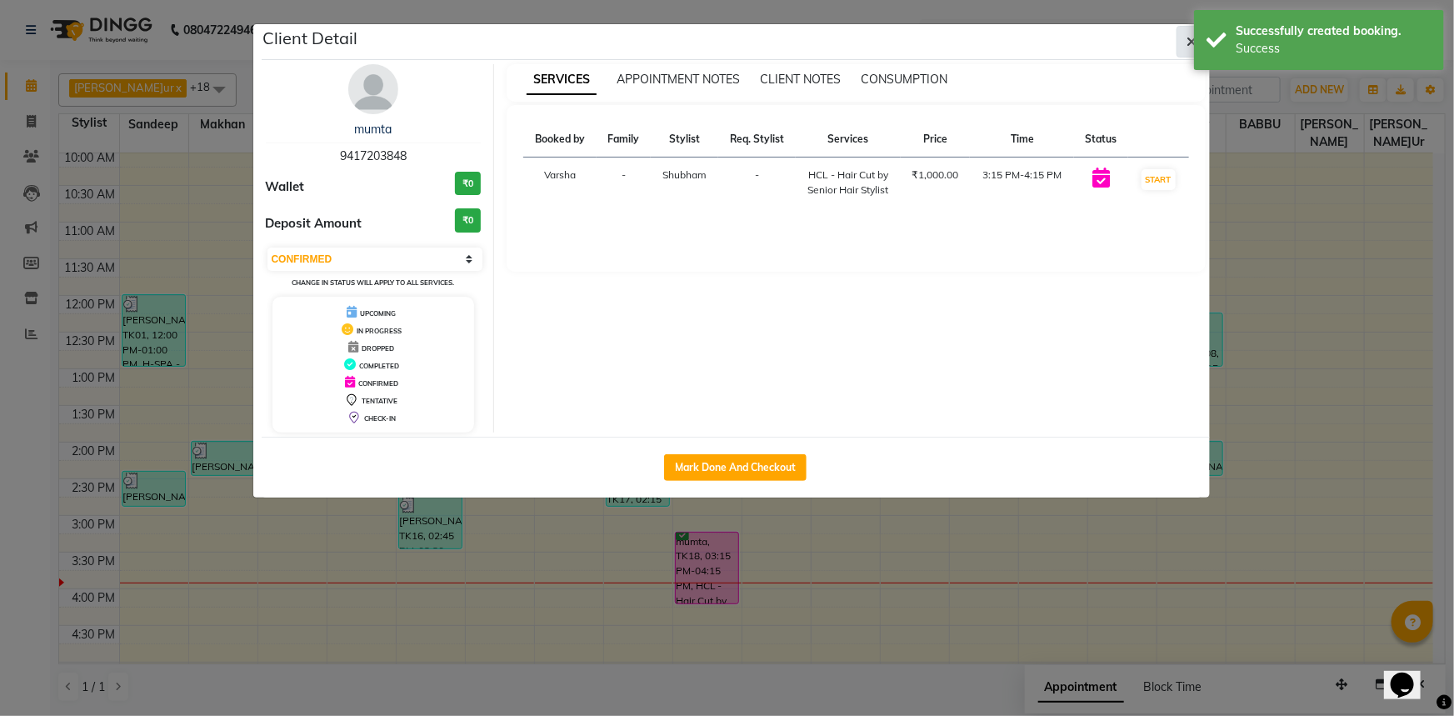
click at [1178, 44] on button "button" at bounding box center [1192, 42] width 32 height 32
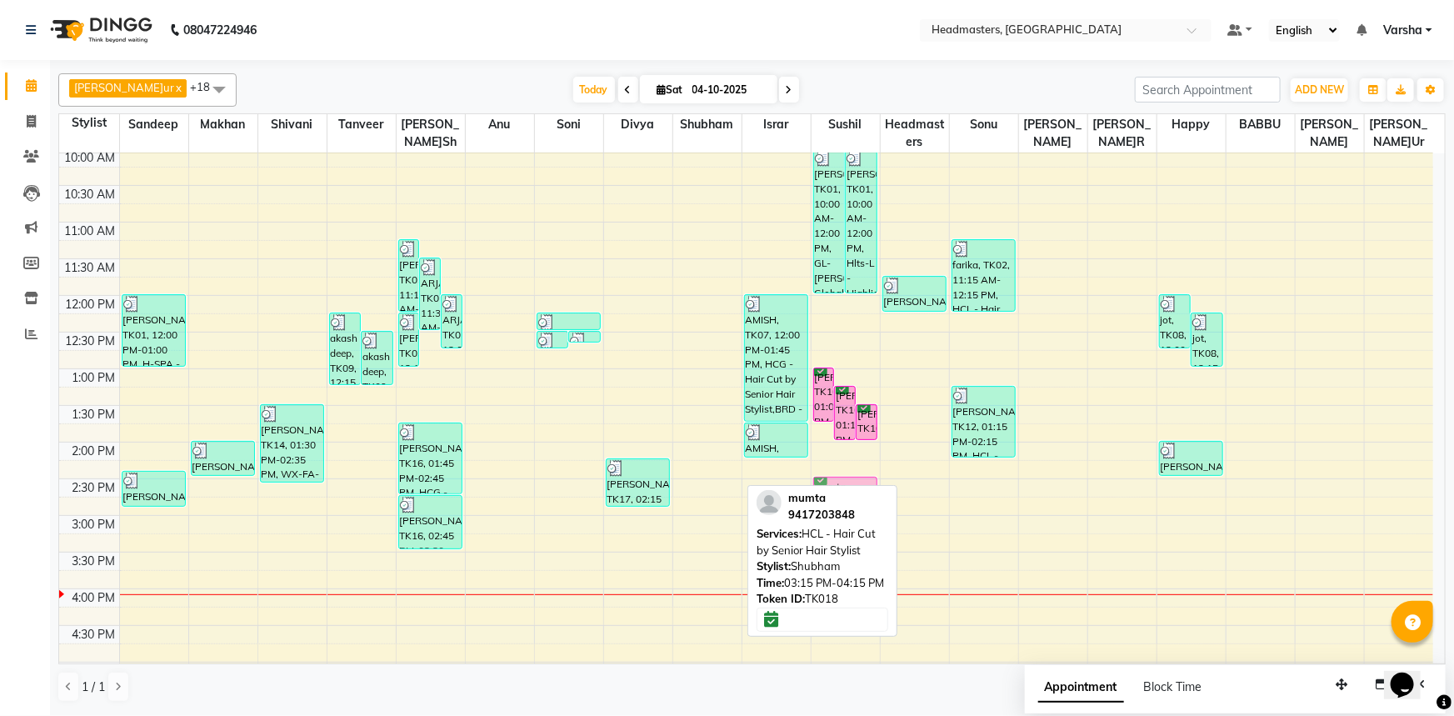
drag, startPoint x: 687, startPoint y: 556, endPoint x: 852, endPoint y: 493, distance: 175.6
click at [852, 493] on div "[PERSON_NAME]ur [PERSON_NAME]IR x Divya x Happy [PERSON_NAME]sh [PERSON_NAME]ar…" at bounding box center [751, 388] width 1387 height 642
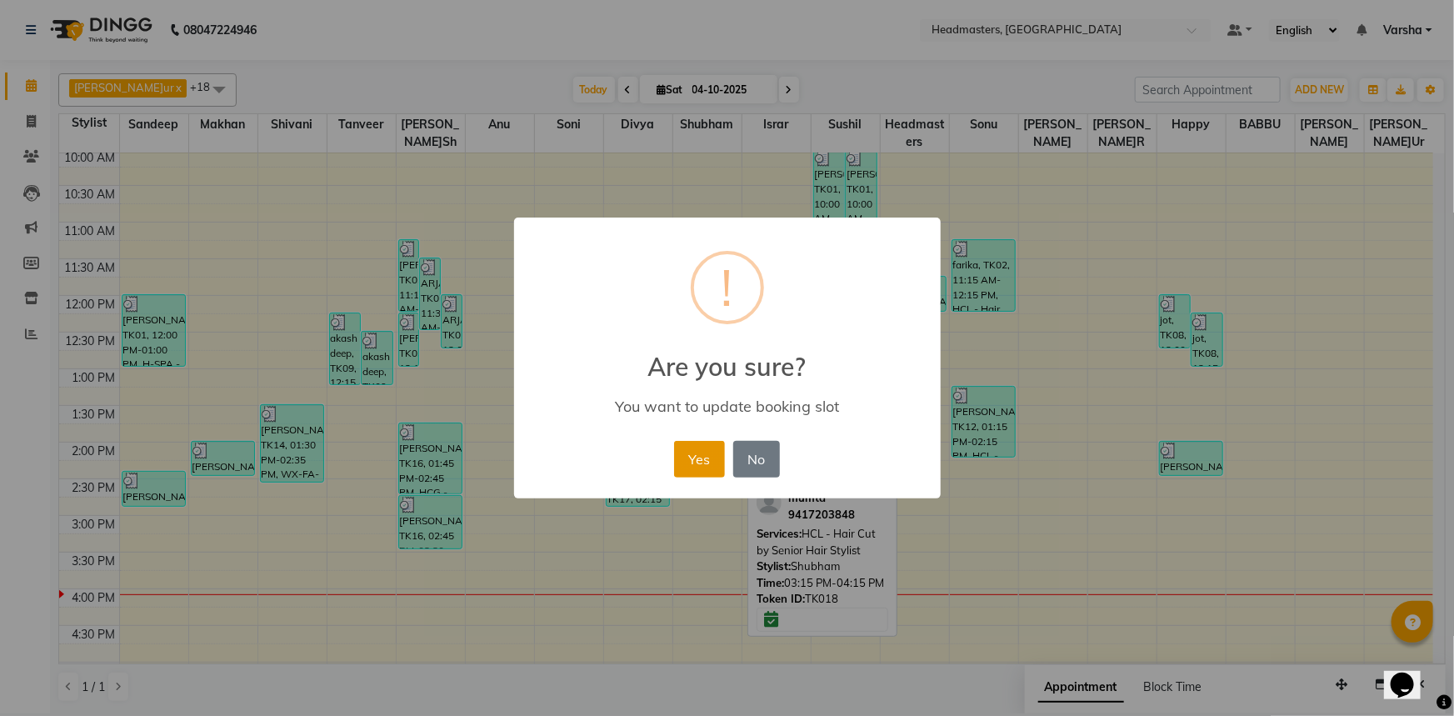
click at [709, 456] on button "Yes" at bounding box center [699, 459] width 51 height 37
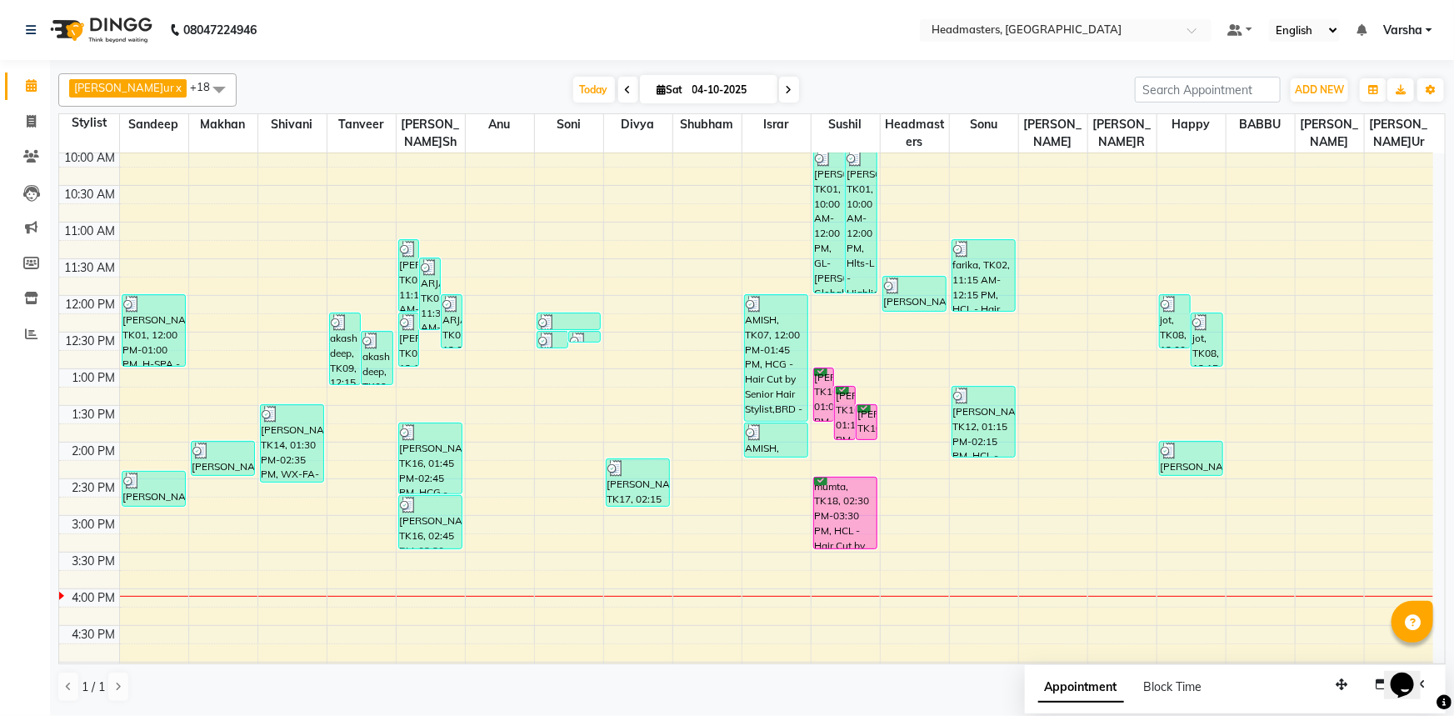
click at [571, 558] on div "8:00 AM 8:30 AM 9:00 AM 9:30 AM 10:00 AM 10:30 AM 11:00 AM 11:30 AM 12:00 PM 12…" at bounding box center [746, 478] width 1374 height 952
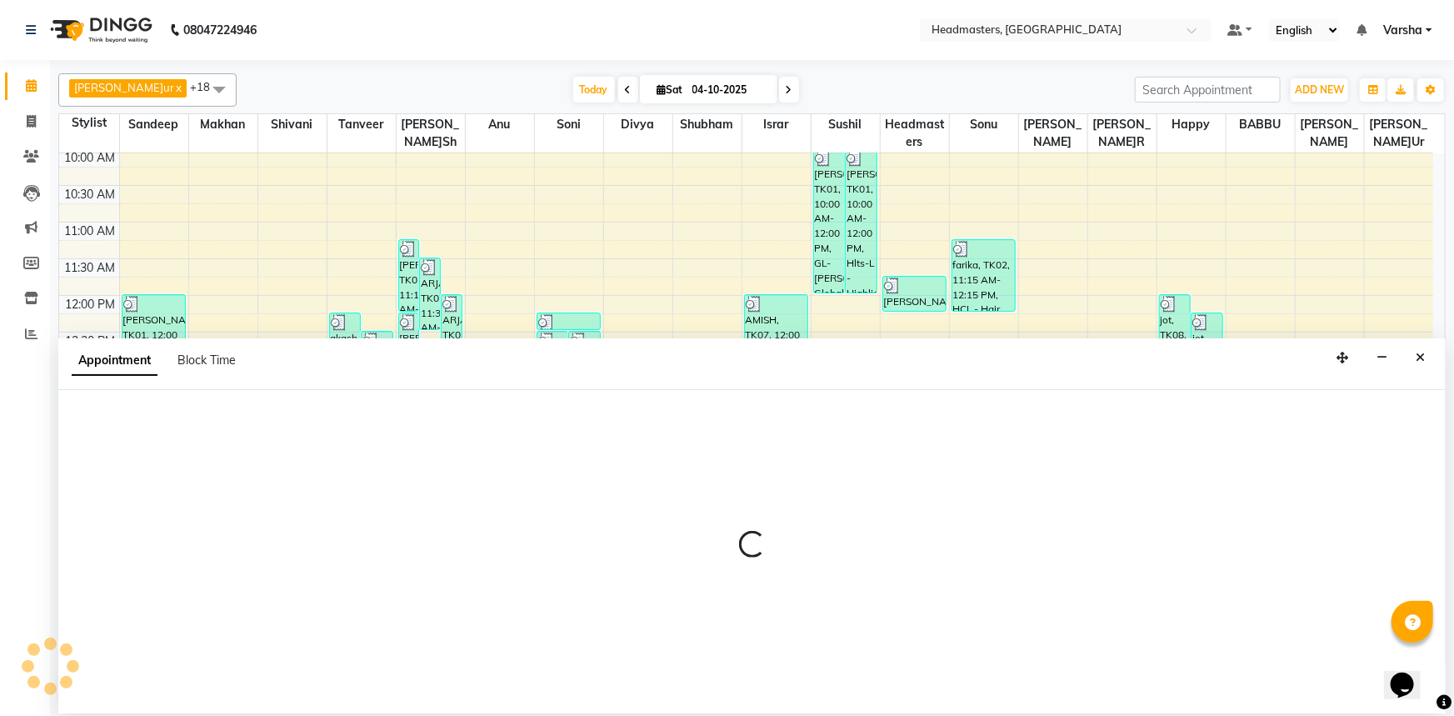
select select "60877"
select select "930"
select select "tentative"
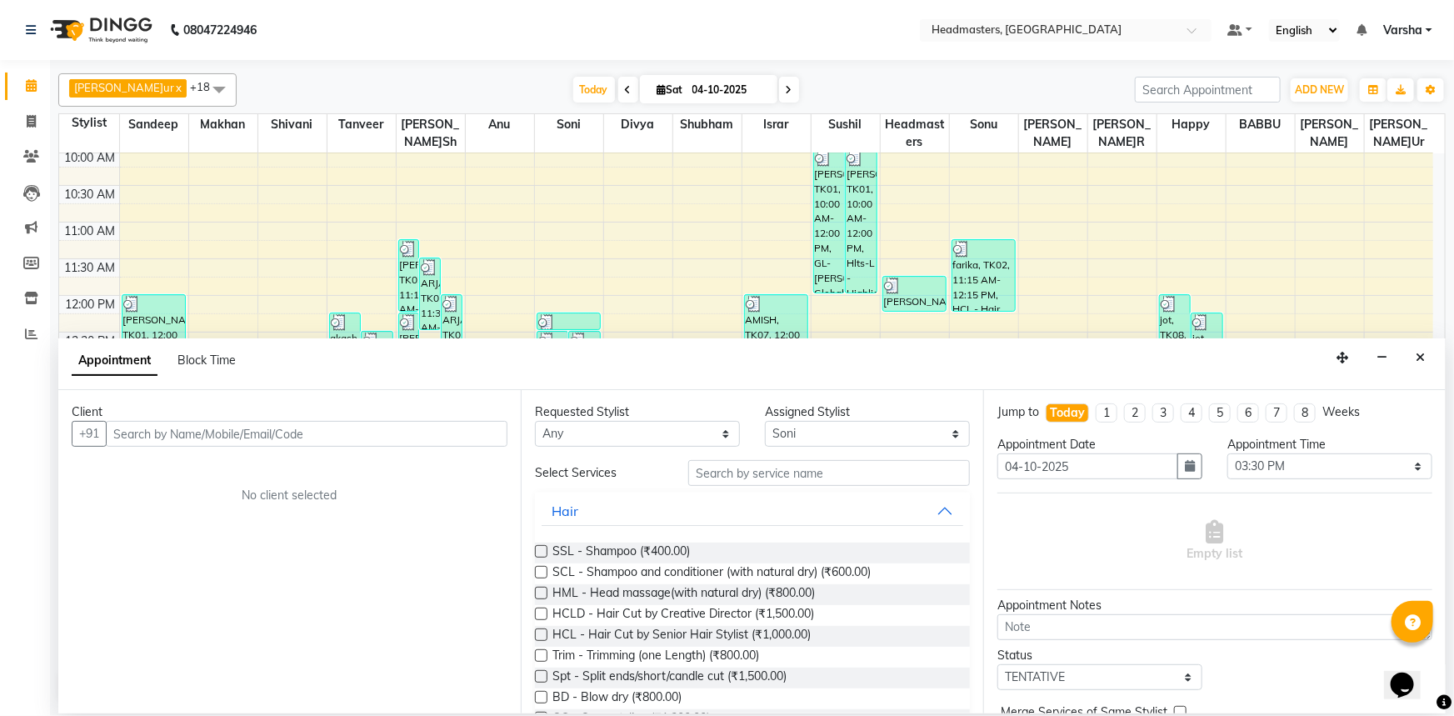
click at [129, 428] on input "text" at bounding box center [307, 434] width 402 height 26
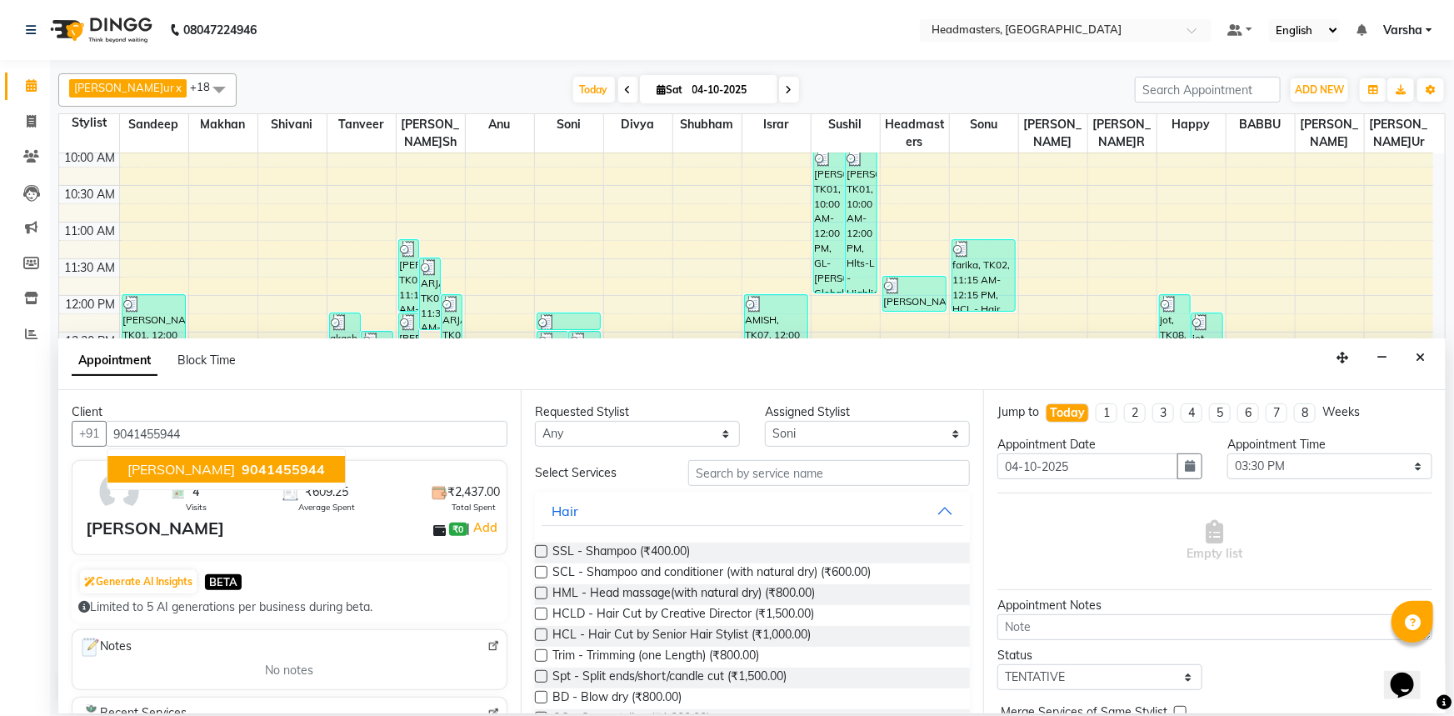
click at [147, 467] on span "[PERSON_NAME]" at bounding box center [180, 469] width 107 height 17
type input "9041455944"
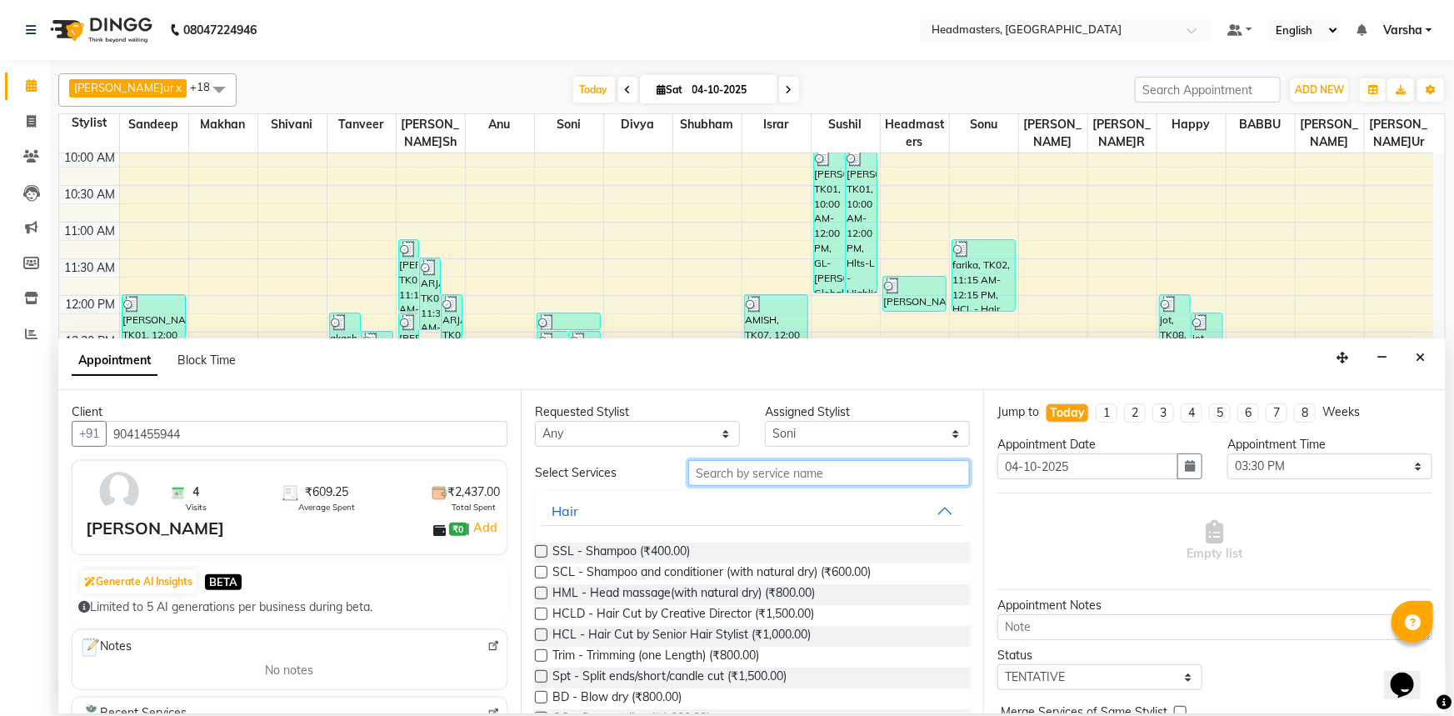
click at [749, 474] on input "text" at bounding box center [829, 473] width 282 height 26
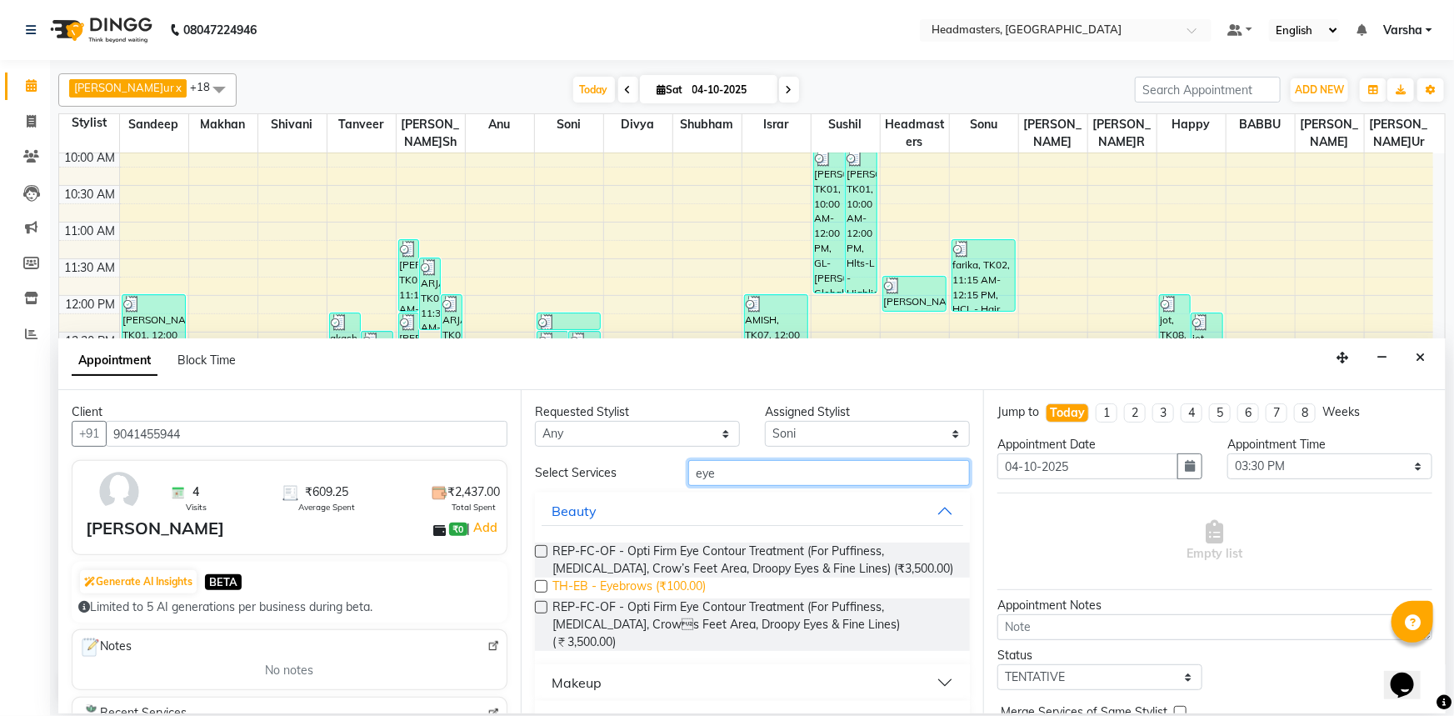
type input "eye"
click at [594, 588] on span "TH-EB - Eyebrows (₹100.00)" at bounding box center [628, 587] width 153 height 21
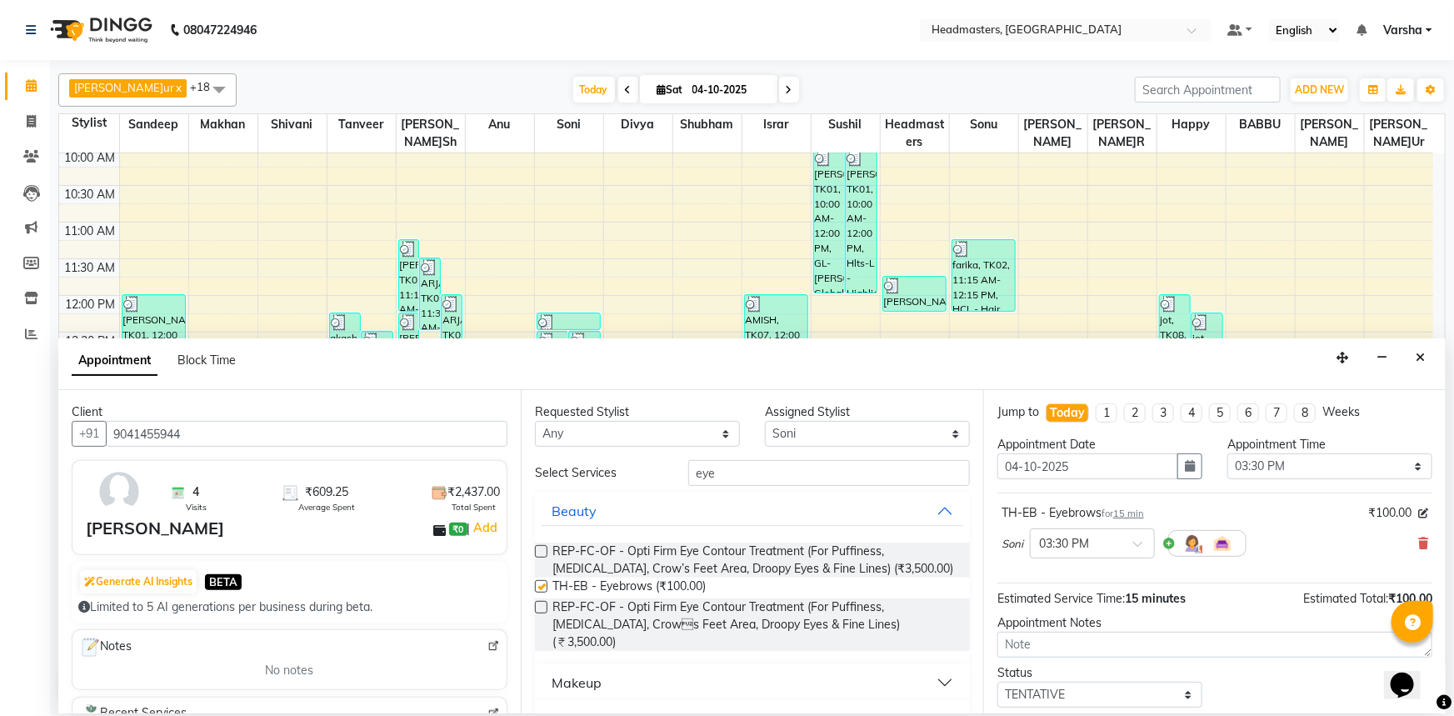
checkbox input "false"
click at [727, 475] on input "eye" at bounding box center [829, 473] width 282 height 26
type input "e"
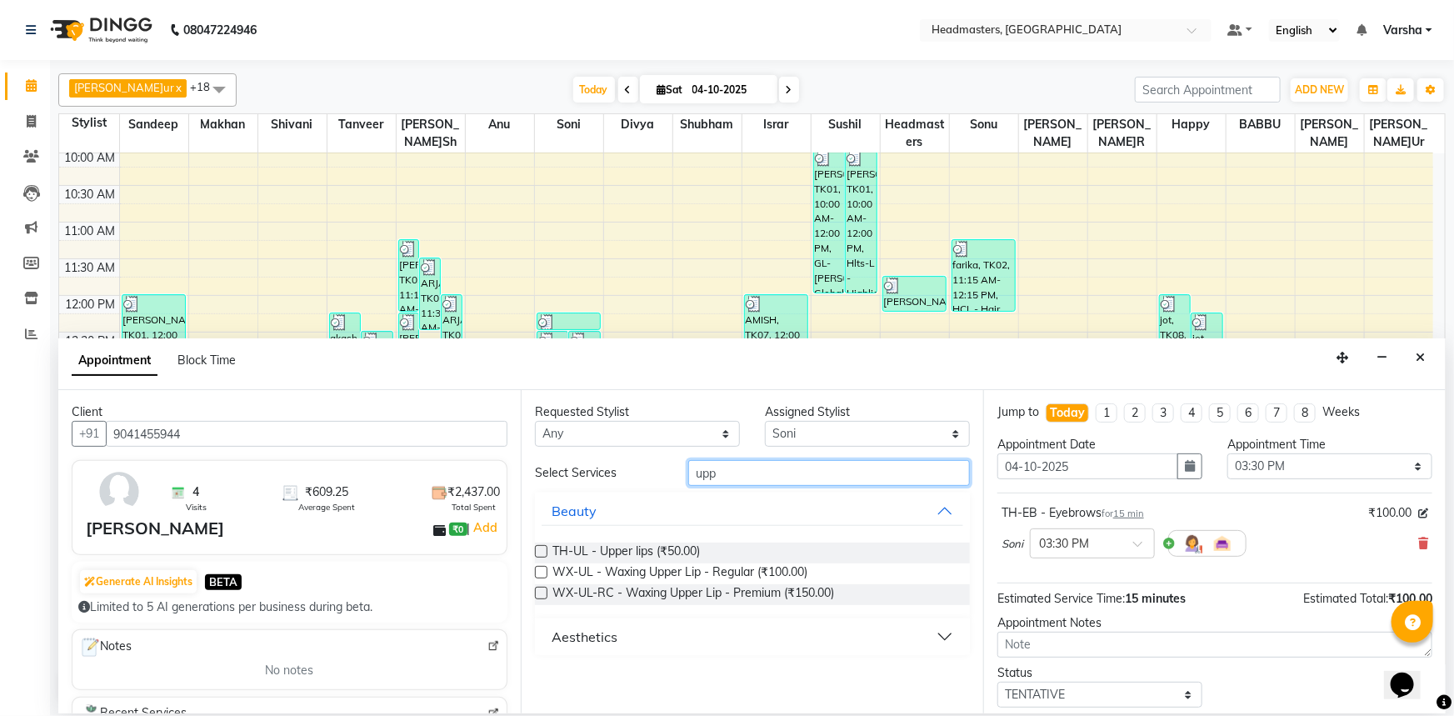
type input "upp"
click at [662, 548] on span "TH-UL - Upper lips (₹50.00)" at bounding box center [625, 552] width 147 height 21
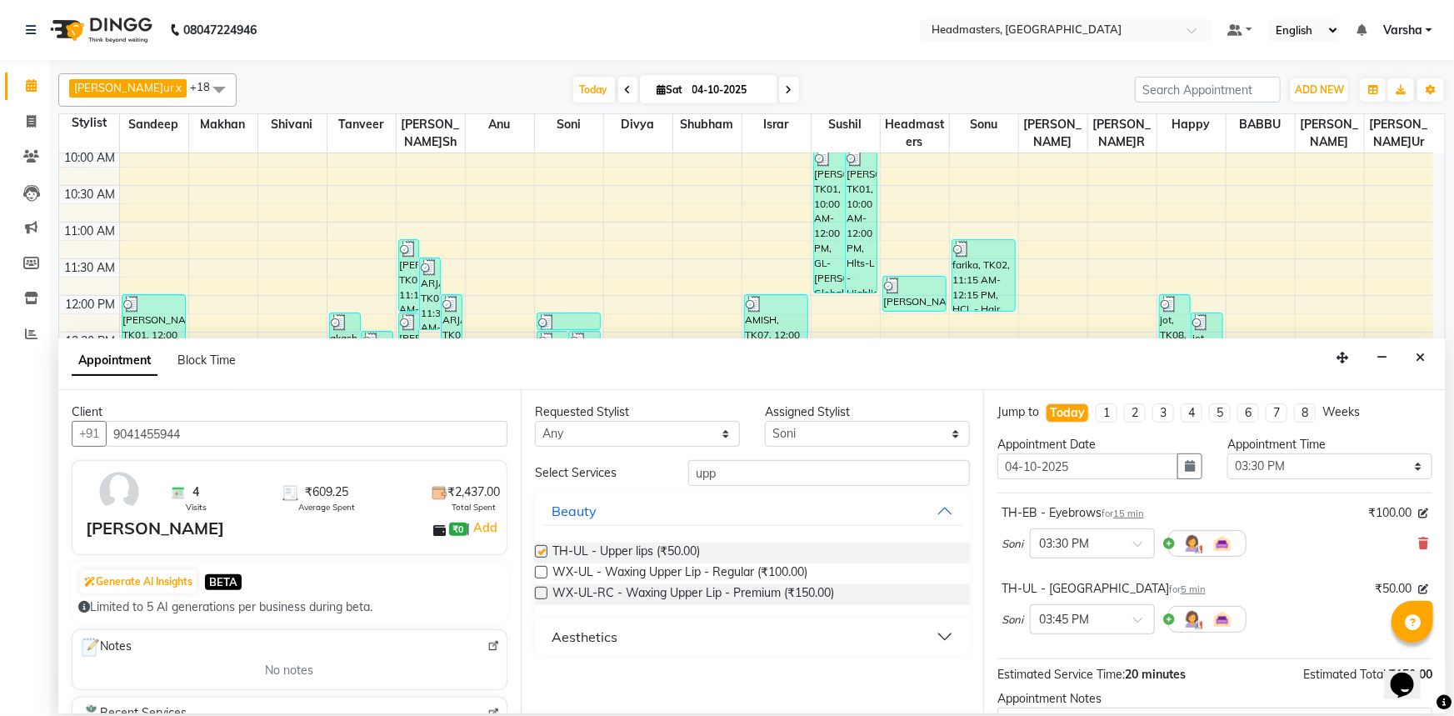
checkbox input "false"
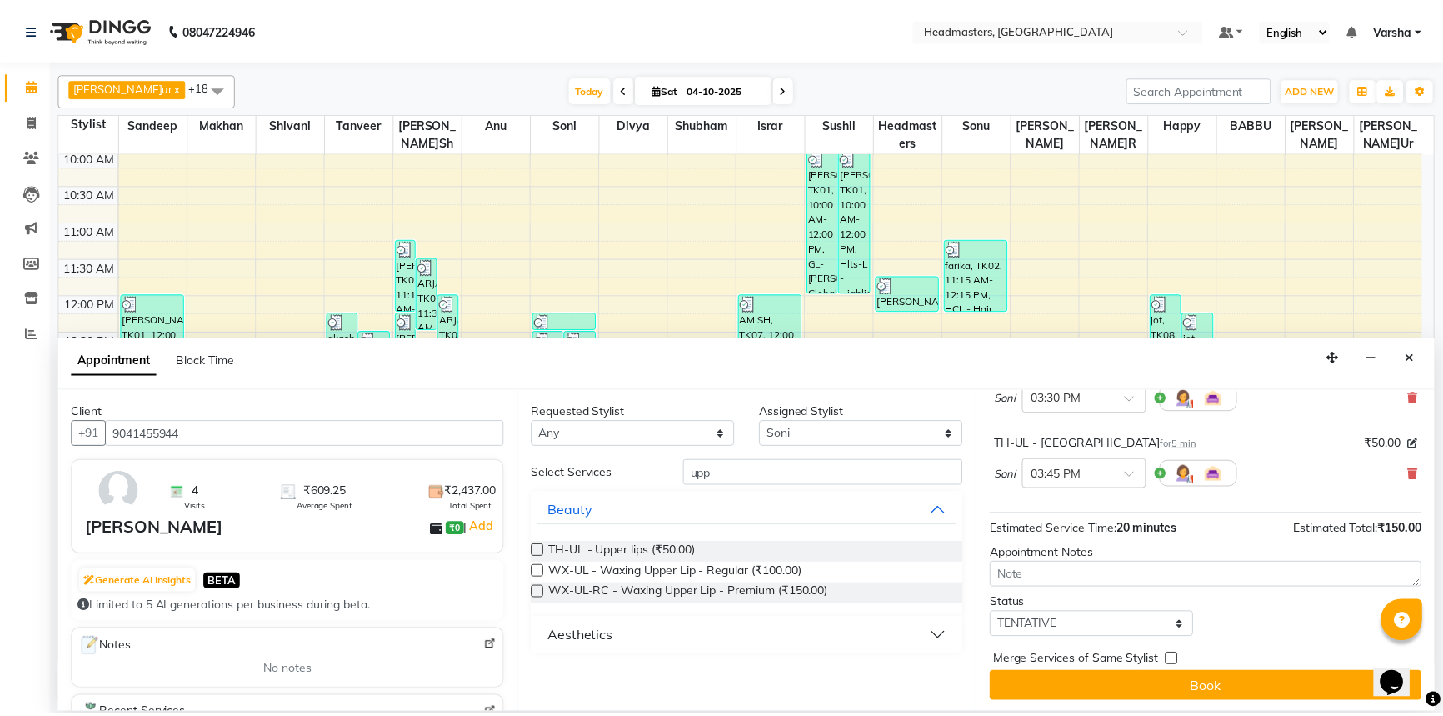
scroll to position [147, 0]
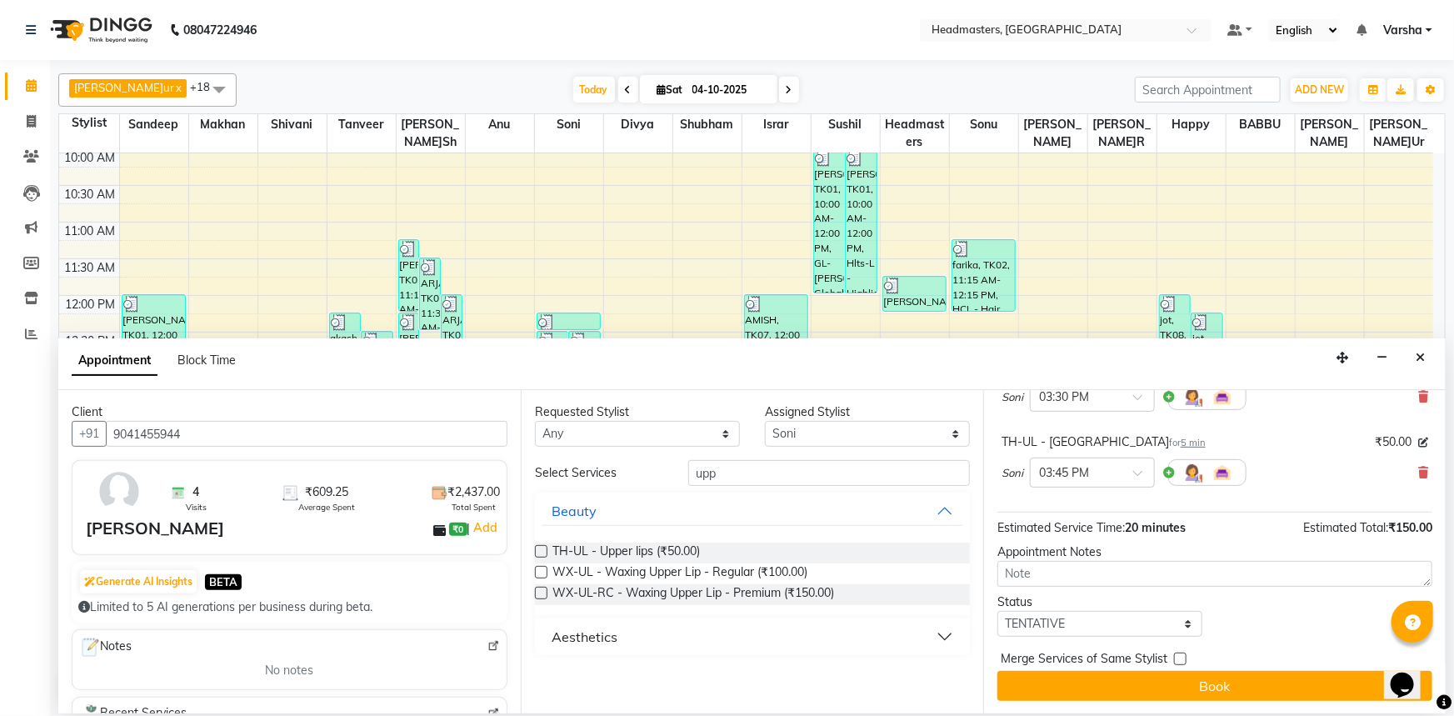
click at [1116, 688] on button "Book" at bounding box center [1214, 686] width 435 height 30
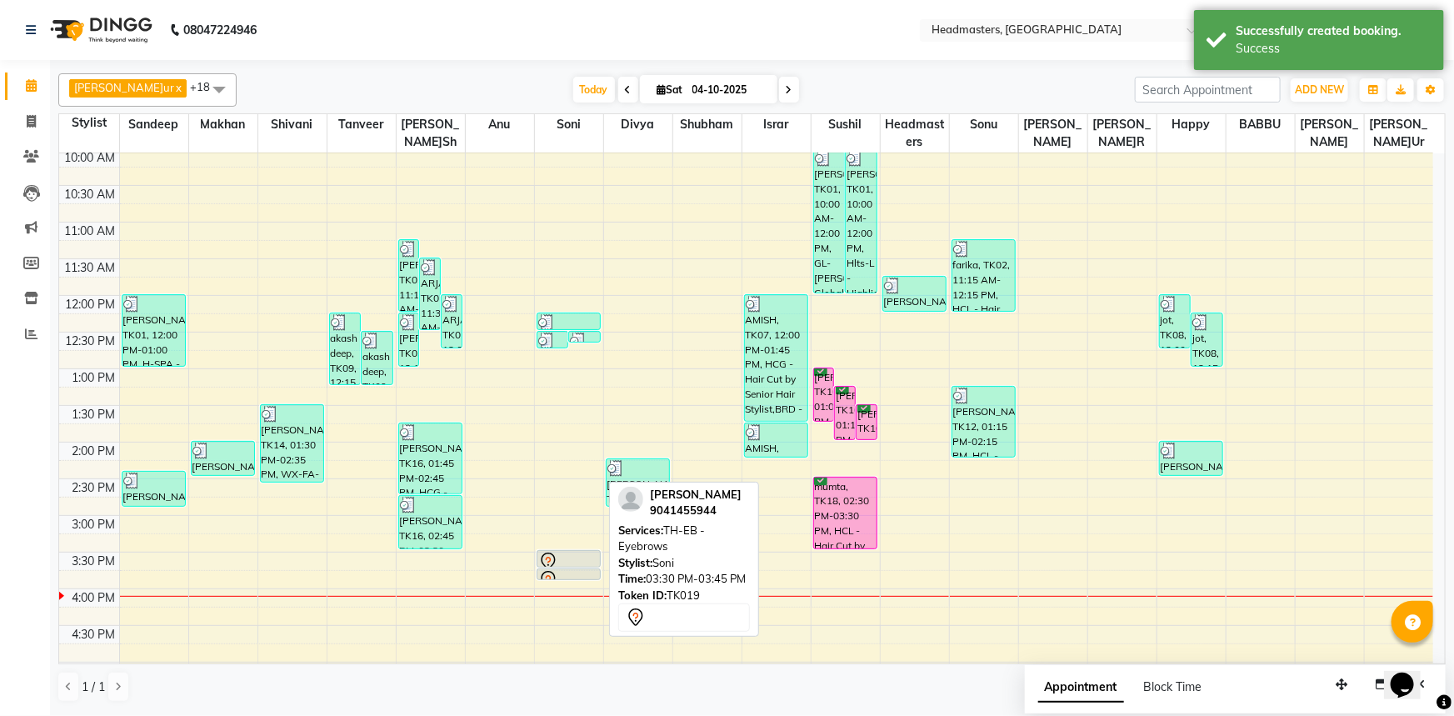
click at [564, 559] on div at bounding box center [569, 562] width 62 height 20
click at [556, 555] on icon at bounding box center [548, 562] width 20 height 20
select select "7"
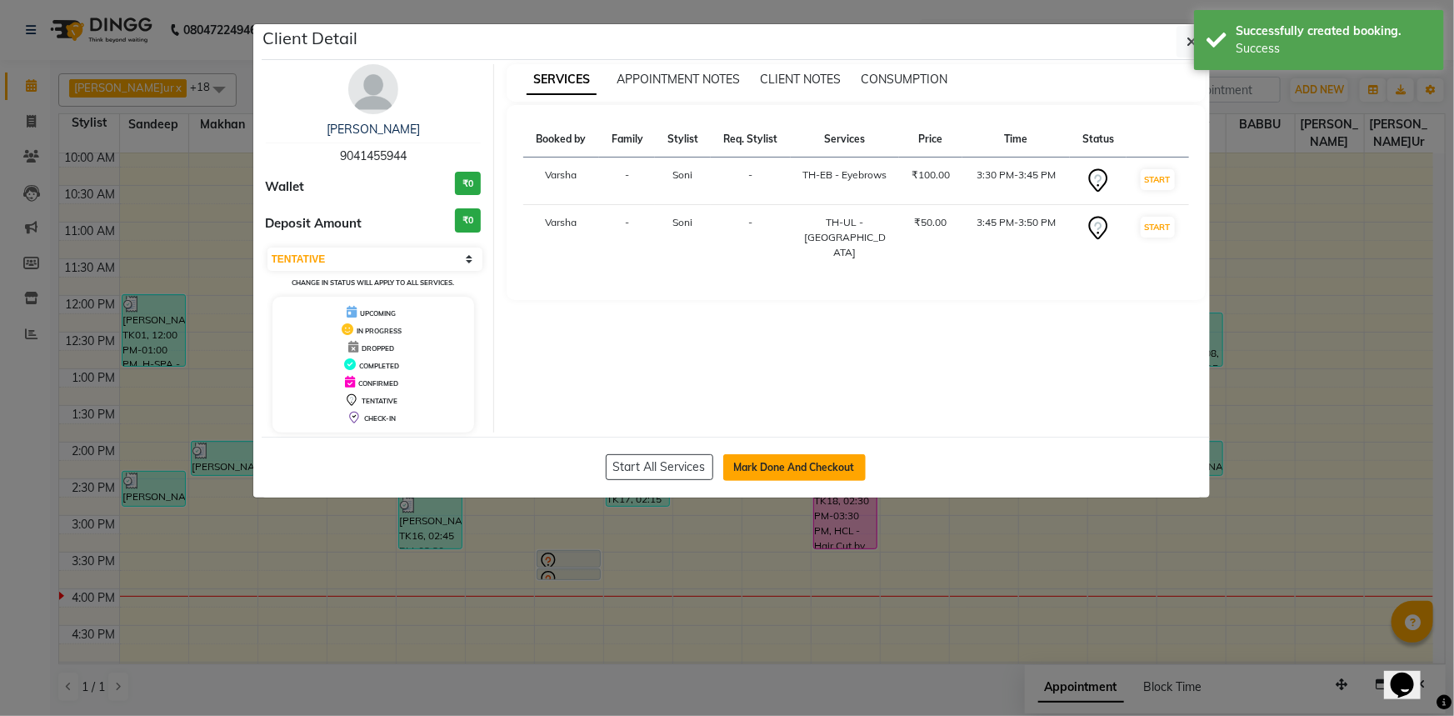
click at [813, 461] on button "Mark Done And Checkout" at bounding box center [794, 467] width 142 height 27
select select "service"
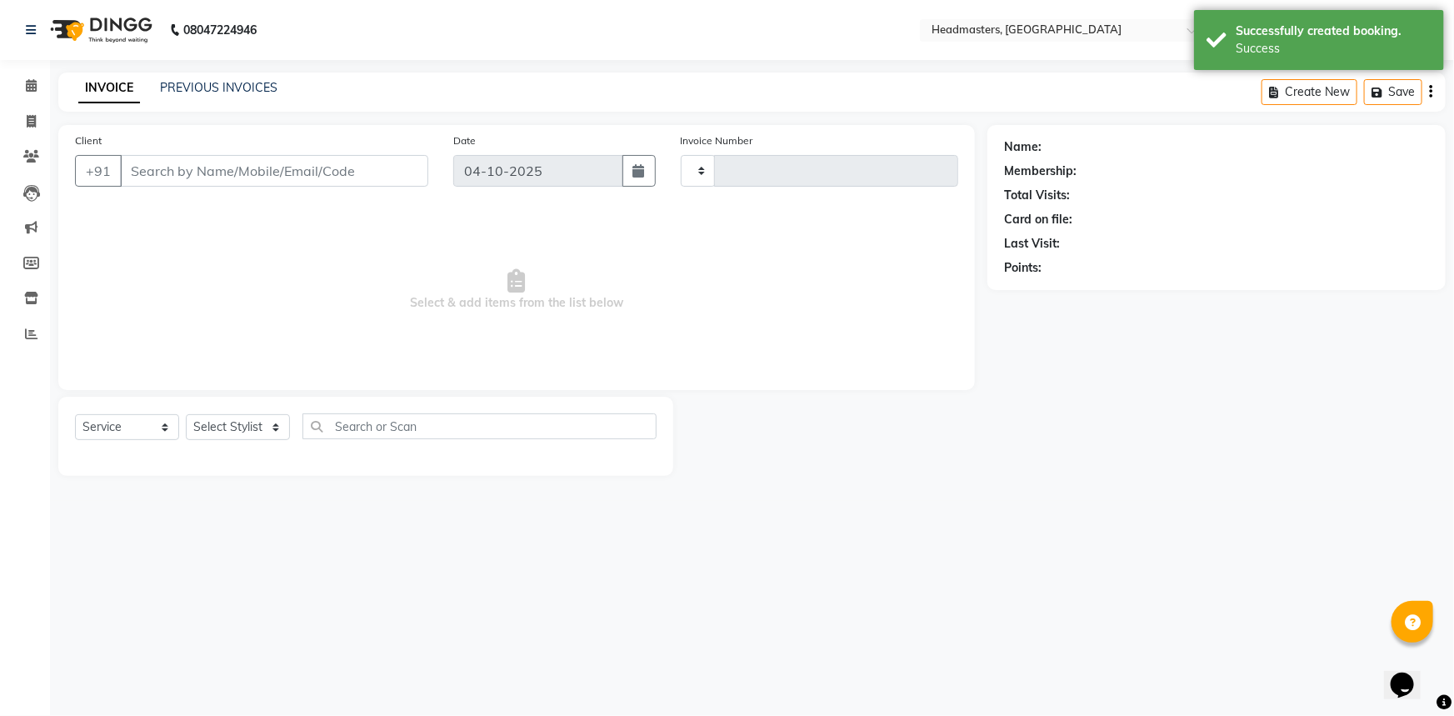
type input "5605"
select select "7140"
type input "9041455944"
select select "60877"
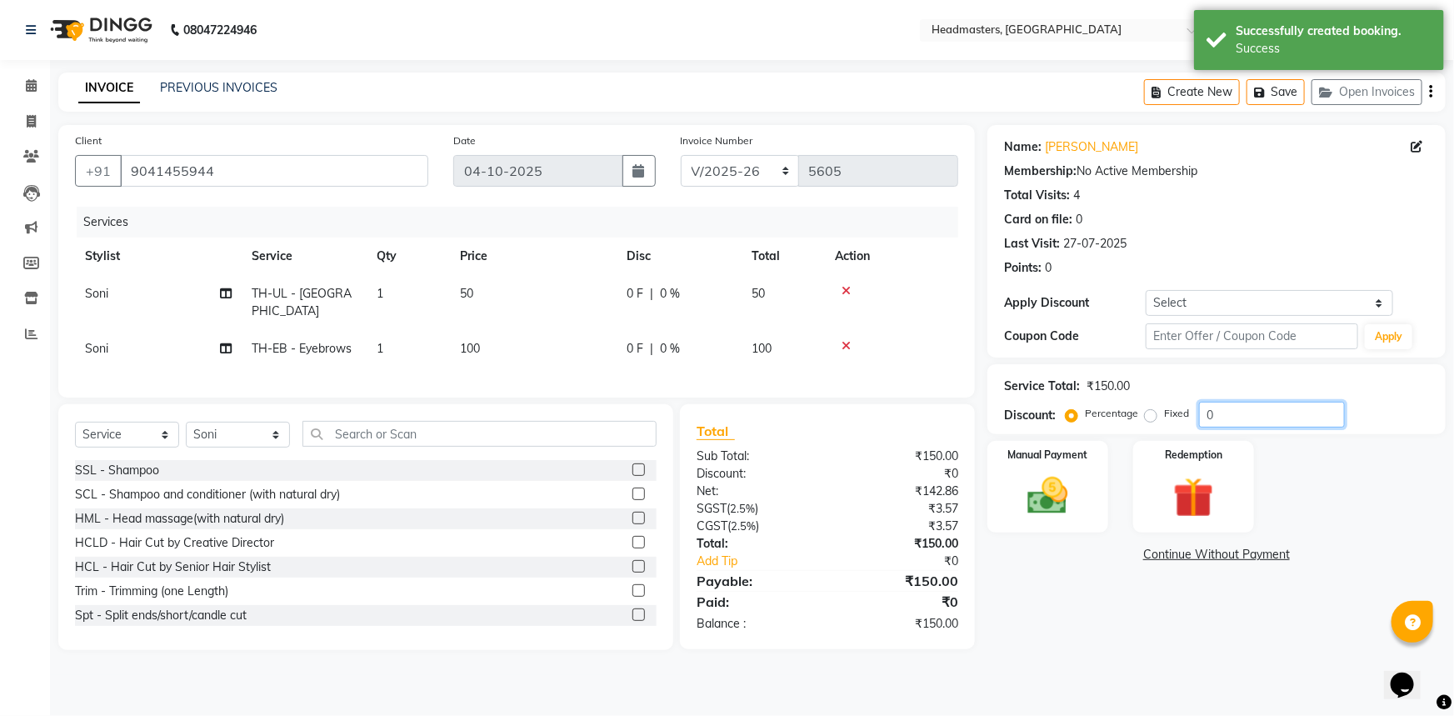
click at [1201, 416] on input "0" at bounding box center [1272, 415] width 146 height 26
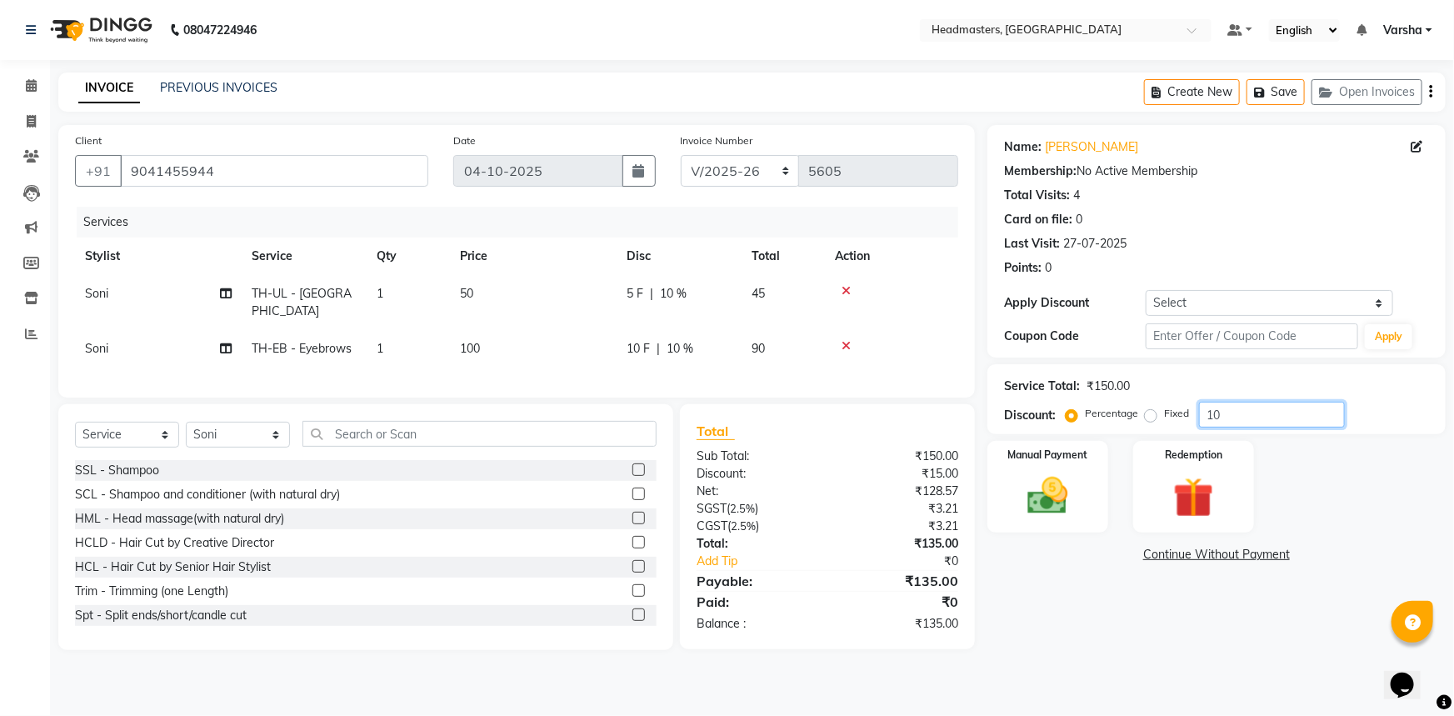
type input "1"
click at [1081, 634] on div "Name: [PERSON_NAME] Membership: No Active Membership Total Visits: 4 Card on fi…" at bounding box center [1222, 387] width 471 height 525
click at [1220, 417] on input "50" at bounding box center [1272, 415] width 146 height 26
type input "5"
click at [643, 340] on div "0 F | 0 %" at bounding box center [679, 348] width 105 height 17
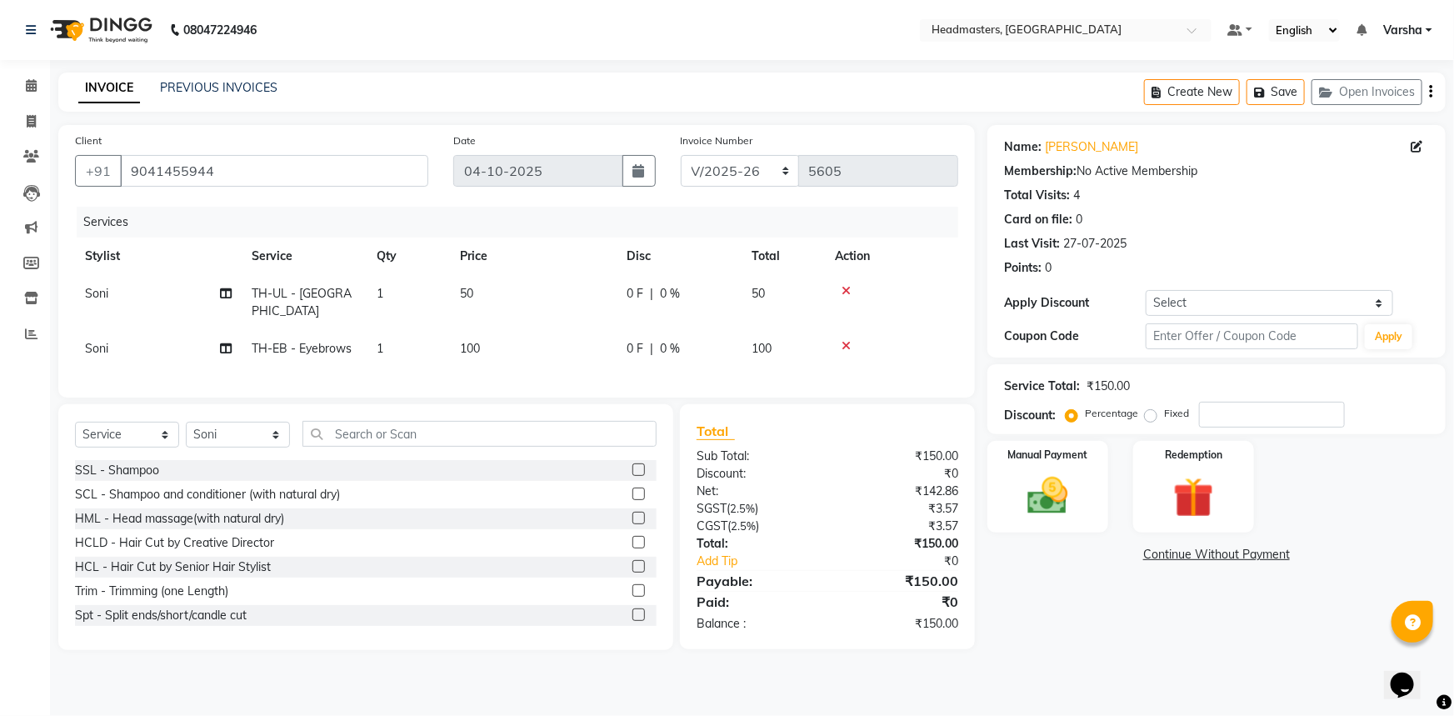
select select "60877"
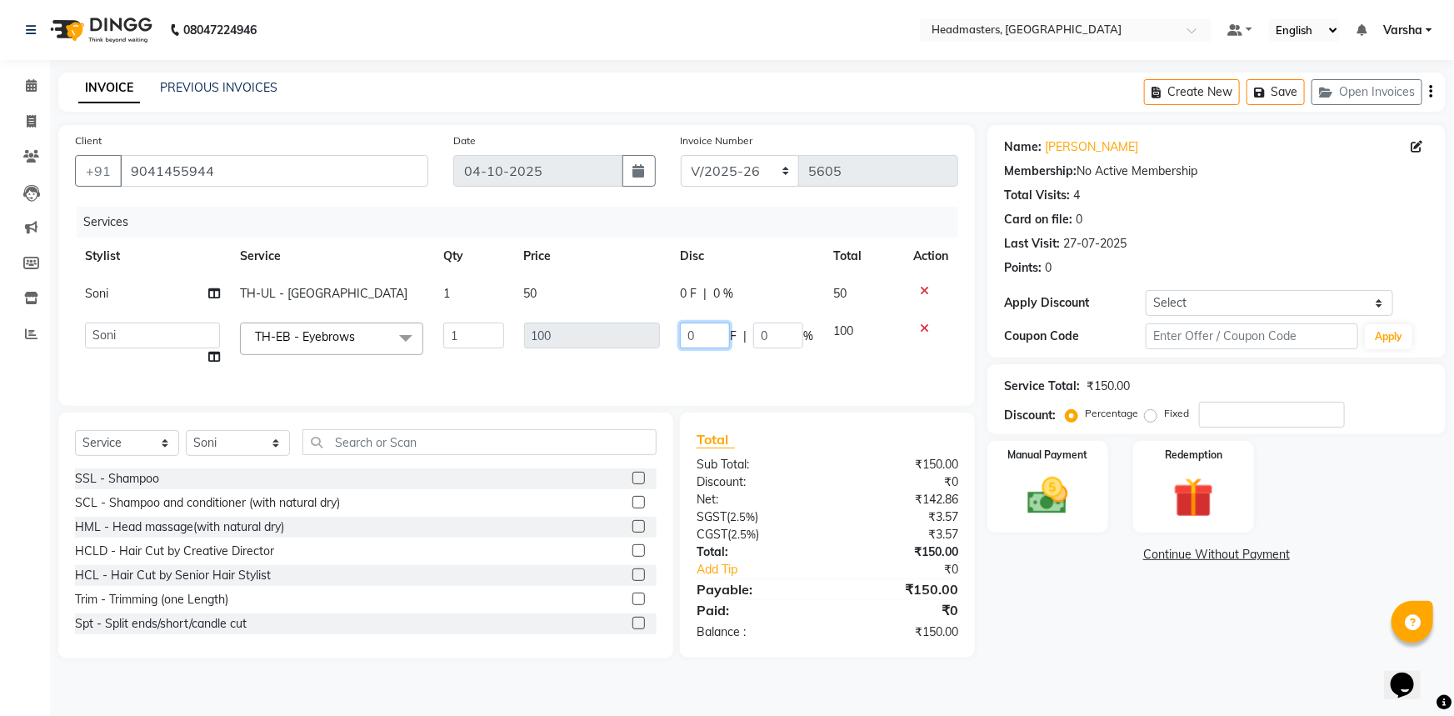
click at [698, 330] on input "0" at bounding box center [705, 335] width 50 height 26
type input "050"
click at [1155, 628] on div "Name: Liza Membership: No Active Membership Total Visits: 4 Card on file: 0 Las…" at bounding box center [1222, 391] width 471 height 533
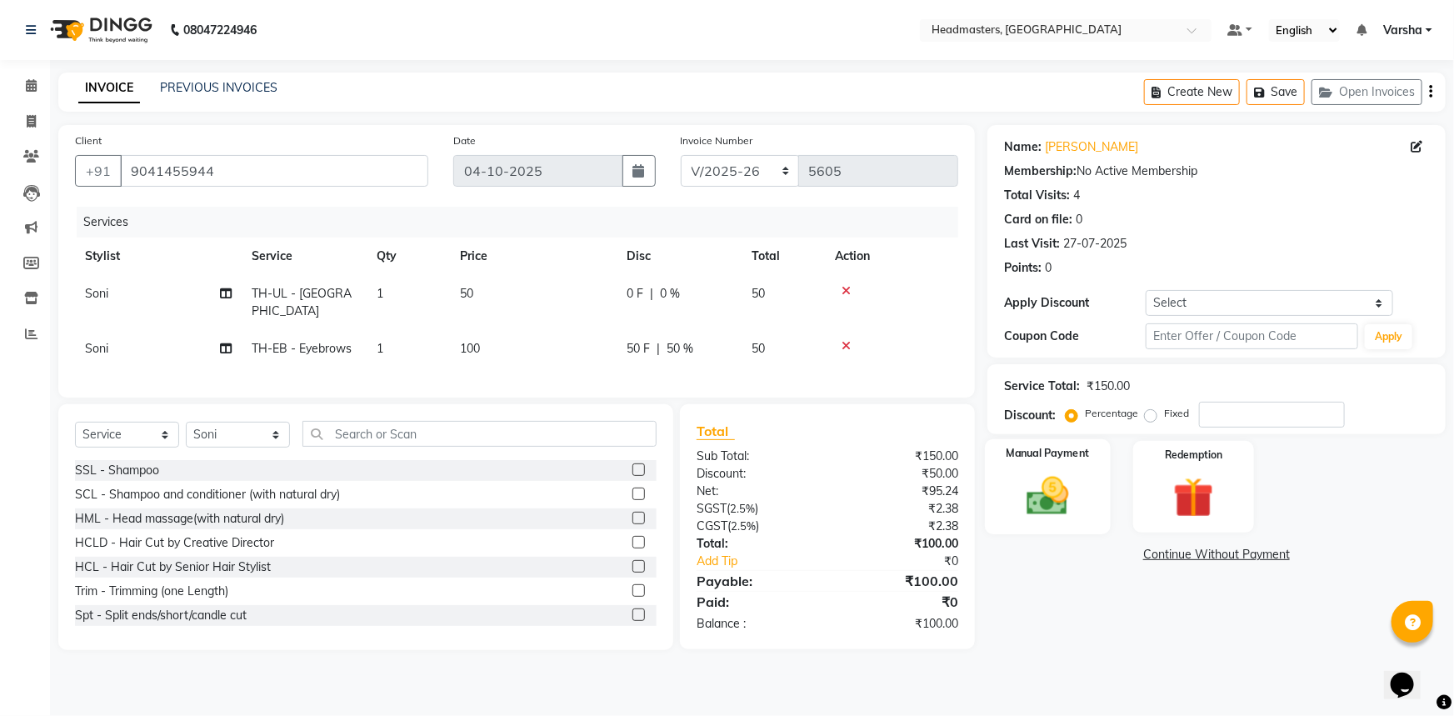
click at [1055, 492] on img at bounding box center [1048, 496] width 68 height 48
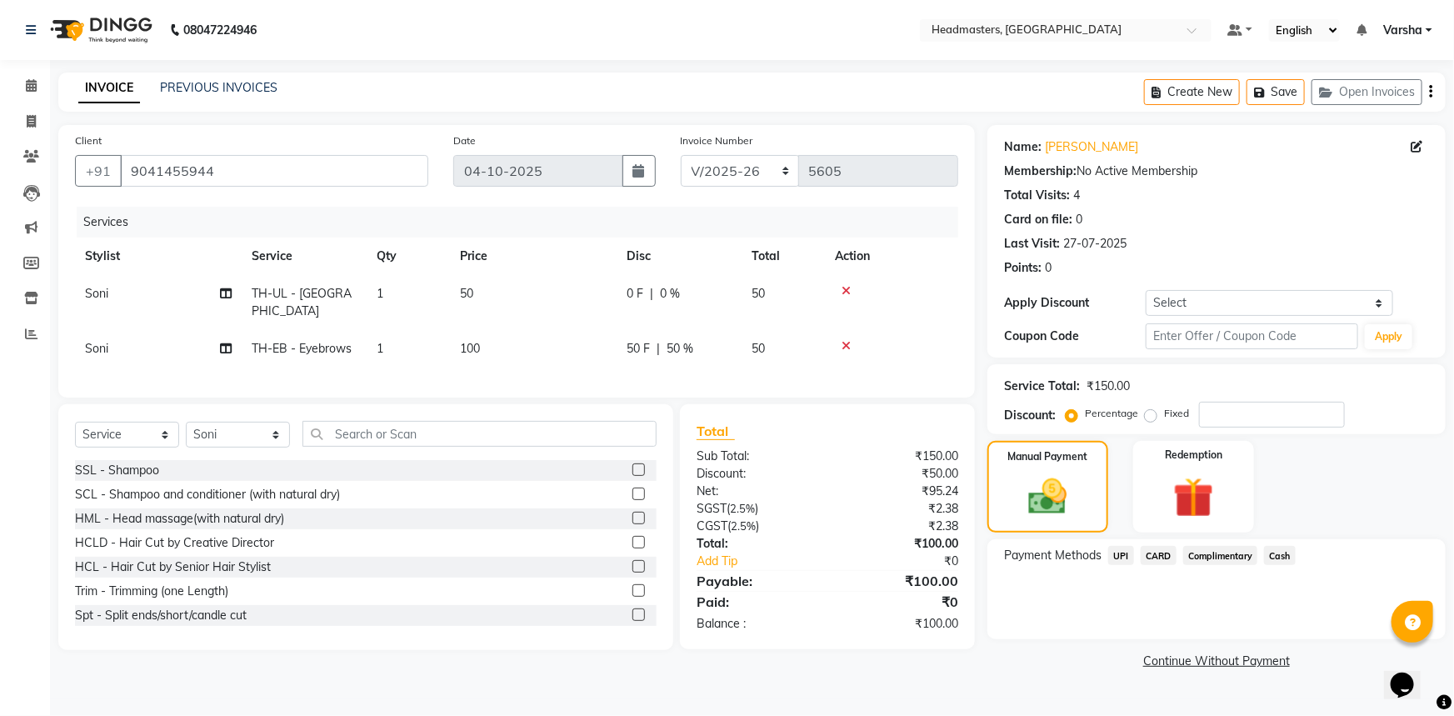
click at [1122, 550] on span "UPI" at bounding box center [1121, 555] width 26 height 19
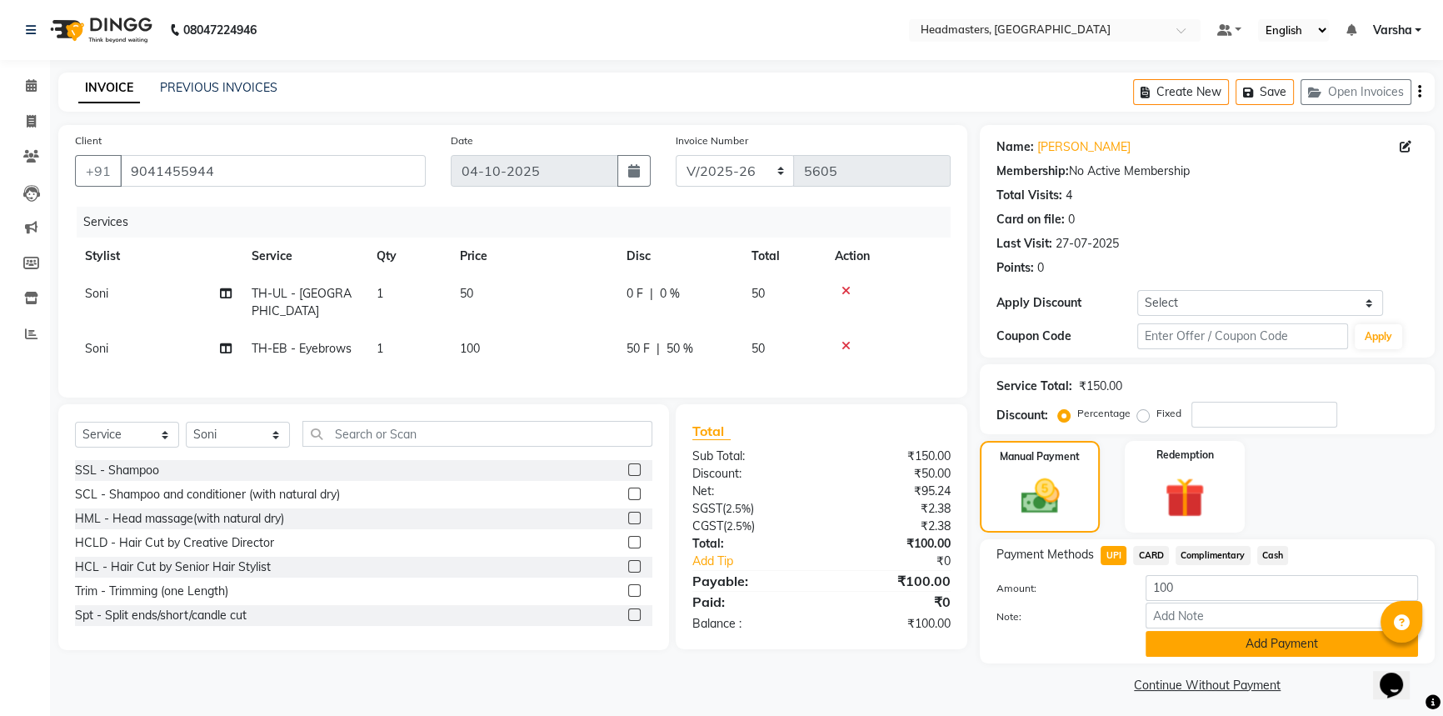
click at [1241, 645] on button "Add Payment" at bounding box center [1282, 644] width 272 height 26
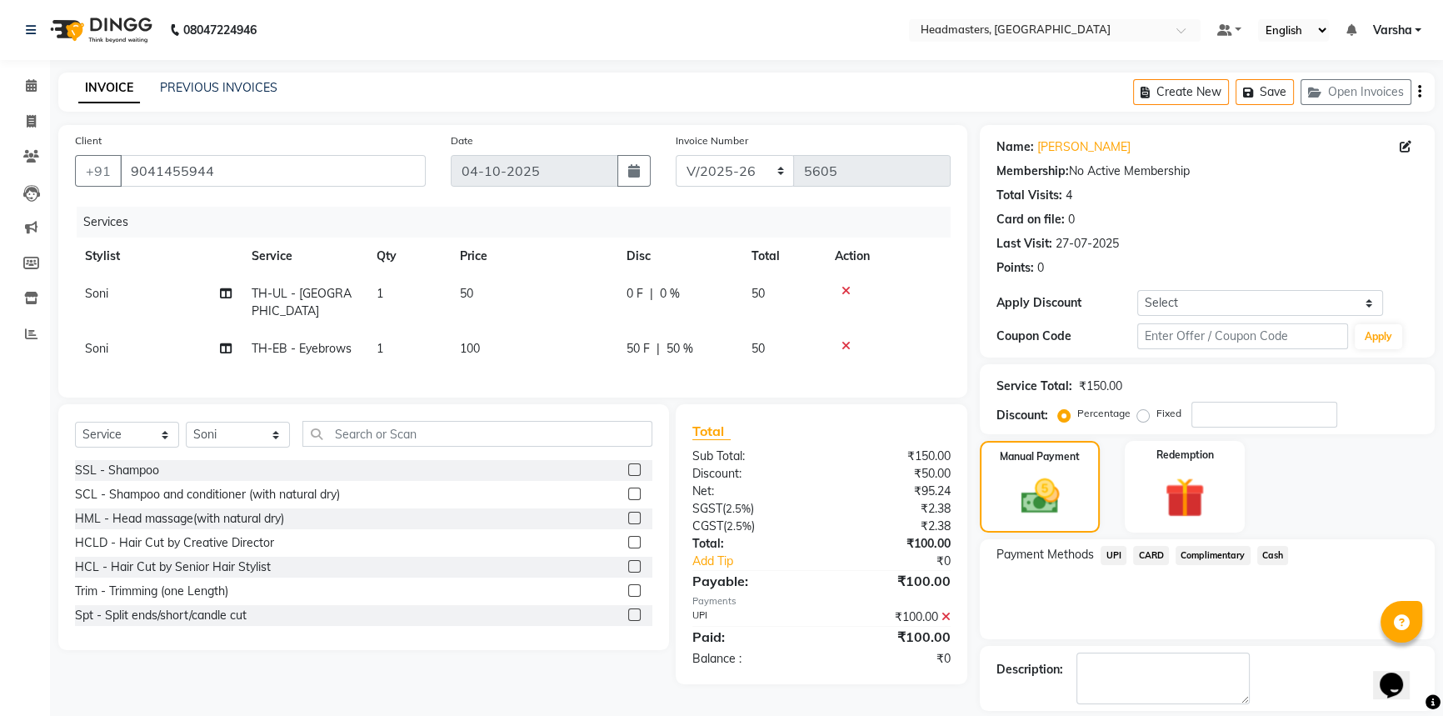
scroll to position [51, 0]
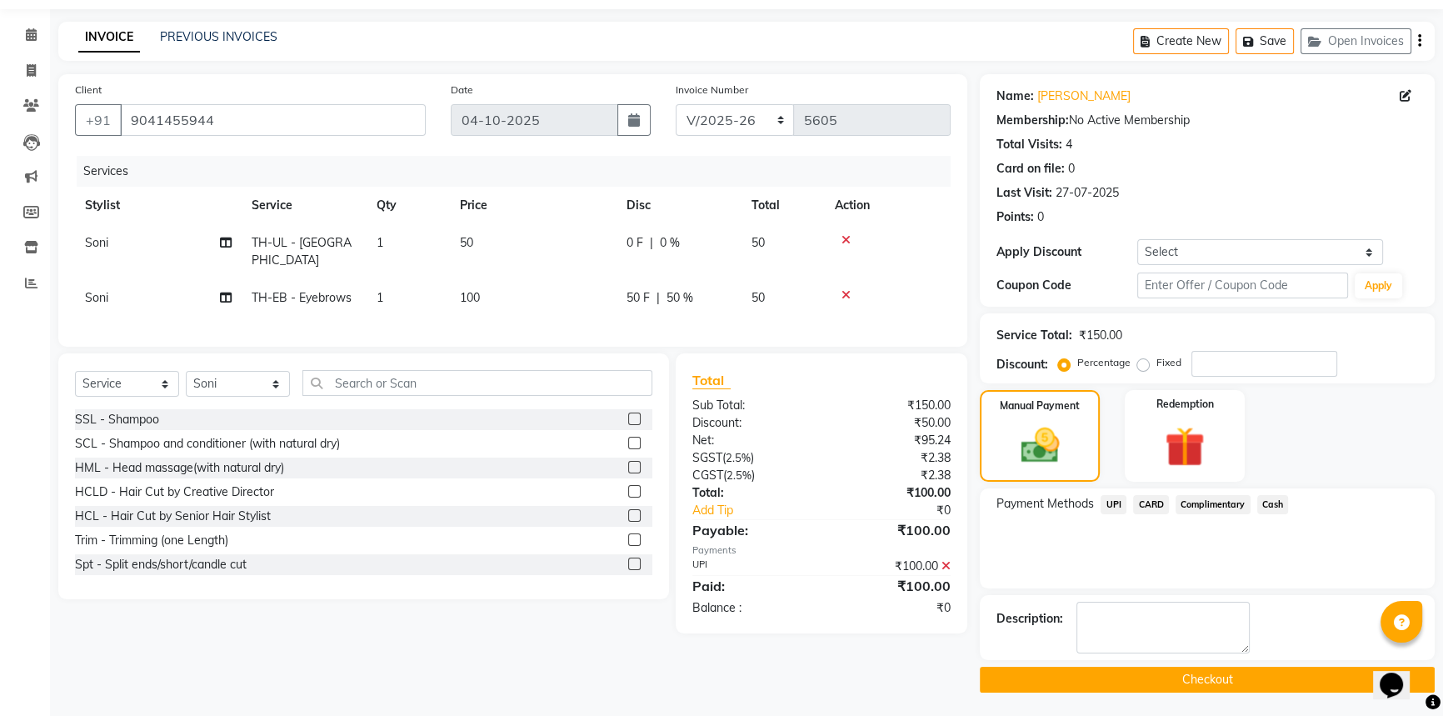
click at [1194, 675] on button "Checkout" at bounding box center [1207, 680] width 455 height 26
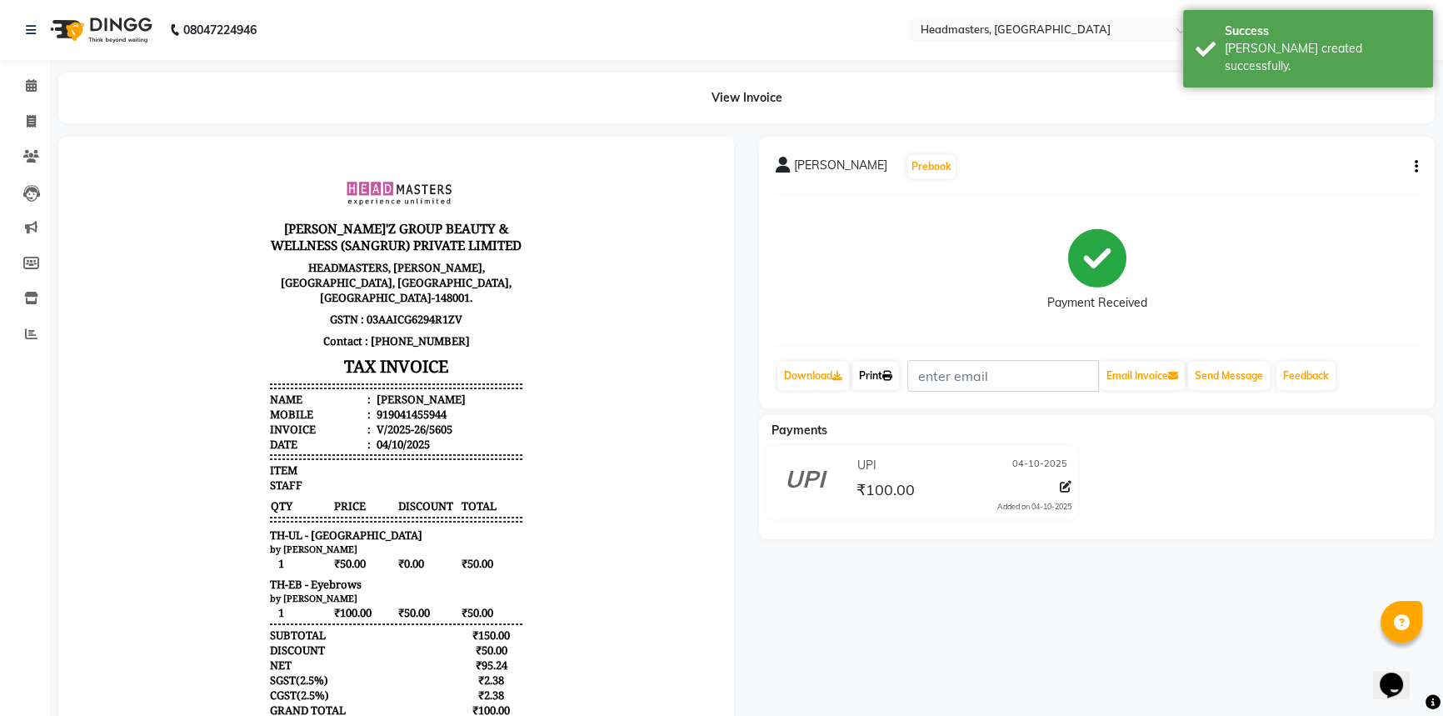
click at [884, 375] on link "Print" at bounding box center [875, 376] width 47 height 28
click at [26, 82] on icon at bounding box center [31, 85] width 11 height 12
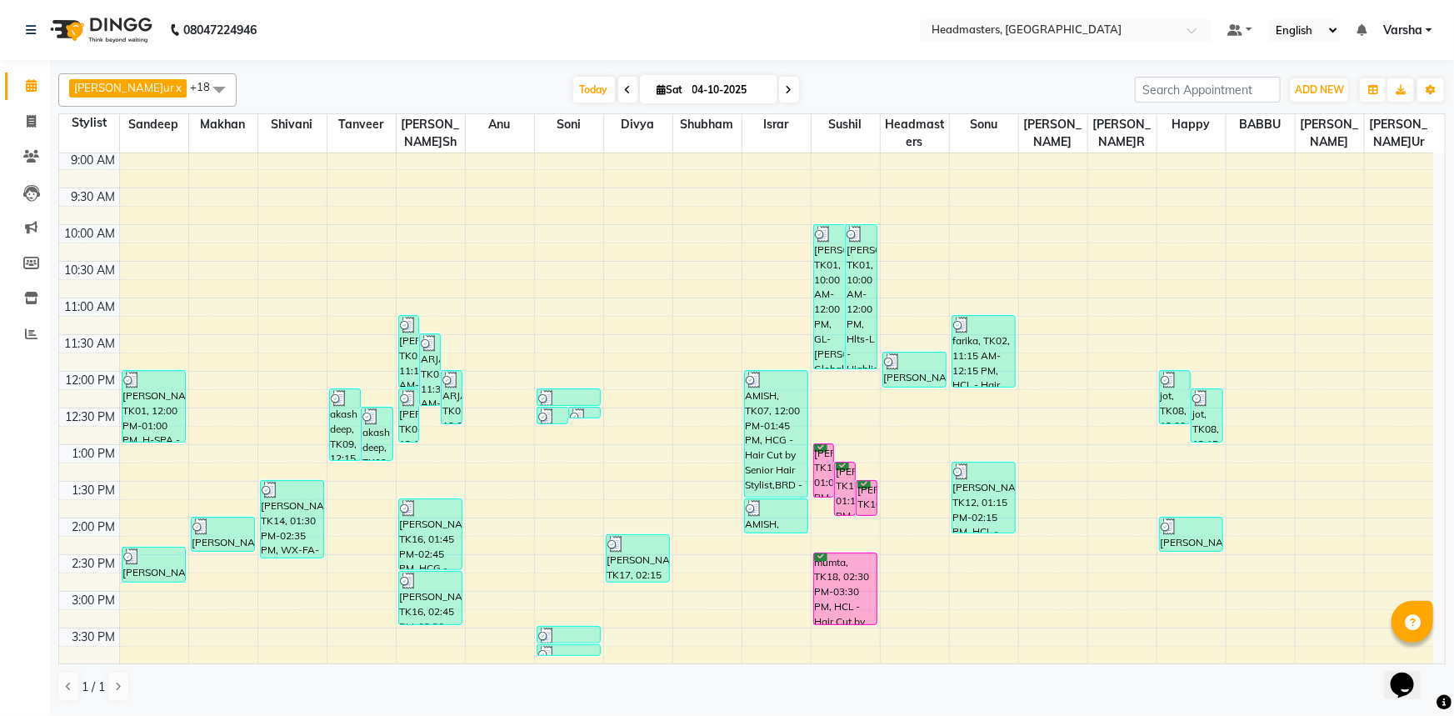
scroll to position [151, 0]
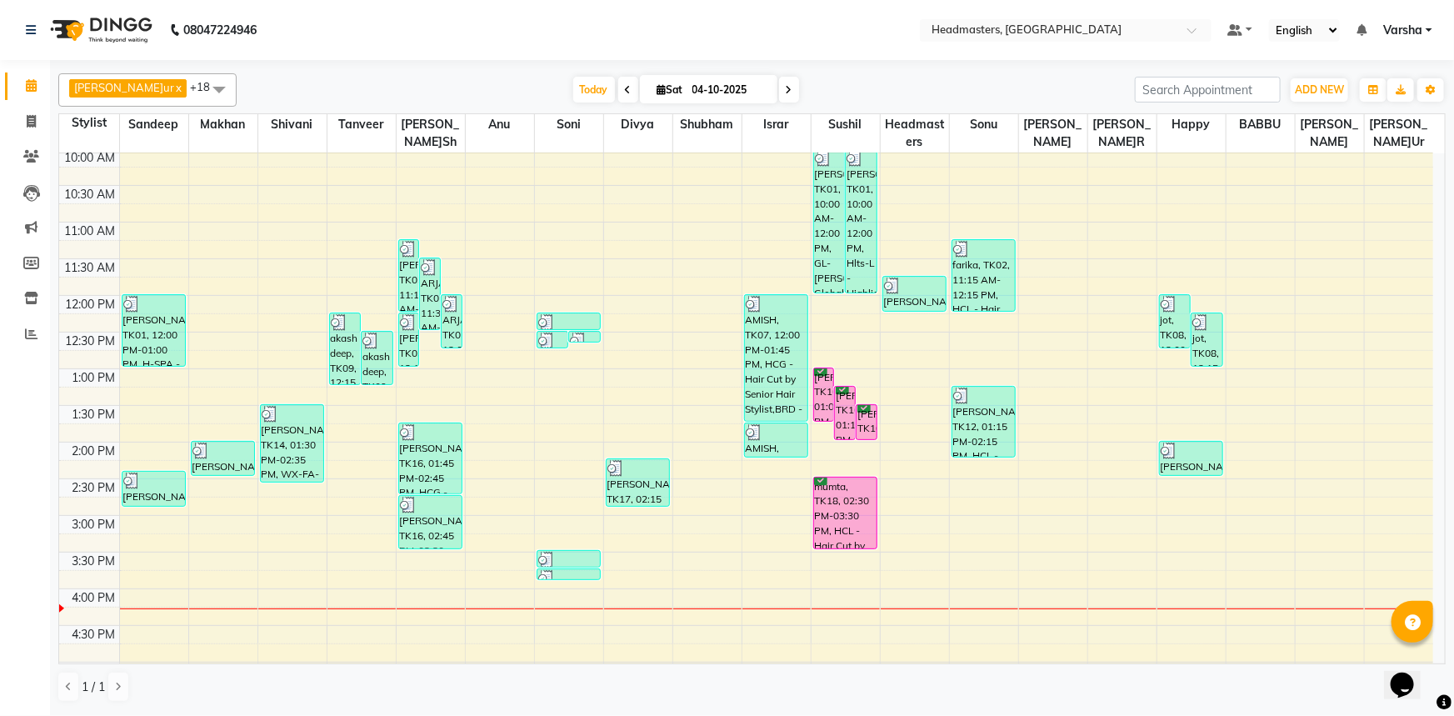
click at [709, 87] on input "04-10-2025" at bounding box center [728, 89] width 83 height 25
select select "10"
select select "2025"
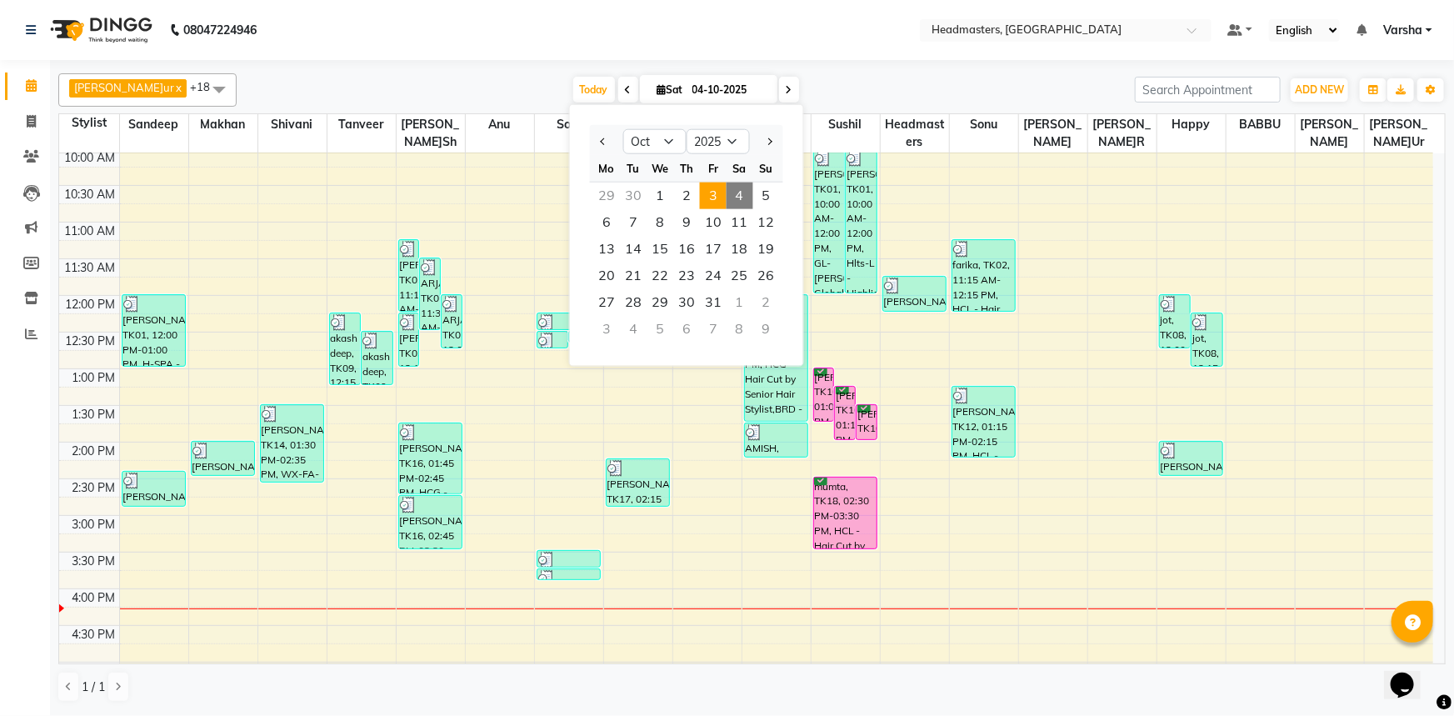
click at [704, 197] on span "3" at bounding box center [713, 195] width 27 height 27
type input "03-10-2025"
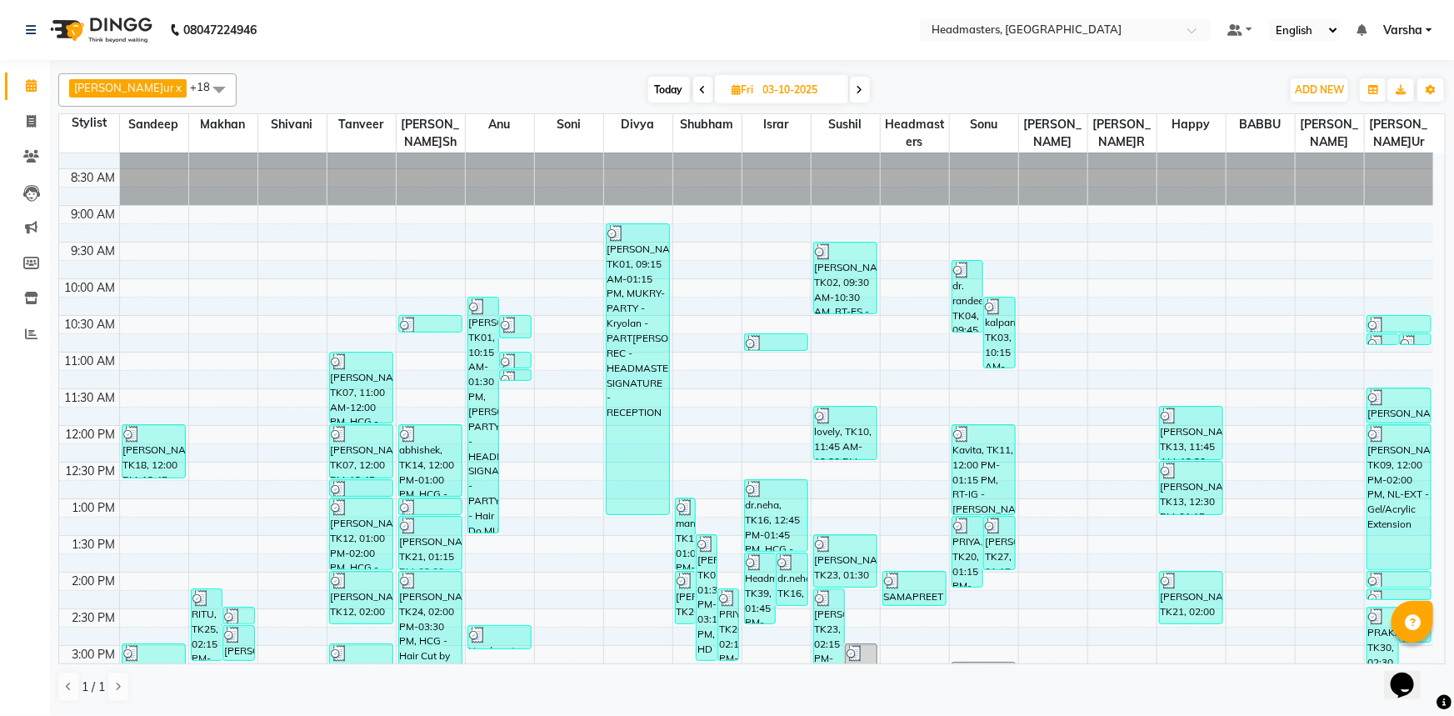
scroll to position [0, 0]
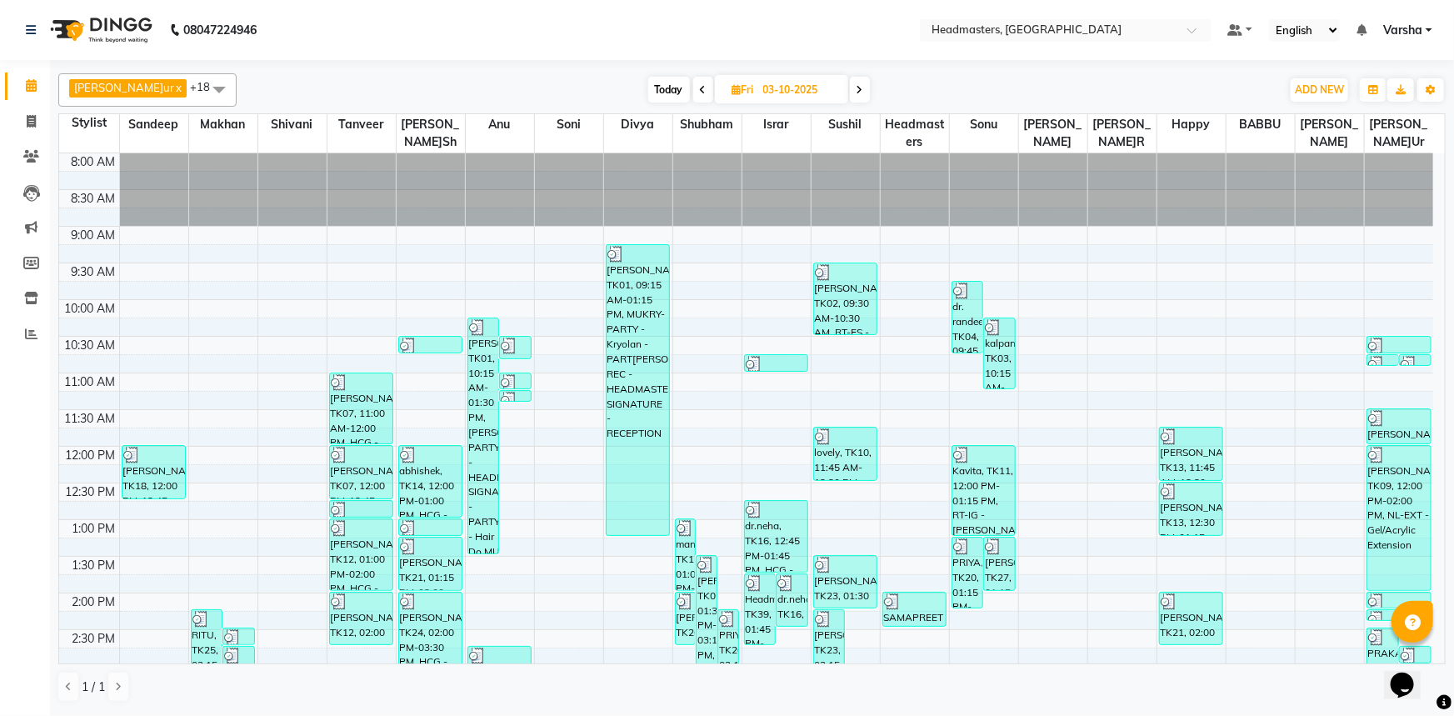
click at [833, 81] on span "F[DATE]" at bounding box center [781, 89] width 133 height 28
click at [799, 85] on input "03-10-2025" at bounding box center [799, 89] width 83 height 25
select select "10"
select select "2025"
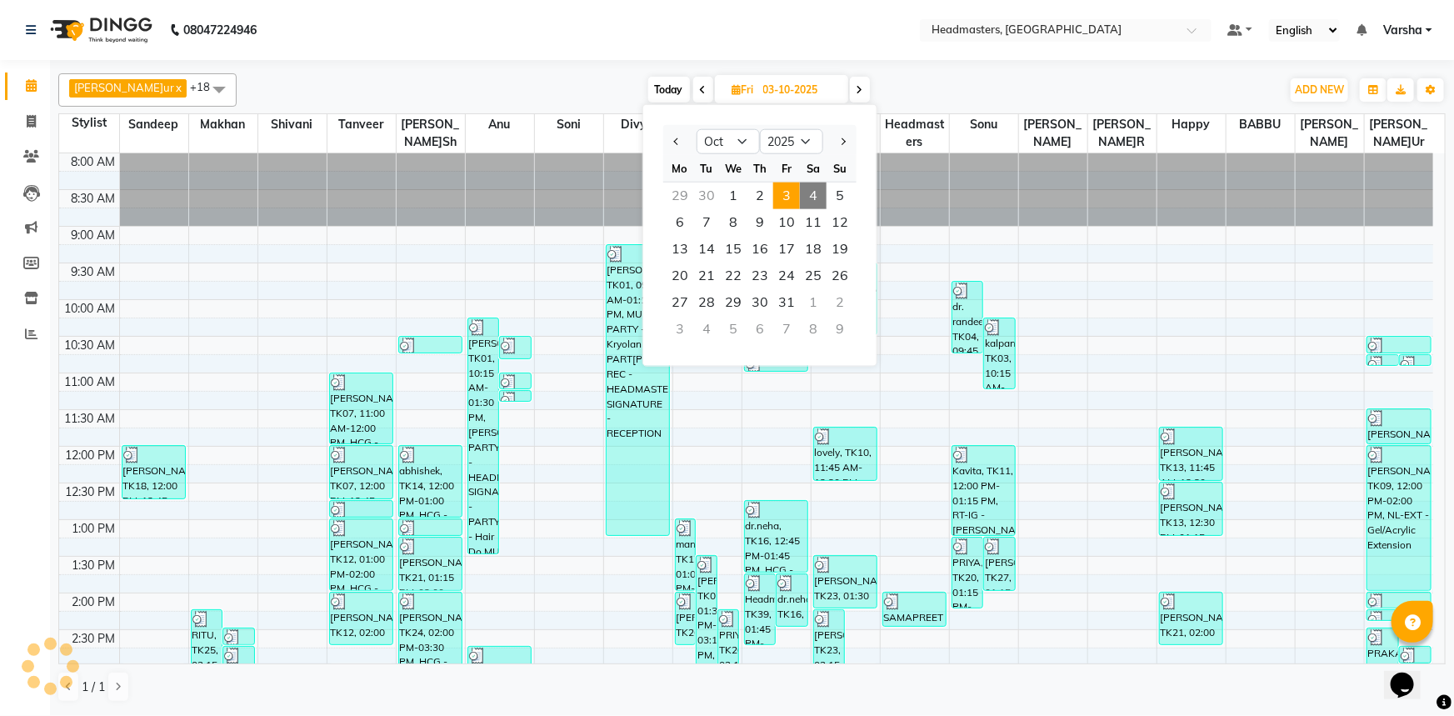
click at [807, 182] on span "4" at bounding box center [813, 195] width 27 height 27
type input "04-10-2025"
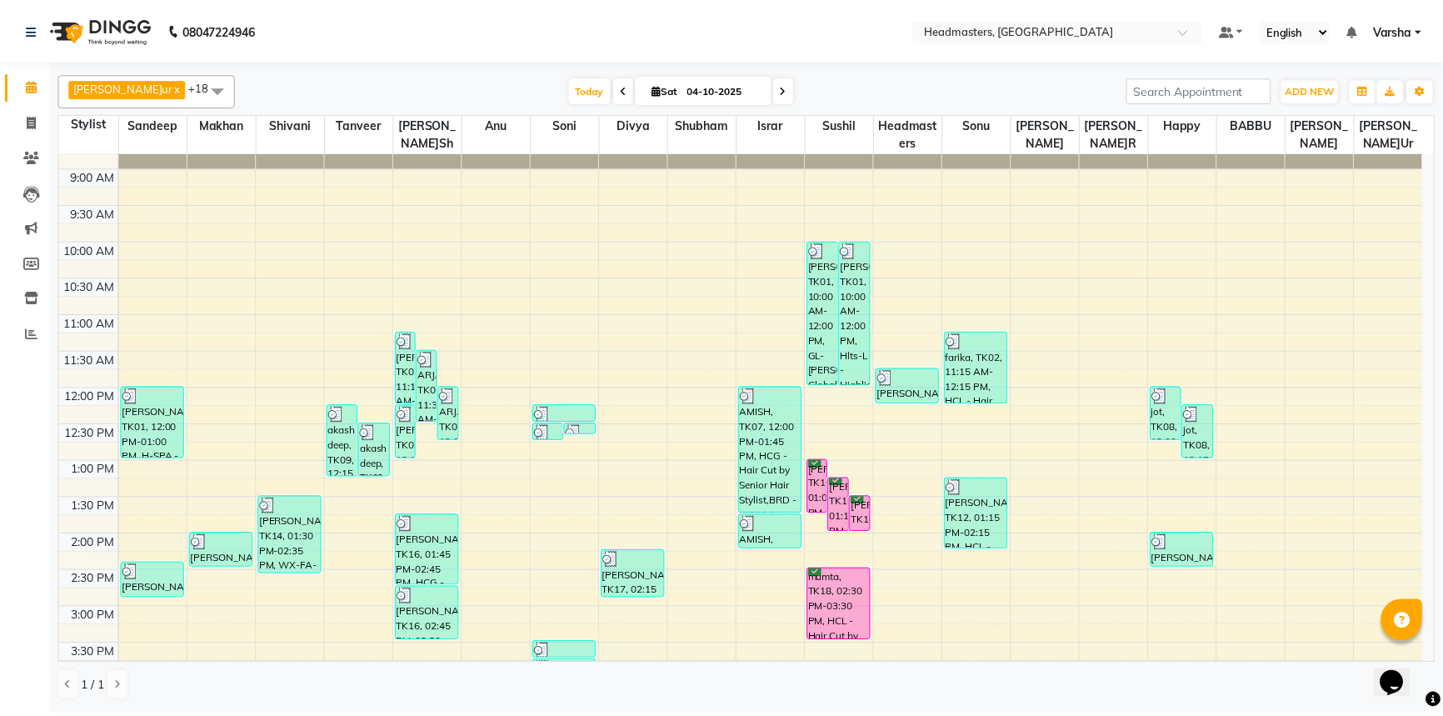
scroll to position [134, 0]
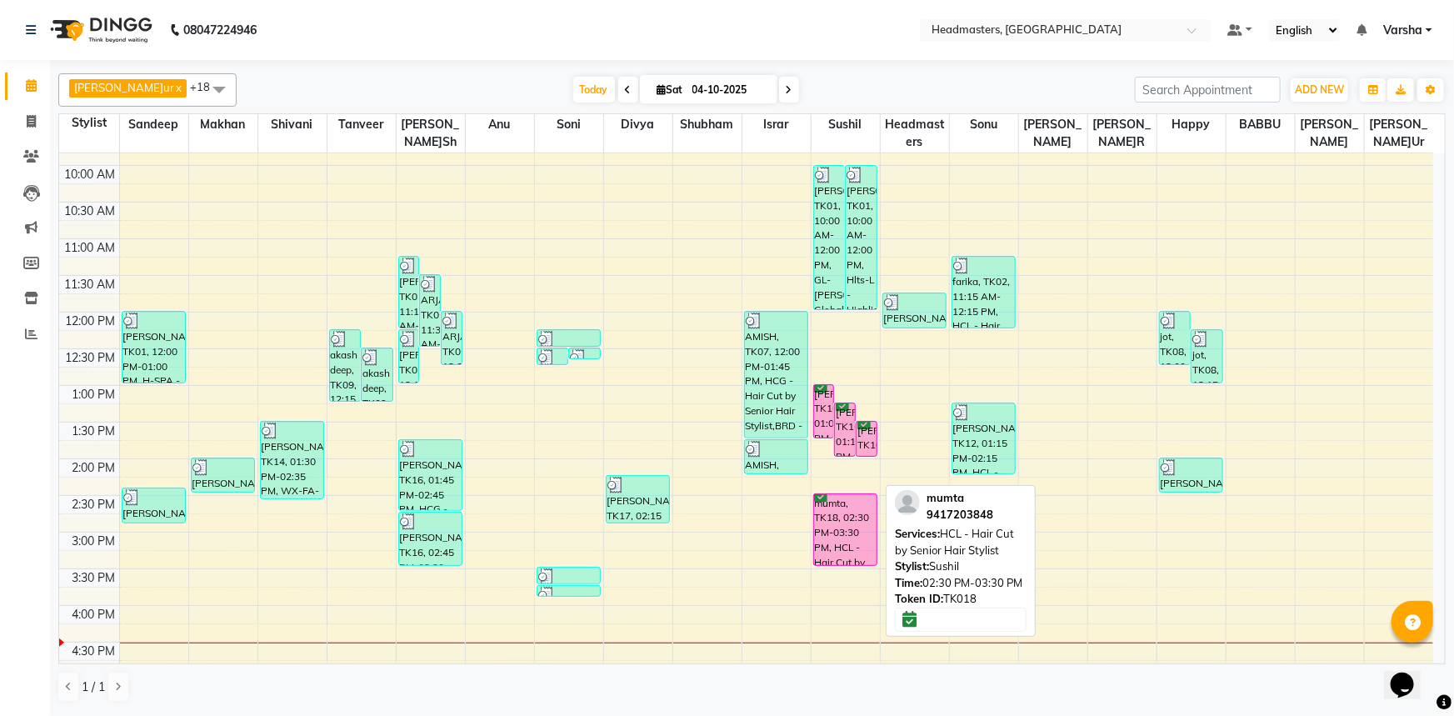
click at [844, 523] on div "mumta, TK18, 02:30 PM-03:30 PM, HCL - Hair Cut by Senior Hair Stylist" at bounding box center [845, 529] width 63 height 71
select select "6"
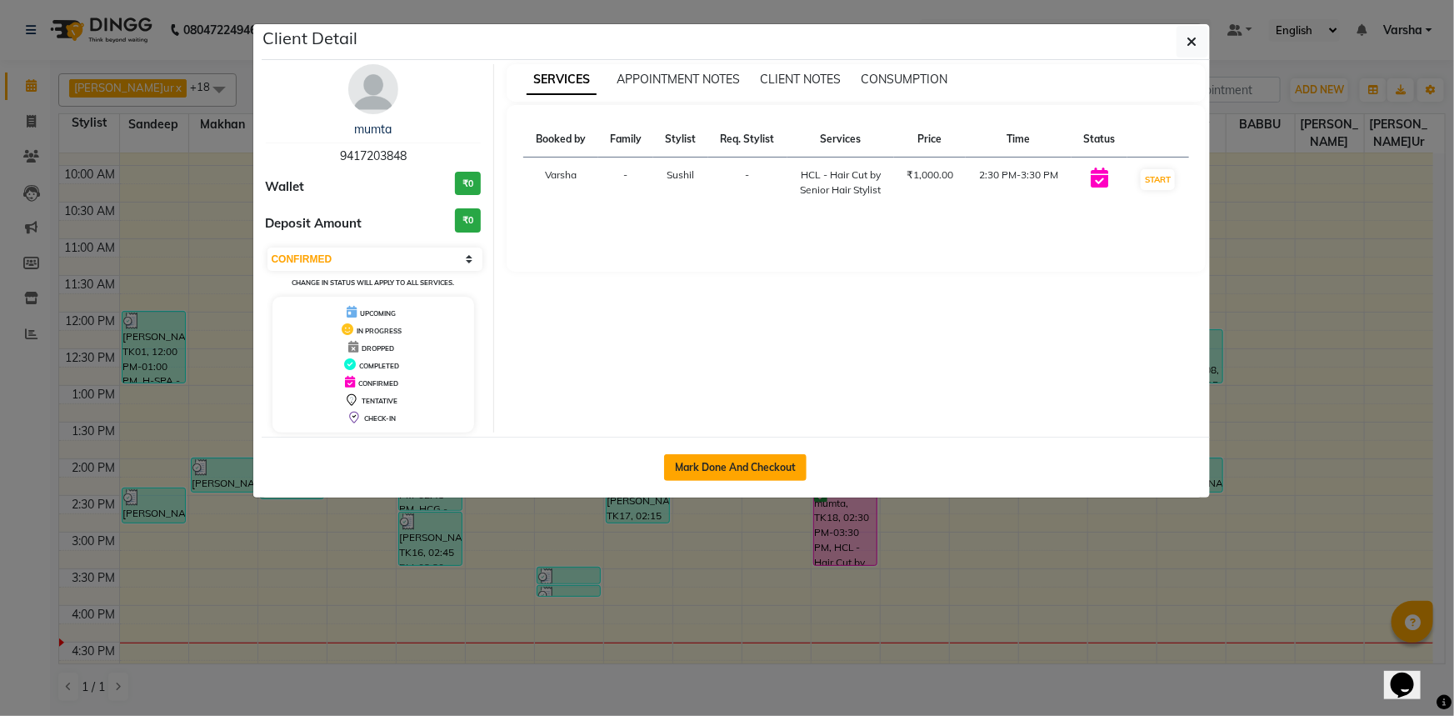
click at [731, 461] on button "Mark Done And Checkout" at bounding box center [735, 467] width 142 height 27
select select "service"
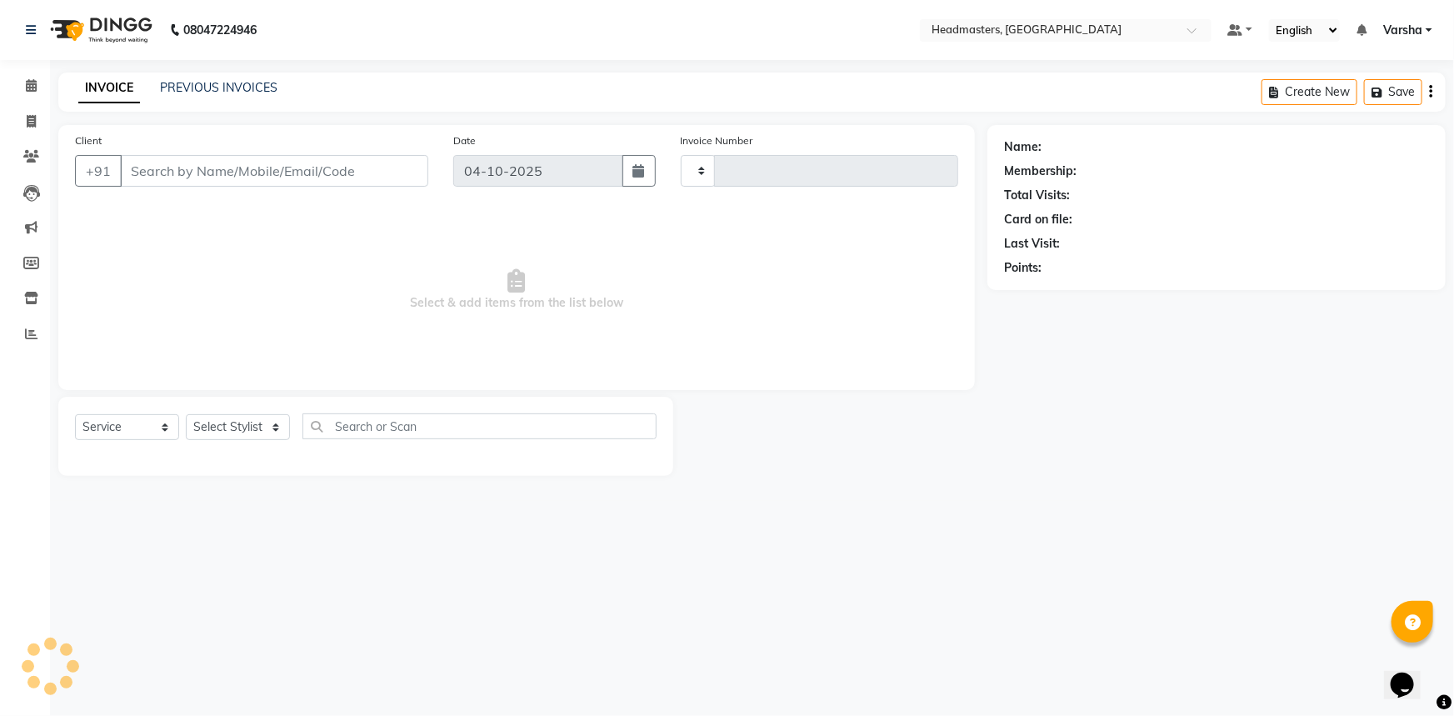
type input "5606"
select select "7140"
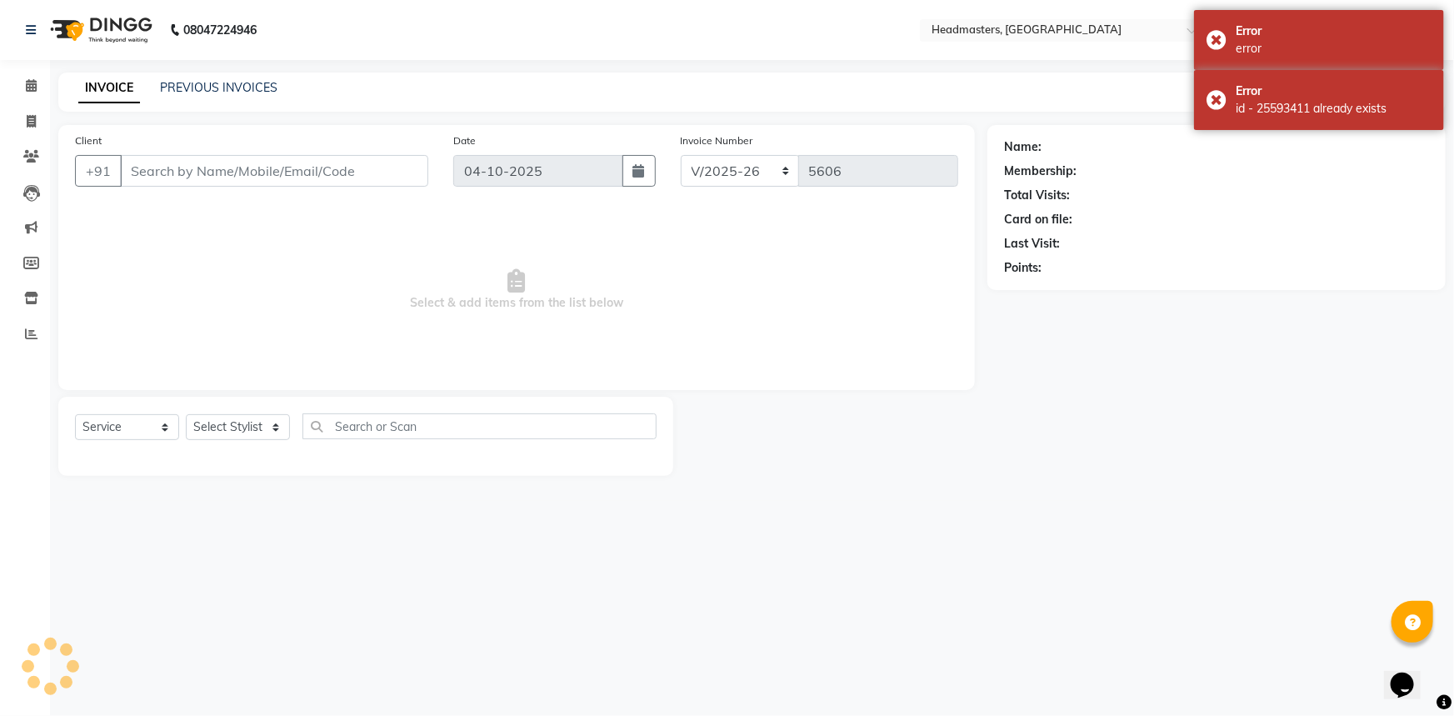
select select "3"
type input "9417203848"
select select "60892"
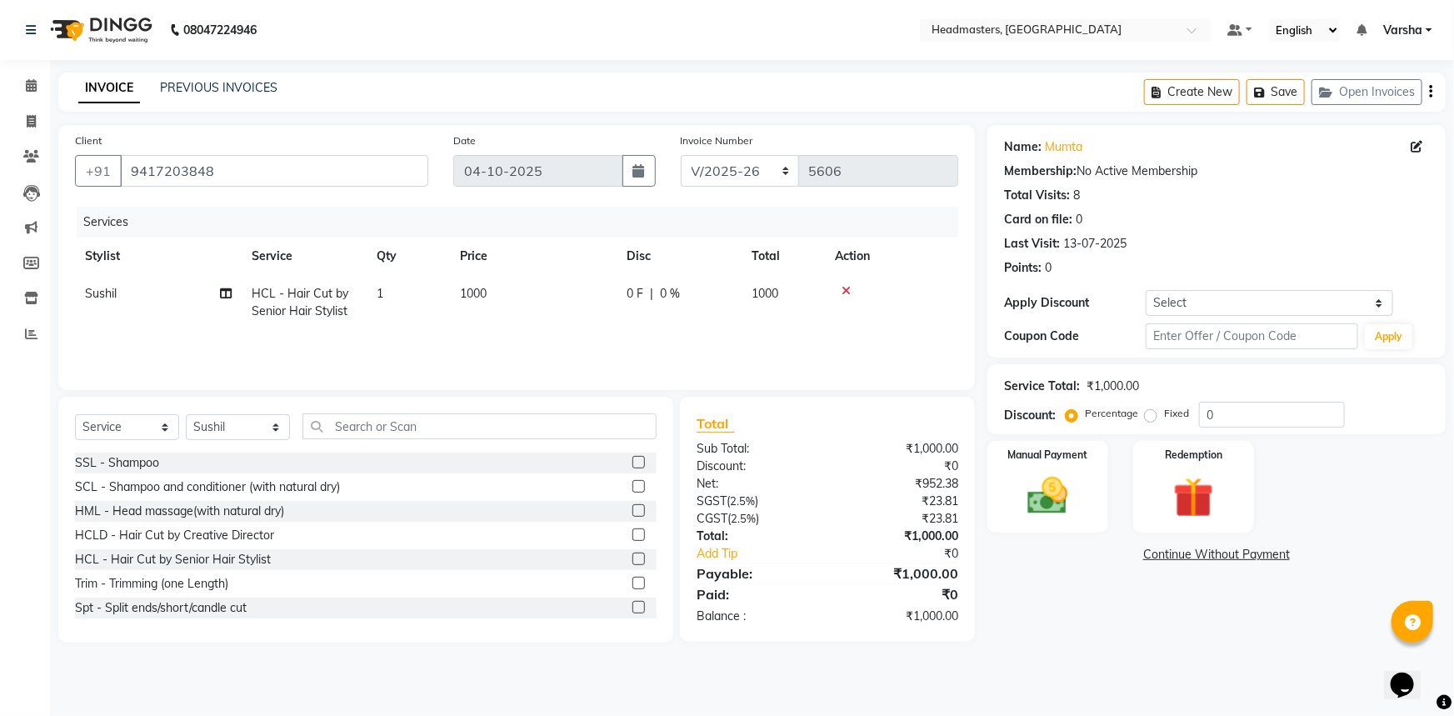
click at [582, 298] on td "1000" at bounding box center [533, 302] width 167 height 55
select select "60892"
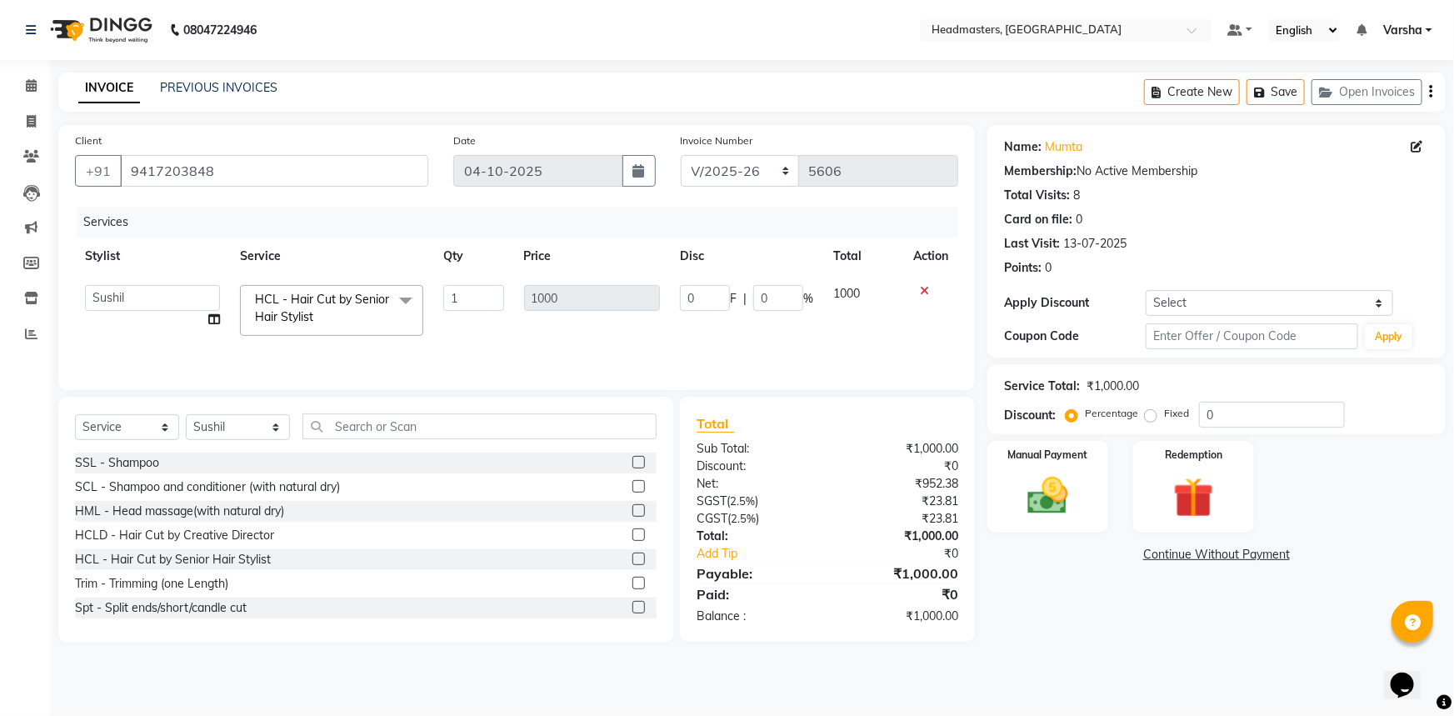
click at [678, 297] on td "0 F | 0 %" at bounding box center [746, 310] width 153 height 71
click at [701, 309] on input "0" at bounding box center [705, 298] width 50 height 26
type input "0500"
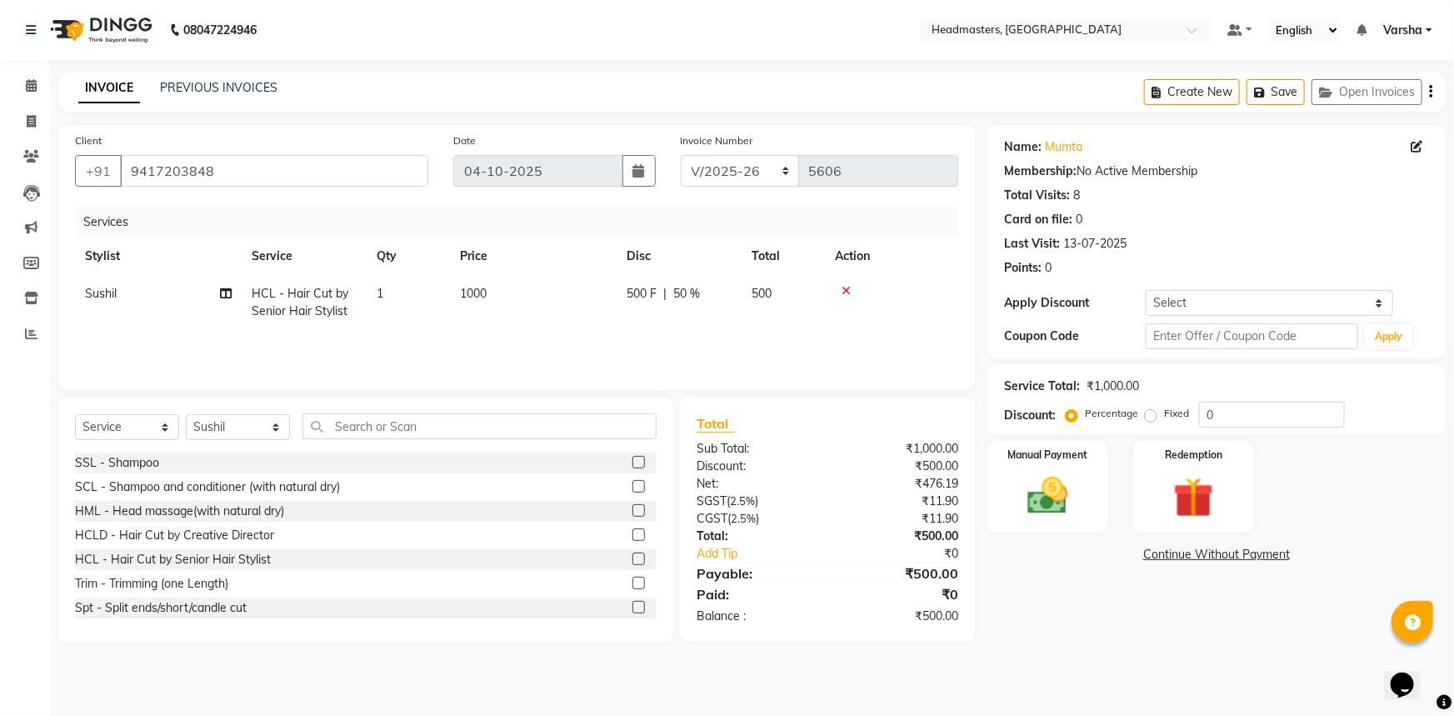
click at [1014, 672] on div "08047224946 Select Location × Headmasters, Sangrur Default Panel My Panel Engli…" at bounding box center [727, 358] width 1454 height 716
click at [1077, 477] on img at bounding box center [1048, 496] width 68 height 48
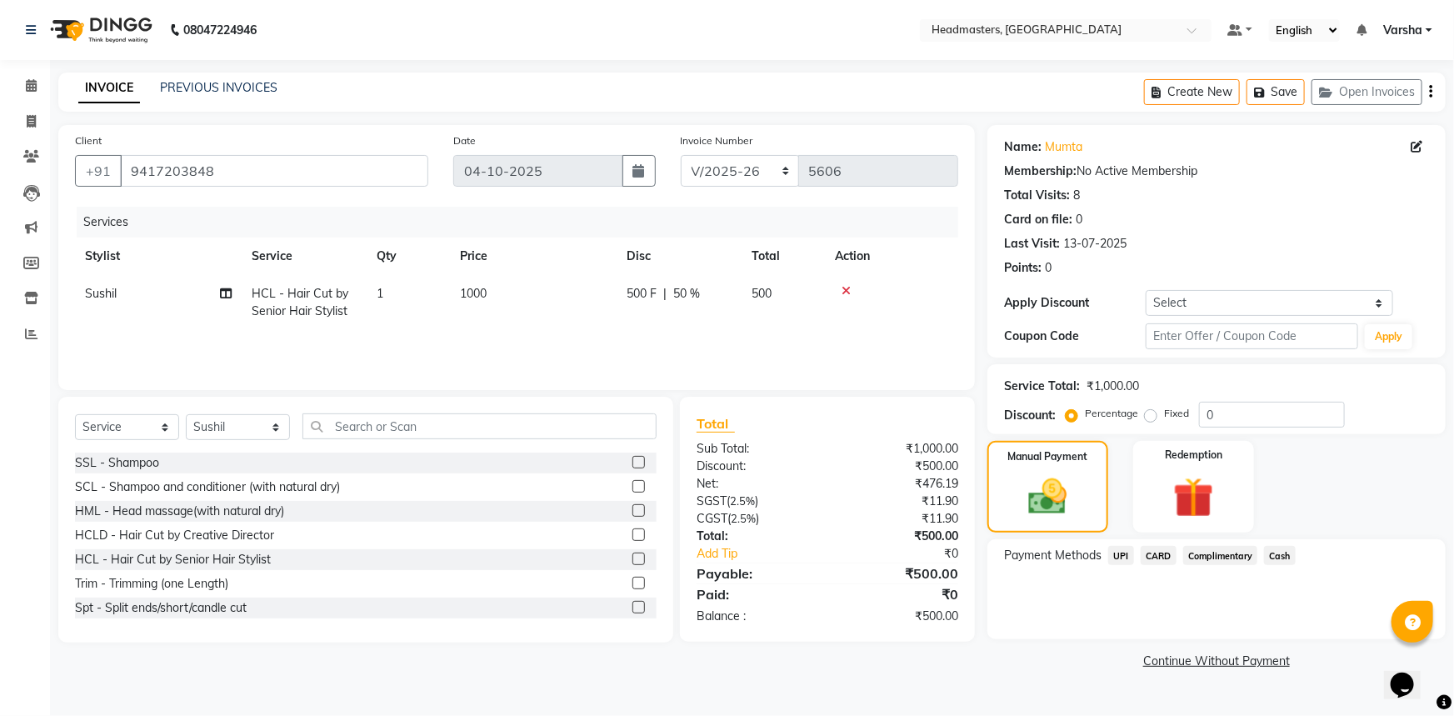
drag, startPoint x: 1081, startPoint y: 553, endPoint x: 1117, endPoint y: 552, distance: 36.7
click at [1117, 552] on span "UPI" at bounding box center [1121, 555] width 26 height 19
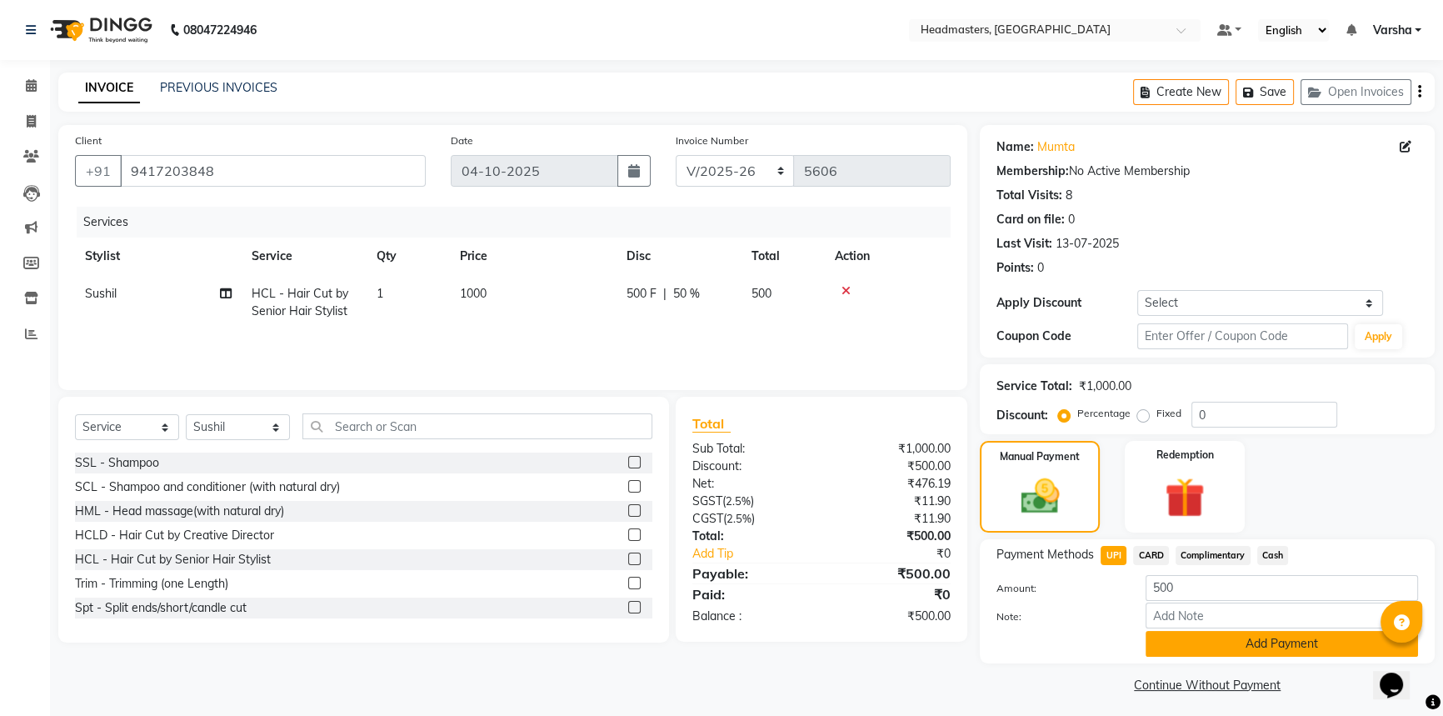
drag, startPoint x: 1117, startPoint y: 552, endPoint x: 1211, endPoint y: 637, distance: 126.3
click at [1211, 637] on button "Add Payment" at bounding box center [1282, 644] width 272 height 26
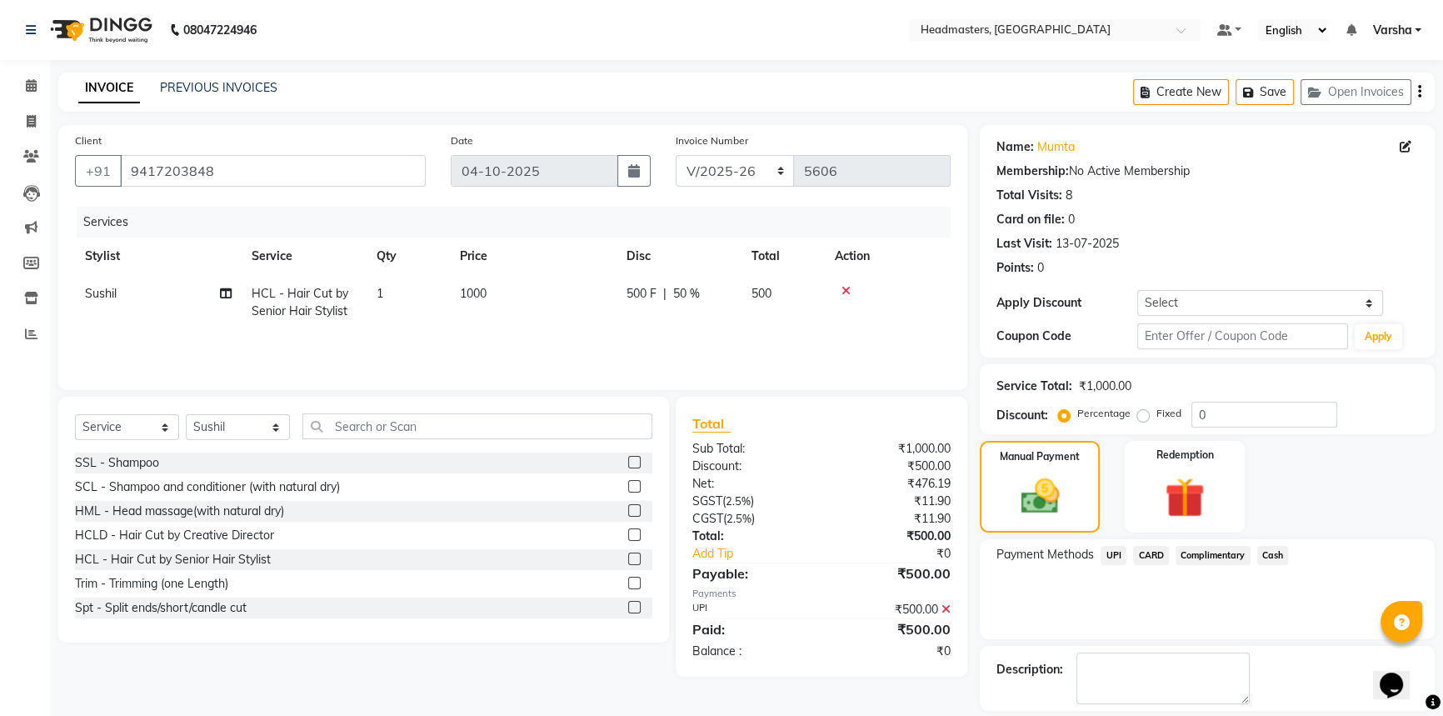
scroll to position [51, 0]
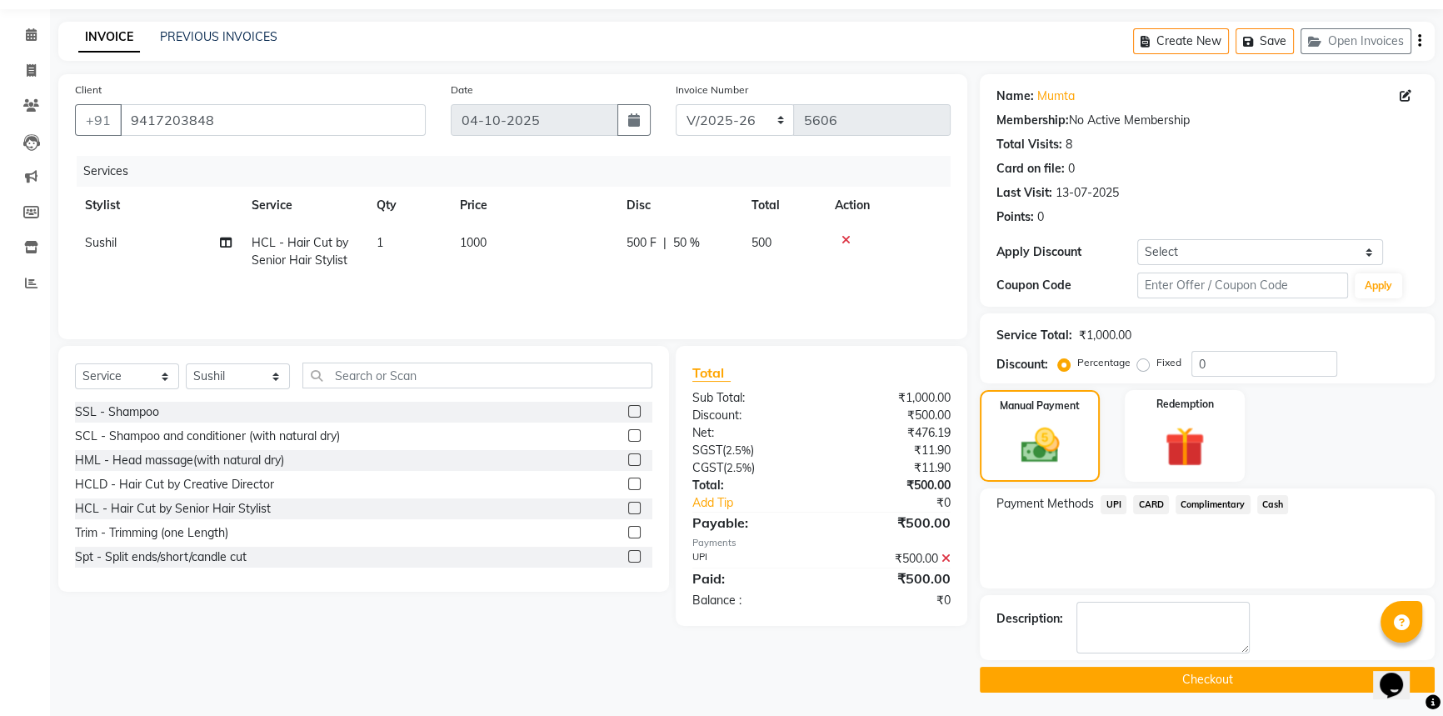
click at [1186, 697] on main "INVOICE PREVIOUS INVOICES Create New Save Open Invoices Client [PHONE_NUMBER] D…" at bounding box center [746, 370] width 1393 height 696
click at [1181, 682] on button "Checkout" at bounding box center [1207, 680] width 455 height 26
click at [1181, 682] on div "Checkout" at bounding box center [1207, 680] width 455 height 26
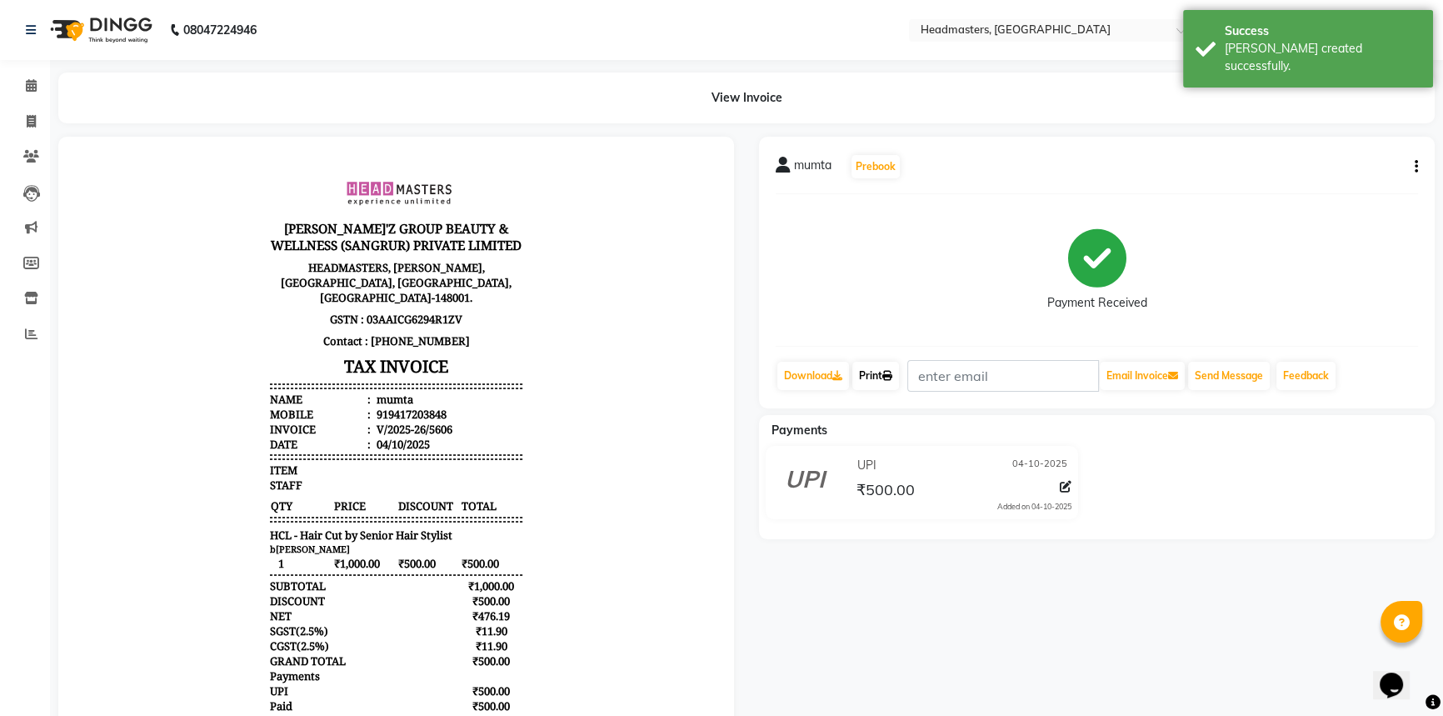
click at [892, 372] on icon at bounding box center [887, 376] width 10 height 10
click at [17, 82] on span at bounding box center [31, 86] width 29 height 19
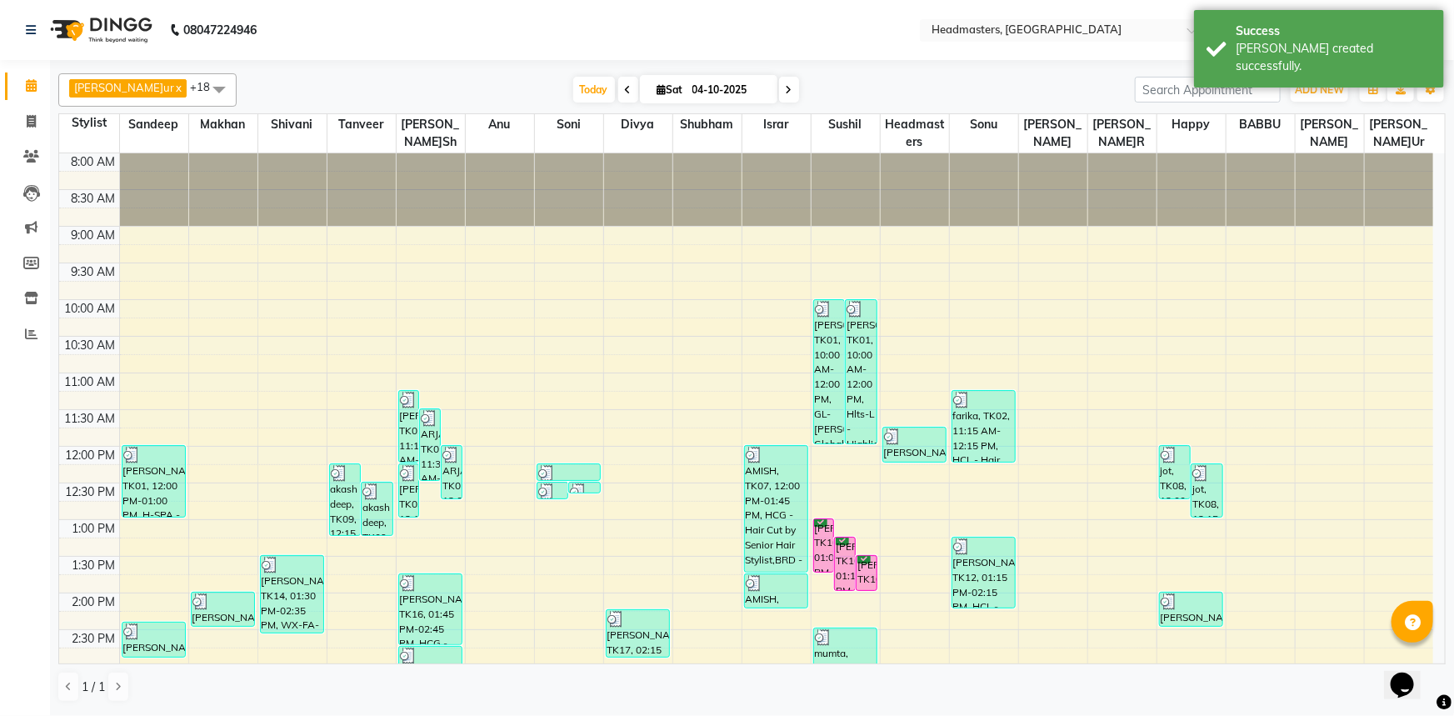
click at [1005, 715] on html "08047224946 Select Location × Headmasters, Sangrur Default Panel My Panel Engli…" at bounding box center [727, 358] width 1454 height 716
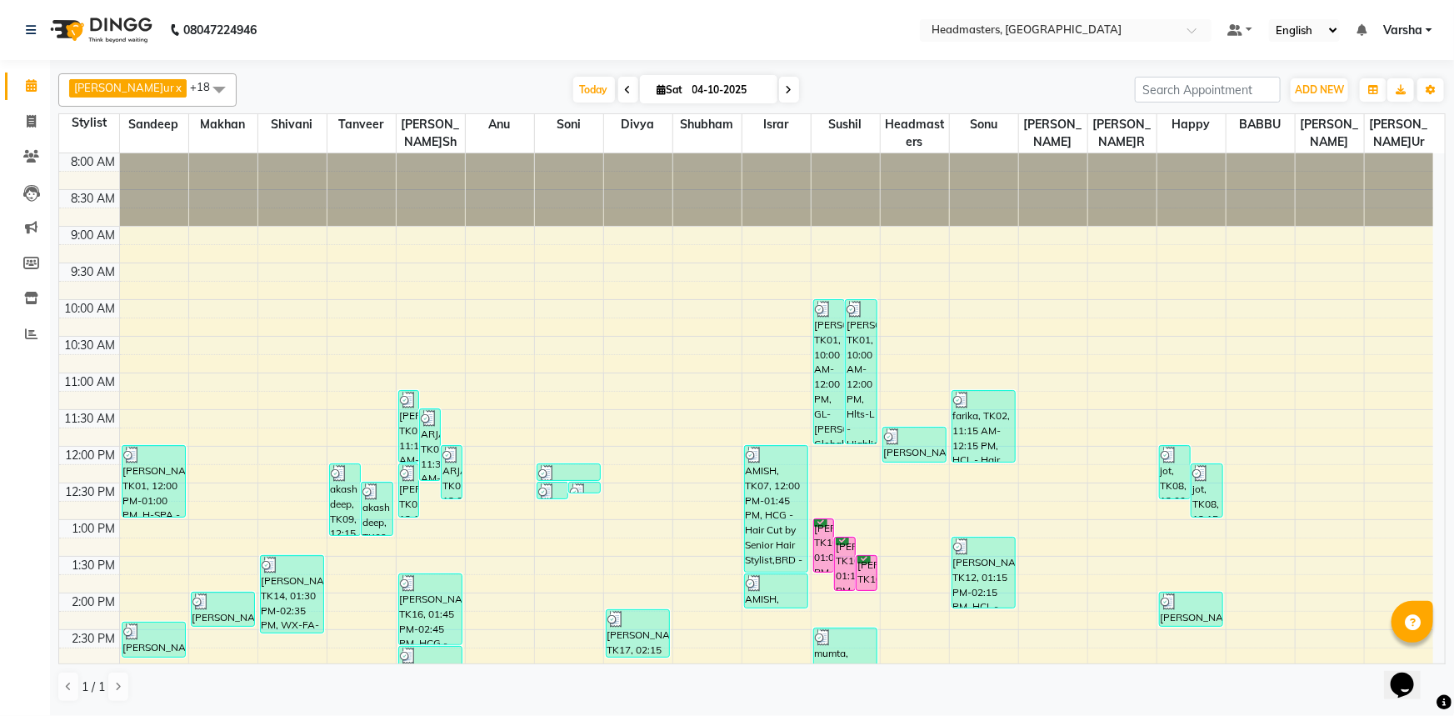
click at [787, 668] on div "[PERSON_NAME]ur [PERSON_NAME]IR x Divya x Happy [PERSON_NAME]sh [PERSON_NAME]ar…" at bounding box center [751, 388] width 1387 height 642
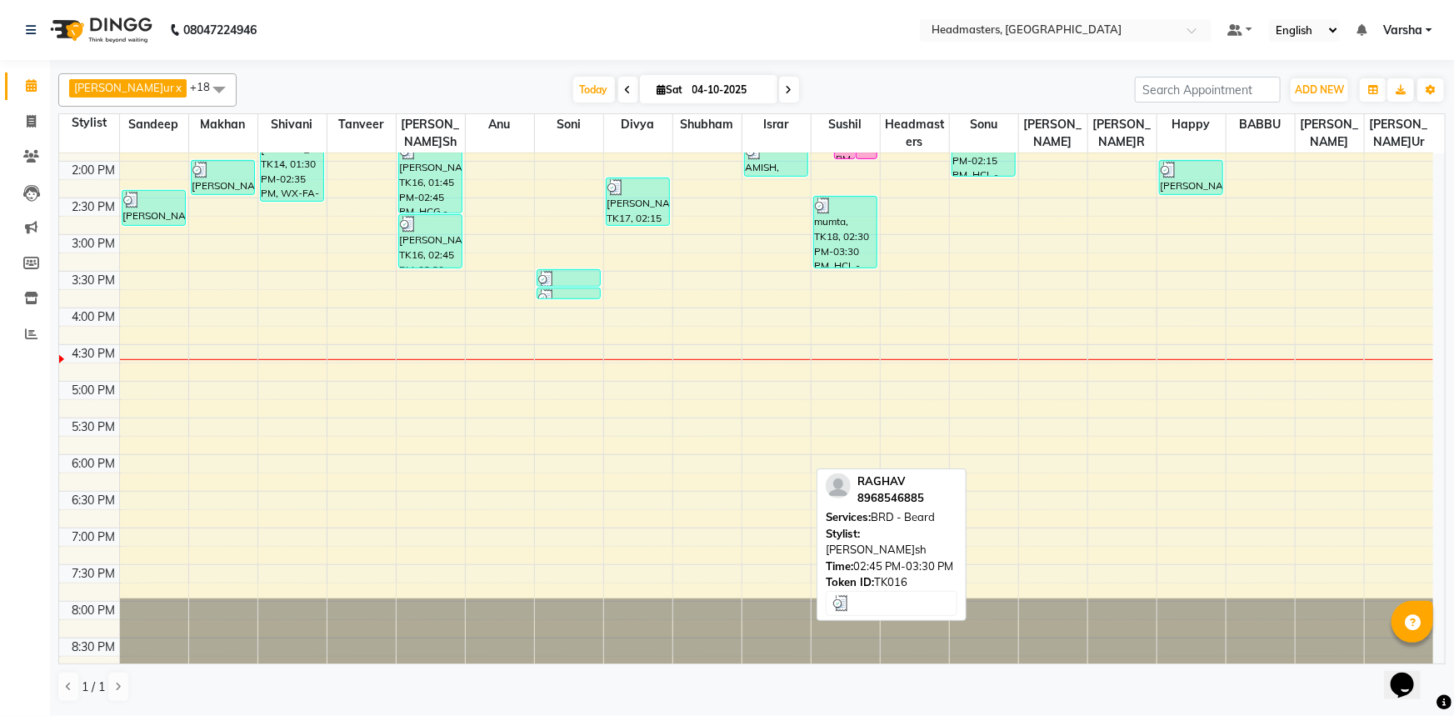
scroll to position [437, 0]
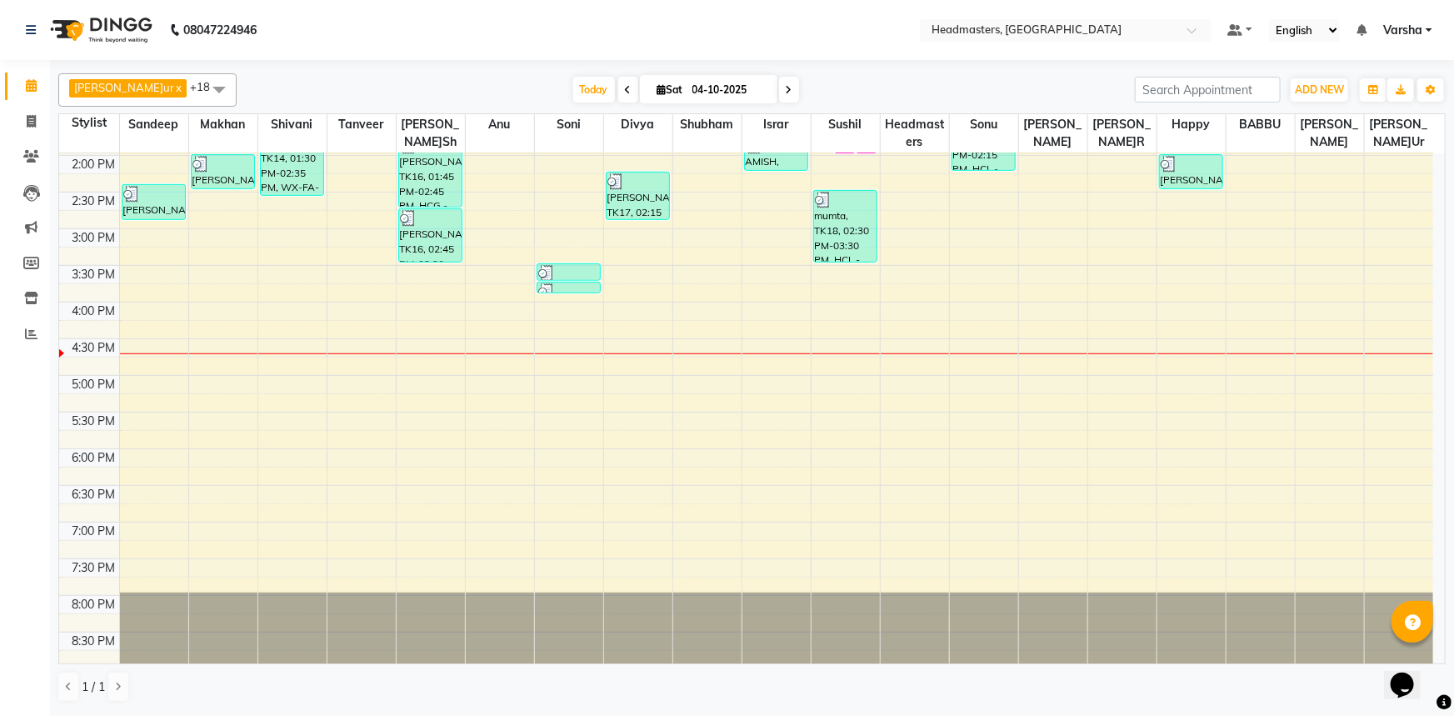
click at [366, 290] on div "8:00 AM 8:30 AM 9:00 AM 9:30 AM 10:00 AM 10:30 AM 11:00 AM 11:30 AM 12:00 PM 12…" at bounding box center [746, 192] width 1374 height 952
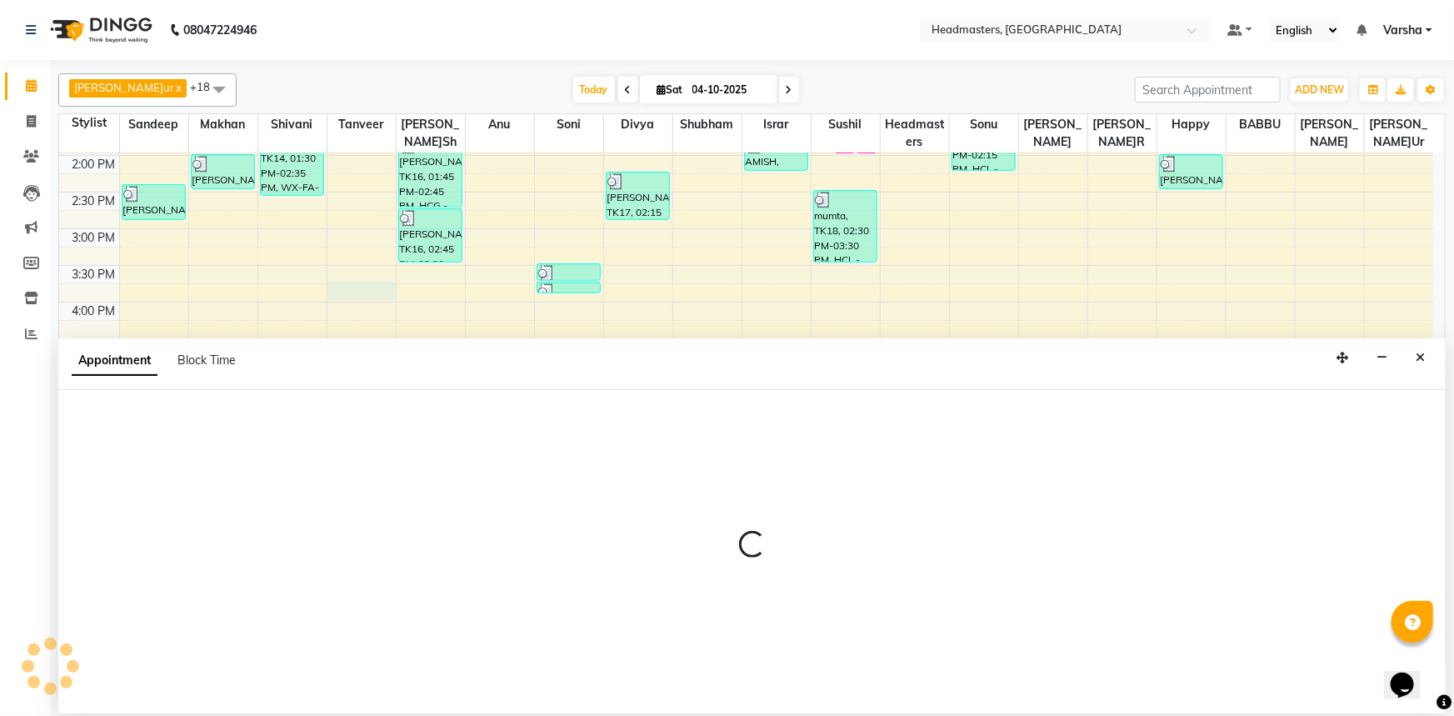
select select "60866"
select select "945"
select select "tentative"
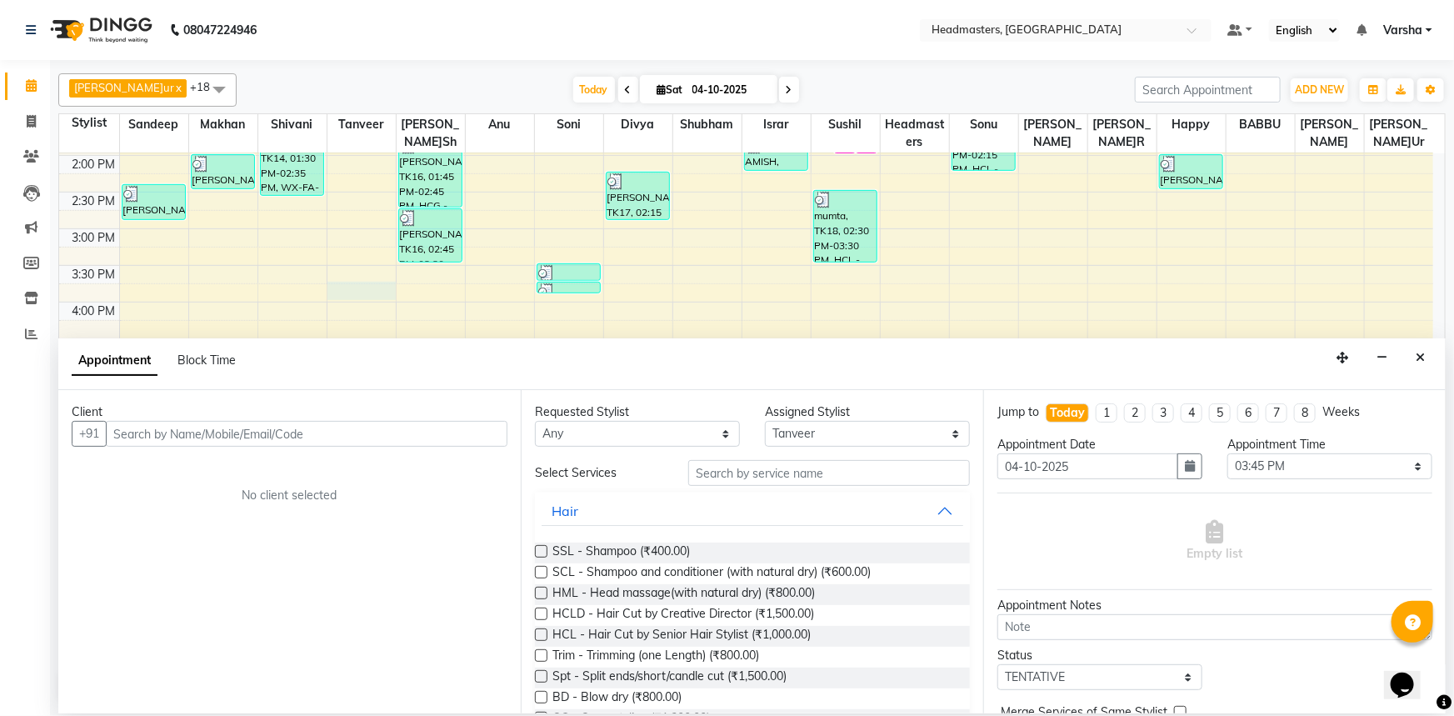
click at [190, 437] on input "text" at bounding box center [307, 434] width 402 height 26
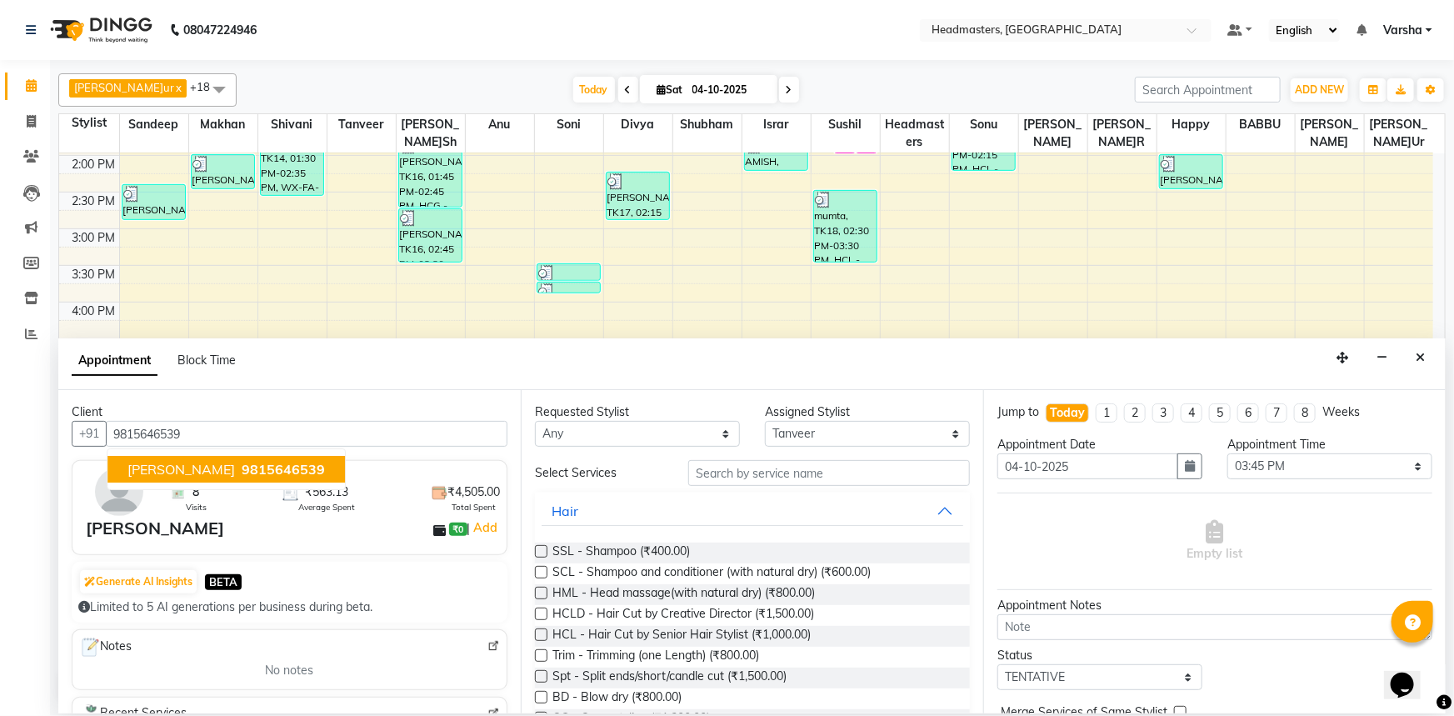
click at [242, 472] on span "9815646539" at bounding box center [283, 469] width 83 height 17
type input "9815646539"
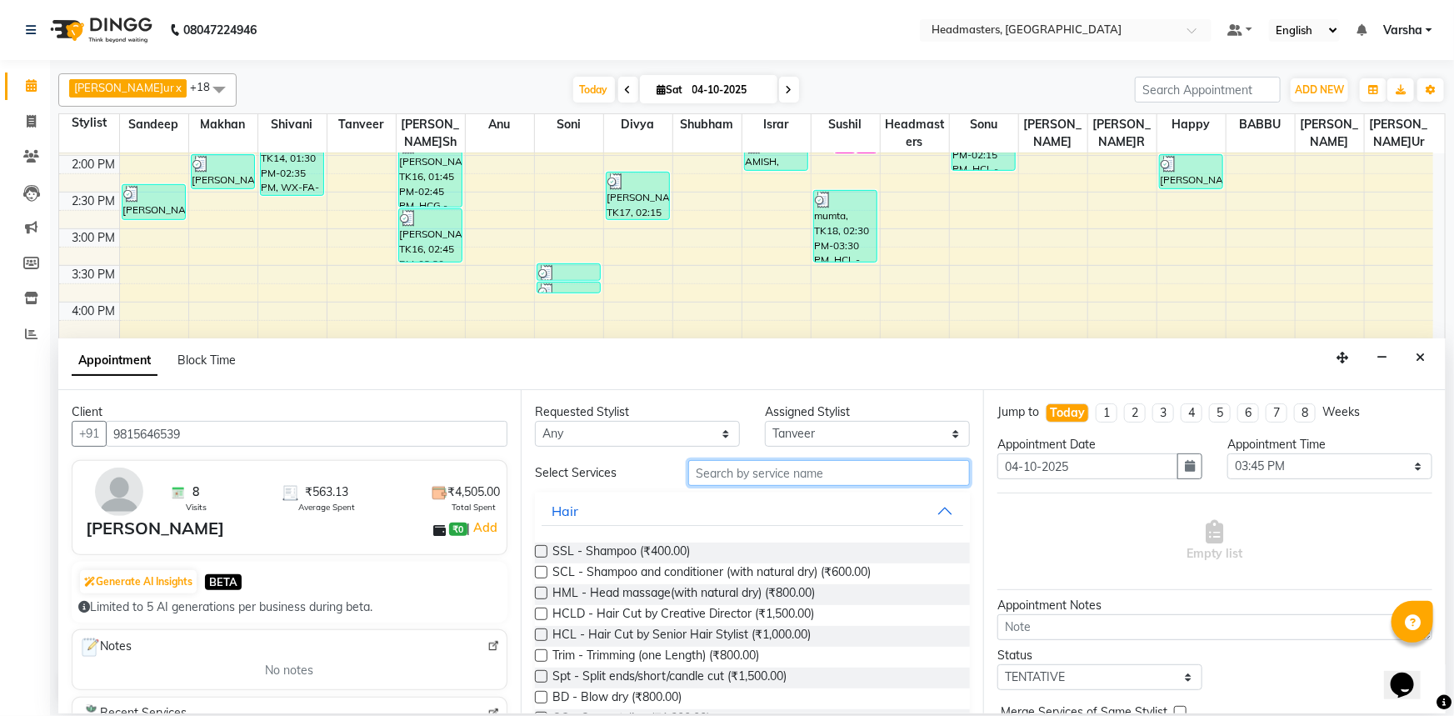
click at [707, 471] on input "text" at bounding box center [829, 473] width 282 height 26
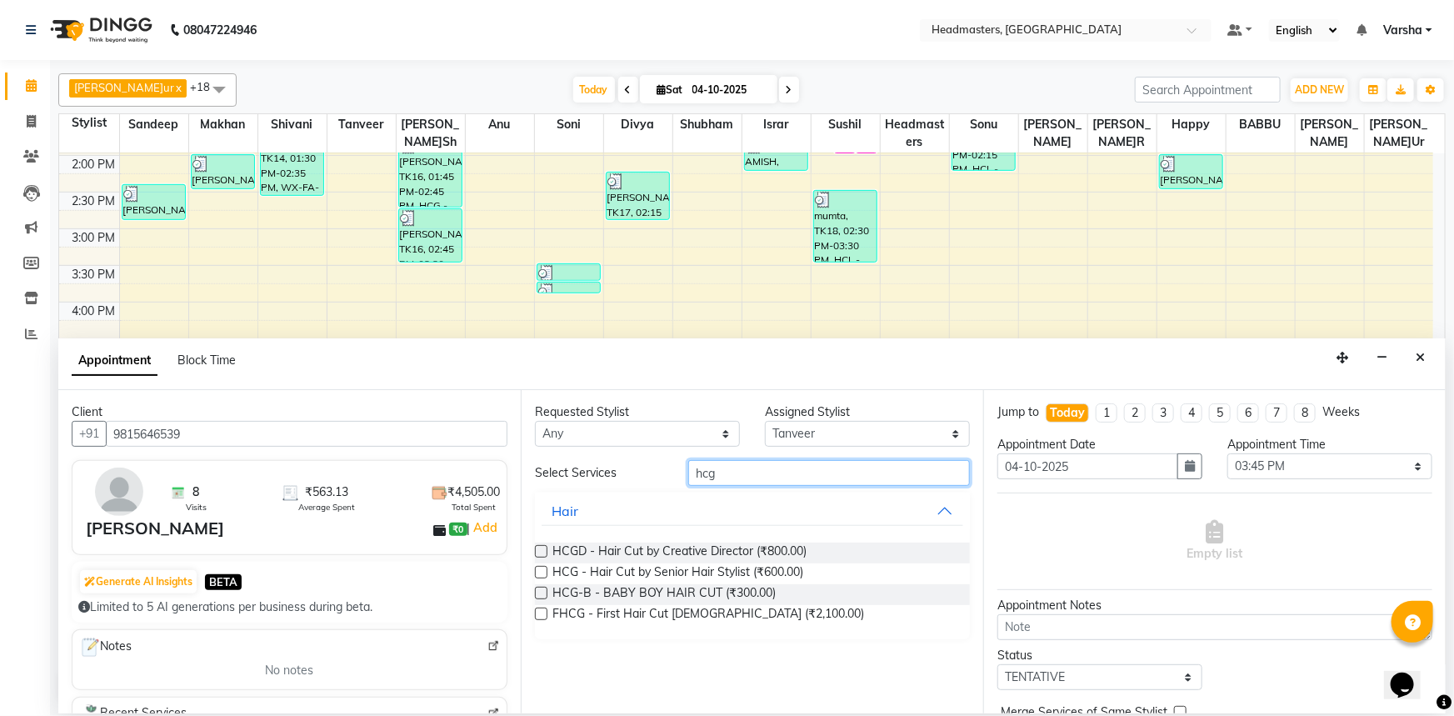
type input "hcg"
click at [540, 570] on label at bounding box center [541, 572] width 12 height 12
click at [540, 570] on input "checkbox" at bounding box center [540, 573] width 11 height 11
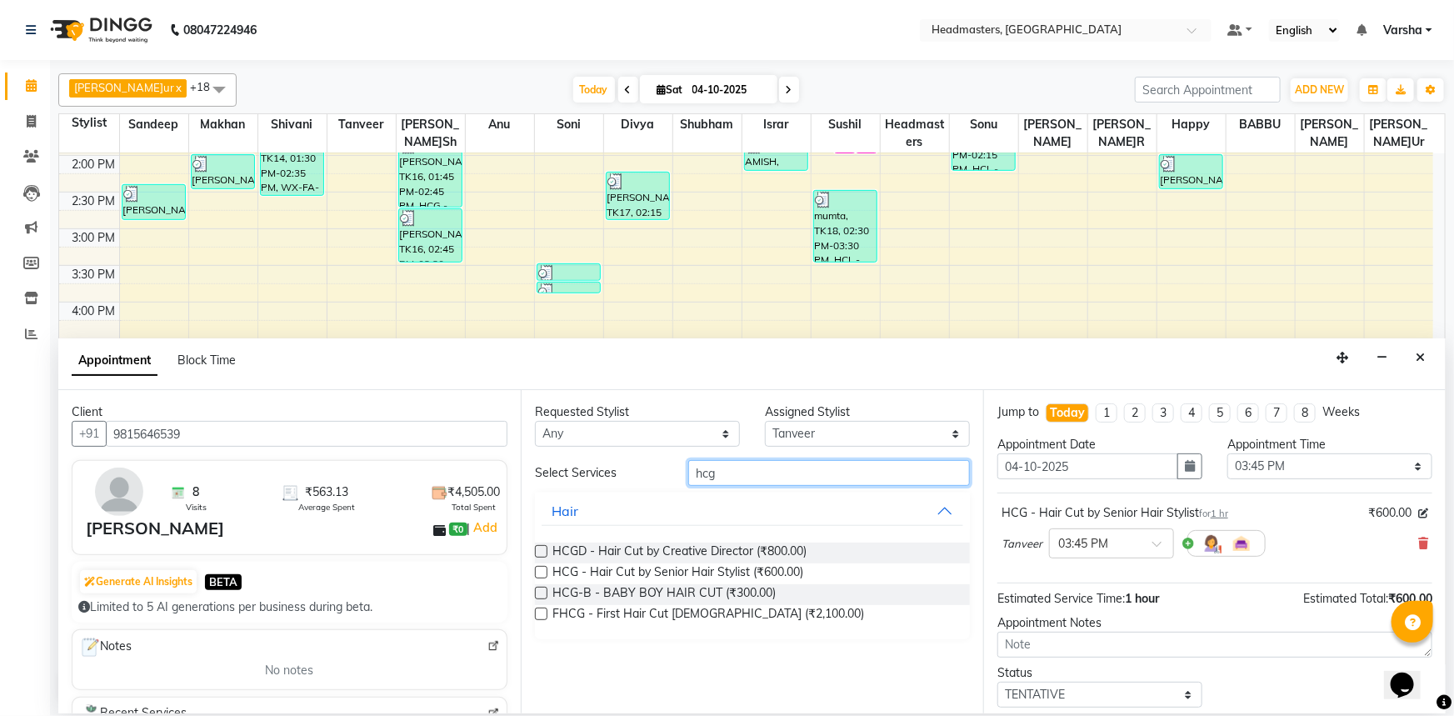
checkbox input "false"
click at [759, 460] on input "hcg" at bounding box center [829, 473] width 282 height 26
type input "h"
type input "brd"
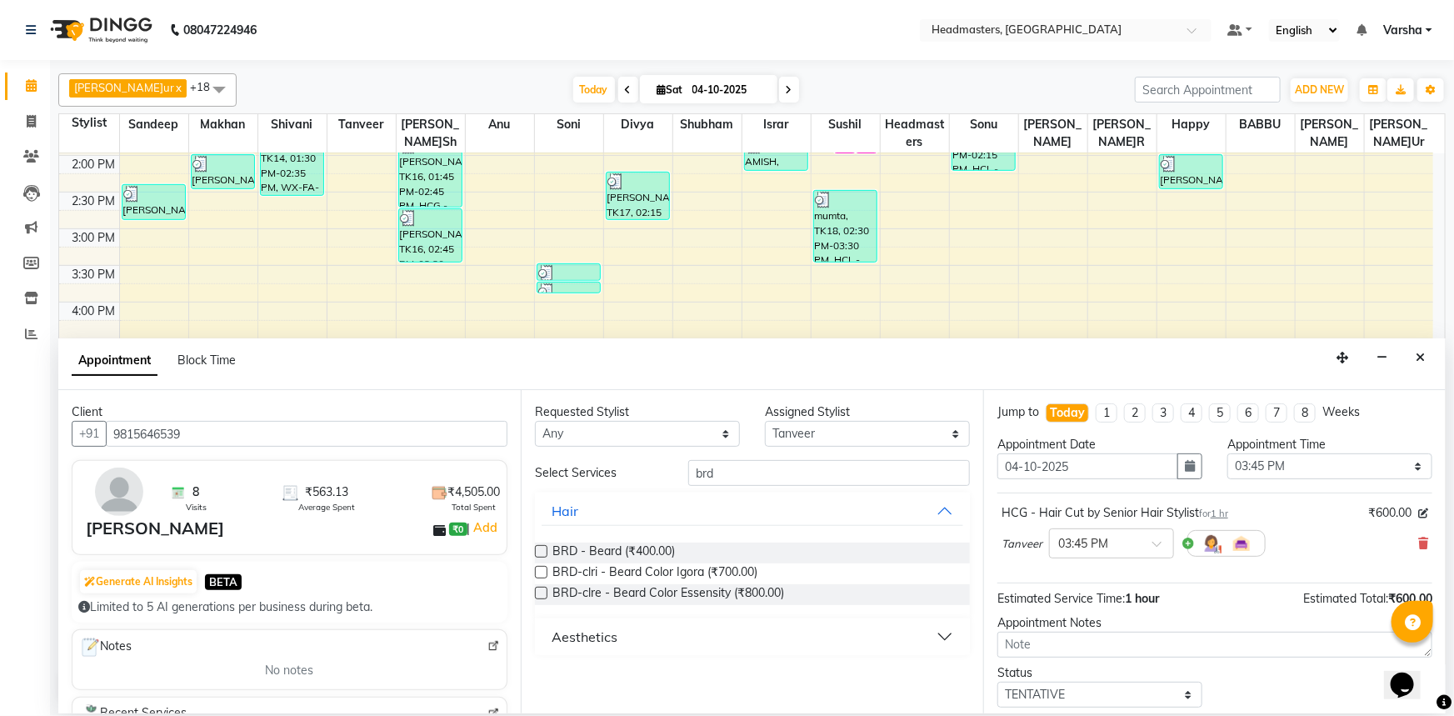
click at [541, 551] on label at bounding box center [541, 551] width 12 height 12
click at [541, 551] on input "checkbox" at bounding box center [540, 552] width 11 height 11
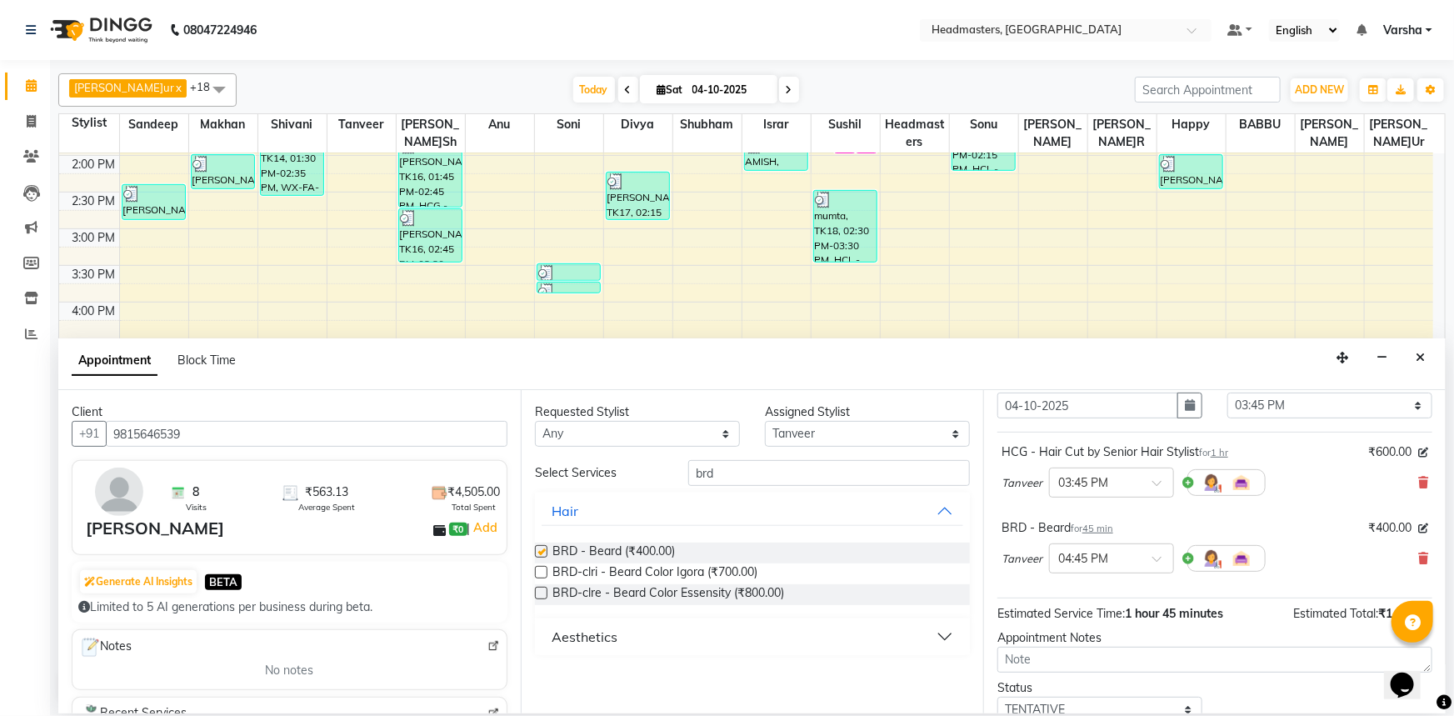
checkbox input "false"
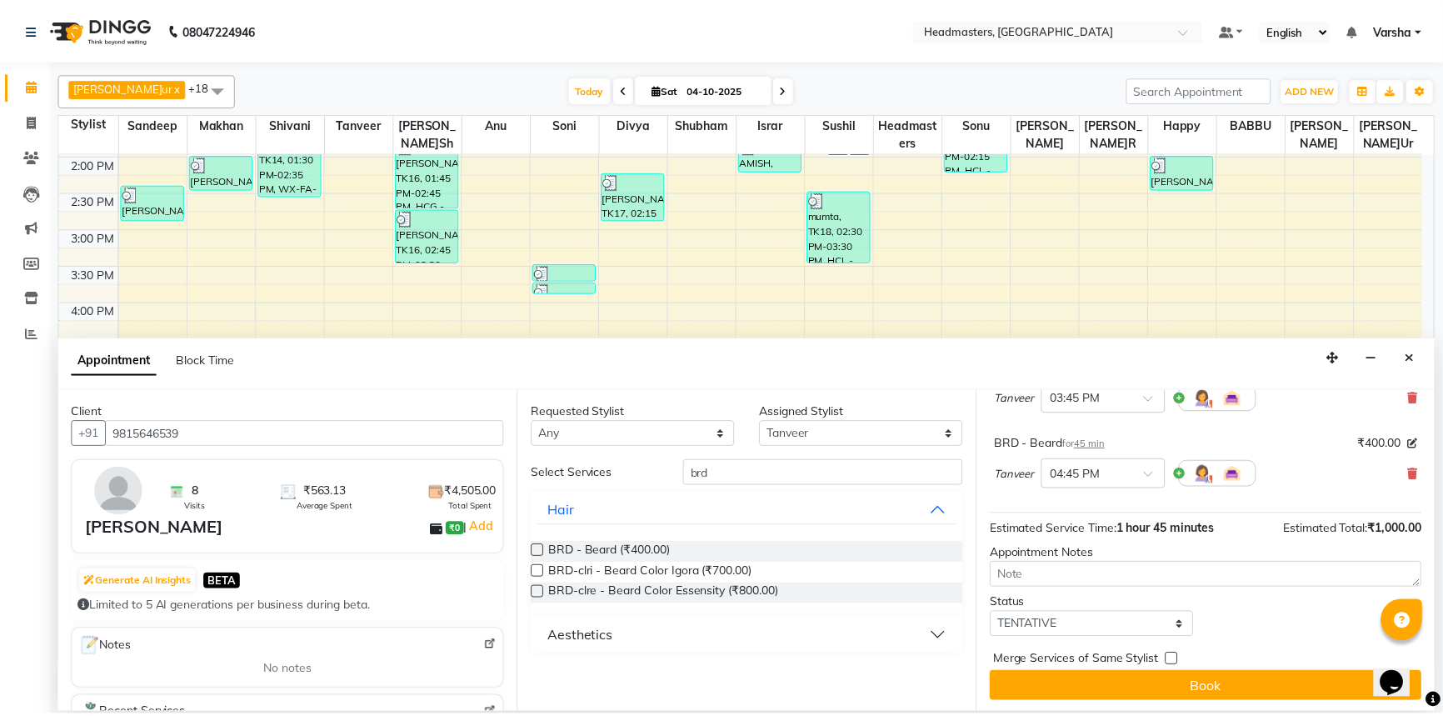
scroll to position [147, 0]
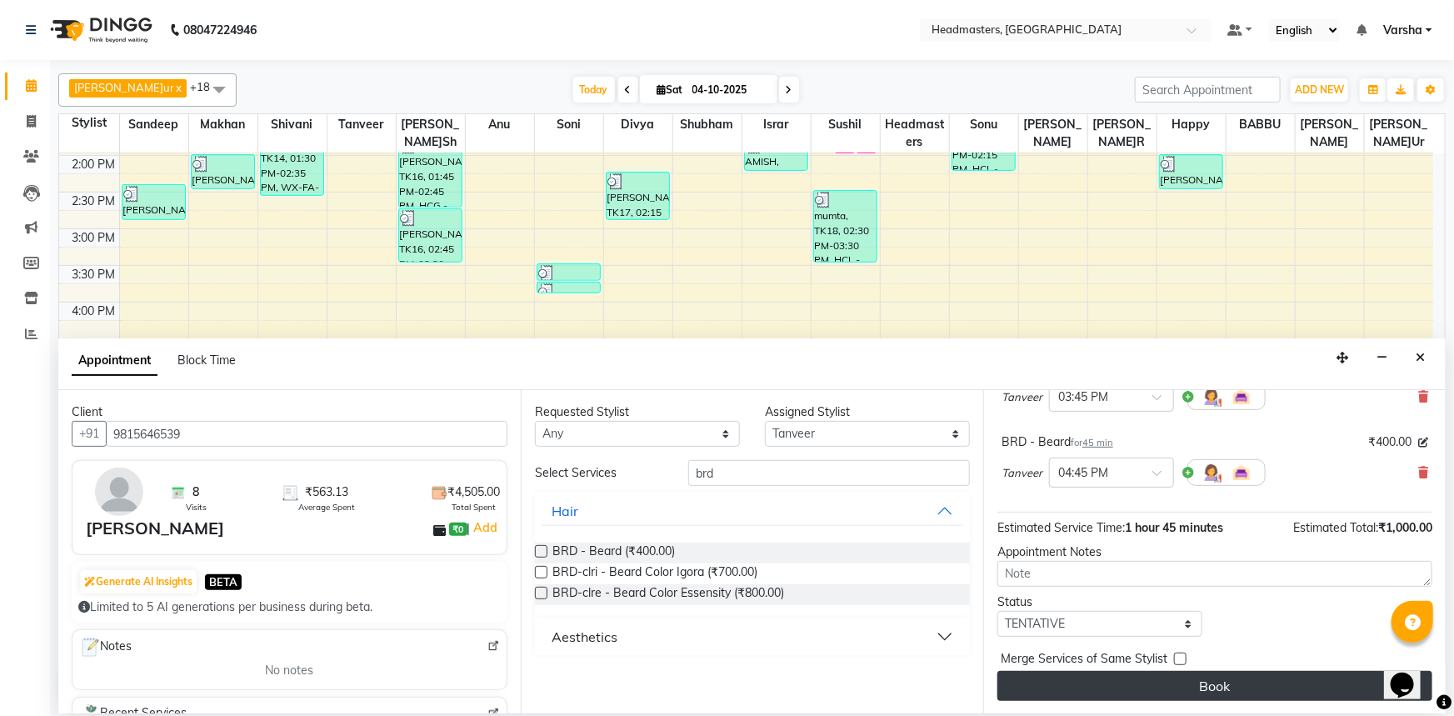
click at [1097, 696] on button "Book" at bounding box center [1214, 686] width 435 height 30
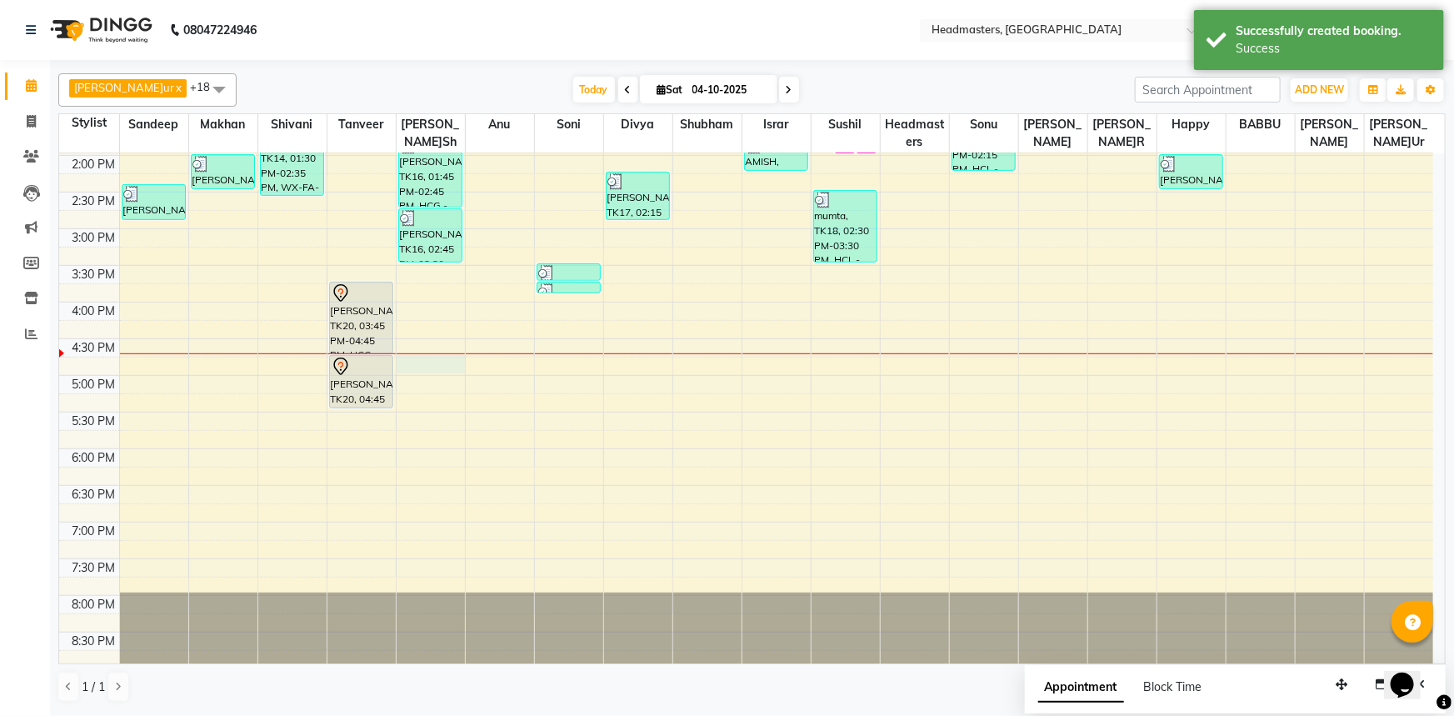
click at [396, 372] on div "8:00 AM 8:30 AM 9:00 AM 9:30 AM 10:00 AM 10:30 AM 11:00 AM 11:30 AM 12:00 PM 12…" at bounding box center [746, 192] width 1374 height 952
select select "60869"
select select "1005"
select select "tentative"
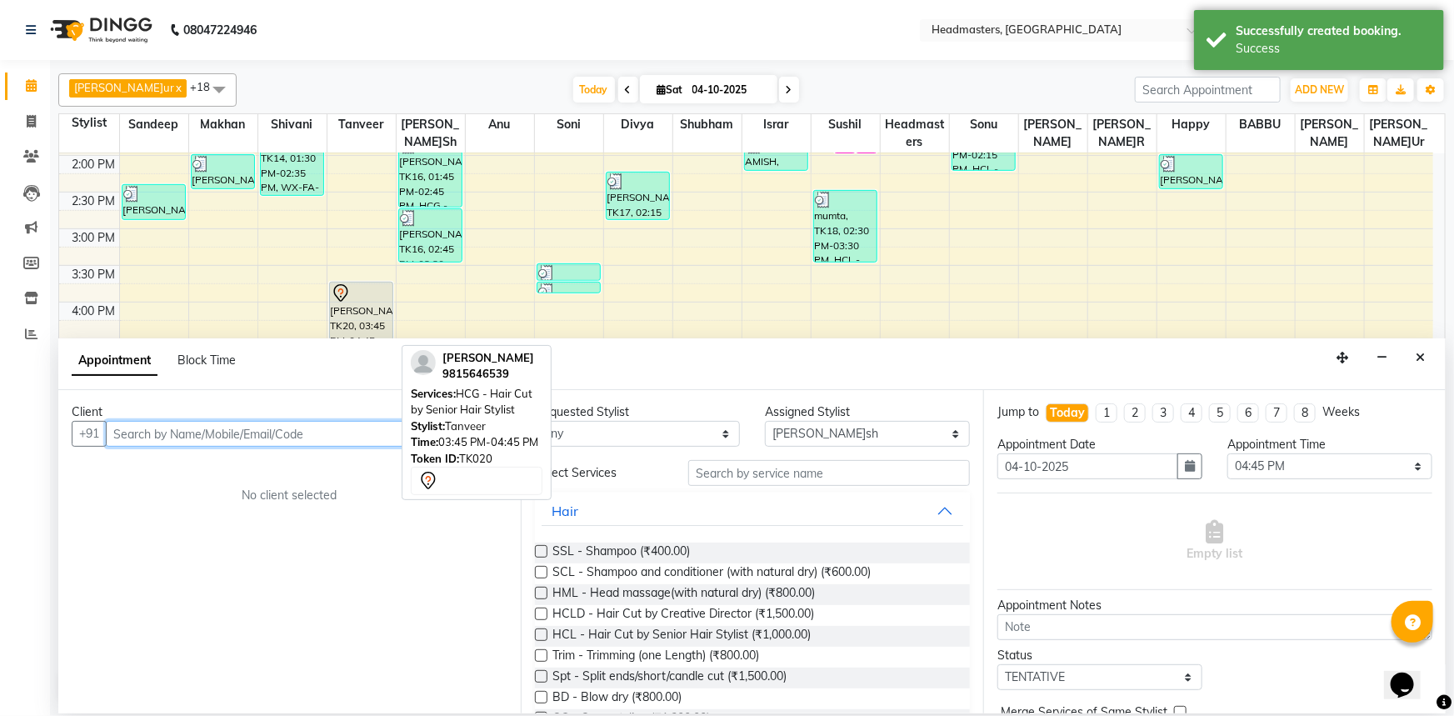
click at [359, 322] on div "[PERSON_NAME]k, TK20, 03:45 PM-04:45 PM, HCG - Hair Cut by Senior Hair Stylist" at bounding box center [361, 317] width 63 height 71
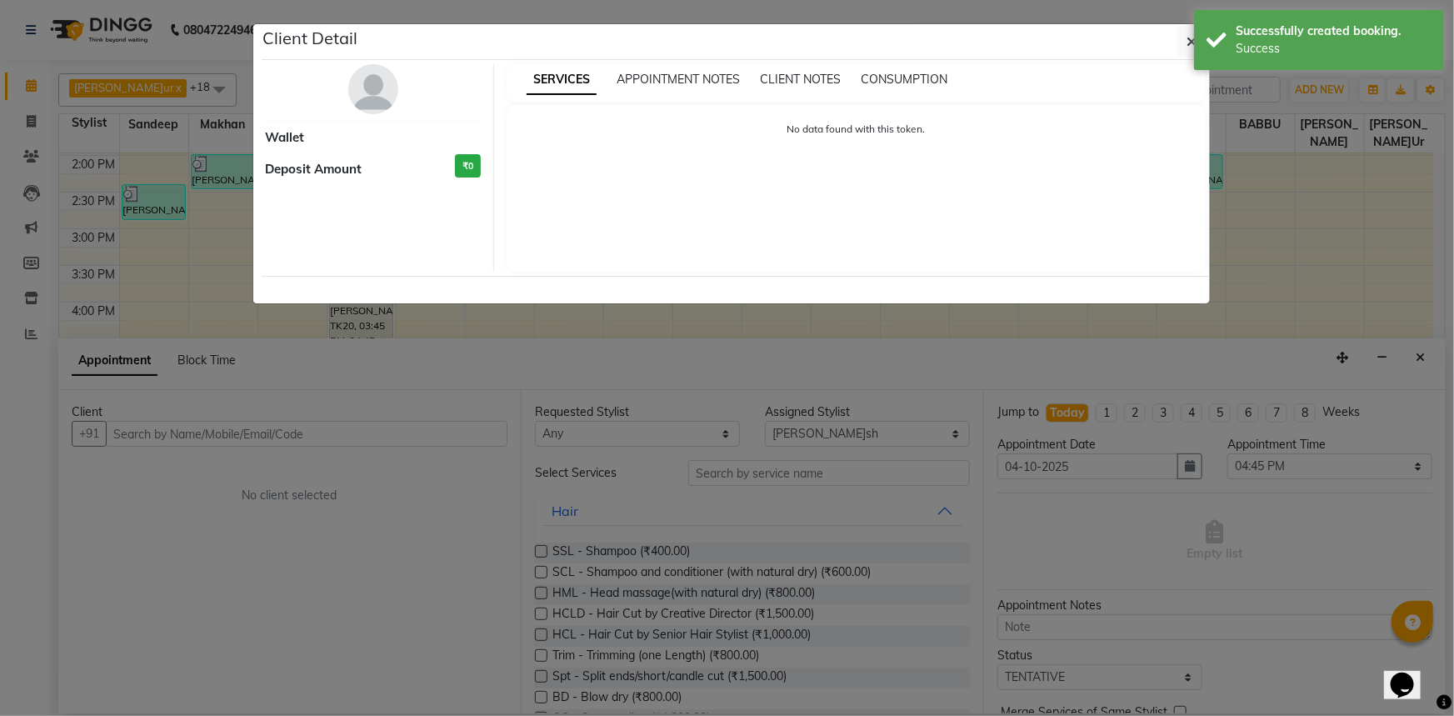
select select "7"
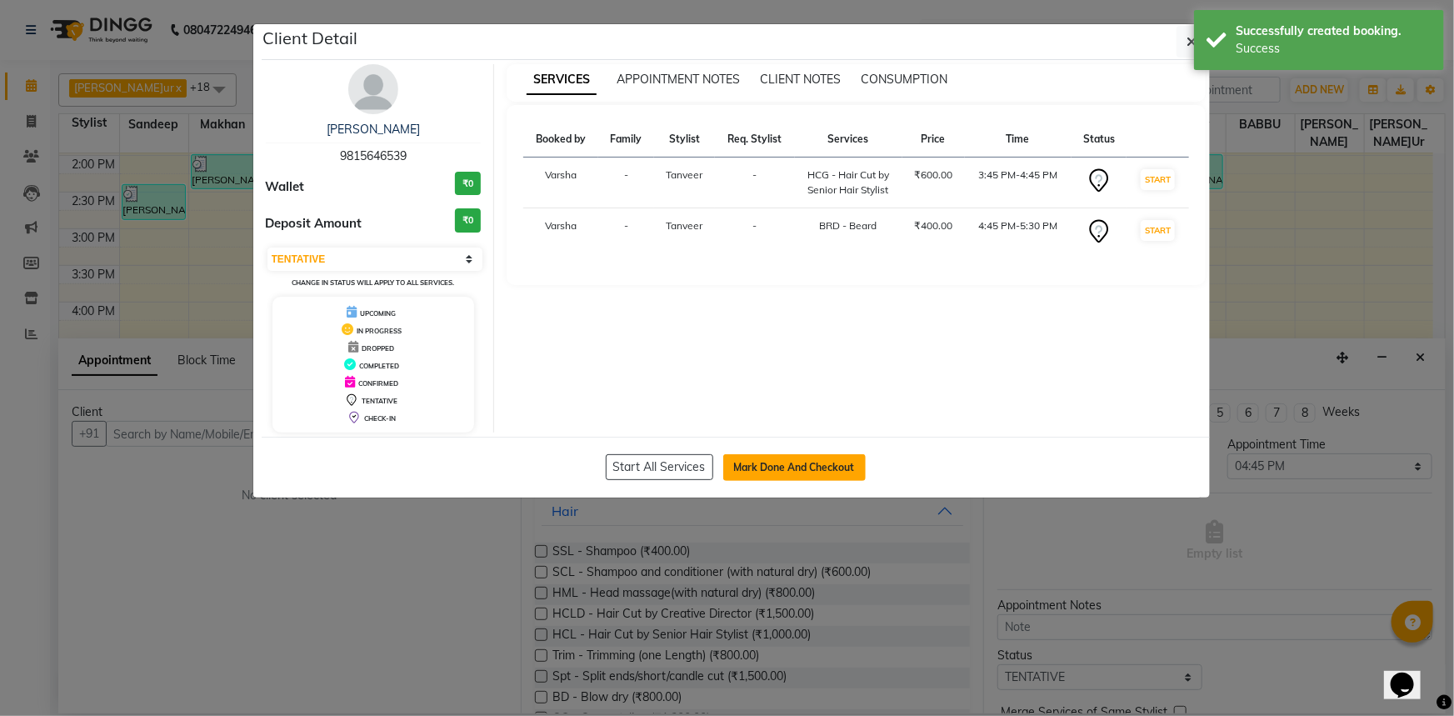
drag, startPoint x: 747, startPoint y: 470, endPoint x: 735, endPoint y: 471, distance: 11.7
click at [747, 469] on button "Mark Done And Checkout" at bounding box center [794, 467] width 142 height 27
select select "service"
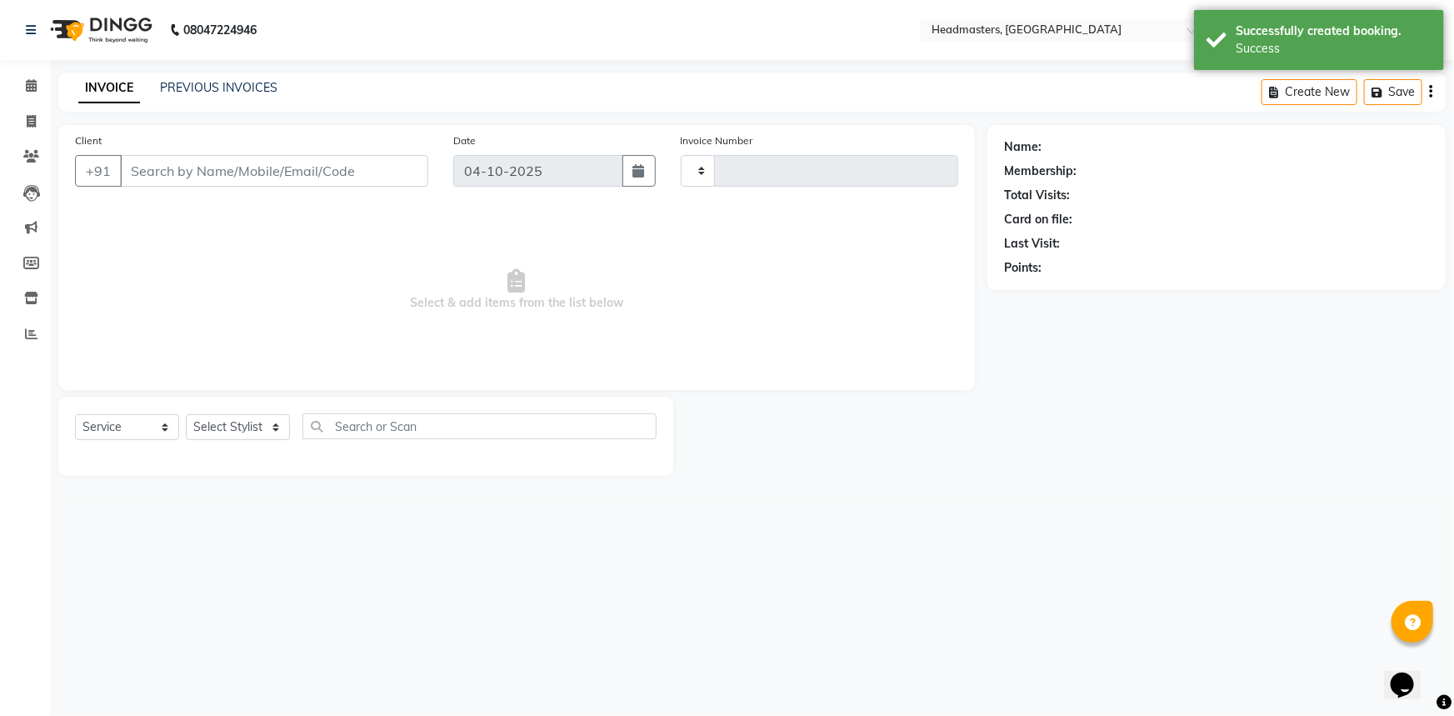
type input "5607"
select select "7140"
type input "9815646539"
select select "60866"
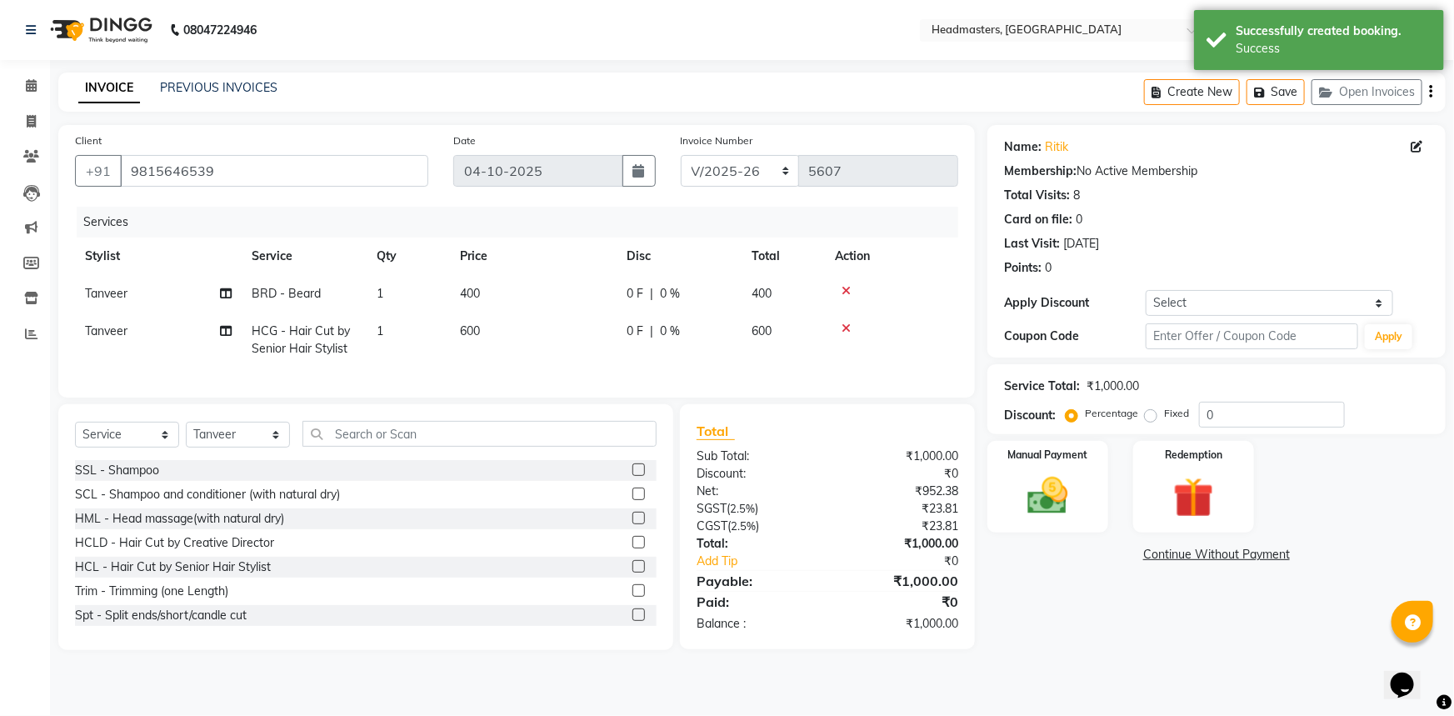
click at [1238, 435] on div "Name:[PERSON_NAME]k Membership: No Active Membership Total Visits: 8 Card on fi…" at bounding box center [1222, 387] width 471 height 525
click at [1237, 424] on input "0" at bounding box center [1272, 415] width 146 height 26
type input "050"
click at [1081, 500] on img at bounding box center [1048, 496] width 68 height 48
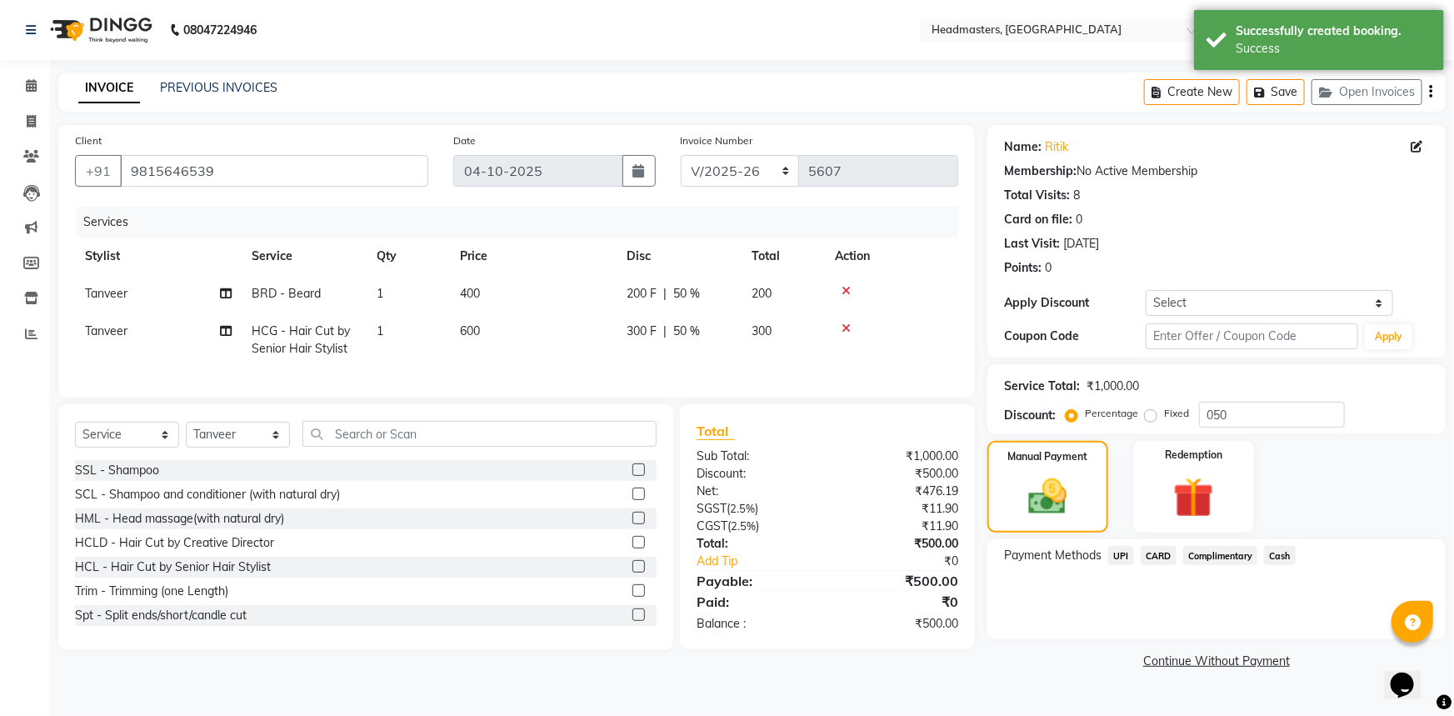
click at [1266, 549] on span "Cash" at bounding box center [1280, 555] width 32 height 19
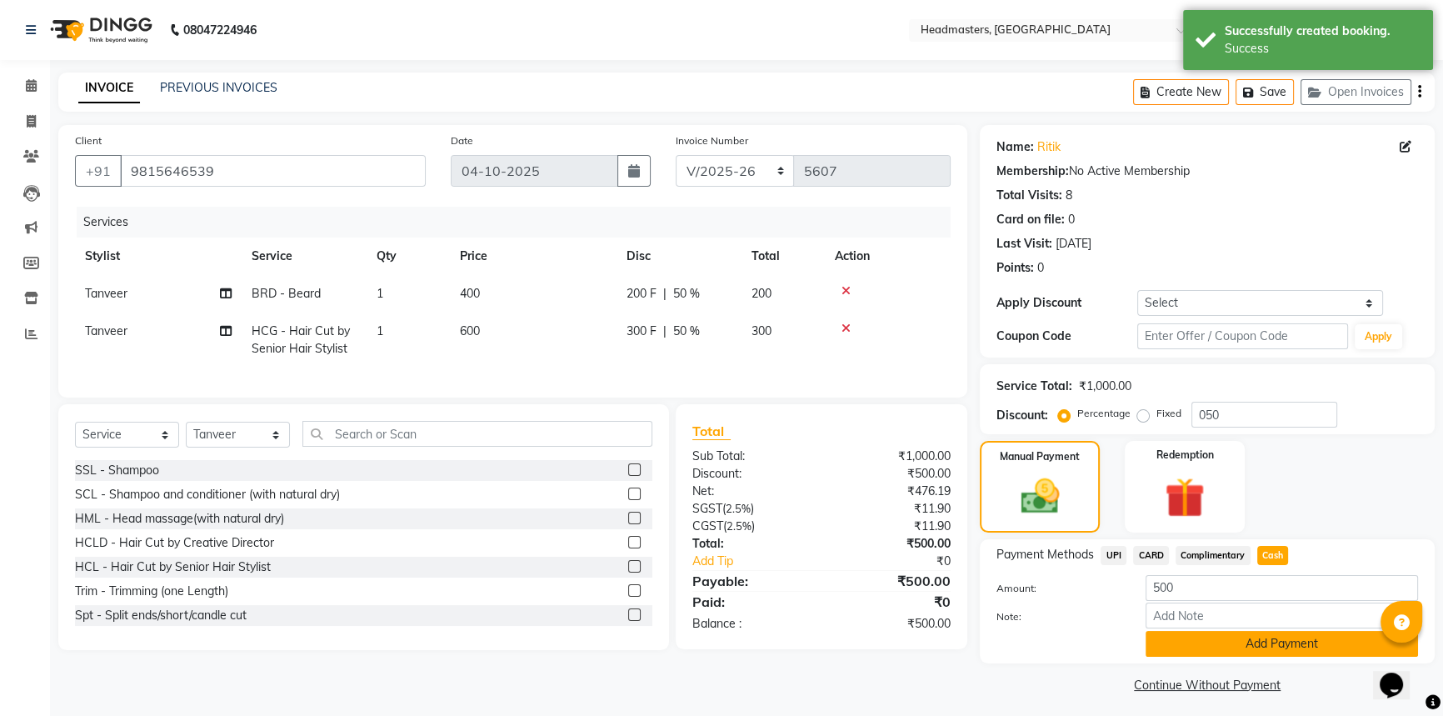
click at [1291, 642] on button "Add Payment" at bounding box center [1282, 644] width 272 height 26
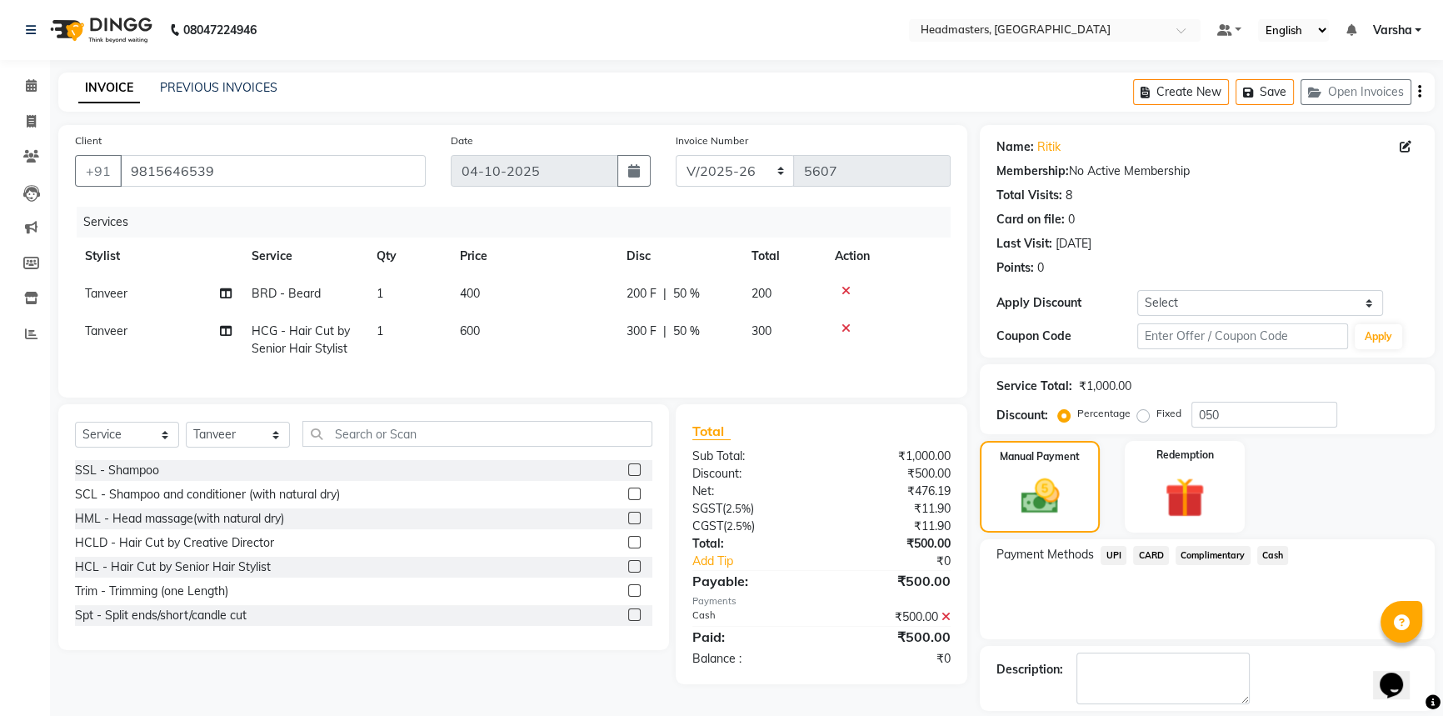
scroll to position [51, 0]
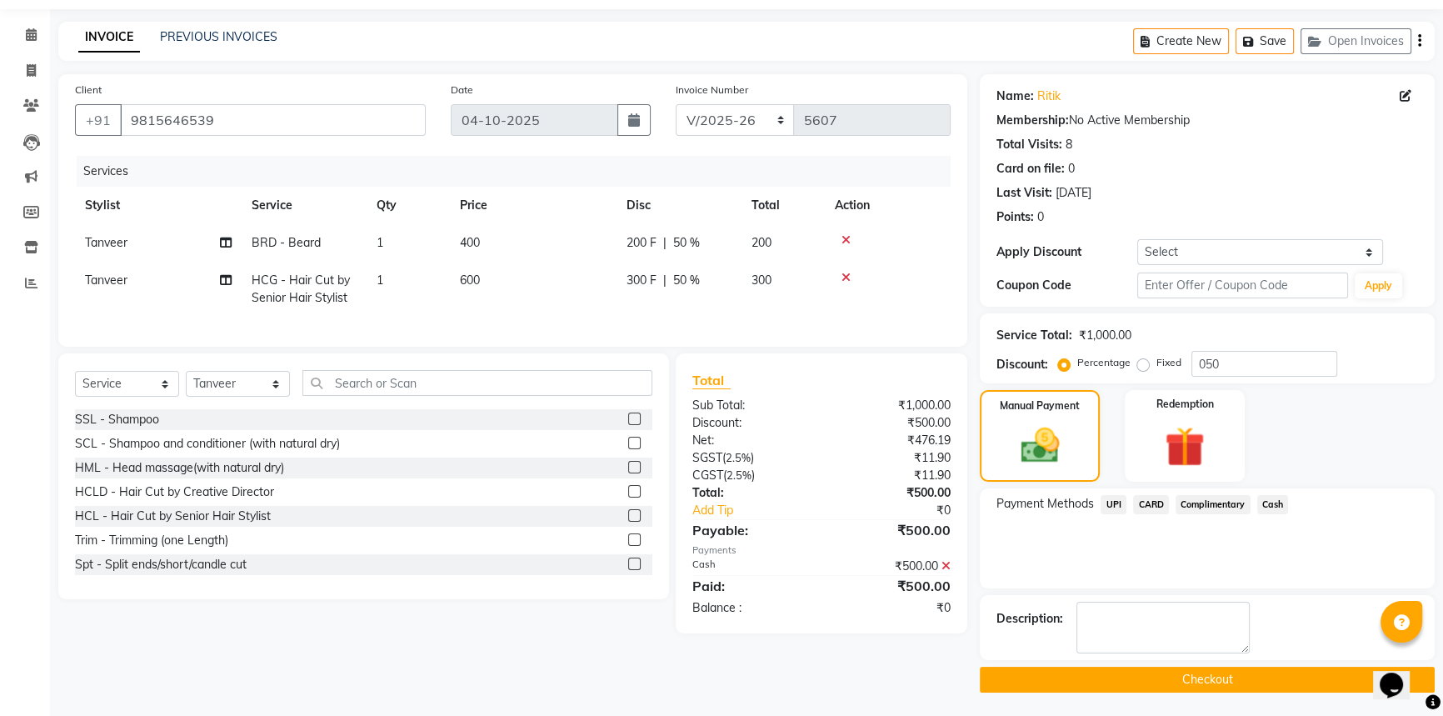
click at [1305, 683] on button "Checkout" at bounding box center [1207, 680] width 455 height 26
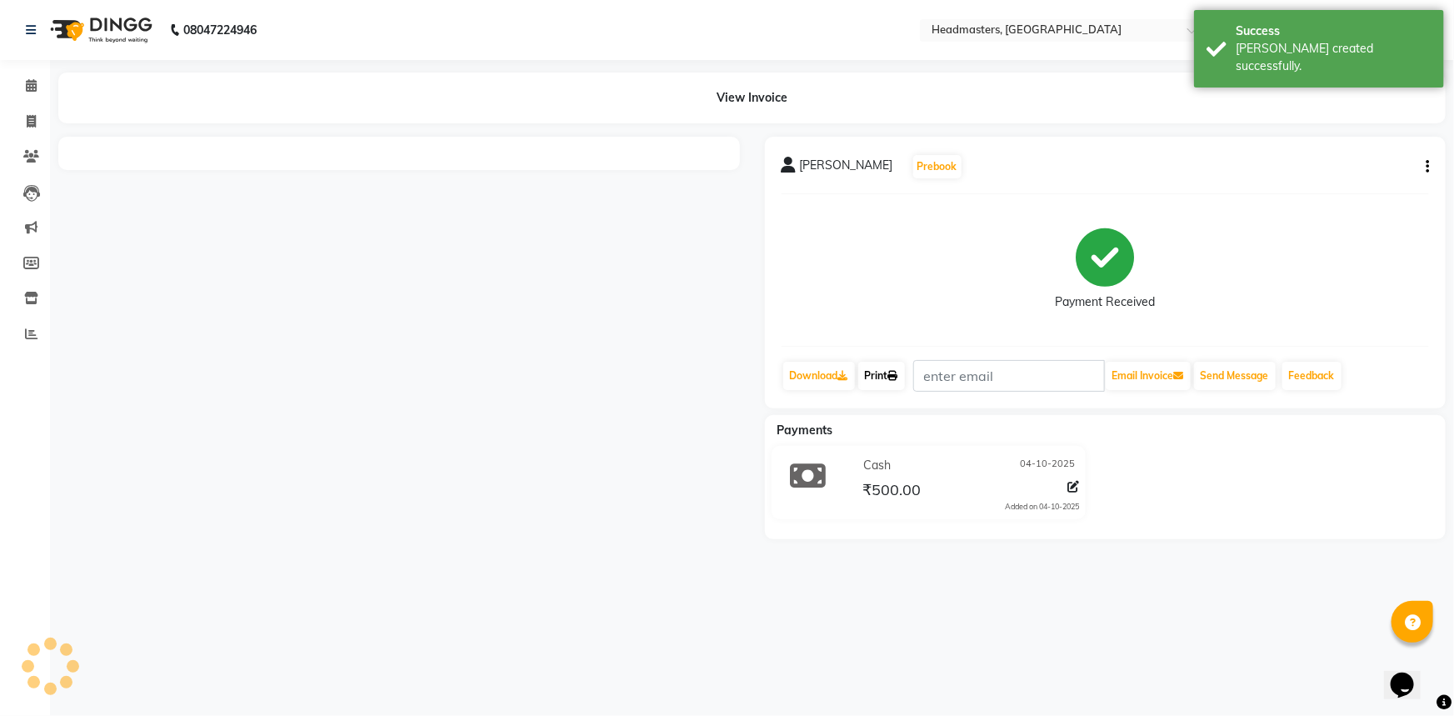
click at [874, 374] on link "Print" at bounding box center [881, 376] width 47 height 28
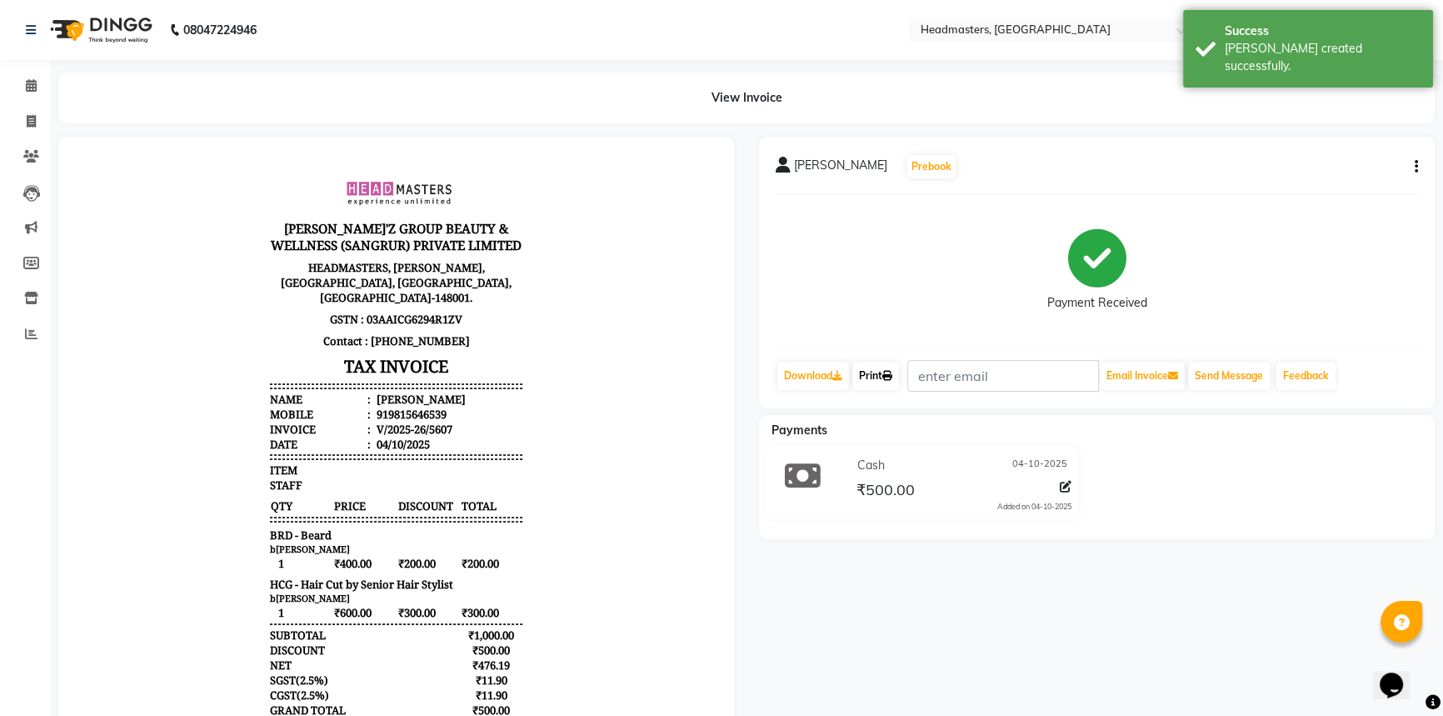
click at [899, 375] on link "Print" at bounding box center [875, 376] width 47 height 28
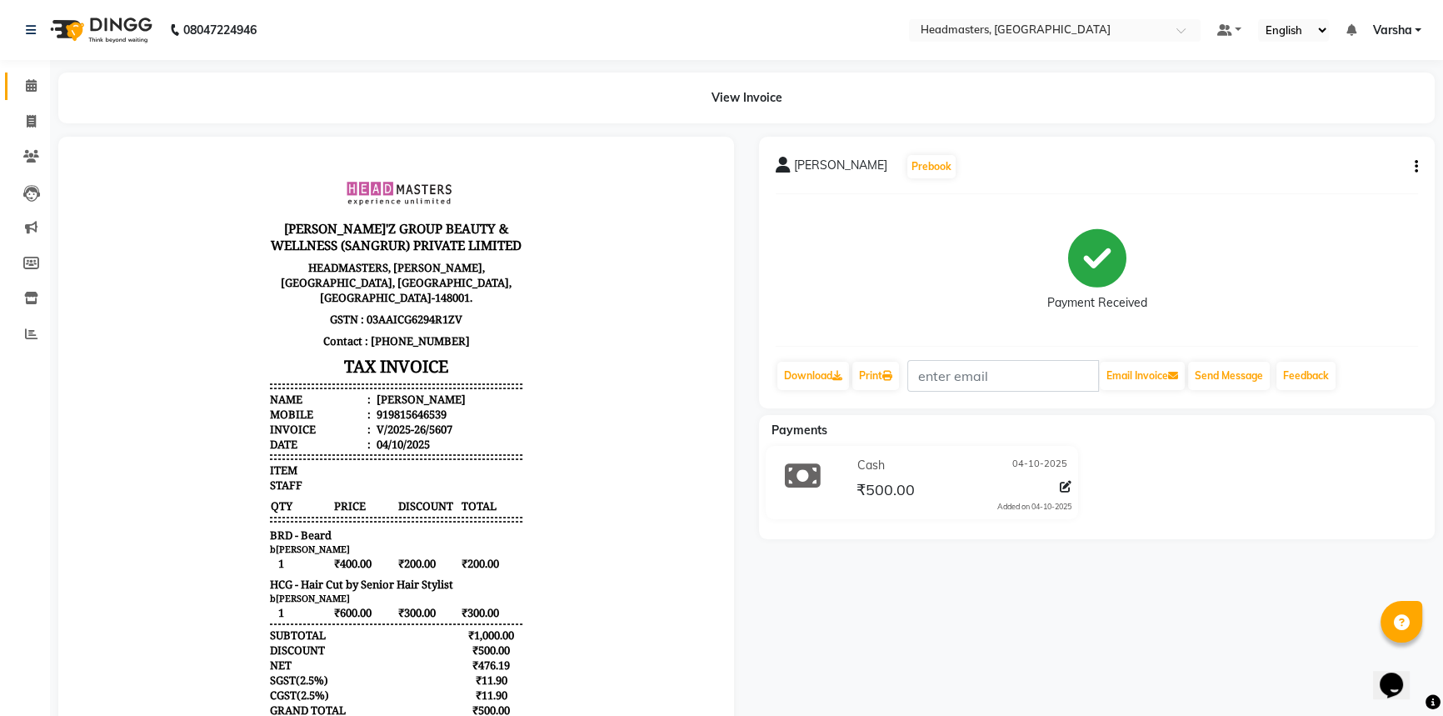
click at [33, 97] on link "Calendar" at bounding box center [25, 85] width 40 height 27
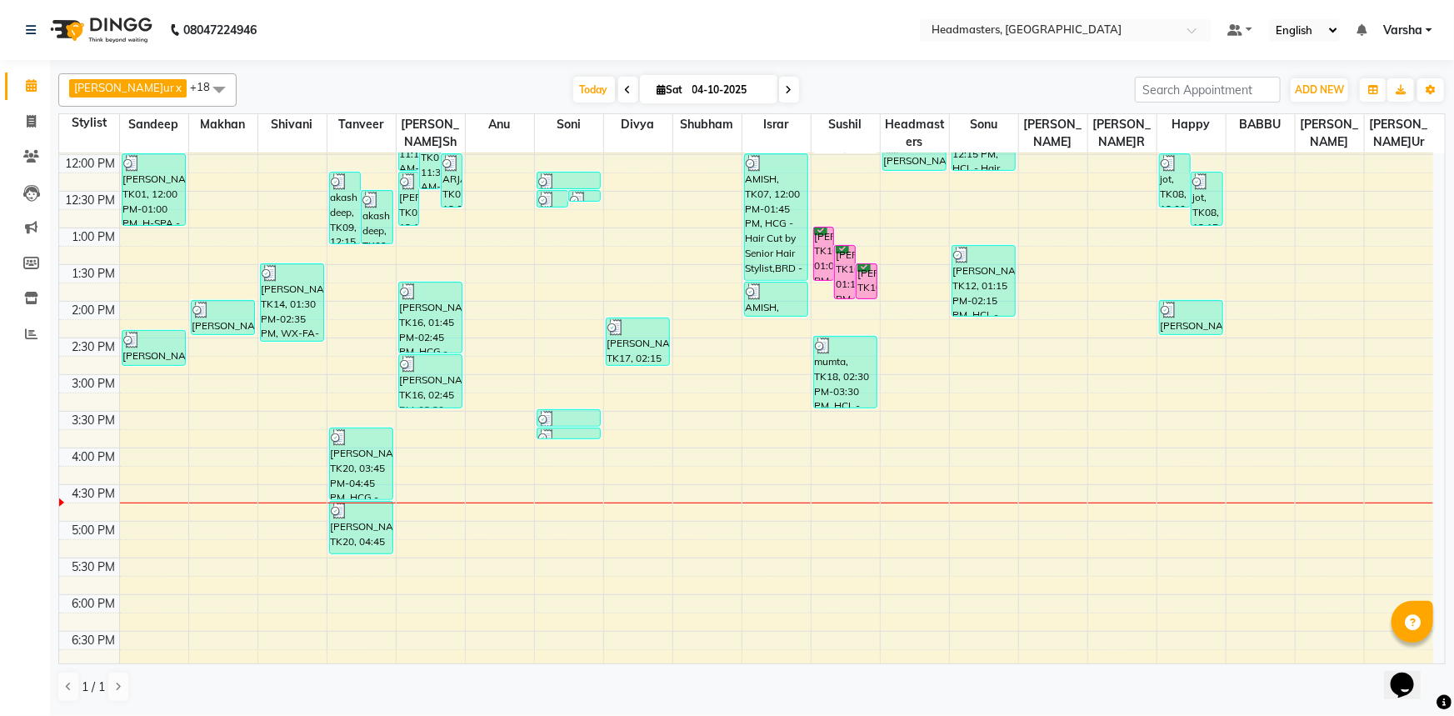
scroll to position [437, 0]
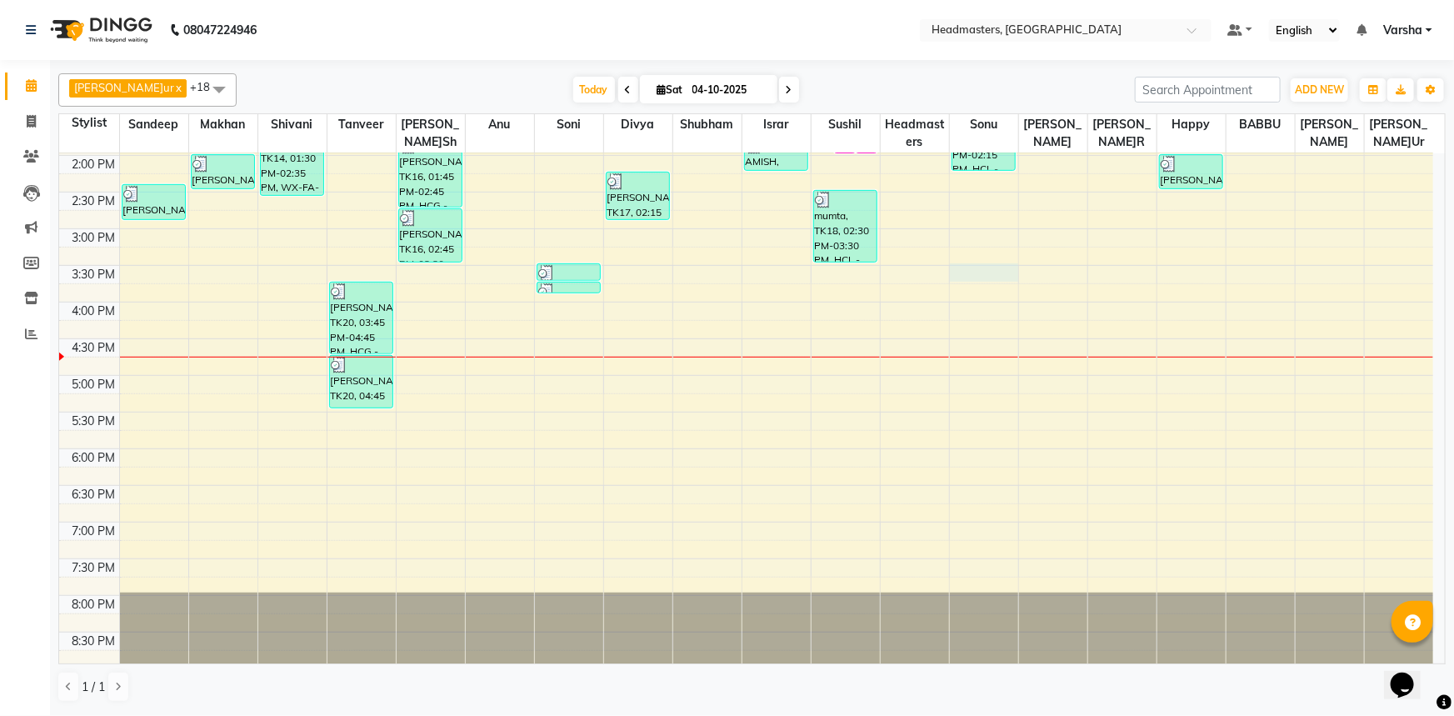
click at [976, 272] on div "8:00 AM 8:30 AM 9:00 AM 9:30 AM 10:00 AM 10:30 AM 11:00 AM 11:30 AM 12:00 PM 12…" at bounding box center [746, 192] width 1374 height 952
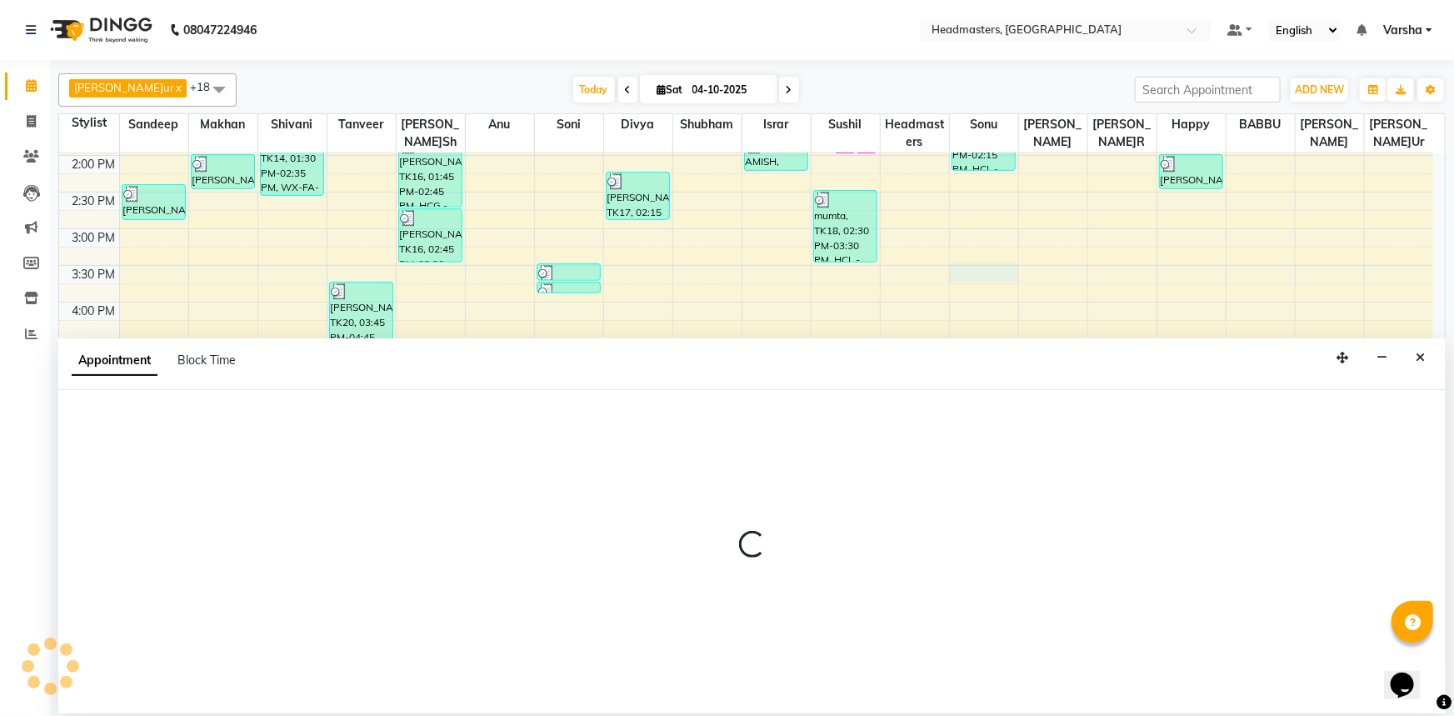
select select "60900"
select select "tentative"
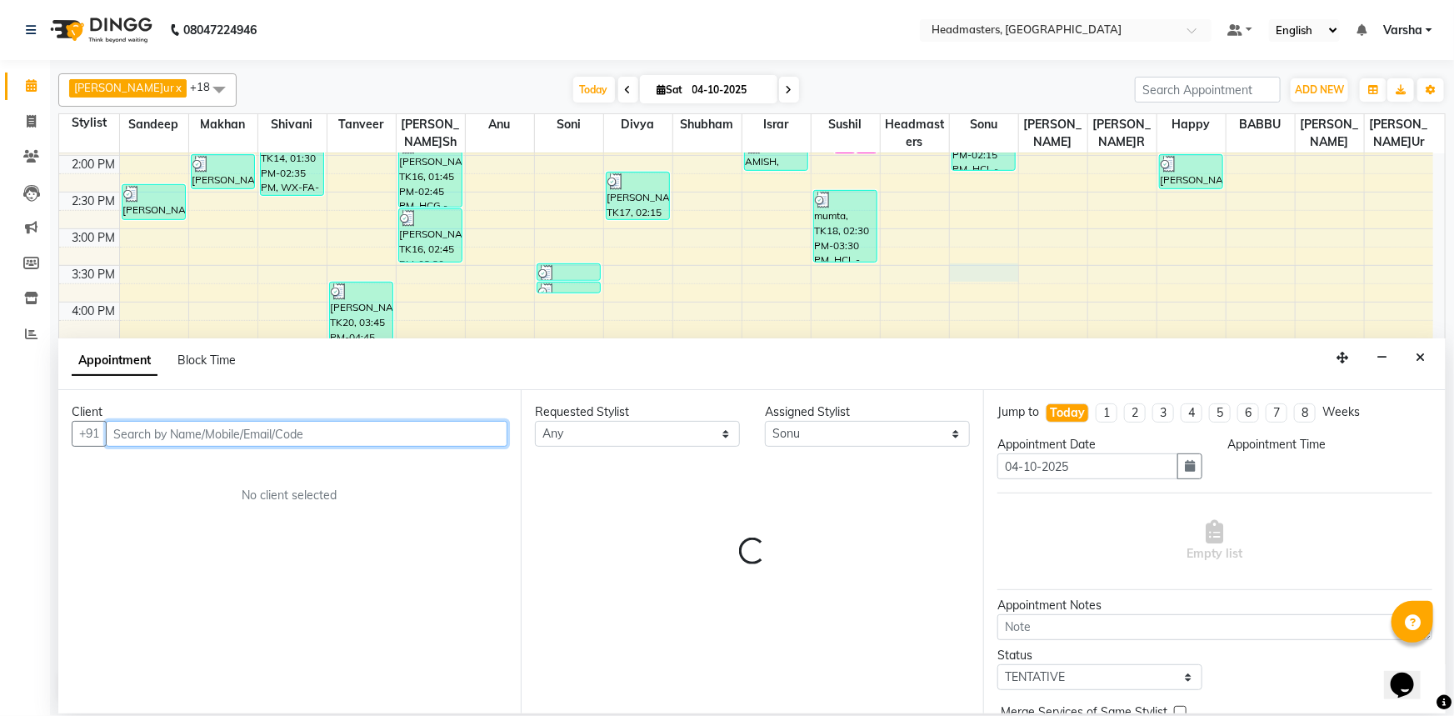
select select "930"
click at [207, 425] on input "text" at bounding box center [307, 434] width 402 height 26
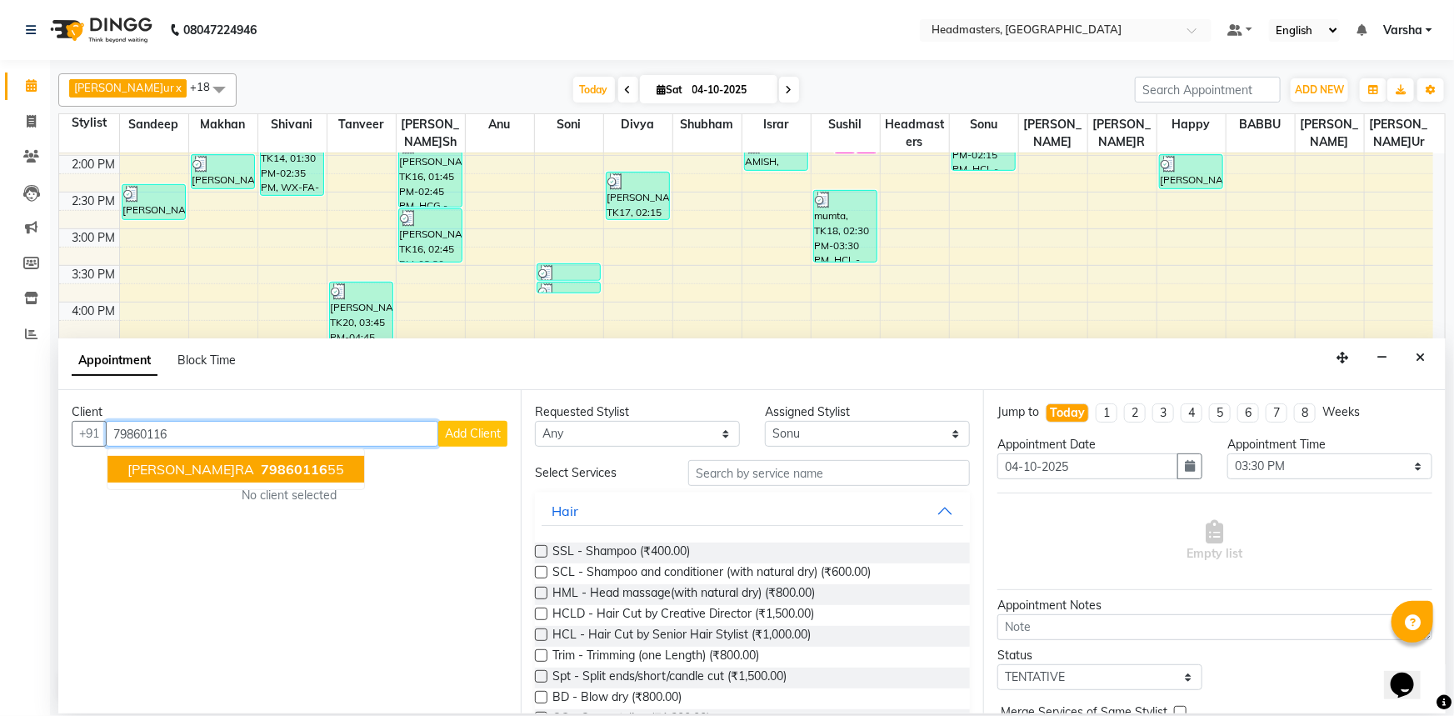
click at [174, 475] on span "[PERSON_NAME]RA" at bounding box center [190, 469] width 127 height 17
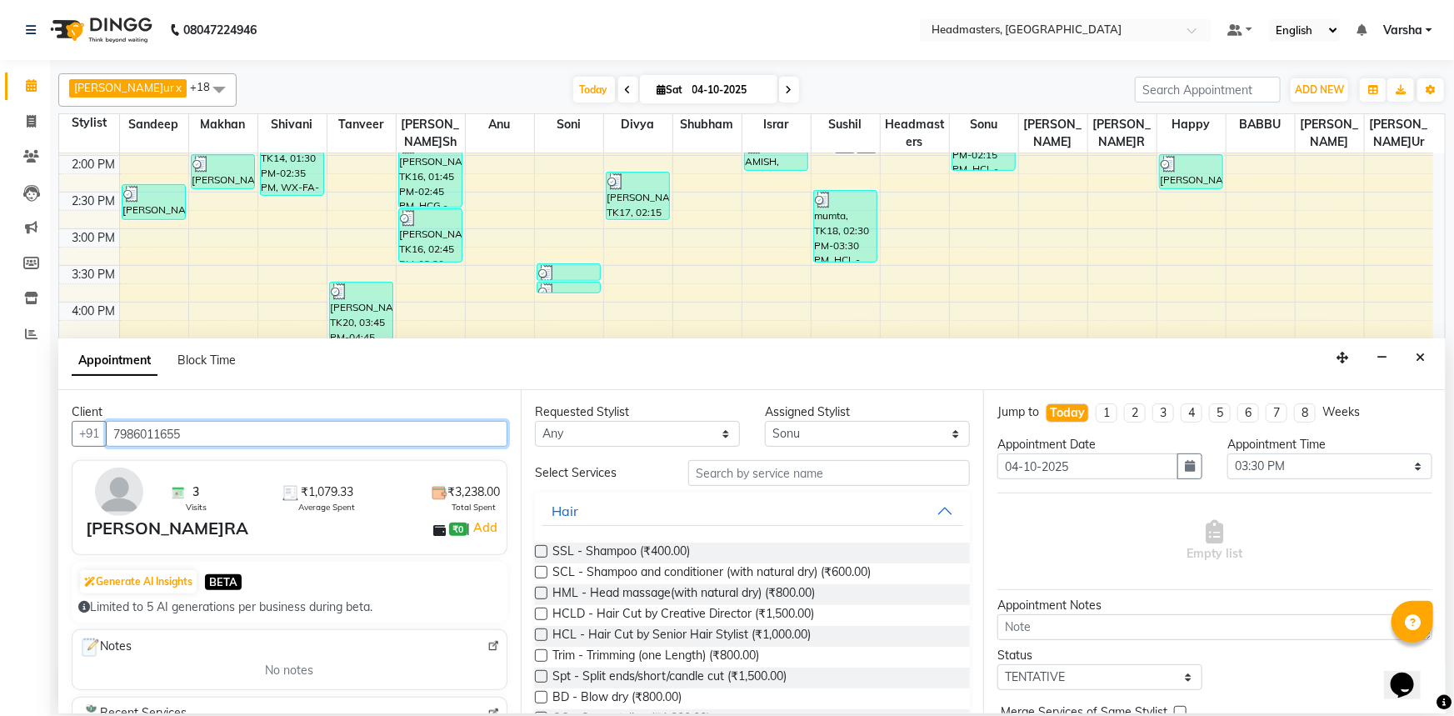
type input "7986011655"
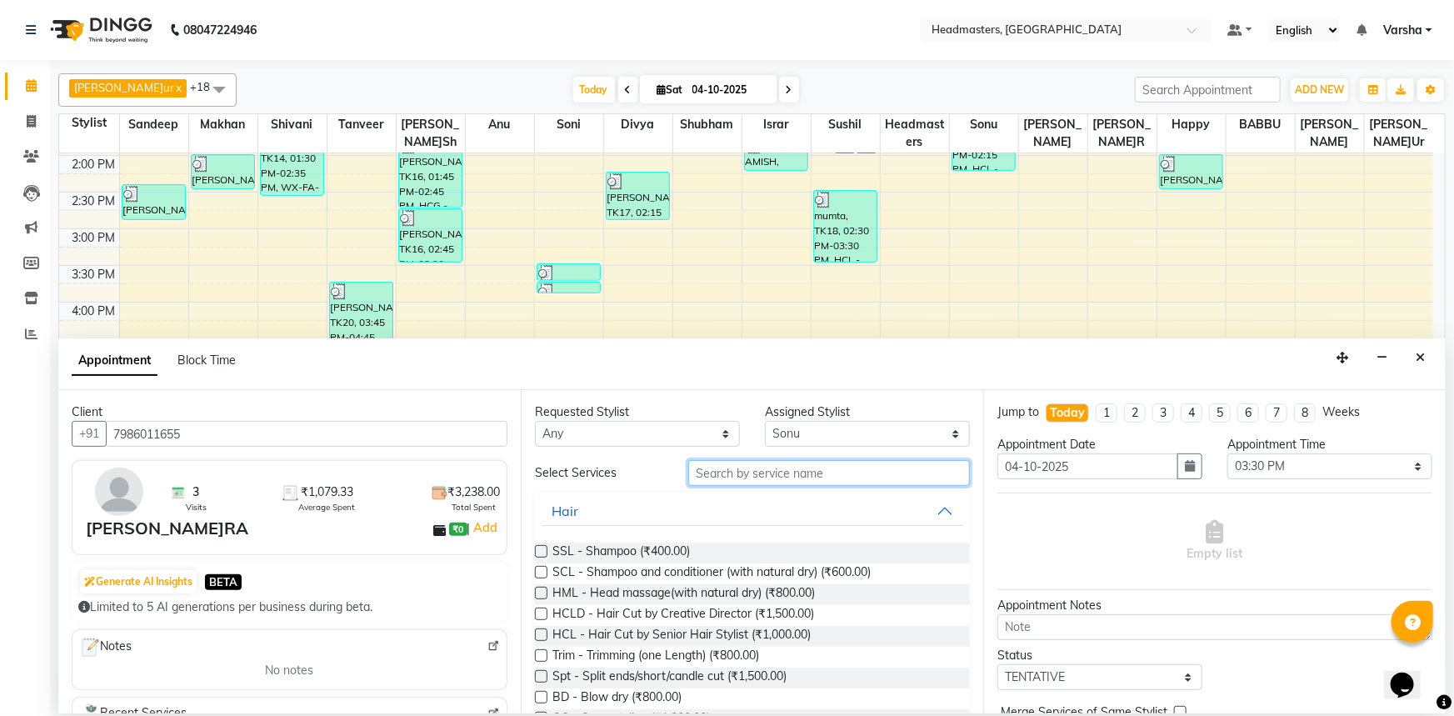
click at [723, 475] on input "text" at bounding box center [829, 473] width 282 height 26
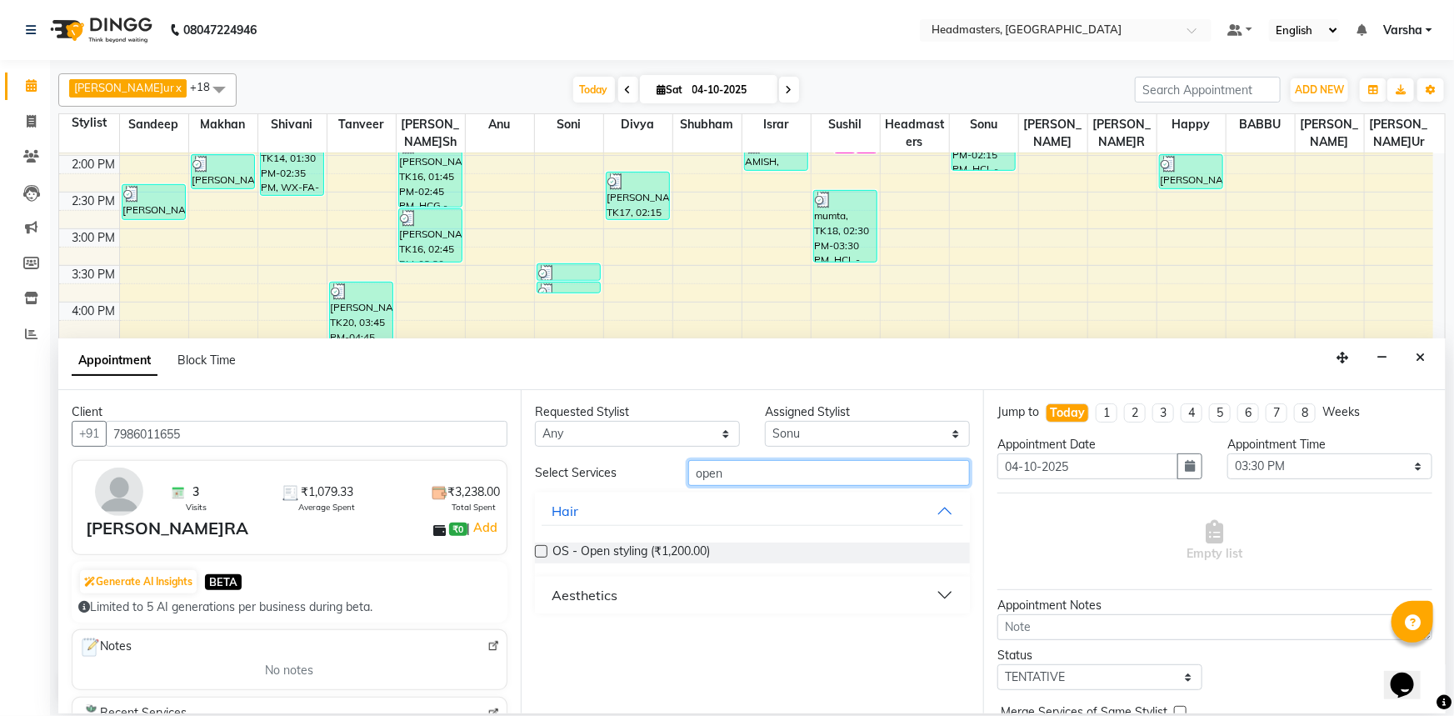
type input "open"
click at [545, 550] on label at bounding box center [541, 551] width 12 height 12
click at [545, 550] on input "checkbox" at bounding box center [540, 552] width 11 height 11
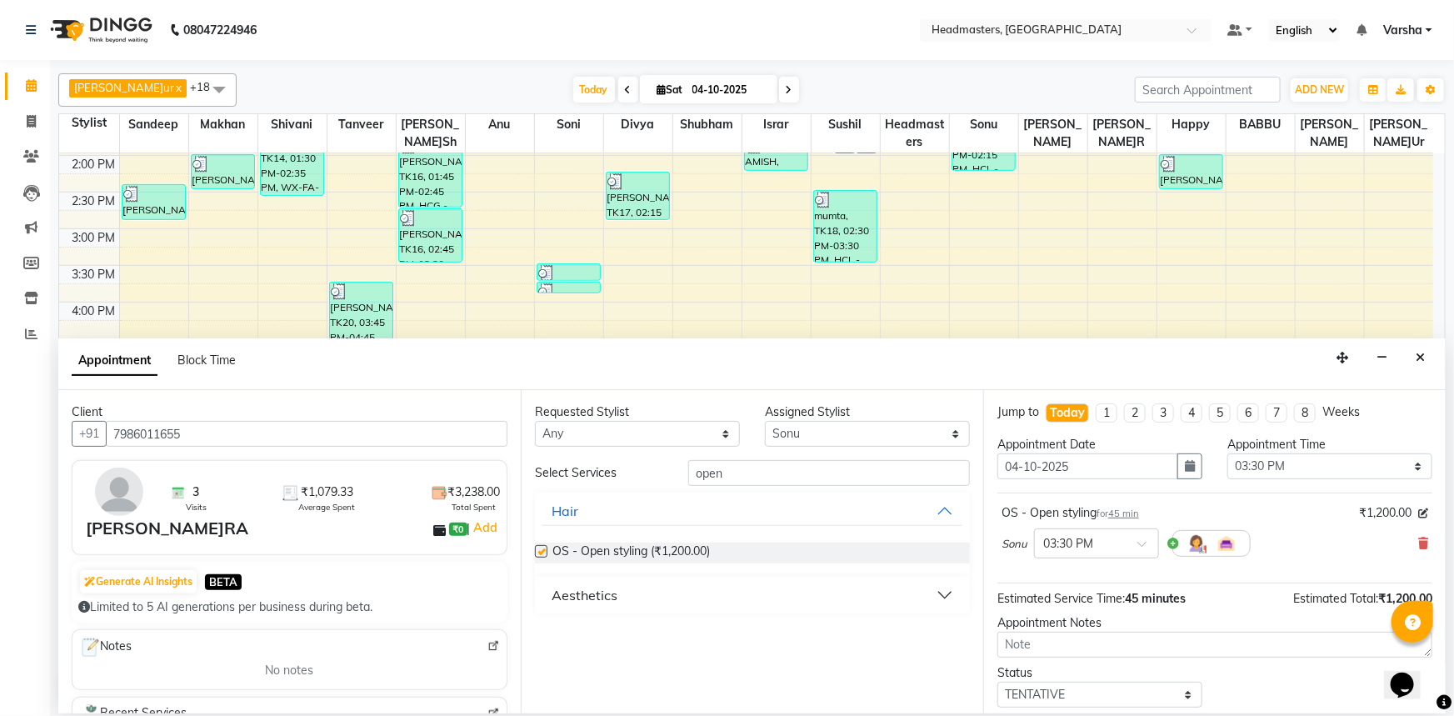
checkbox input "false"
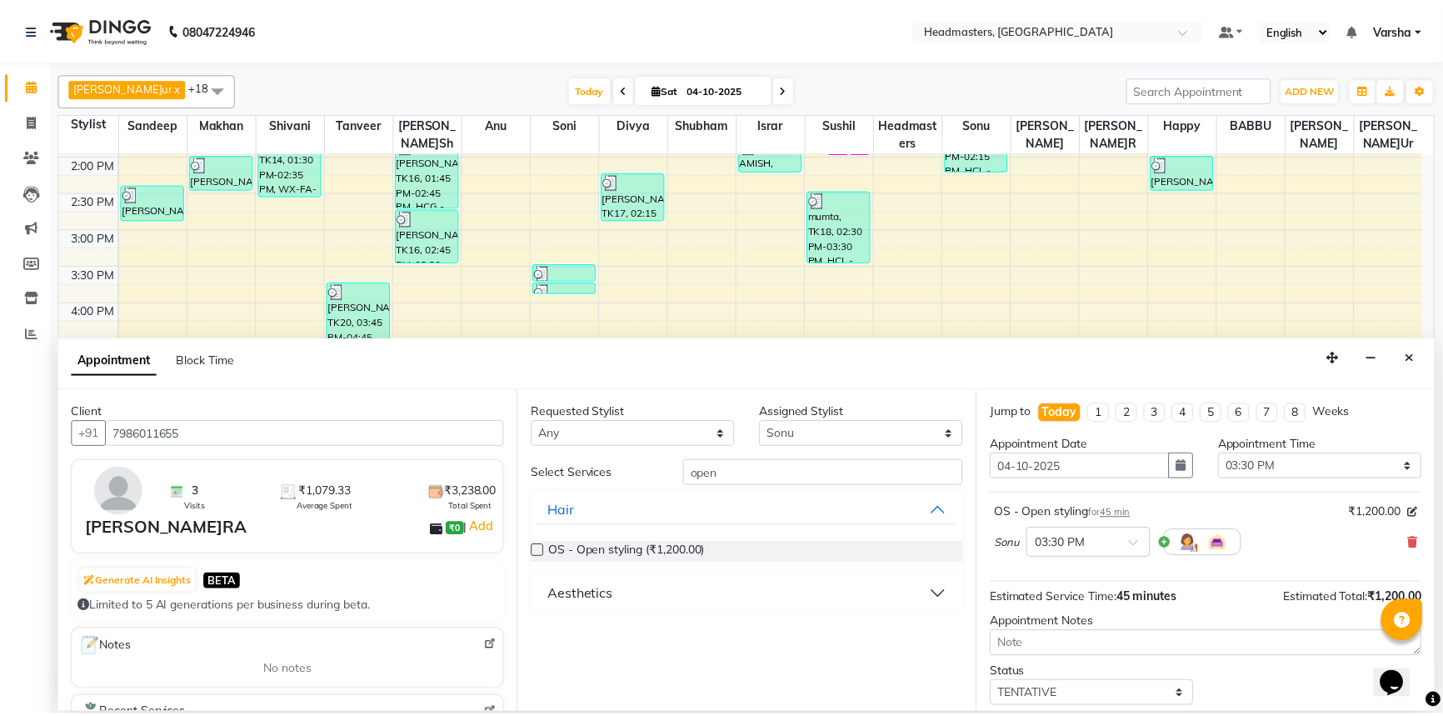
scroll to position [71, 0]
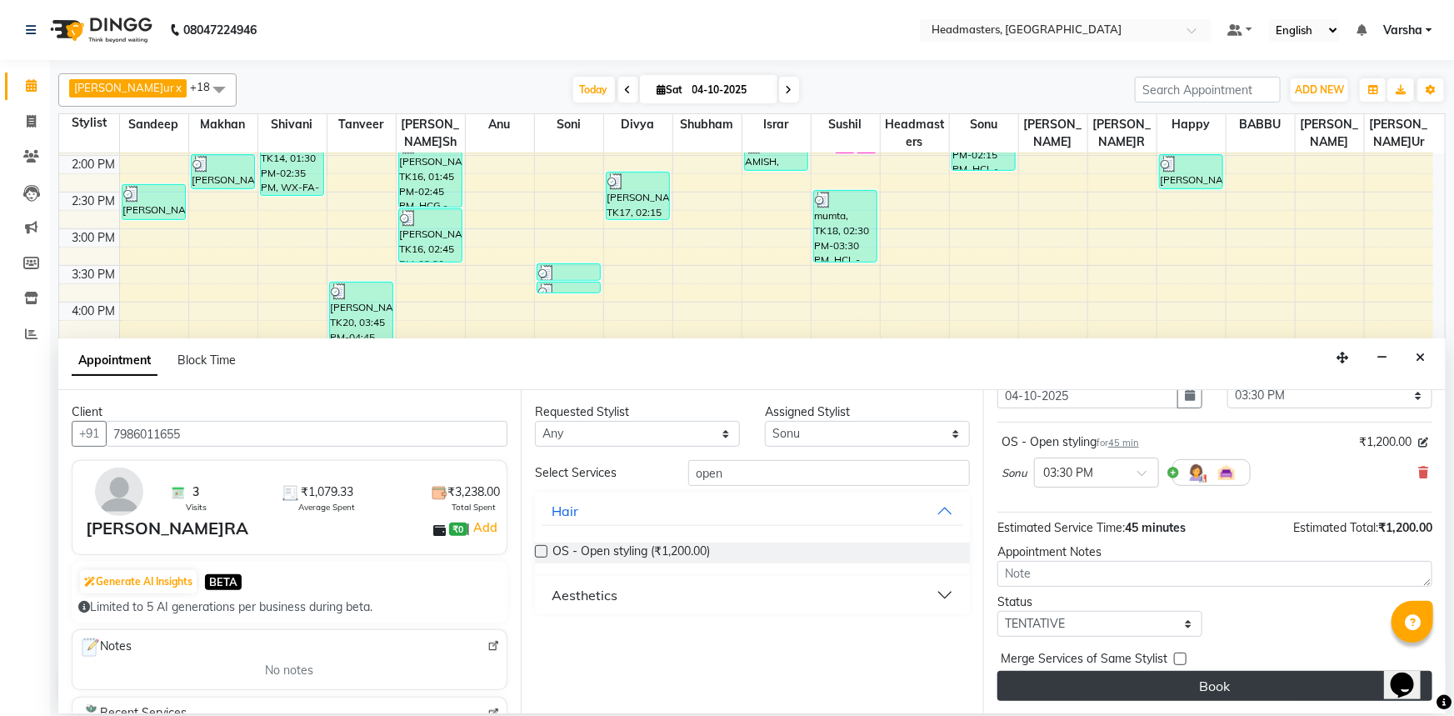
click at [1070, 684] on button "Book" at bounding box center [1214, 686] width 435 height 30
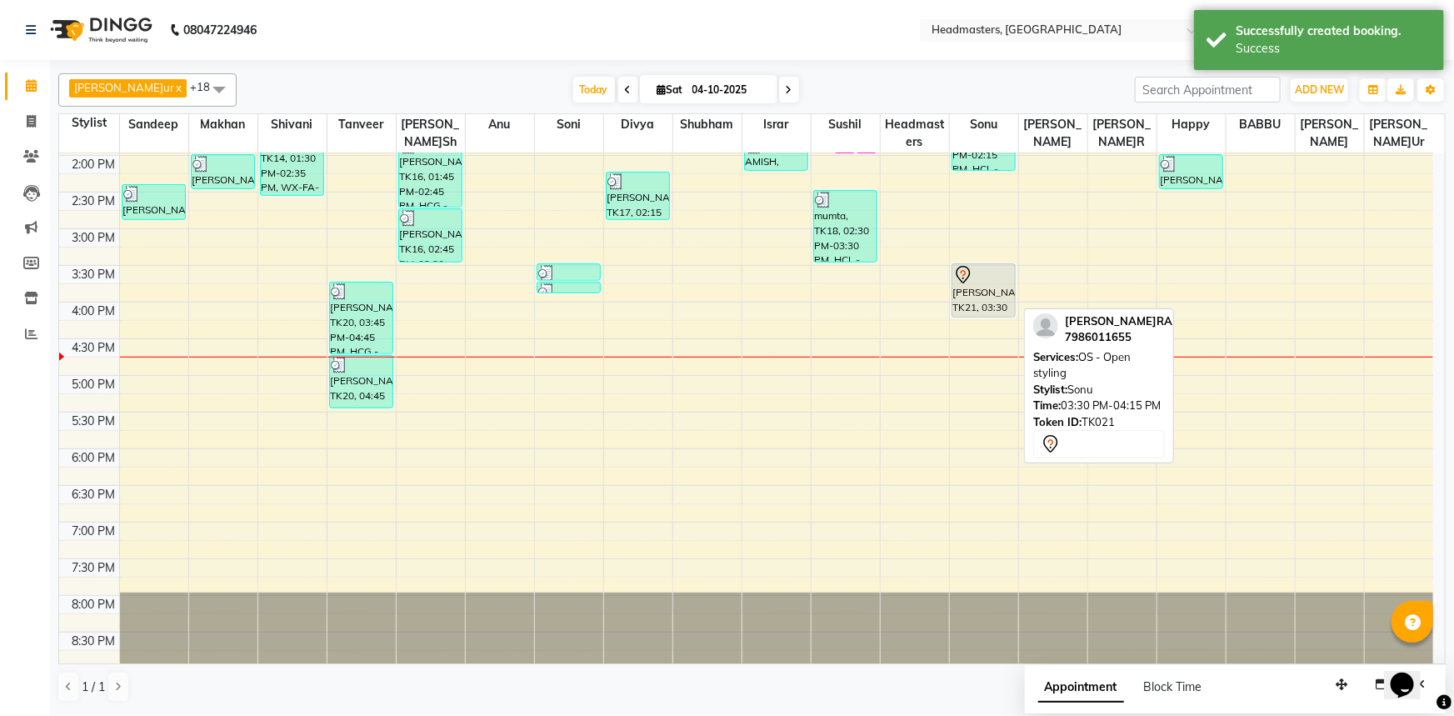
click at [1000, 274] on div at bounding box center [984, 275] width 62 height 20
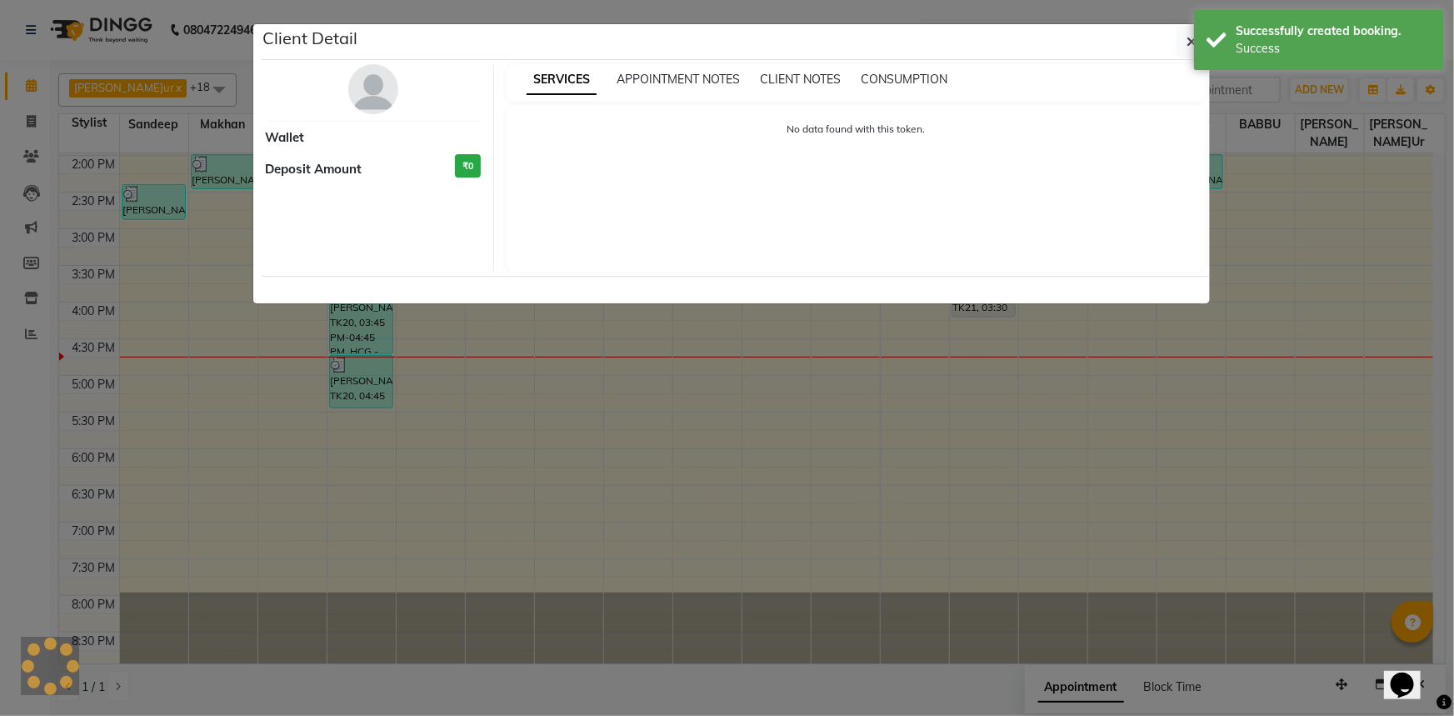
select select "7"
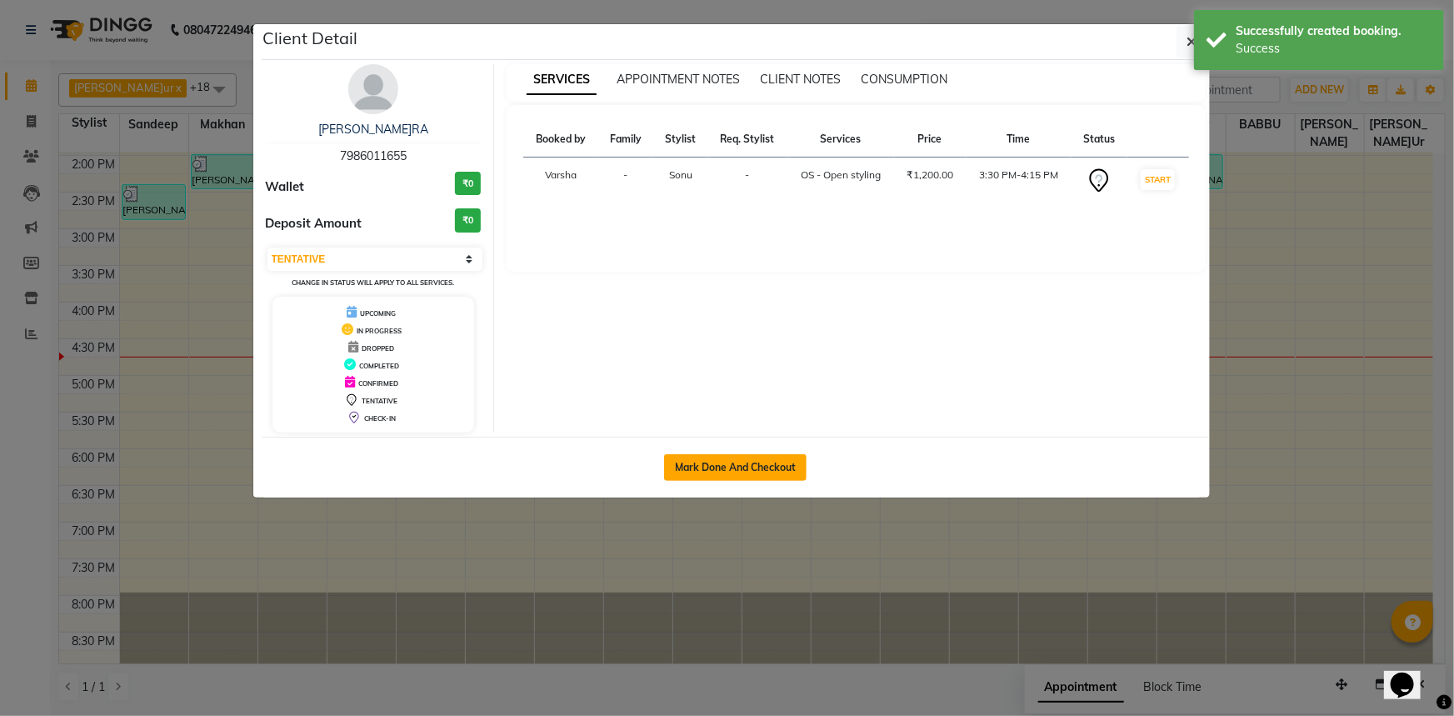
click at [791, 464] on button "Mark Done And Checkout" at bounding box center [735, 467] width 142 height 27
select select "7140"
select select "service"
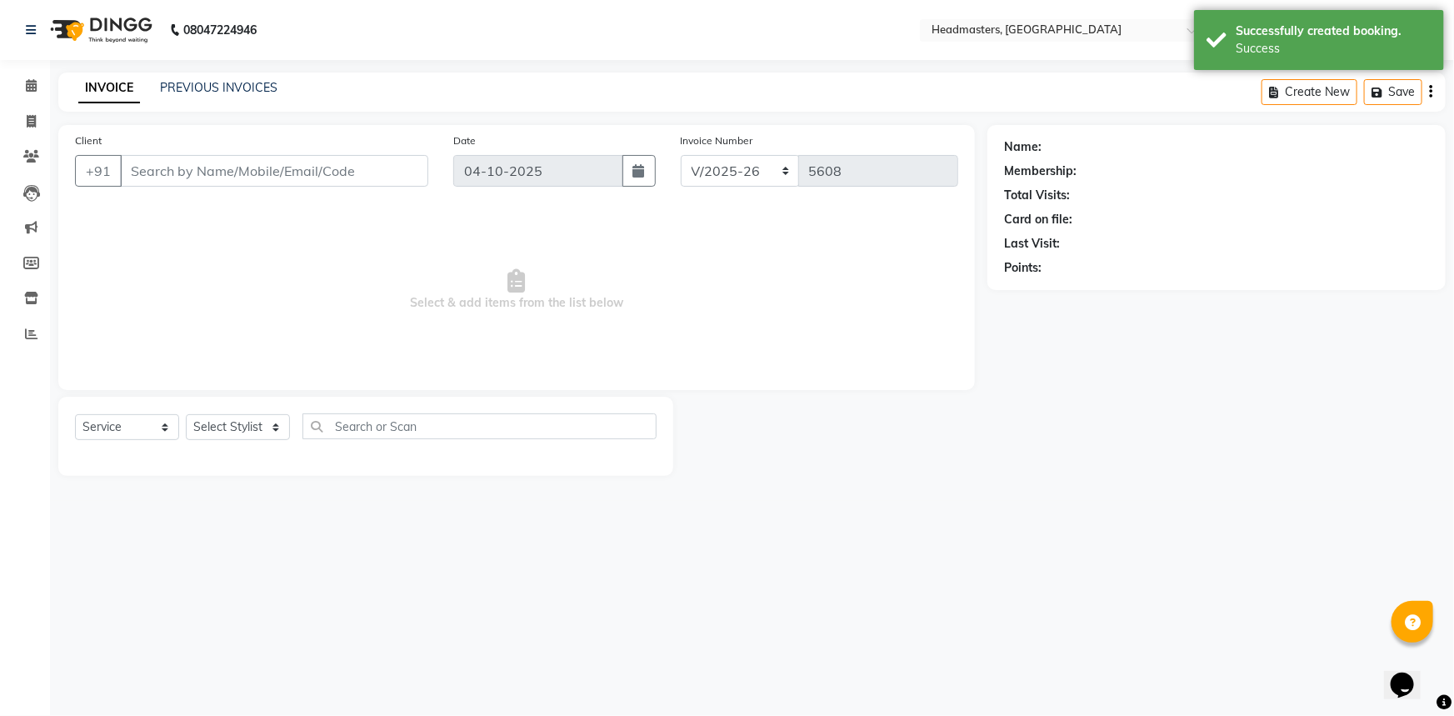
select select "3"
type input "7986011655"
select select "60900"
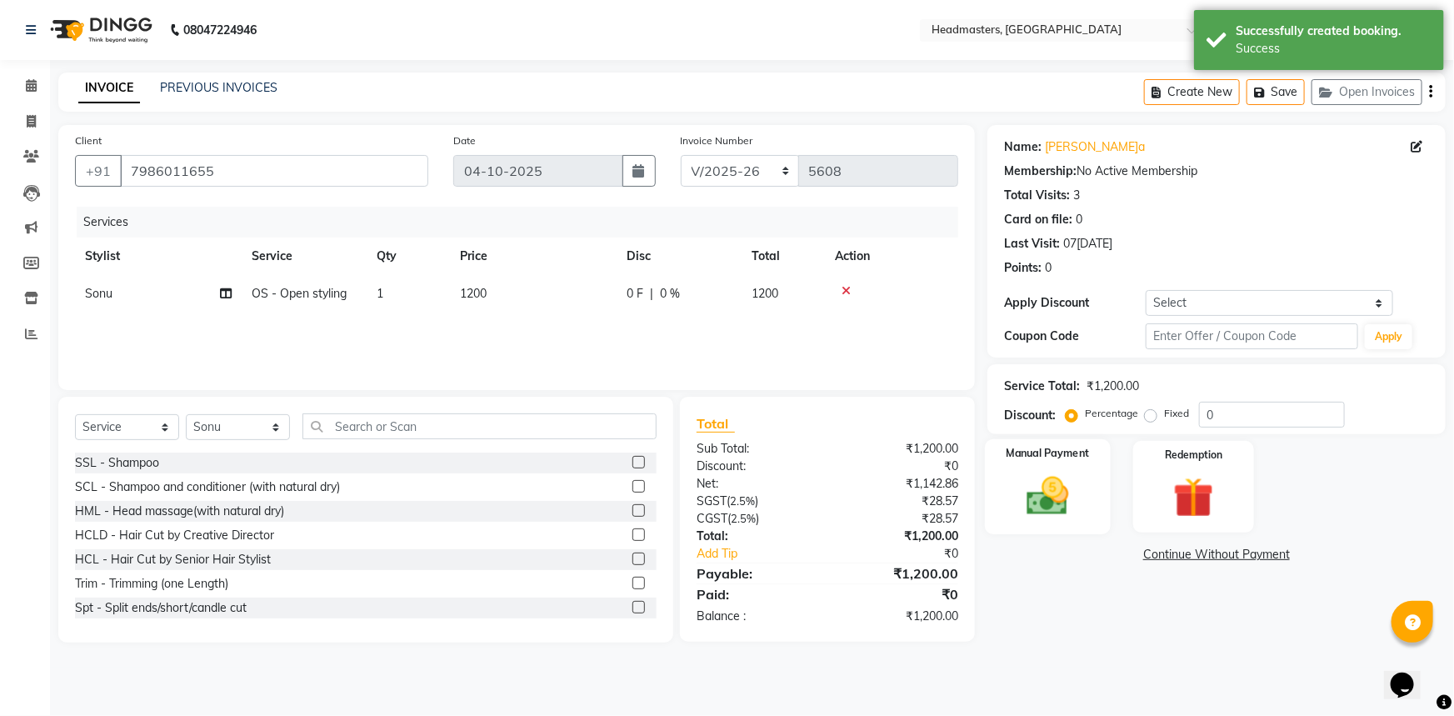
click at [1025, 522] on div "Manual Payment" at bounding box center [1048, 487] width 126 height 96
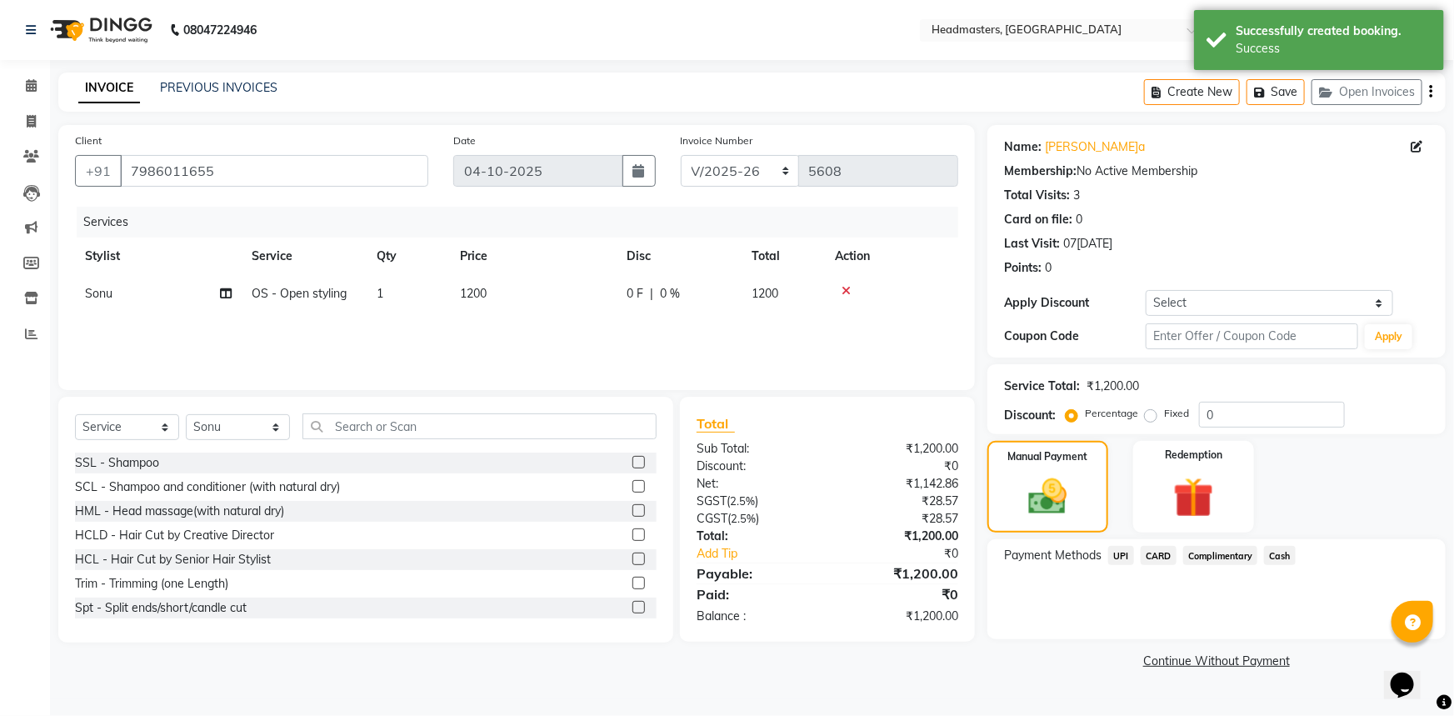
click at [1273, 550] on span "Cash" at bounding box center [1280, 555] width 32 height 19
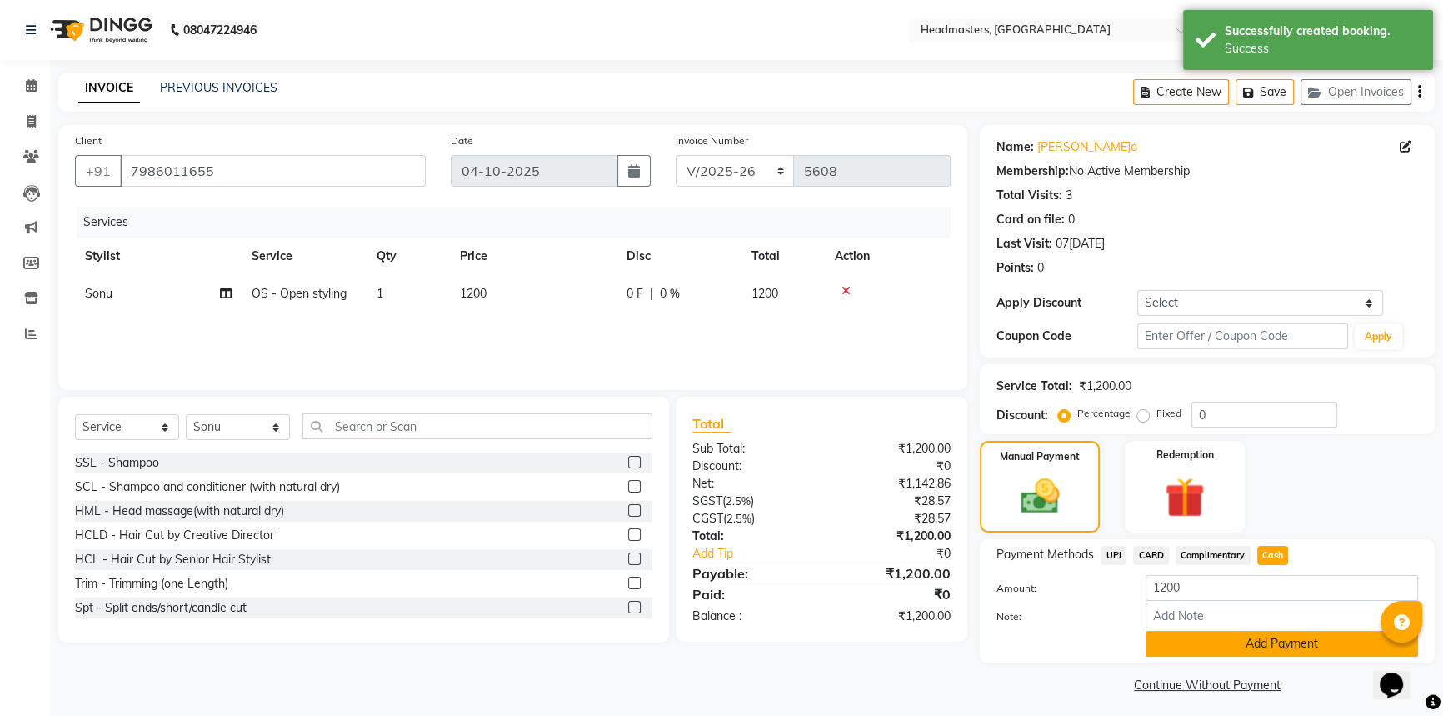
click at [1276, 634] on button "Add Payment" at bounding box center [1282, 644] width 272 height 26
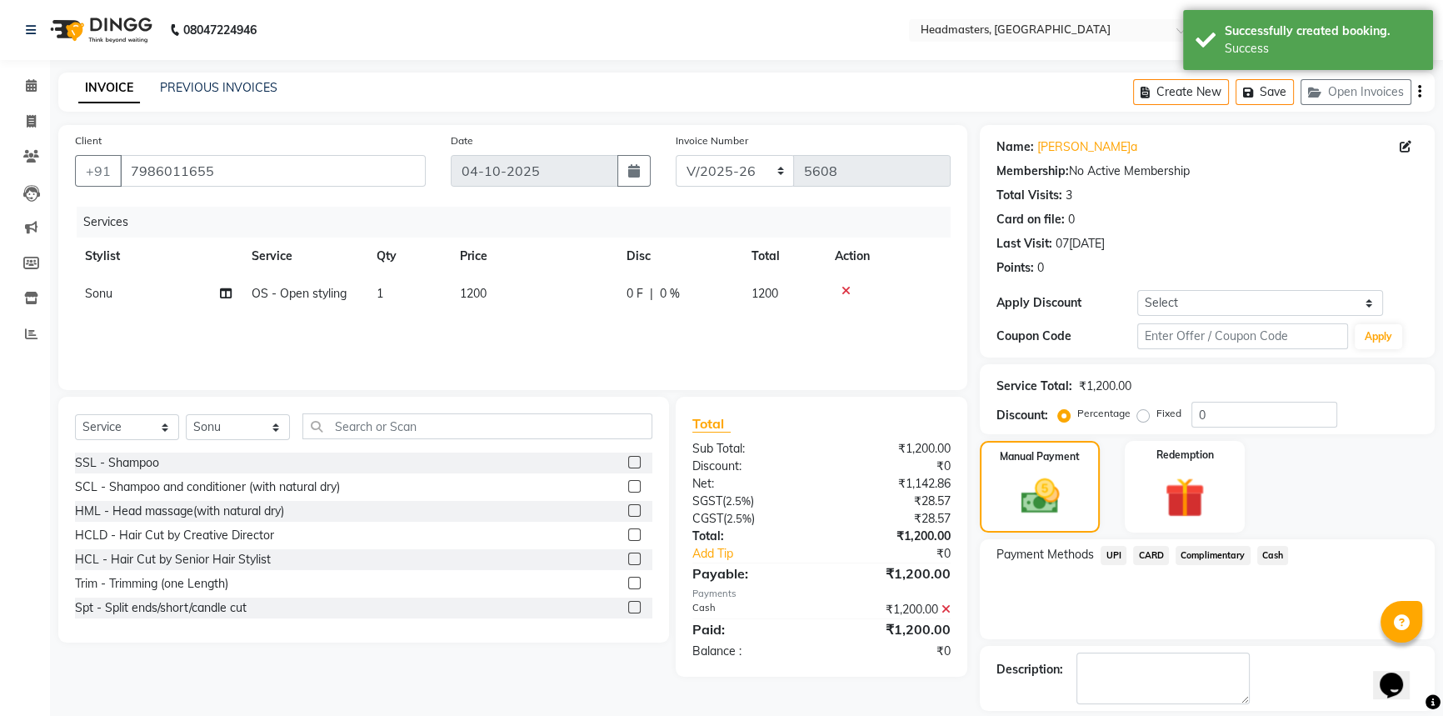
scroll to position [51, 0]
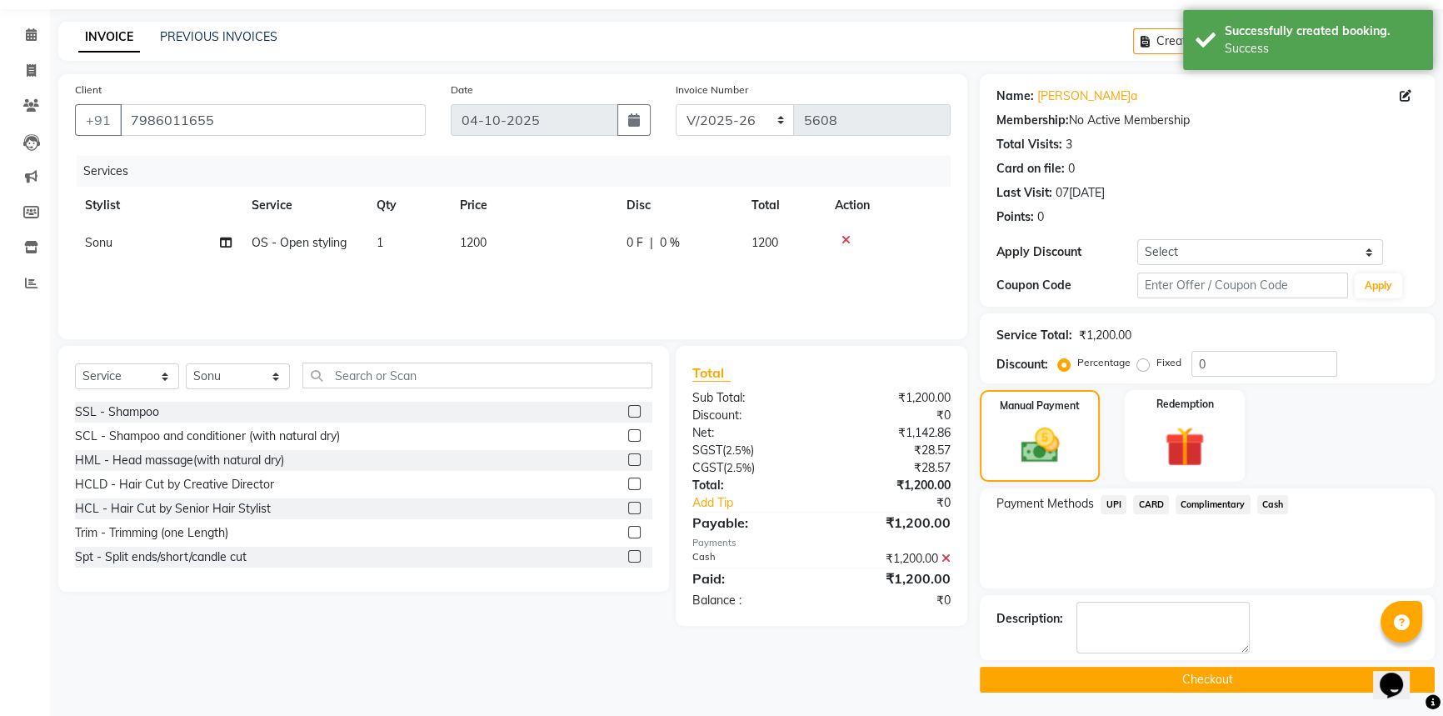
click at [1283, 671] on button "Checkout" at bounding box center [1207, 680] width 455 height 26
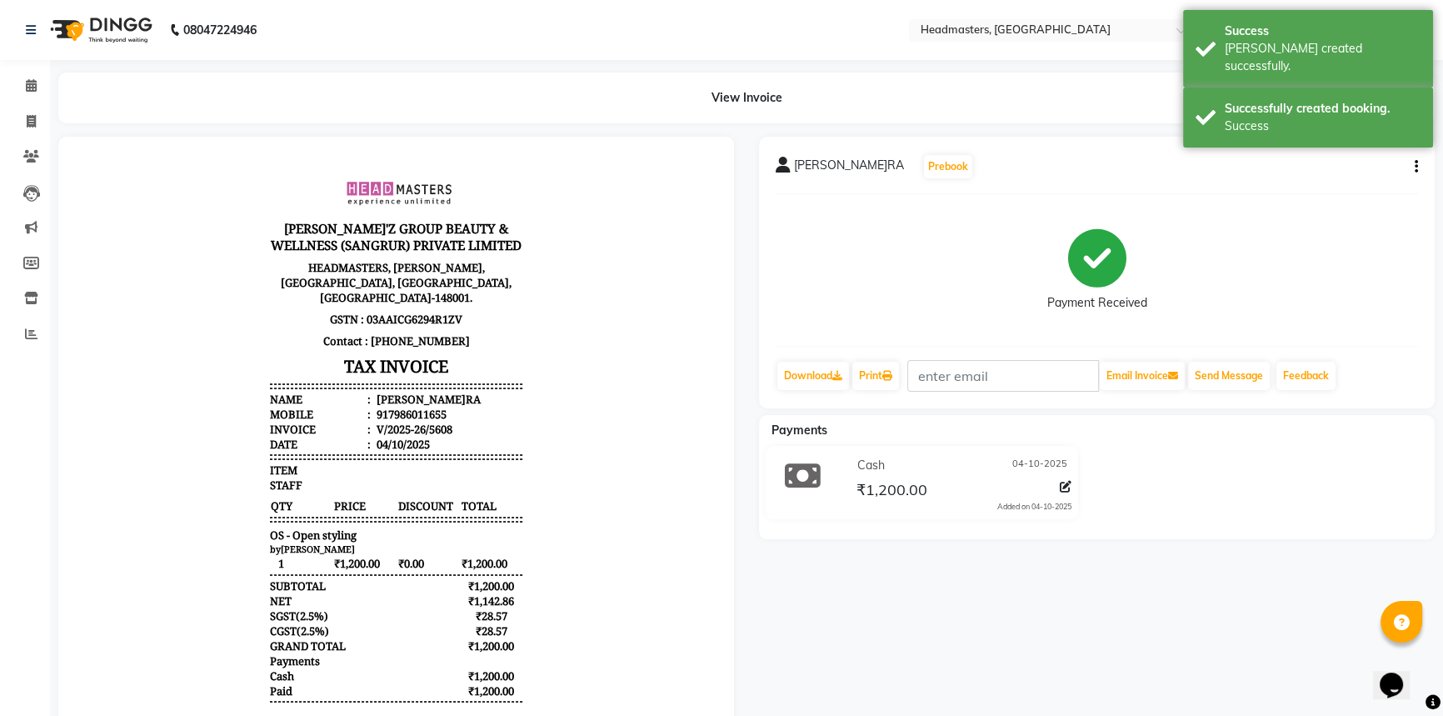
click at [880, 392] on div "[PERSON_NAME]RA Prebook Payment Received Download Print Email Invoice Send Mess…" at bounding box center [1097, 273] width 676 height 272
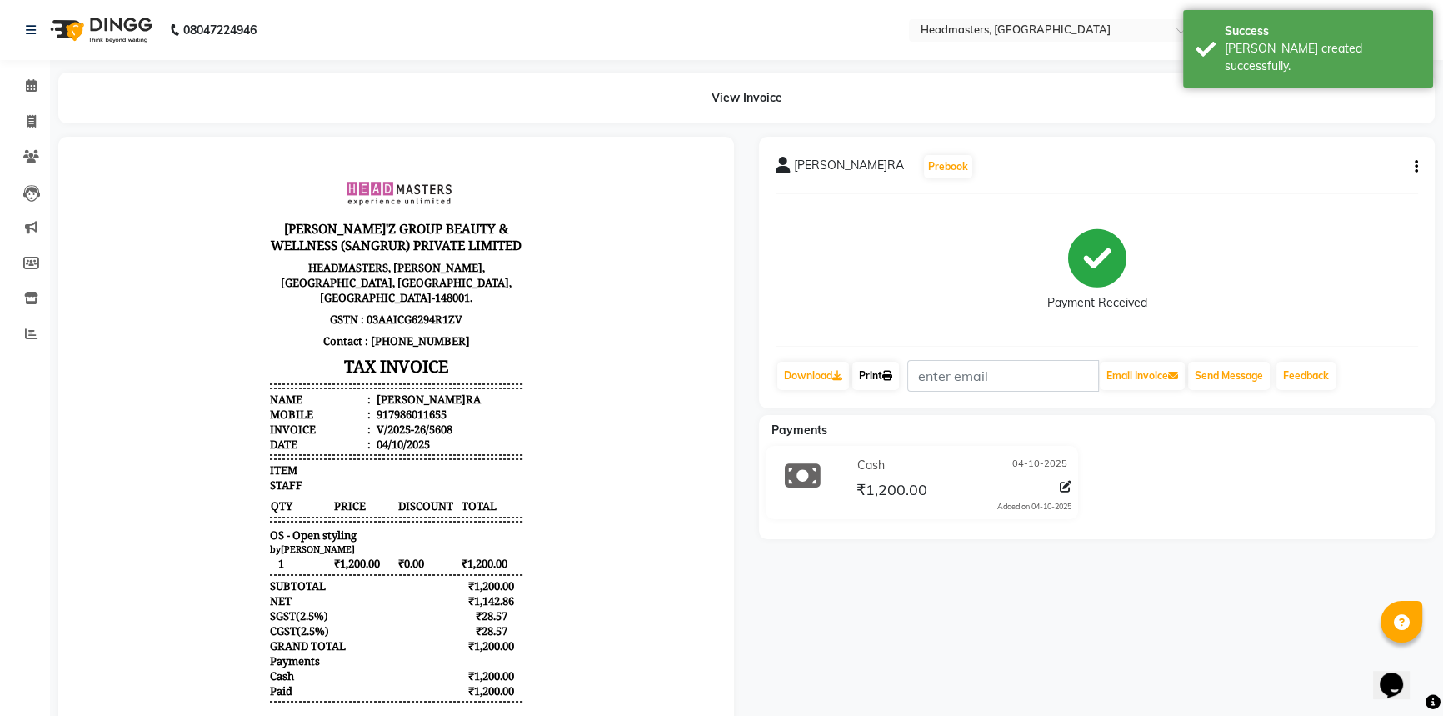
click at [892, 382] on link "Print" at bounding box center [875, 376] width 47 height 28
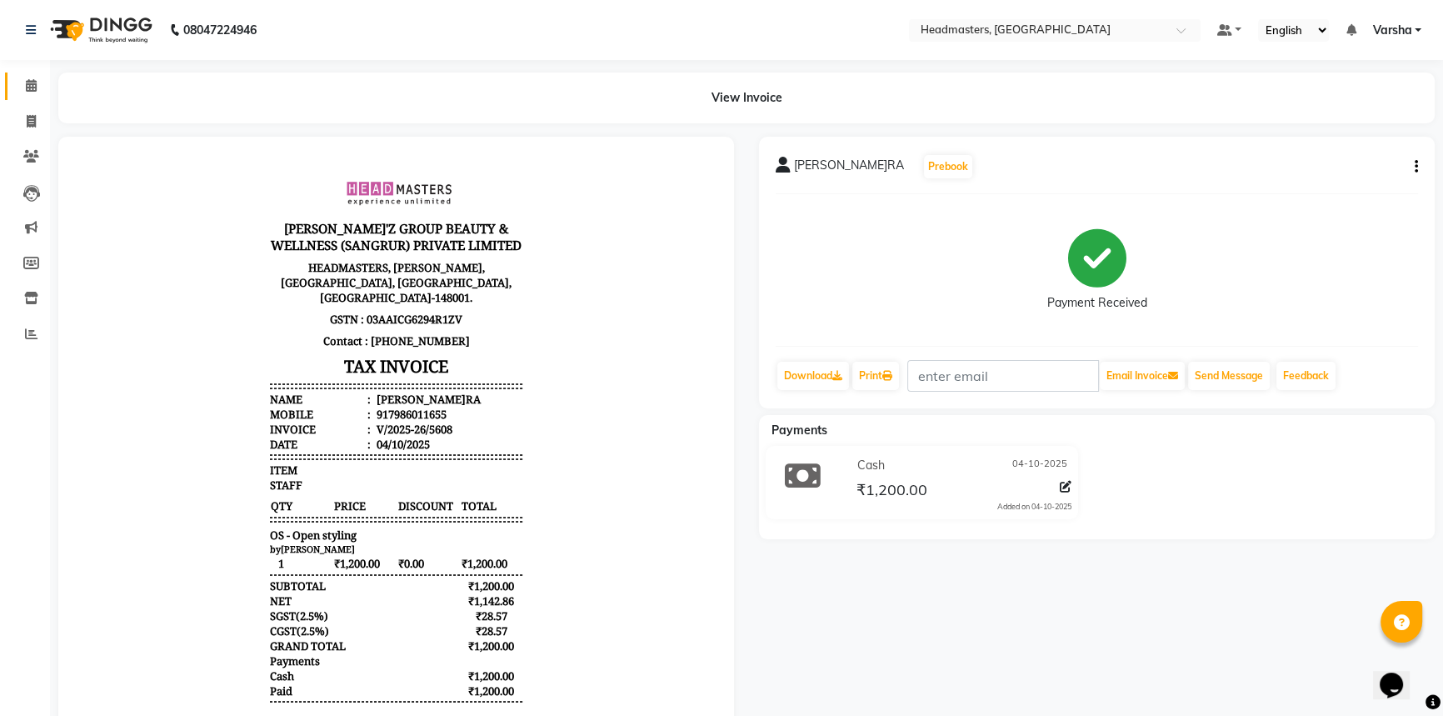
click at [32, 95] on link "Calendar" at bounding box center [25, 85] width 40 height 27
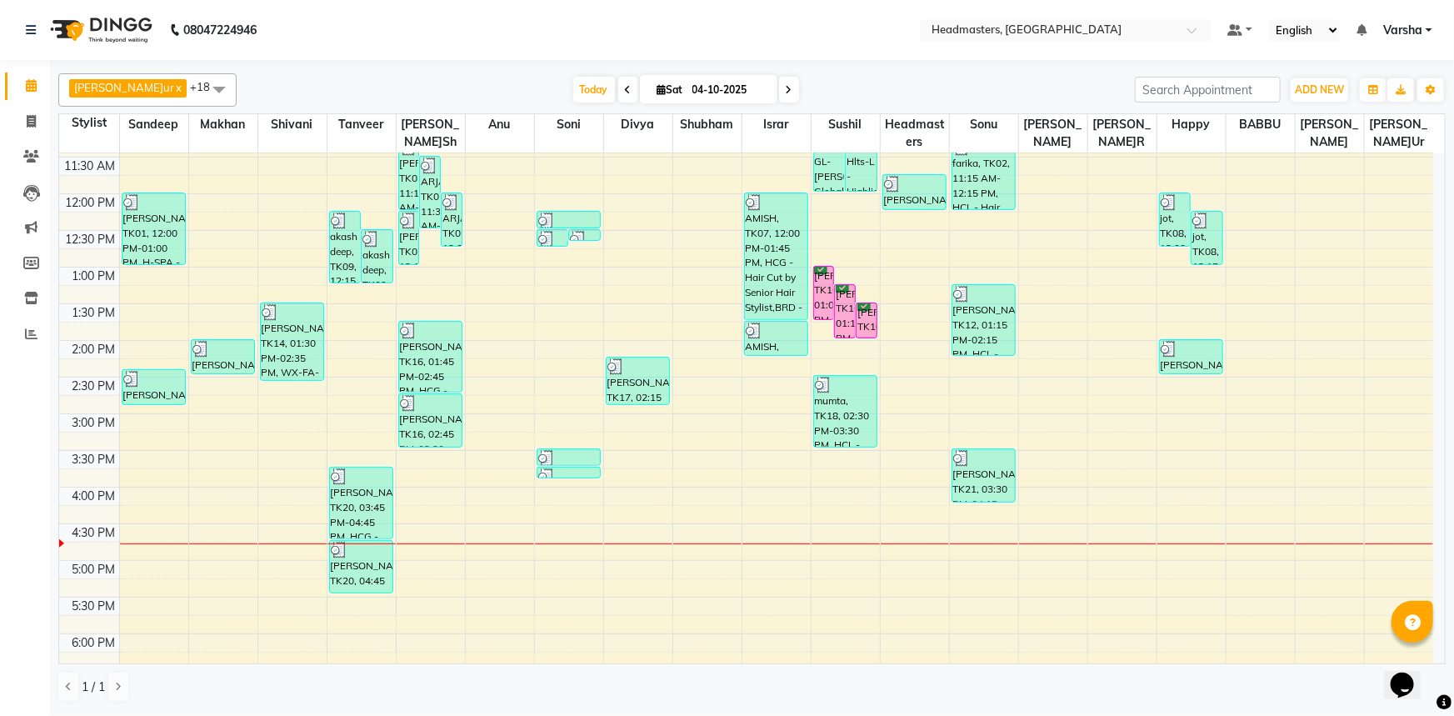
scroll to position [302, 0]
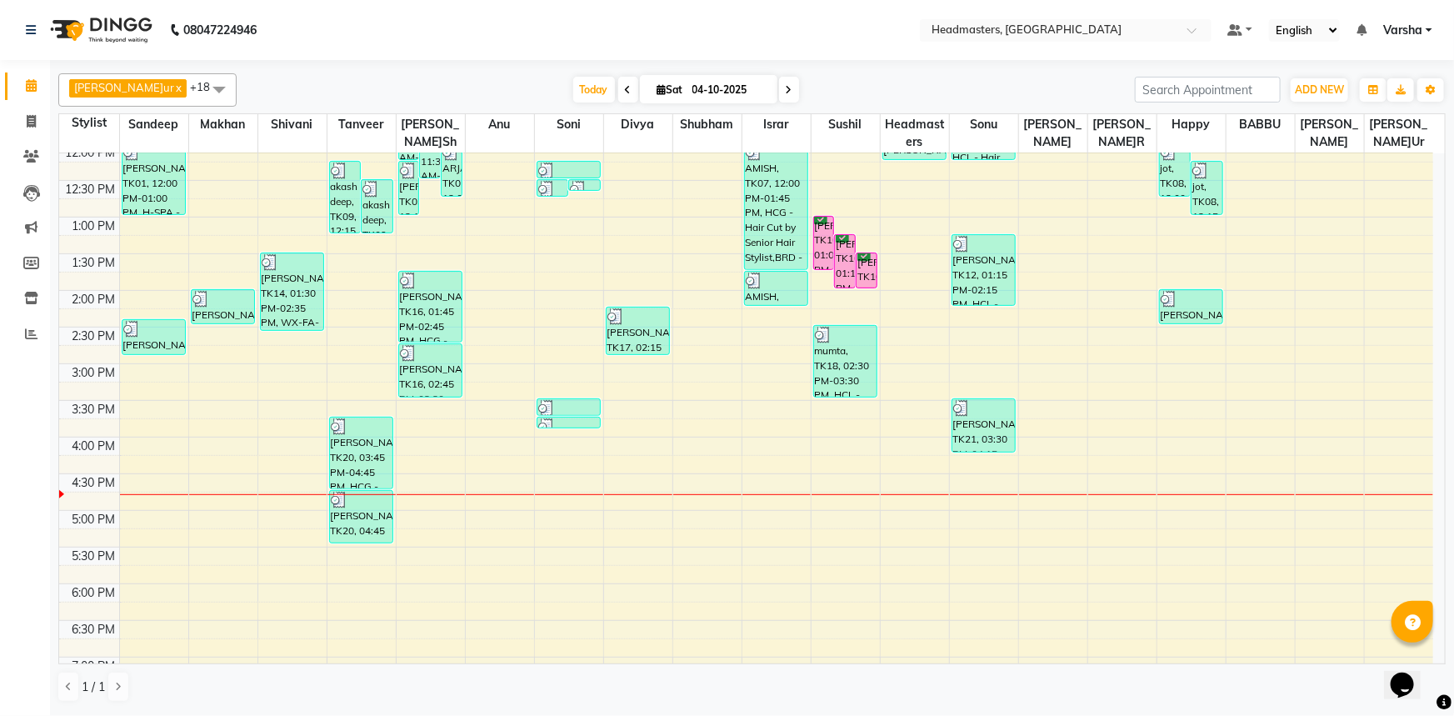
click at [227, 453] on div "8:00 AM 8:30 AM 9:00 AM 9:30 AM 10:00 AM 10:30 AM 11:00 AM 11:30 AM 12:00 PM 12…" at bounding box center [746, 327] width 1374 height 952
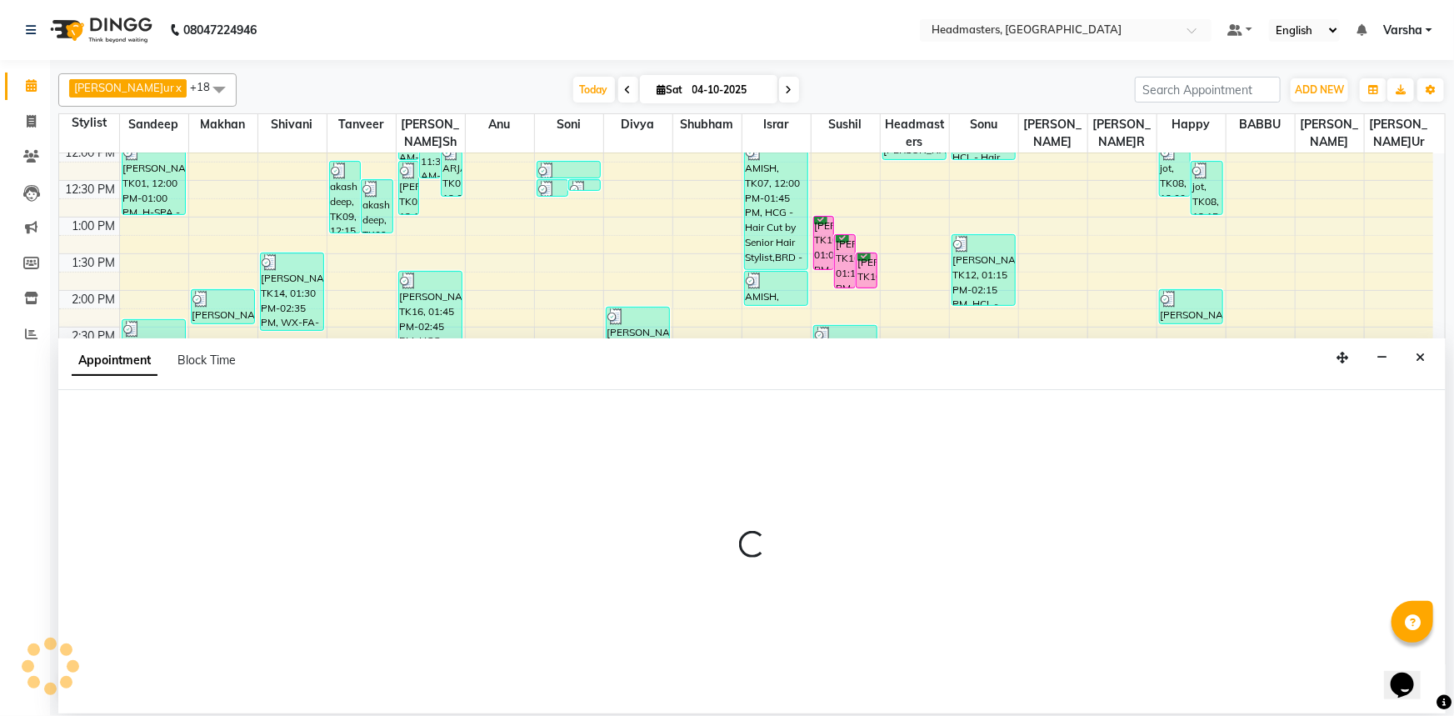
select select "60863"
select select "975"
select select "tentative"
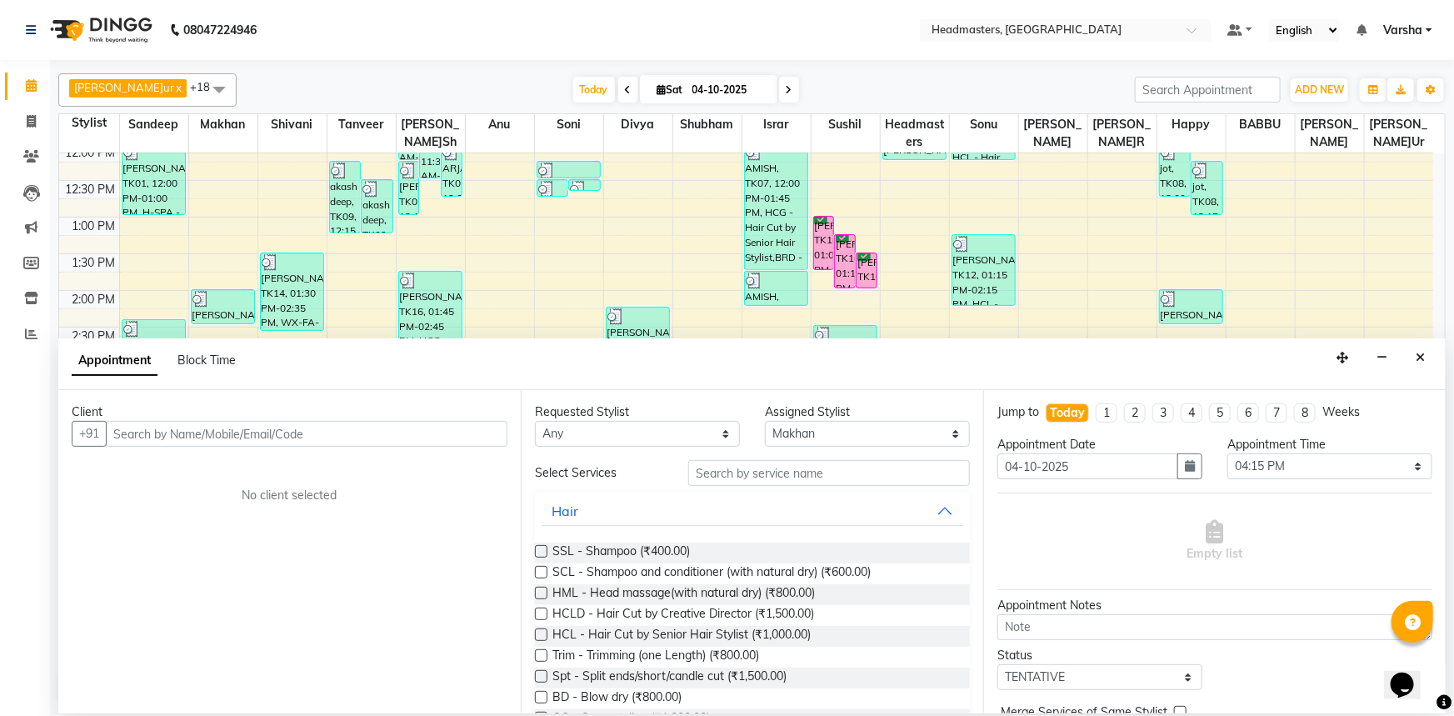
click at [1406, 356] on div "Appointment Block Time" at bounding box center [751, 364] width 1387 height 52
click at [1419, 363] on icon "Close" at bounding box center [1420, 358] width 9 height 12
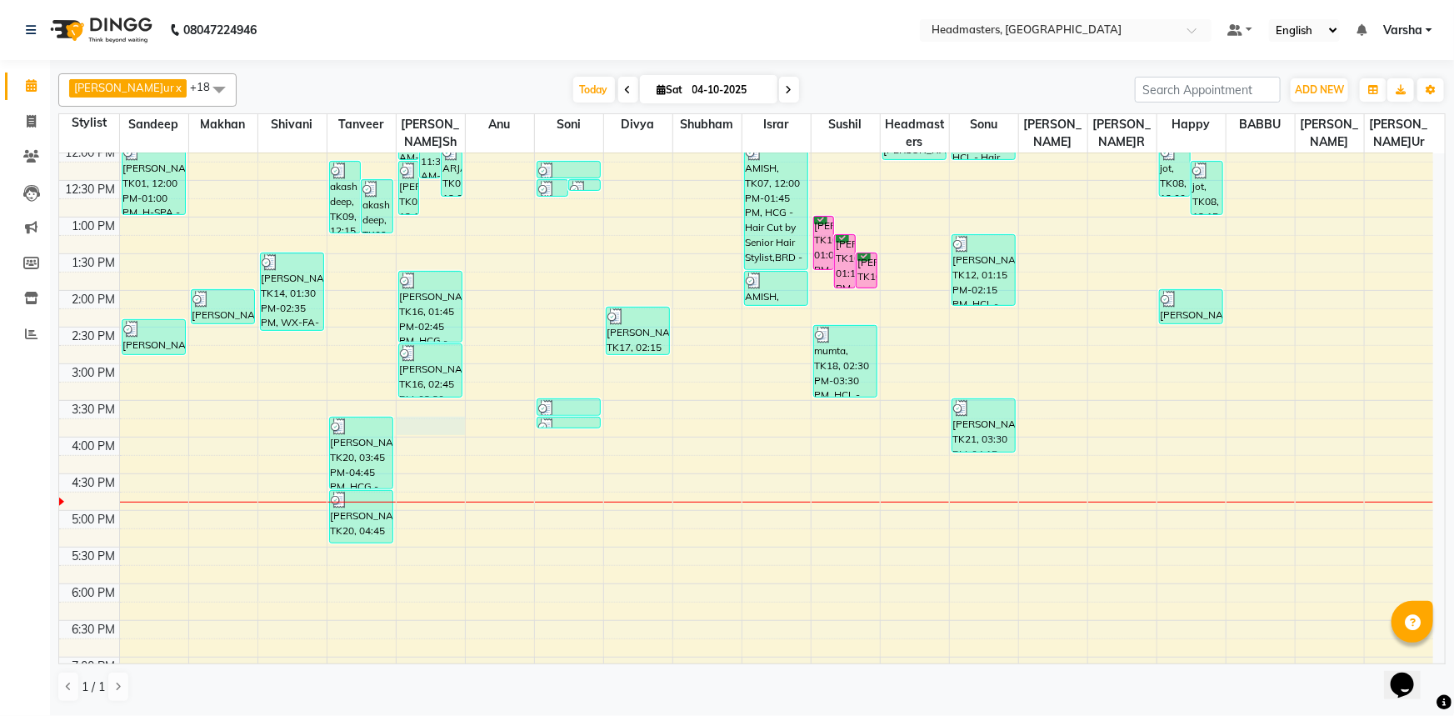
click at [427, 428] on div "8:00 AM 8:30 AM 9:00 AM 9:30 AM 10:00 AM 10:30 AM 11:00 AM 11:30 AM 12:00 PM 12…" at bounding box center [746, 327] width 1374 height 952
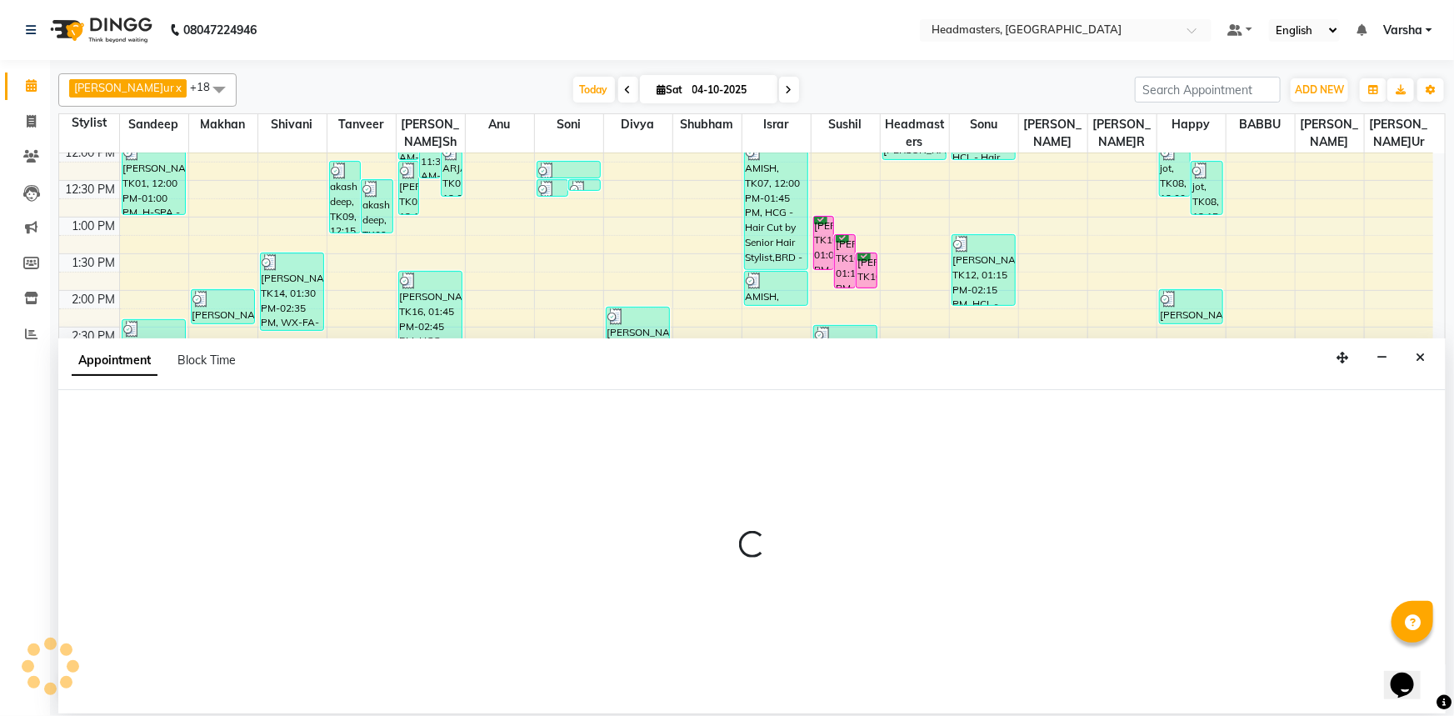
select select "60869"
select select "945"
select select "tentative"
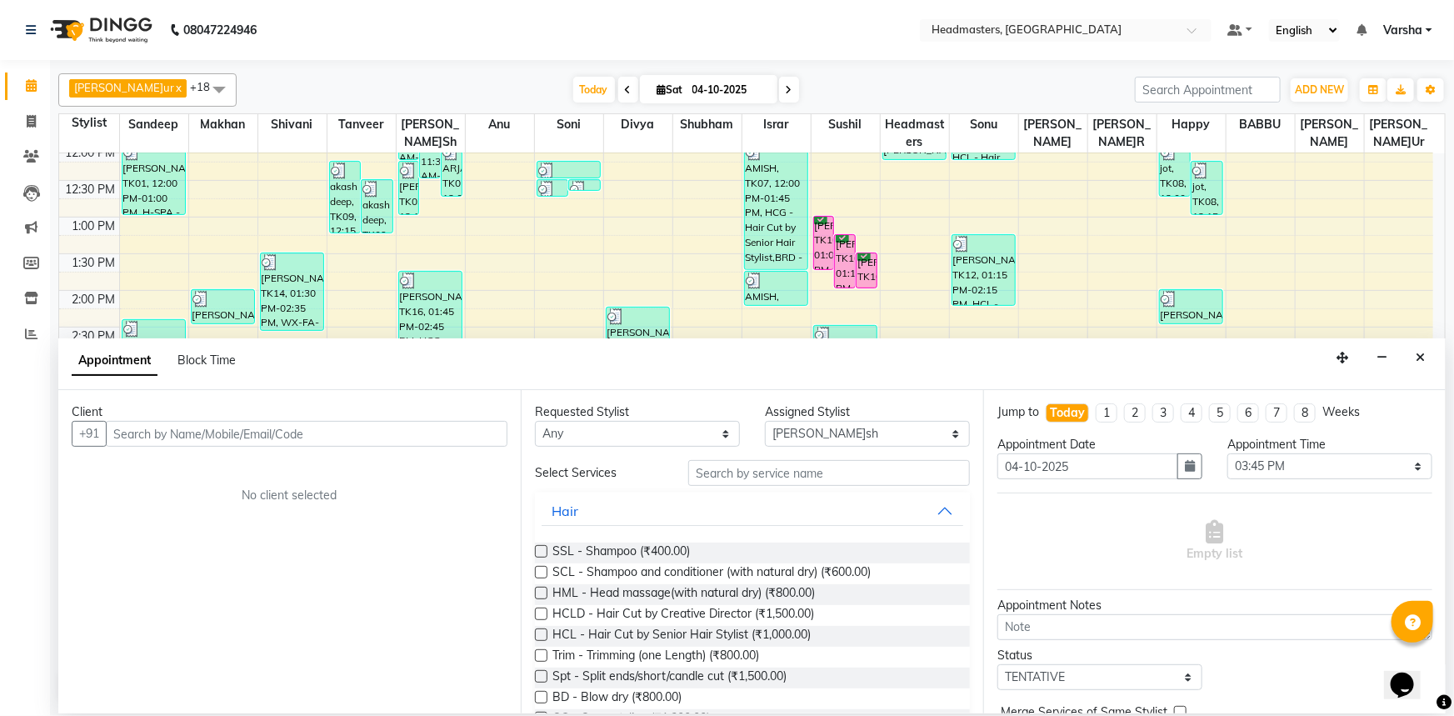
click at [200, 434] on input "text" at bounding box center [307, 434] width 402 height 26
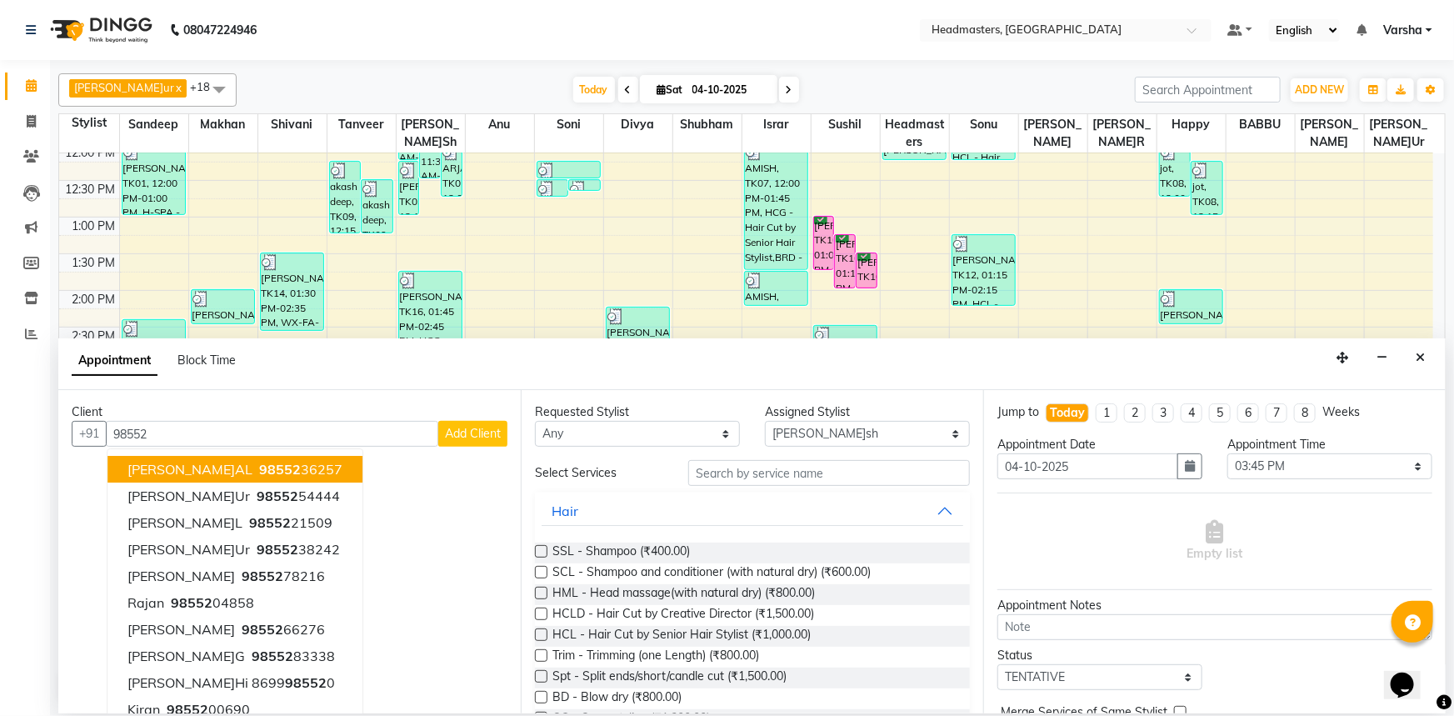
click at [259, 471] on span "98552" at bounding box center [280, 469] width 42 height 17
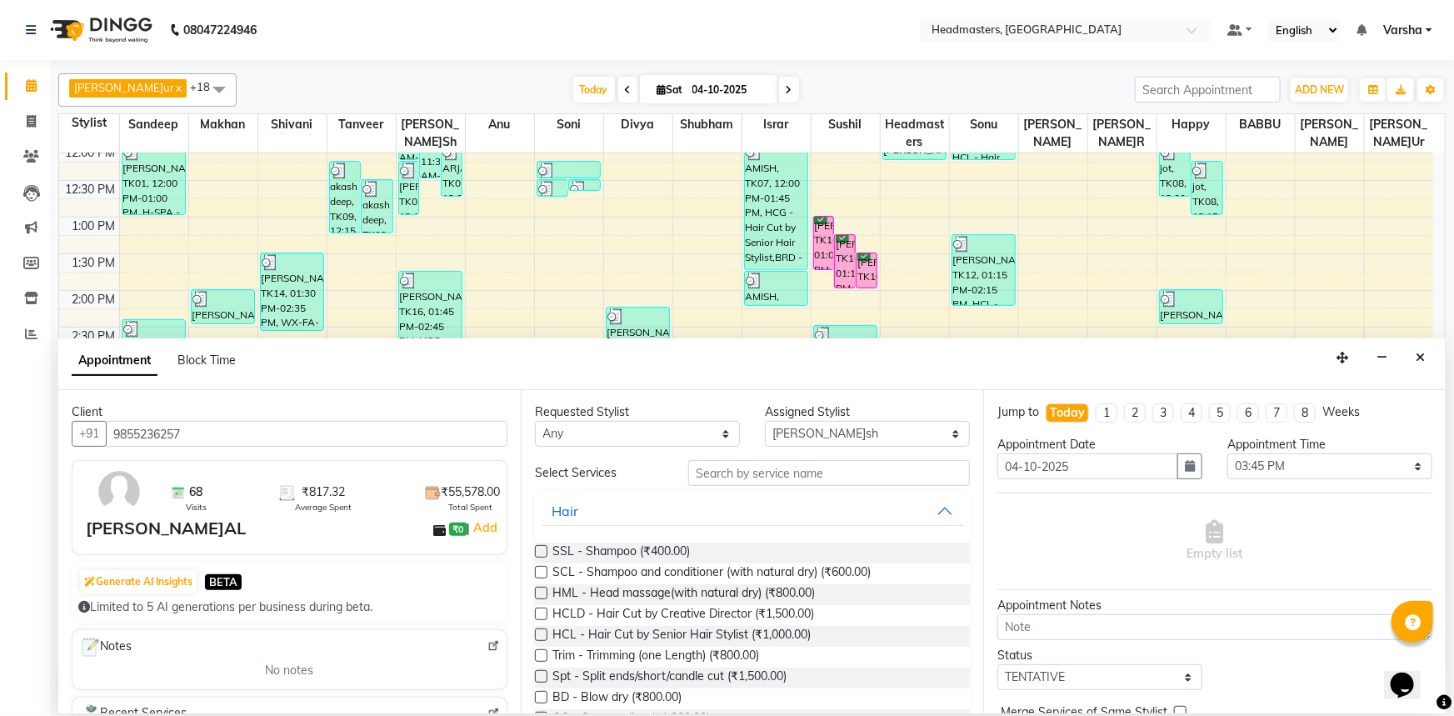
type input "9855236257"
click at [764, 470] on input "text" at bounding box center [829, 473] width 282 height 26
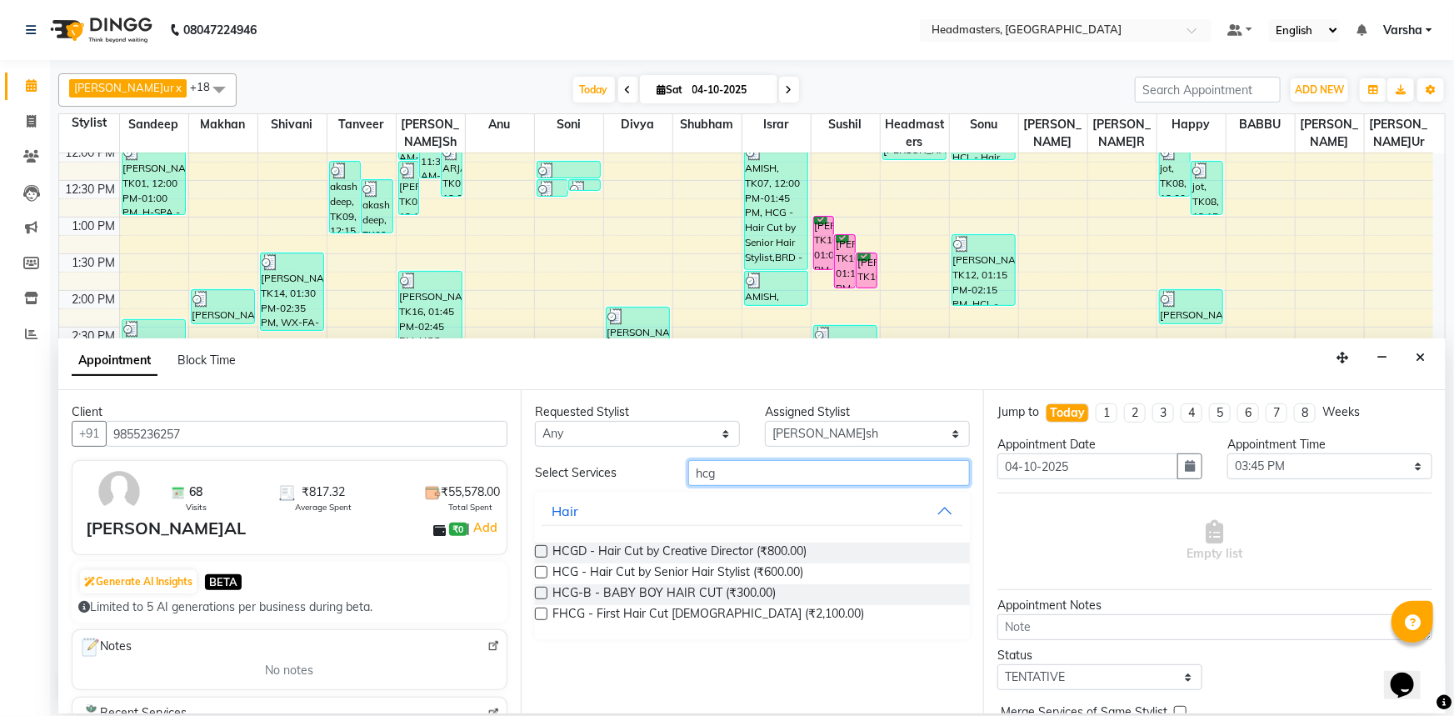
type input "hcg"
click at [542, 572] on label at bounding box center [541, 572] width 12 height 12
click at [542, 572] on input "checkbox" at bounding box center [540, 573] width 11 height 11
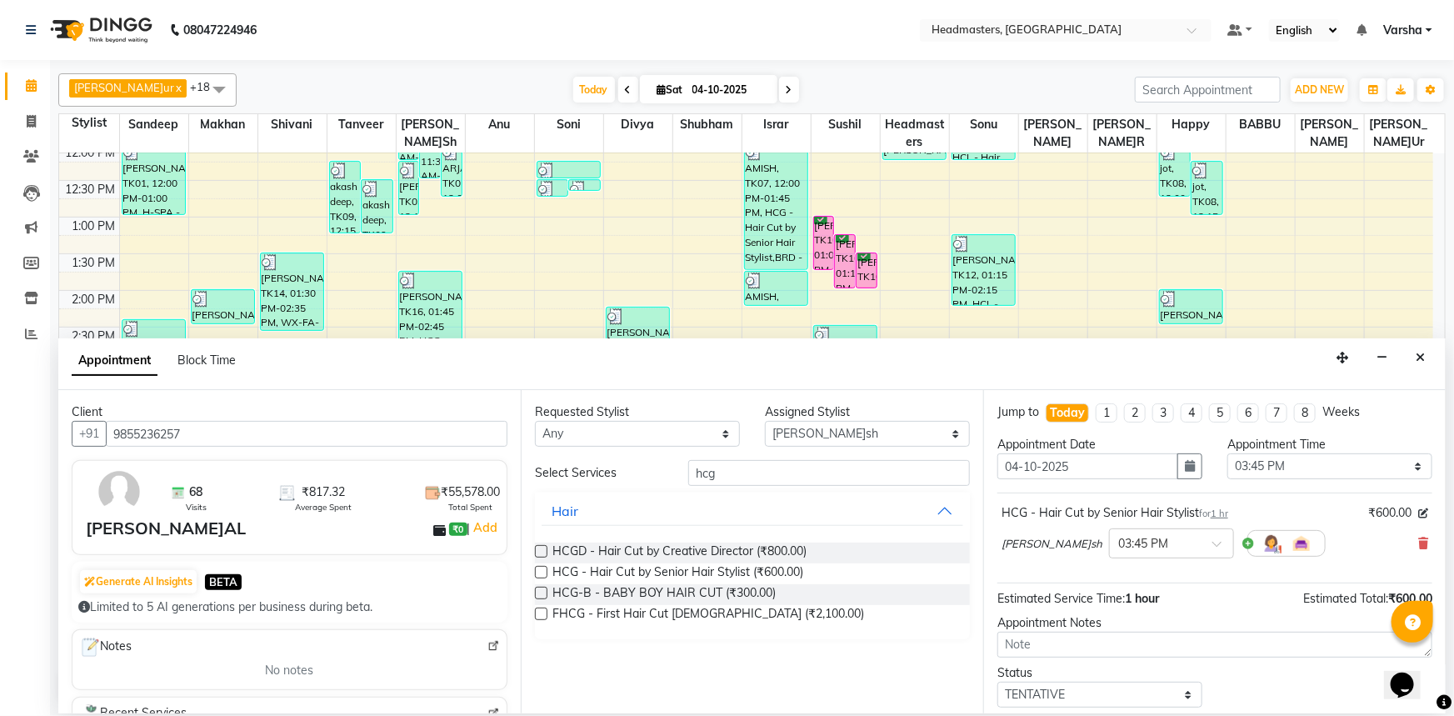
click at [731, 457] on div "Requested Stylist Any [PERSON_NAME] [PERSON_NAME] [PERSON_NAME] [PERSON_NAME] H…" at bounding box center [752, 551] width 462 height 323
checkbox input "false"
drag, startPoint x: 729, startPoint y: 489, endPoint x: 720, endPoint y: 472, distance: 19.8
click at [727, 489] on div "Select Services hcg Hair HCGD - Hair Cut by Creative Director (₹800.00) HCG - H…" at bounding box center [752, 549] width 435 height 179
click at [719, 472] on input "hcg" at bounding box center [829, 473] width 282 height 26
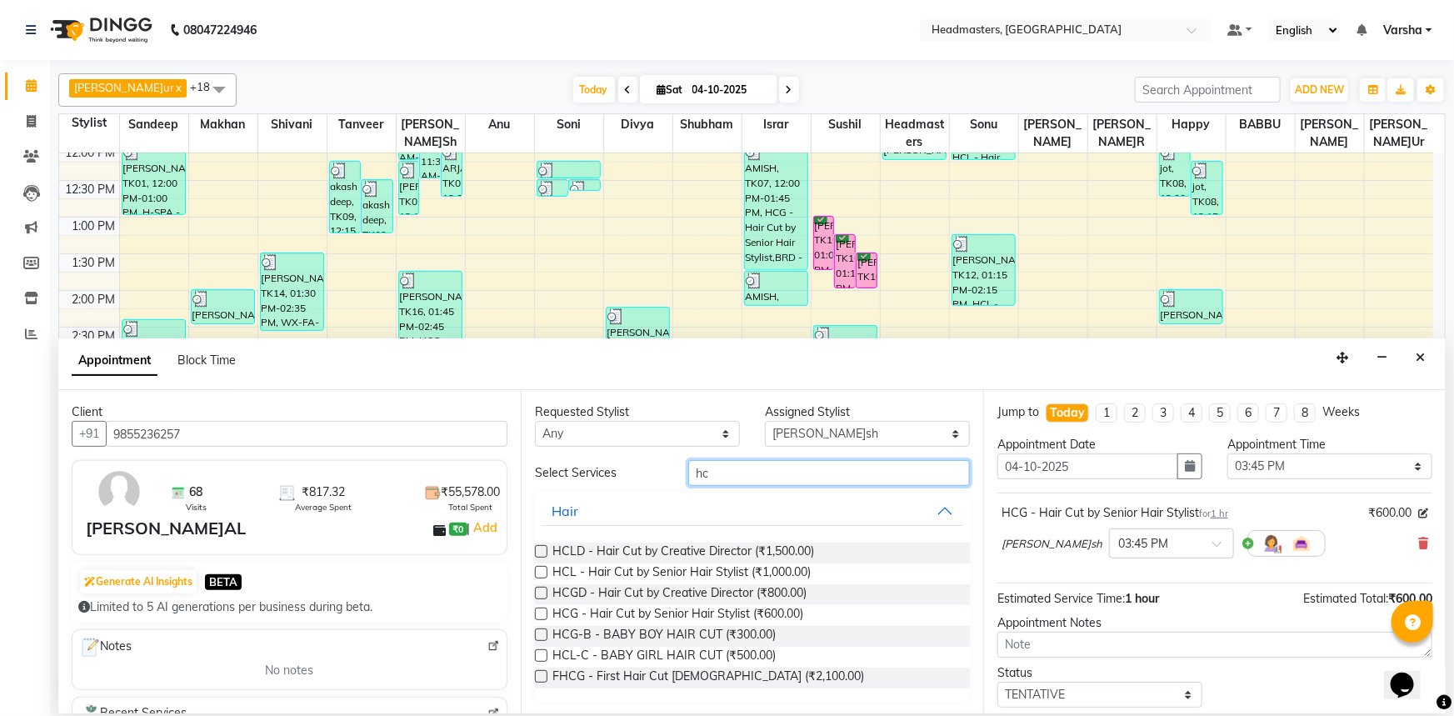
type input "h"
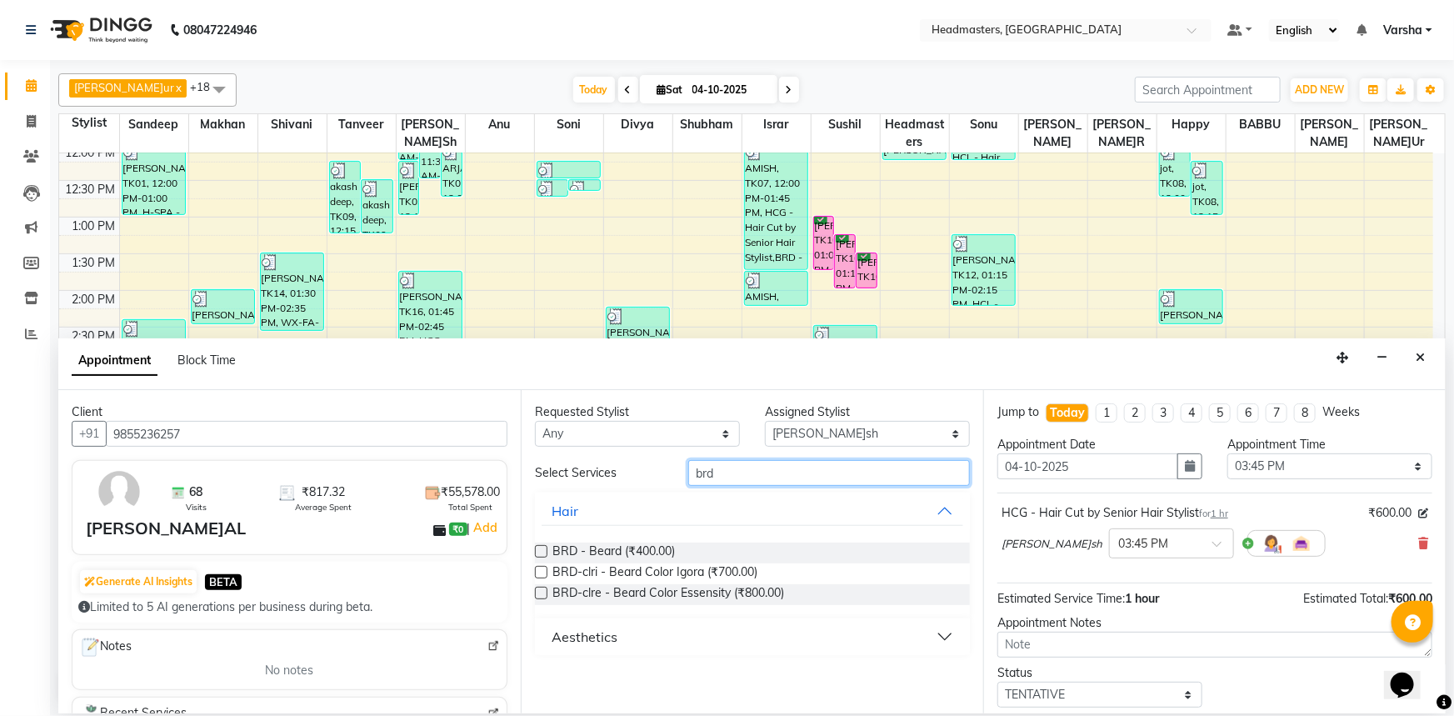
type input "brd"
click at [543, 552] on label at bounding box center [541, 551] width 12 height 12
click at [543, 552] on input "checkbox" at bounding box center [540, 552] width 11 height 11
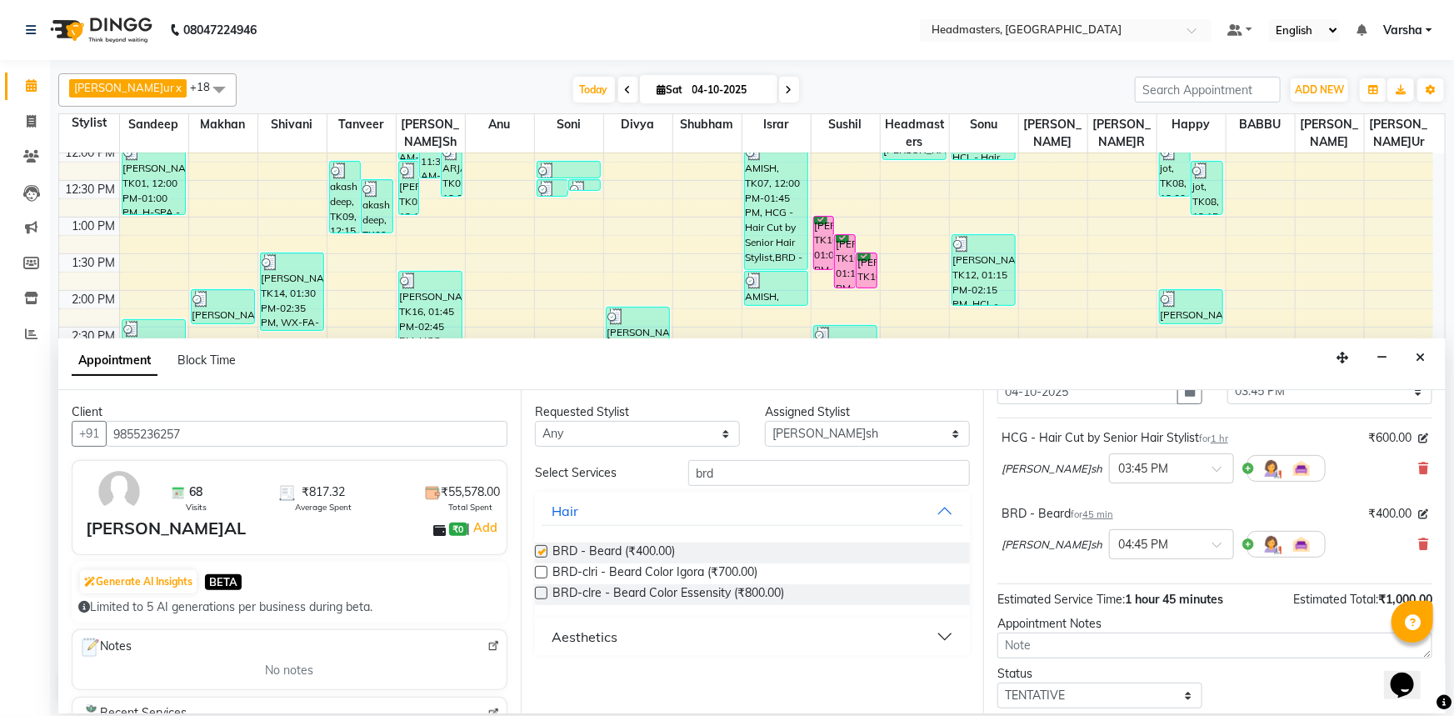
checkbox input "false"
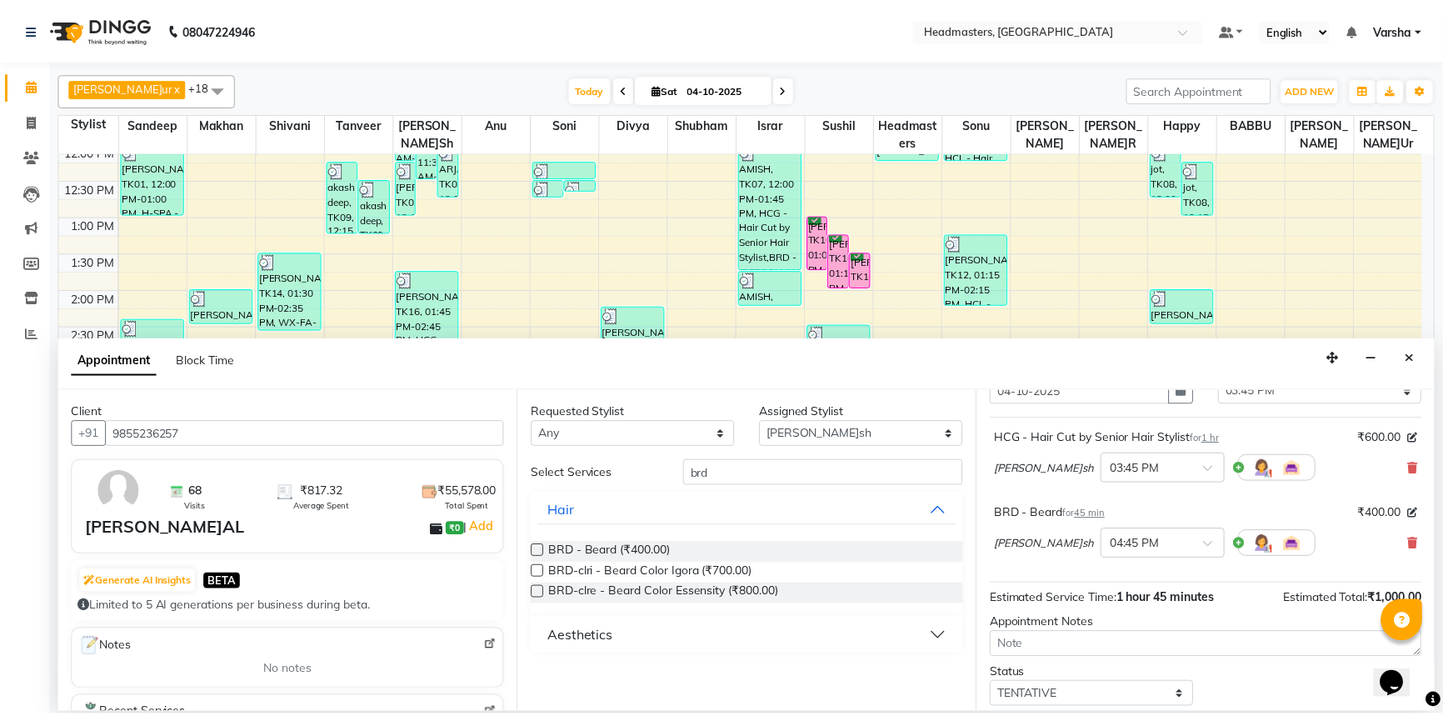
scroll to position [147, 0]
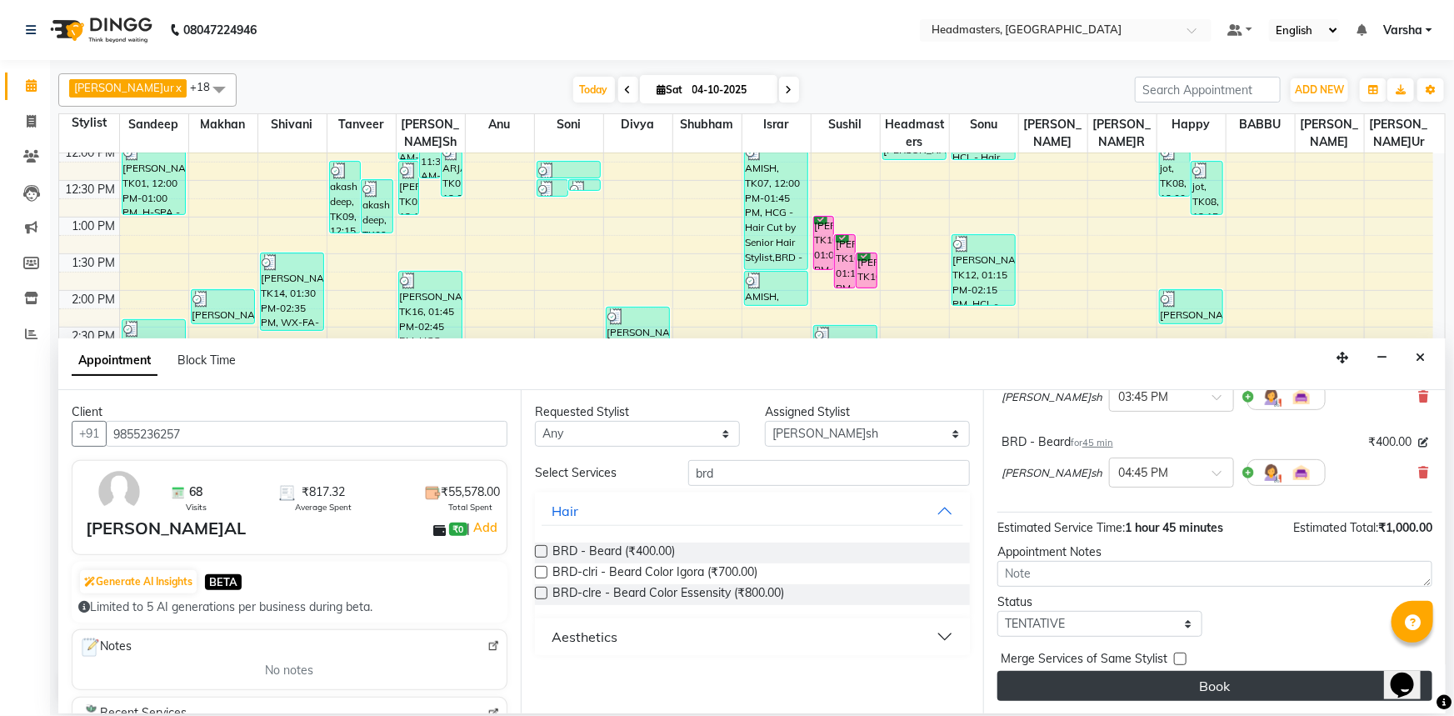
click at [1131, 673] on button "Book" at bounding box center [1214, 686] width 435 height 30
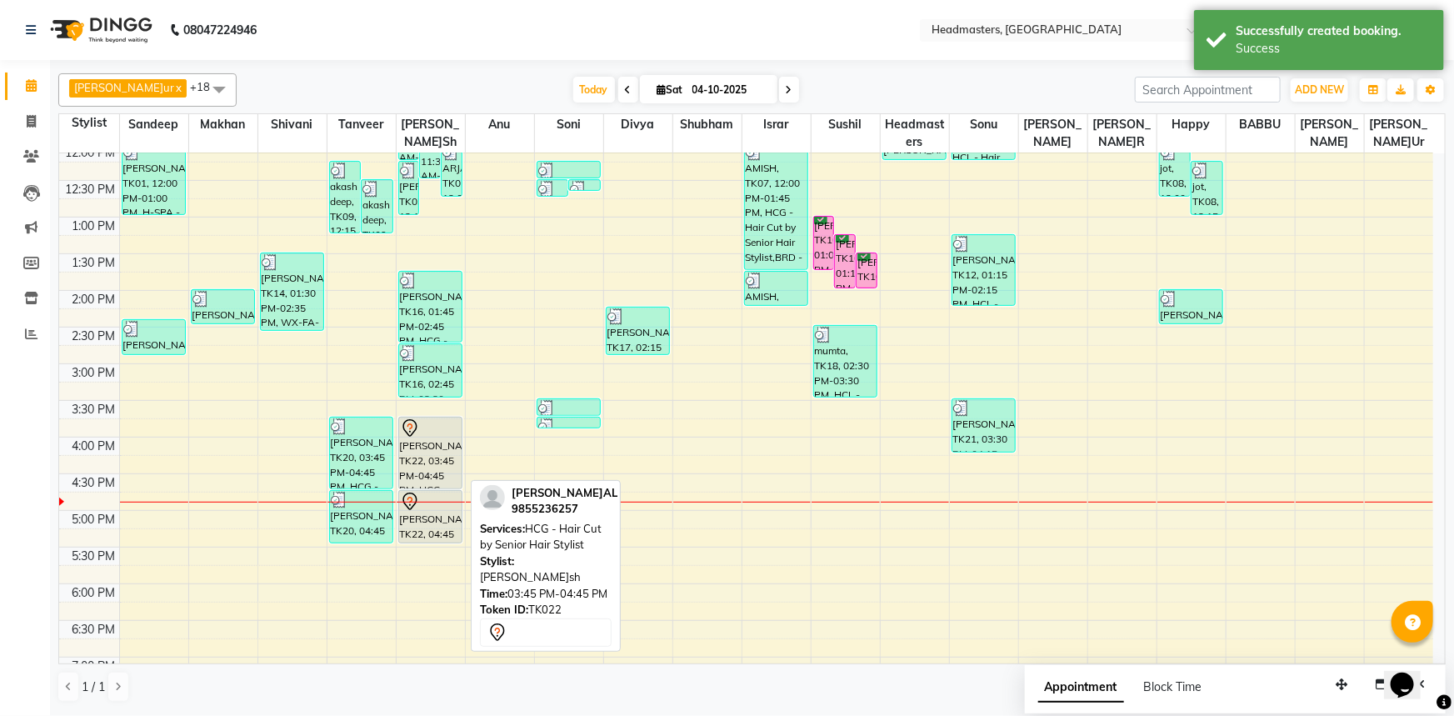
click at [410, 471] on div "[PERSON_NAME]L, TK22, 03:45 PM-04:45 PM, HCG - Hair Cut by Senior Hair Stylist" at bounding box center [430, 452] width 63 height 71
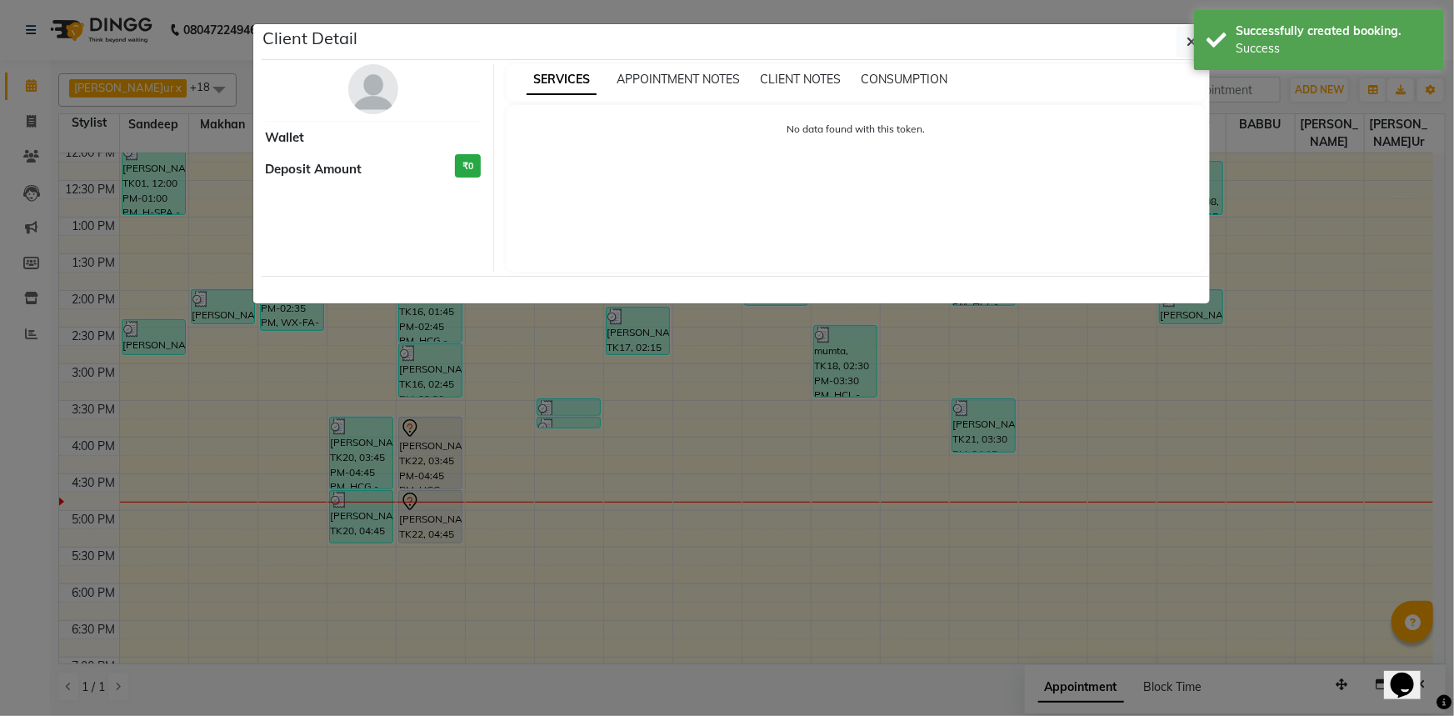
select select "7"
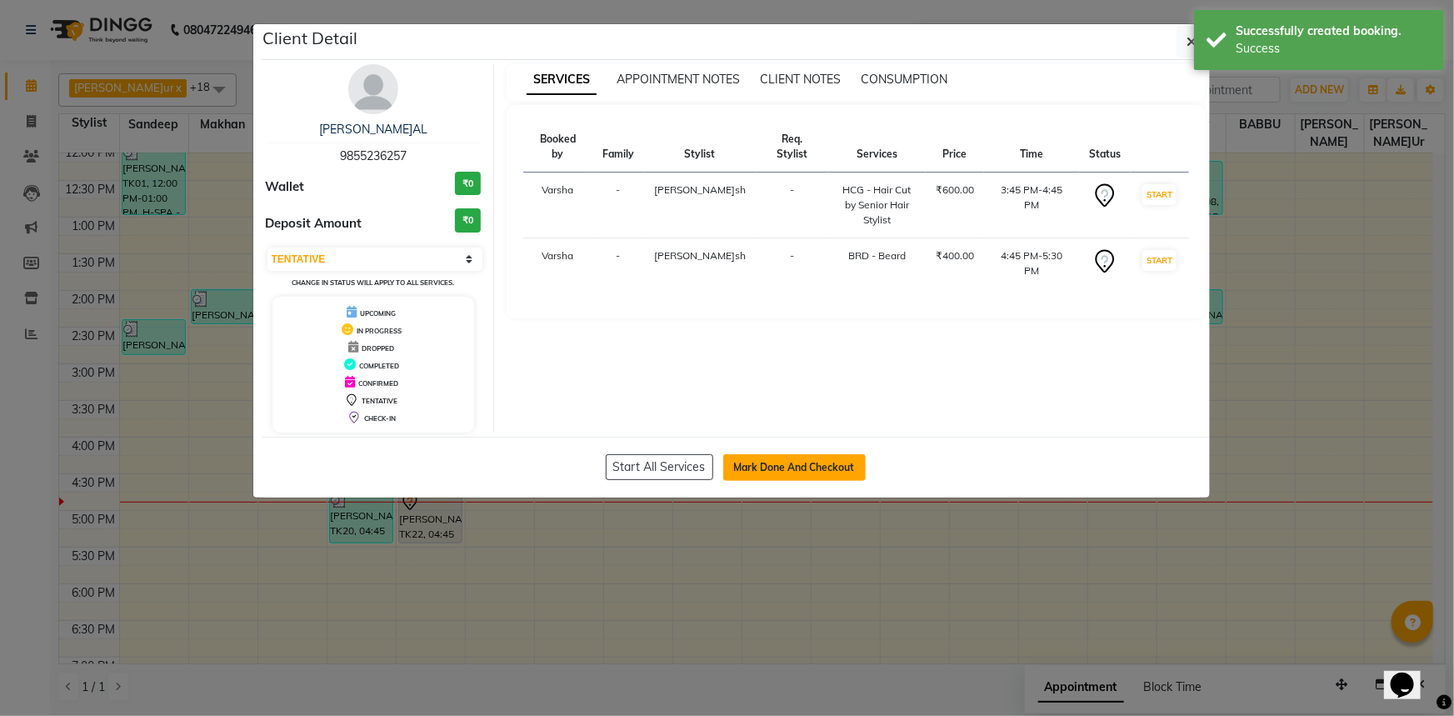
click at [827, 459] on button "Mark Done And Checkout" at bounding box center [794, 467] width 142 height 27
select select "7140"
select select "service"
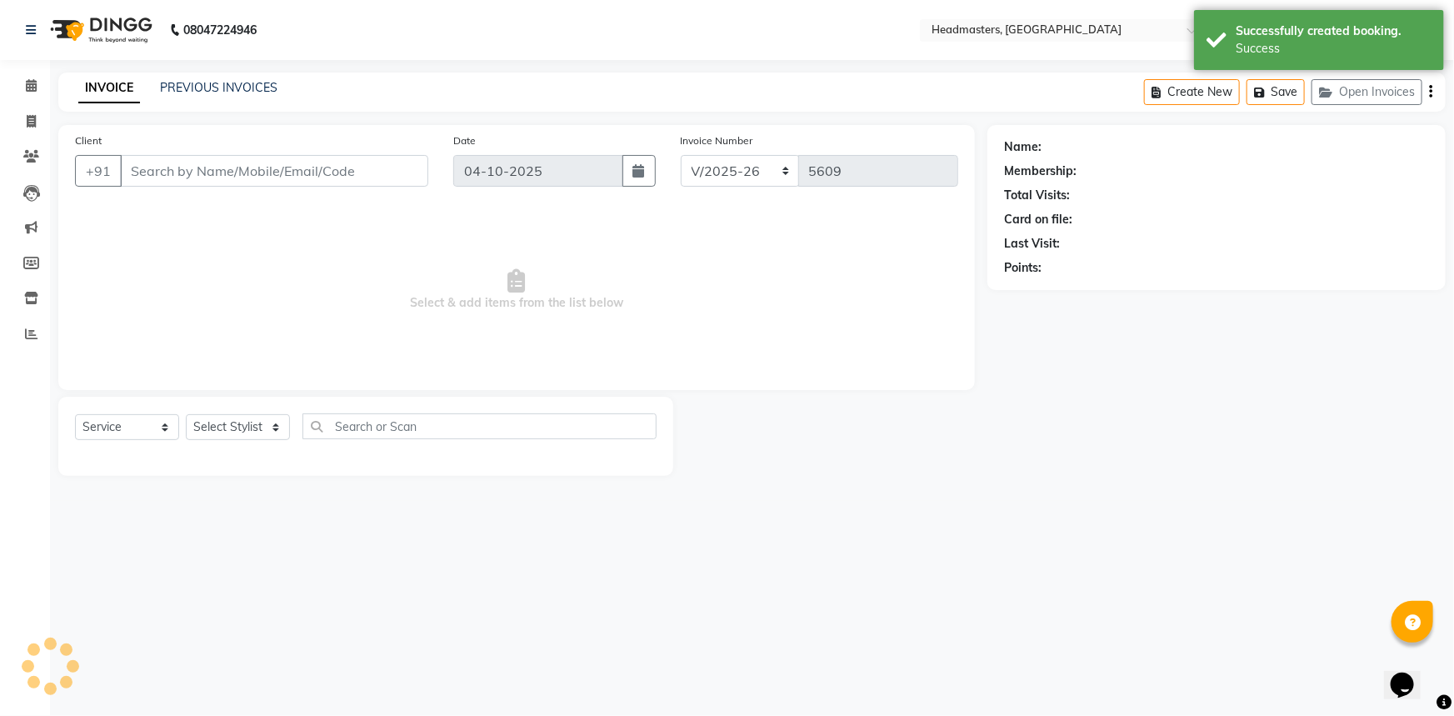
type input "9855236257"
select select "60869"
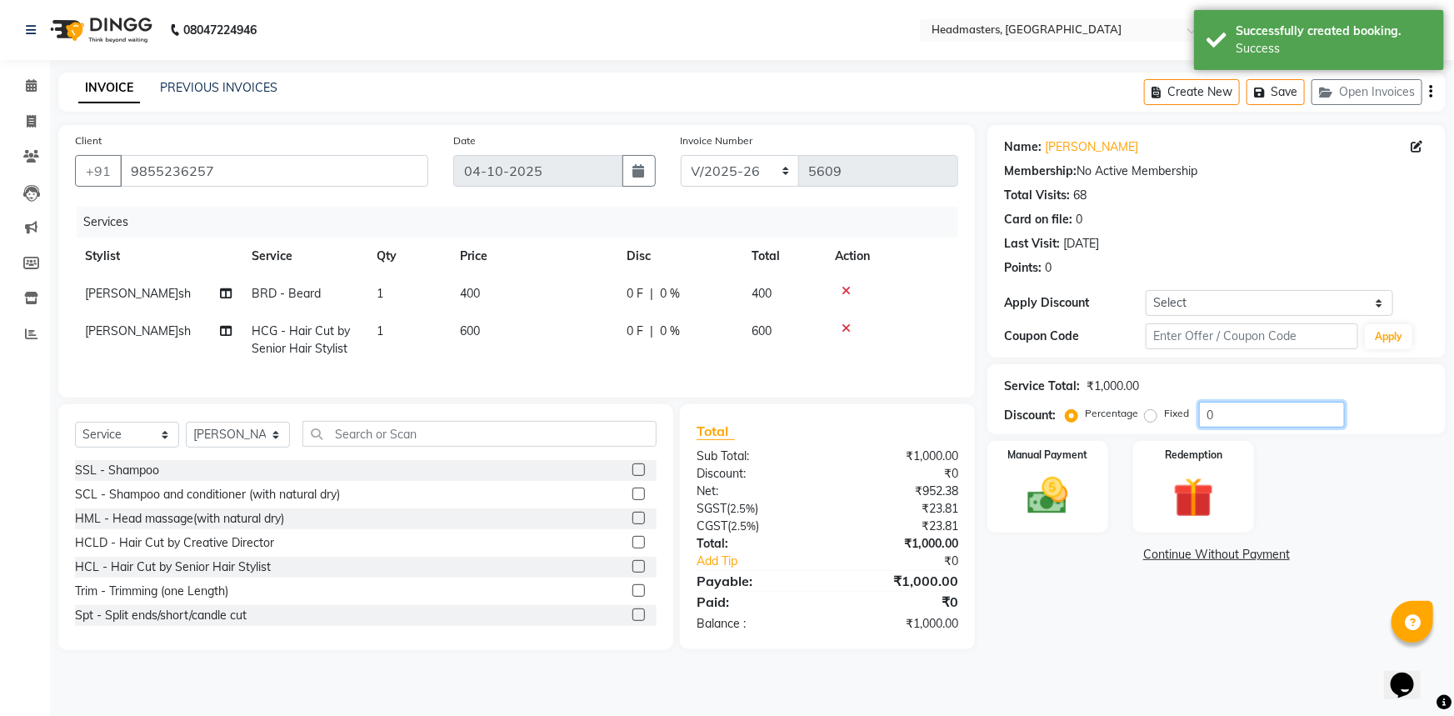
click at [1260, 425] on input "0" at bounding box center [1272, 415] width 146 height 26
type input "050"
click at [1030, 510] on img at bounding box center [1048, 496] width 68 height 48
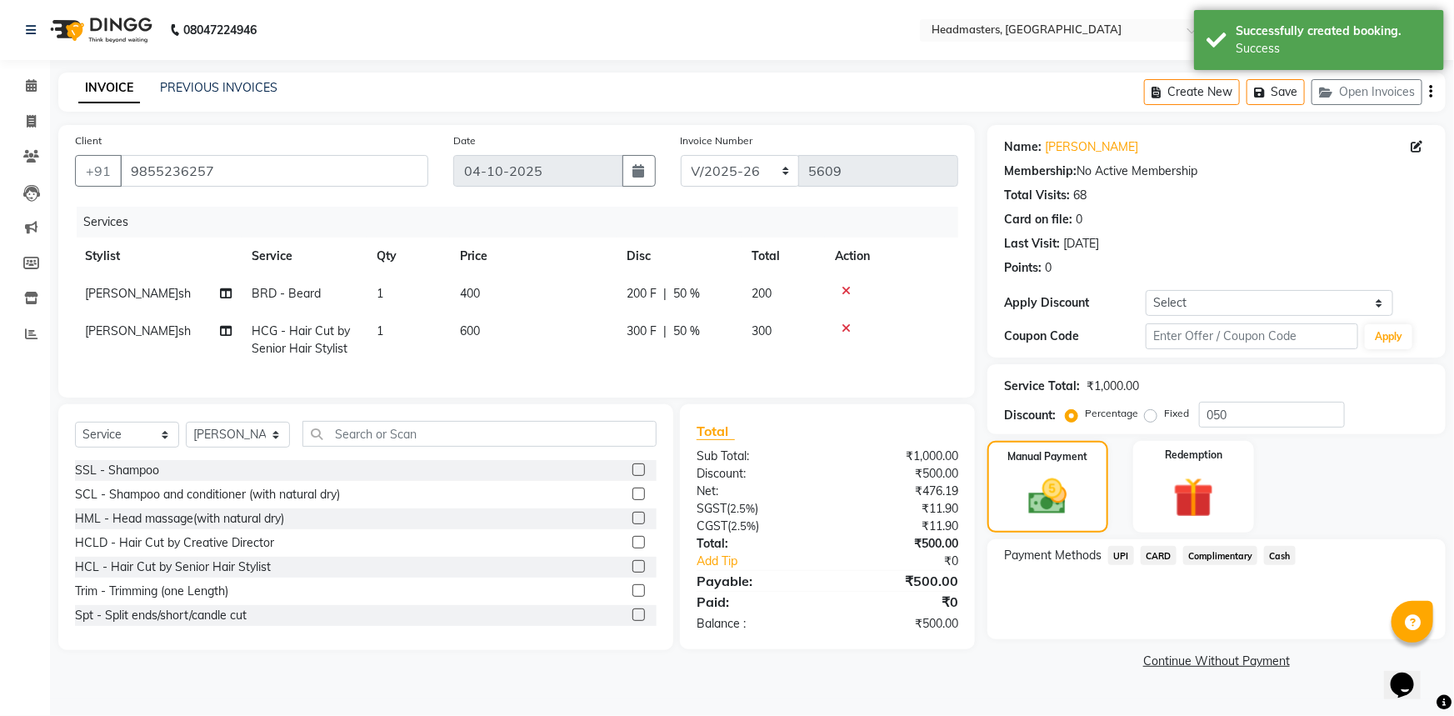
click at [1290, 547] on span "Cash" at bounding box center [1280, 555] width 32 height 19
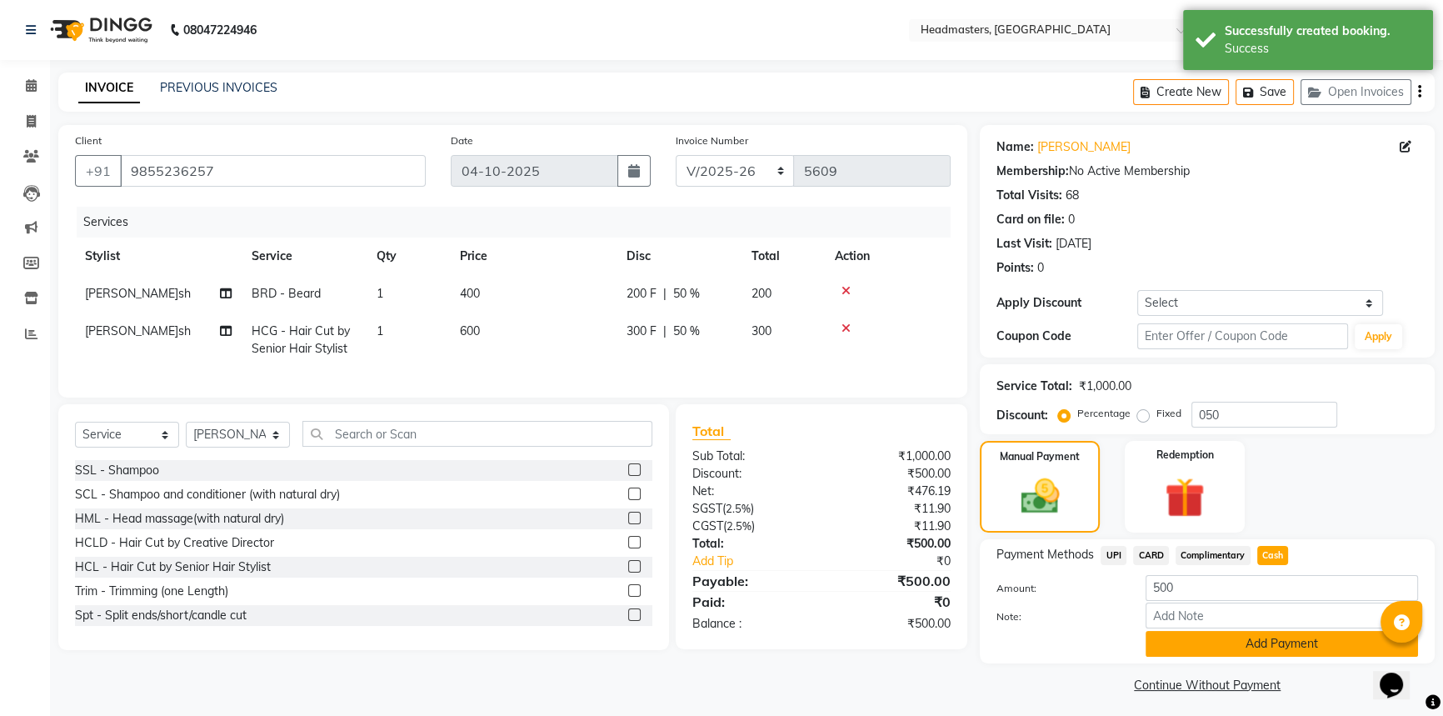
click at [1270, 635] on button "Add Payment" at bounding box center [1282, 644] width 272 height 26
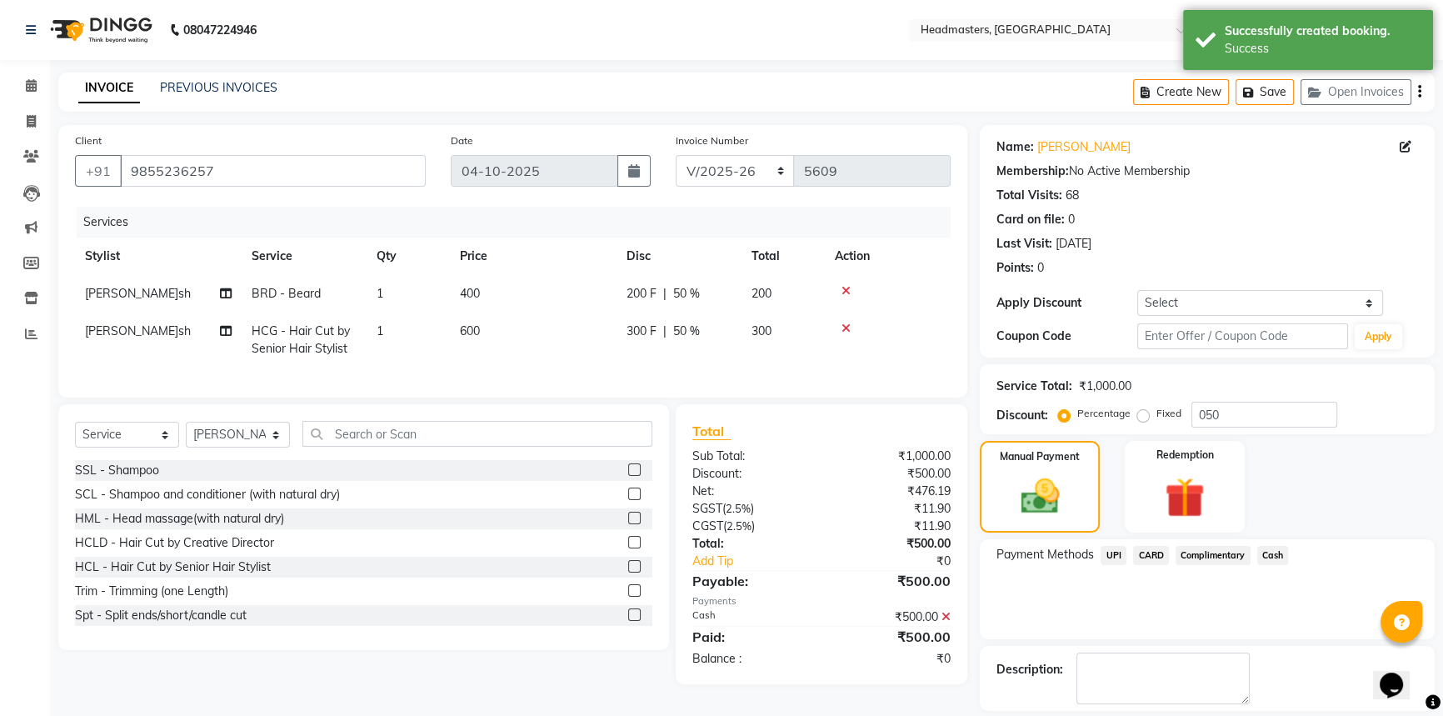
scroll to position [51, 0]
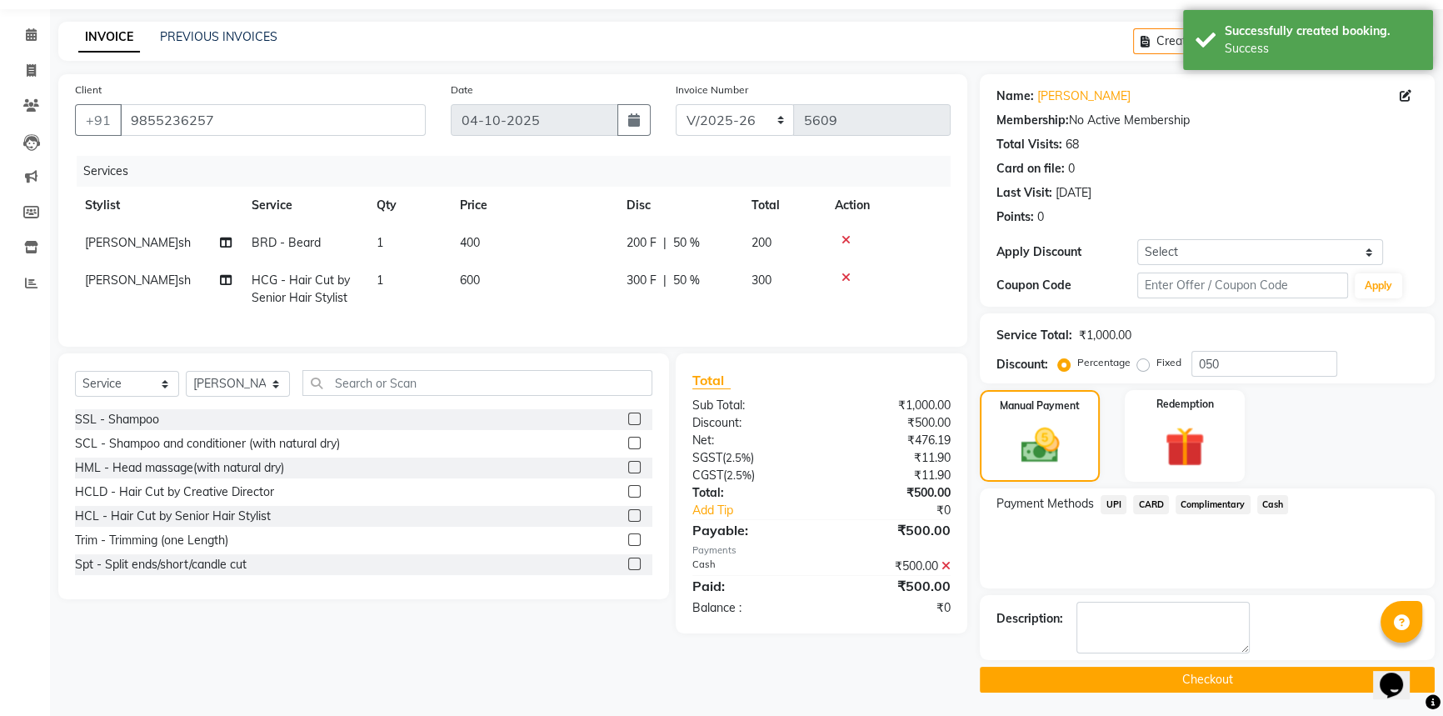
click at [1255, 674] on button "Checkout" at bounding box center [1207, 680] width 455 height 26
click at [1255, 674] on div "Checkout" at bounding box center [1207, 680] width 455 height 26
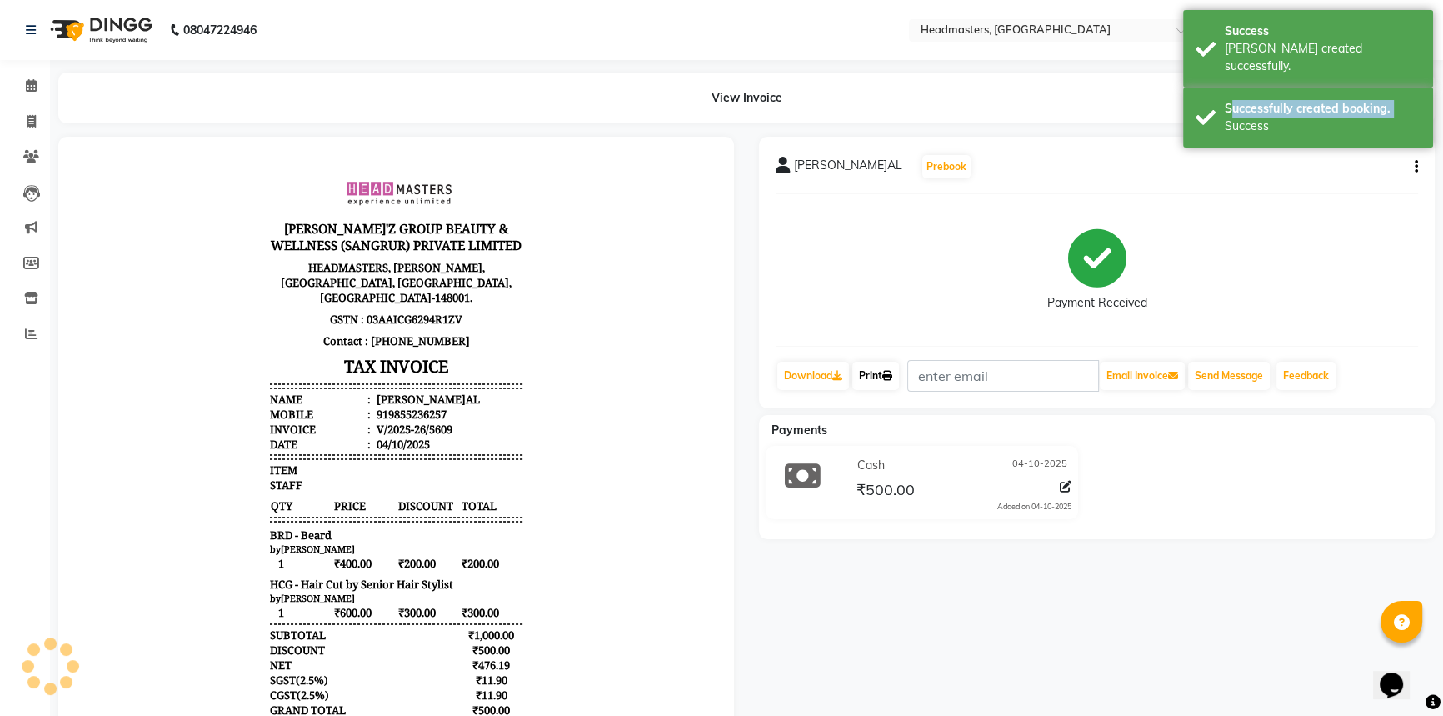
click at [887, 380] on link "Print" at bounding box center [875, 376] width 47 height 28
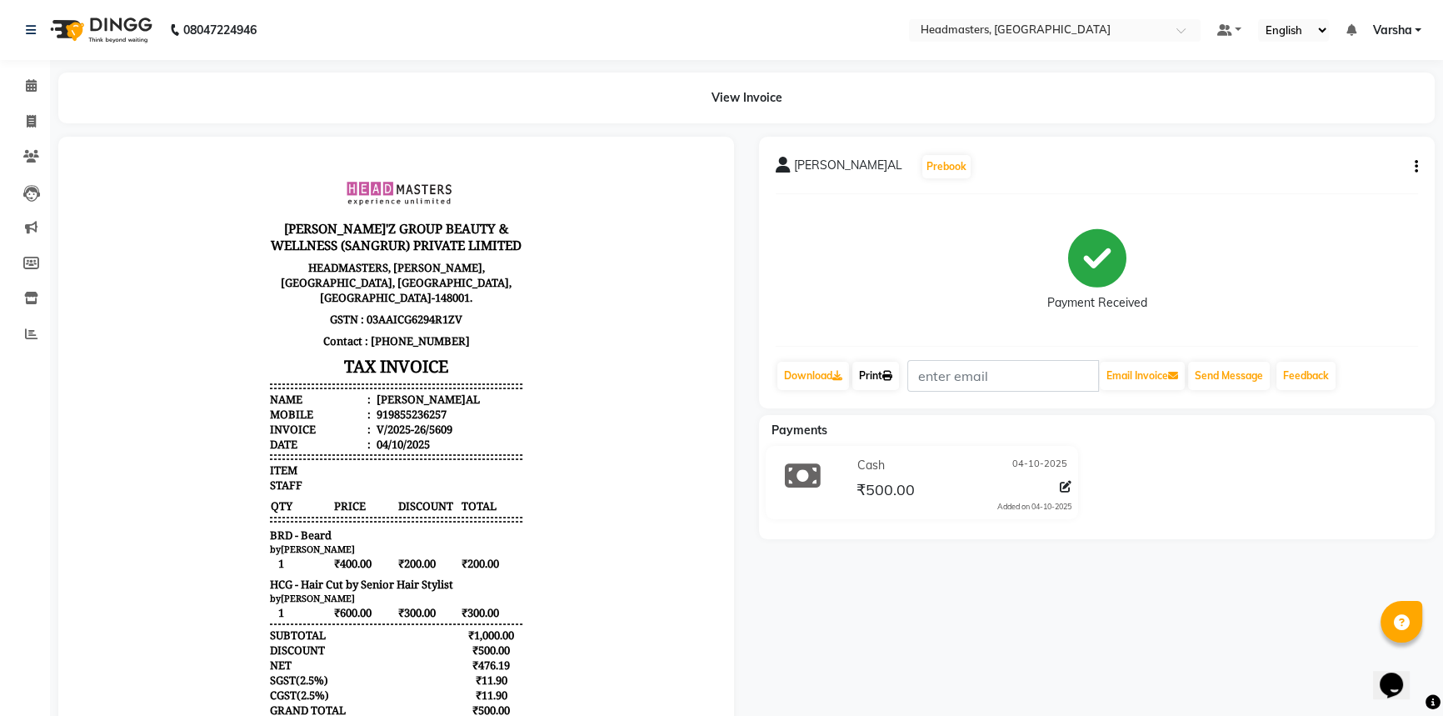
click at [887, 385] on link "Print" at bounding box center [875, 376] width 47 height 28
click at [43, 83] on span at bounding box center [31, 86] width 29 height 19
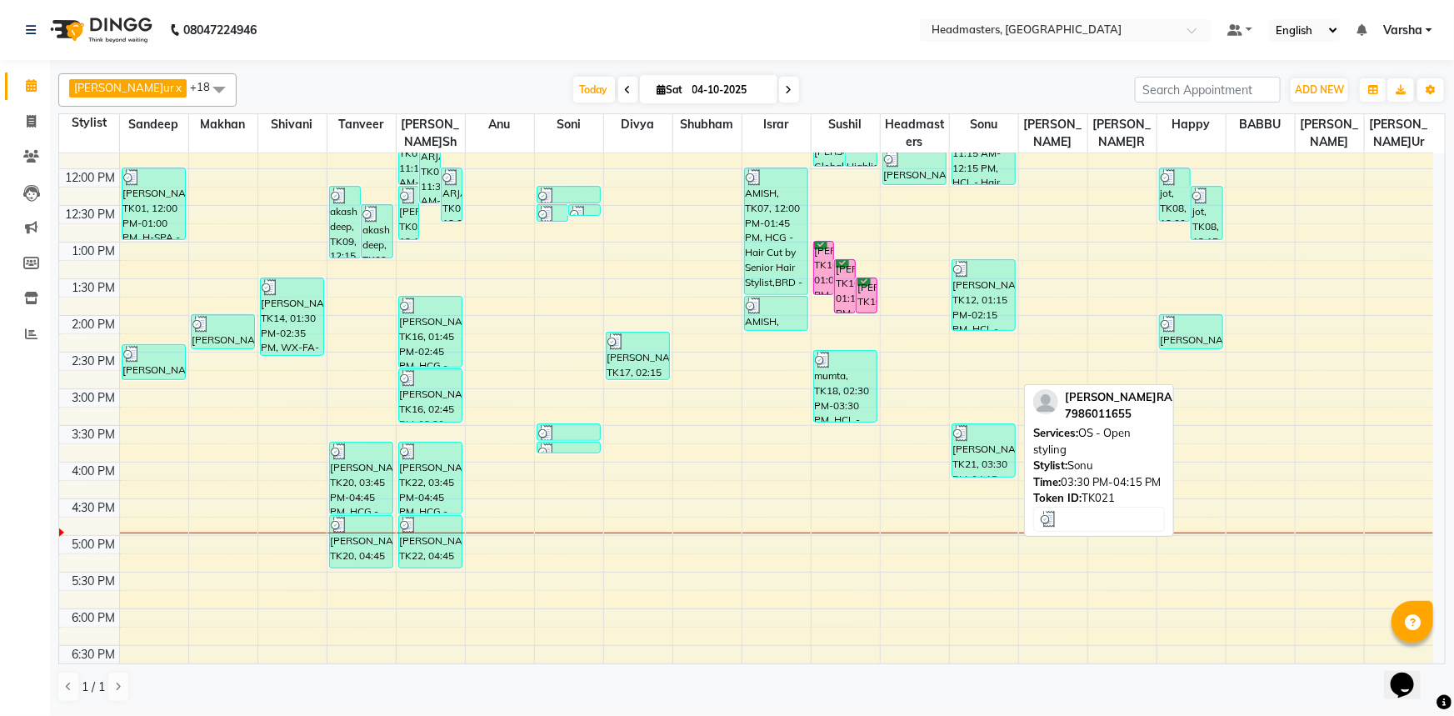
scroll to position [286, 0]
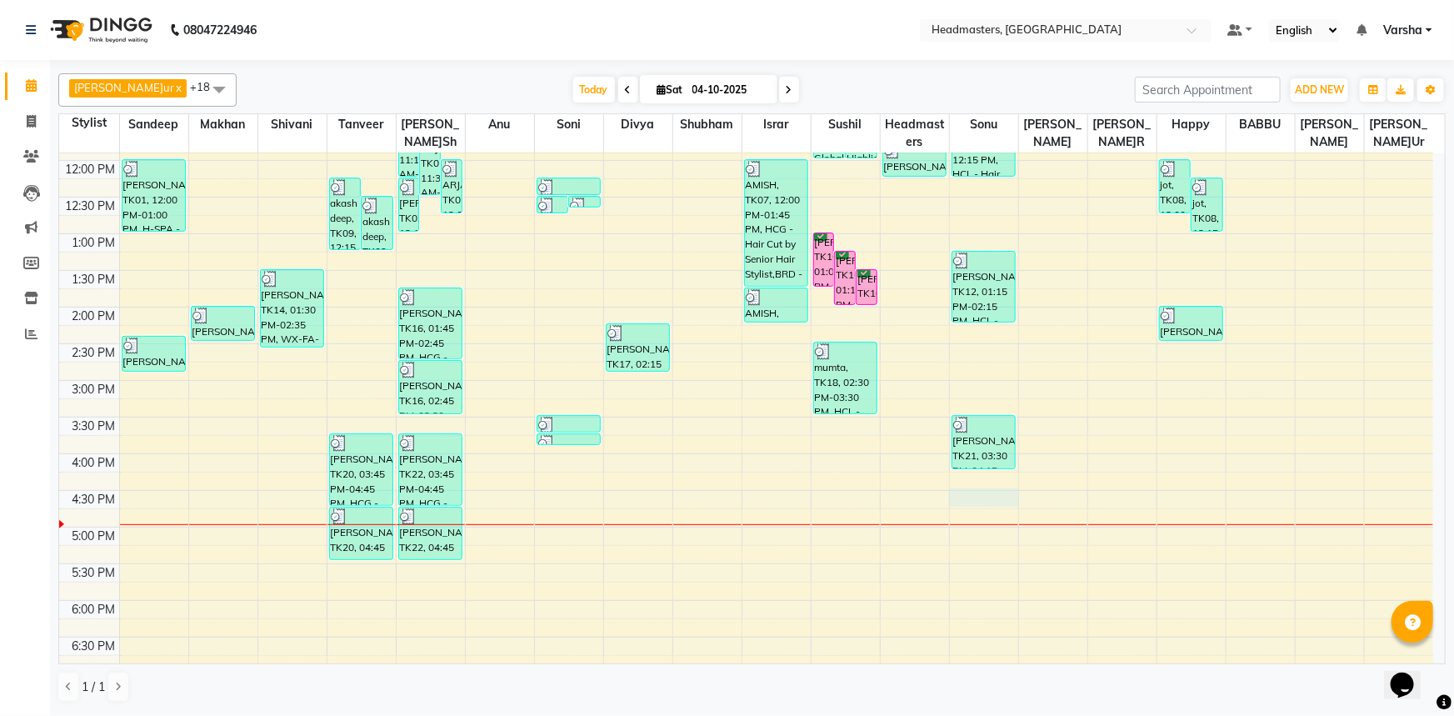
click at [978, 491] on div "8:00 AM 8:30 AM 9:00 AM 9:30 AM 10:00 AM 10:30 AM 11:00 AM 11:30 AM 12:00 PM 12…" at bounding box center [746, 344] width 1374 height 952
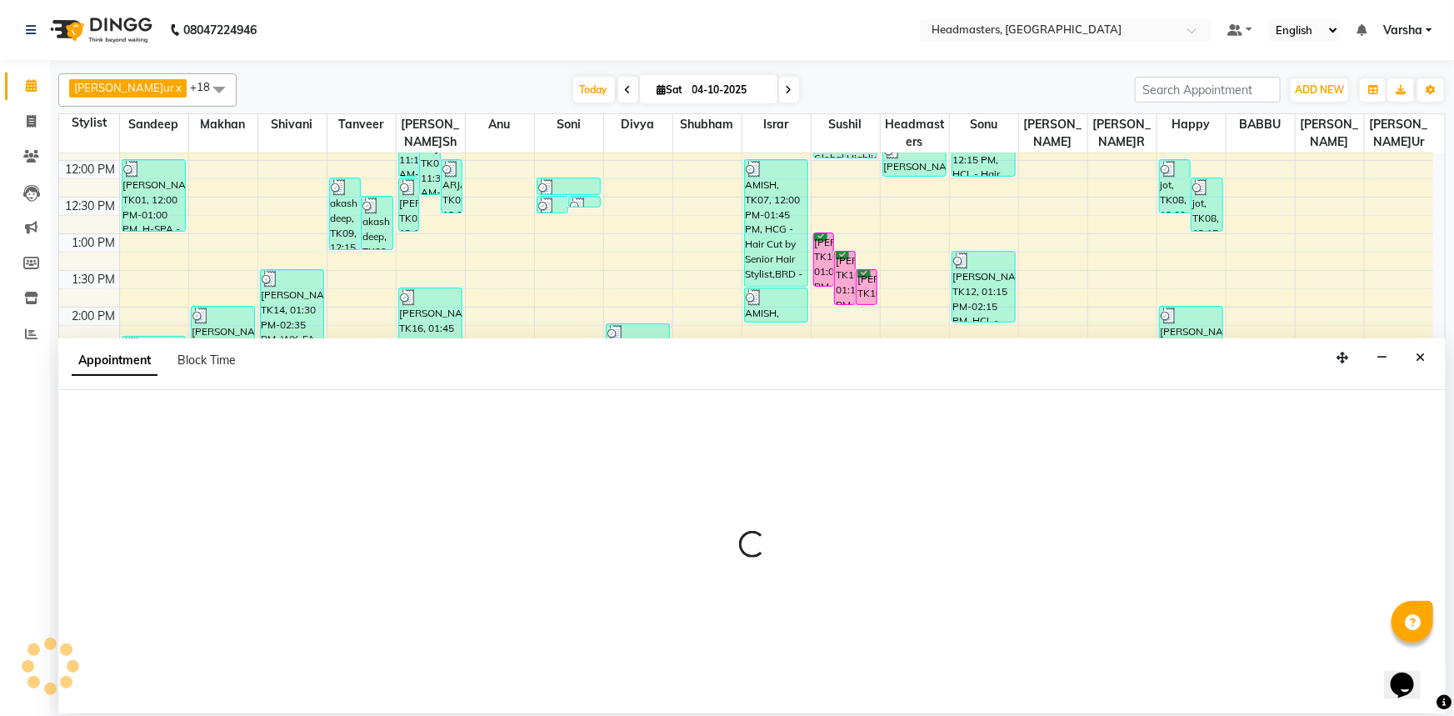
select select "60900"
select select "990"
select select "tentative"
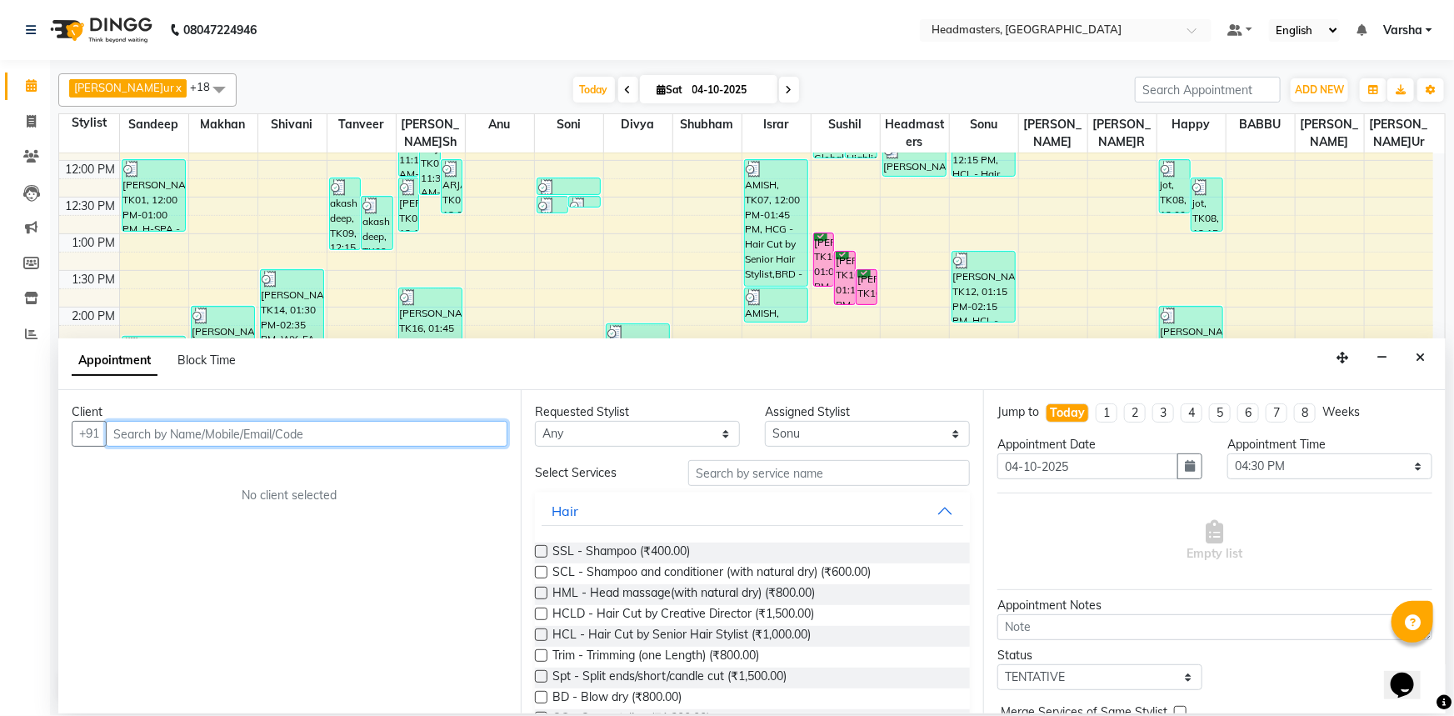
click at [160, 427] on input "text" at bounding box center [307, 434] width 402 height 26
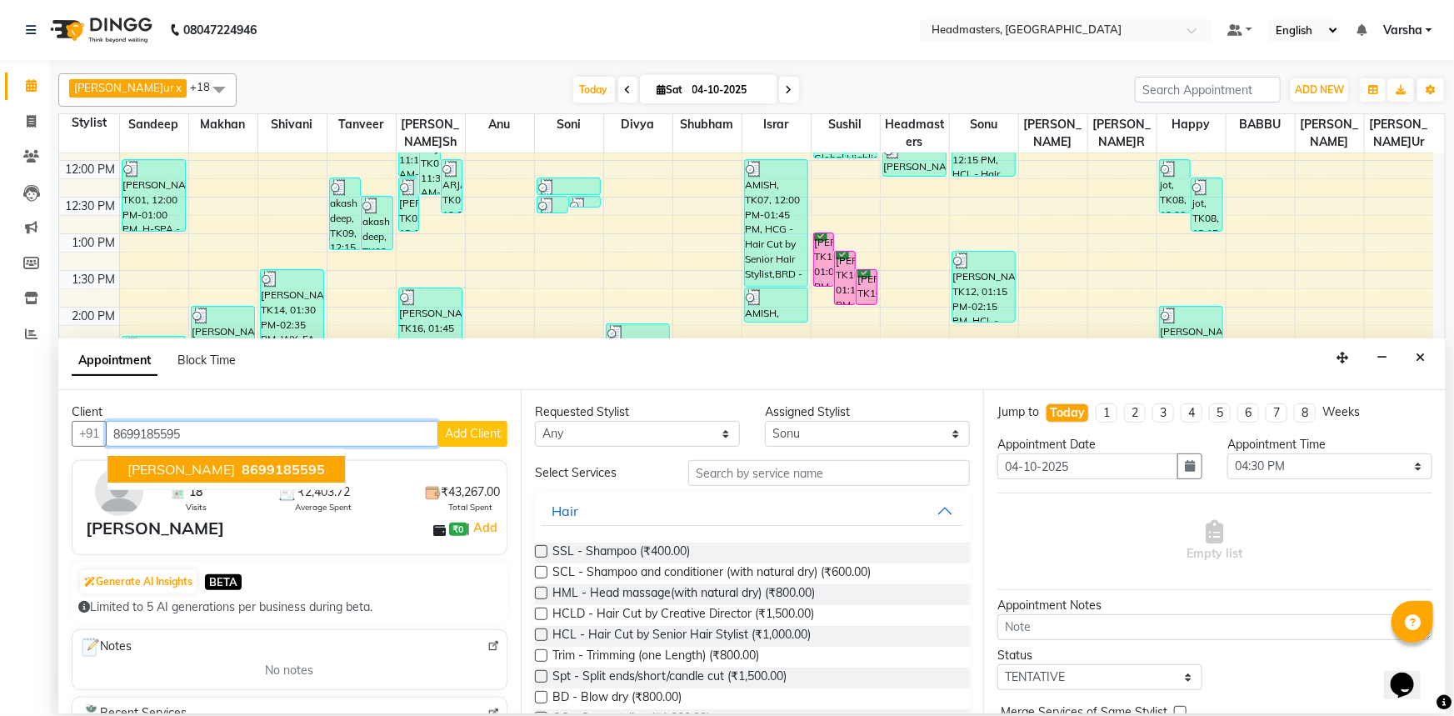
click at [163, 472] on span "[PERSON_NAME]" at bounding box center [180, 469] width 107 height 17
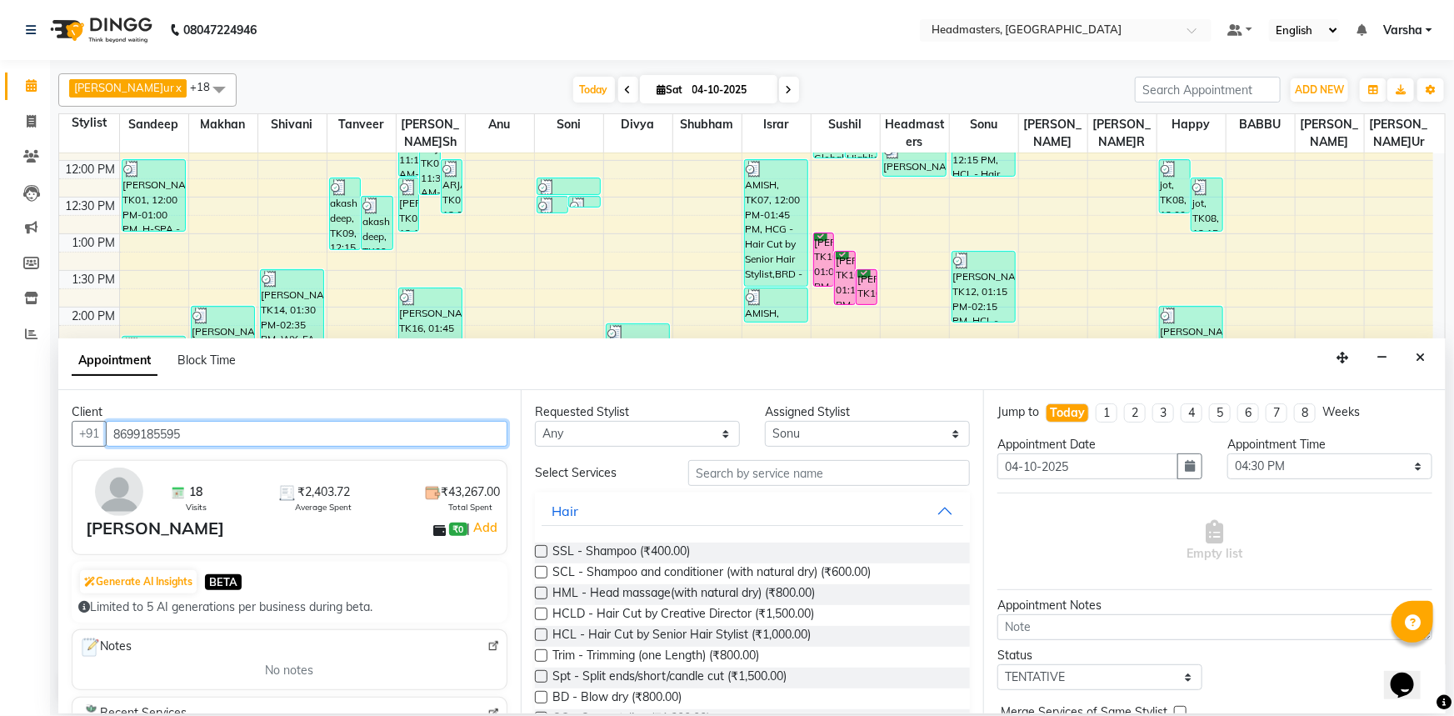
scroll to position [0, 0]
type input "8699185595"
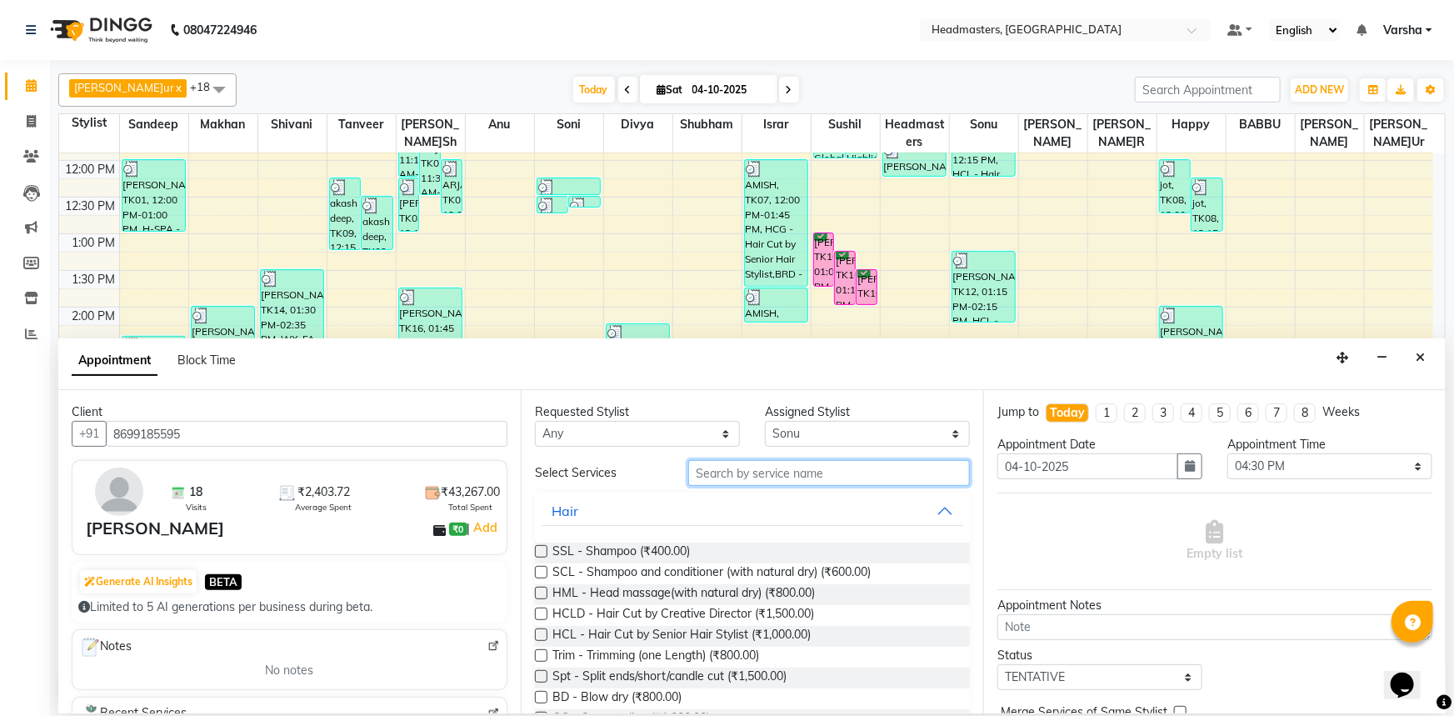
drag, startPoint x: 780, startPoint y: 475, endPoint x: 816, endPoint y: 479, distance: 36.1
click at [779, 475] on input "text" at bounding box center [829, 473] width 282 height 26
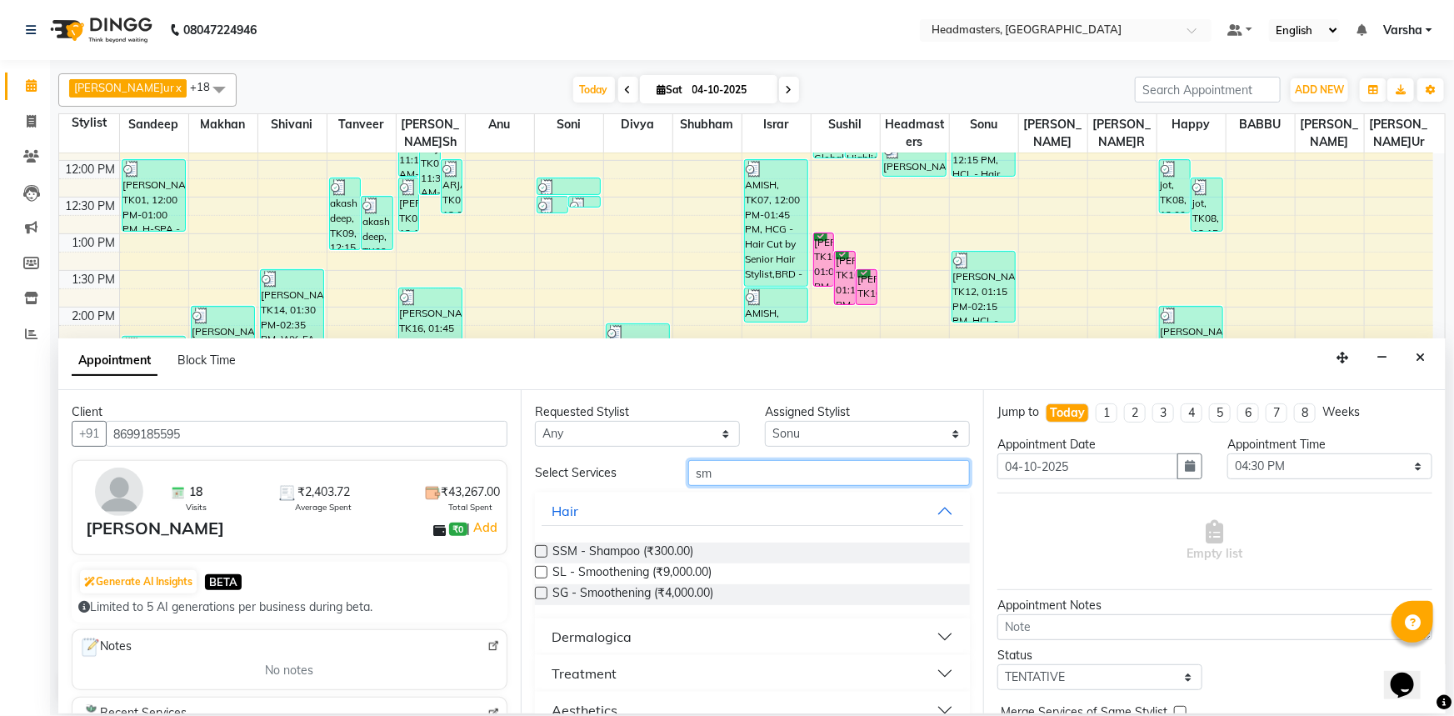
type input "sm"
click at [537, 575] on label at bounding box center [541, 572] width 12 height 12
click at [537, 575] on input "checkbox" at bounding box center [540, 573] width 11 height 11
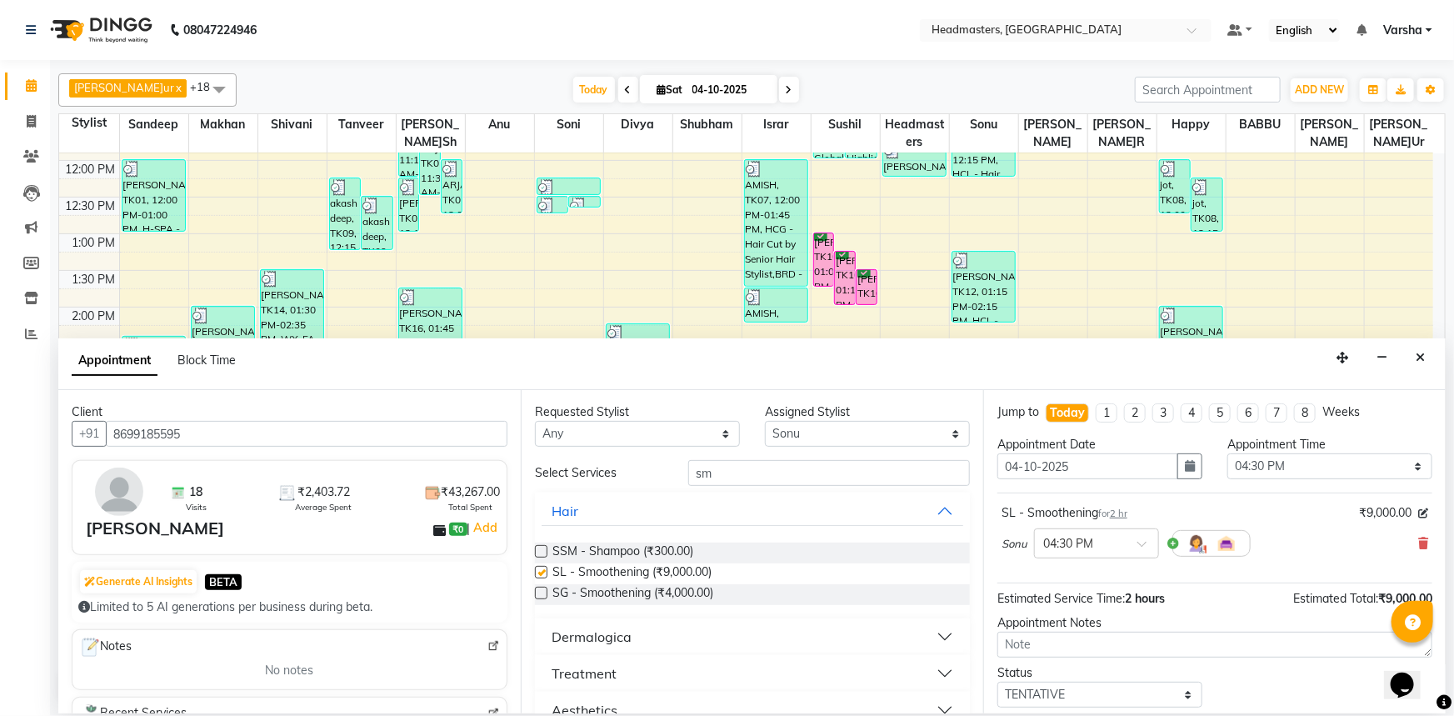
checkbox input "false"
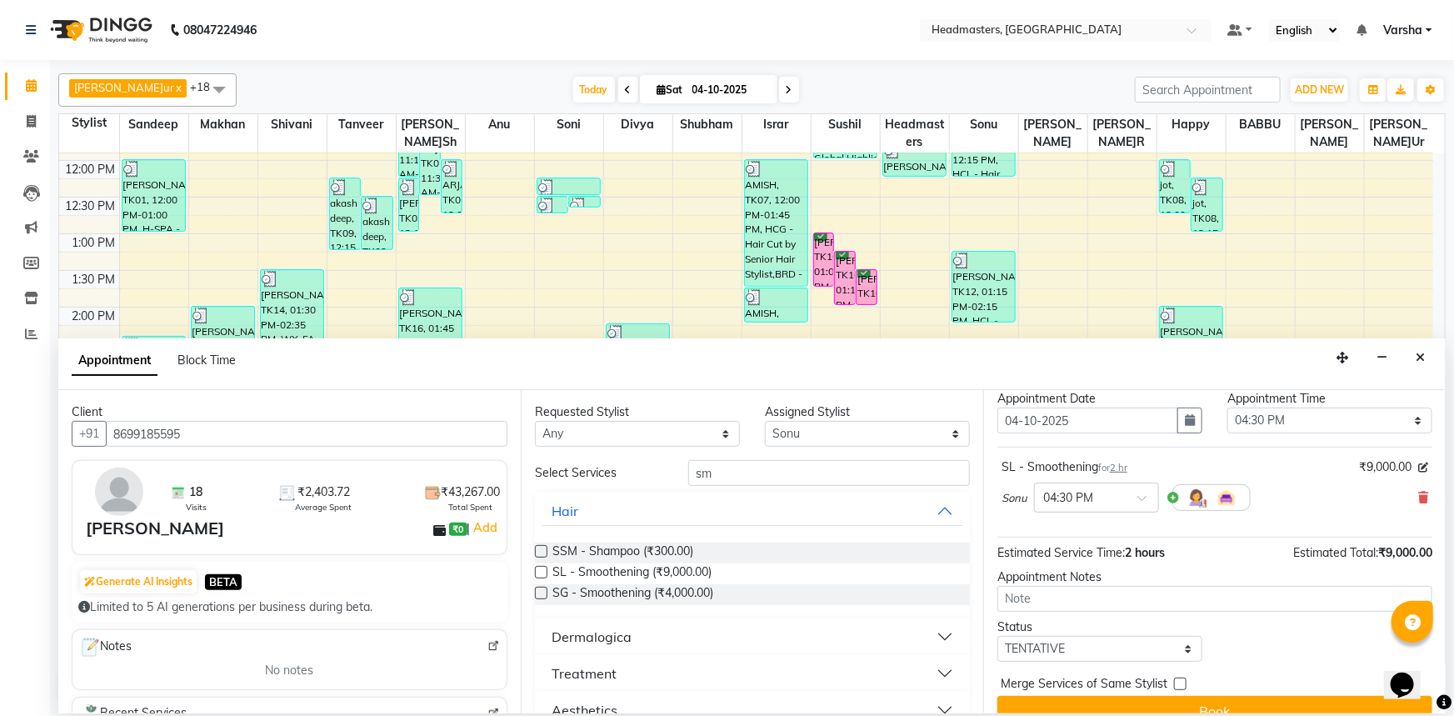
scroll to position [71, 0]
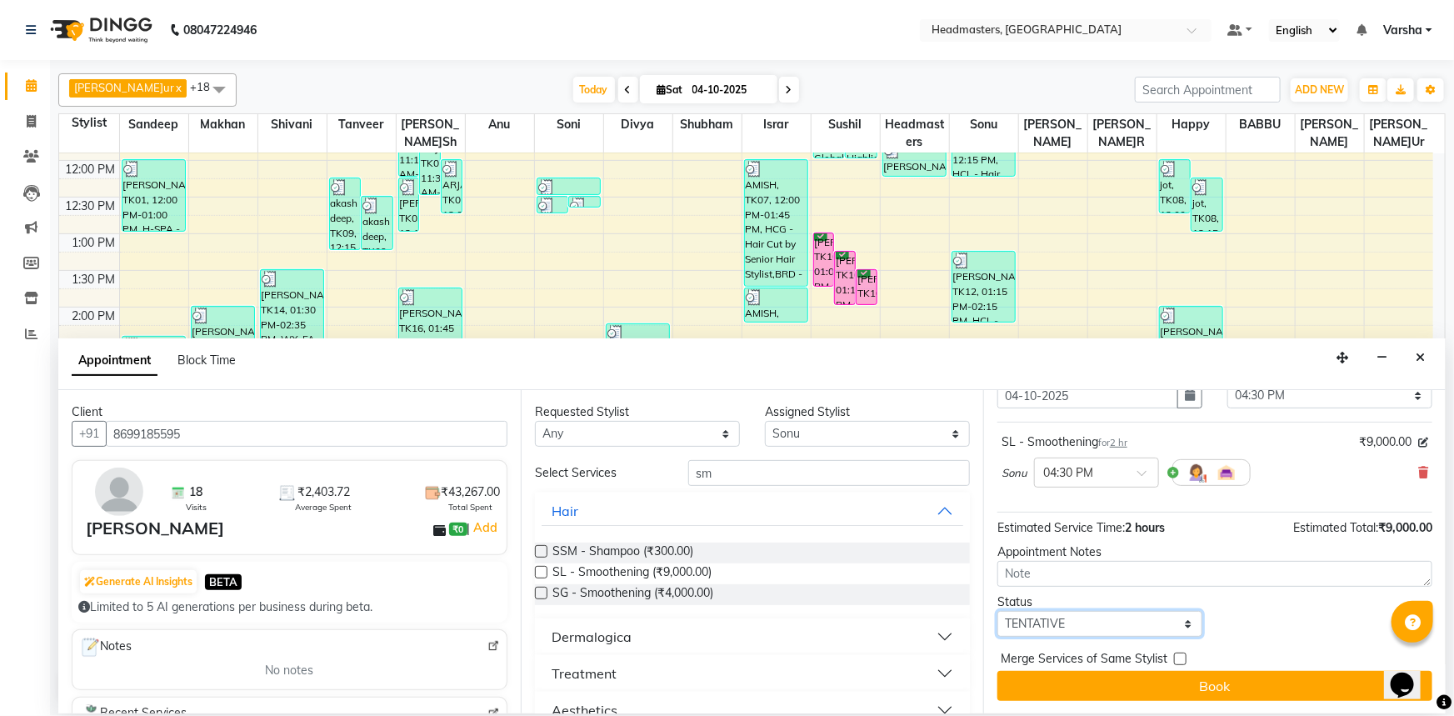
drag, startPoint x: 1095, startPoint y: 619, endPoint x: 1084, endPoint y: 611, distance: 13.7
click at [1094, 619] on select "Select TENTATIVE CONFIRM CHECK-IN UPCOMING" at bounding box center [1099, 624] width 205 height 26
click at [1093, 619] on select "Select TENTATIVE CONFIRM CHECK-IN UPCOMING" at bounding box center [1099, 624] width 205 height 26
select select "confirm booking"
click at [997, 611] on select "Select TENTATIVE CONFIRM CHECK-IN UPCOMING" at bounding box center [1099, 624] width 205 height 26
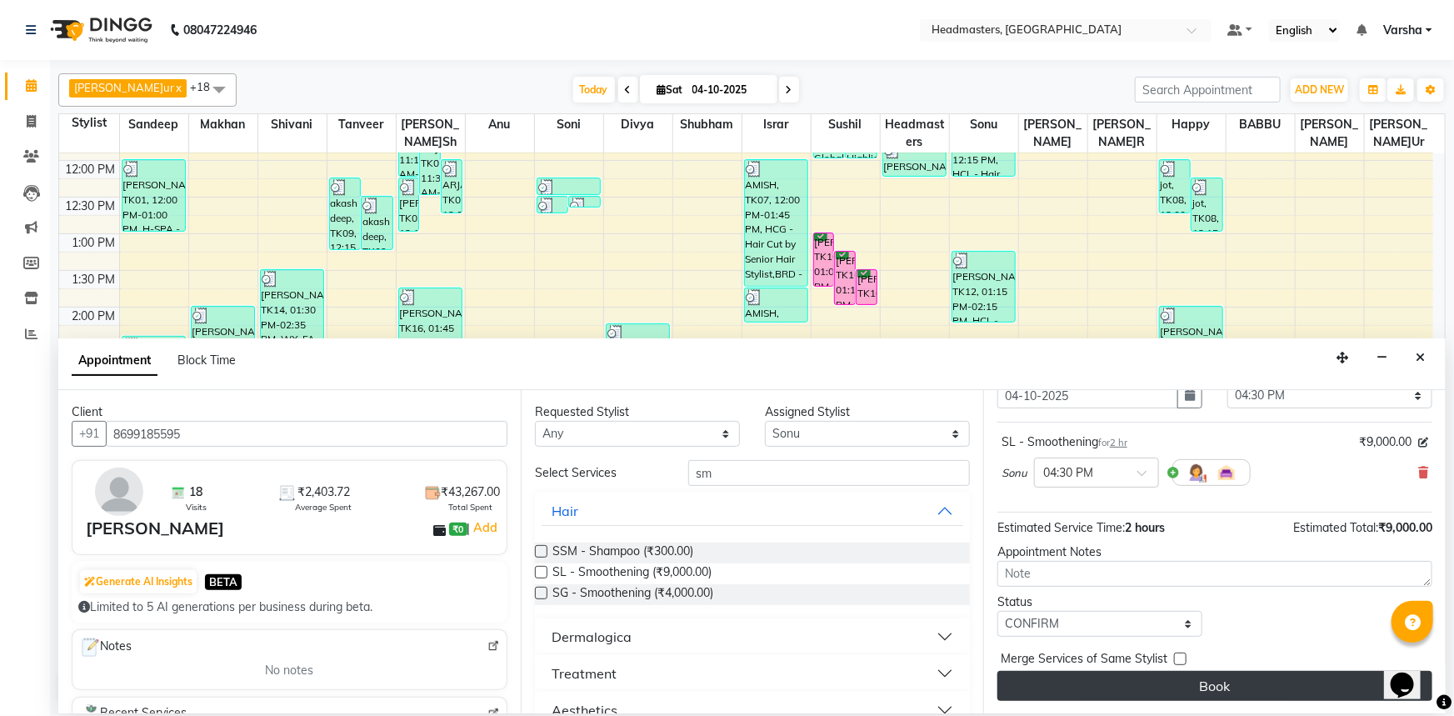
click at [1098, 677] on button "Book" at bounding box center [1214, 686] width 435 height 30
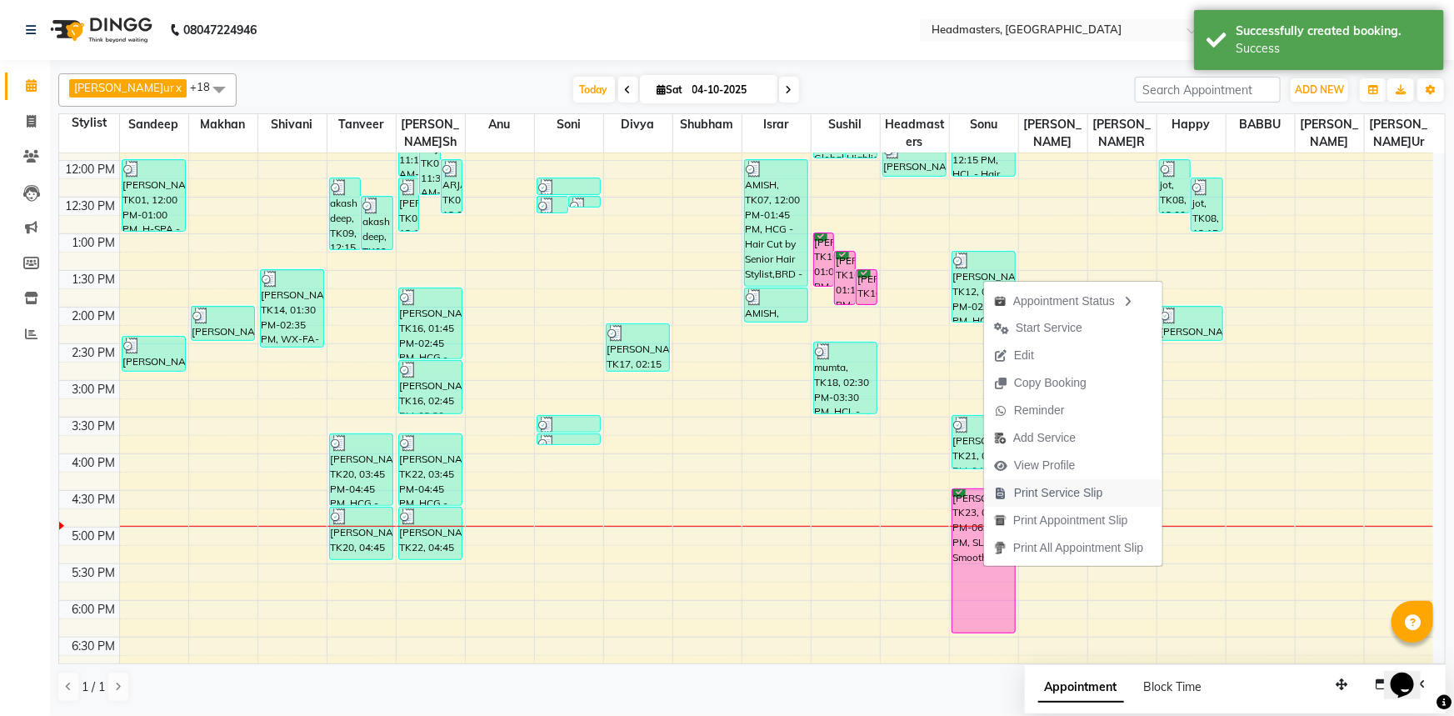
click at [1045, 493] on span "Print Service Slip" at bounding box center [1058, 492] width 89 height 17
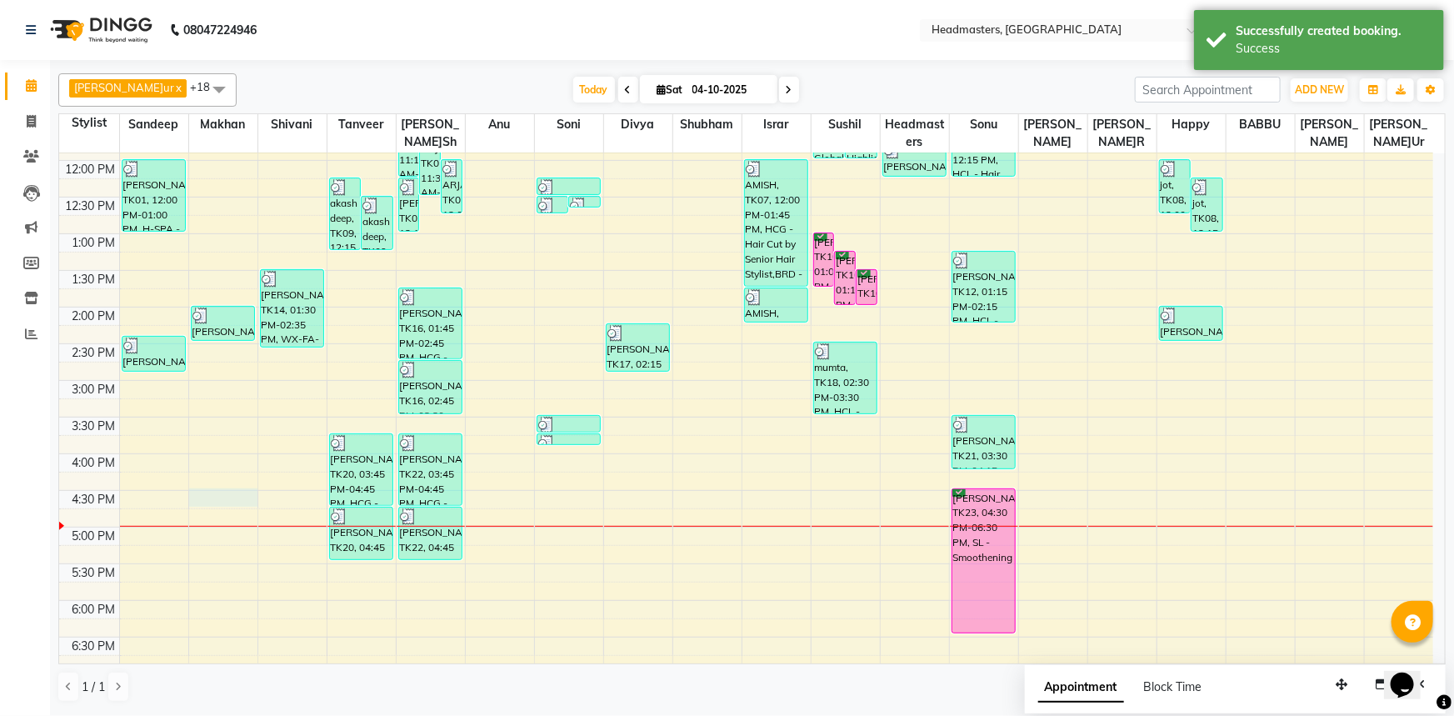
click at [240, 501] on div "8:00 AM 8:30 AM 9:00 AM 9:30 AM 10:00 AM 10:30 AM 11:00 AM 11:30 AM 12:00 PM 12…" at bounding box center [746, 344] width 1374 height 952
select select "60863"
select select "990"
select select "tentative"
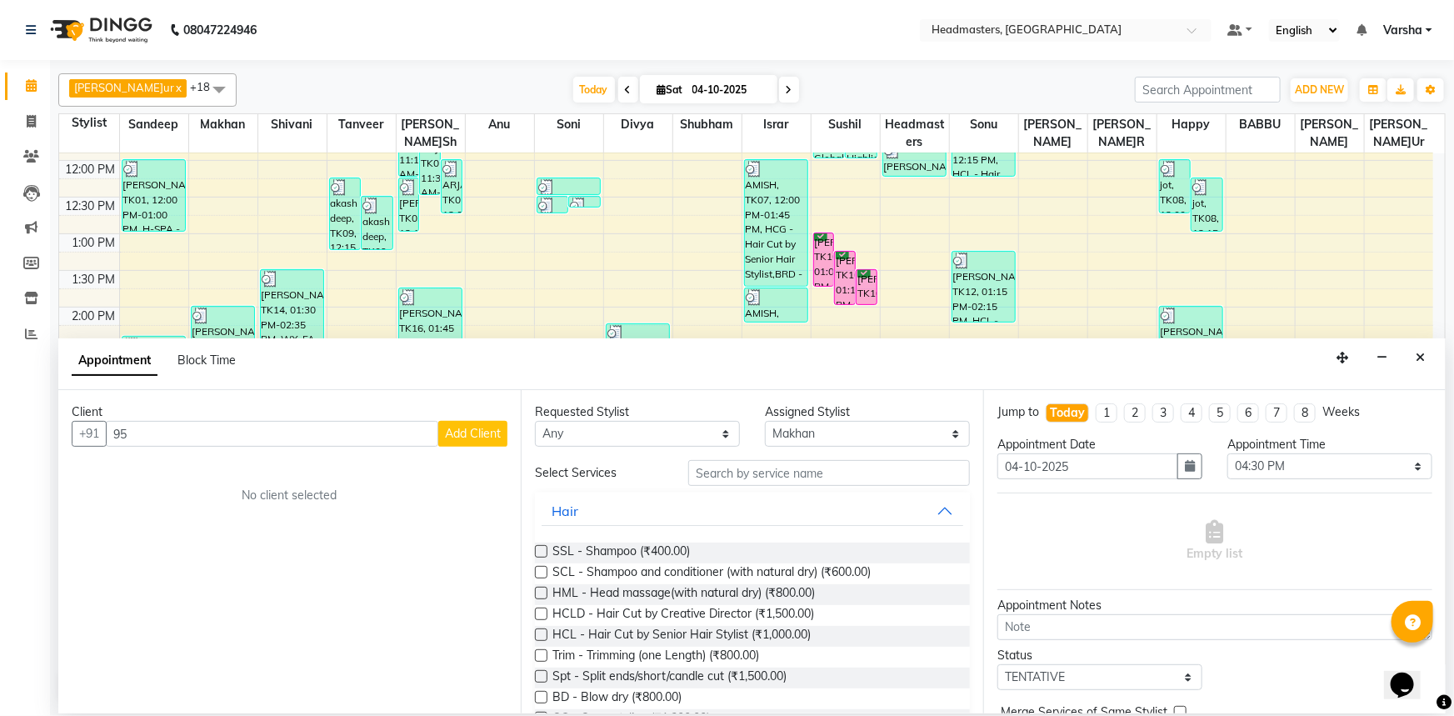
type input "9"
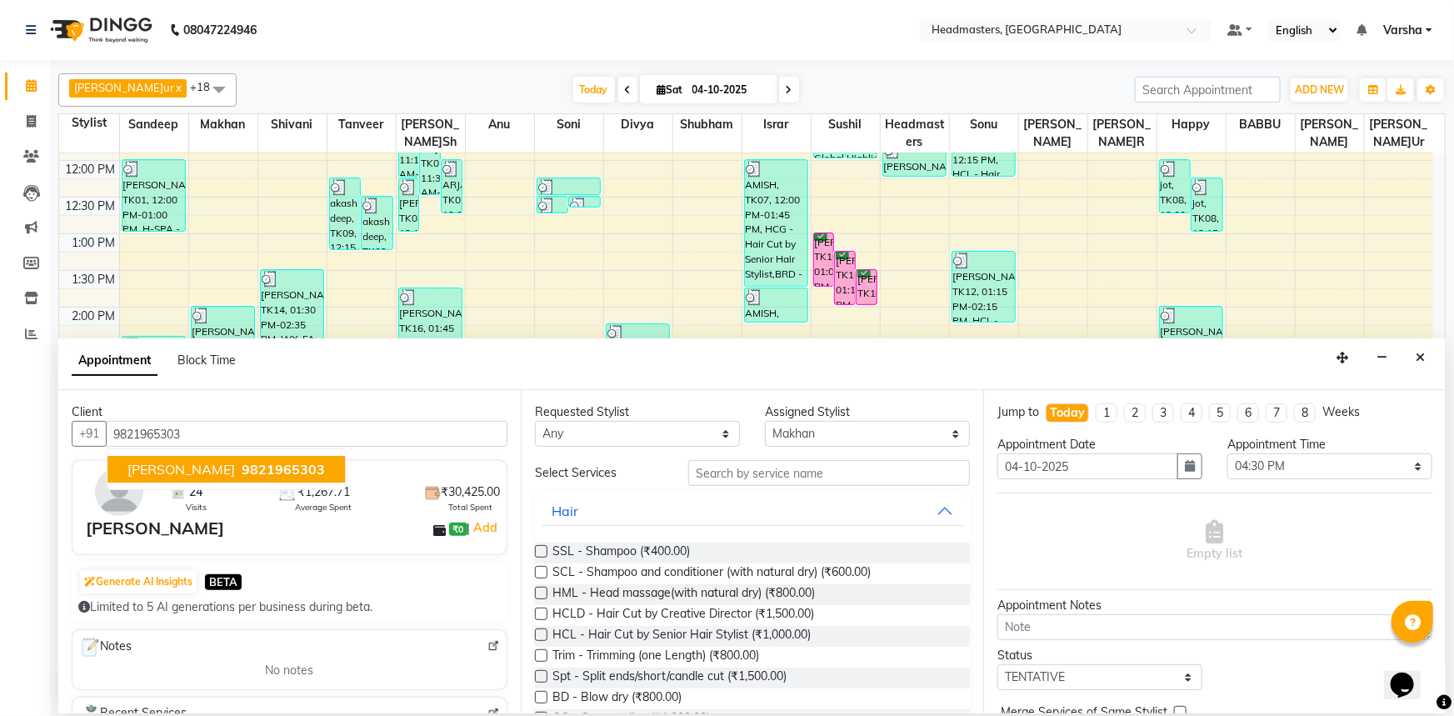
drag, startPoint x: 228, startPoint y: 476, endPoint x: 232, endPoint y: 484, distance: 9.3
click at [227, 477] on button "[PERSON_NAME]ta 9821965303" at bounding box center [225, 469] width 237 height 27
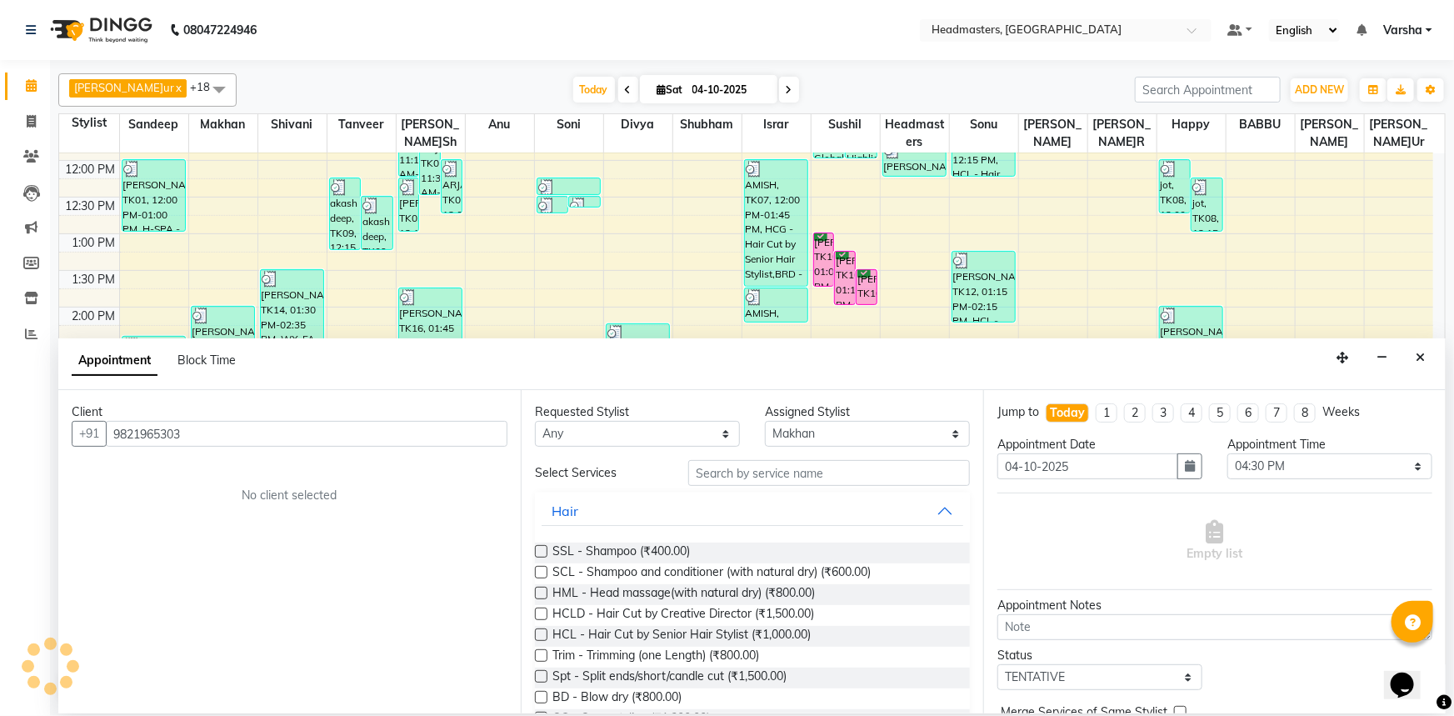
type input "9821965303"
click at [707, 481] on input "text" at bounding box center [829, 473] width 282 height 26
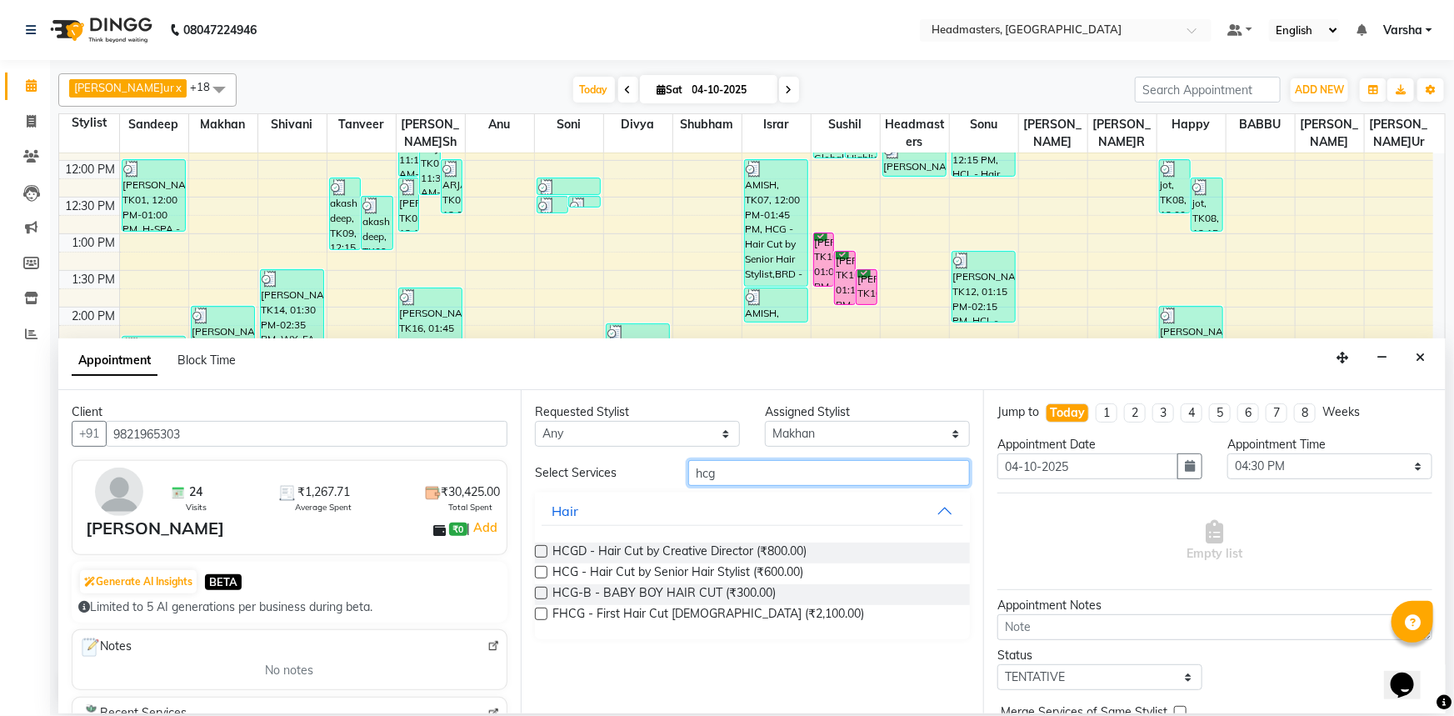
type input "hcg"
click at [543, 581] on div at bounding box center [540, 575] width 11 height 17
click at [542, 568] on label at bounding box center [541, 572] width 12 height 12
click at [542, 568] on input "checkbox" at bounding box center [540, 573] width 11 height 11
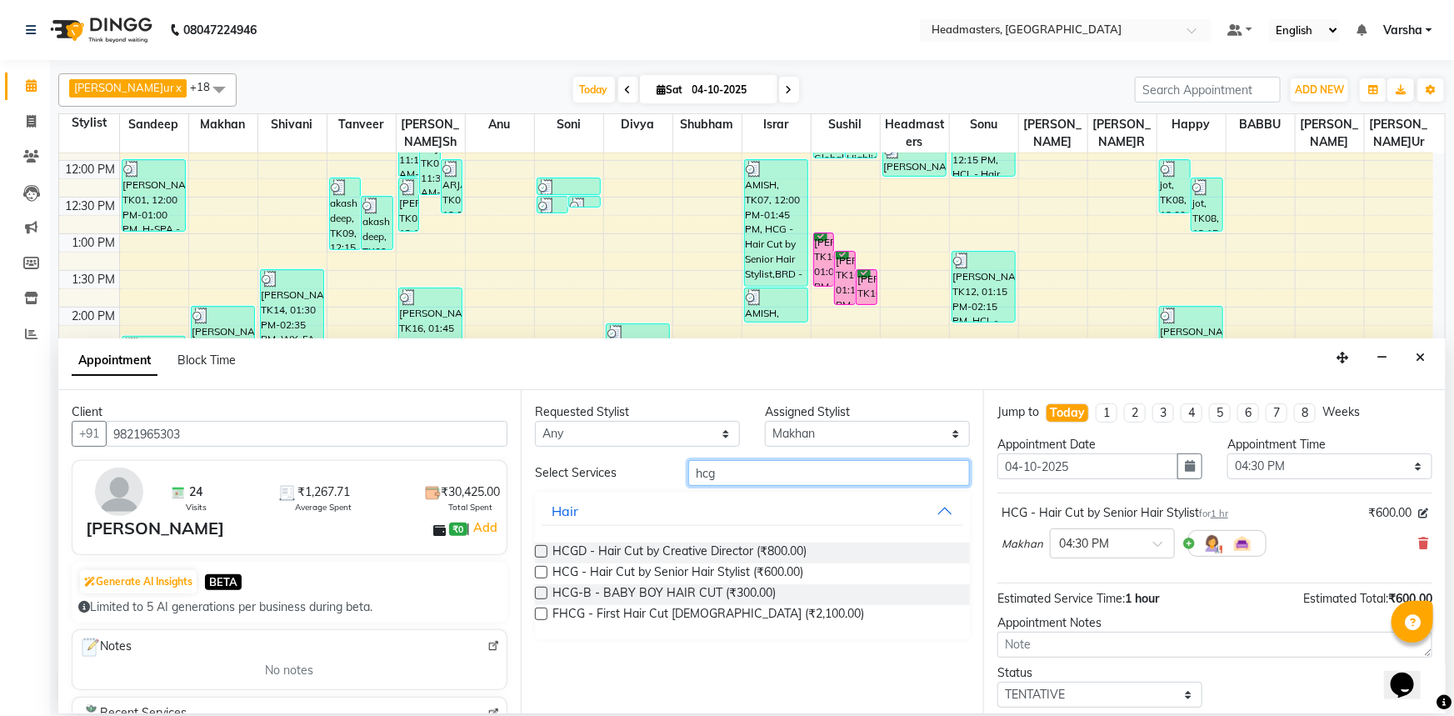
checkbox input "false"
click at [727, 477] on input "hcg" at bounding box center [829, 473] width 282 height 26
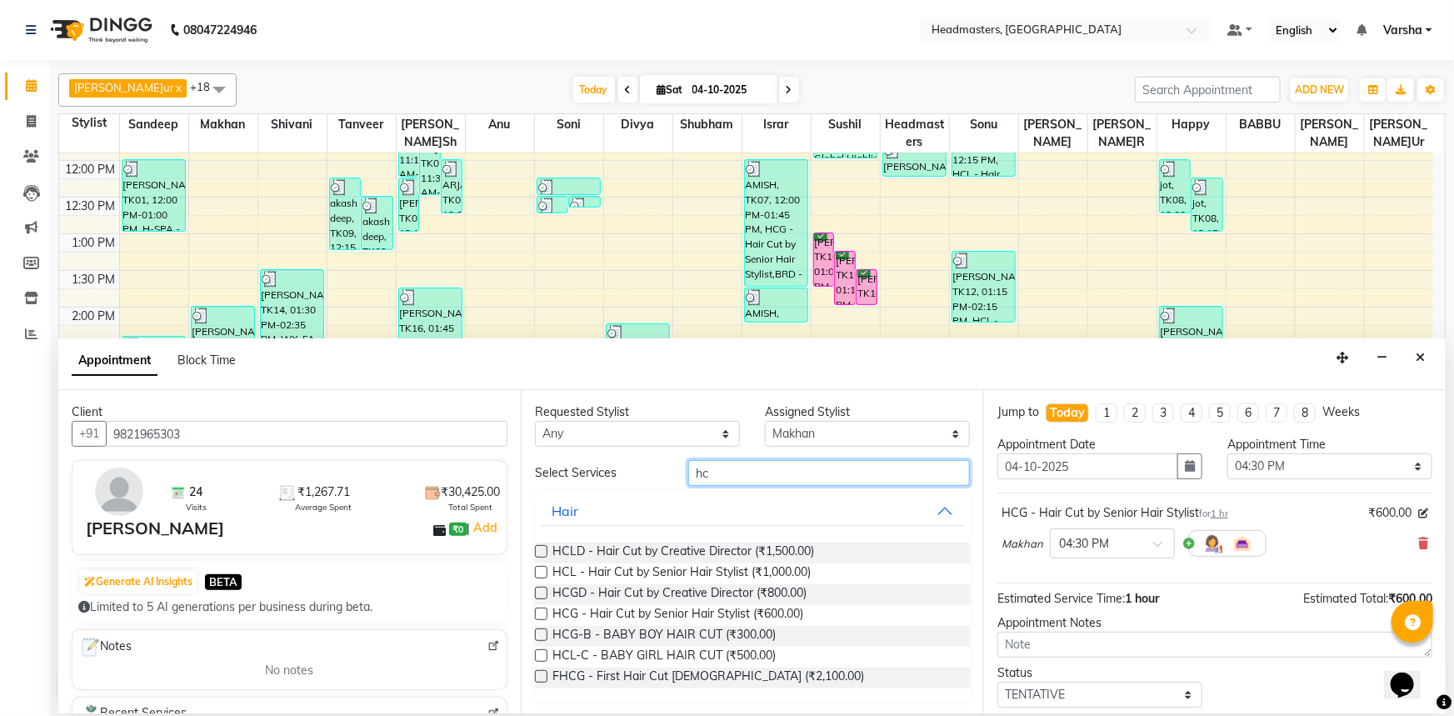
type input "h"
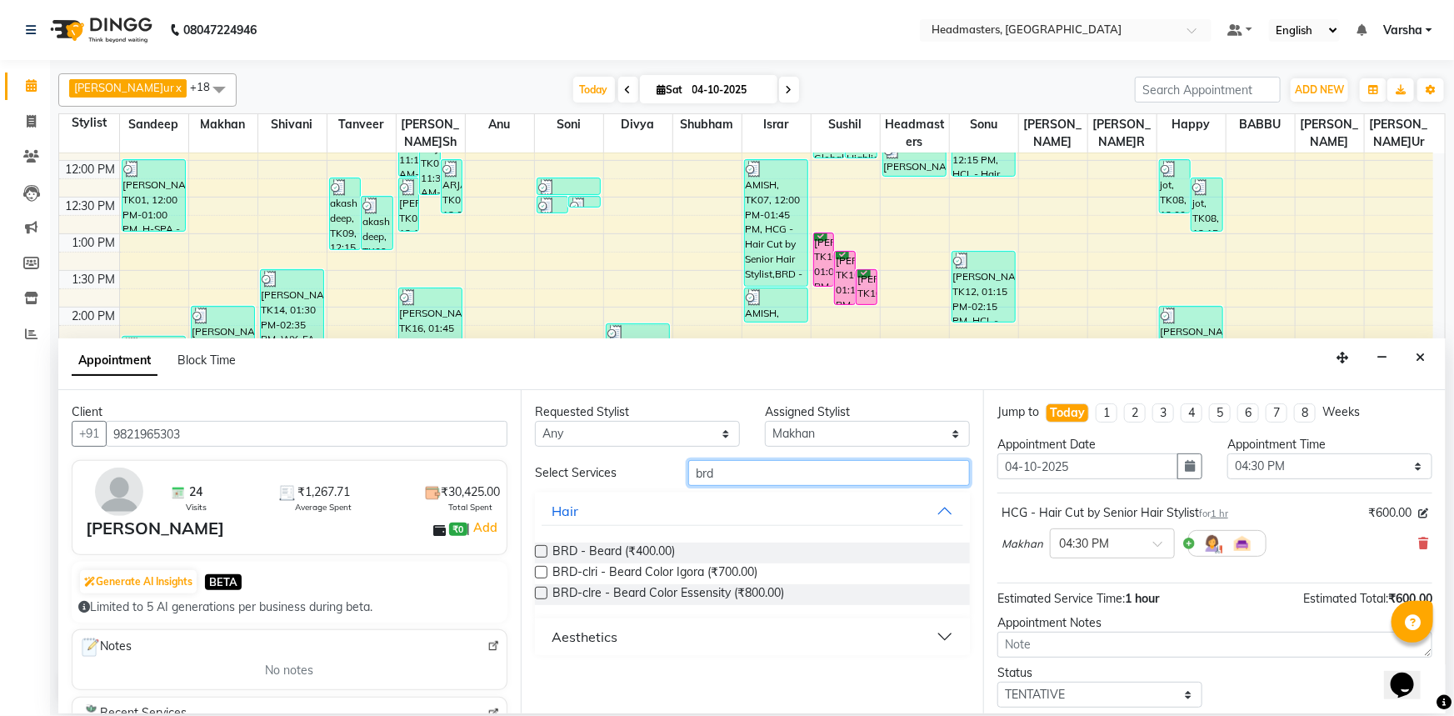
type input "brd"
click at [535, 553] on label at bounding box center [541, 551] width 12 height 12
click at [535, 553] on input "checkbox" at bounding box center [540, 552] width 11 height 11
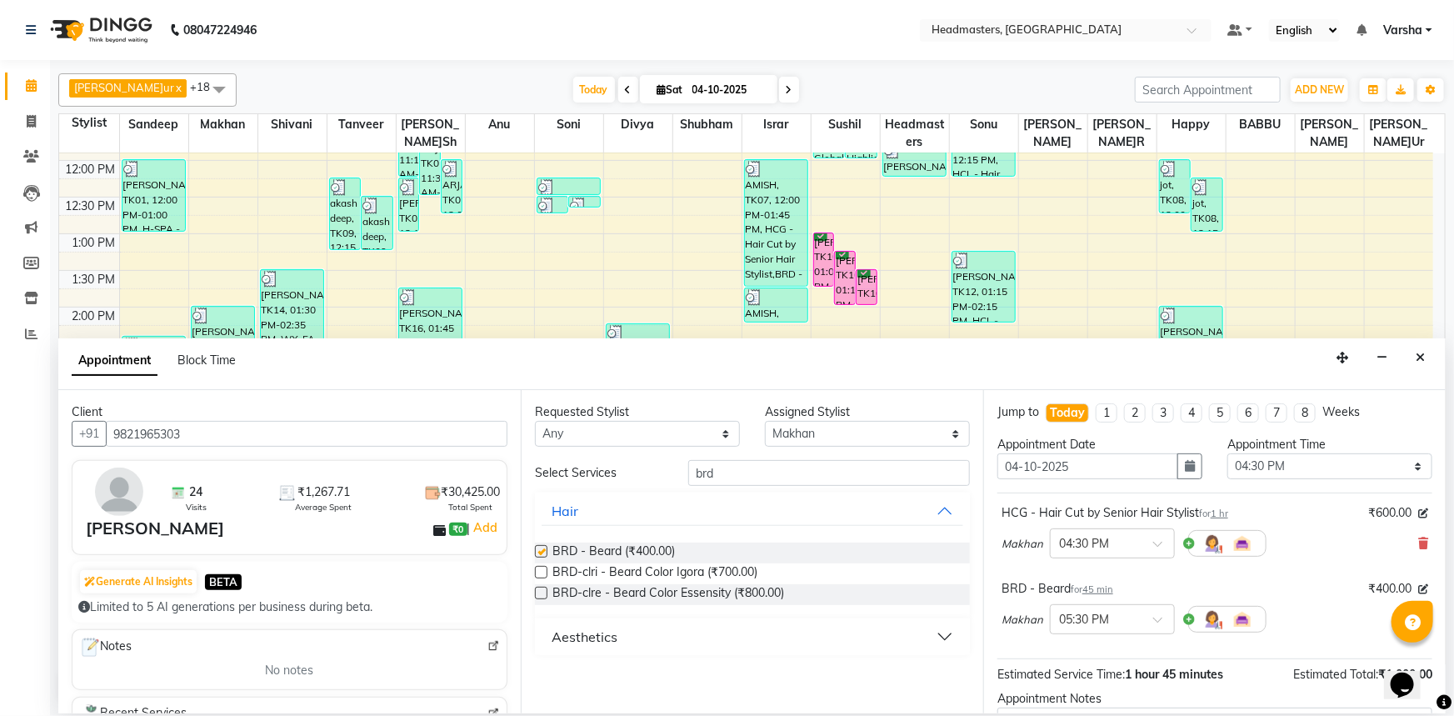
checkbox input "false"
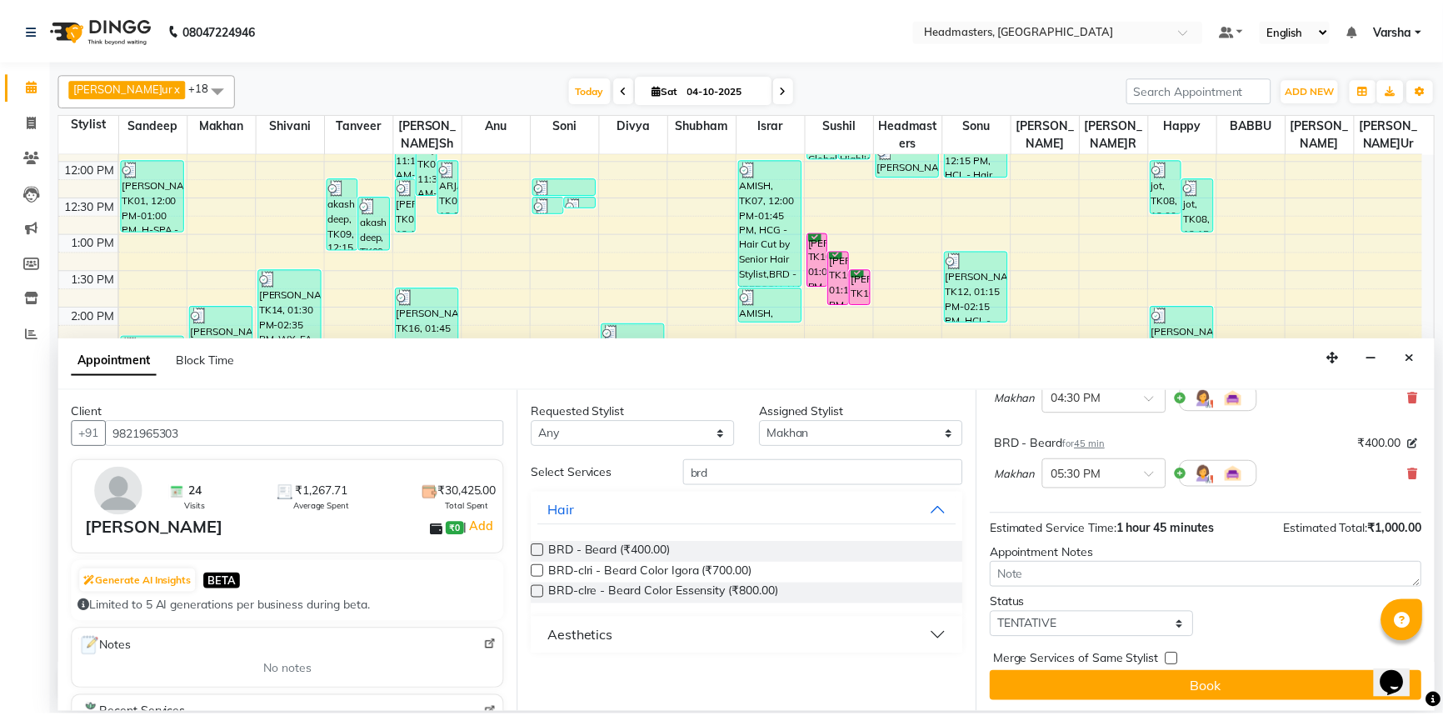
scroll to position [147, 0]
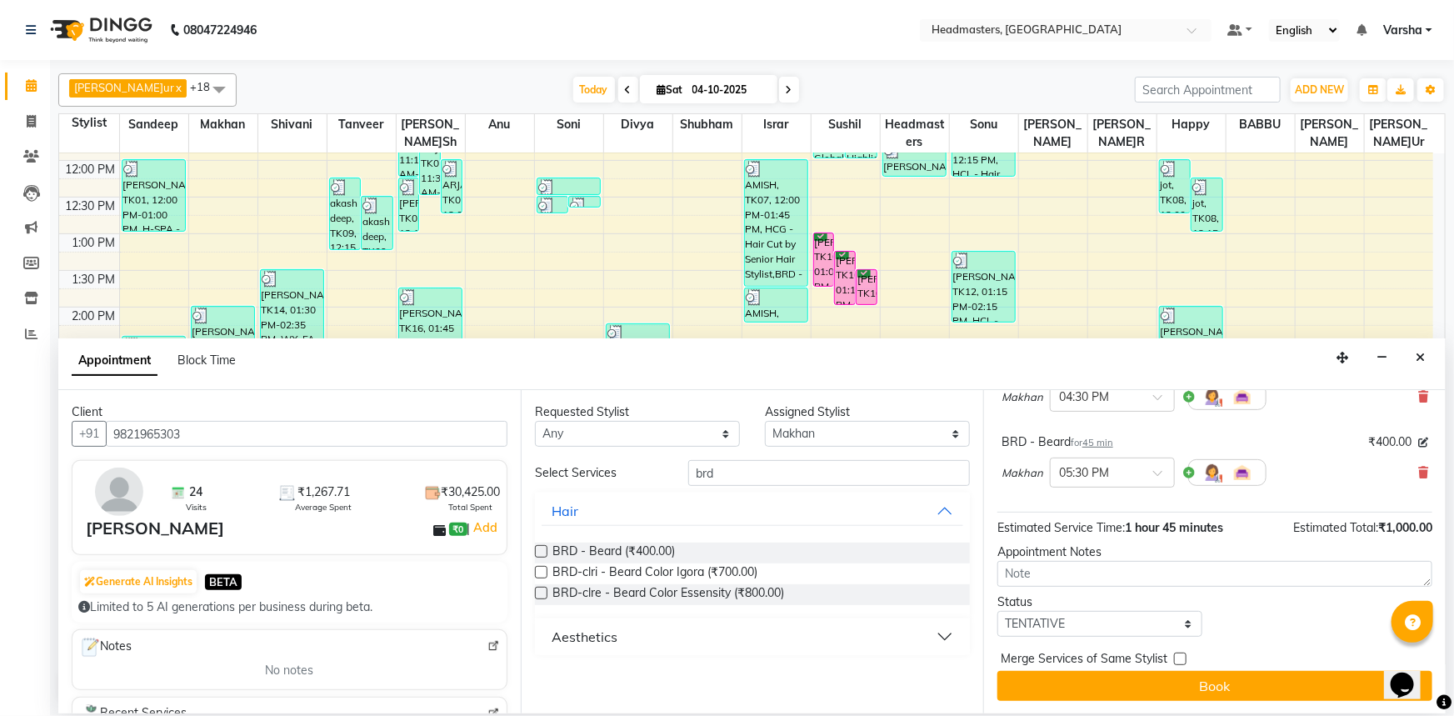
click at [1128, 710] on div "Jump to To[DATE] 2 3 4 5 6 7 8 Weeks Appointment Date 04[DATE]ppointment Time S…" at bounding box center [1214, 551] width 462 height 323
click at [1127, 703] on div "Jump to To[DATE] 2 3 4 5 6 7 8 Weeks Appointment Date 04[DATE]ppointment Time S…" at bounding box center [1214, 551] width 462 height 323
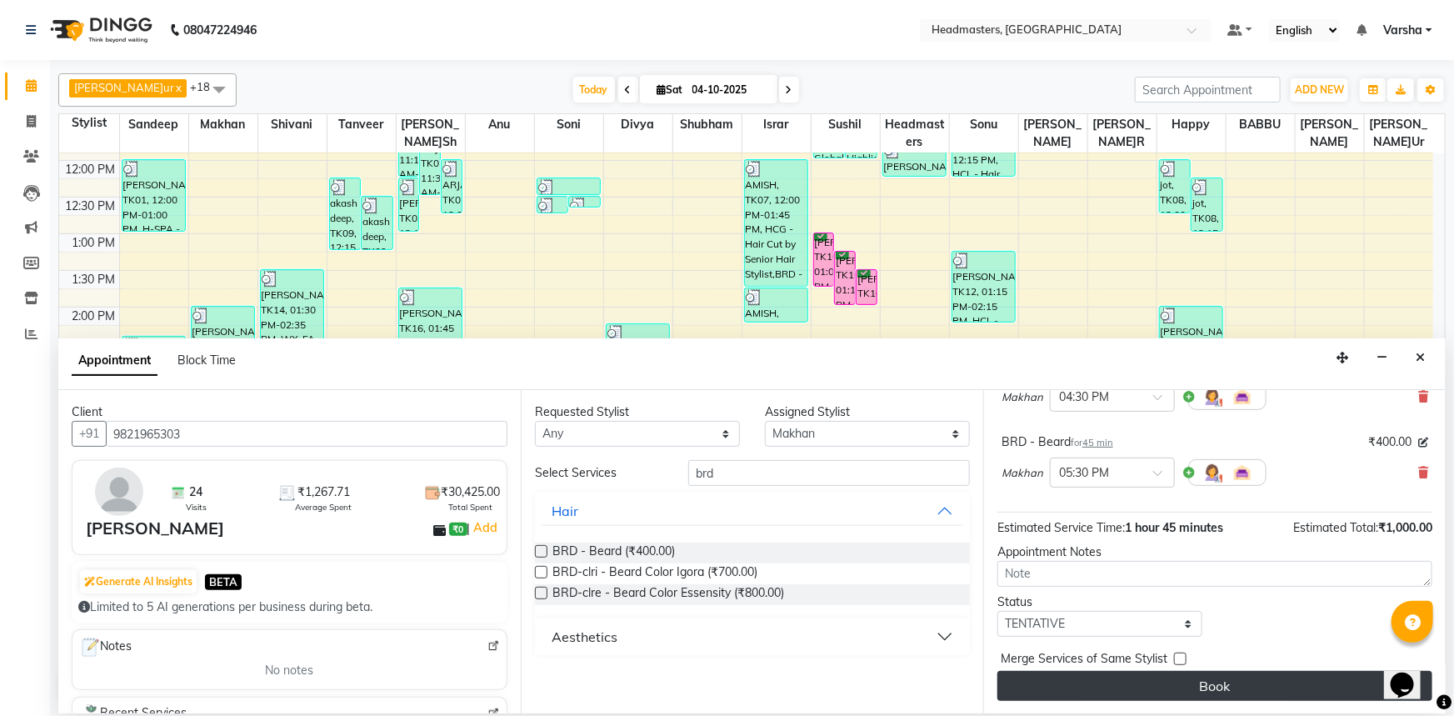
click at [1117, 683] on button "Book" at bounding box center [1214, 686] width 435 height 30
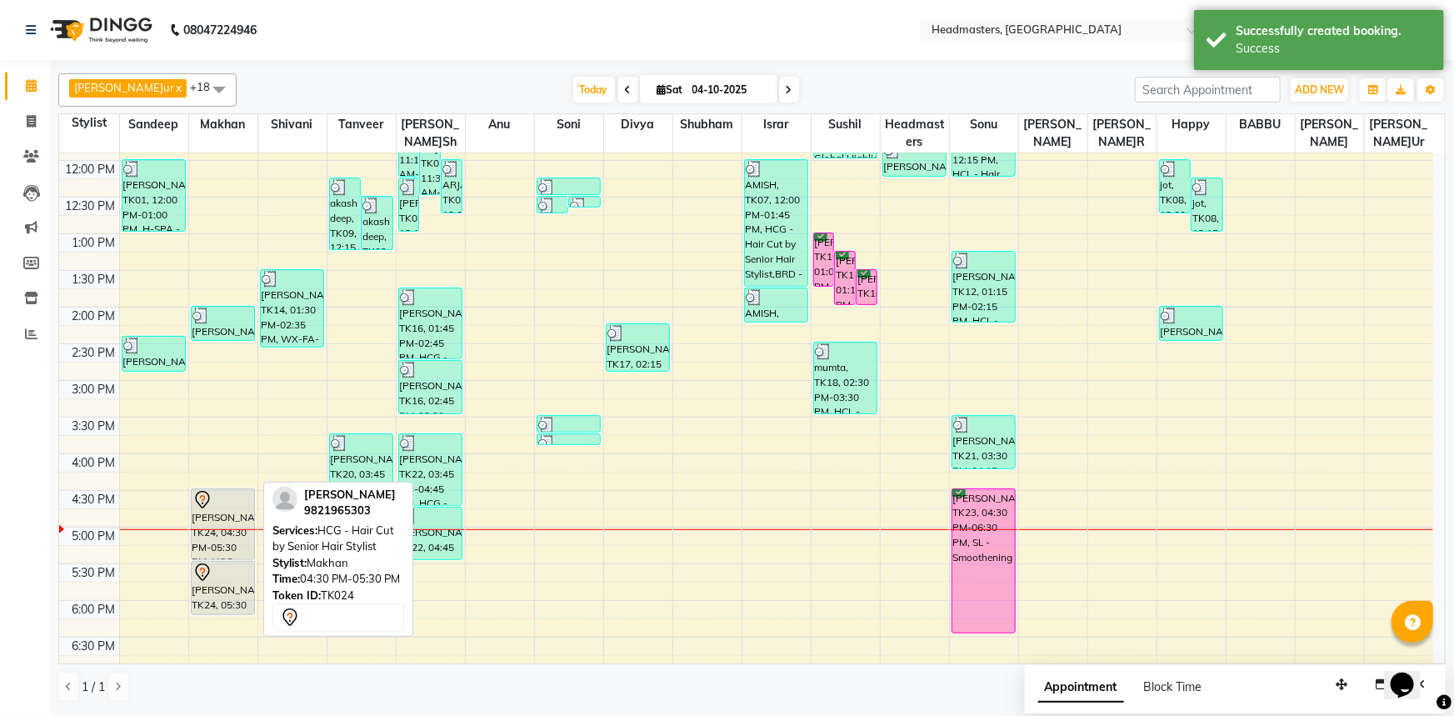
click at [225, 502] on div at bounding box center [223, 500] width 62 height 20
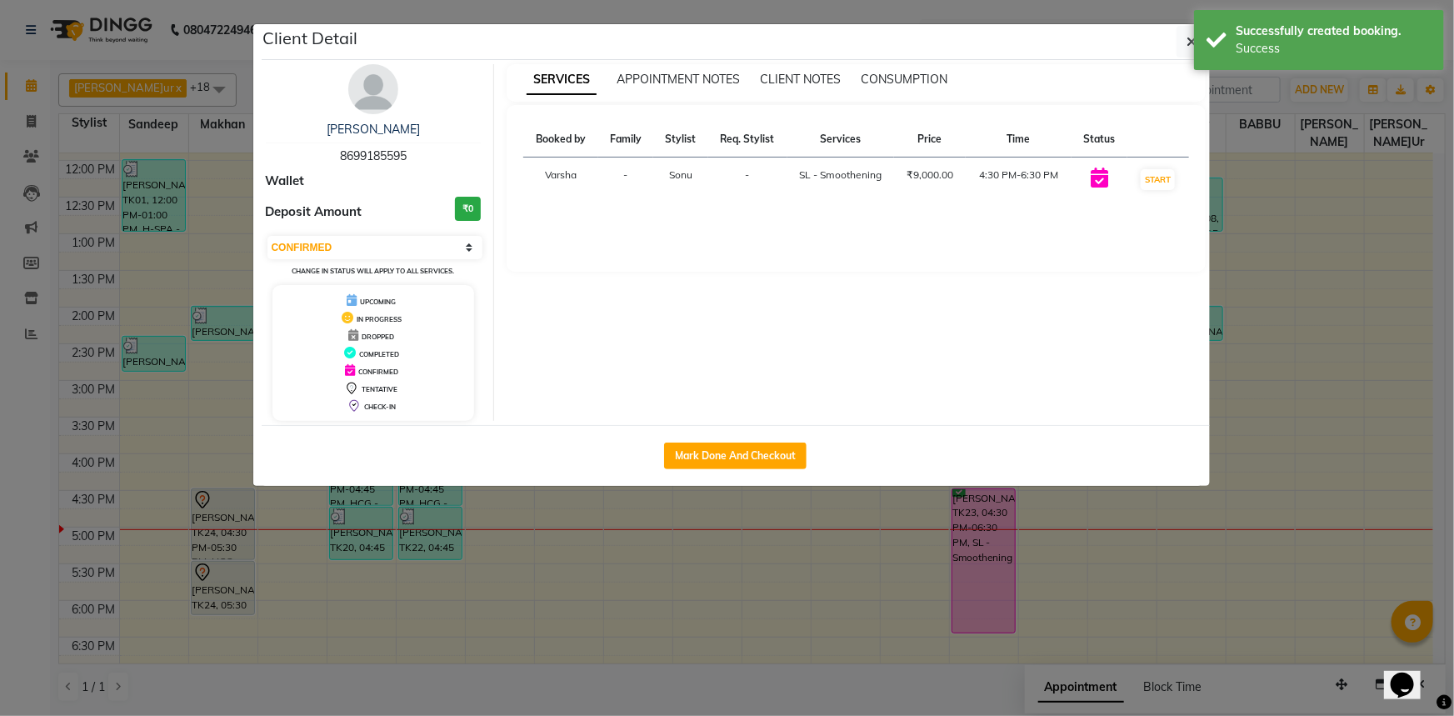
select select "7"
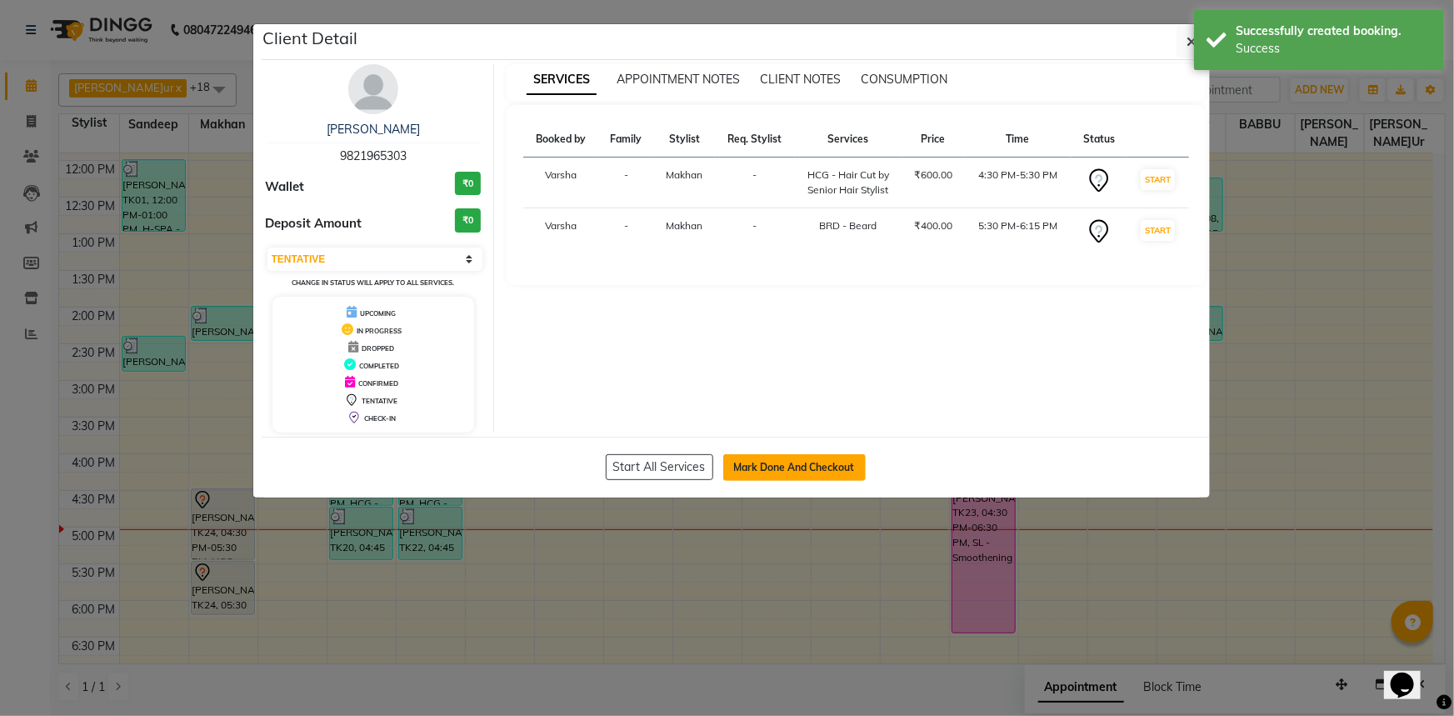
click at [777, 462] on button "Mark Done And Checkout" at bounding box center [794, 467] width 142 height 27
select select "7140"
select select "service"
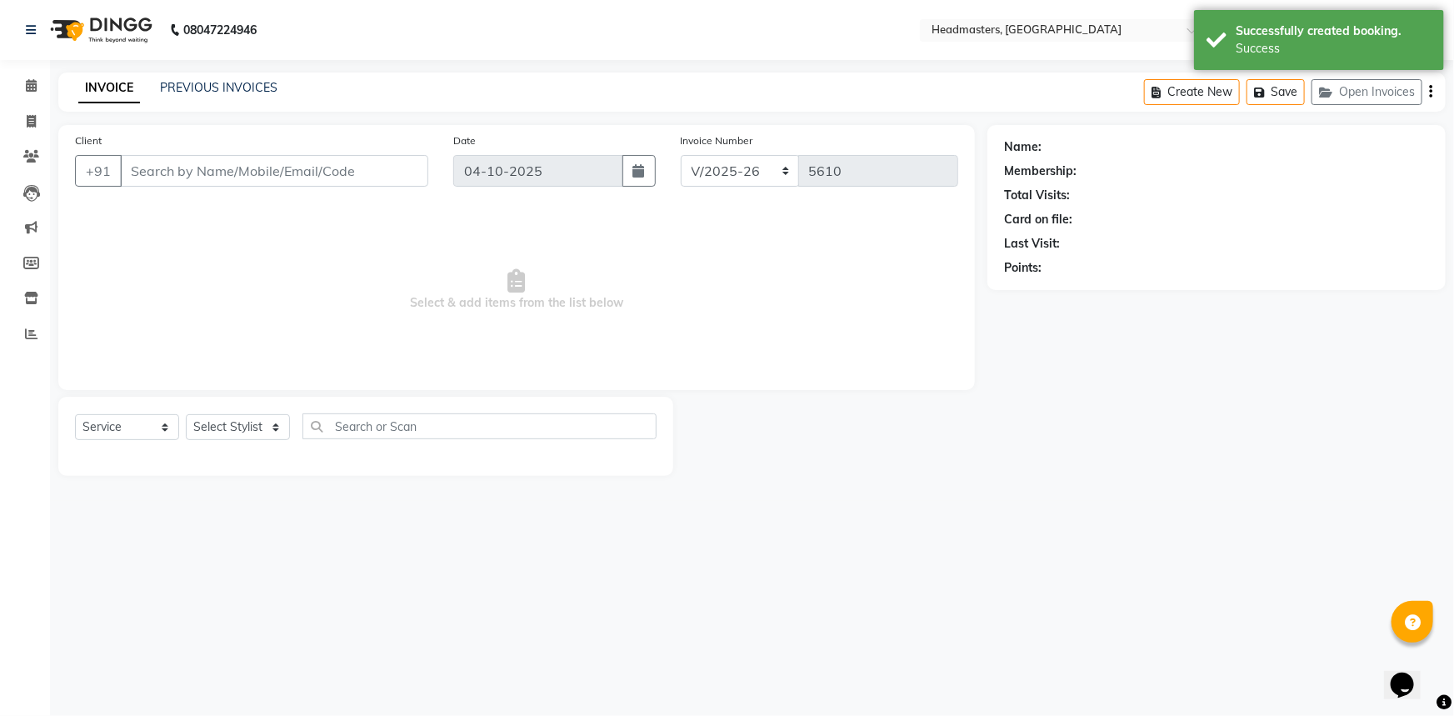
type input "9821965303"
select select "60863"
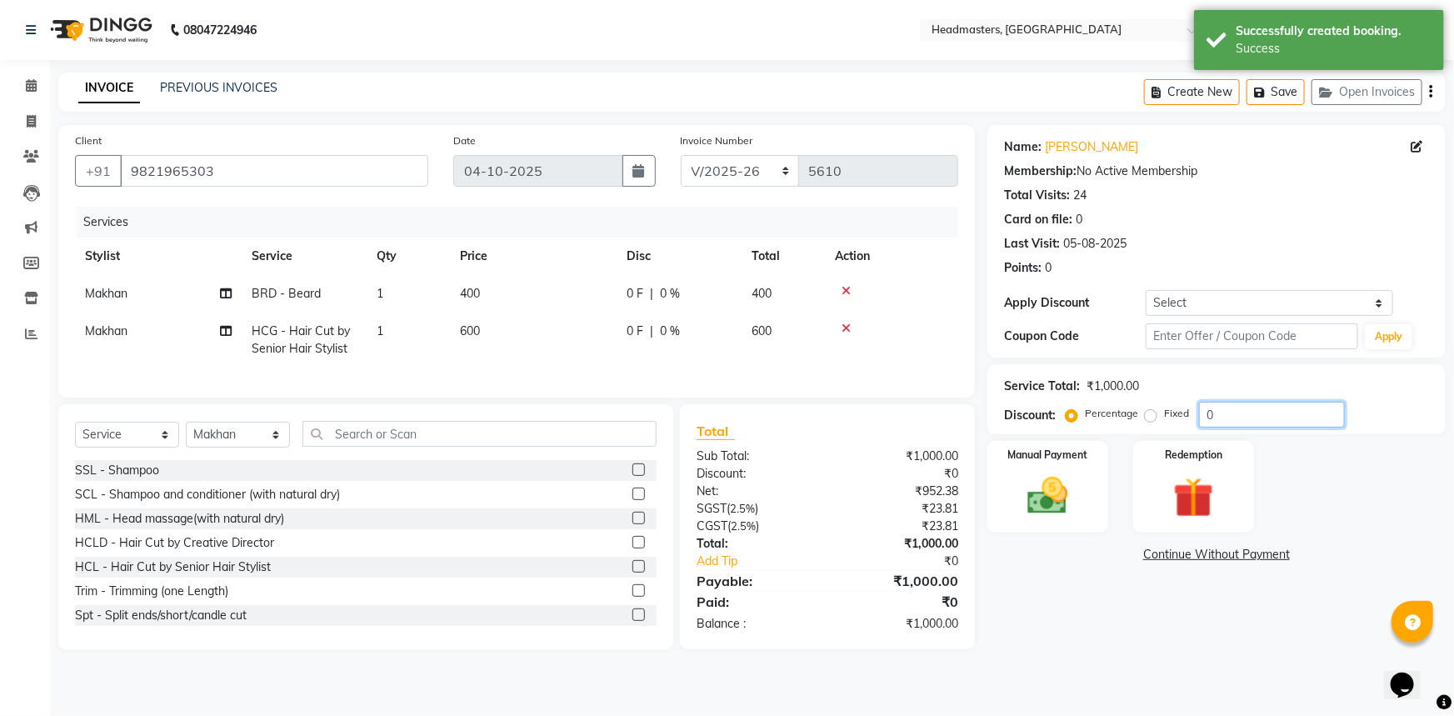
click at [1276, 409] on input "0" at bounding box center [1272, 415] width 146 height 26
type input "050"
click at [1029, 478] on img at bounding box center [1048, 496] width 68 height 48
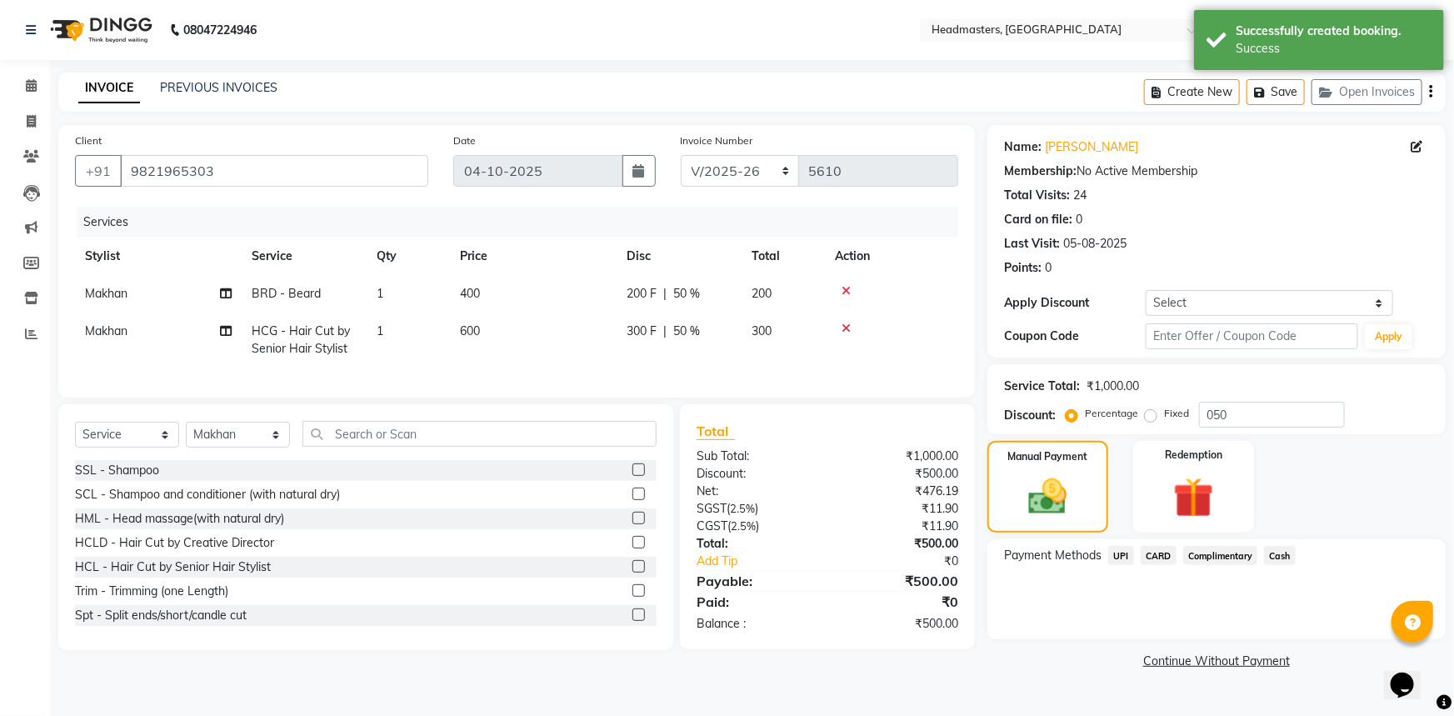
click at [1121, 559] on span "UPI" at bounding box center [1121, 555] width 26 height 19
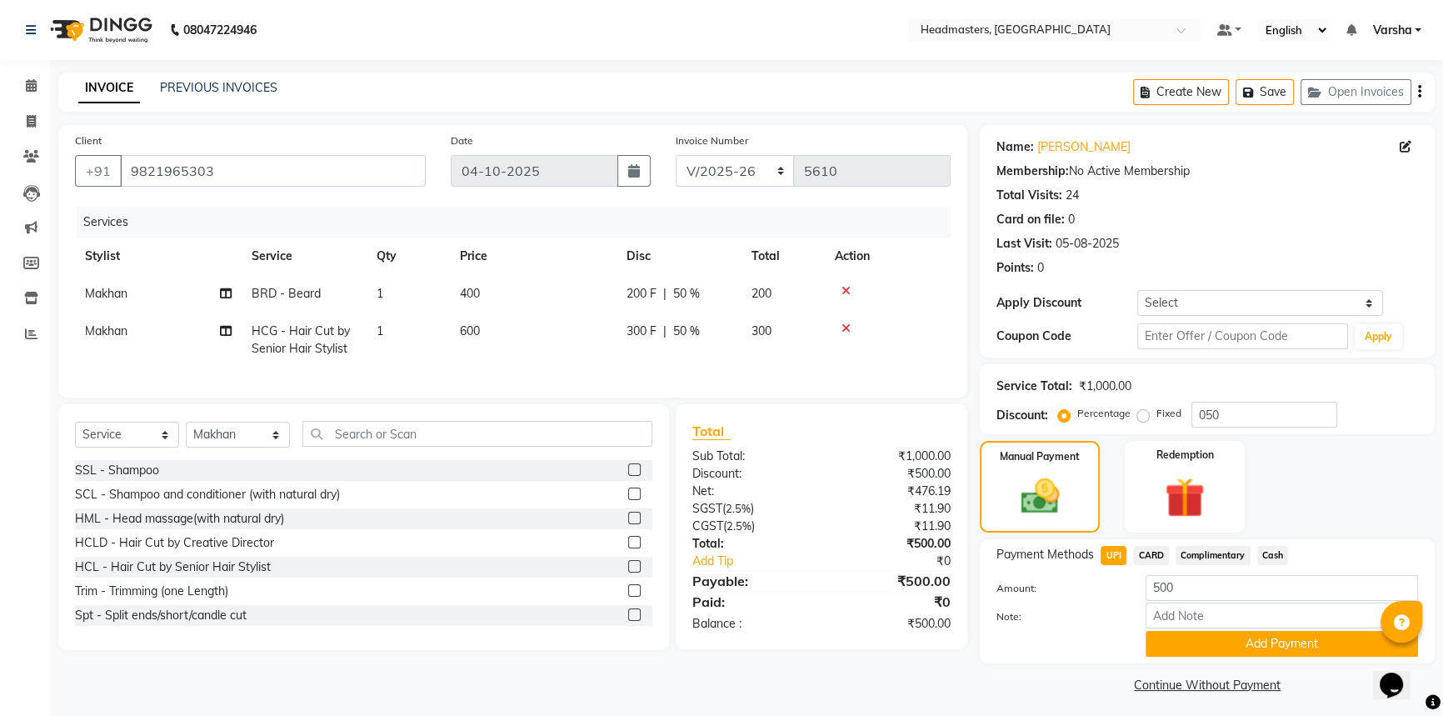
click at [1268, 556] on span "Cash" at bounding box center [1273, 555] width 32 height 19
click at [1280, 649] on button "Add Payment" at bounding box center [1282, 644] width 272 height 26
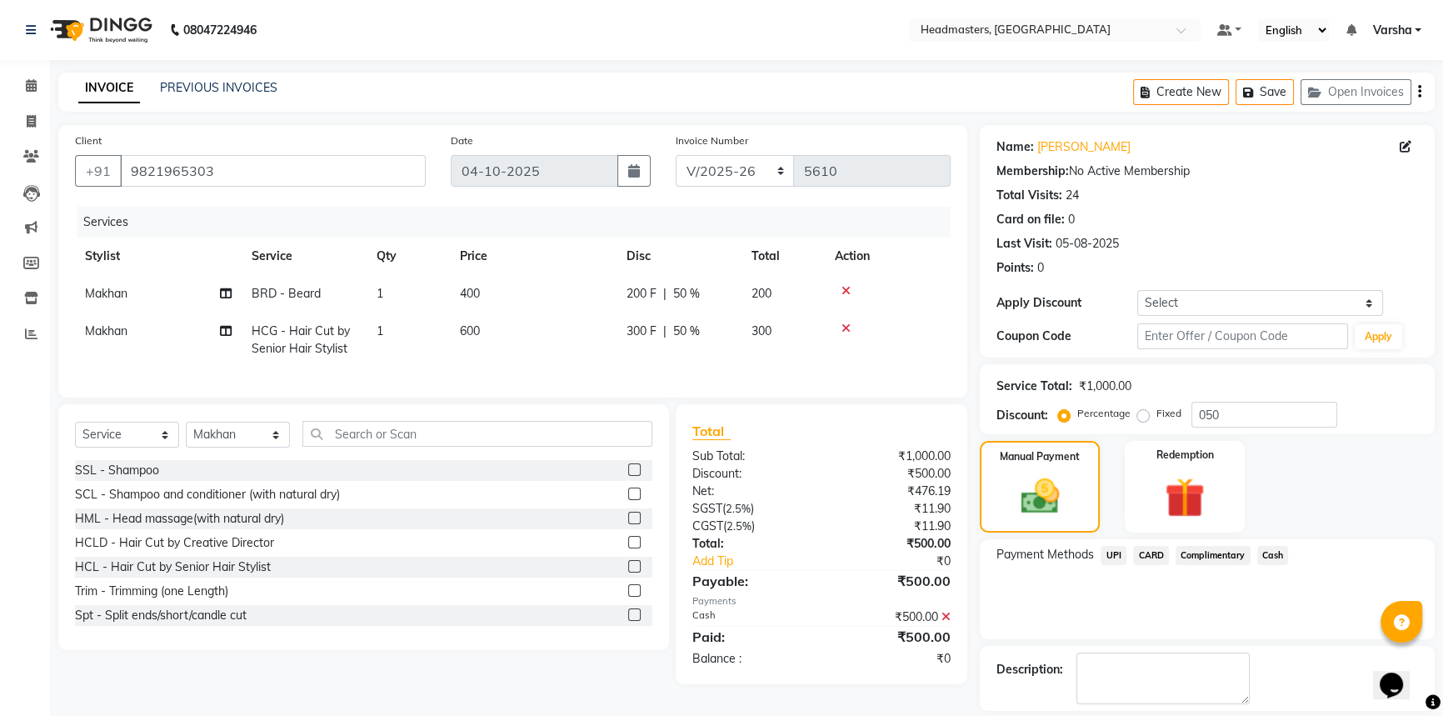
scroll to position [51, 0]
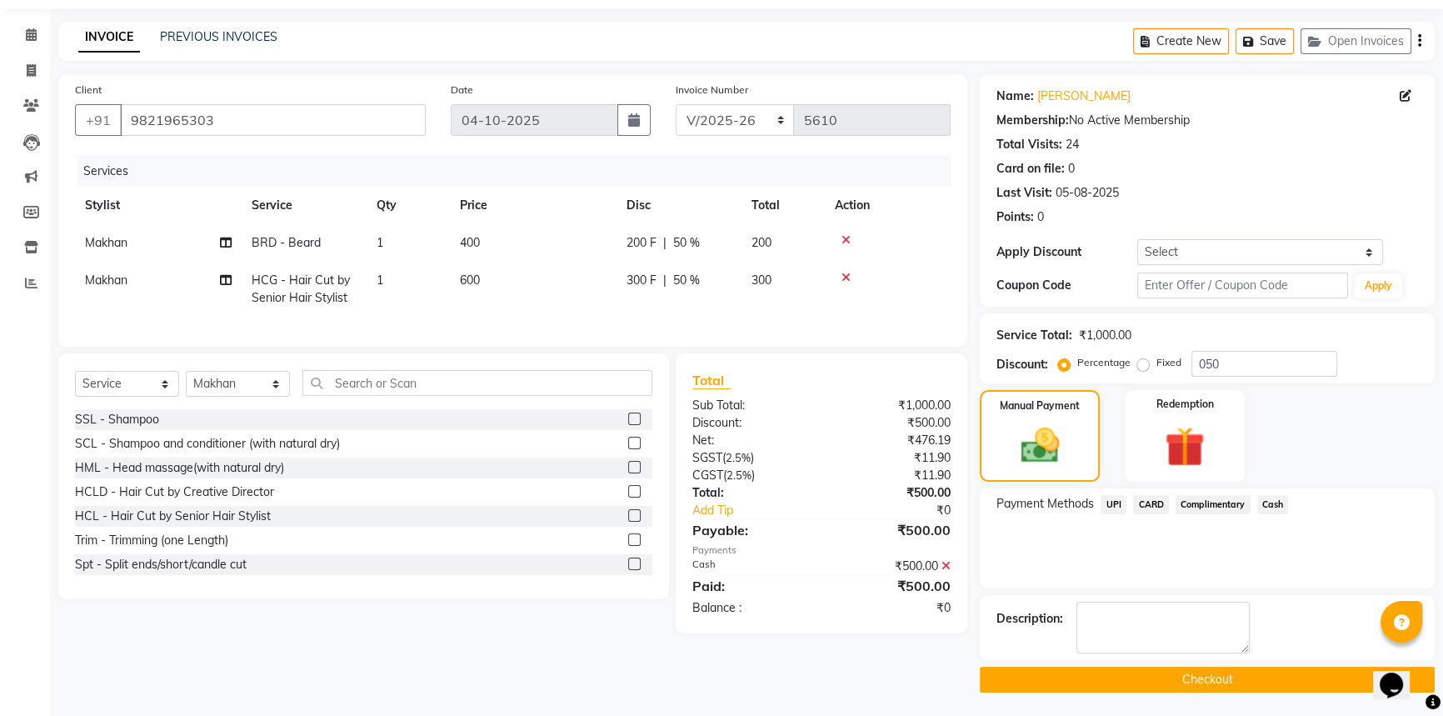
click at [1204, 682] on button "Checkout" at bounding box center [1207, 680] width 455 height 26
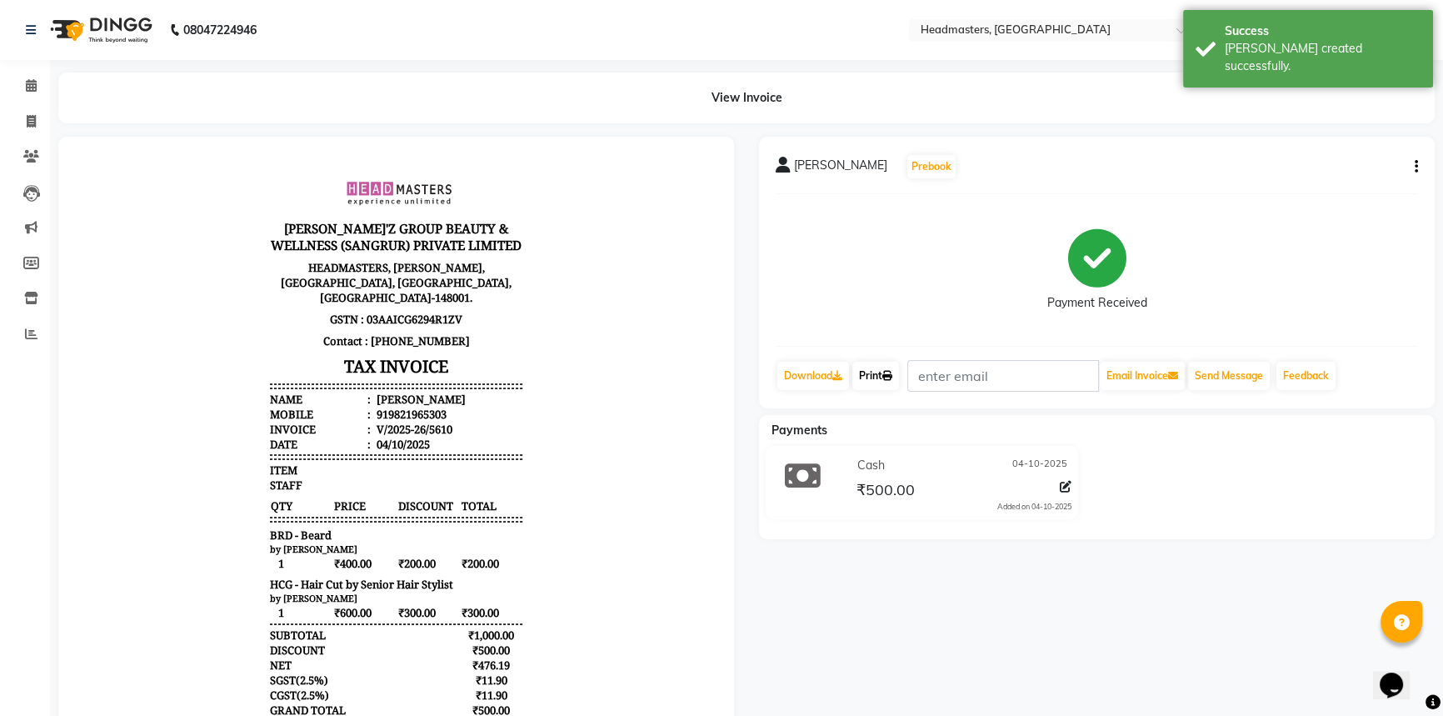
click at [869, 374] on link "Print" at bounding box center [875, 376] width 47 height 28
click at [30, 82] on icon at bounding box center [31, 85] width 11 height 12
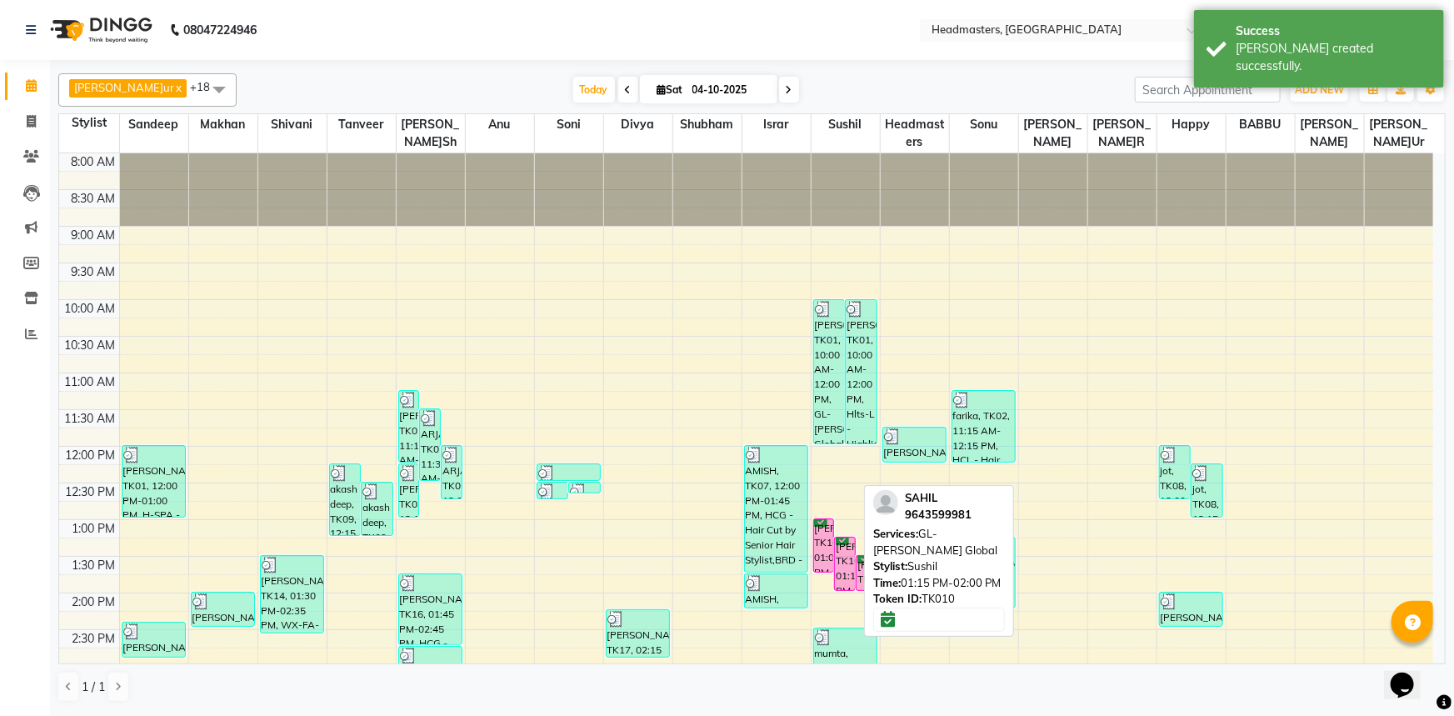
click at [840, 563] on div "[PERSON_NAME]IL, TK10, 01:15 PM-02:00 PM, GL-[PERSON_NAME] Global" at bounding box center [845, 563] width 20 height 52
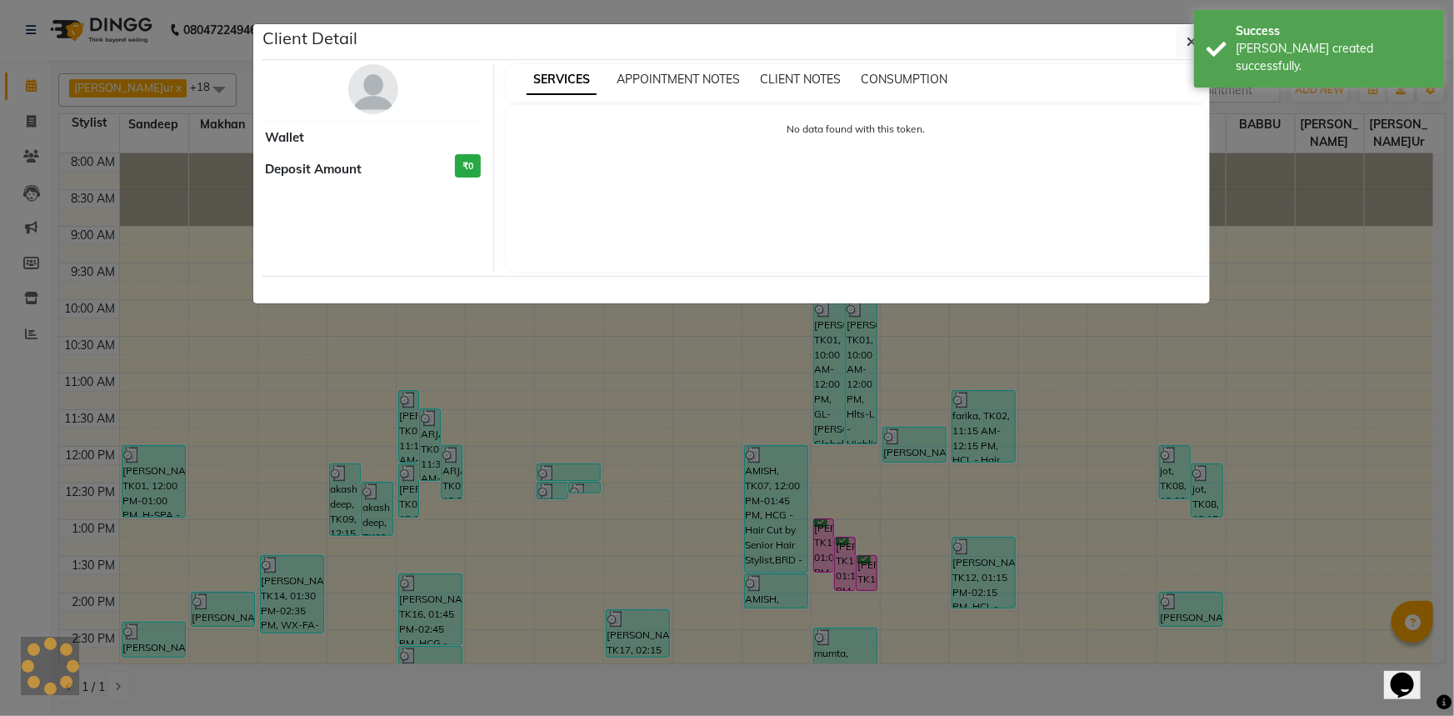
select select "6"
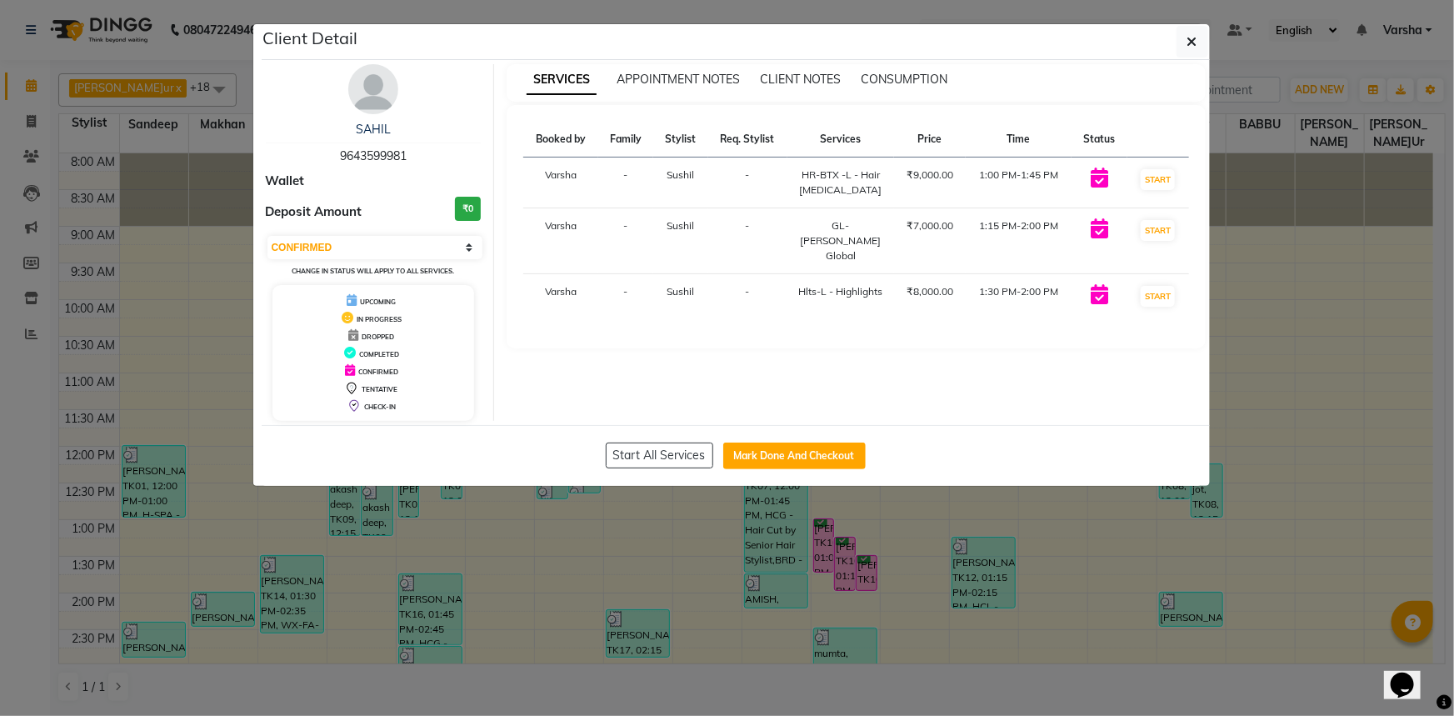
click at [778, 472] on div "Start All Services Mark Done And Checkout" at bounding box center [736, 455] width 948 height 61
click at [769, 450] on button "Mark Done And Checkout" at bounding box center [794, 455] width 142 height 27
select select "service"
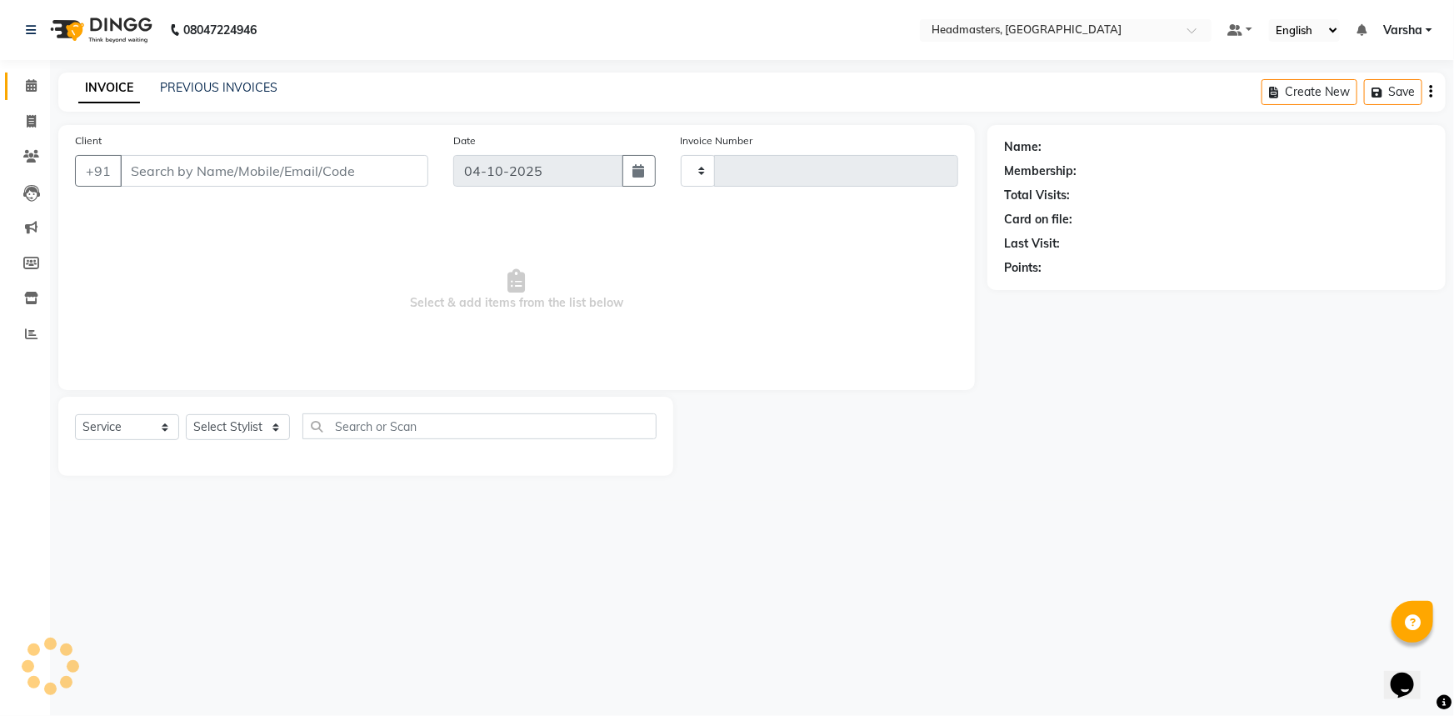
type input "5611"
select select "7140"
type input "9643599981"
select select "60892"
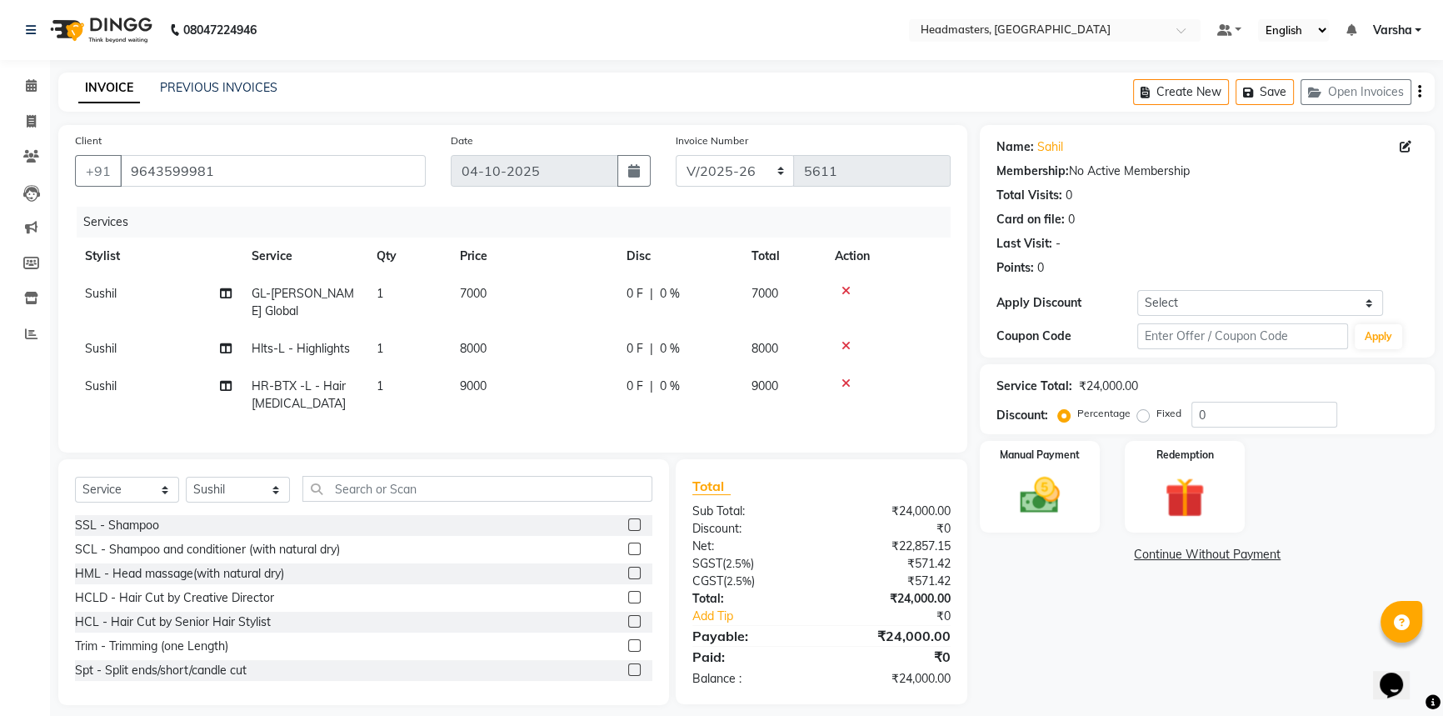
click at [642, 384] on span "0 F" at bounding box center [635, 385] width 17 height 17
select select "60892"
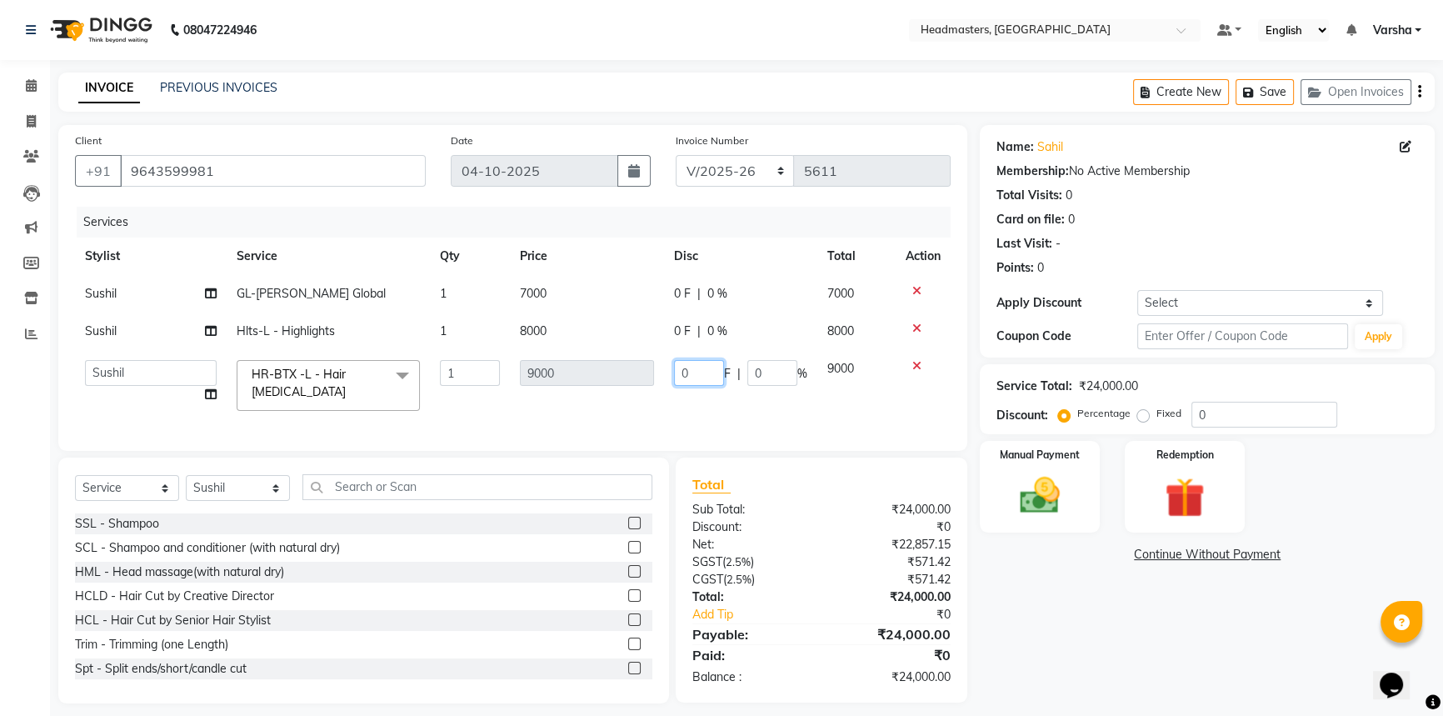
click at [687, 376] on input "0" at bounding box center [699, 373] width 50 height 26
type input "05000"
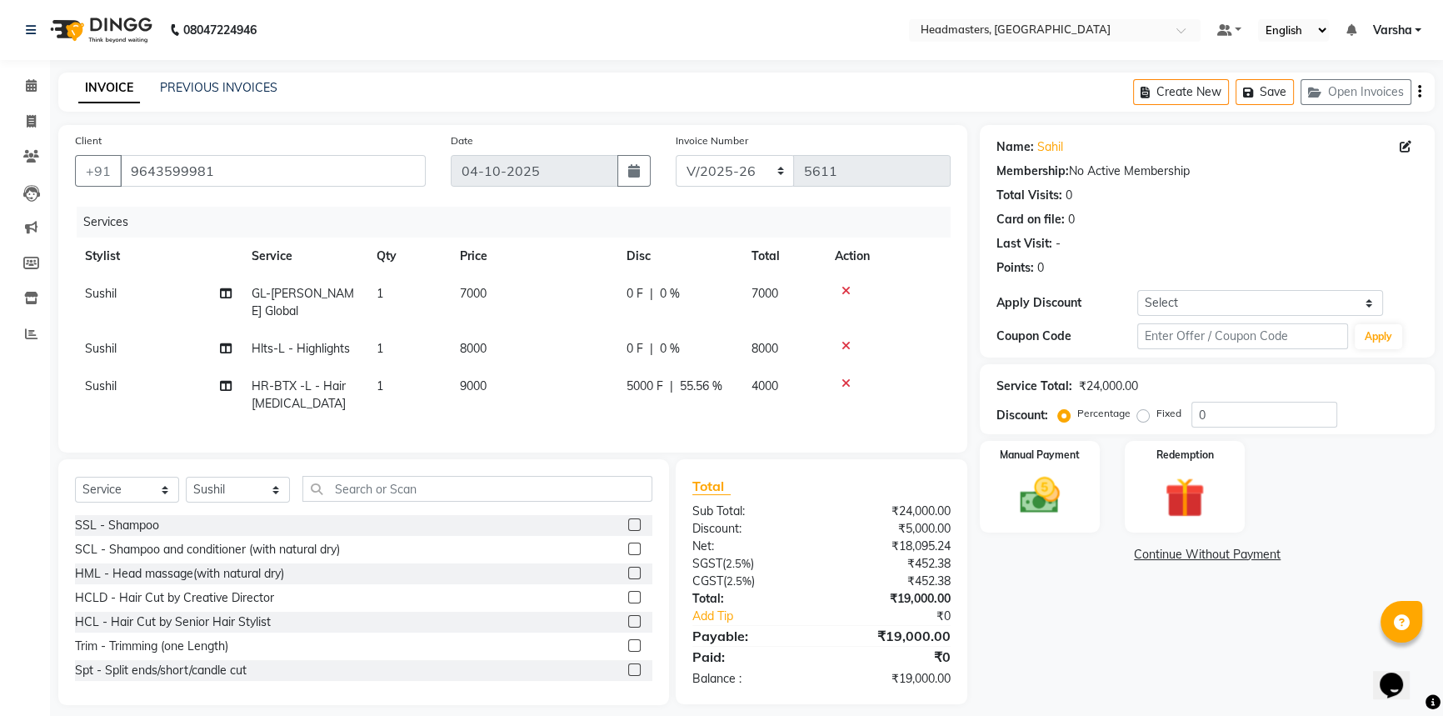
click at [640, 307] on tr "Sushil GL-[PERSON_NAME] Global 1 7000 0 F | 0 % 7000" at bounding box center [513, 302] width 876 height 55
click at [640, 307] on td "0 F | 0 %" at bounding box center [679, 302] width 125 height 55
select select "60892"
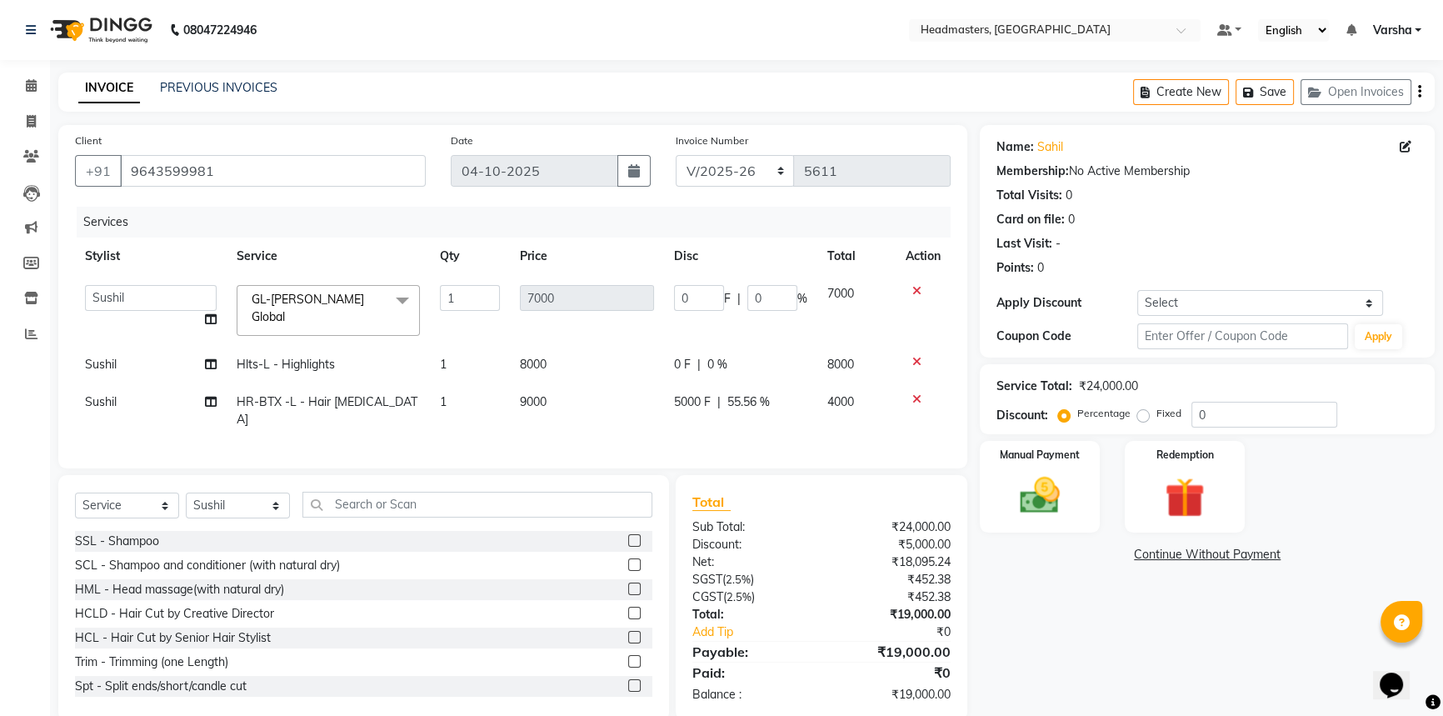
click at [692, 357] on div "0 F | 0 %" at bounding box center [740, 364] width 133 height 17
select select "60892"
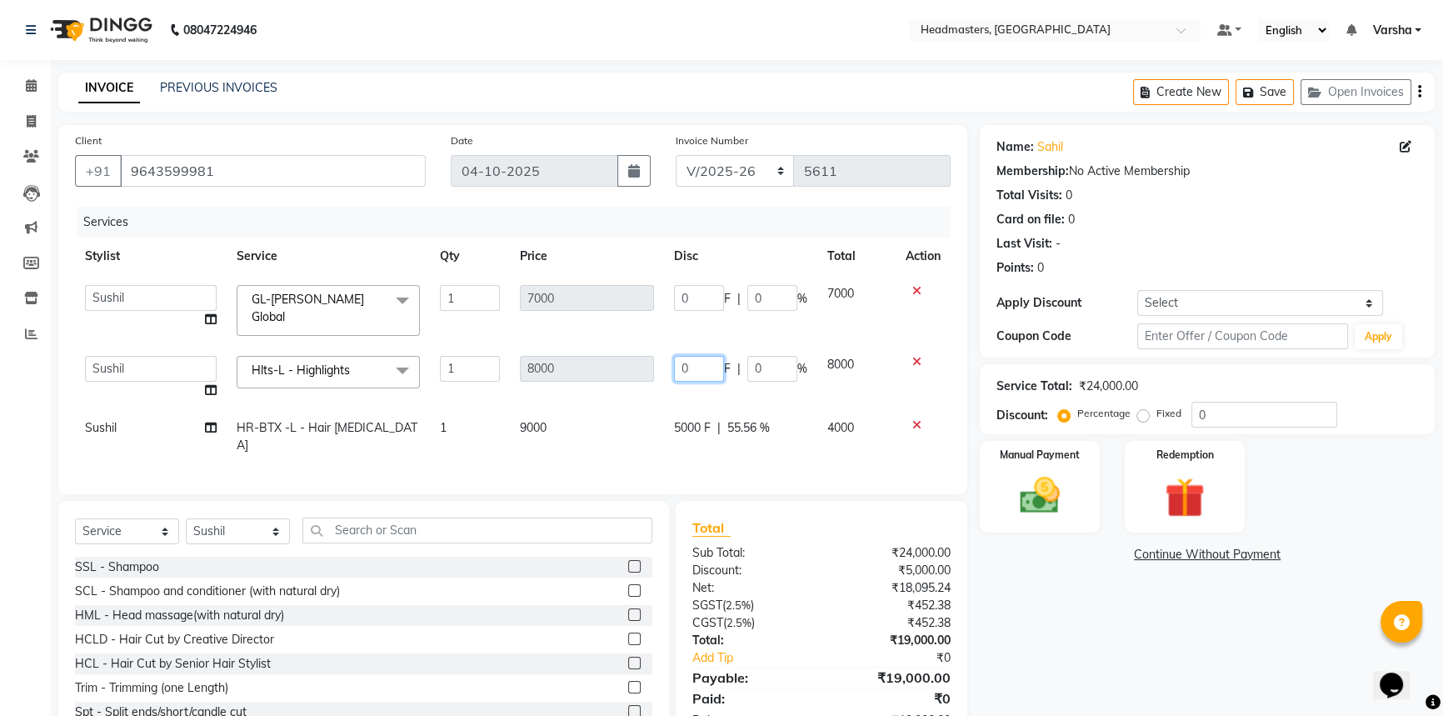
click at [675, 361] on input "0" at bounding box center [699, 369] width 50 height 26
type input "4500"
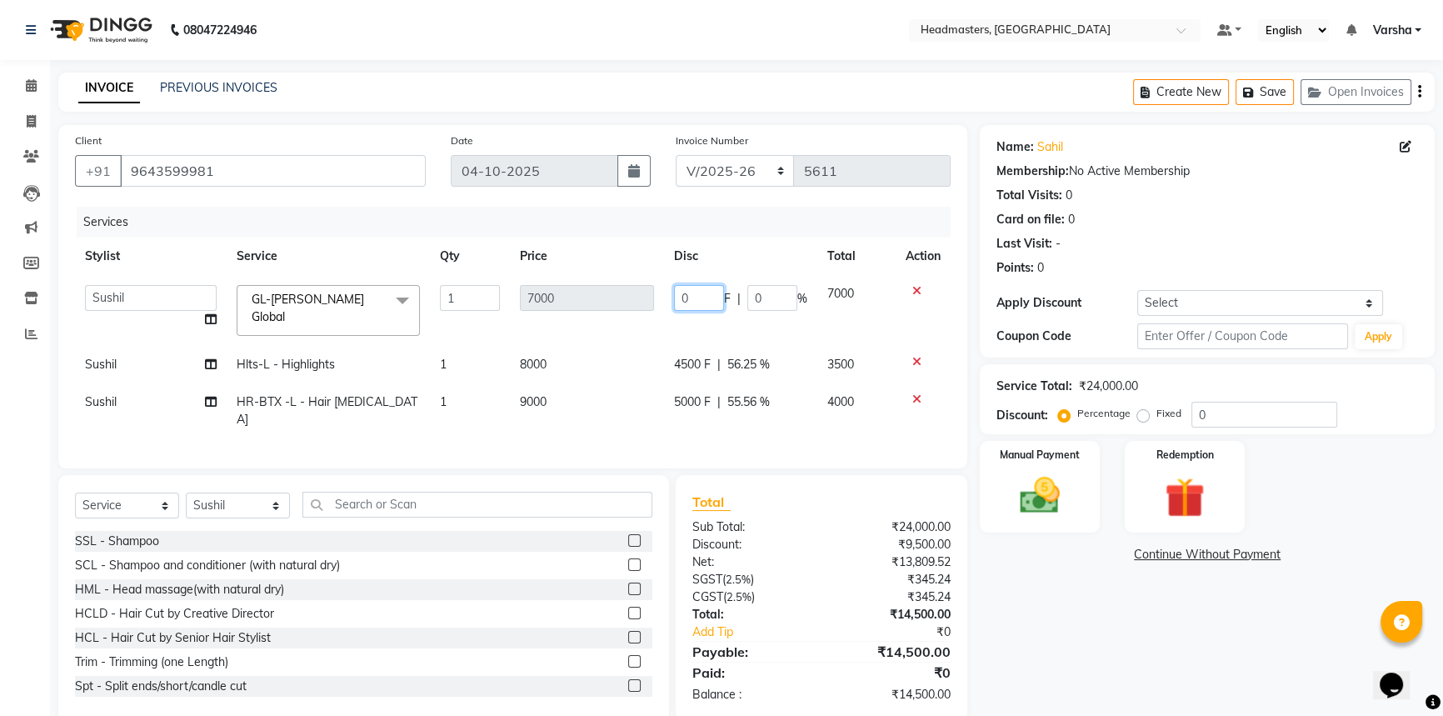
click at [679, 295] on input "0" at bounding box center [699, 298] width 50 height 26
type input "3500"
click at [1005, 631] on div "Name[PERSON_NAME]il Membership: No Active Membership Total Visits: 0 Card on fi…" at bounding box center [1213, 423] width 467 height 596
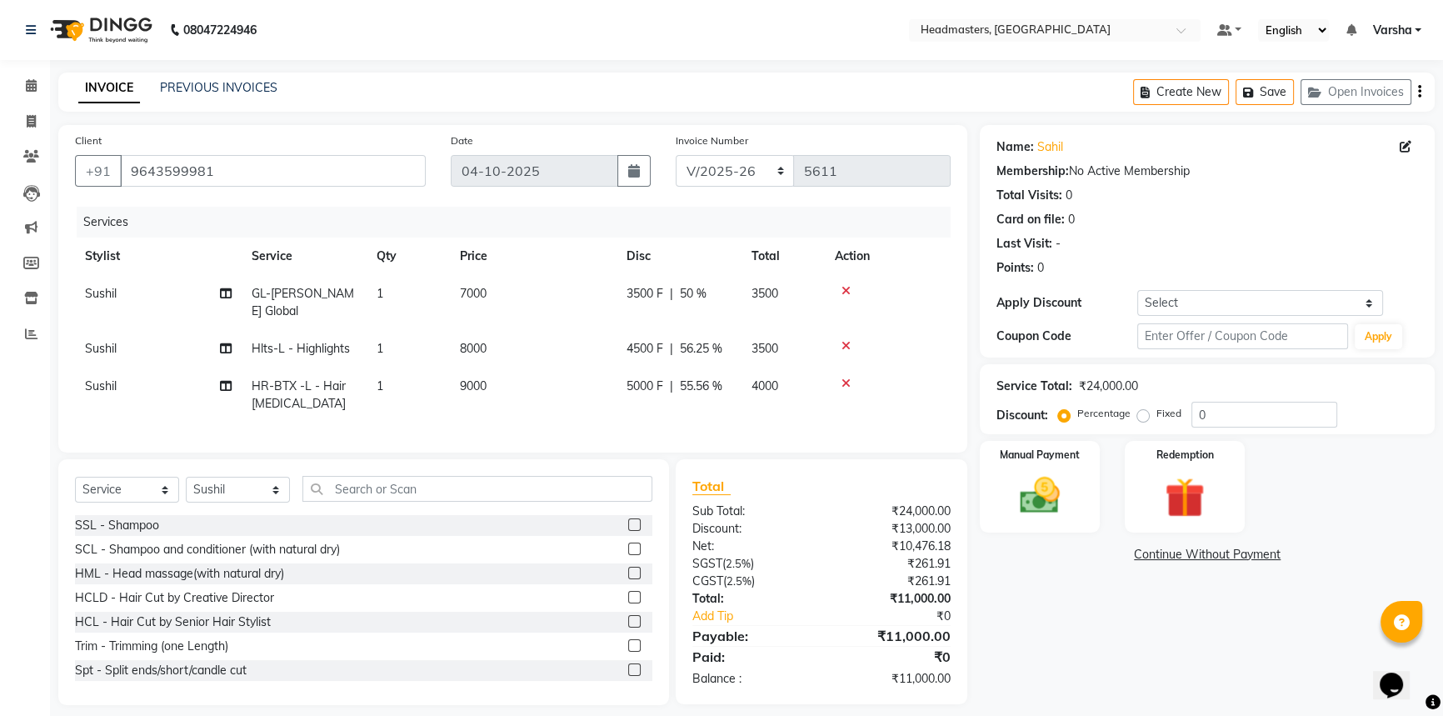
scroll to position [25, 0]
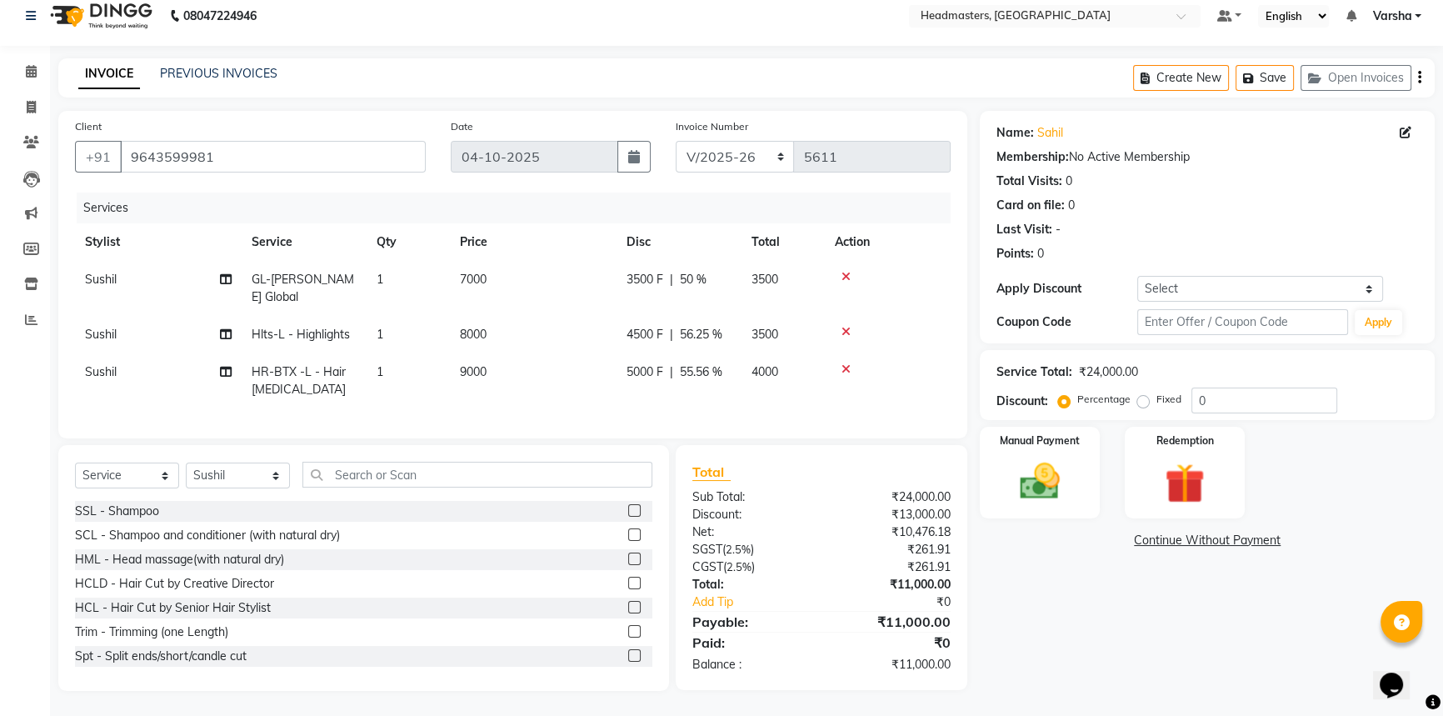
click at [119, 363] on td "Sushil" at bounding box center [158, 380] width 167 height 55
select select "60892"
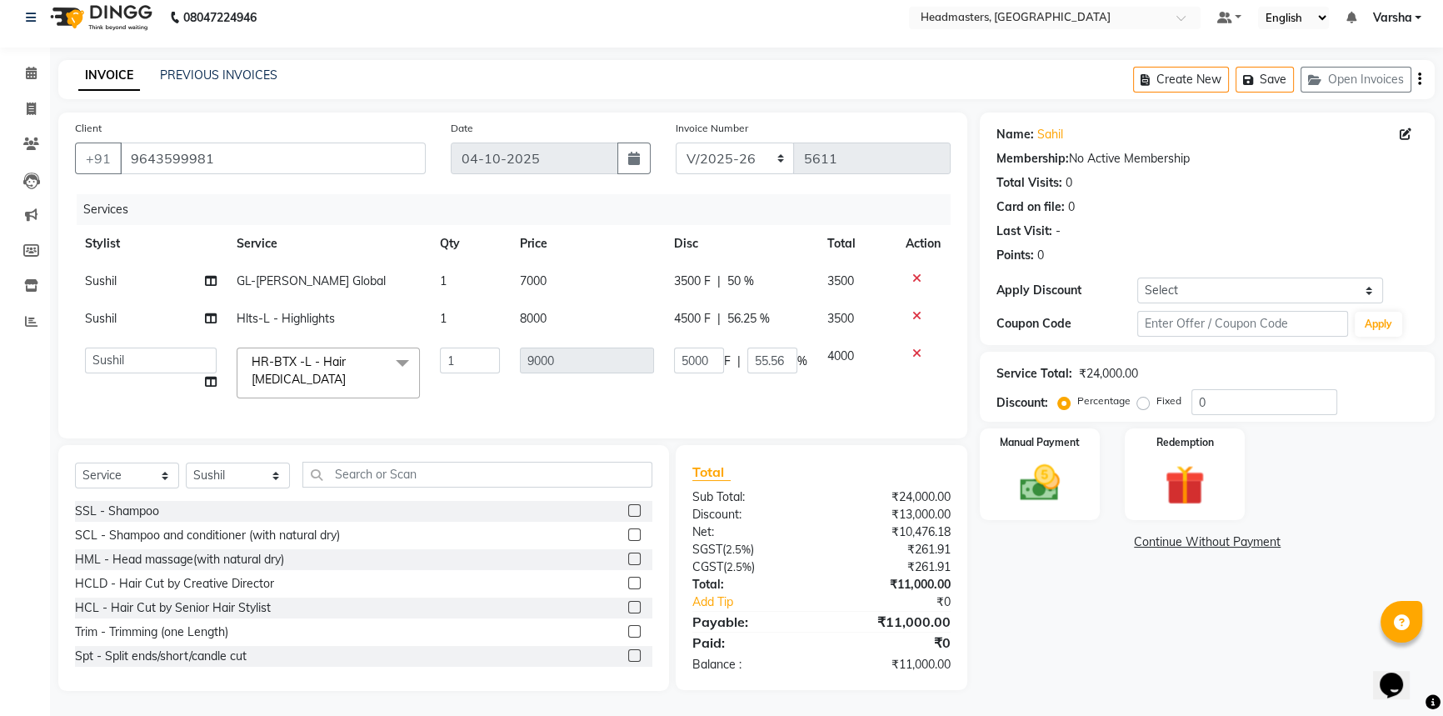
scroll to position [17, 0]
click at [116, 355] on select "[PERSON_NAME]ur [PERSON_NAME]nu [PERSON_NAME]IR [PERSON_NAME]ry Headmasters [PE…" at bounding box center [151, 360] width 132 height 26
select select "60885"
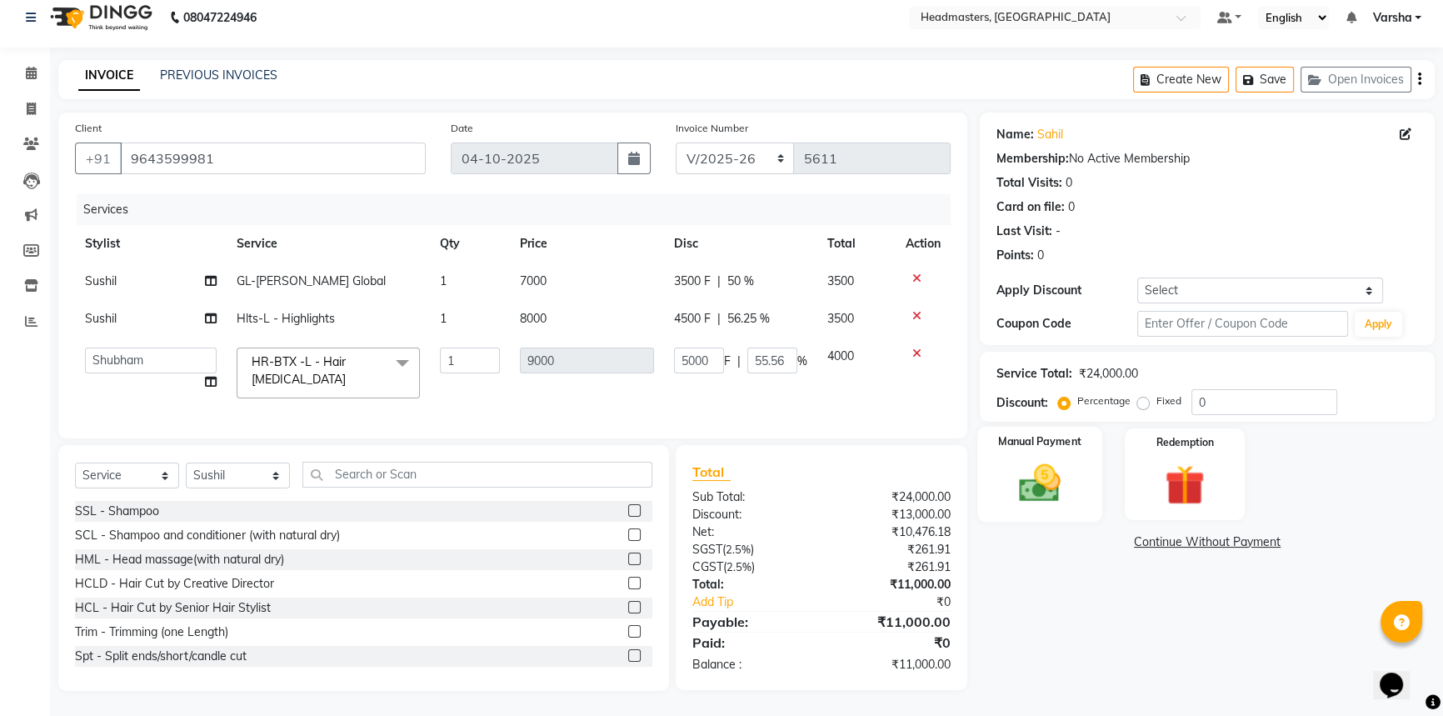
click at [1023, 459] on img at bounding box center [1039, 482] width 67 height 47
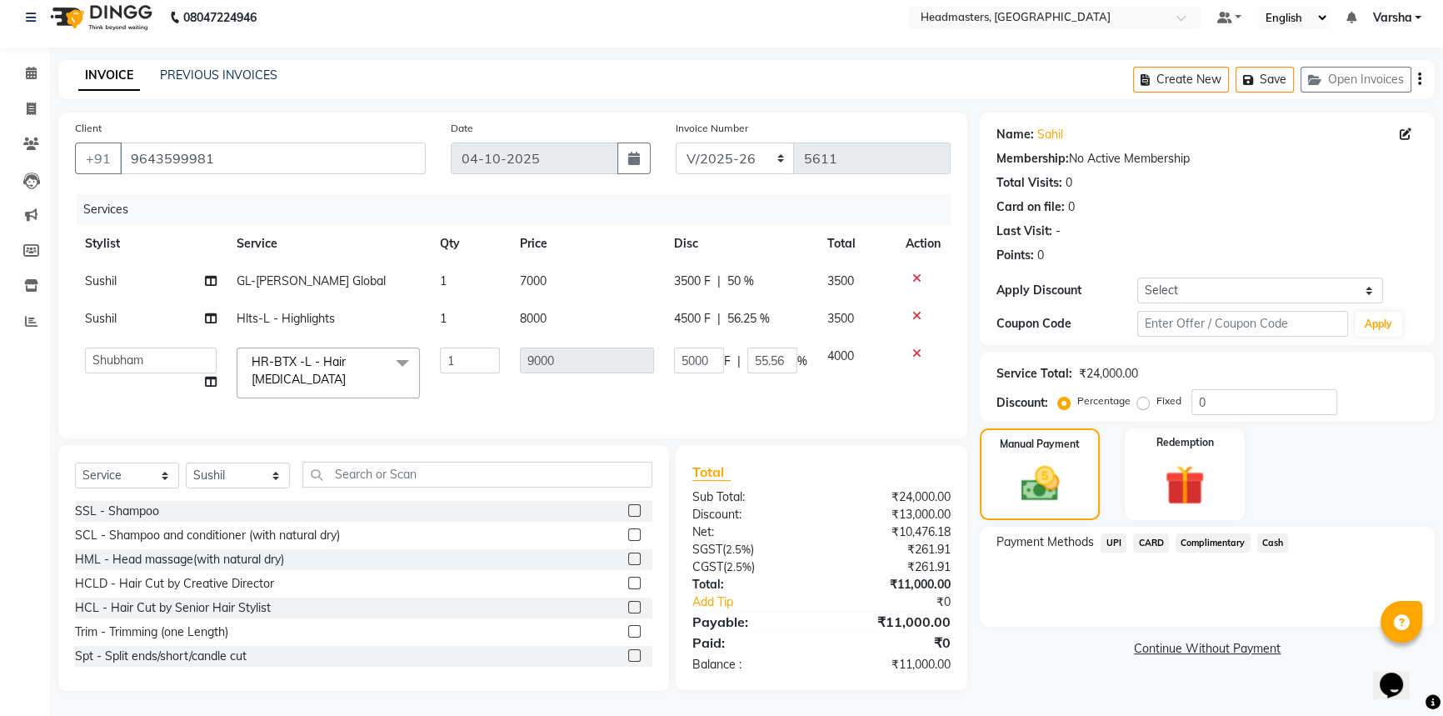
click at [1139, 540] on span "CARD" at bounding box center [1151, 542] width 36 height 19
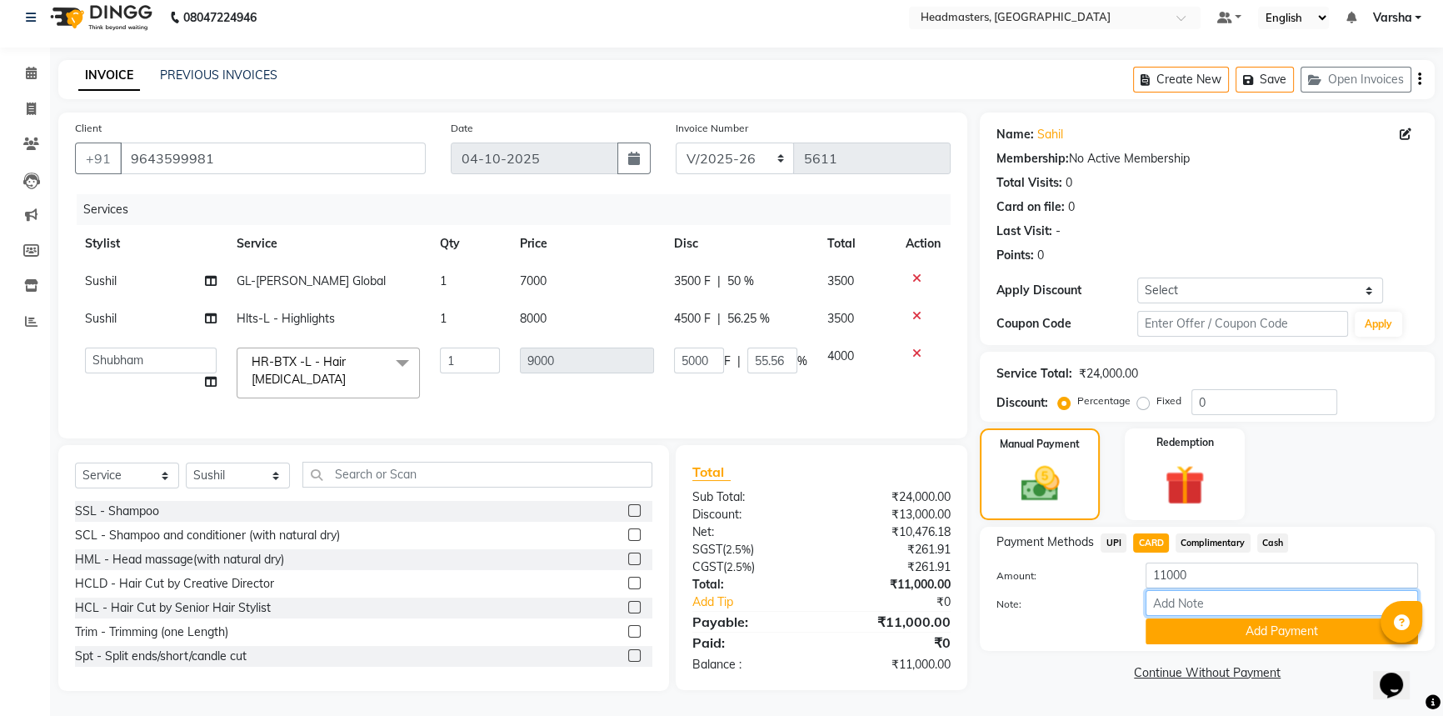
click at [1199, 611] on input "Note:" at bounding box center [1282, 603] width 272 height 26
click at [1196, 629] on button "Add Payment" at bounding box center [1282, 631] width 272 height 26
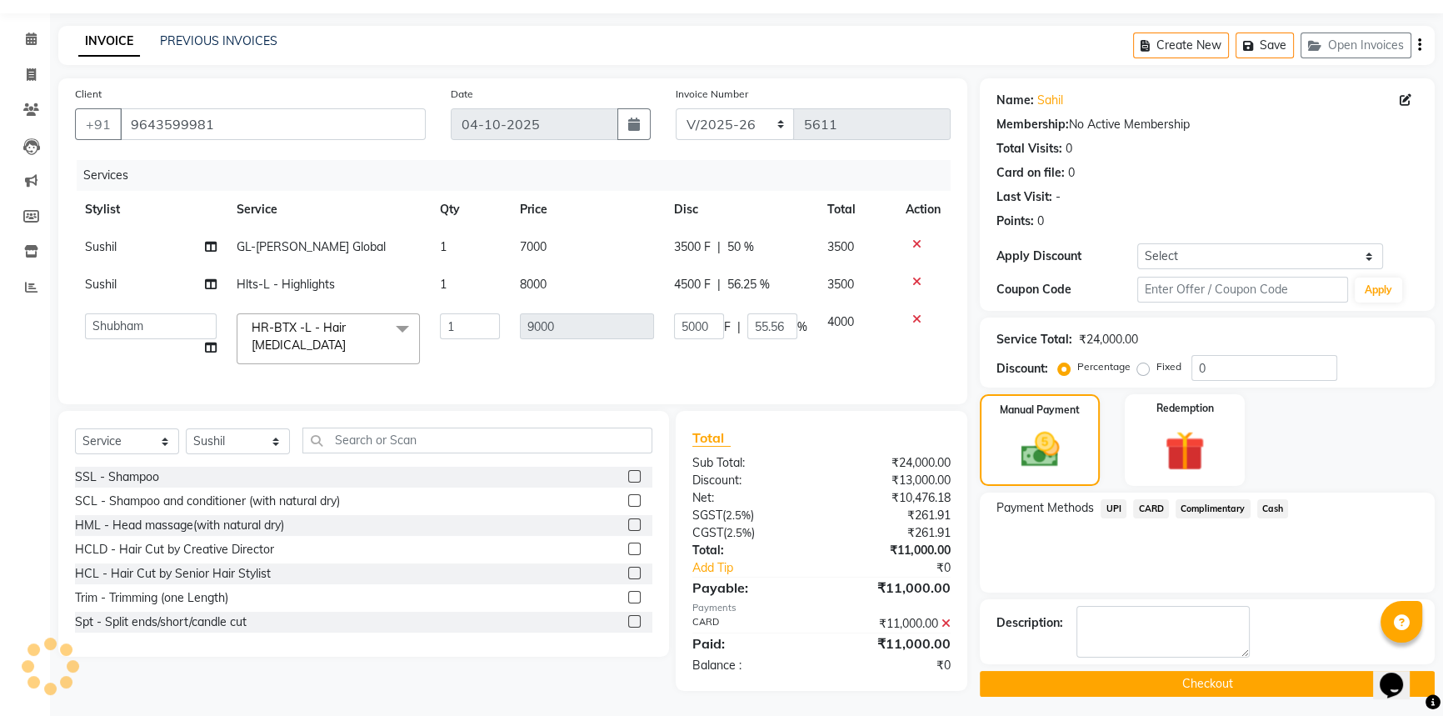
scroll to position [51, 0]
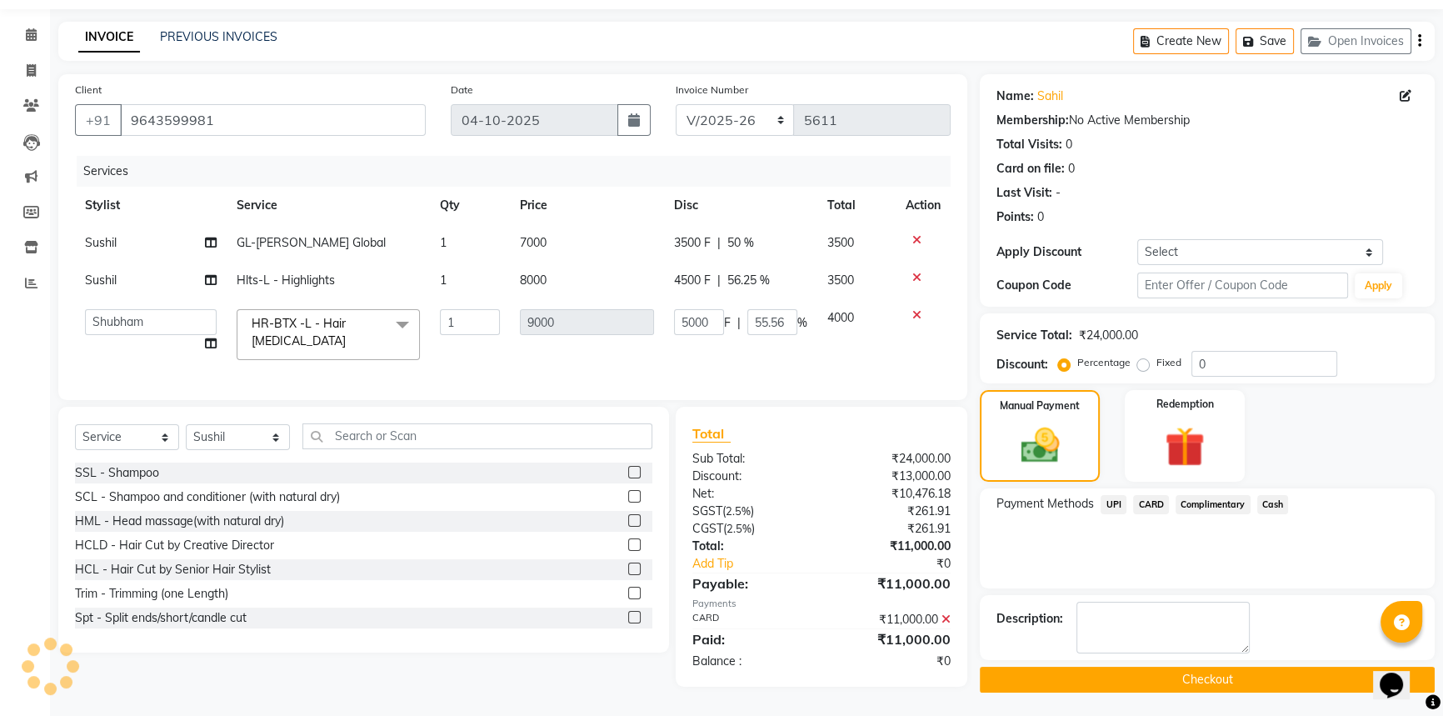
click at [1231, 687] on button "Checkout" at bounding box center [1207, 680] width 455 height 26
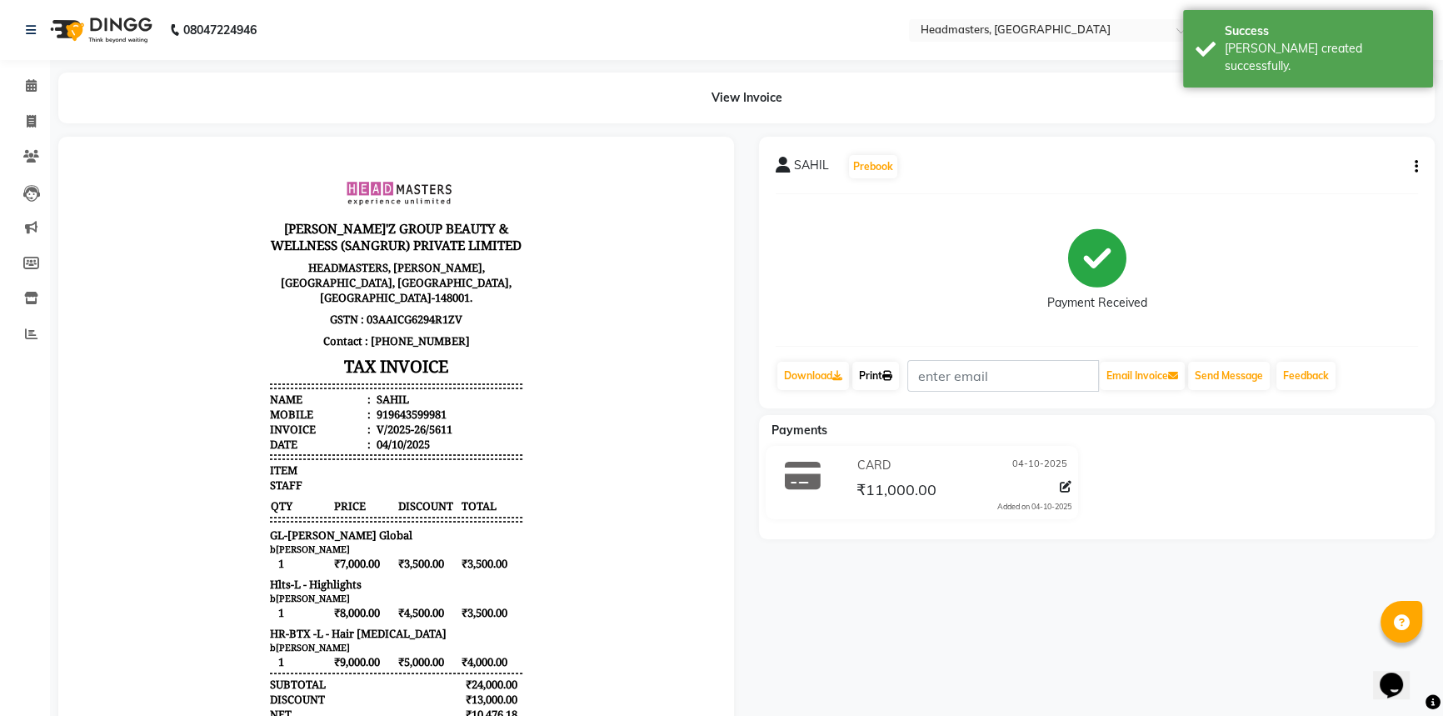
click at [892, 367] on link "Print" at bounding box center [875, 376] width 47 height 28
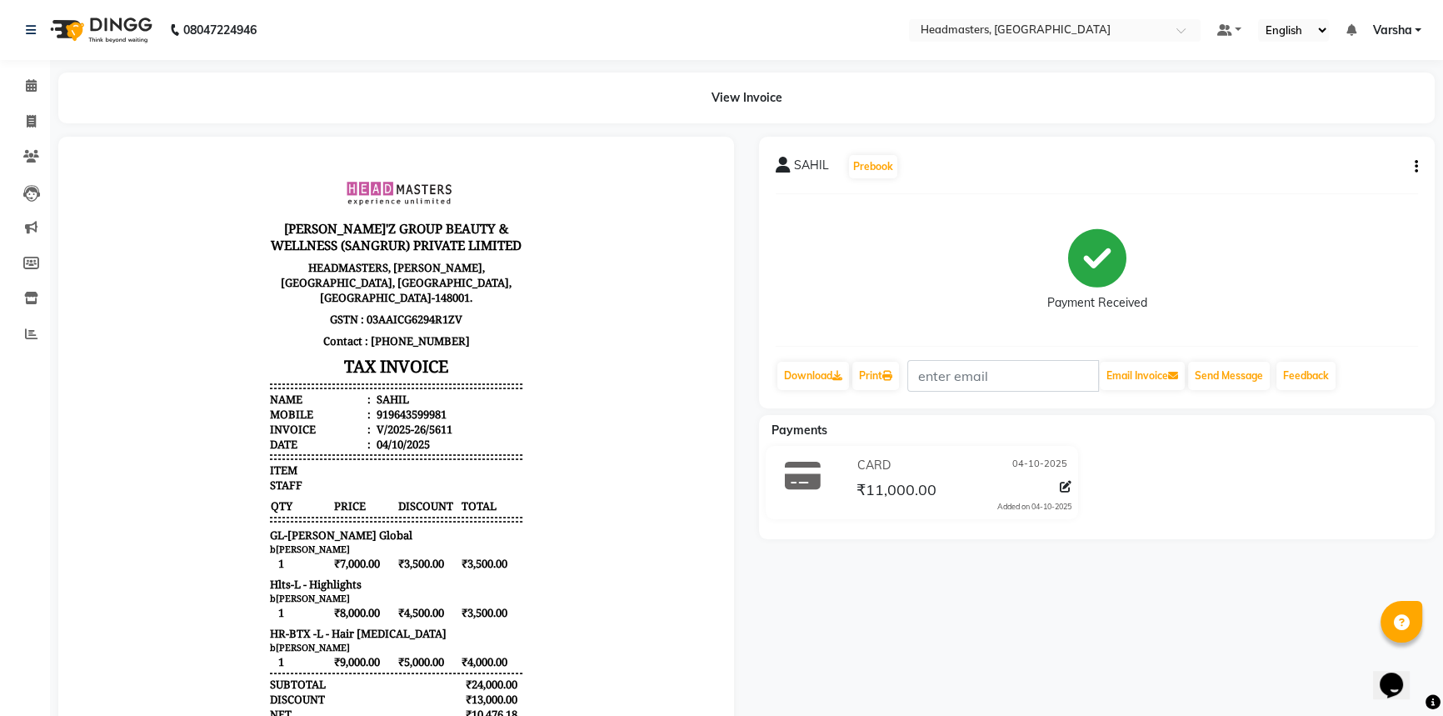
click at [1030, 583] on div "[PERSON_NAME] Prebook Payment Received Download Print Email Invoice Send Messag…" at bounding box center [1097, 488] width 701 height 703
click at [886, 394] on div "[PERSON_NAME]IL Prebook Payment Received Download Print Email Invoice Send Mess…" at bounding box center [1097, 273] width 676 height 272
click at [885, 391] on div "[PERSON_NAME]IL Prebook Payment Received Download Print Email Invoice Send Mess…" at bounding box center [1097, 273] width 676 height 272
click at [882, 386] on link "Print" at bounding box center [875, 376] width 47 height 28
click at [43, 83] on span at bounding box center [31, 86] width 29 height 19
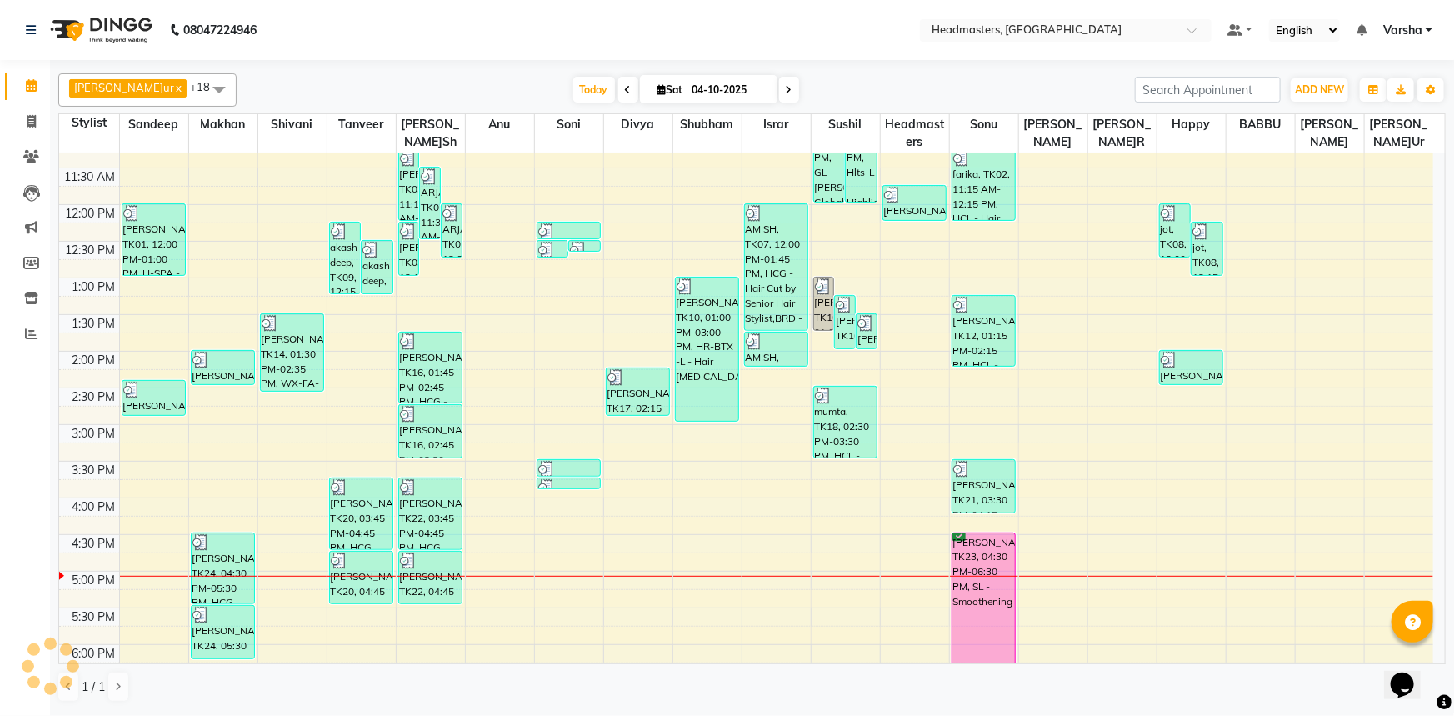
scroll to position [302, 0]
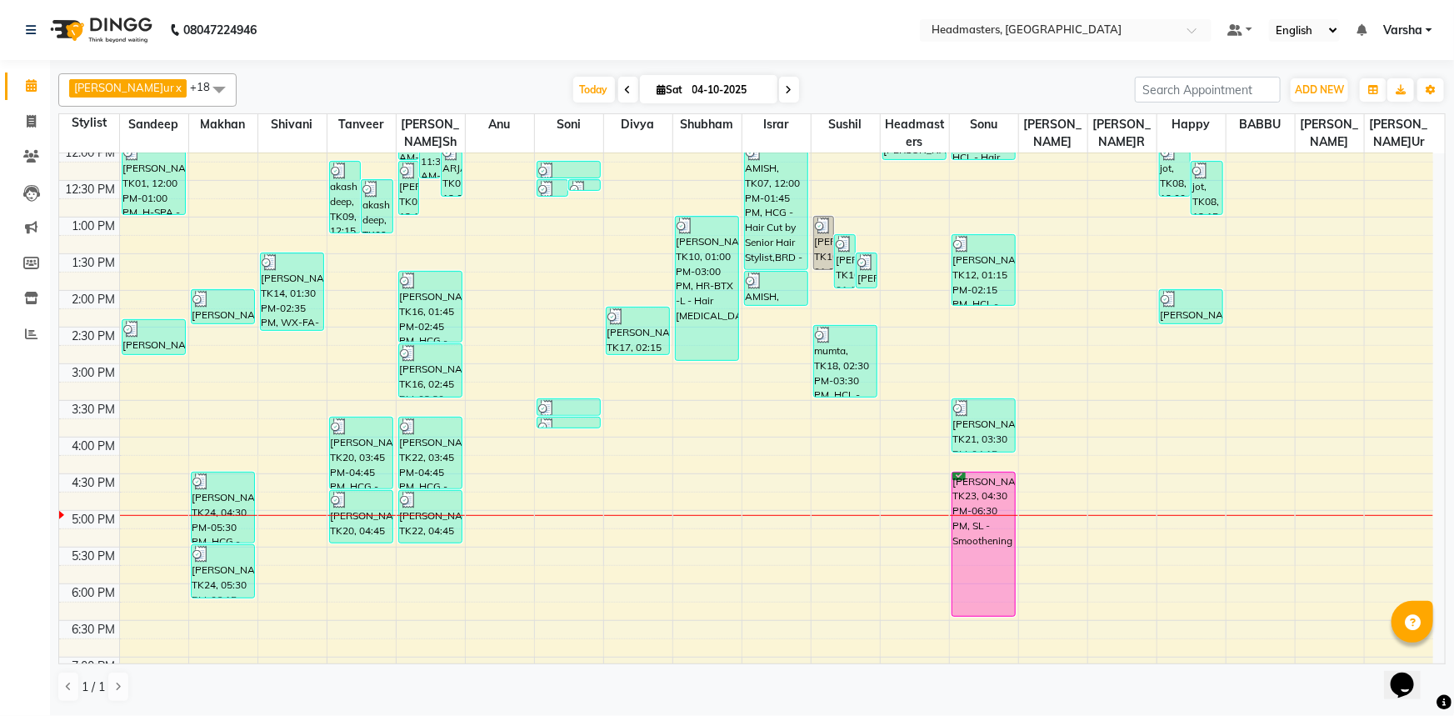
click at [442, 662] on div "8:00 AM 8:30 AM 9:00 AM 9:30 AM 10:00 AM 10:30 AM 11:00 AM 11:30 AM 12:00 PM 12…" at bounding box center [746, 327] width 1374 height 952
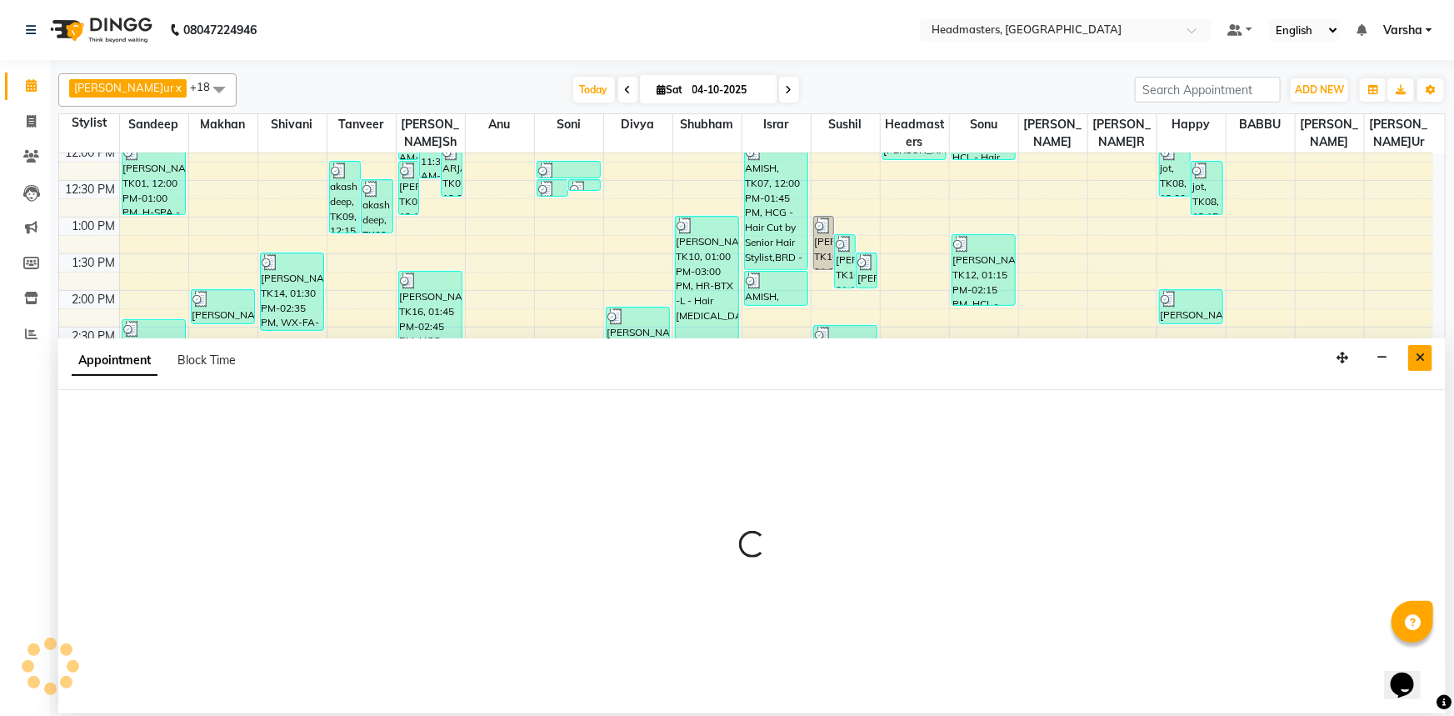
click at [1416, 347] on button "Close" at bounding box center [1420, 358] width 24 height 26
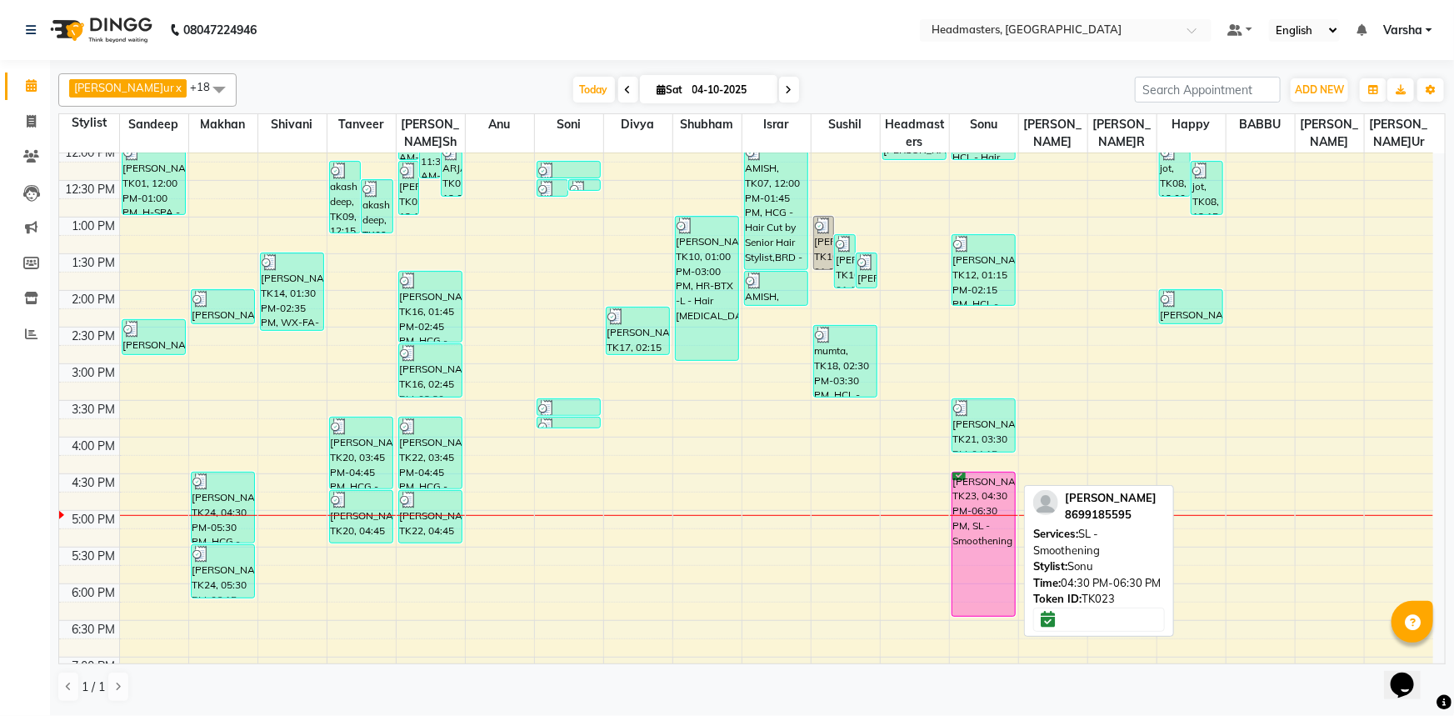
click at [985, 612] on div at bounding box center [983, 615] width 63 height 7
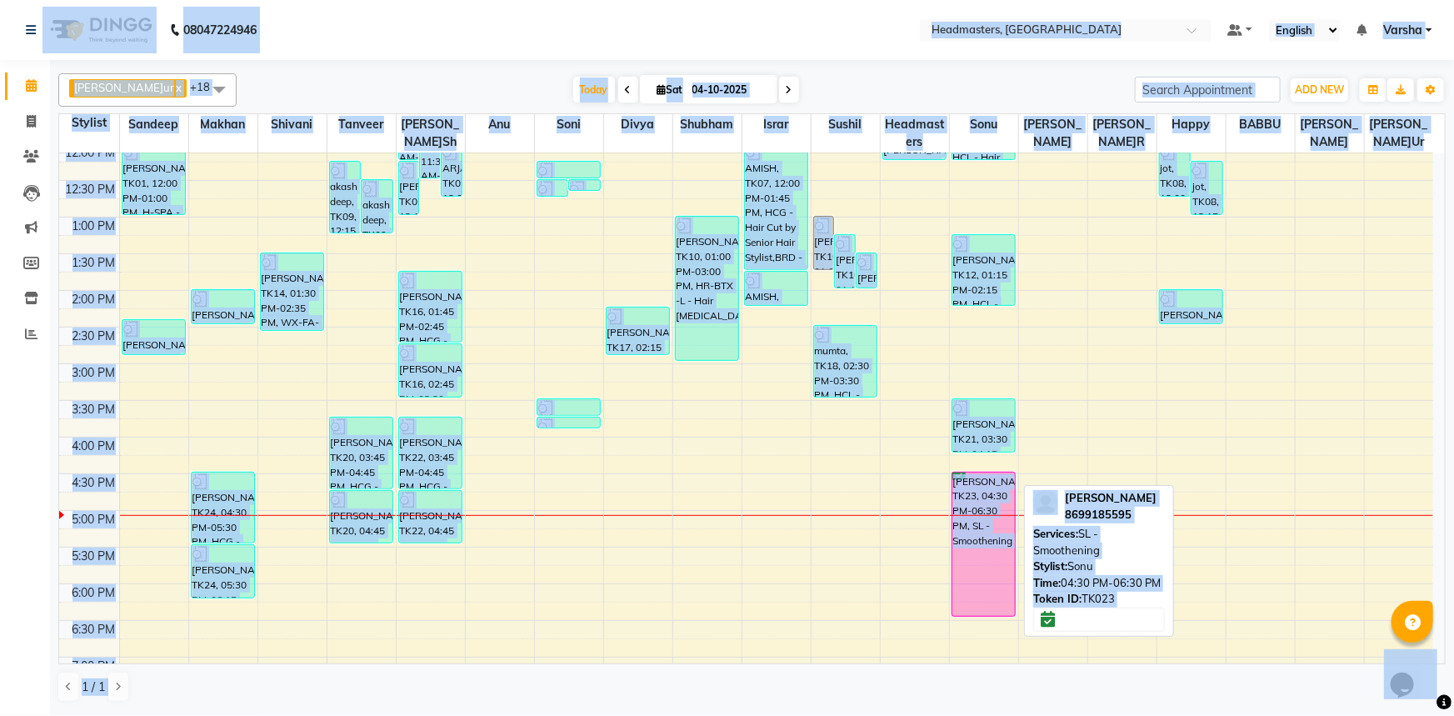
select select "6"
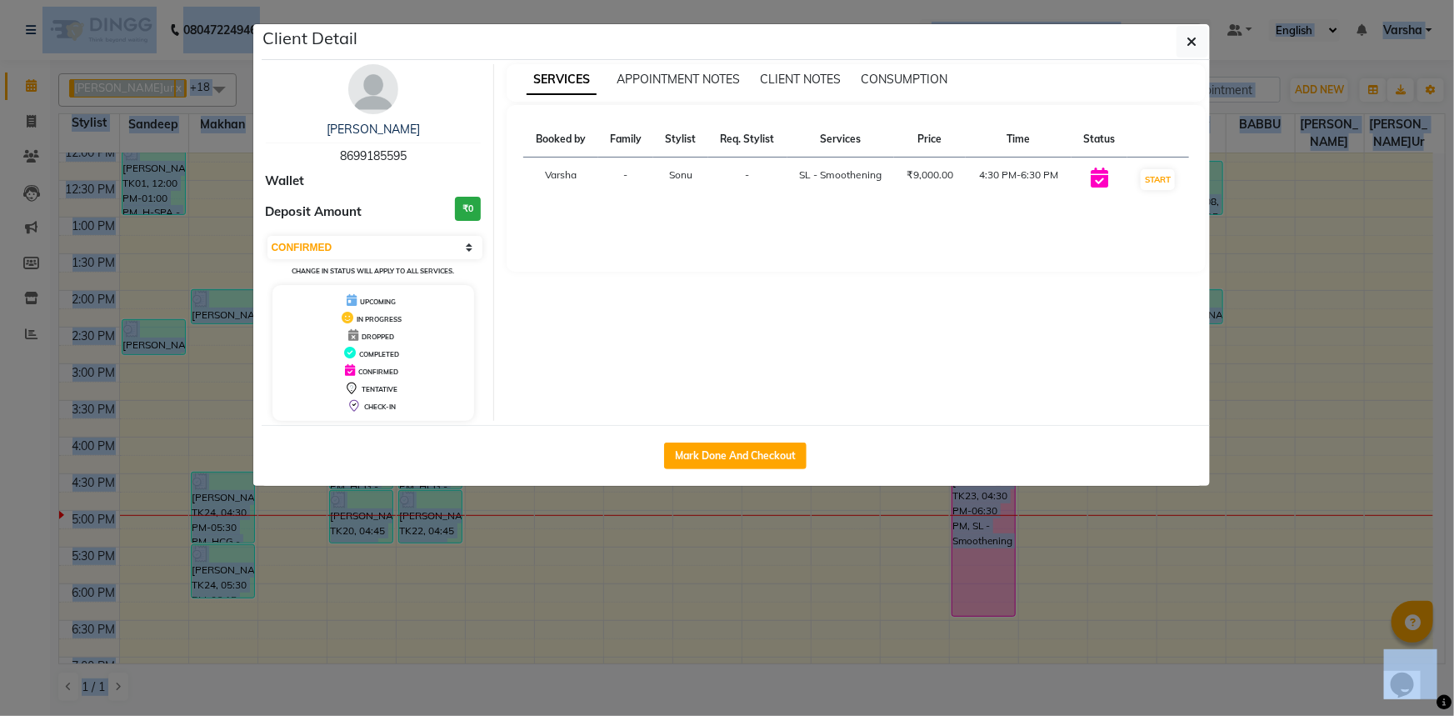
click at [983, 529] on ngb-modal-window "Client Detail[PERSON_NAME] 8699185595 Wallet Deposit Amount ₹0 Select IN SERVIC…" at bounding box center [727, 358] width 1454 height 716
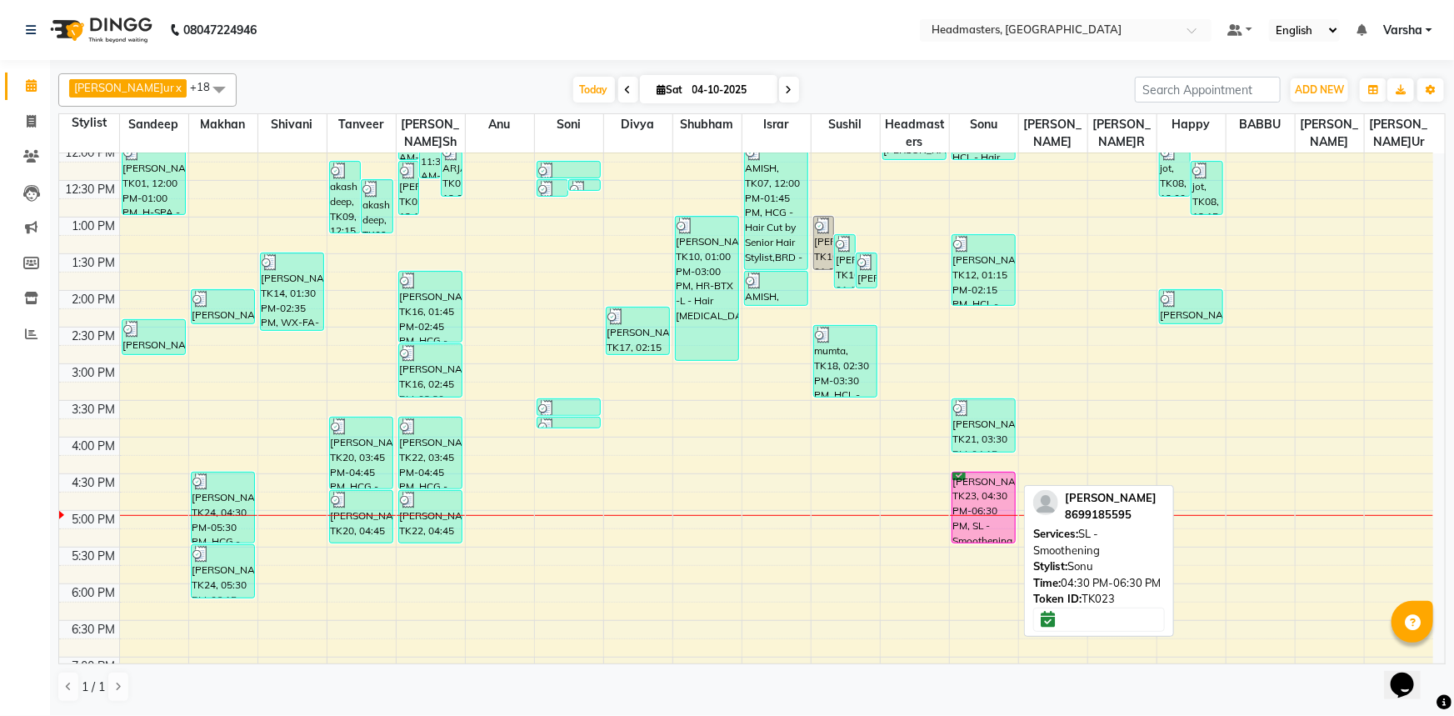
drag, startPoint x: 976, startPoint y: 615, endPoint x: 973, endPoint y: 515, distance: 100.0
click at [968, 522] on div "farika, TK02, 11:15 AM-12:15 PM, HCL - Hair Cut by Senior Hair Stylist [PERSON_…" at bounding box center [984, 327] width 68 height 952
click at [971, 517] on div "[PERSON_NAME], TK23, 04:30 PM-06:30 PM, SL - Smoothening" at bounding box center [983, 507] width 63 height 70
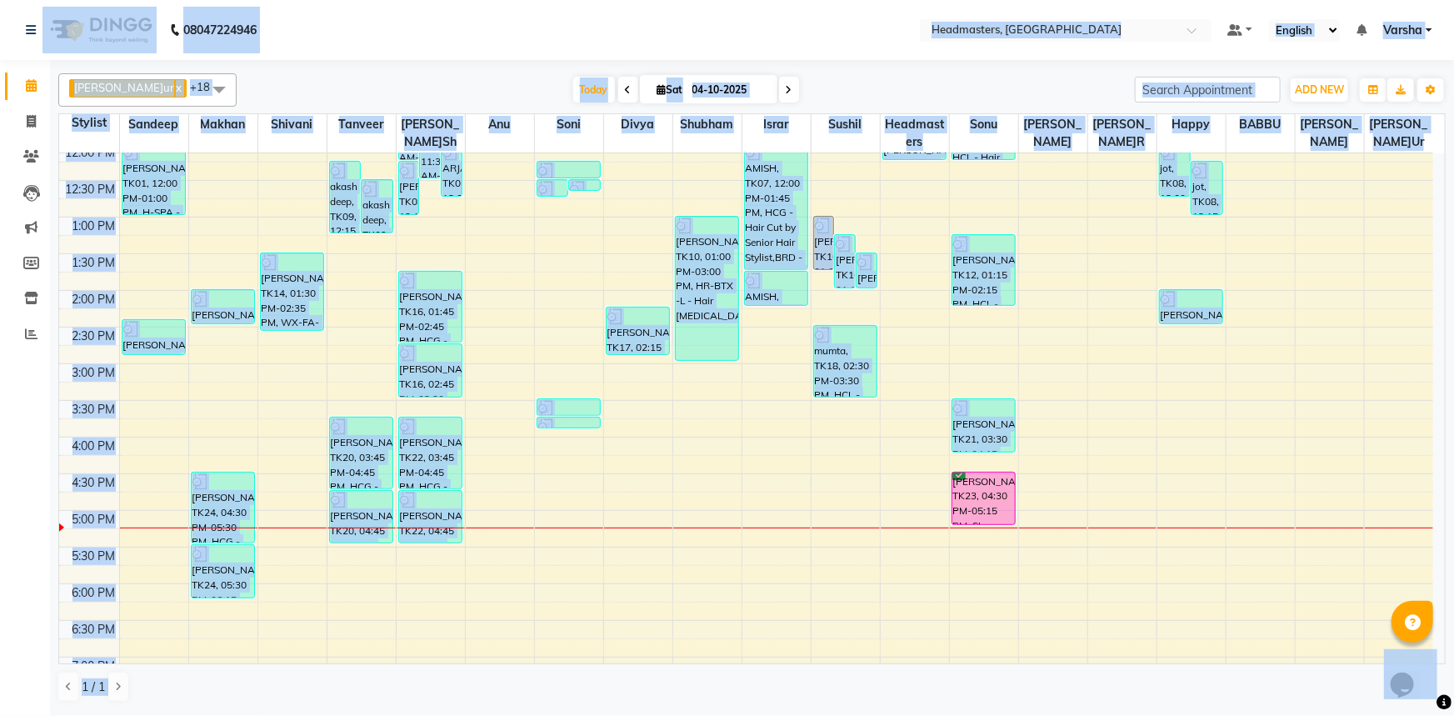
click at [959, 655] on div "8:00 AM 8:30 AM 9:00 AM 9:30 AM 10:00 AM 10:30 AM 11:00 AM 11:30 AM 12:00 PM 12…" at bounding box center [746, 327] width 1374 height 952
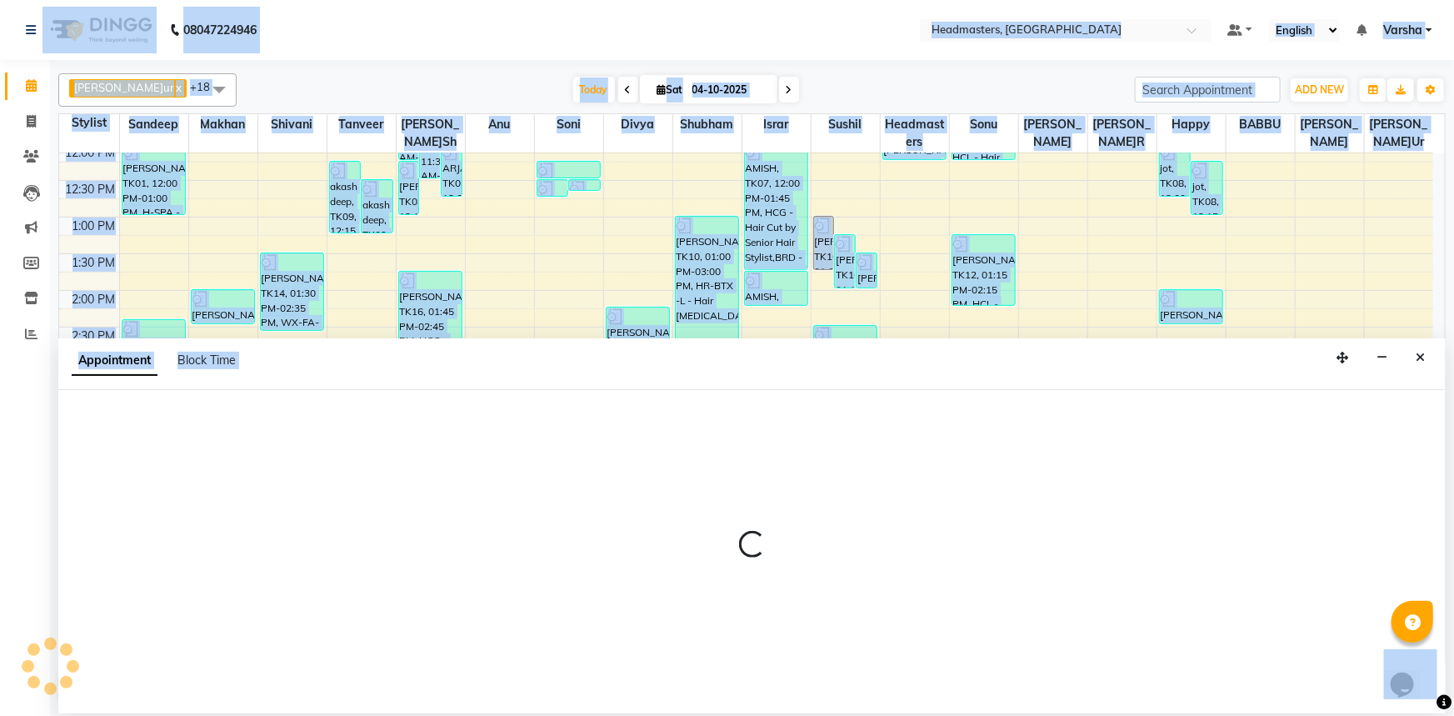
select select "60900"
select select "tentative"
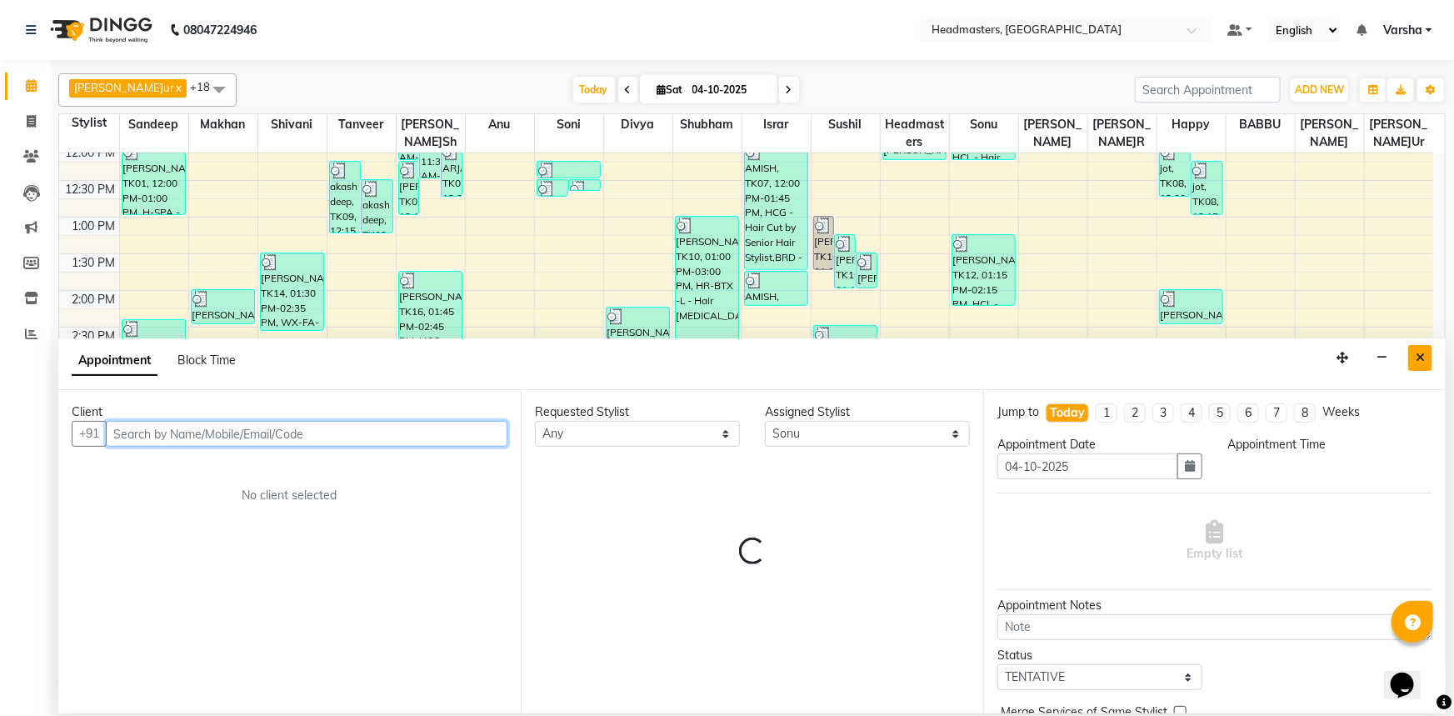
select select "1140"
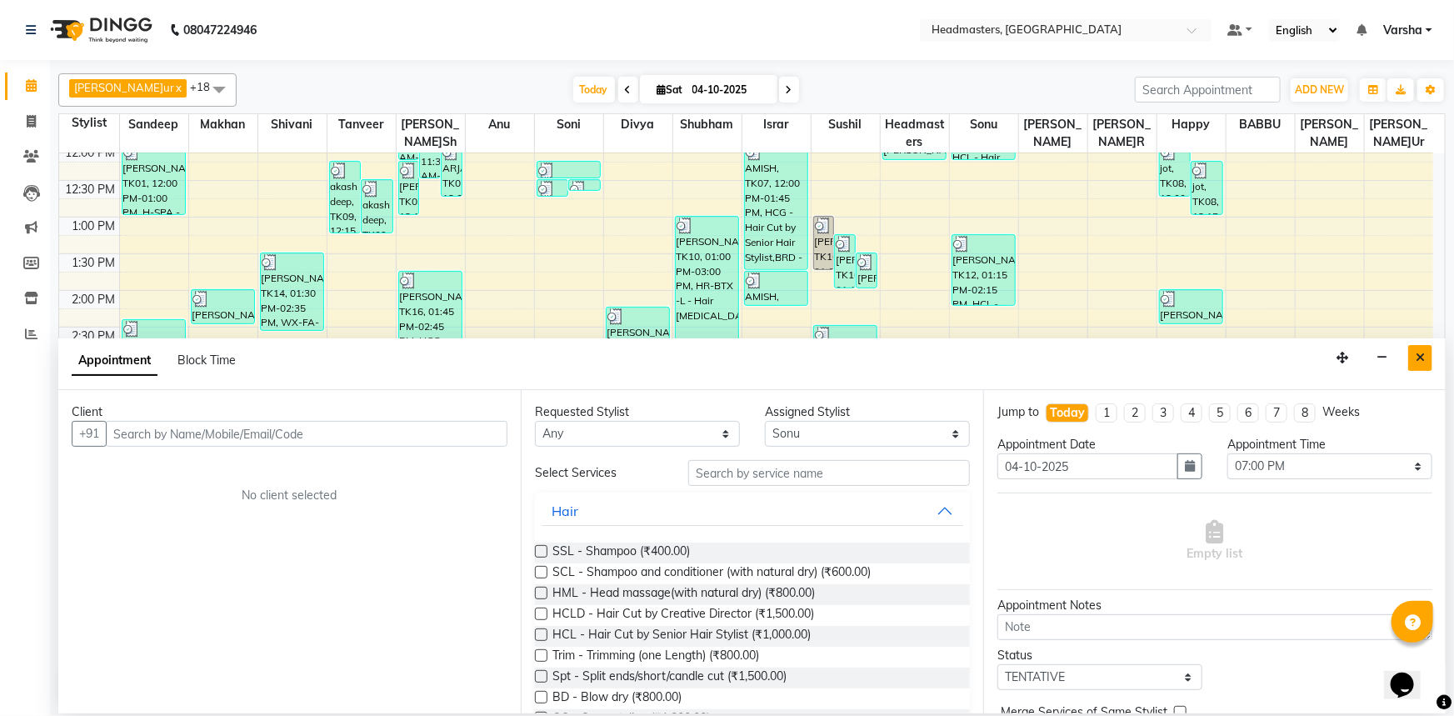
click at [1412, 362] on button "Close" at bounding box center [1420, 358] width 24 height 26
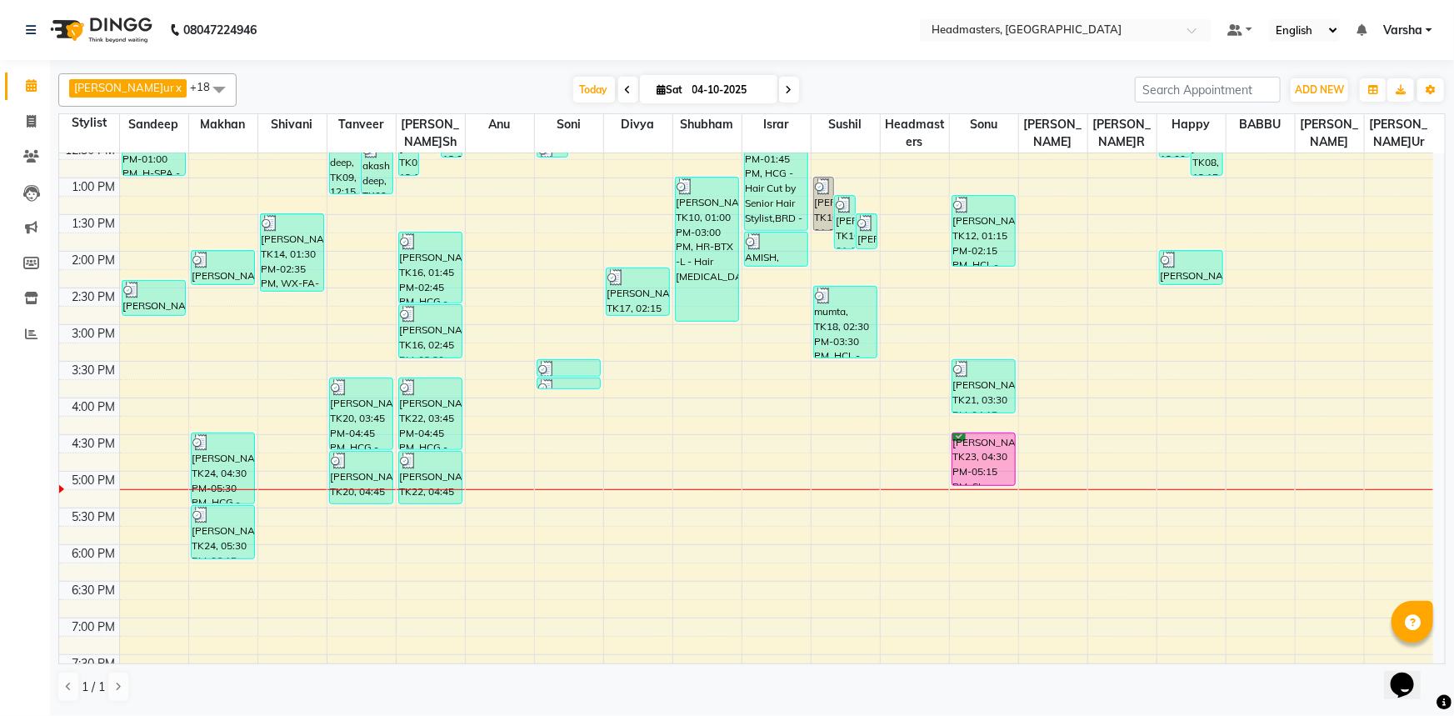
scroll to position [378, 0]
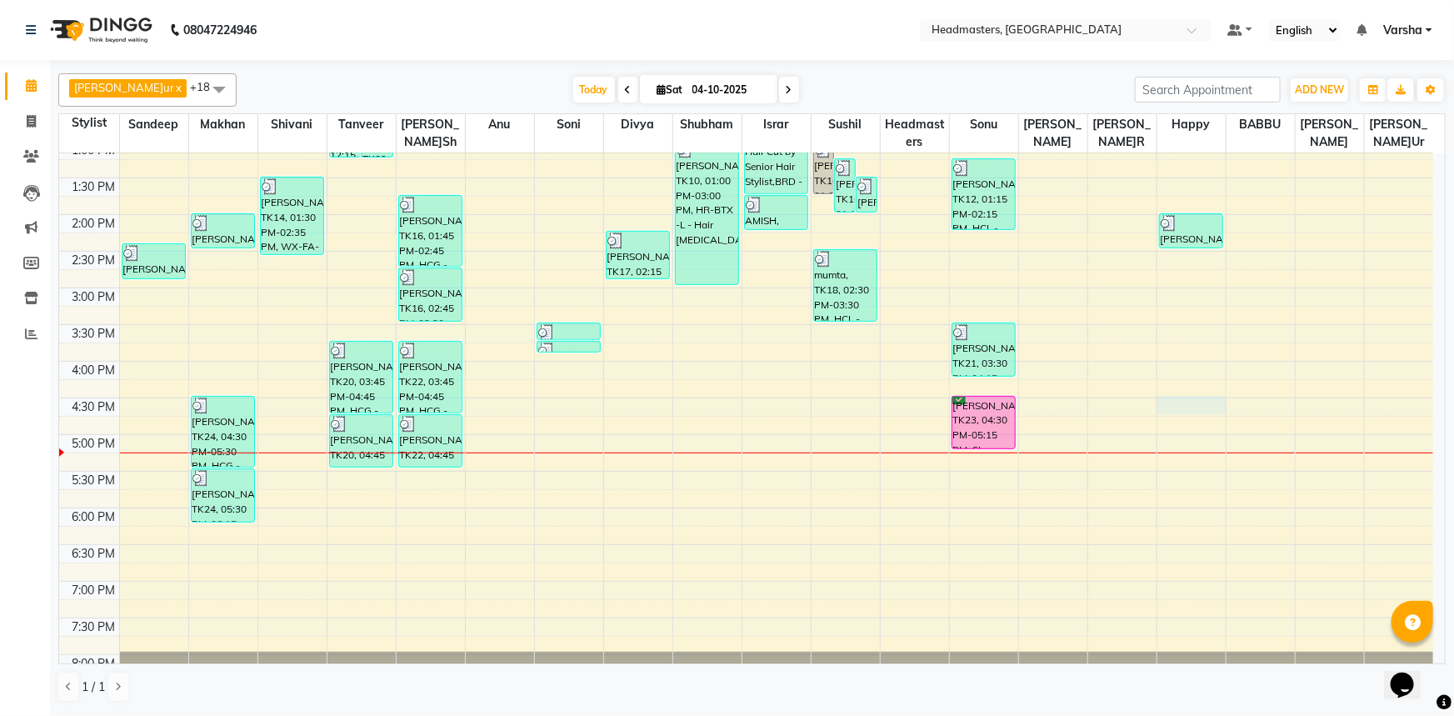
click at [1158, 402] on div "8:00 AM 8:30 AM 9:00 AM 9:30 AM 10:00 AM 10:30 AM 11:00 AM 11:30 AM 12:00 PM 12…" at bounding box center [746, 251] width 1374 height 952
select select "62924"
select select "990"
select select "tentative"
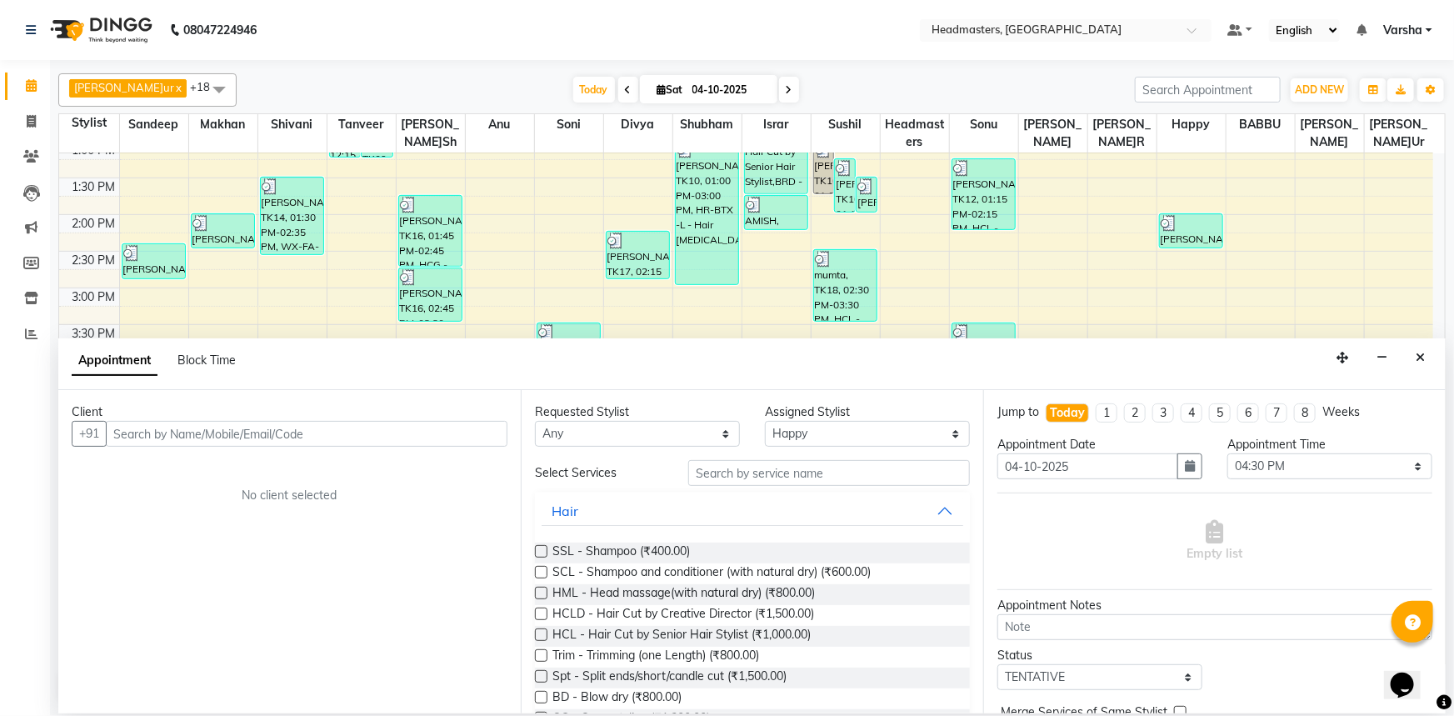
click at [268, 434] on input "text" at bounding box center [307, 434] width 402 height 26
type input "7009056513"
click at [477, 433] on span "Add Client" at bounding box center [473, 433] width 56 height 15
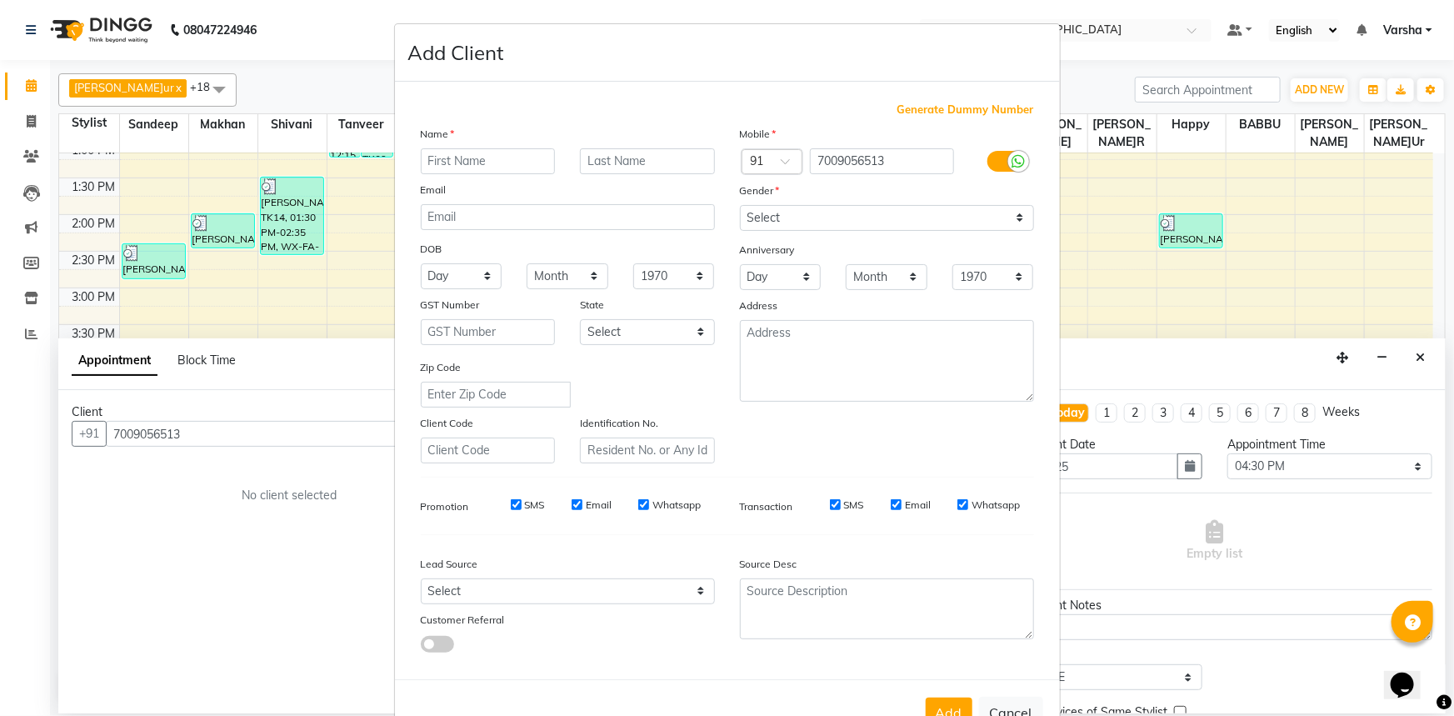
click at [452, 170] on input "text" at bounding box center [488, 161] width 135 height 26
type input "jashan"
click at [792, 207] on select "Select [DEMOGRAPHIC_DATA] [DEMOGRAPHIC_DATA] Other Prefer Not To Say" at bounding box center [887, 218] width 294 height 26
select select "[DEMOGRAPHIC_DATA]"
click at [740, 205] on select "Select [DEMOGRAPHIC_DATA] [DEMOGRAPHIC_DATA] Other Prefer Not To Say" at bounding box center [887, 218] width 294 height 26
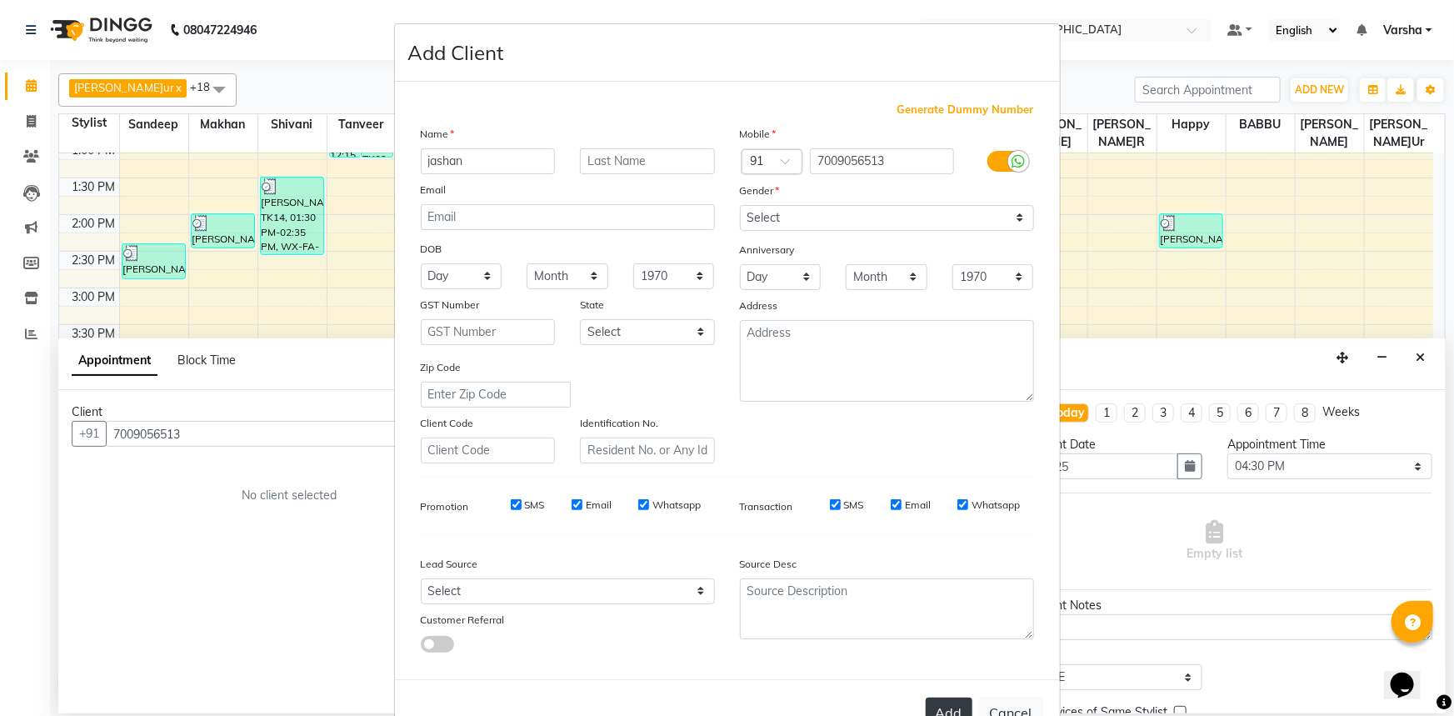
click at [950, 713] on button "Add" at bounding box center [949, 712] width 47 height 30
select select
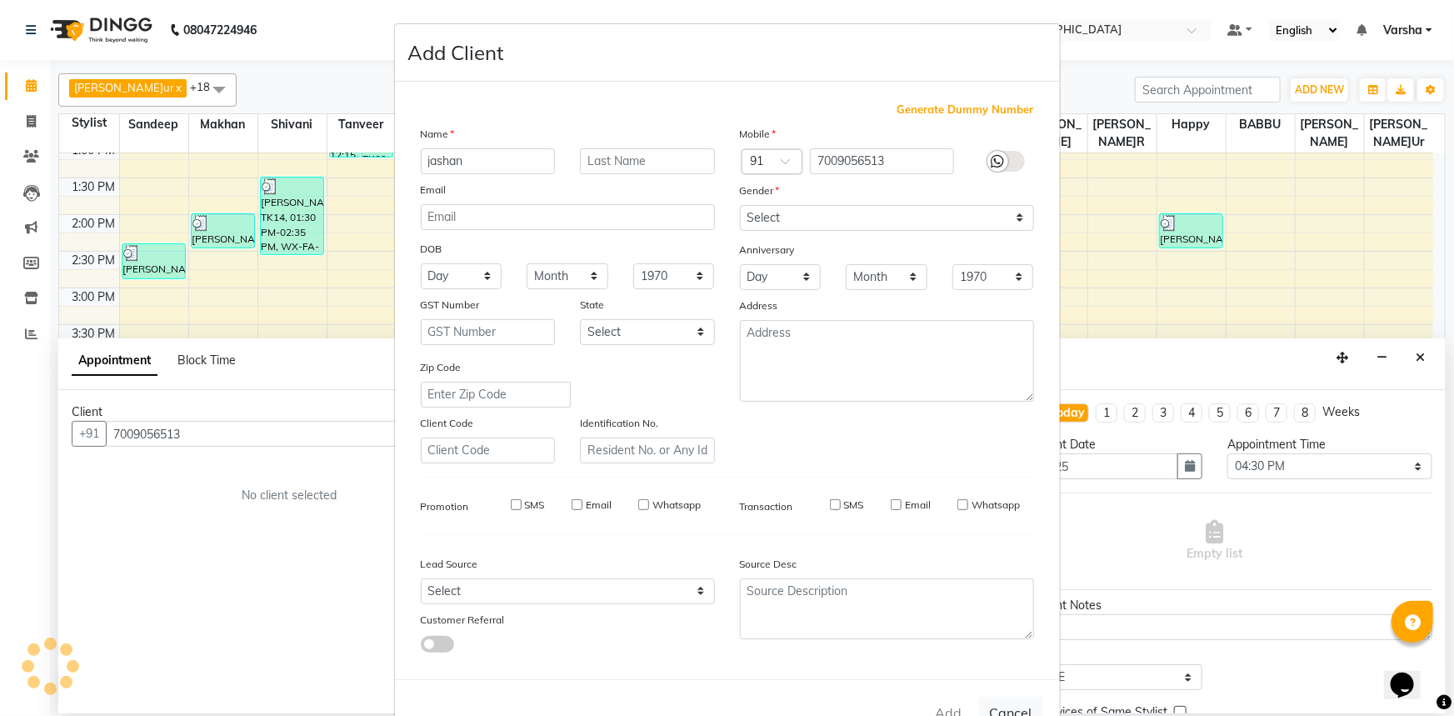
select select
checkbox input "false"
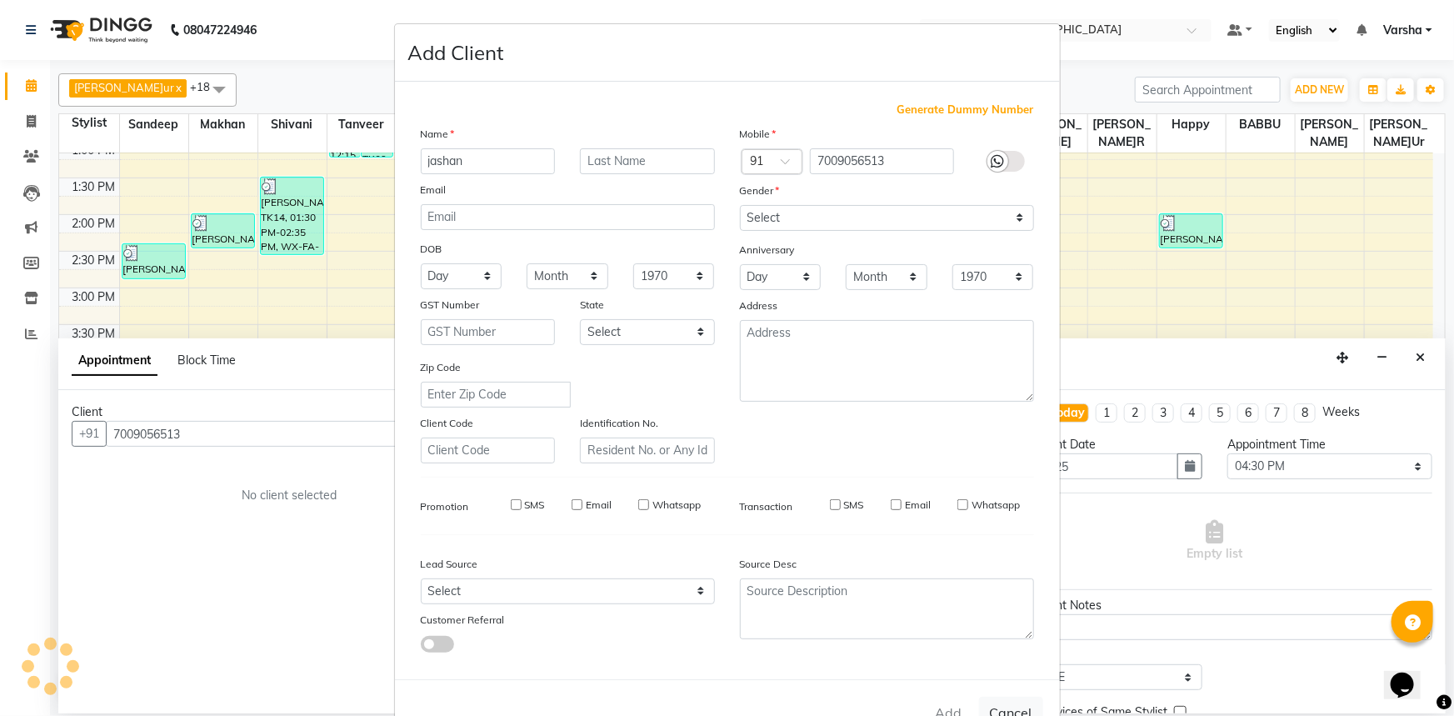
checkbox input "false"
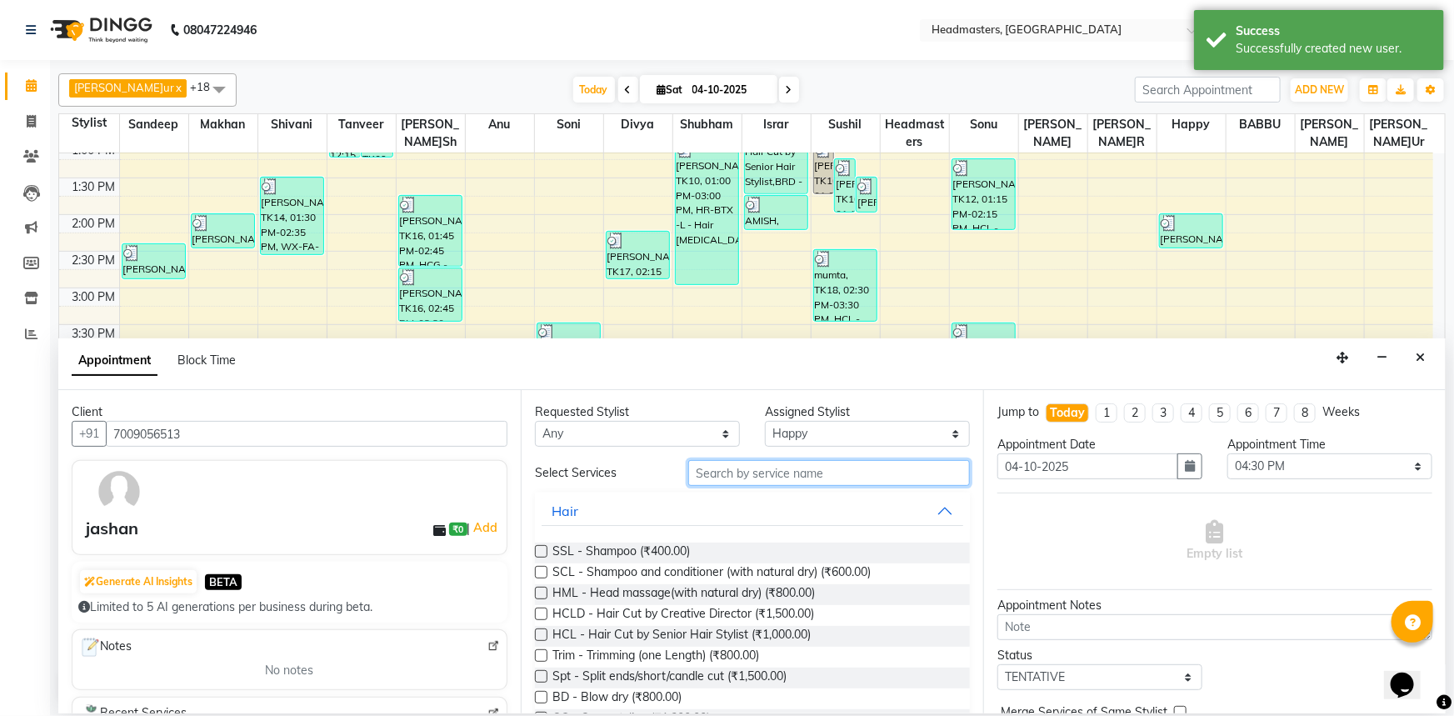
click at [738, 472] on input "text" at bounding box center [829, 473] width 282 height 26
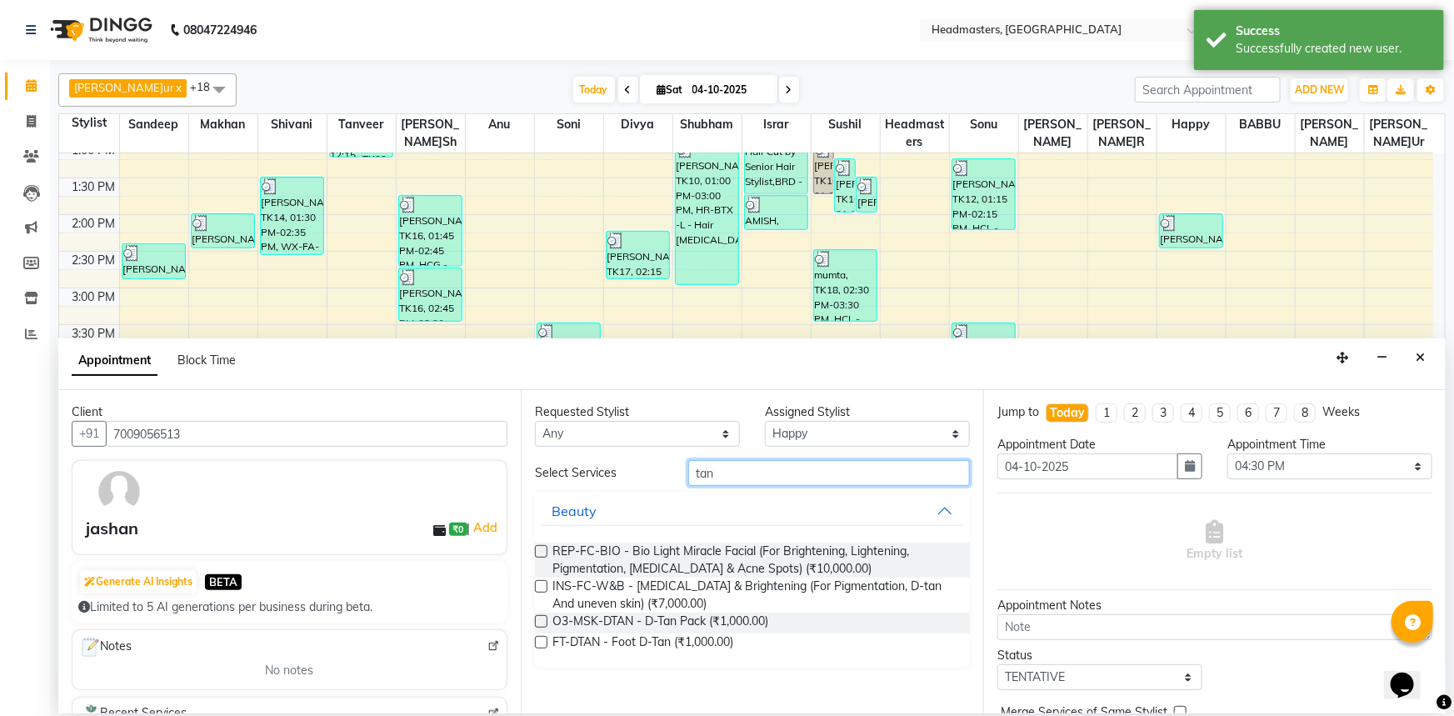
click at [738, 472] on input "tan" at bounding box center [829, 473] width 282 height 26
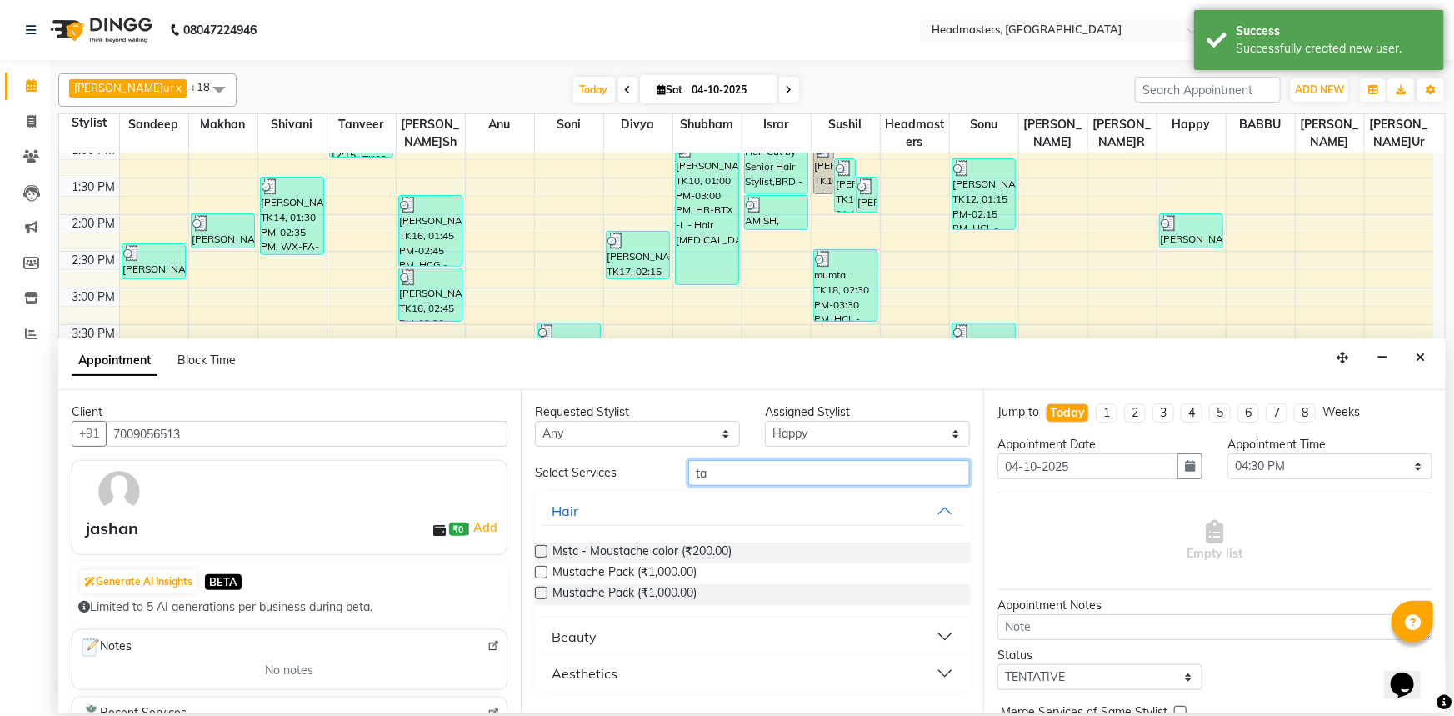
type input "t"
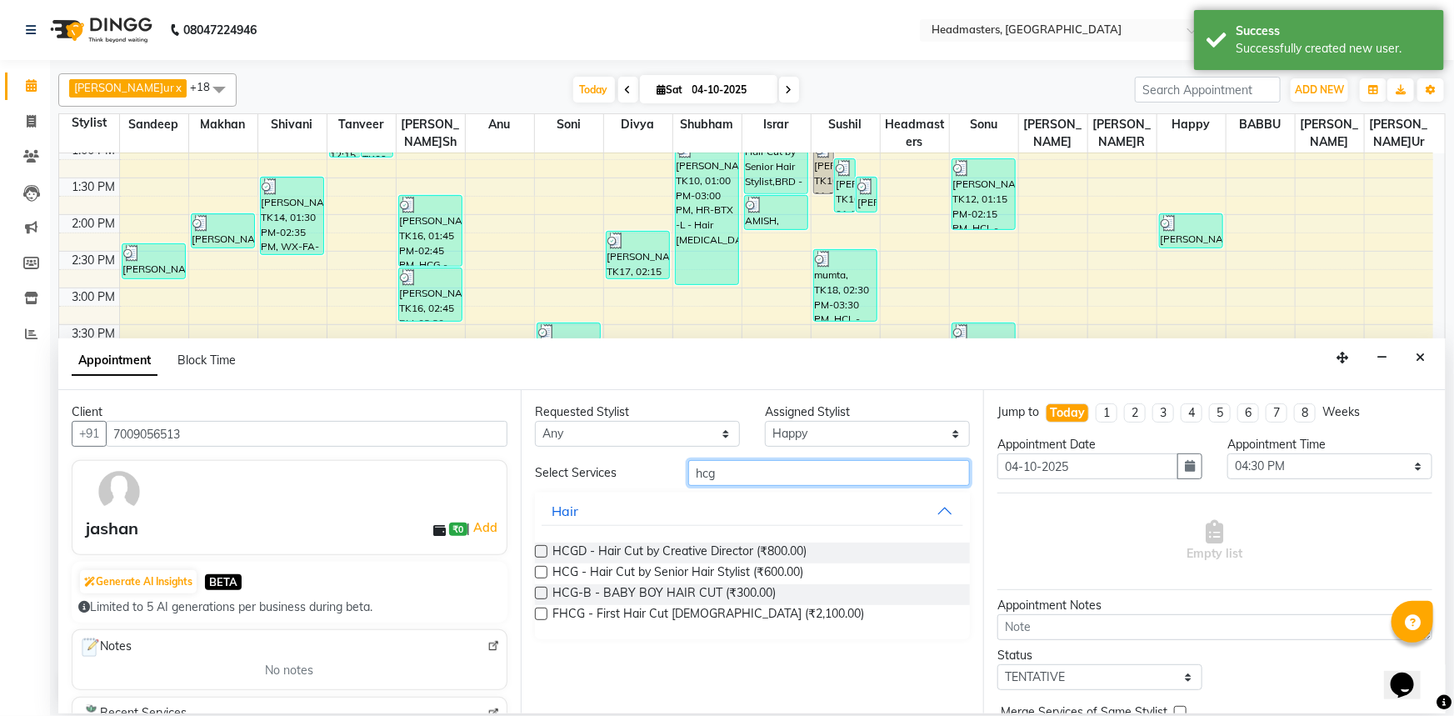
type input "hcg"
click at [541, 572] on label at bounding box center [541, 572] width 12 height 12
click at [541, 572] on input "checkbox" at bounding box center [540, 573] width 11 height 11
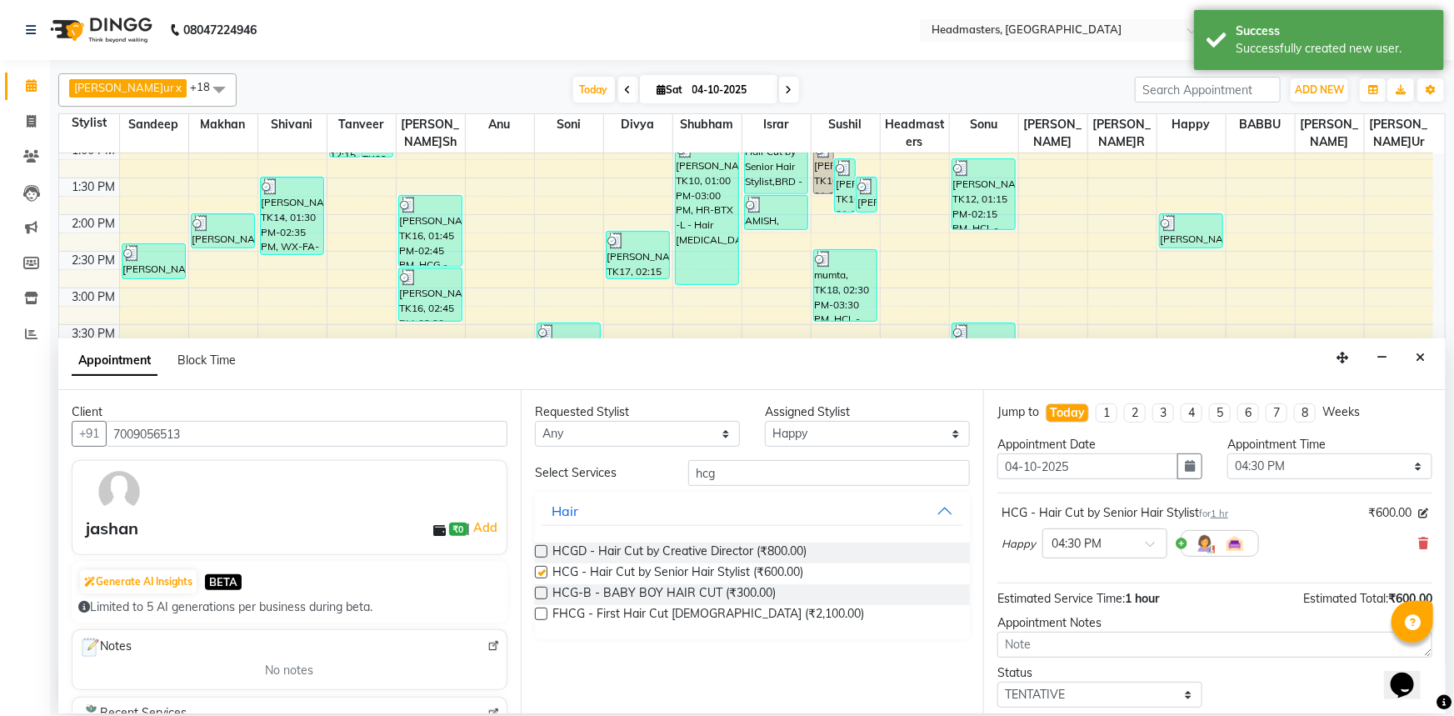
checkbox input "false"
click at [1418, 540] on icon at bounding box center [1423, 543] width 10 height 12
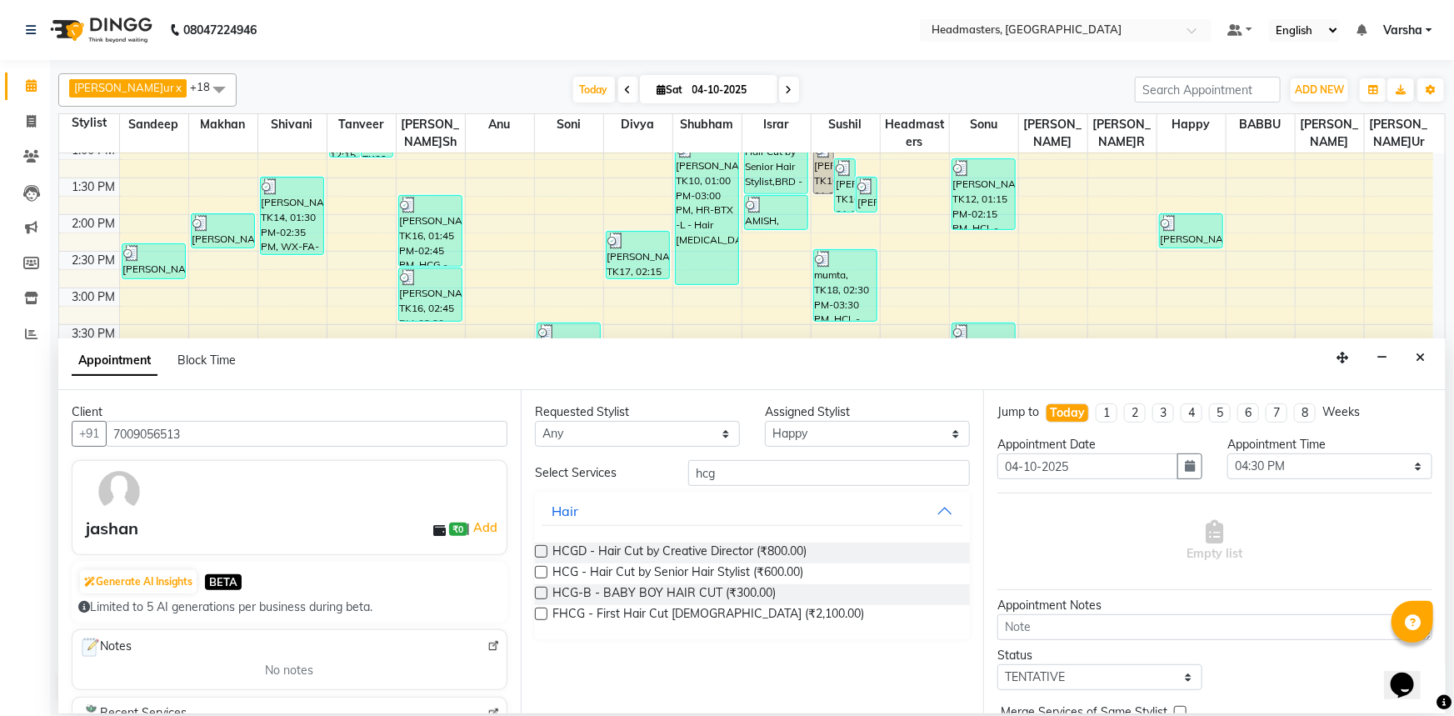
click at [542, 550] on label at bounding box center [541, 551] width 12 height 12
click at [542, 550] on input "checkbox" at bounding box center [540, 552] width 11 height 11
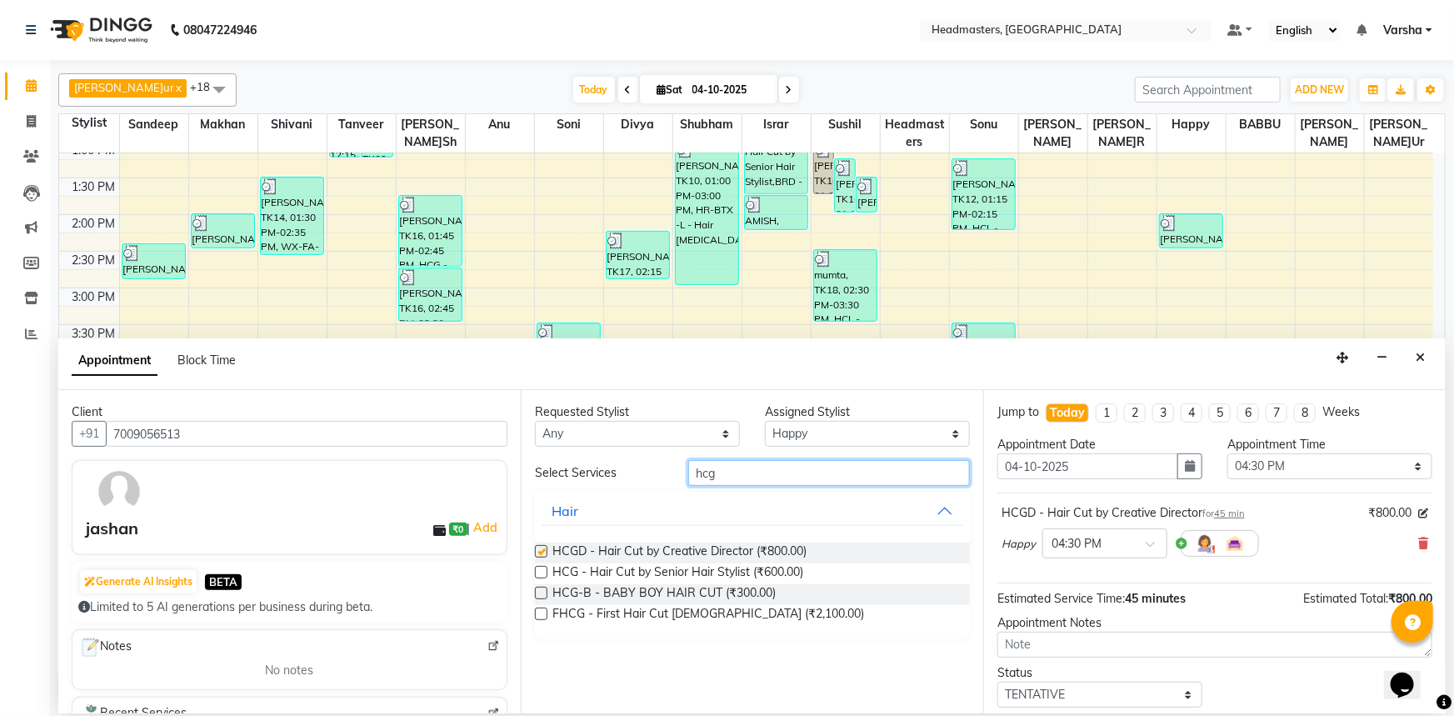
click at [762, 477] on input "hcg" at bounding box center [829, 473] width 282 height 26
checkbox input "false"
type input "h"
type input "brd"
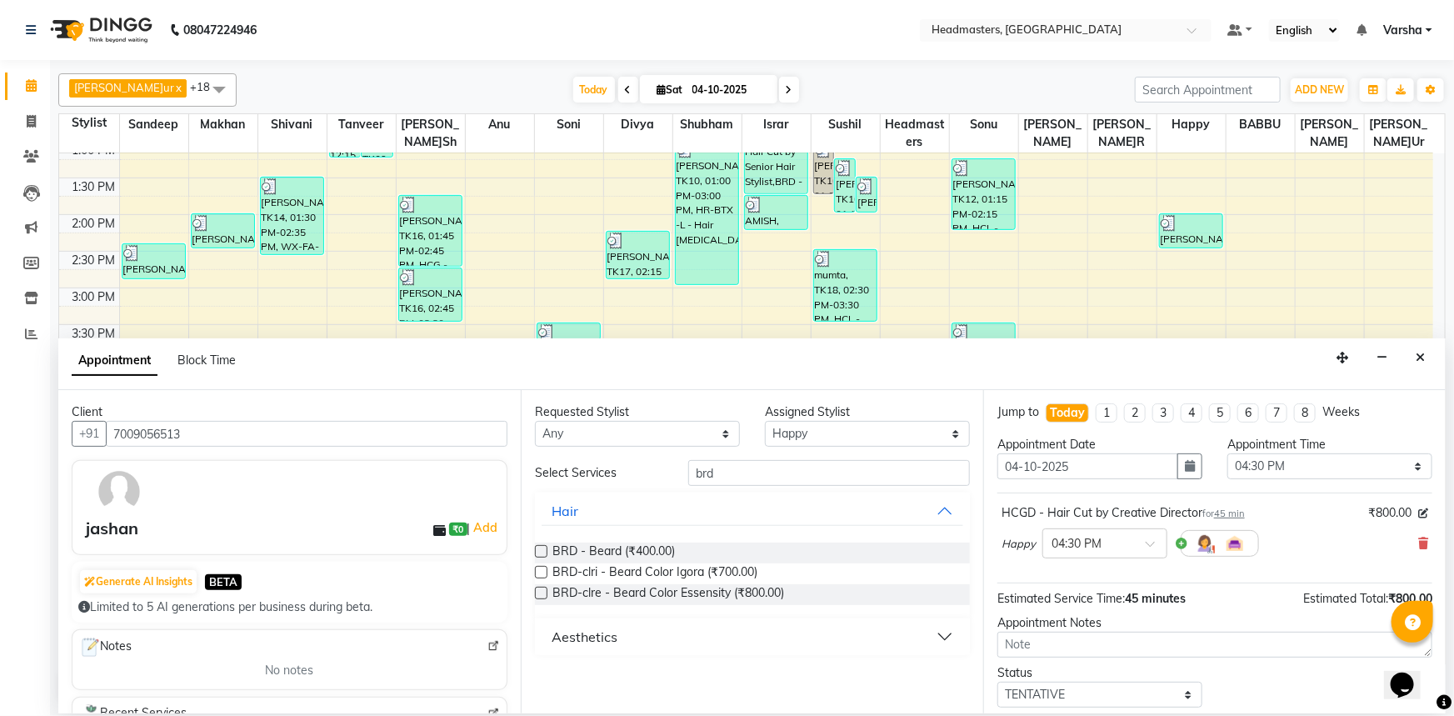
click at [537, 548] on label at bounding box center [541, 551] width 12 height 12
click at [537, 548] on input "checkbox" at bounding box center [540, 552] width 11 height 11
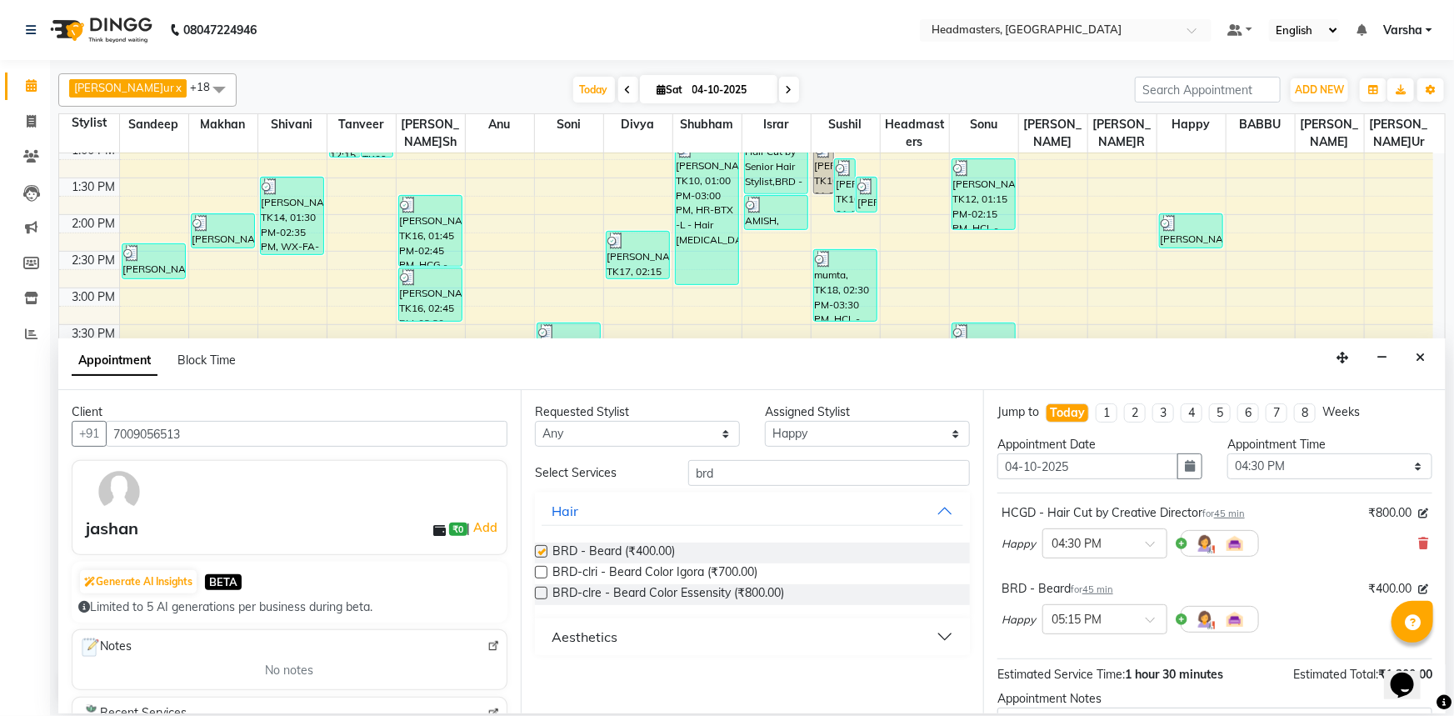
checkbox input "false"
click at [829, 438] on select "Select Afia[PERSON_NAME]u[PERSON_NAME]n[PERSON_NAME]IR [PERSON_NAME] Headmaster…" at bounding box center [867, 434] width 205 height 26
select select "60866"
click at [765, 421] on select "Select Afia[PERSON_NAME]u[PERSON_NAME]n[PERSON_NAME]IR [PERSON_NAME] Headmaster…" at bounding box center [867, 434] width 205 height 26
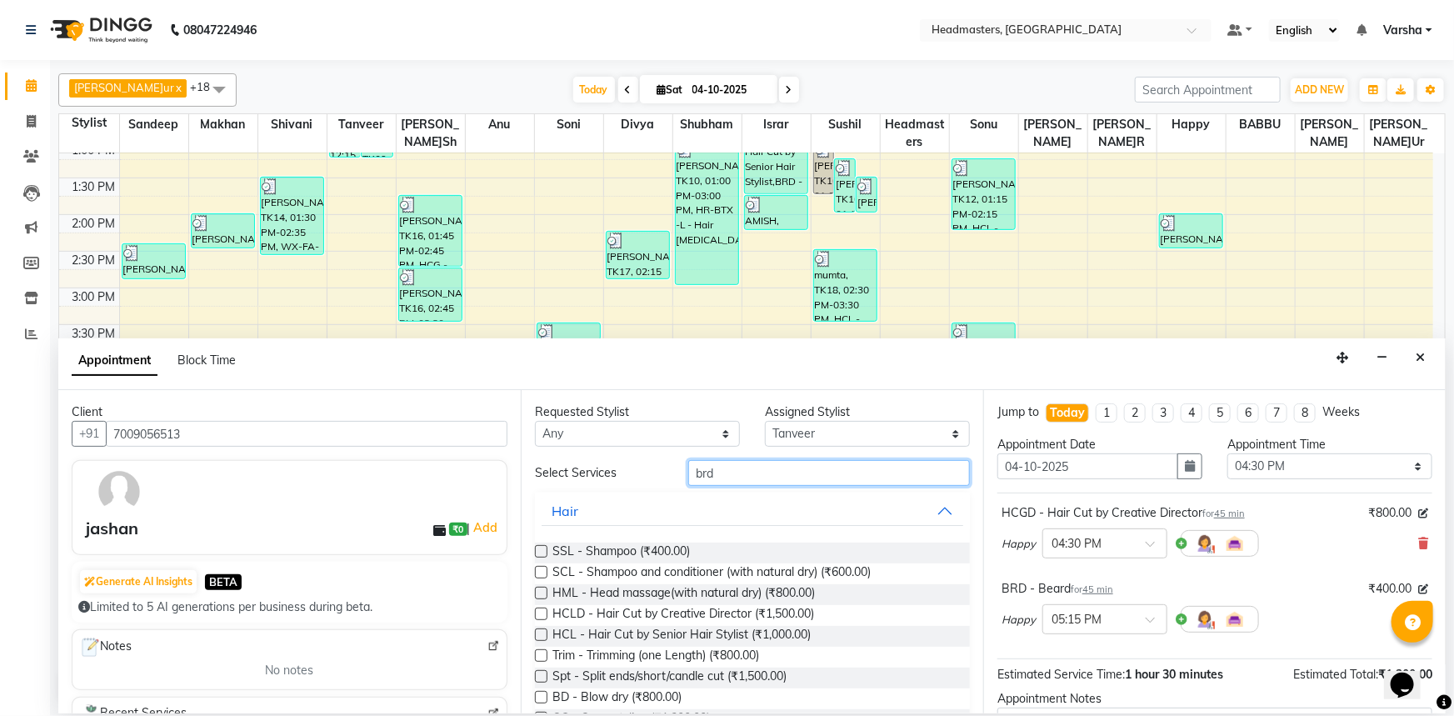
click at [759, 482] on input "brd" at bounding box center [829, 473] width 282 height 26
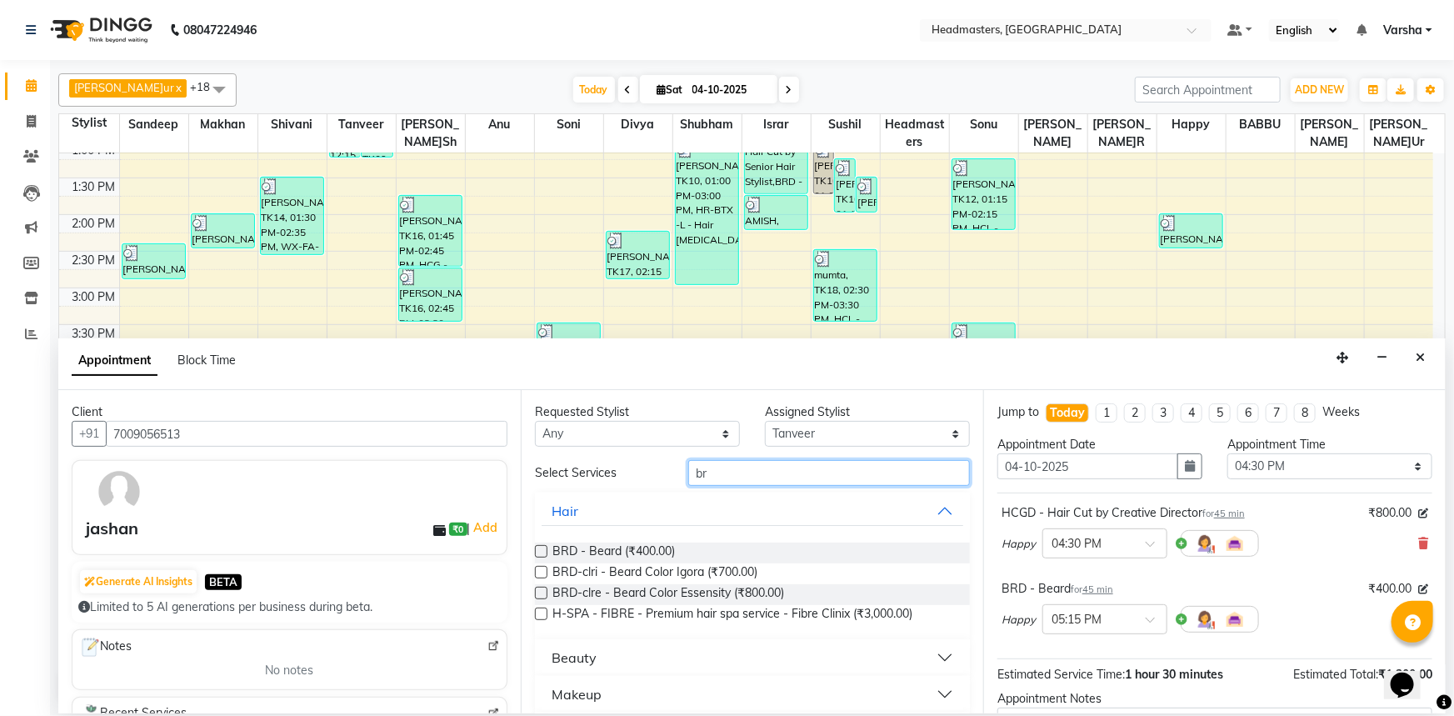
type input "b"
type input "sty"
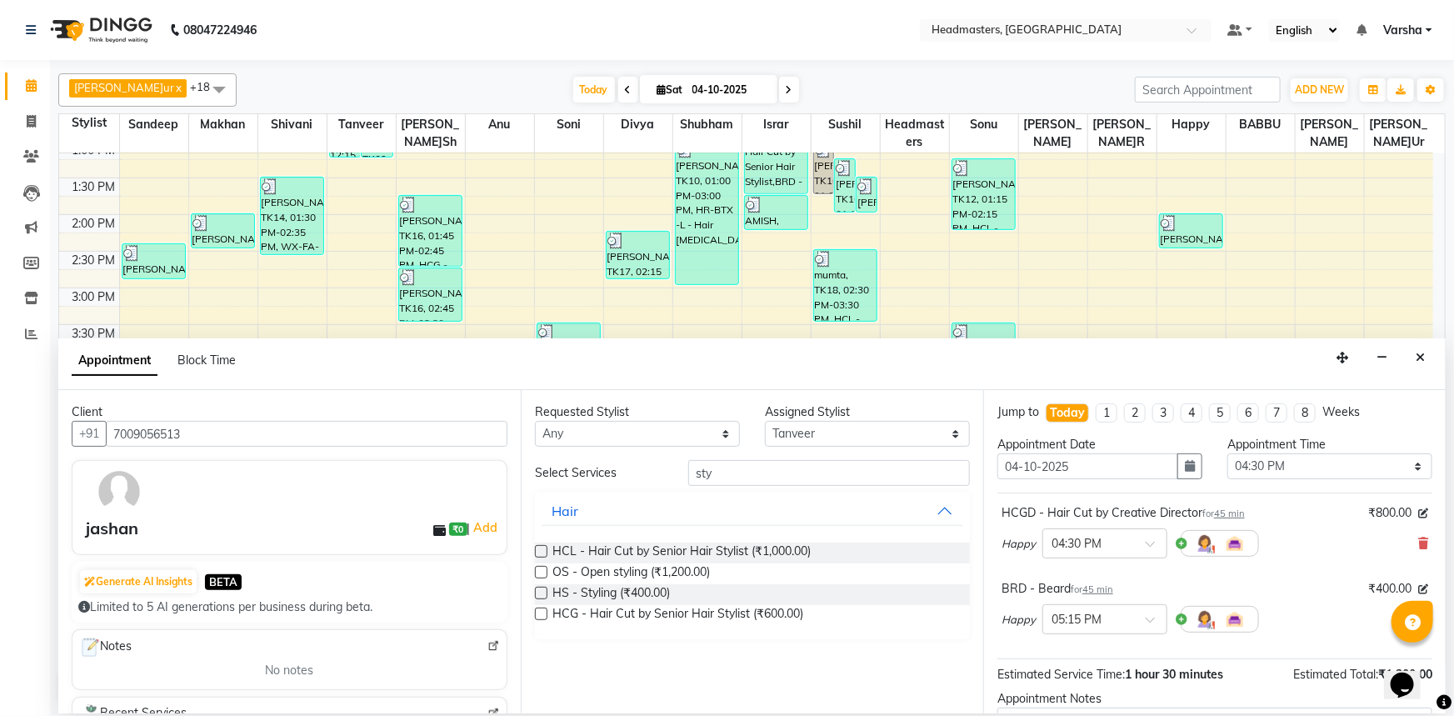
click at [533, 581] on div "Requested Stylist Any [PERSON_NAME]u[PERSON_NAME]n[PERSON_NAME]IR [PERSON_NAME]…" at bounding box center [752, 551] width 462 height 323
drag, startPoint x: 533, startPoint y: 581, endPoint x: 542, endPoint y: 591, distance: 13.0
click at [537, 583] on div "Requested Stylist Any [PERSON_NAME]u[PERSON_NAME]n[PERSON_NAME]IR [PERSON_NAME]…" at bounding box center [752, 551] width 462 height 323
click at [542, 591] on label at bounding box center [541, 593] width 12 height 12
click at [542, 591] on input "checkbox" at bounding box center [540, 594] width 11 height 11
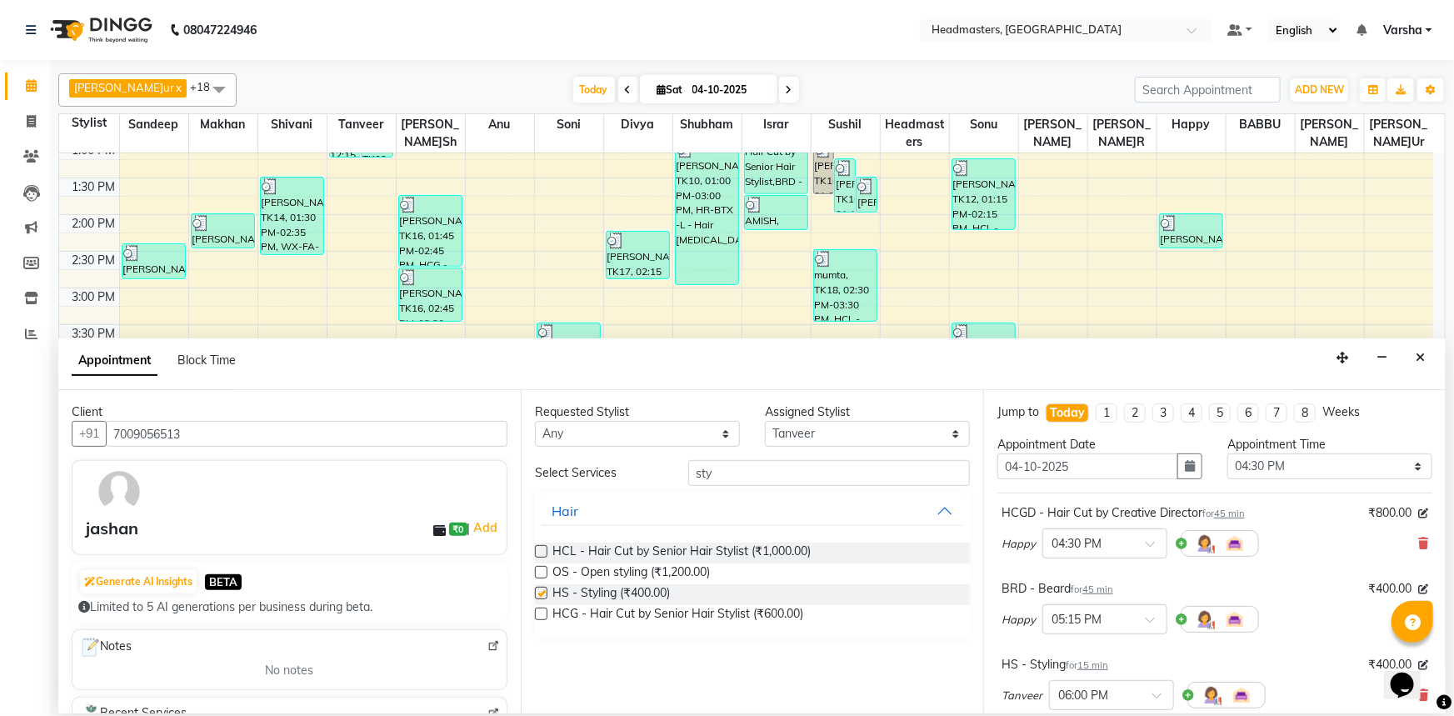
checkbox input "false"
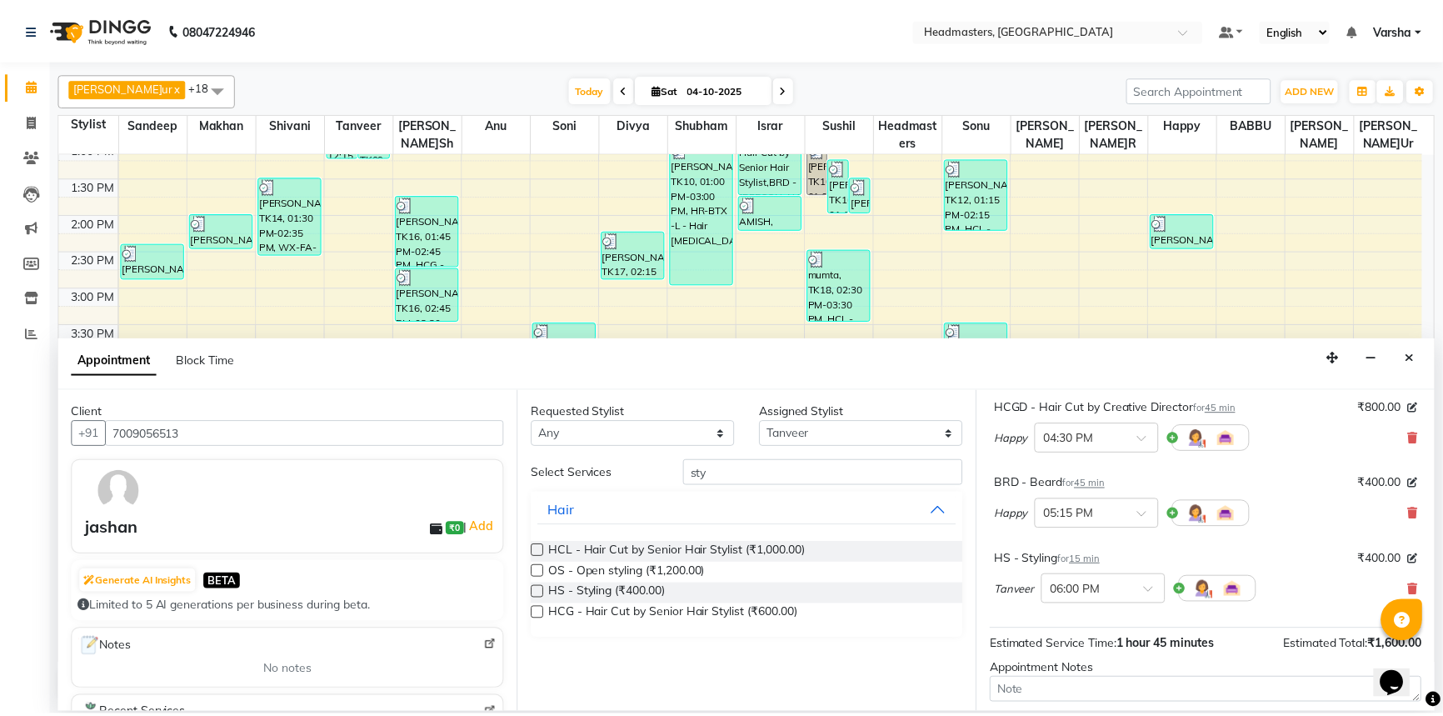
scroll to position [222, 0]
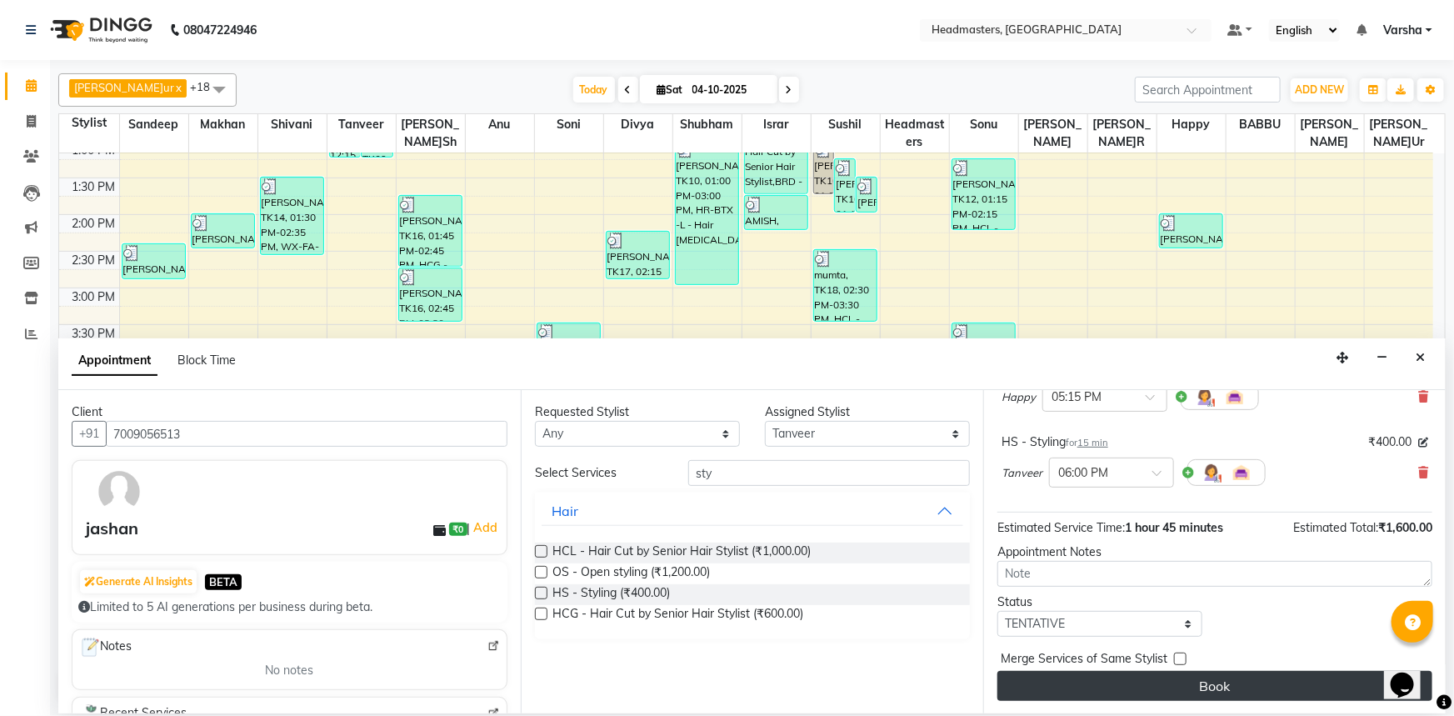
click at [1096, 682] on button "Book" at bounding box center [1214, 686] width 435 height 30
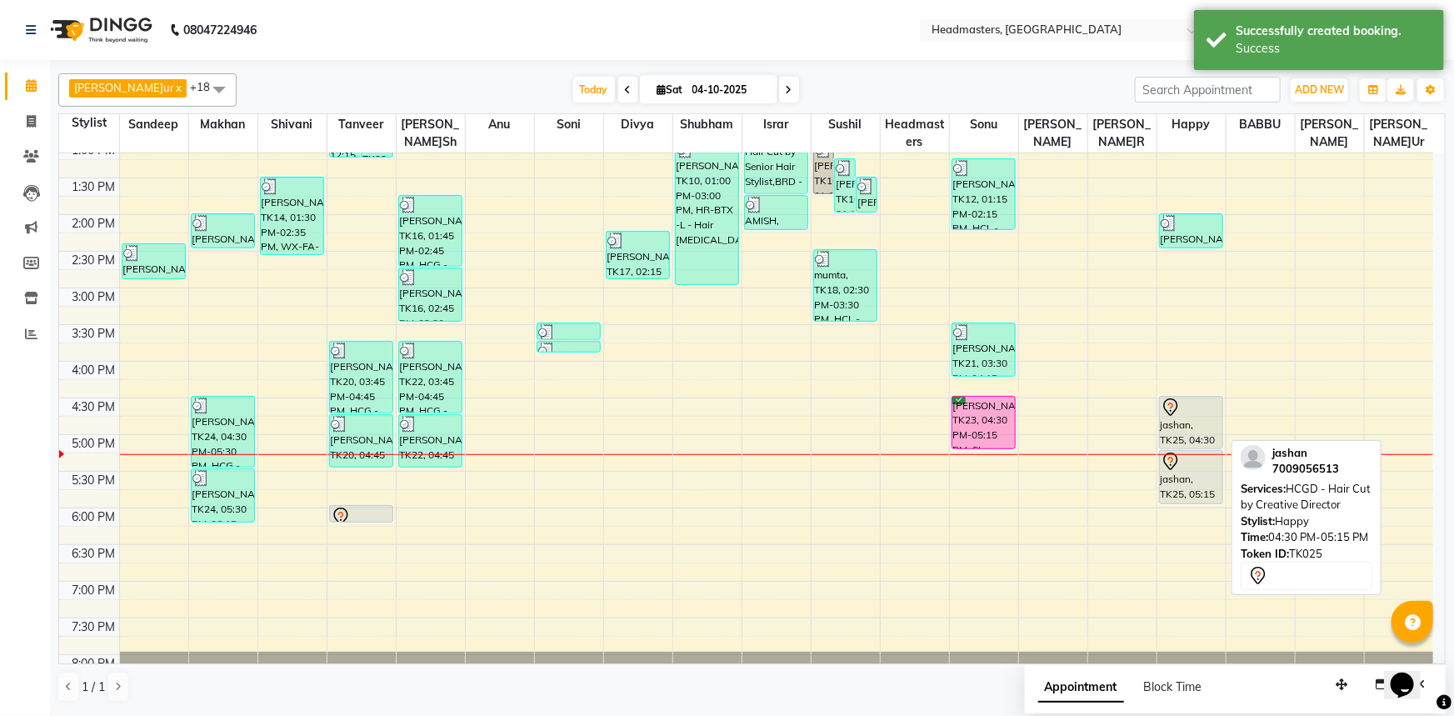
click at [1175, 441] on div "jashan, TK25, 04:30 PM-05:15 PM, HCGD - Hair Cut by Creative Director" at bounding box center [1191, 423] width 63 height 52
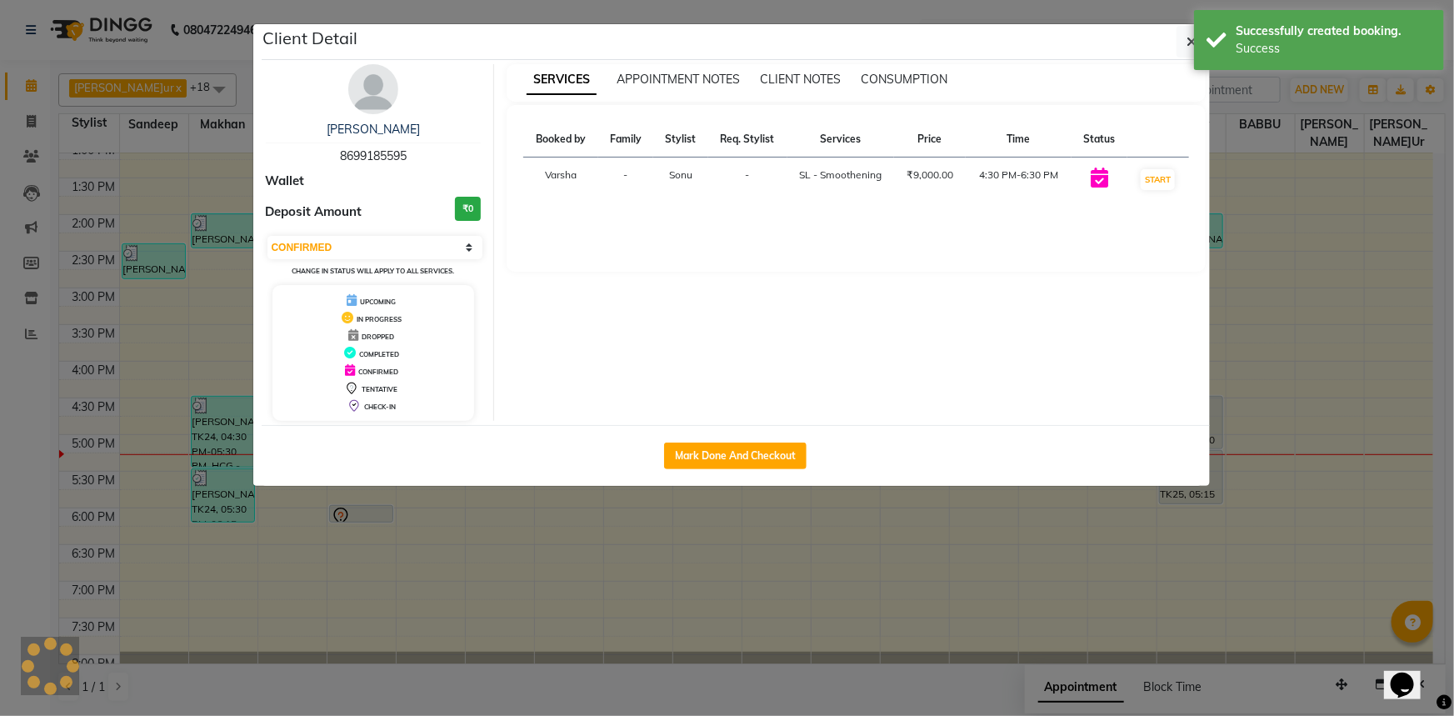
select select "7"
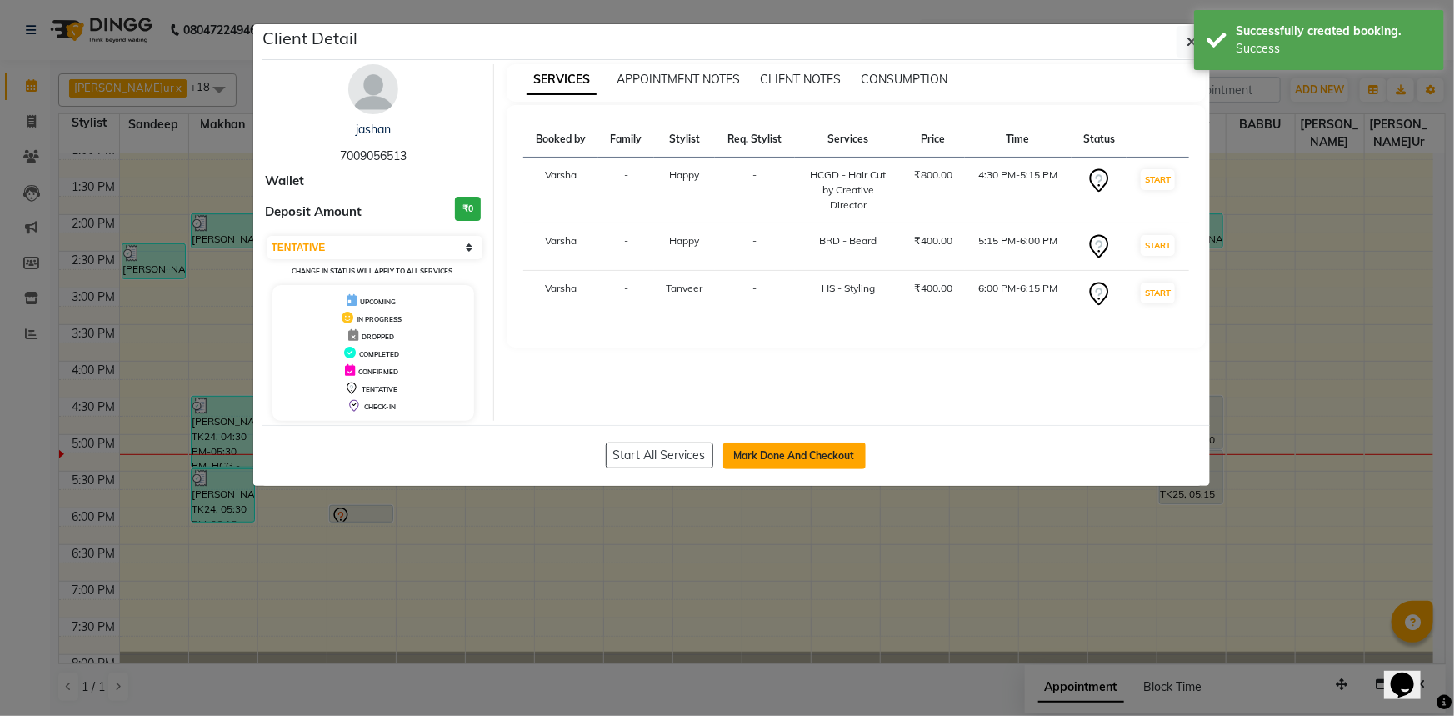
click at [777, 444] on button "Mark Done And Checkout" at bounding box center [794, 455] width 142 height 27
select select "service"
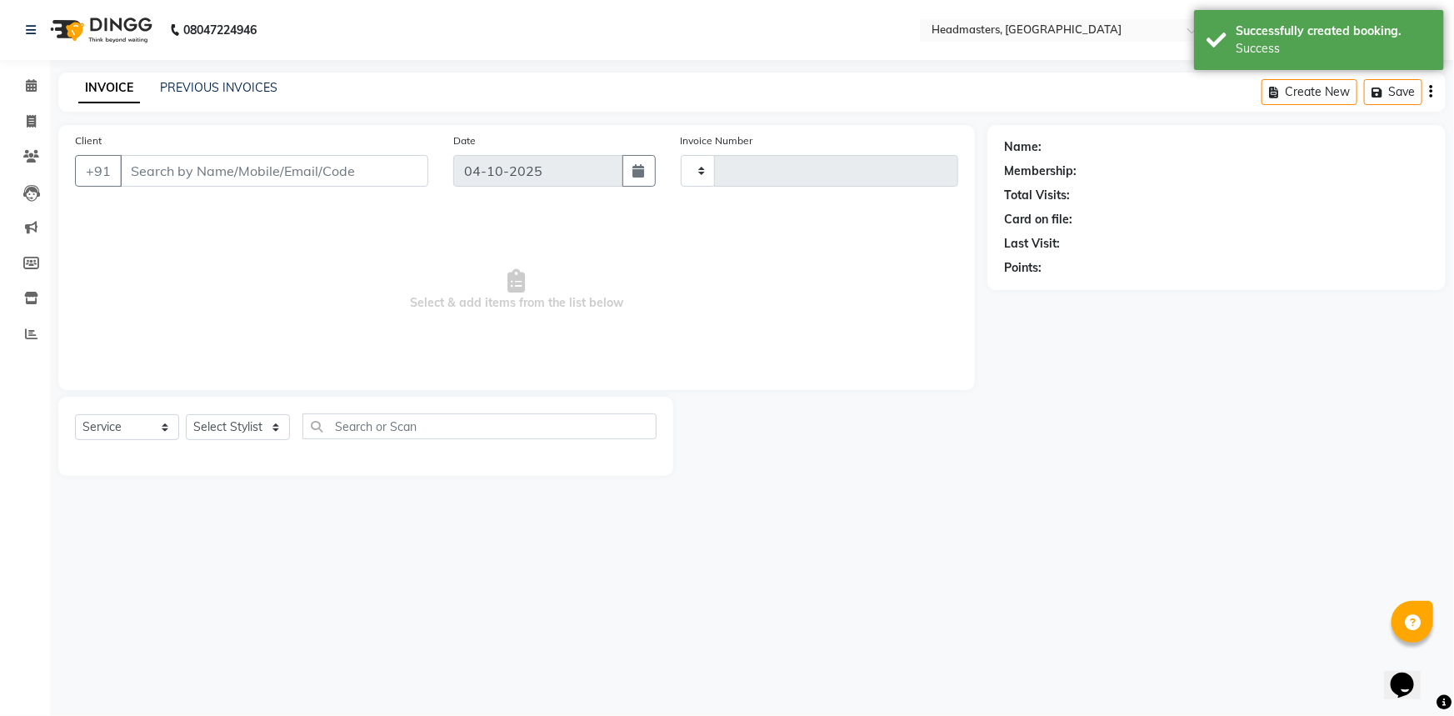
type input "5612"
select select "7140"
type input "7009056513"
select select "62924"
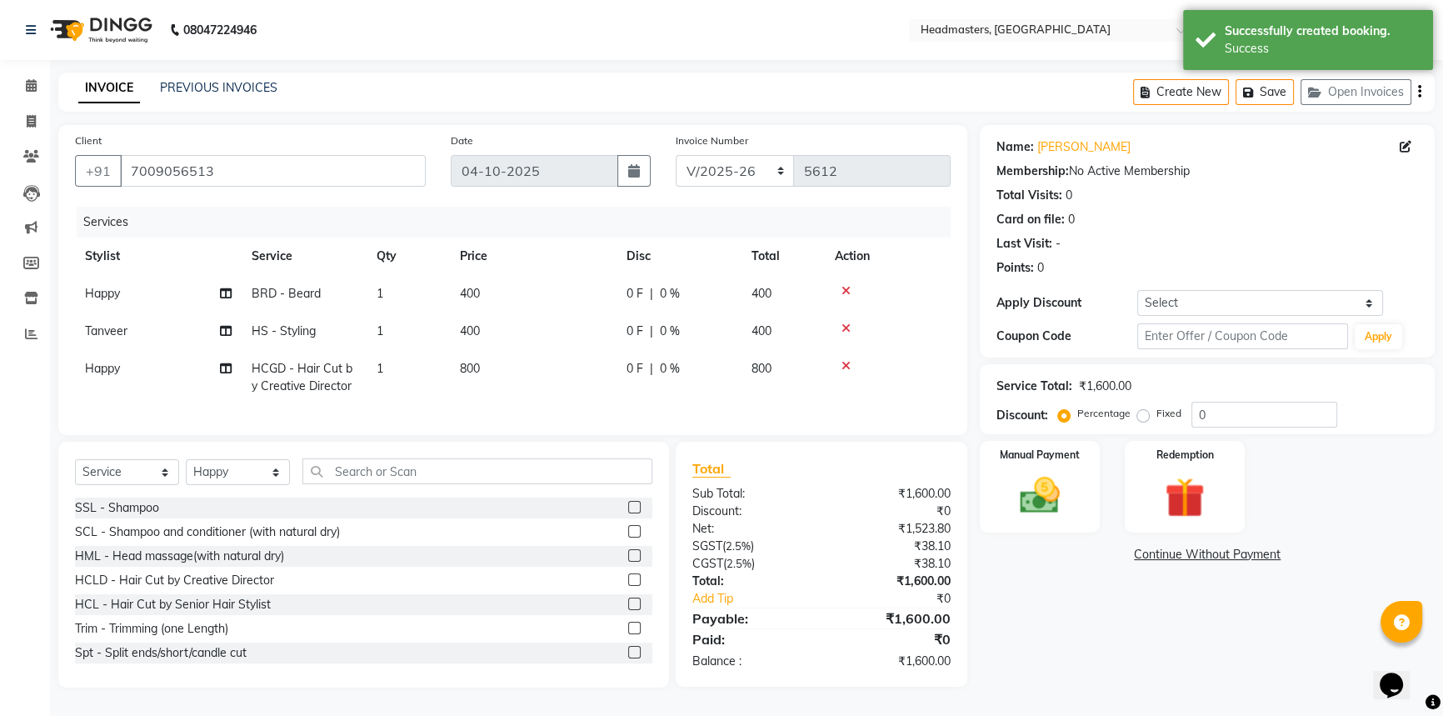
click at [632, 372] on span "0 F" at bounding box center [635, 368] width 17 height 17
select select "62924"
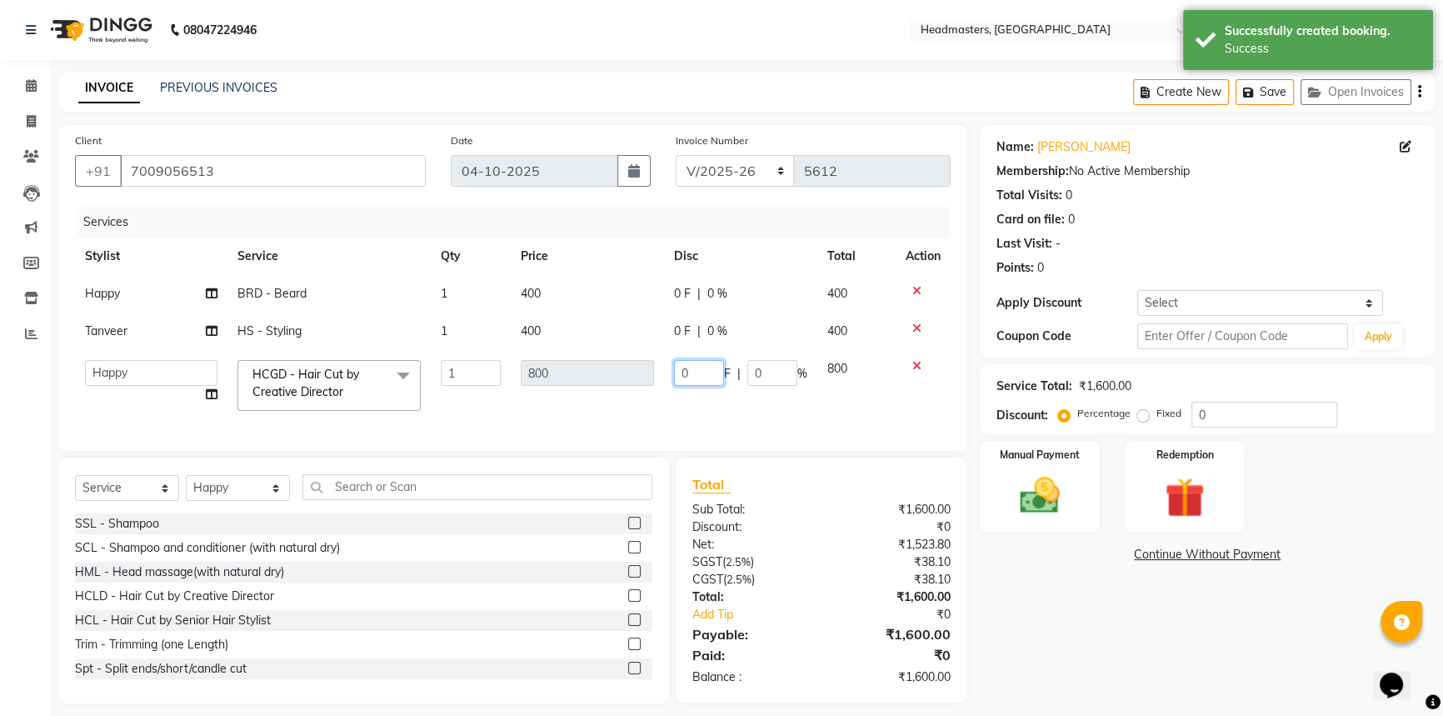
click at [677, 380] on input "0" at bounding box center [699, 373] width 50 height 26
click at [675, 342] on td "0 F | 0 %" at bounding box center [740, 330] width 153 height 37
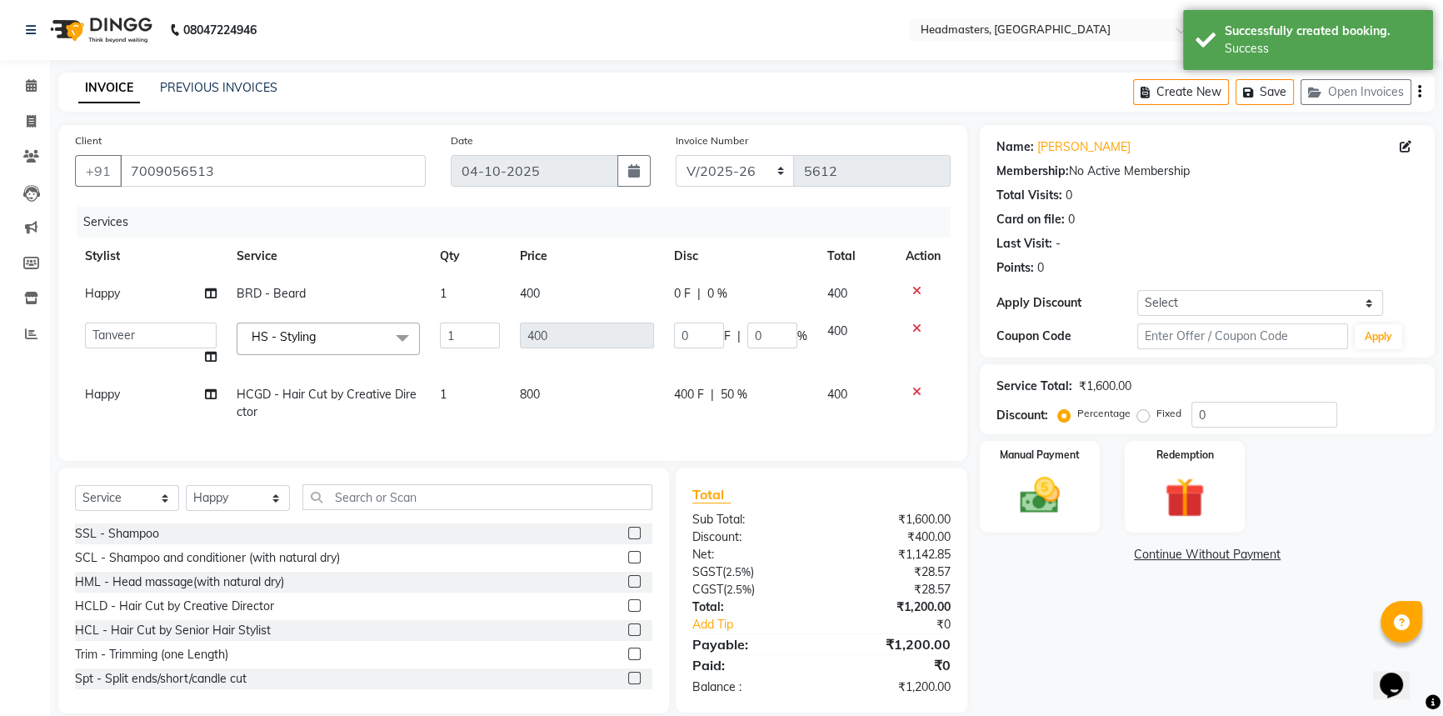
click at [668, 325] on td "0 F | 0 %" at bounding box center [740, 343] width 153 height 63
click at [679, 335] on input "0" at bounding box center [699, 335] width 50 height 26
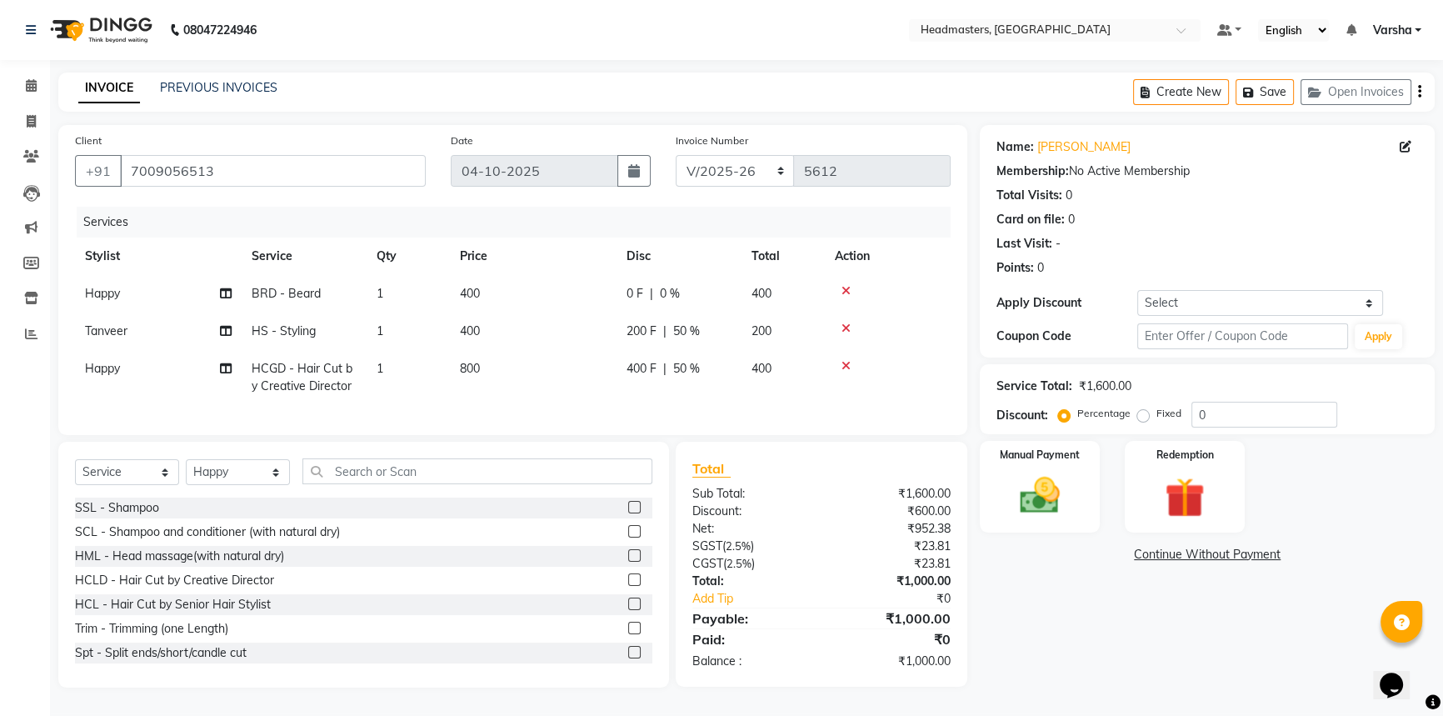
click at [658, 307] on tr "Happy BRD [PERSON_NAME]rd 1 400 0 F | 0 % 400" at bounding box center [513, 293] width 876 height 37
click at [659, 307] on td "0 F | 0 %" at bounding box center [679, 293] width 125 height 37
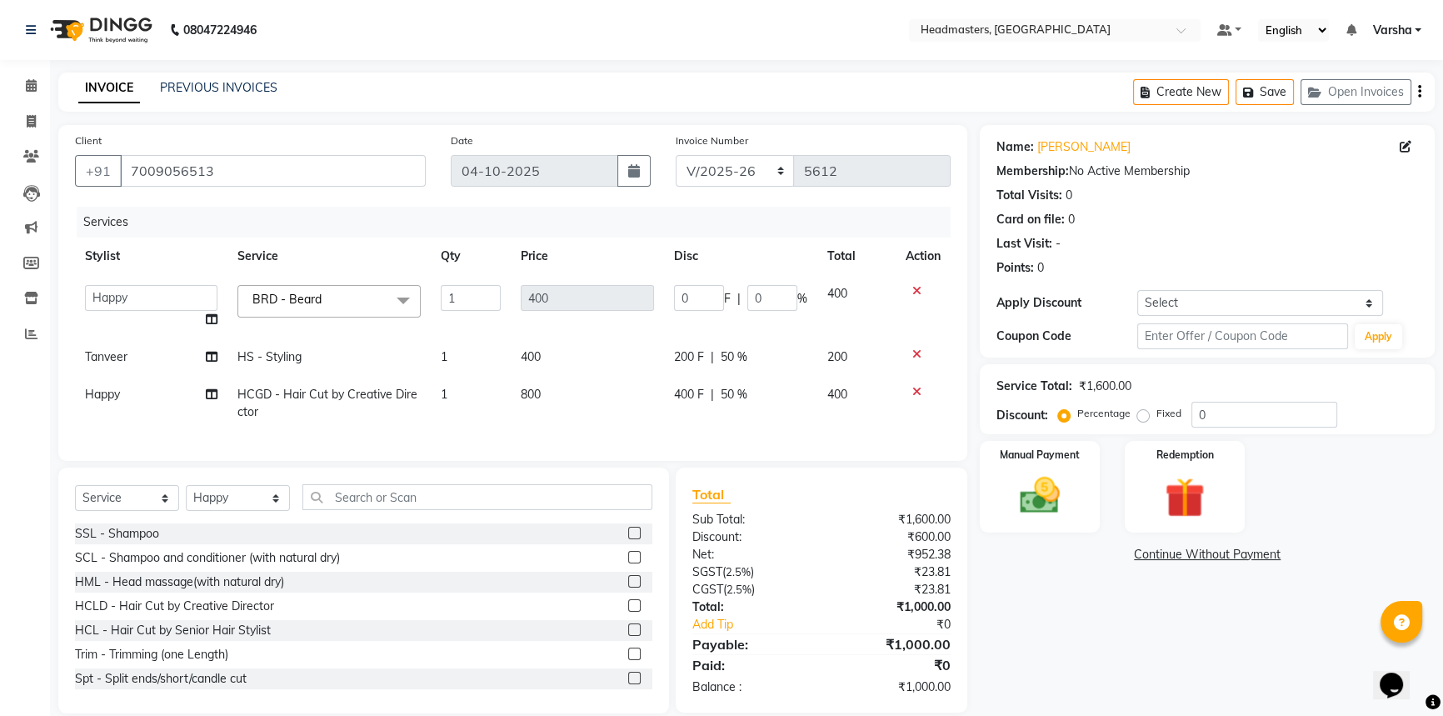
click at [672, 292] on td "0 F | 0 %" at bounding box center [740, 306] width 153 height 63
click at [672, 307] on td "0 F | 0 %" at bounding box center [740, 306] width 153 height 63
click at [670, 307] on td "0 F | 0 %" at bounding box center [740, 306] width 153 height 63
click at [678, 303] on input "0" at bounding box center [699, 298] width 50 height 26
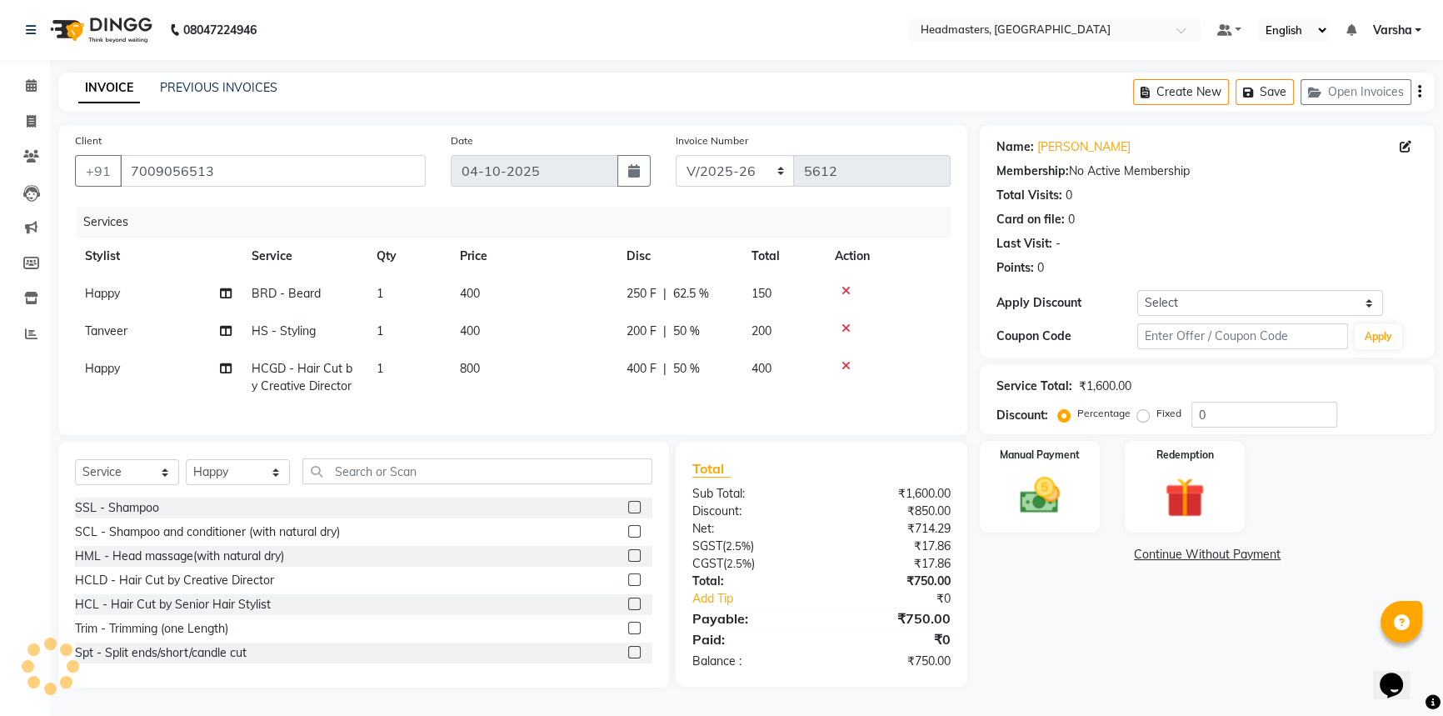
click at [621, 373] on tbody "Happy BRD -[PERSON_NAME]d 1 400 250 F | 62.5 % 150[PERSON_NAME]r HS - Styling 1…" at bounding box center [513, 340] width 876 height 130
click at [1070, 482] on img at bounding box center [1039, 495] width 67 height 47
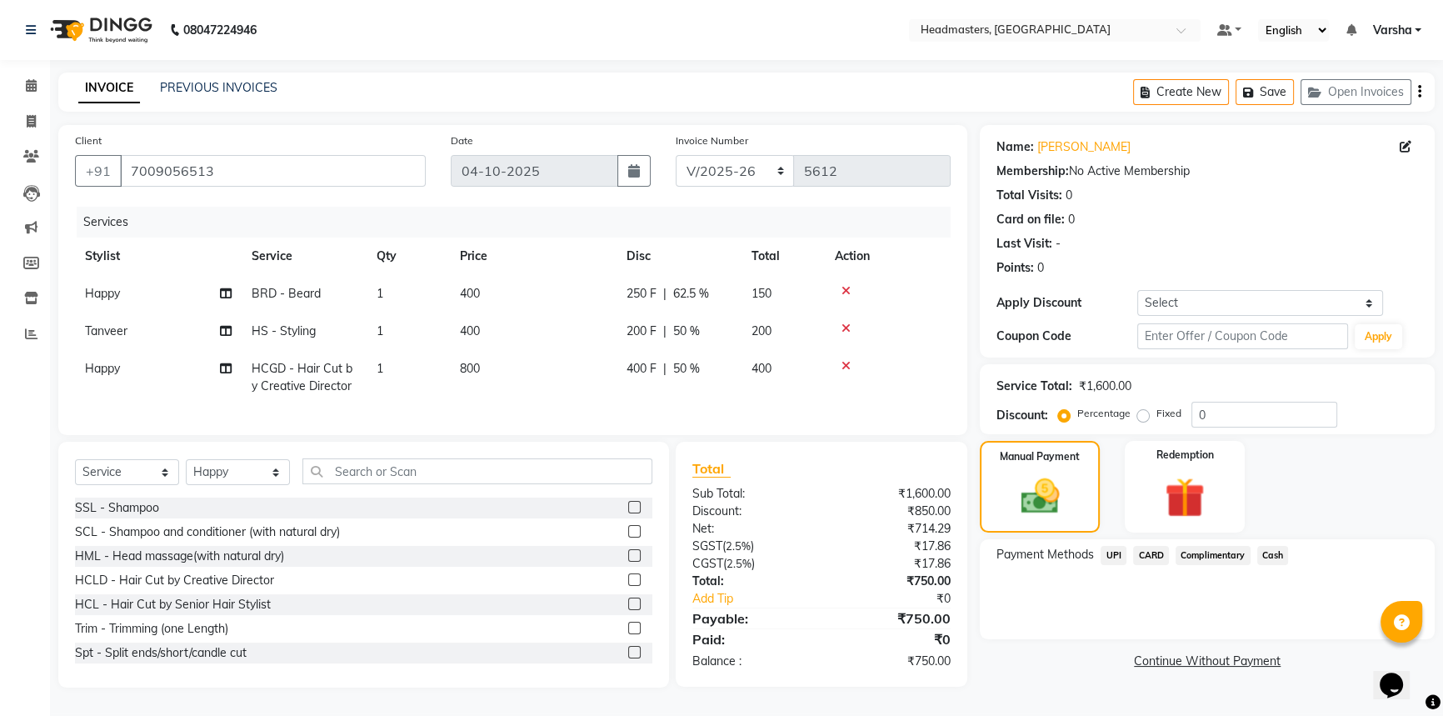
scroll to position [8, 0]
click at [1116, 557] on div "UPI" at bounding box center [1110, 557] width 32 height 22
click at [1115, 546] on span "UPI" at bounding box center [1114, 555] width 26 height 19
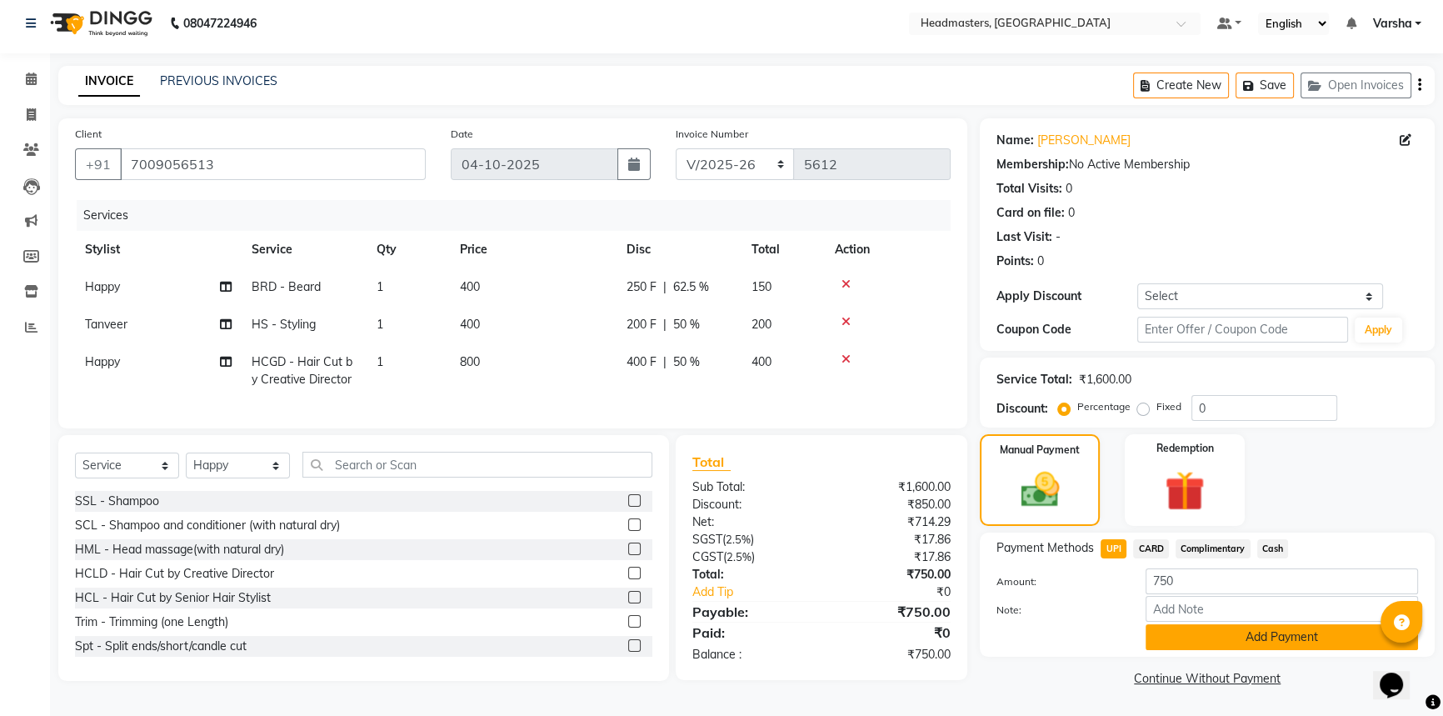
click at [1179, 637] on button "Add Payment" at bounding box center [1282, 637] width 272 height 26
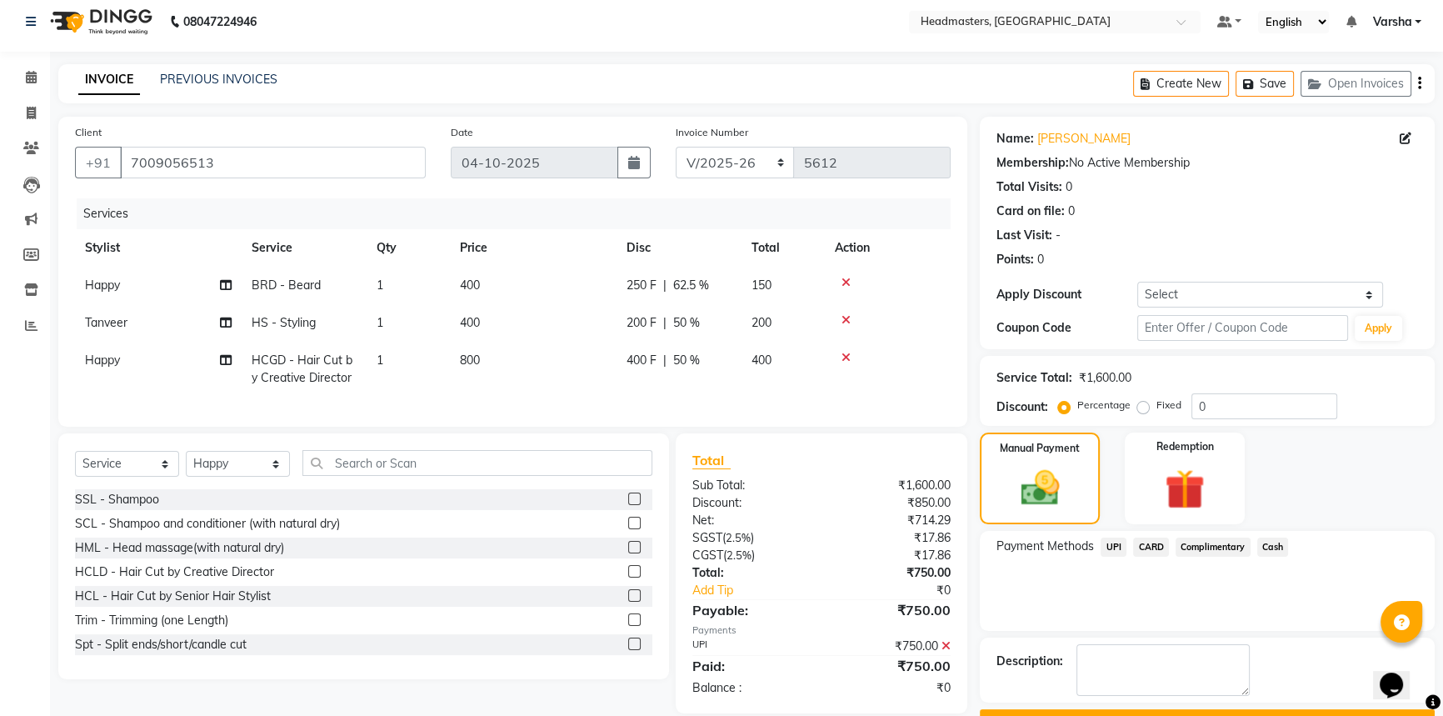
click at [1179, 637] on div "Description:" at bounding box center [1207, 669] width 455 height 65
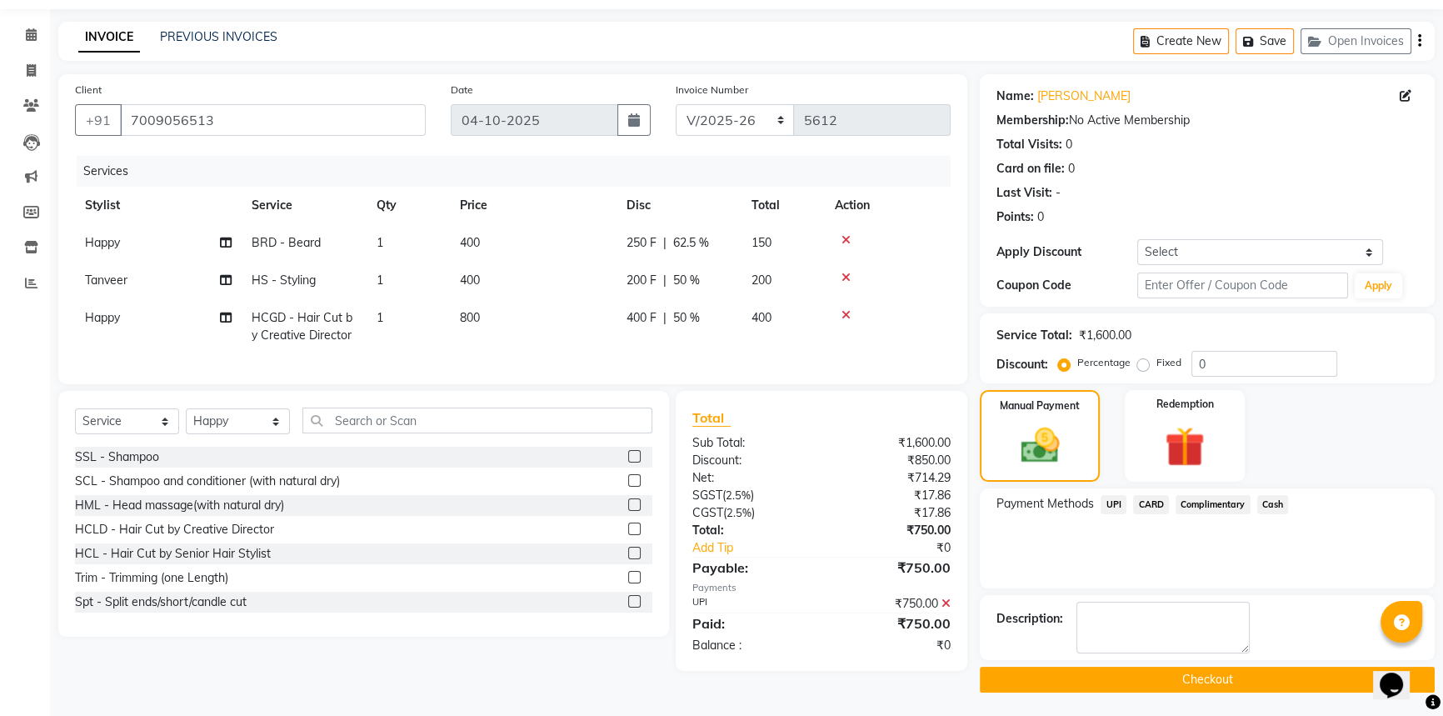
click at [1153, 673] on button "Checkout" at bounding box center [1207, 680] width 455 height 26
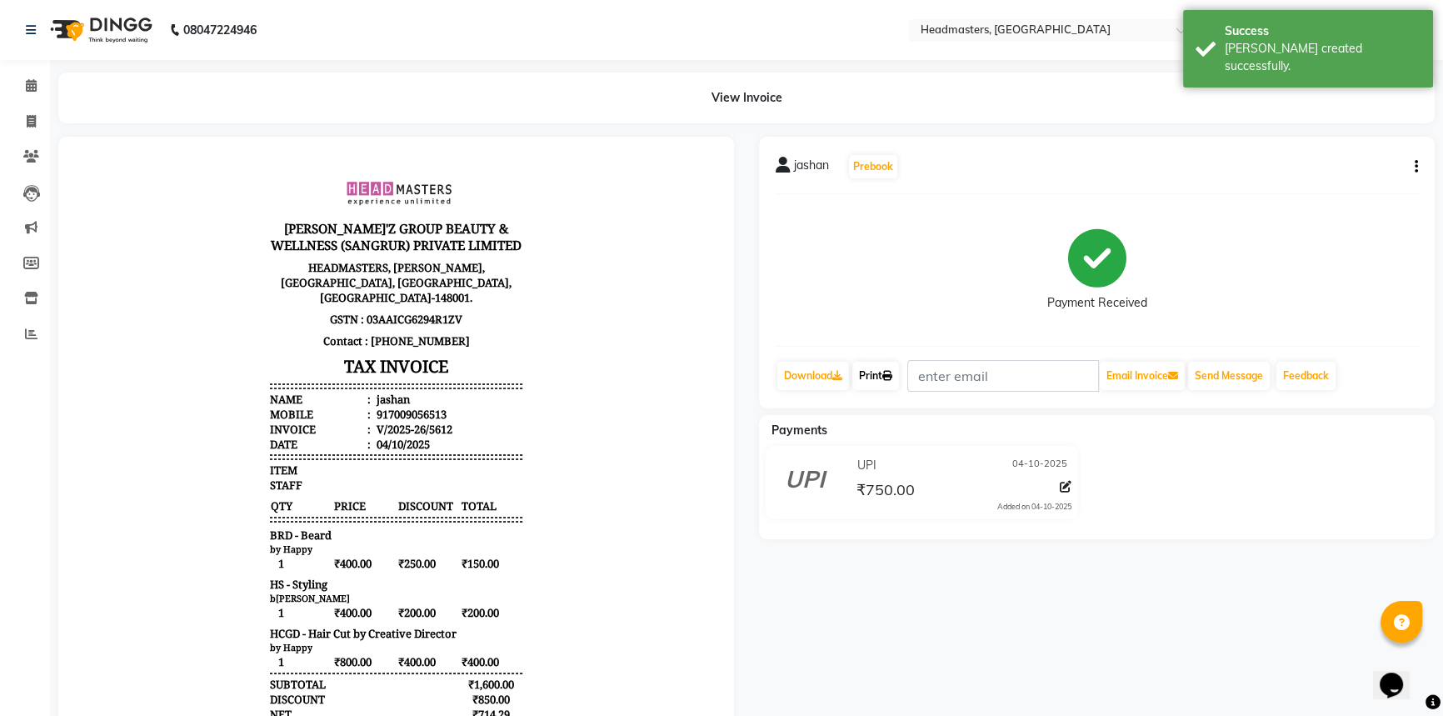
click at [877, 374] on link "Print" at bounding box center [875, 376] width 47 height 28
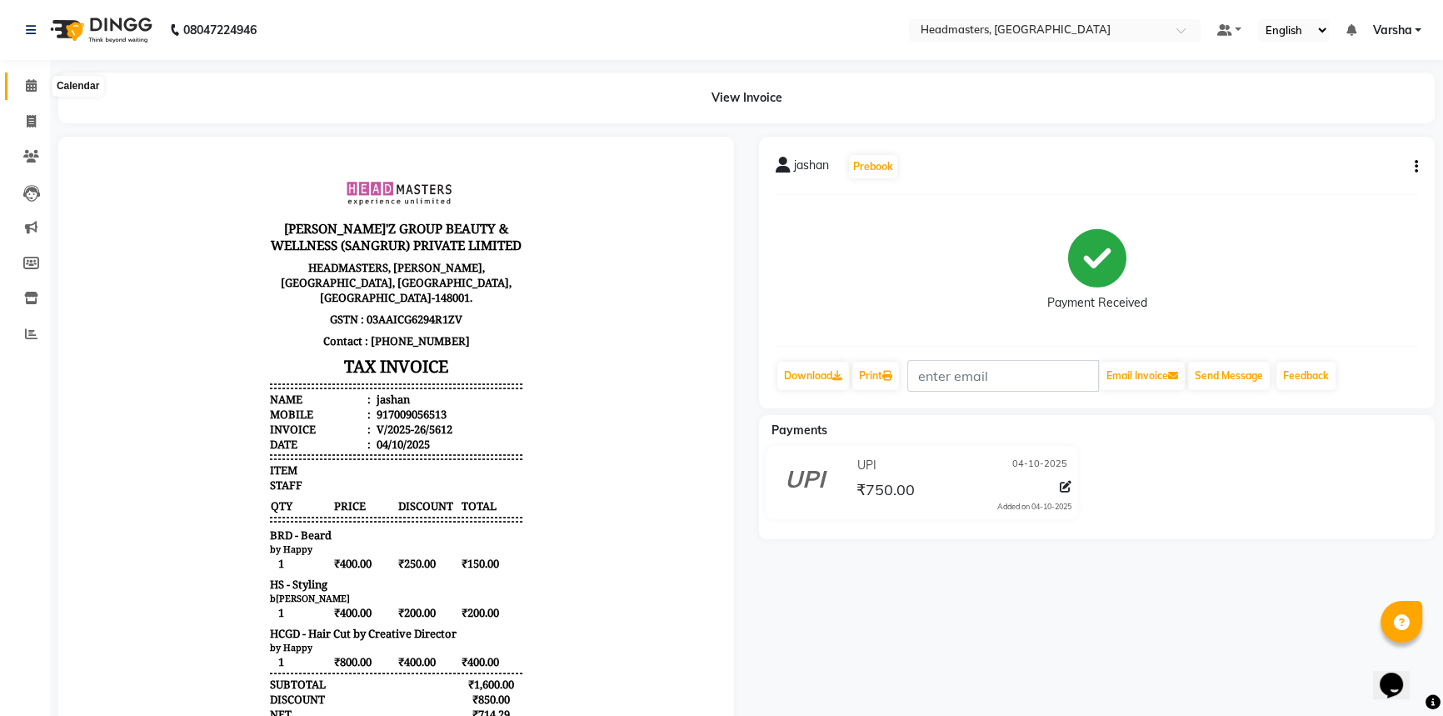
drag, startPoint x: 31, startPoint y: 79, endPoint x: 37, endPoint y: 85, distance: 8.9
click at [31, 79] on icon at bounding box center [31, 85] width 11 height 12
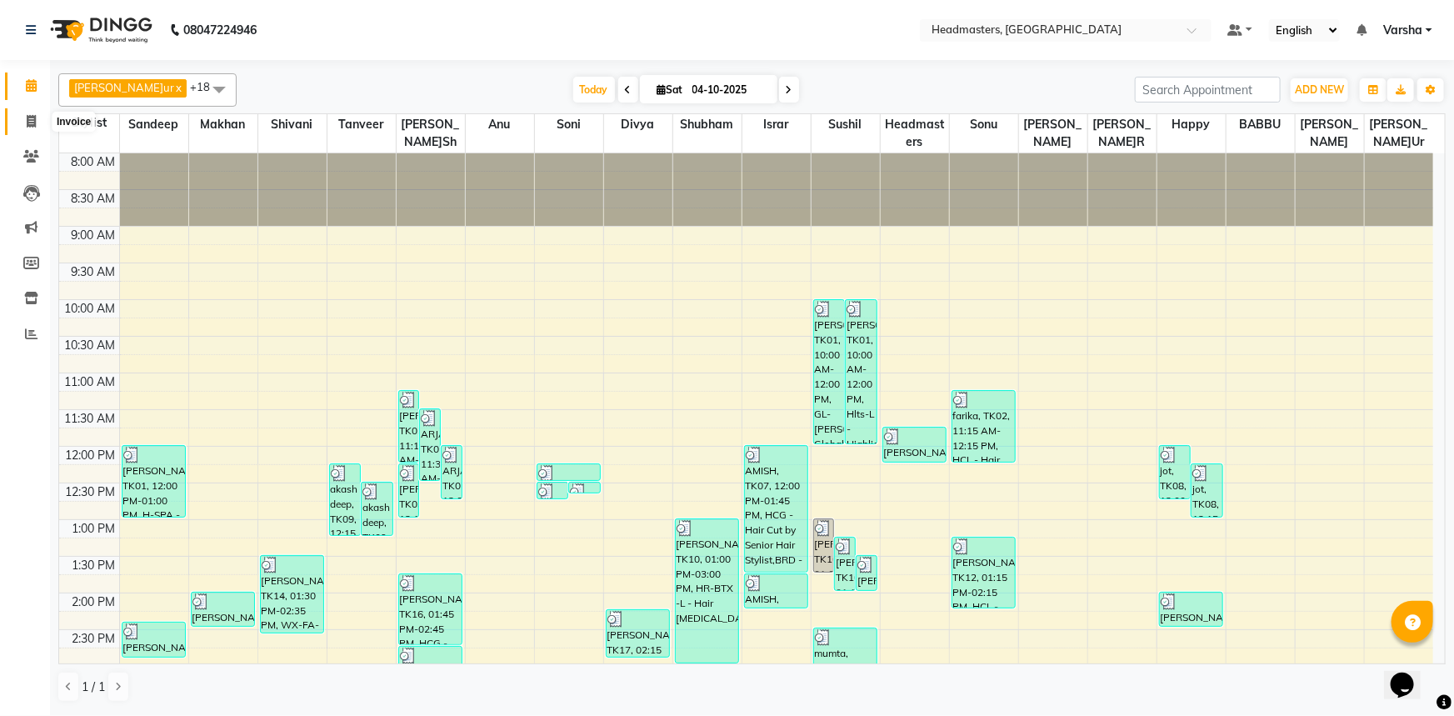
click at [33, 127] on icon at bounding box center [31, 121] width 9 height 12
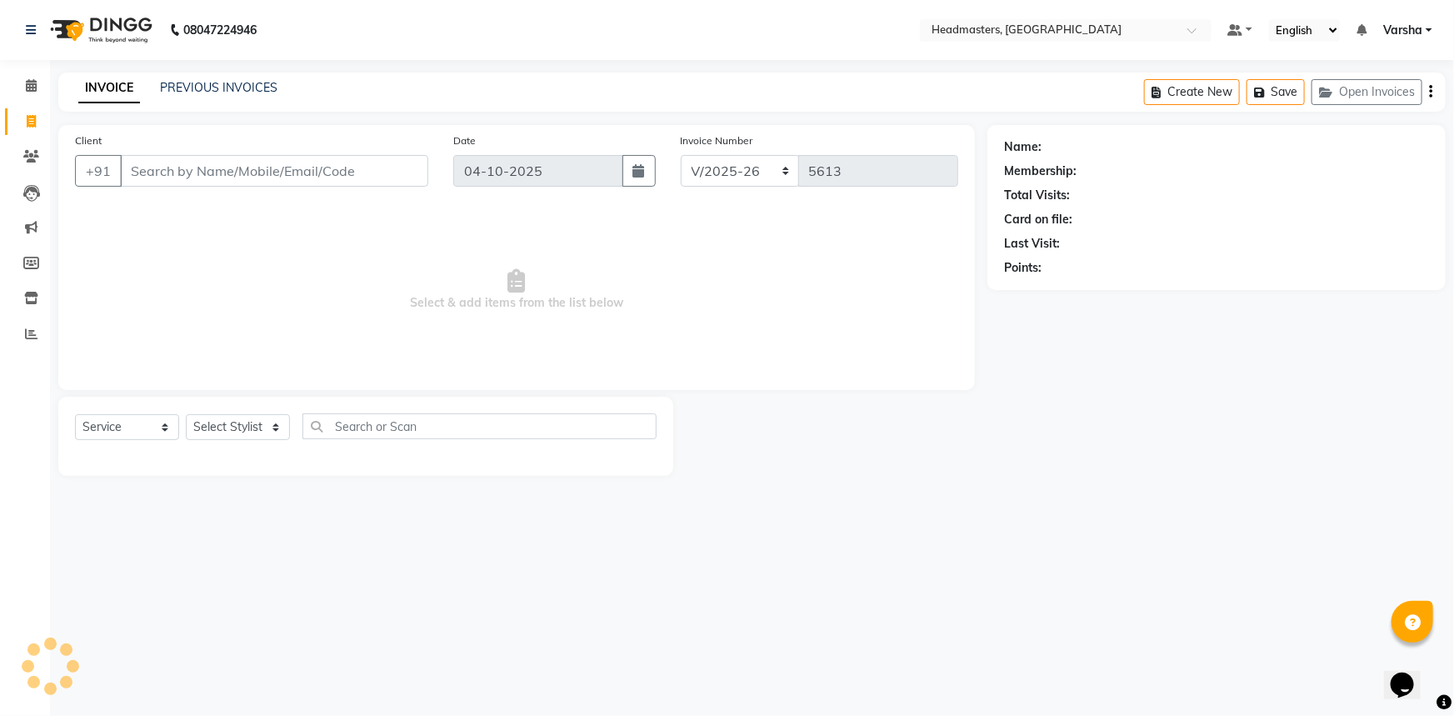
click at [236, 170] on input "Client" at bounding box center [274, 171] width 308 height 32
click at [937, 704] on div "08047224946 Select Location × Headmasters, Sangrur Default Panel My Panel Engli…" at bounding box center [727, 358] width 1454 height 716
click at [242, 174] on input "Client" at bounding box center [274, 171] width 308 height 32
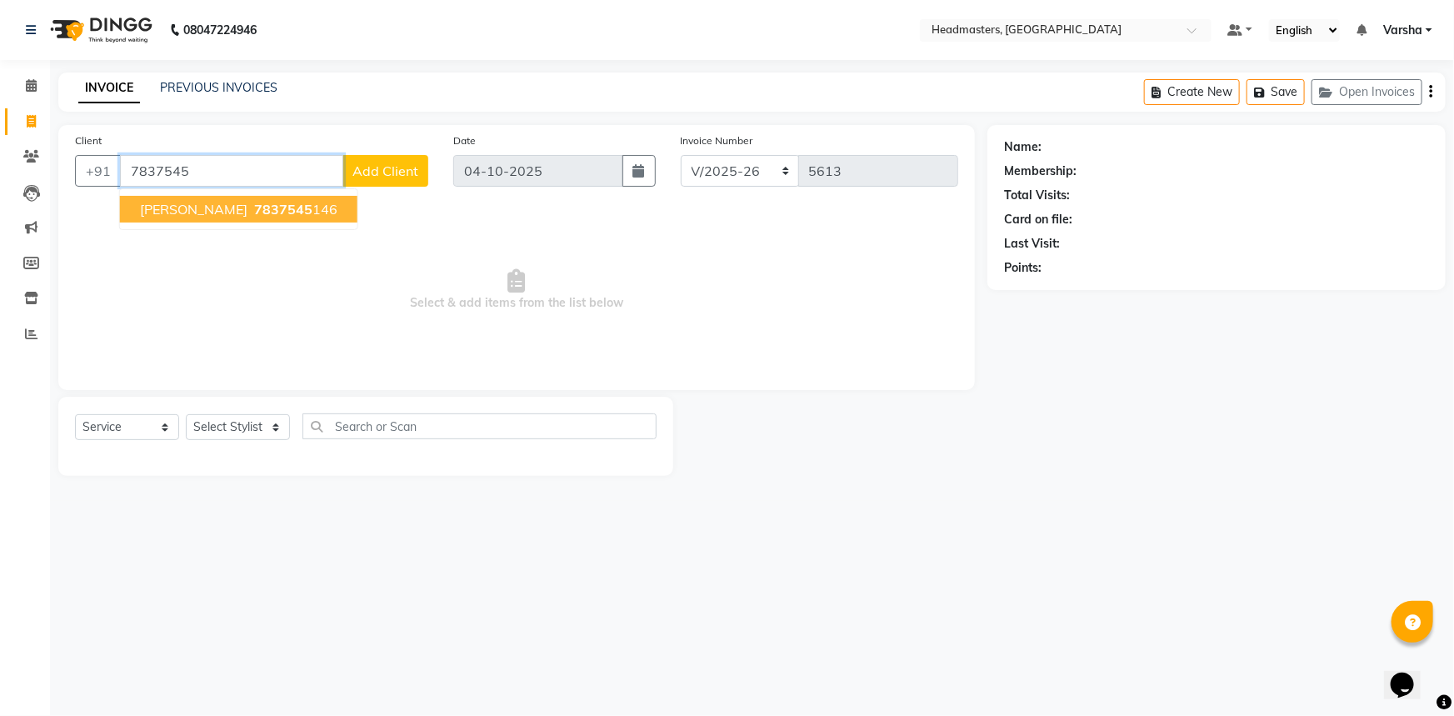
click at [175, 212] on span "[PERSON_NAME]" at bounding box center [193, 209] width 107 height 17
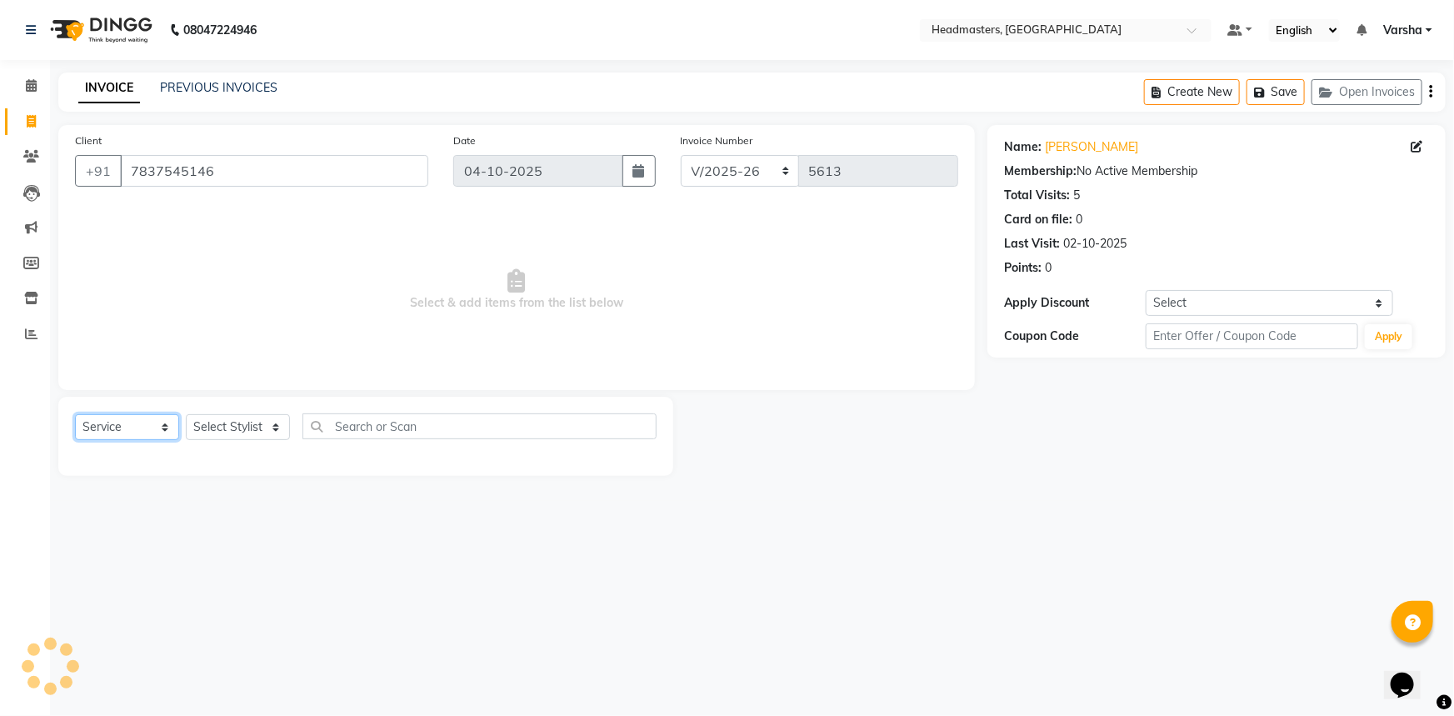
click at [123, 432] on select "Select Service Product Membership Package Voucher Prepaid Gift Card" at bounding box center [127, 427] width 104 height 26
click at [75, 414] on select "Select Service Product Membership Package Voucher Prepaid Gift Card" at bounding box center [127, 427] width 104 height 26
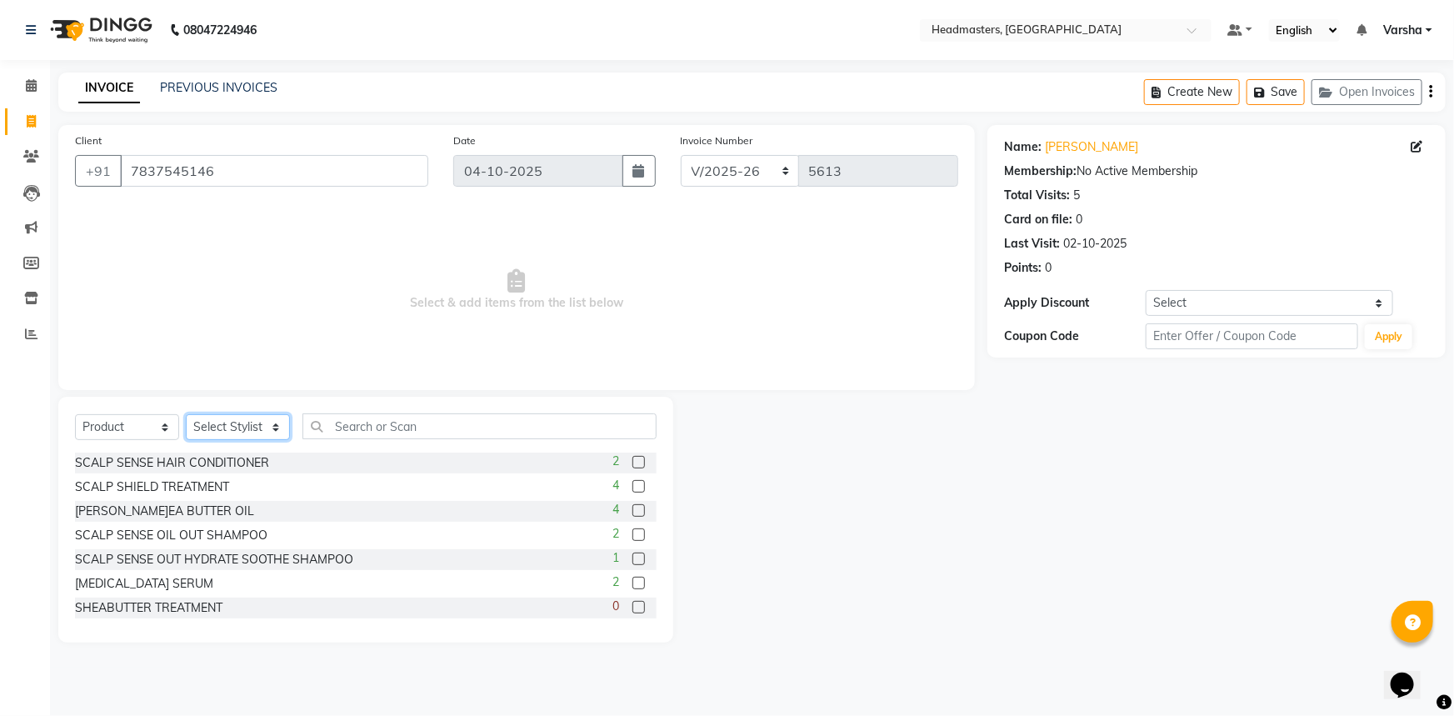
drag, startPoint x: 214, startPoint y: 420, endPoint x: 224, endPoint y: 419, distance: 10.0
click at [214, 420] on select "Select Stylist Afia [PERSON_NAME]r[PERSON_NAME]u[PERSON_NAME]R [PERSON_NAME] He…" at bounding box center [238, 427] width 104 height 26
click at [230, 422] on select "Select Stylist Afia [PERSON_NAME]r[PERSON_NAME]u[PERSON_NAME]R [PERSON_NAME] He…" at bounding box center [238, 427] width 104 height 26
click at [232, 422] on select "Select Stylist Afia [PERSON_NAME]r[PERSON_NAME]u[PERSON_NAME]R [PERSON_NAME] He…" at bounding box center [238, 427] width 104 height 26
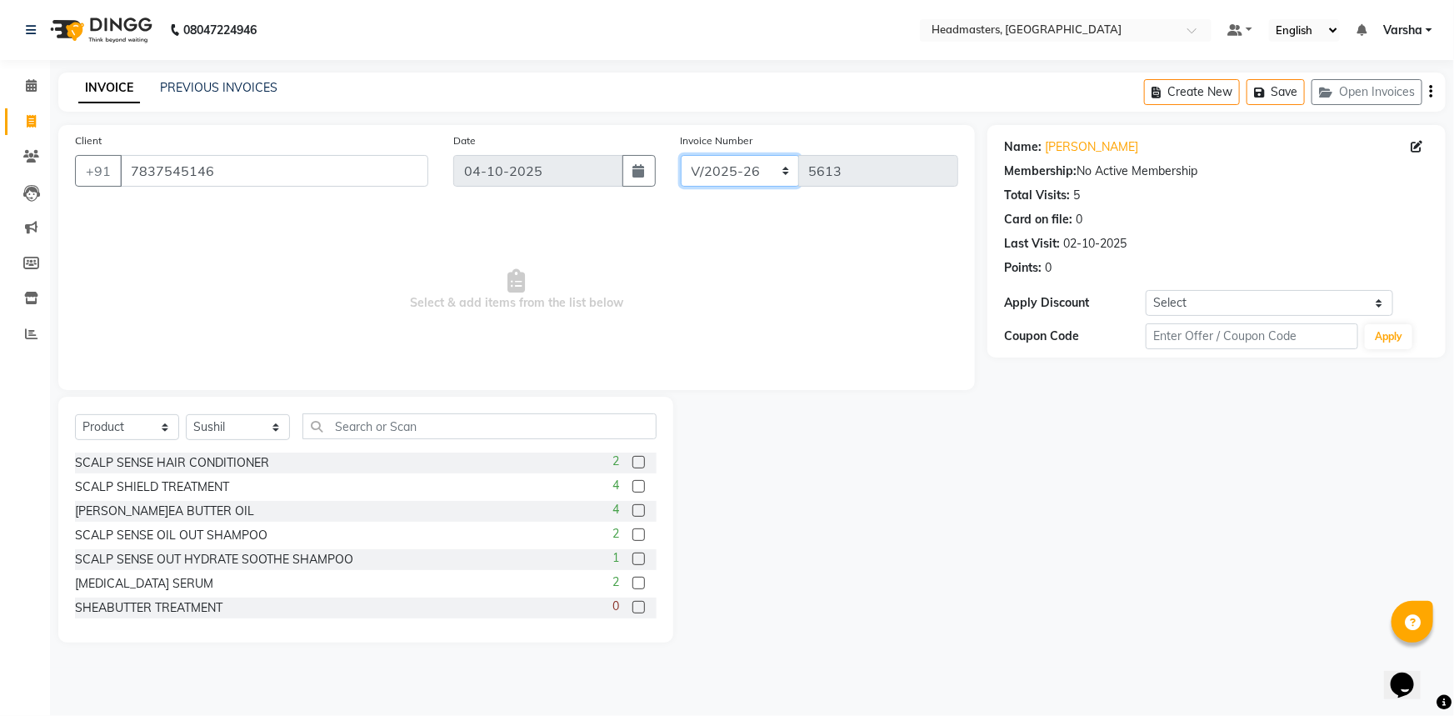
click at [707, 182] on select "RET/2025-26 V/2025-26" at bounding box center [740, 171] width 119 height 32
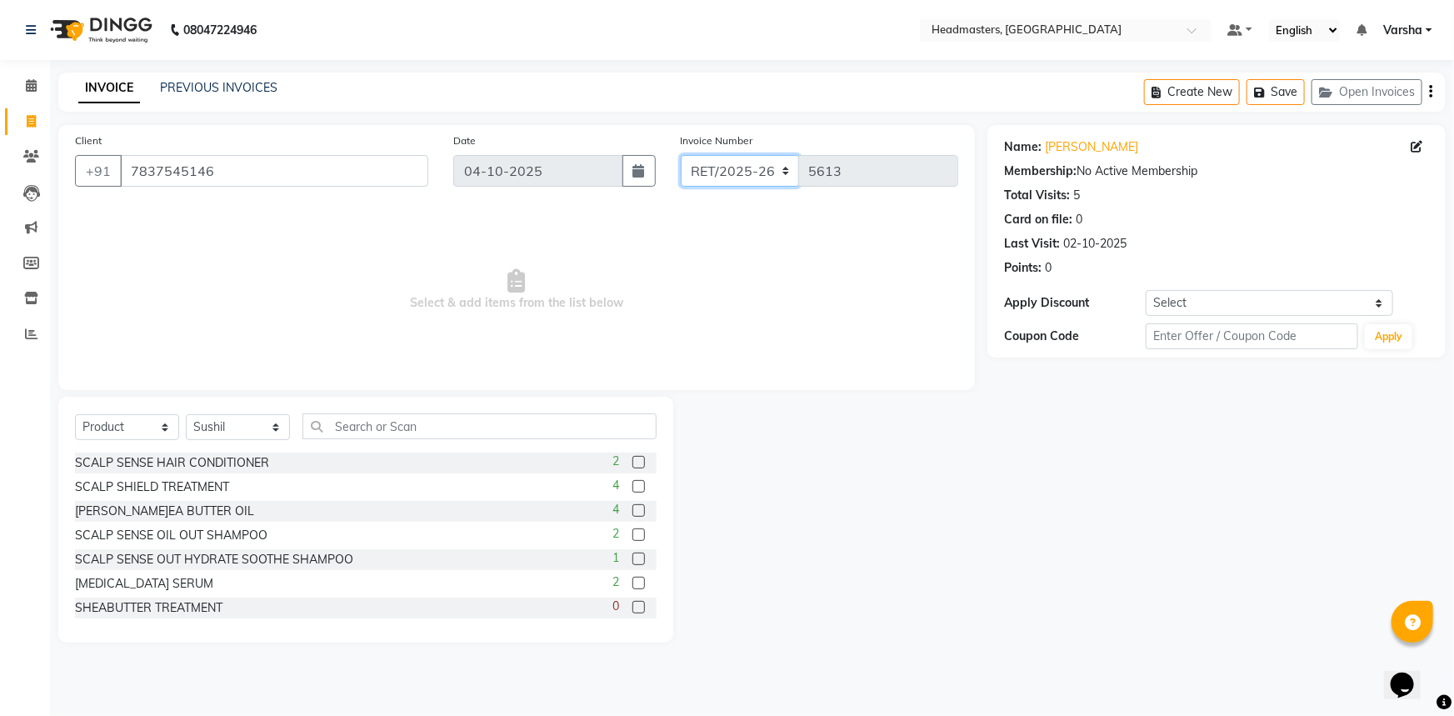
click at [681, 155] on select "RET/2025-26 V/2025-26" at bounding box center [740, 171] width 119 height 32
click at [388, 427] on input "text" at bounding box center [479, 426] width 354 height 26
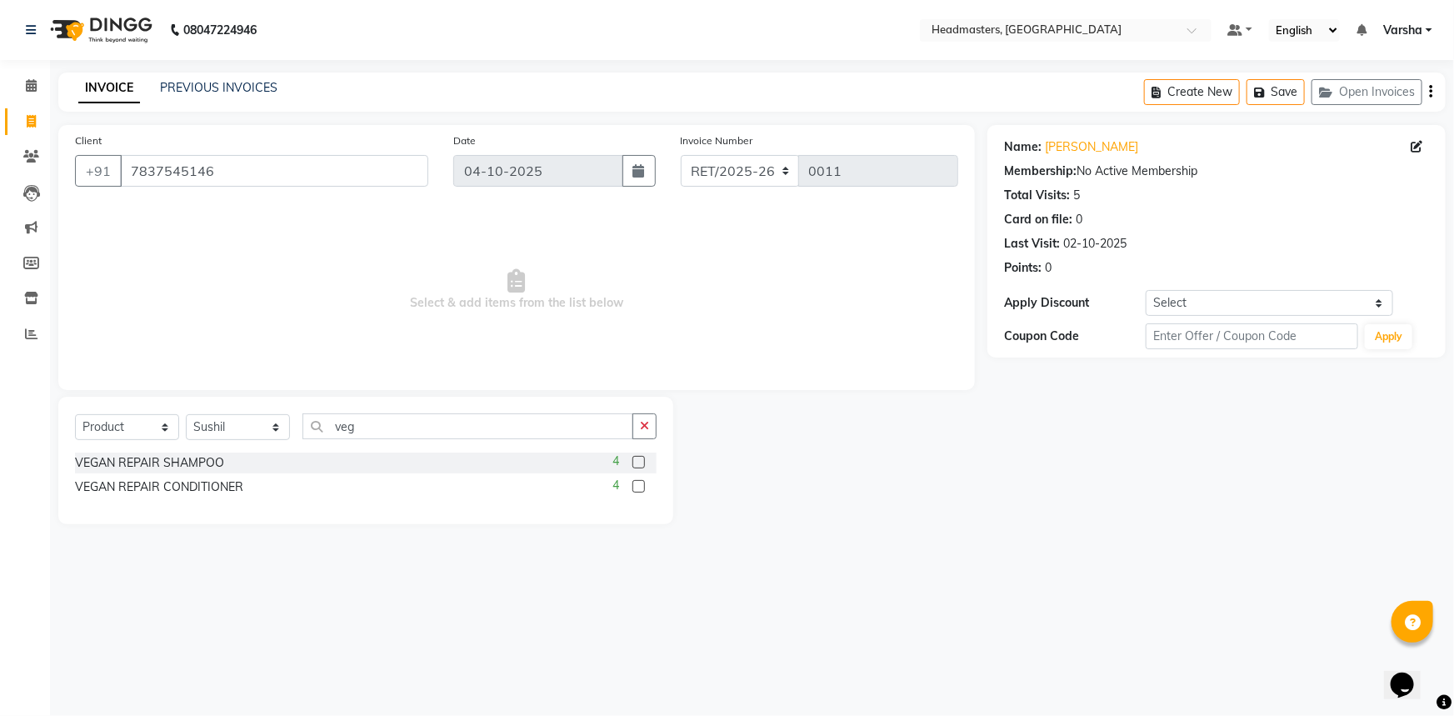
click at [640, 461] on label at bounding box center [638, 462] width 12 height 12
click at [640, 461] on input "checkbox" at bounding box center [637, 462] width 11 height 11
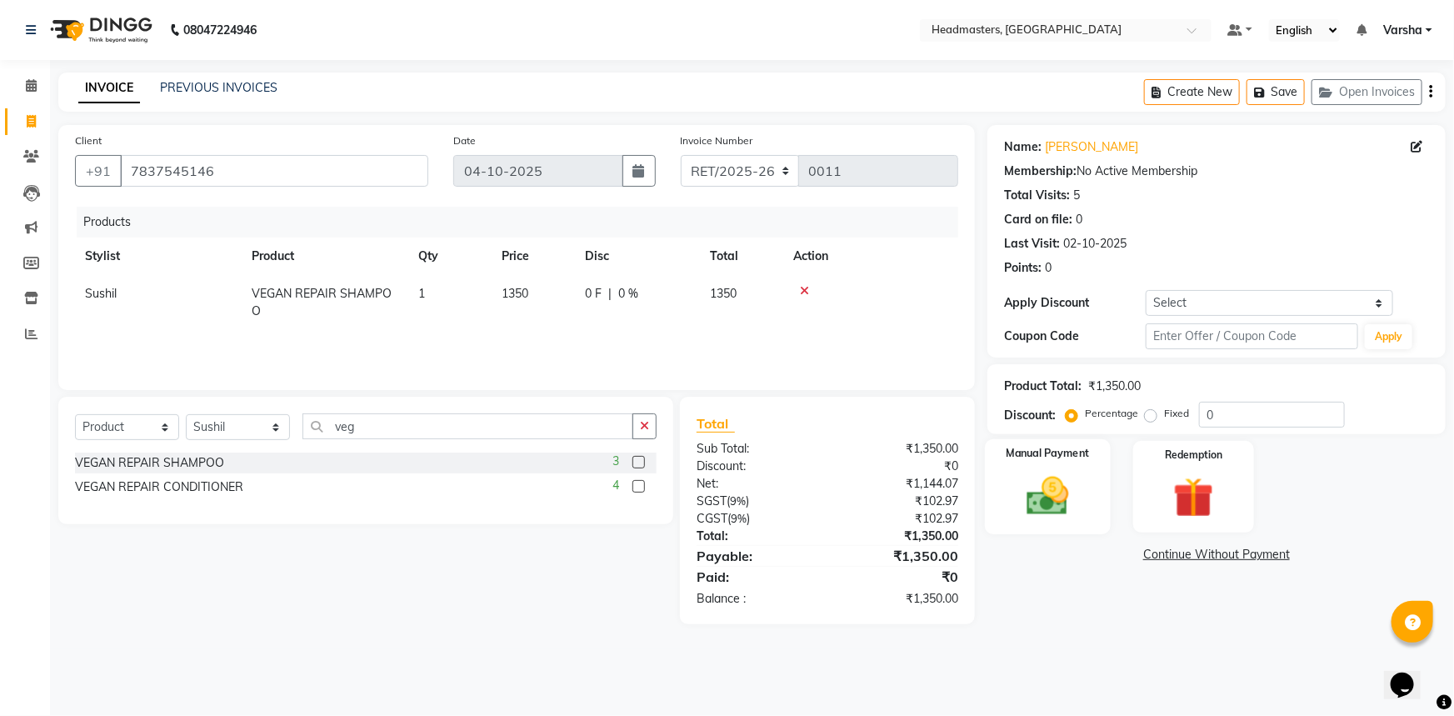
click at [1042, 503] on img at bounding box center [1048, 496] width 68 height 48
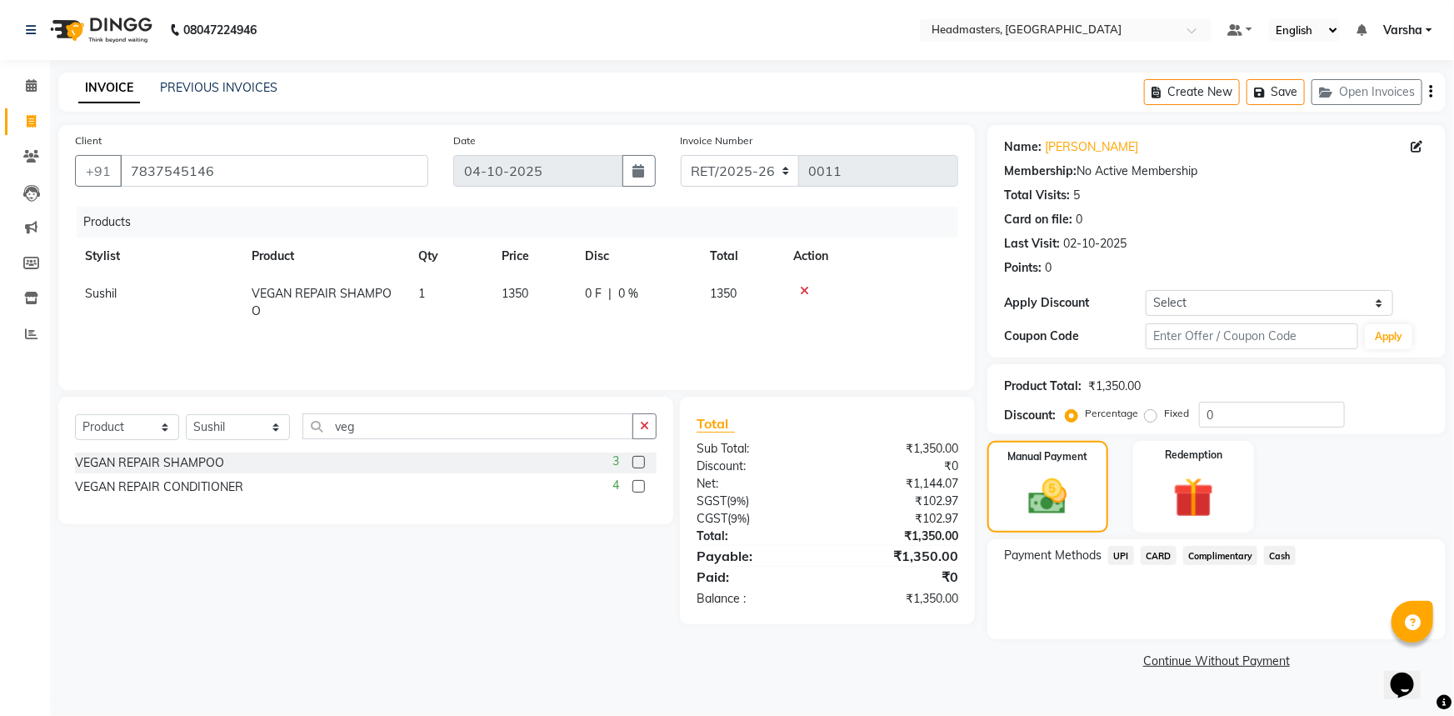
click at [1122, 550] on span "UPI" at bounding box center [1121, 555] width 26 height 19
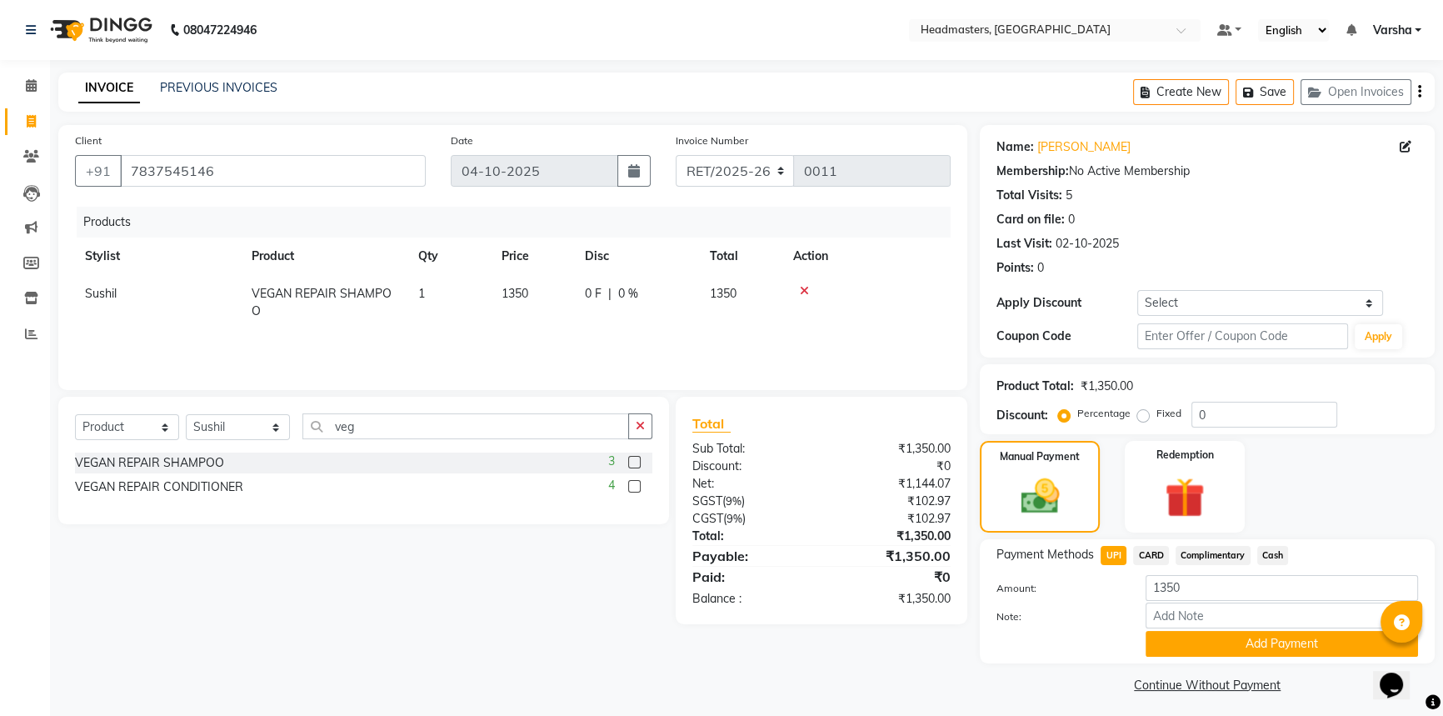
drag, startPoint x: 1160, startPoint y: 631, endPoint x: 1165, endPoint y: 642, distance: 12.7
click at [1161, 636] on button "Add Payment" at bounding box center [1282, 644] width 272 height 26
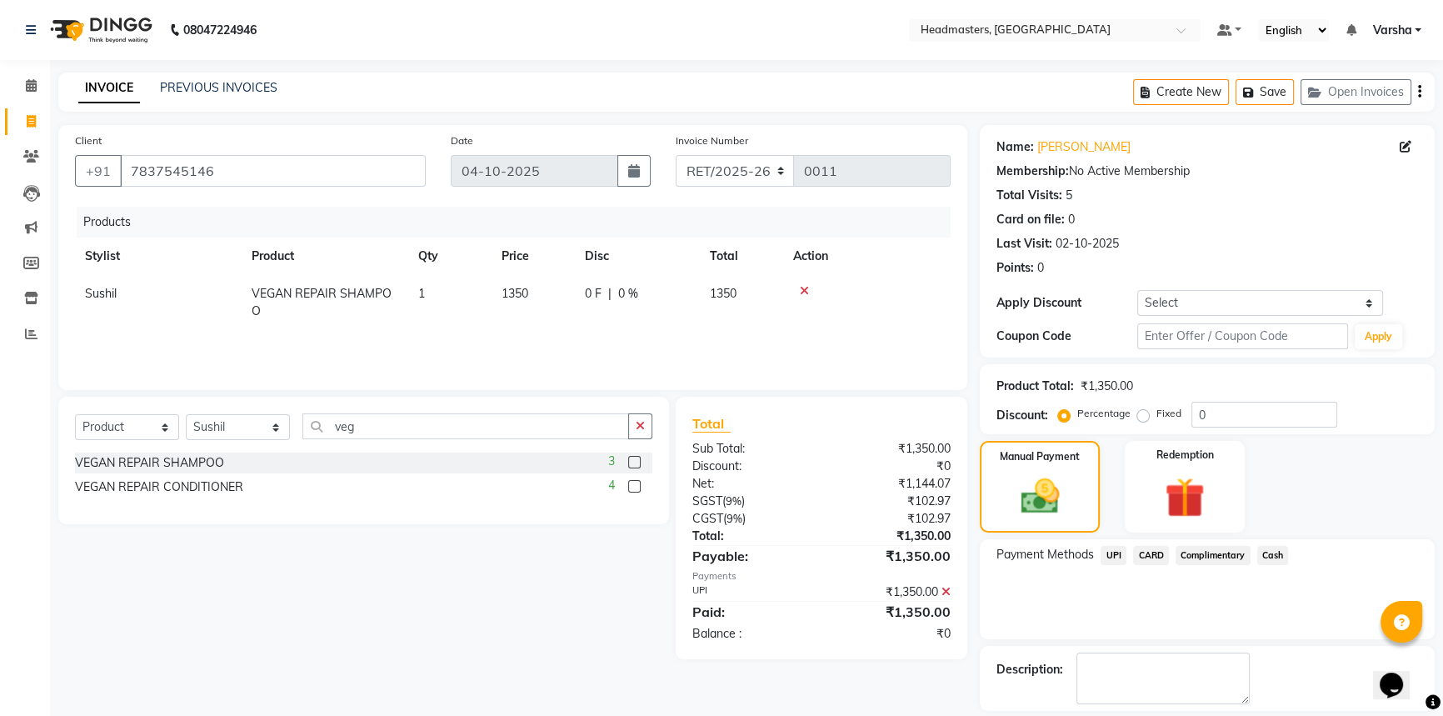
scroll to position [51, 0]
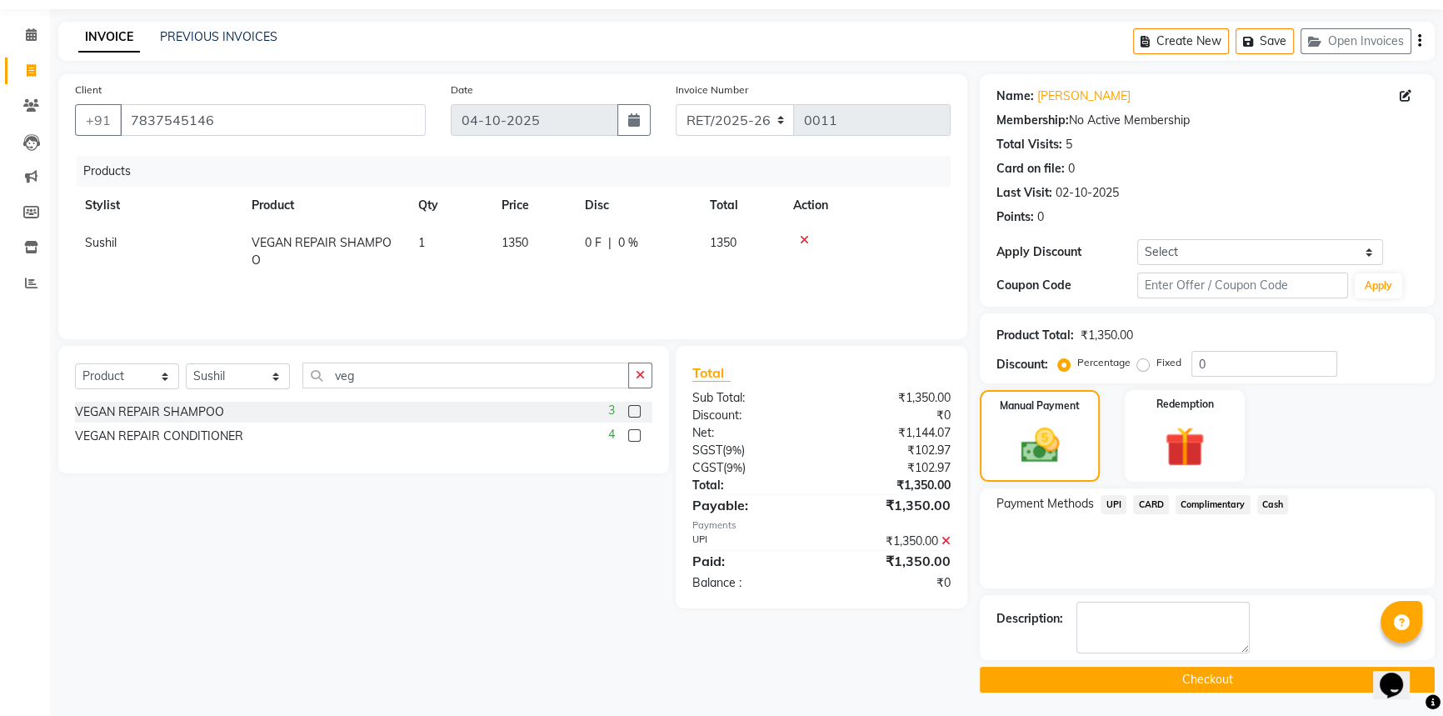
click at [1160, 677] on button "Checkout" at bounding box center [1207, 680] width 455 height 26
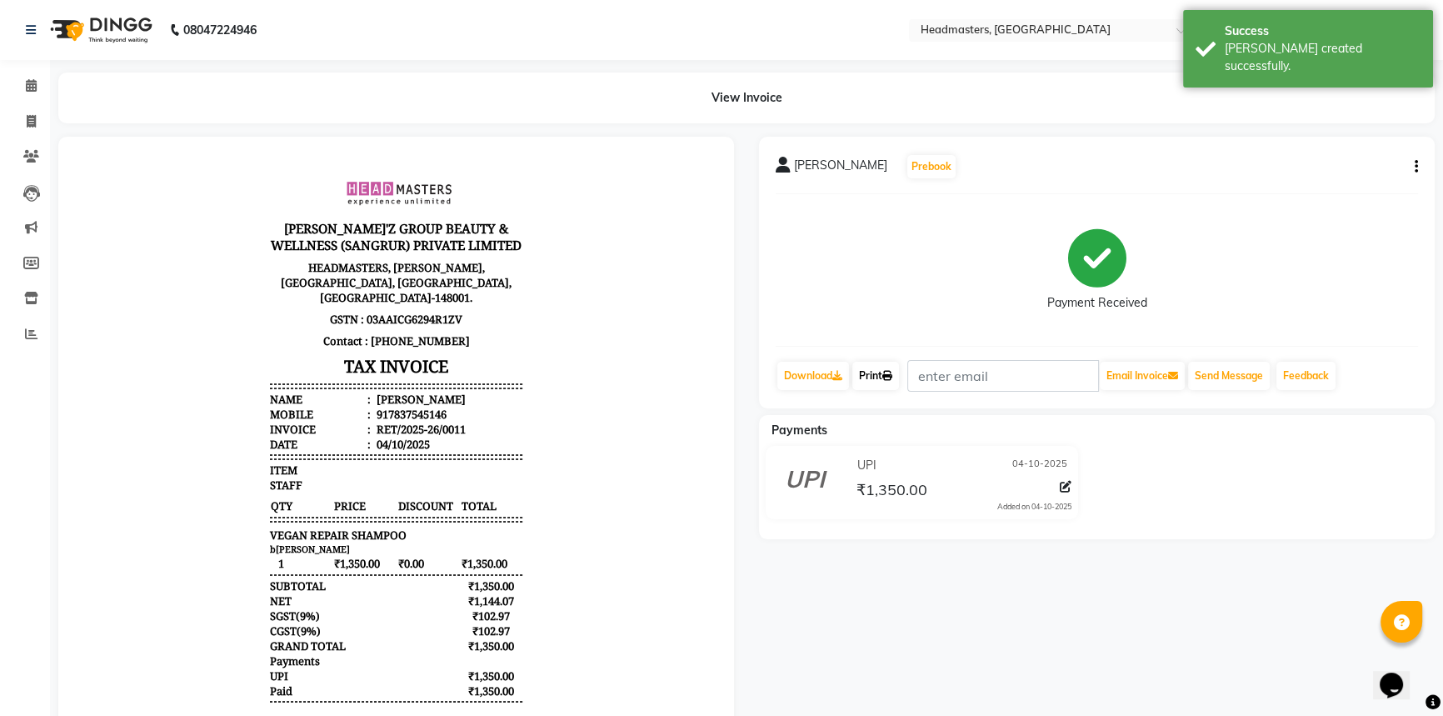
click at [887, 368] on link "Print" at bounding box center [875, 376] width 47 height 28
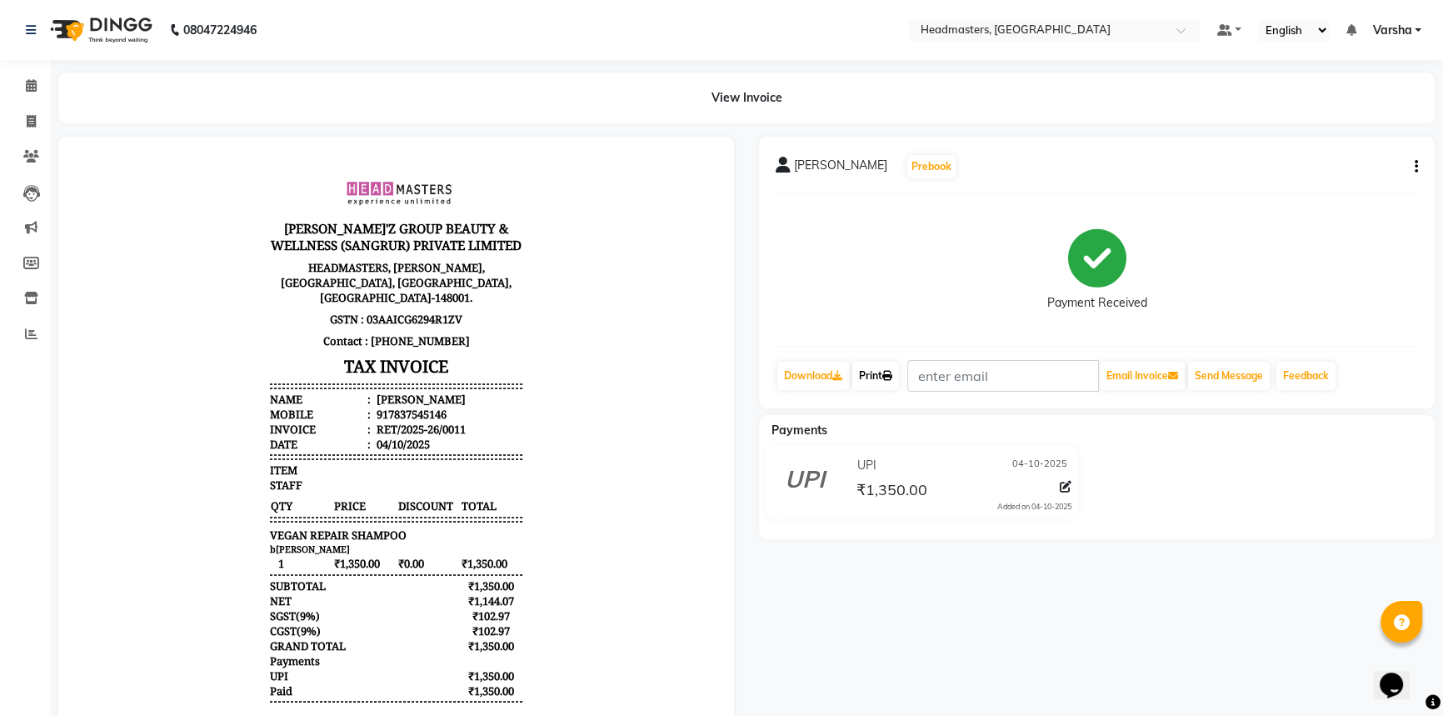
click at [895, 387] on link "Print" at bounding box center [875, 376] width 47 height 28
drag, startPoint x: 22, startPoint y: 86, endPoint x: 37, endPoint y: 107, distance: 25.9
click at [22, 86] on span at bounding box center [31, 86] width 29 height 19
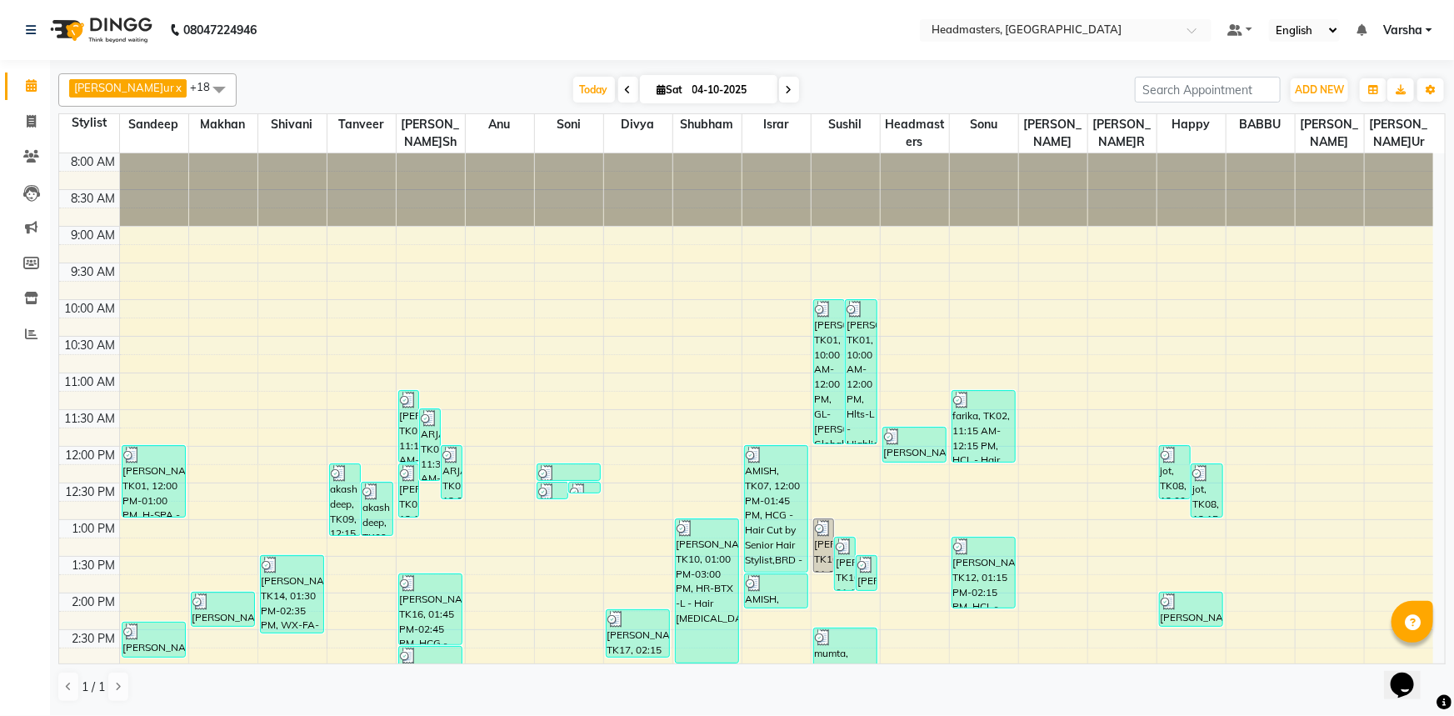
click at [713, 475] on div "8:00 AM 8:30 AM 9:00 AM 9:30 AM 10:00 AM 10:30 AM 11:00 AM 11:30 AM 12:00 PM 12…" at bounding box center [746, 629] width 1374 height 952
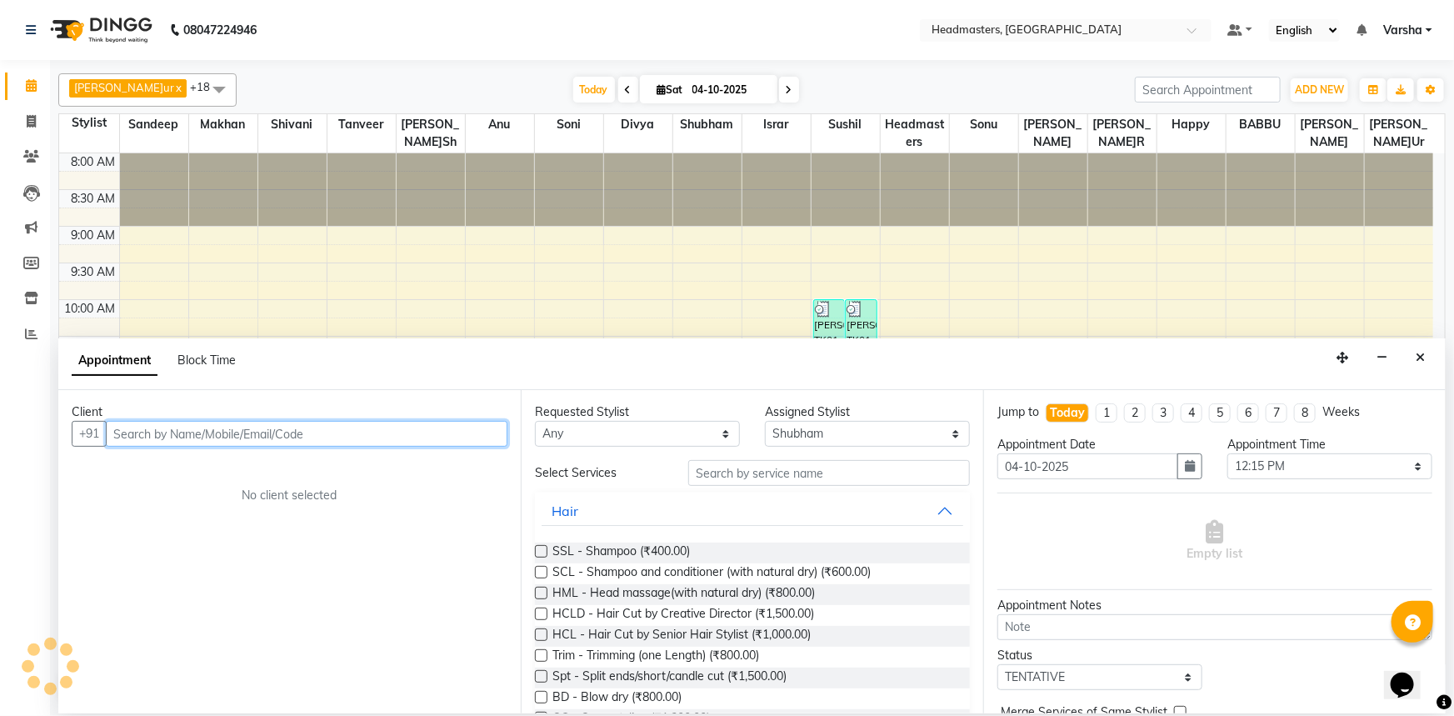
click at [177, 430] on input "text" at bounding box center [307, 434] width 402 height 26
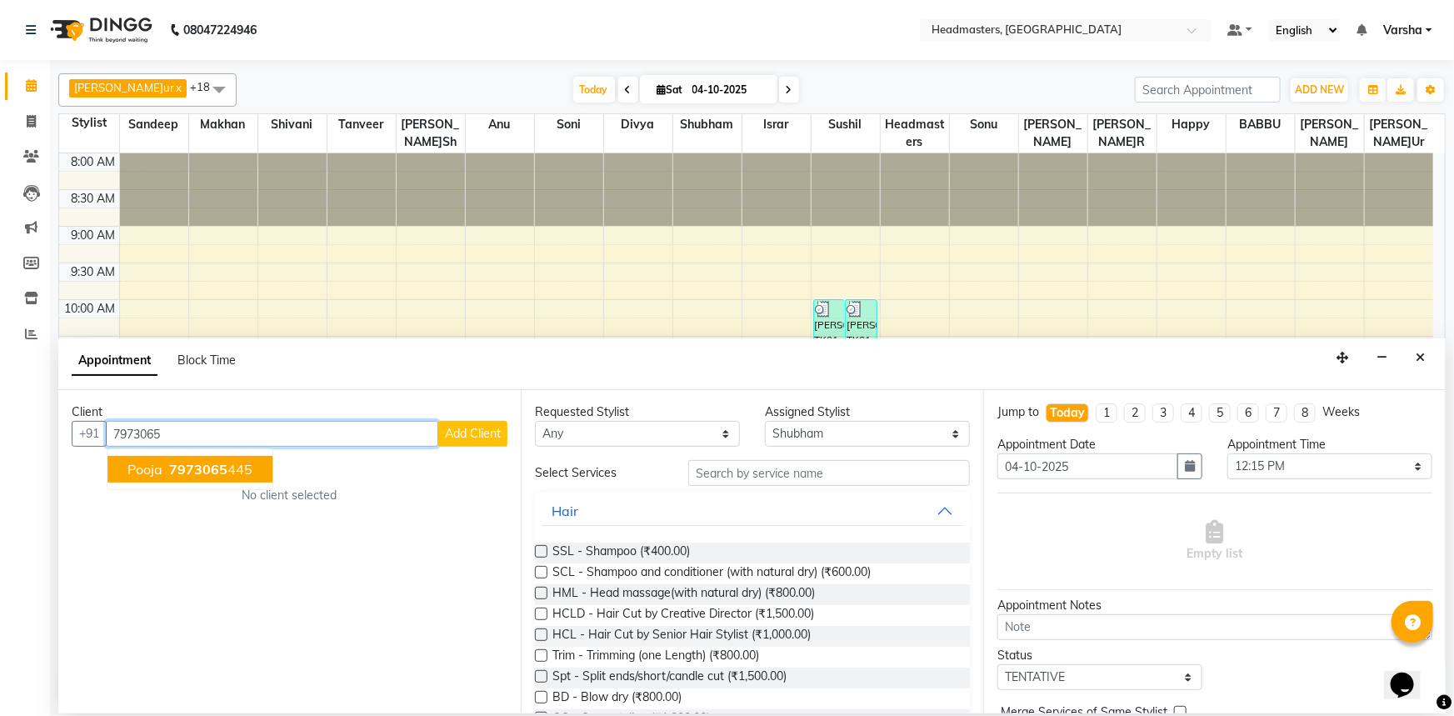
click at [222, 468] on span "7973065" at bounding box center [198, 469] width 58 height 17
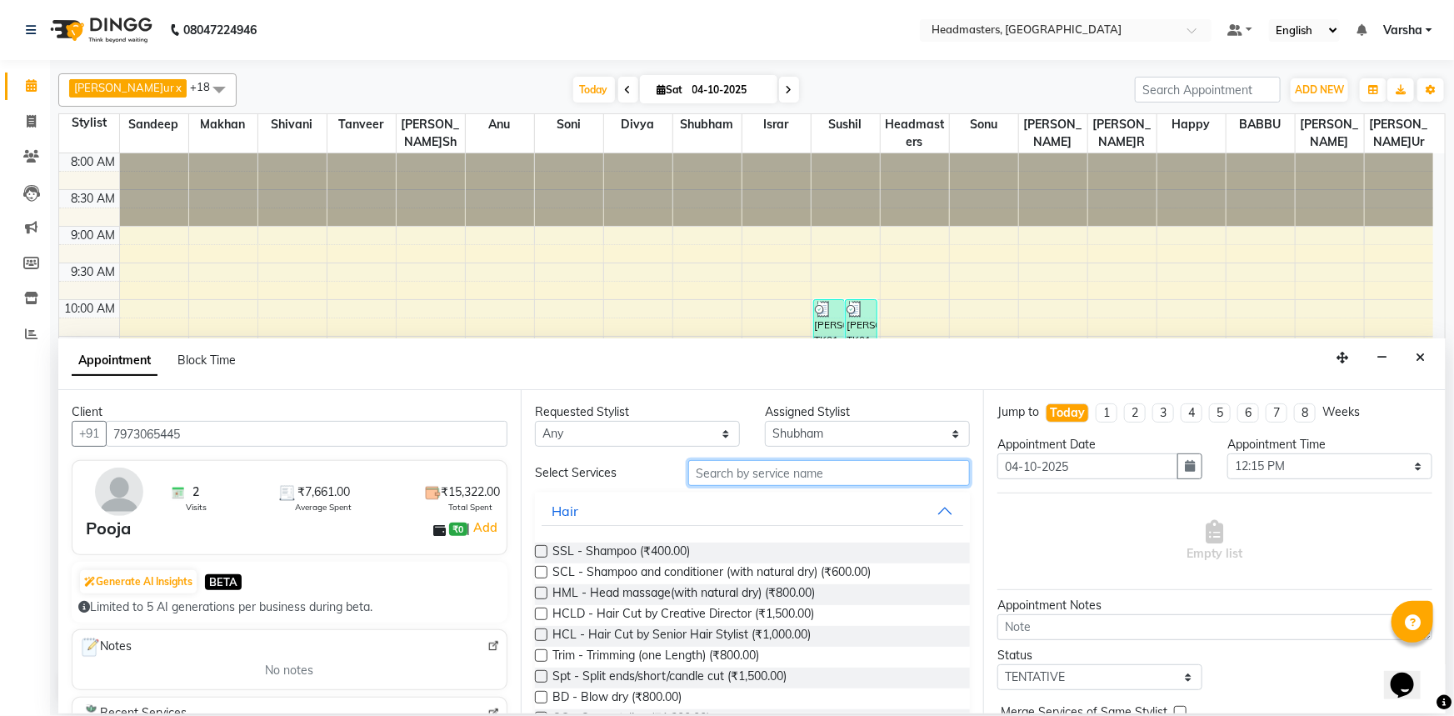
click at [811, 474] on input "text" at bounding box center [829, 473] width 282 height 26
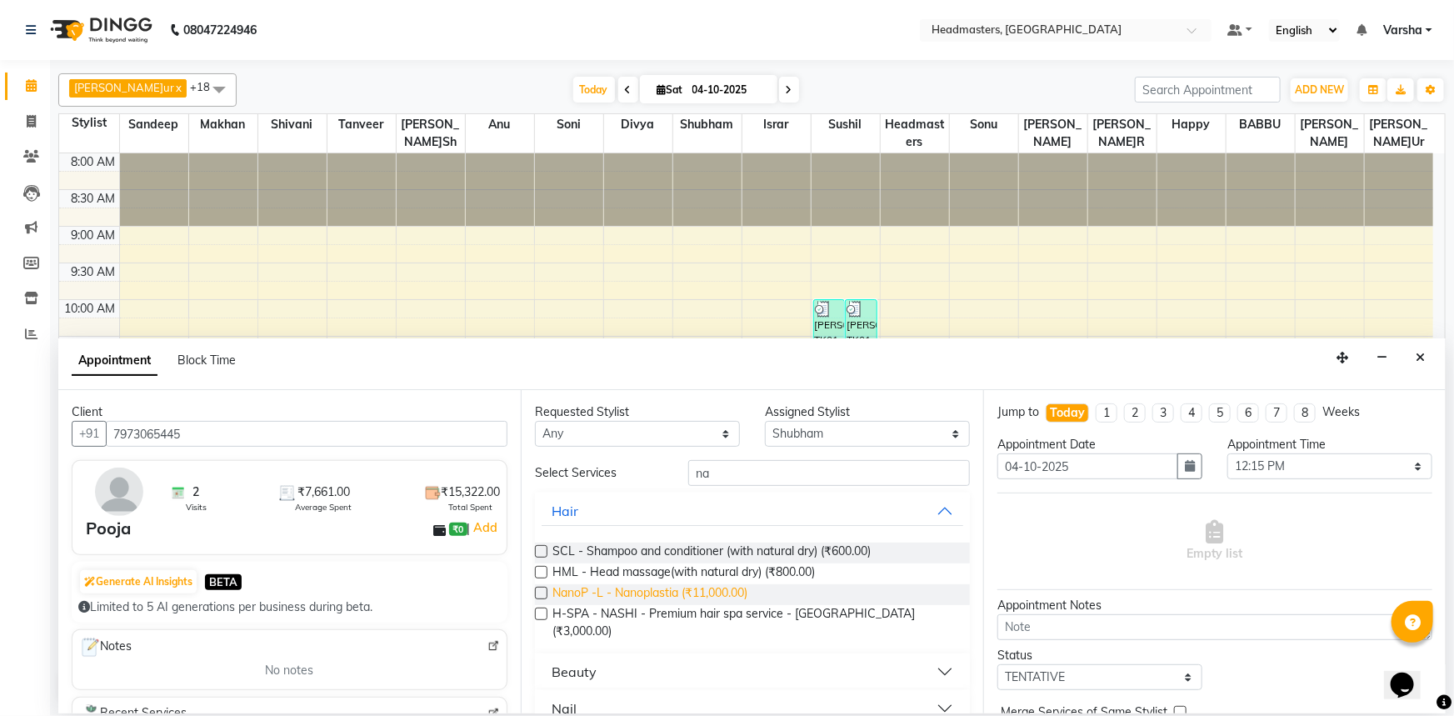
click at [652, 592] on span "NanoP -L - Nanoplastia (₹11,000.00)" at bounding box center [649, 594] width 195 height 21
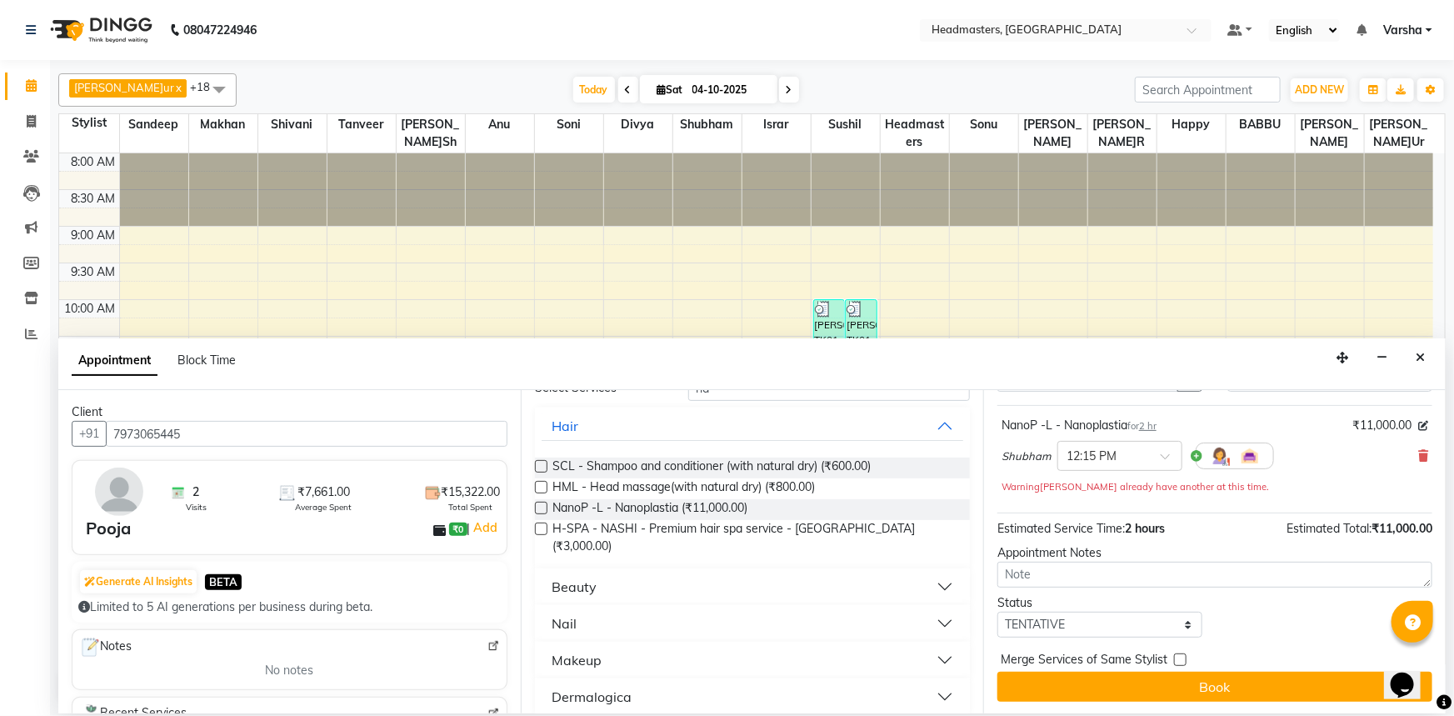
scroll to position [88, 0]
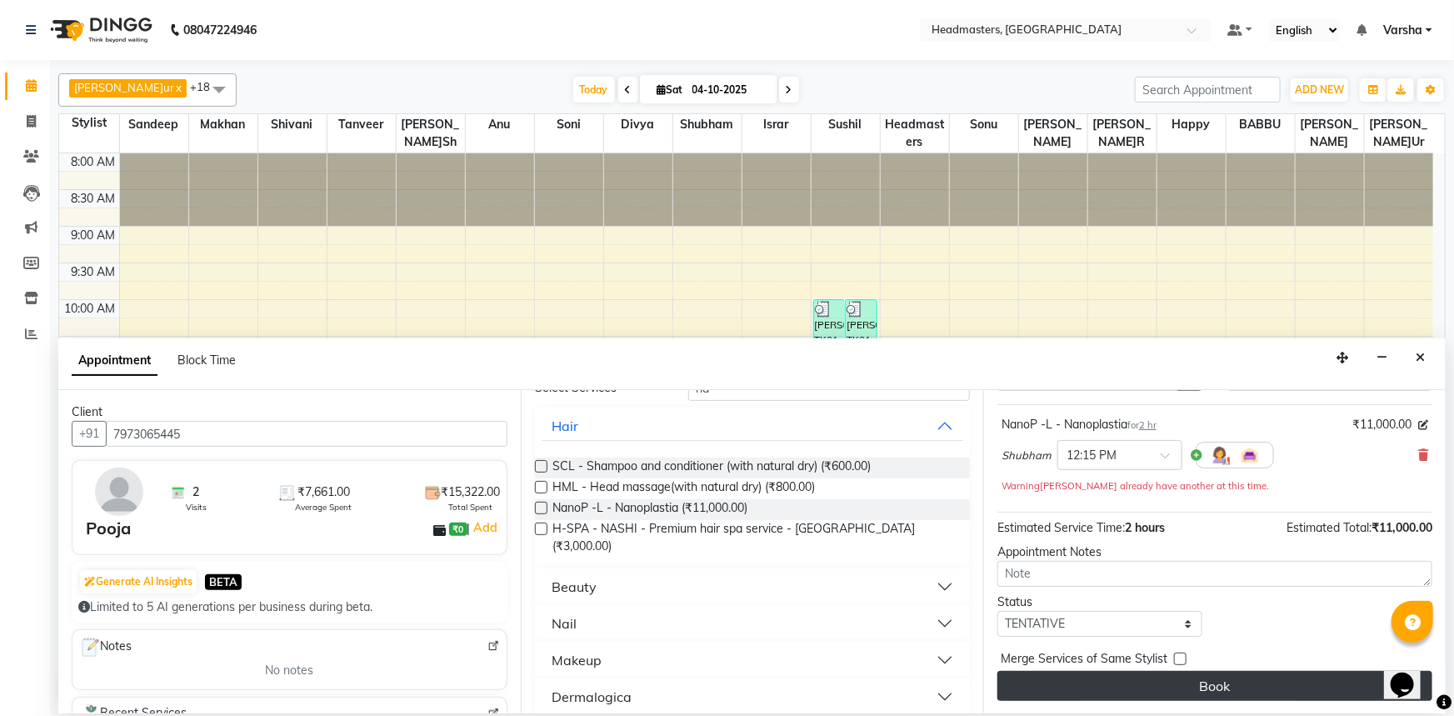
click at [1217, 685] on button "Book" at bounding box center [1214, 686] width 435 height 30
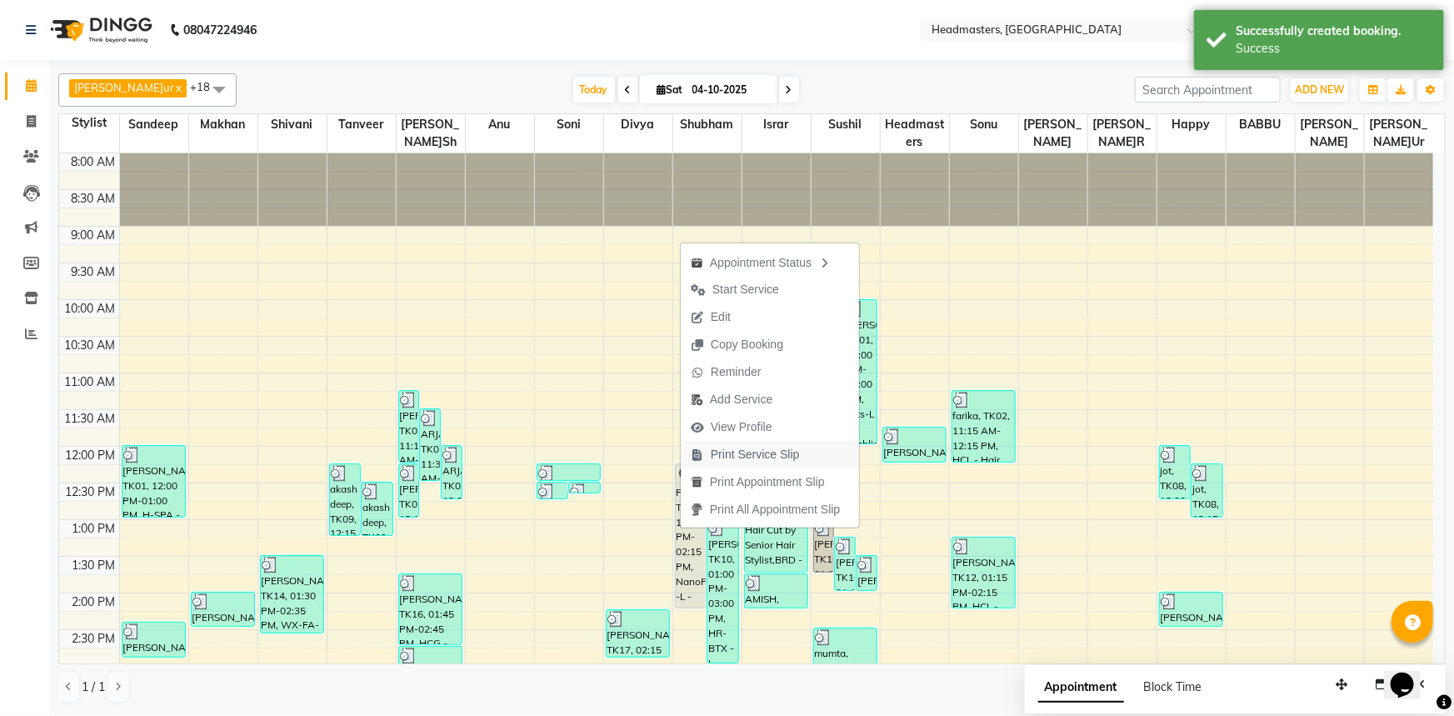
click at [746, 453] on span "Print Service Slip" at bounding box center [755, 454] width 89 height 17
click at [746, 453] on img at bounding box center [754, 455] width 17 height 17
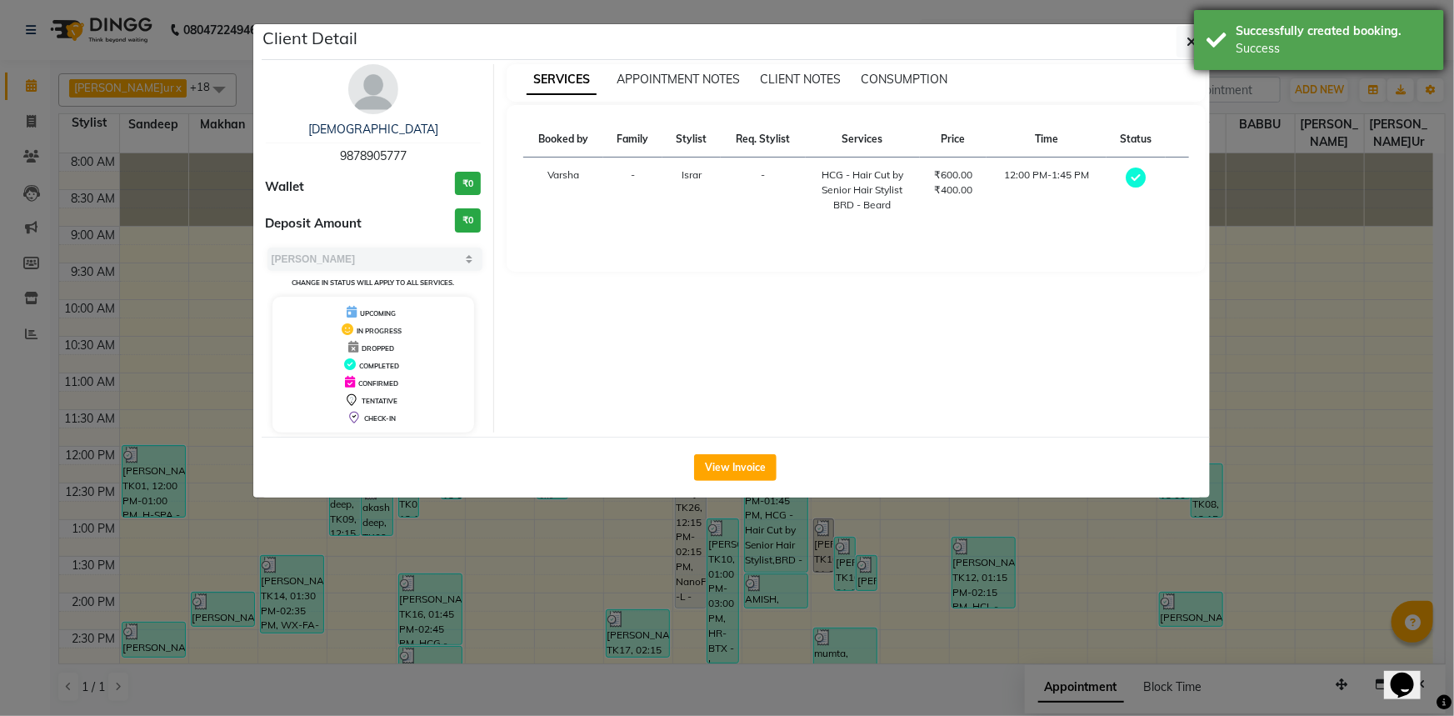
click at [1266, 27] on div "Successfully created booking." at bounding box center [1334, 30] width 196 height 17
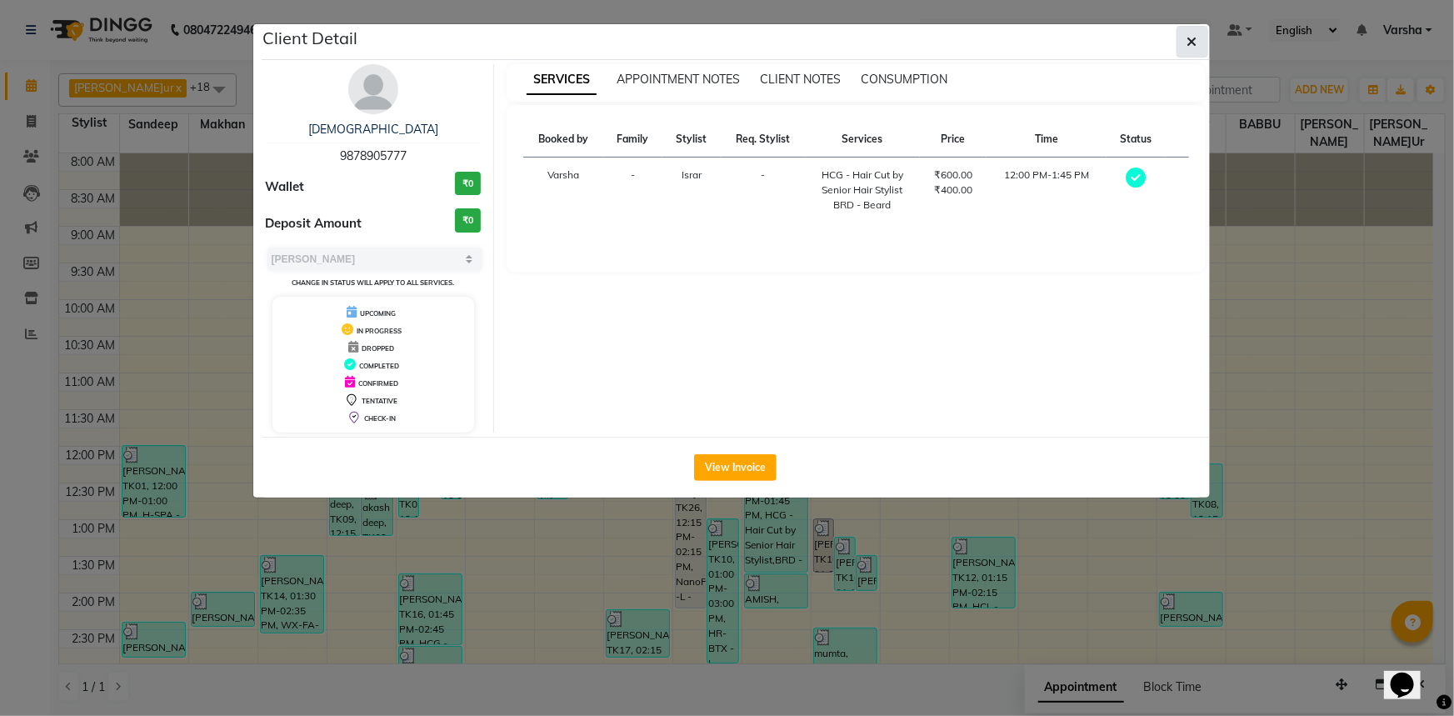
click at [1190, 32] on button "button" at bounding box center [1192, 42] width 32 height 32
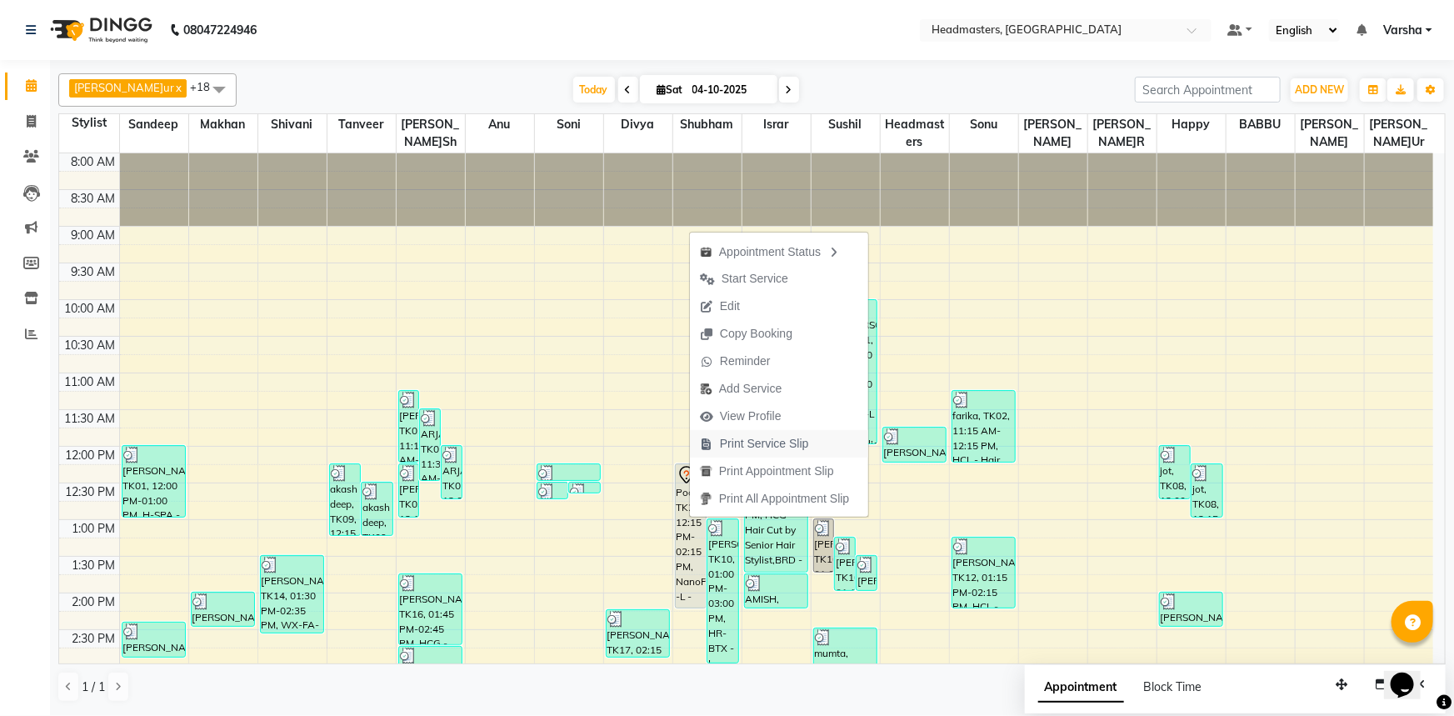
click at [741, 441] on span "Print Service Slip" at bounding box center [764, 443] width 89 height 17
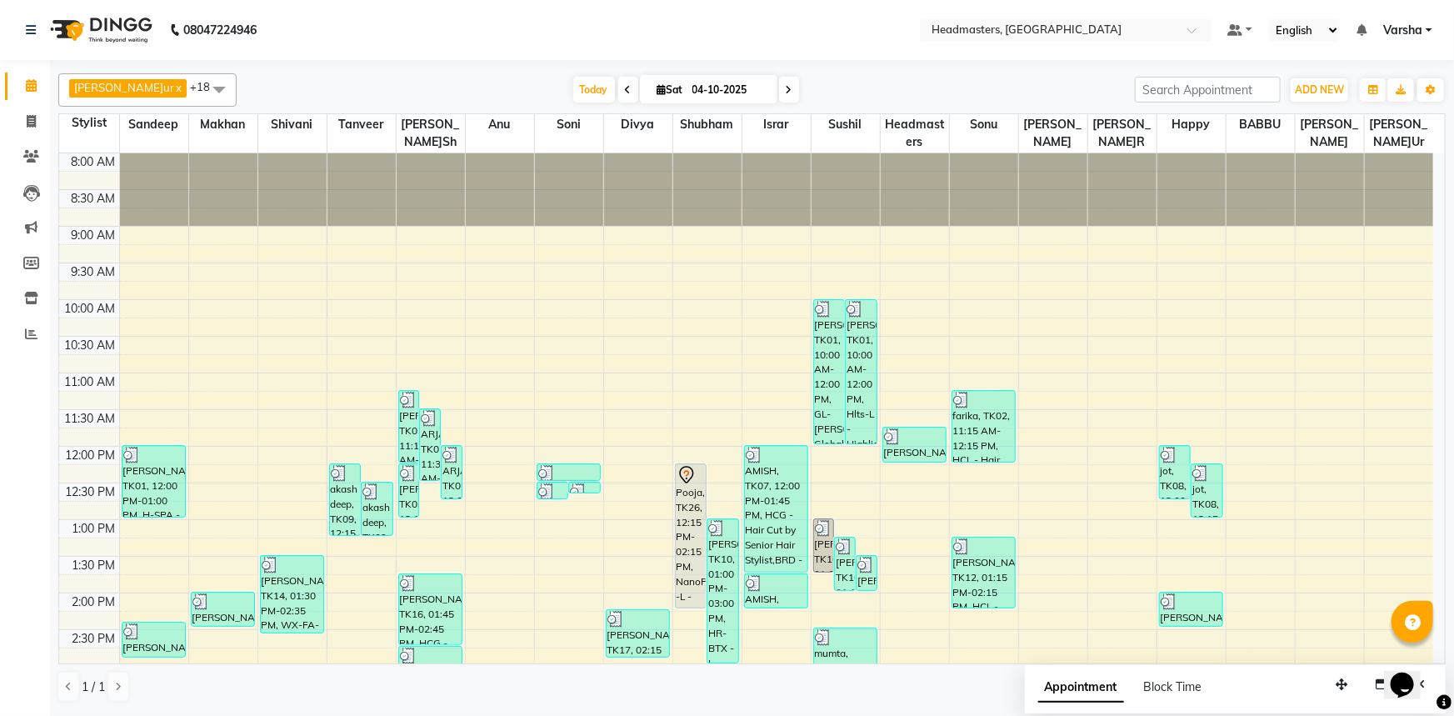
click at [608, 527] on div "8:00 AM 8:30 AM 9:00 AM 9:30 AM 10:00 AM 10:30 AM 11:00 AM 11:30 AM 12:00 PM 12…" at bounding box center [746, 629] width 1374 height 952
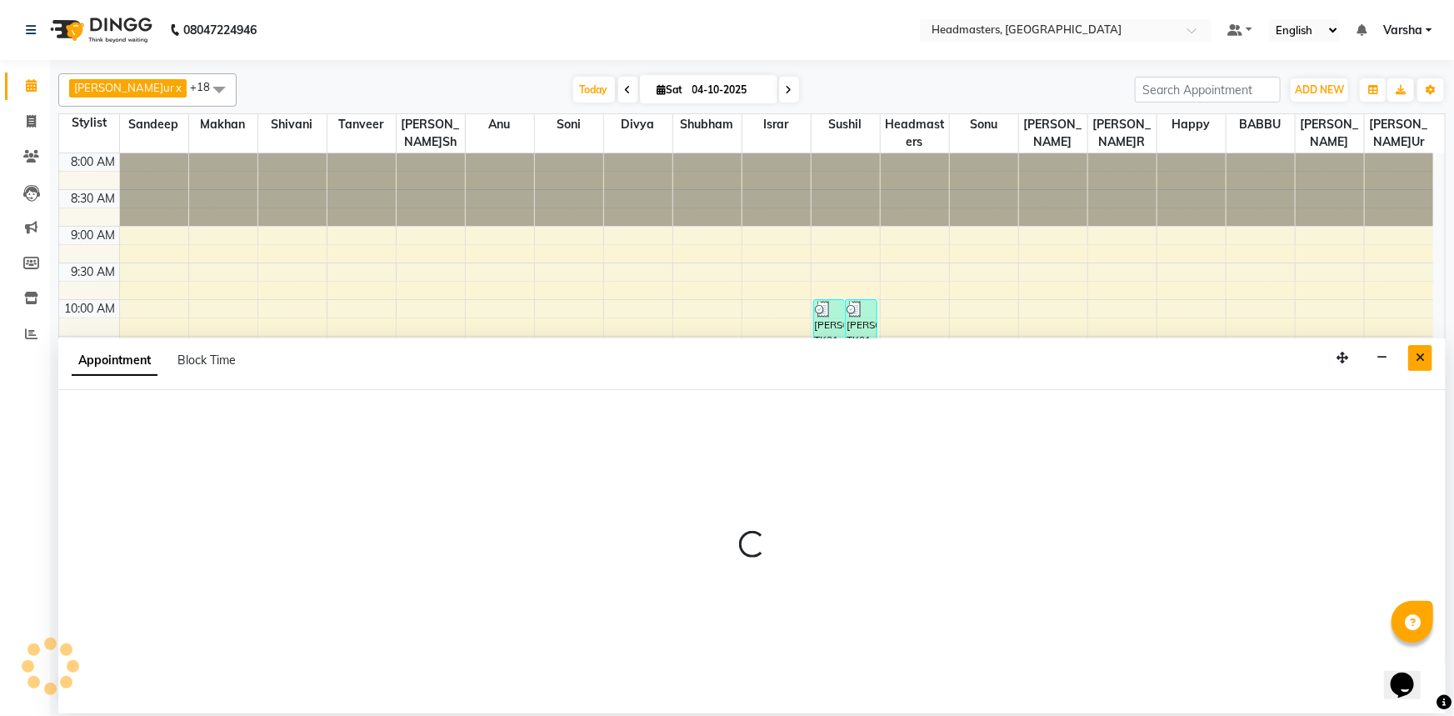
click at [1423, 357] on icon "Close" at bounding box center [1420, 358] width 9 height 12
click at [1423, 357] on div "8:00 AM 8:30 AM 9:00 AM 9:30 AM 10:00 AM 10:30 AM 11:00 AM 11:30 AM 12:00 PM 12…" at bounding box center [746, 629] width 1374 height 952
click at [1416, 362] on icon "Close" at bounding box center [1420, 358] width 9 height 12
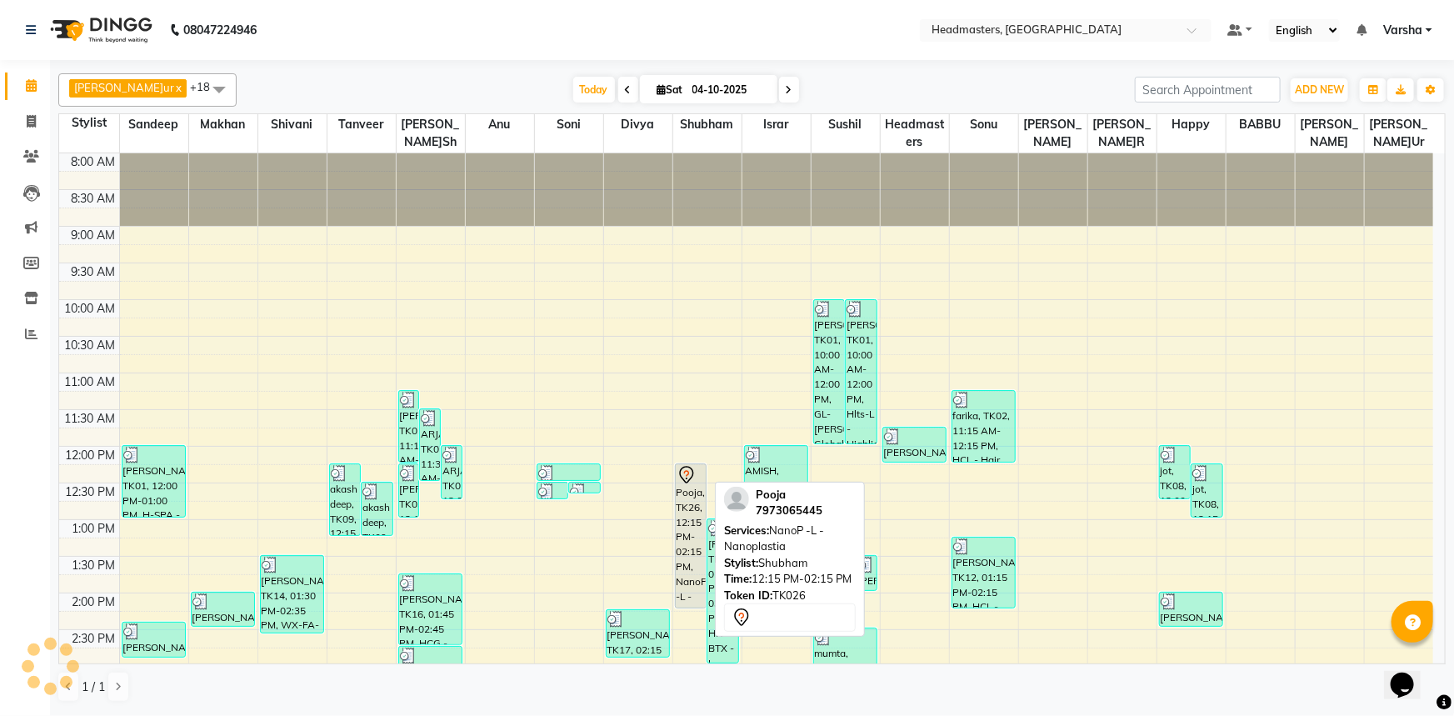
click at [702, 513] on div "Pooja, TK26, 12:15 PM-02:15 PM, NanoP -L - Nanoplastia" at bounding box center [691, 535] width 31 height 143
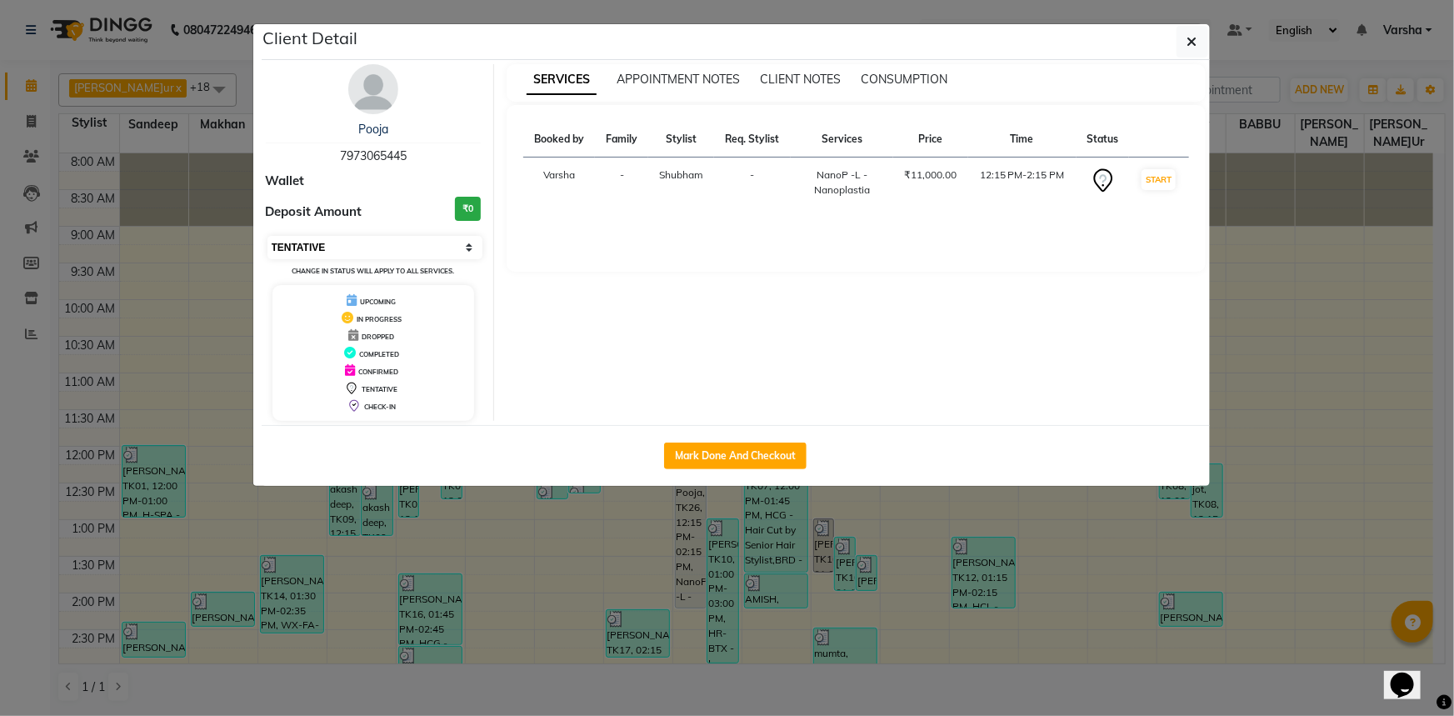
click at [302, 250] on select "Select IN SERVICE CONFIRMED TENTATIVE CHECK IN MARK DONE UPCOMING" at bounding box center [375, 247] width 216 height 23
click at [267, 236] on select "Select IN SERVICE CONFIRMED TENTATIVE CHECK IN MARK DONE UPCOMING" at bounding box center [375, 247] width 216 height 23
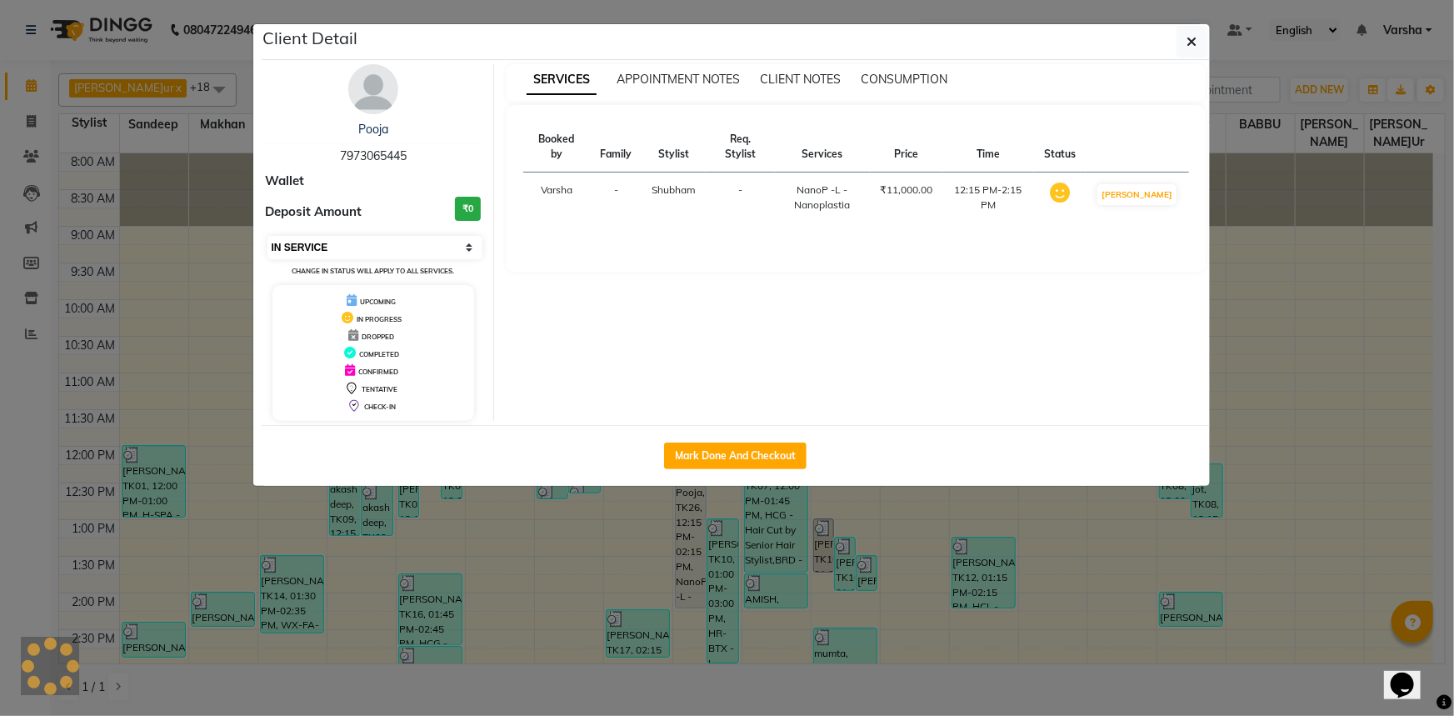
click at [320, 245] on select "Select IN SERVICE CONFIRMED TENTATIVE CHECK IN MARK DONE UPCOMING" at bounding box center [375, 247] width 216 height 23
click at [267, 236] on select "Select IN SERVICE CONFIRMED TENTATIVE CHECK IN MARK DONE UPCOMING" at bounding box center [375, 247] width 216 height 23
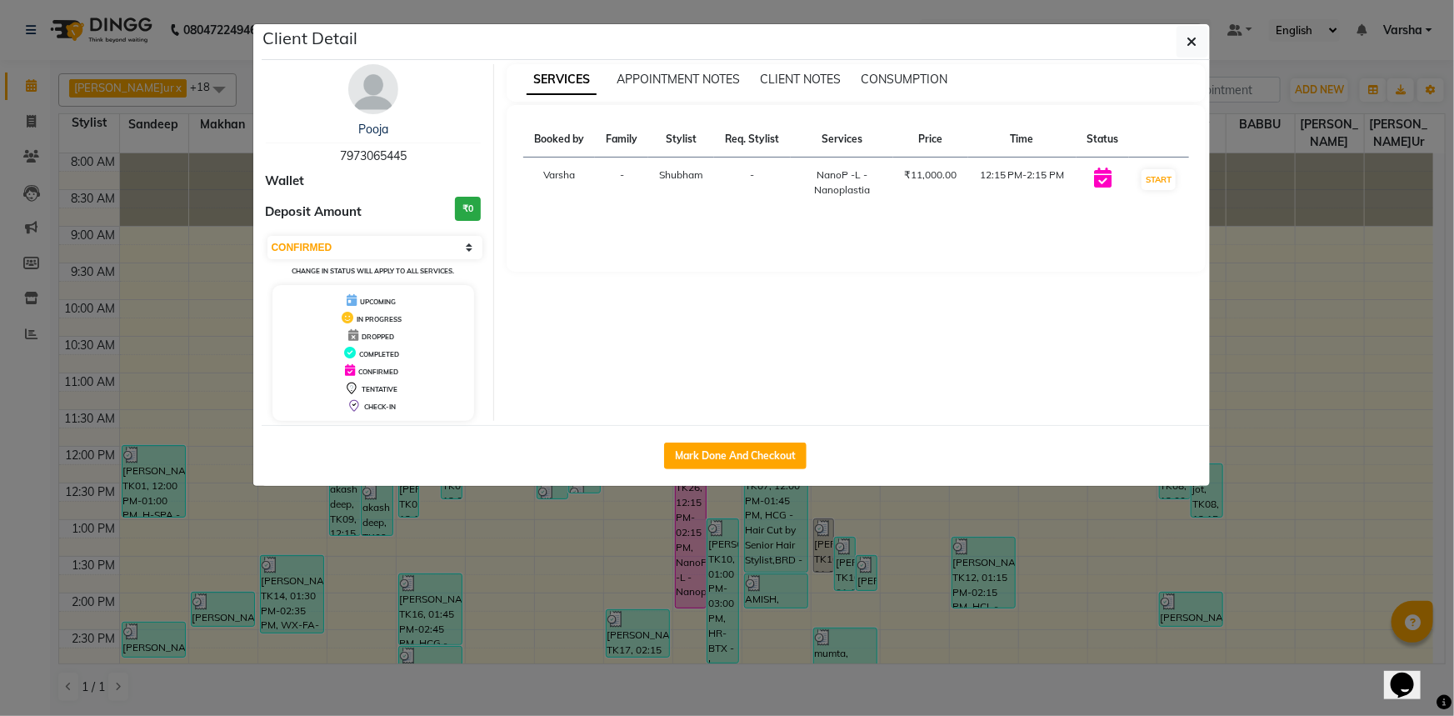
click at [542, 603] on ngb-modal-window "Client Detail Pooja 7973065445 Wallet Deposit Amount ₹0 Select IN SERVICE CONFI…" at bounding box center [727, 358] width 1454 height 716
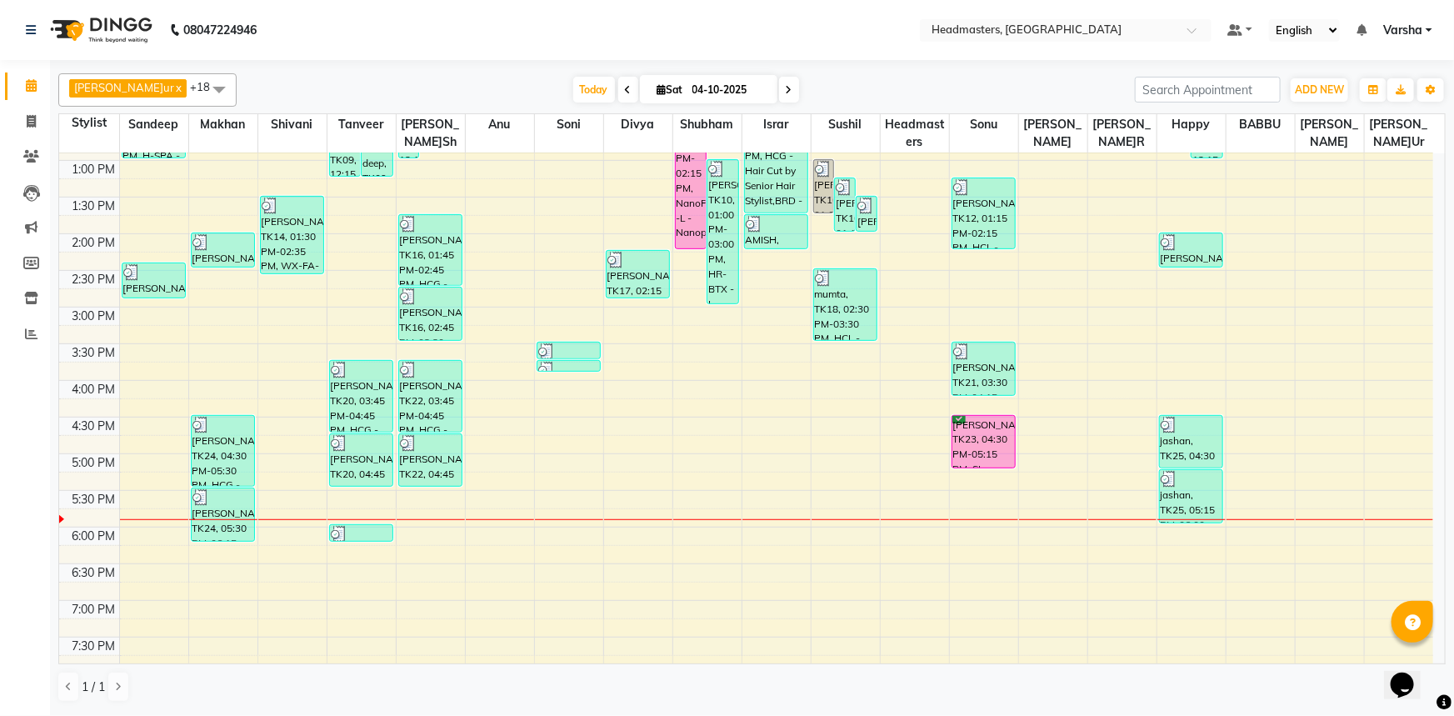
scroll to position [437, 0]
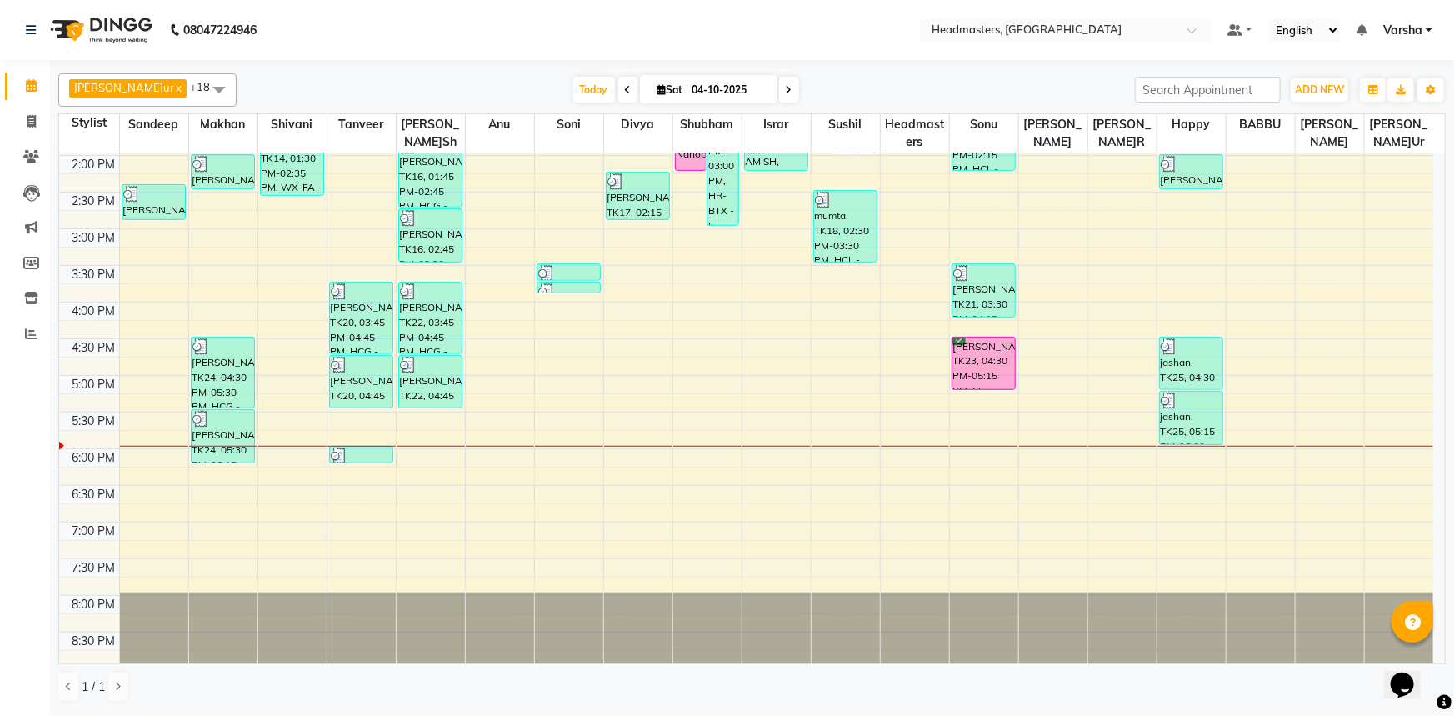
click at [726, 627] on div at bounding box center [707, 628] width 68 height 72
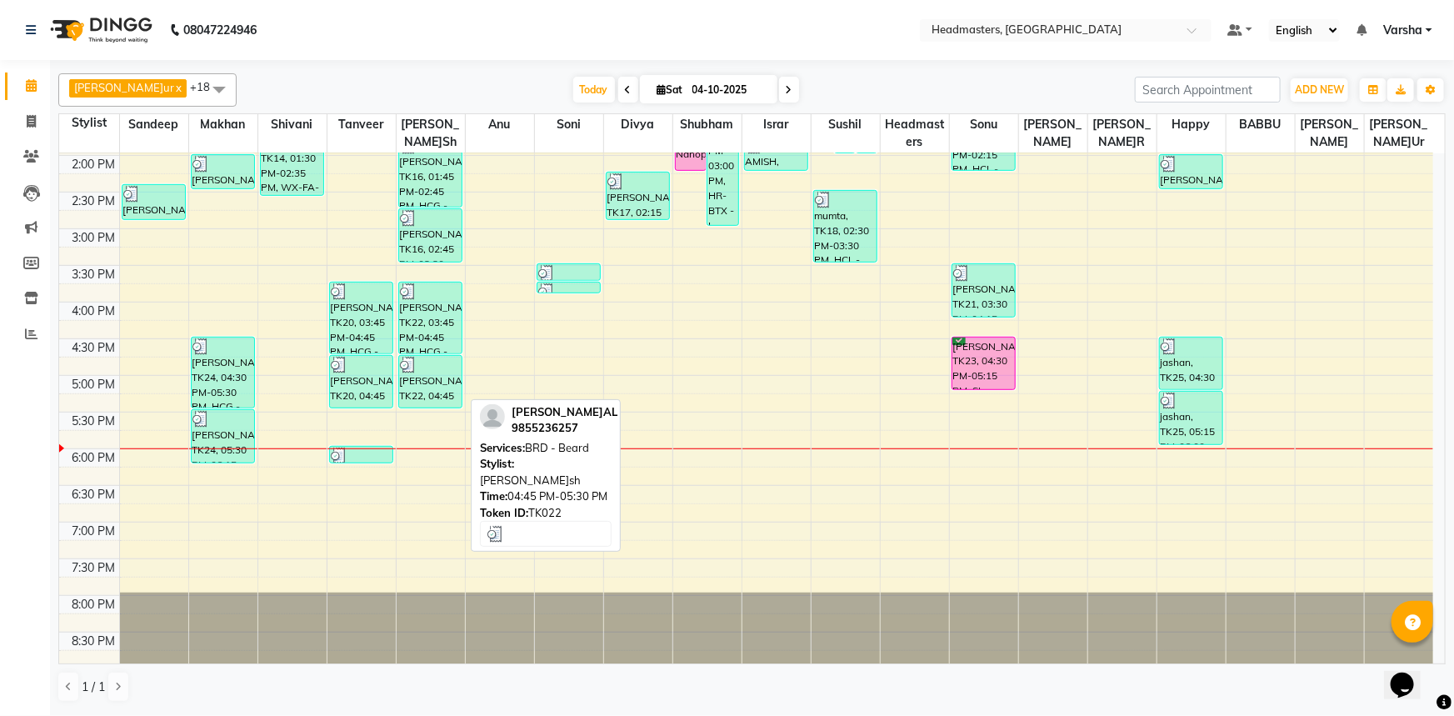
click at [458, 403] on div "[PERSON_NAME]L, TK22, 04:45 PM-05:30 PM, BRD -[PERSON_NAME]d" at bounding box center [430, 382] width 63 height 52
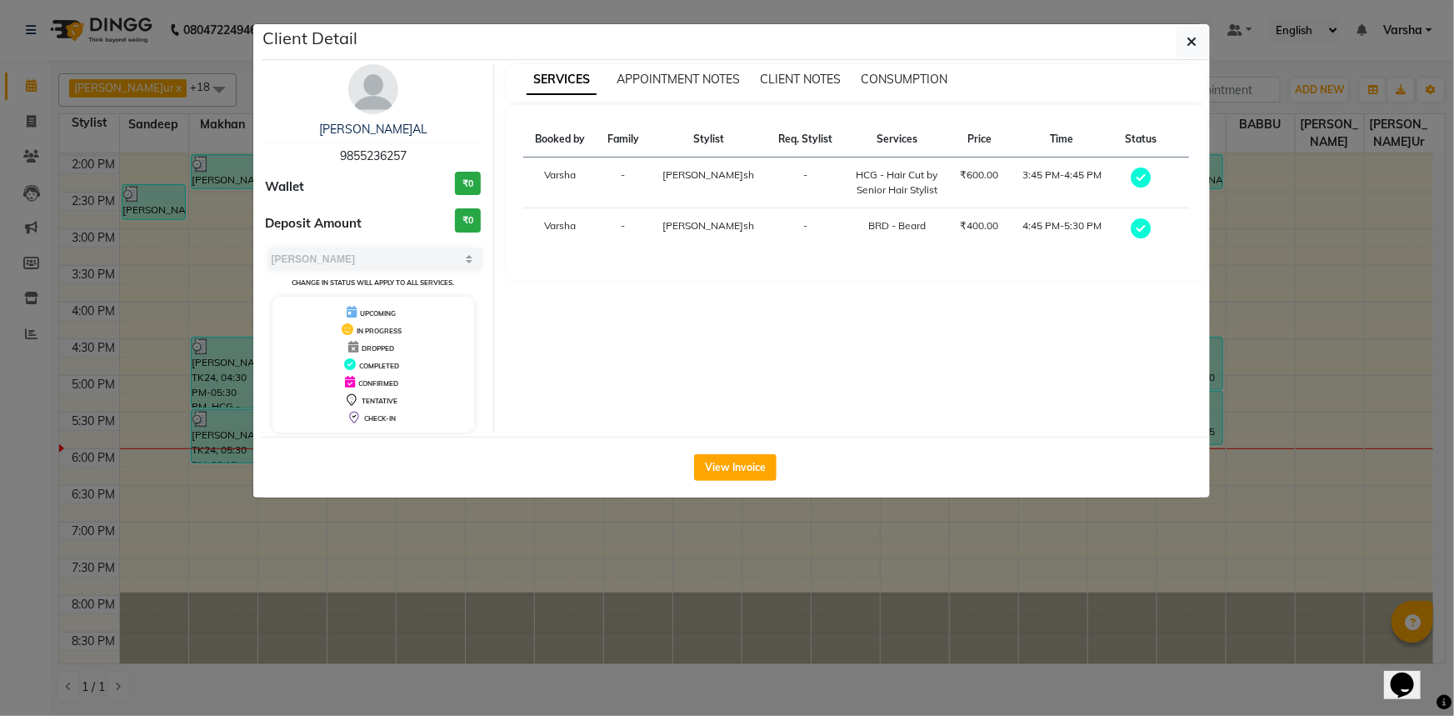
click at [530, 565] on ngb-modal-window "Client Detail [PERSON_NAME] 9855236257 Wallet ₹0 Deposit Amount ₹0 Select MARK …" at bounding box center [727, 358] width 1454 height 716
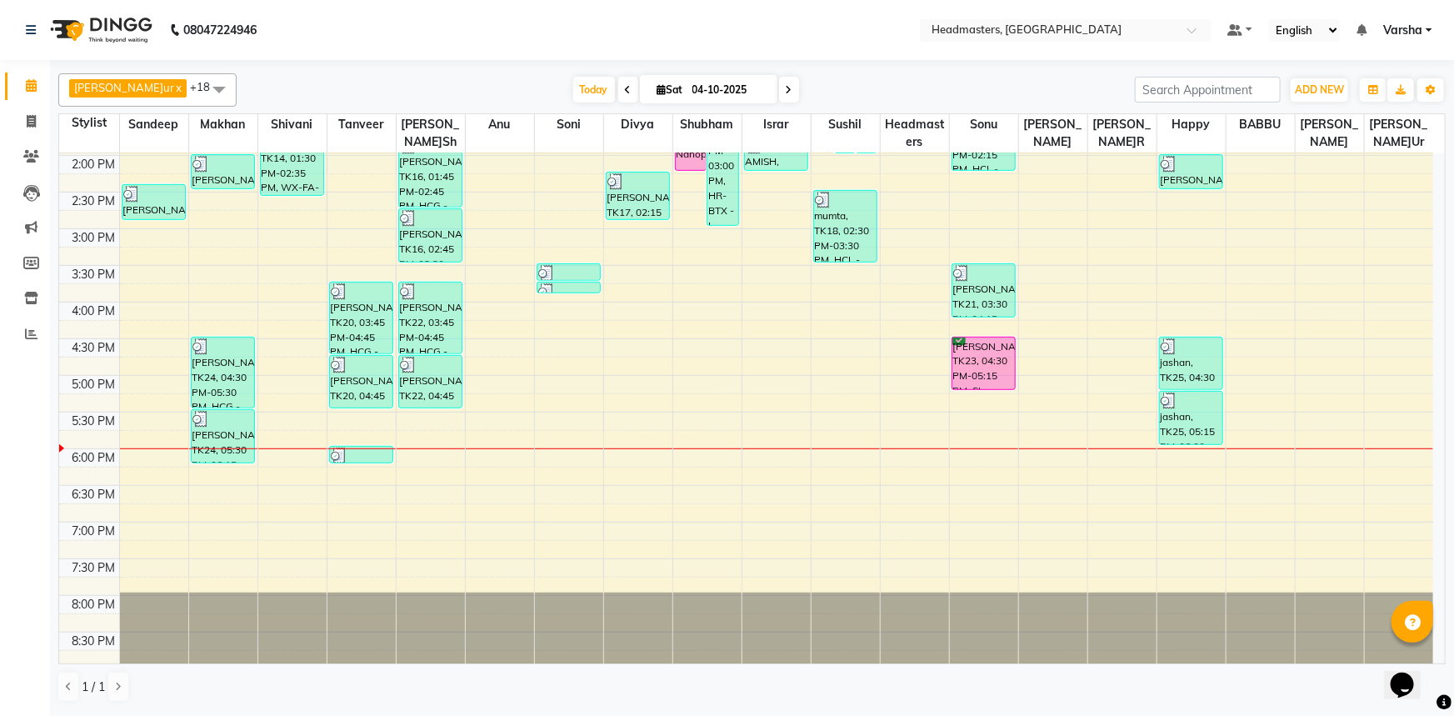
click at [416, 417] on div "8:00 AM 8:30 AM 9:00 AM 9:30 AM 10:00 AM 10:30 AM 11:00 AM 11:30 AM 12:00 PM 12…" at bounding box center [746, 192] width 1374 height 952
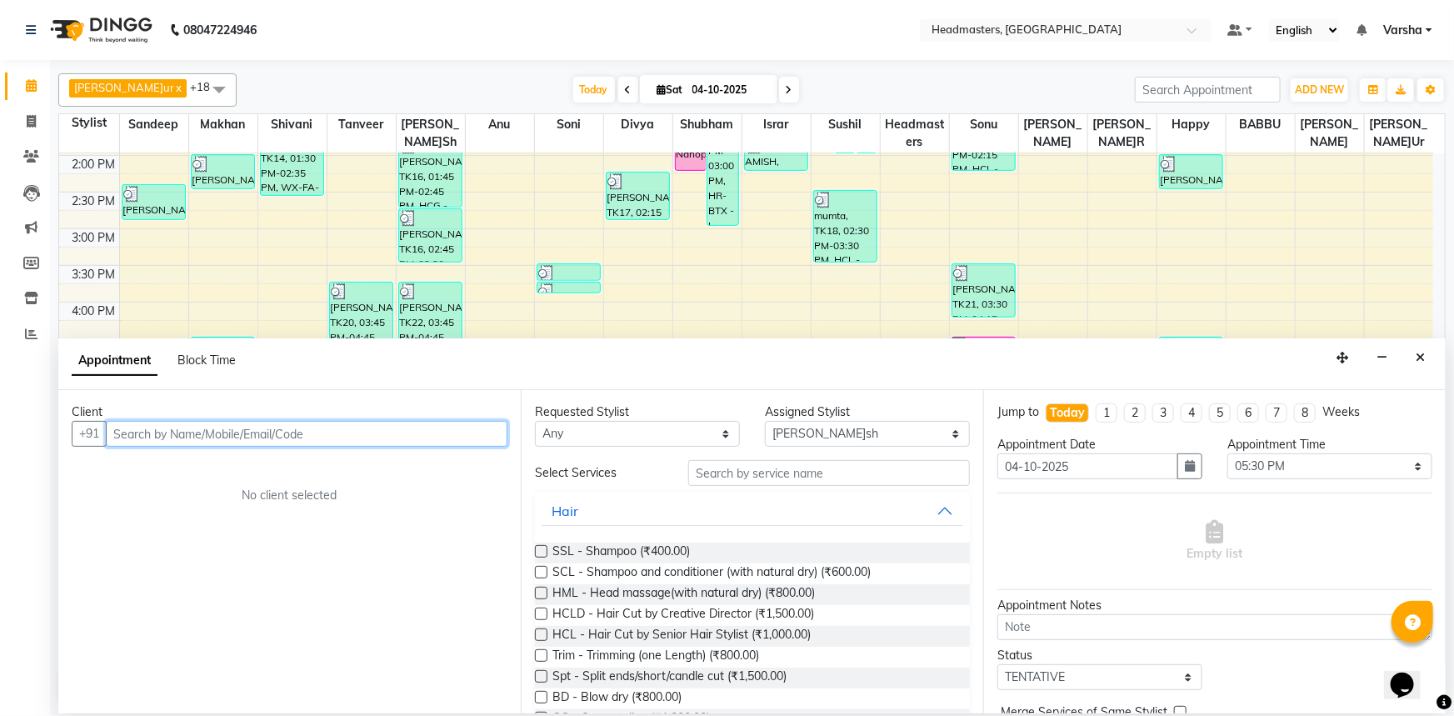
click at [212, 433] on input "text" at bounding box center [307, 434] width 402 height 26
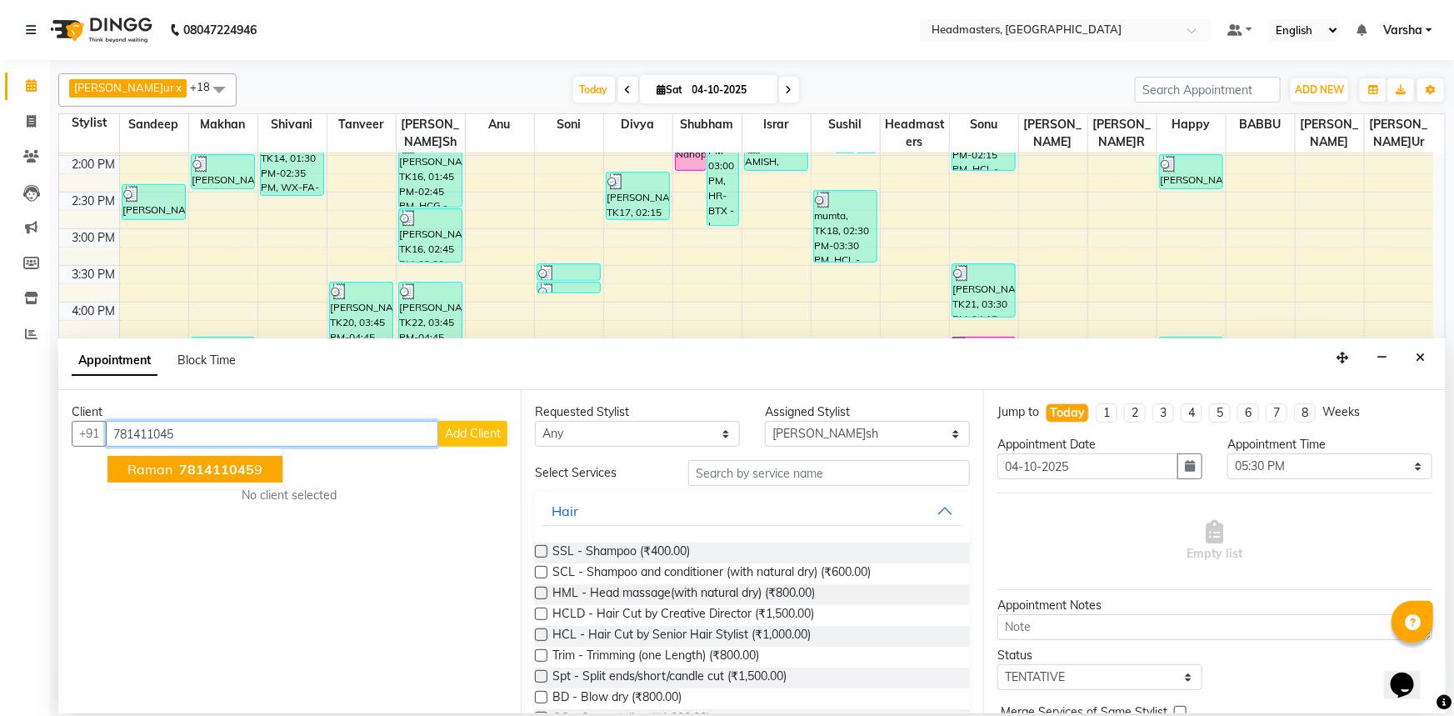
click at [212, 472] on span "781411045" at bounding box center [216, 469] width 75 height 17
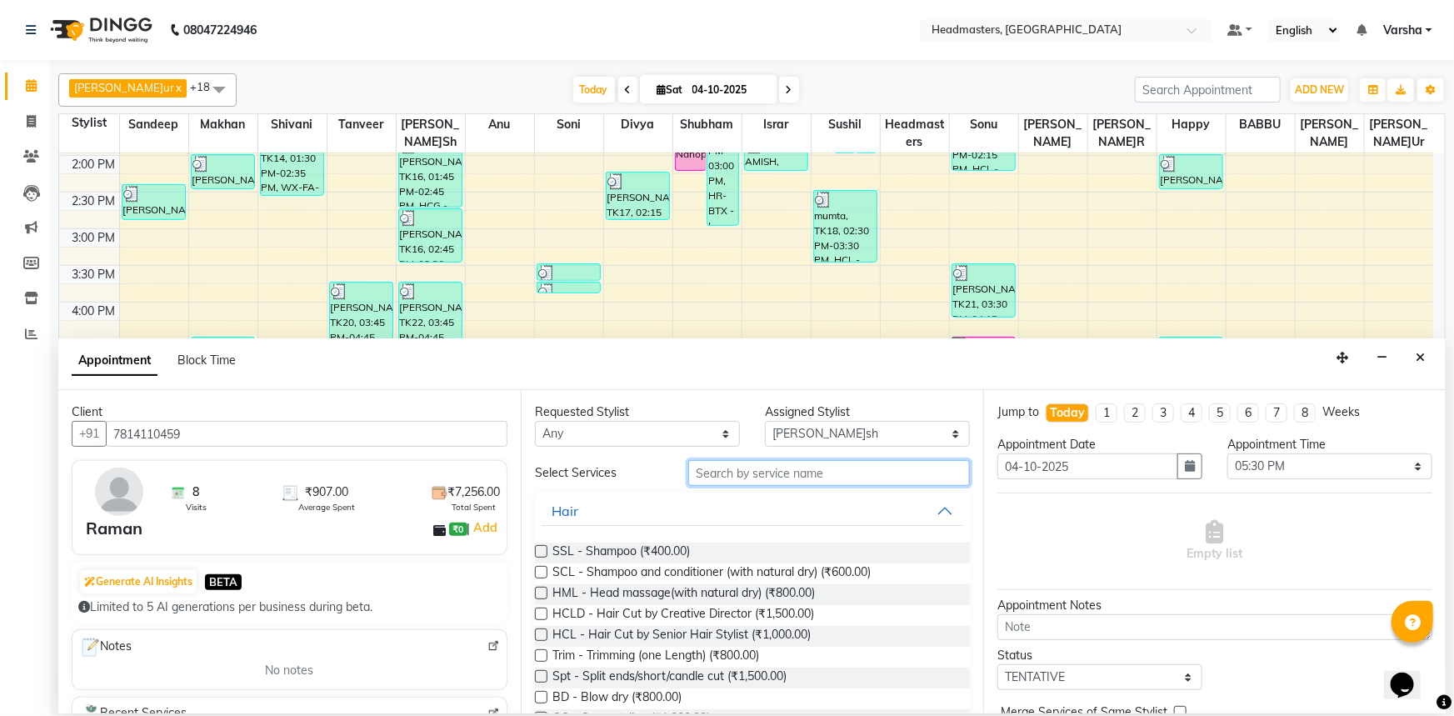
click at [704, 470] on input "text" at bounding box center [829, 473] width 282 height 26
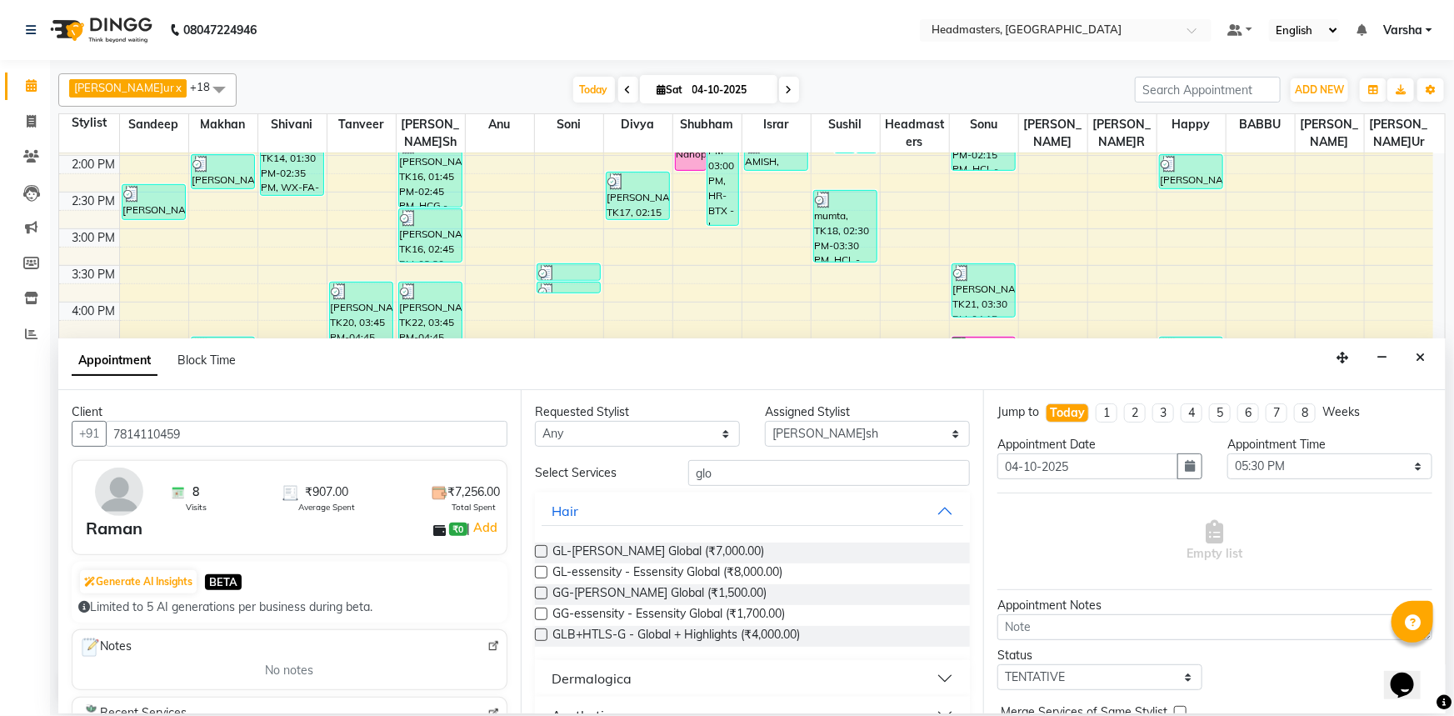
click at [538, 593] on label at bounding box center [541, 593] width 12 height 12
click at [538, 593] on input "checkbox" at bounding box center [540, 594] width 11 height 11
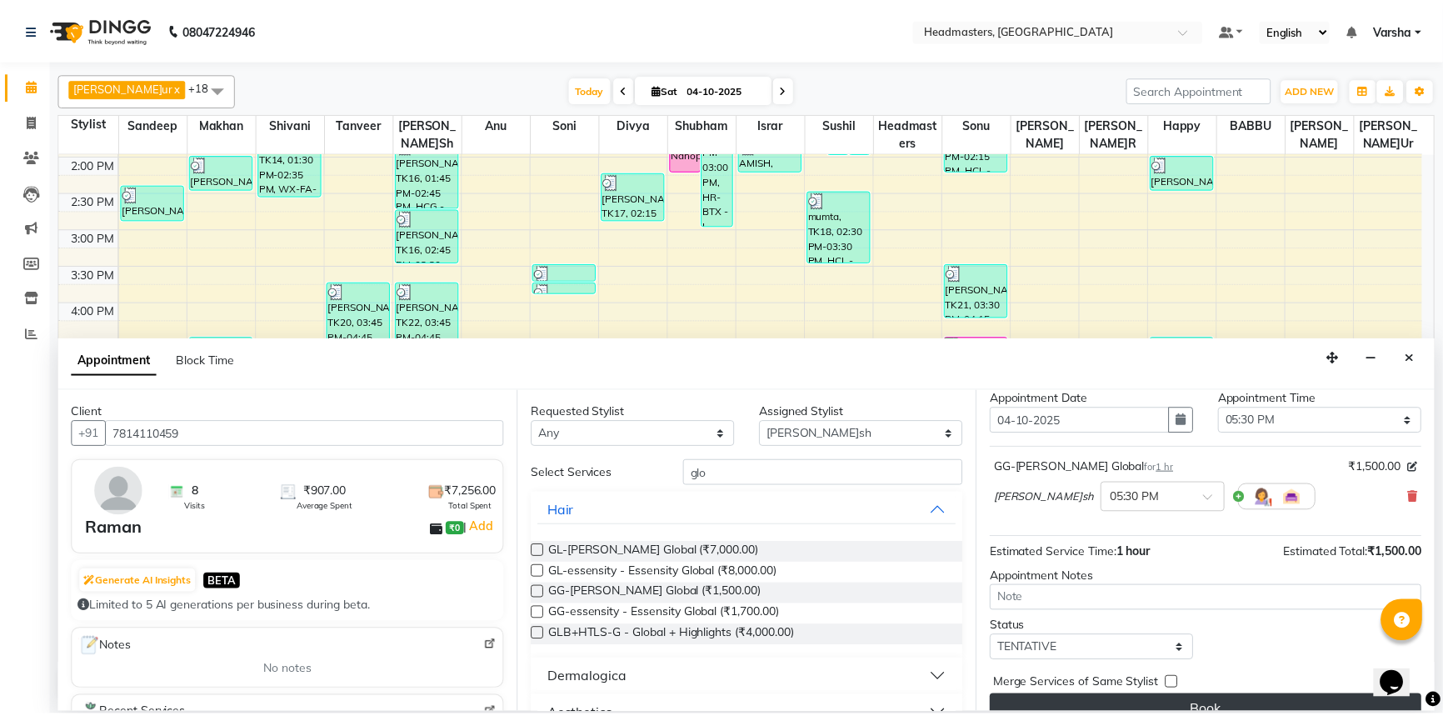
scroll to position [71, 0]
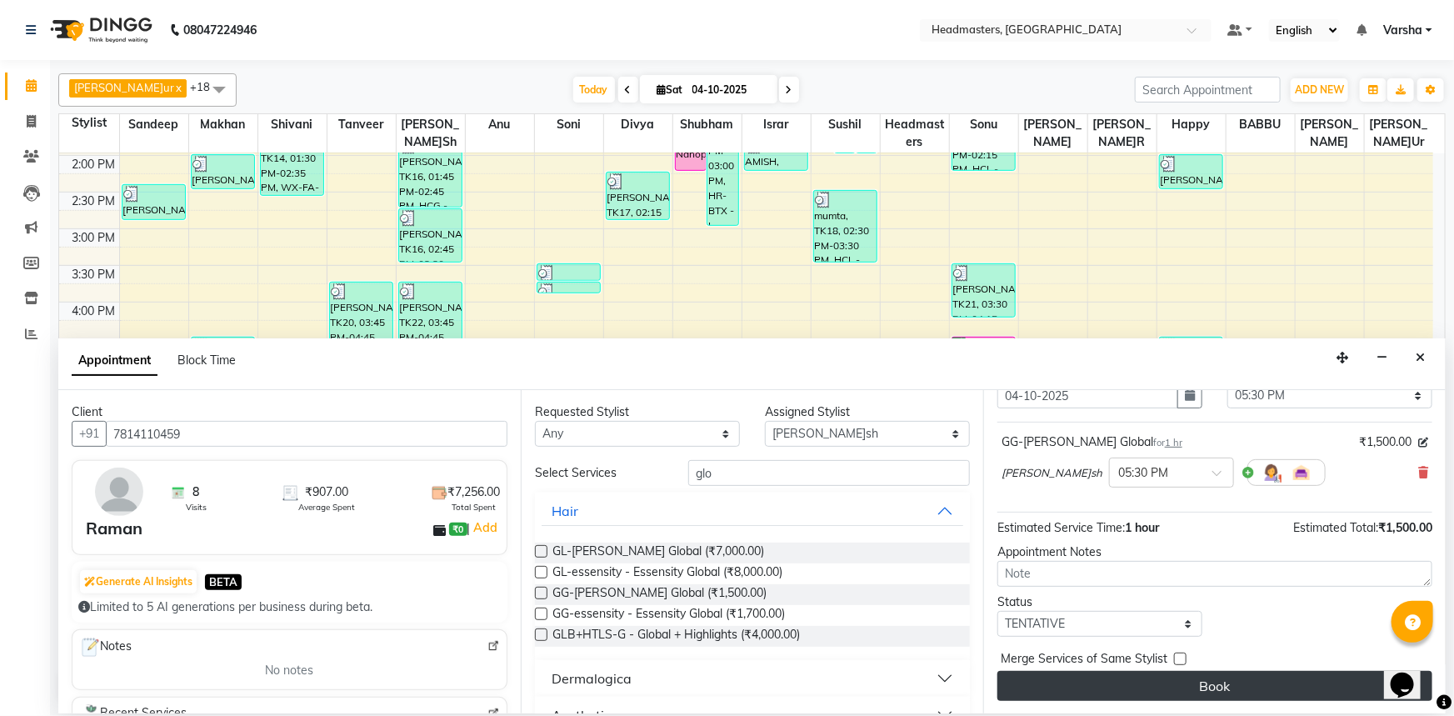
click at [1066, 682] on button "Book" at bounding box center [1214, 686] width 435 height 30
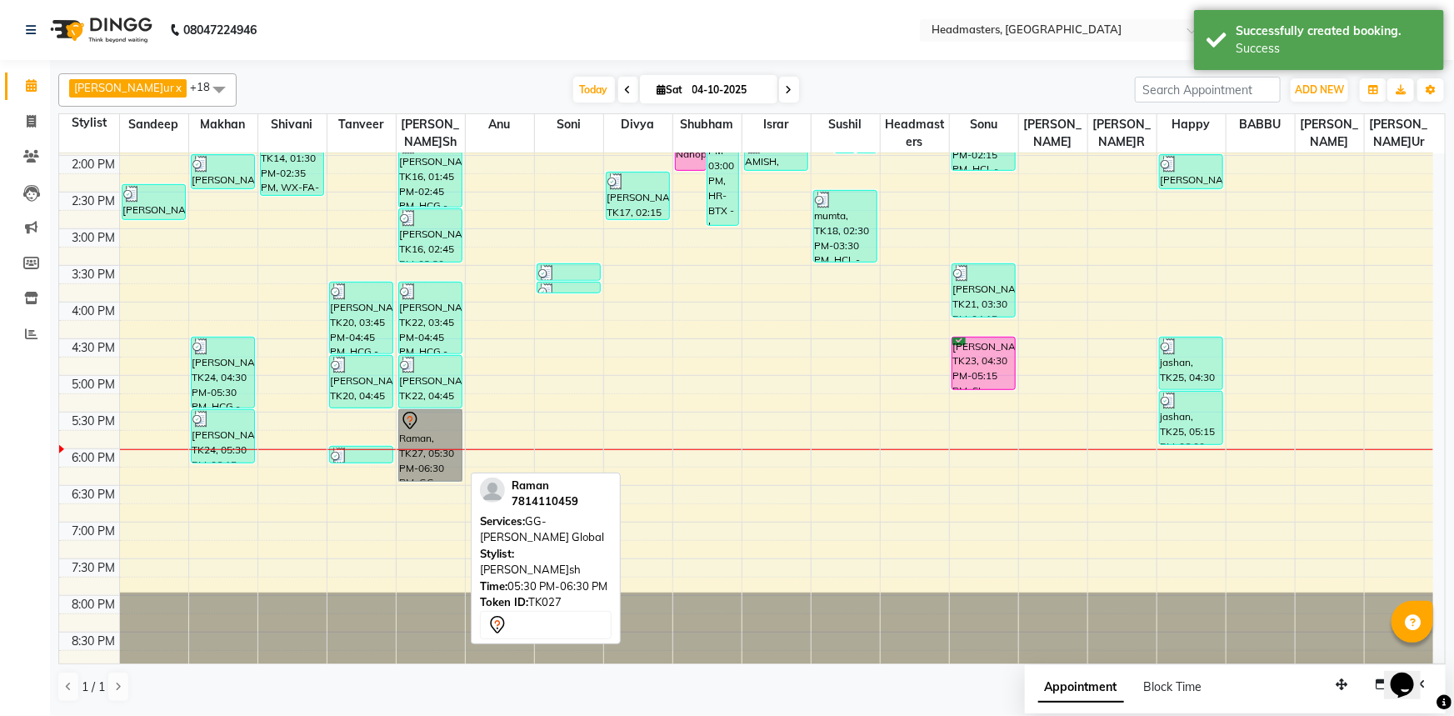
drag, startPoint x: 396, startPoint y: 432, endPoint x: 426, endPoint y: 446, distance: 32.8
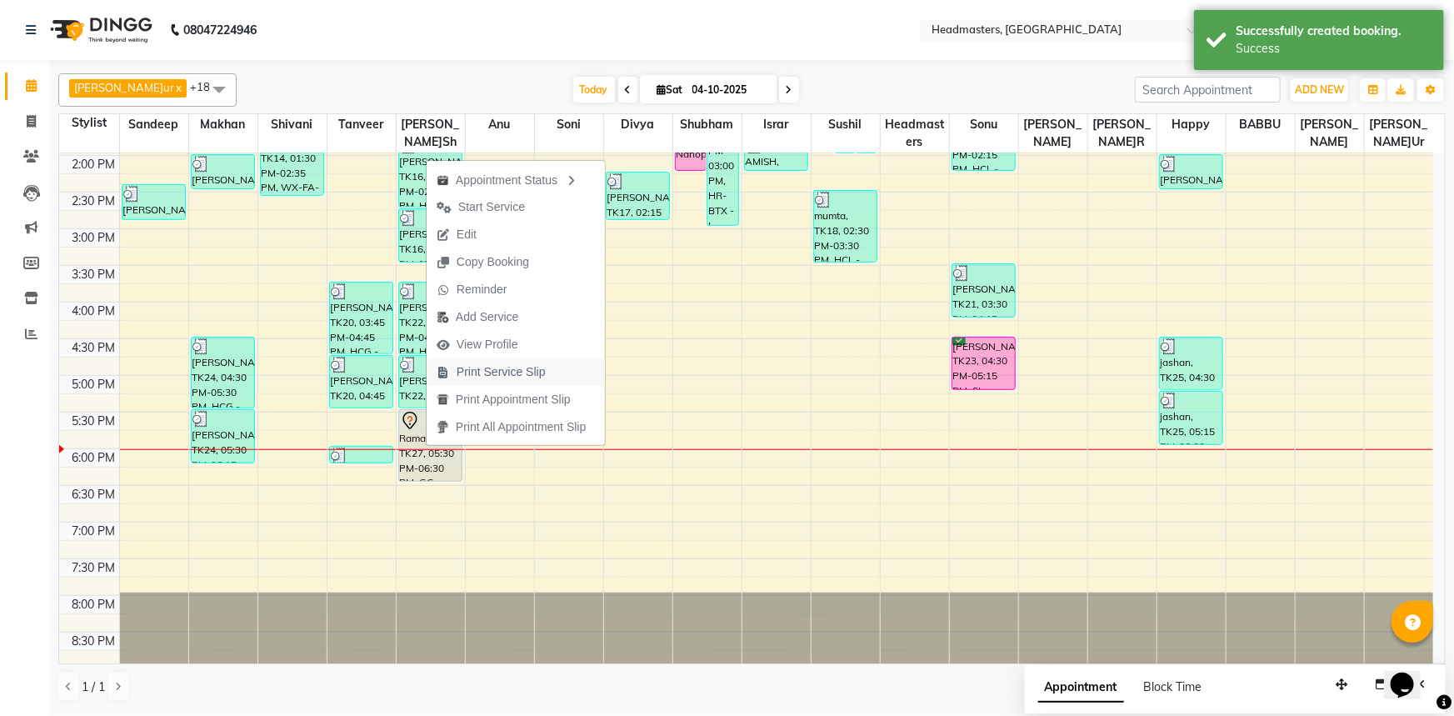
click at [466, 373] on span "Print Service Slip" at bounding box center [501, 371] width 89 height 17
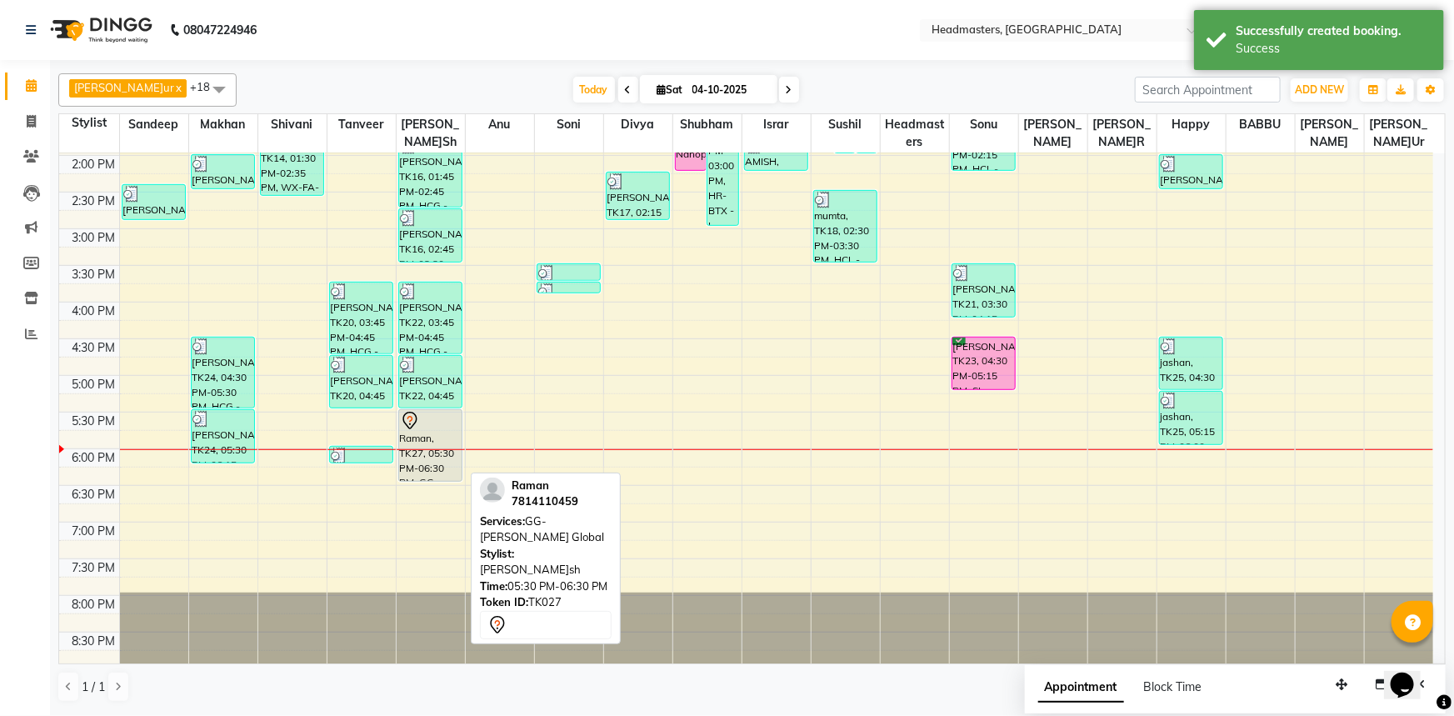
click at [427, 417] on div at bounding box center [431, 421] width 62 height 20
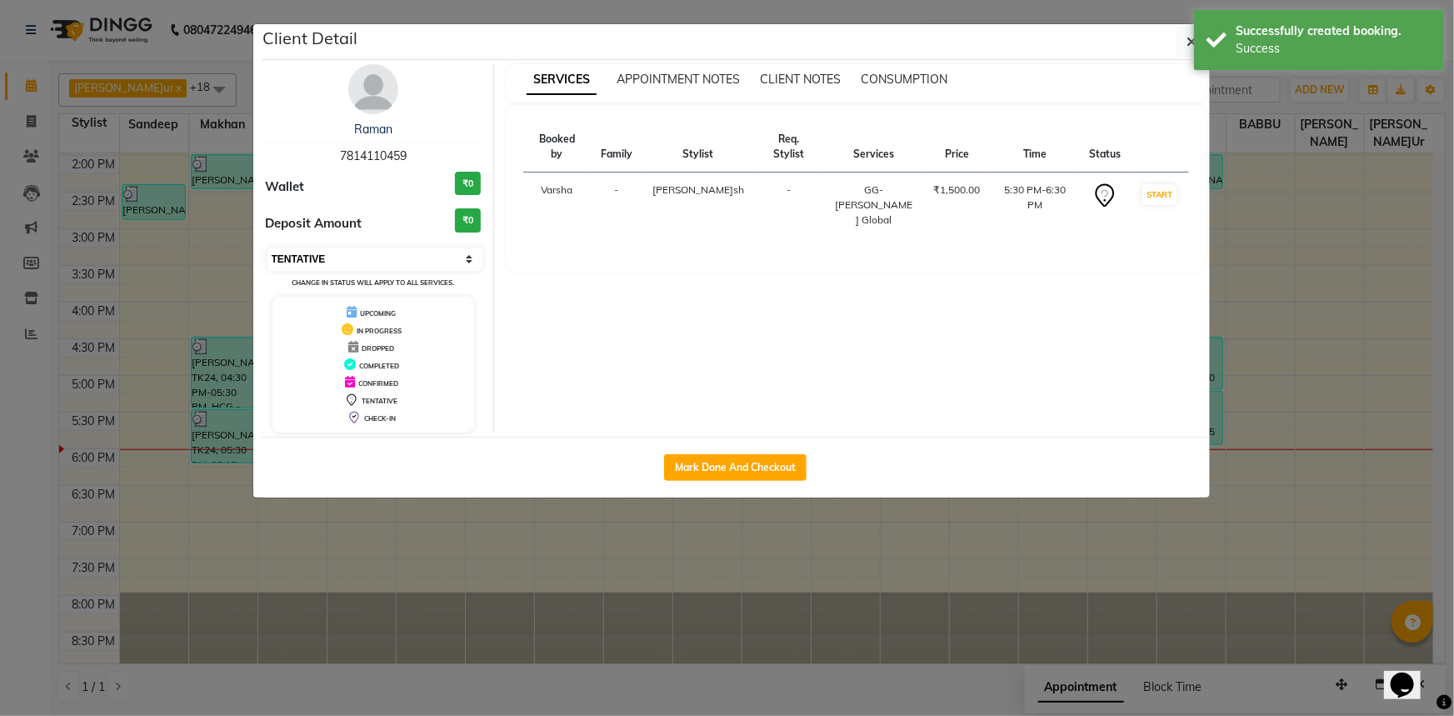
click at [366, 266] on select "Select IN SERVICE CONFIRMED TENTATIVE CHECK IN MARK DONE UPCOMING" at bounding box center [375, 258] width 216 height 23
click at [267, 247] on select "Select IN SERVICE CONFIRMED TENTATIVE CHECK IN MARK DONE UPCOMING" at bounding box center [375, 258] width 216 height 23
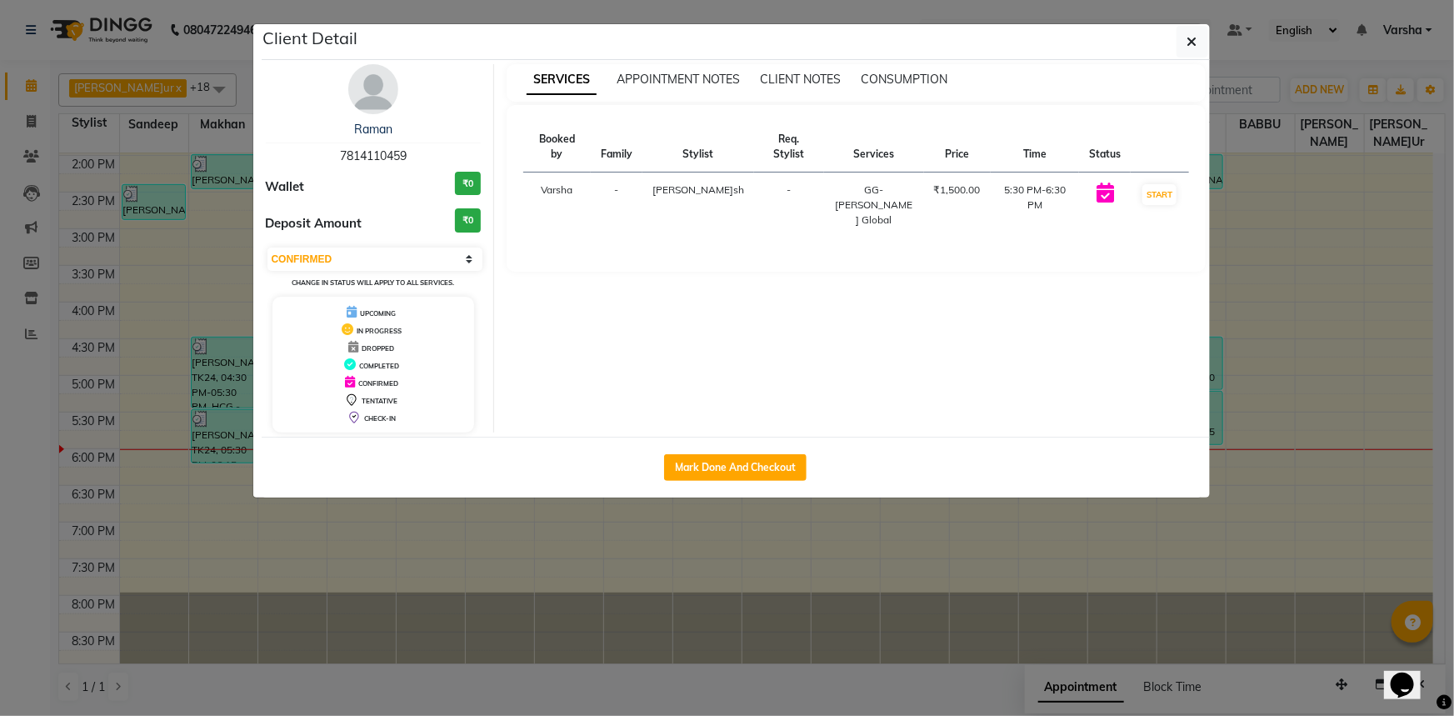
click at [312, 604] on ngb-modal-window "Client Detail Raman 7814110459 Wallet ₹0 Deposit Amount ₹0 Select IN SERVICE CO…" at bounding box center [727, 358] width 1454 height 716
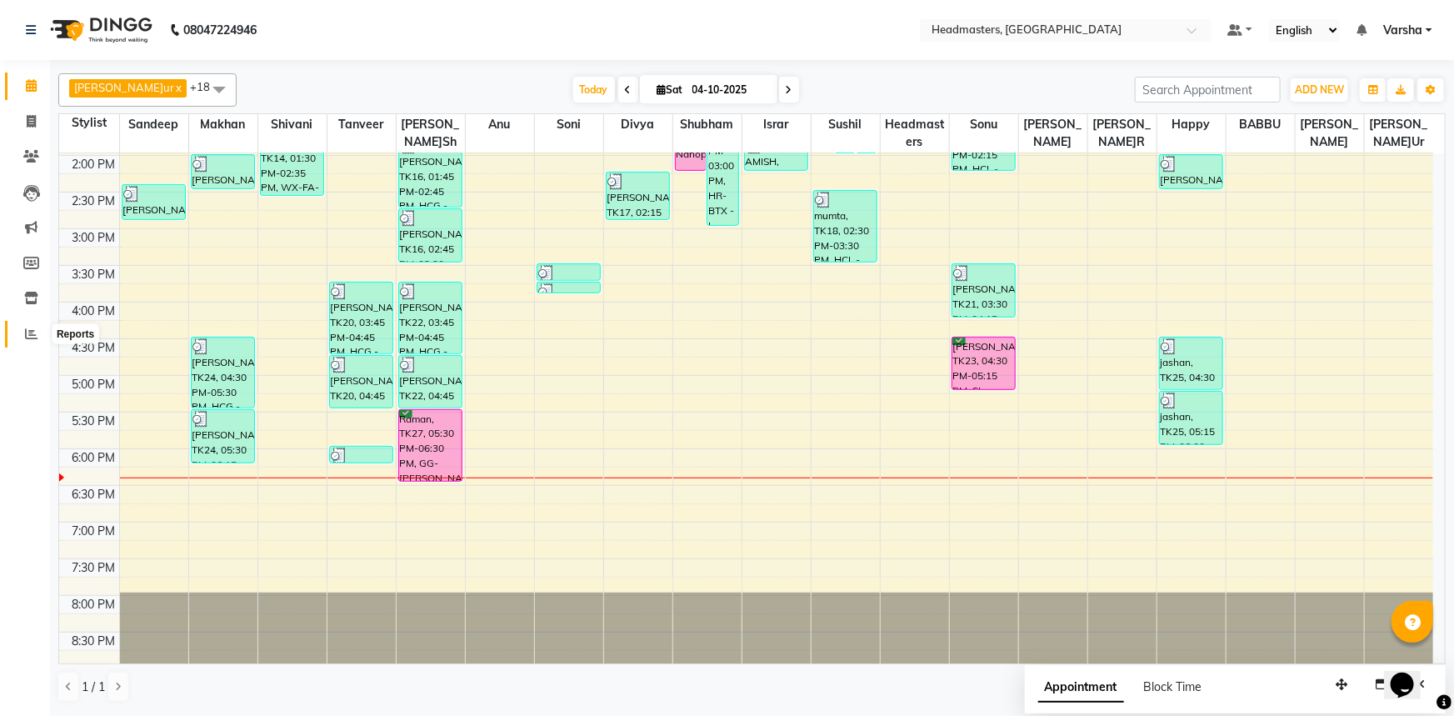
click at [21, 339] on span at bounding box center [31, 334] width 29 height 19
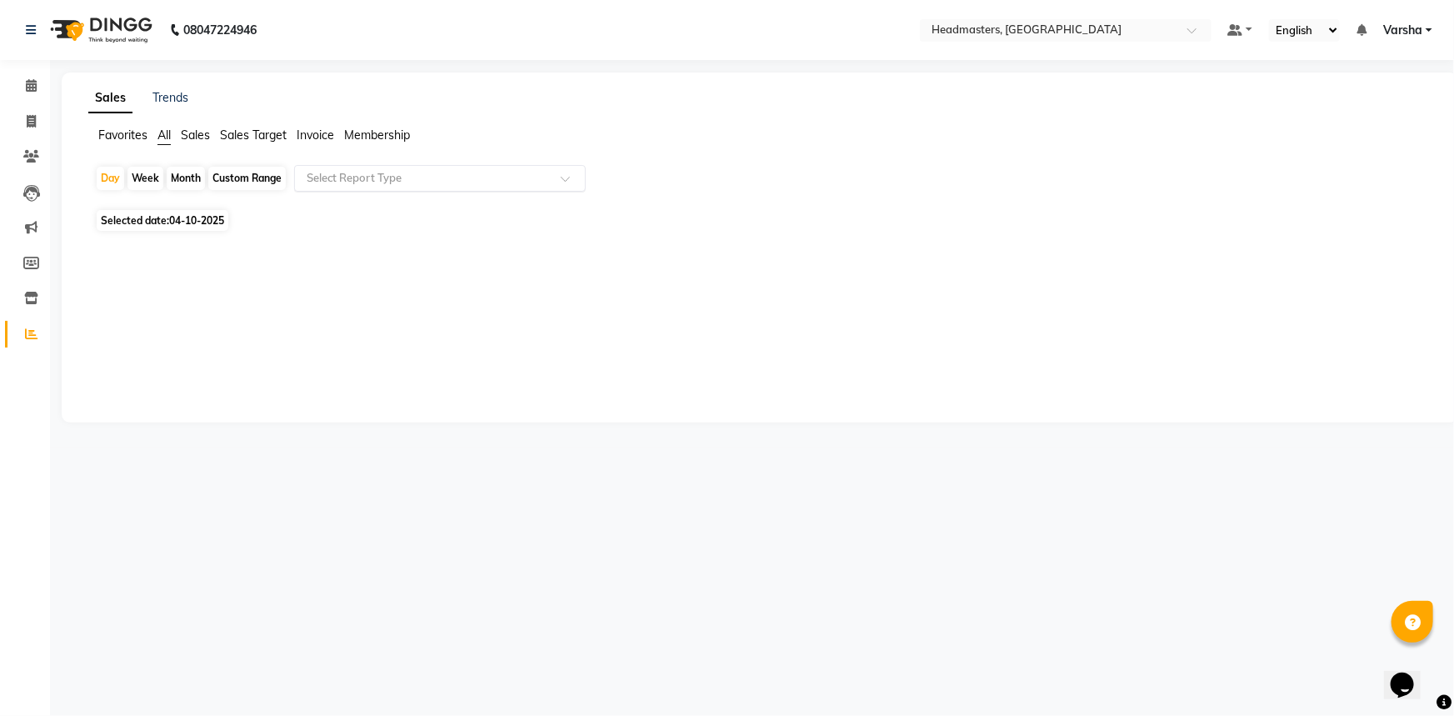
click at [380, 186] on div "Select Report Type" at bounding box center [440, 178] width 292 height 27
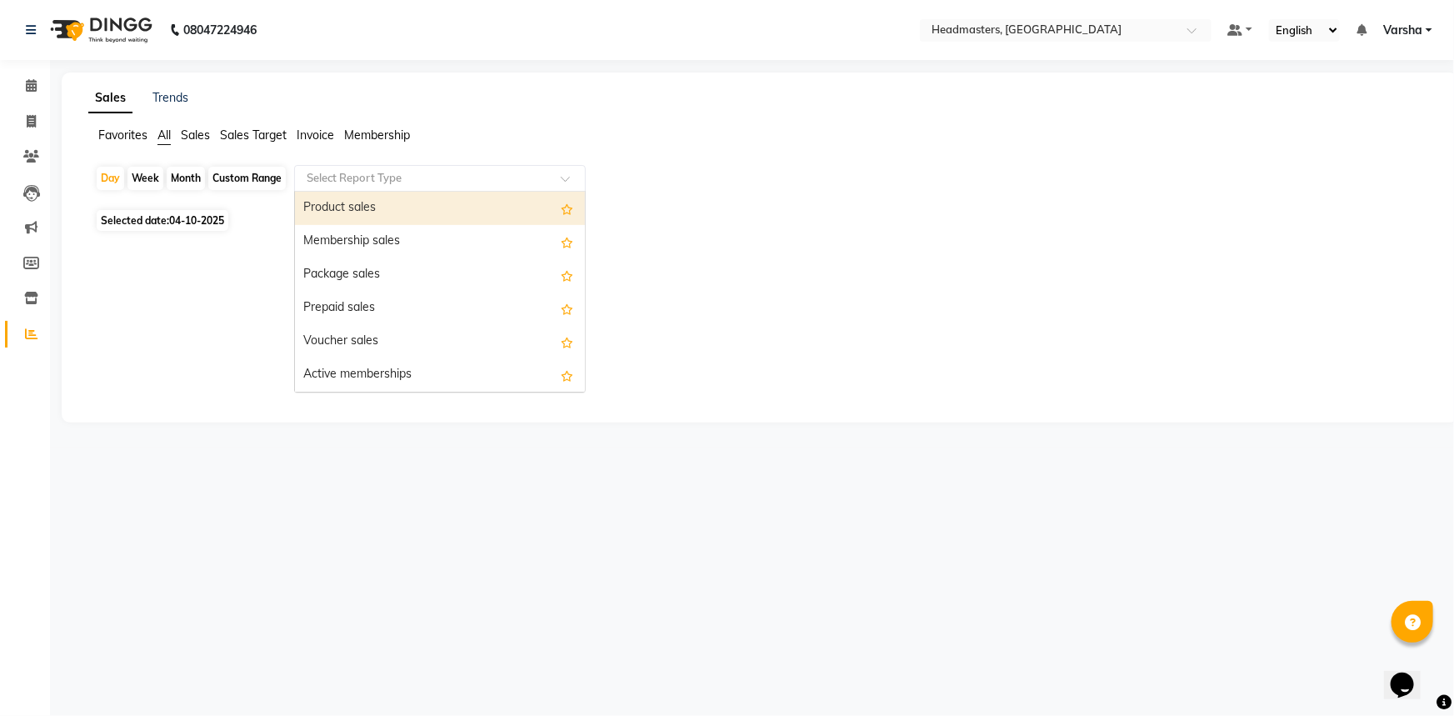
click at [385, 201] on div "Product sales" at bounding box center [440, 208] width 290 height 33
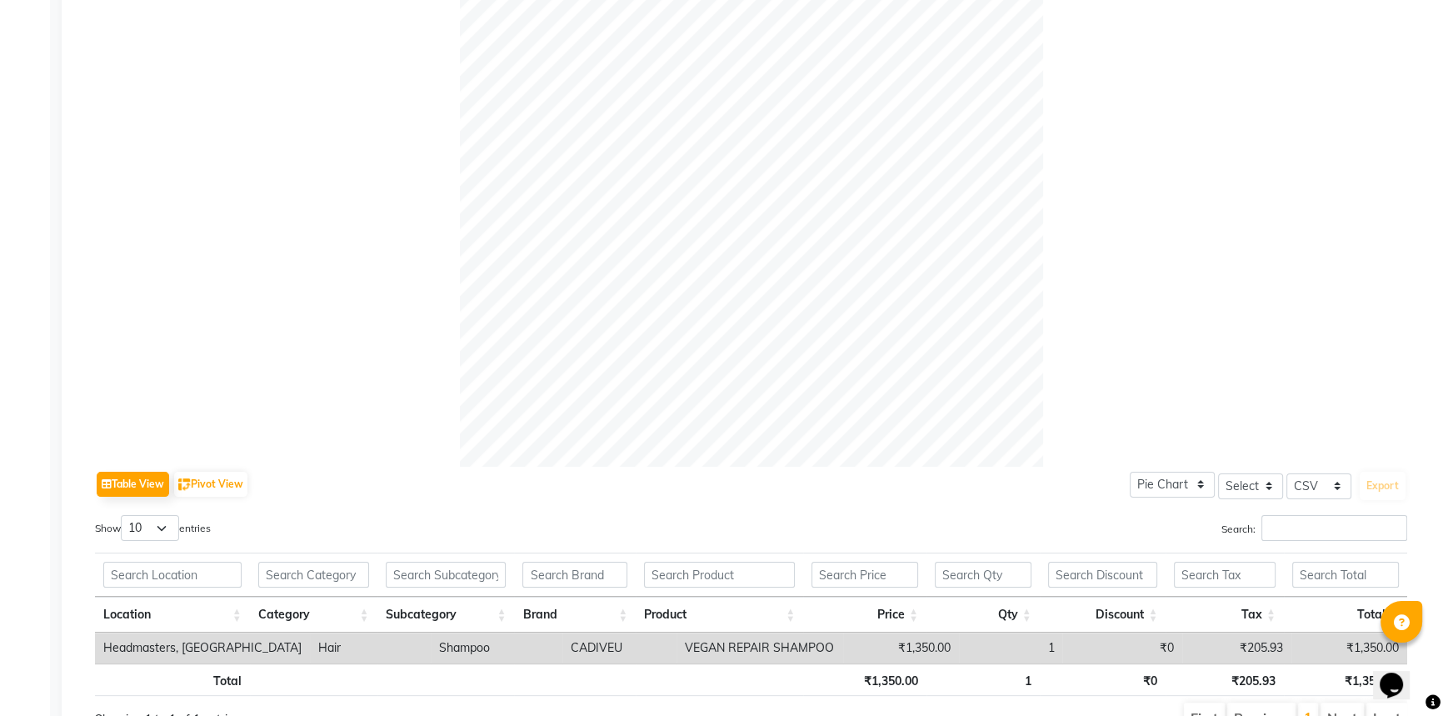
scroll to position [91, 0]
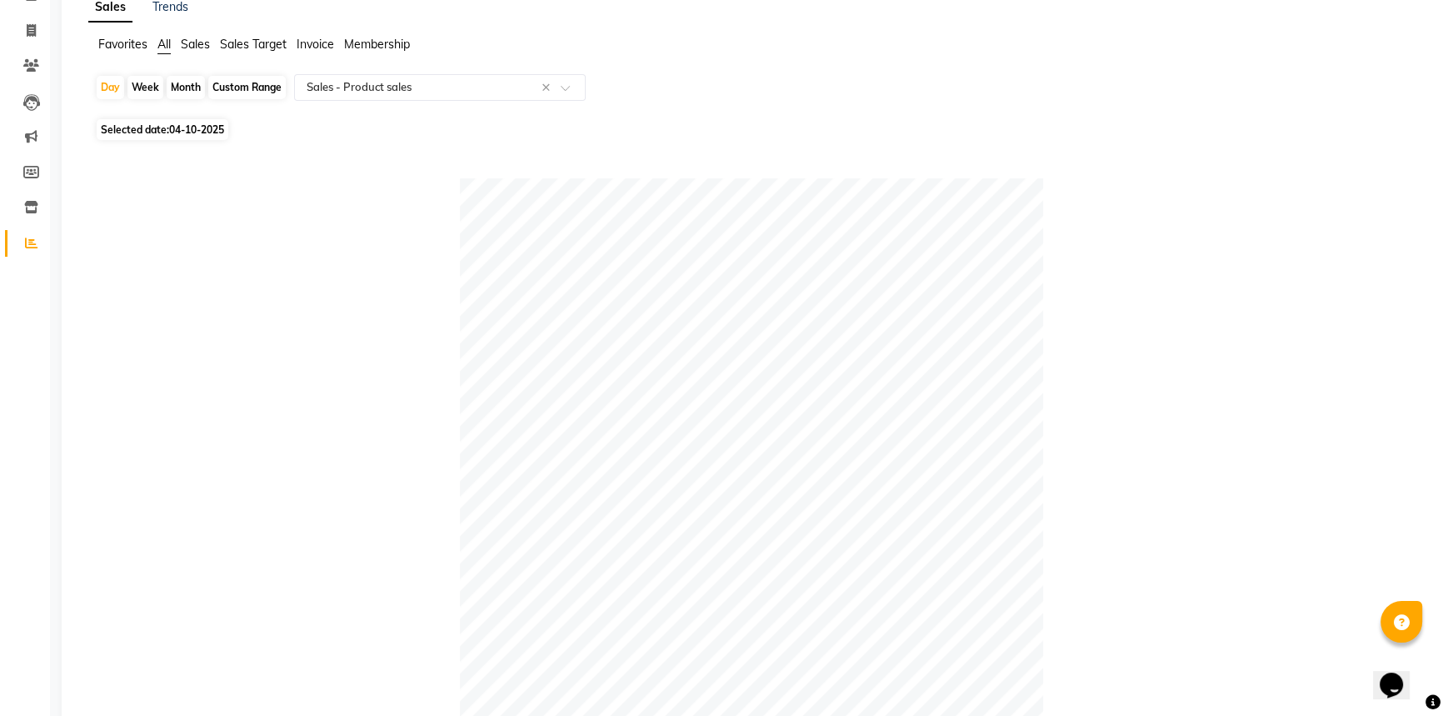
click at [155, 85] on div "Week" at bounding box center [145, 87] width 36 height 23
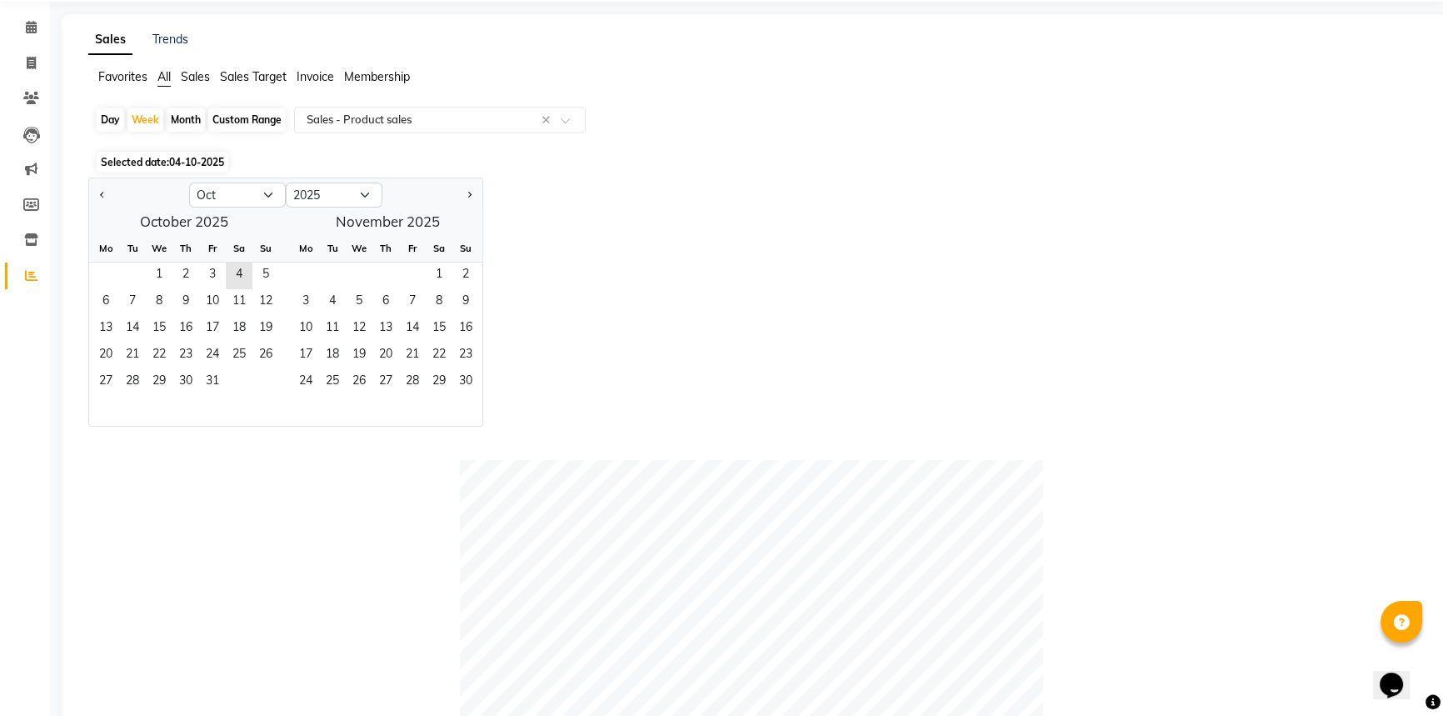
scroll to position [0, 0]
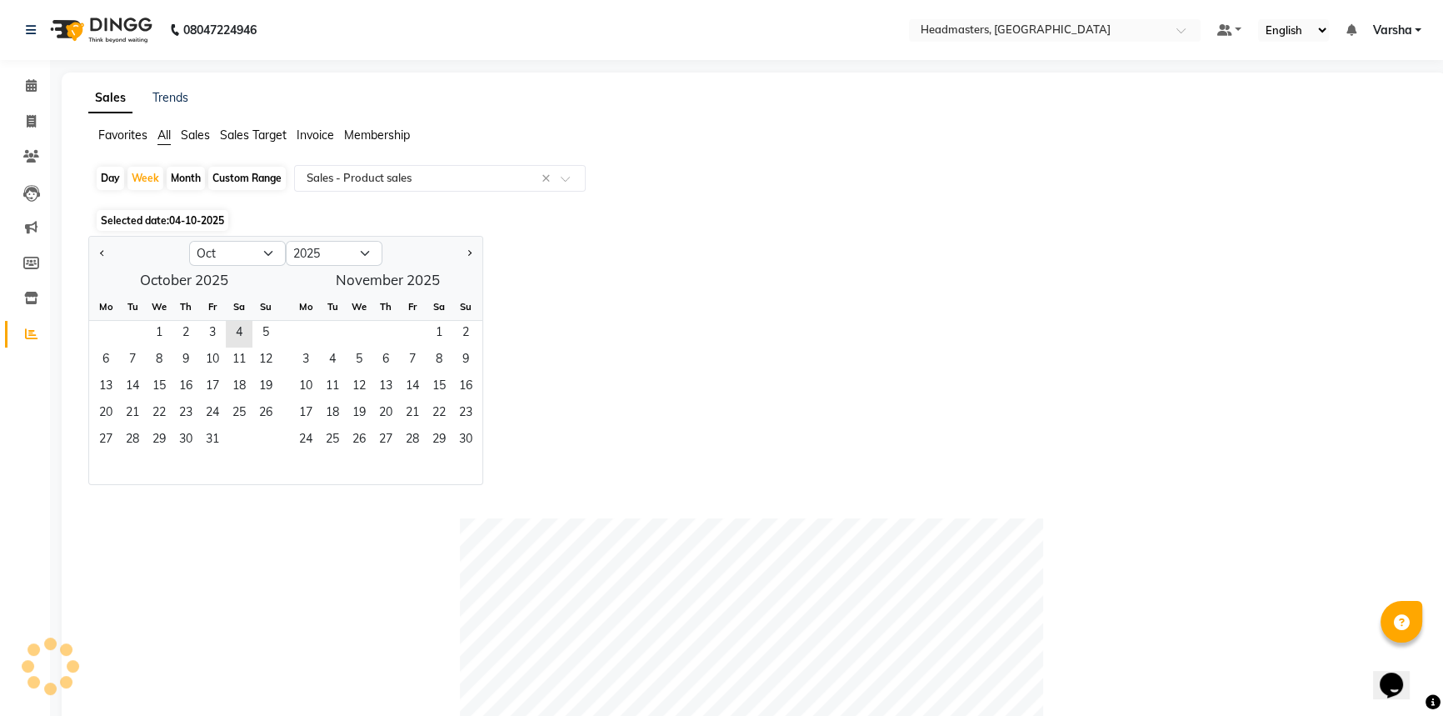
click at [188, 176] on div "Month" at bounding box center [186, 178] width 38 height 23
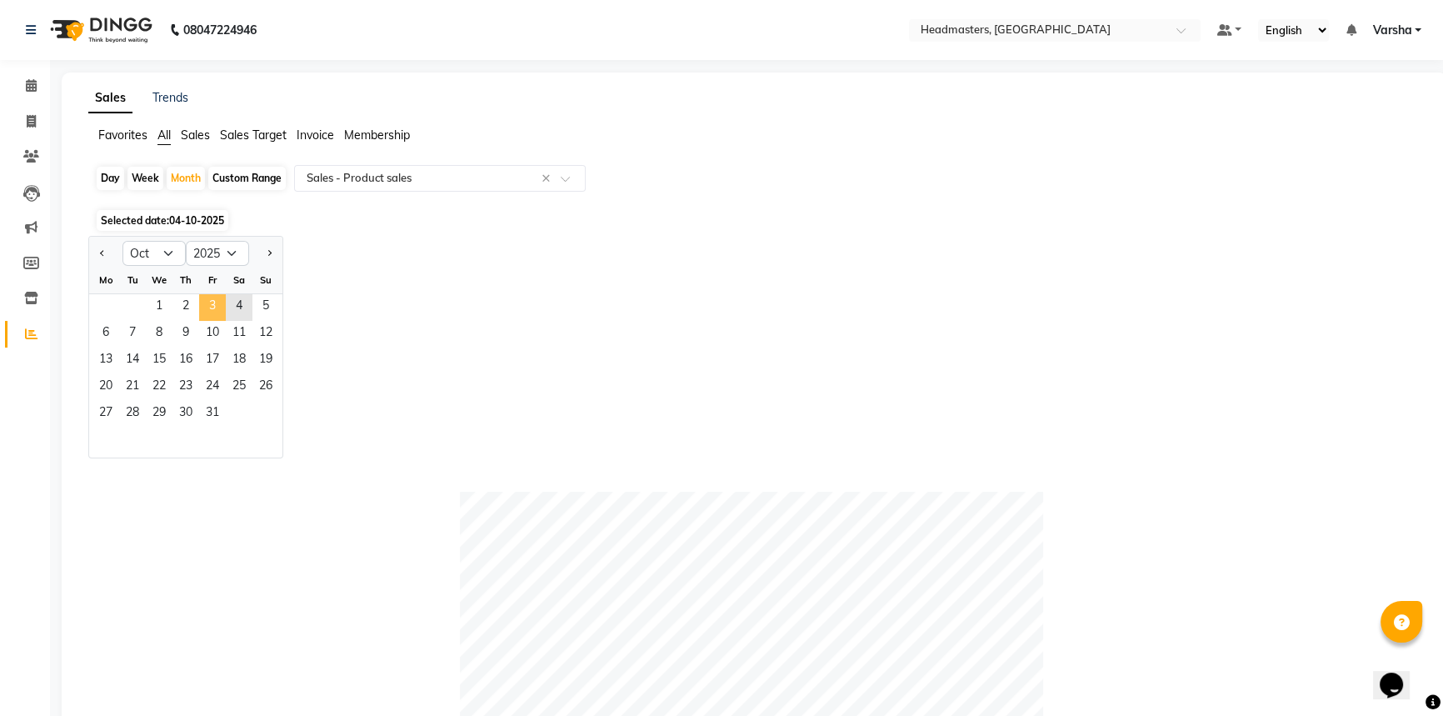
click at [205, 302] on span "3" at bounding box center [212, 307] width 27 height 27
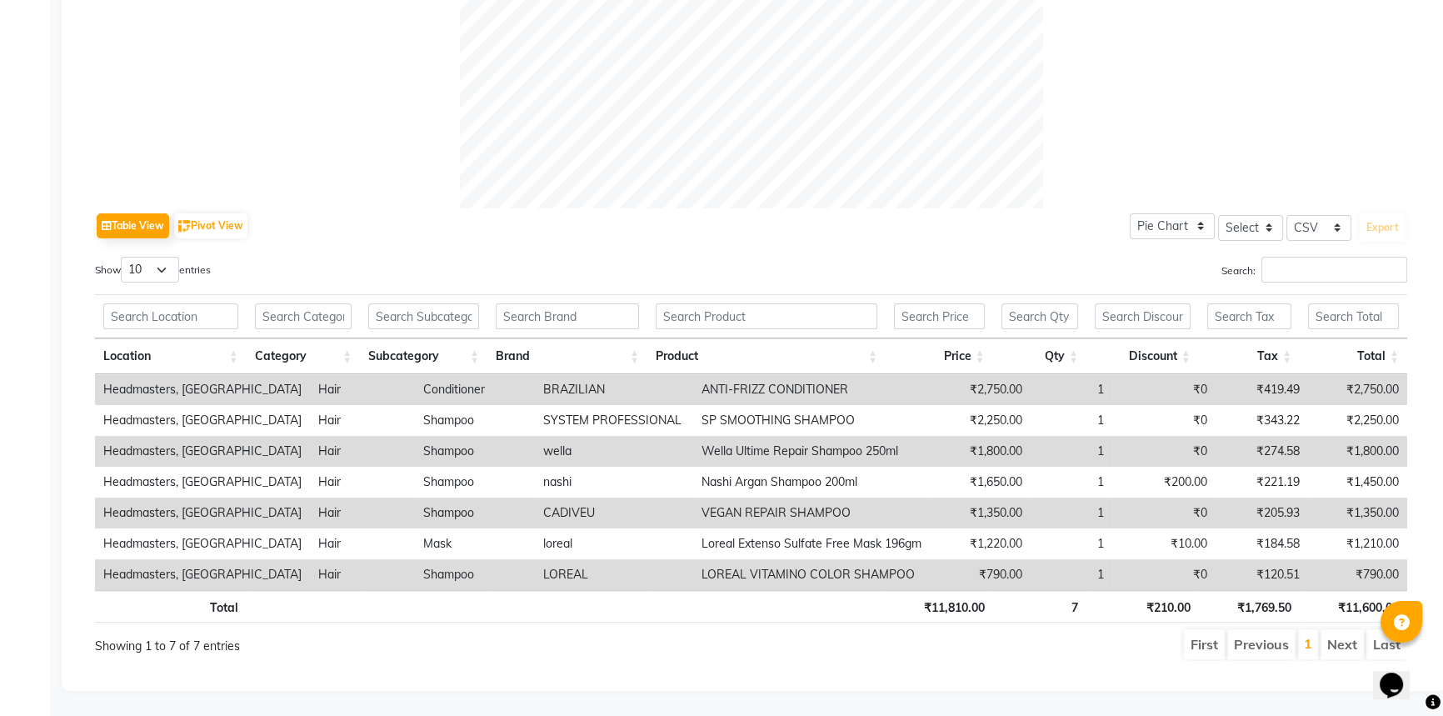
scroll to position [578, 0]
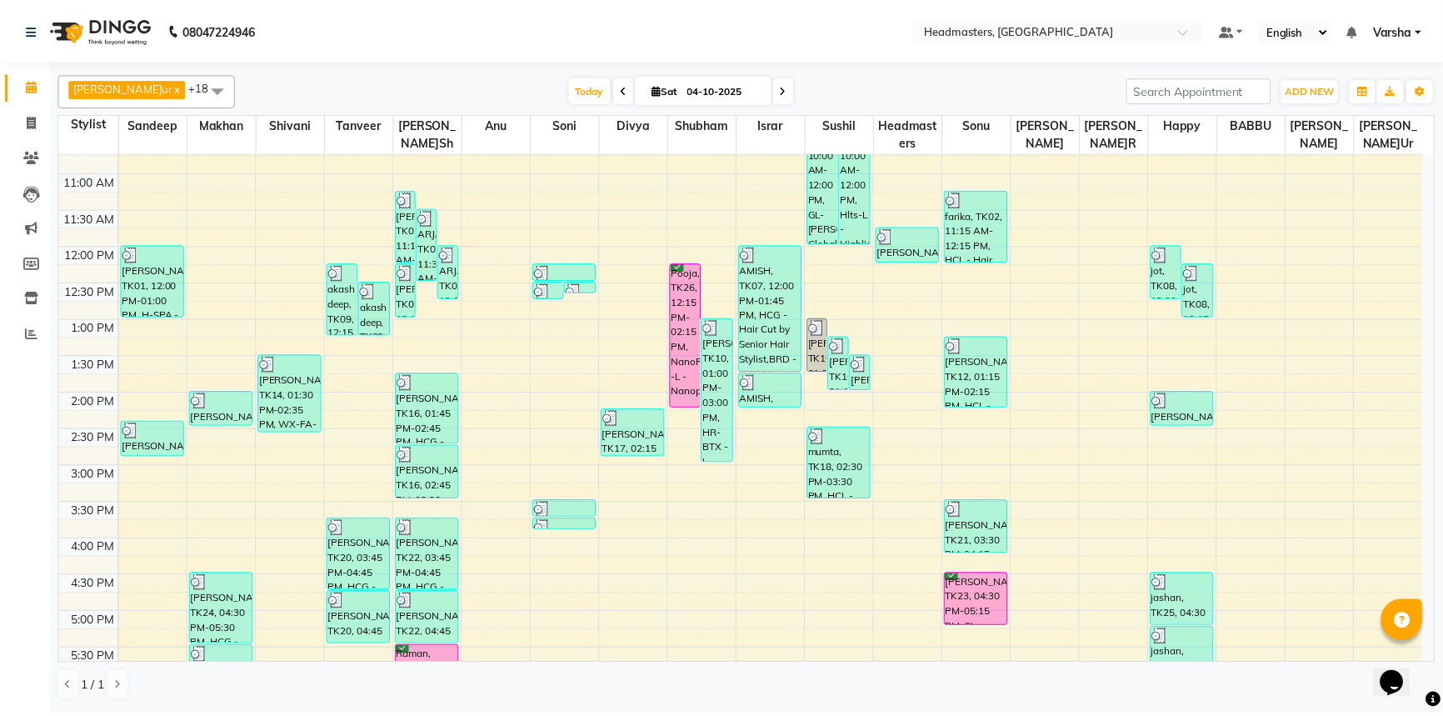
scroll to position [302, 0]
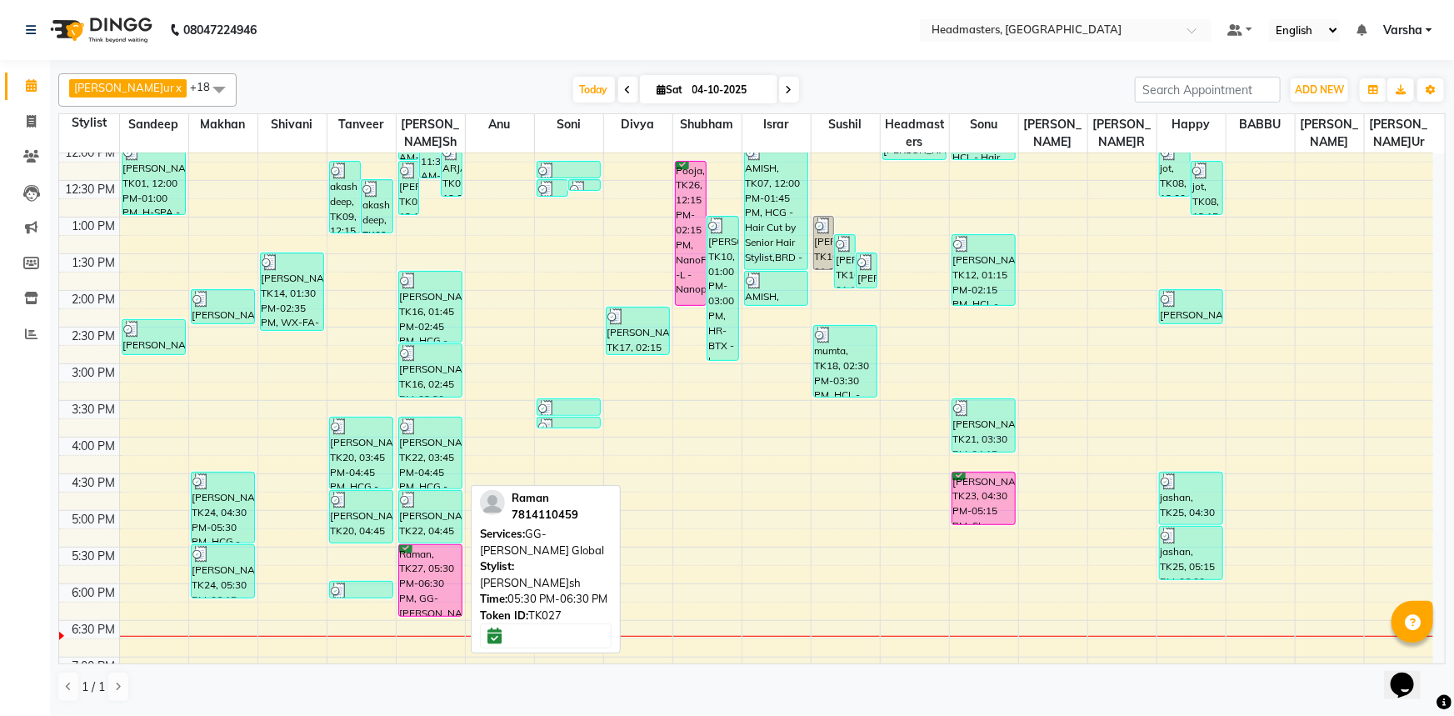
click at [431, 577] on div "Raman, TK27, 05:30 PM-06:30 PM, GG-[PERSON_NAME] Global" at bounding box center [430, 580] width 63 height 71
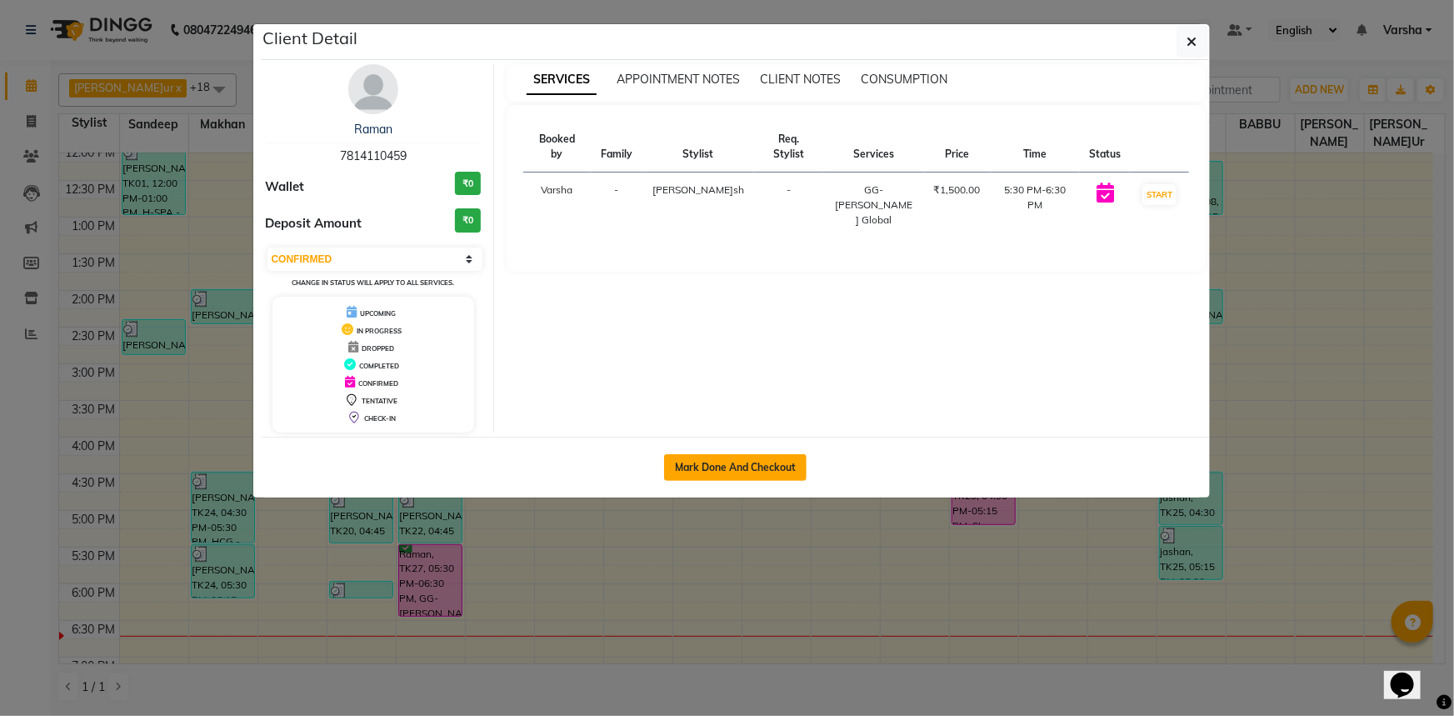
click at [713, 463] on button "Mark Done And Checkout" at bounding box center [735, 467] width 142 height 27
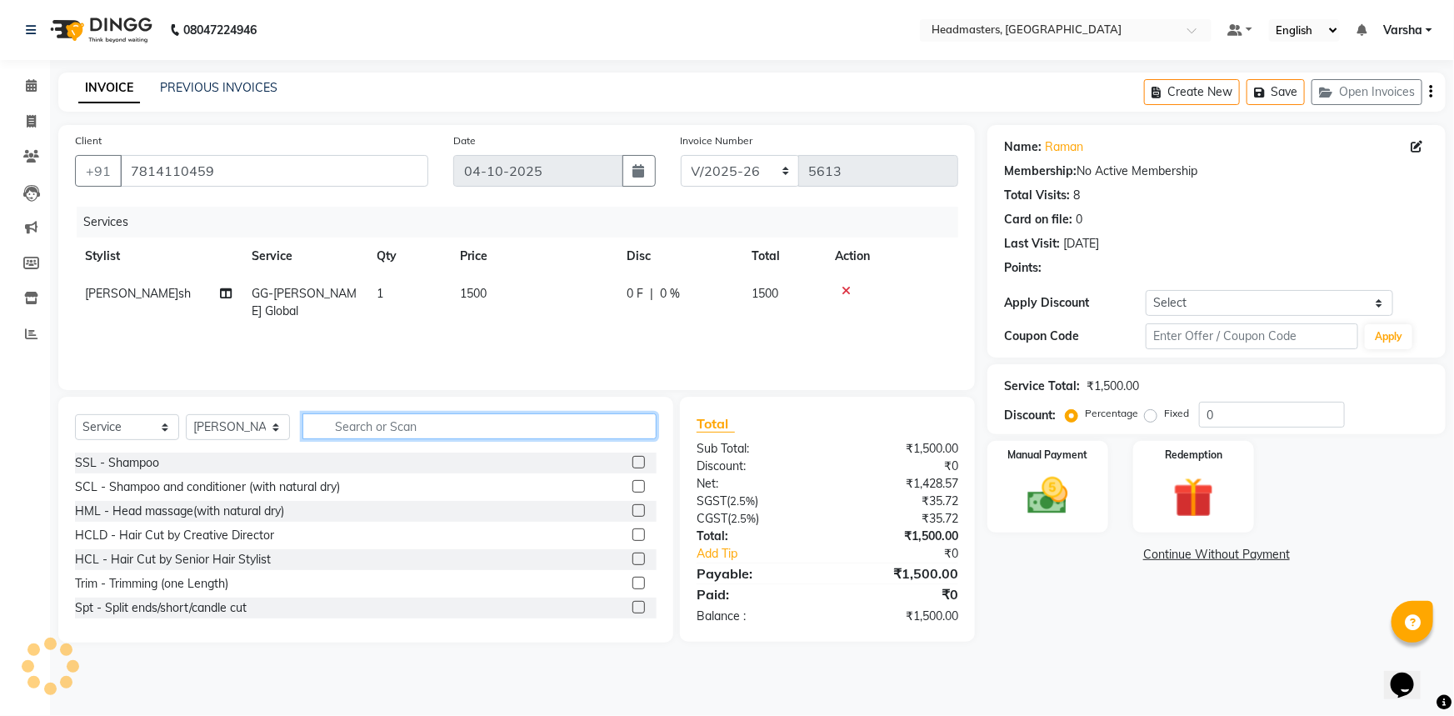
click at [345, 415] on input "text" at bounding box center [479, 426] width 354 height 26
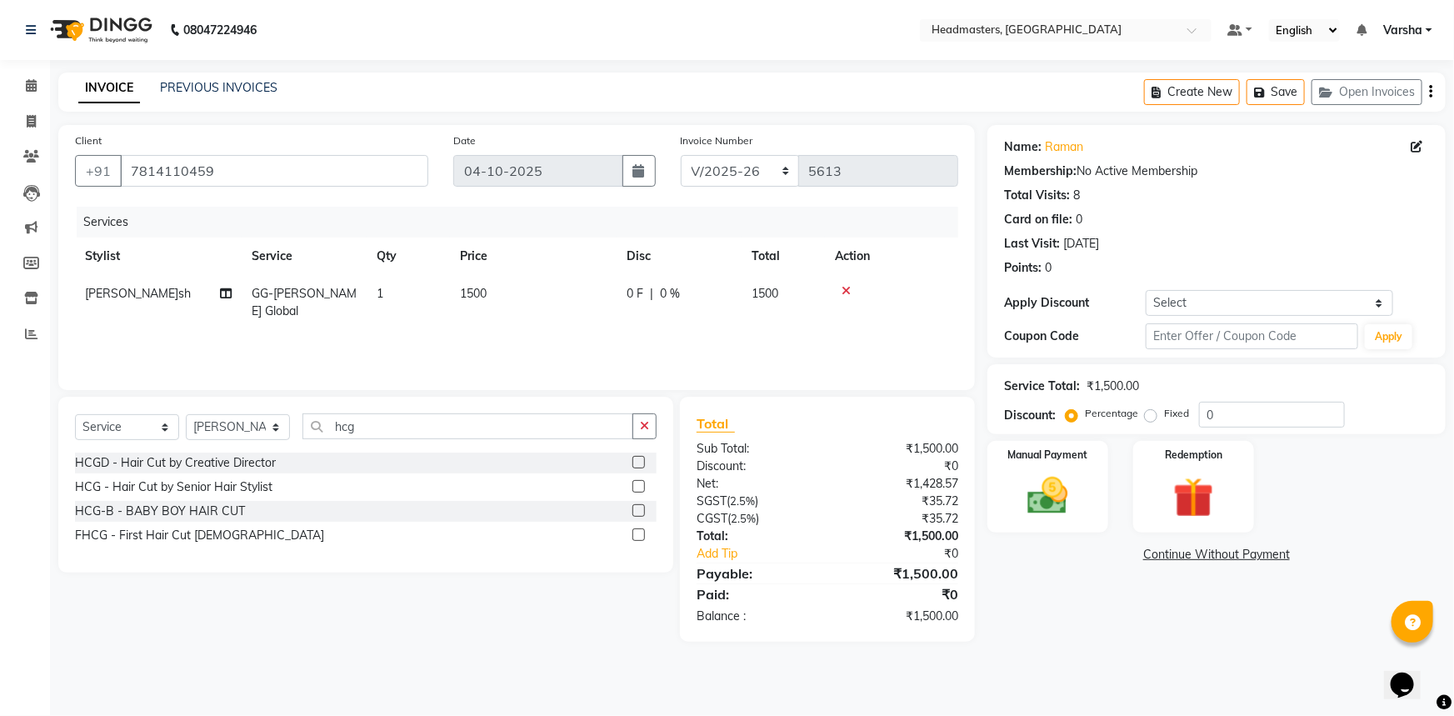
click at [635, 477] on div at bounding box center [644, 487] width 24 height 21
click at [633, 485] on label at bounding box center [638, 486] width 12 height 12
click at [633, 485] on input "checkbox" at bounding box center [637, 487] width 11 height 11
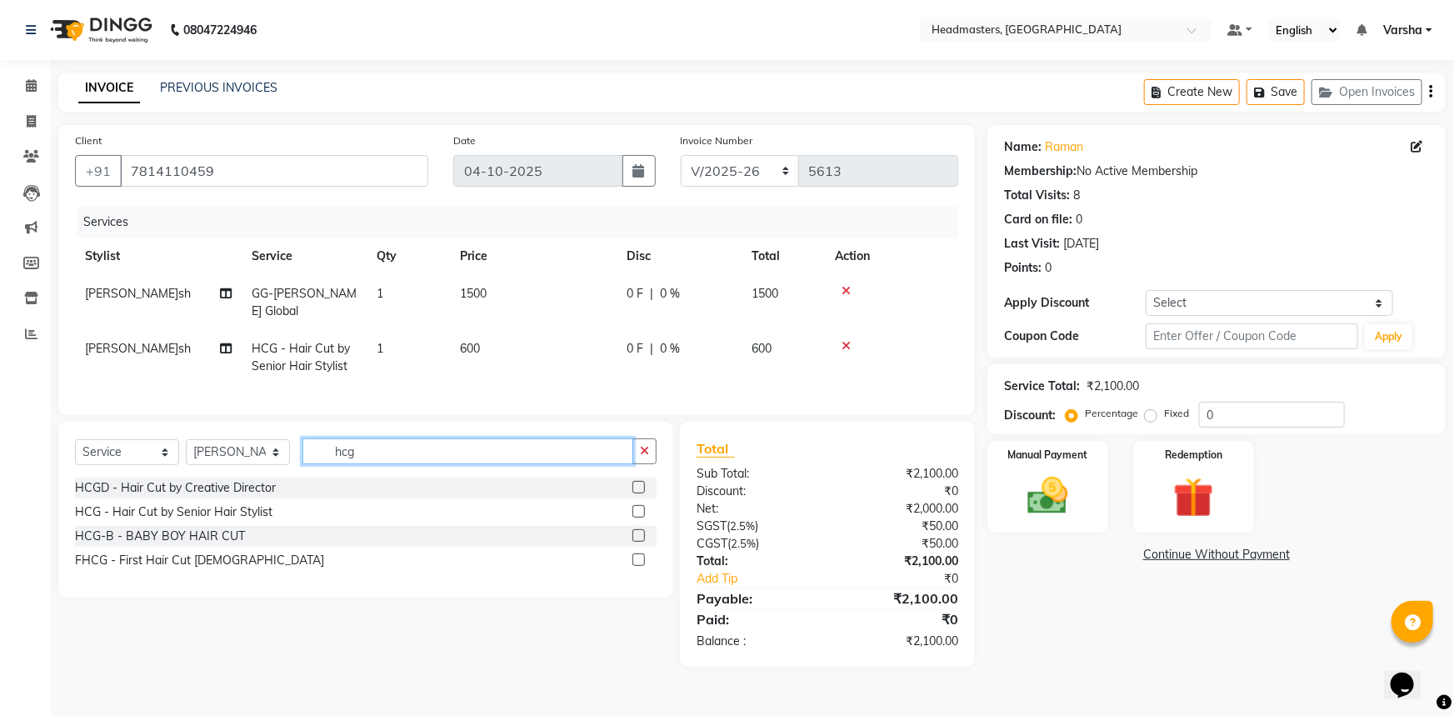
click at [483, 464] on input "hcg" at bounding box center [467, 451] width 331 height 26
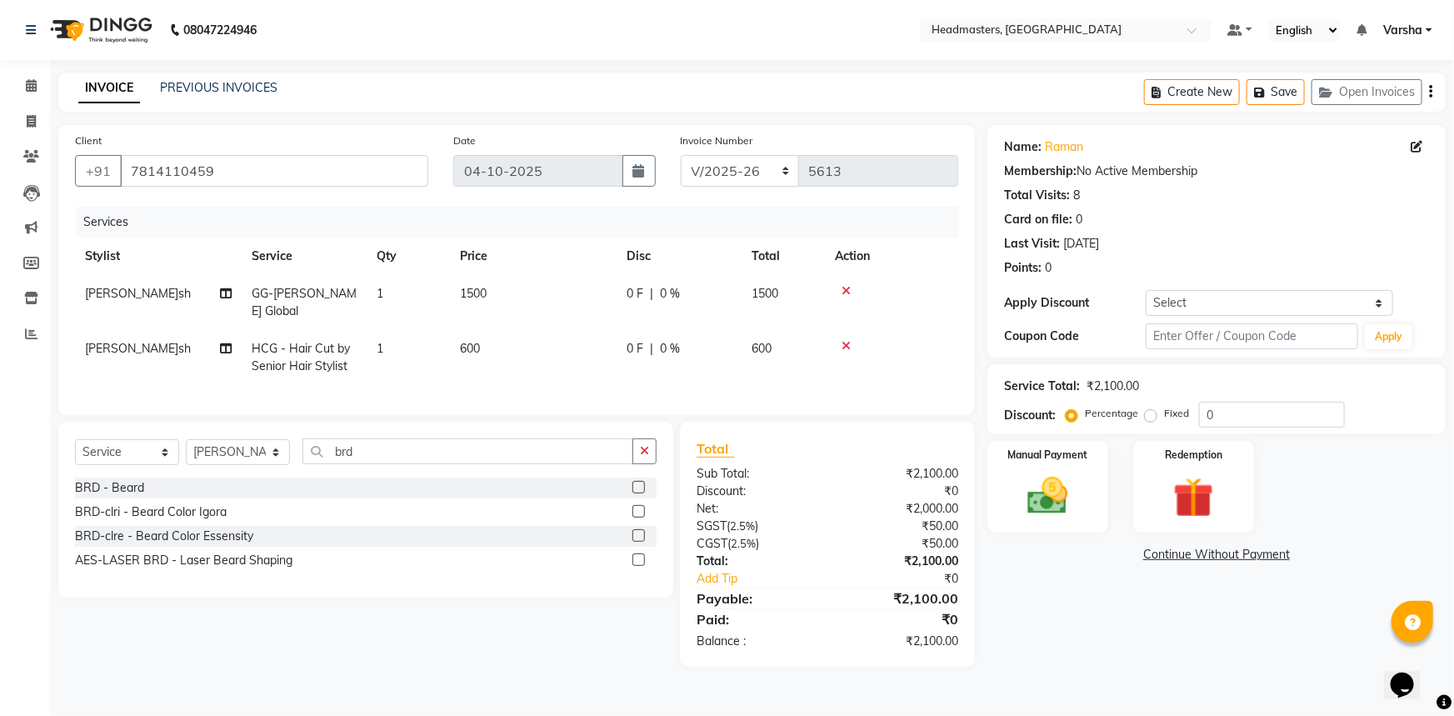
click at [637, 493] on label at bounding box center [638, 487] width 12 height 12
click at [637, 493] on input "checkbox" at bounding box center [637, 487] width 11 height 11
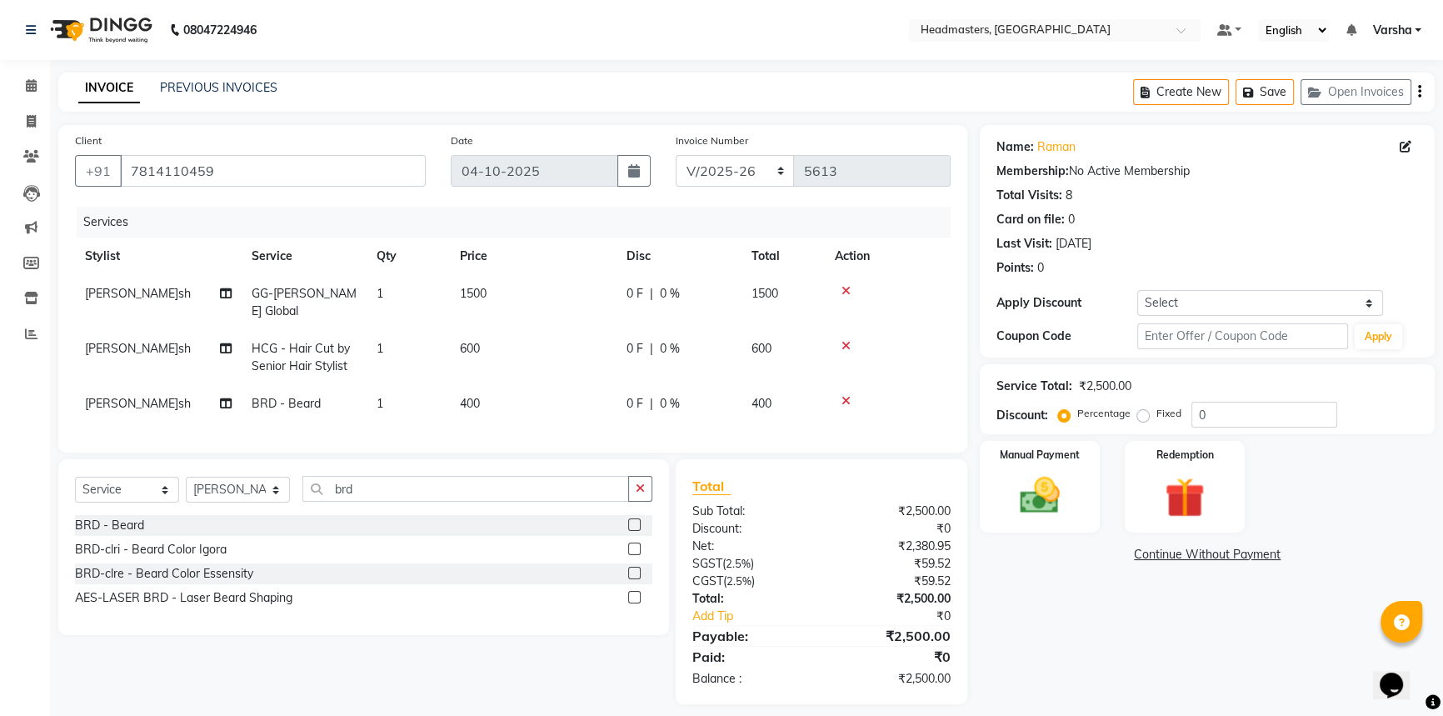
click at [695, 292] on div "0 F | 0 %" at bounding box center [679, 293] width 105 height 17
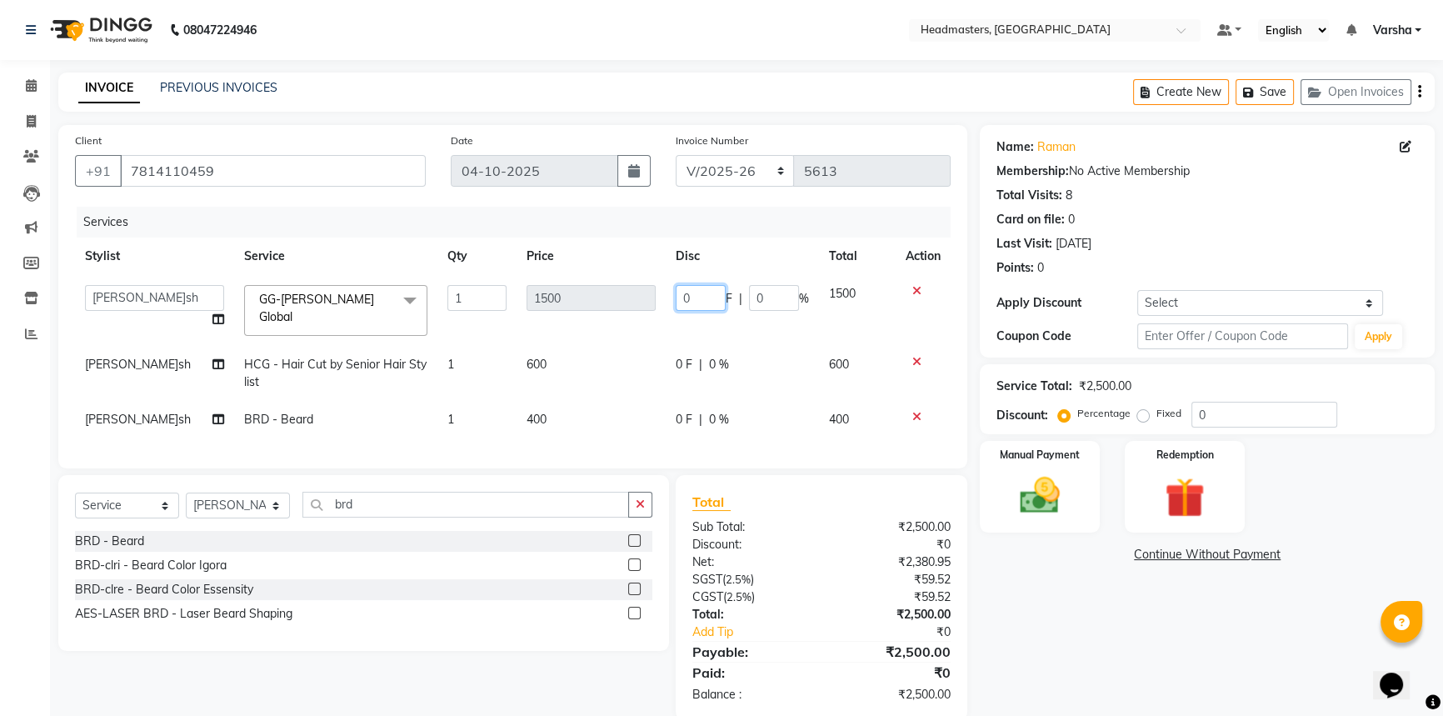
click at [692, 304] on input "0" at bounding box center [701, 298] width 50 height 26
click at [724, 367] on td "0 F | 0 %" at bounding box center [742, 373] width 153 height 55
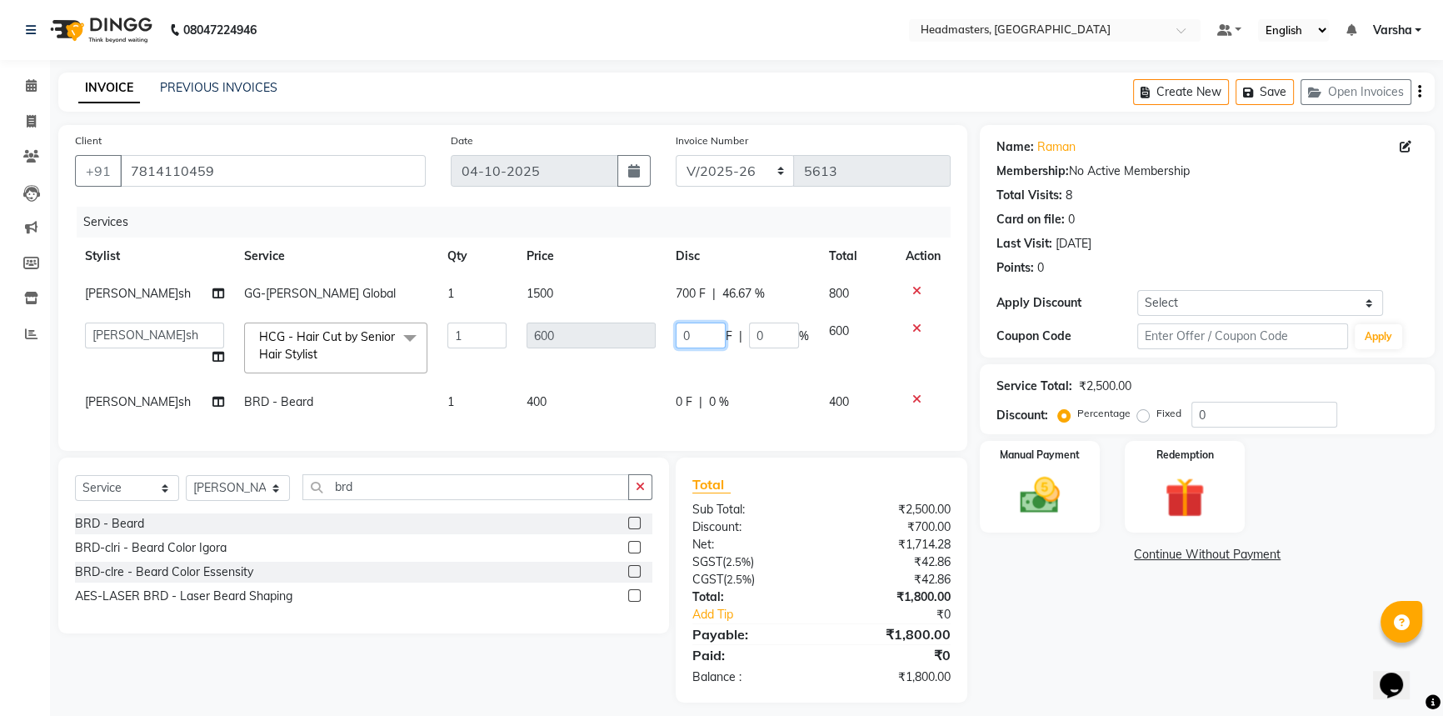
click at [696, 342] on input "0" at bounding box center [701, 335] width 50 height 26
click at [708, 388] on td "0 F | 0 %" at bounding box center [742, 401] width 153 height 37
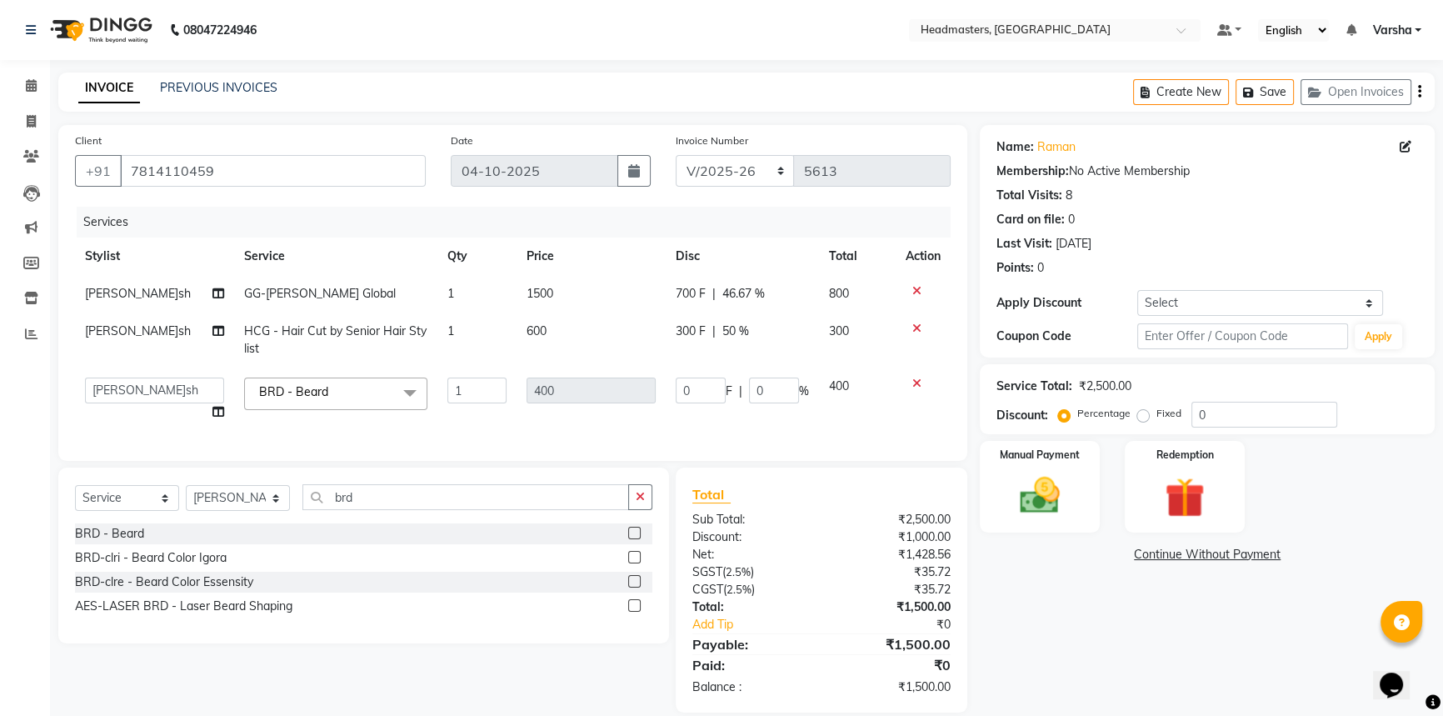
click at [672, 397] on td "0 F | 0 %" at bounding box center [742, 398] width 153 height 63
click at [676, 392] on input "0" at bounding box center [701, 390] width 50 height 26
click at [1043, 508] on img at bounding box center [1039, 495] width 67 height 47
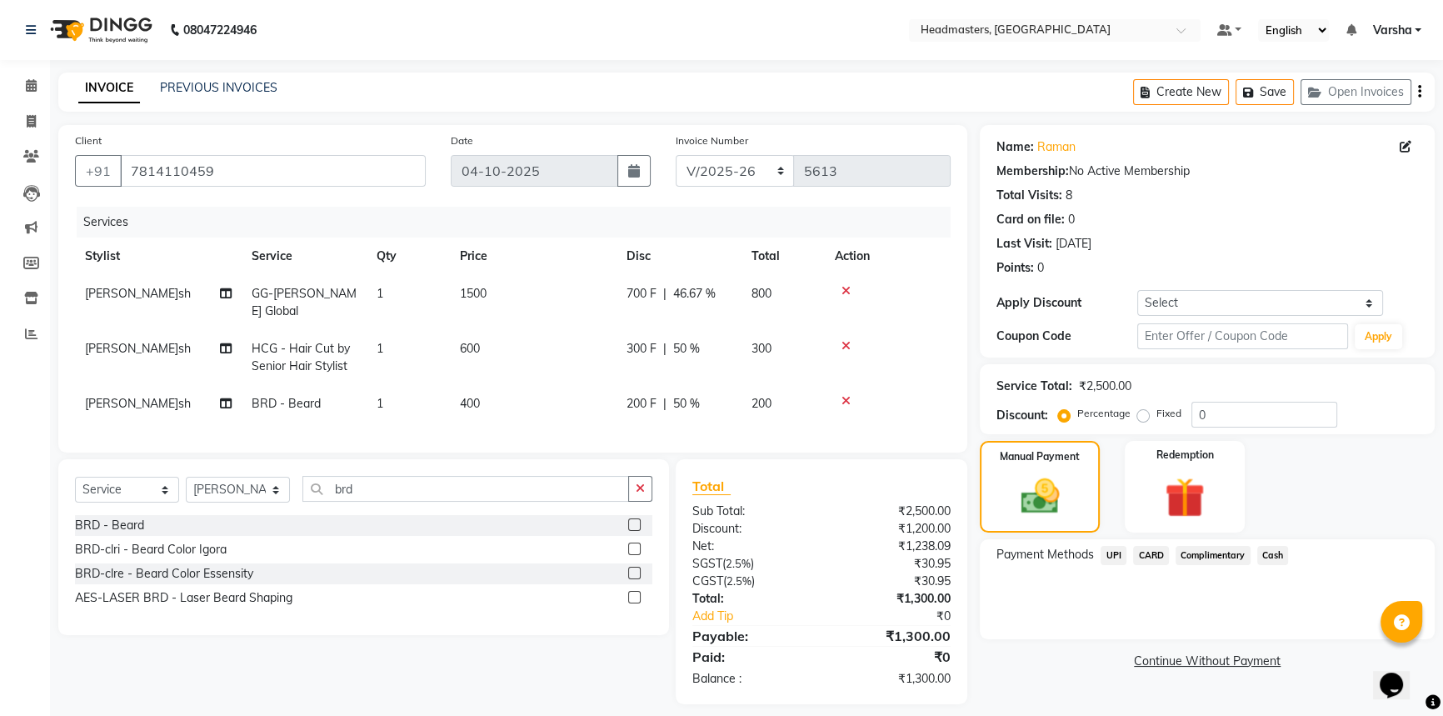
click at [1113, 562] on span "UPI" at bounding box center [1114, 555] width 26 height 19
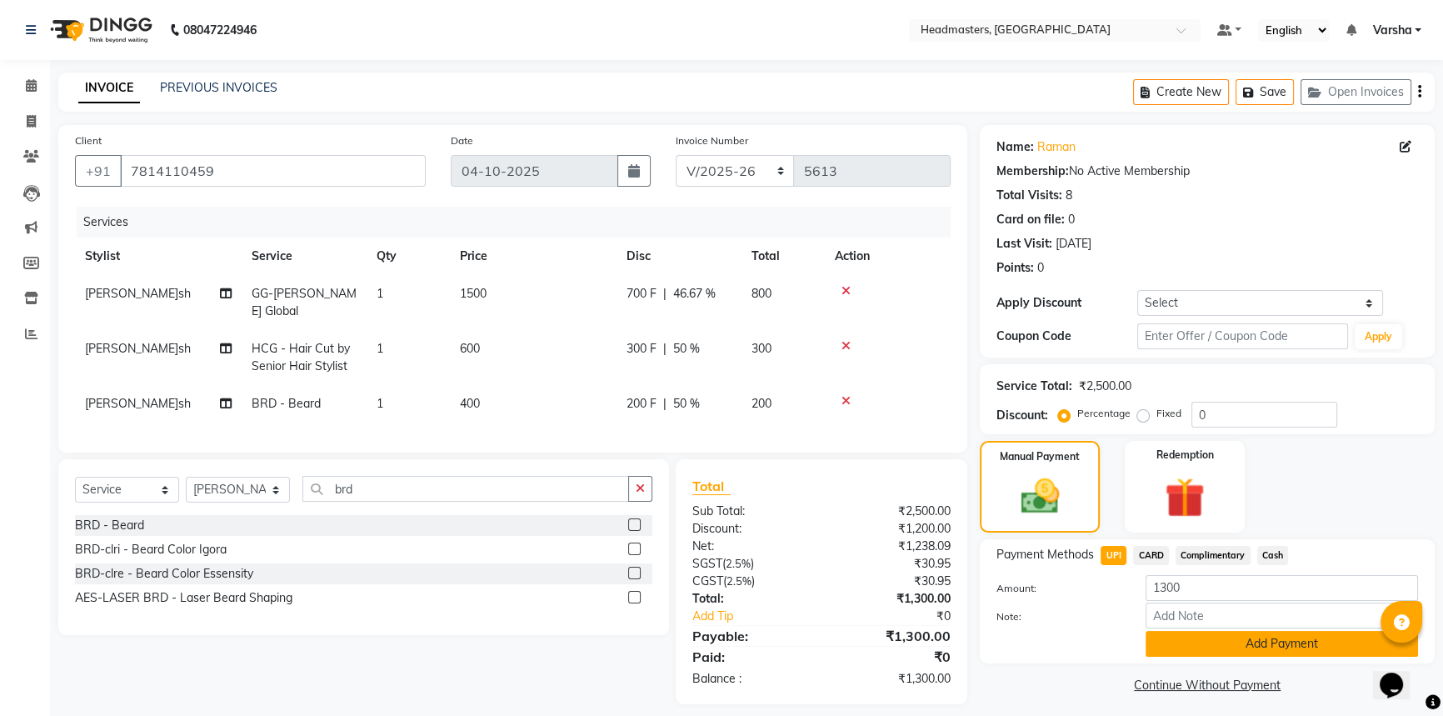
click at [1166, 640] on button "Add Payment" at bounding box center [1282, 644] width 272 height 26
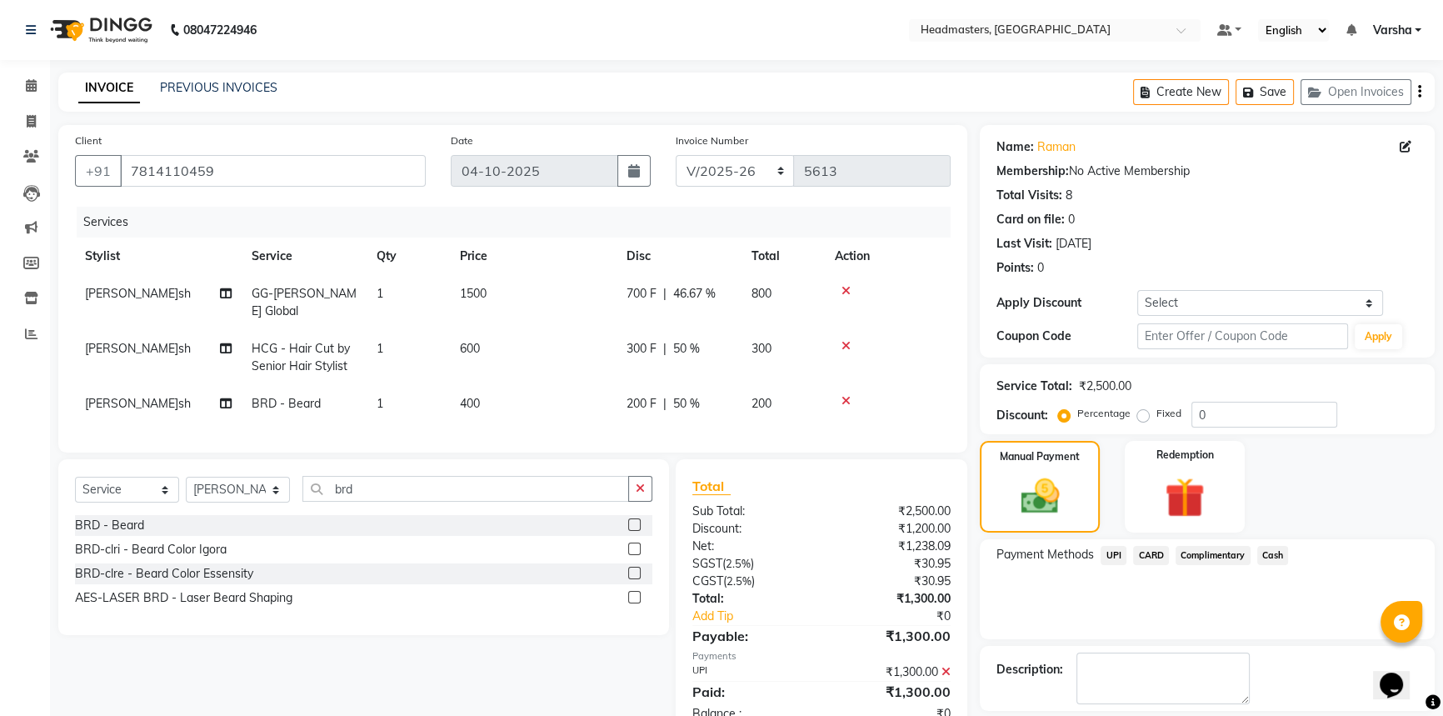
scroll to position [59, 0]
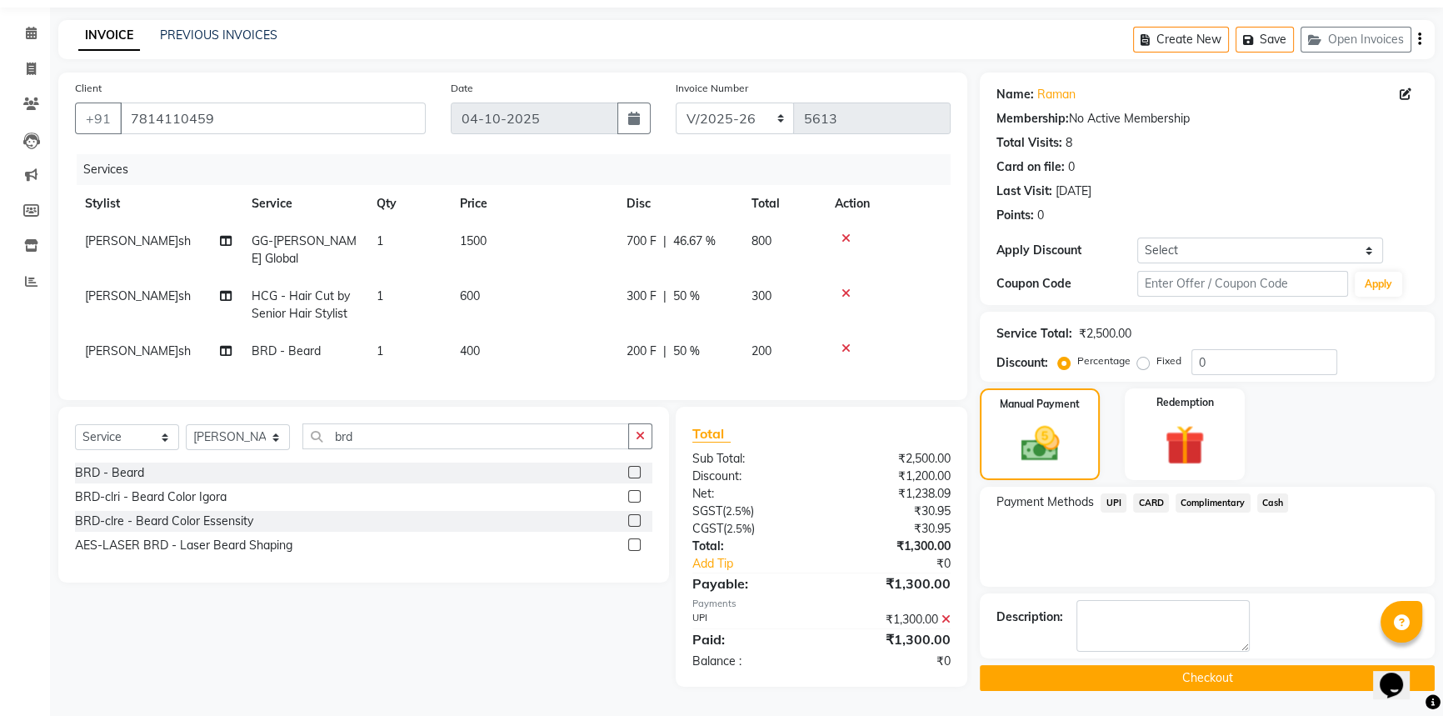
drag, startPoint x: 1171, startPoint y: 676, endPoint x: 1139, endPoint y: 608, distance: 74.5
click at [1171, 677] on button "Checkout" at bounding box center [1207, 678] width 455 height 26
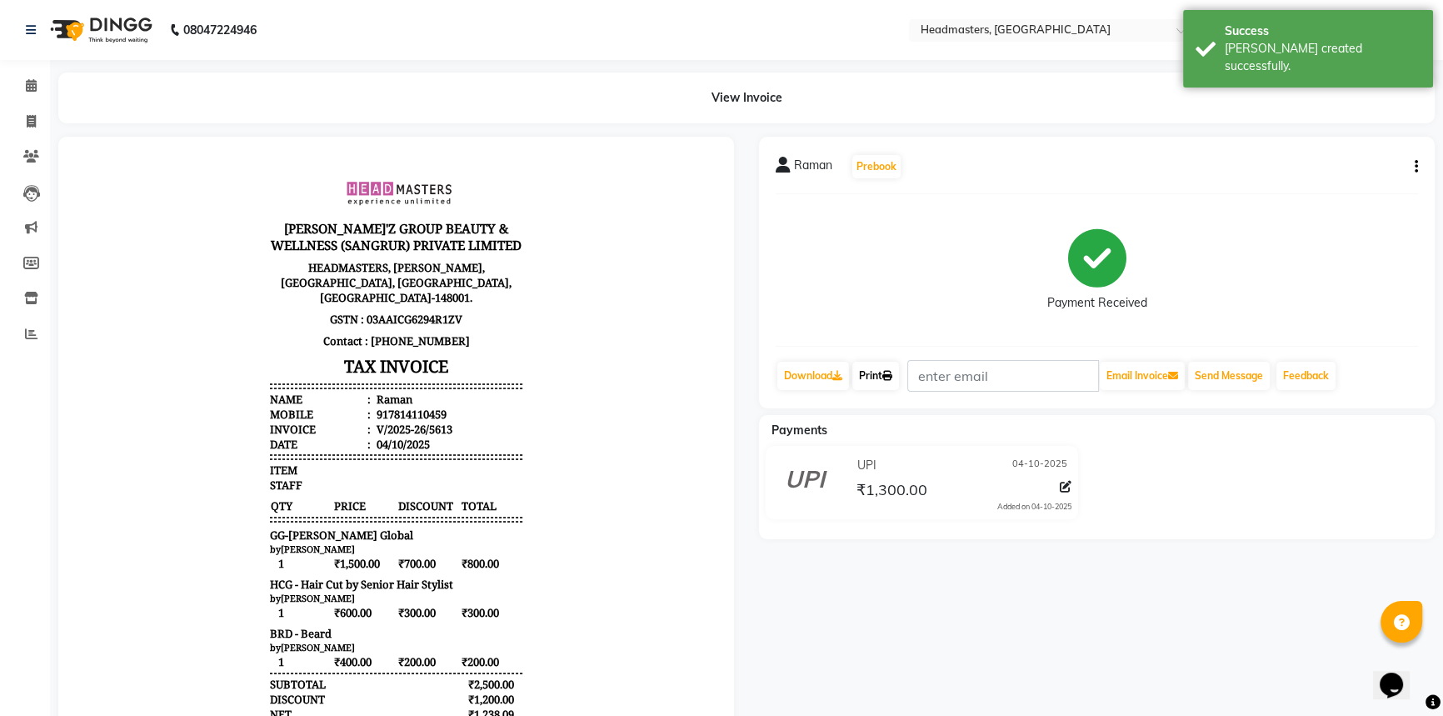
click at [884, 373] on link "Print" at bounding box center [875, 376] width 47 height 28
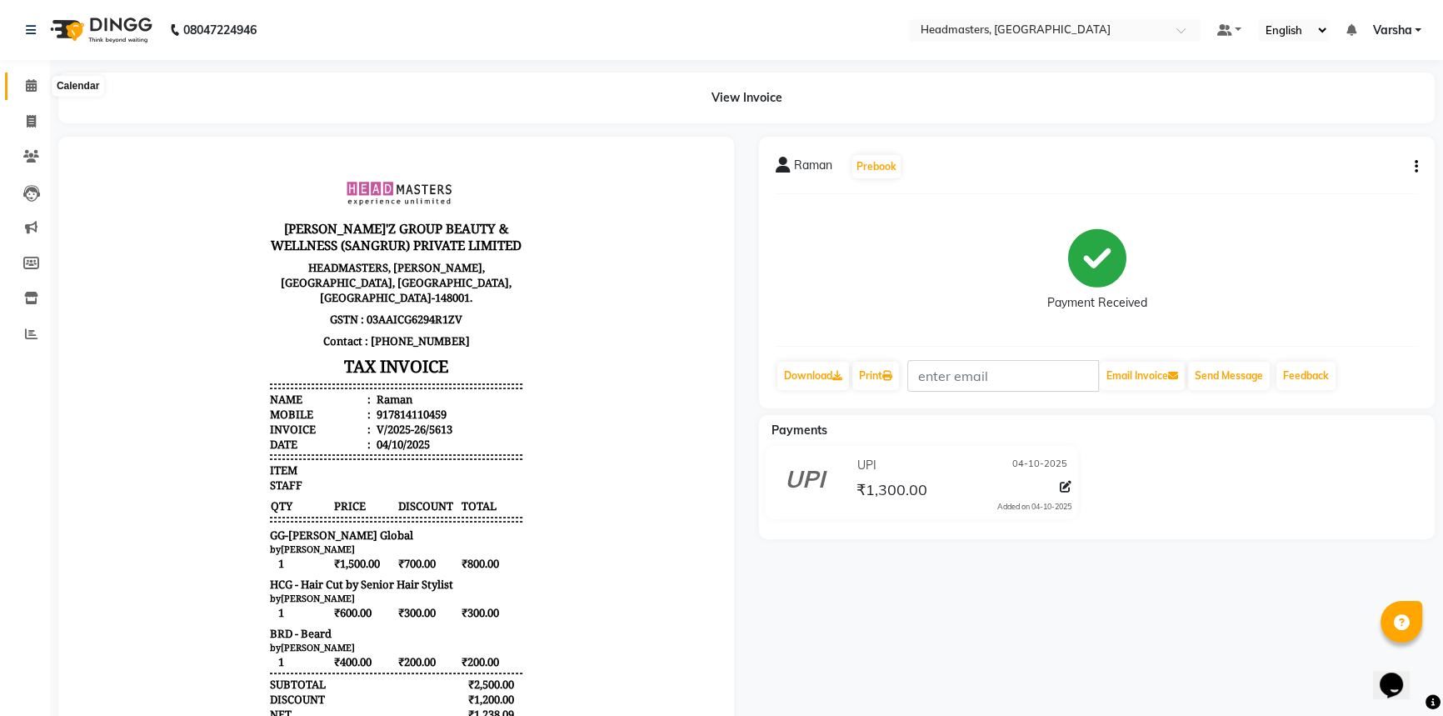
click at [29, 89] on icon at bounding box center [31, 85] width 11 height 12
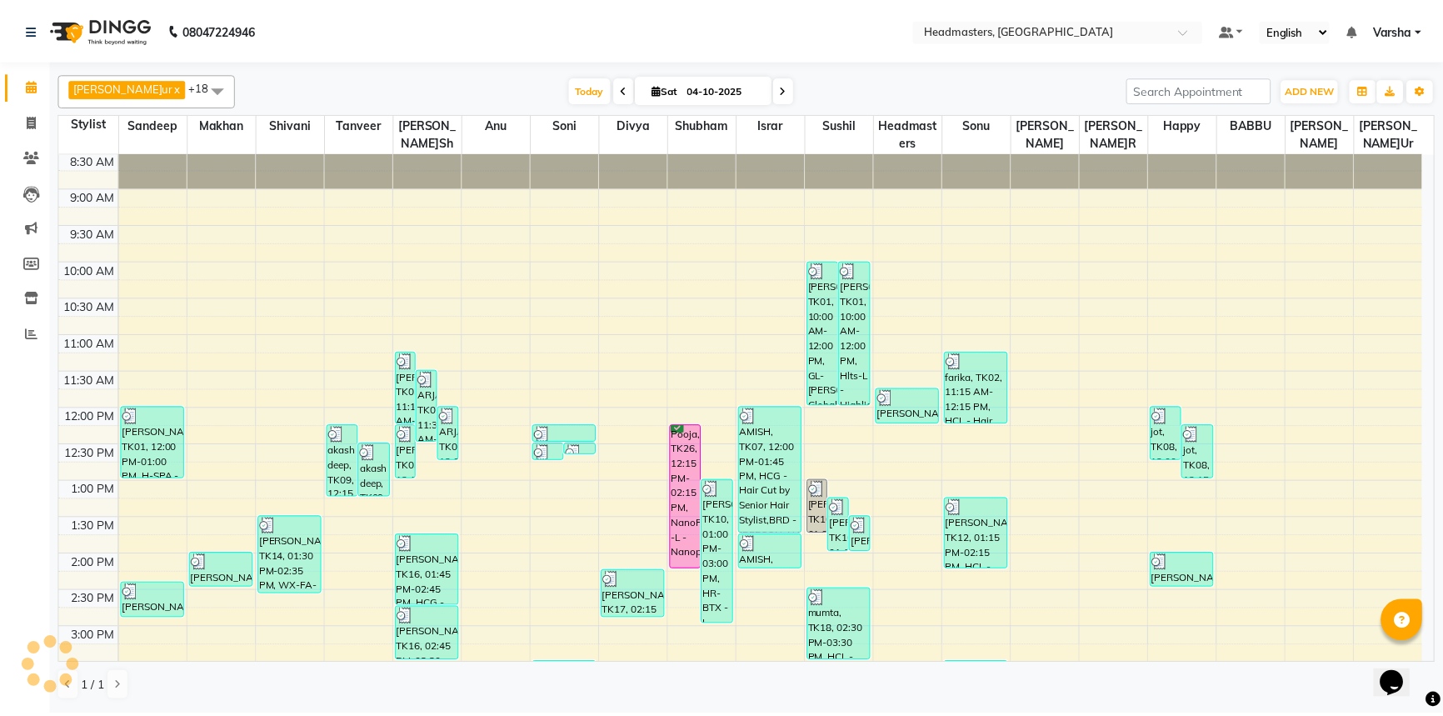
scroll to position [302, 0]
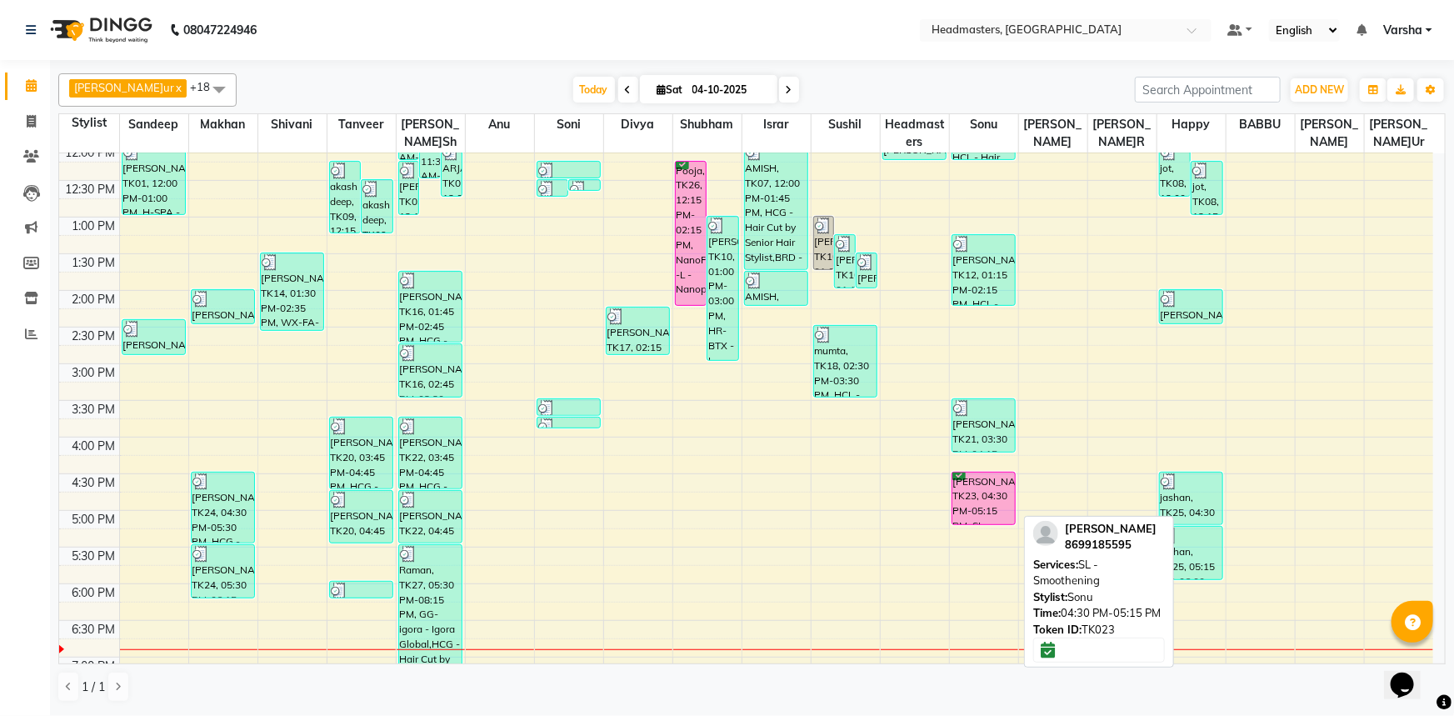
click at [980, 481] on div "[PERSON_NAME], TK23, 04:30 PM-05:15 PM, SL - Smoothening" at bounding box center [983, 498] width 63 height 52
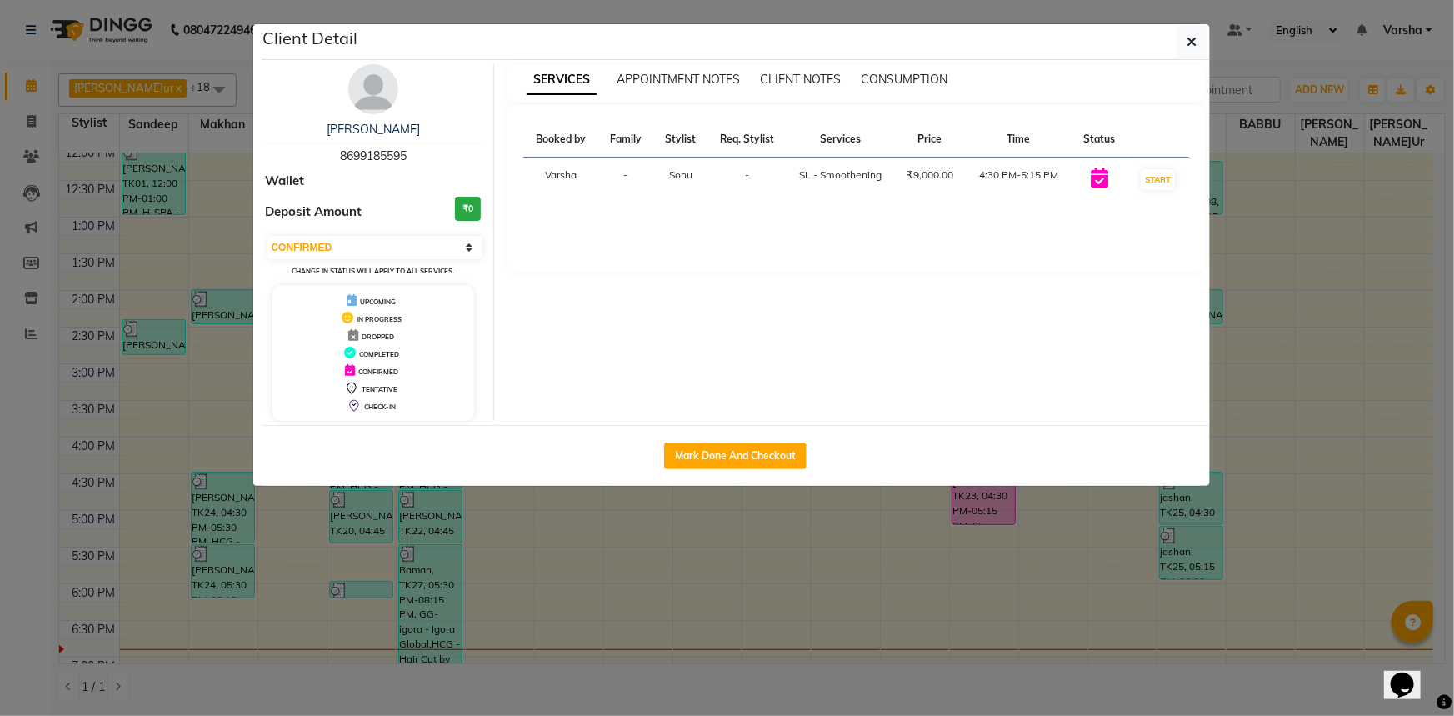
click at [938, 498] on ngb-modal-window "Client Detail [PERSON_NAME] 8699185595 Wallet Deposit Amount ₹0 Select IN SERVI…" at bounding box center [727, 358] width 1454 height 716
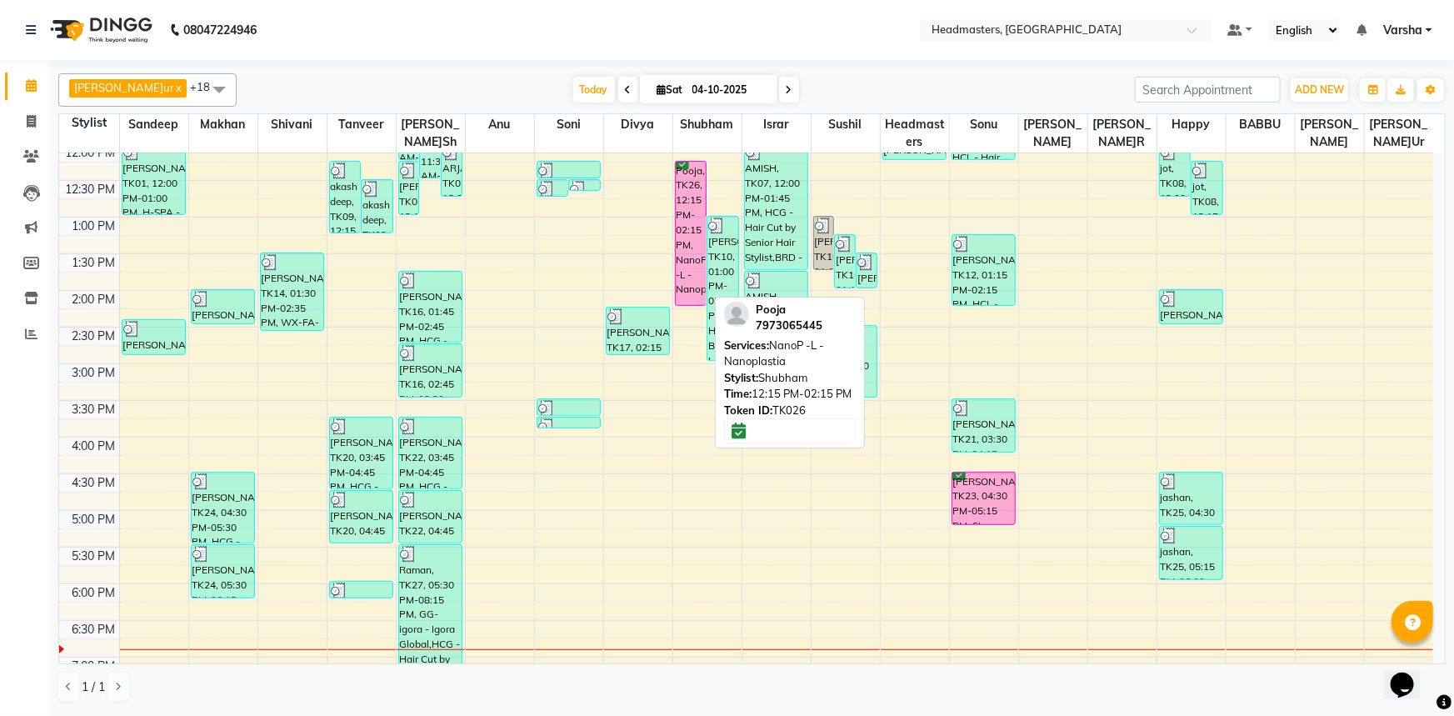
click at [692, 220] on div "Pooja, TK26, 12:15 PM-02:15 PM, NanoP -L - Nanoplastia" at bounding box center [691, 233] width 31 height 143
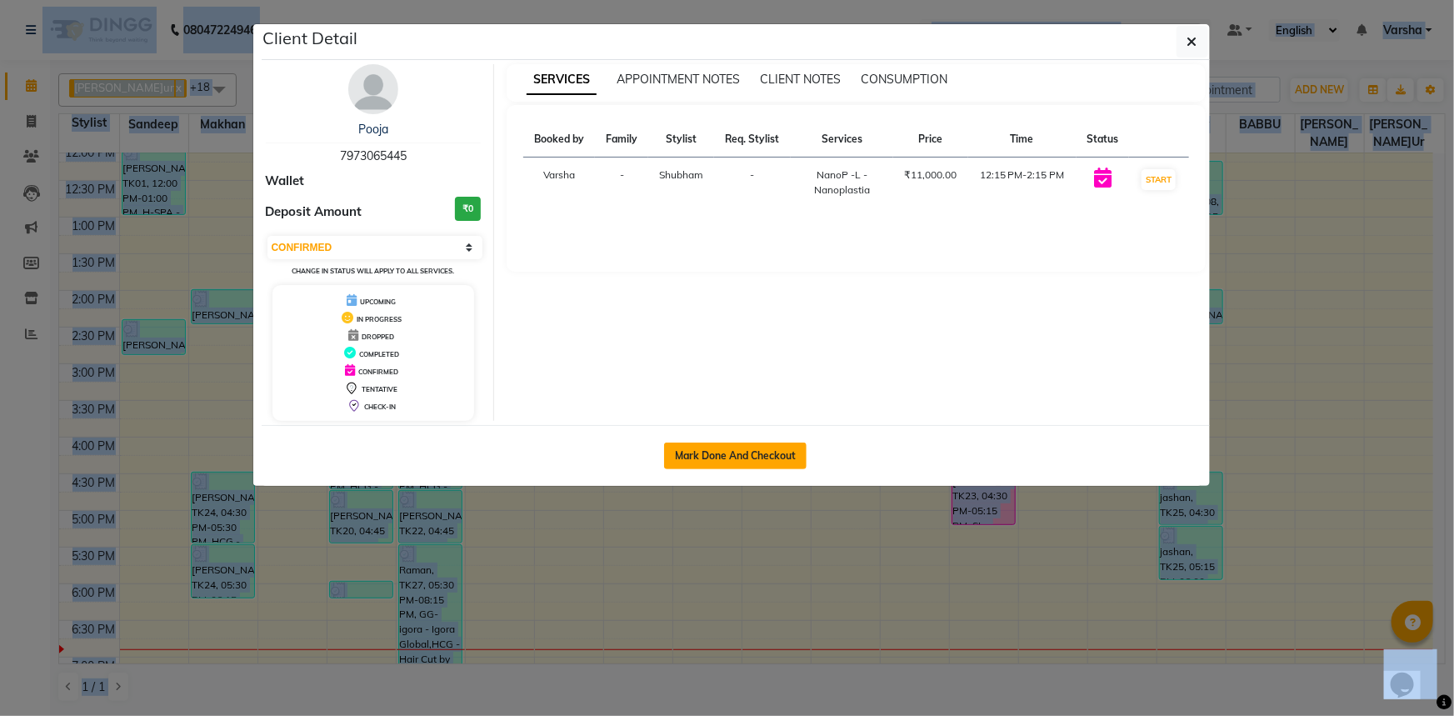
click at [747, 451] on button "Mark Done And Checkout" at bounding box center [735, 455] width 142 height 27
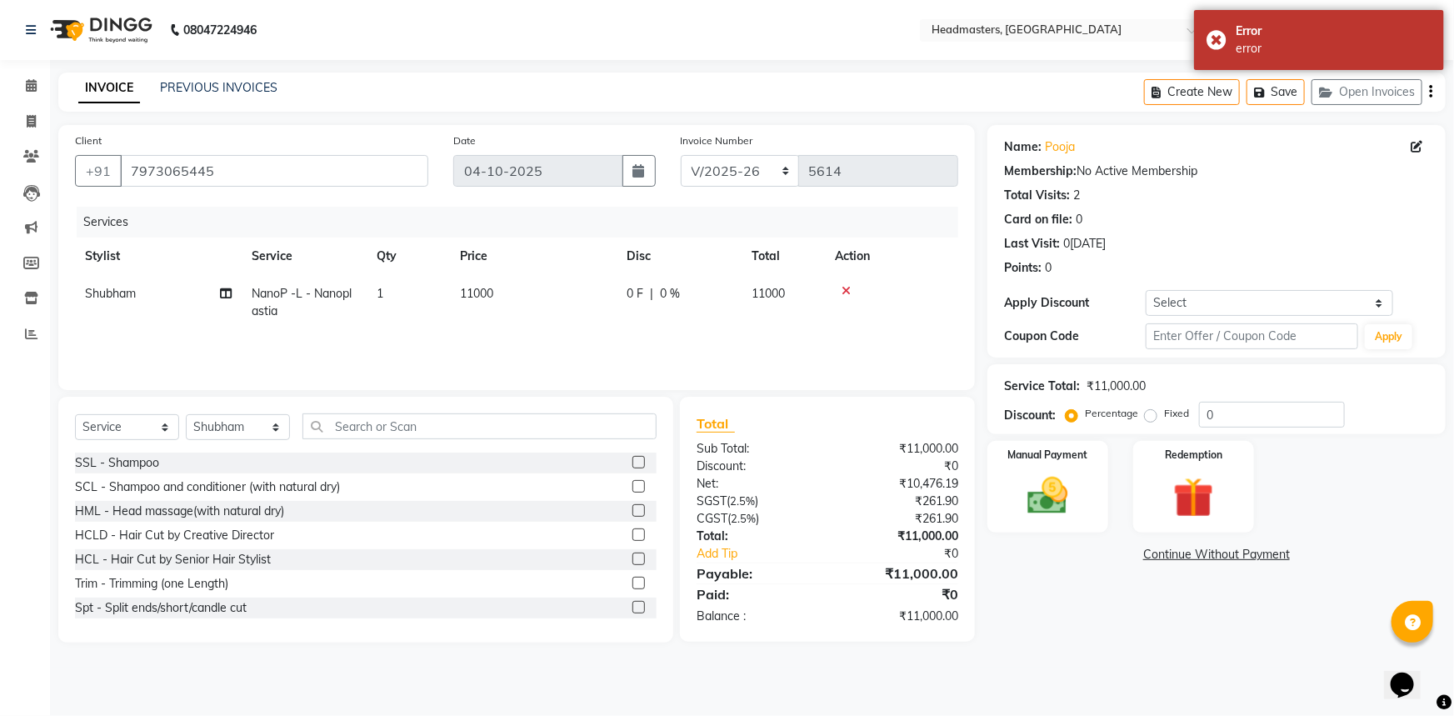
click at [670, 297] on span "0 %" at bounding box center [670, 293] width 20 height 17
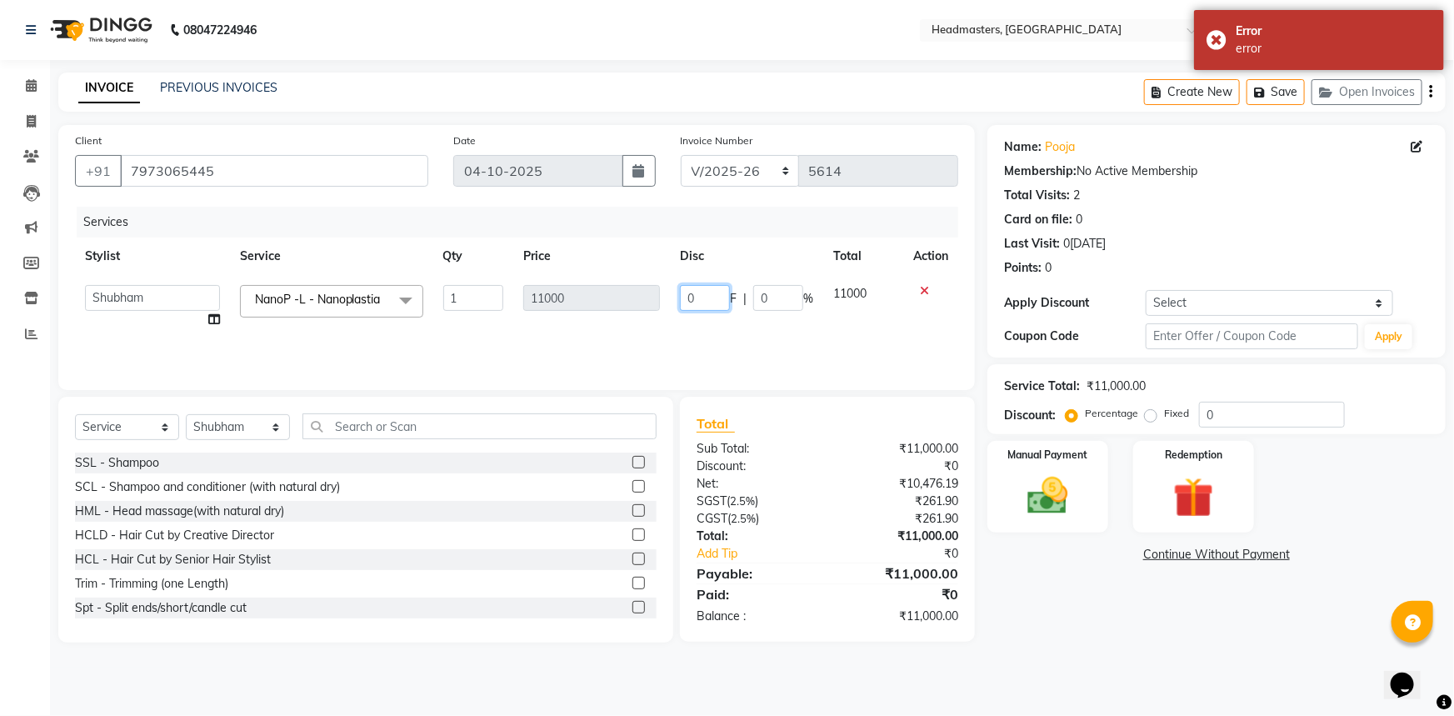
click at [705, 295] on input "0" at bounding box center [705, 298] width 50 height 26
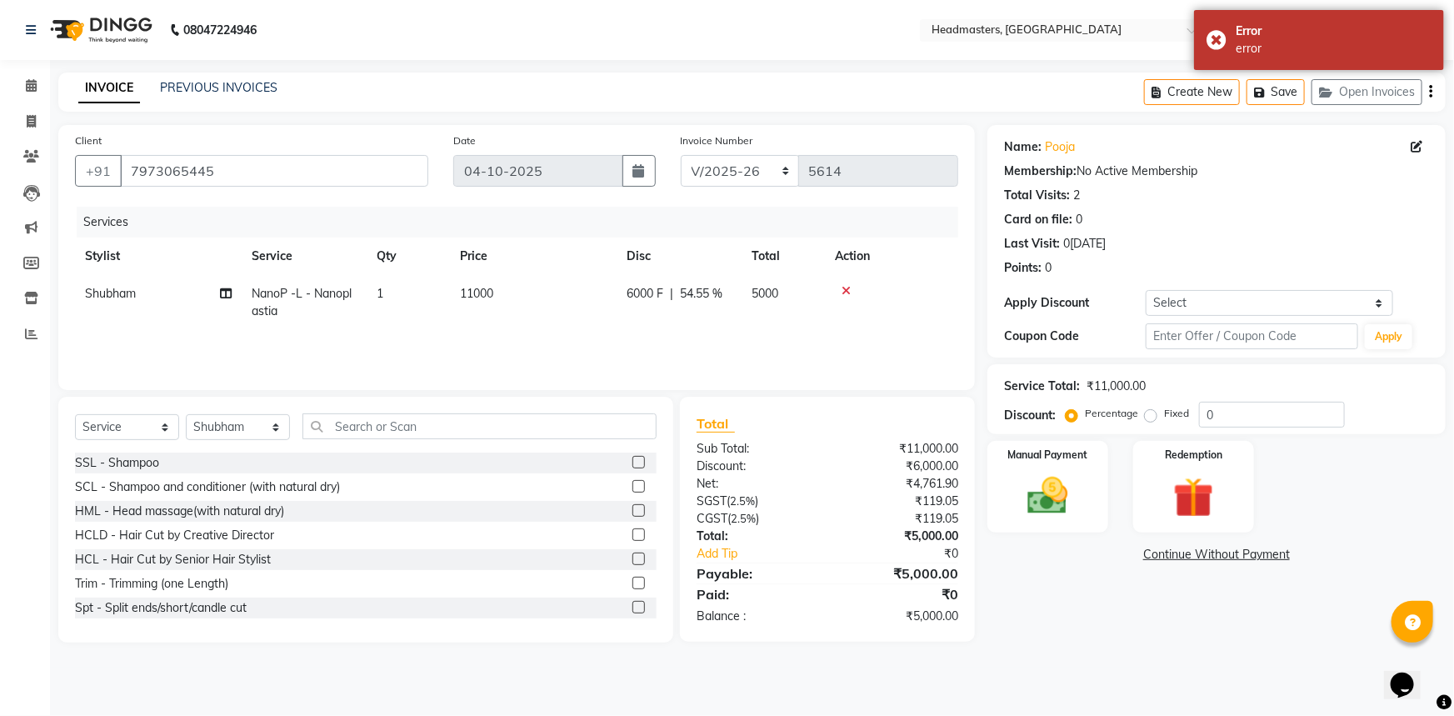
click at [716, 323] on td "6000 F | 54.55 %" at bounding box center [679, 302] width 125 height 55
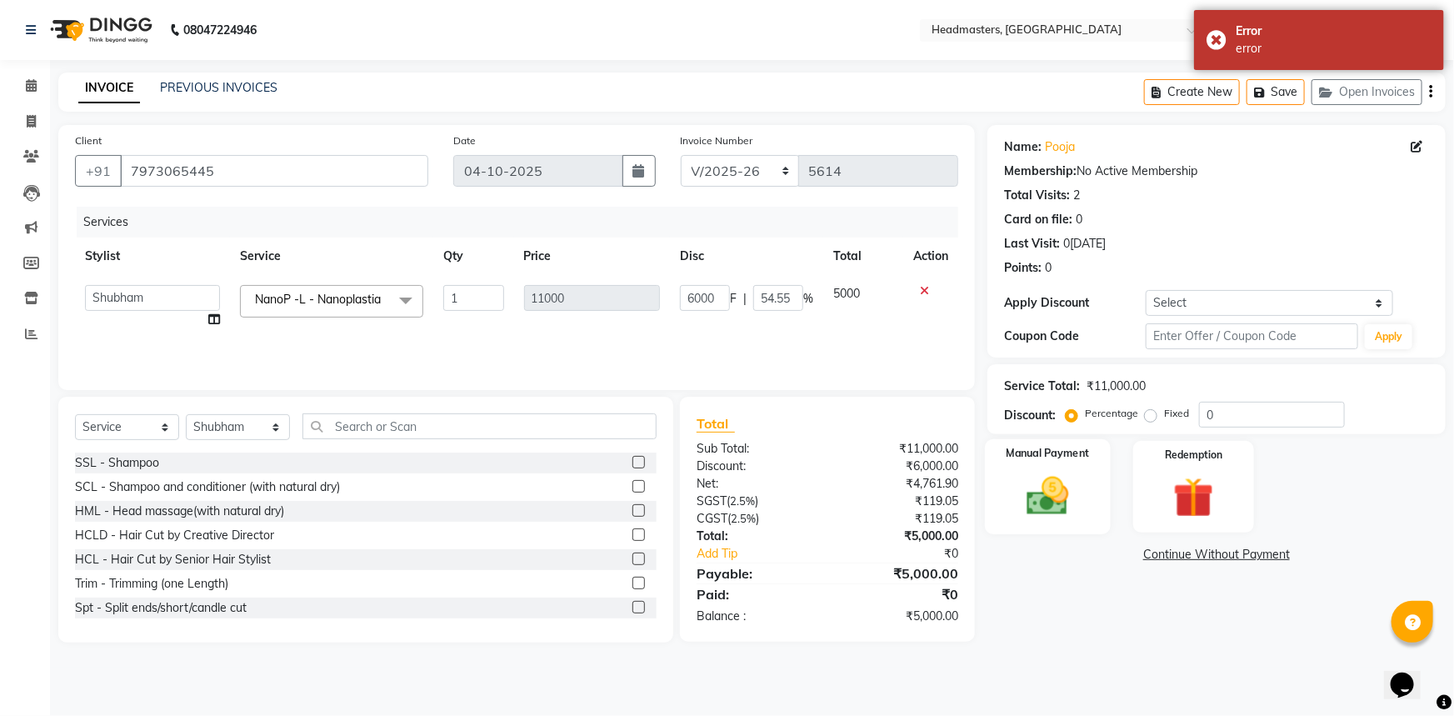
click at [1069, 493] on img at bounding box center [1048, 496] width 68 height 48
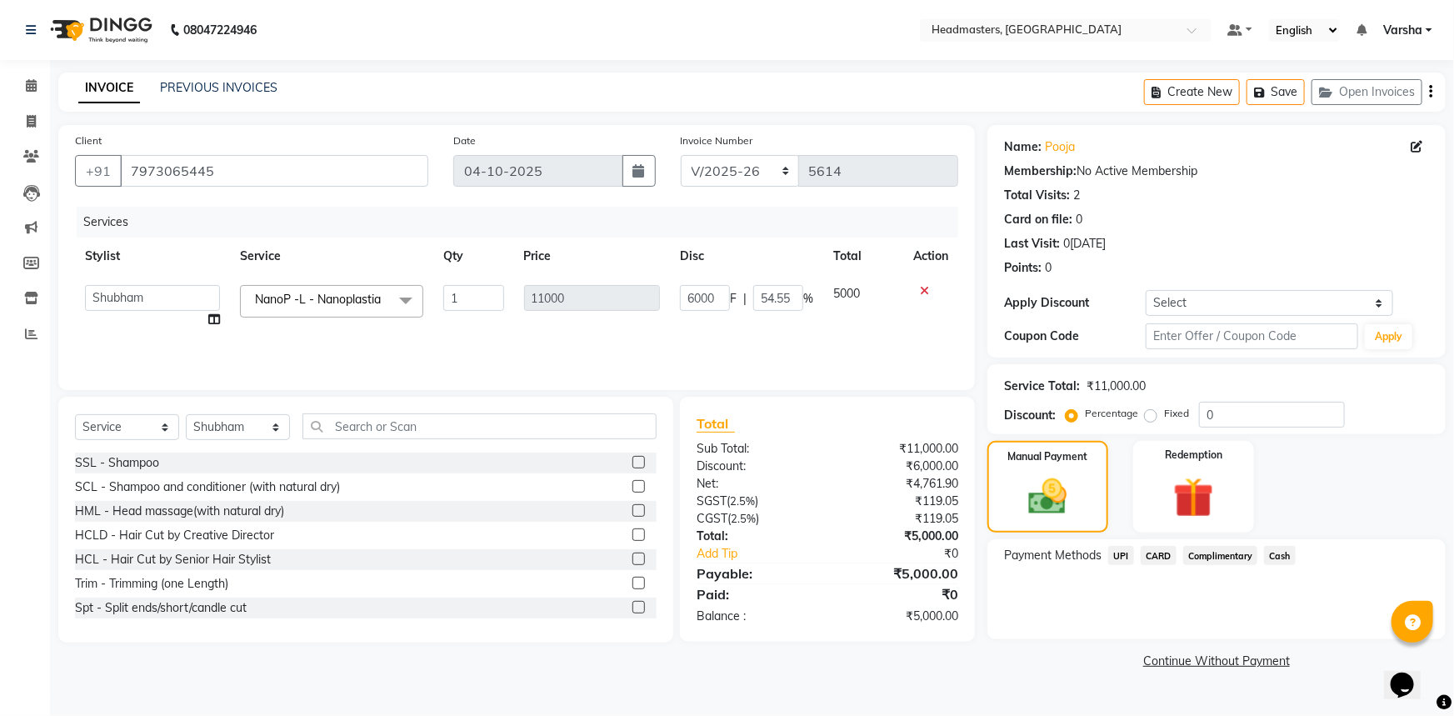
click at [1296, 560] on div "Payment Methods UPI CARD Complimentary Cash" at bounding box center [1216, 557] width 425 height 22
click at [1279, 552] on span "Cash" at bounding box center [1280, 555] width 32 height 19
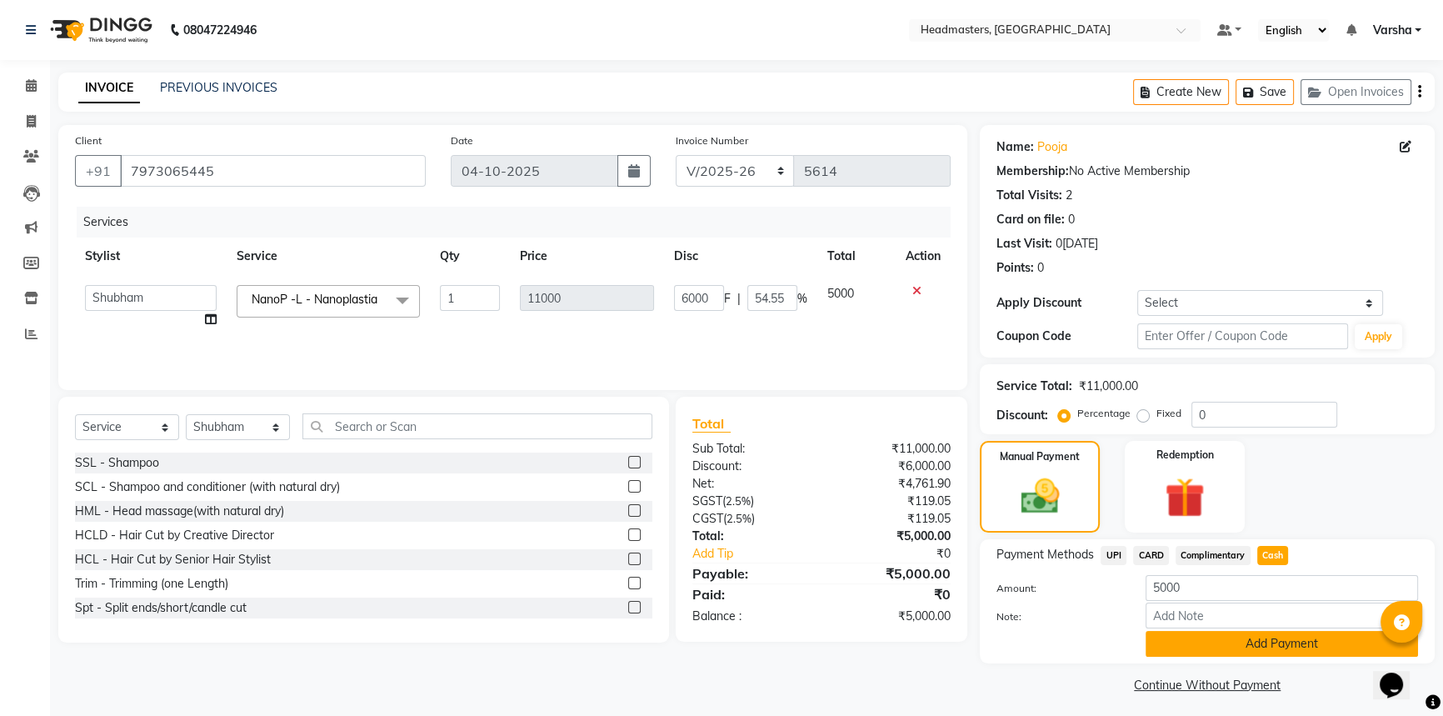
click at [1283, 641] on button "Add Payment" at bounding box center [1282, 644] width 272 height 26
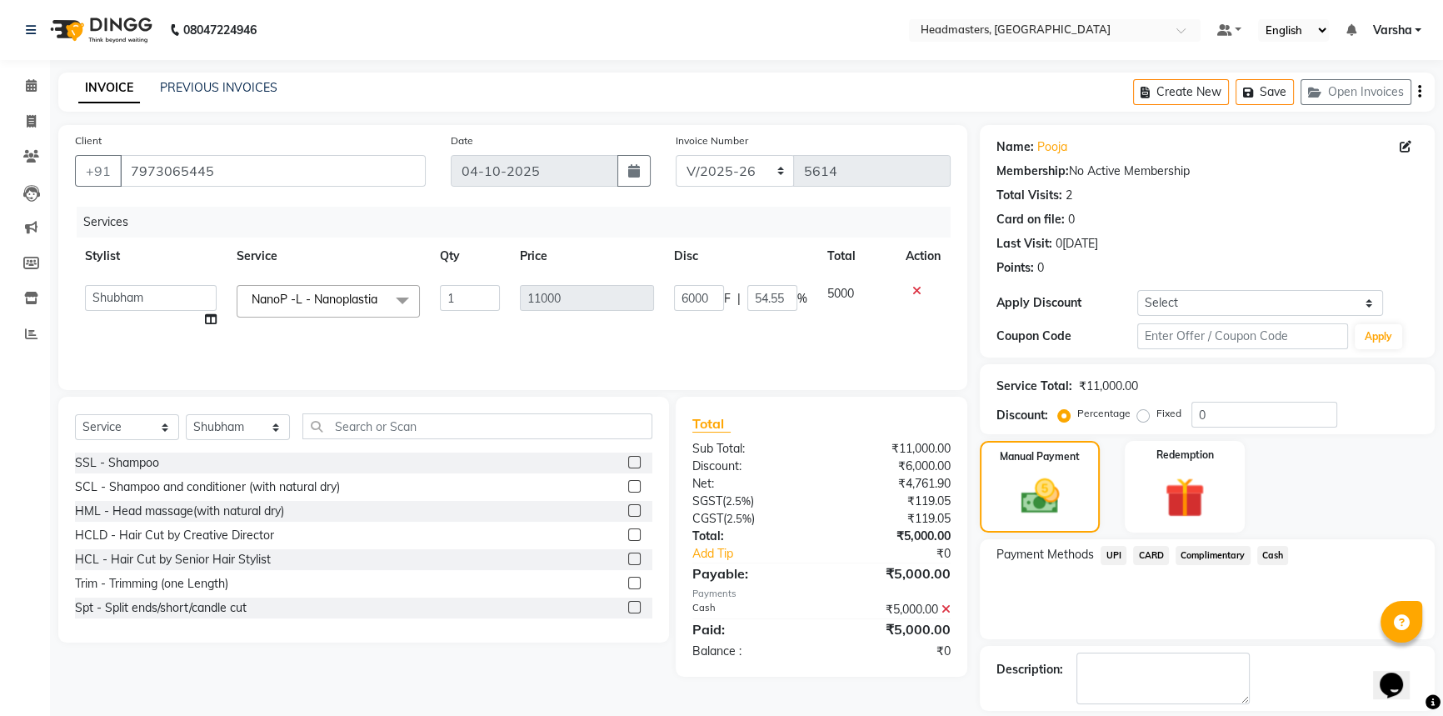
click at [1278, 715] on button "Checkout" at bounding box center [1207, 730] width 455 height 26
click at [1278, 715] on div "Checkout" at bounding box center [1207, 730] width 455 height 26
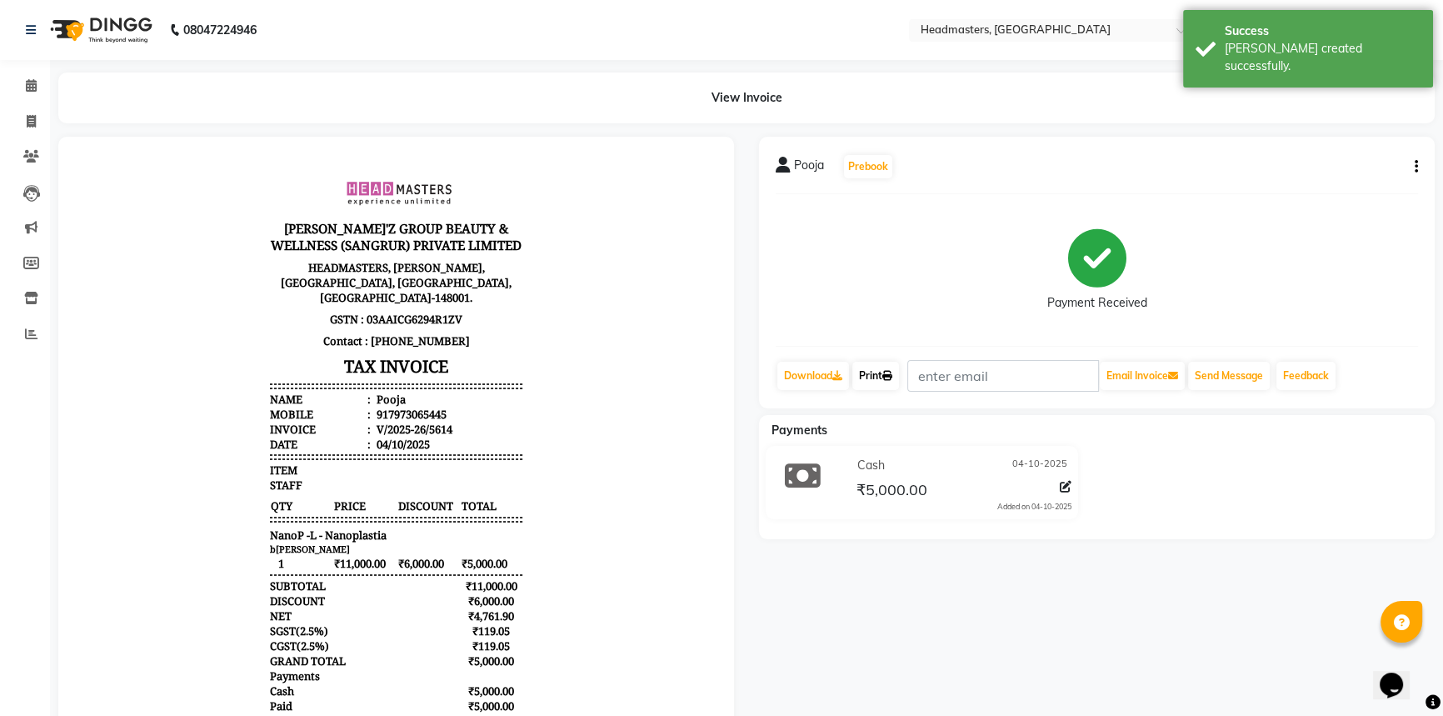
click at [883, 380] on link "Print" at bounding box center [875, 376] width 47 height 28
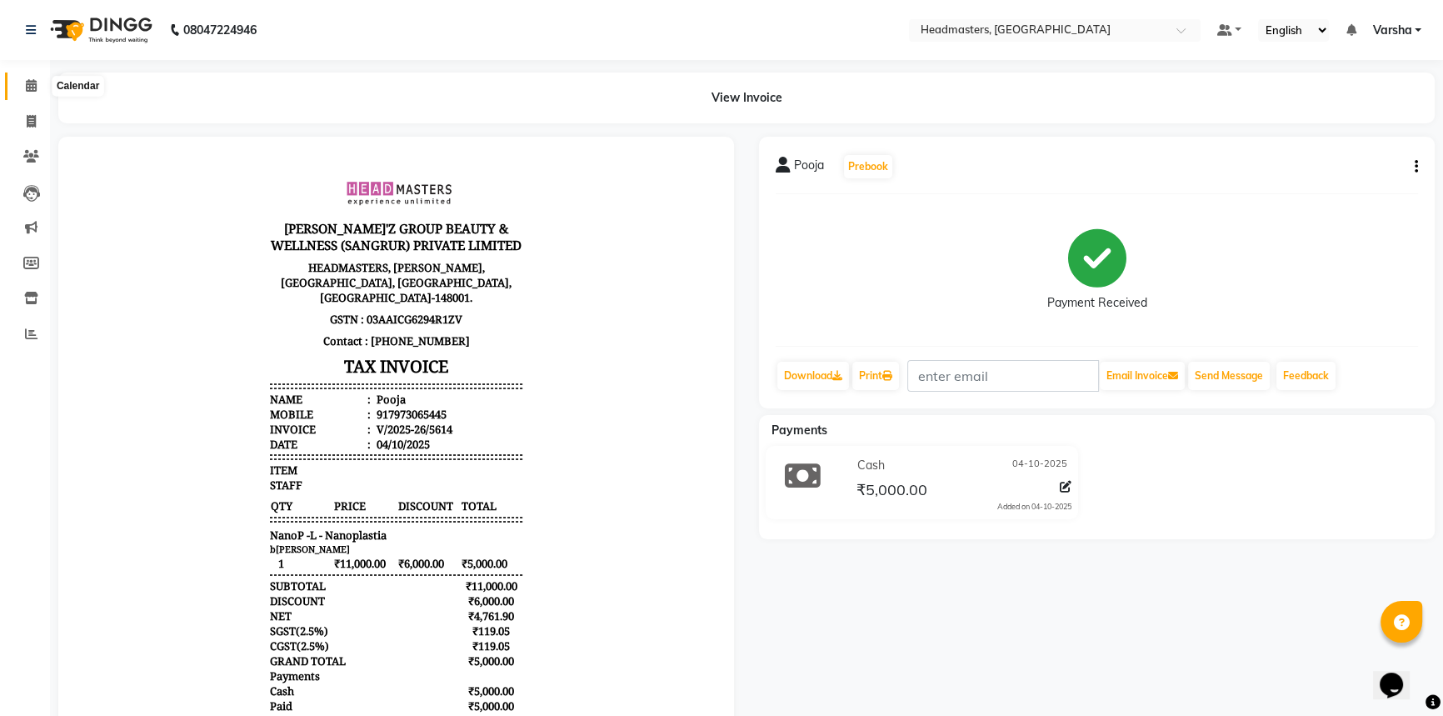
click at [35, 82] on icon at bounding box center [31, 85] width 11 height 12
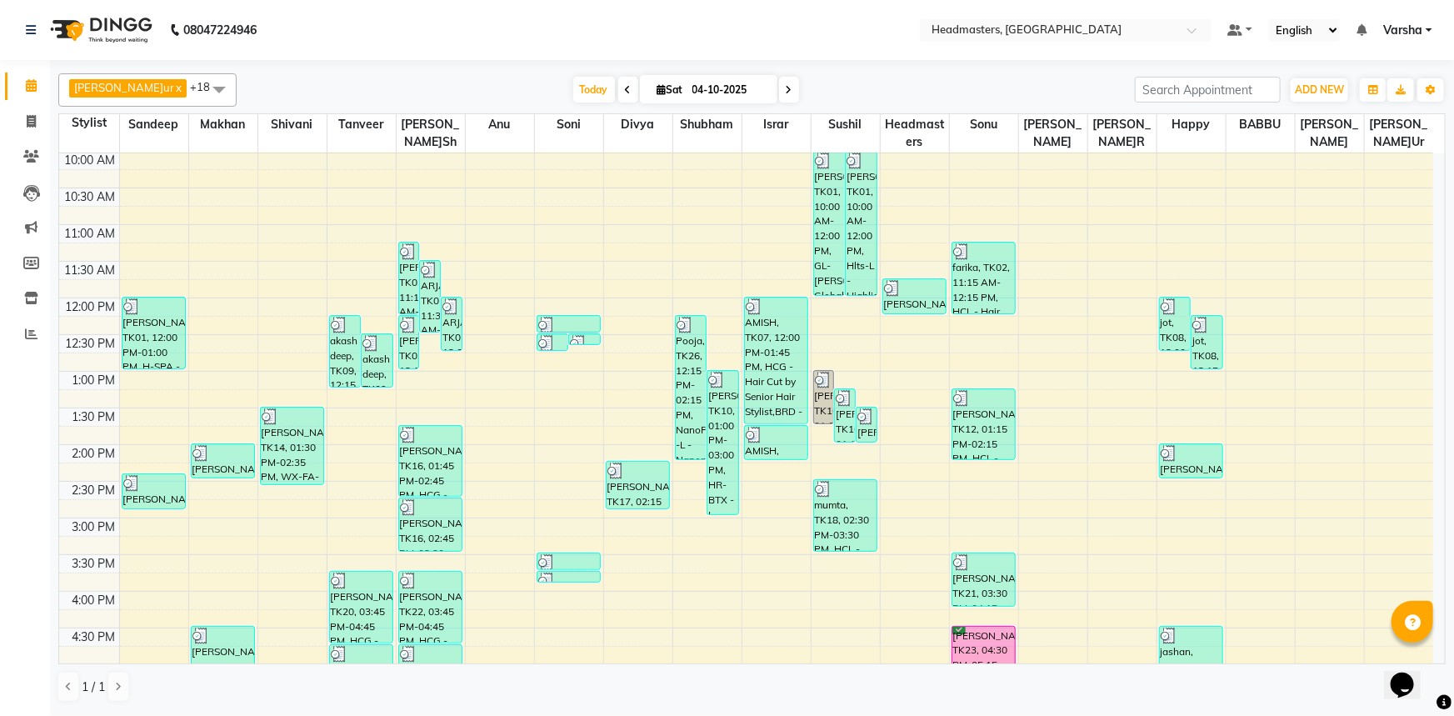
scroll to position [134, 0]
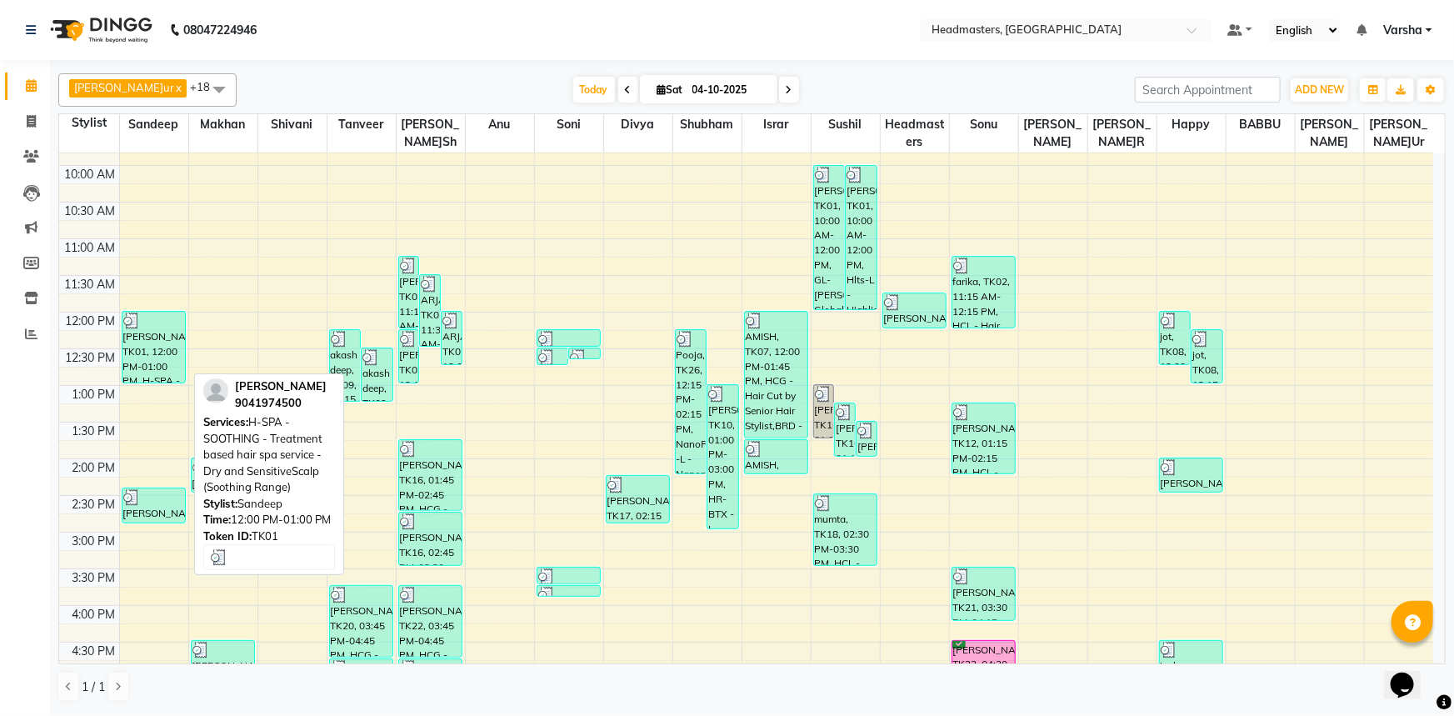
click at [140, 350] on div "[PERSON_NAME]ur, TK01, 12:00 PM-01:00 PM, H-SPA - SOOTHING - Treatment based ha…" at bounding box center [153, 347] width 63 height 71
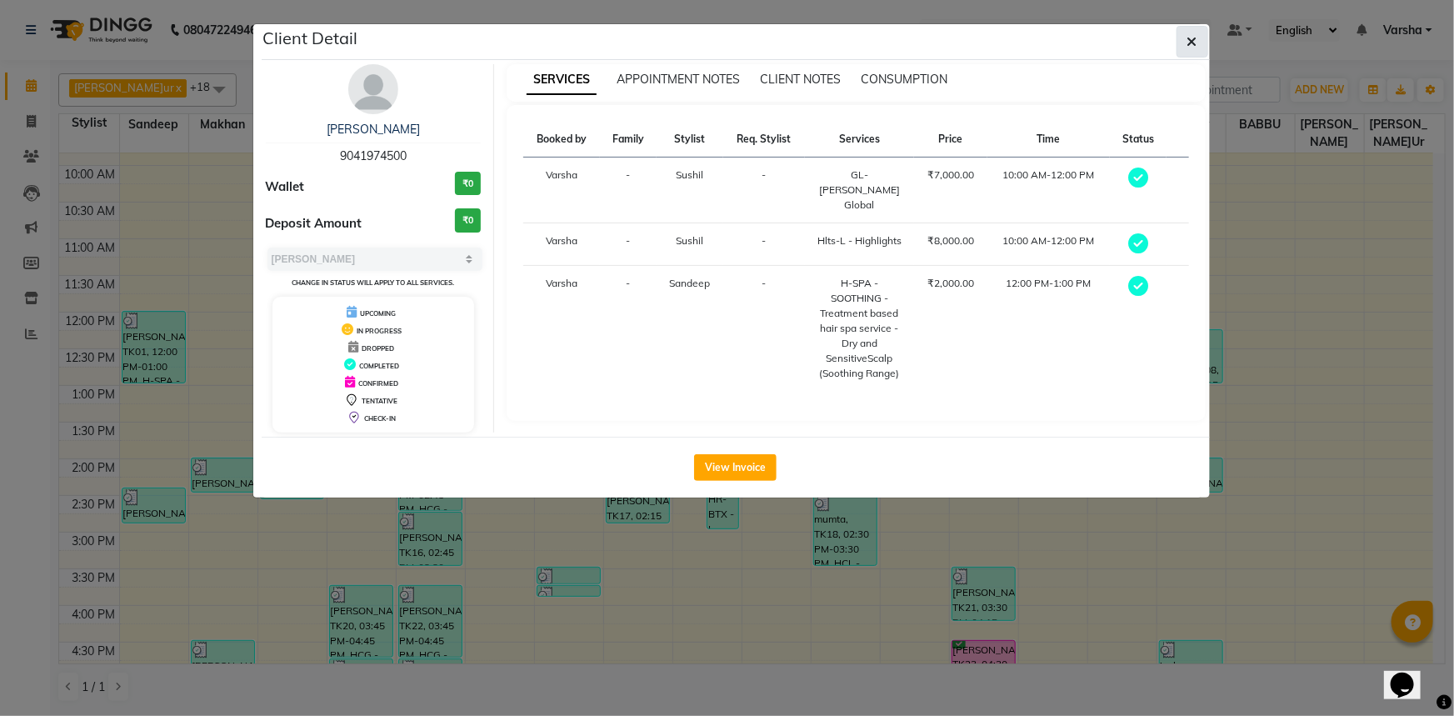
click at [1183, 45] on button "button" at bounding box center [1192, 42] width 32 height 32
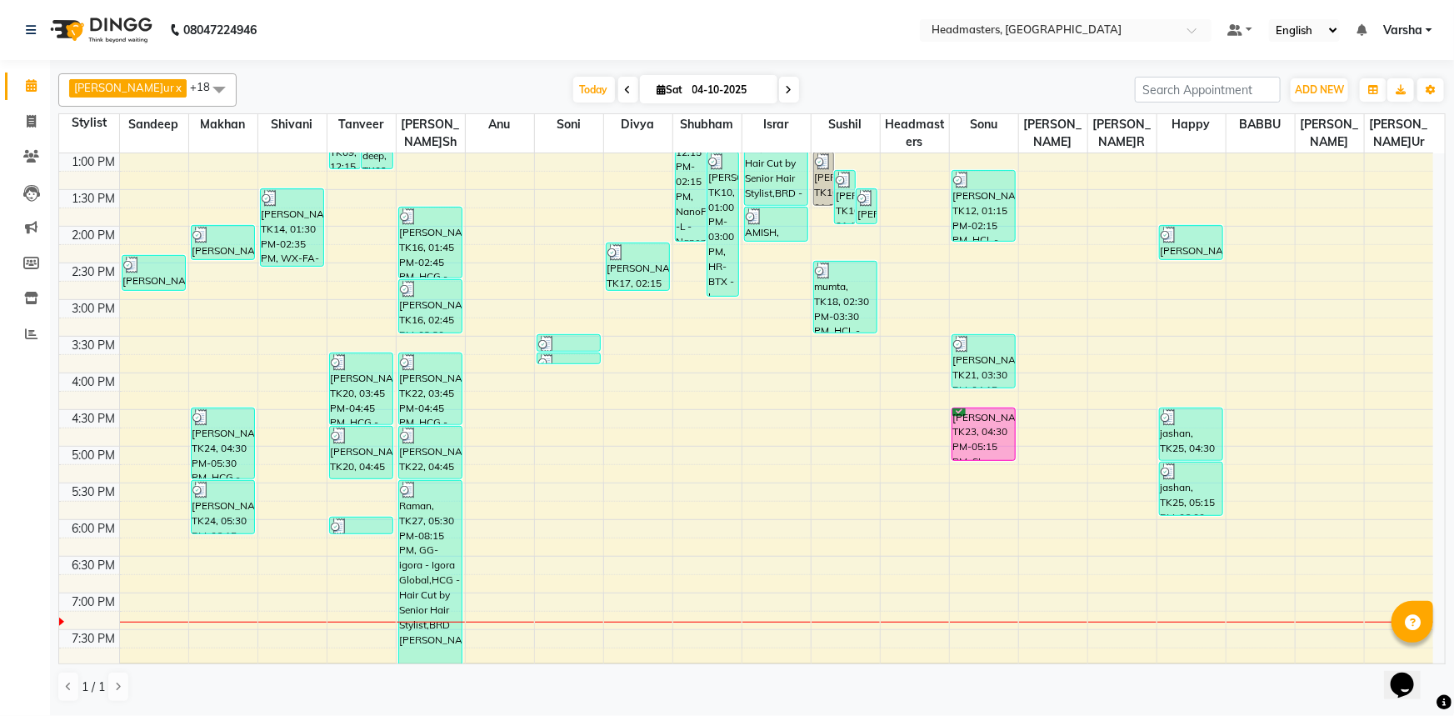
scroll to position [437, 0]
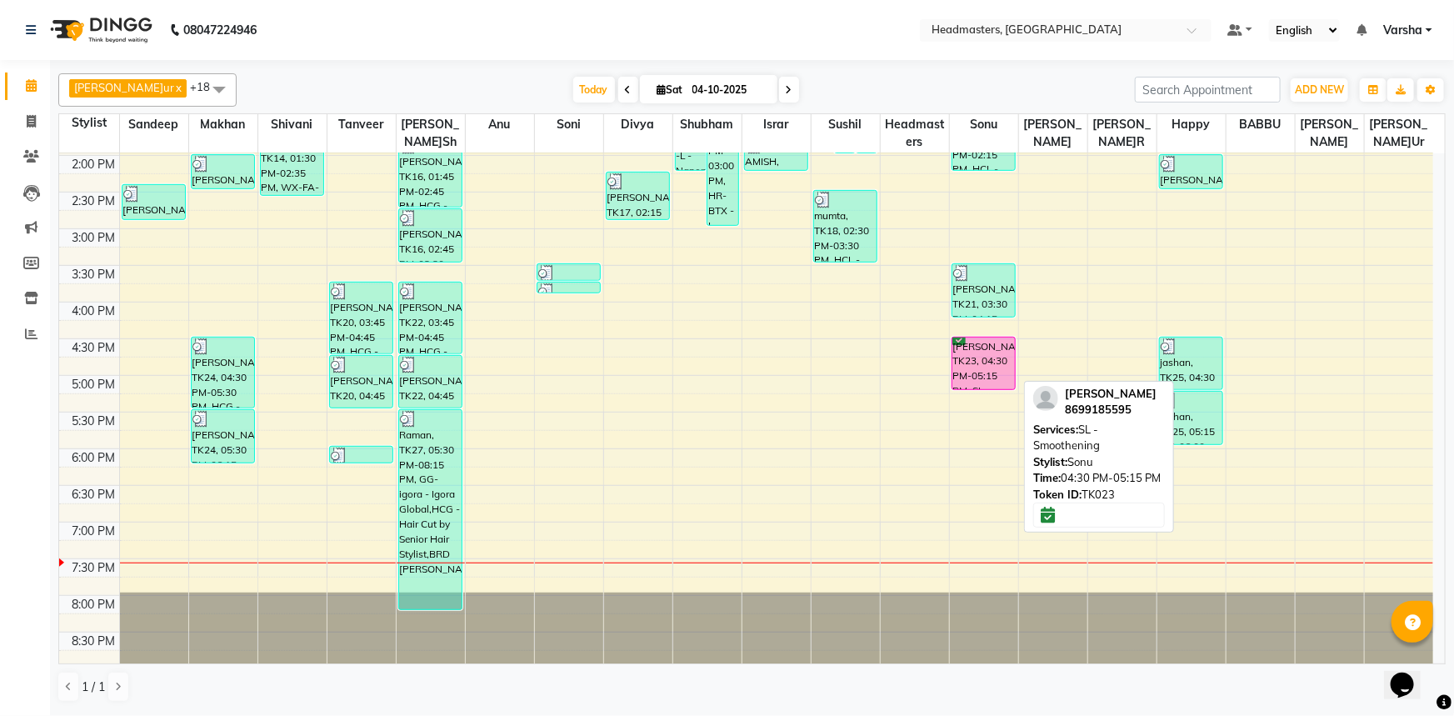
click at [981, 352] on div "[PERSON_NAME], TK23, 04:30 PM-05:15 PM, SL - Smoothening" at bounding box center [983, 363] width 63 height 52
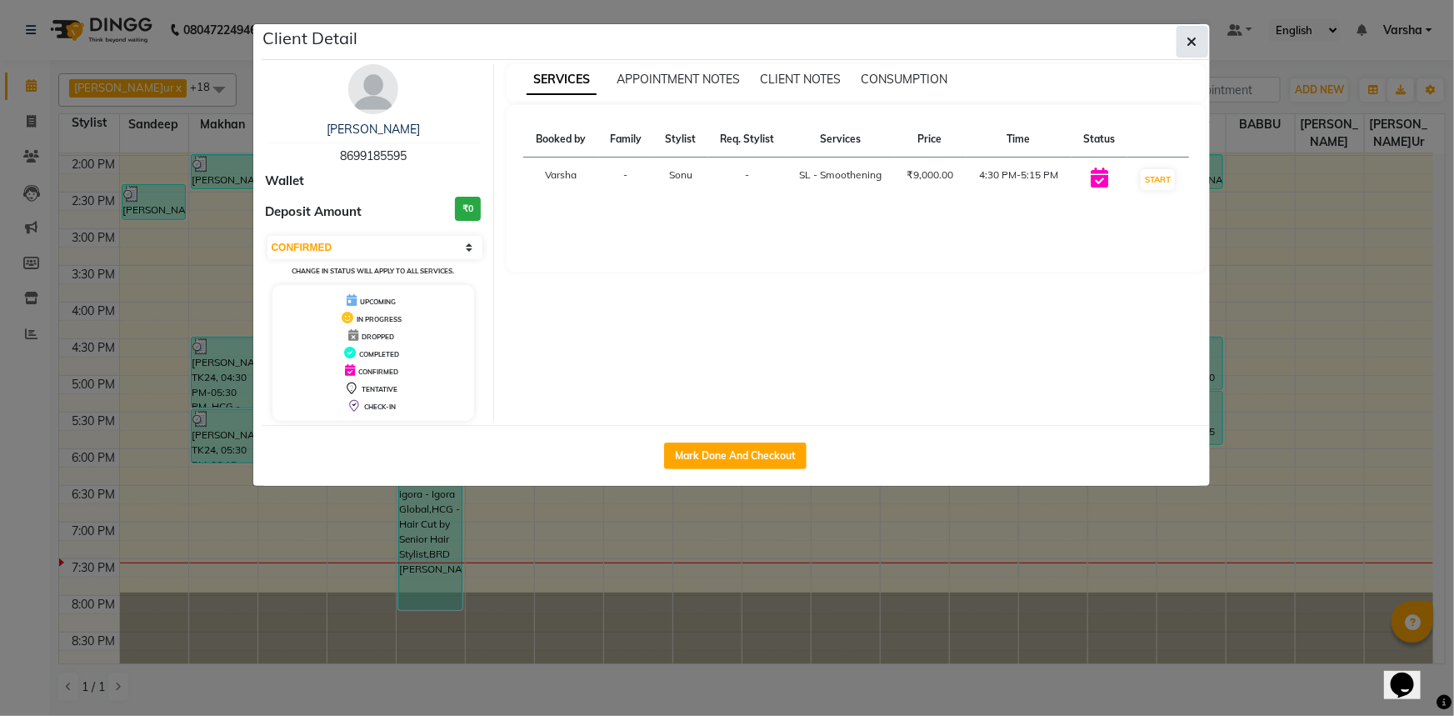
click at [1186, 35] on button "button" at bounding box center [1192, 42] width 32 height 32
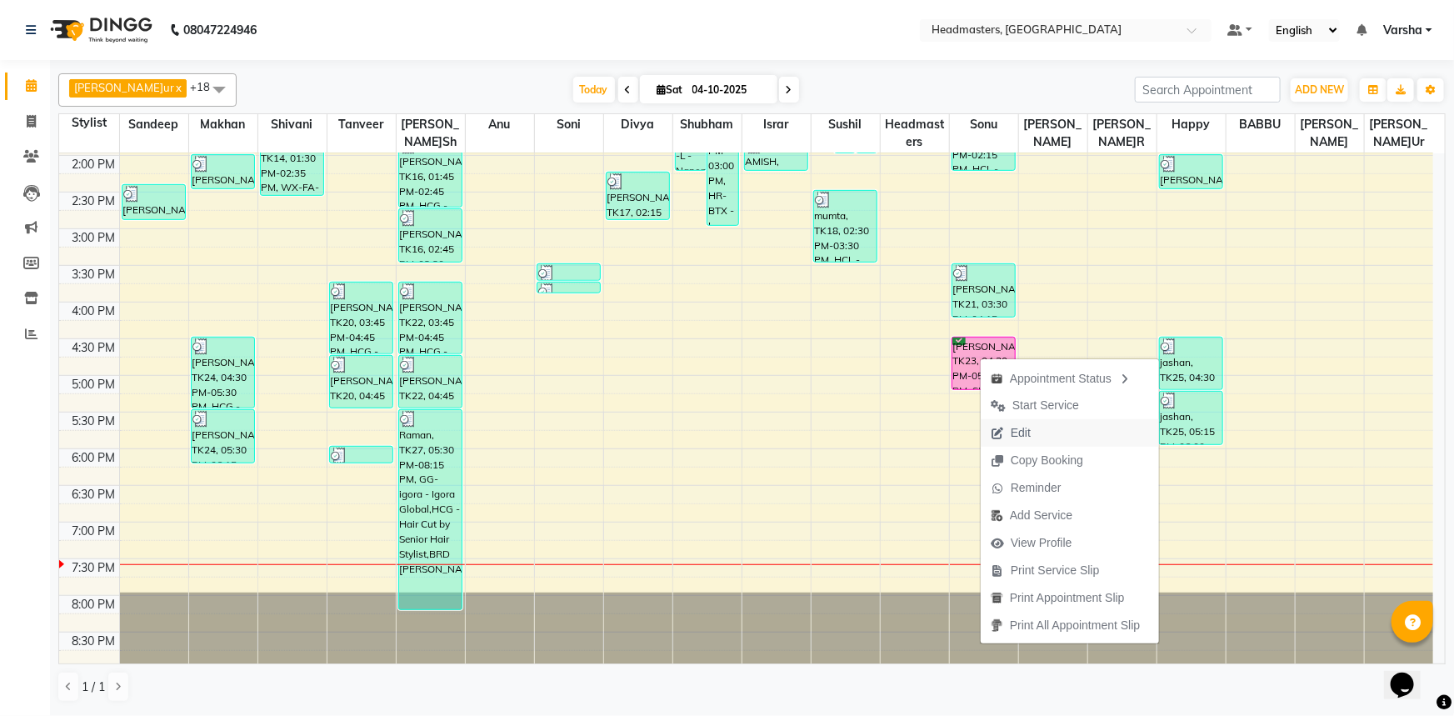
click at [1021, 437] on span "Edit" at bounding box center [1021, 432] width 20 height 17
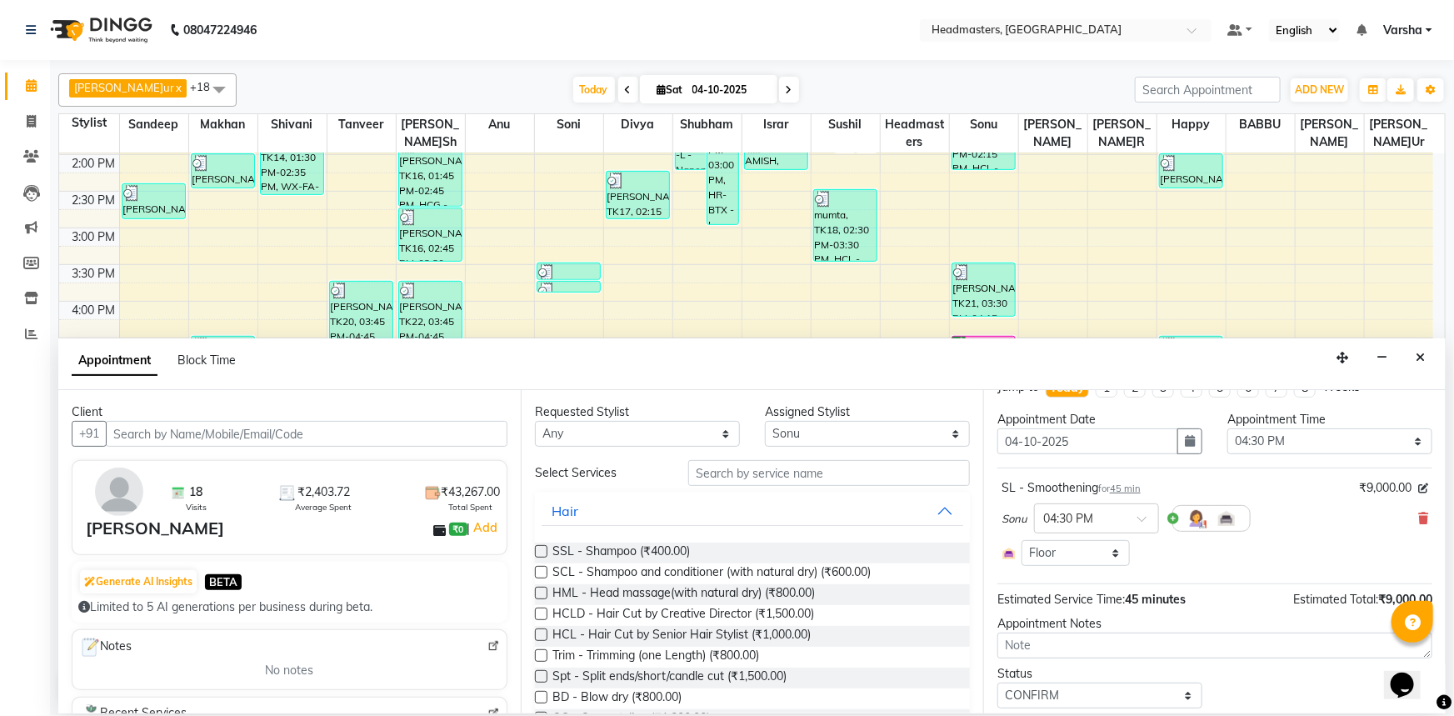
scroll to position [0, 0]
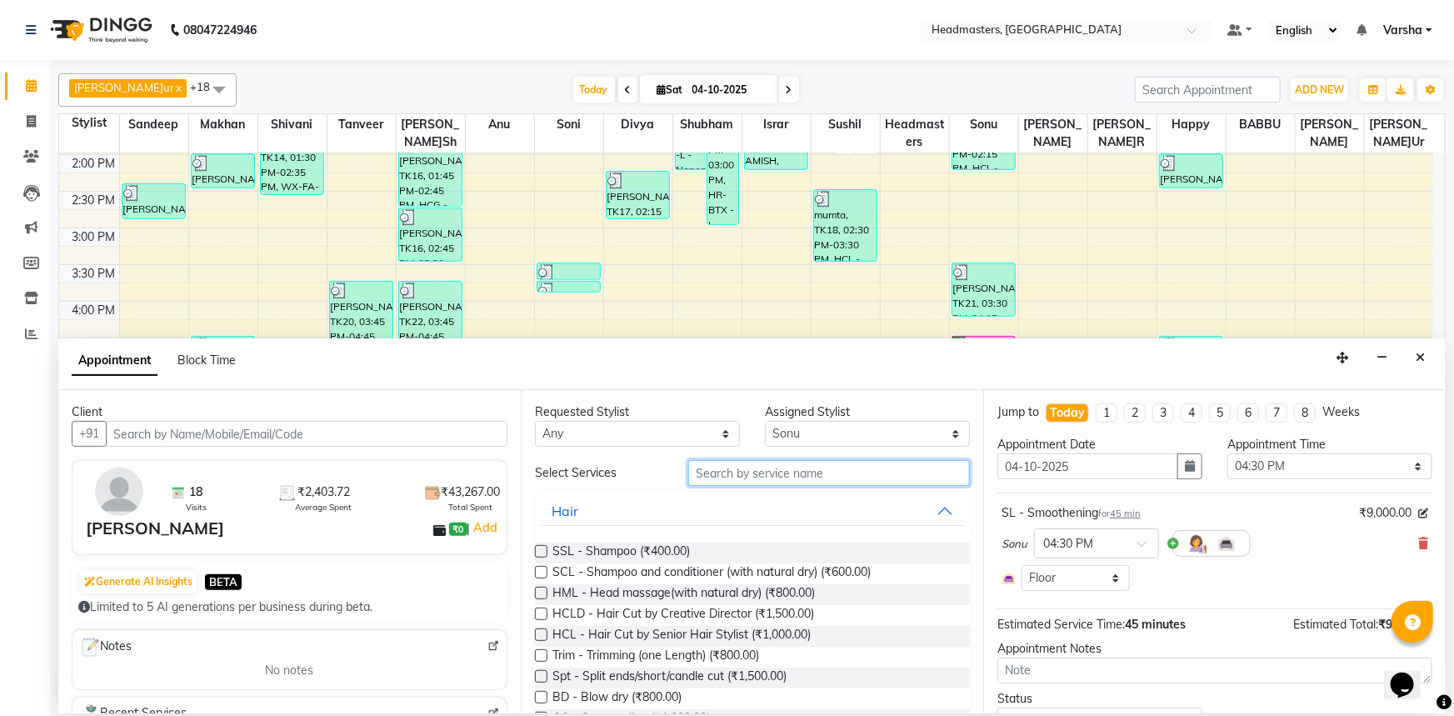
click at [732, 473] on input "text" at bounding box center [829, 473] width 282 height 26
click at [1418, 542] on icon at bounding box center [1423, 543] width 10 height 12
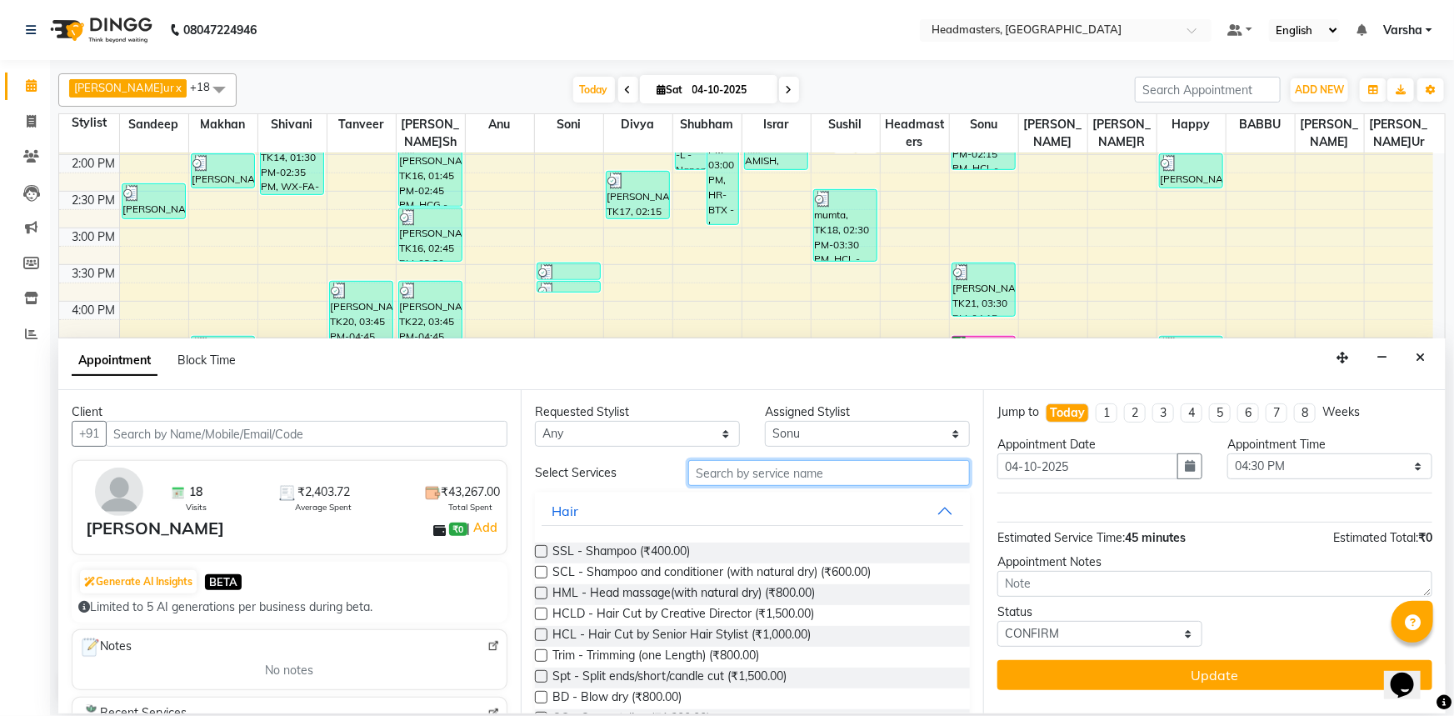
click at [727, 462] on input "text" at bounding box center [829, 473] width 282 height 26
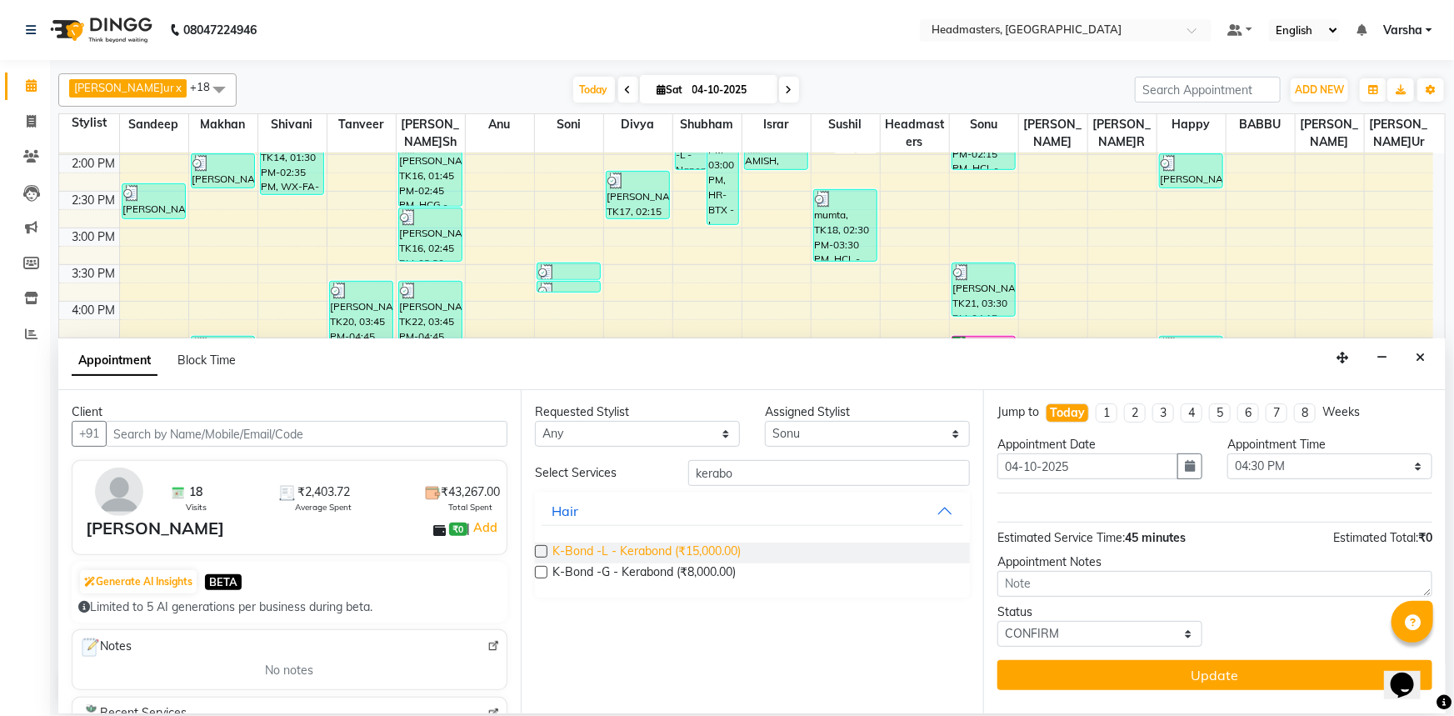
click at [616, 555] on span "K-Bond -L - Kerabond (₹15,000.00)" at bounding box center [646, 552] width 188 height 21
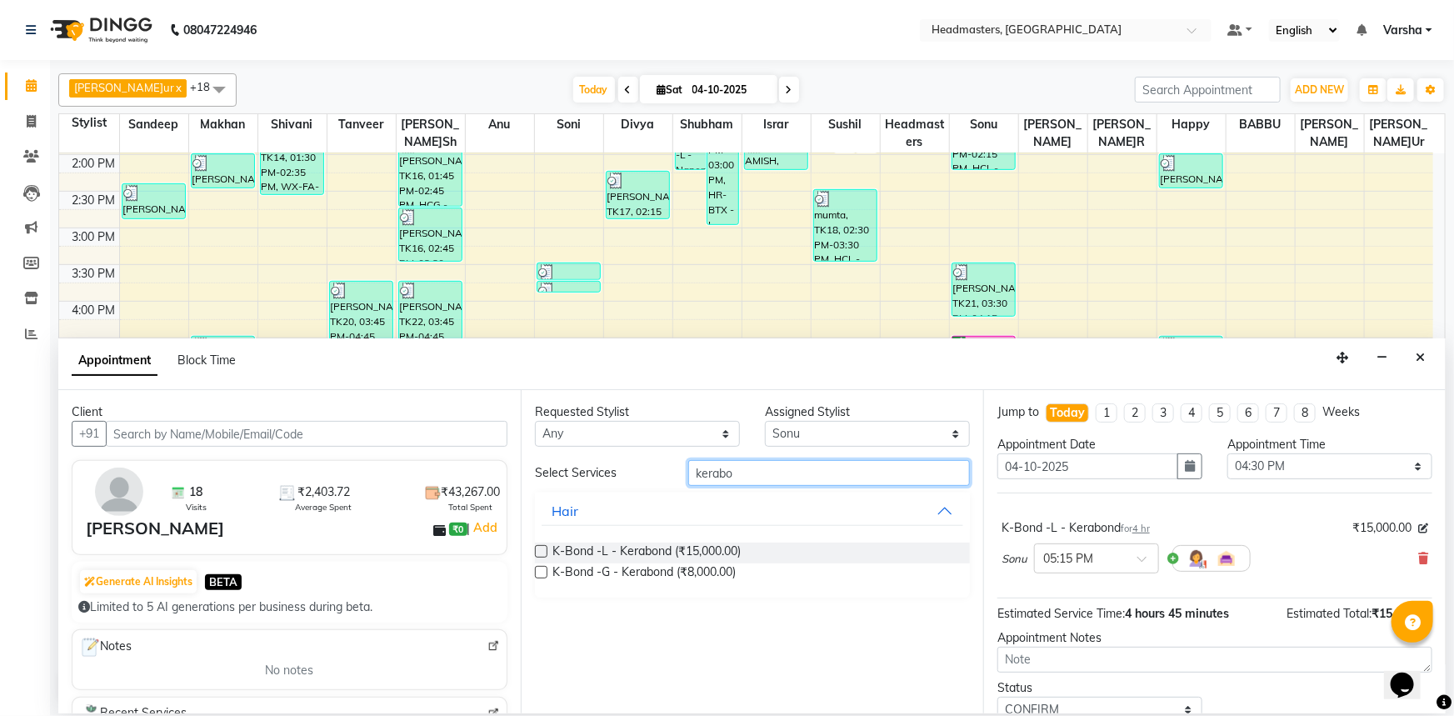
click at [798, 471] on input "kerabo" at bounding box center [829, 473] width 282 height 26
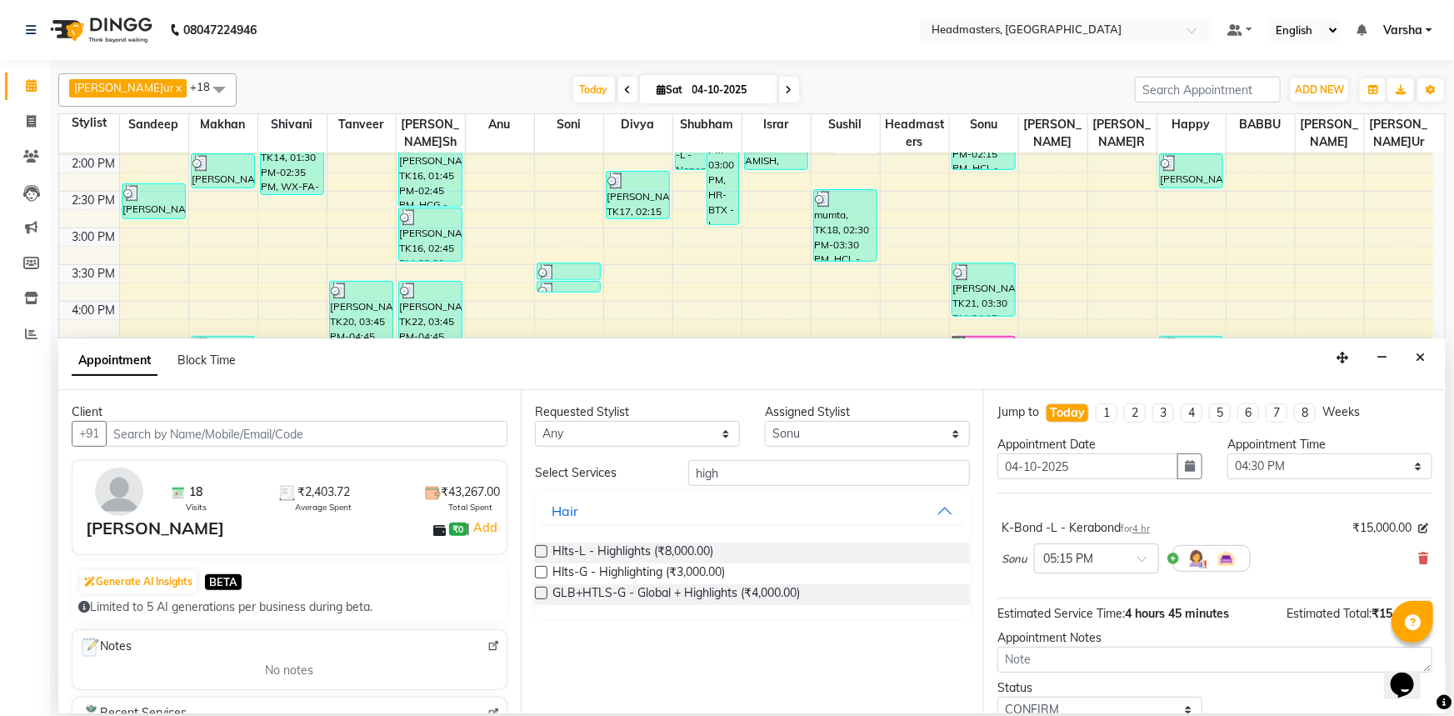
drag, startPoint x: 606, startPoint y: 552, endPoint x: 667, endPoint y: 494, distance: 84.3
click at [606, 552] on span "Hlts-L - Highlights (₹8,000.00)" at bounding box center [632, 552] width 161 height 21
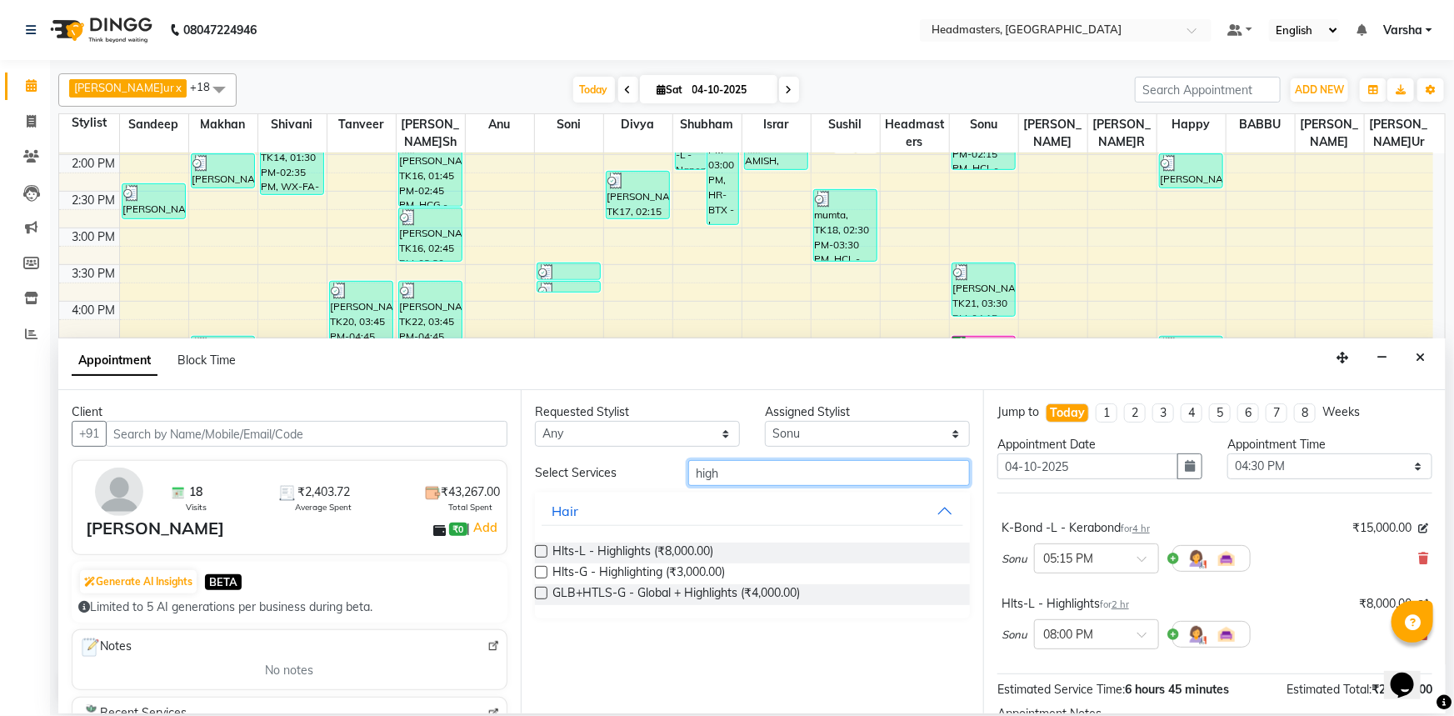
click at [727, 477] on input "high" at bounding box center [829, 473] width 282 height 26
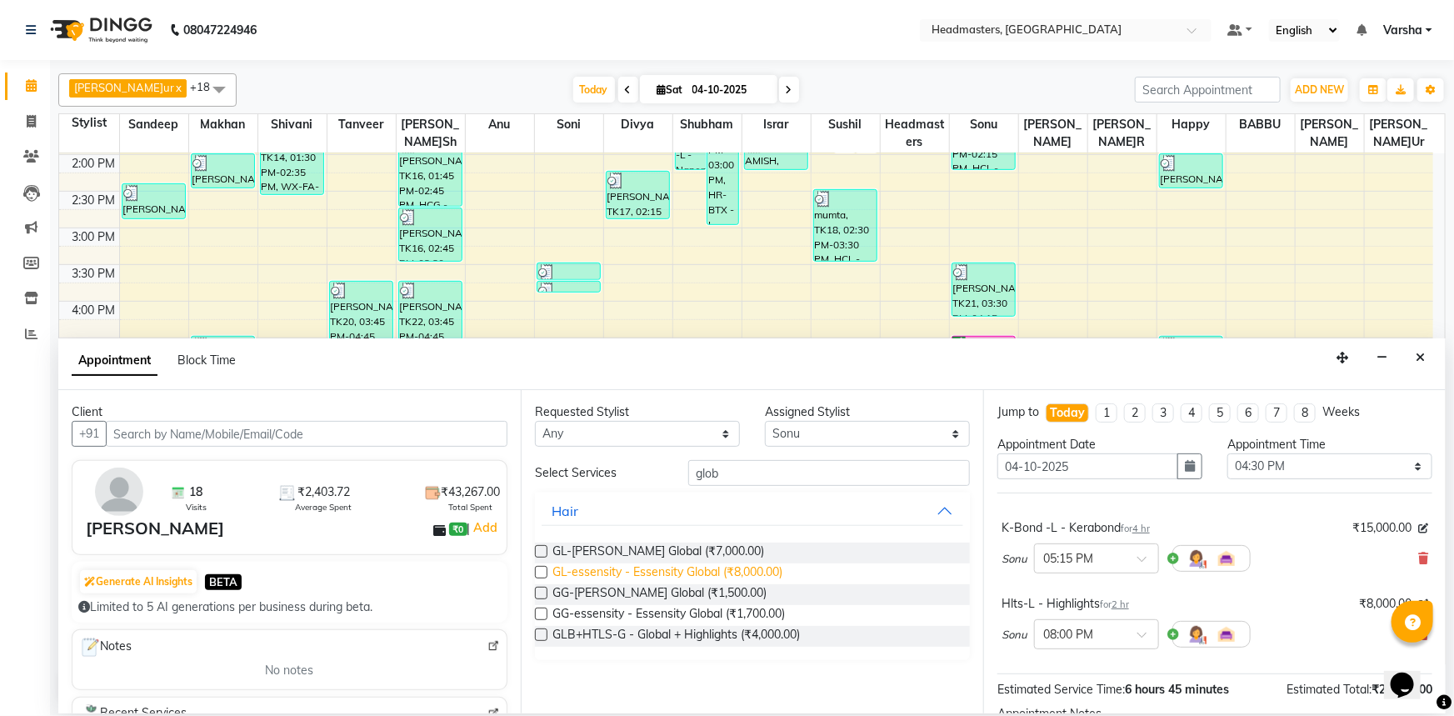
click at [642, 568] on span "GL-essensity - Essensity Global (₹8,000.00)" at bounding box center [667, 573] width 230 height 21
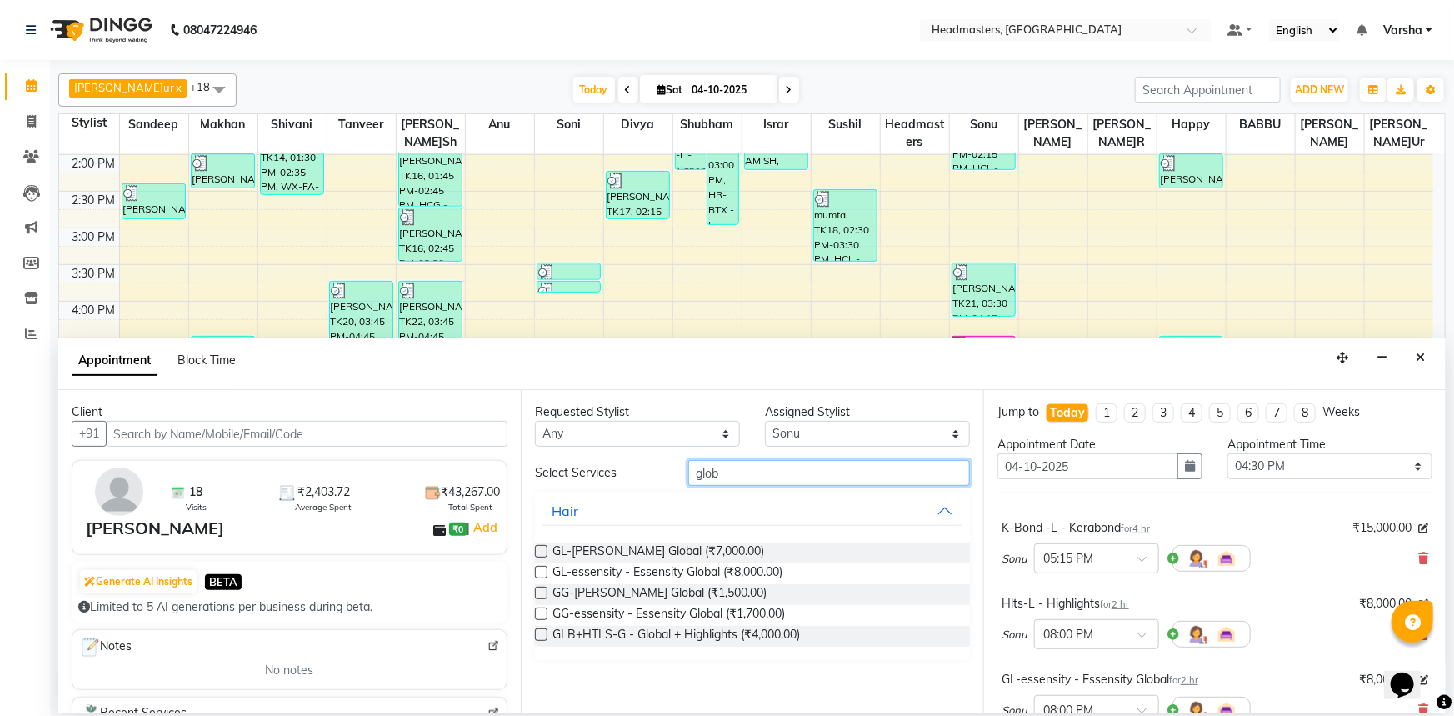
click at [732, 470] on input "glob" at bounding box center [829, 473] width 282 height 26
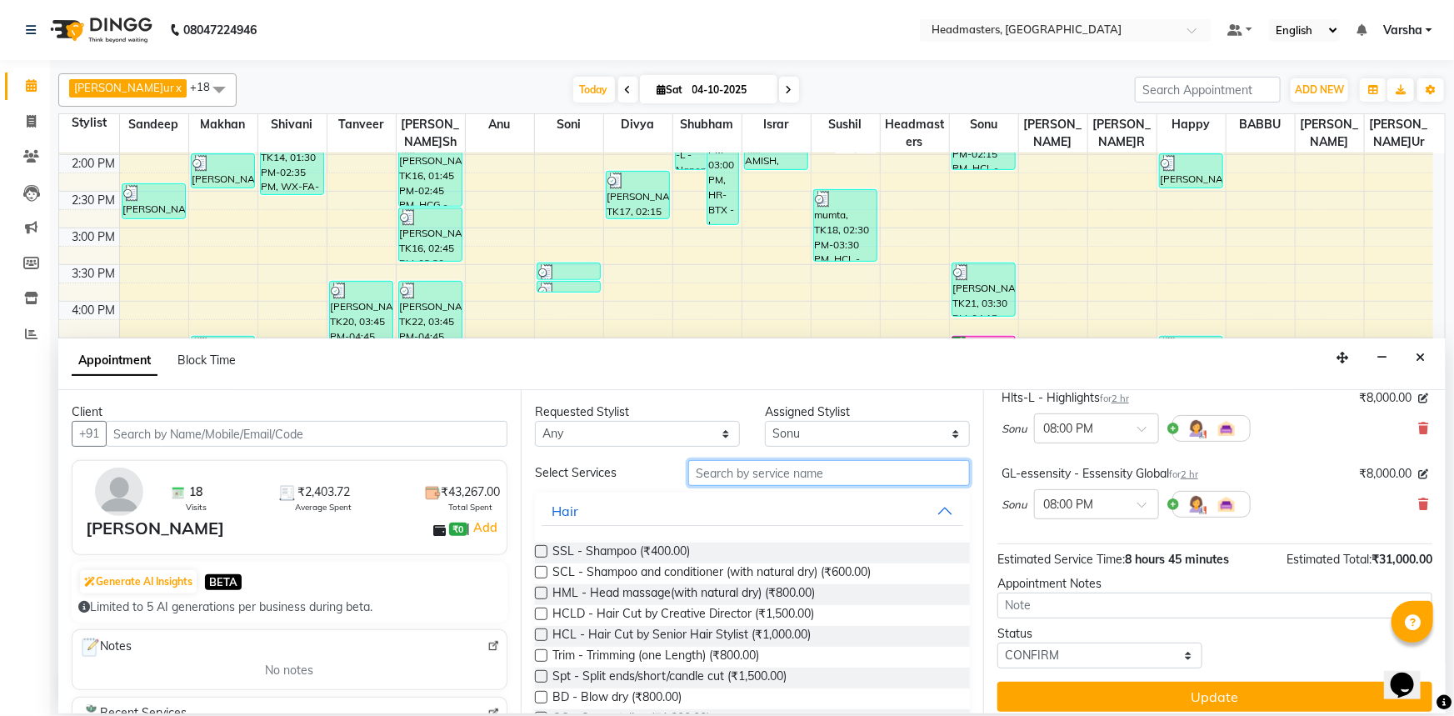
scroll to position [217, 0]
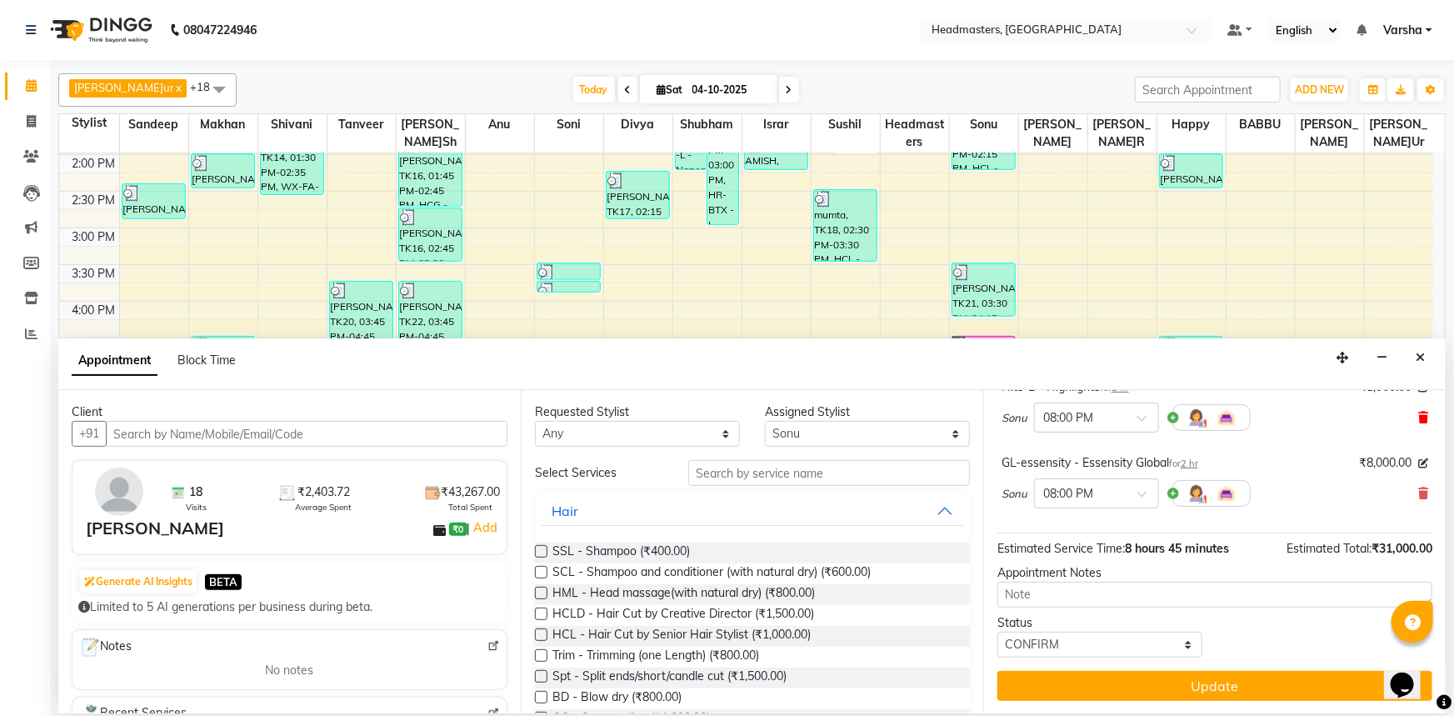
click at [1418, 417] on icon at bounding box center [1423, 418] width 10 height 12
click at [1418, 492] on icon at bounding box center [1423, 493] width 10 height 12
click at [804, 432] on select "Select Afia[PERSON_NAME]u[PERSON_NAME]n[PERSON_NAME]IR [PERSON_NAME] Headmaster…" at bounding box center [867, 434] width 205 height 26
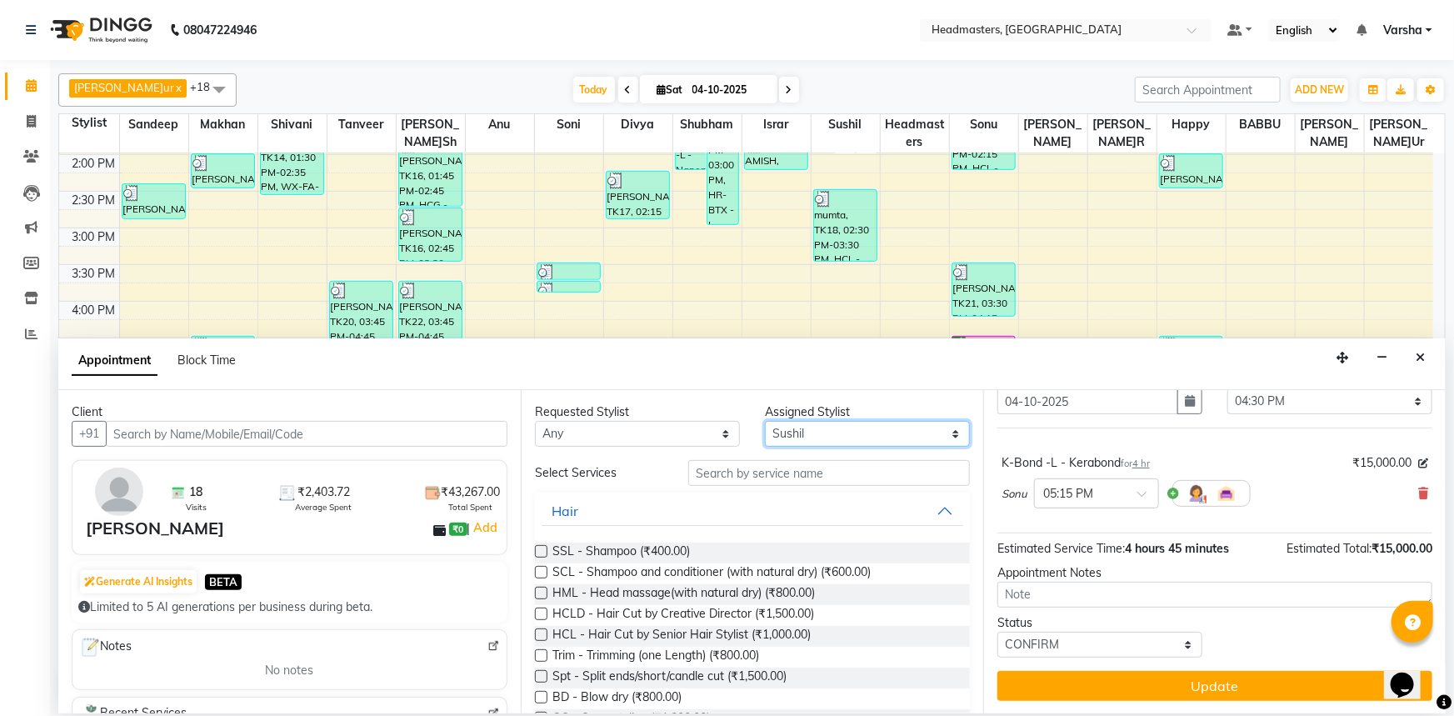
click at [765, 421] on select "Select Afia[PERSON_NAME]u[PERSON_NAME]n[PERSON_NAME]IR [PERSON_NAME] Headmaster…" at bounding box center [867, 434] width 205 height 26
click at [772, 475] on input "text" at bounding box center [829, 473] width 282 height 26
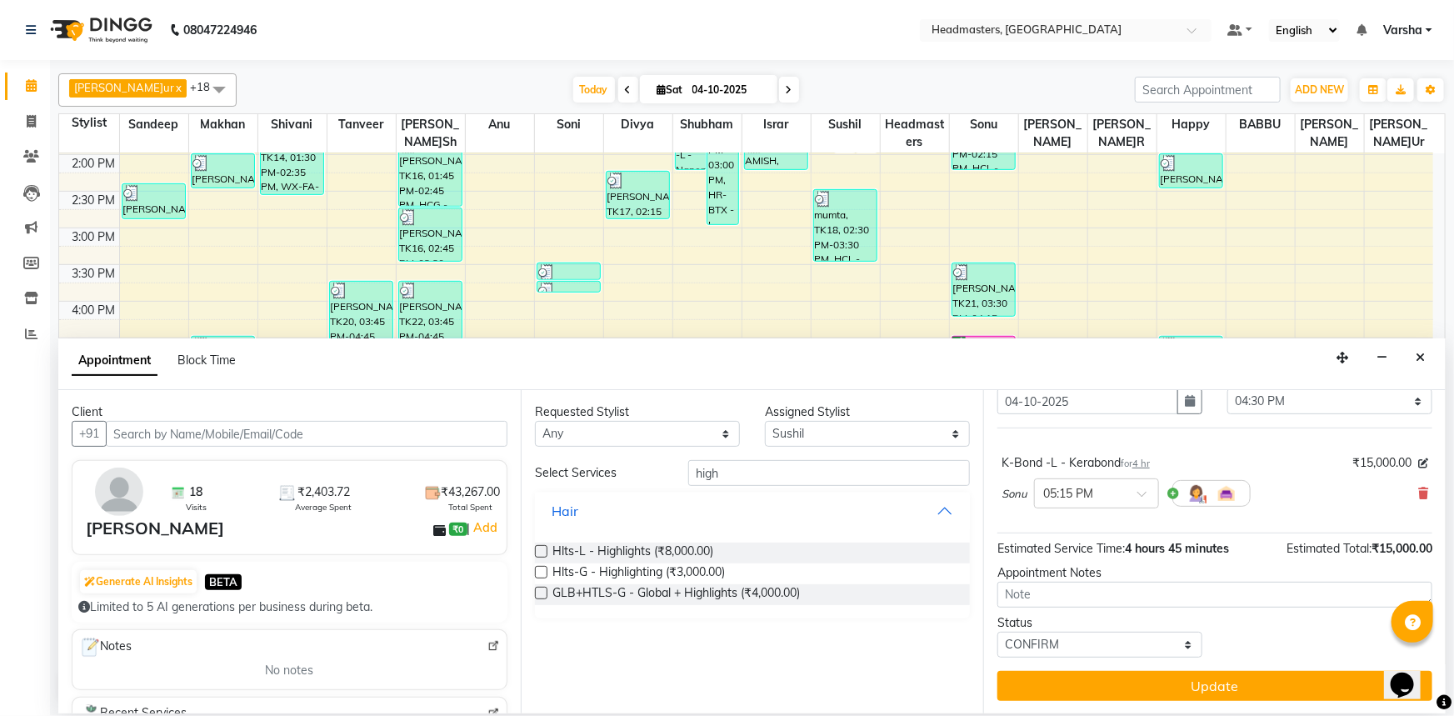
click at [705, 520] on button "Hair" at bounding box center [753, 511] width 422 height 30
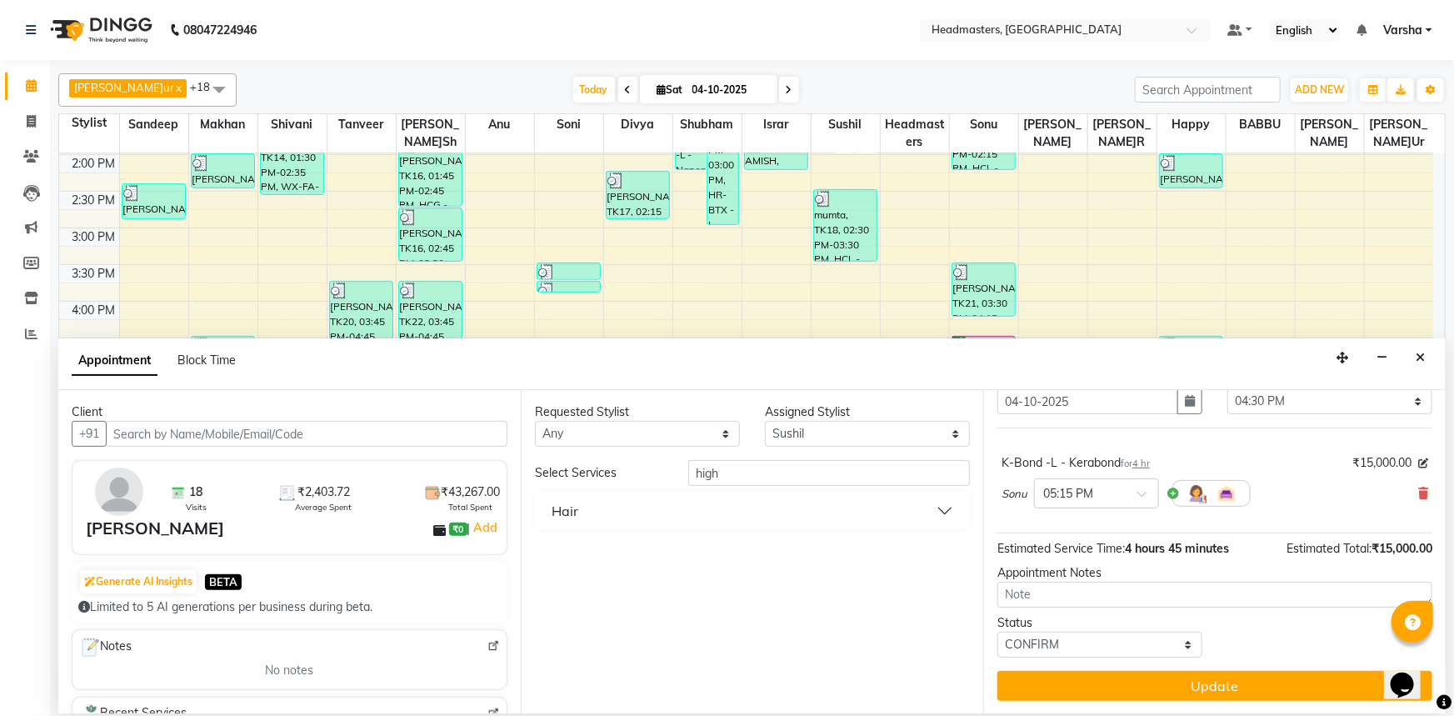
click at [948, 514] on button "Hair" at bounding box center [753, 511] width 422 height 30
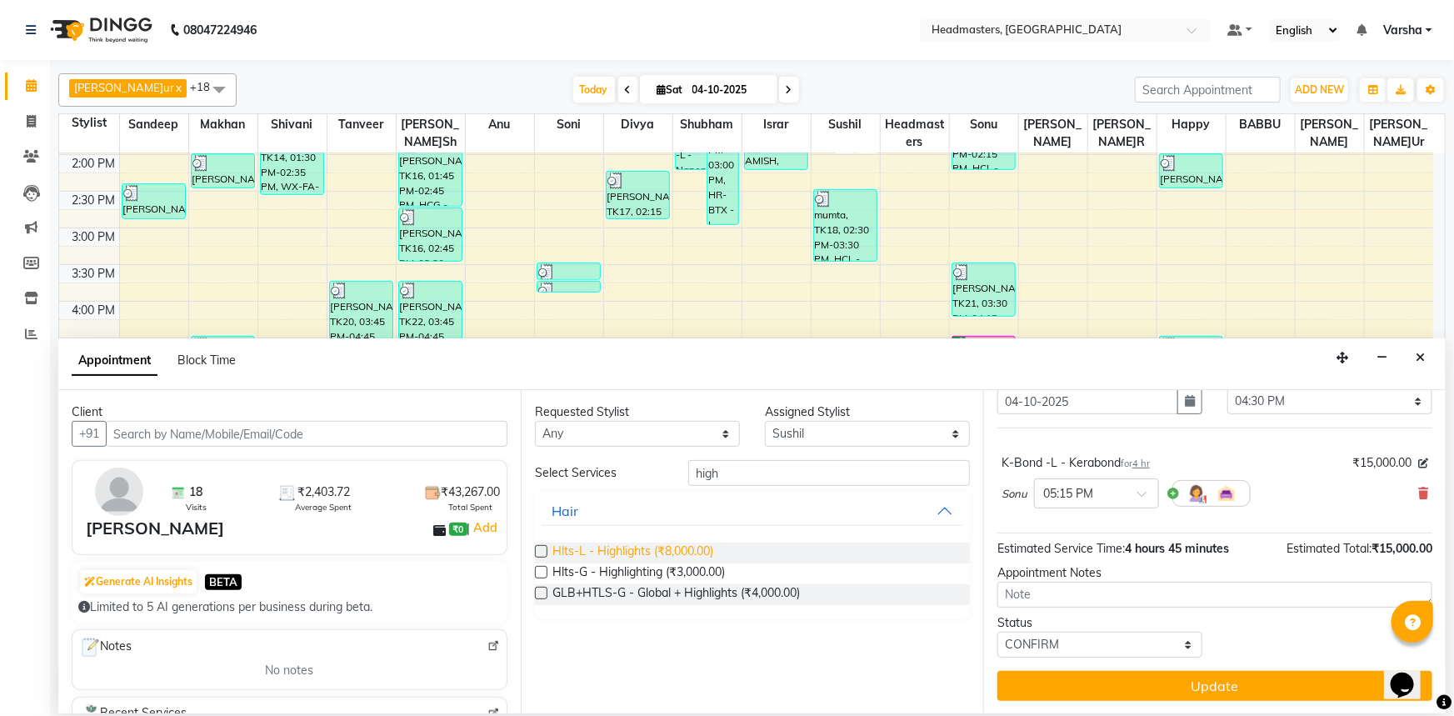
click at [597, 550] on span "Hlts-L - Highlights (₹8,000.00)" at bounding box center [632, 552] width 161 height 21
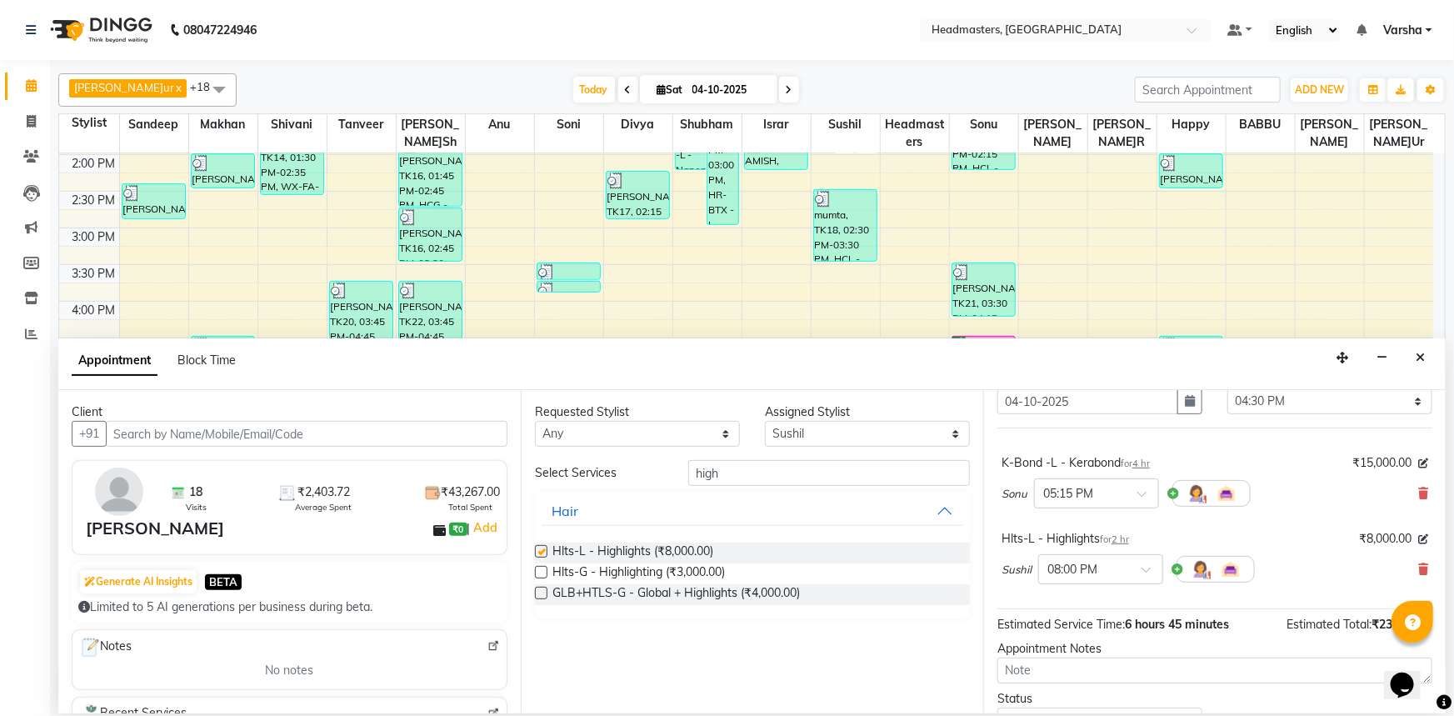
scroll to position [141, 0]
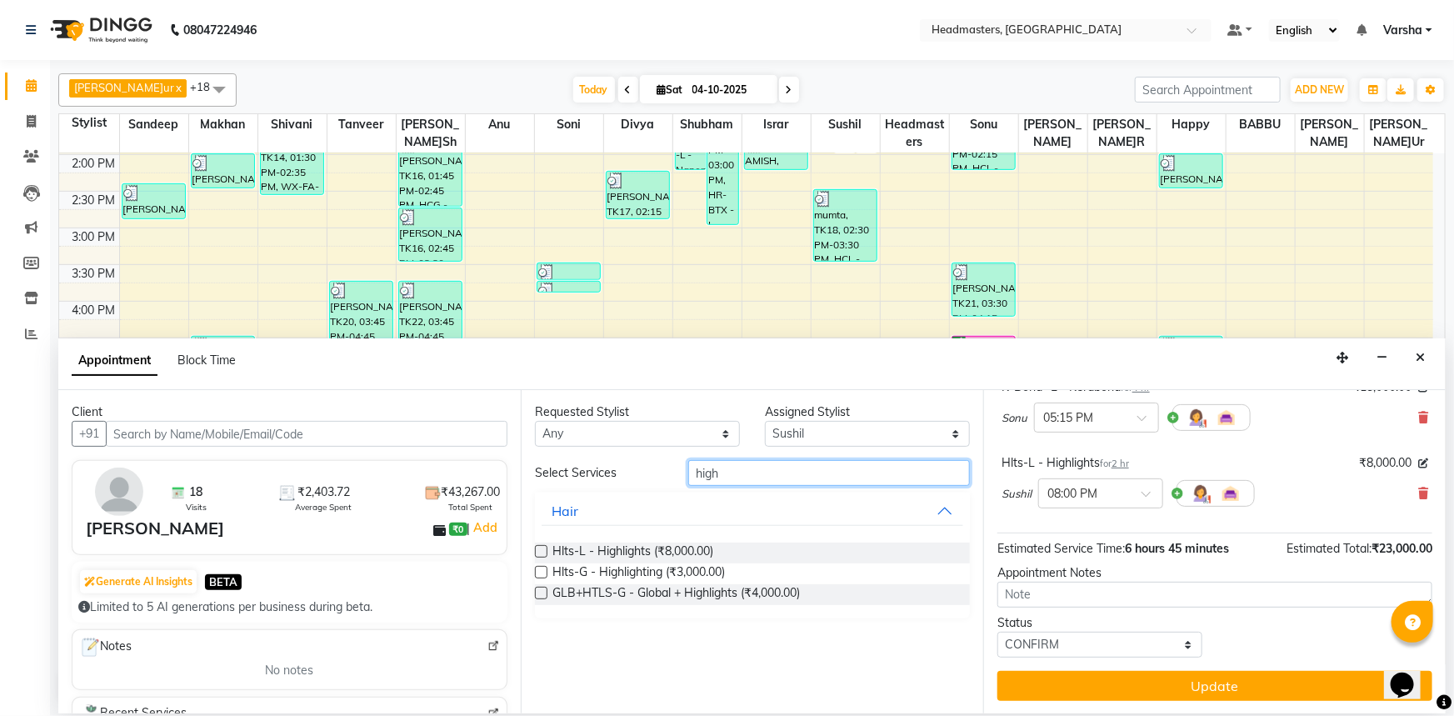
click at [741, 469] on input "high" at bounding box center [829, 473] width 282 height 26
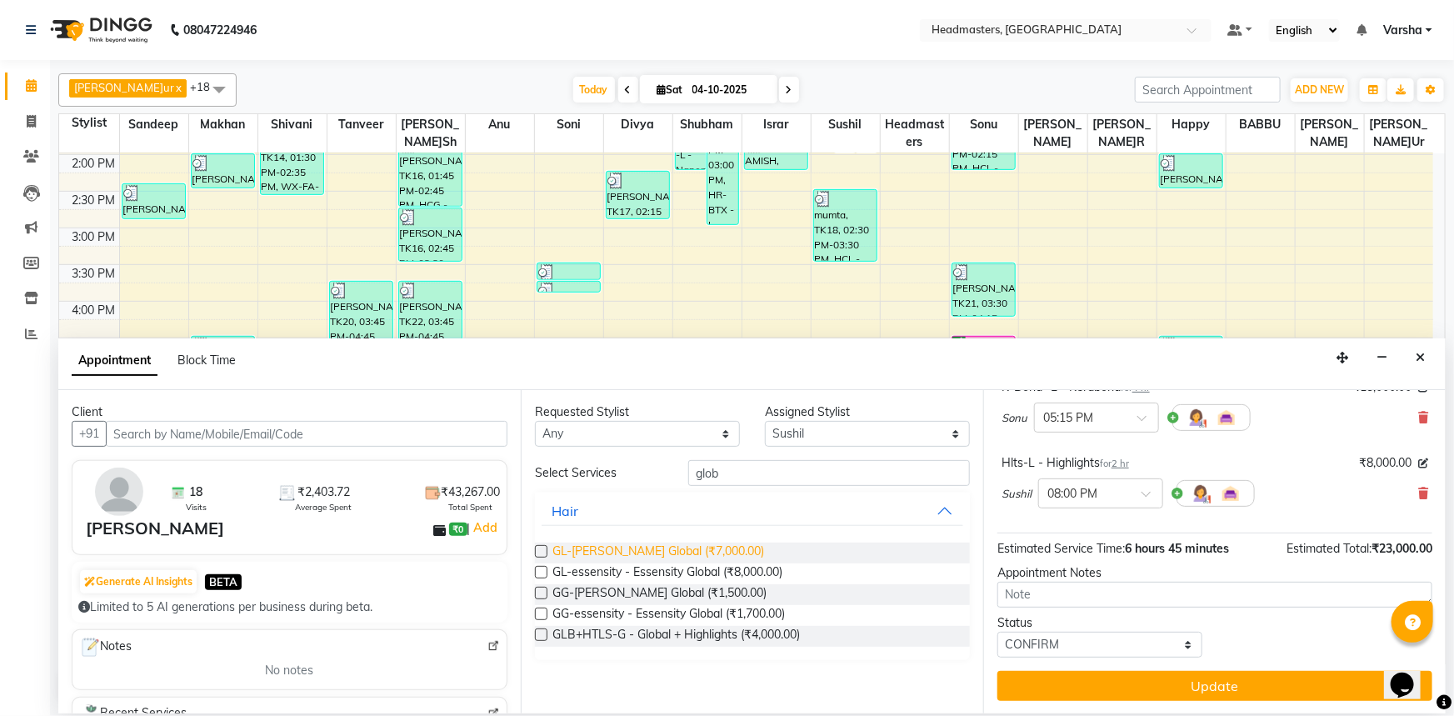
click at [608, 566] on span "GL-essensity - Essensity Global (₹8,000.00)" at bounding box center [667, 573] width 230 height 21
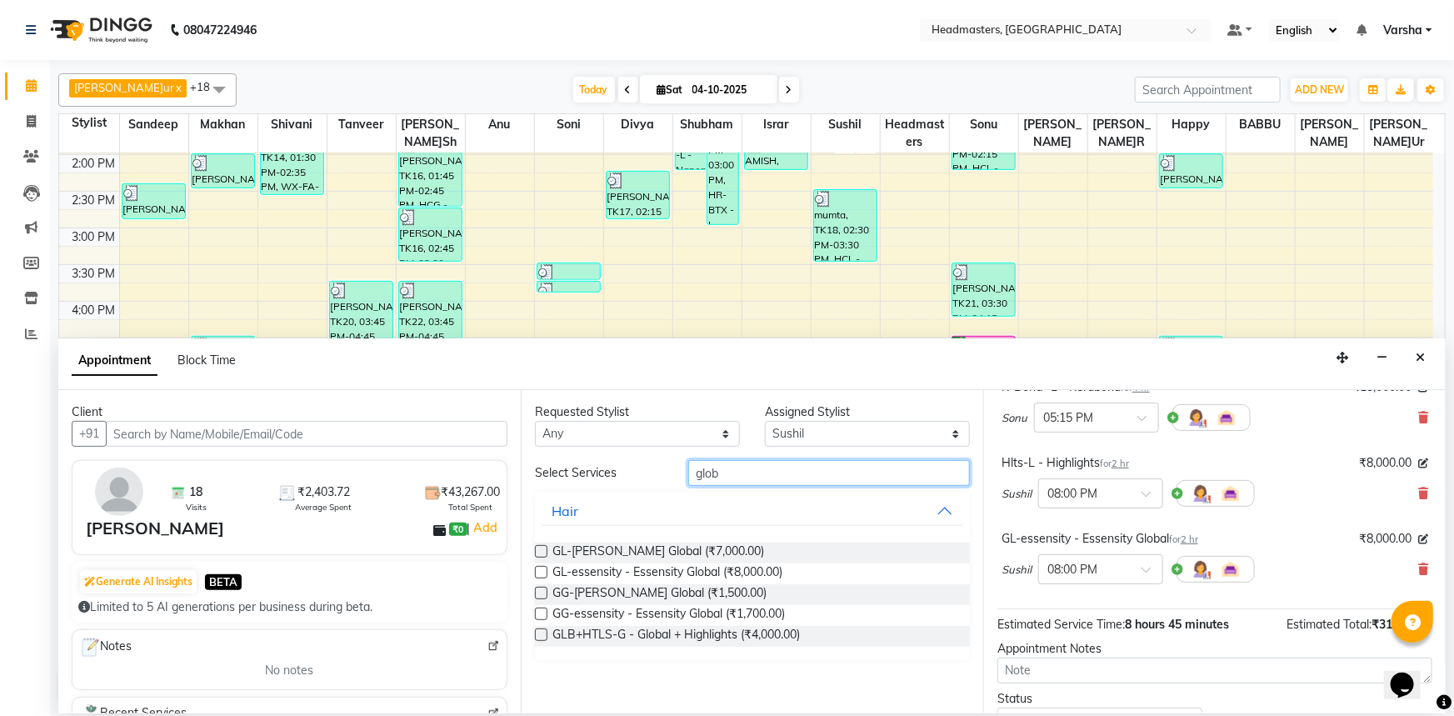
click at [723, 474] on input "glob" at bounding box center [829, 473] width 282 height 26
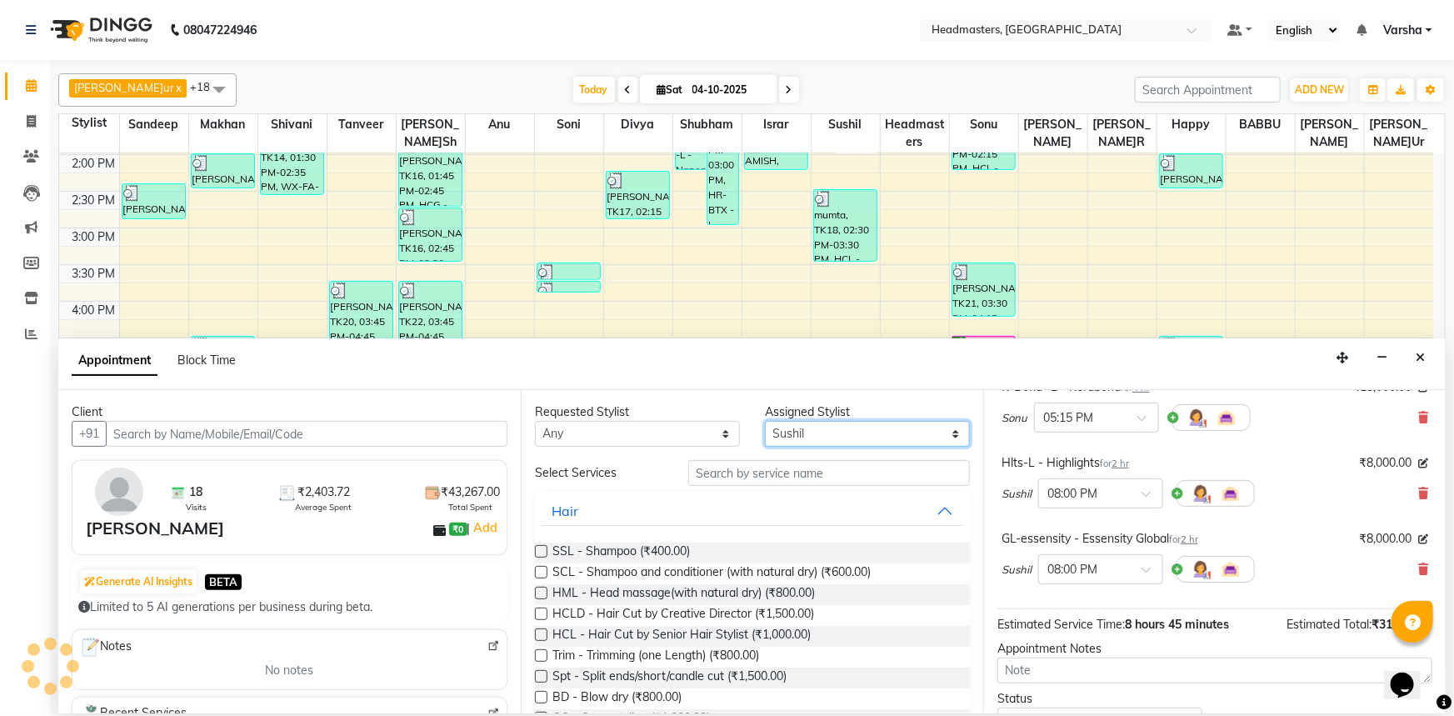
click at [799, 434] on select "Select Afia[PERSON_NAME]u[PERSON_NAME]n[PERSON_NAME]IR [PERSON_NAME] Headmaster…" at bounding box center [867, 434] width 205 height 26
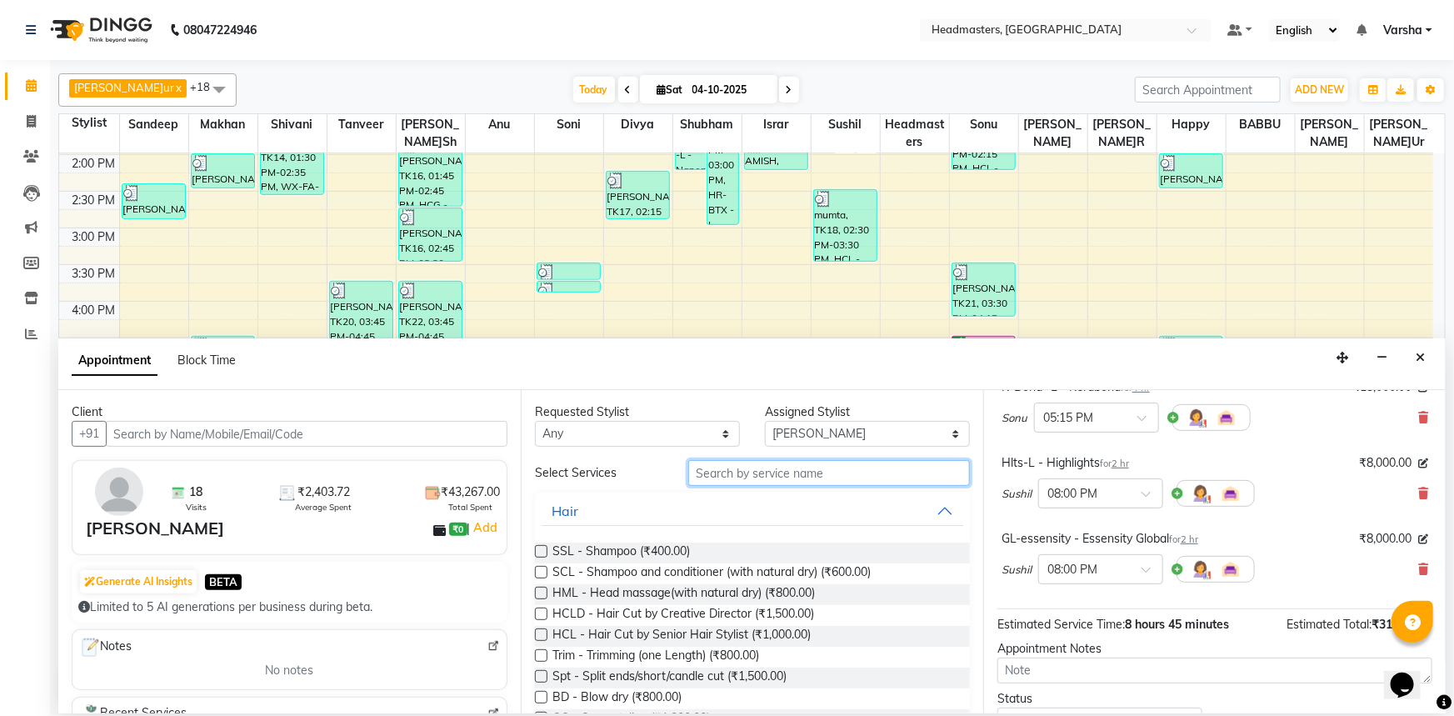
click at [762, 465] on input "text" at bounding box center [829, 473] width 282 height 26
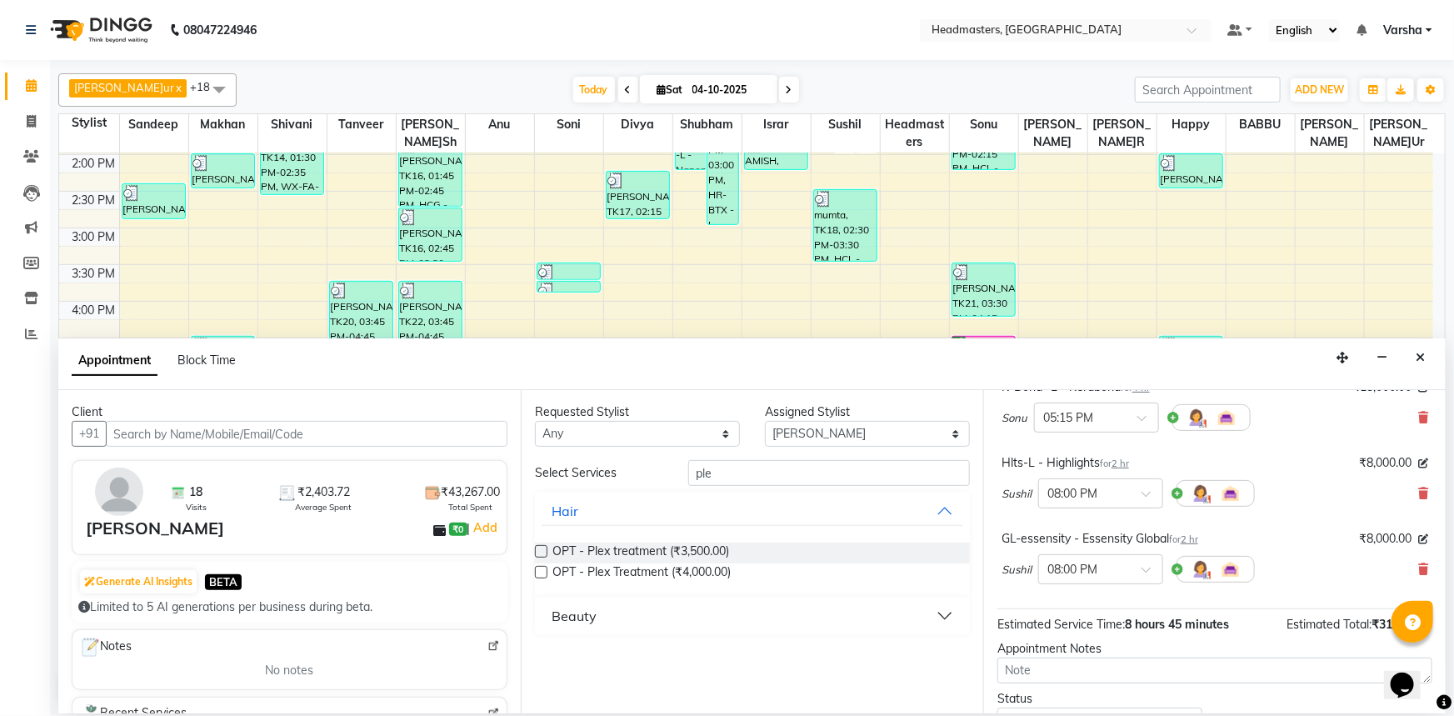
click at [539, 572] on label at bounding box center [541, 572] width 12 height 12
click at [539, 572] on input "checkbox" at bounding box center [540, 573] width 11 height 11
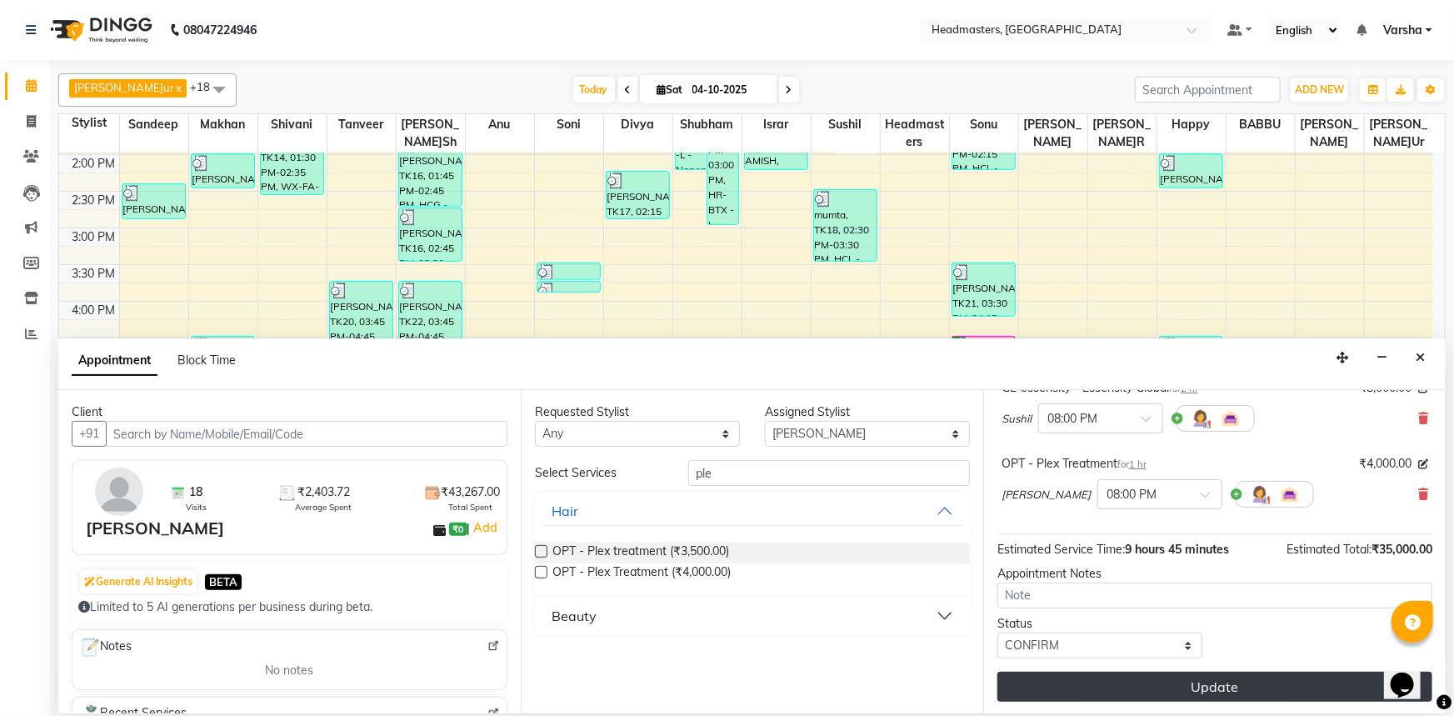
click at [1152, 686] on button "Update" at bounding box center [1214, 687] width 435 height 30
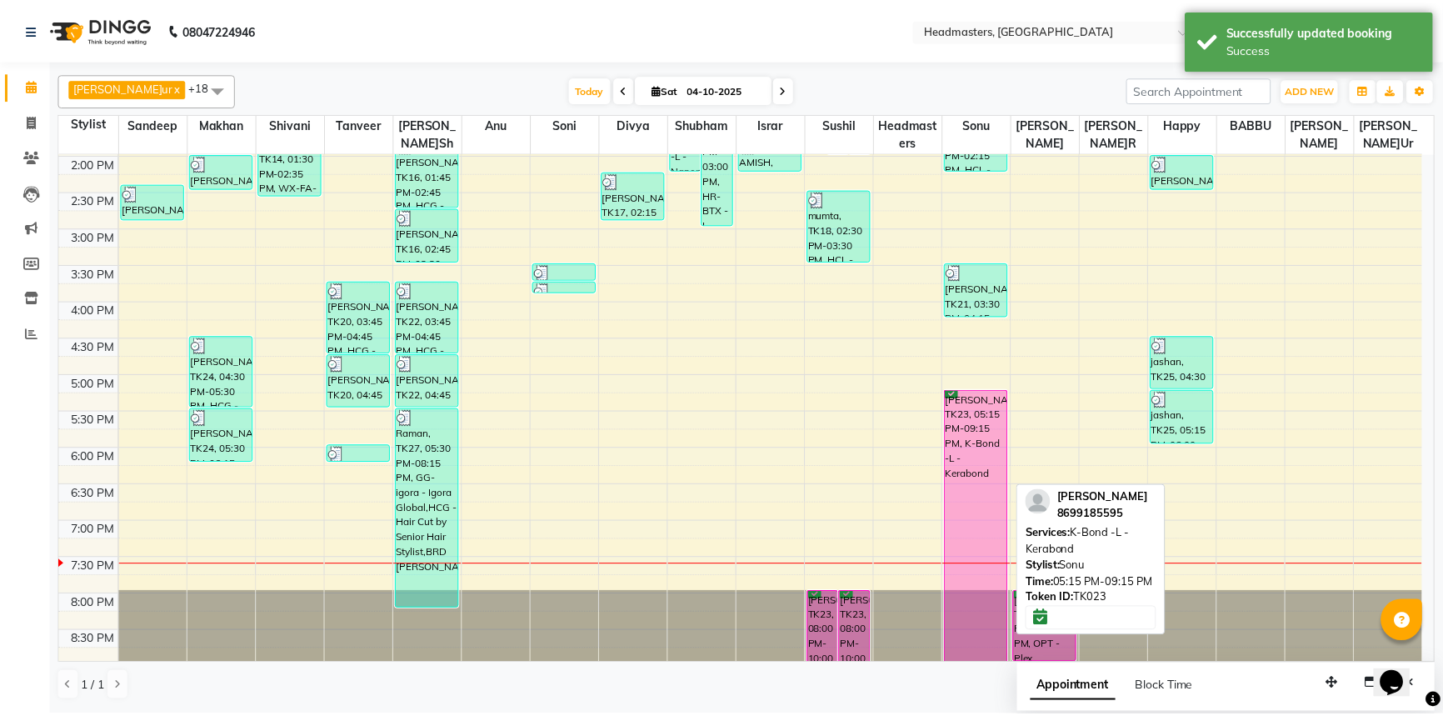
scroll to position [437, 0]
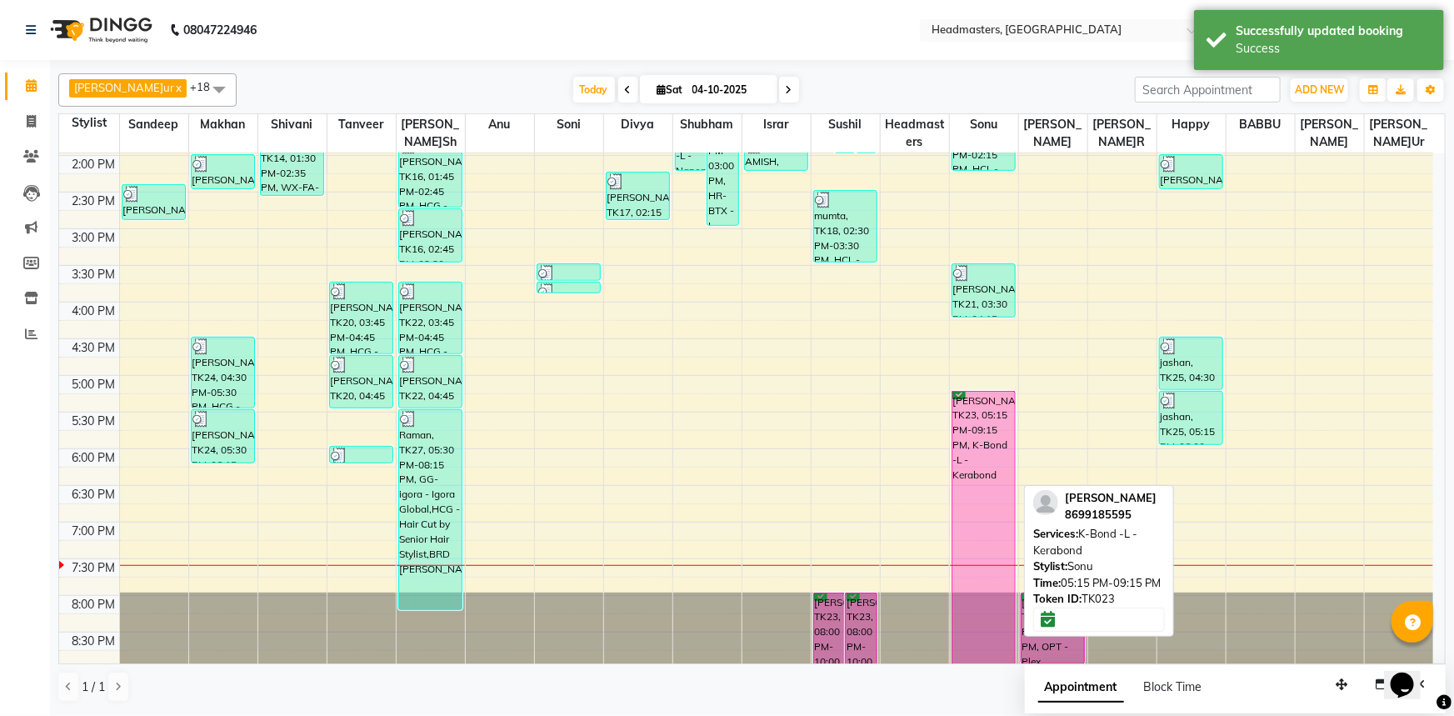
click at [985, 464] on div "[PERSON_NAME], TK23, 05:15 PM-09:15 PM, K-Bond -L - Kerabond" at bounding box center [983, 528] width 63 height 272
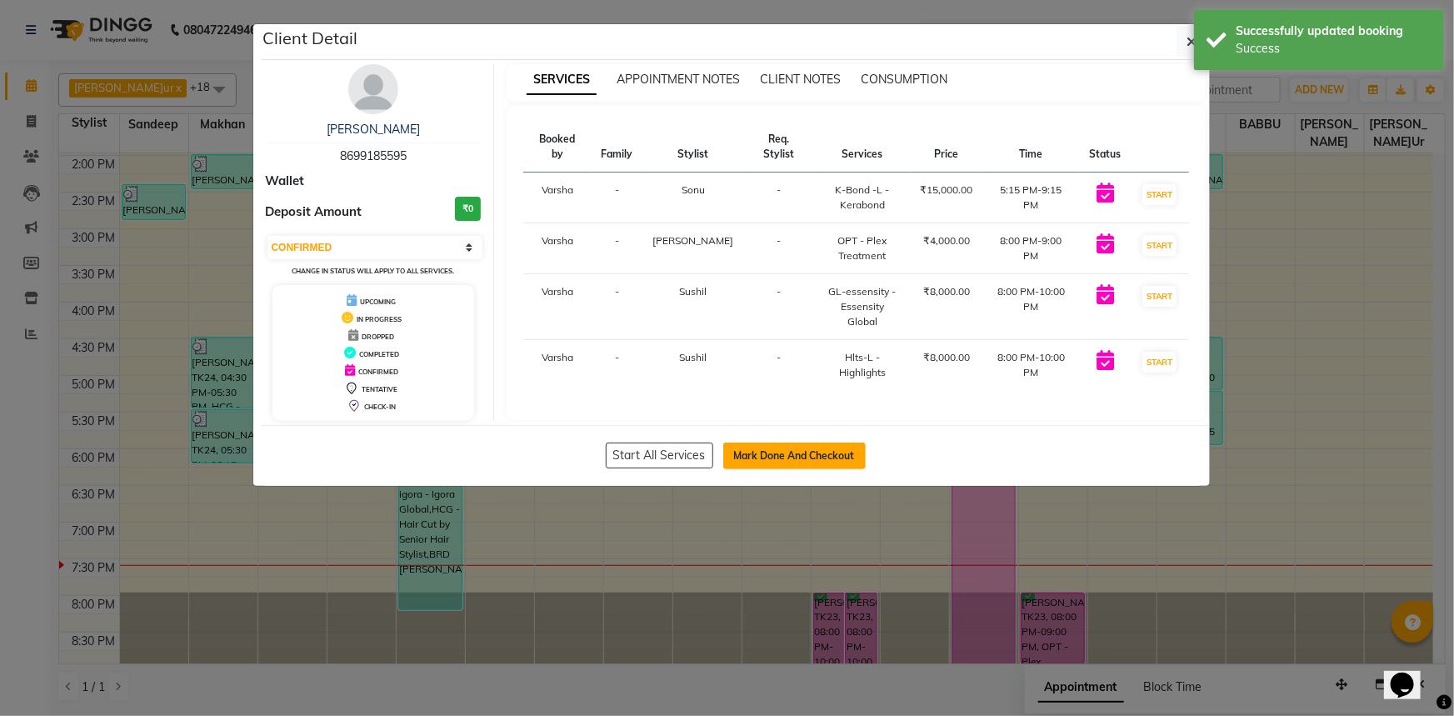
click at [776, 457] on button "Mark Done And Checkout" at bounding box center [794, 455] width 142 height 27
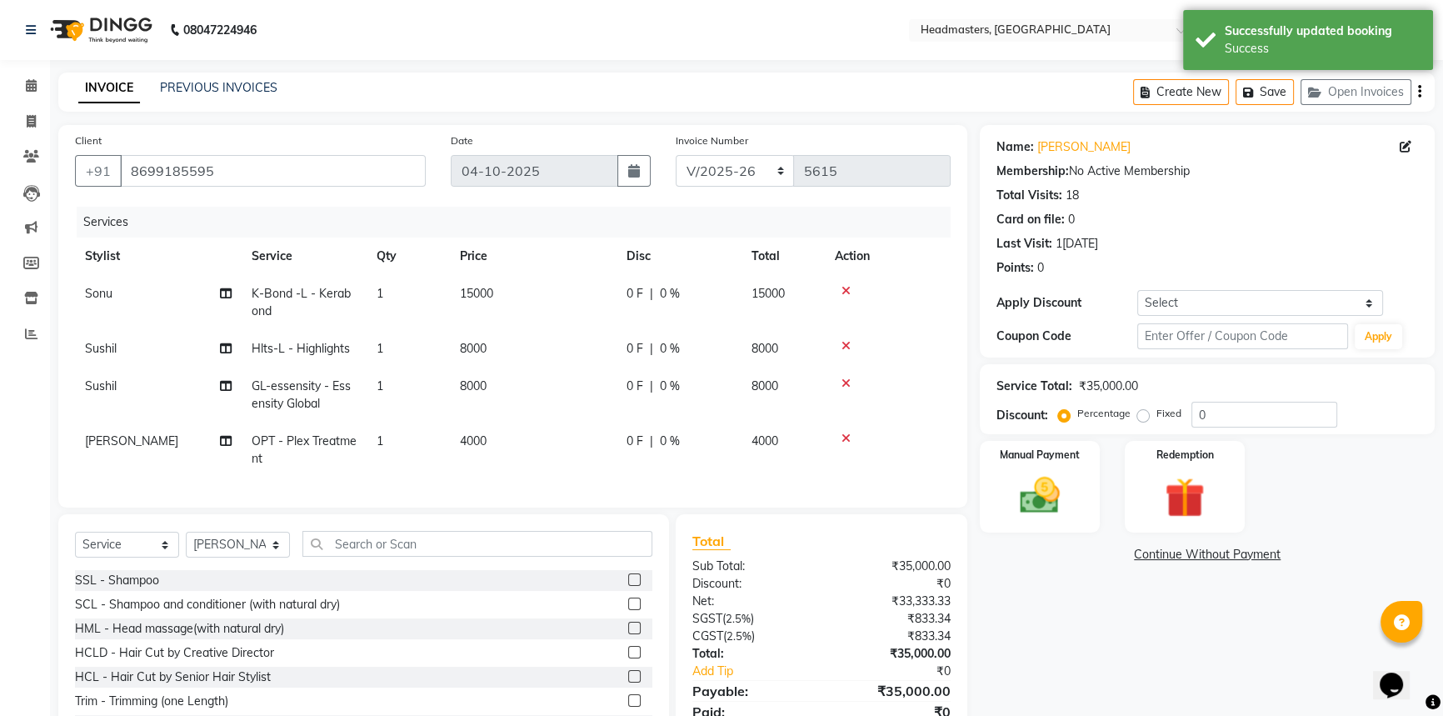
click at [631, 293] on span "0 F" at bounding box center [635, 293] width 17 height 17
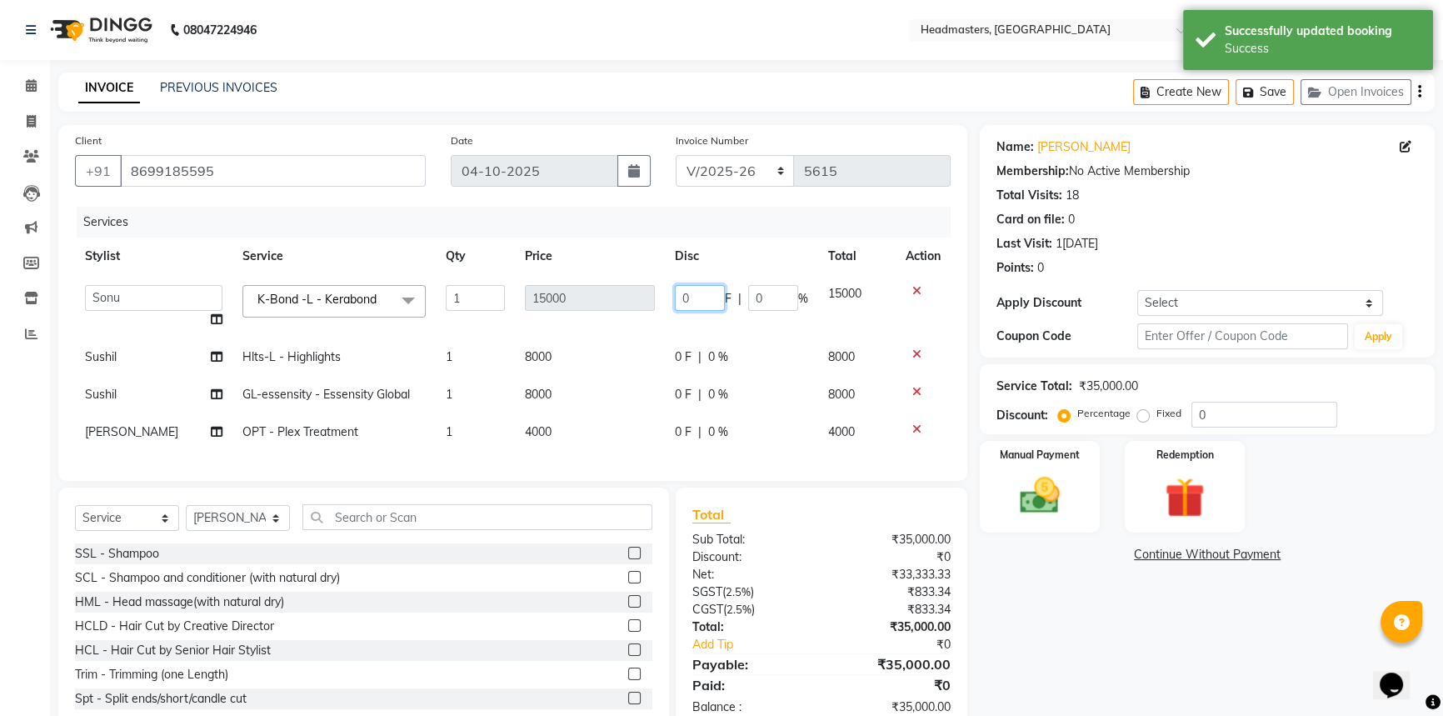
click at [687, 292] on input "0" at bounding box center [700, 298] width 50 height 26
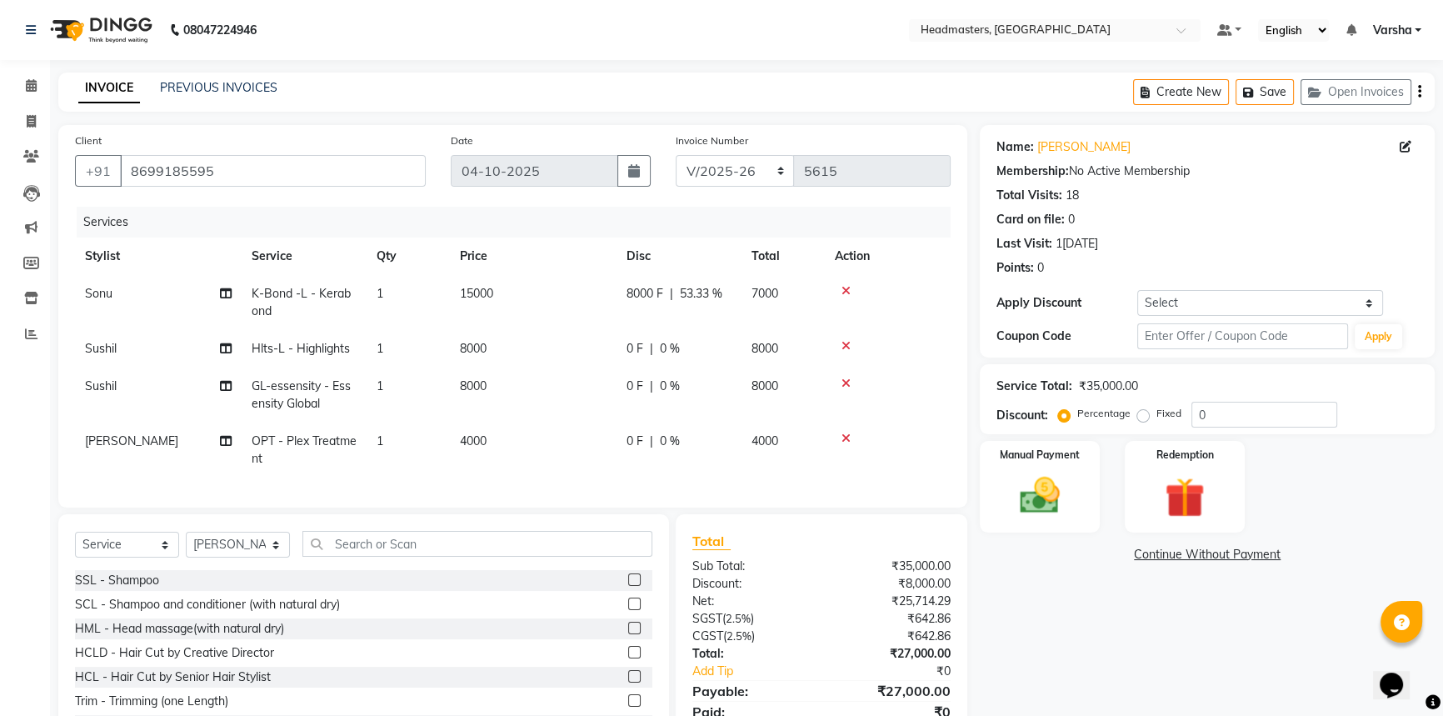
click at [617, 351] on tr "[PERSON_NAME]-L - Highlights 1 8000 0 F | 0 % 8000" at bounding box center [513, 348] width 876 height 37
click at [645, 340] on div "0 F | 0 %" at bounding box center [679, 348] width 105 height 17
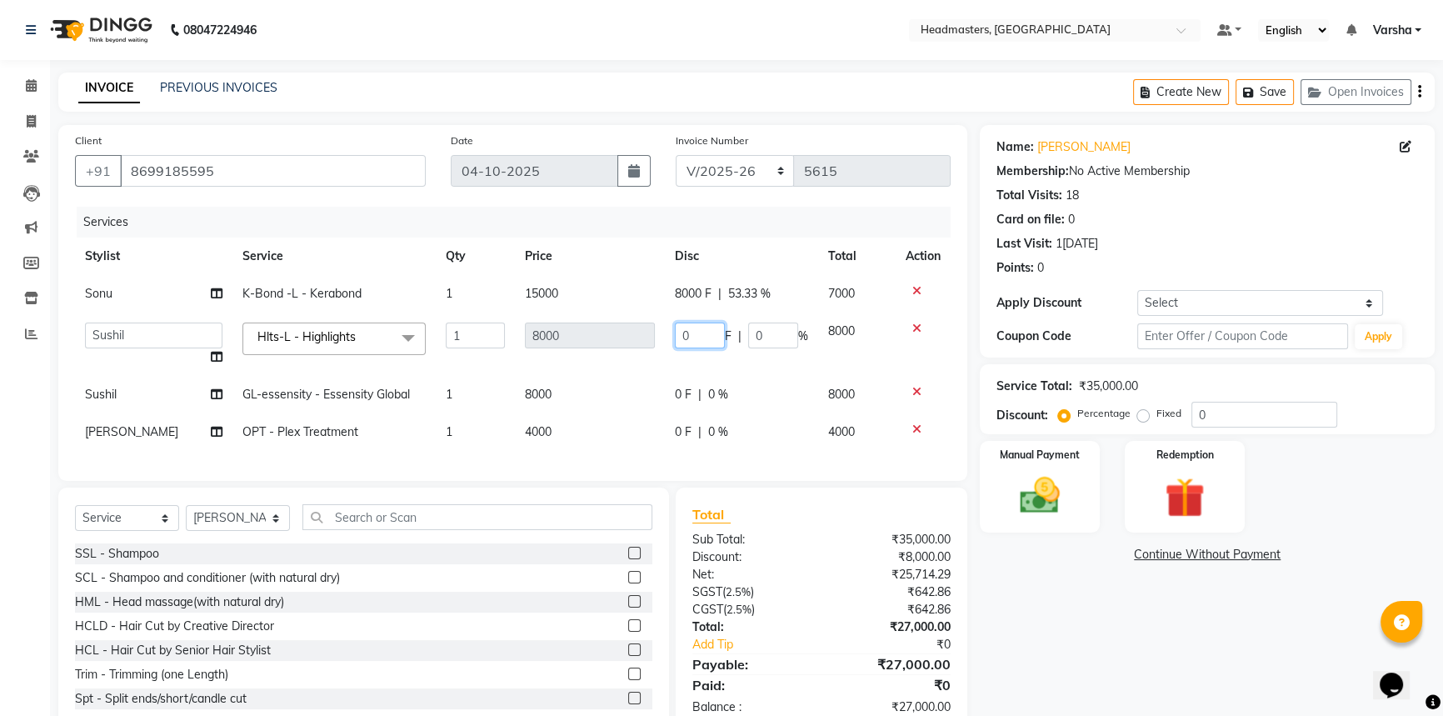
click at [691, 333] on input "0" at bounding box center [700, 335] width 50 height 26
click at [617, 378] on tr "Sushil GL-essensity - Essensity Global 1 8000 0 F | 0 % 8000" at bounding box center [513, 394] width 876 height 37
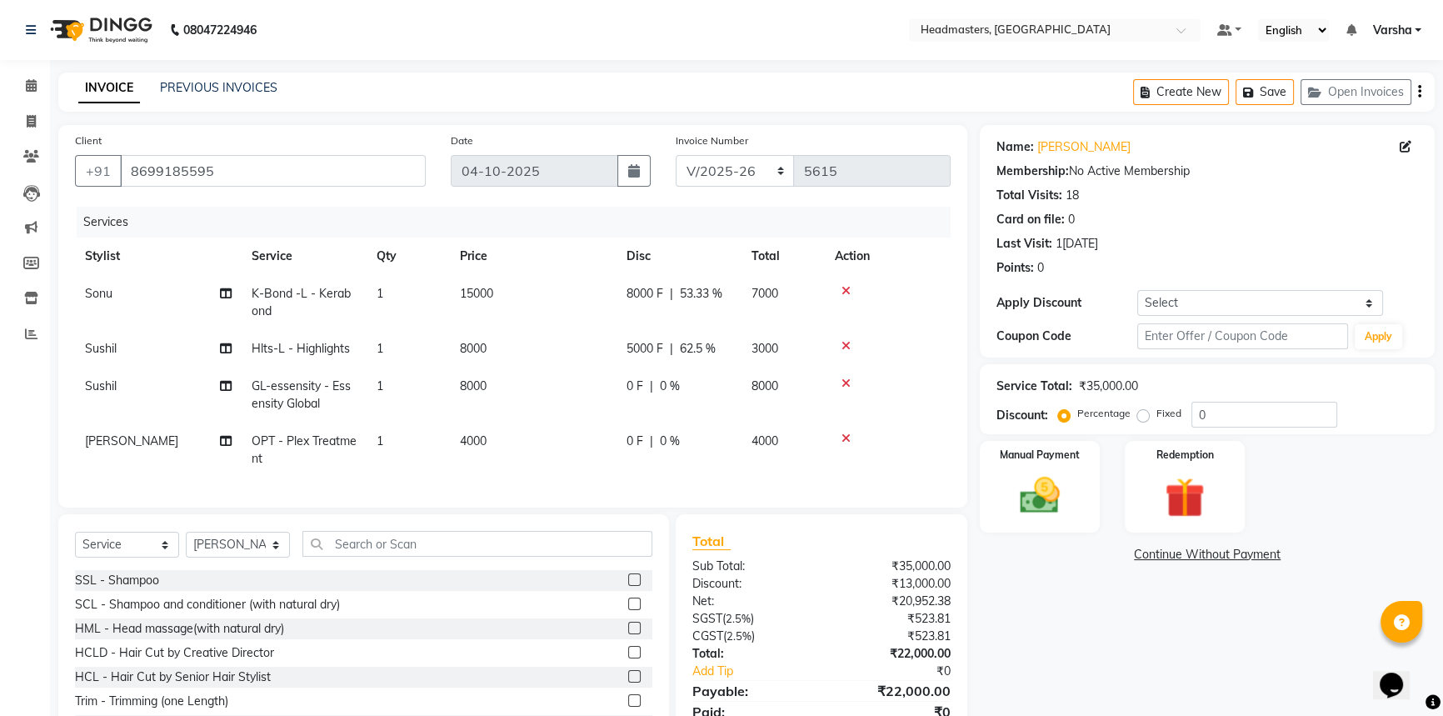
click at [652, 351] on span "5000 F" at bounding box center [645, 348] width 37 height 17
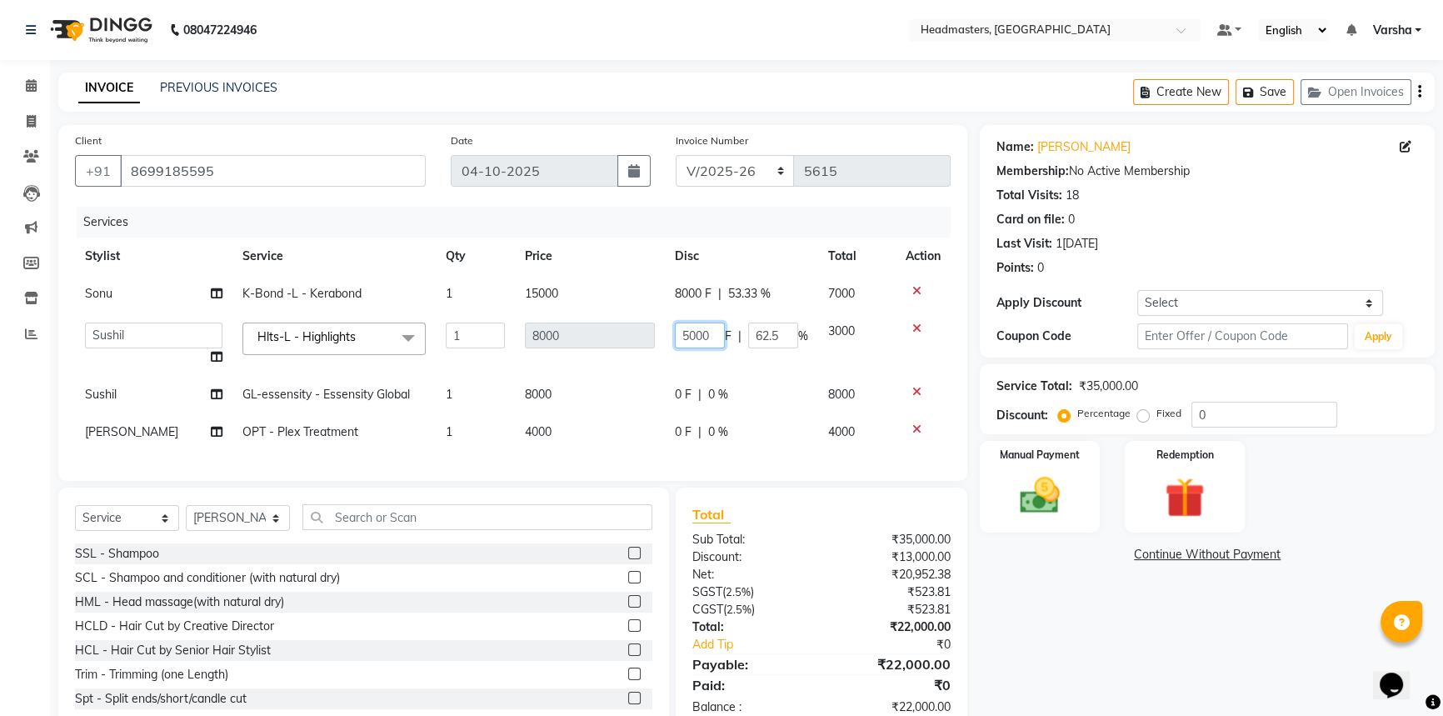
click at [715, 333] on input "5000" at bounding box center [700, 335] width 50 height 26
click at [628, 394] on tr "Sushil GL-essensity - Essensity Global 1 8000 0 F | 0 % 8000" at bounding box center [513, 394] width 876 height 37
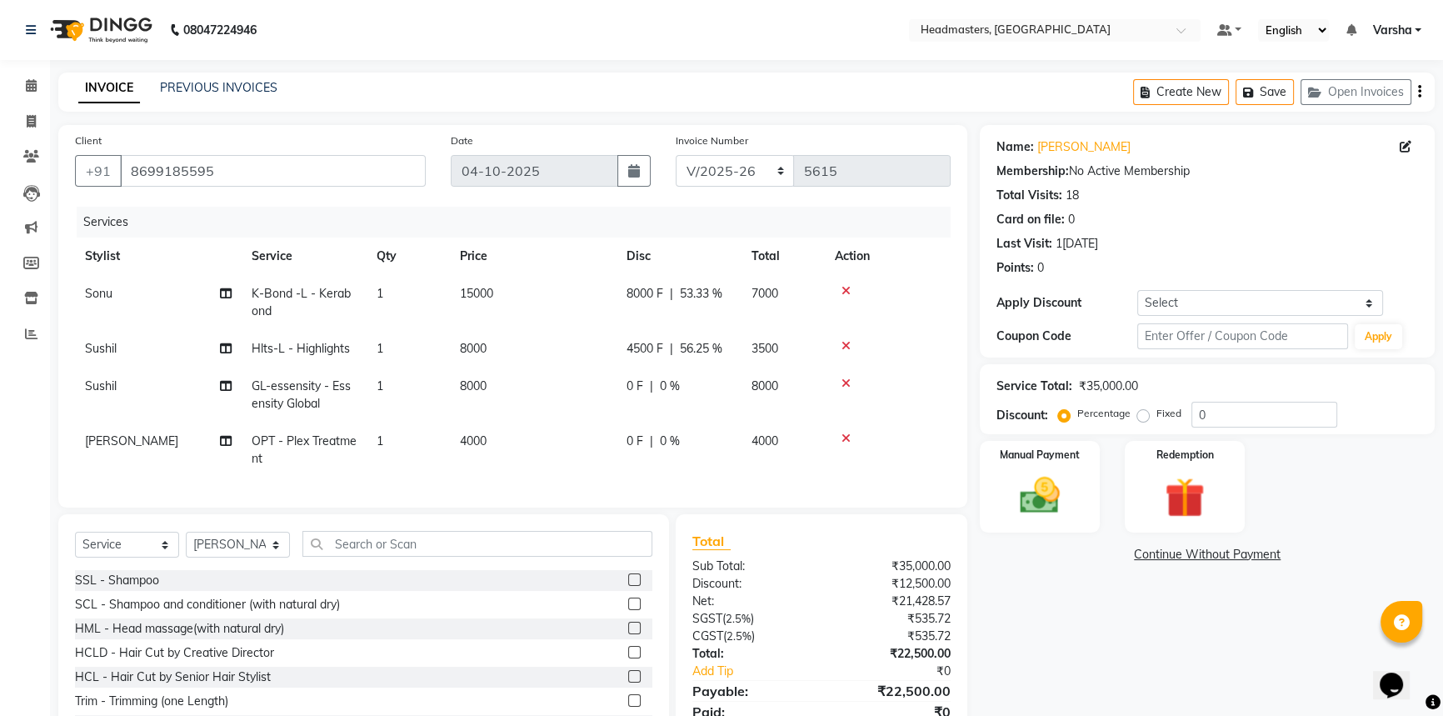
click at [633, 386] on span "0 F" at bounding box center [635, 385] width 17 height 17
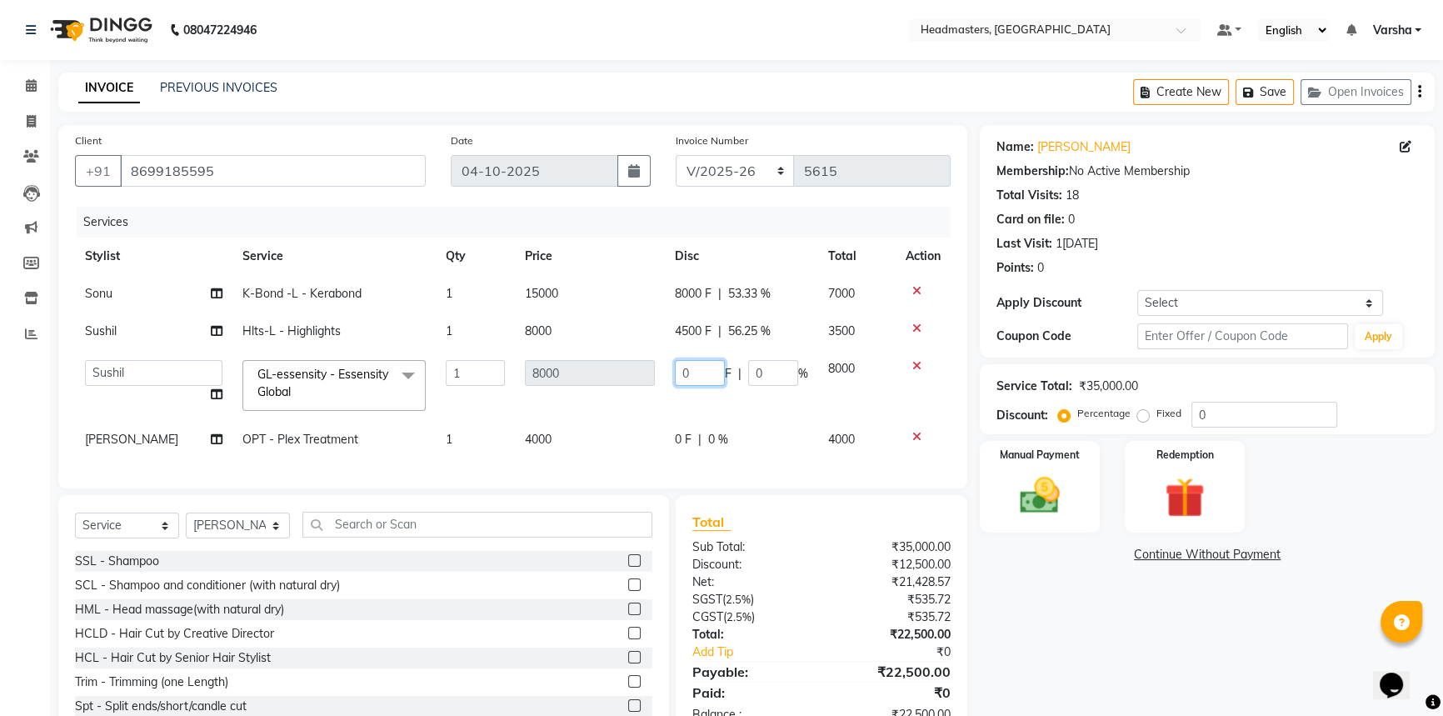
click at [699, 372] on input "0" at bounding box center [700, 373] width 50 height 26
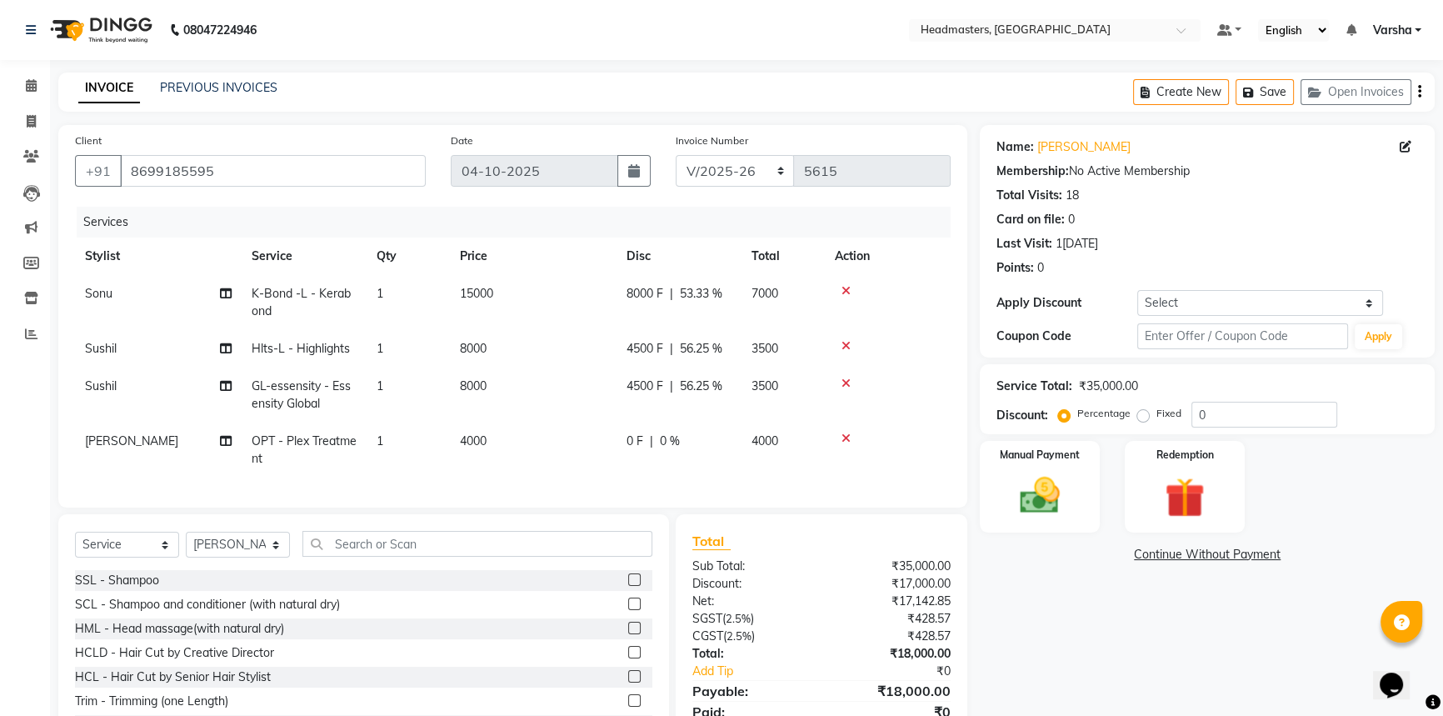
click at [589, 434] on td "4000" at bounding box center [533, 449] width 167 height 55
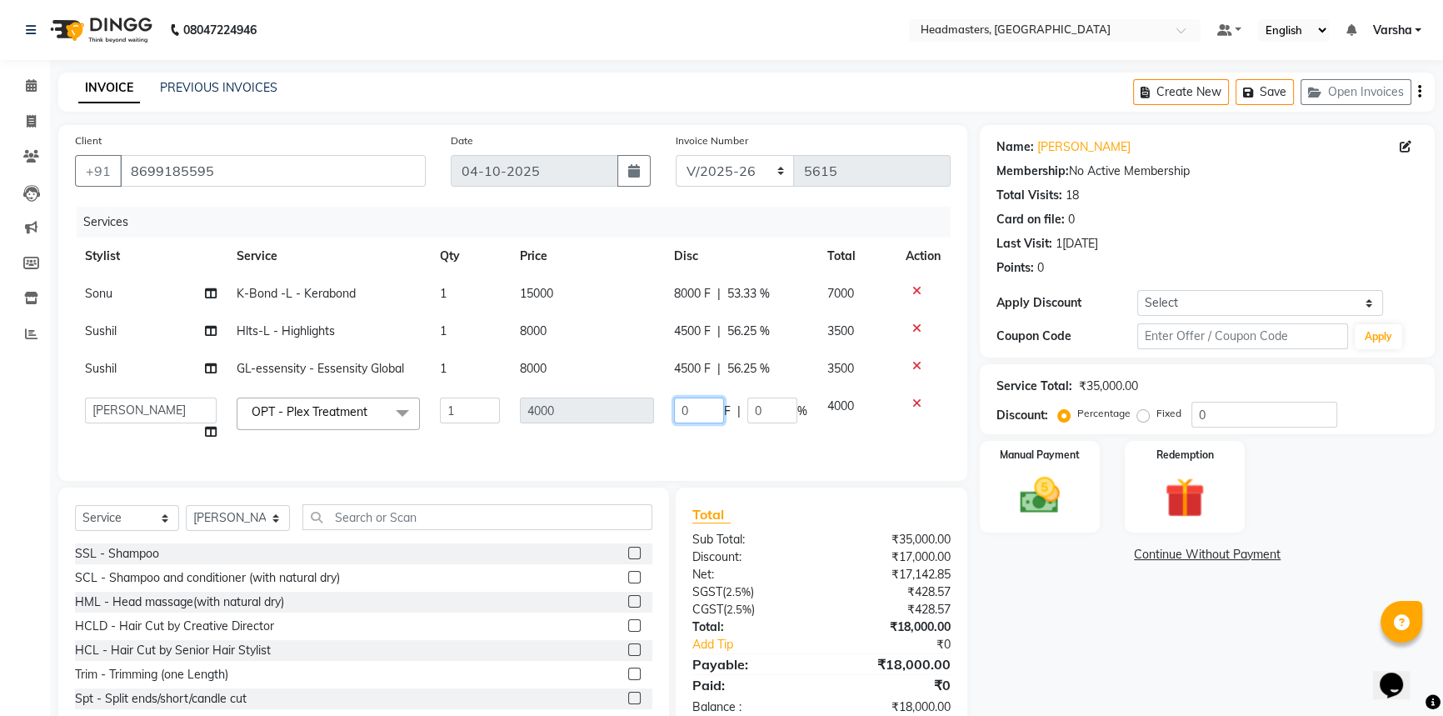
click at [692, 401] on input "0" at bounding box center [699, 410] width 50 height 26
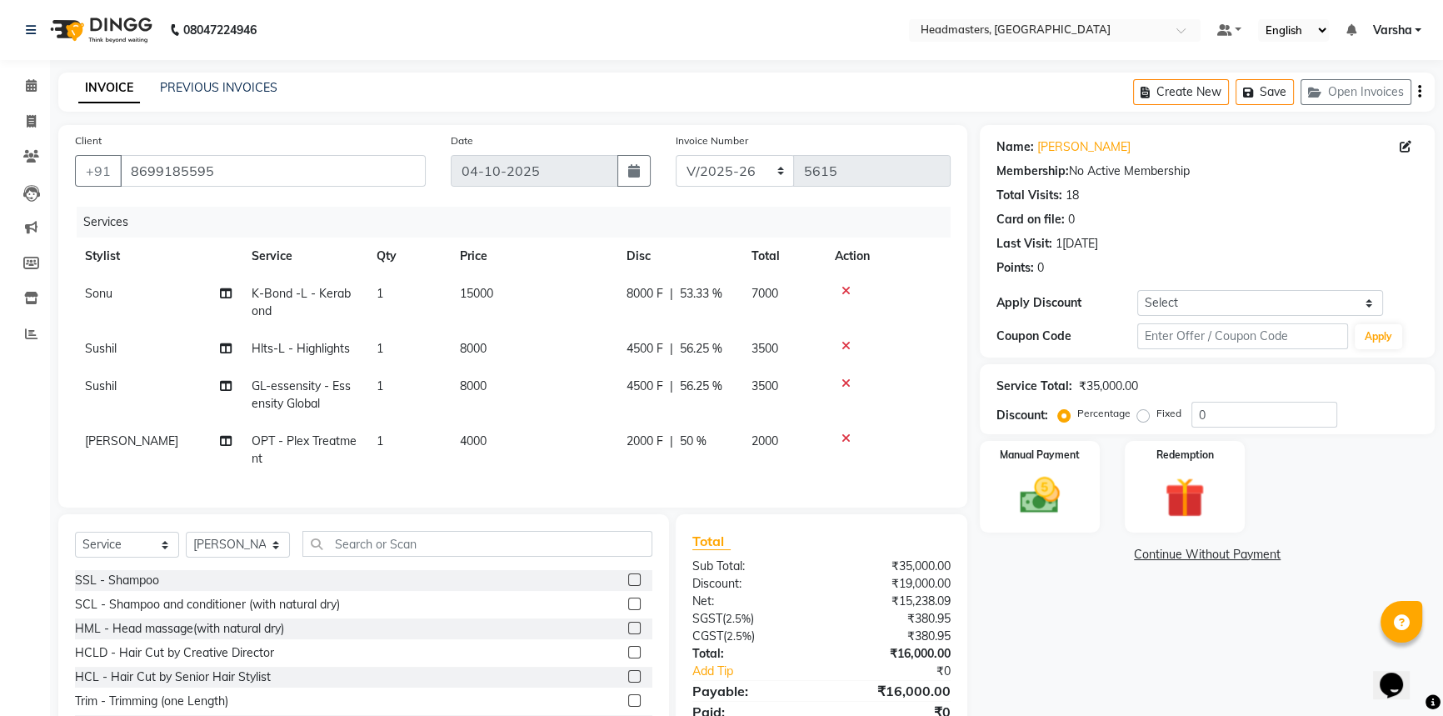
click at [673, 446] on td "2000 F | 50 %" at bounding box center [679, 449] width 125 height 55
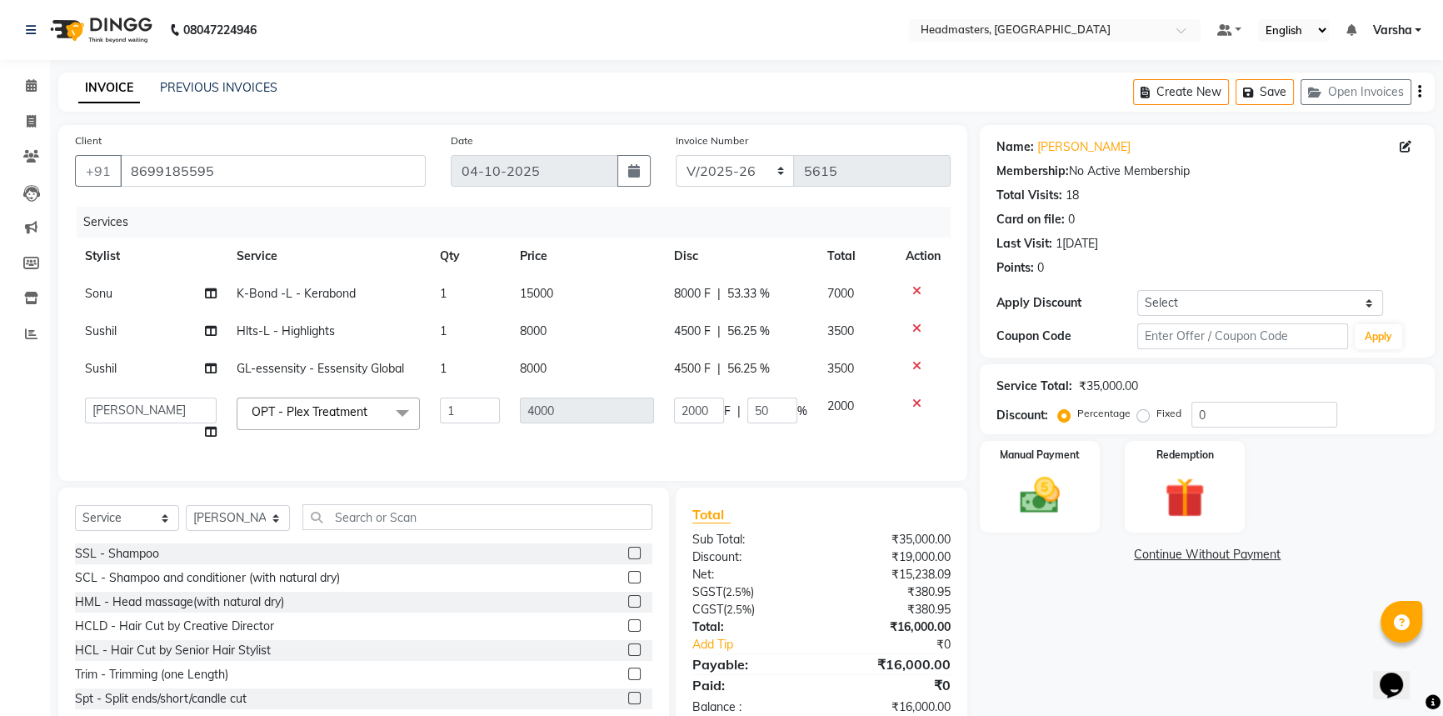
scroll to position [53, 0]
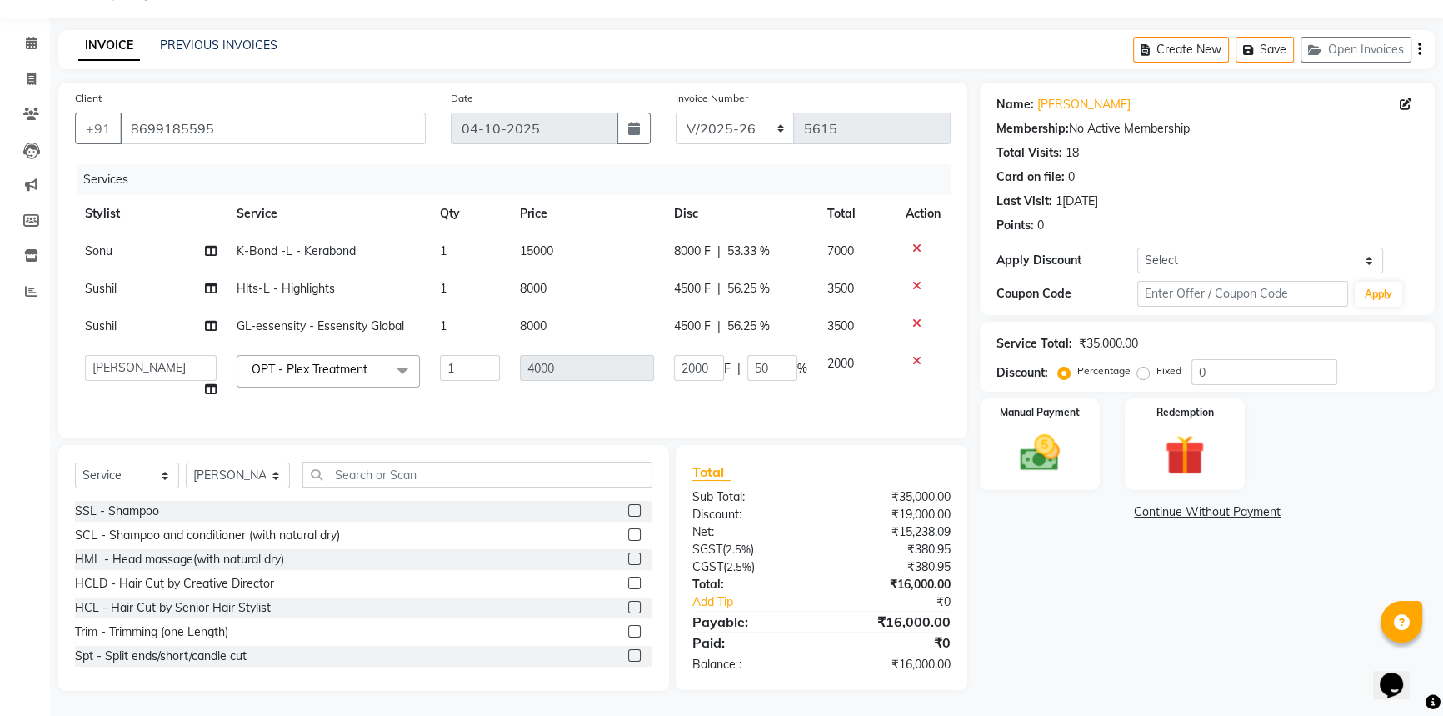
click at [377, 272] on td "Hlts-L - Highlights" at bounding box center [328, 288] width 203 height 37
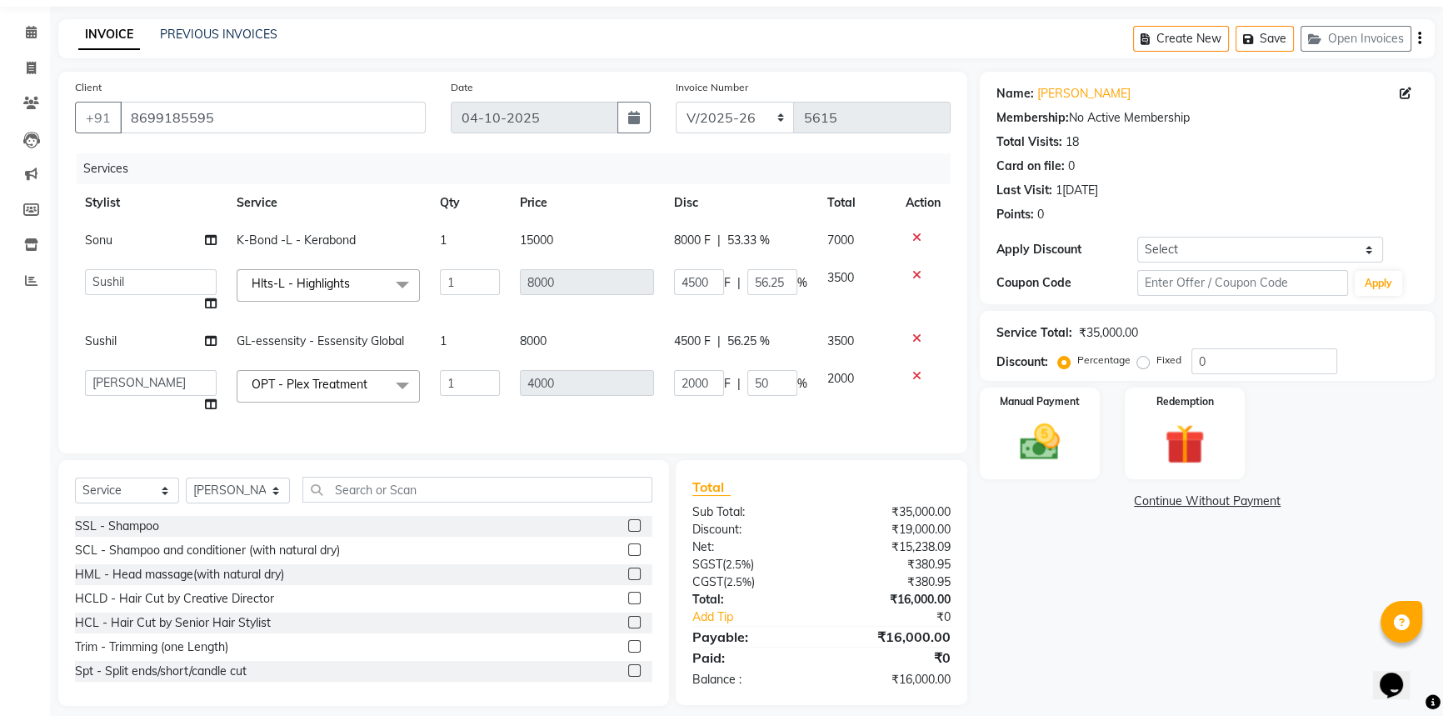
scroll to position [80, 0]
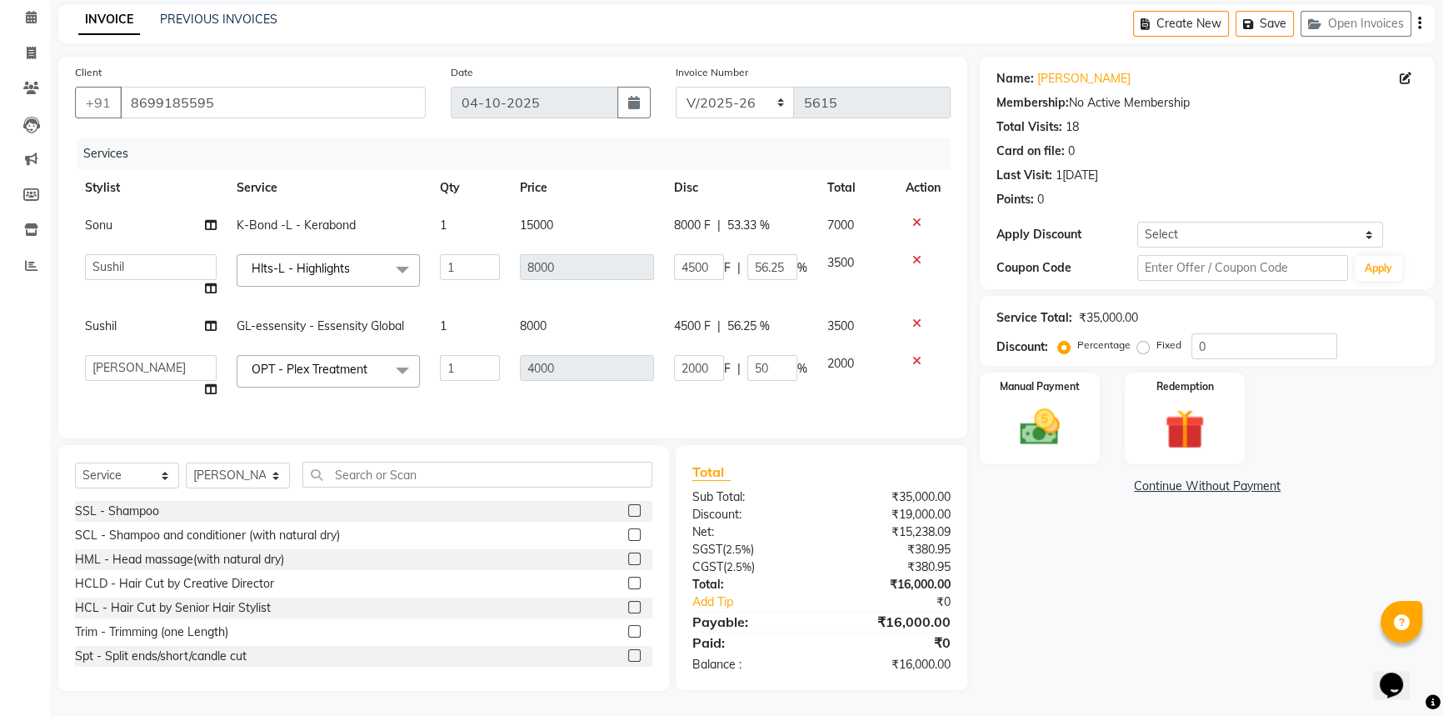
click at [1083, 567] on div "Name[PERSON_NAME]ur Membership: No Active Membership Total Visits: 18 Card on f…" at bounding box center [1213, 374] width 467 height 634
click at [1083, 525] on div "Name[PERSON_NAME]ur Membership: No Active Membership Total Visits: 18 Card on f…" at bounding box center [1213, 374] width 467 height 634
click at [1106, 567] on div "Name[PERSON_NAME]ur Membership: No Active Membership Total Visits: 18 Card on f…" at bounding box center [1213, 374] width 467 height 634
click at [1063, 520] on div "Name[PERSON_NAME]ur Membership: No Active Membership Total Visits: 18 Card on f…" at bounding box center [1213, 374] width 467 height 634
click at [1049, 418] on img at bounding box center [1039, 426] width 67 height 47
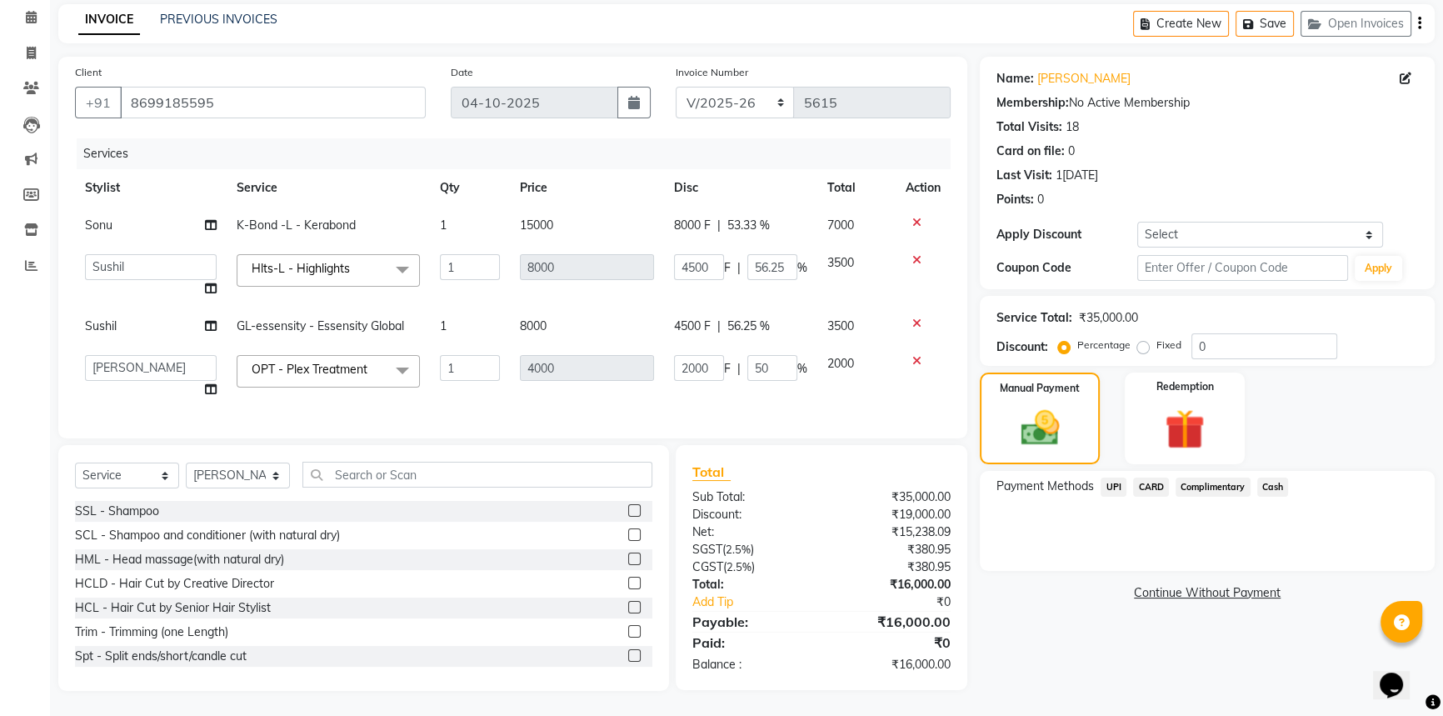
click at [1266, 477] on span "Cash" at bounding box center [1273, 486] width 32 height 19
click at [1271, 477] on span "Cash" at bounding box center [1273, 486] width 32 height 19
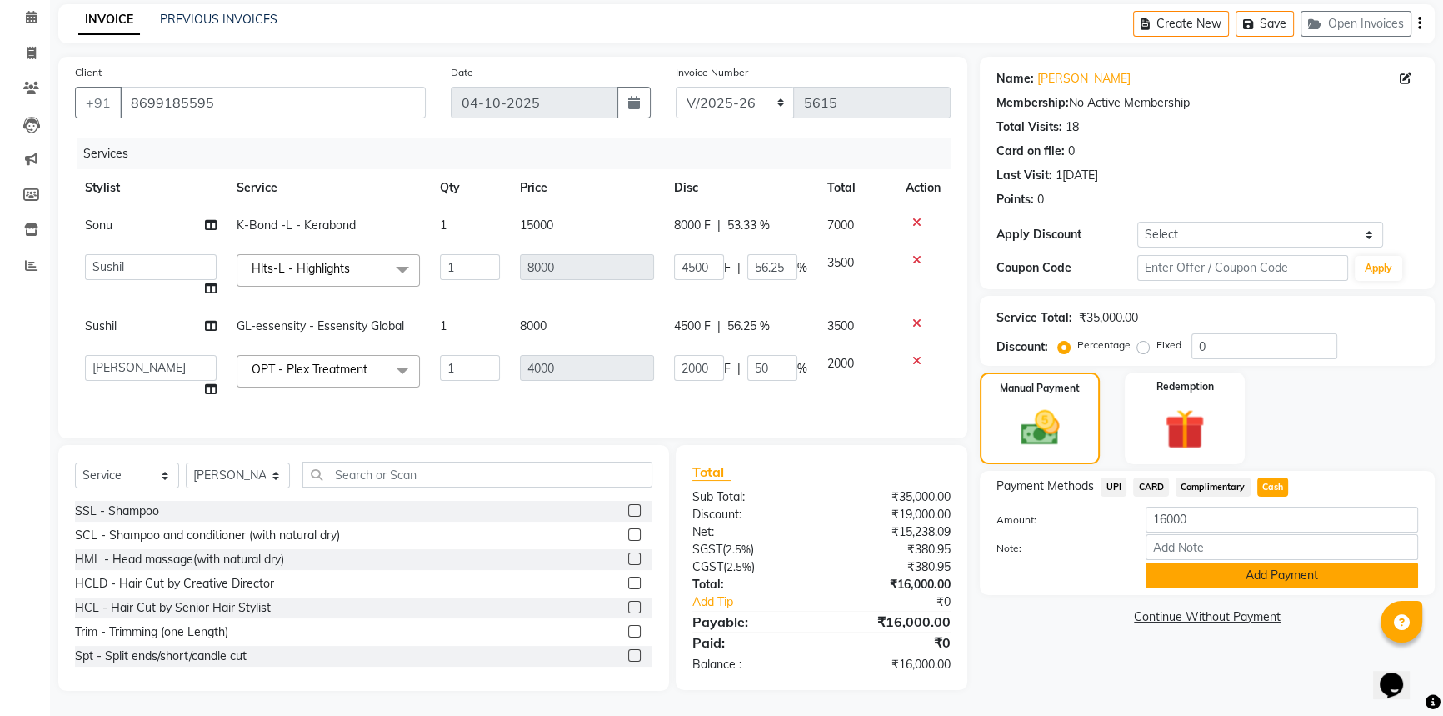
click at [1244, 562] on button "Add Payment" at bounding box center [1282, 575] width 272 height 26
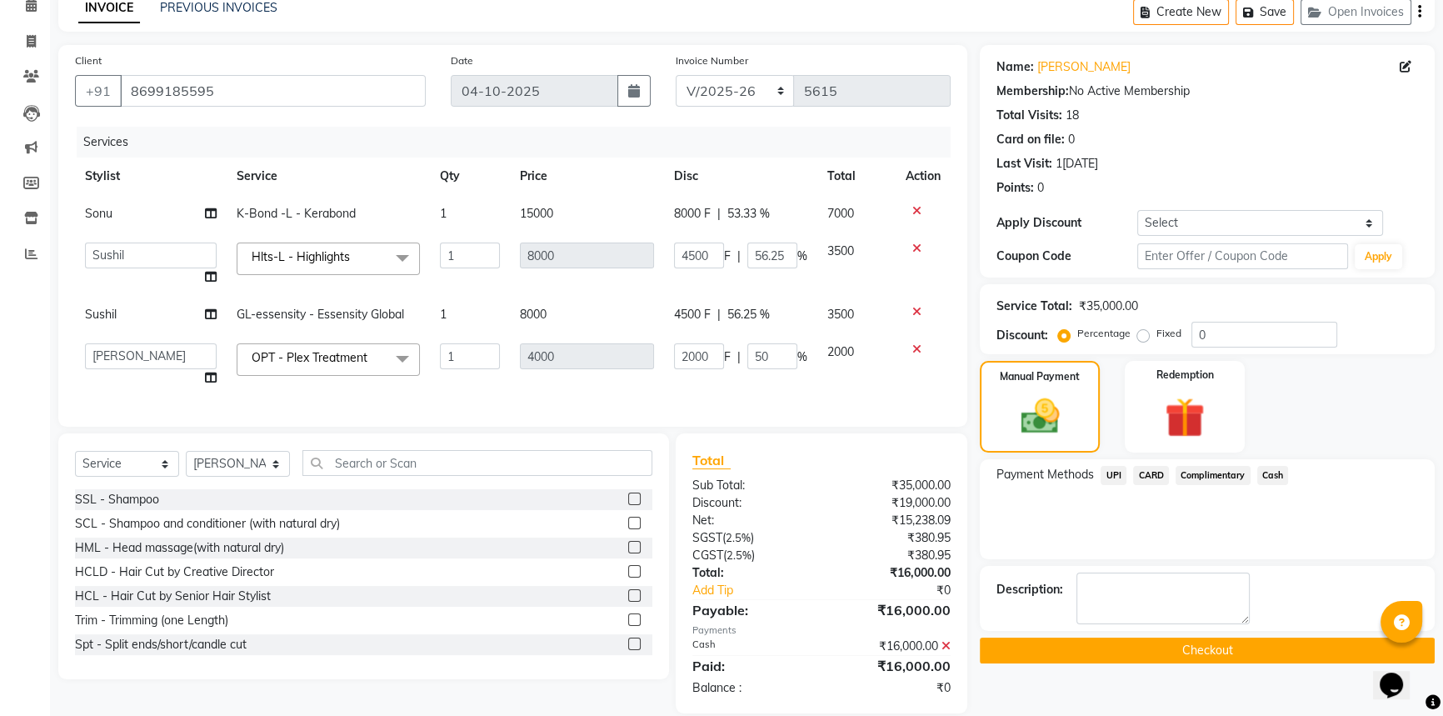
click at [1200, 637] on button "Checkout" at bounding box center [1207, 650] width 455 height 26
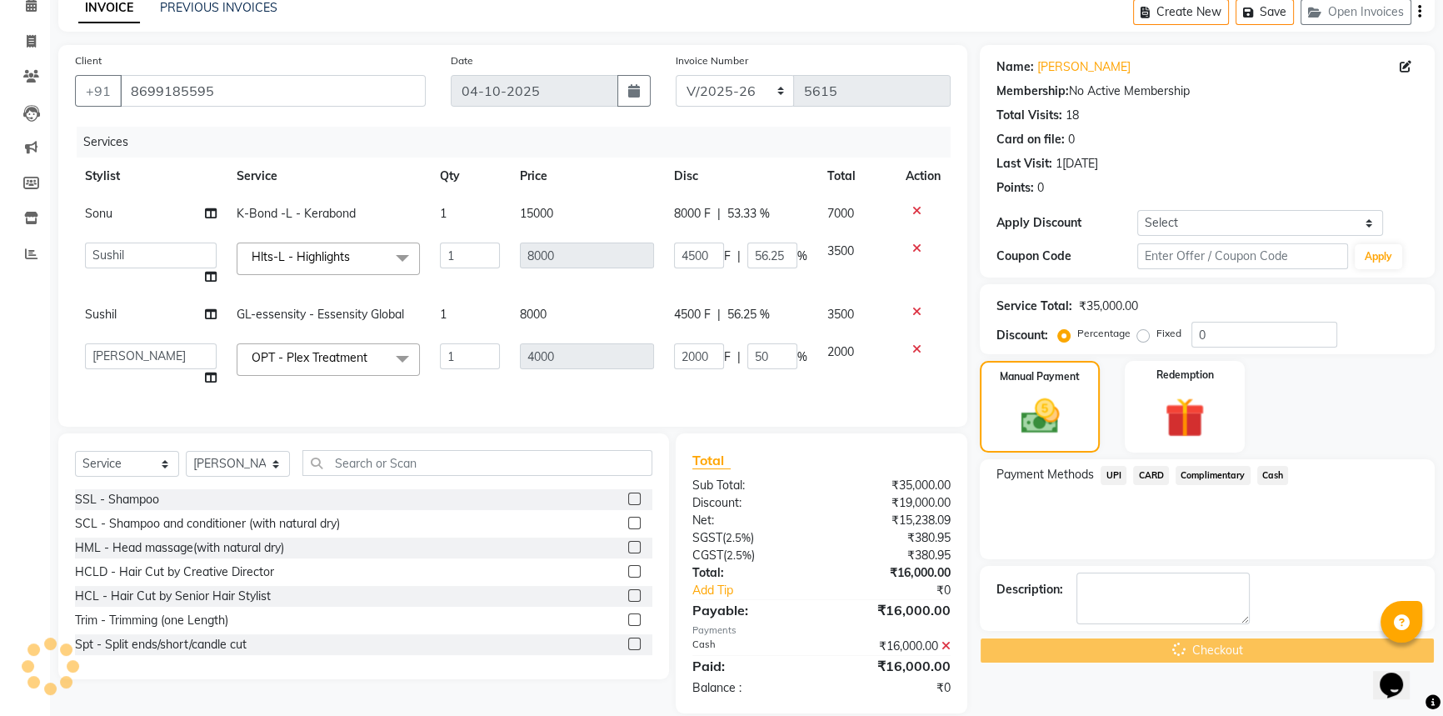
scroll to position [114, 0]
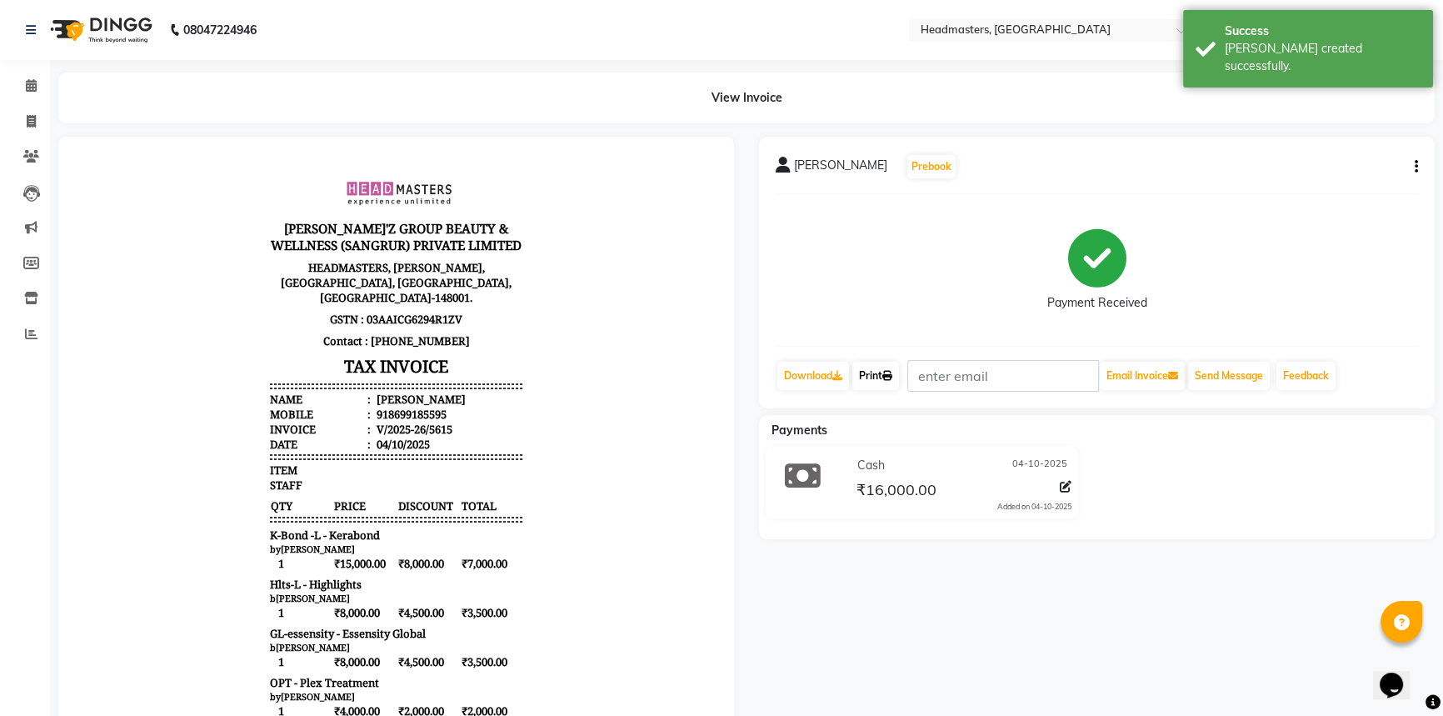
click at [863, 374] on link "Print" at bounding box center [875, 376] width 47 height 28
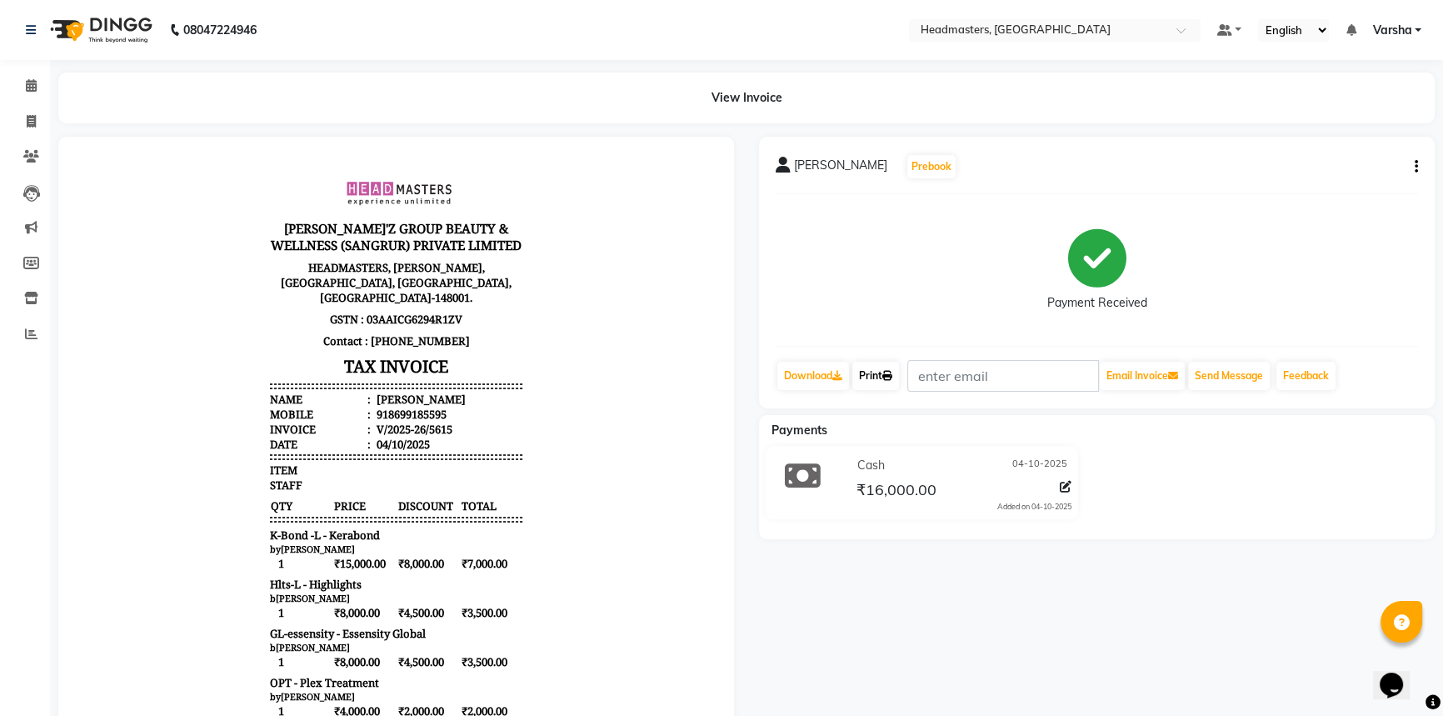
click at [874, 379] on link "Print" at bounding box center [875, 376] width 47 height 28
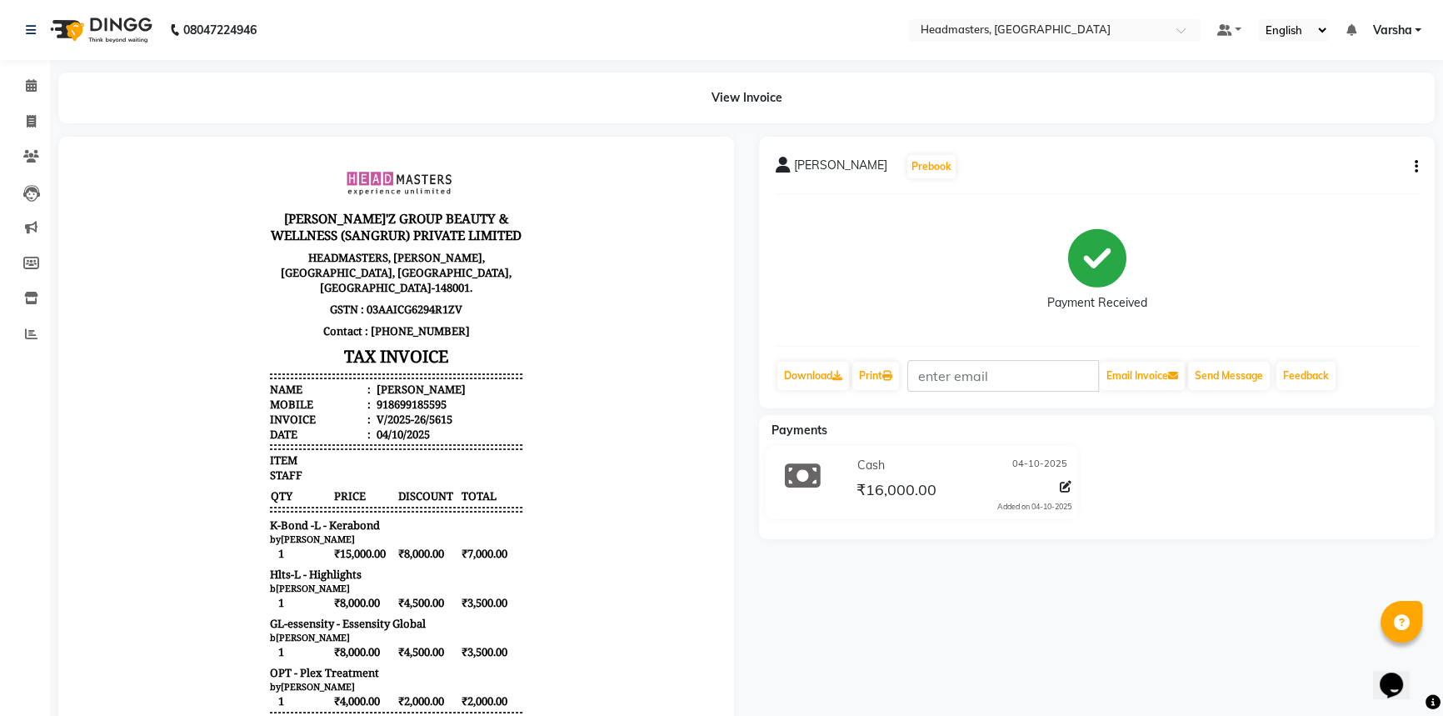
scroll to position [12, 0]
drag, startPoint x: 27, startPoint y: 92, endPoint x: 51, endPoint y: 82, distance: 26.1
click at [27, 92] on span at bounding box center [31, 86] width 29 height 19
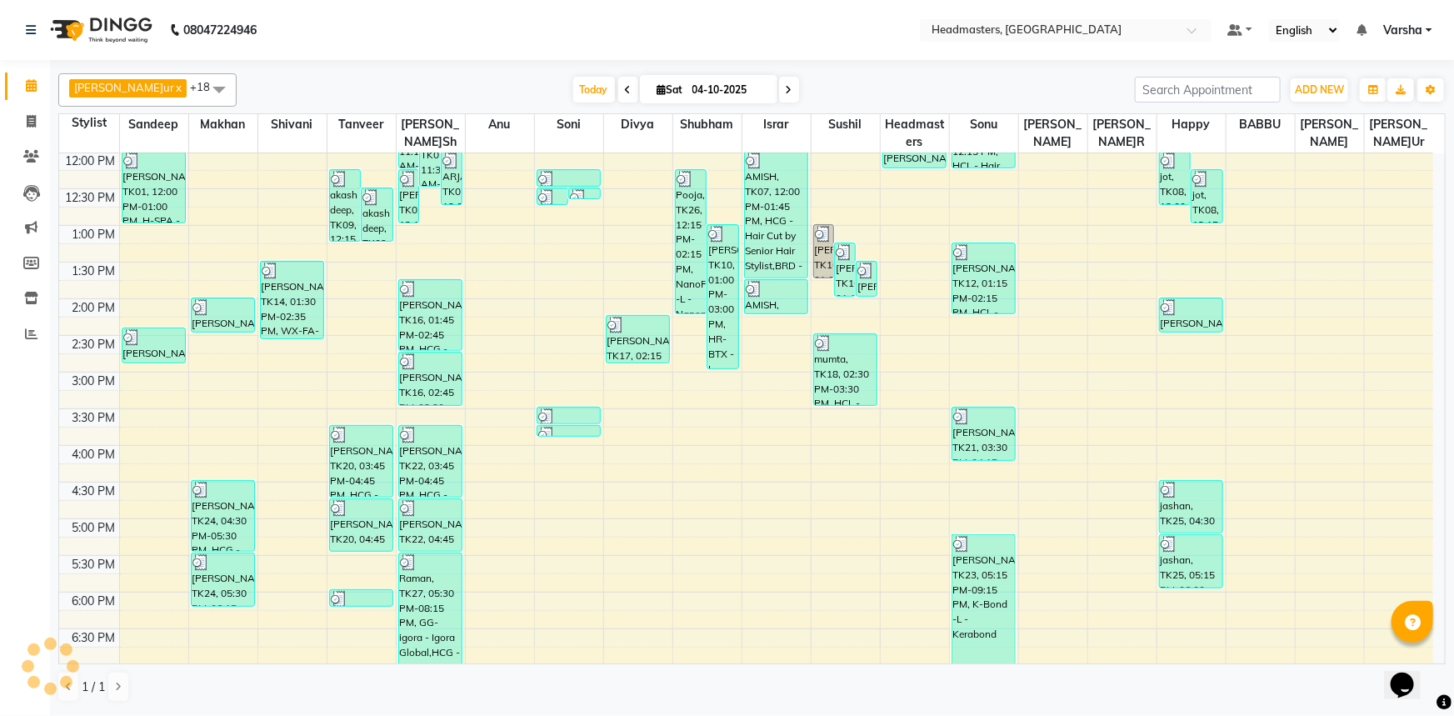
scroll to position [437, 0]
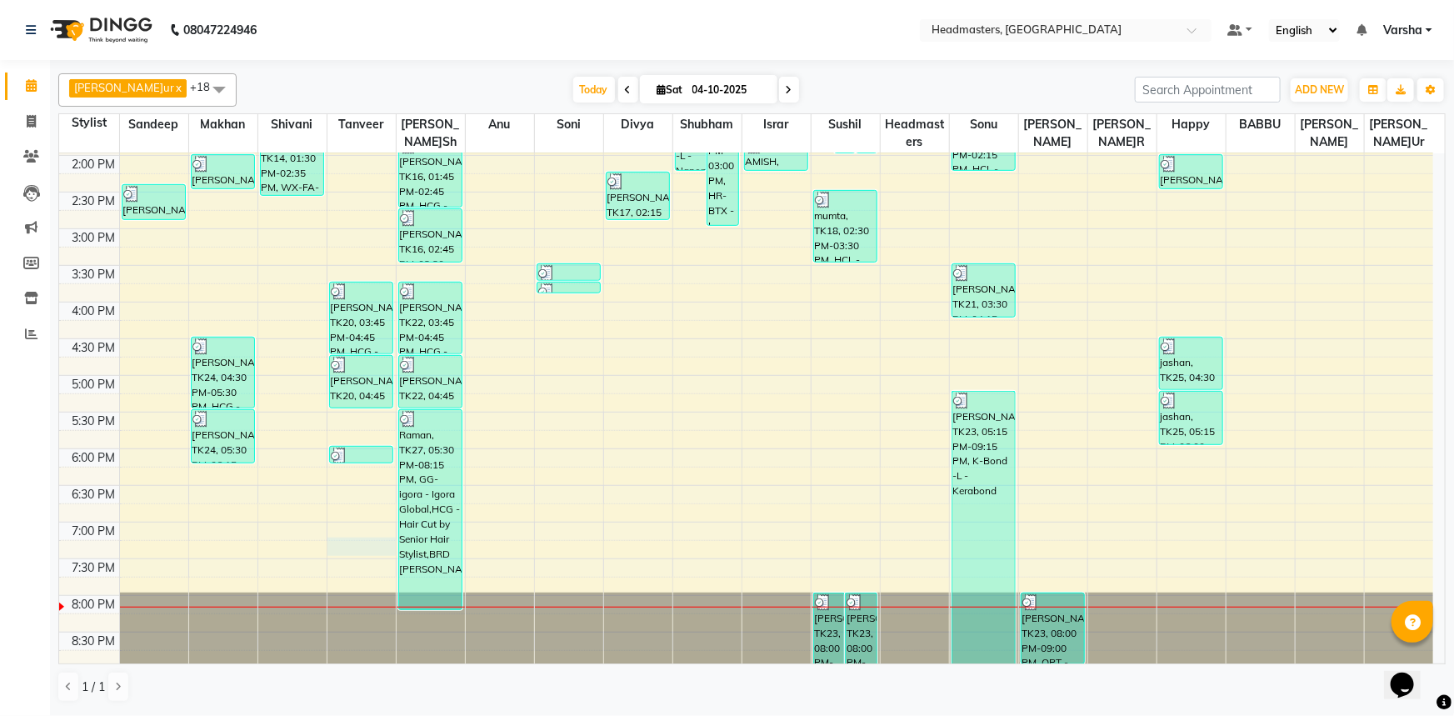
click at [378, 539] on div "8:00 AM 8:30 AM 9:00 AM 9:30 AM 10:00 AM 10:30 AM 11:00 AM 11:30 AM 12:00 PM 12…" at bounding box center [746, 192] width 1374 height 952
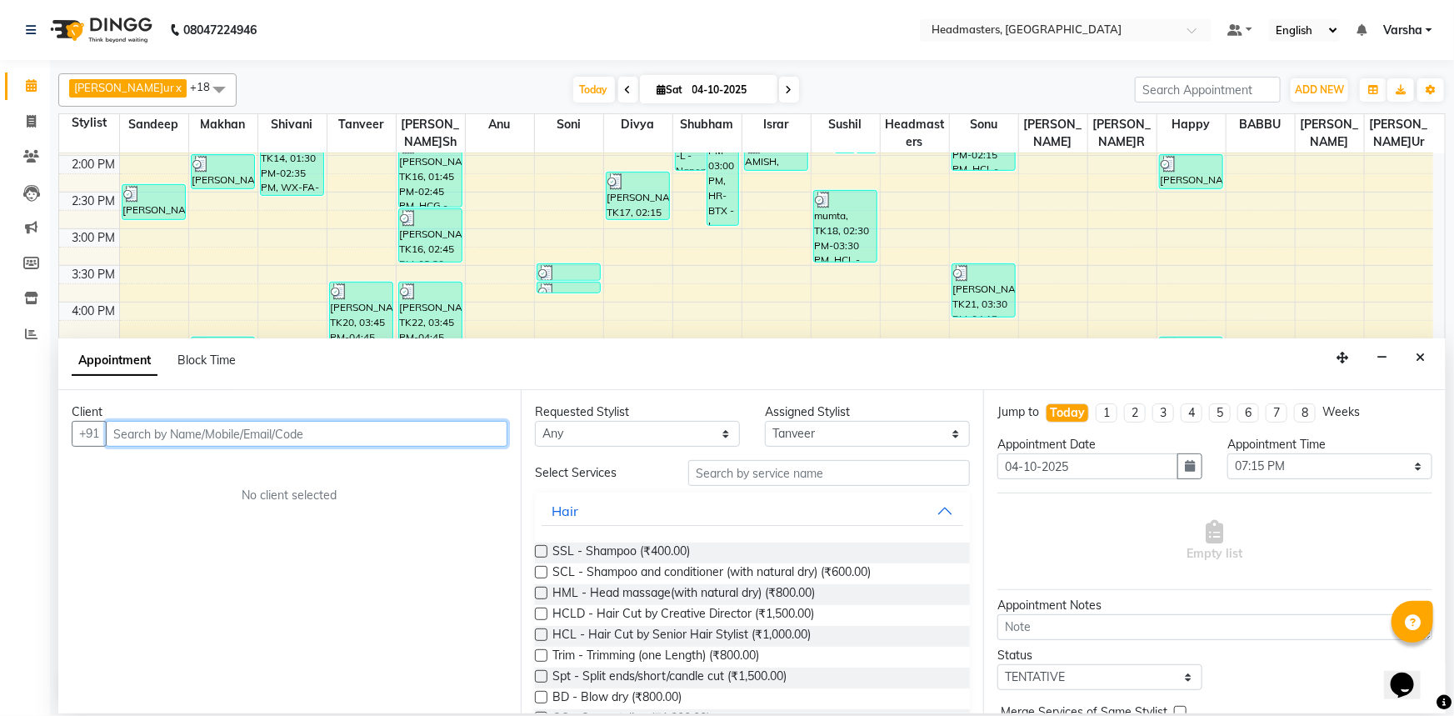
click at [140, 433] on input "text" at bounding box center [307, 434] width 402 height 26
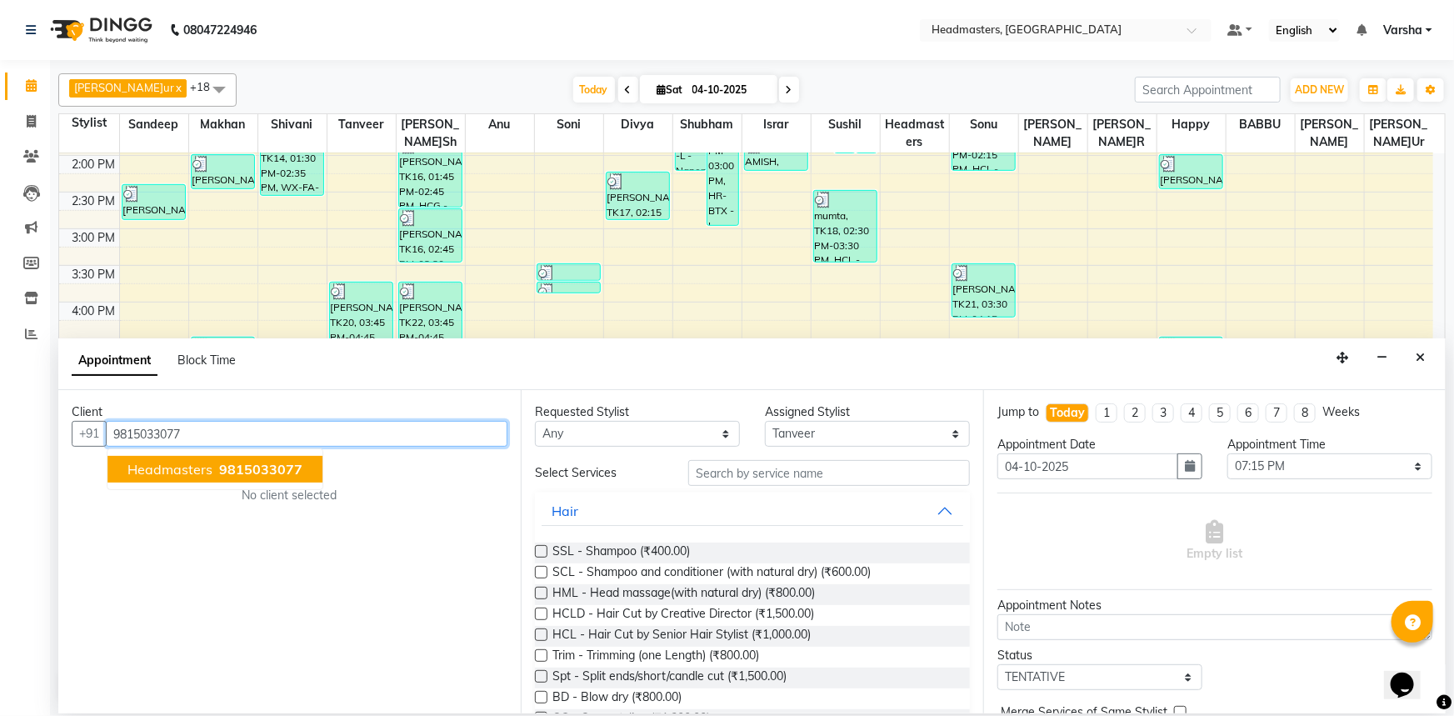
drag, startPoint x: 185, startPoint y: 475, endPoint x: 189, endPoint y: 487, distance: 13.2
click at [189, 487] on ngb-typeahead-window "Headmasters 9815033077" at bounding box center [215, 469] width 217 height 42
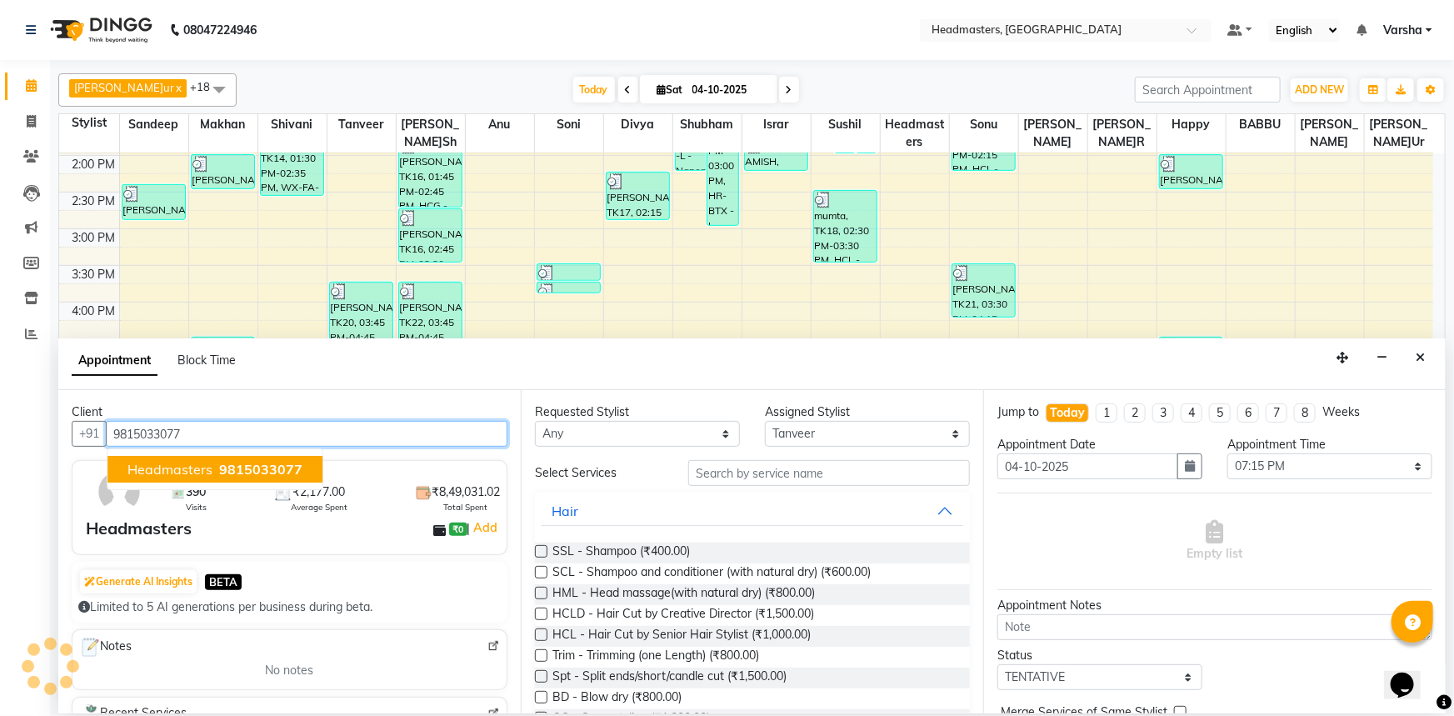
click at [161, 474] on span "Headmasters" at bounding box center [169, 469] width 85 height 17
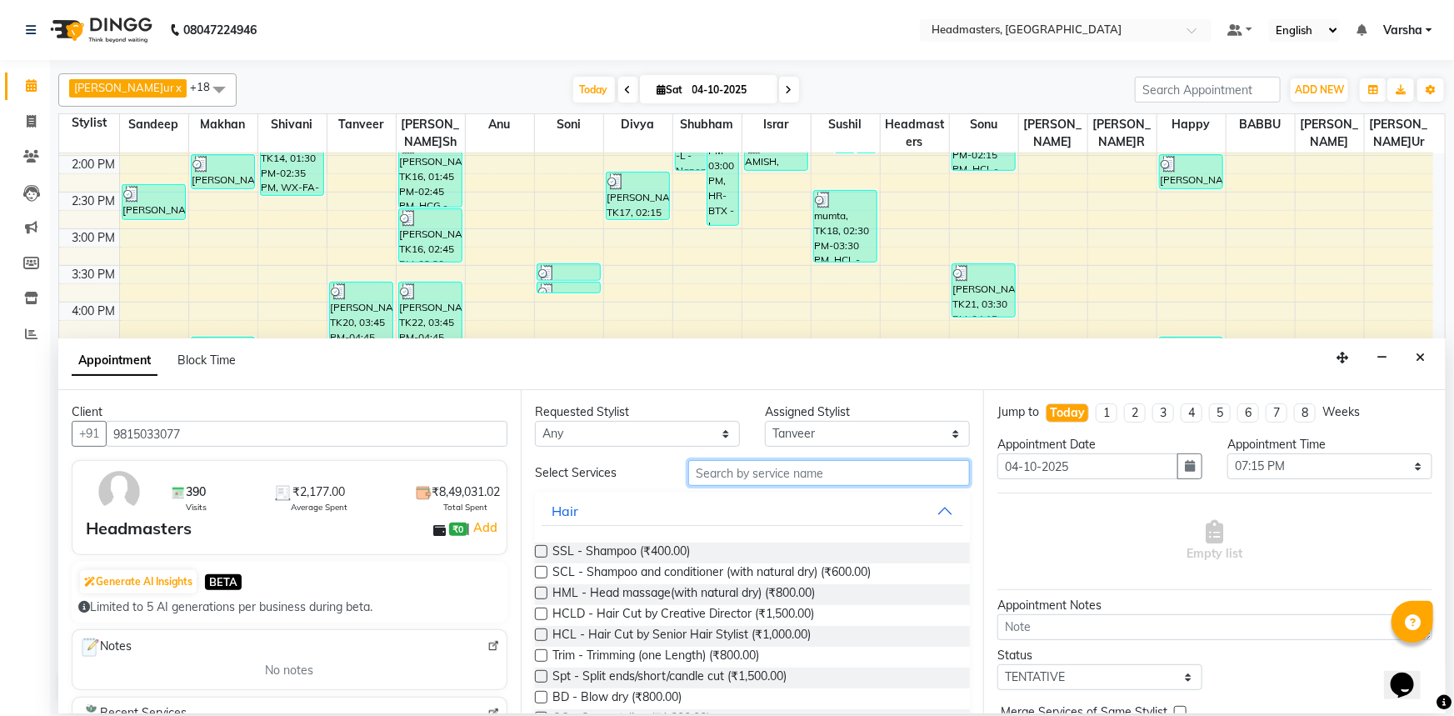
click at [708, 472] on input "text" at bounding box center [829, 473] width 282 height 26
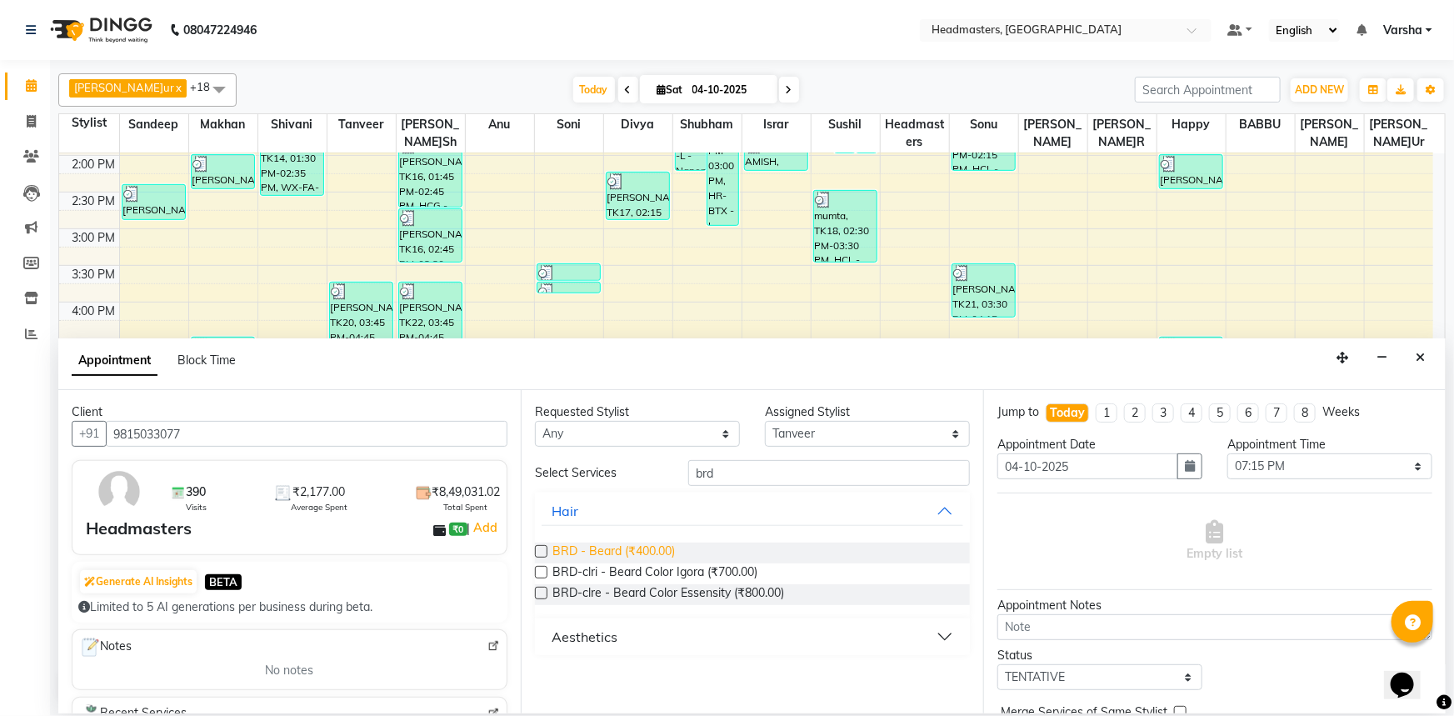
click at [609, 552] on span "BRD - Beard (₹400.00)" at bounding box center [613, 552] width 122 height 21
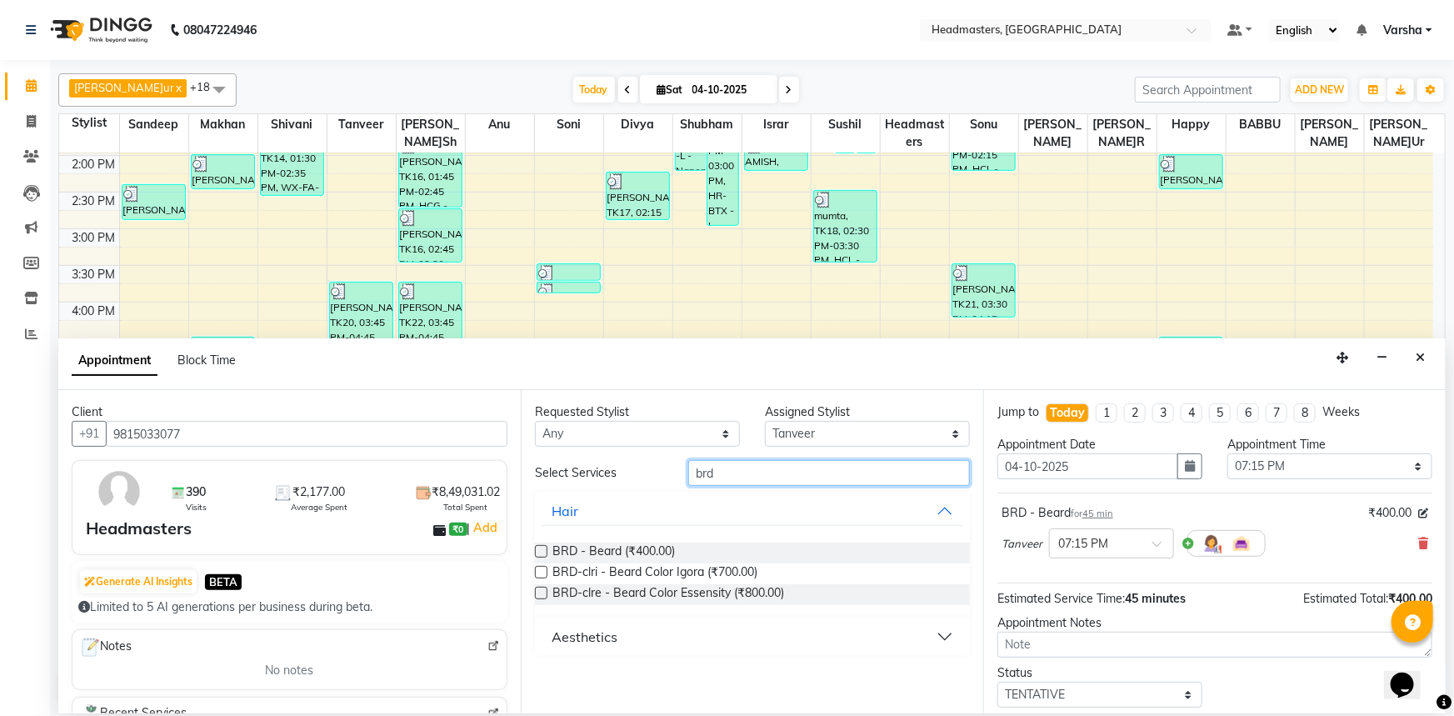
click at [724, 471] on input "brd" at bounding box center [829, 473] width 282 height 26
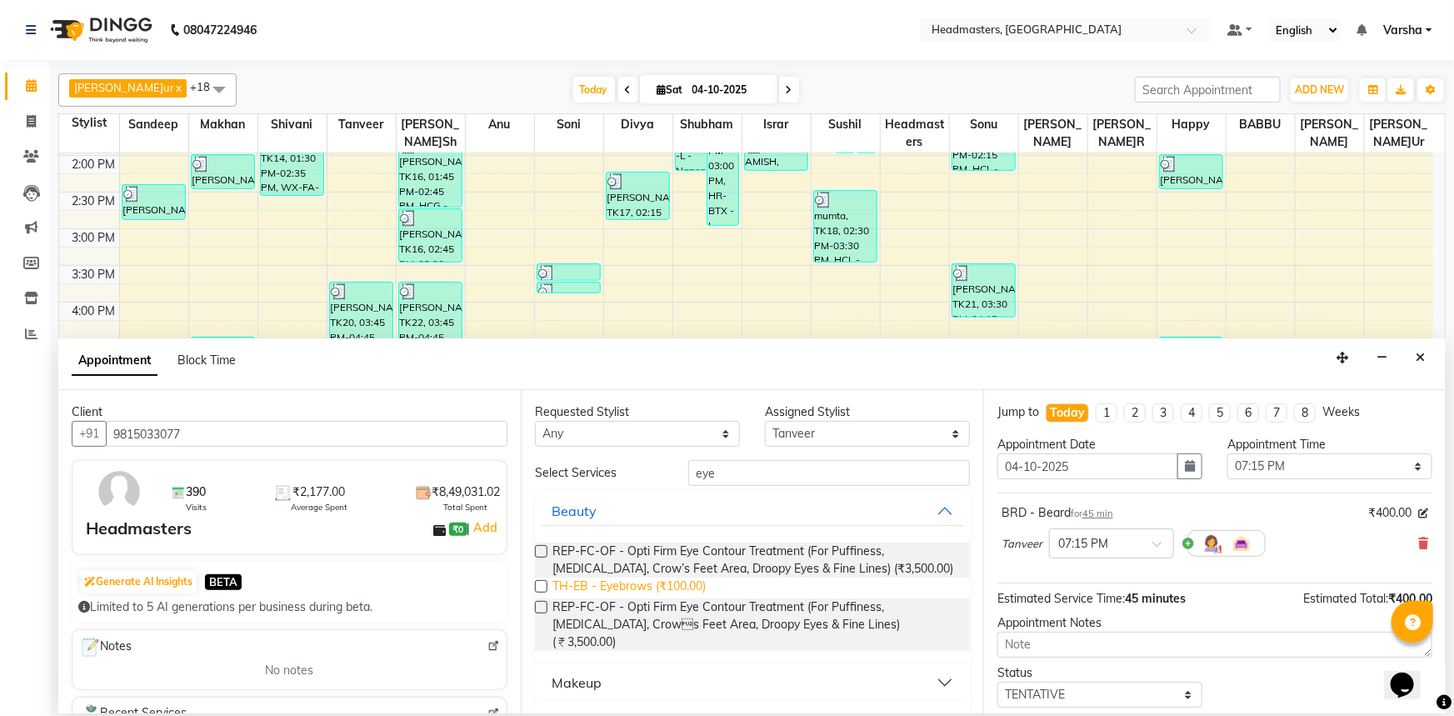
click at [649, 582] on span "TH-EB - Eyebrows (₹100.00)" at bounding box center [628, 587] width 153 height 21
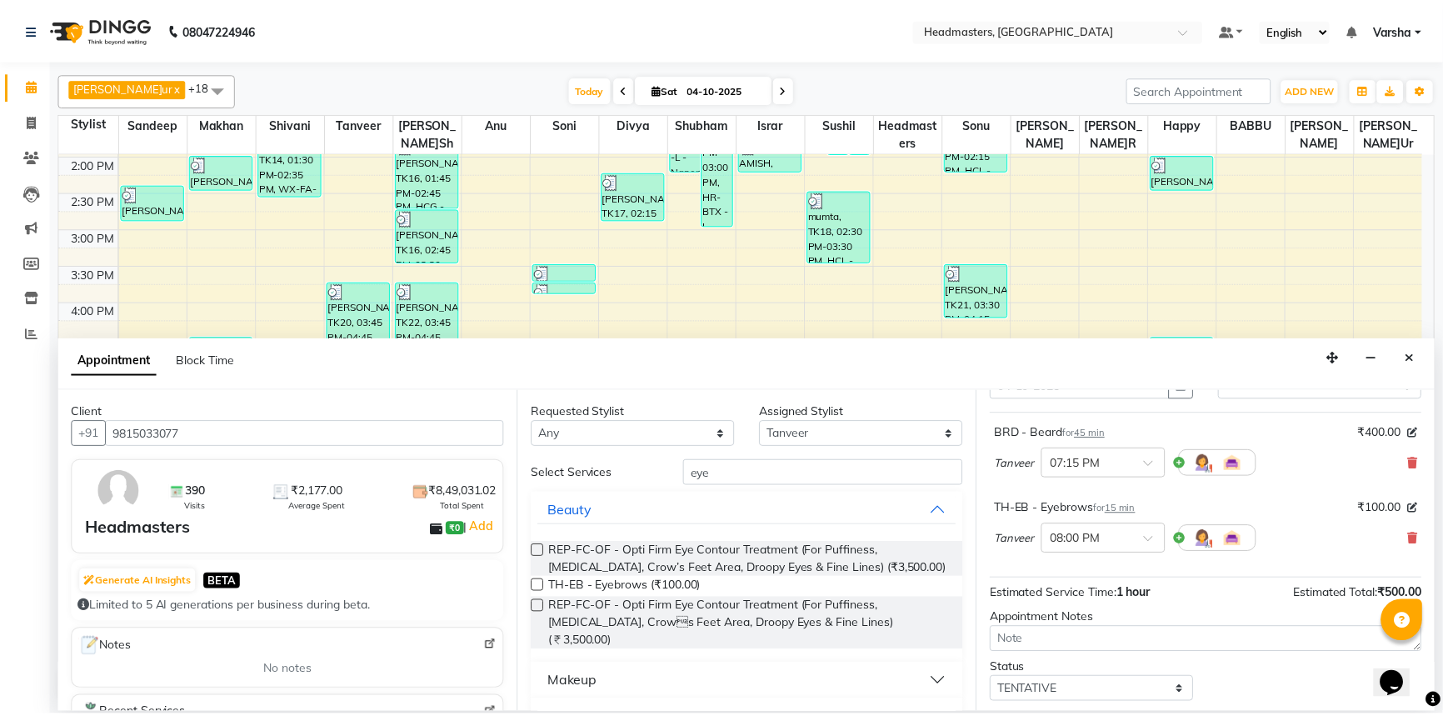
scroll to position [147, 0]
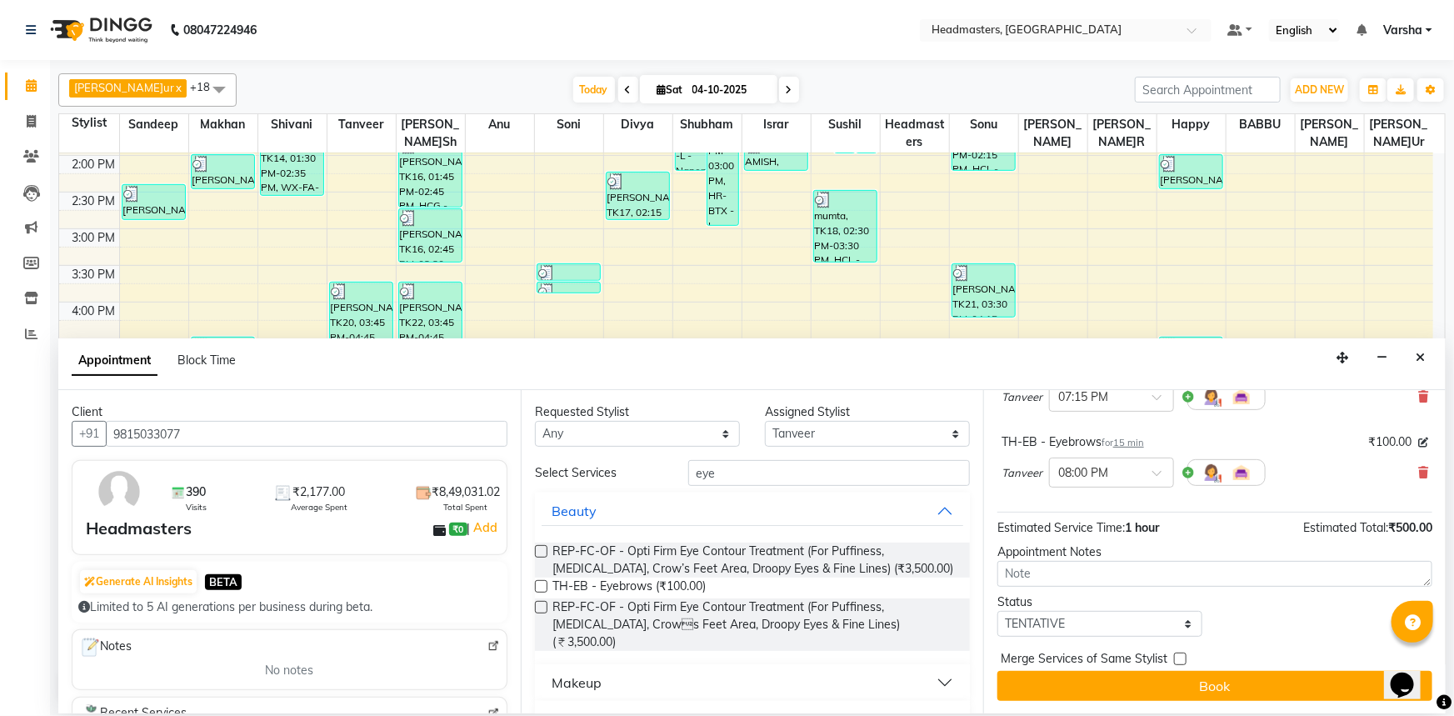
click at [1128, 677] on button "Book" at bounding box center [1214, 686] width 435 height 30
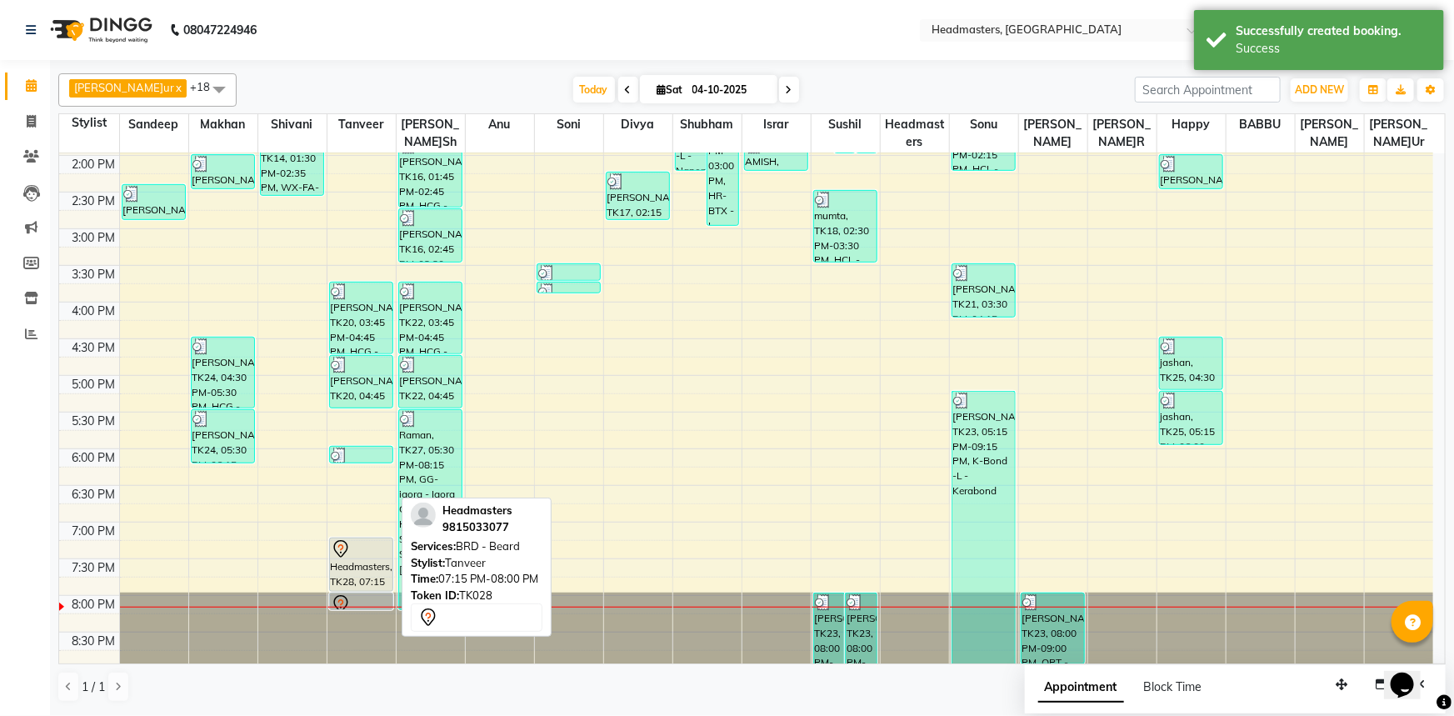
click at [357, 558] on div "Headmasters, TK28, 07:15 PM-08:00 PM, BRD [PERSON_NAME]rd" at bounding box center [361, 564] width 63 height 52
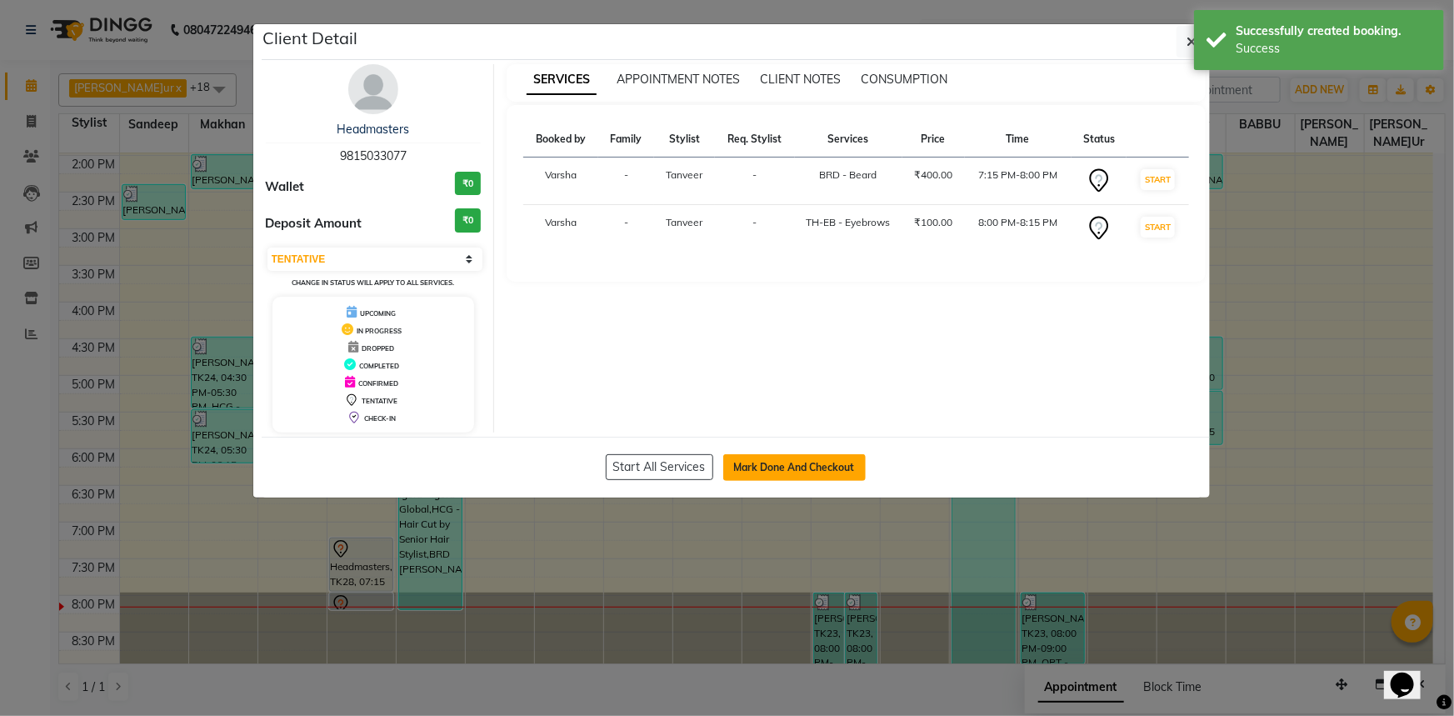
click at [757, 472] on button "Mark Done And Checkout" at bounding box center [794, 467] width 142 height 27
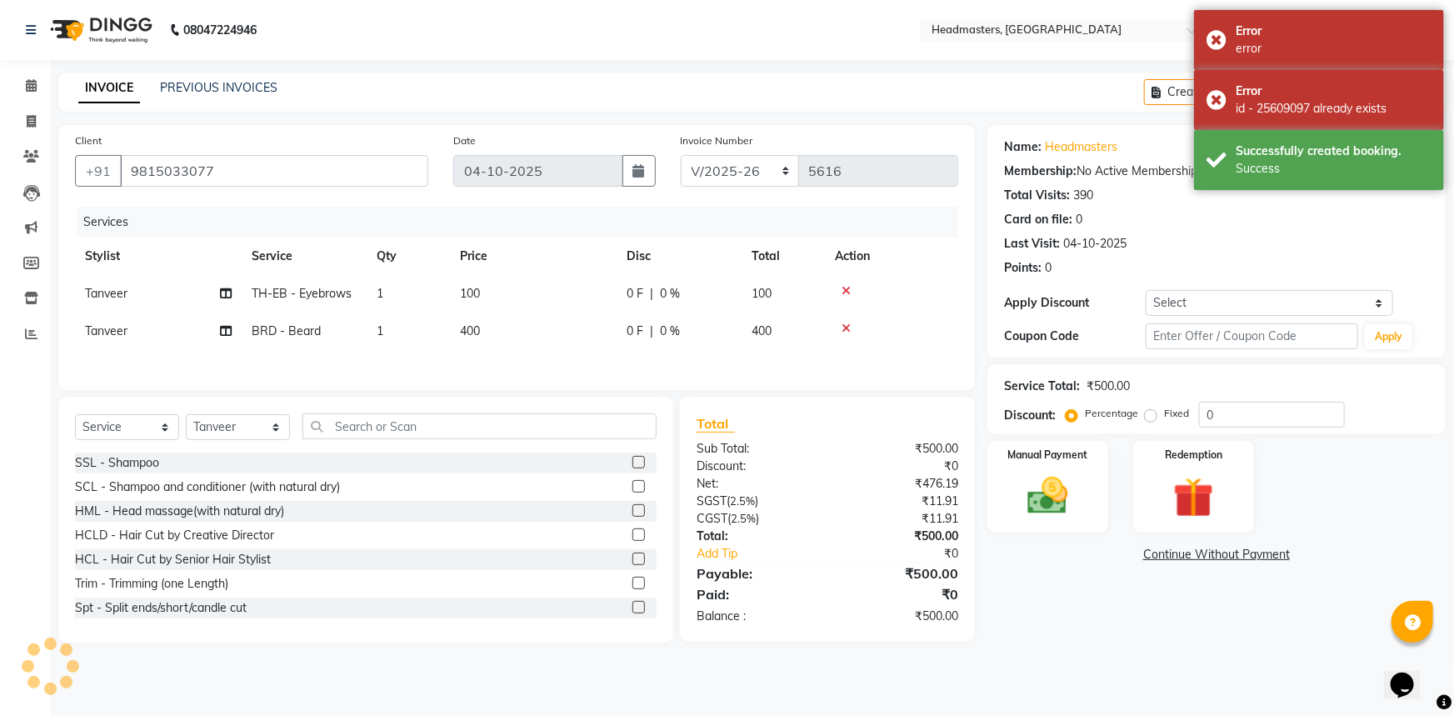
click at [644, 326] on div "0 F | 0 %" at bounding box center [679, 330] width 105 height 17
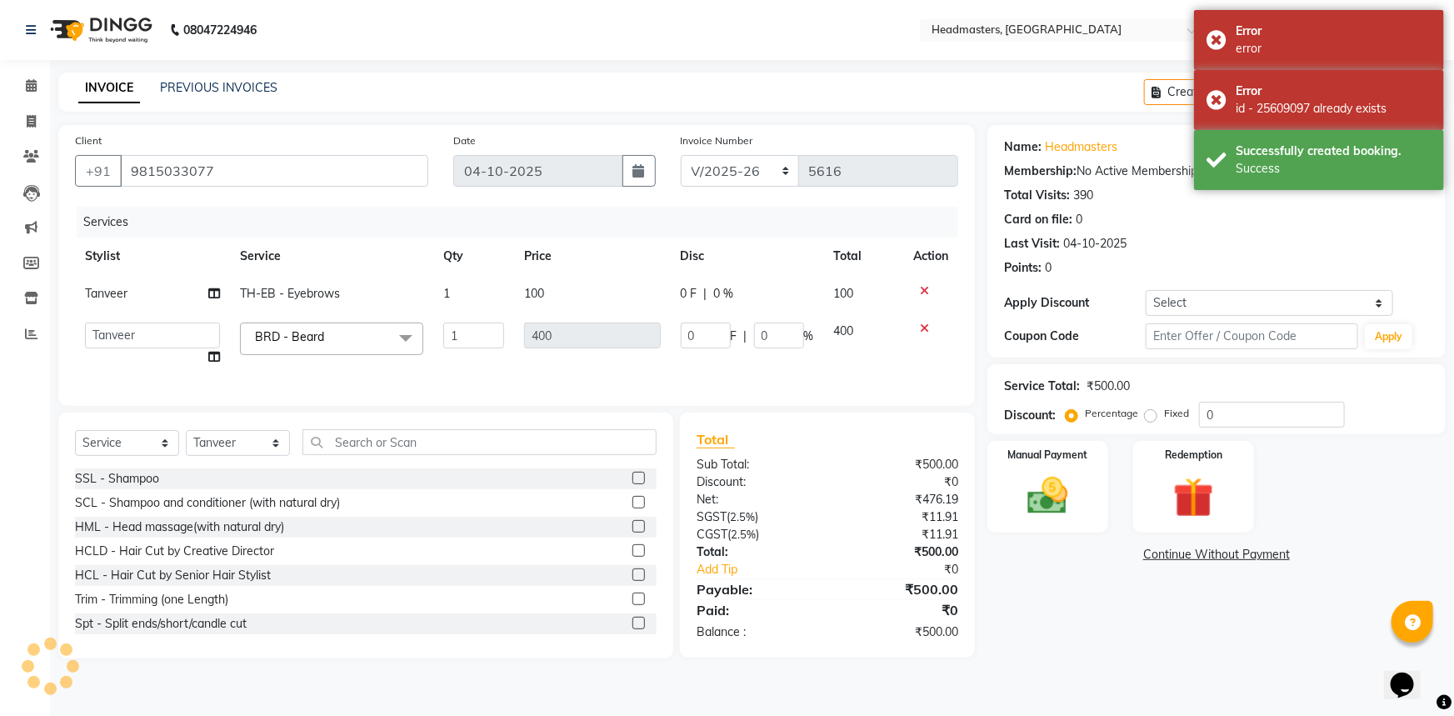
click at [693, 290] on span "0 F" at bounding box center [689, 293] width 17 height 17
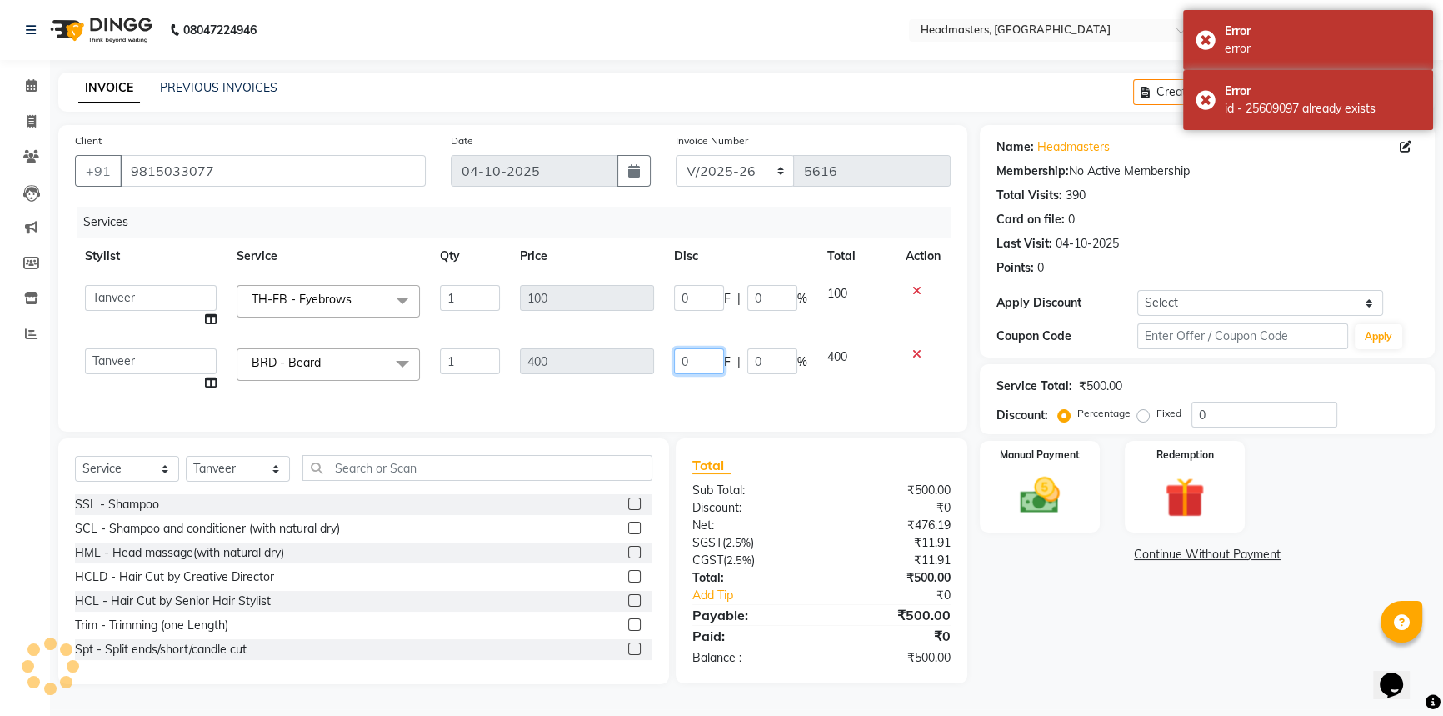
click at [693, 353] on input "0" at bounding box center [699, 361] width 50 height 26
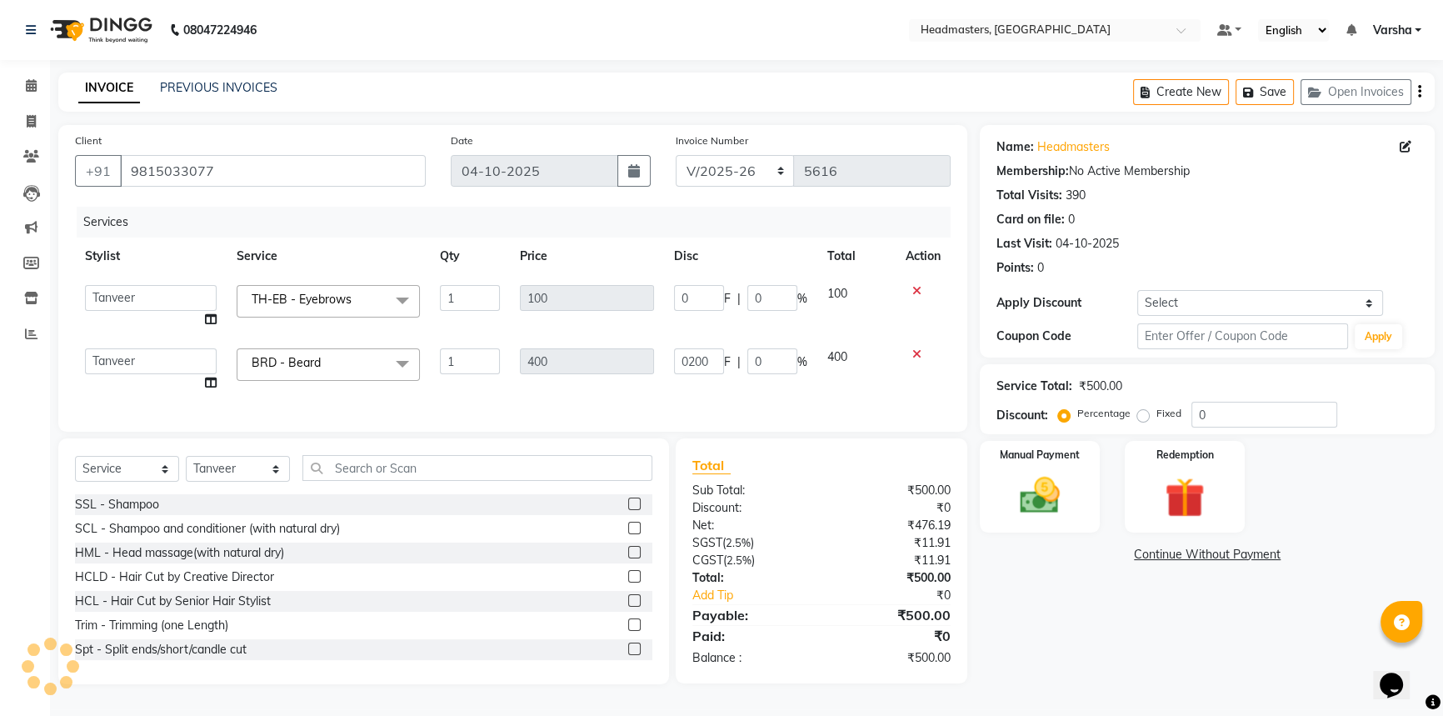
click at [1085, 587] on div "Name: Headmasters Membership: No Active Membership Total Visits: 390 Card on fi…" at bounding box center [1213, 404] width 467 height 559
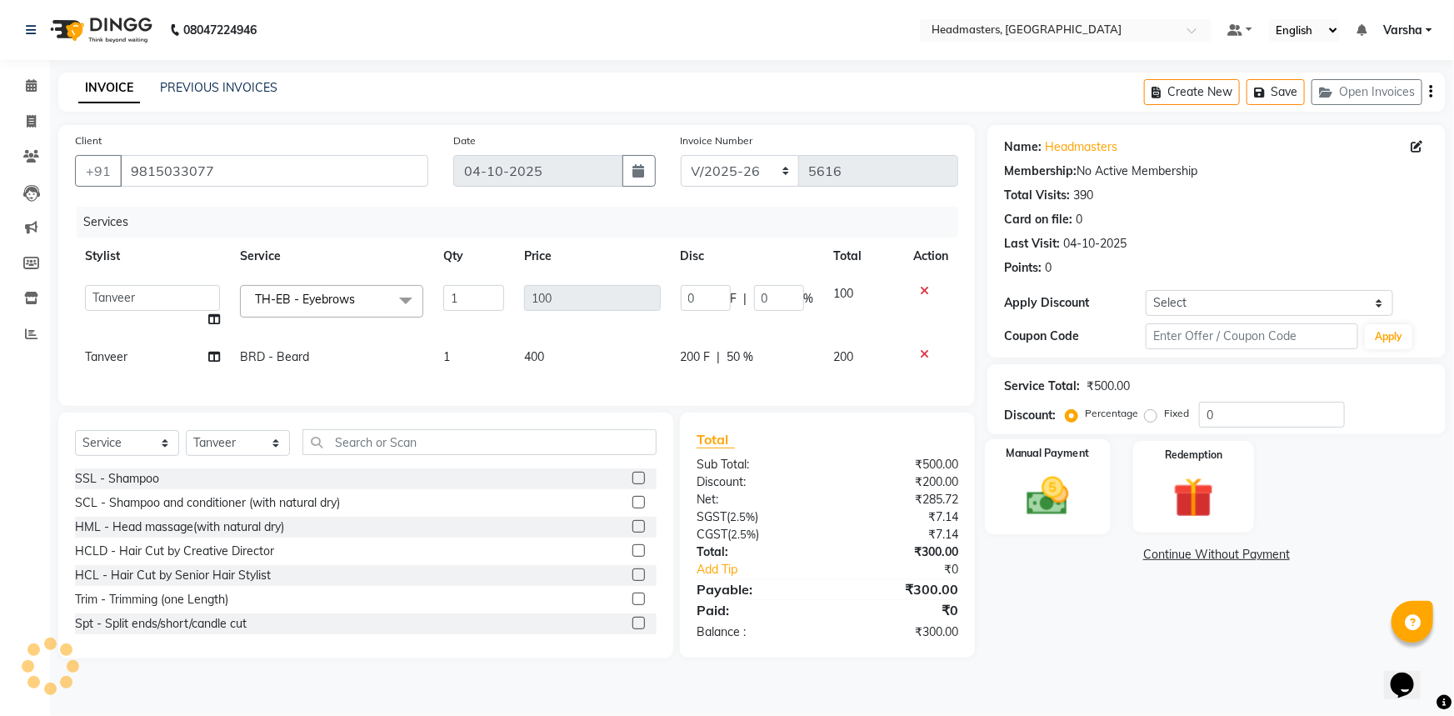
click at [1051, 509] on img at bounding box center [1048, 496] width 68 height 48
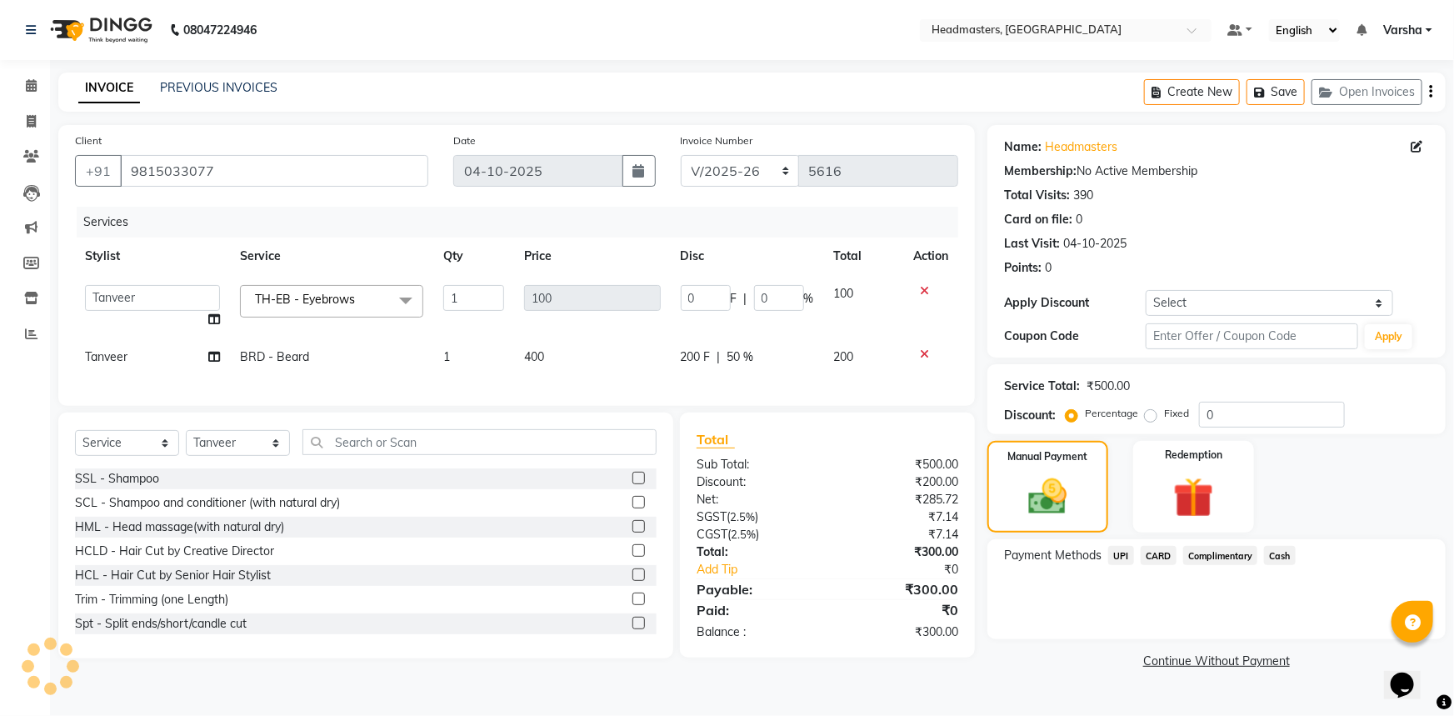
click at [1283, 552] on span "Cash" at bounding box center [1280, 555] width 32 height 19
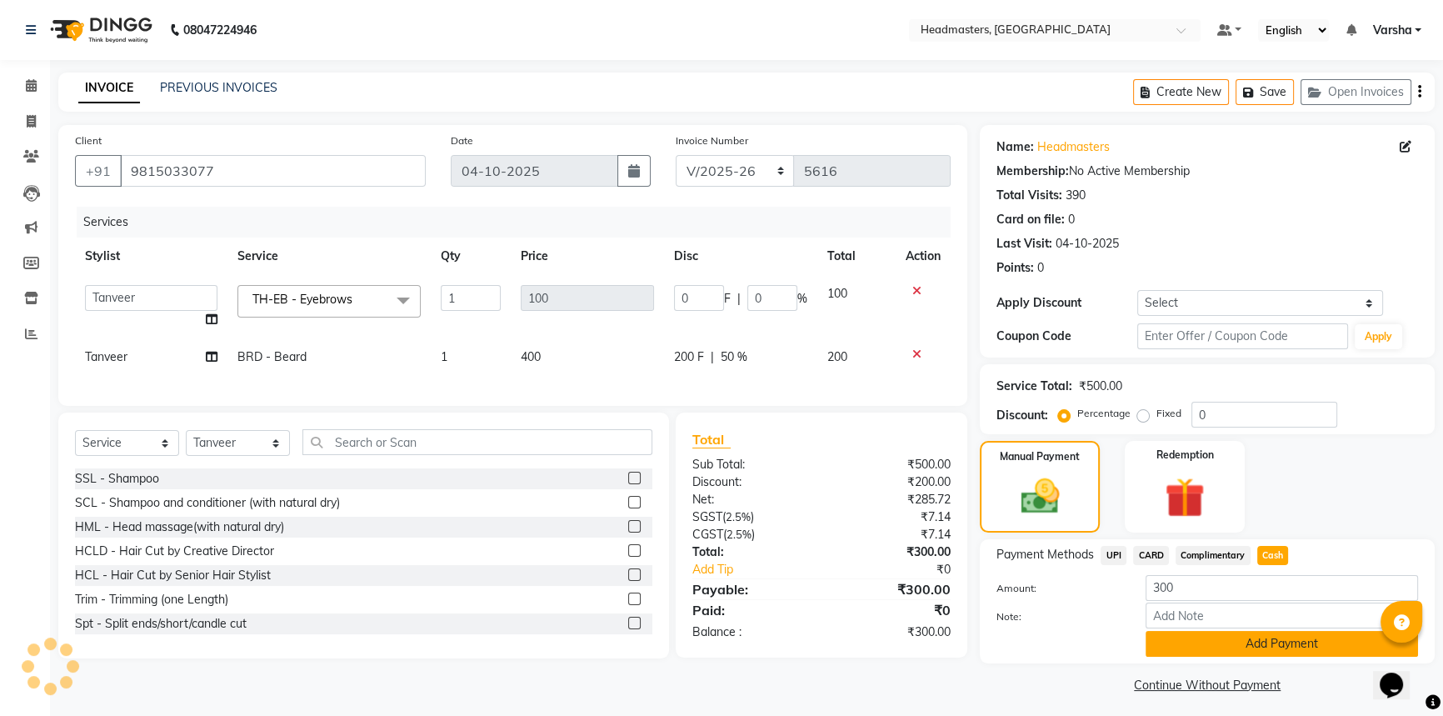
click at [1265, 643] on button "Add Payment" at bounding box center [1282, 644] width 272 height 26
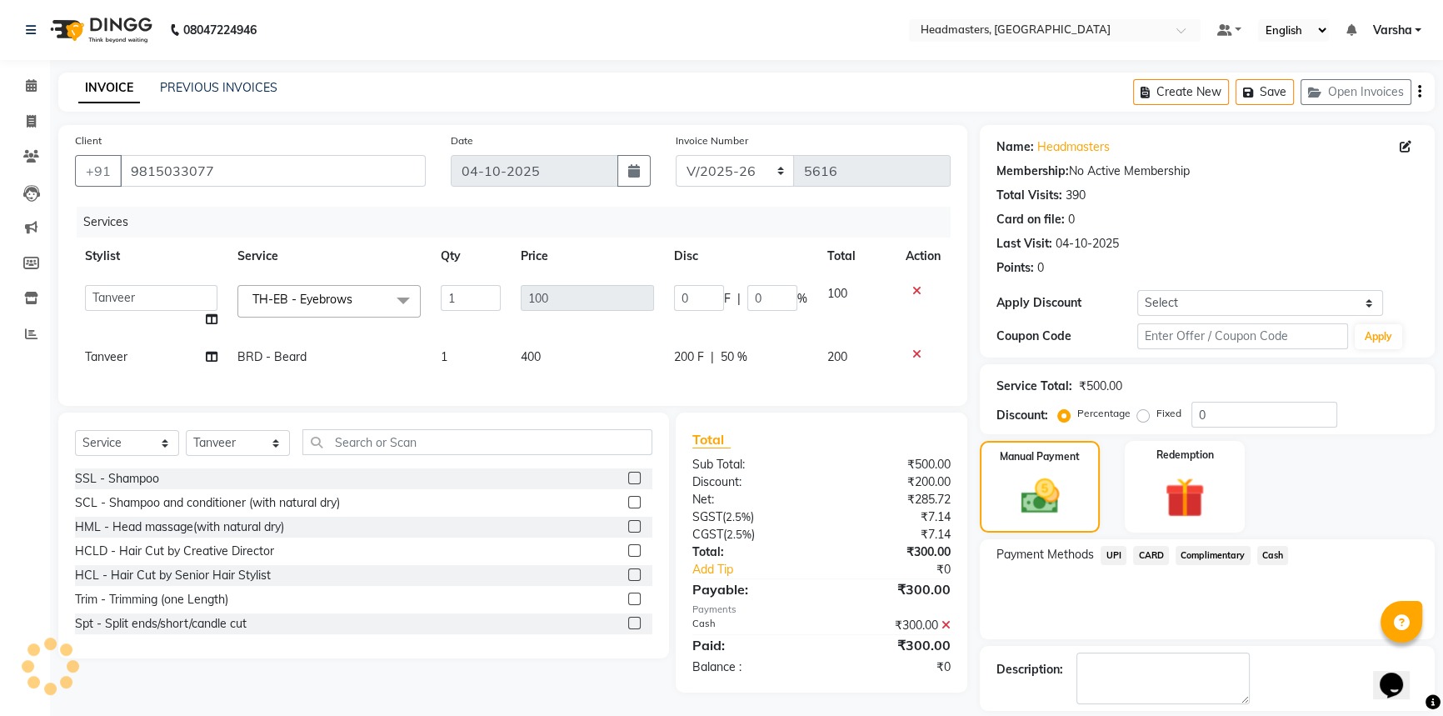
click at [1235, 715] on button "Checkout" at bounding box center [1207, 730] width 455 height 26
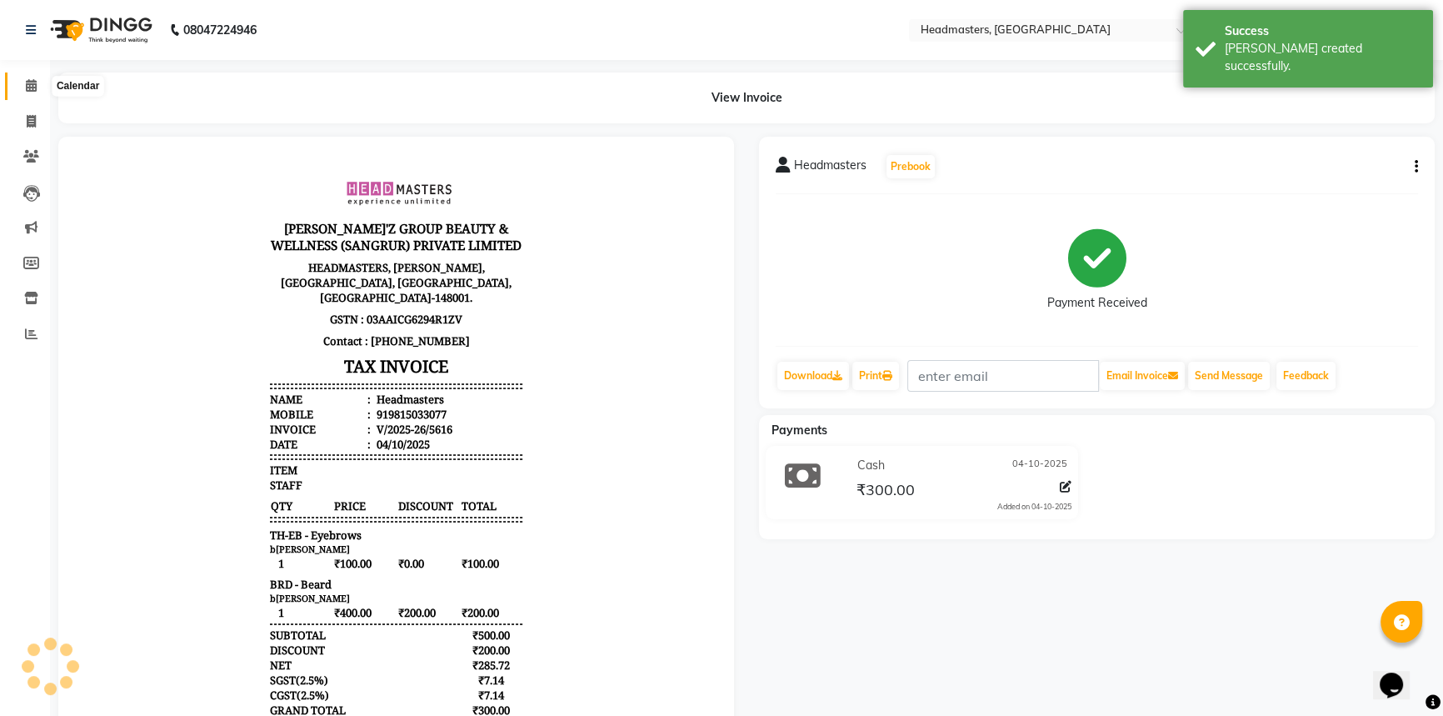
drag, startPoint x: 33, startPoint y: 89, endPoint x: 49, endPoint y: 102, distance: 20.7
click at [33, 89] on icon at bounding box center [31, 85] width 11 height 12
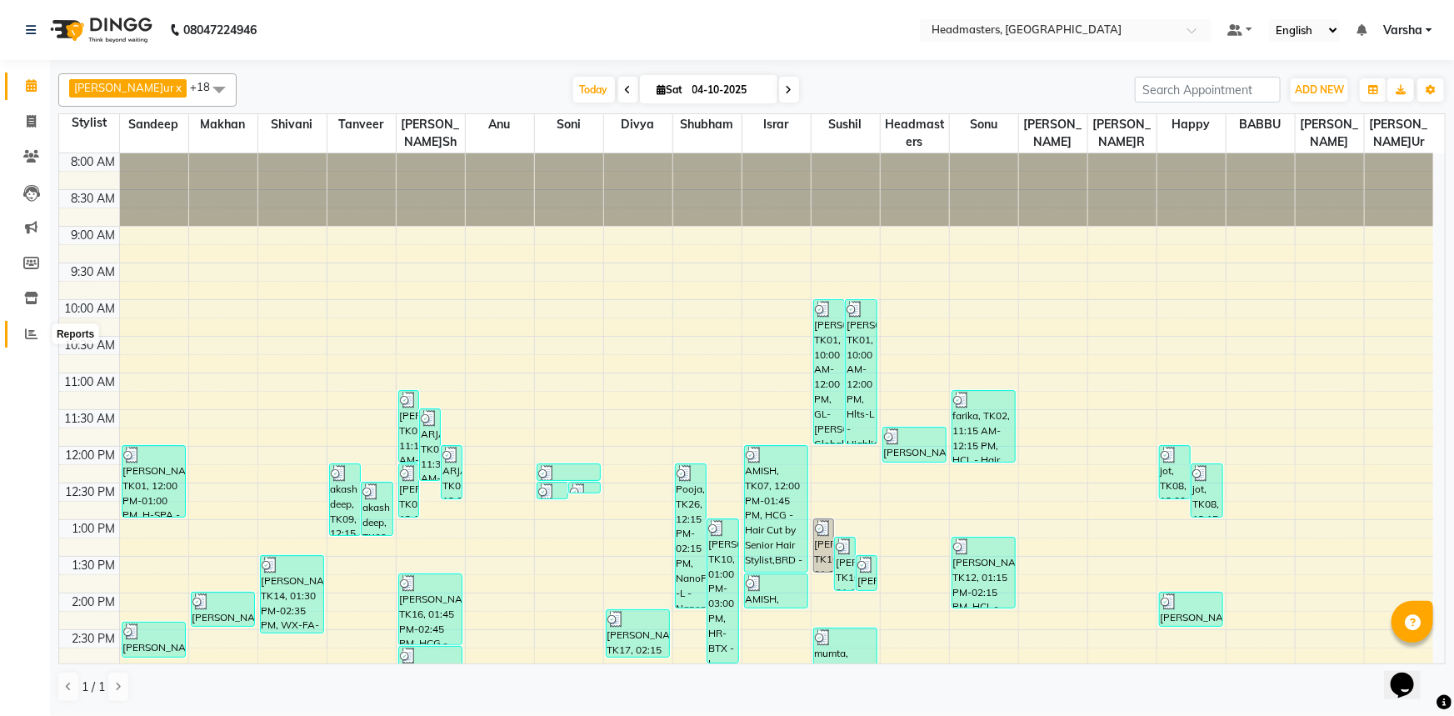
click at [26, 337] on icon at bounding box center [31, 333] width 12 height 12
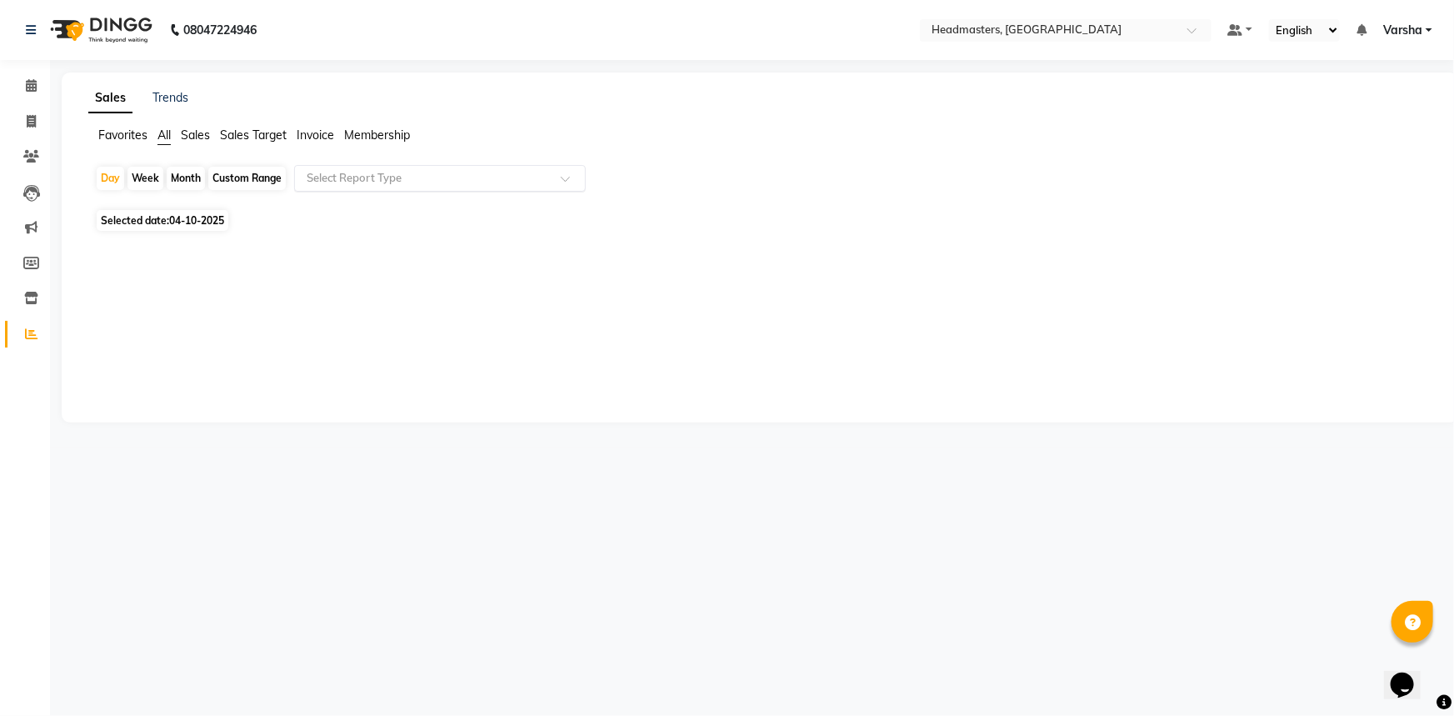
click at [363, 179] on input "text" at bounding box center [423, 178] width 240 height 17
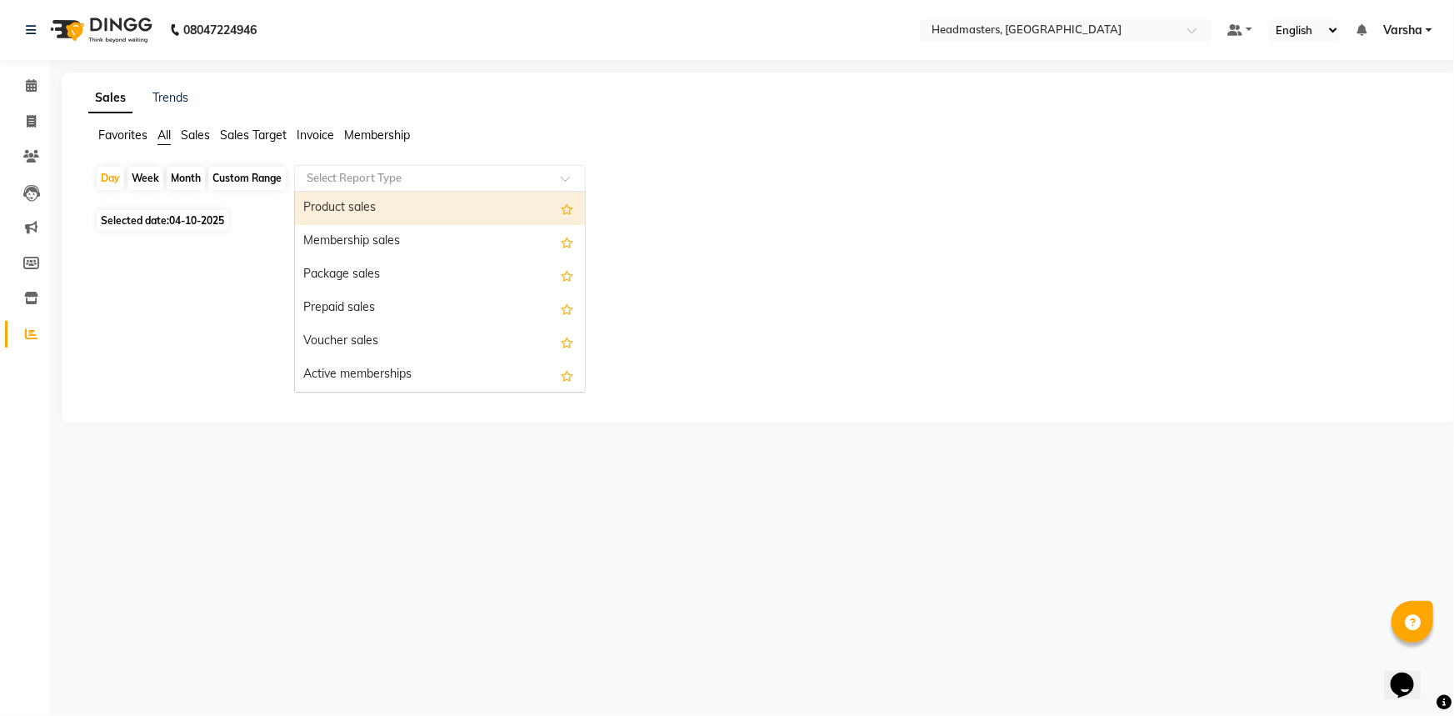
click at [350, 210] on div "Product sales" at bounding box center [440, 208] width 290 height 33
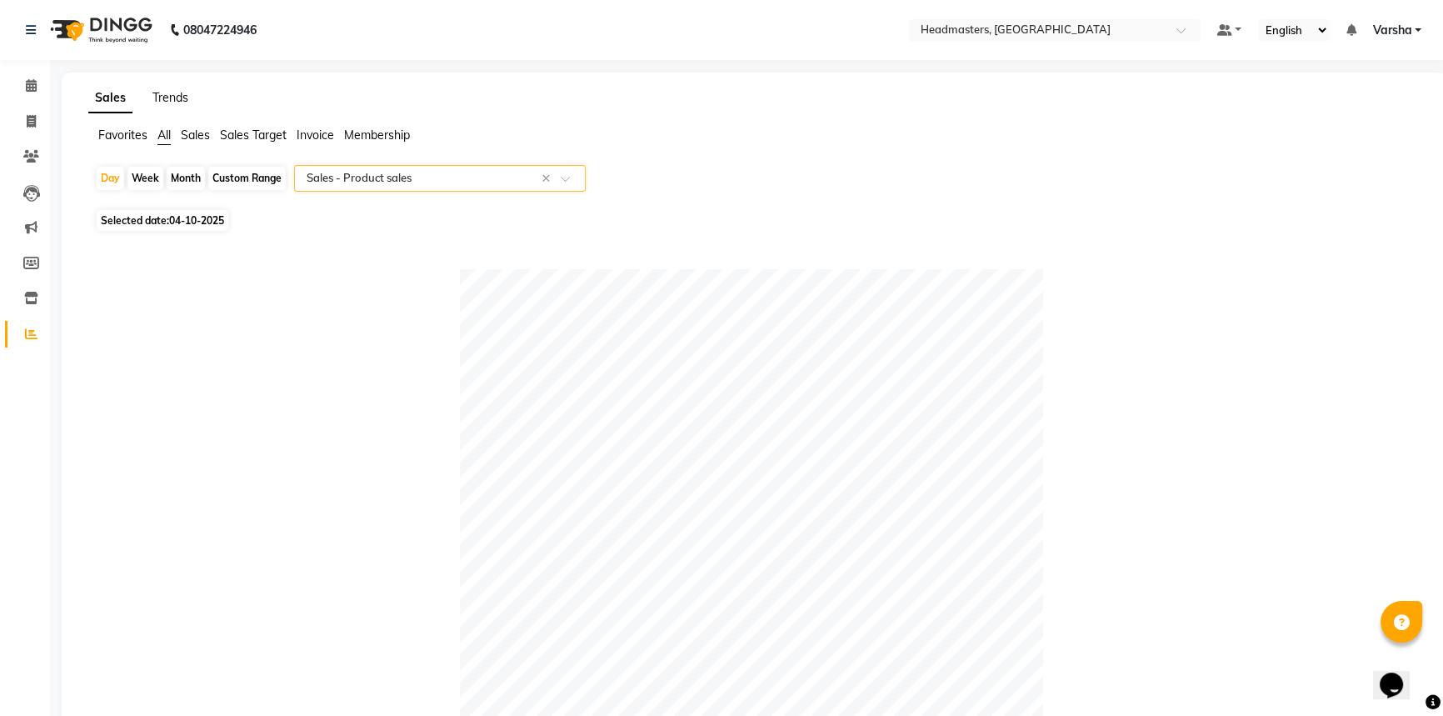
drag, startPoint x: 167, startPoint y: 93, endPoint x: 175, endPoint y: 105, distance: 14.3
click at [167, 93] on link "Trends" at bounding box center [170, 97] width 36 height 15
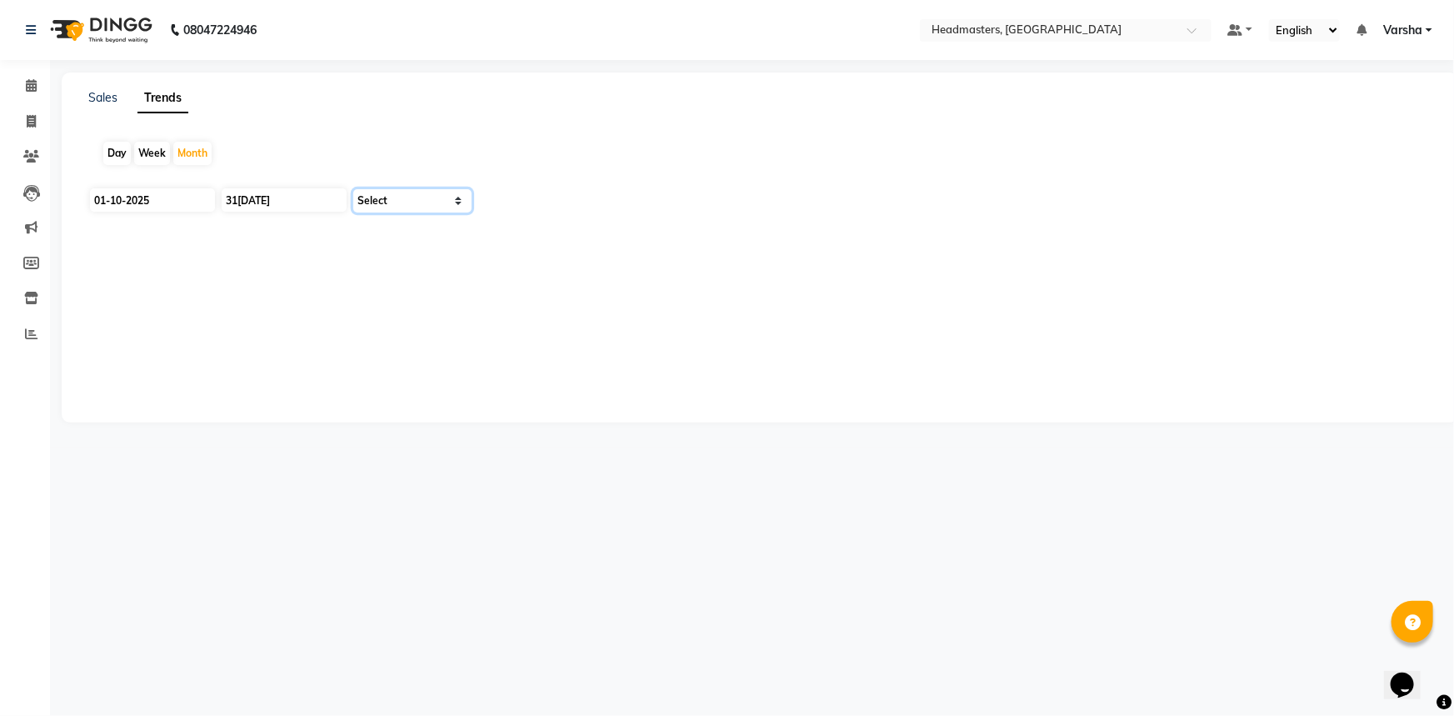
click at [376, 198] on select "Select Clients" at bounding box center [412, 200] width 118 height 23
click at [353, 189] on select "Select Clients" at bounding box center [412, 200] width 118 height 23
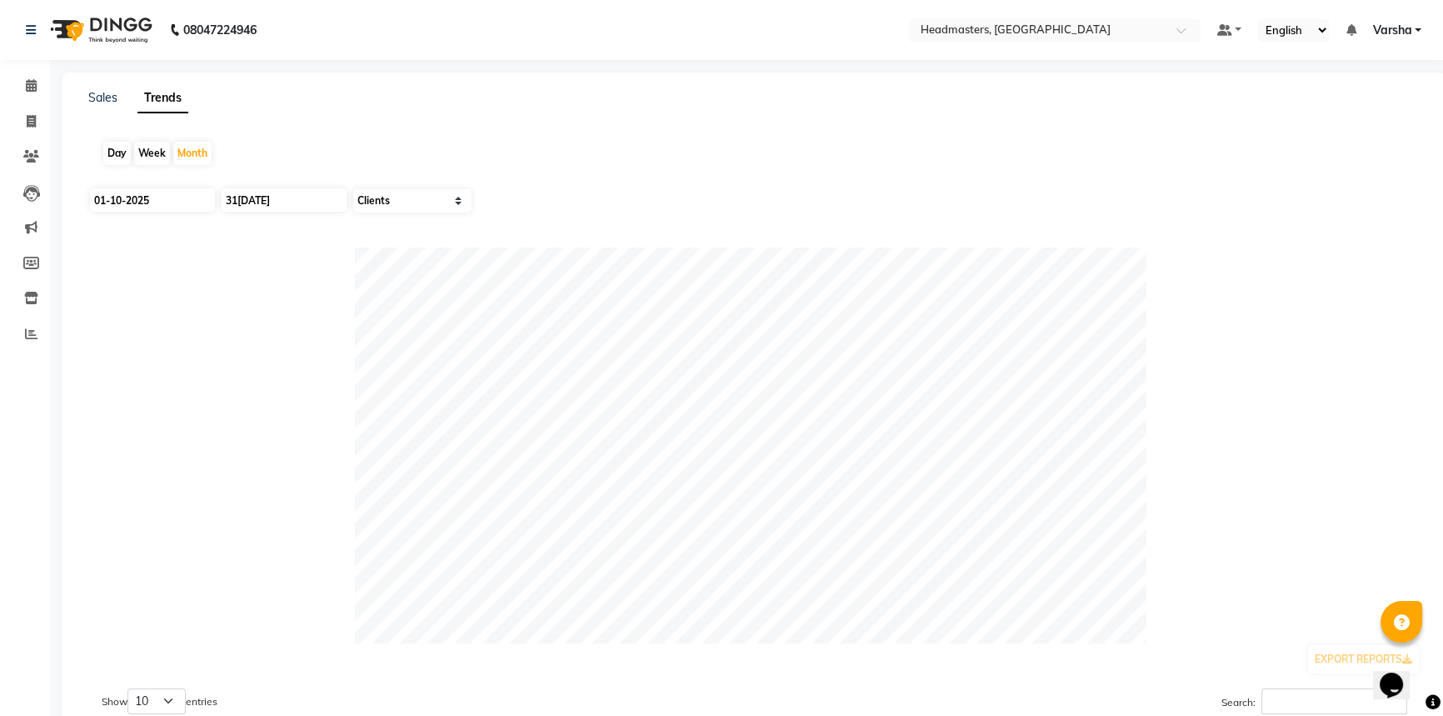
click at [117, 154] on div "Day" at bounding box center [116, 153] width 27 height 23
